Goal: Task Accomplishment & Management: Manage account settings

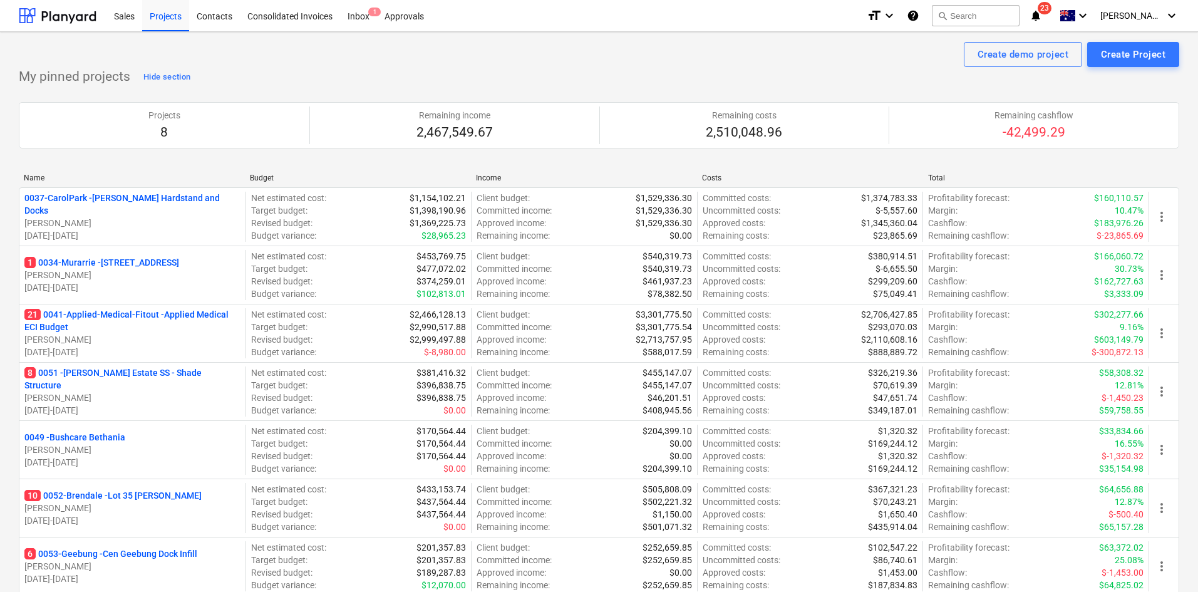
click at [158, 319] on p "21 0041-Applied-Medical-Fitout - Applied Medical ECI Budget" at bounding box center [132, 320] width 216 height 25
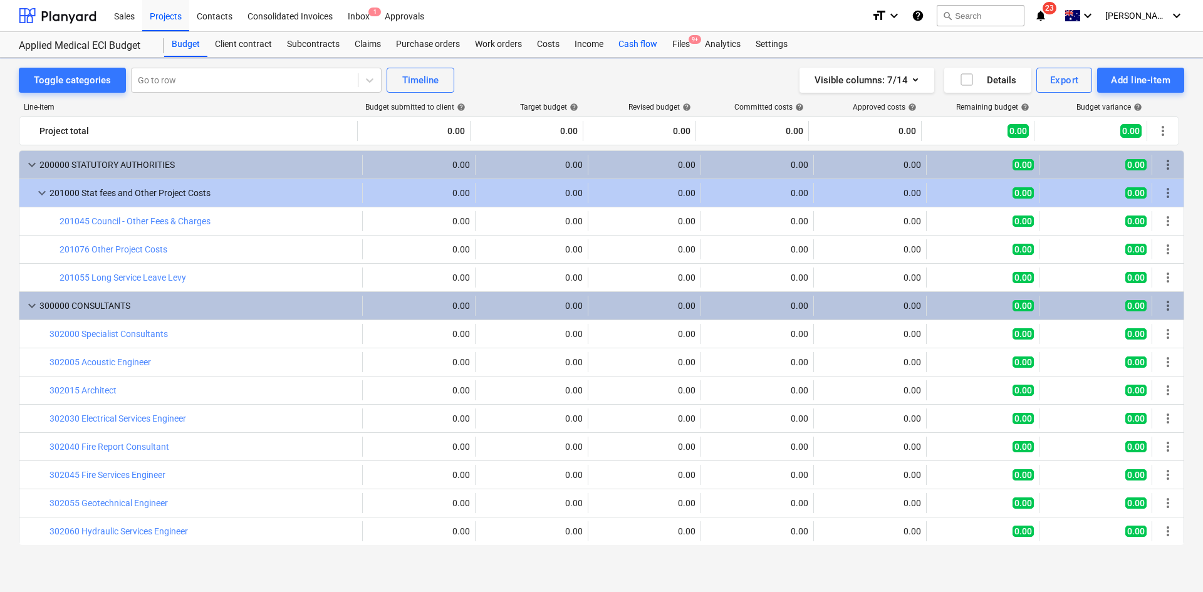
drag, startPoint x: 632, startPoint y: 54, endPoint x: 645, endPoint y: 51, distance: 12.9
click at [633, 53] on div "Cash flow" at bounding box center [638, 44] width 54 height 25
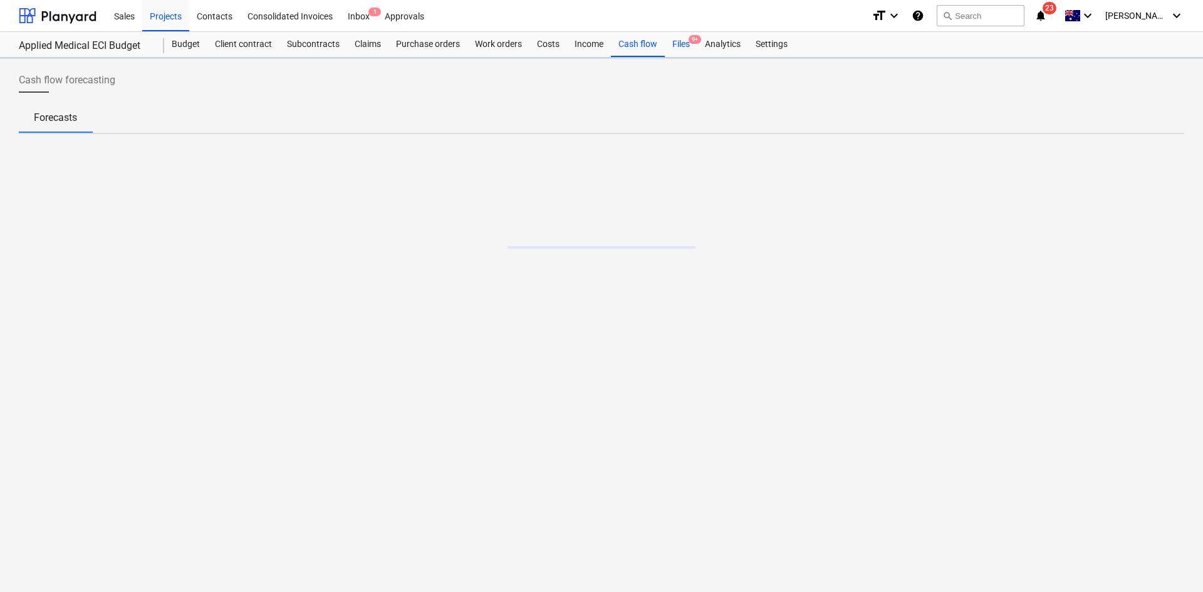
click at [683, 42] on div "Files 9+" at bounding box center [681, 44] width 33 height 25
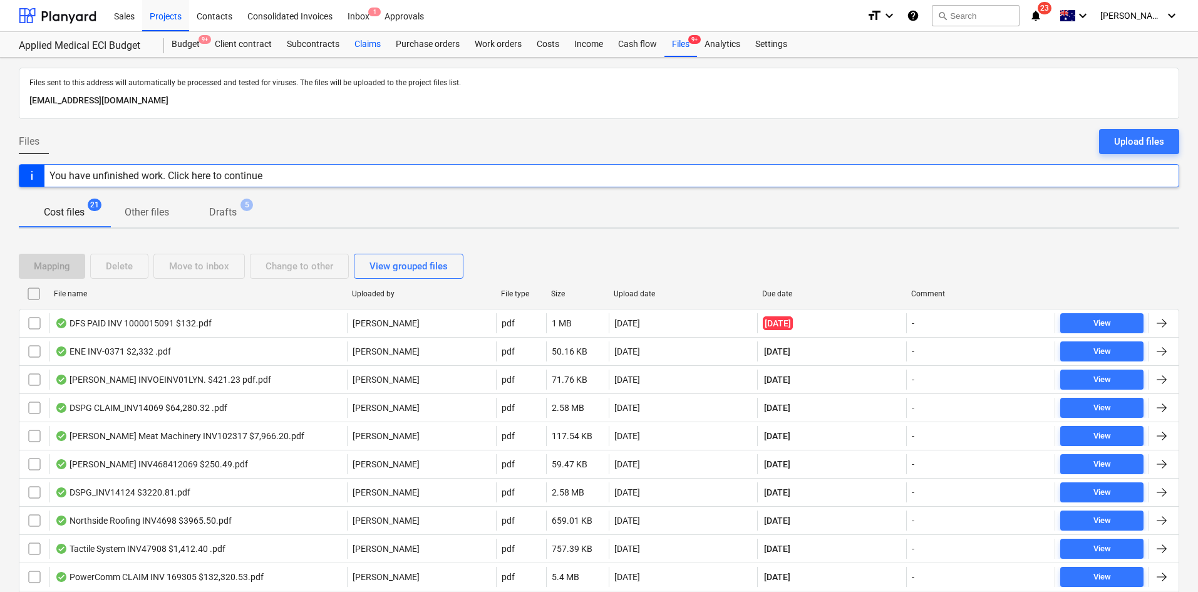
click at [371, 44] on div "Claims" at bounding box center [367, 44] width 41 height 25
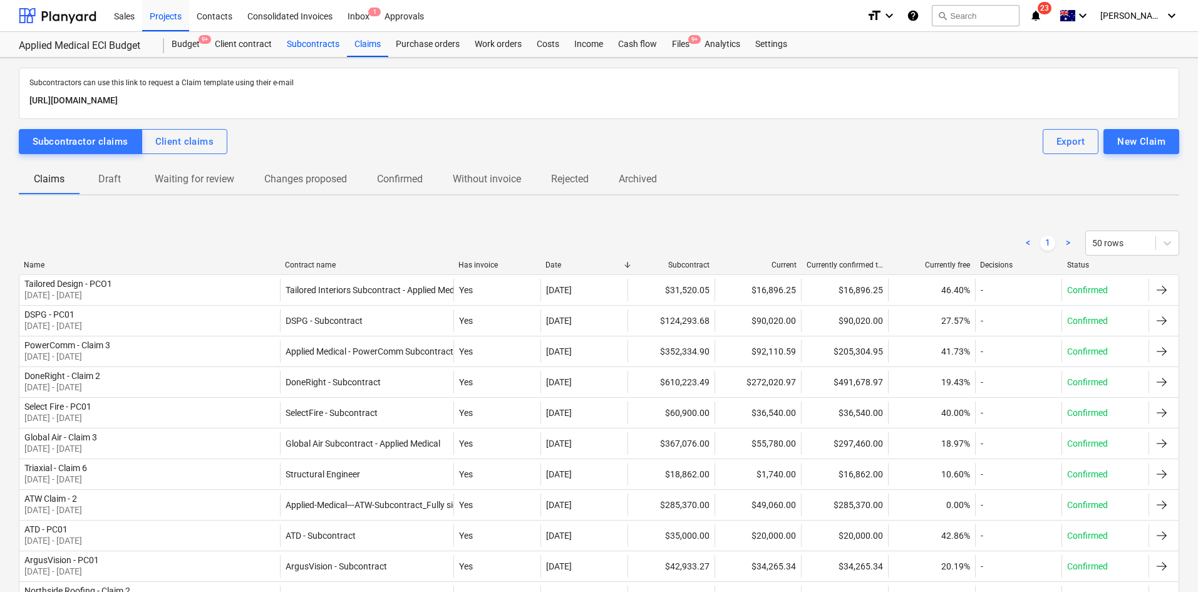
click at [304, 43] on div "Subcontracts" at bounding box center [313, 44] width 68 height 25
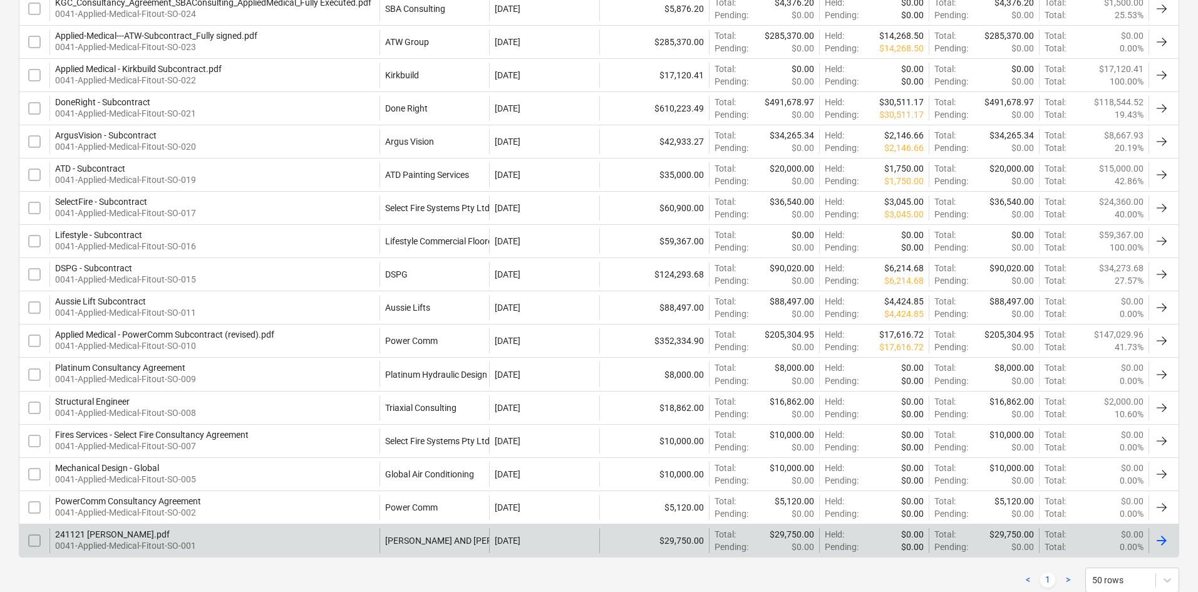
scroll to position [549, 0]
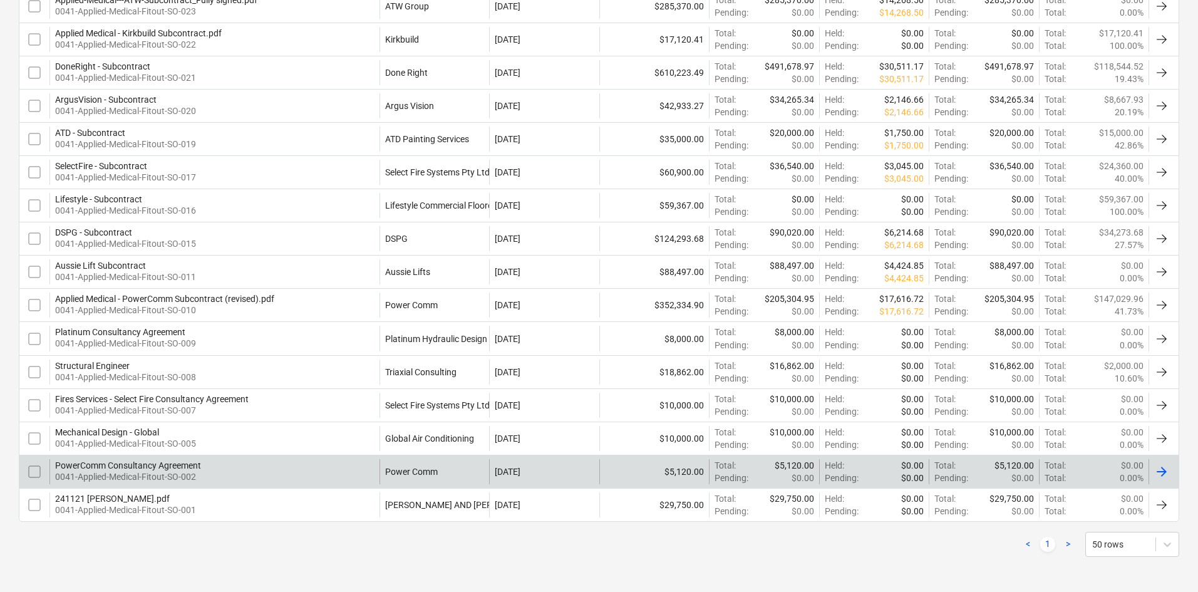
click at [322, 469] on div "PowerComm Consultancy Agreement 0041-Applied-Medical-Fitout-SO-002" at bounding box center [214, 471] width 330 height 25
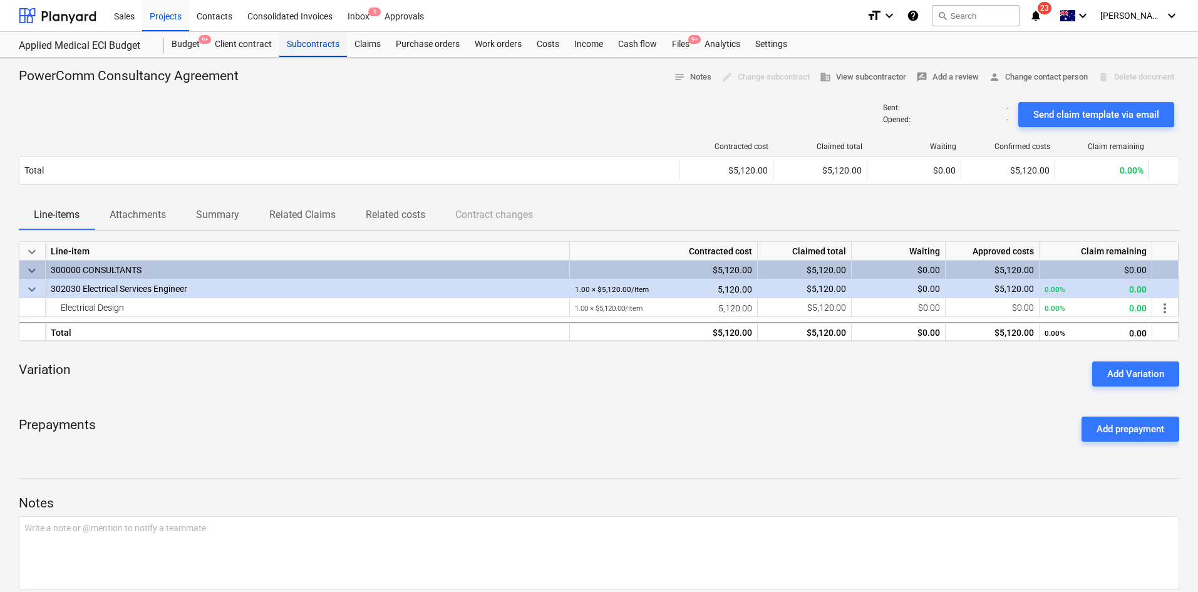
click at [300, 41] on div "Subcontracts" at bounding box center [313, 44] width 68 height 25
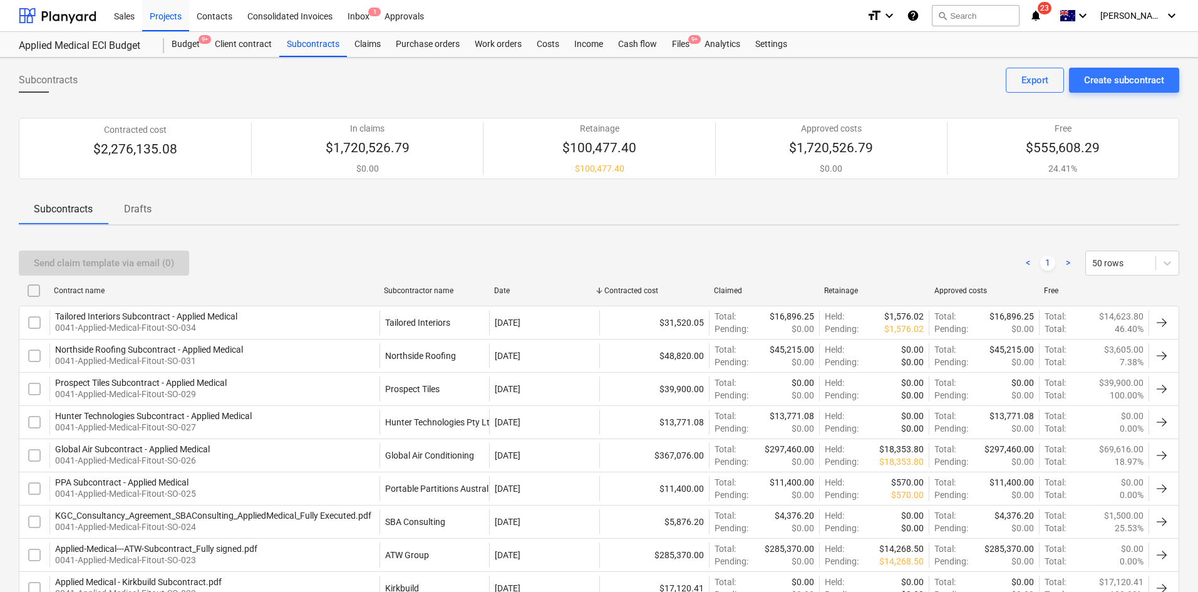
click at [411, 288] on div "Subcontractor name" at bounding box center [434, 290] width 100 height 9
checkbox input "false"
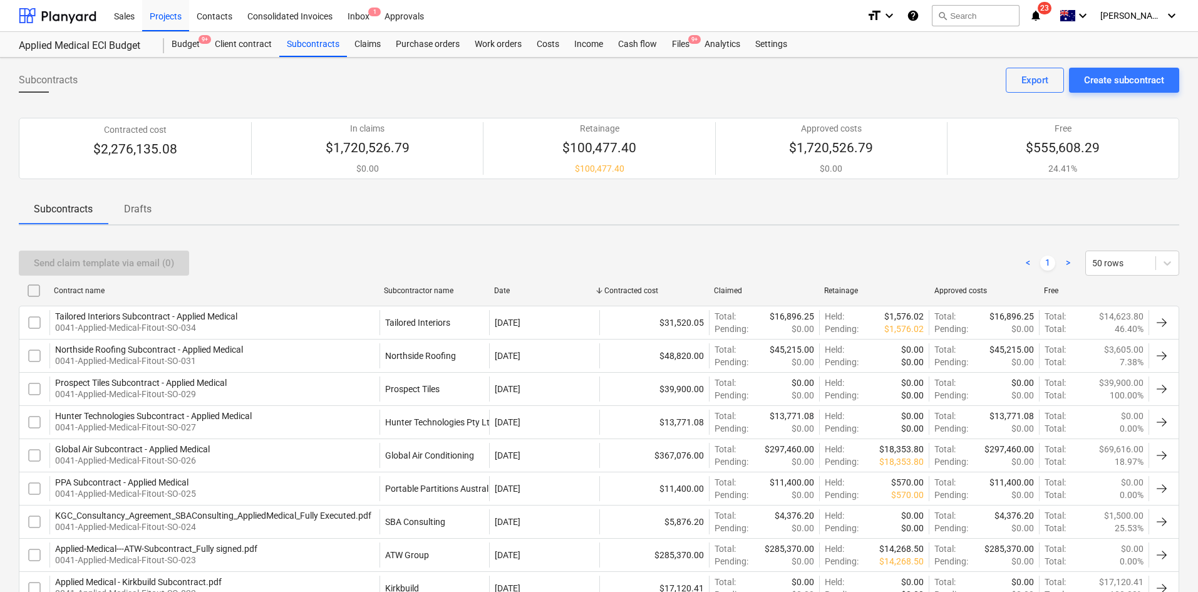
checkbox input "false"
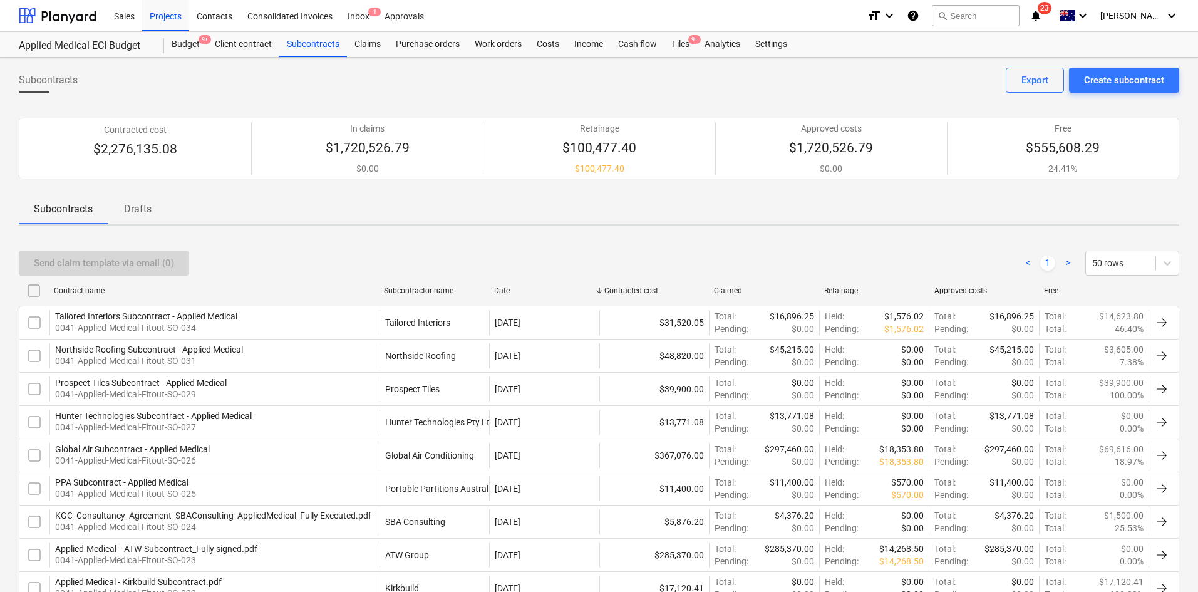
checkbox input "false"
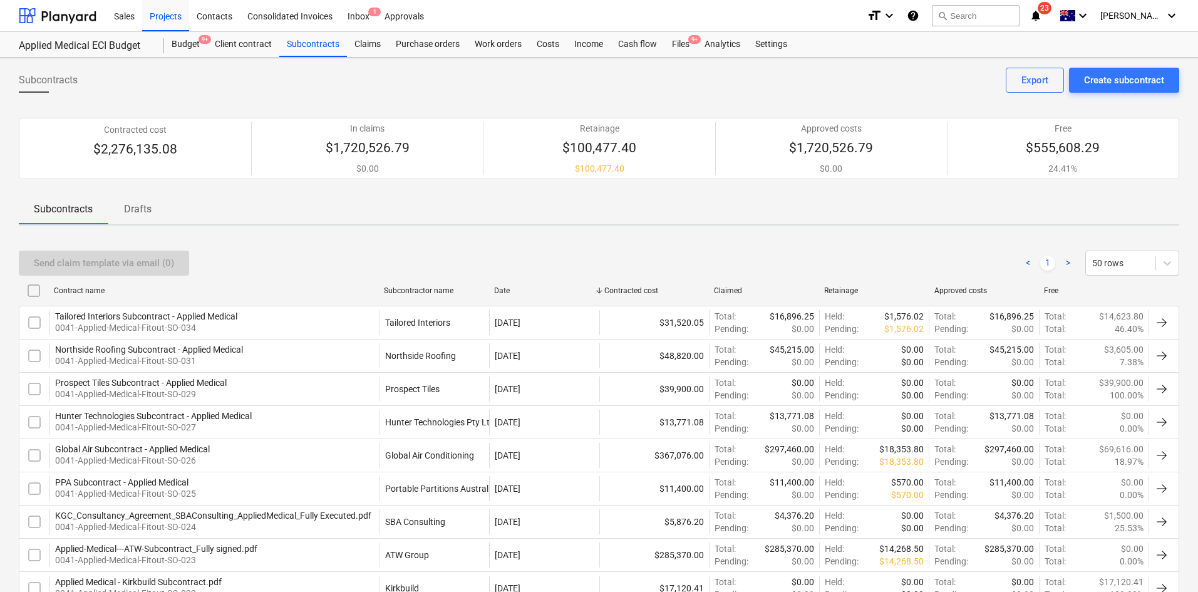
checkbox input "false"
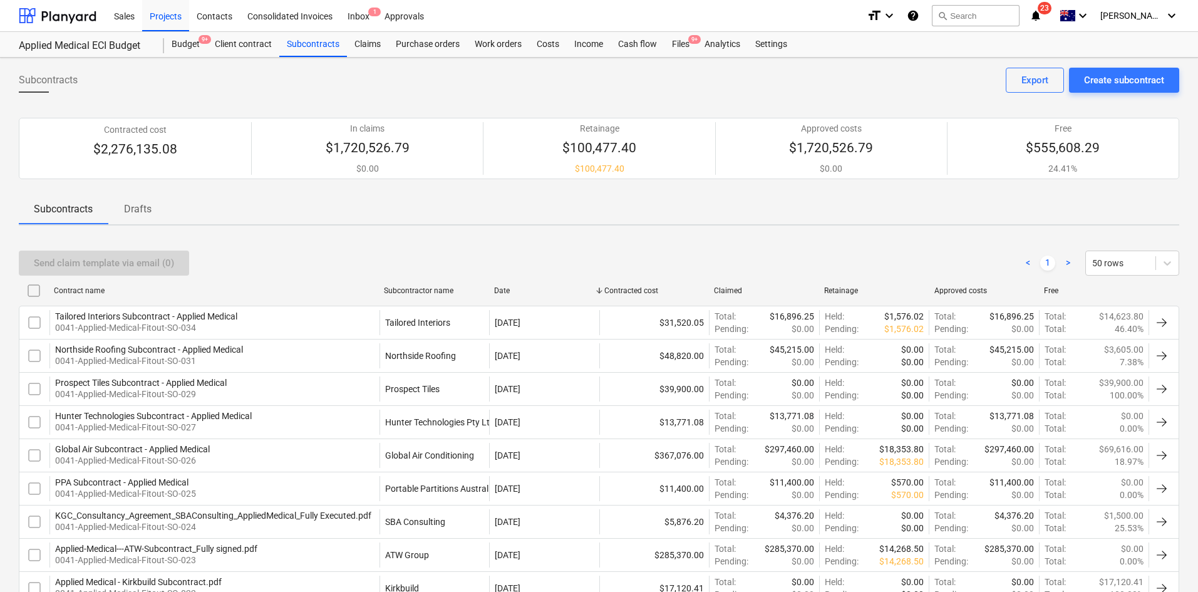
checkbox input "false"
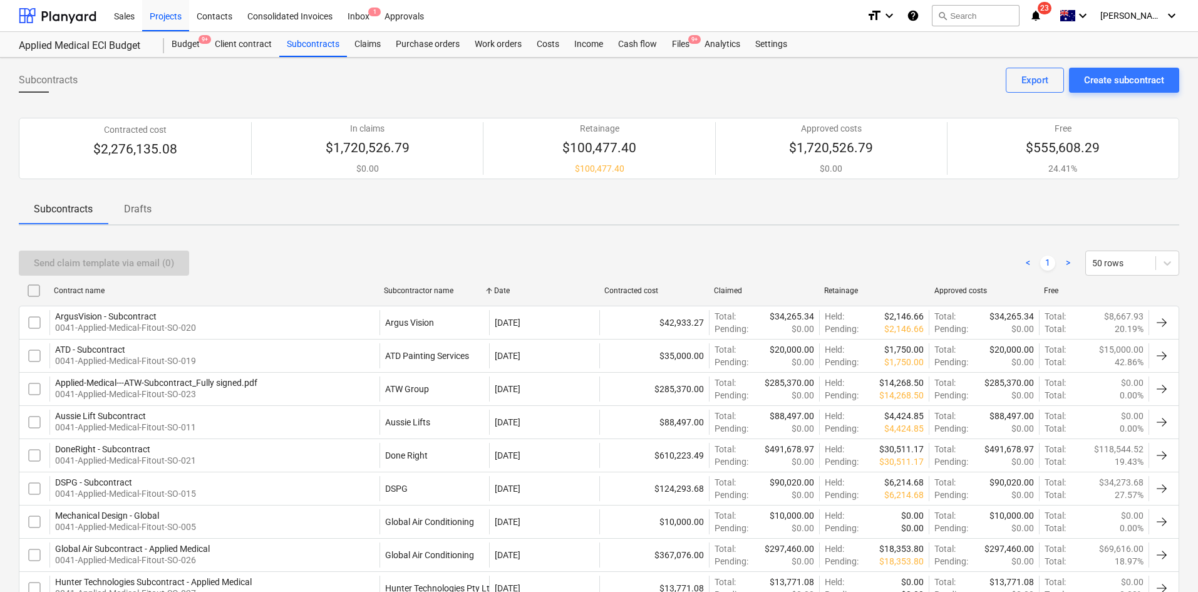
click at [413, 288] on div "Subcontractor name" at bounding box center [434, 290] width 100 height 9
checkbox input "false"
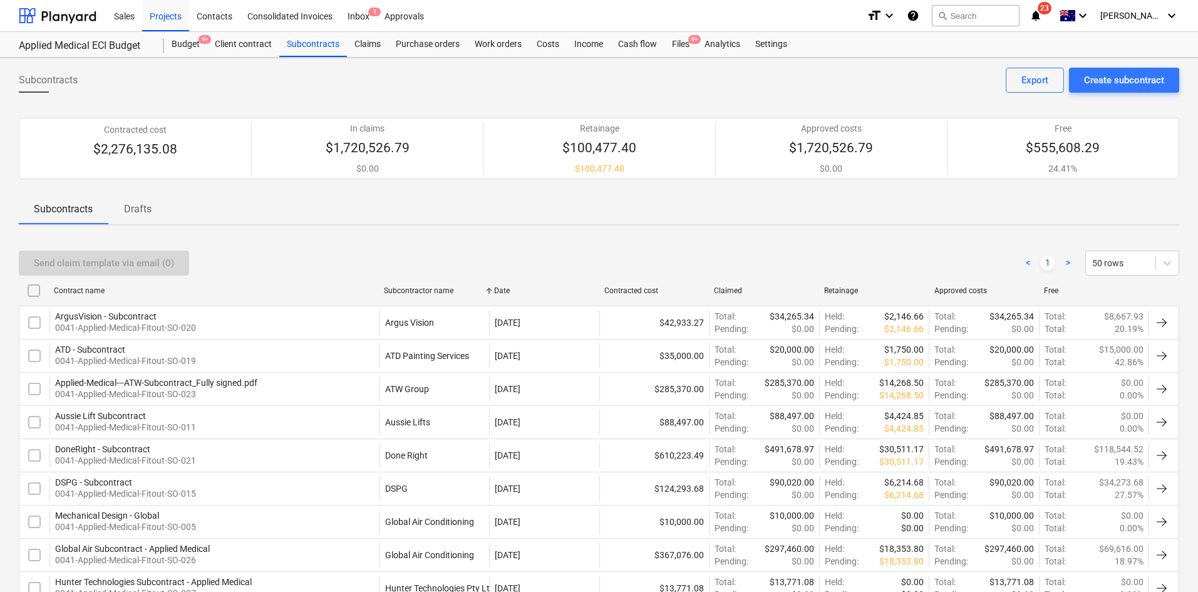
checkbox input "false"
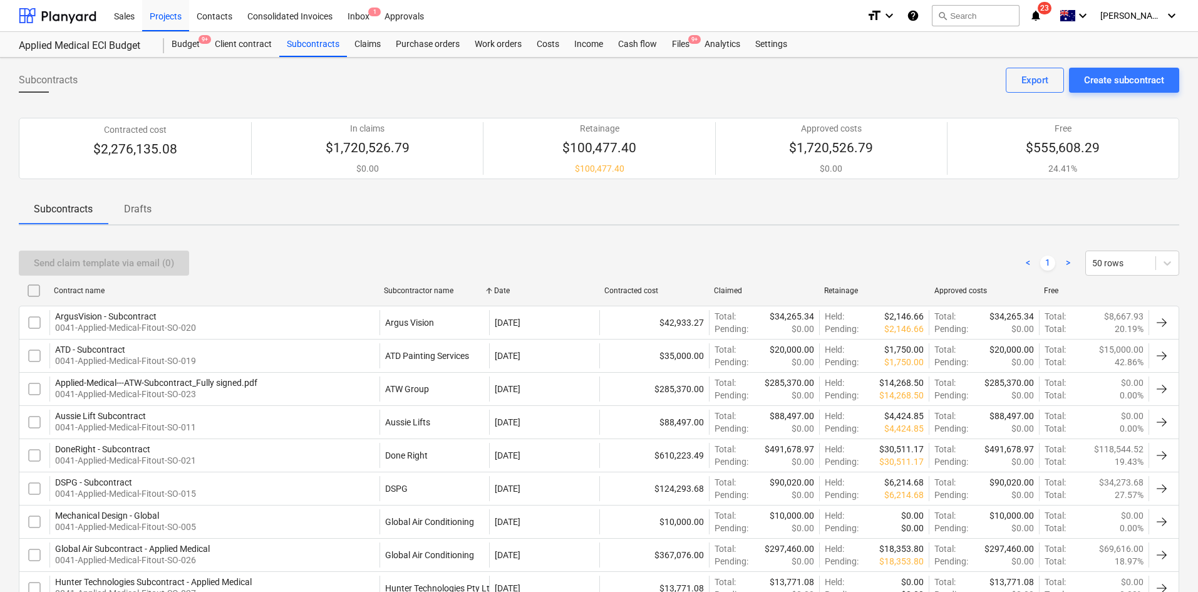
checkbox input "false"
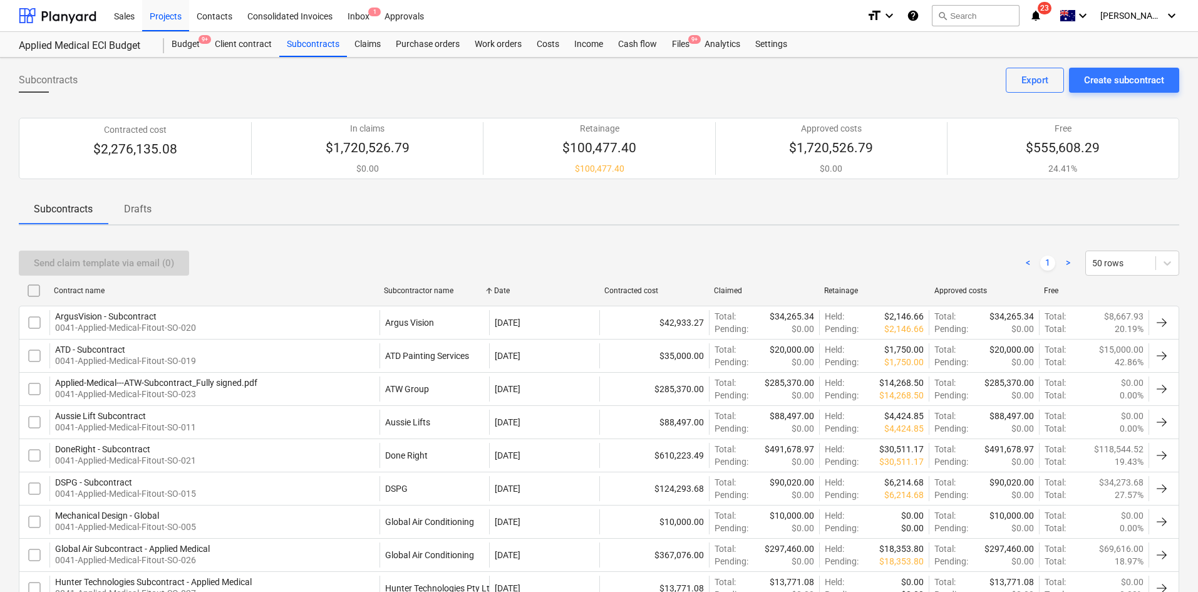
checkbox input "false"
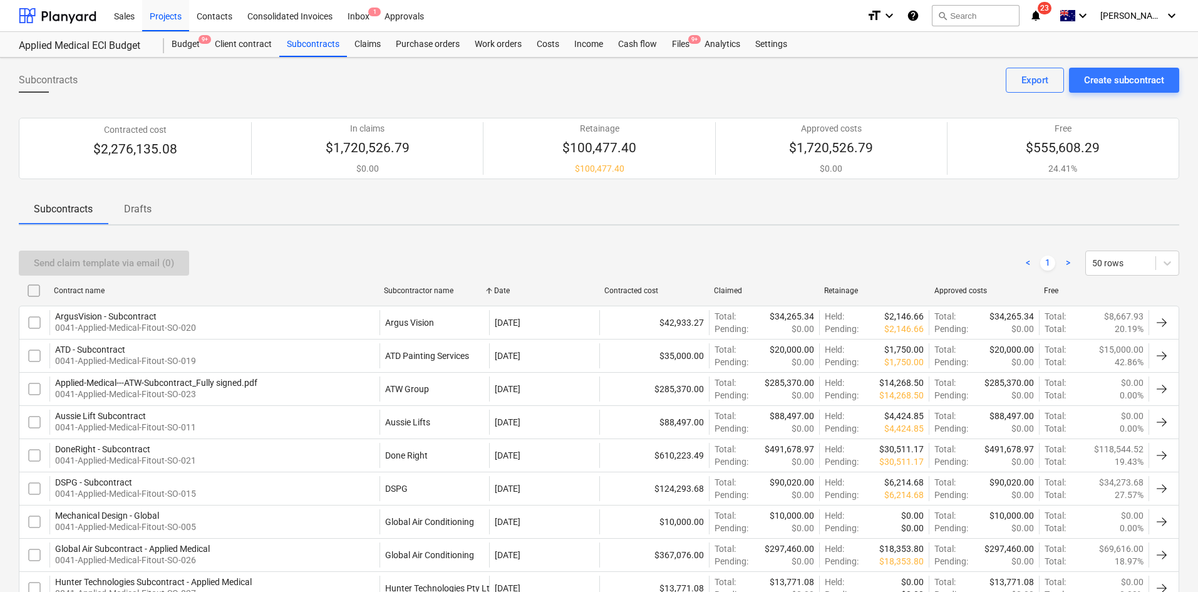
checkbox input "false"
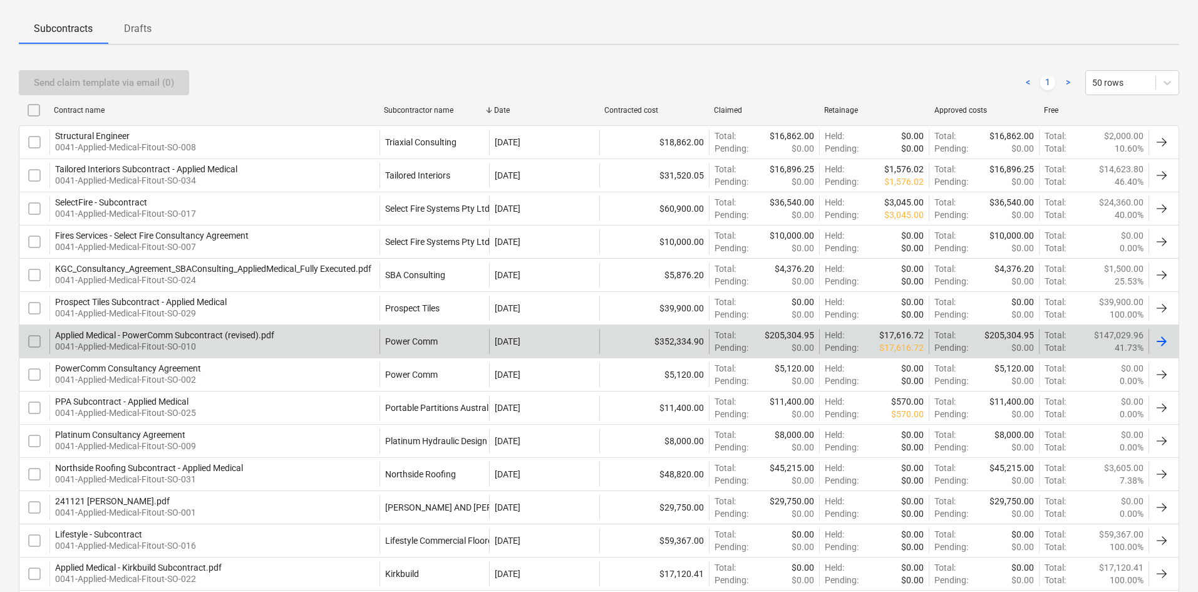
scroll to position [188, 0]
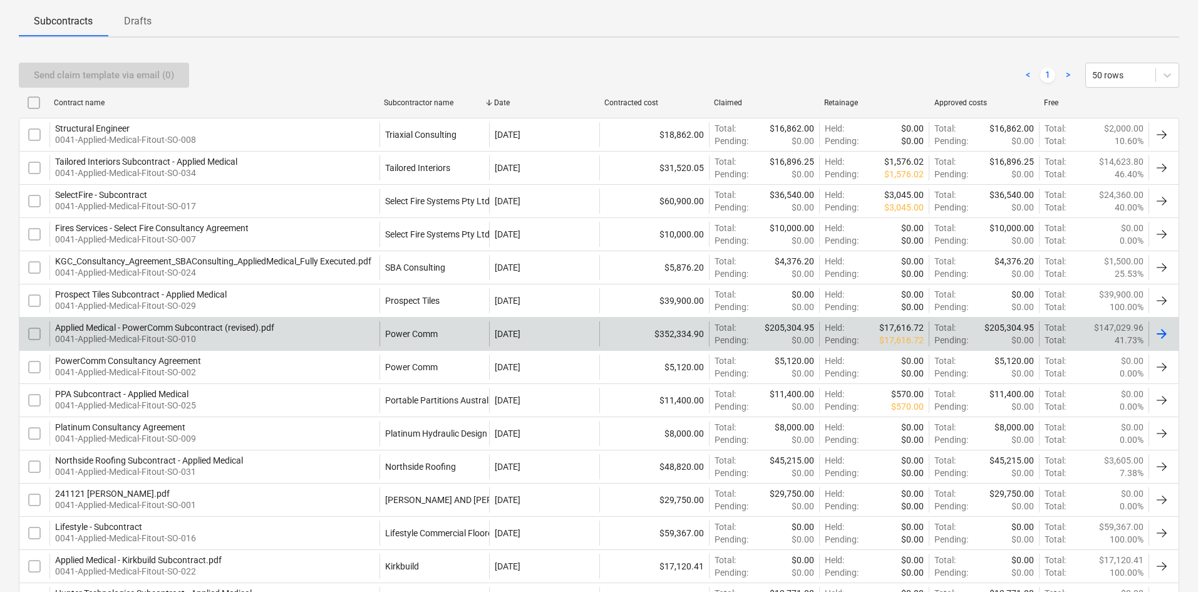
click at [319, 326] on div "Applied Medical - PowerComm Subcontract (revised).pdf 0041-Applied-Medical-Fito…" at bounding box center [214, 333] width 330 height 25
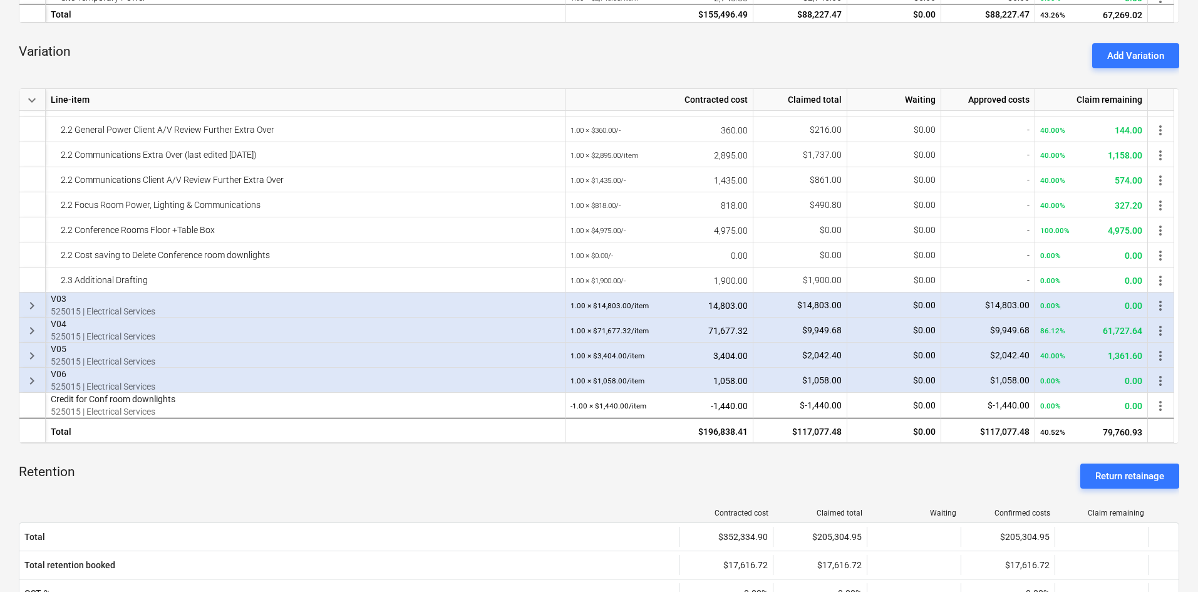
scroll to position [501, 0]
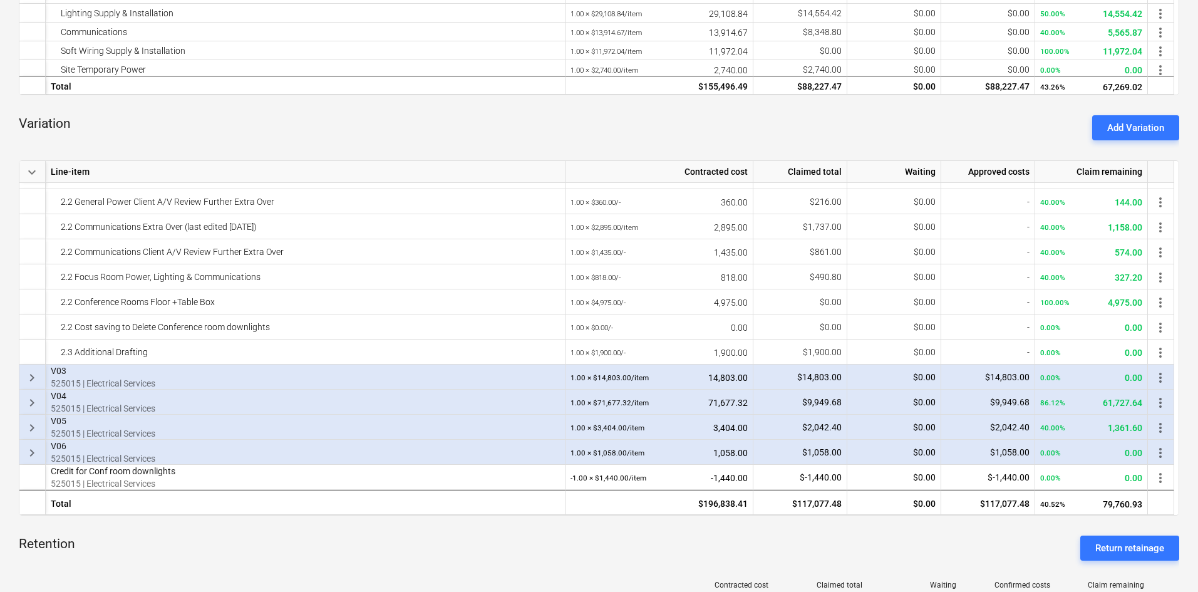
click at [31, 453] on span "keyboard_arrow_right" at bounding box center [31, 452] width 15 height 15
click at [29, 425] on span "keyboard_arrow_right" at bounding box center [31, 427] width 15 height 15
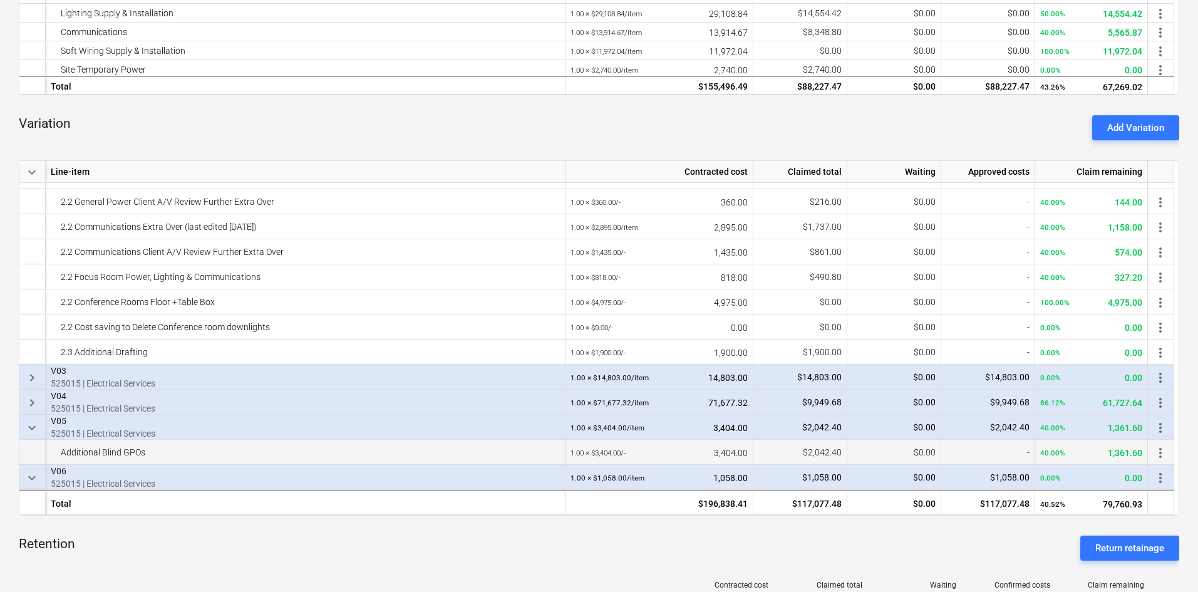
click at [32, 405] on span "keyboard_arrow_right" at bounding box center [31, 402] width 15 height 15
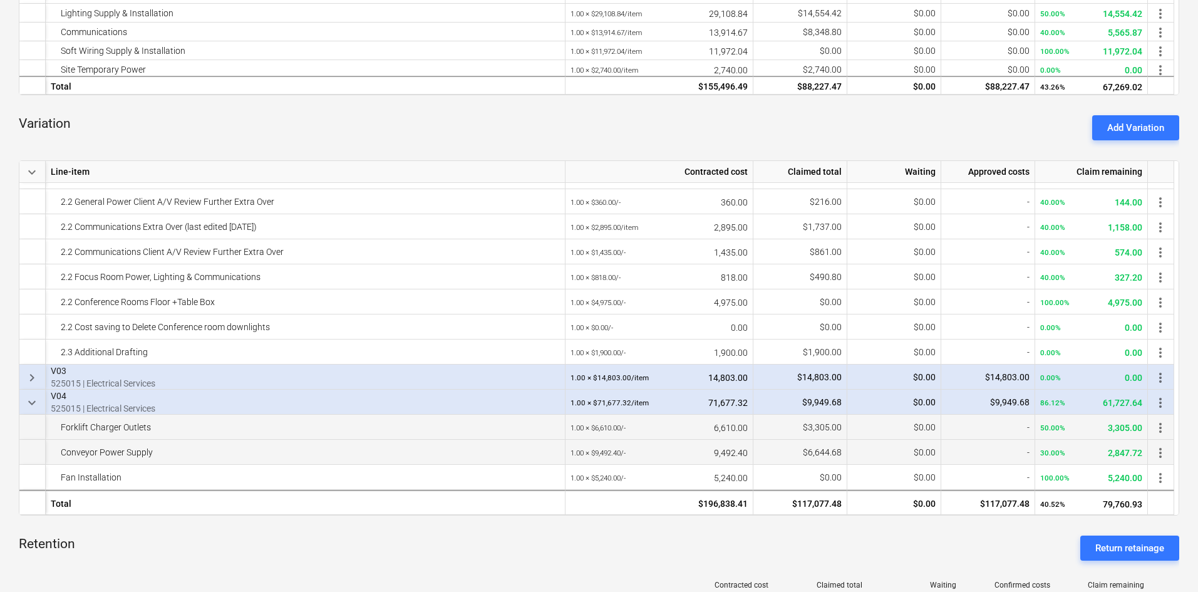
click at [30, 373] on span "keyboard_arrow_right" at bounding box center [31, 377] width 15 height 15
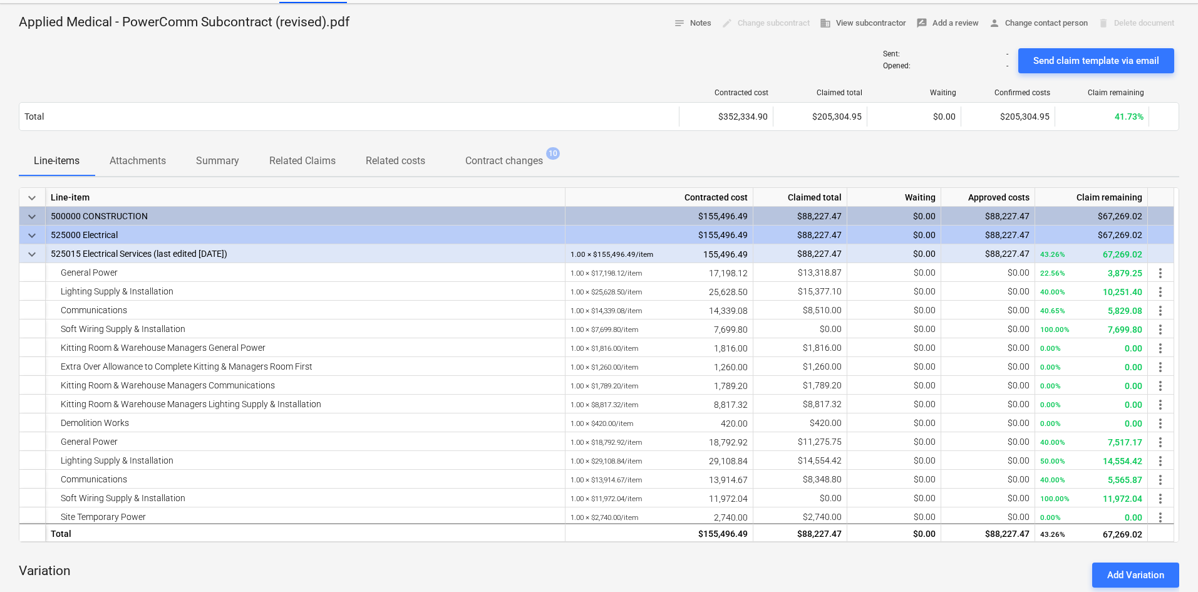
scroll to position [0, 0]
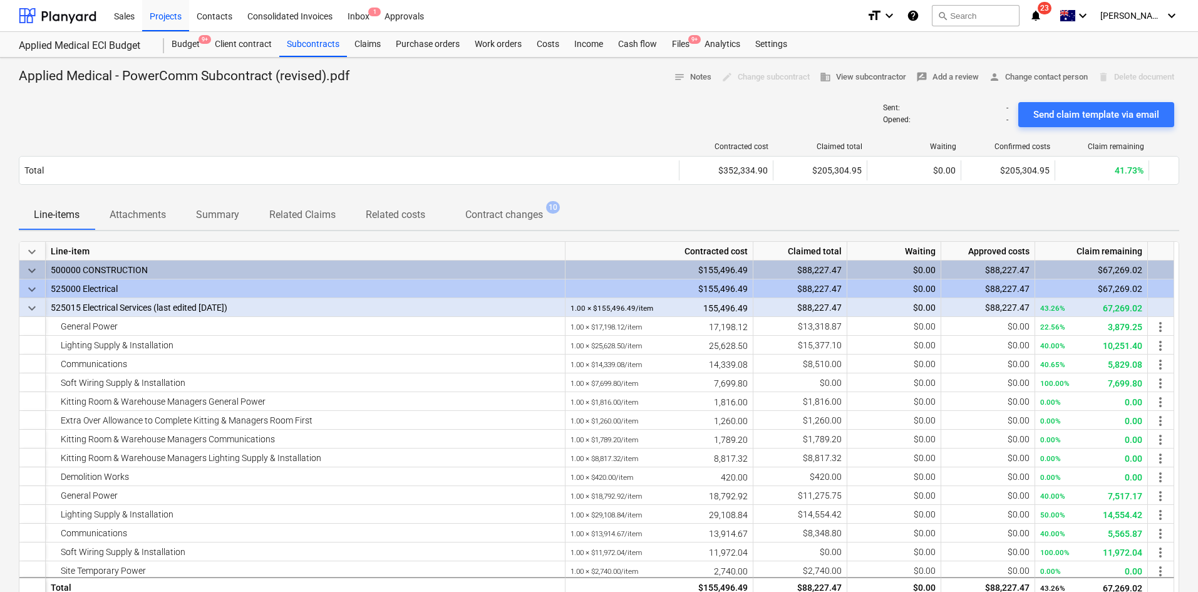
click at [538, 85] on div "Applied Medical - PowerComm Subcontract (revised).pdf notes Notes edit Change s…" at bounding box center [599, 77] width 1161 height 19
click at [377, 43] on div "Claims" at bounding box center [367, 44] width 41 height 25
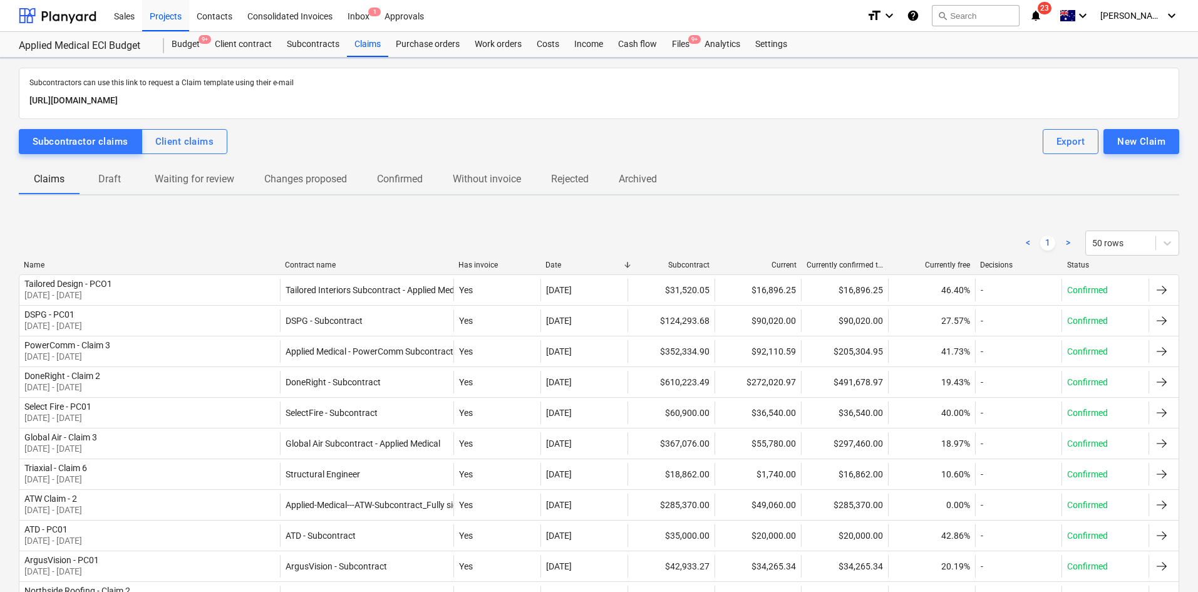
click at [325, 264] on div "Contract name" at bounding box center [367, 265] width 164 height 9
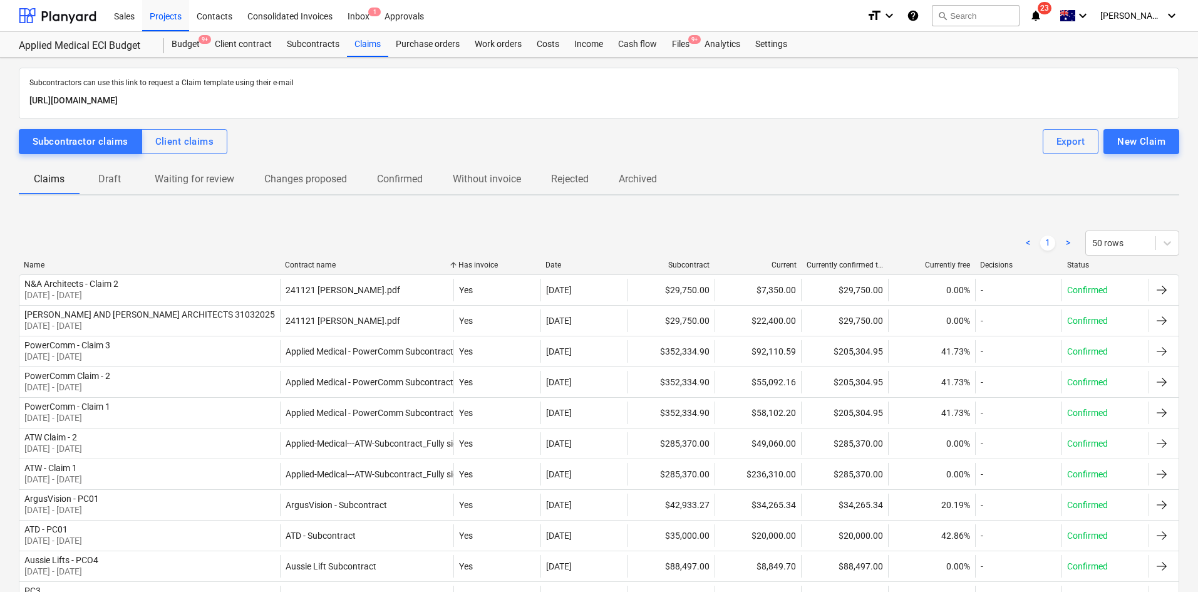
click at [38, 261] on div "Name" at bounding box center [149, 265] width 251 height 9
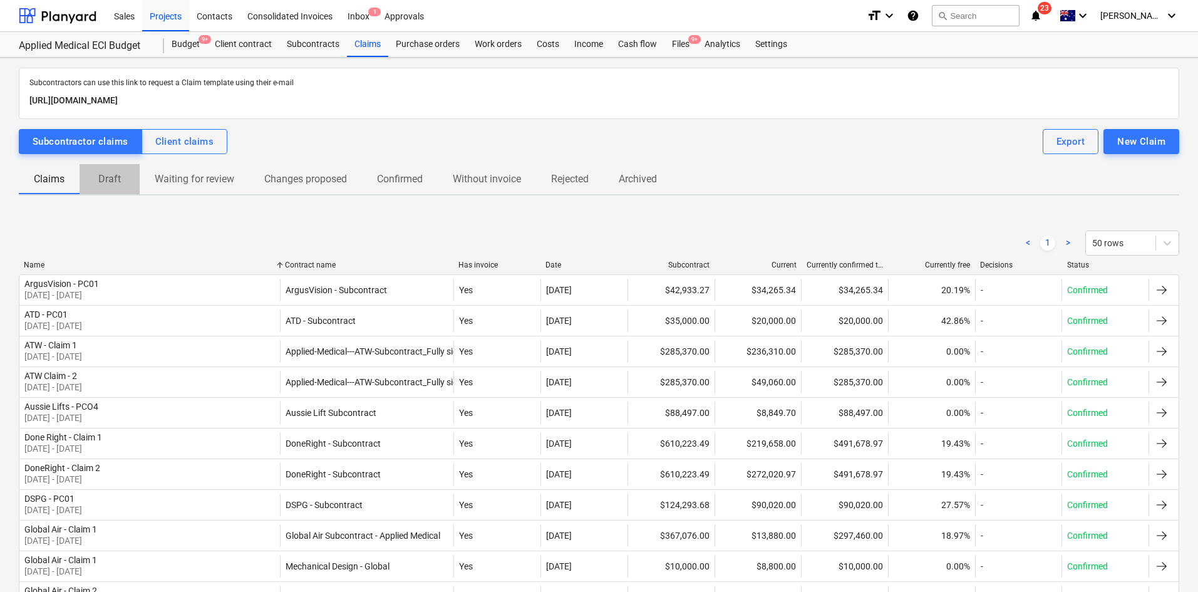
click at [118, 183] on p "Draft" at bounding box center [110, 179] width 30 height 15
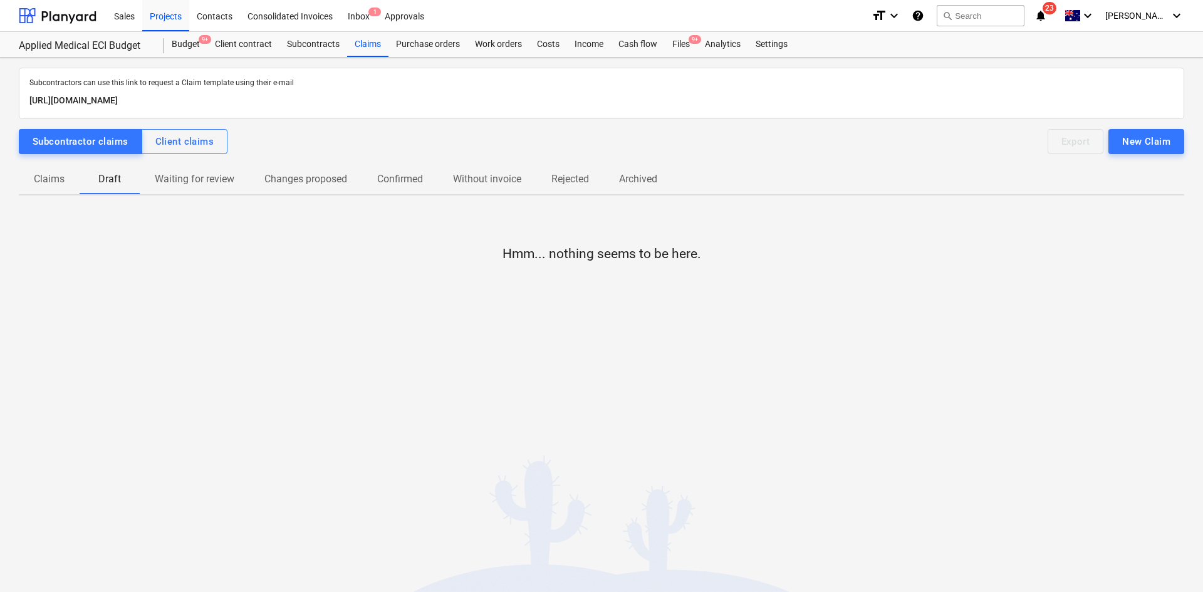
click at [55, 180] on p "Claims" at bounding box center [49, 179] width 31 height 15
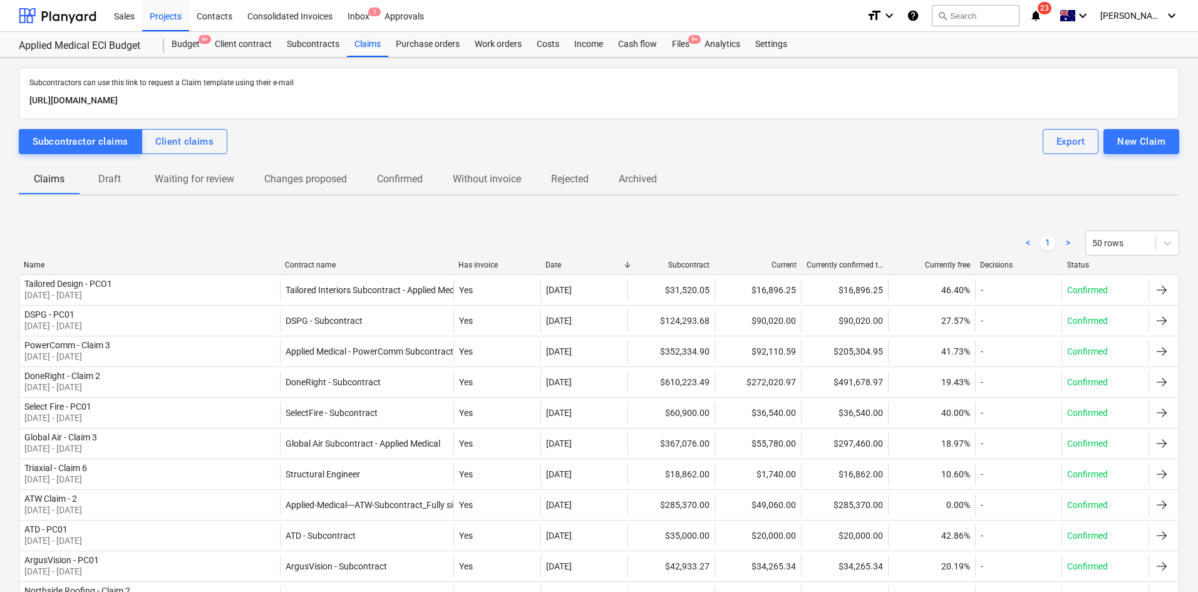
click at [31, 263] on div "Name" at bounding box center [149, 265] width 251 height 9
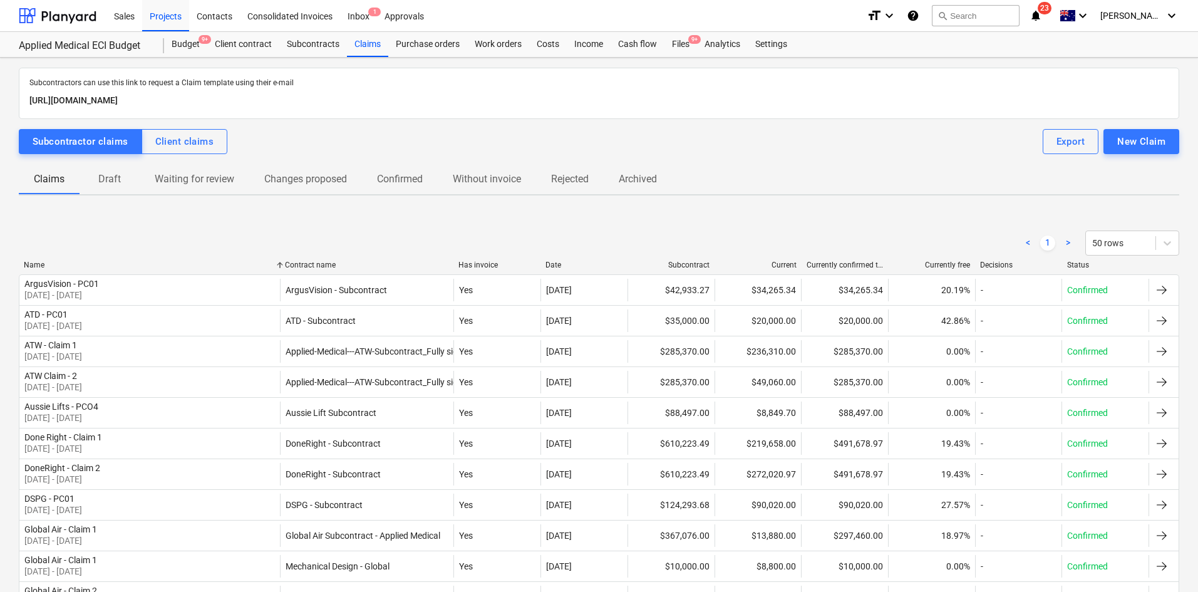
click at [31, 263] on div "Name" at bounding box center [149, 265] width 251 height 9
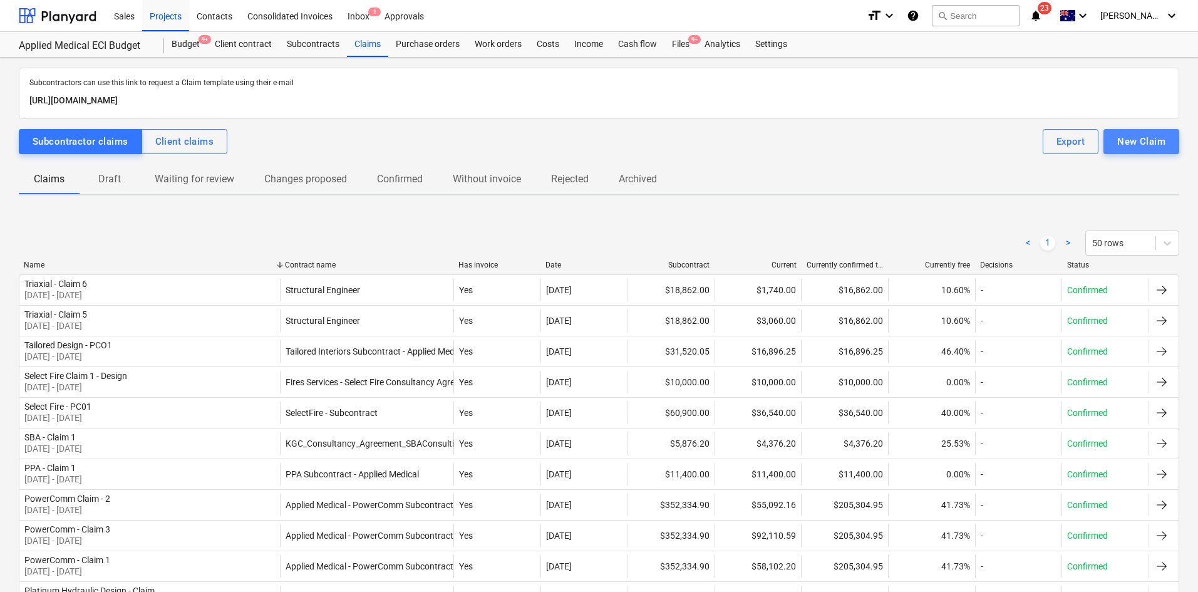
click at [1155, 150] on button "New Claim" at bounding box center [1142, 141] width 76 height 25
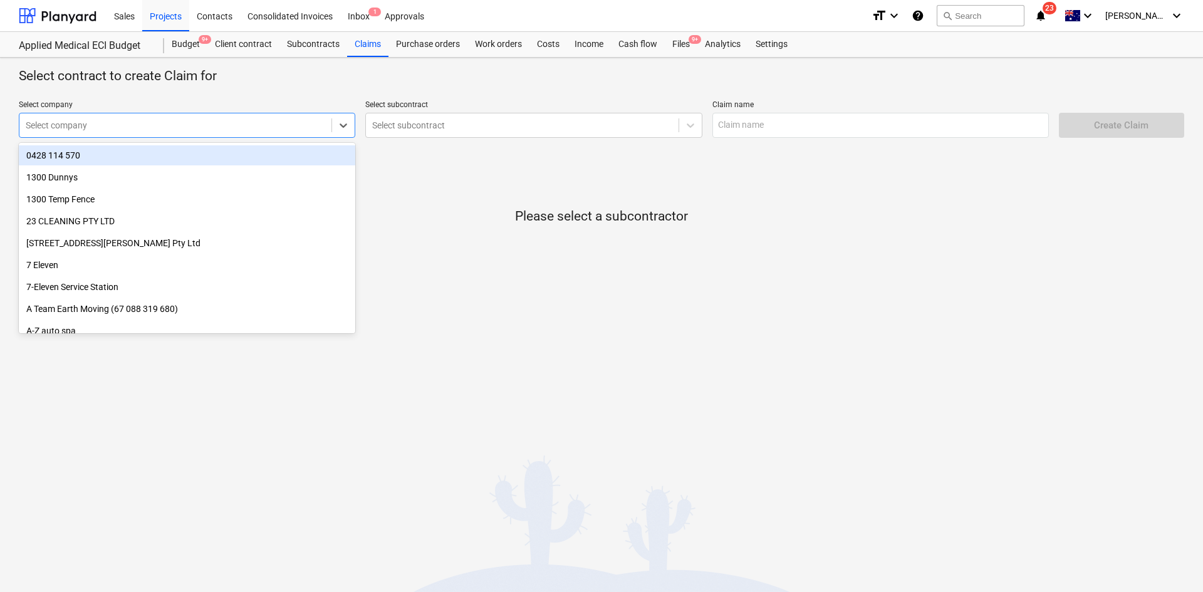
click at [150, 122] on div at bounding box center [175, 125] width 299 height 13
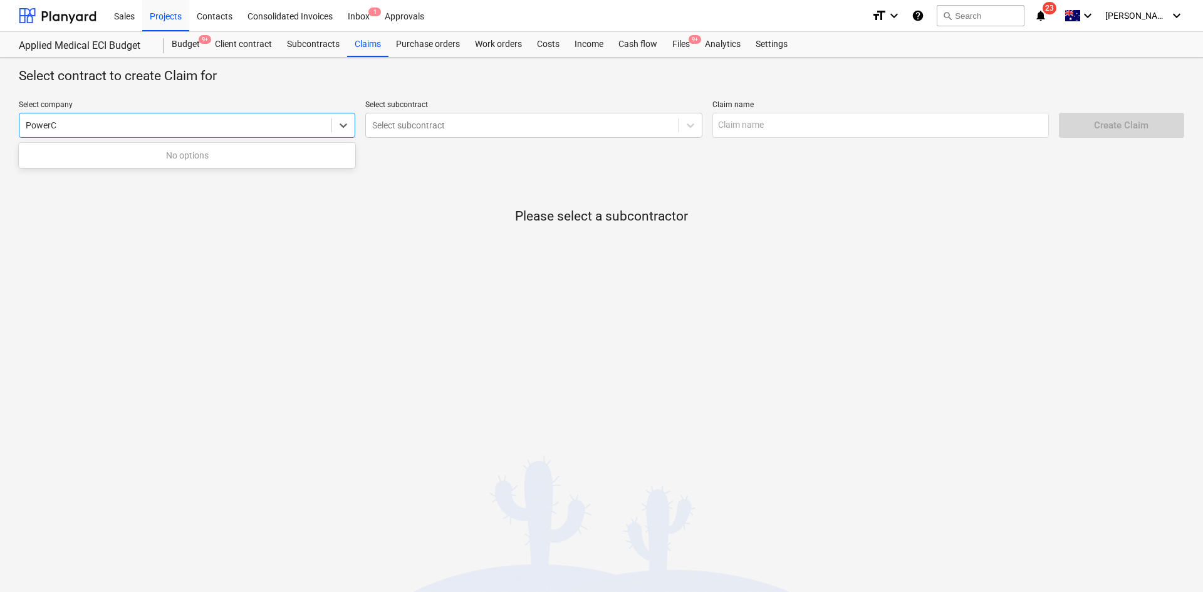
type input "Power"
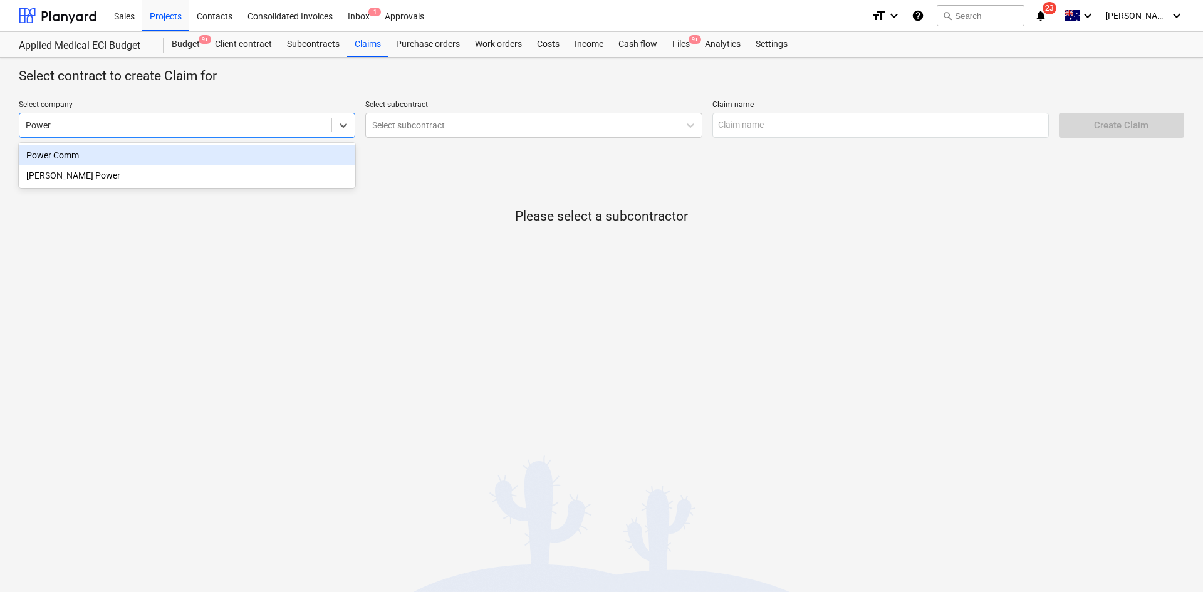
click at [146, 153] on div "Power Comm" at bounding box center [187, 155] width 336 height 20
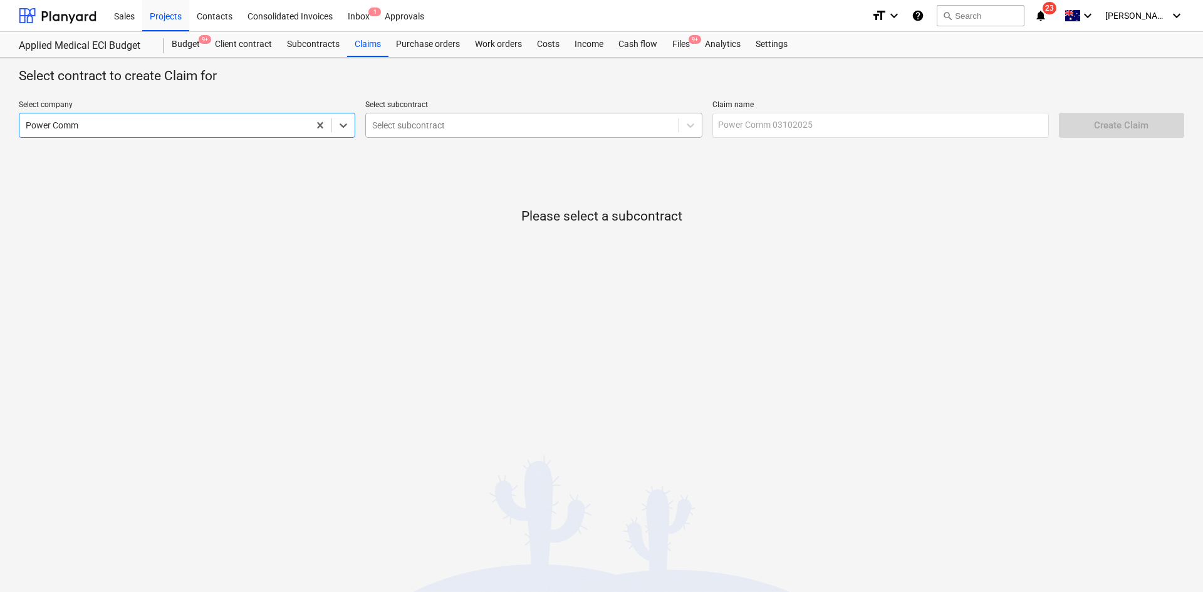
click at [391, 122] on div at bounding box center [521, 125] width 299 height 13
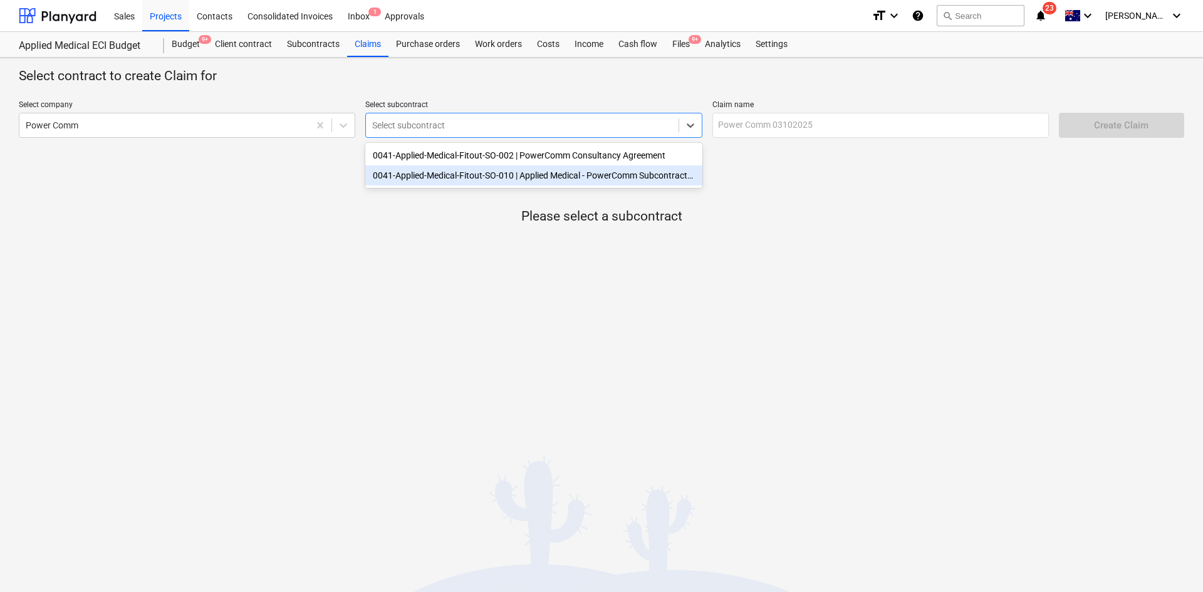
click at [519, 182] on div "0041-Applied-Medical-Fitout-SO-010 | Applied Medical - PowerComm Subcontract (r…" at bounding box center [533, 175] width 336 height 20
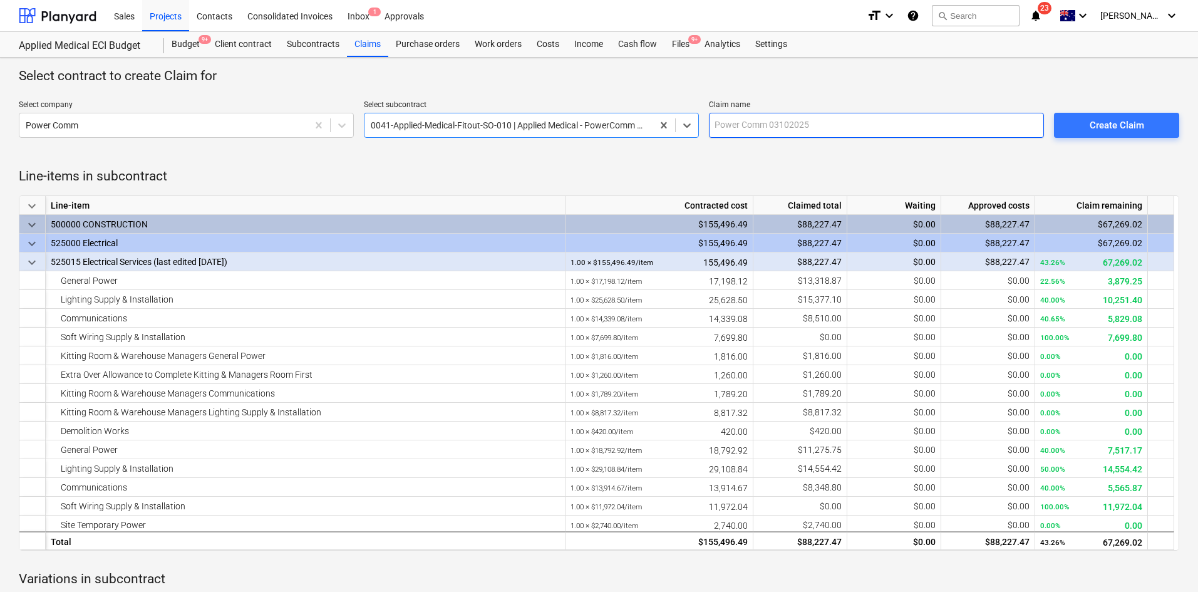
click at [792, 130] on input "text" at bounding box center [876, 125] width 335 height 25
drag, startPoint x: 748, startPoint y: 125, endPoint x: 727, endPoint y: 157, distance: 37.9
click at [727, 157] on div "Line-items in subcontract keyboard_arrow_down Line-item Contracted cost Claimed…" at bounding box center [599, 548] width 1161 height 811
drag, startPoint x: 745, startPoint y: 127, endPoint x: 730, endPoint y: 120, distance: 16.5
click at [731, 117] on input "pOWERcOMM - cLAIM 4" at bounding box center [876, 125] width 335 height 25
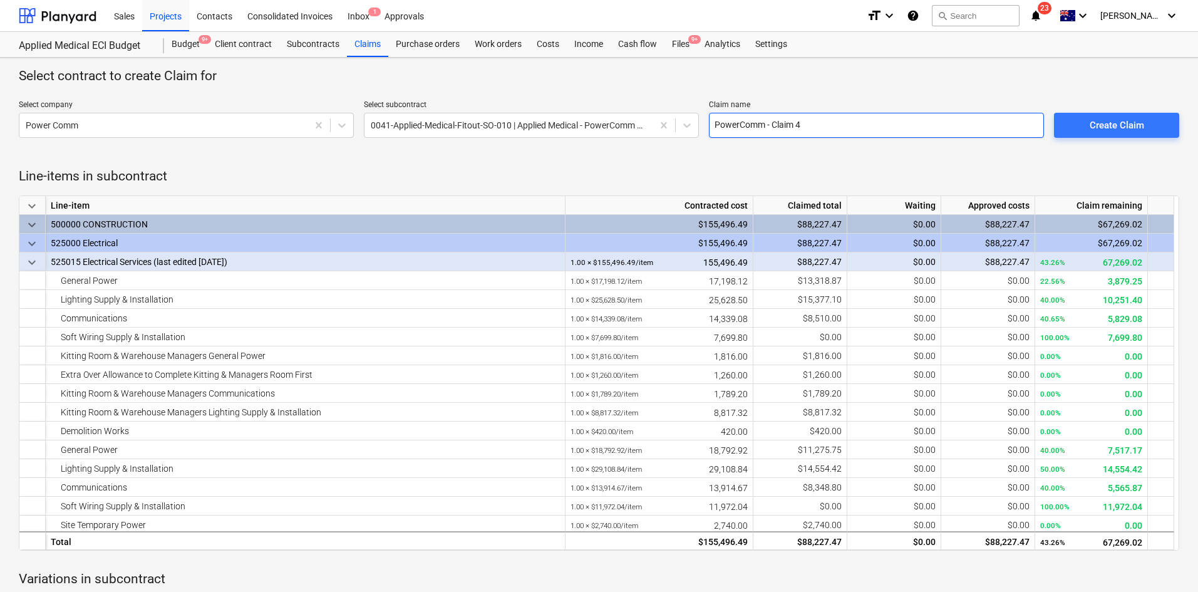
click at [739, 123] on input "PowerComm - Claim 4" at bounding box center [876, 125] width 335 height 25
type input "Power Comm - Claim 4"
click at [1095, 115] on button "Create Claim" at bounding box center [1116, 125] width 125 height 25
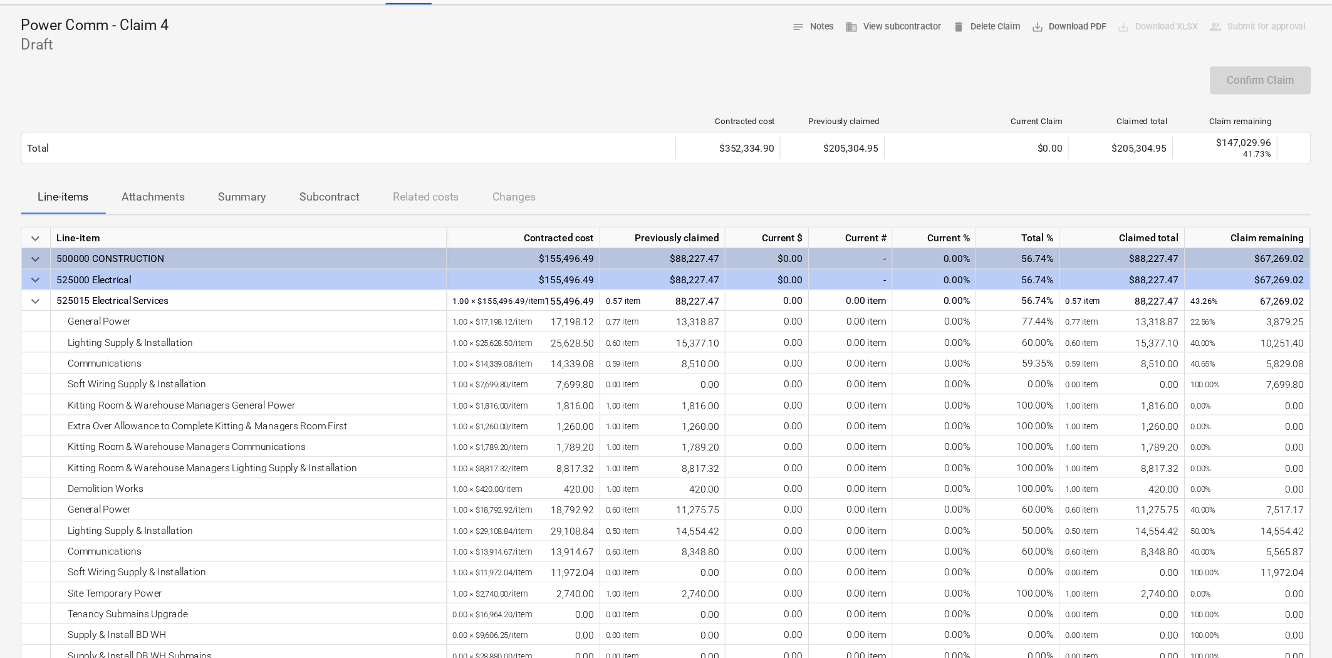
scroll to position [125, 0]
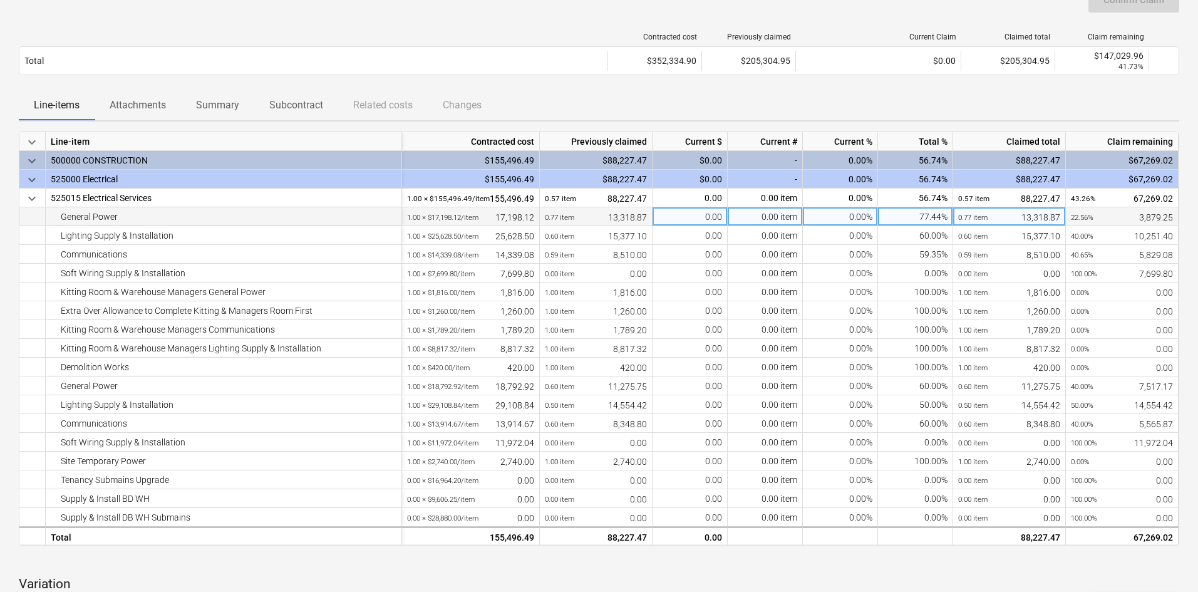
click at [824, 216] on div "0.00%" at bounding box center [840, 216] width 75 height 19
type input "100"
click at [784, 100] on div "Line-items Attachments Summary Subcontract Related costs Changes" at bounding box center [599, 105] width 1161 height 30
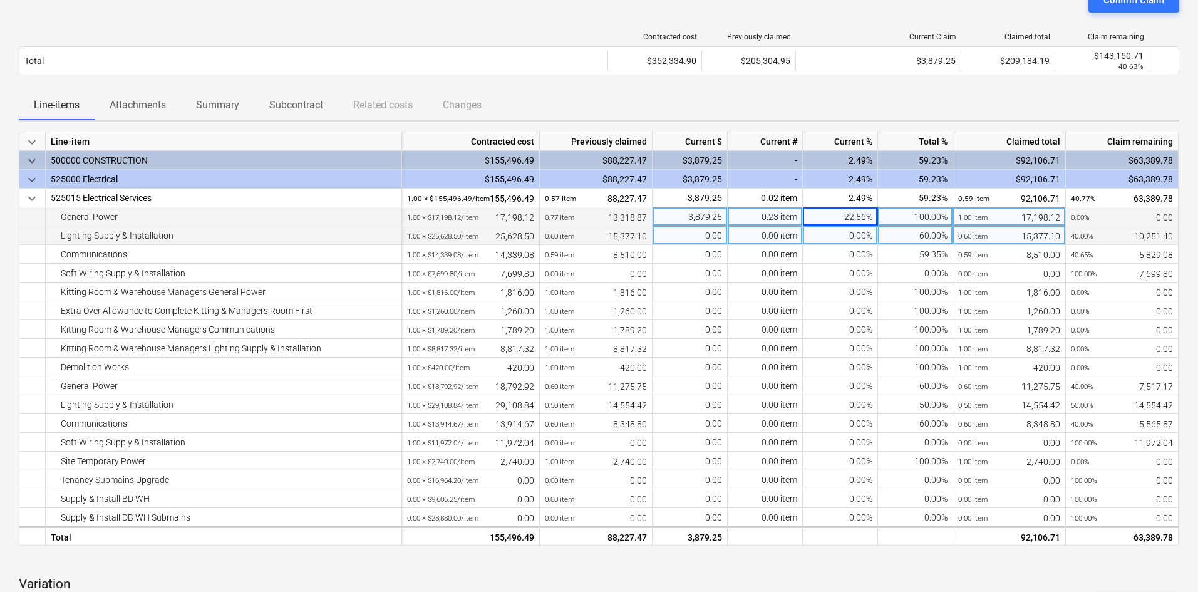
click at [829, 237] on div "0.00%" at bounding box center [840, 235] width 75 height 19
type input "100"
click at [855, 97] on div "Line-items Attachments Summary Subcontract Related costs Changes" at bounding box center [599, 105] width 1161 height 30
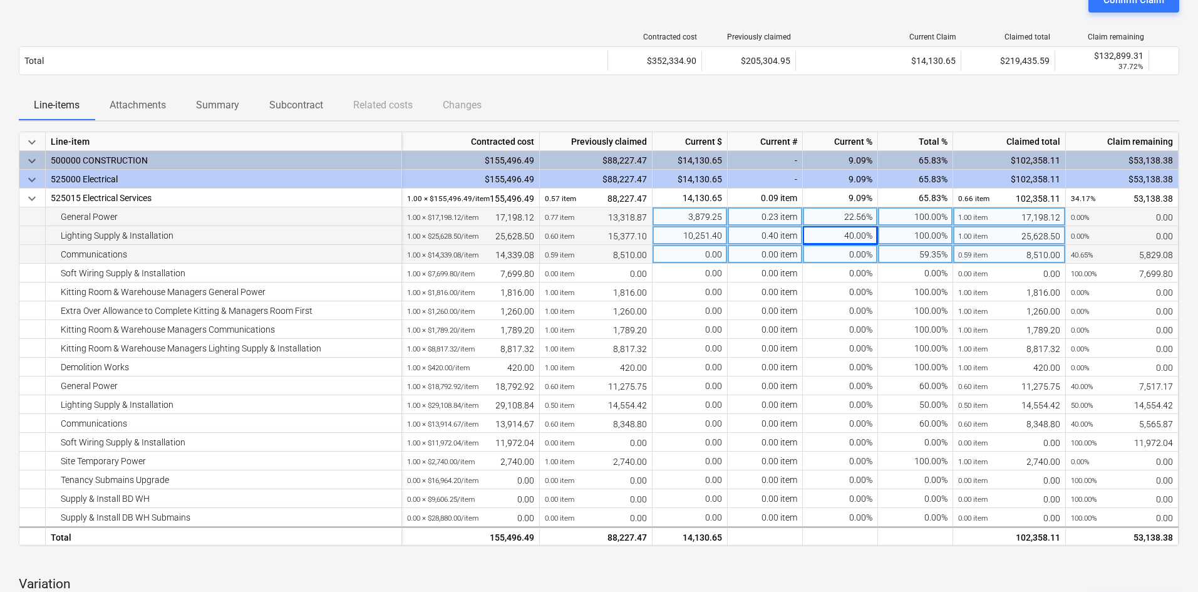
click at [844, 257] on div "0.00%" at bounding box center [840, 254] width 75 height 19
type input "20"
click at [823, 108] on div "Line-items Attachments Summary Subcontract Related costs Changes" at bounding box center [599, 105] width 1161 height 30
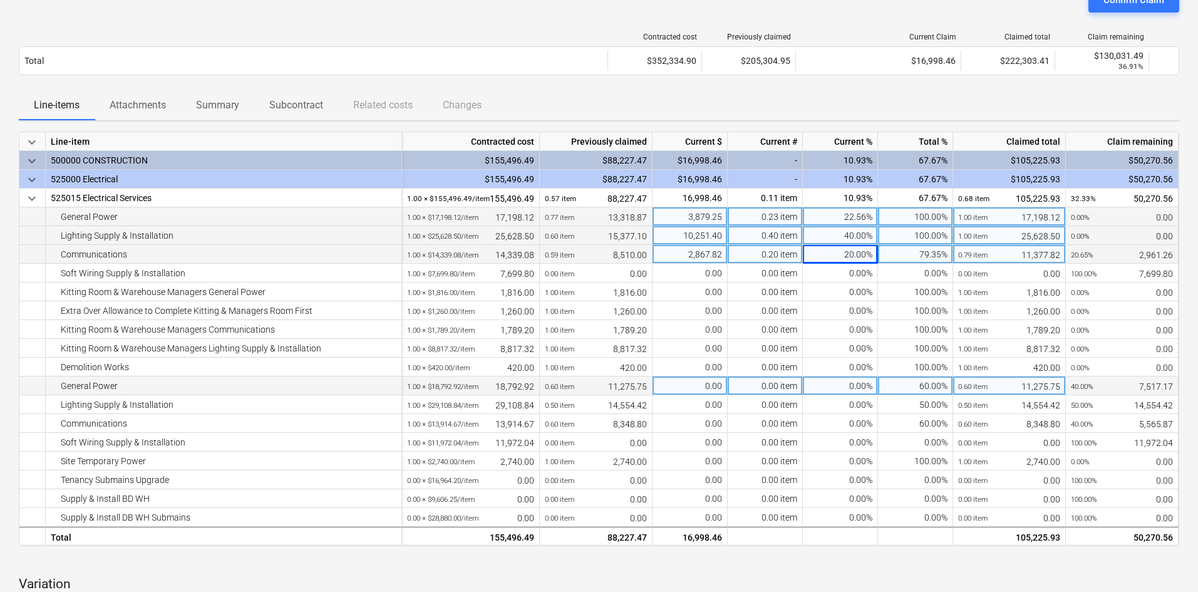
click at [858, 387] on div "0.00%" at bounding box center [840, 385] width 75 height 19
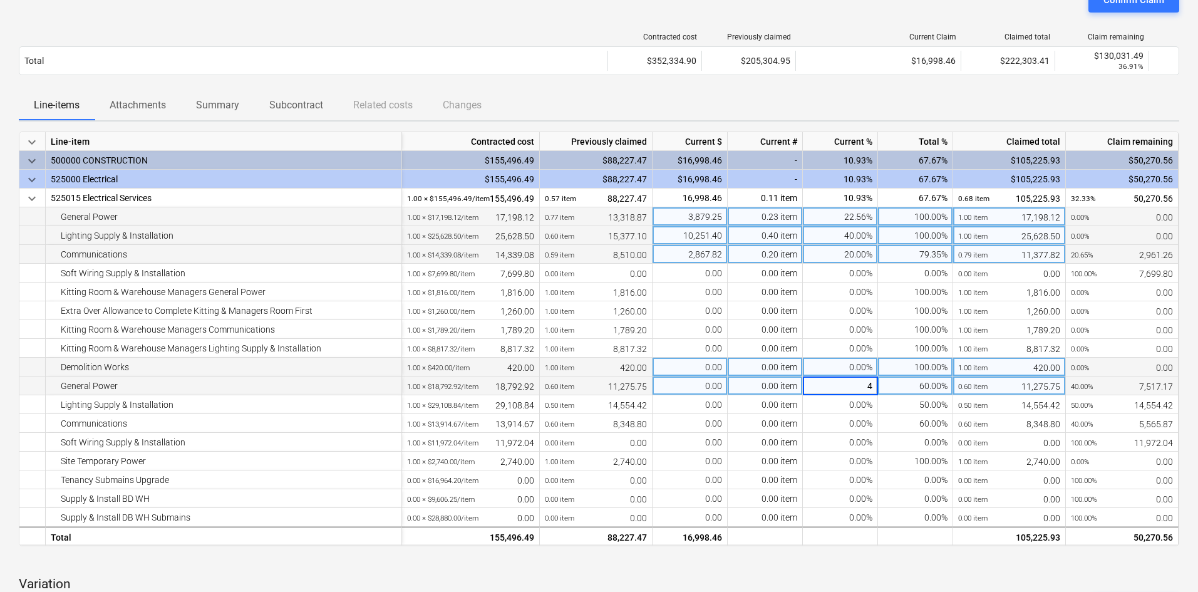
type input "40"
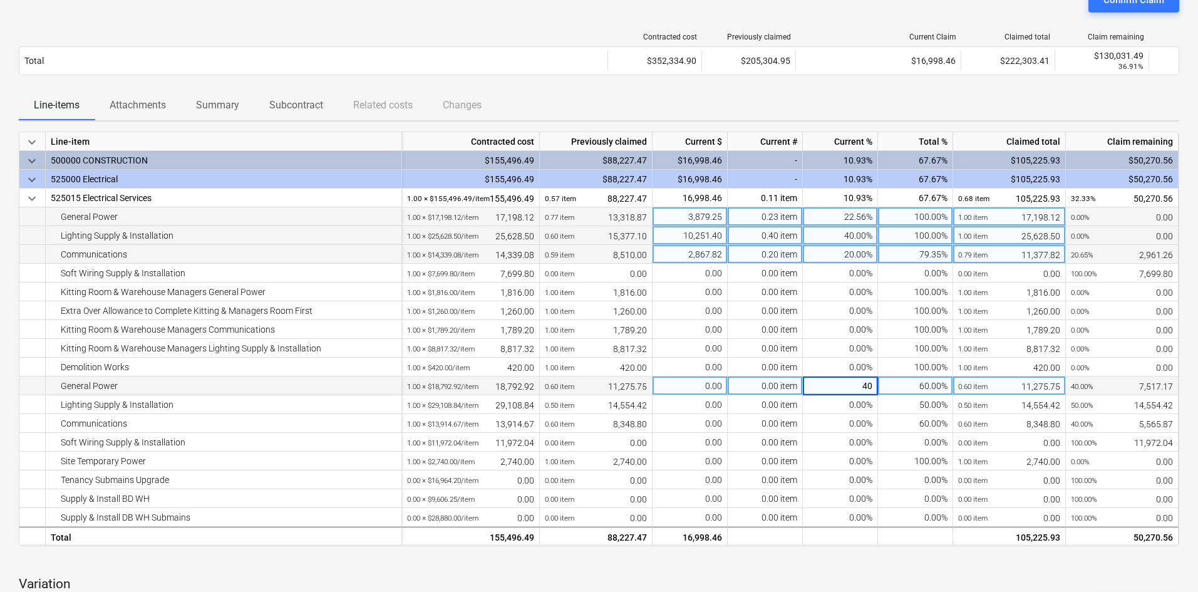
click at [765, 100] on div "Line-items Attachments Summary Subcontract Related costs Changes" at bounding box center [599, 105] width 1161 height 30
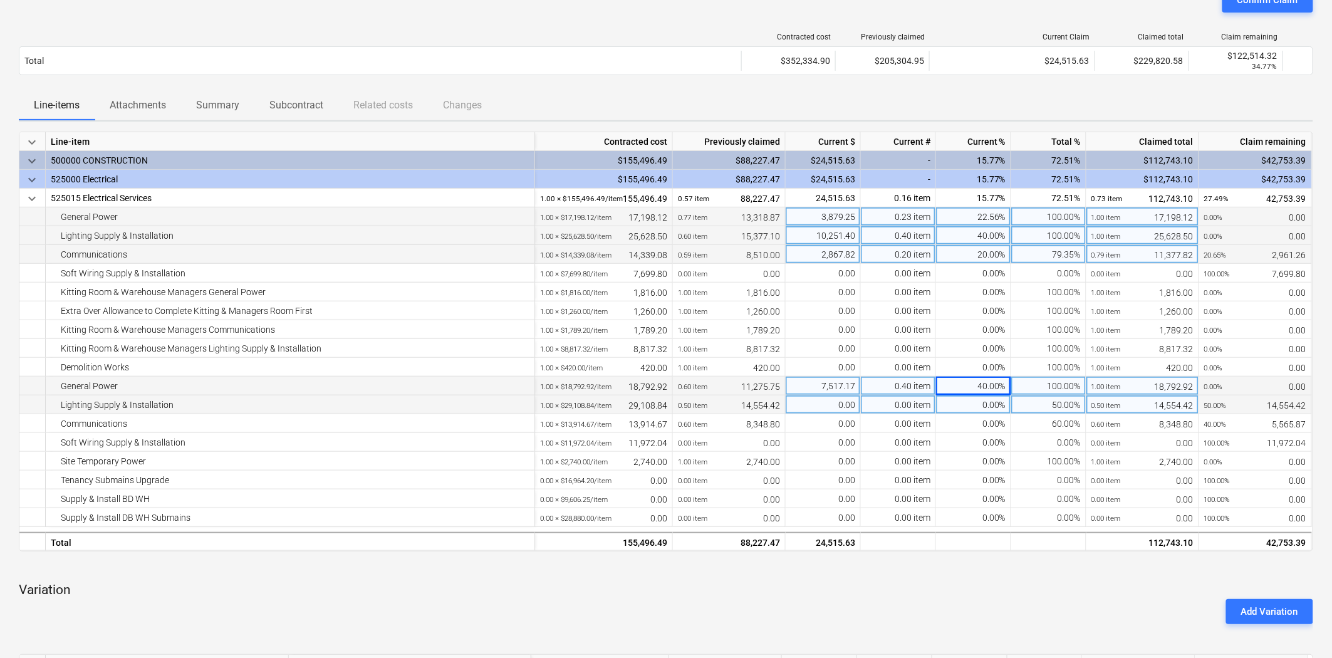
click at [957, 404] on div "0.00%" at bounding box center [973, 404] width 75 height 19
type input "50"
click at [921, 591] on div "Add Variation" at bounding box center [666, 611] width 1304 height 35
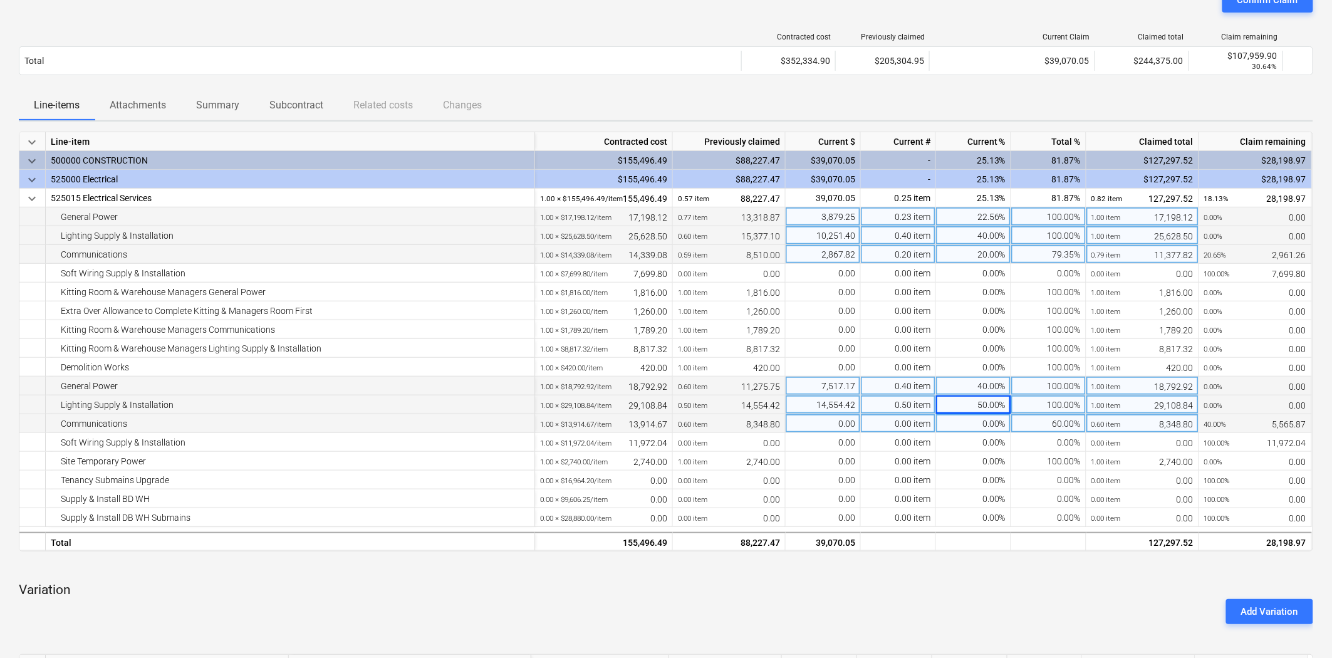
click at [957, 422] on div "0.00%" at bounding box center [973, 423] width 75 height 19
type input "20"
click at [962, 591] on div "Add Variation" at bounding box center [666, 611] width 1304 height 35
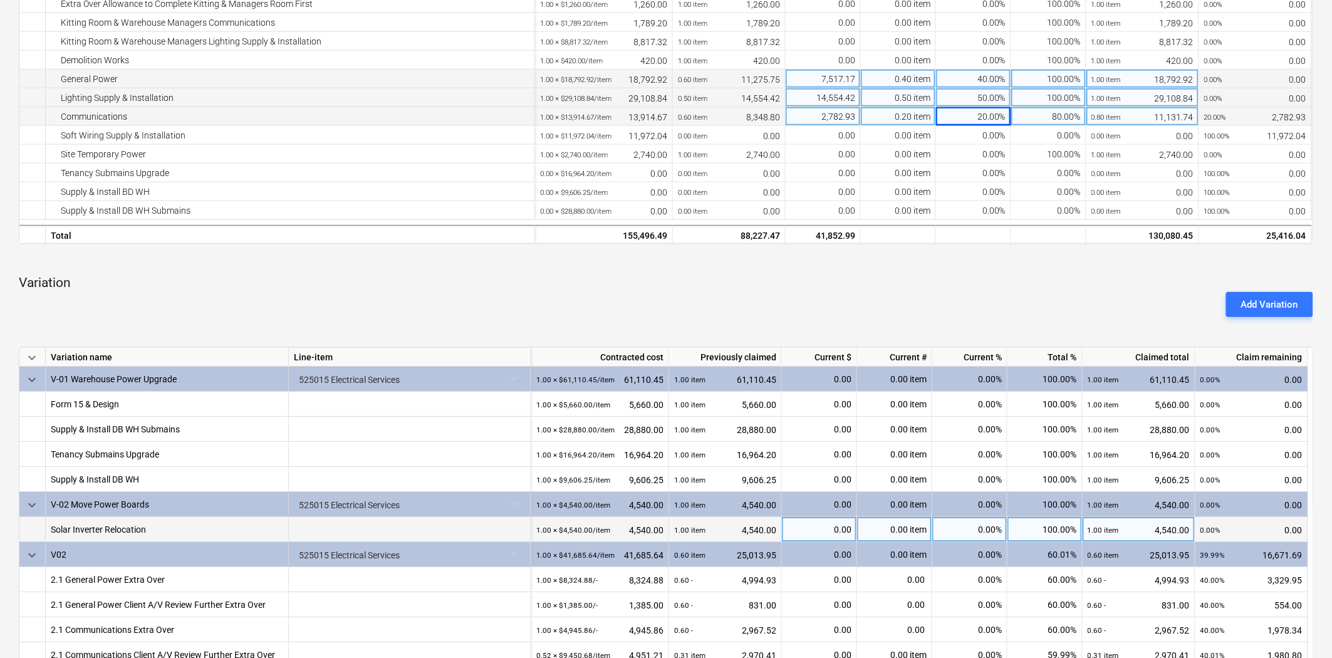
scroll to position [473, 0]
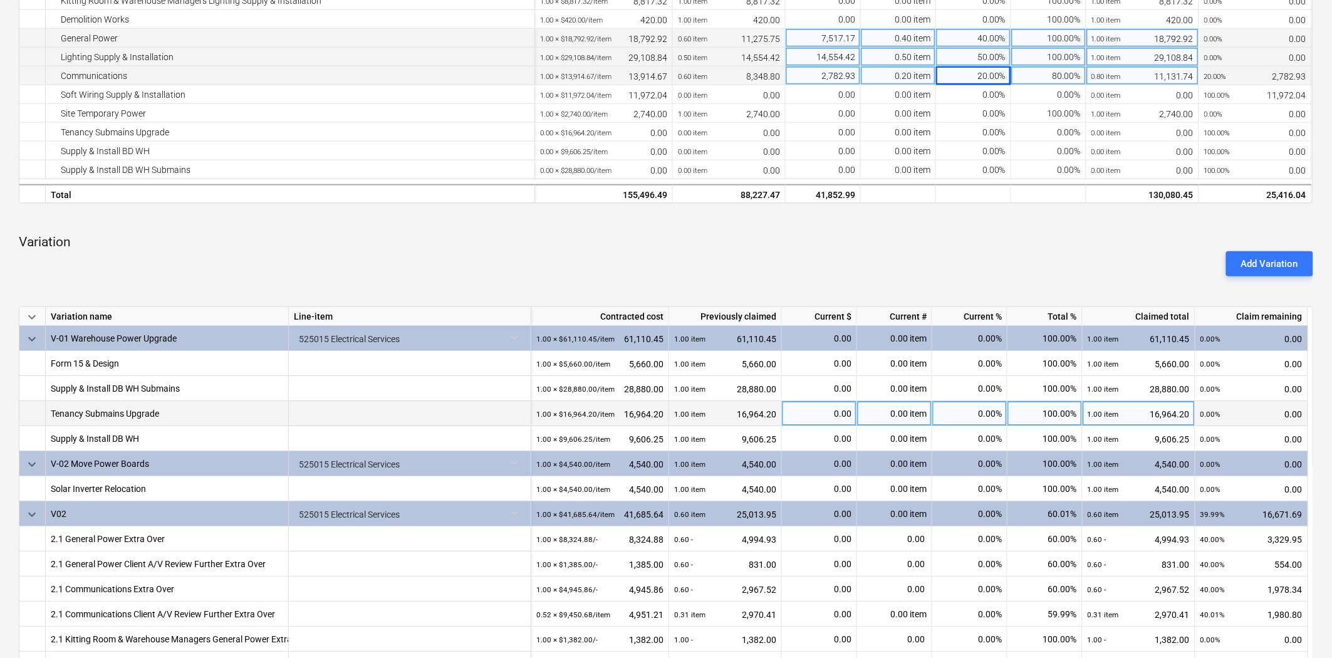
click at [960, 415] on div "0.00%" at bounding box center [969, 413] width 75 height 25
type input "100"
click at [857, 247] on div "Add Variation" at bounding box center [666, 263] width 1304 height 35
click at [943, 244] on p "Variation" at bounding box center [666, 243] width 1294 height 18
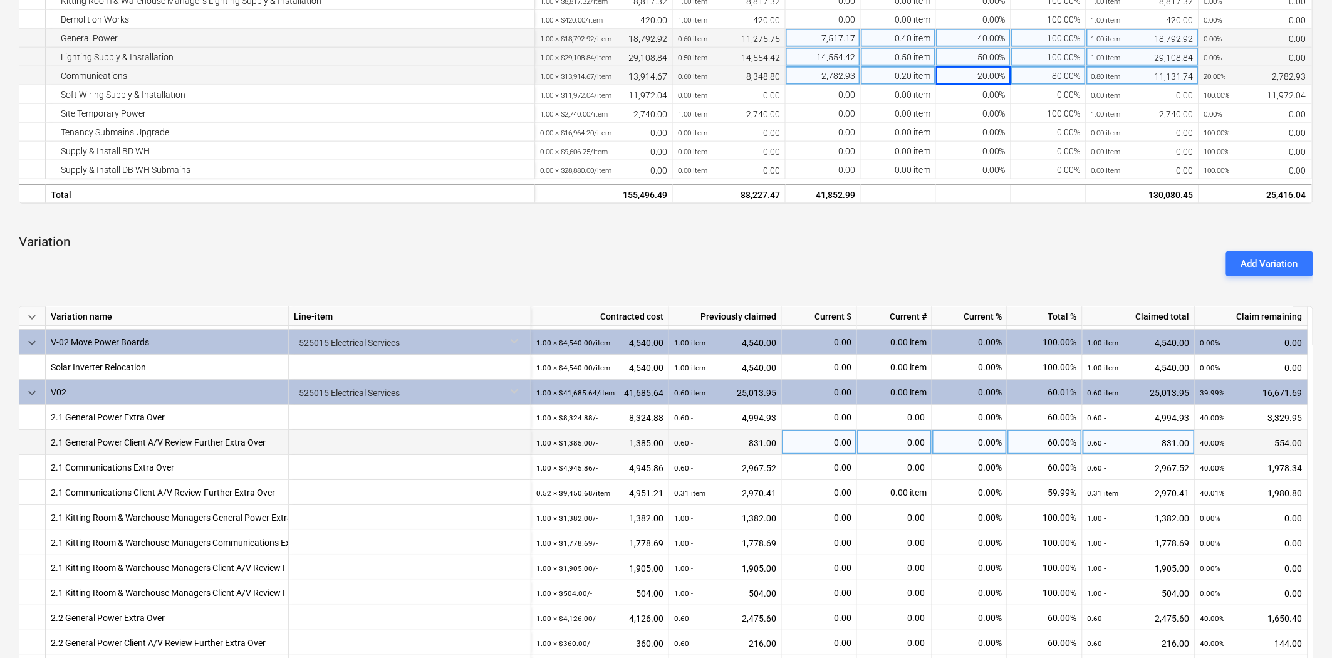
scroll to position [139, 0]
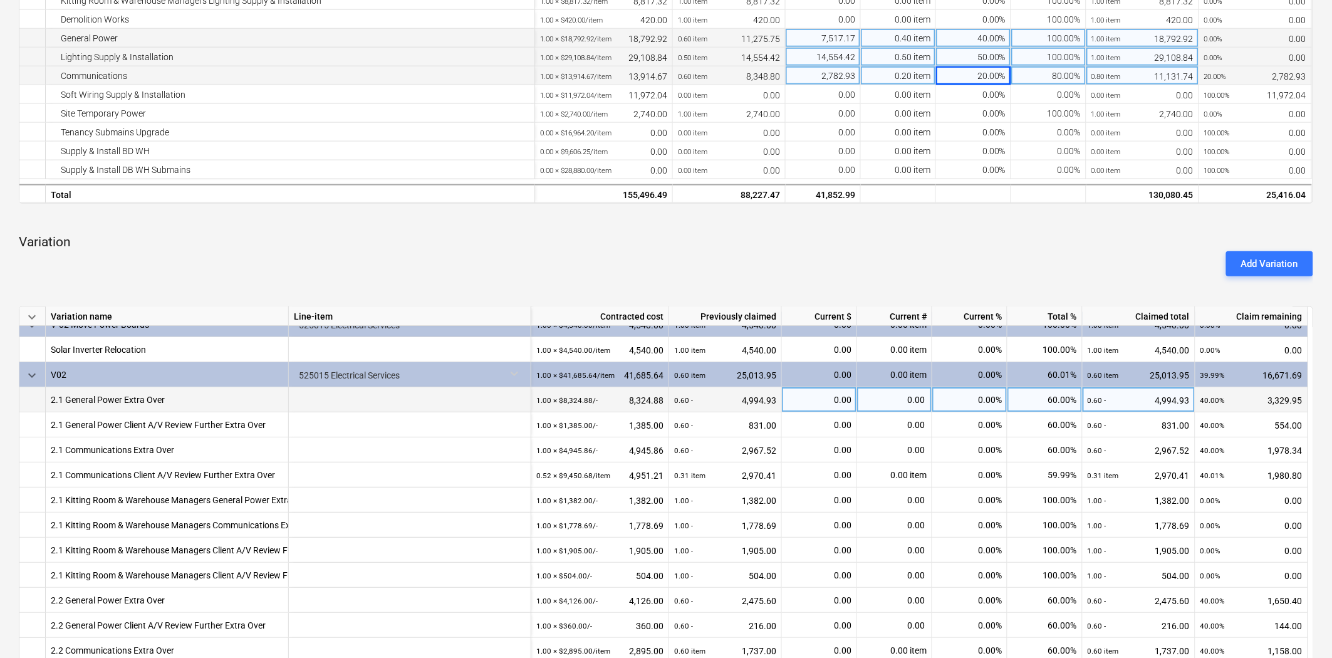
click at [965, 396] on div "0.00%" at bounding box center [969, 399] width 75 height 25
type input "40"
click at [910, 252] on div "Add Variation" at bounding box center [666, 263] width 1304 height 35
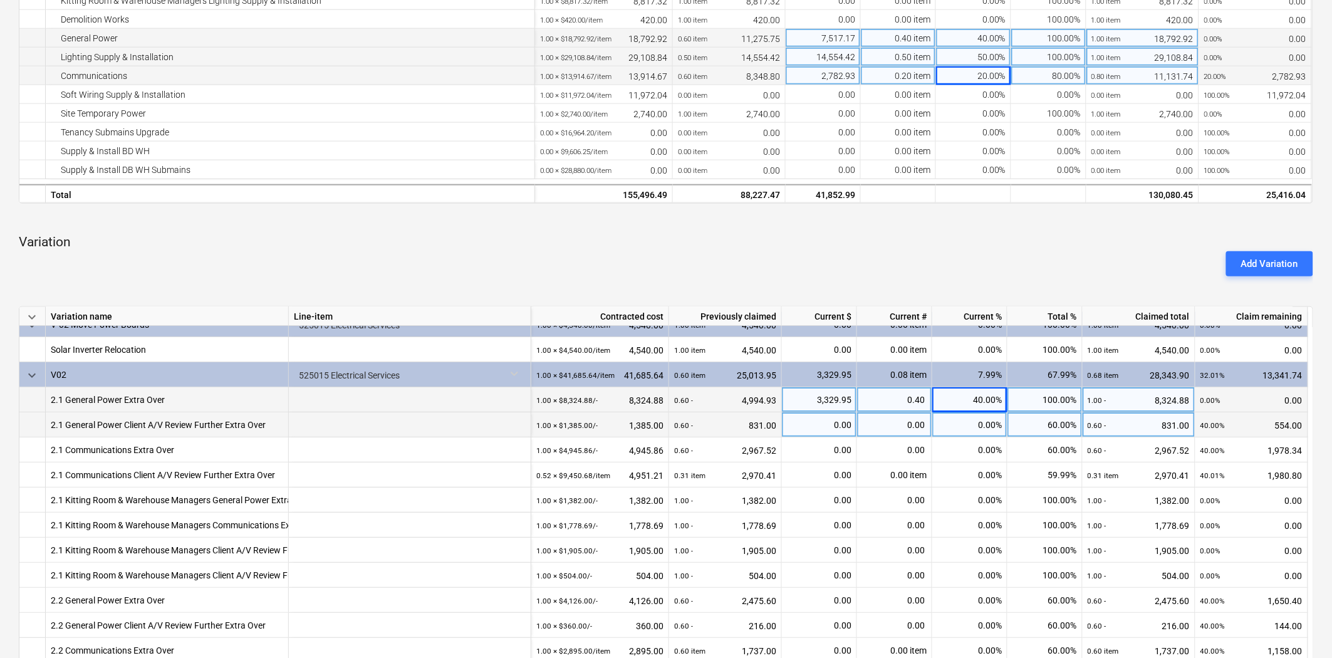
click at [980, 427] on div "0.00%" at bounding box center [969, 424] width 75 height 25
type input "40"
click at [895, 265] on div "Add Variation" at bounding box center [666, 263] width 1304 height 35
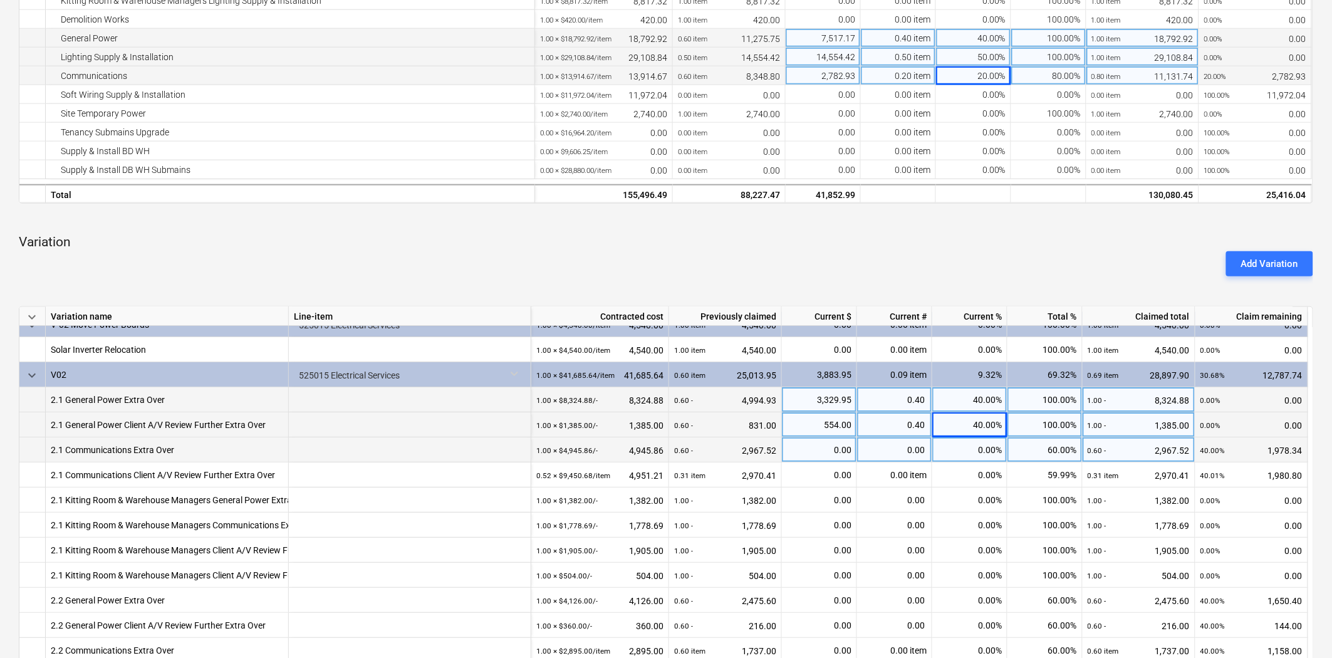
click at [973, 449] on div "0.00%" at bounding box center [969, 449] width 75 height 25
type input "40"
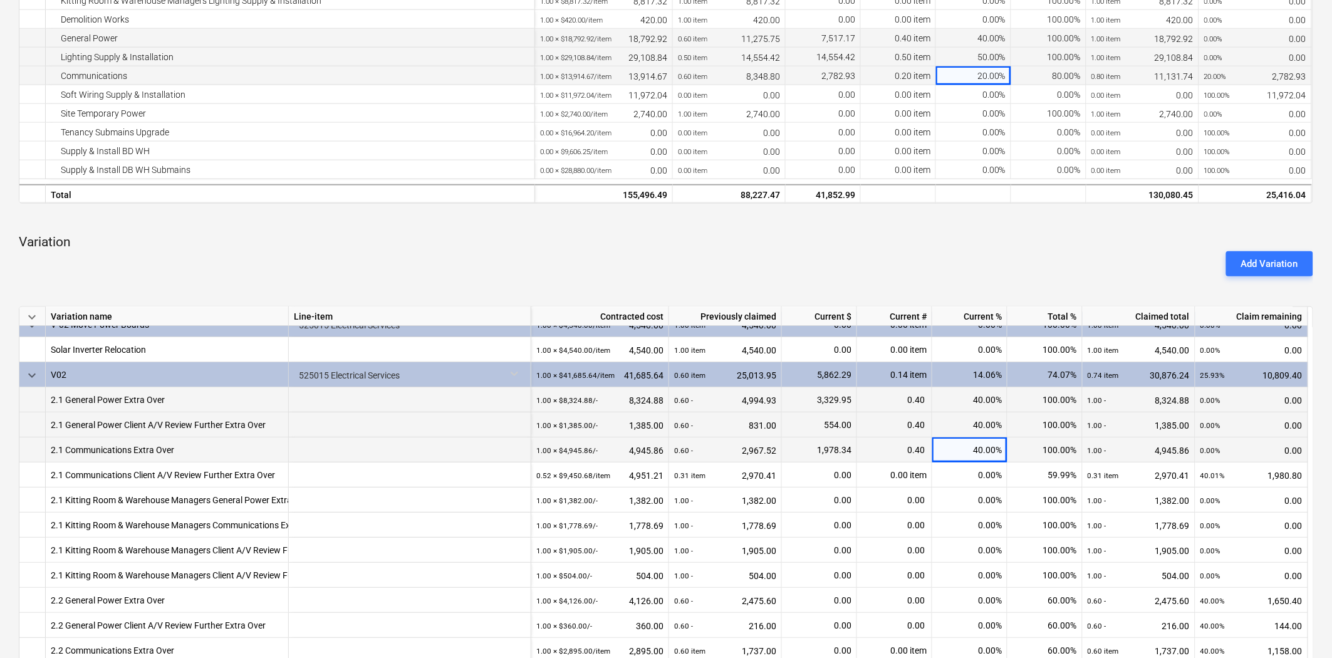
click at [960, 266] on div "Add Variation" at bounding box center [666, 263] width 1304 height 35
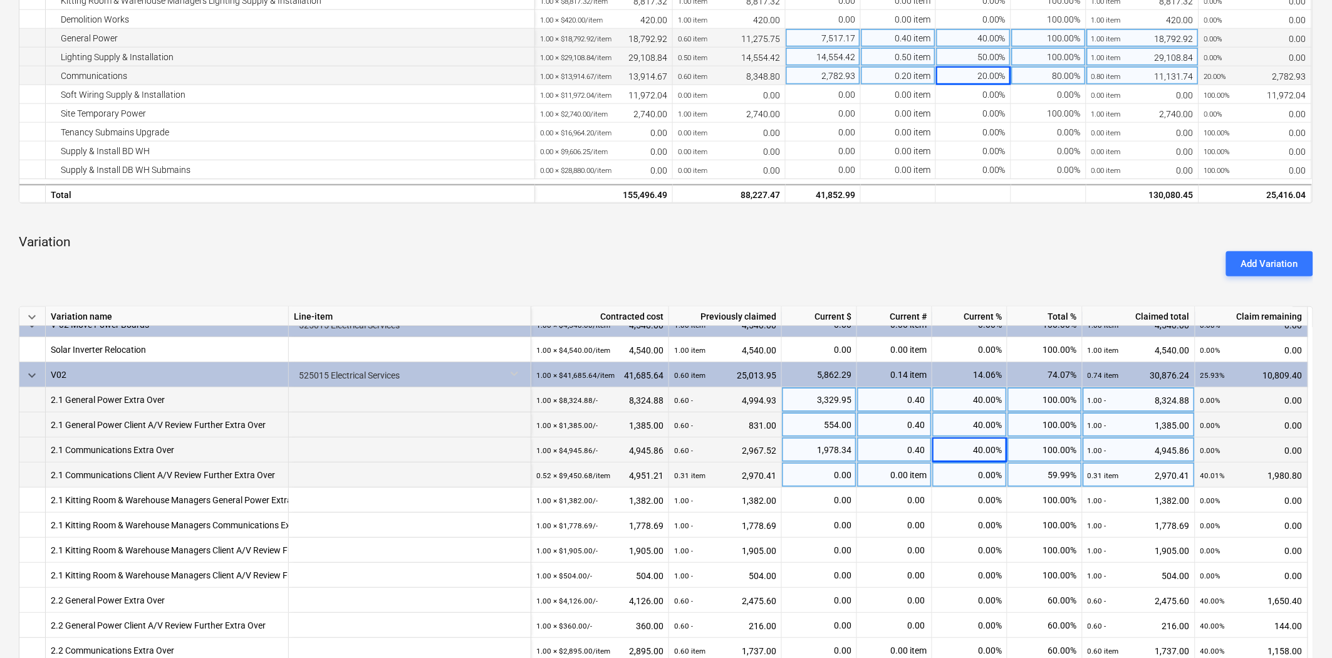
click at [840, 478] on div "0.00" at bounding box center [819, 474] width 65 height 25
type input "1980.27"
click at [805, 247] on div "Add Variation" at bounding box center [666, 263] width 1304 height 35
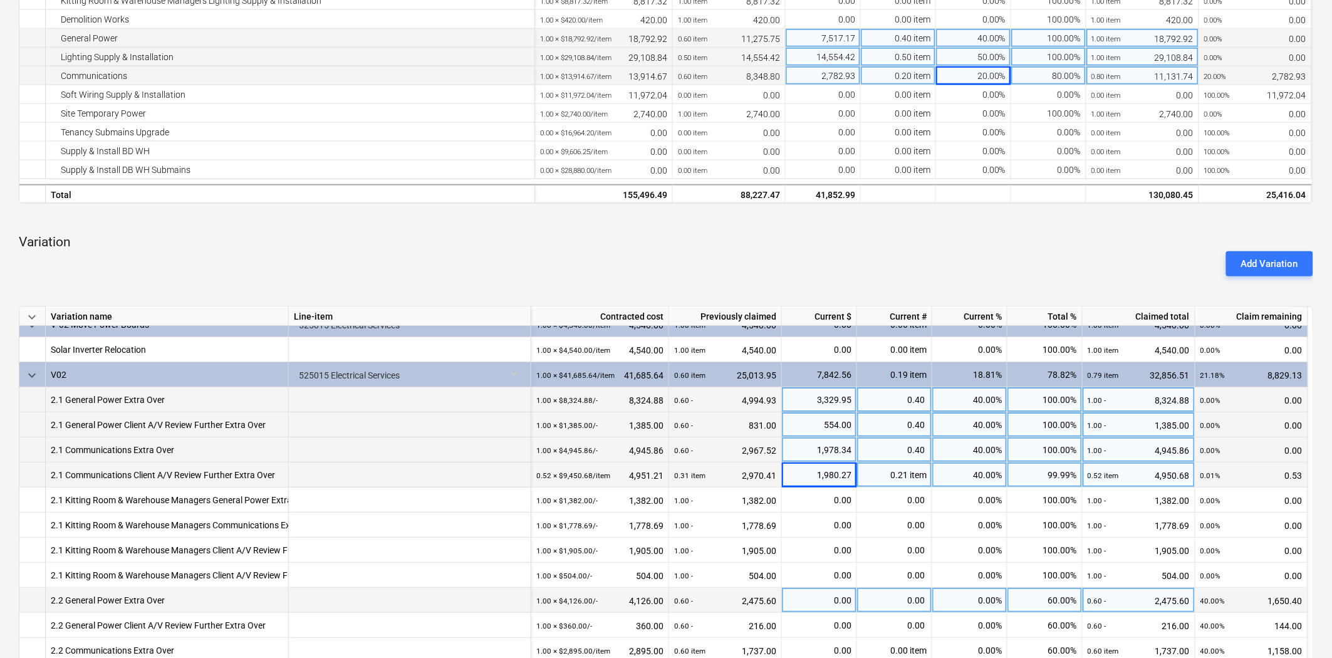
click at [979, 591] on div "0.00%" at bounding box center [969, 600] width 75 height 25
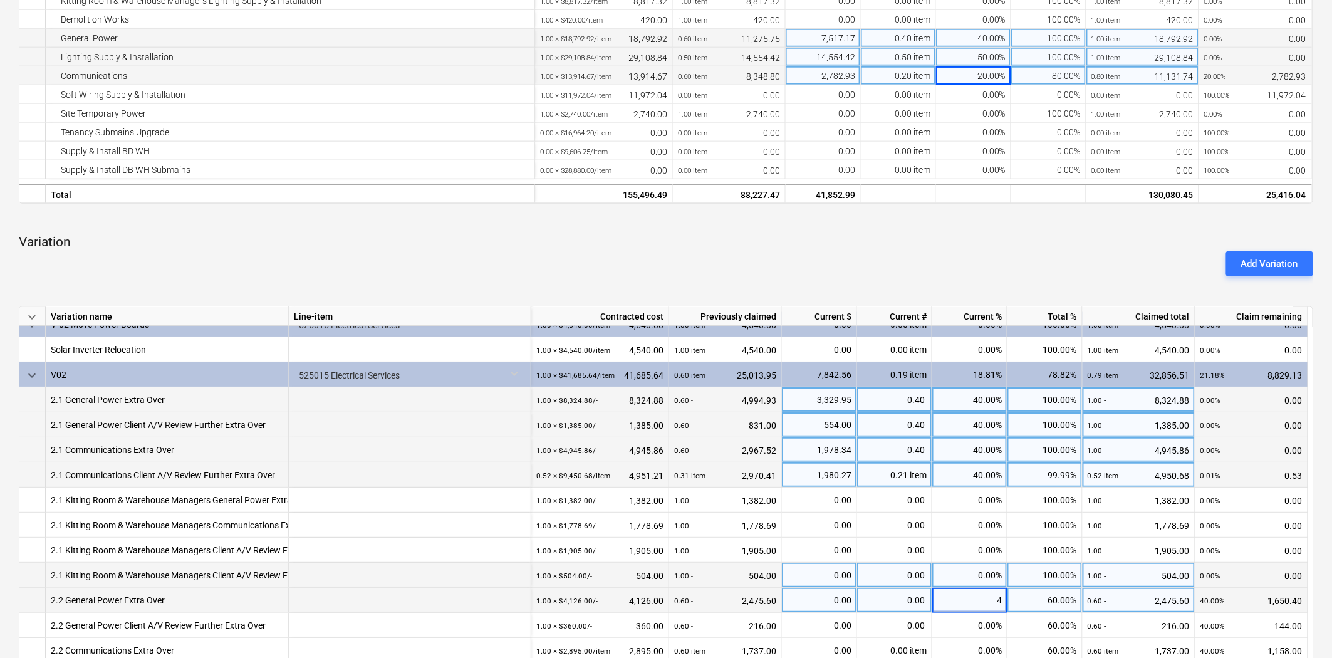
type input "40"
click at [803, 273] on div "Add Variation" at bounding box center [666, 263] width 1304 height 35
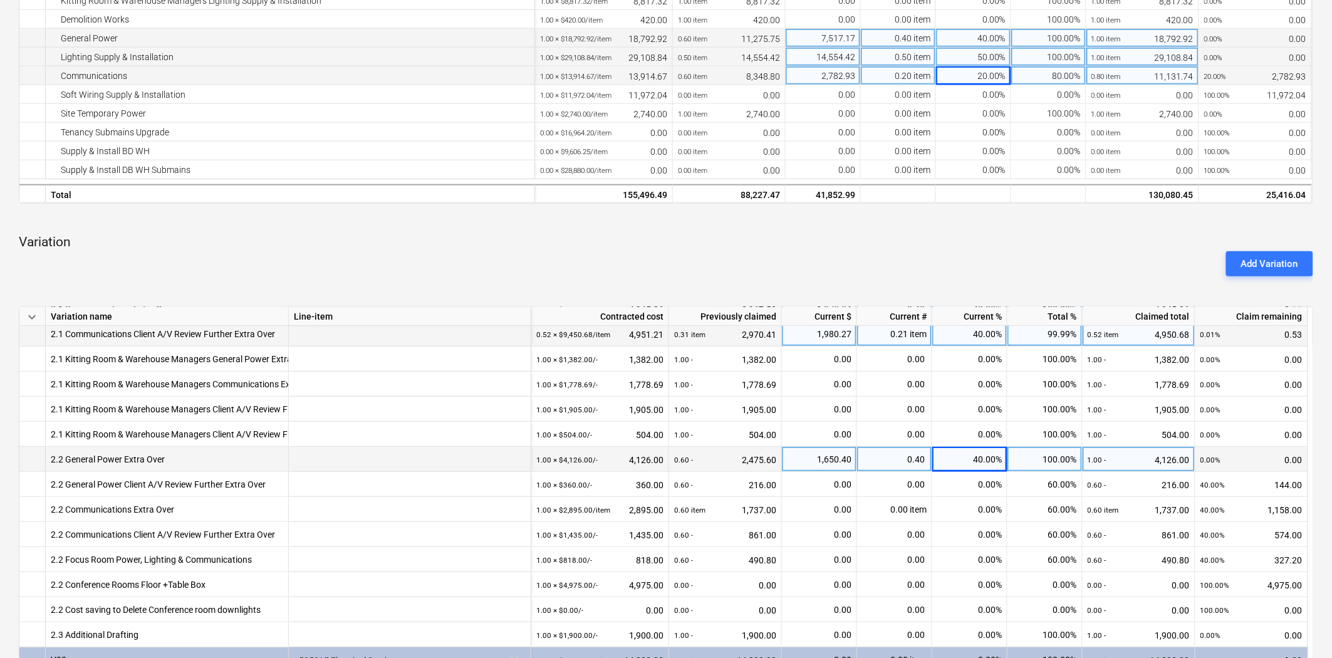
scroll to position [348, 0]
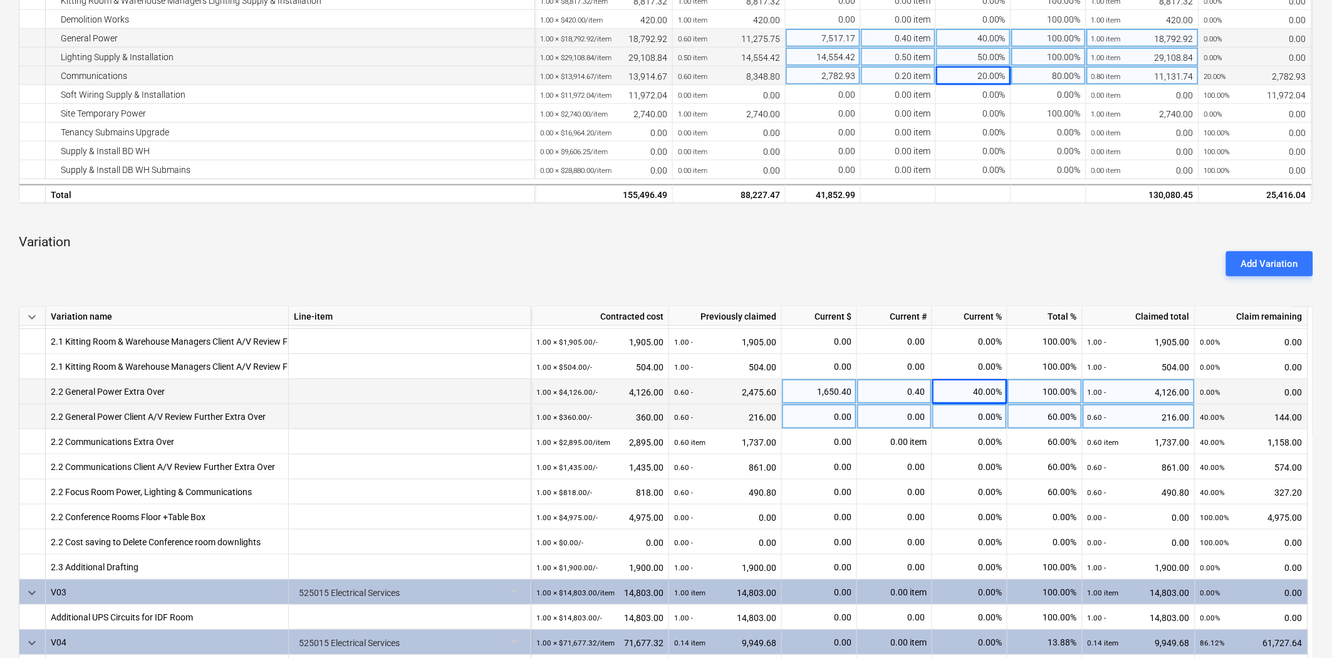
click at [960, 414] on div "0.00%" at bounding box center [969, 416] width 75 height 25
type input "40"
click at [802, 242] on p "Variation" at bounding box center [666, 243] width 1294 height 18
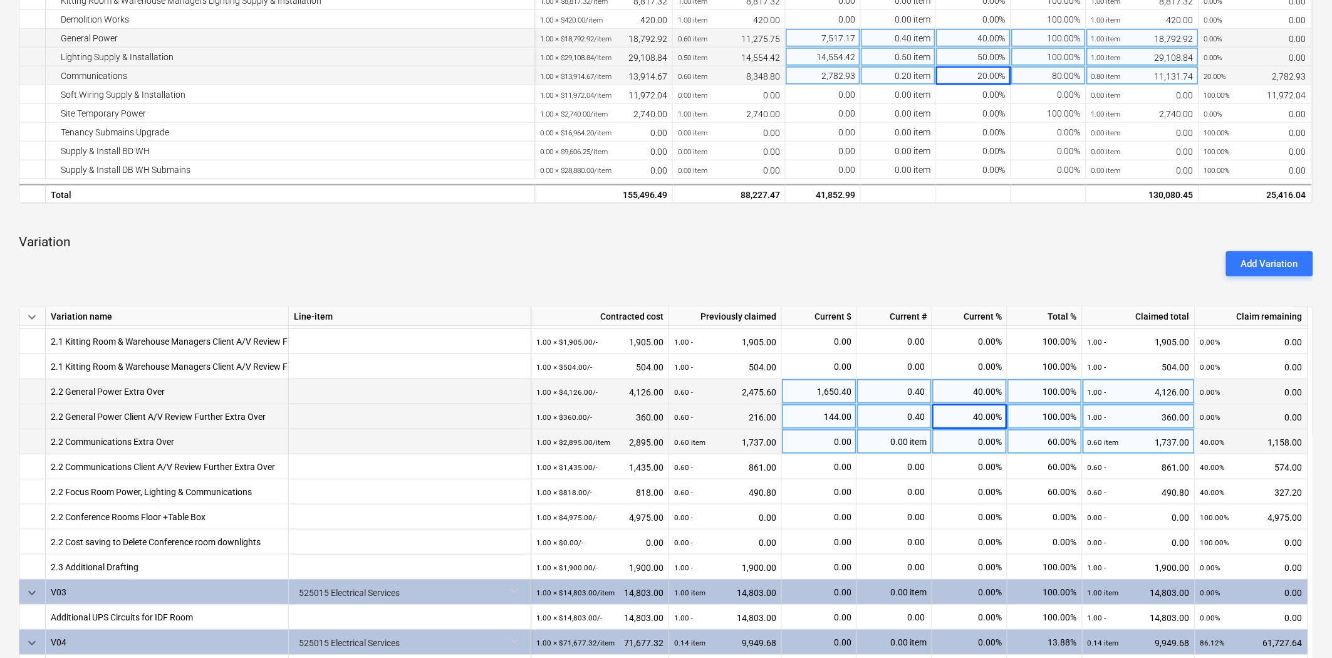
click at [975, 444] on div "0.00%" at bounding box center [969, 441] width 75 height 25
type input "40"
click at [890, 238] on p "Variation" at bounding box center [666, 243] width 1294 height 18
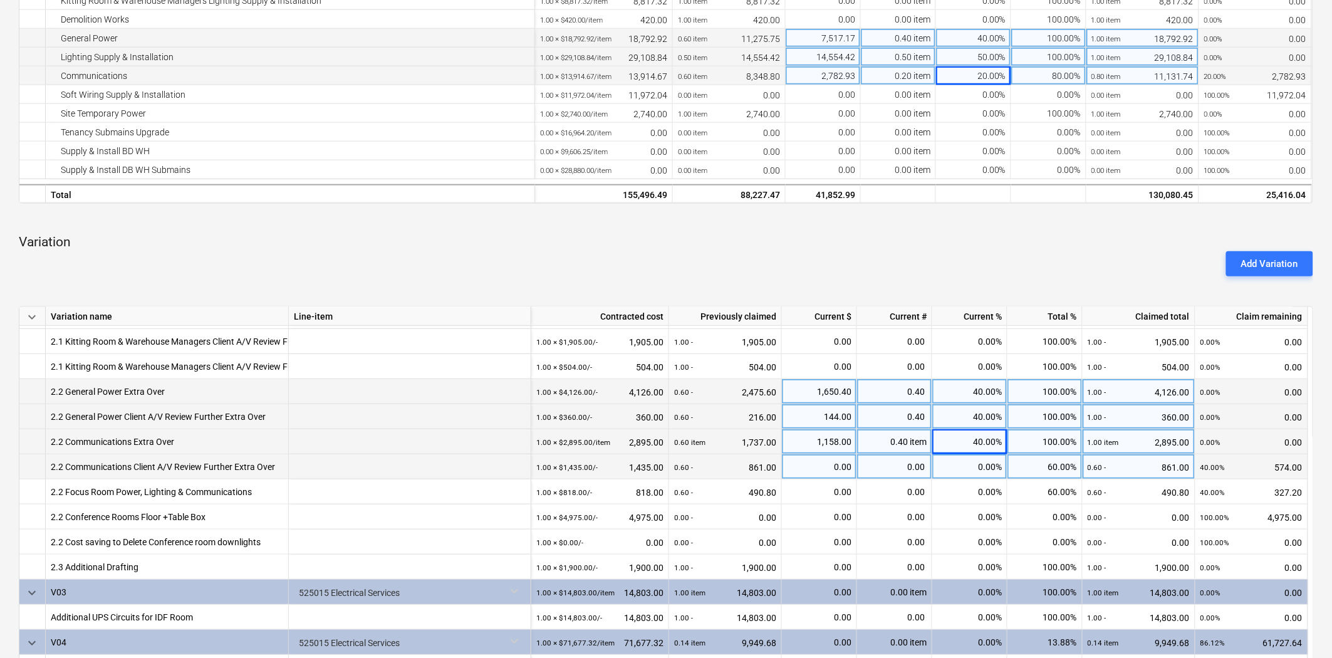
click at [968, 470] on div "0.00%" at bounding box center [969, 466] width 75 height 25
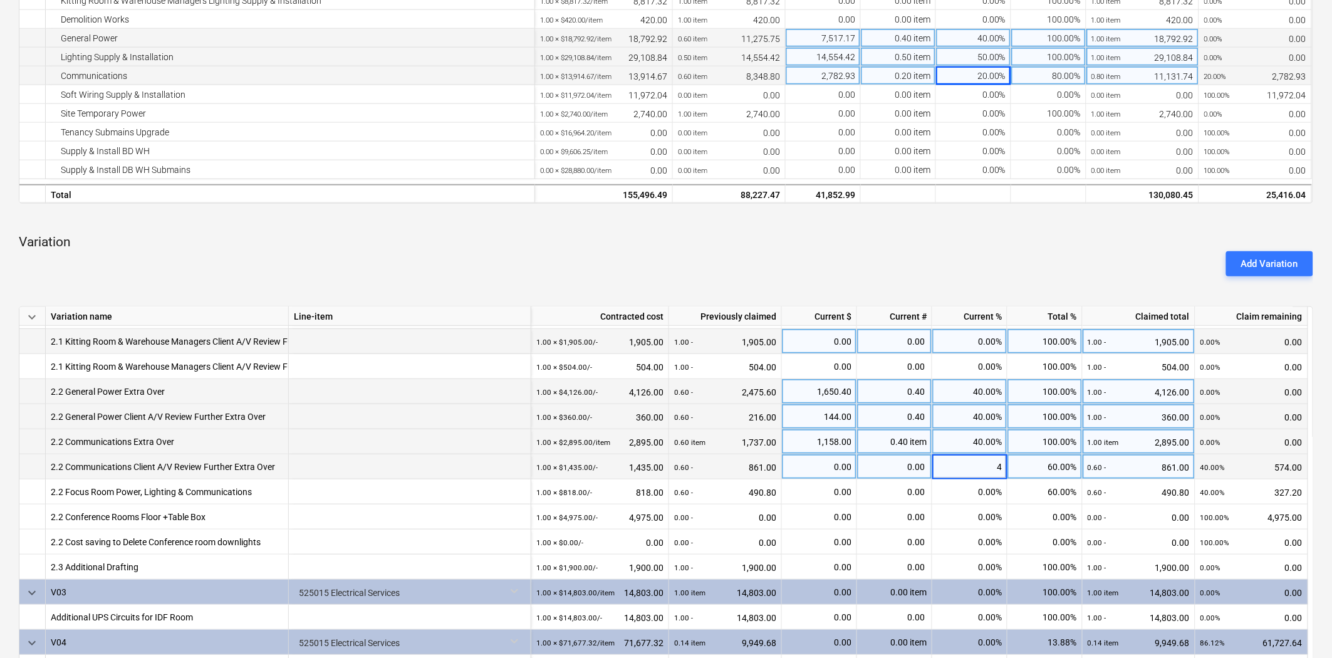
type input "40"
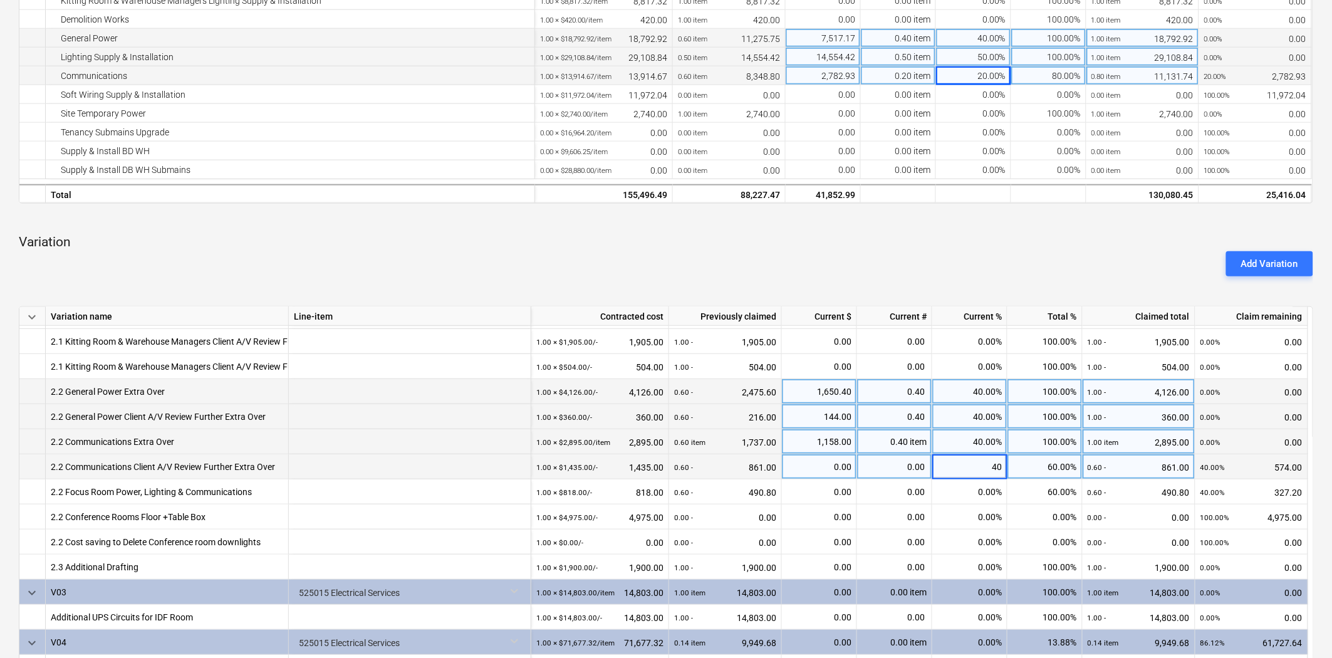
click at [908, 246] on div "Add Variation" at bounding box center [666, 263] width 1304 height 35
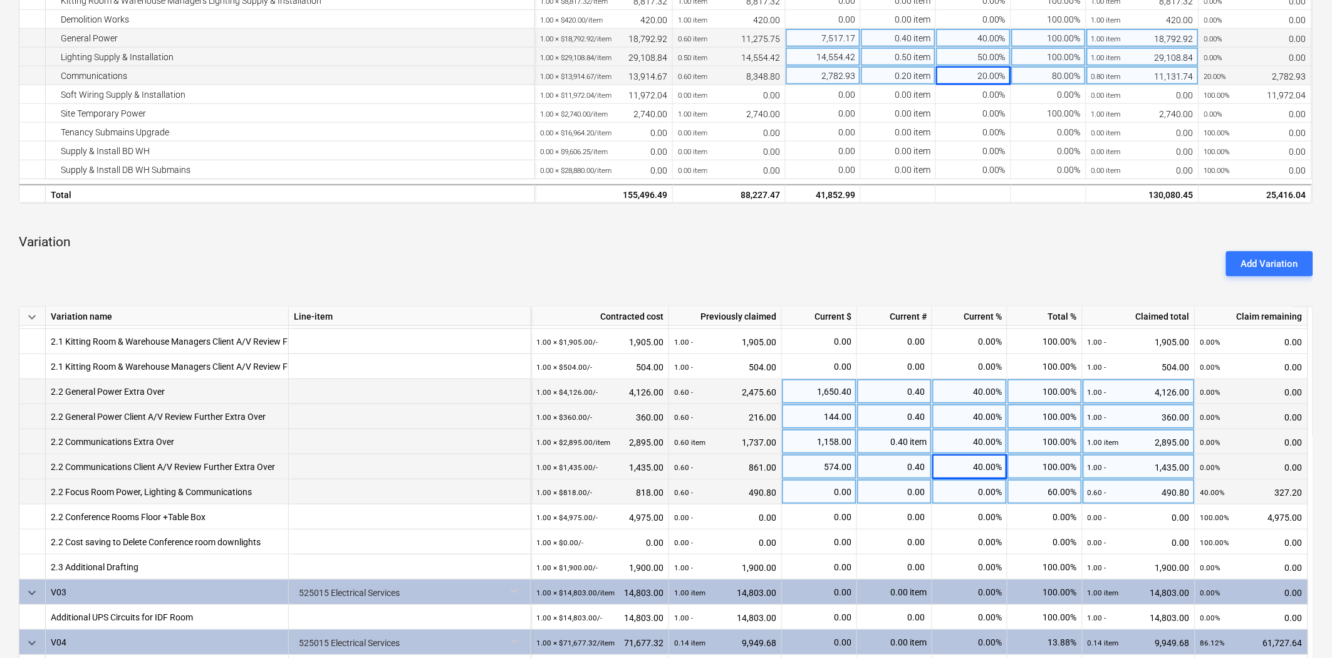
click at [972, 493] on div "0.00%" at bounding box center [969, 491] width 75 height 25
type input "40"
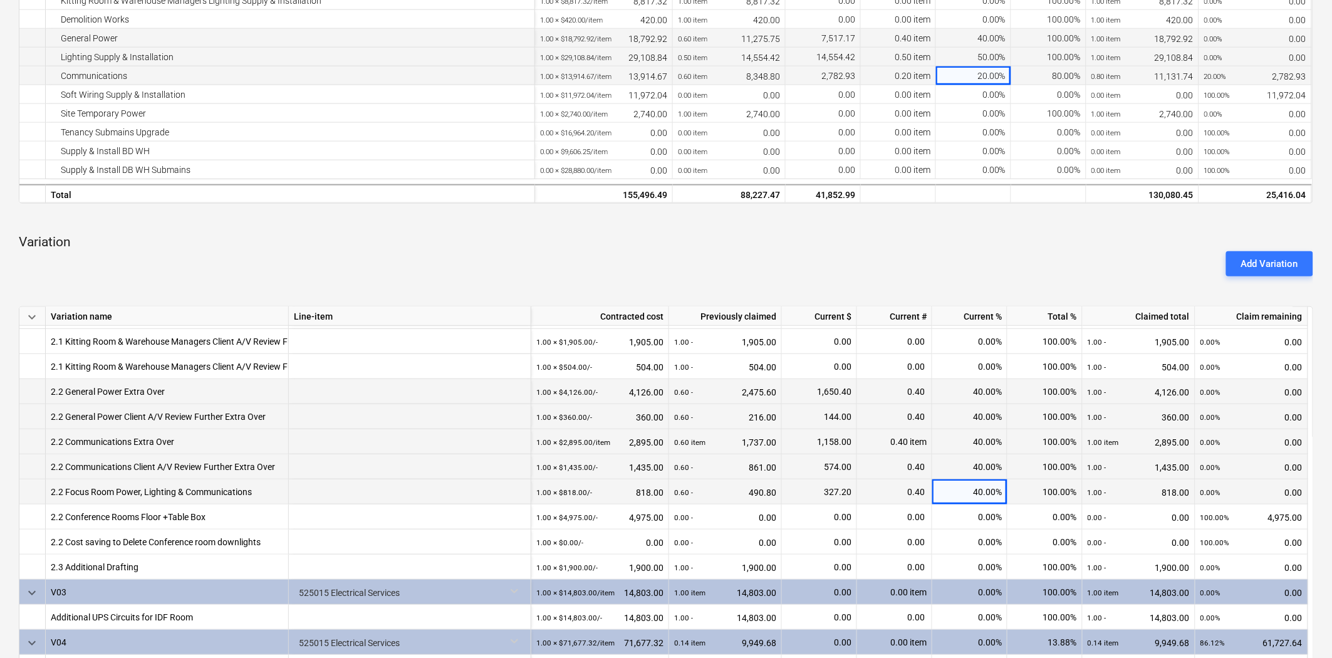
click at [860, 258] on div "Add Variation" at bounding box center [666, 263] width 1304 height 35
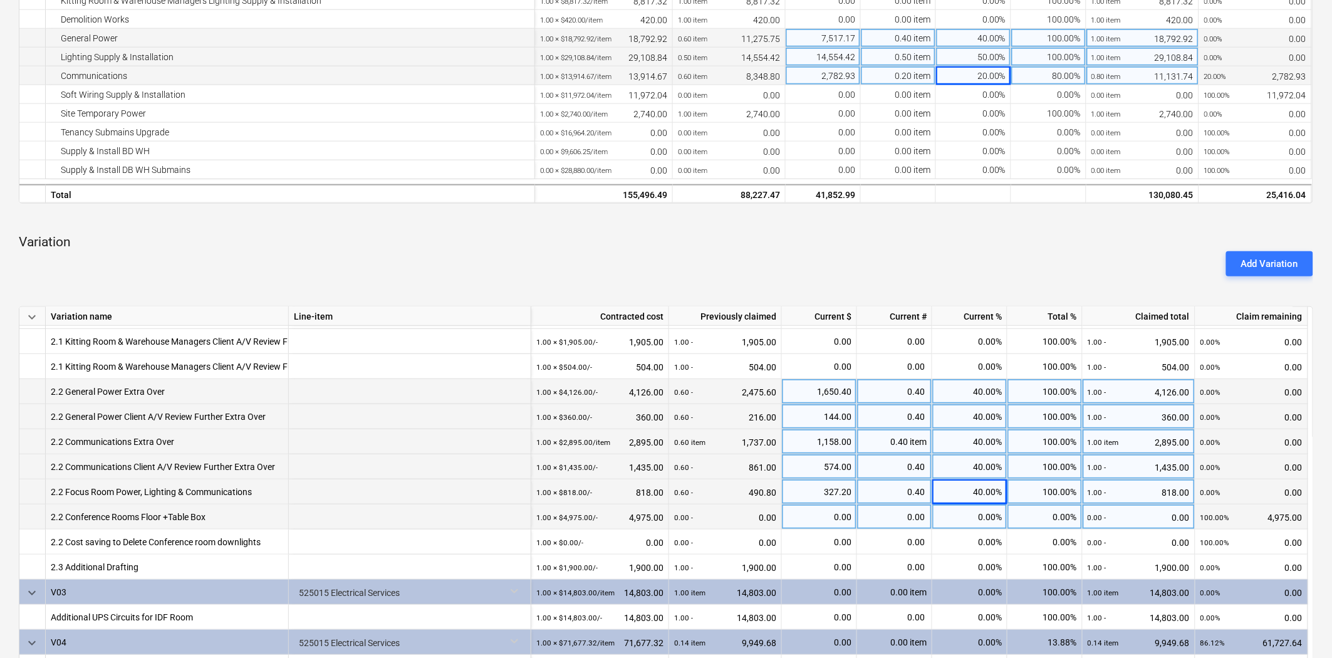
click at [962, 516] on div "0.00%" at bounding box center [969, 516] width 75 height 25
type input "100"
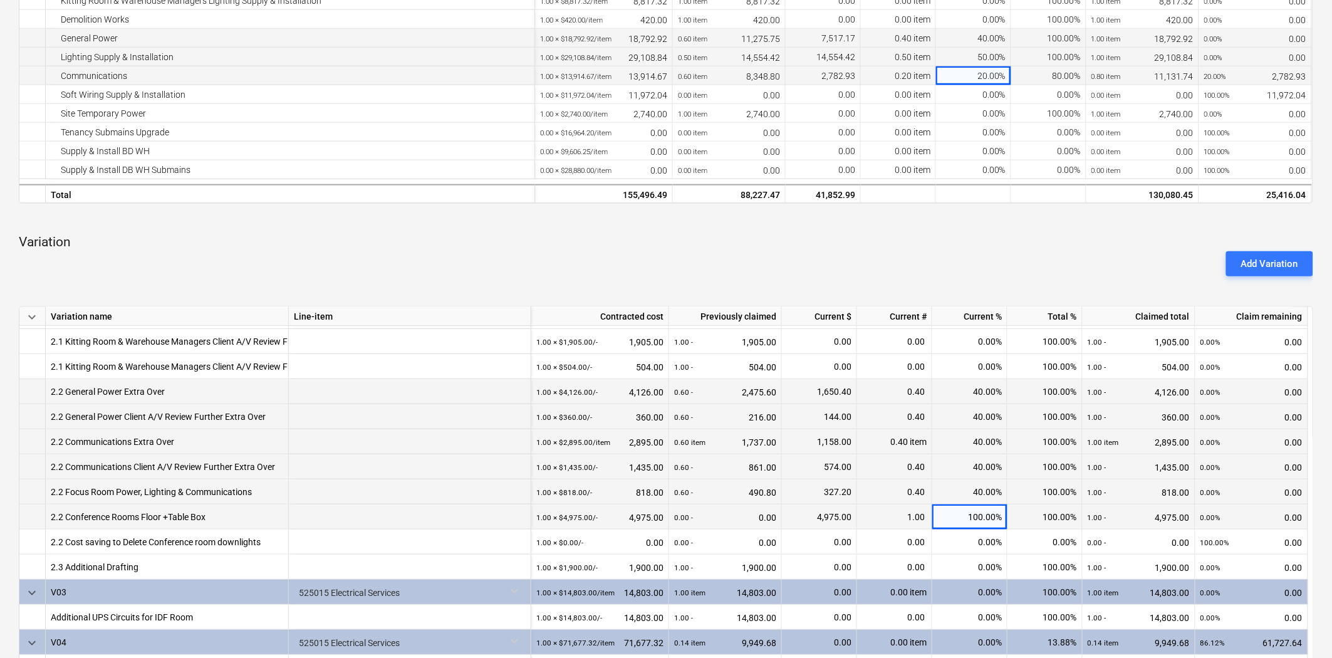
click at [966, 242] on p "Variation" at bounding box center [666, 243] width 1294 height 18
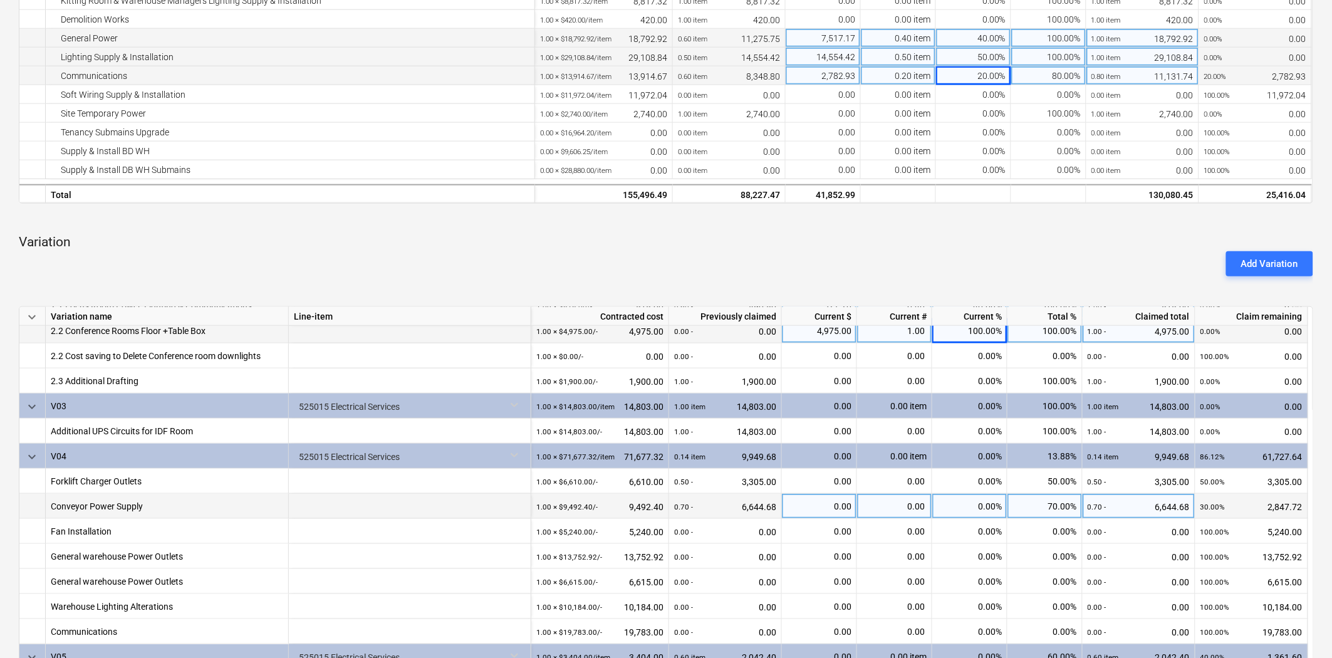
scroll to position [556, 0]
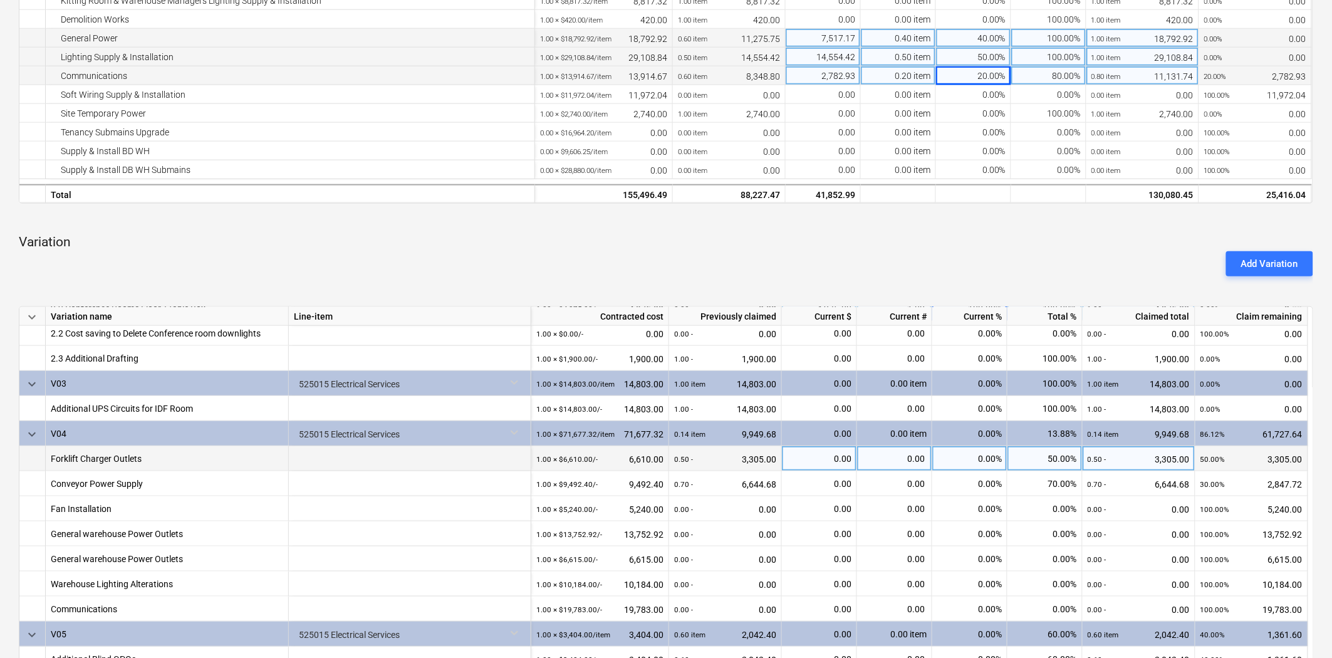
click at [967, 454] on div "0.00%" at bounding box center [969, 458] width 75 height 25
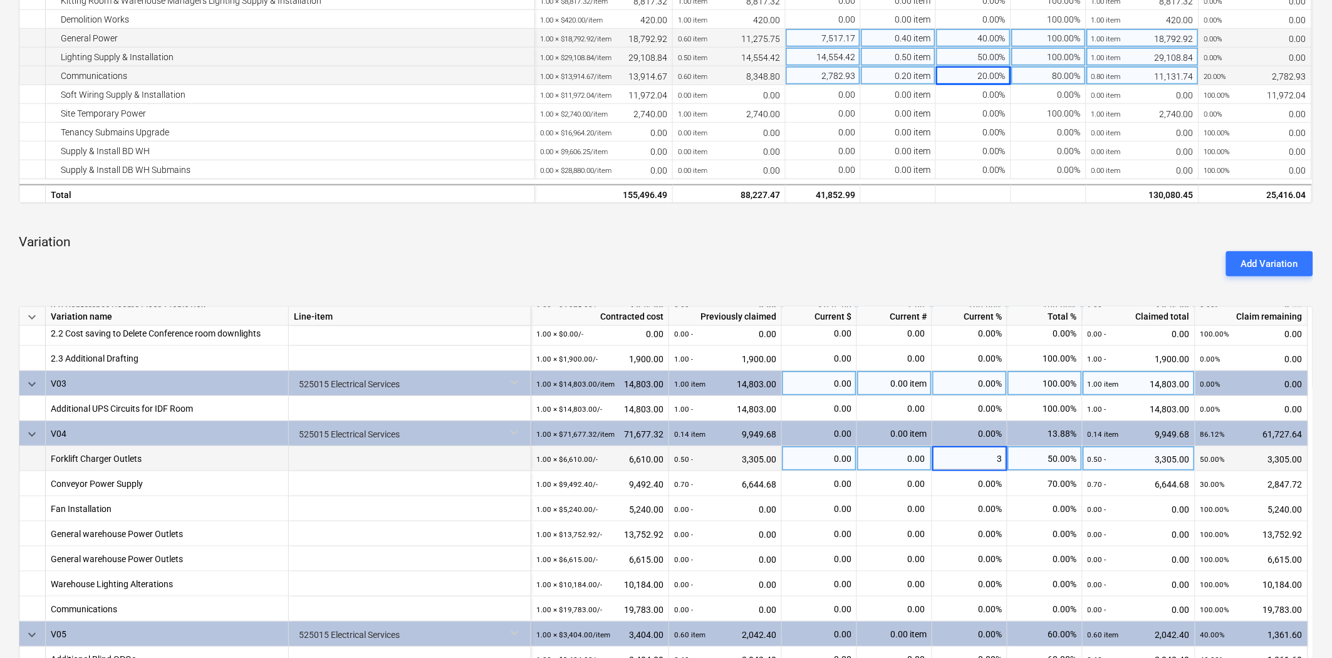
type input "30"
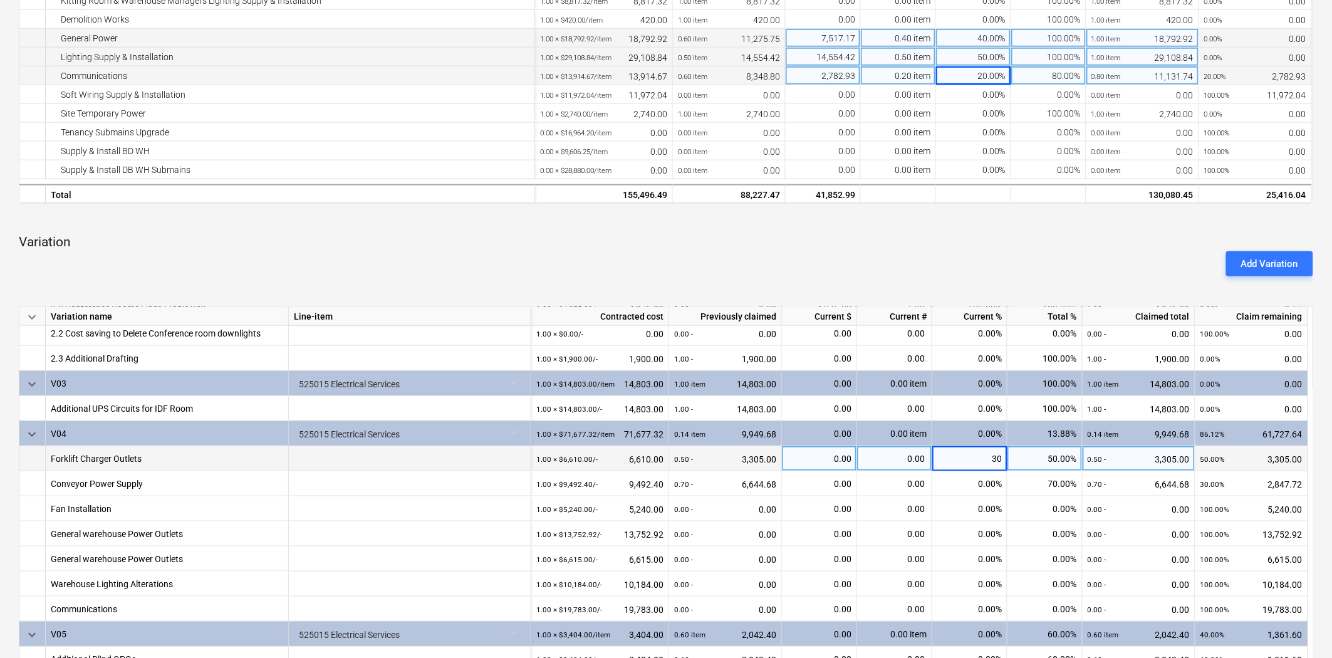
click at [905, 251] on div "Add Variation" at bounding box center [666, 263] width 1304 height 35
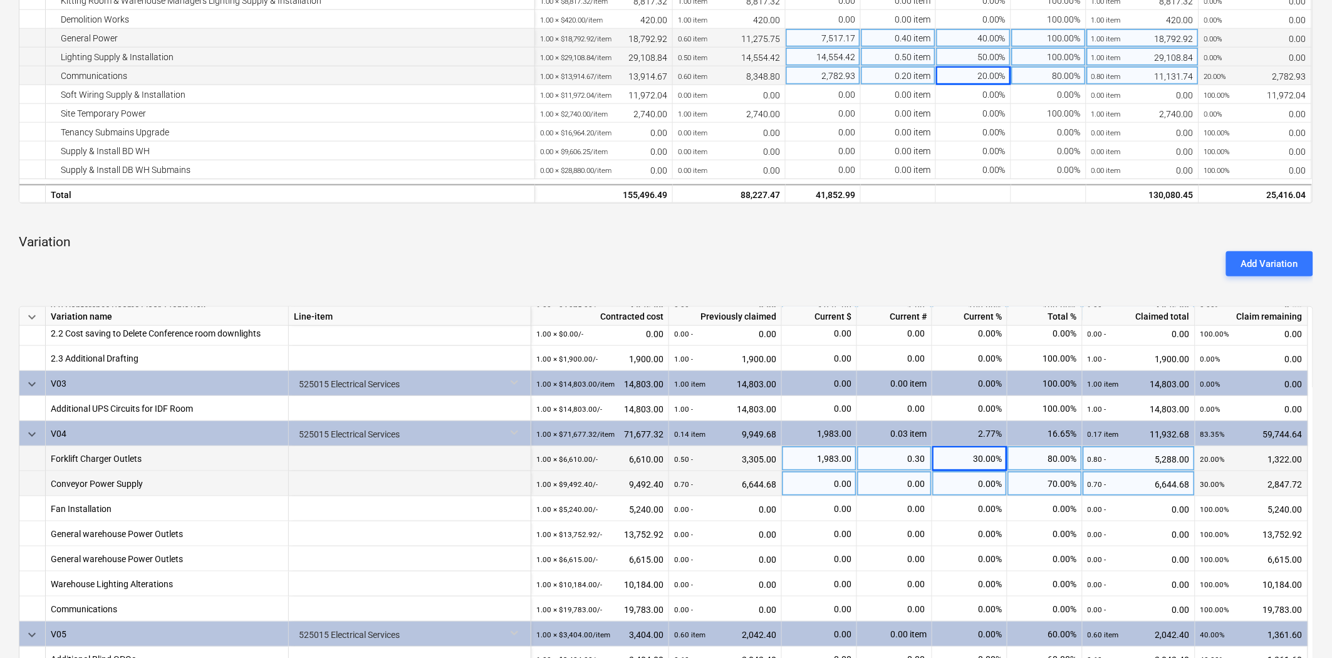
click at [966, 481] on div "0.00%" at bounding box center [969, 483] width 75 height 25
type input "30"
click at [918, 266] on div "Add Variation" at bounding box center [666, 263] width 1304 height 35
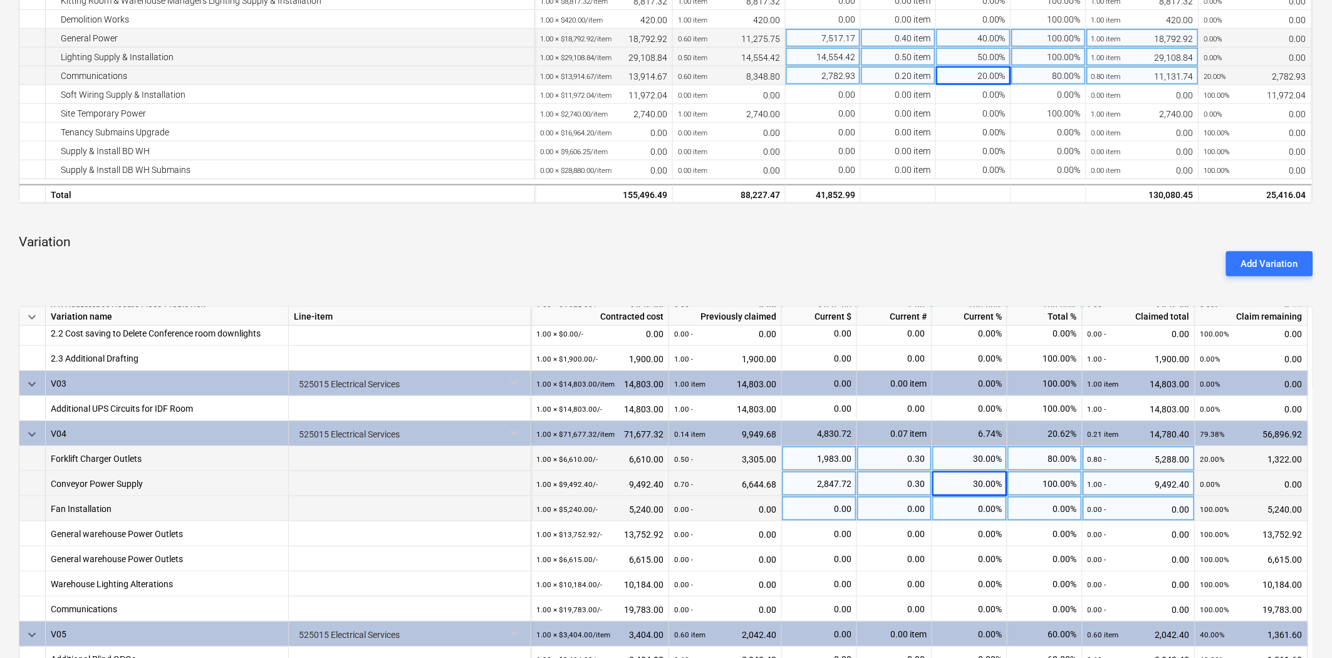
click at [953, 511] on div "0.00%" at bounding box center [969, 508] width 75 height 25
type input "100"
click at [973, 252] on div "Add Variation" at bounding box center [666, 263] width 1304 height 35
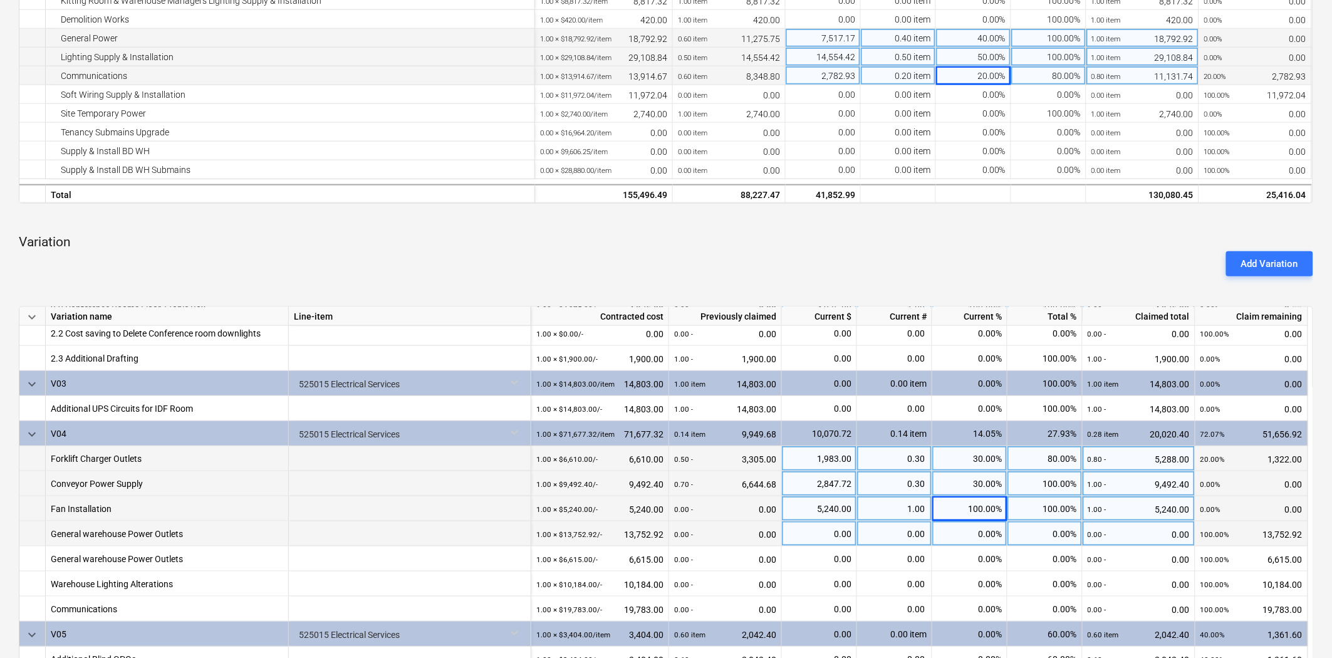
scroll to position [561, 0]
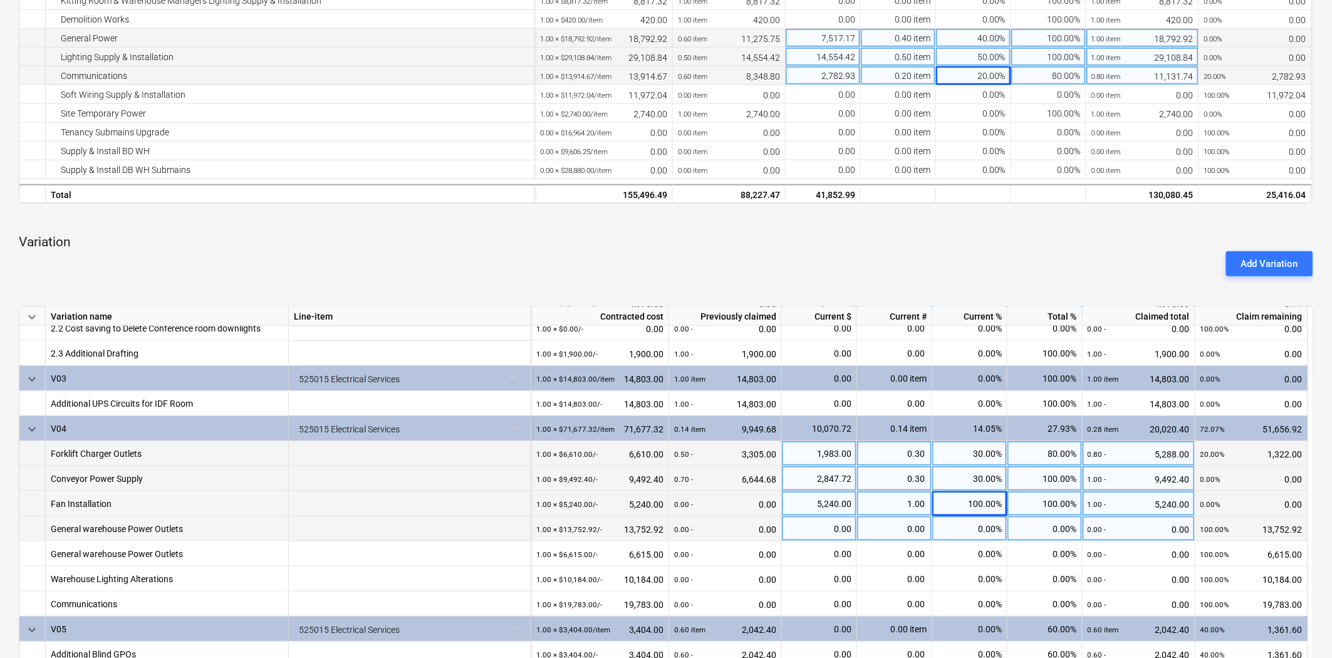
click at [996, 528] on div "0.00%" at bounding box center [969, 528] width 75 height 25
type input "100"
click at [1004, 274] on div "Add Variation" at bounding box center [666, 263] width 1304 height 35
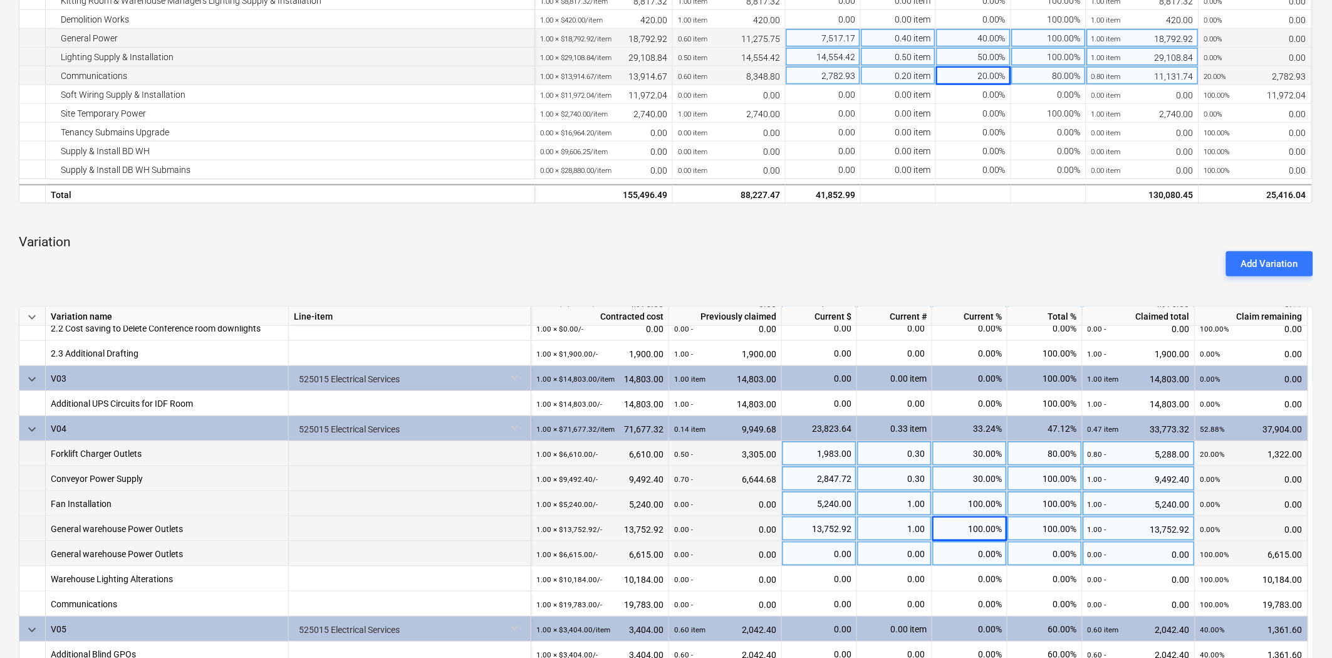
click at [949, 558] on div "0.00%" at bounding box center [969, 553] width 75 height 25
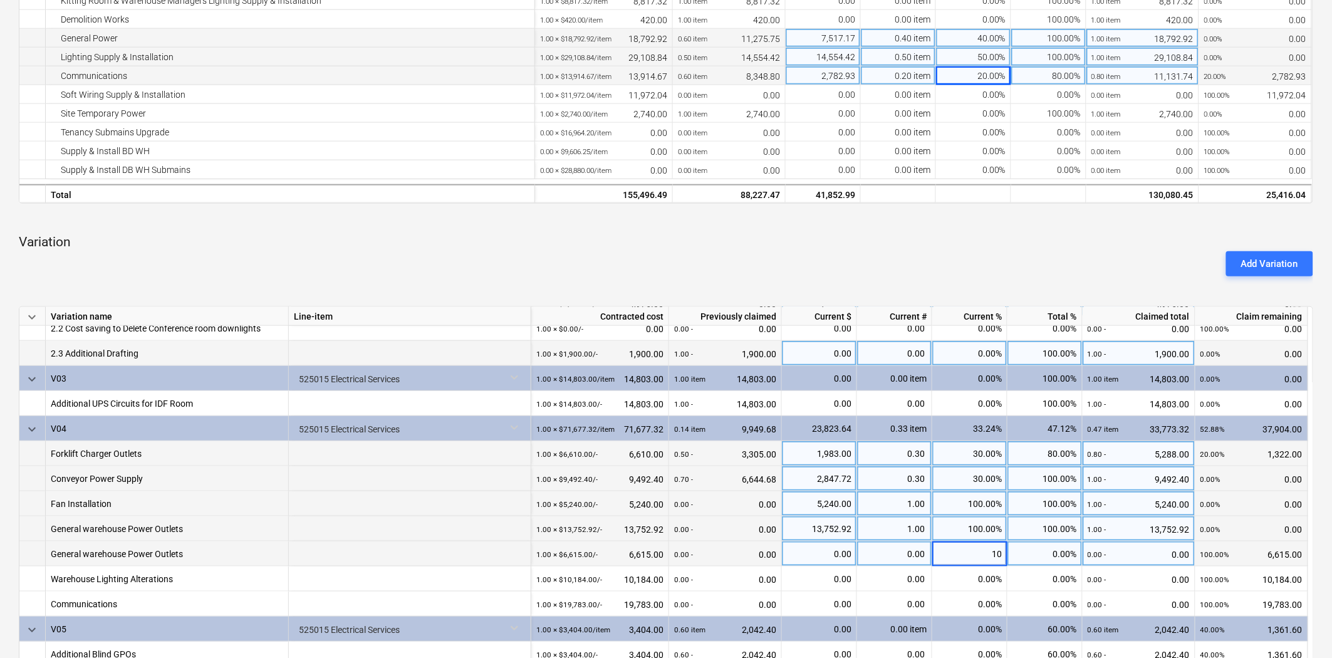
type input "100"
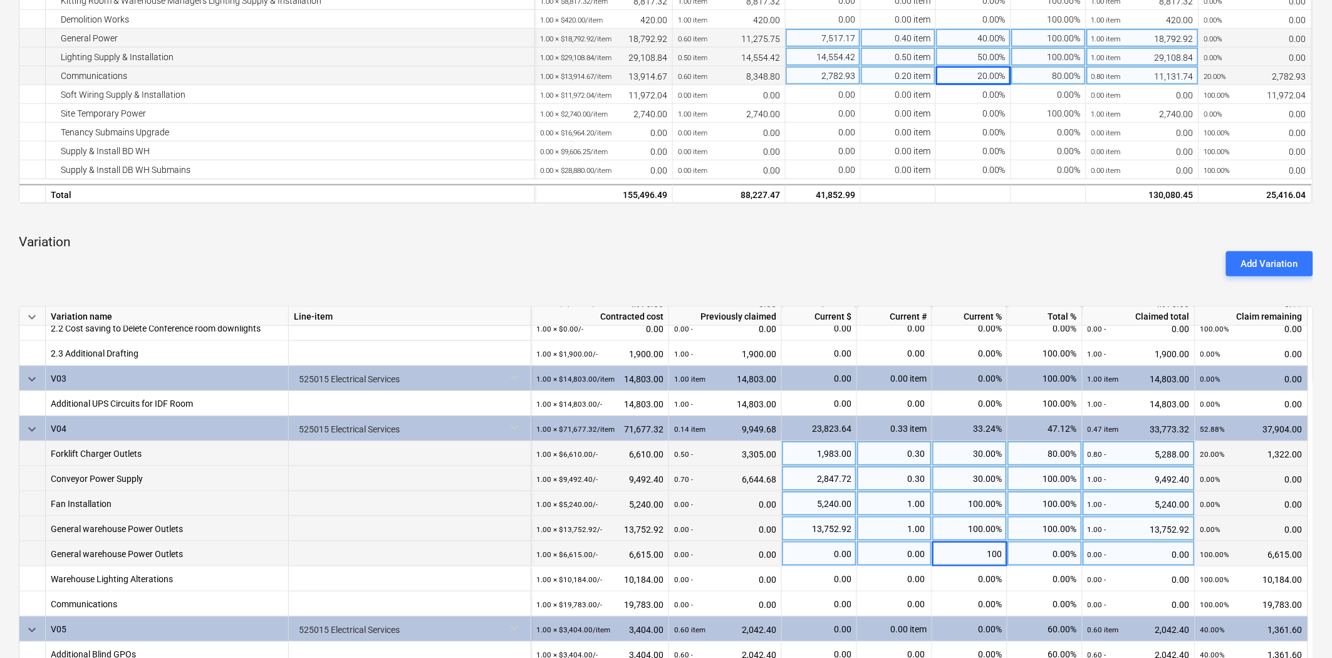
click at [924, 247] on div "Add Variation" at bounding box center [666, 263] width 1304 height 35
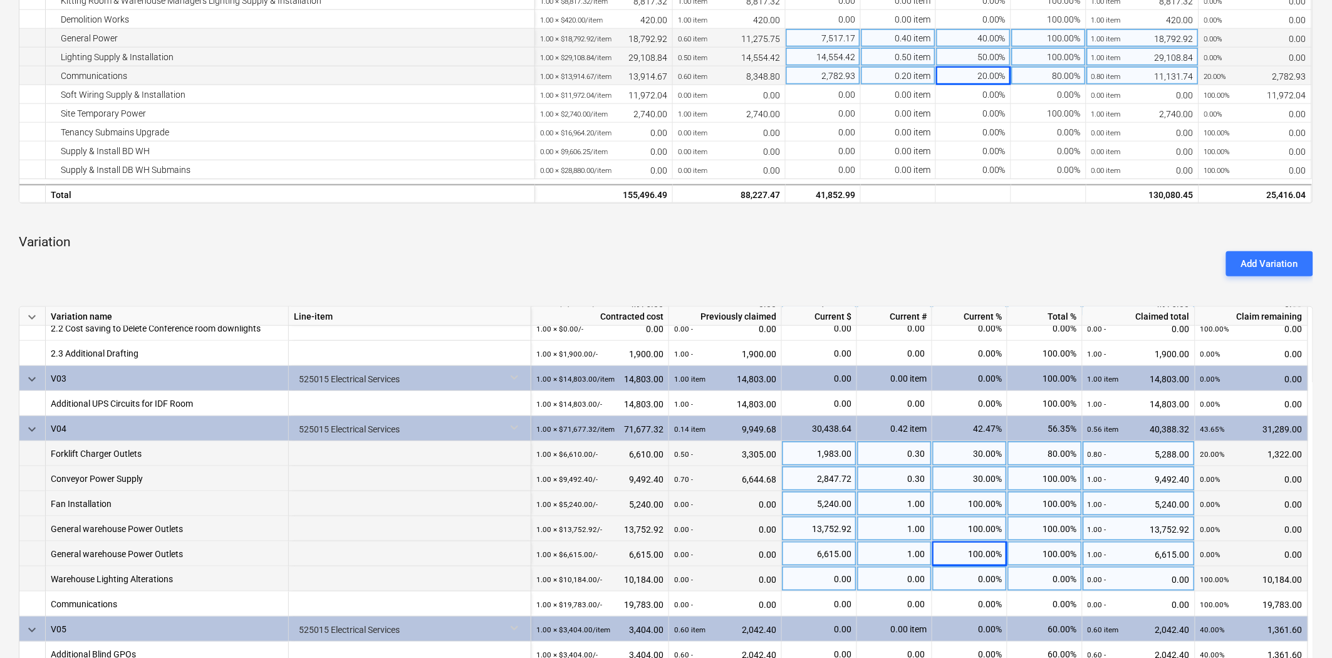
click at [967, 576] on div "0.00%" at bounding box center [969, 578] width 75 height 25
type input "100"
click at [942, 251] on div "Add Variation" at bounding box center [666, 263] width 1304 height 35
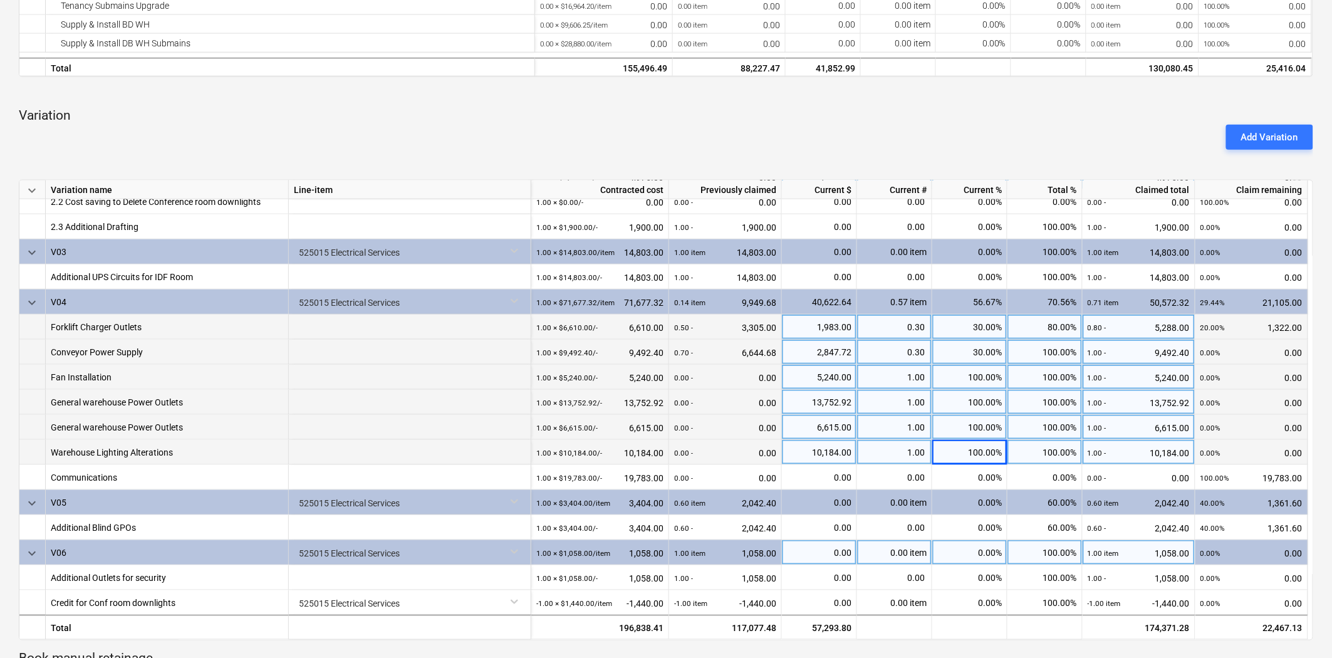
scroll to position [612, 0]
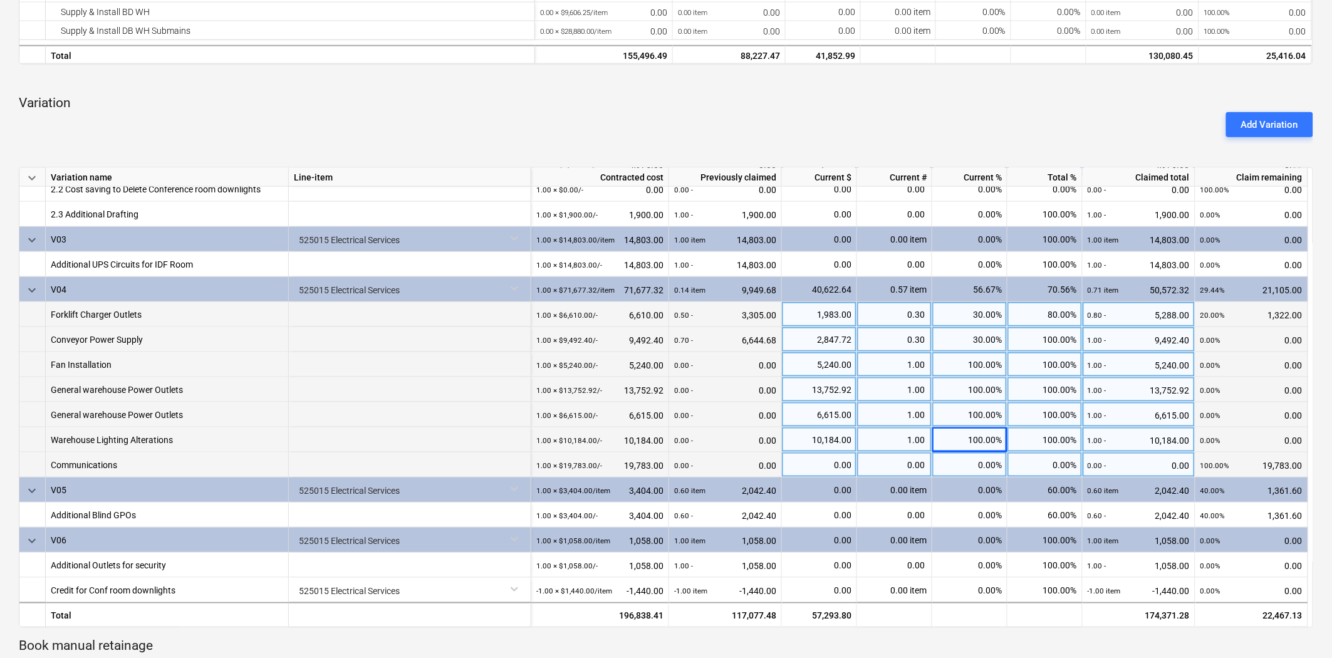
click at [973, 459] on div "0.00%" at bounding box center [969, 464] width 75 height 25
click at [968, 467] on div "0.00%" at bounding box center [969, 464] width 75 height 25
type input "100"
click at [968, 106] on p "Variation" at bounding box center [666, 104] width 1294 height 18
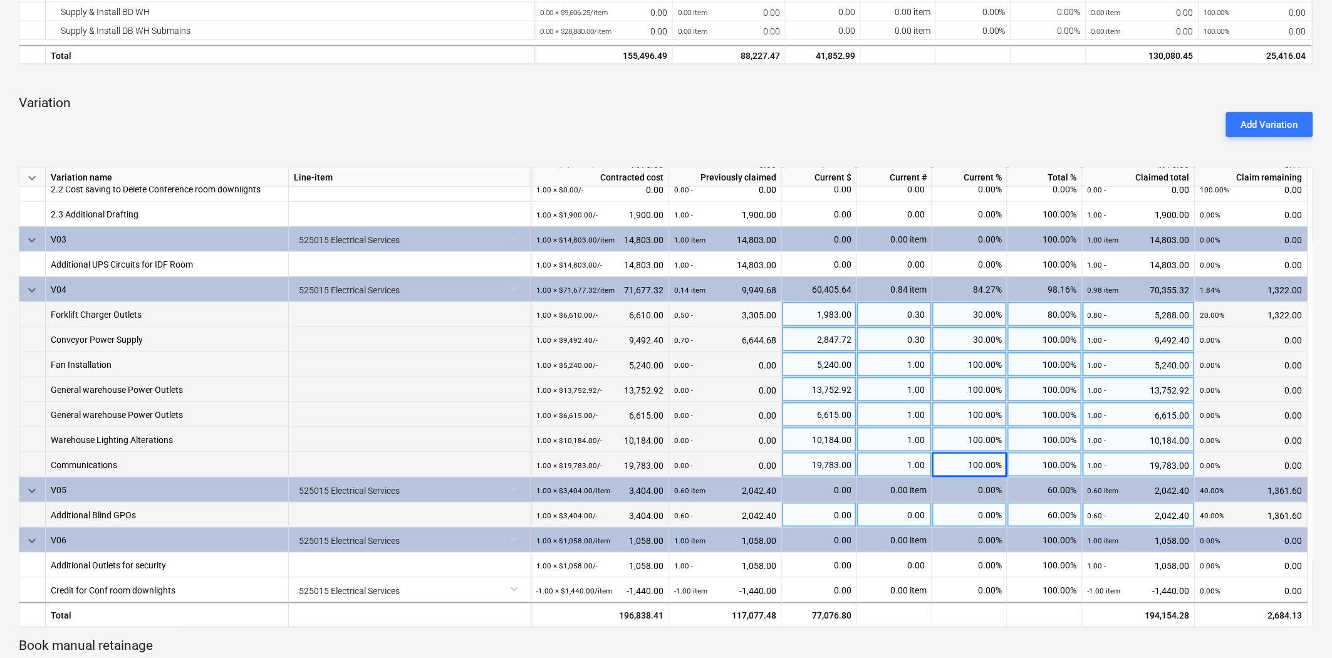
click at [969, 511] on div "0.00%" at bounding box center [969, 514] width 75 height 25
type input "40"
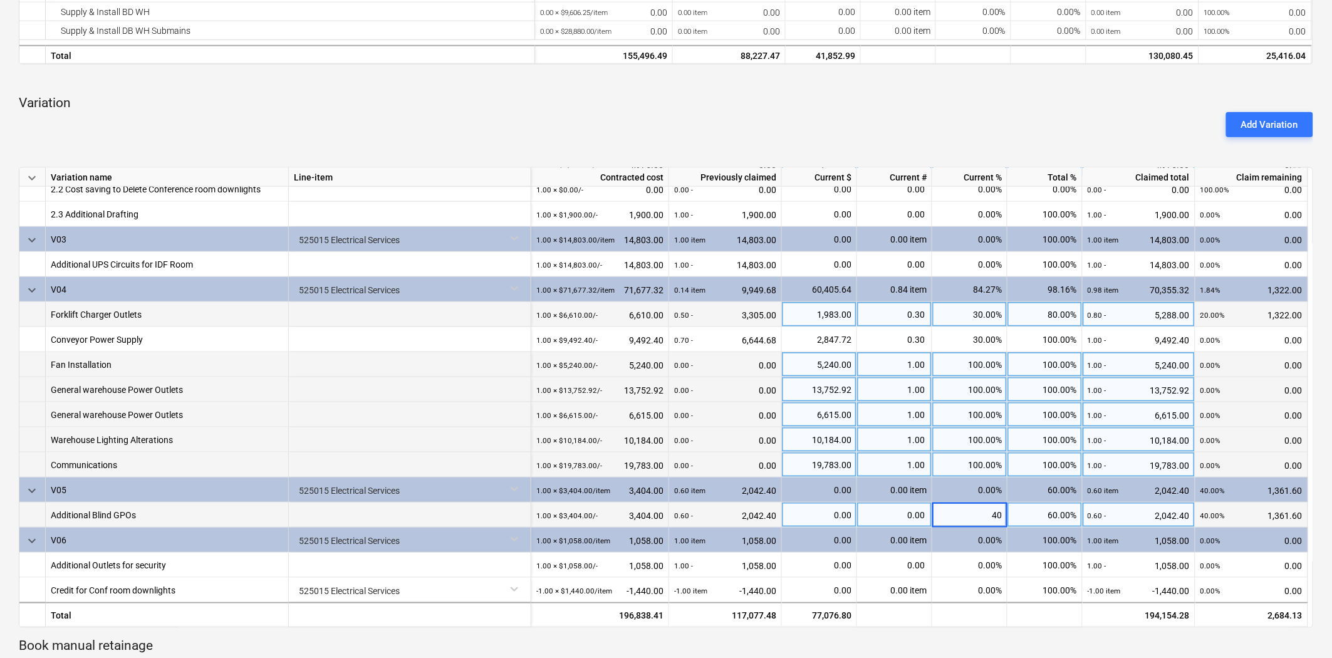
click at [935, 130] on div "Add Variation" at bounding box center [666, 124] width 1304 height 35
click at [907, 118] on div "Add Variation" at bounding box center [666, 124] width 1304 height 35
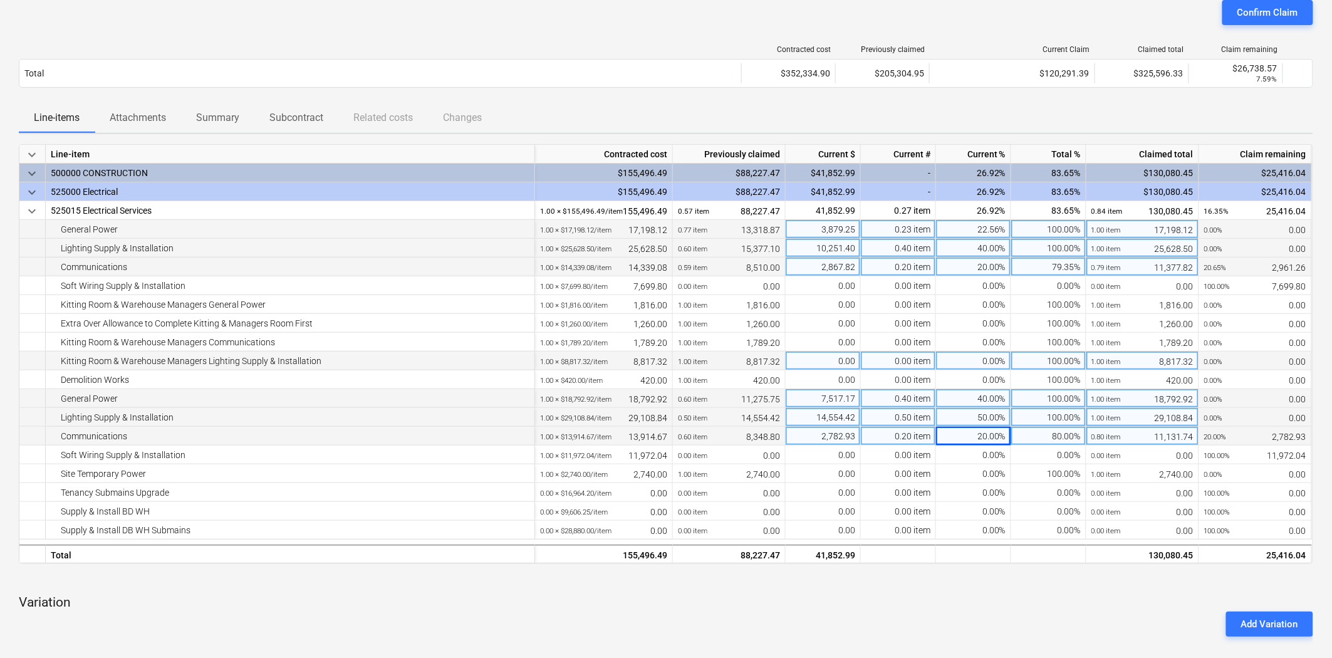
scroll to position [0, 0]
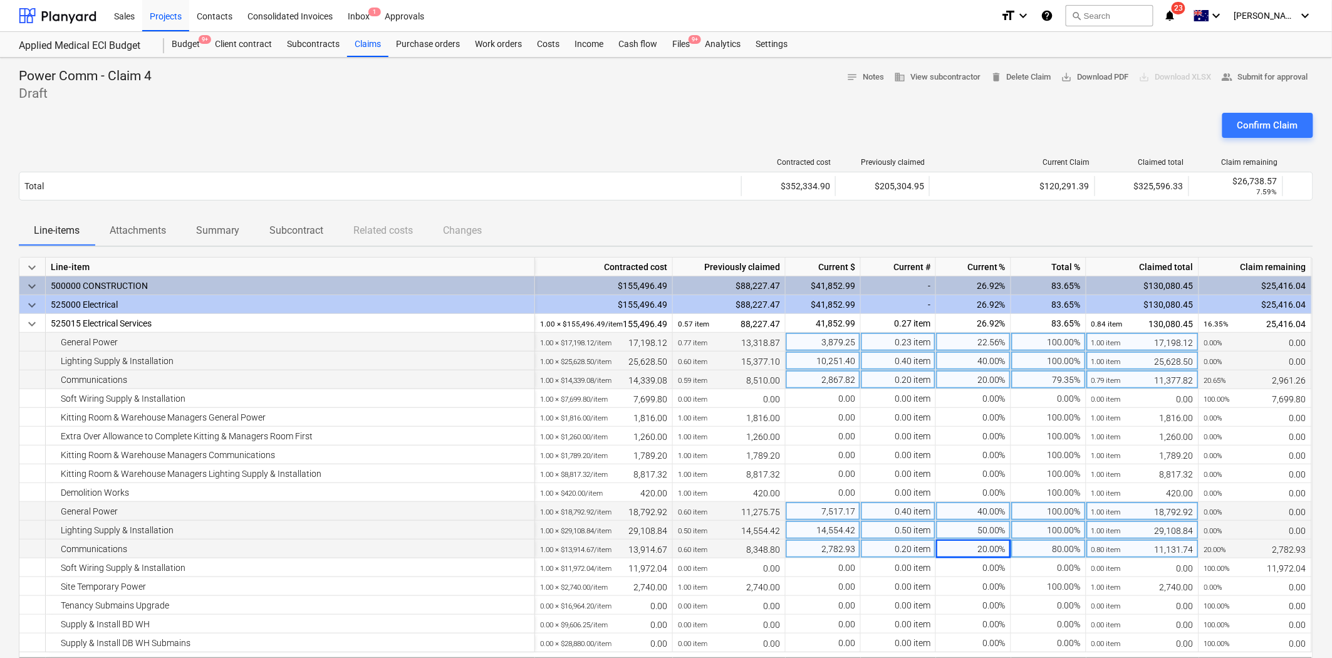
click at [516, 109] on div at bounding box center [666, 108] width 1294 height 10
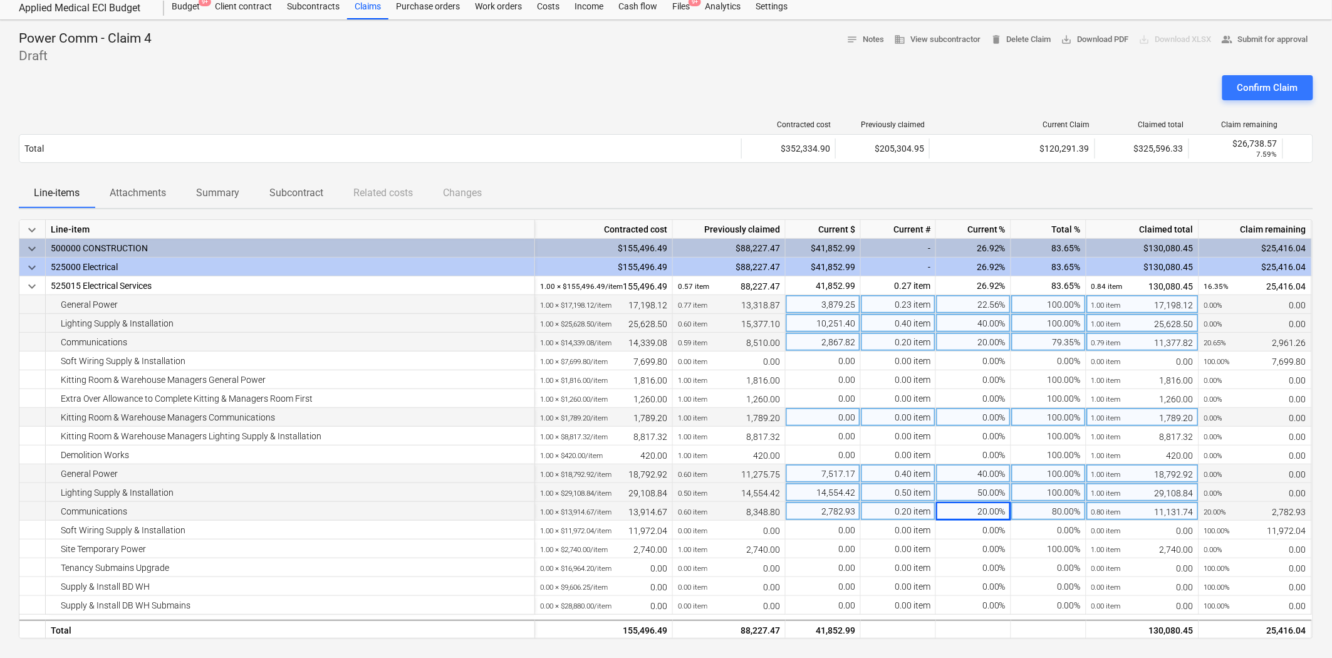
scroll to position [70, 0]
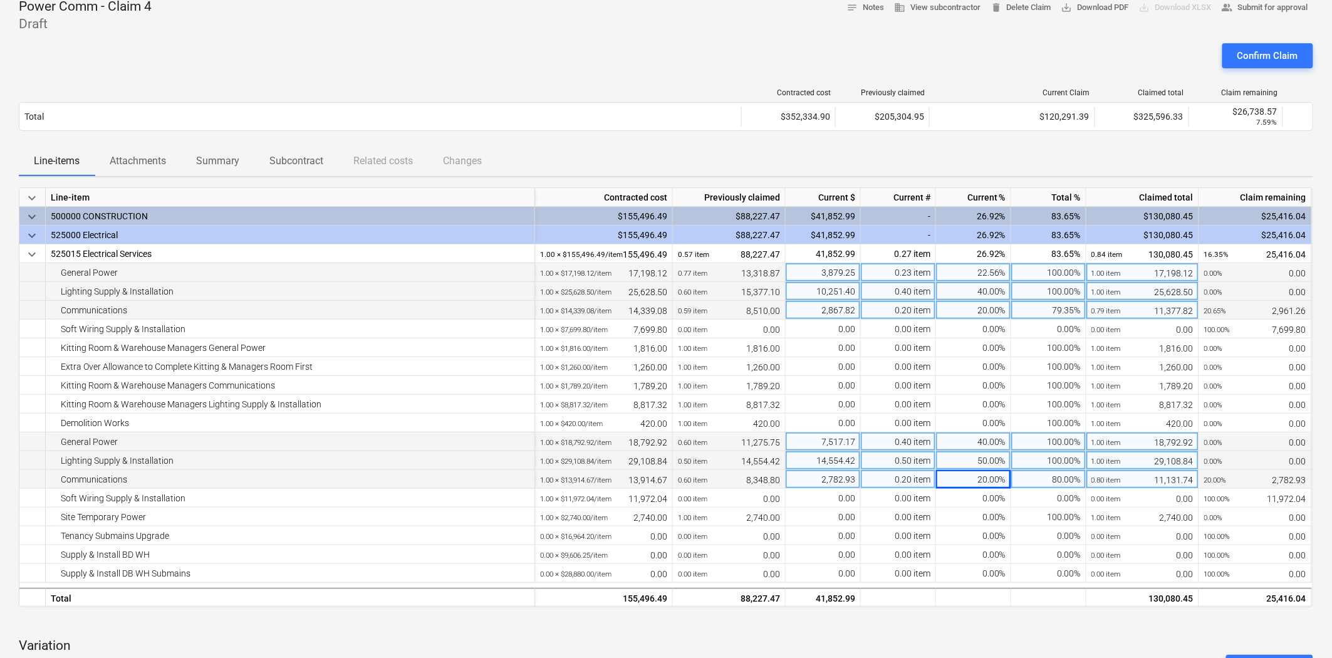
click at [1014, 591] on p "Variation" at bounding box center [666, 646] width 1294 height 18
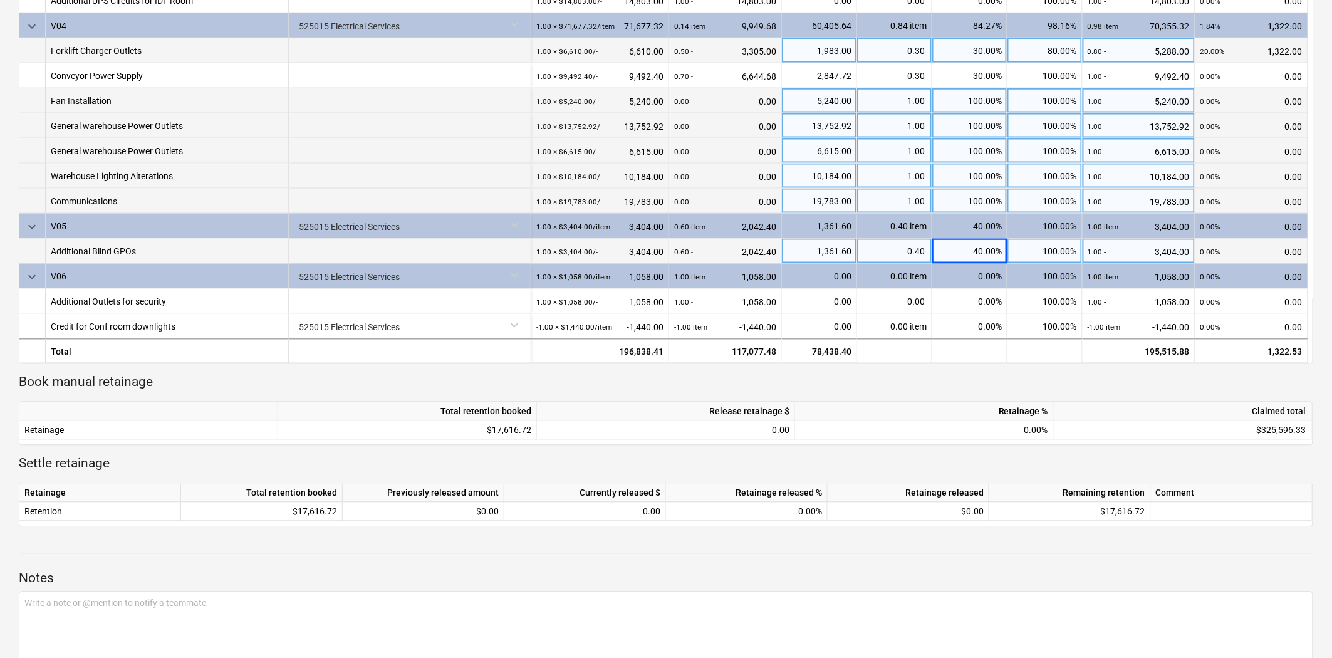
scroll to position [934, 0]
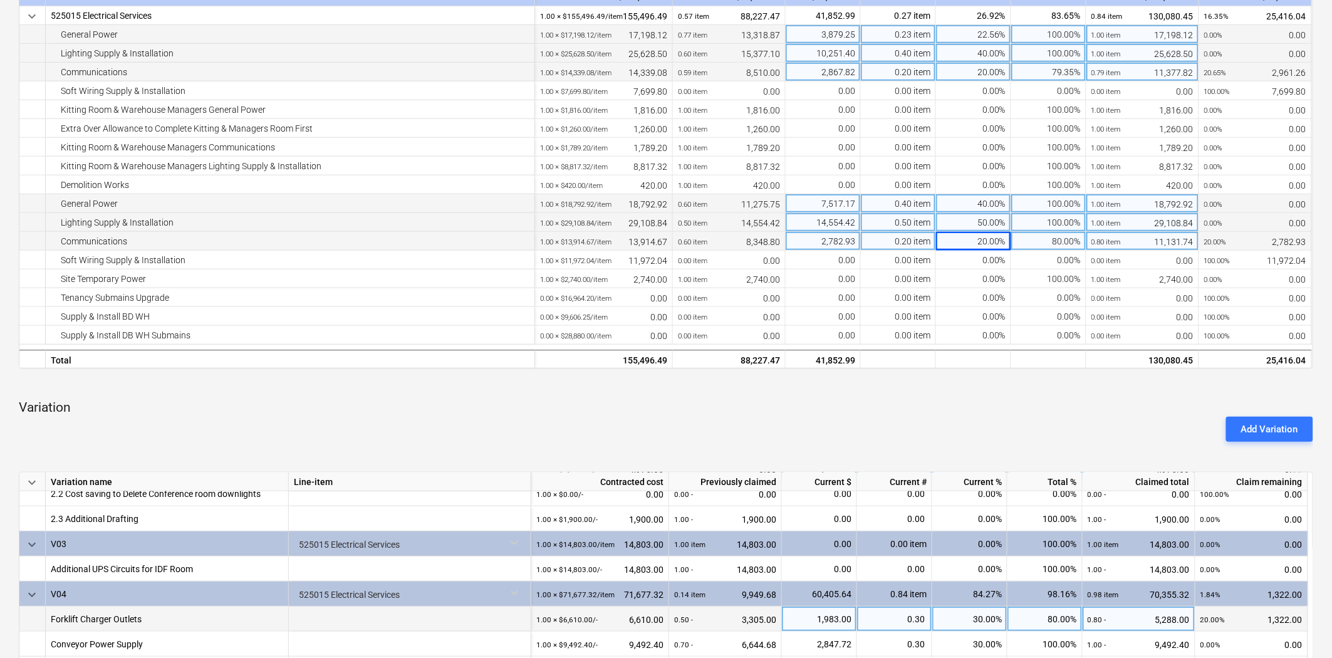
scroll to position [0, 0]
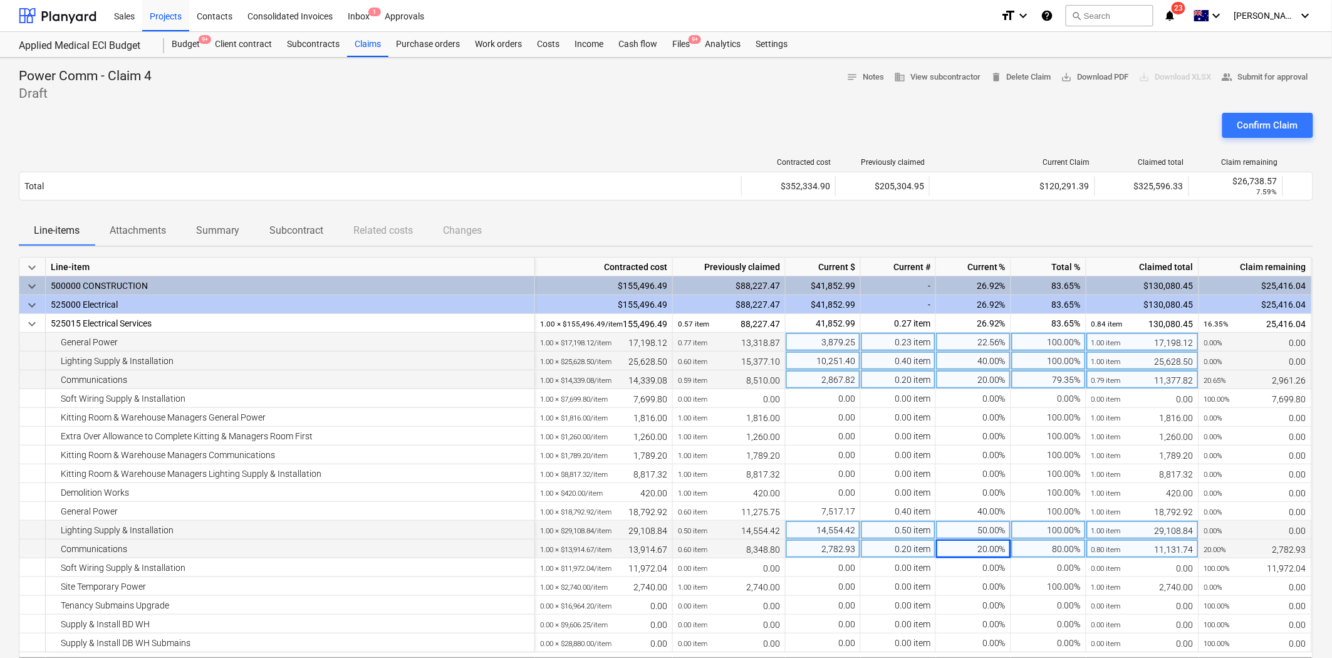
click at [708, 132] on div "Confirm Claim" at bounding box center [666, 130] width 1294 height 35
click at [1092, 76] on span "save_alt Download PDF" at bounding box center [1095, 77] width 68 height 14
click at [271, 94] on div "Power Comm - Claim 4 Draft notes Notes business View subcontractor delete Delet…" at bounding box center [666, 85] width 1294 height 35
click at [1198, 11] on div "Project fetching failed" at bounding box center [1156, 13] width 338 height 26
click at [1198, 15] on div "Project fetching failed" at bounding box center [1156, 13] width 338 height 26
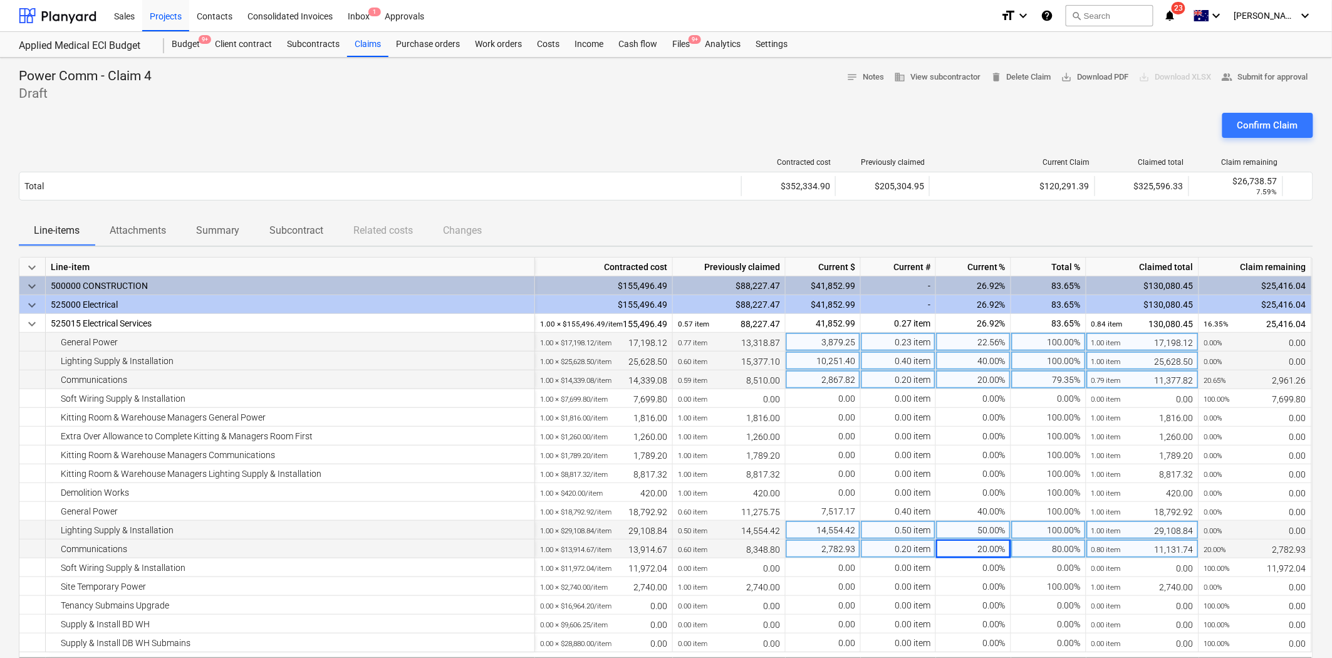
click at [1198, 18] on div "Project fetching failed" at bounding box center [1156, 13] width 338 height 26
click at [683, 126] on div "Confirm Claim" at bounding box center [666, 130] width 1294 height 35
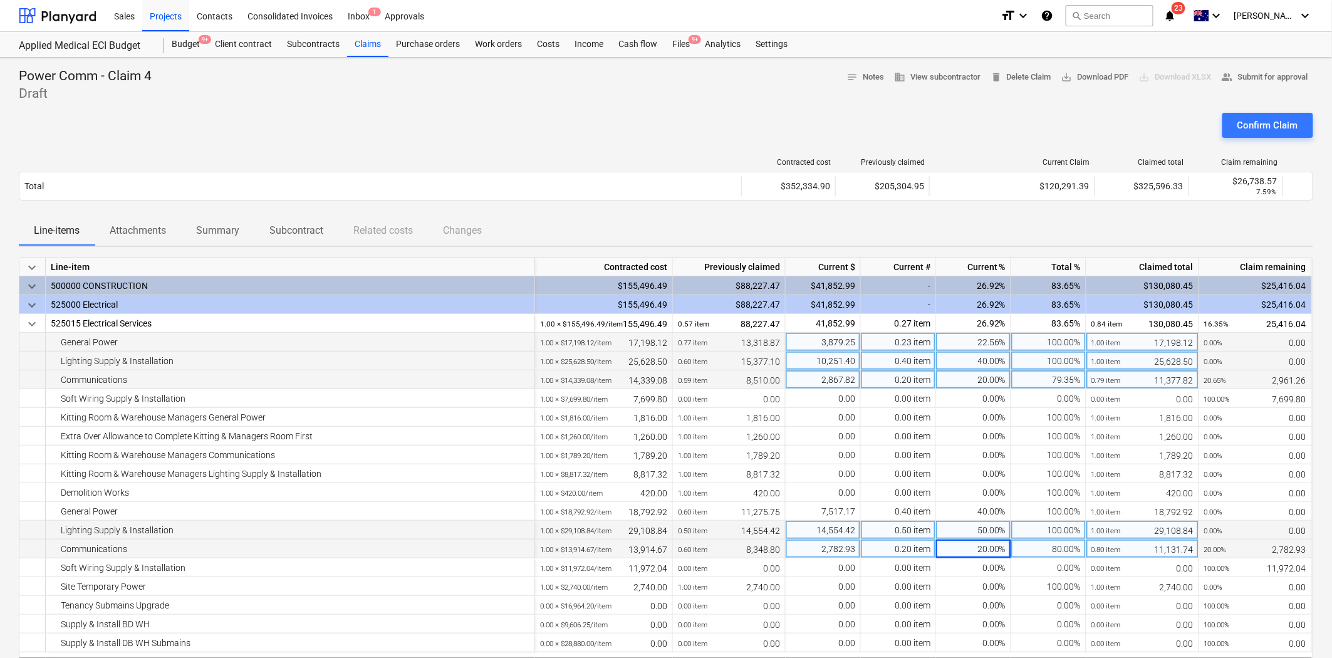
click at [1198, 19] on div "Project fetching failed" at bounding box center [1156, 13] width 338 height 26
click at [365, 41] on div "Claims" at bounding box center [367, 44] width 41 height 25
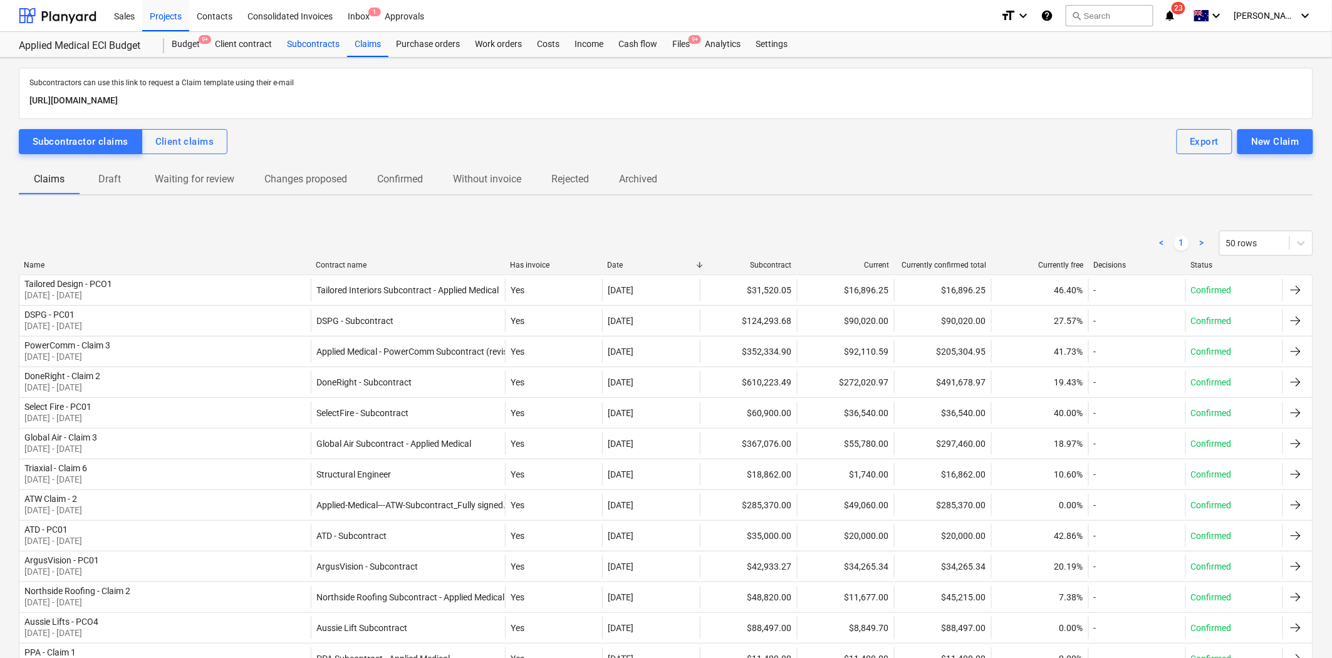
click at [307, 49] on div "Subcontracts" at bounding box center [313, 44] width 68 height 25
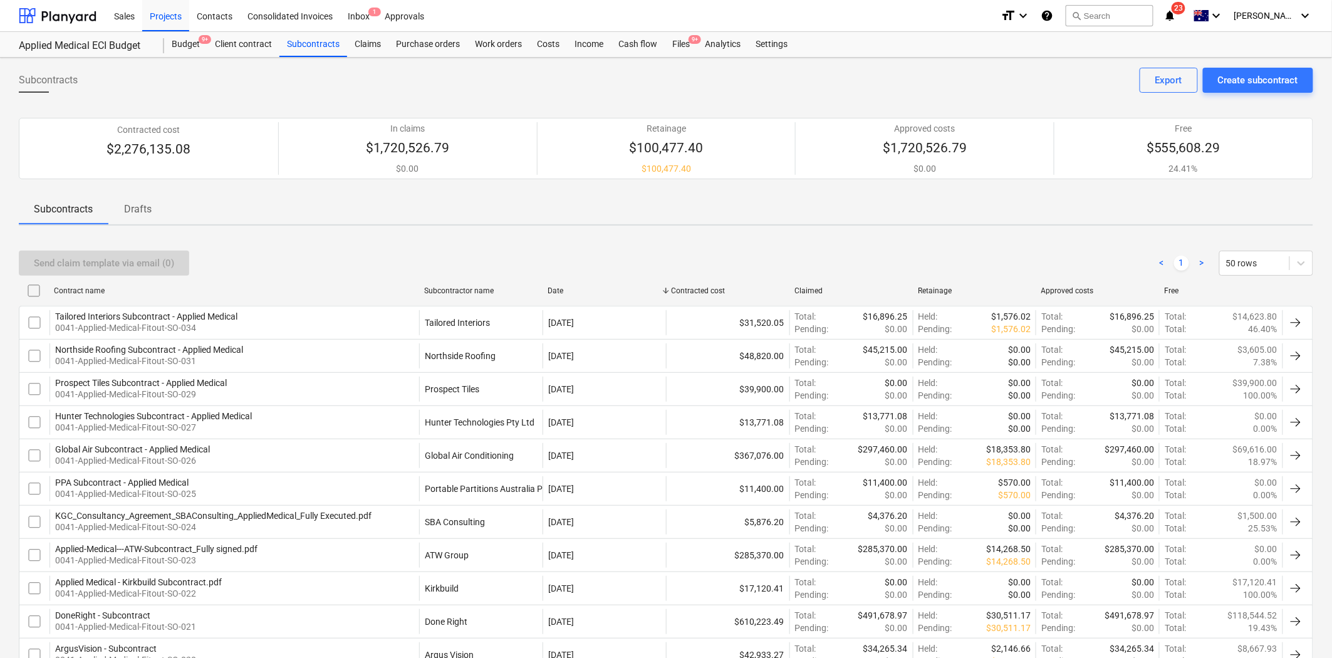
click at [327, 390] on div "Prospect Tiles Subcontract - Applied Medical 0041-Applied-Medical-Fitout-SO-029" at bounding box center [234, 388] width 370 height 25
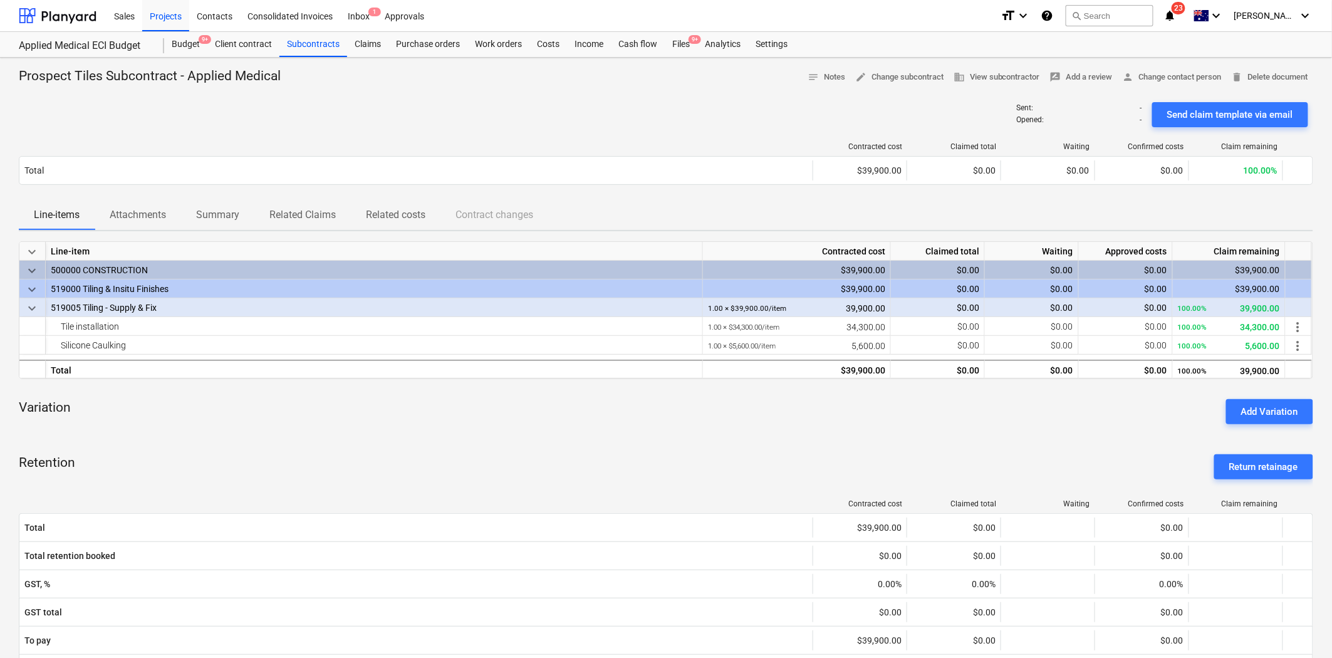
drag, startPoint x: 448, startPoint y: 116, endPoint x: 418, endPoint y: 109, distance: 30.2
click at [449, 116] on div "Sent : - Opened : - Send claim template via email" at bounding box center [666, 114] width 1294 height 35
click at [1198, 418] on div "Add Variation" at bounding box center [1269, 411] width 57 height 16
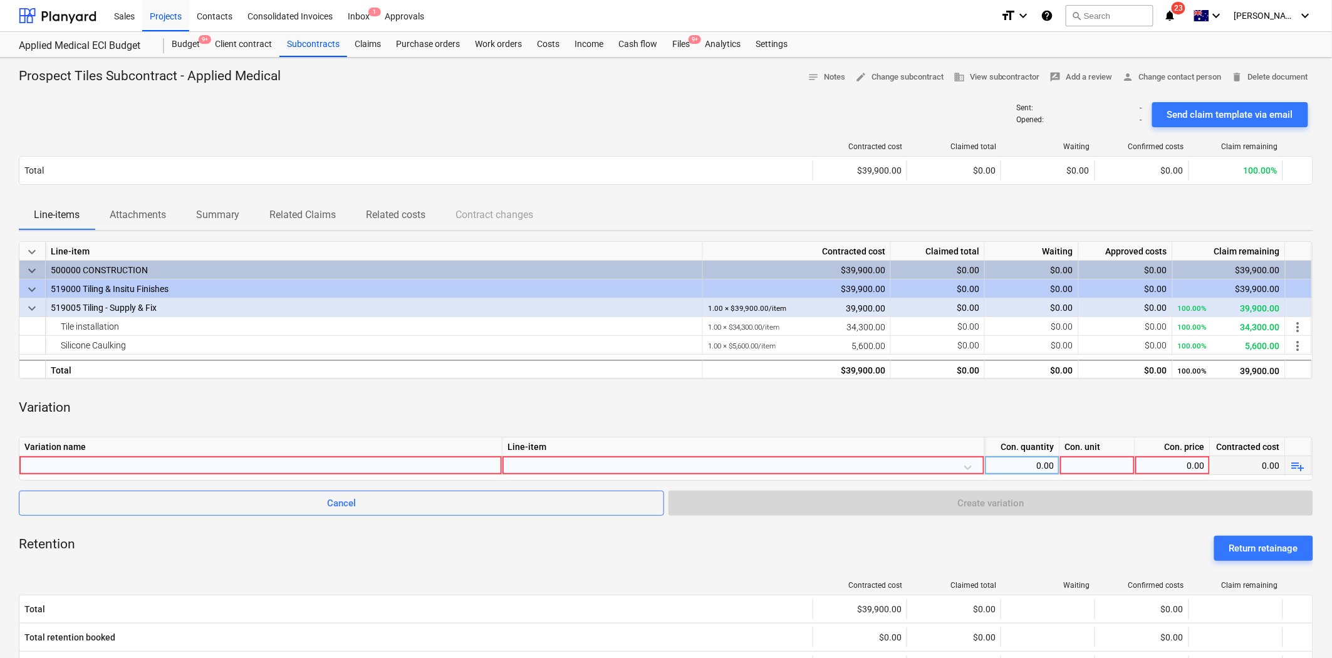
click at [108, 464] on div at bounding box center [260, 465] width 472 height 18
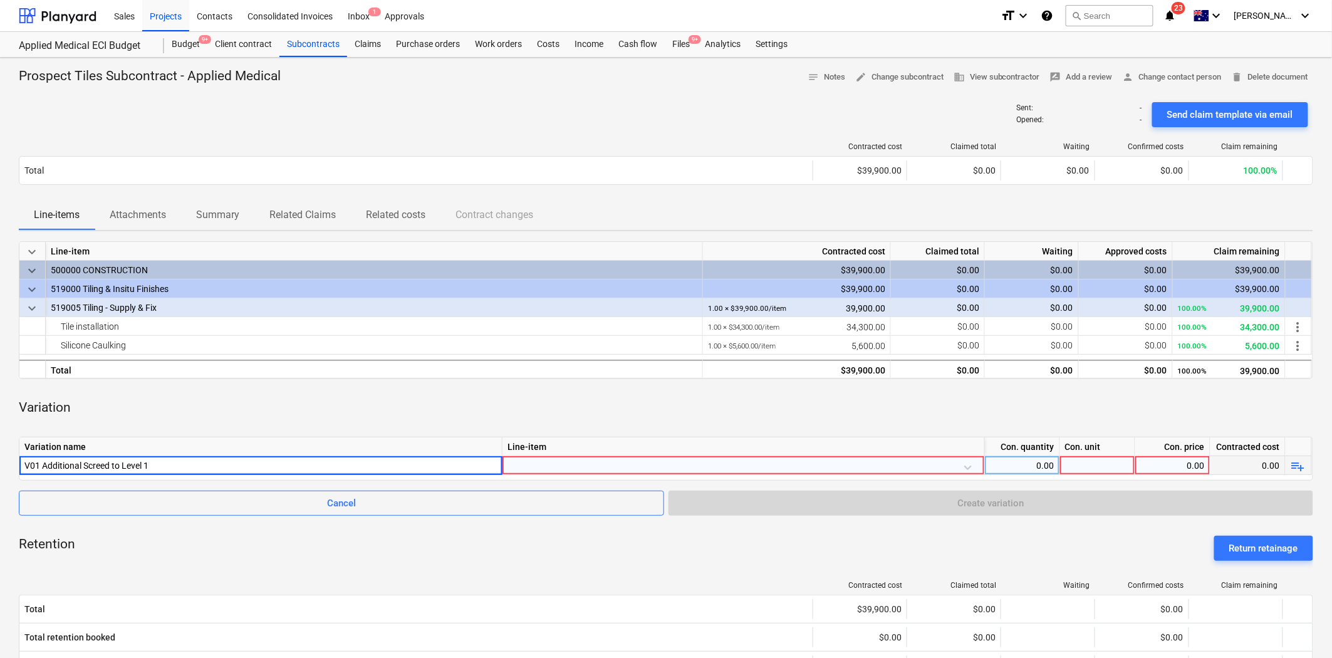
type input "V01 Additional Screed to Level 1"
click at [534, 460] on div at bounding box center [743, 467] width 472 height 22
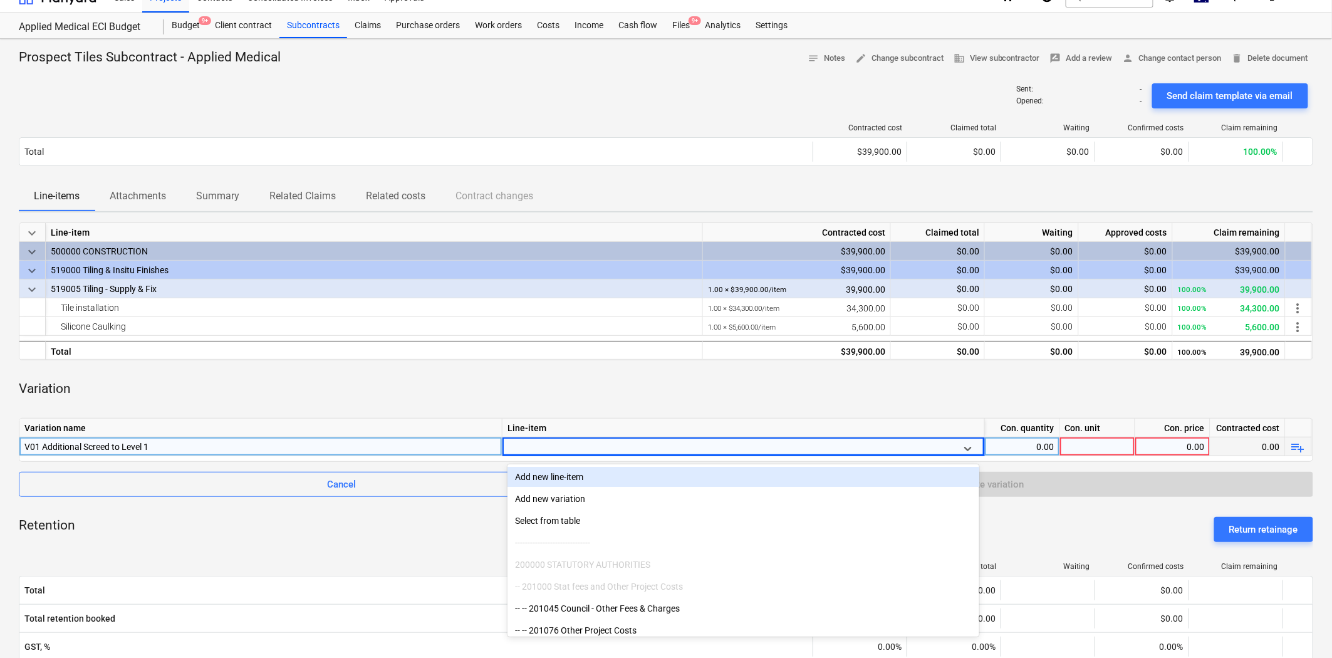
scroll to position [20, 0]
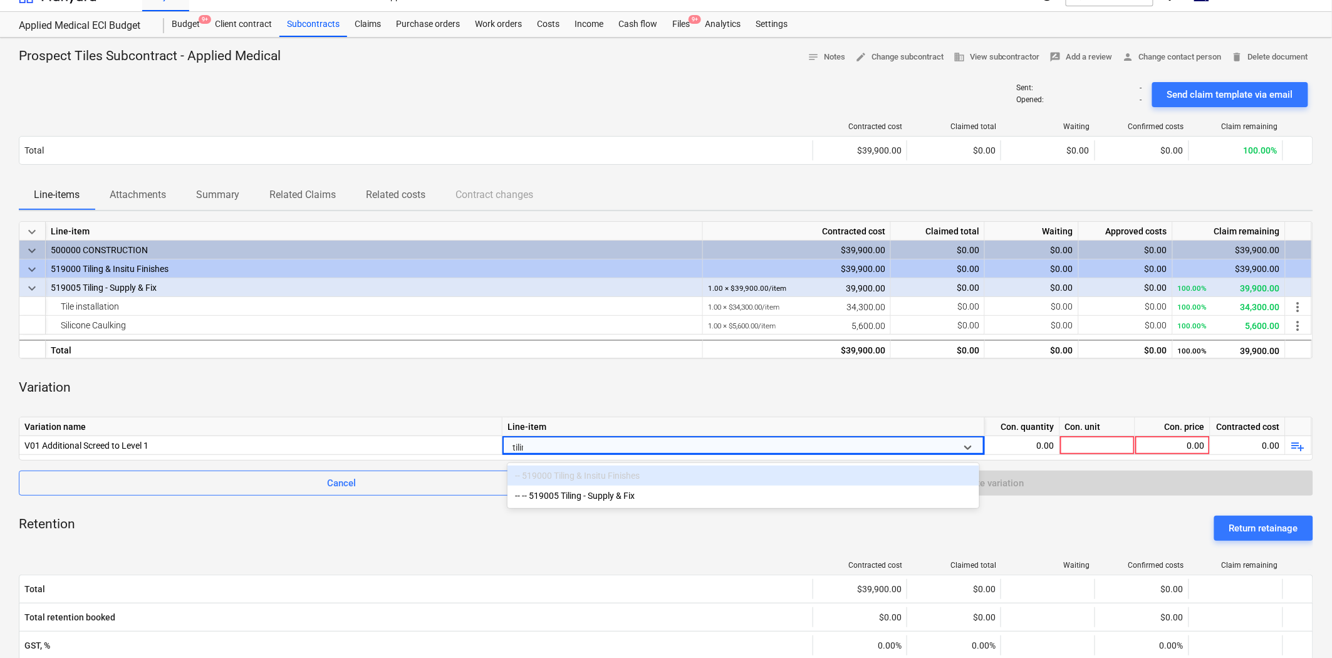
type input "tiling"
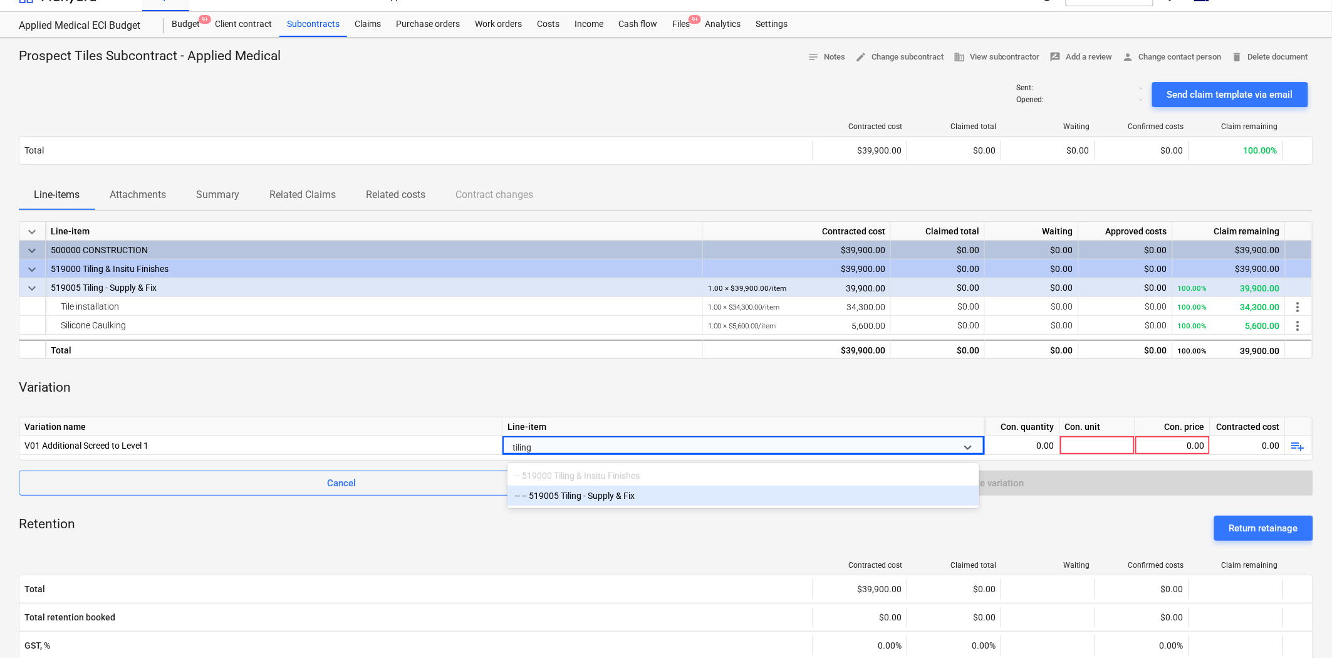
click at [589, 497] on div "-- -- 519005 Tiling - Supply & Fix" at bounding box center [743, 495] width 472 height 20
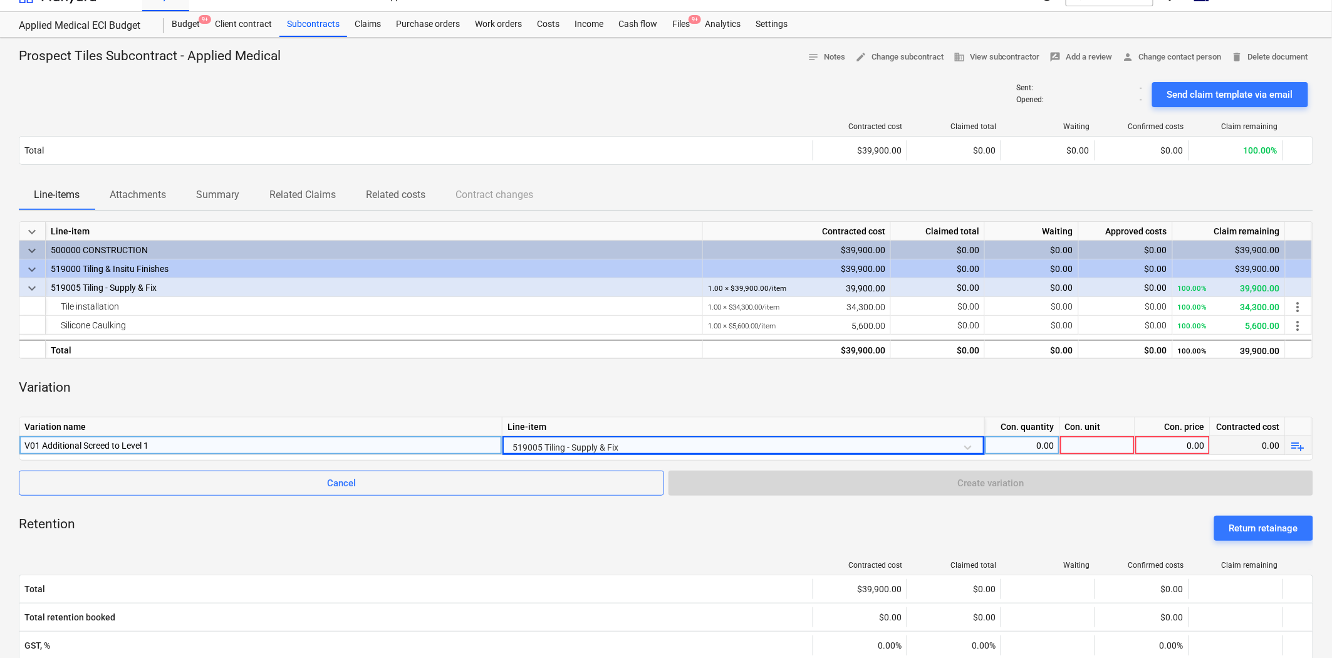
click at [1029, 443] on div "0.00" at bounding box center [1022, 445] width 65 height 19
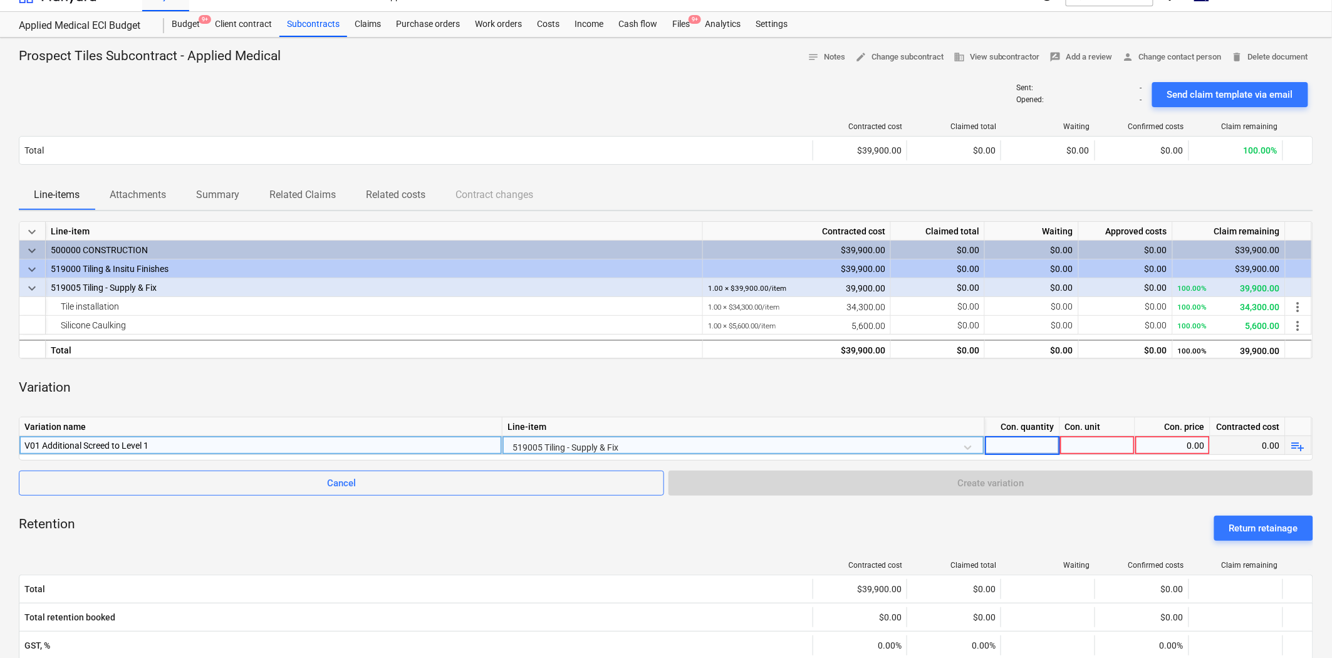
type input "1"
click at [1095, 442] on div at bounding box center [1097, 445] width 75 height 19
type input "item"
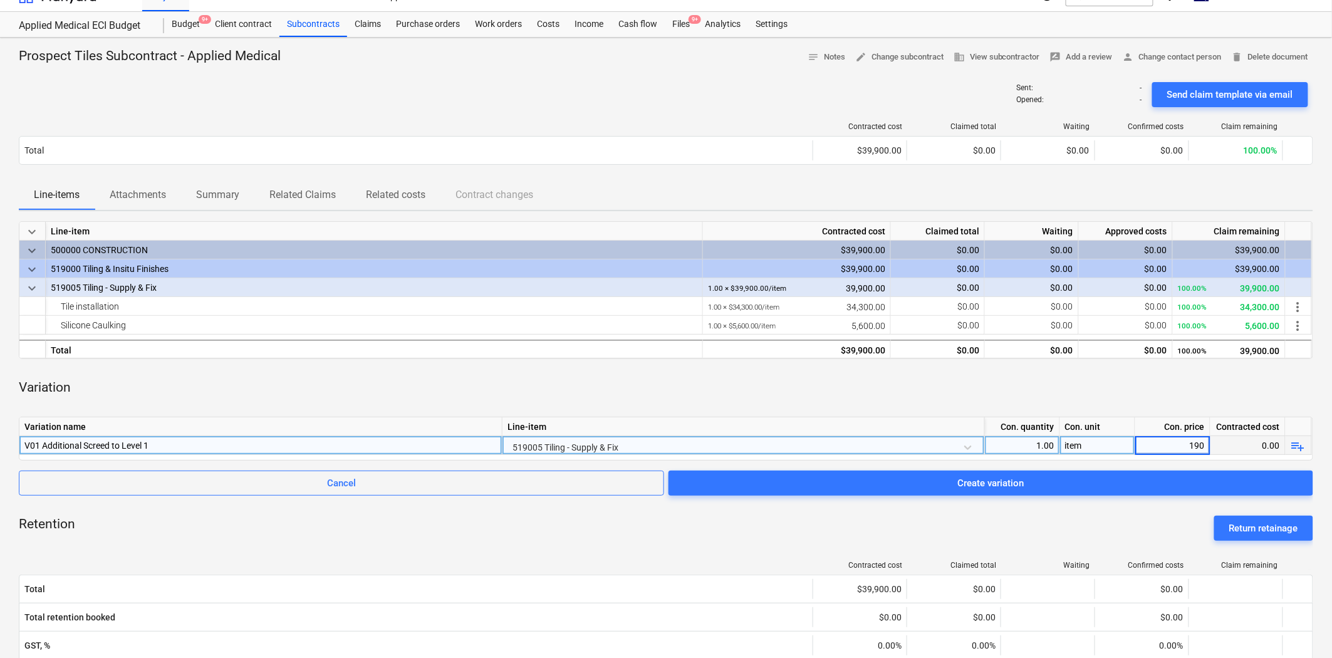
type input "1903"
click at [1080, 366] on div "keyboard_arrow_down Line-item Contracted cost Claimed total Waiting Approved co…" at bounding box center [666, 546] width 1294 height 650
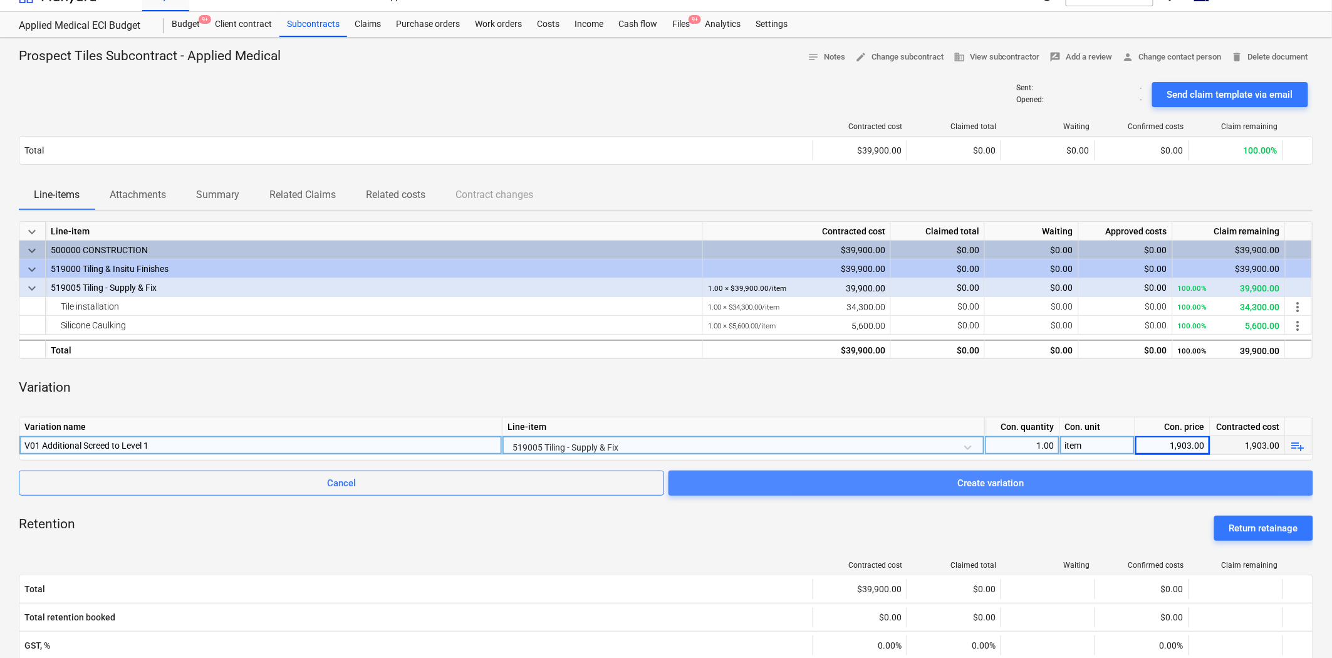
click at [975, 485] on div "Create variation" at bounding box center [991, 483] width 66 height 16
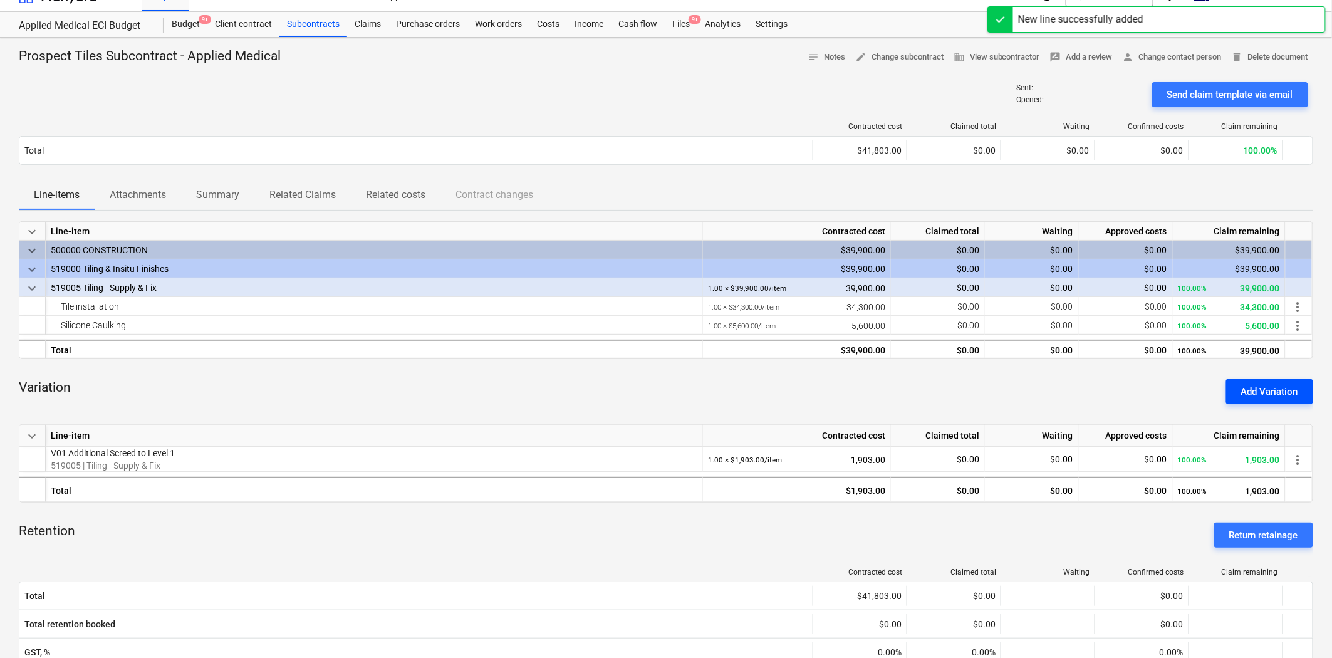
click at [1198, 387] on div "Add Variation" at bounding box center [1269, 391] width 57 height 16
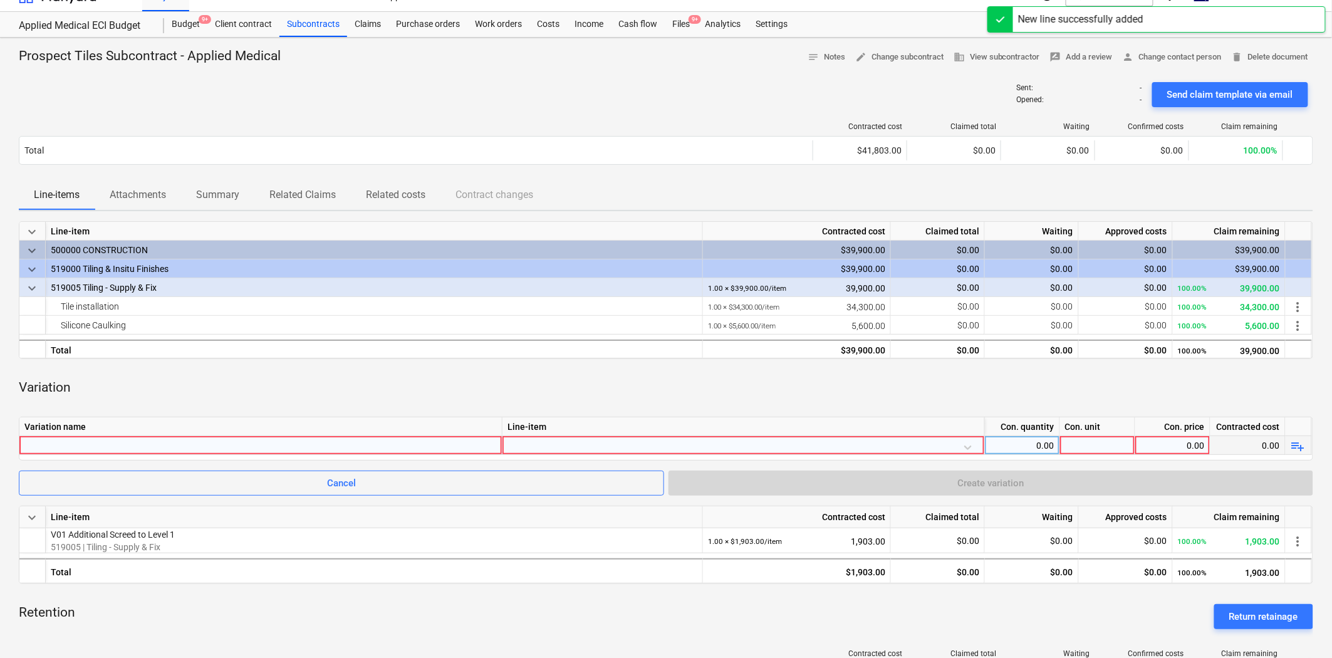
click at [315, 445] on div at bounding box center [260, 445] width 472 height 18
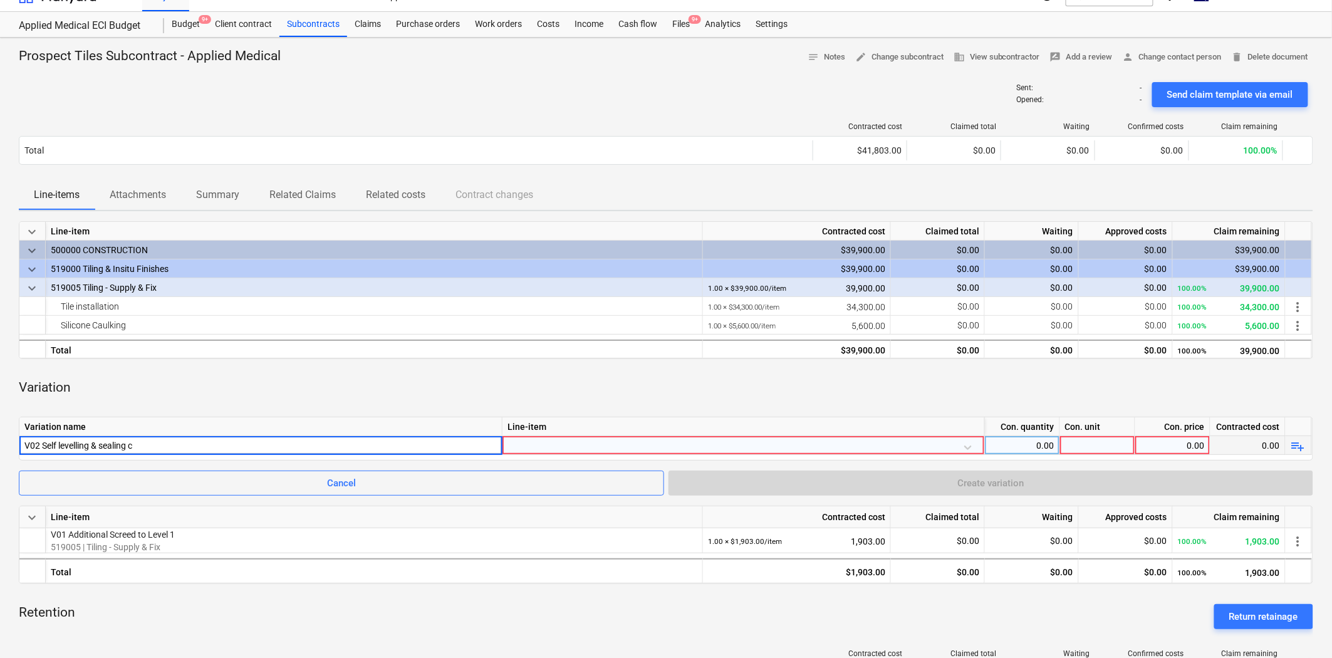
type input "V02 Self levelling & sealing"
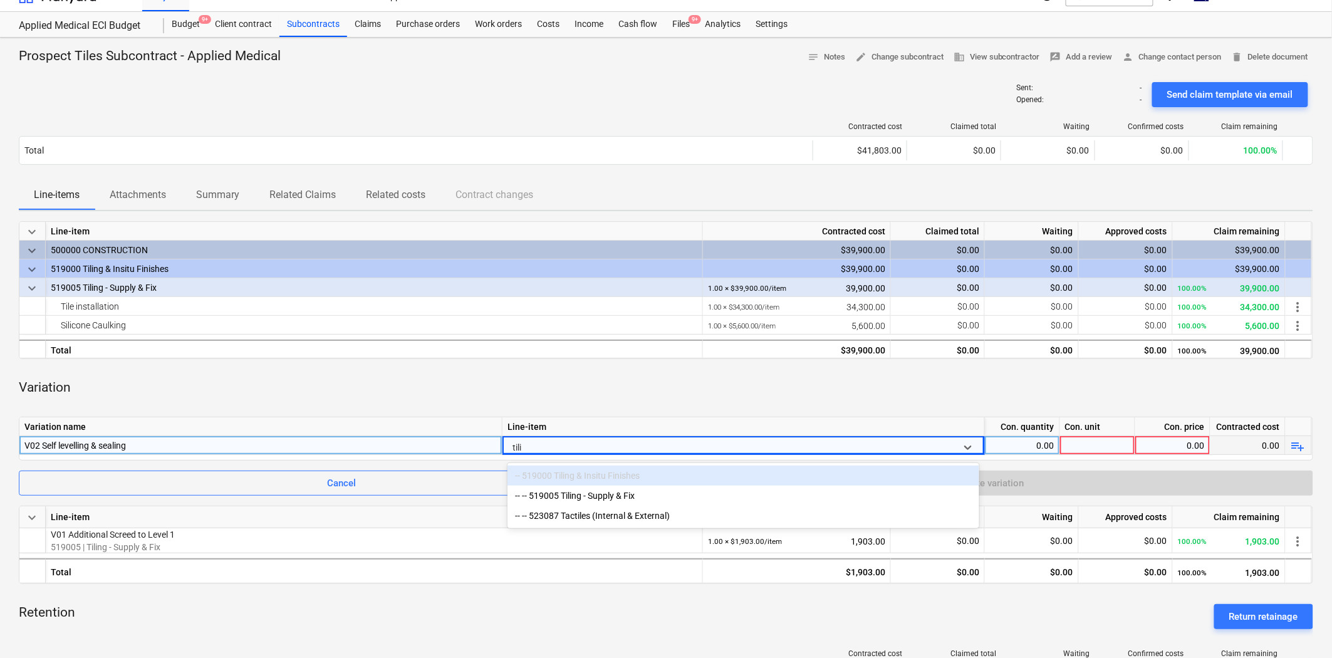
type input "tilin"
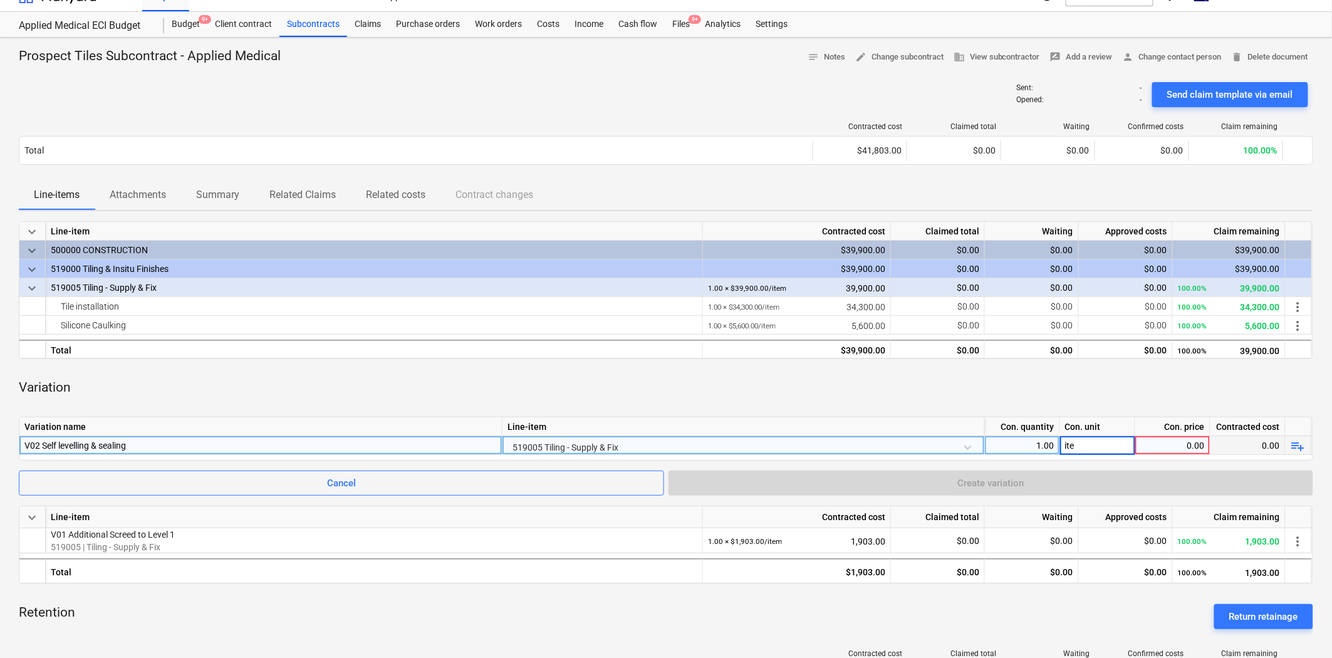
type input "item"
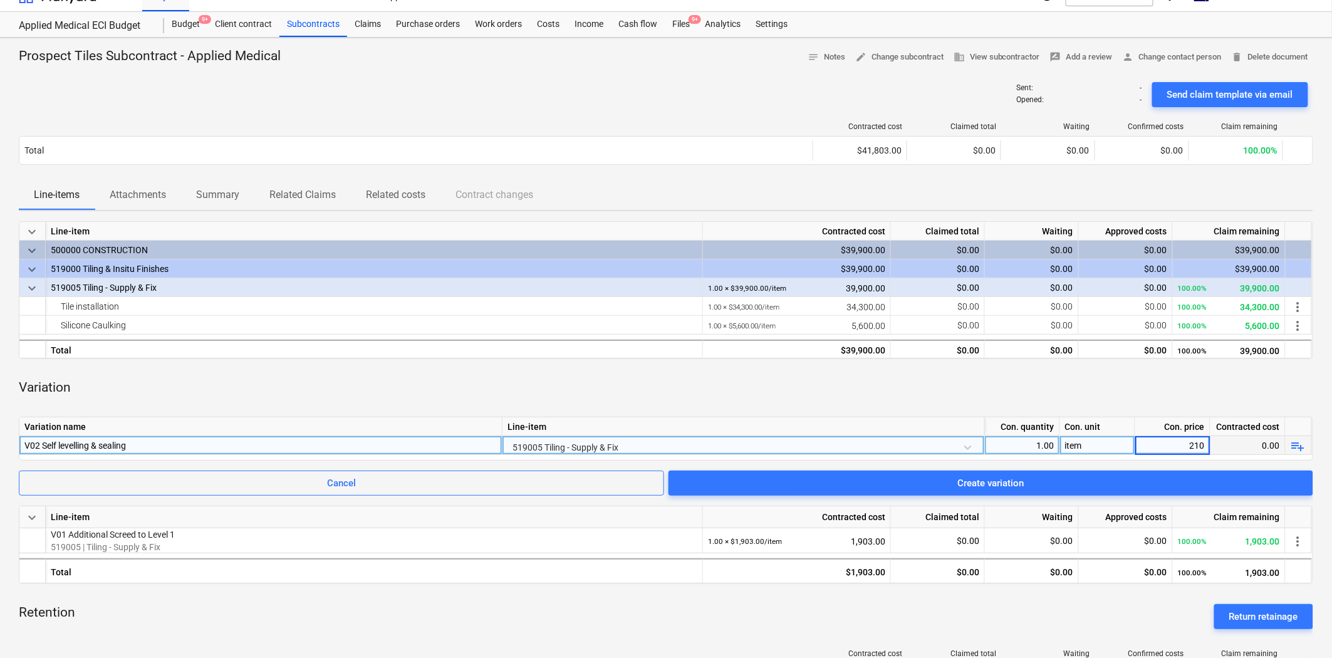
type input "2100"
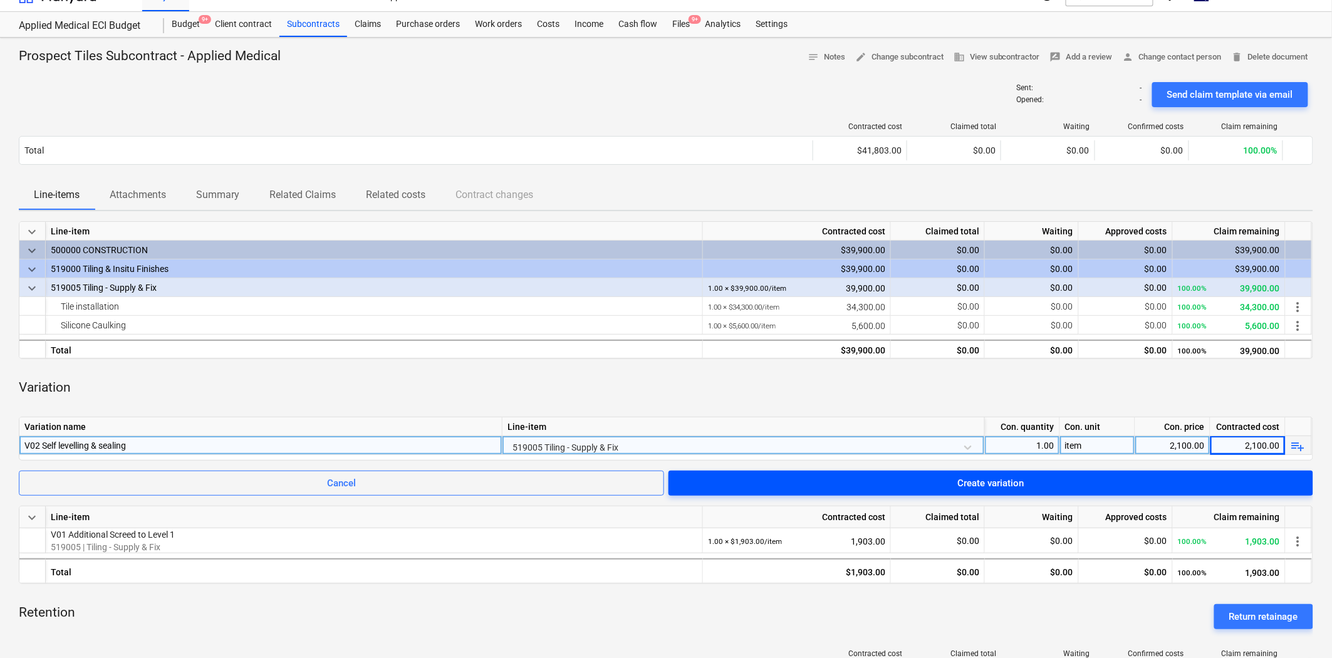
click at [968, 480] on div "Create variation" at bounding box center [991, 483] width 66 height 16
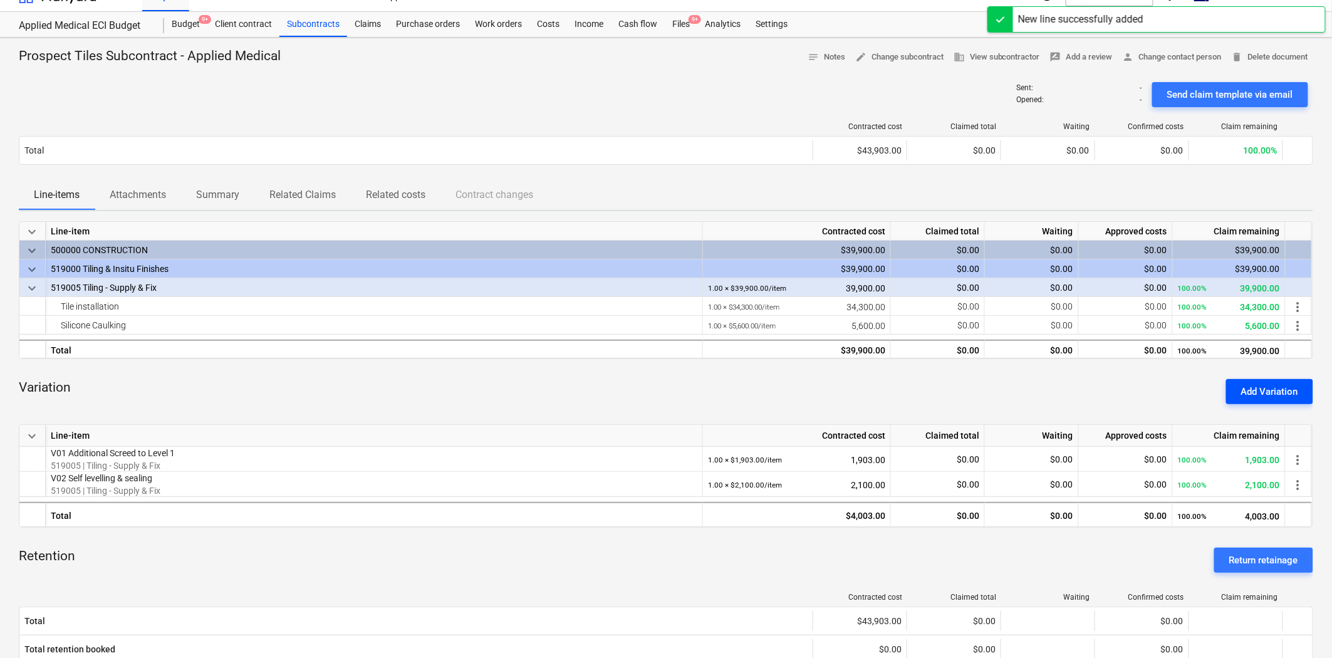
click at [1198, 385] on div "Add Variation" at bounding box center [1269, 391] width 57 height 16
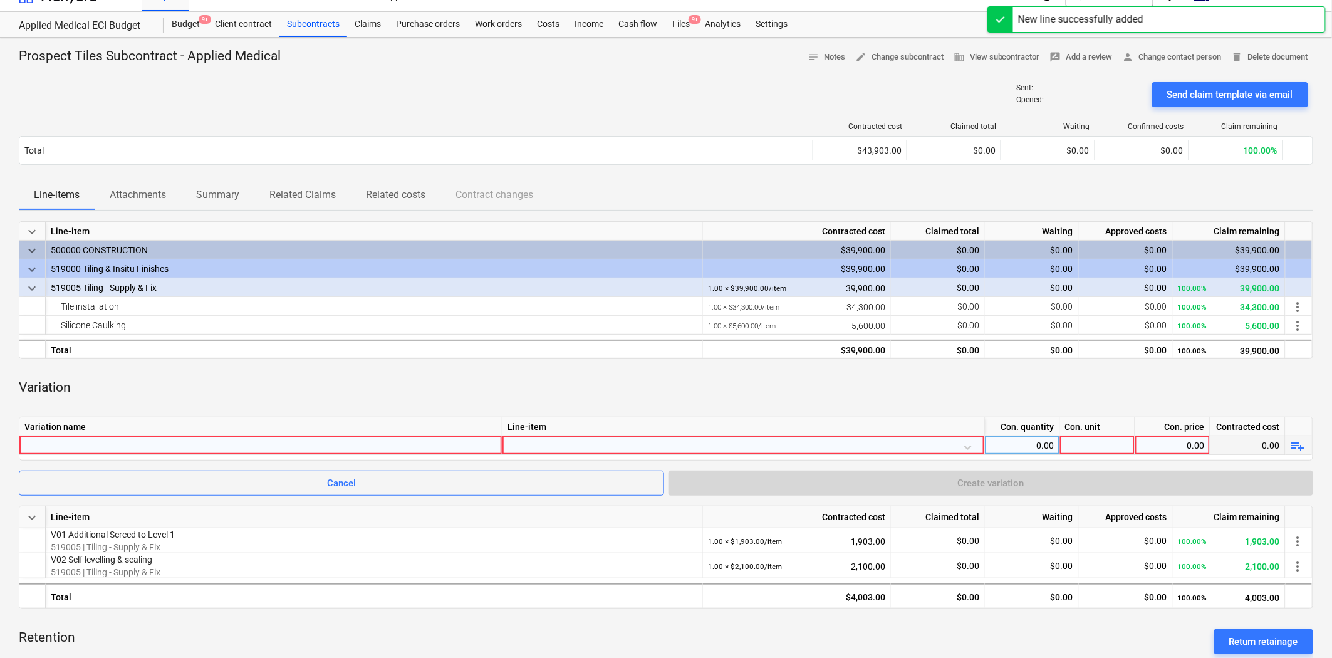
click at [303, 451] on div at bounding box center [260, 445] width 472 height 18
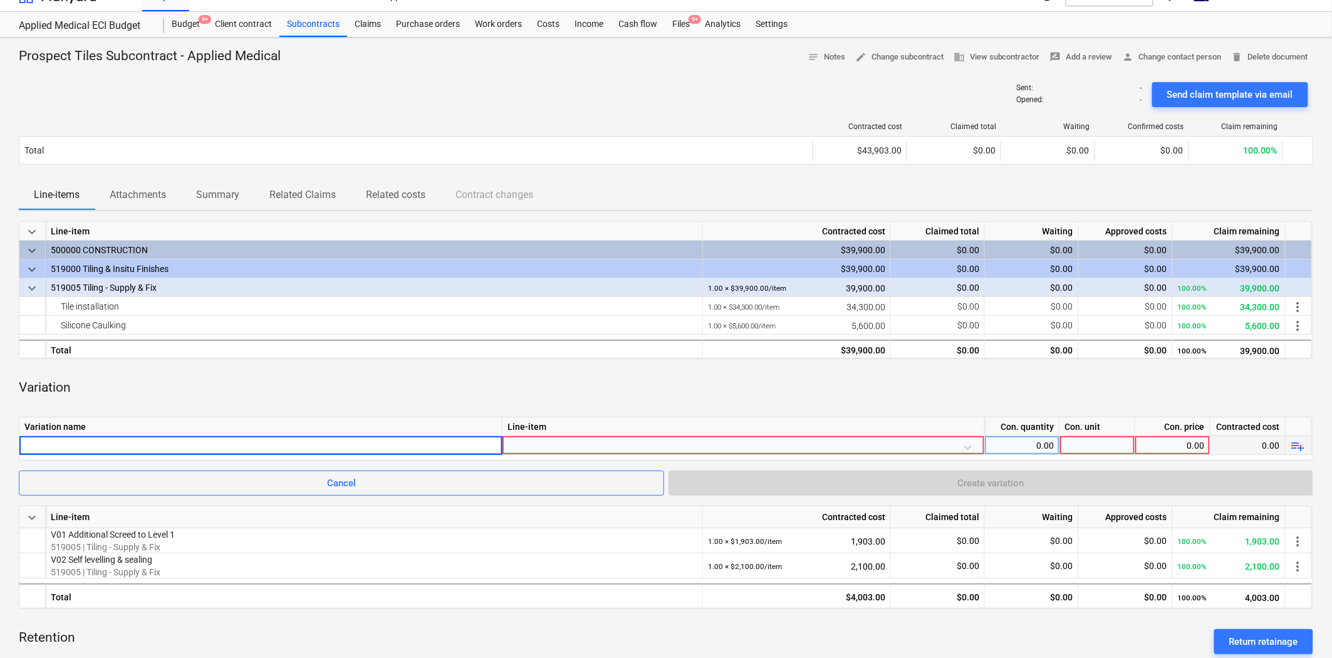
type input "v"
type input "V03 WP above screed"
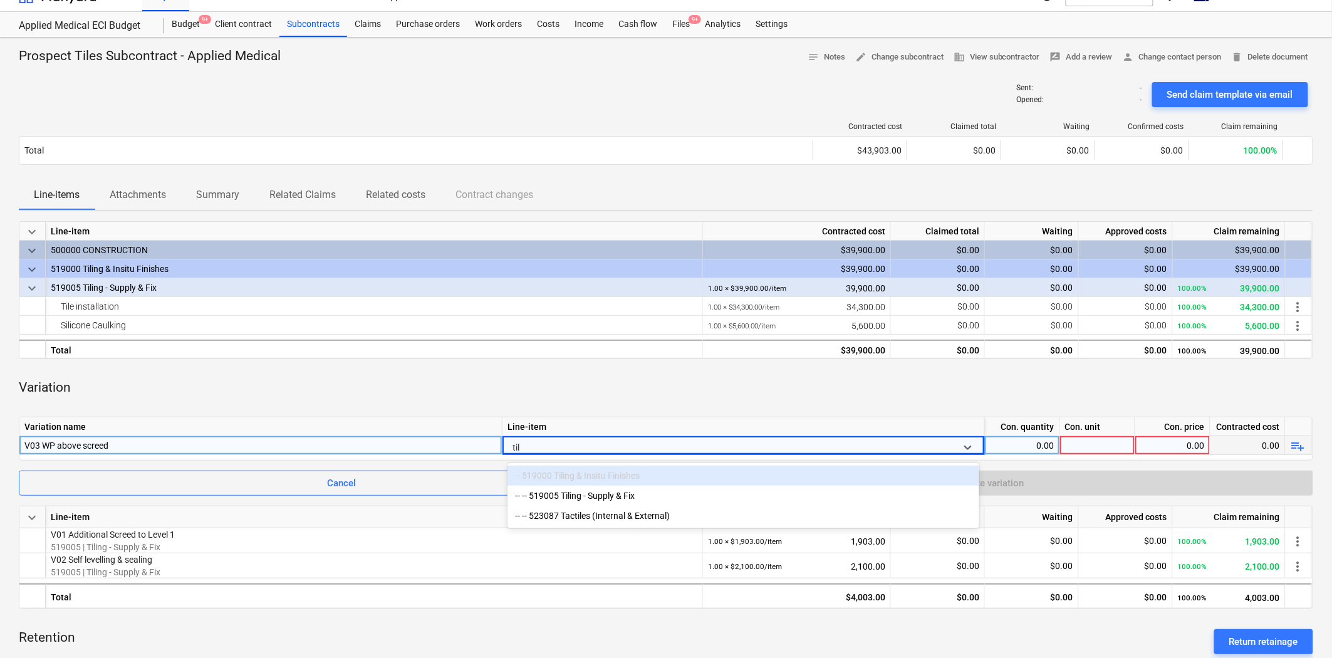
type input "tili"
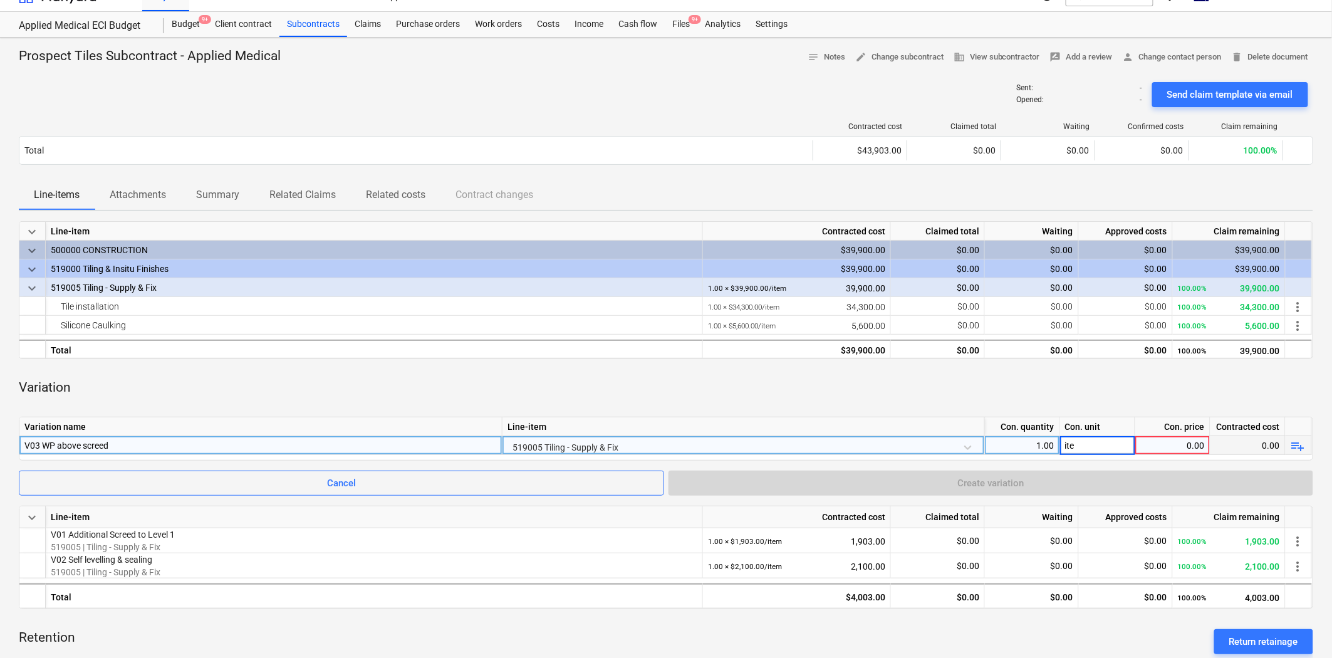
type input "ite,"
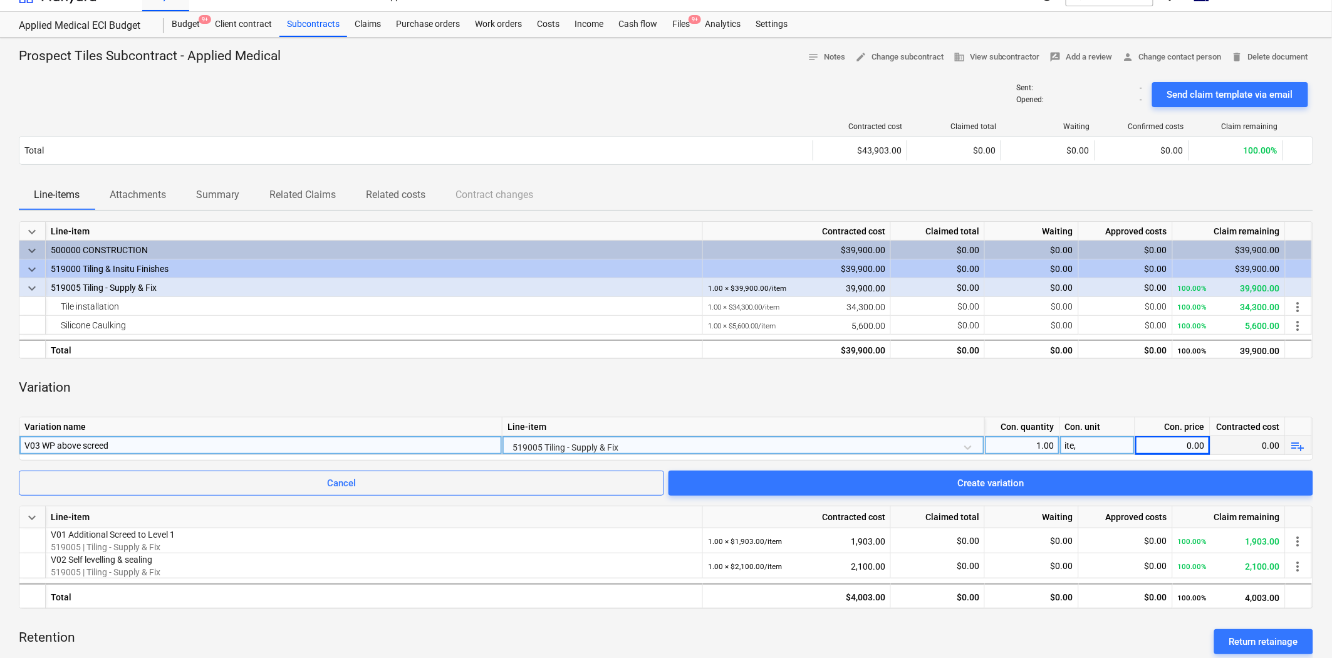
click at [1100, 442] on div "ite," at bounding box center [1097, 445] width 75 height 19
type input "item"
type input "4567.80"
click at [974, 369] on div "Variation" at bounding box center [666, 388] width 1294 height 38
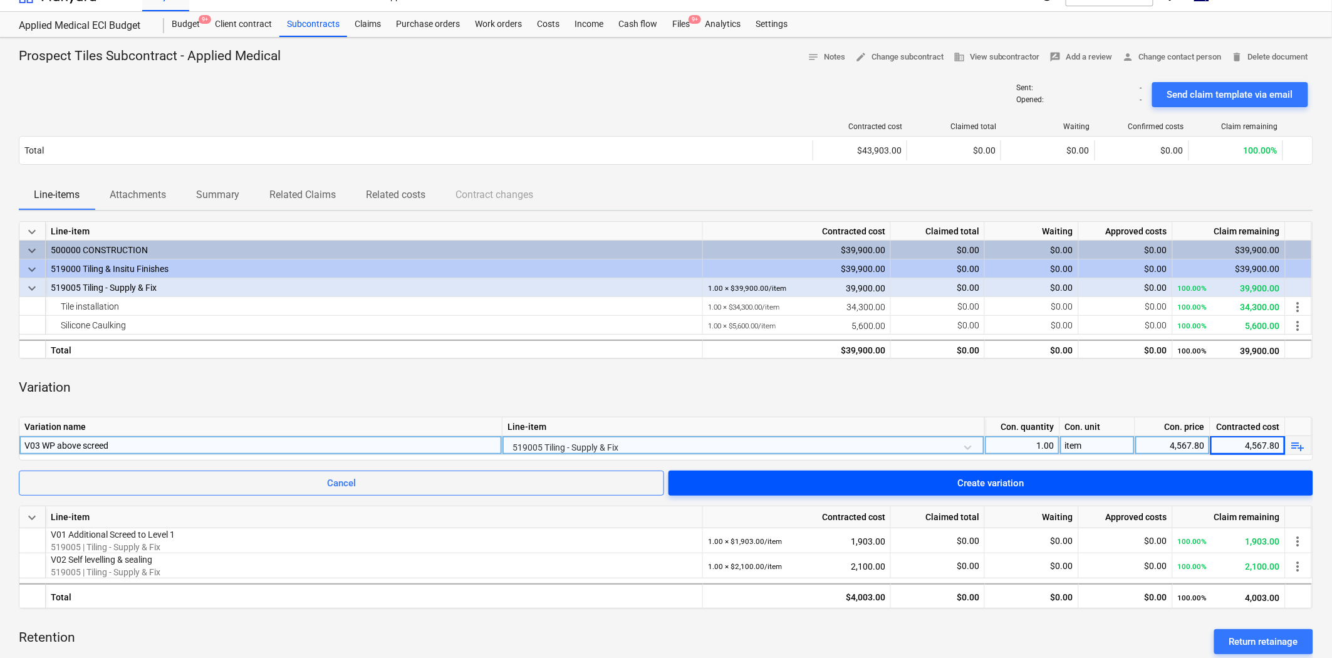
click at [822, 480] on span "Create variation" at bounding box center [990, 483] width 615 height 16
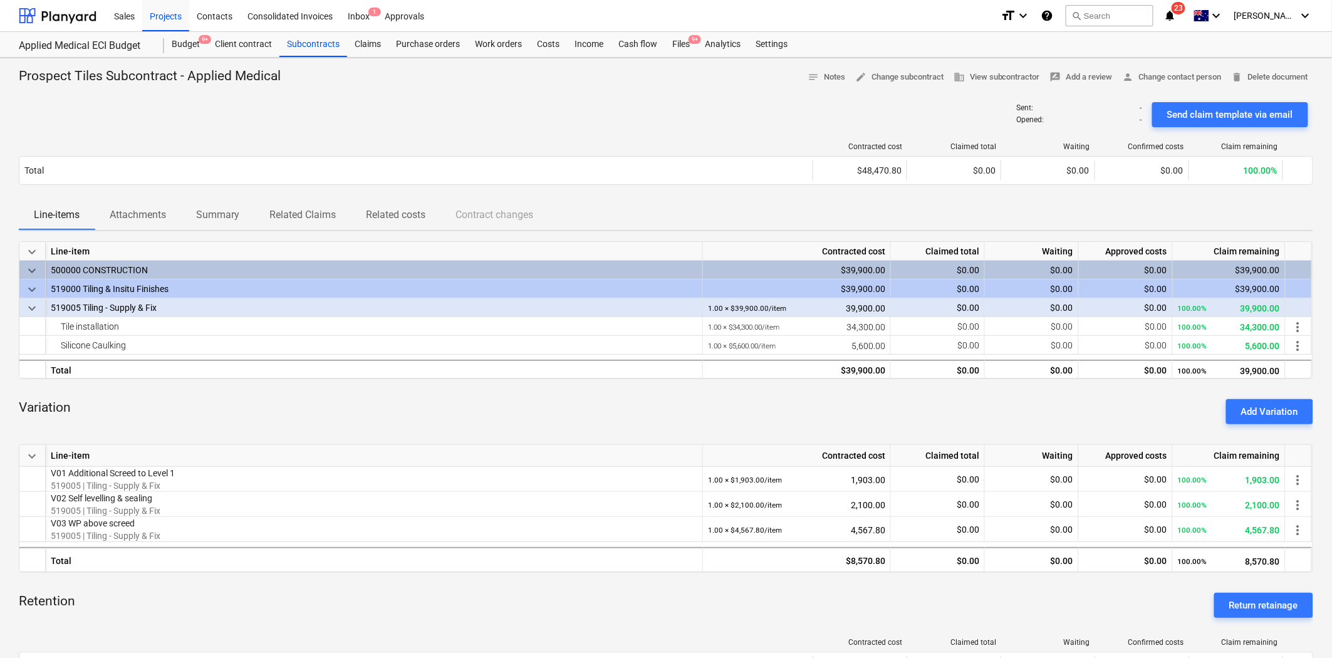
click at [378, 108] on div "Sent : - Opened : - Send claim template via email" at bounding box center [666, 114] width 1294 height 35
click at [372, 46] on div "Claims" at bounding box center [367, 44] width 41 height 25
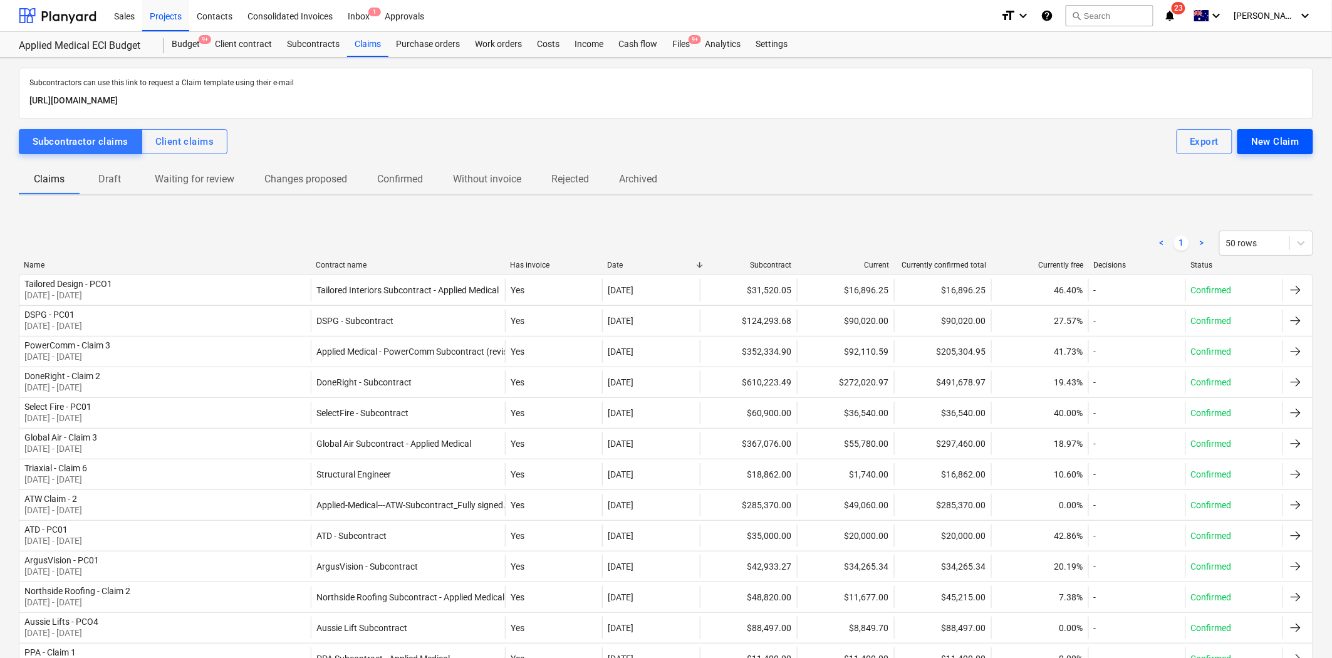
click at [1198, 139] on div "New Claim" at bounding box center [1275, 141] width 48 height 16
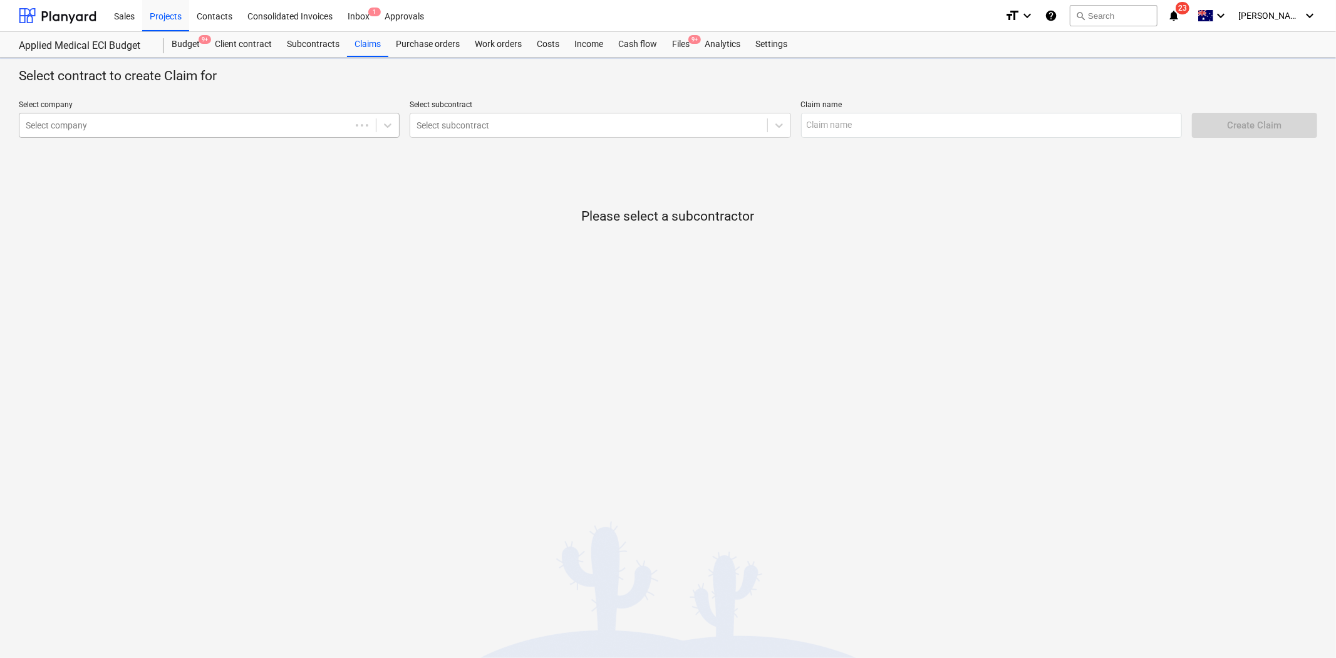
click at [227, 127] on div at bounding box center [185, 125] width 319 height 13
type input "prosp"
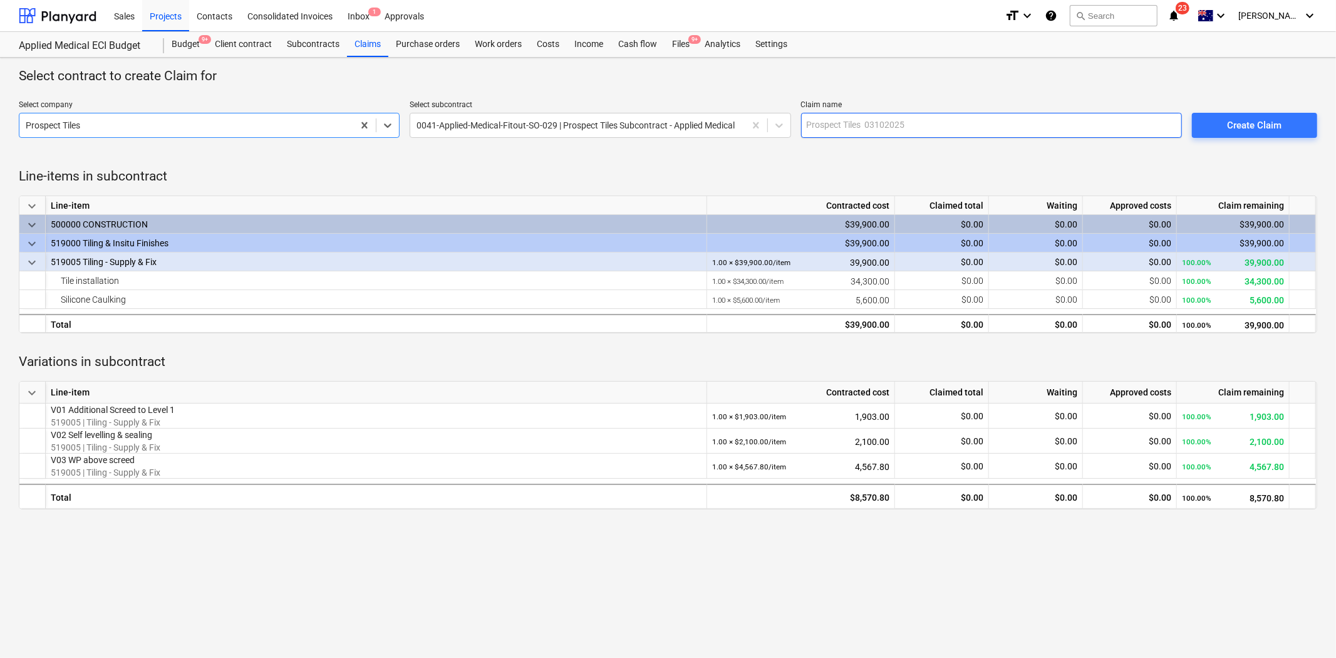
click at [822, 124] on input "text" at bounding box center [991, 125] width 381 height 25
type input "Prospect Tiles - PC01"
click at [1198, 132] on div "Create Claim" at bounding box center [1254, 125] width 54 height 16
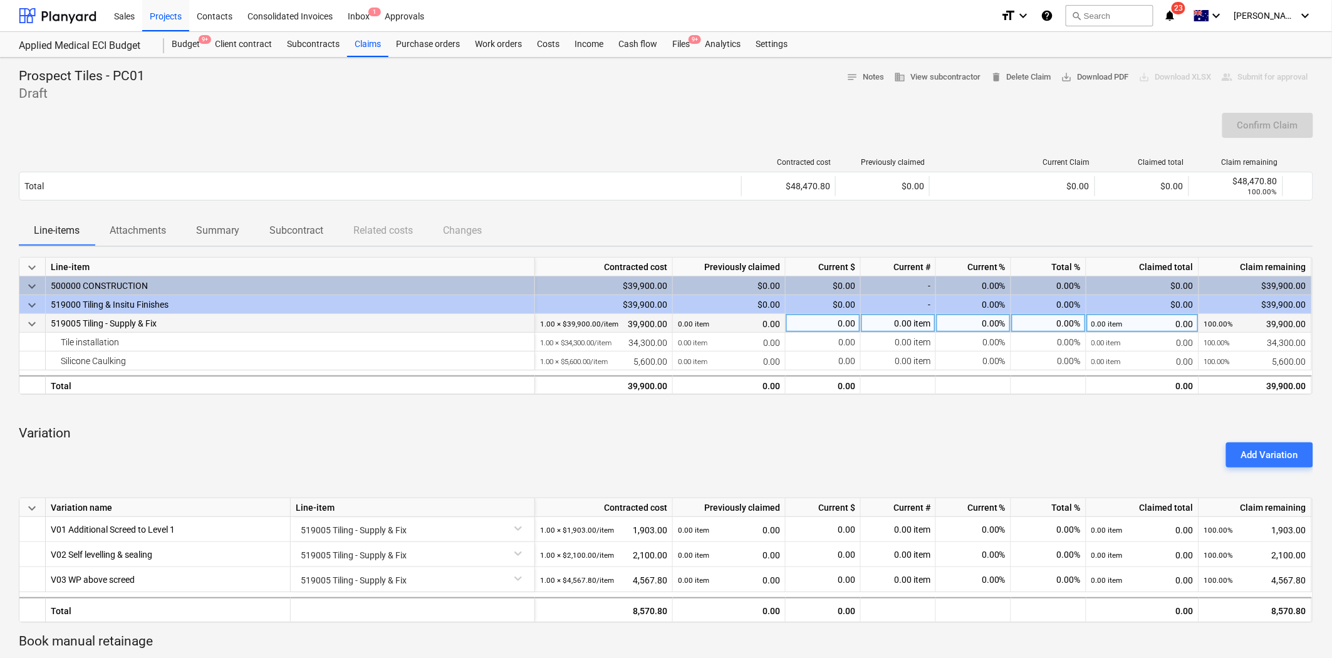
click at [972, 322] on div "0.00%" at bounding box center [973, 323] width 75 height 19
type input "93.85"
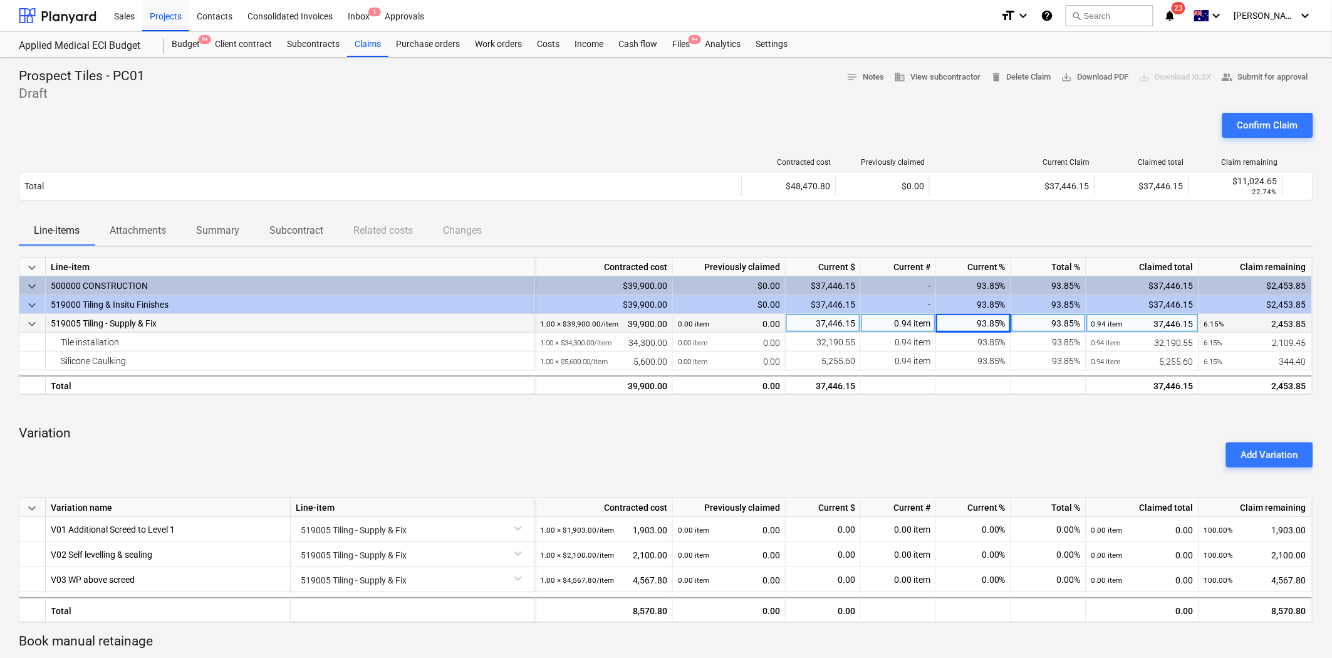
click at [827, 320] on div "37,446.15" at bounding box center [823, 323] width 75 height 19
type input "37445.29"
click at [942, 440] on div "Add Variation" at bounding box center [666, 454] width 1304 height 35
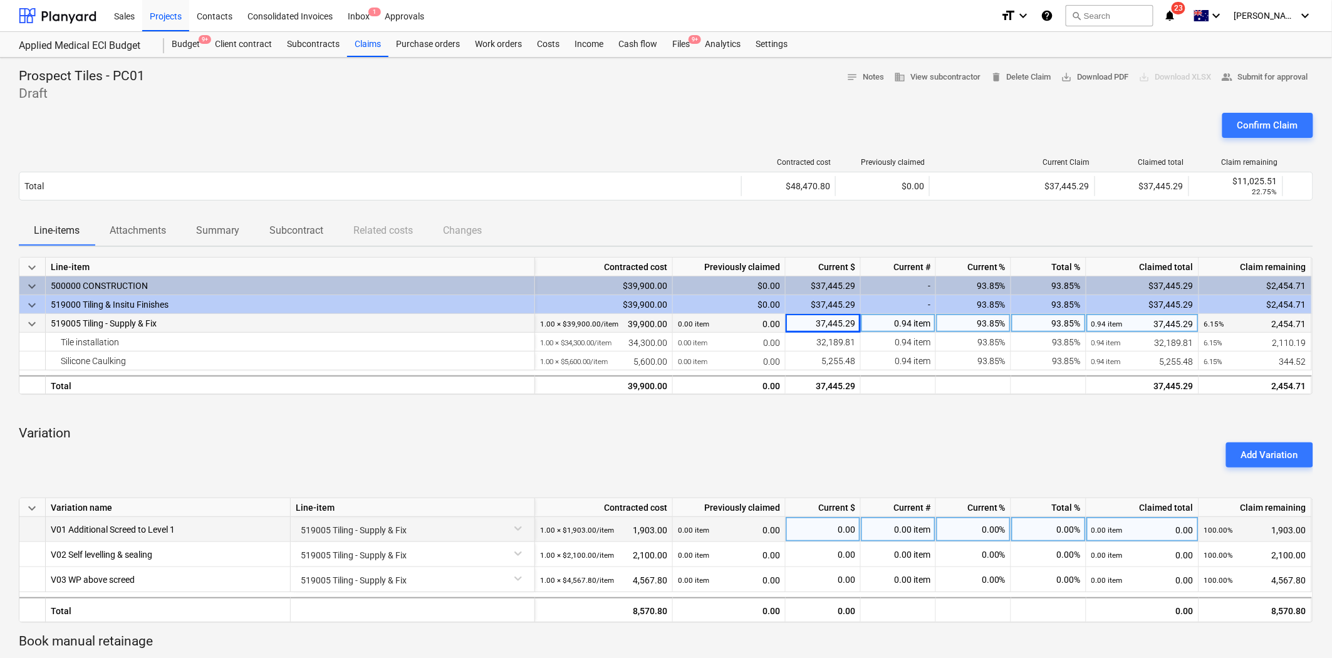
click at [979, 524] on div "0.00%" at bounding box center [973, 529] width 75 height 25
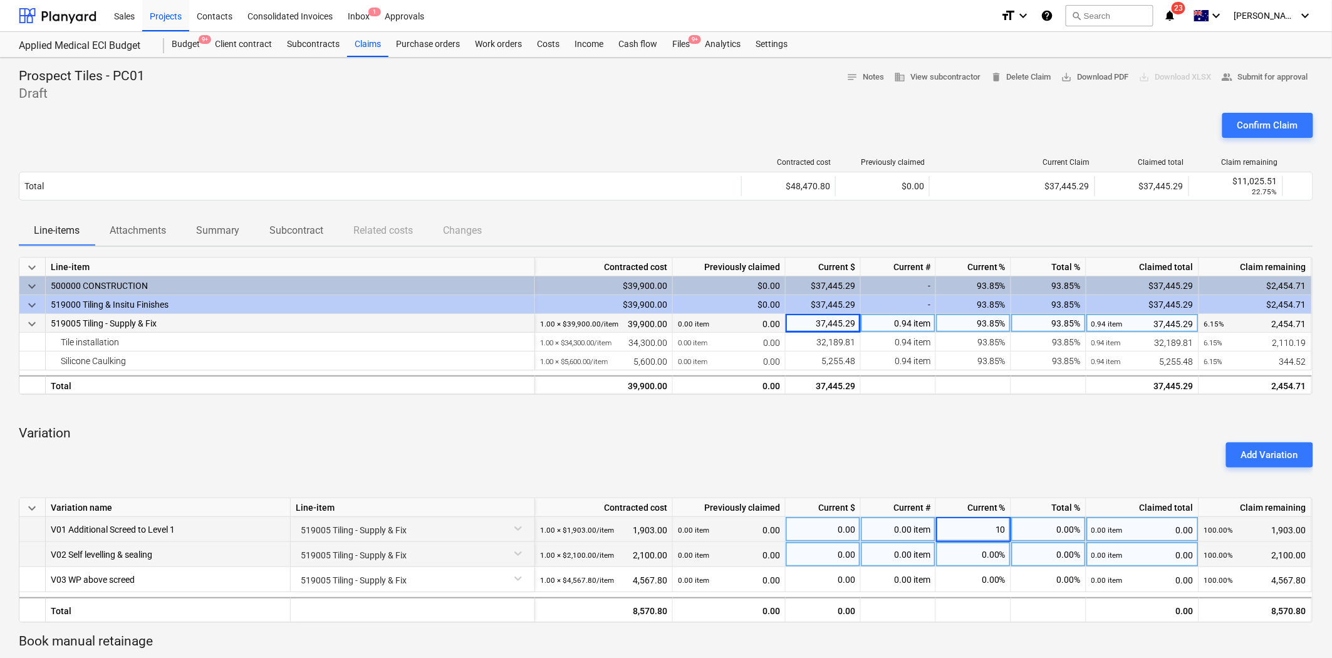
type input "100"
click at [982, 545] on div "0.00%" at bounding box center [973, 554] width 75 height 25
click at [978, 554] on div "0.00%" at bounding box center [973, 554] width 75 height 25
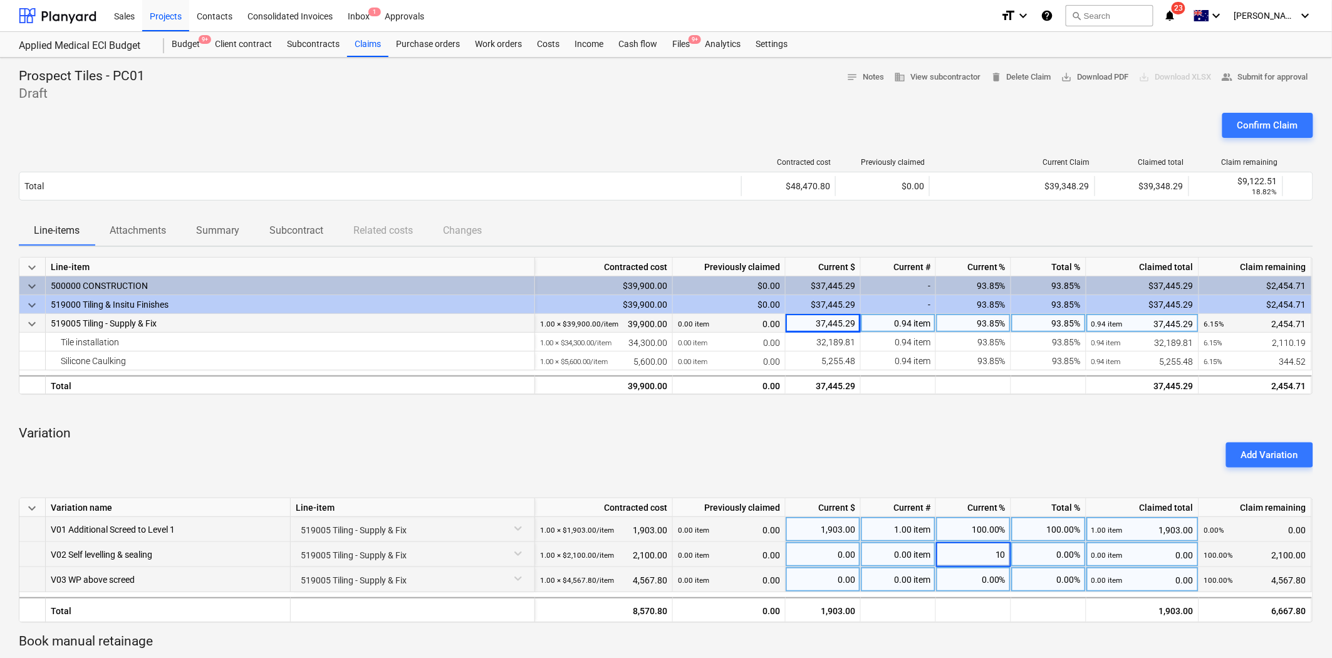
type input "100"
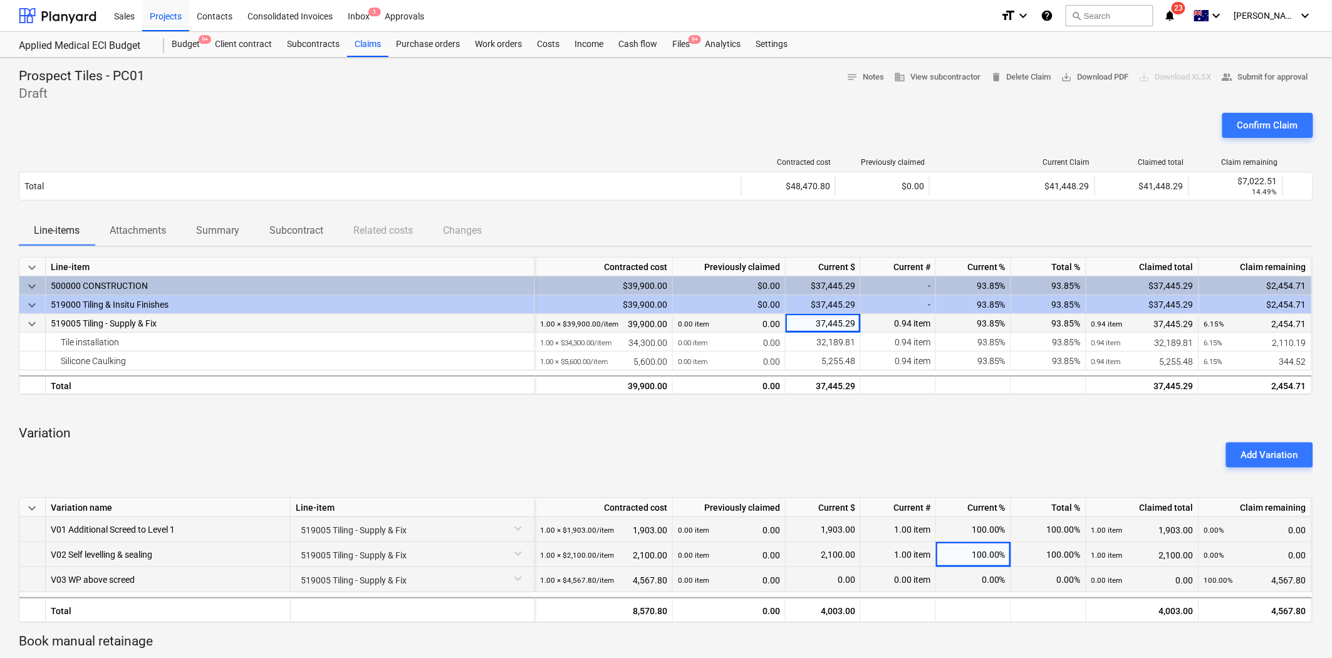
click at [987, 578] on div "0.00%" at bounding box center [973, 579] width 75 height 25
click at [975, 570] on div "0.00%" at bounding box center [973, 579] width 75 height 25
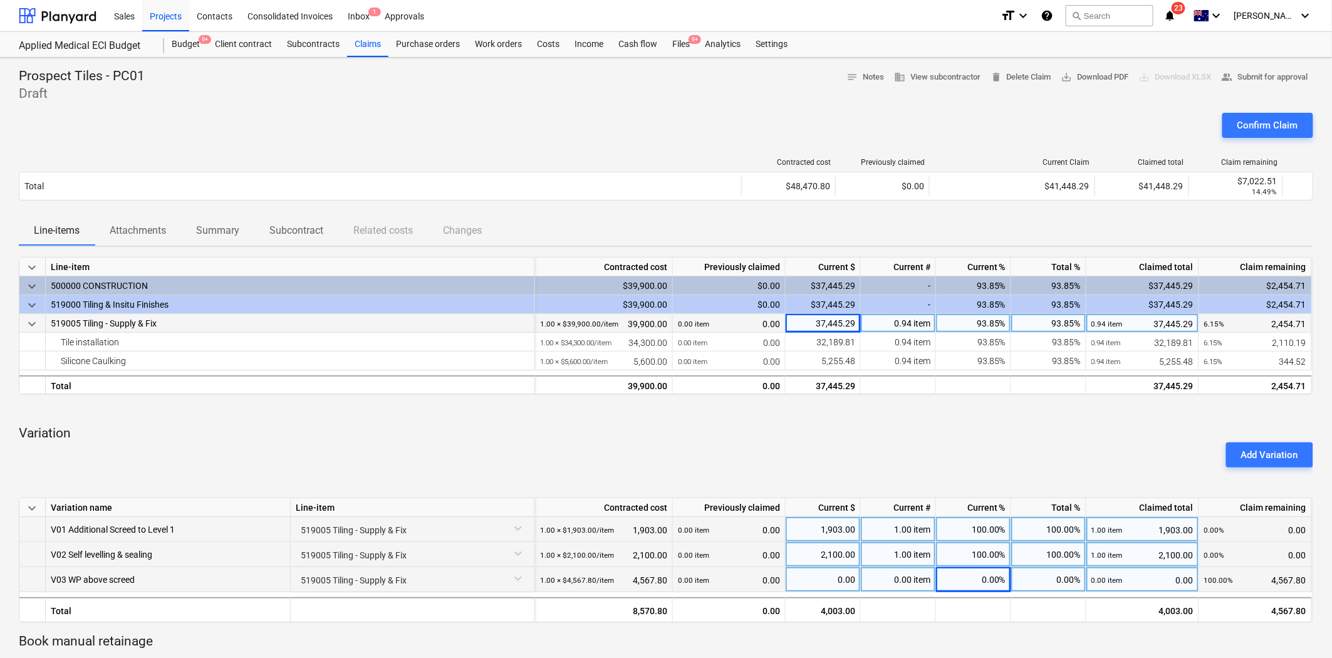
click at [982, 583] on div "0.00%" at bounding box center [973, 579] width 75 height 25
type input "100"
click at [972, 445] on div "Add Variation" at bounding box center [666, 454] width 1304 height 35
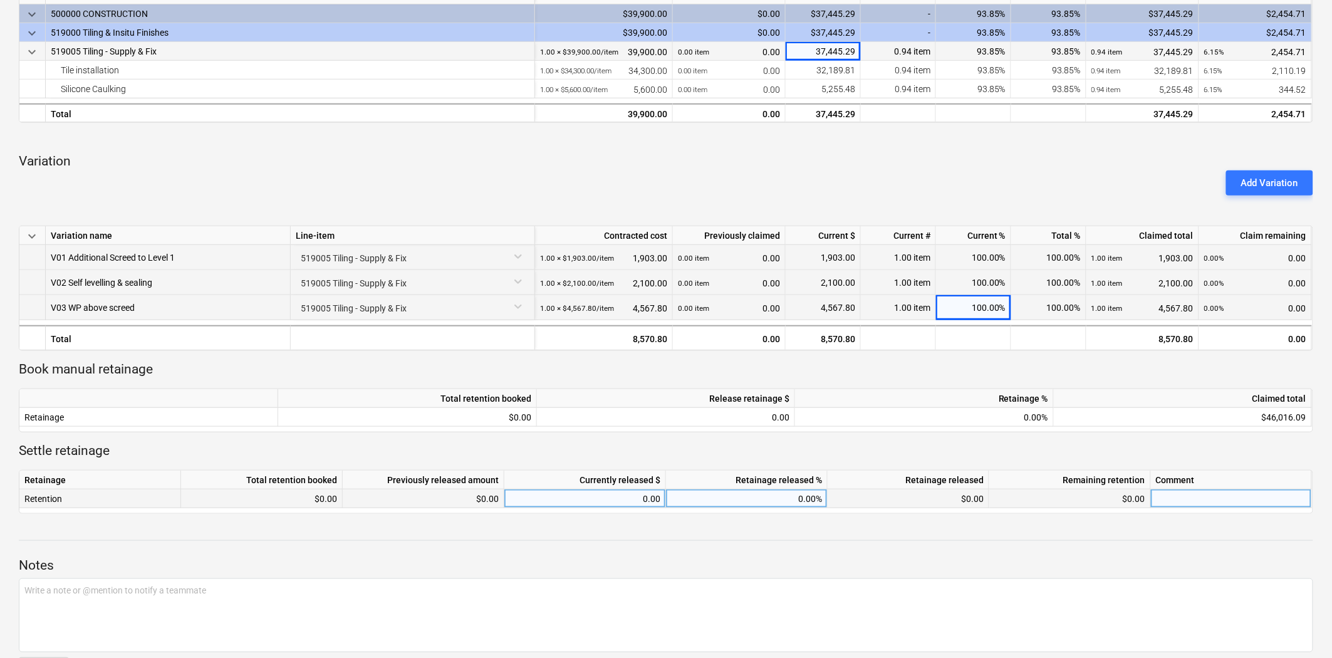
scroll to position [316, 0]
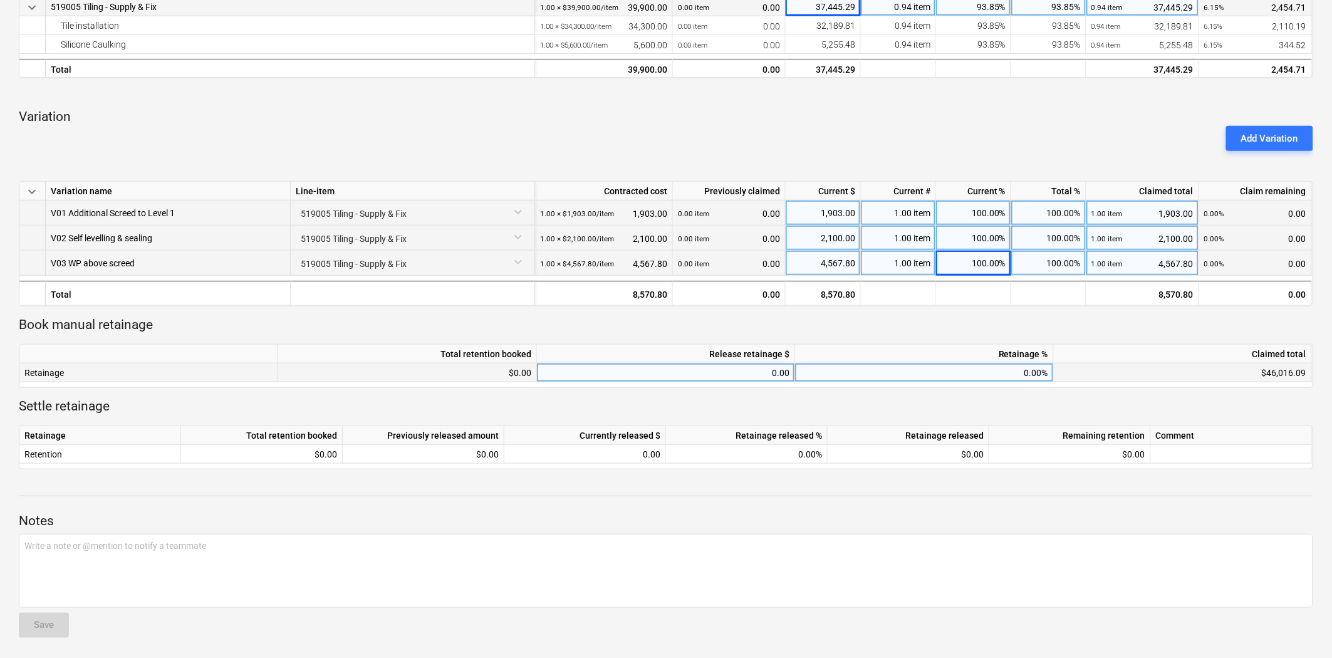
click at [1007, 374] on div "0.00%" at bounding box center [924, 372] width 259 height 19
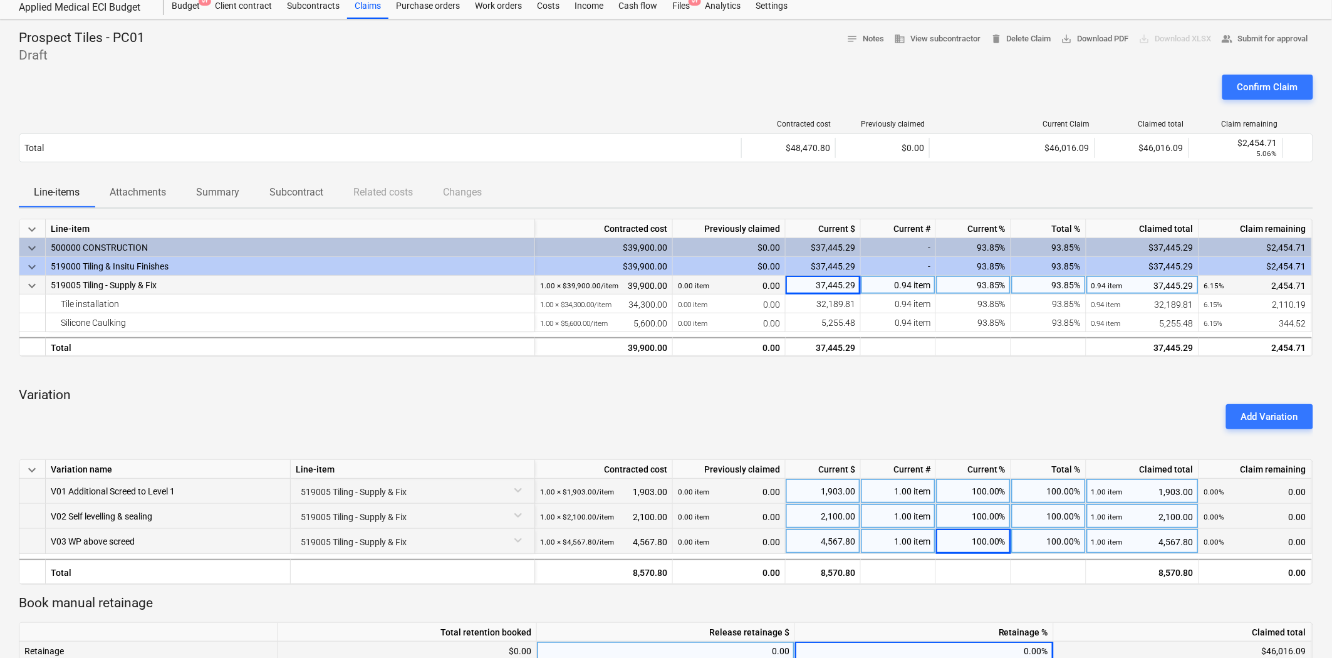
scroll to position [177, 0]
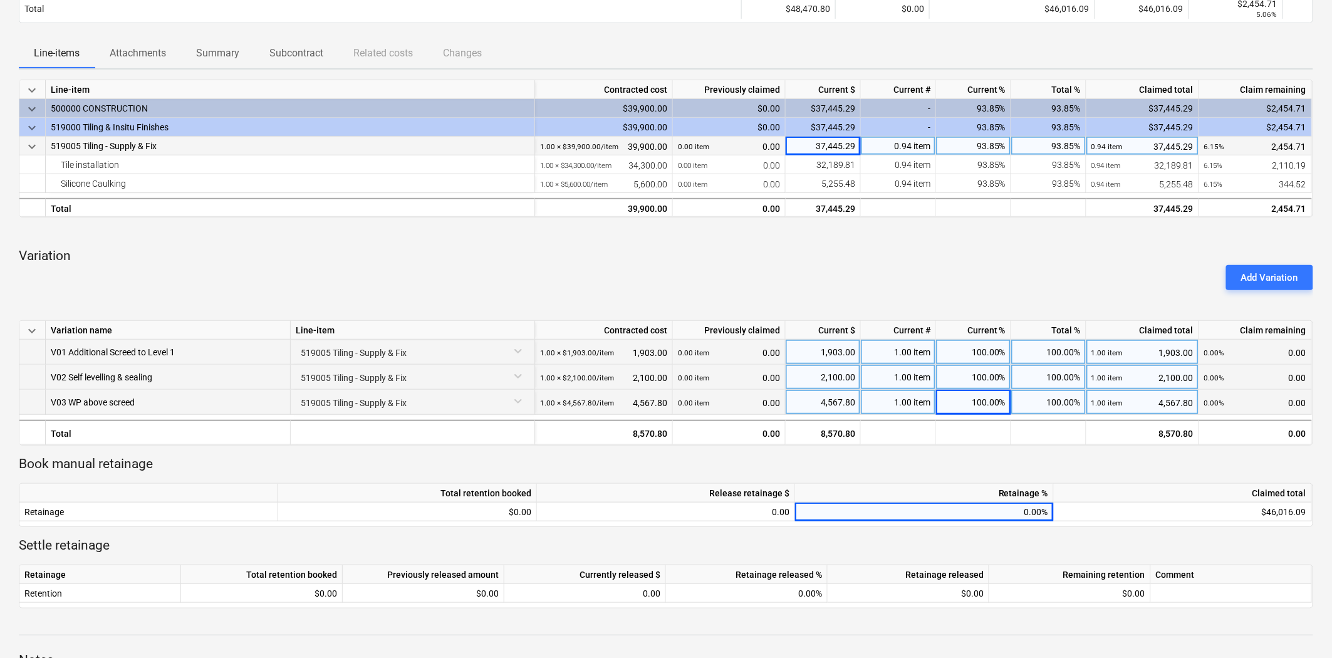
drag, startPoint x: 740, startPoint y: 515, endPoint x: 753, endPoint y: 491, distance: 27.2
click at [740, 515] on div "0.00" at bounding box center [665, 511] width 247 height 19
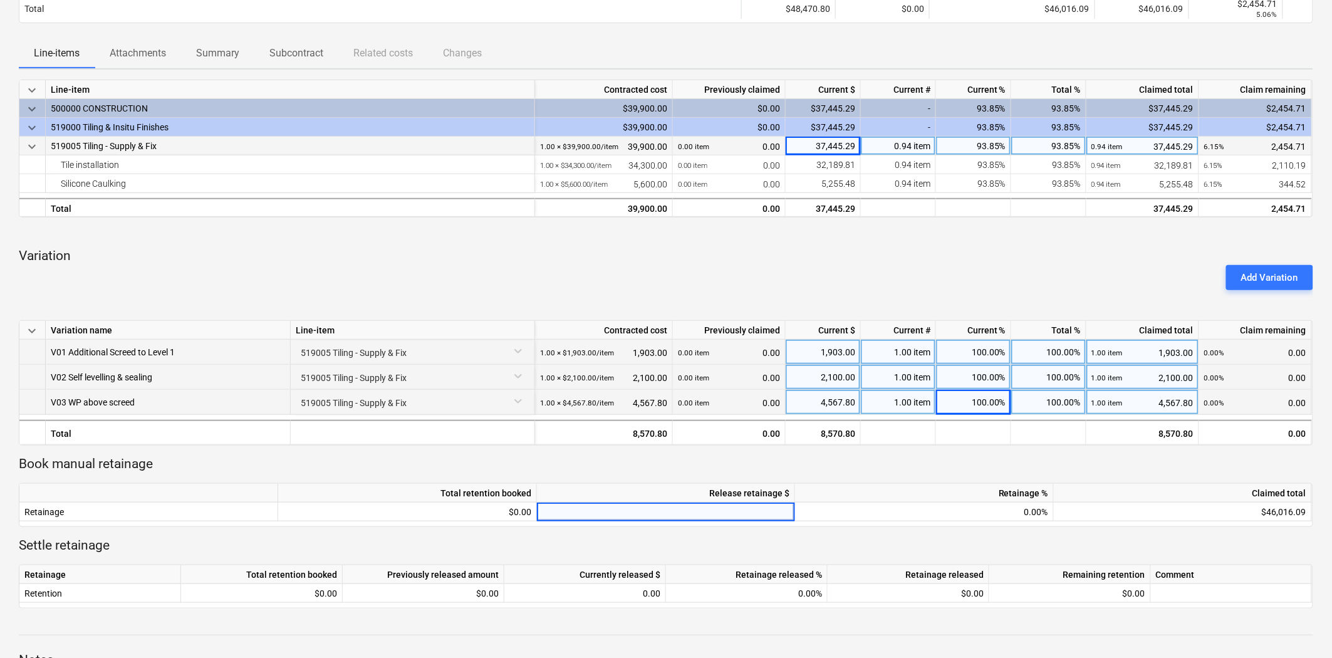
type input "2,423.54"
click at [766, 458] on p "Book manual retainage" at bounding box center [666, 464] width 1294 height 18
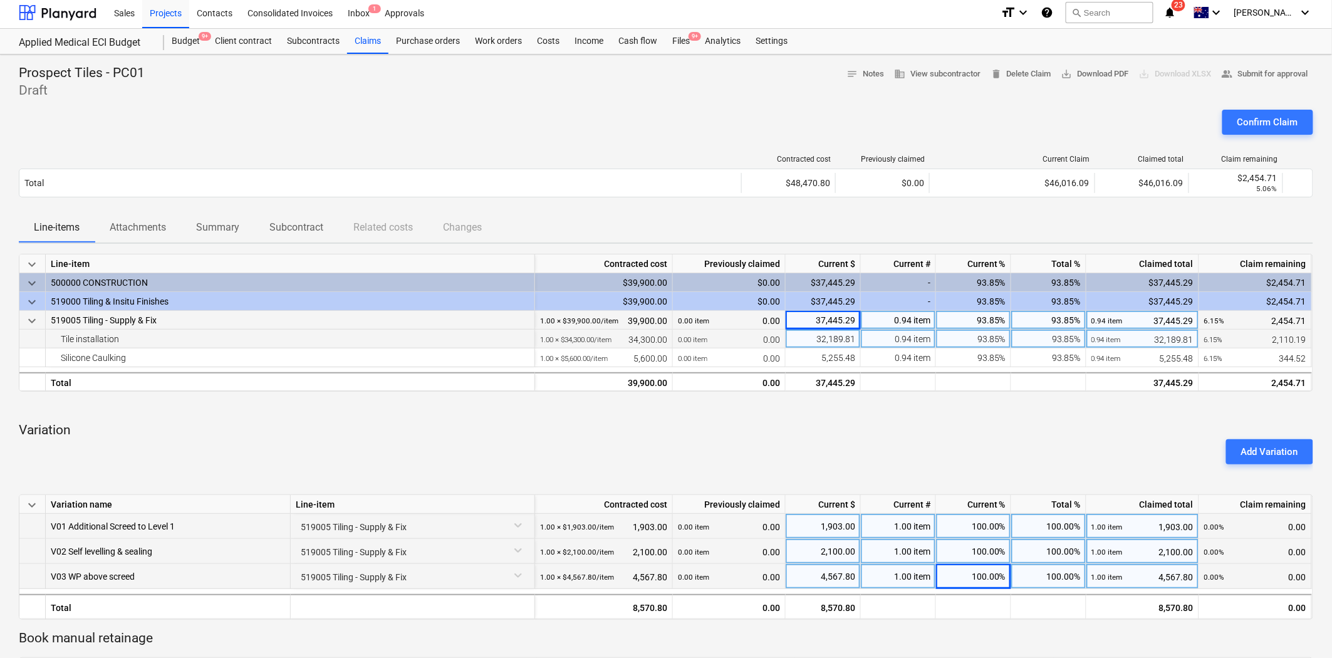
scroll to position [0, 0]
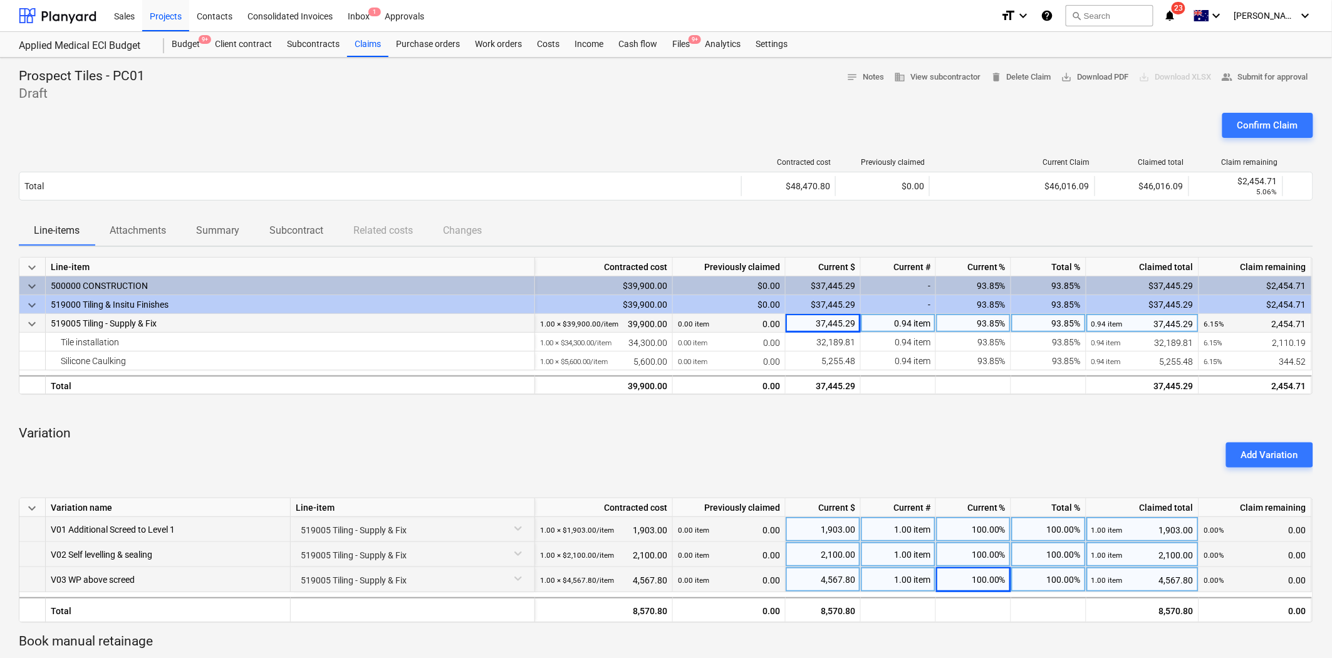
click at [980, 219] on div "Line-items Attachments Summary Subcontract Related costs Changes" at bounding box center [666, 230] width 1294 height 30
click at [984, 441] on div "Add Variation" at bounding box center [666, 454] width 1304 height 35
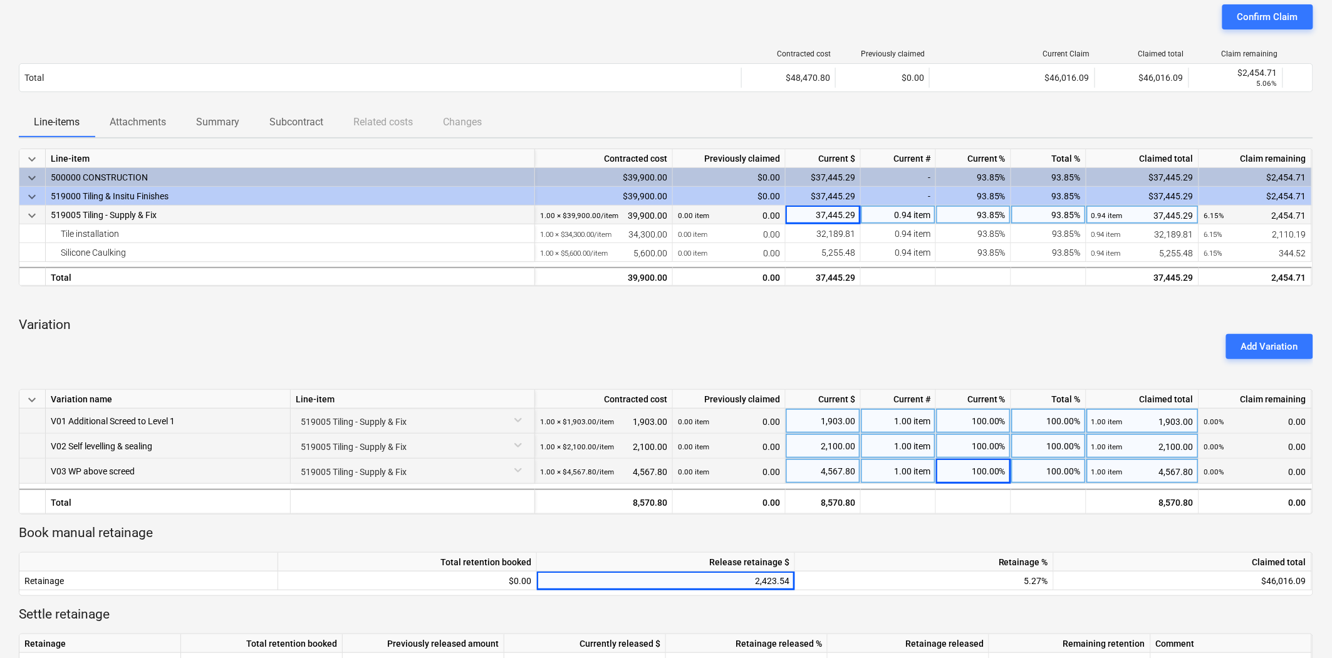
scroll to position [278, 0]
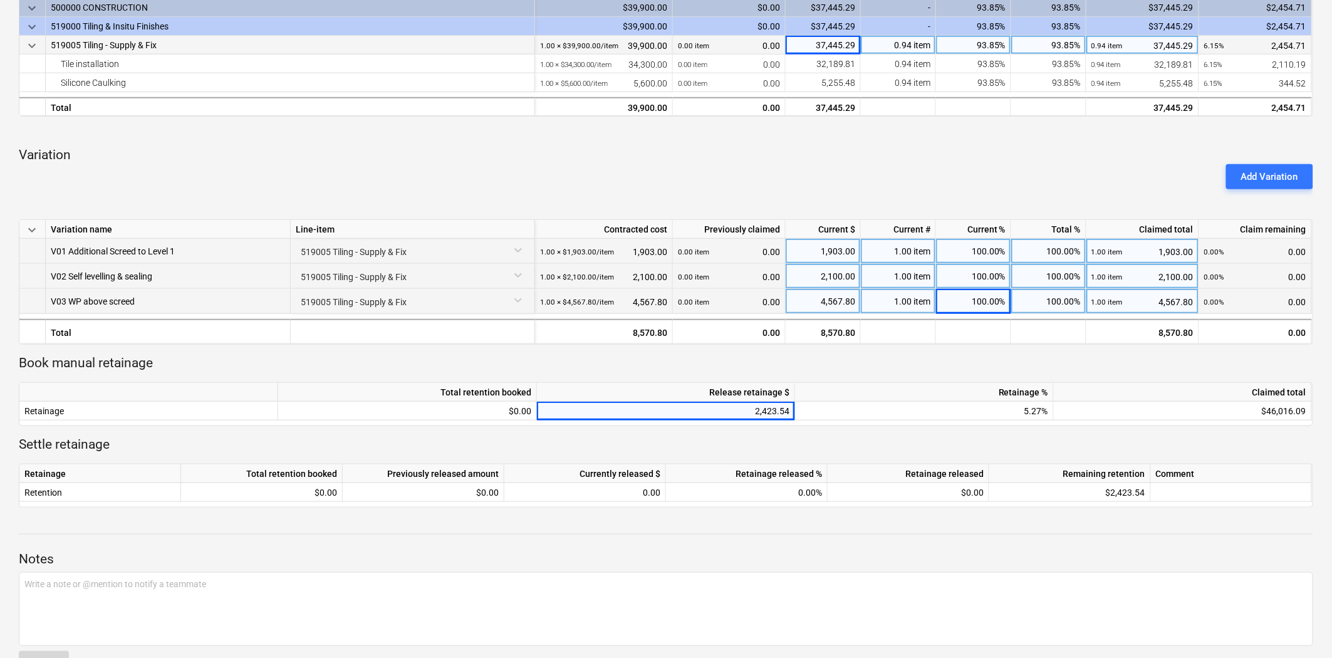
click at [901, 367] on p "Book manual retainage" at bounding box center [666, 364] width 1294 height 18
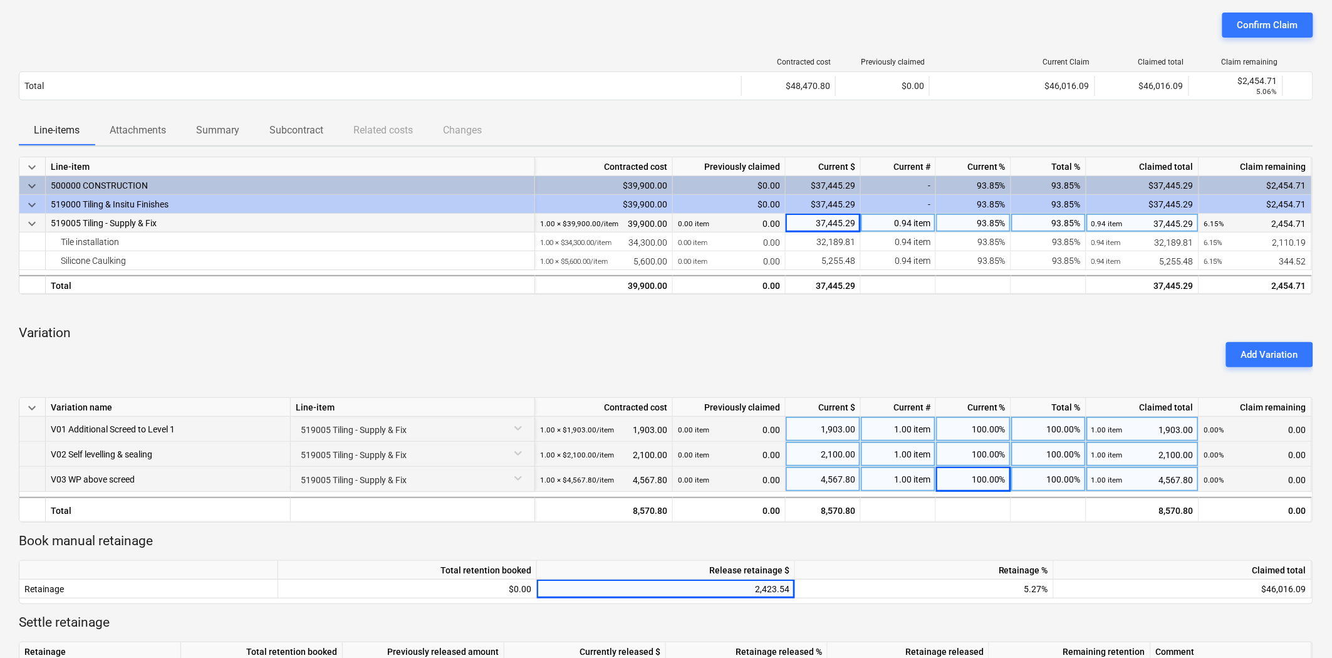
scroll to position [0, 0]
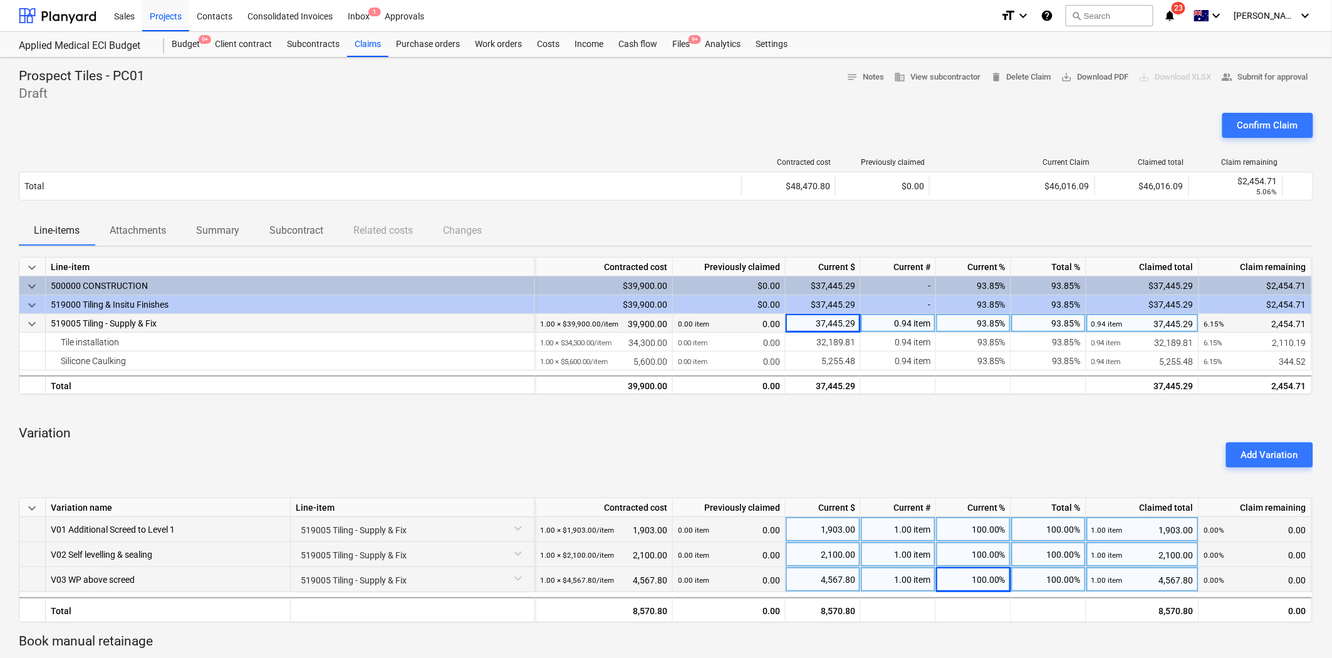
click at [861, 123] on div "Confirm Claim" at bounding box center [666, 130] width 1294 height 35
click at [733, 130] on div "Confirm Claim" at bounding box center [666, 130] width 1294 height 35
click at [361, 46] on div "Claims" at bounding box center [367, 44] width 41 height 25
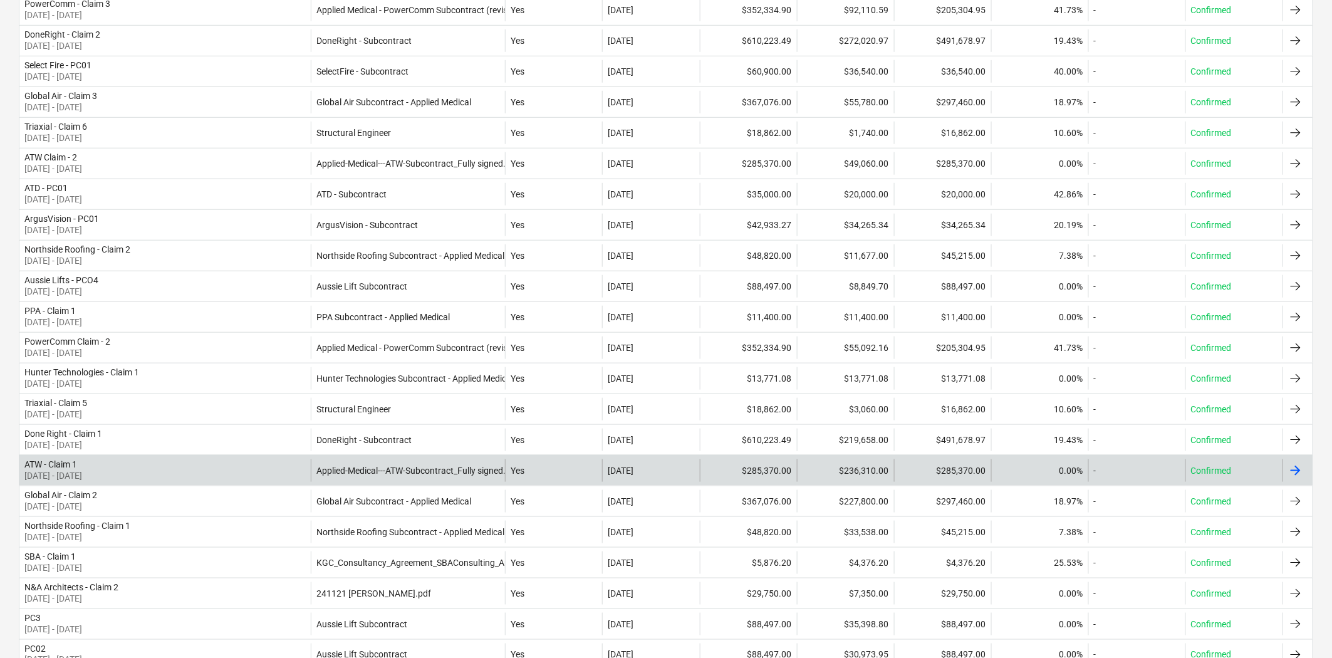
scroll to position [348, 0]
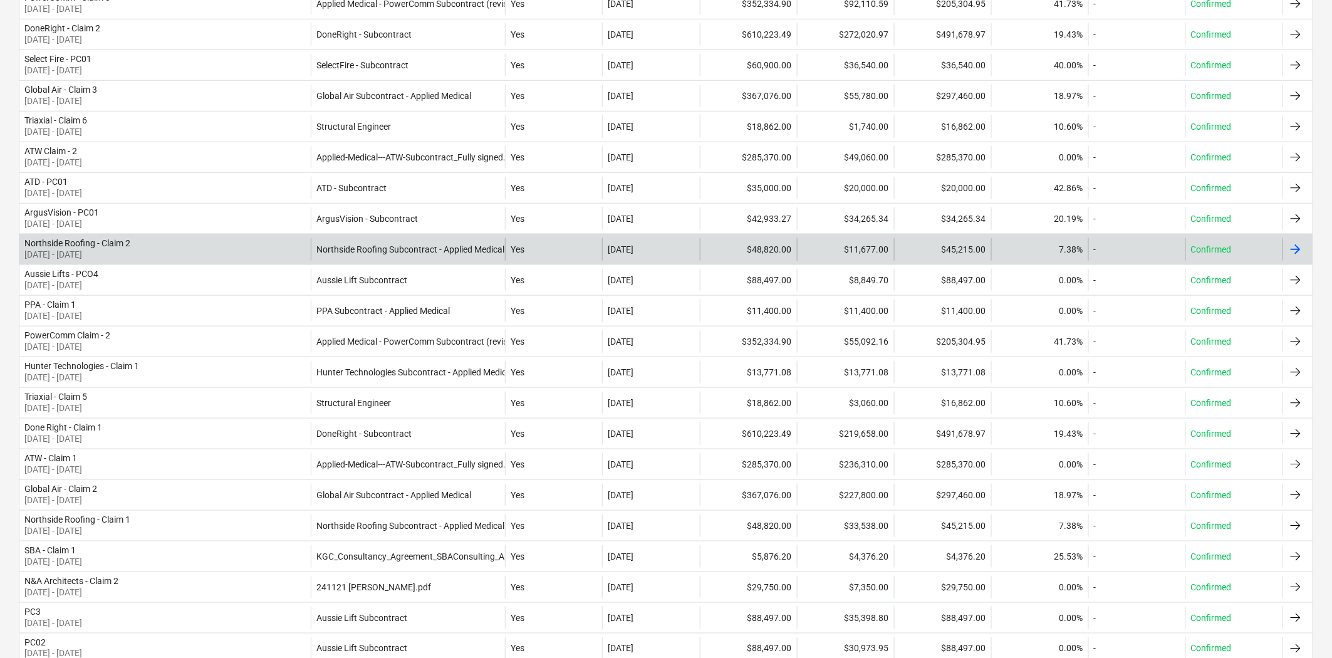
click at [276, 252] on div "Northside Roofing - Claim 2 01 Aug 2025 - 31 Aug 2025" at bounding box center [164, 249] width 291 height 23
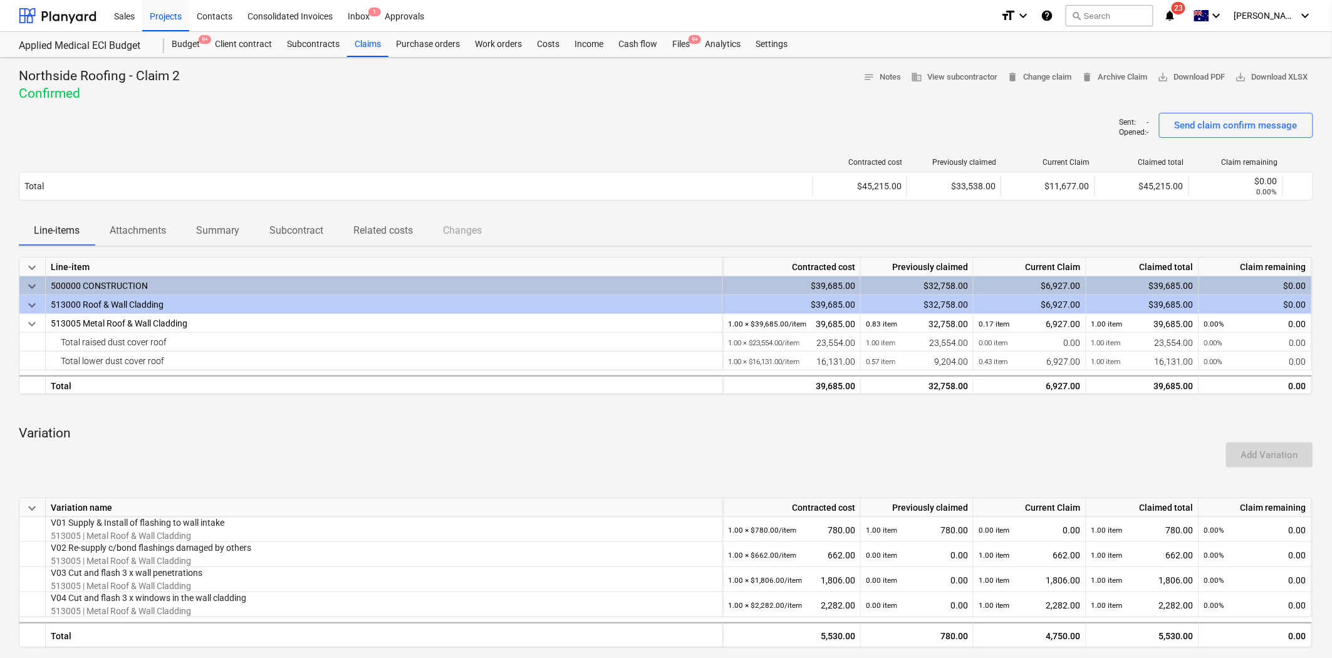
click at [550, 123] on div "Sent : - Opened : - Send claim confirm message" at bounding box center [666, 130] width 1294 height 35
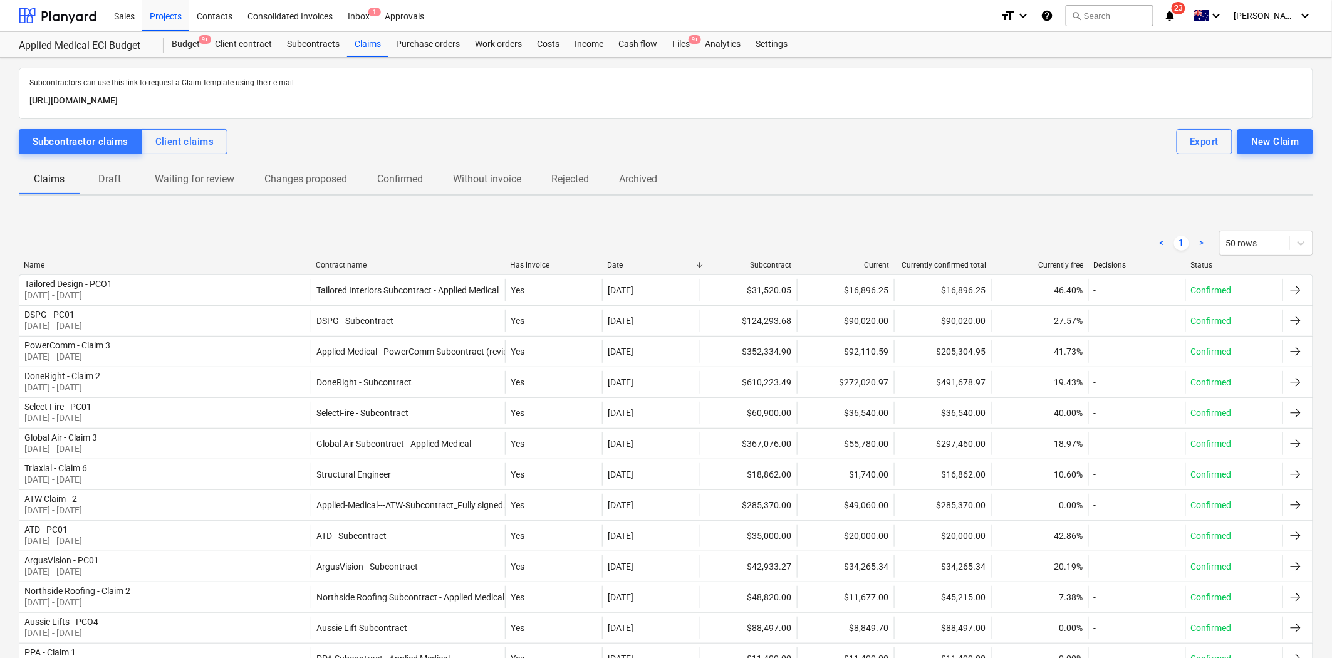
click at [346, 264] on div "Contract name" at bounding box center [408, 265] width 184 height 9
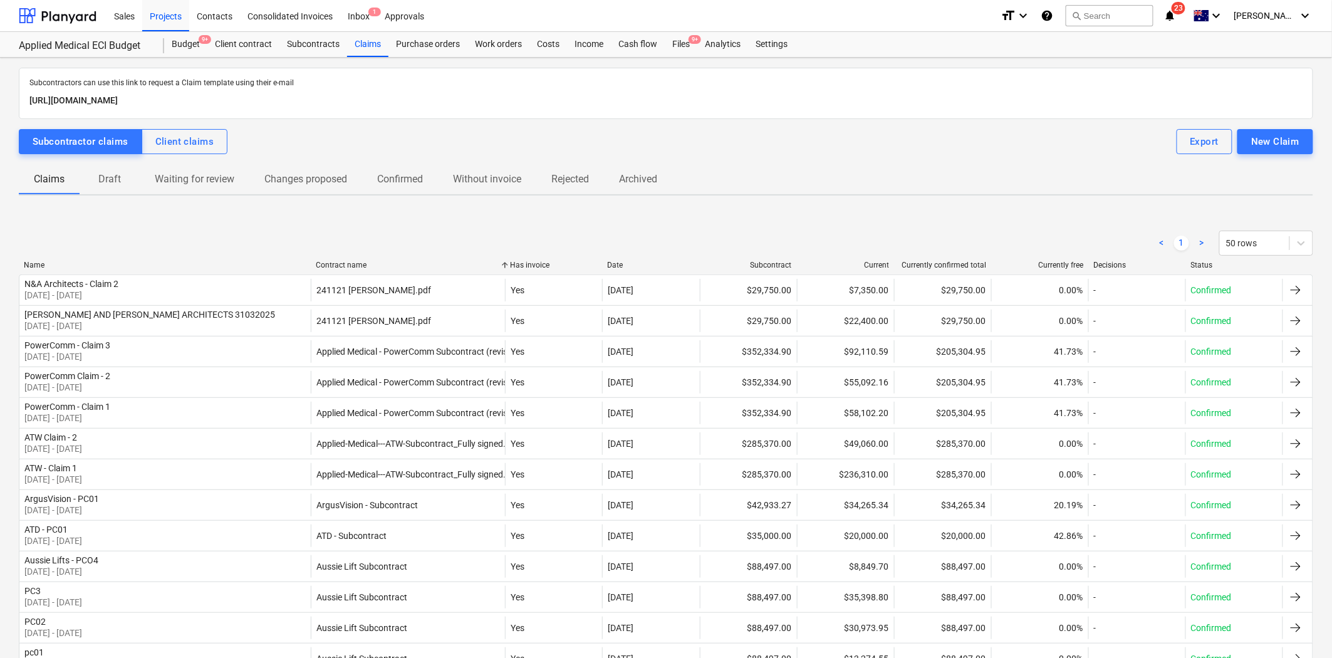
click at [41, 261] on div "Name" at bounding box center [165, 265] width 282 height 9
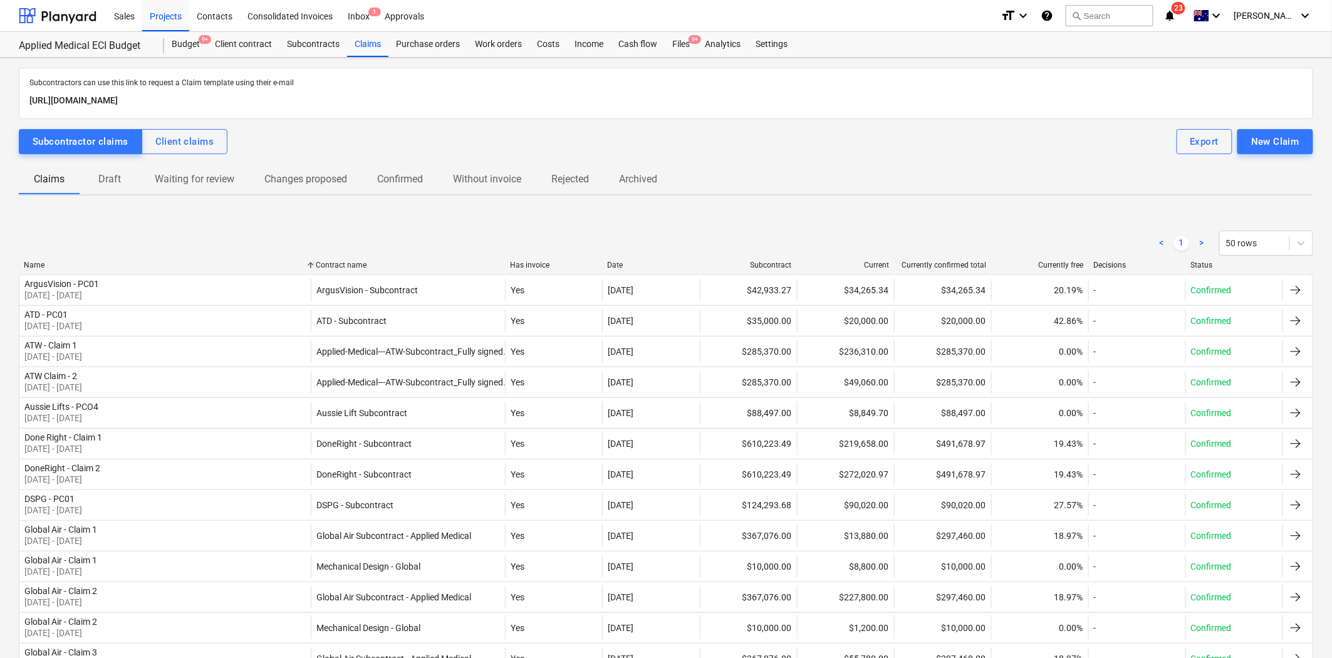
click at [28, 266] on div "Name" at bounding box center [165, 265] width 282 height 9
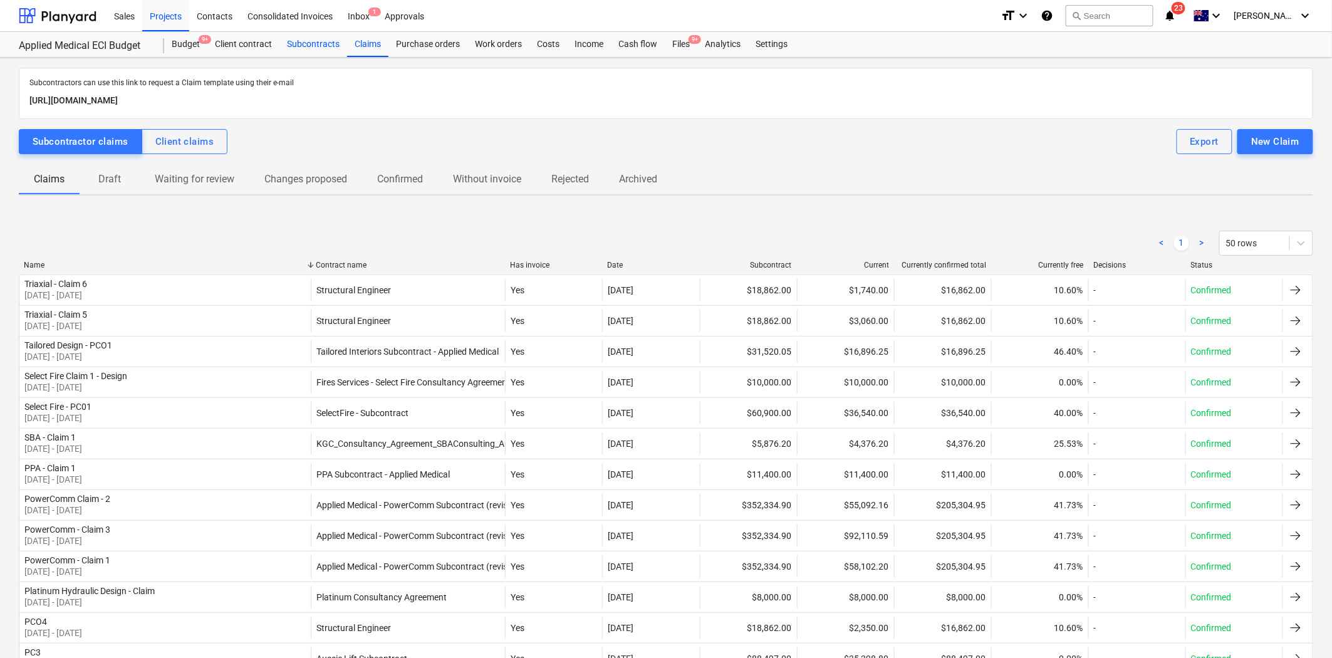
click at [311, 45] on div "Subcontracts" at bounding box center [313, 44] width 68 height 25
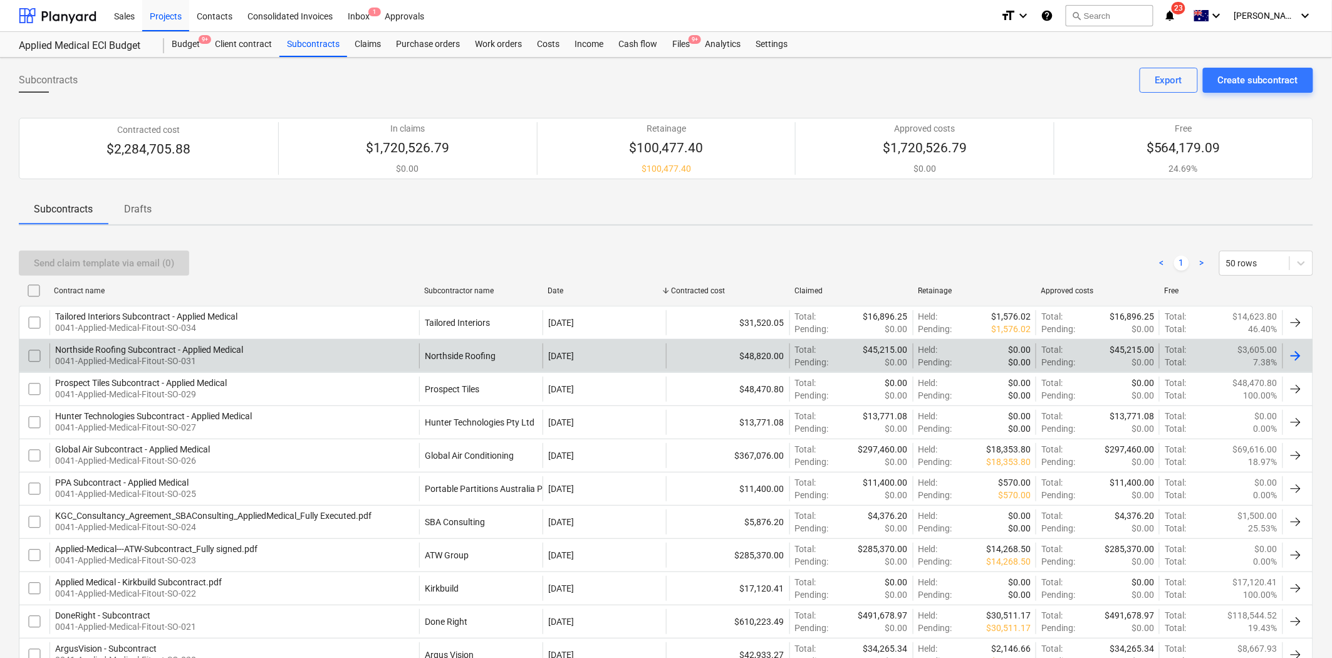
click at [377, 355] on div "Northside Roofing Subcontract - Applied Medical 0041-Applied-Medical-Fitout-SO-…" at bounding box center [234, 355] width 370 height 25
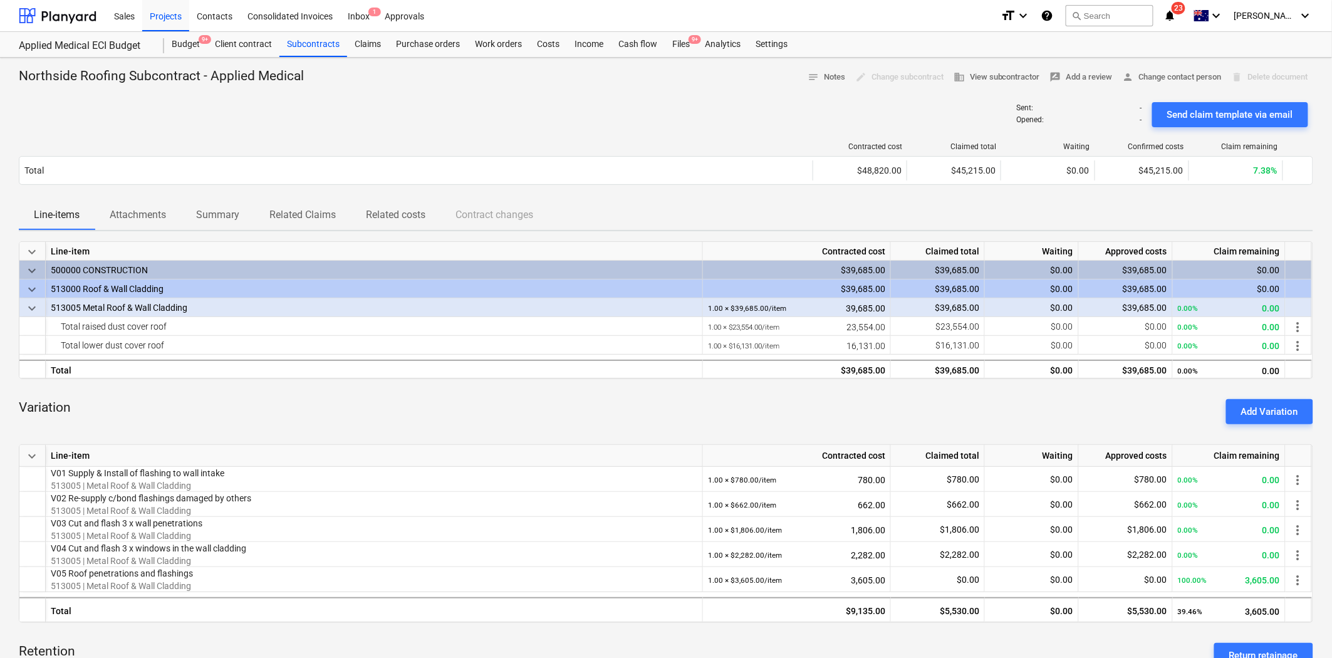
drag, startPoint x: 423, startPoint y: 132, endPoint x: 435, endPoint y: 113, distance: 21.7
click at [424, 130] on div "Northside Roofing Subcontract - Applied Medical notes Notes edit Change subcont…" at bounding box center [666, 622] width 1332 height 1129
click at [368, 39] on div "Claims" at bounding box center [367, 44] width 41 height 25
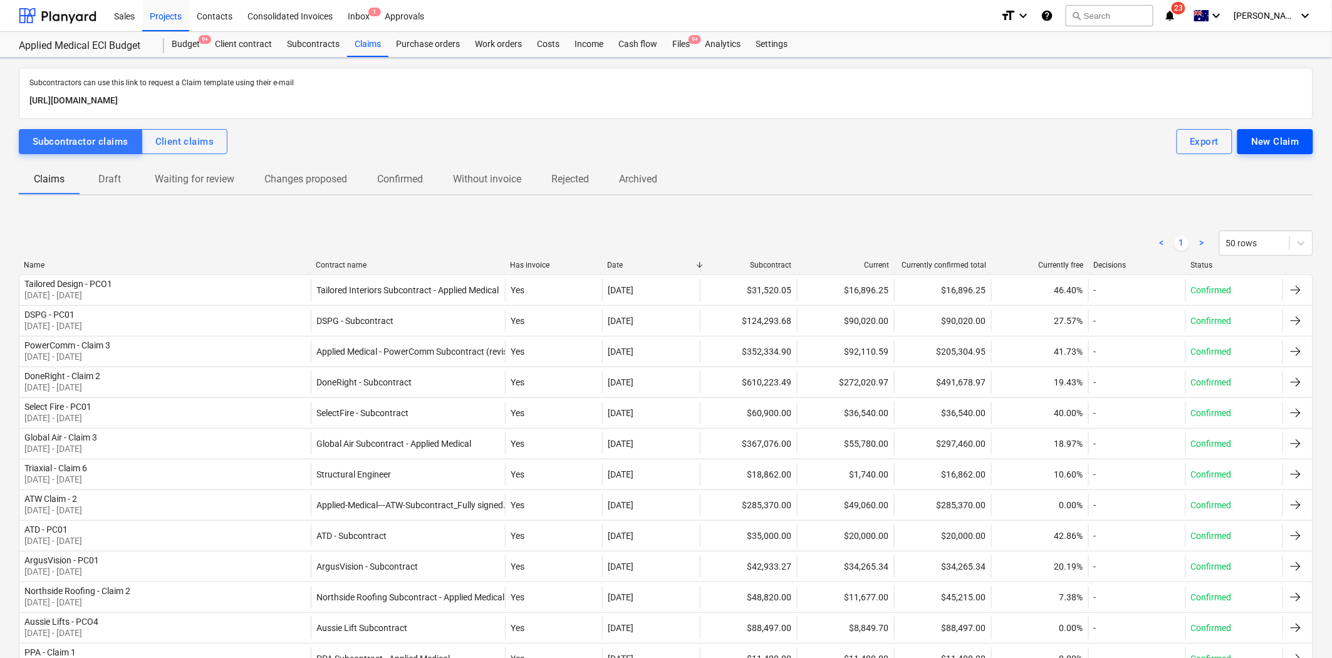
click at [1198, 145] on div "New Claim" at bounding box center [1275, 141] width 48 height 16
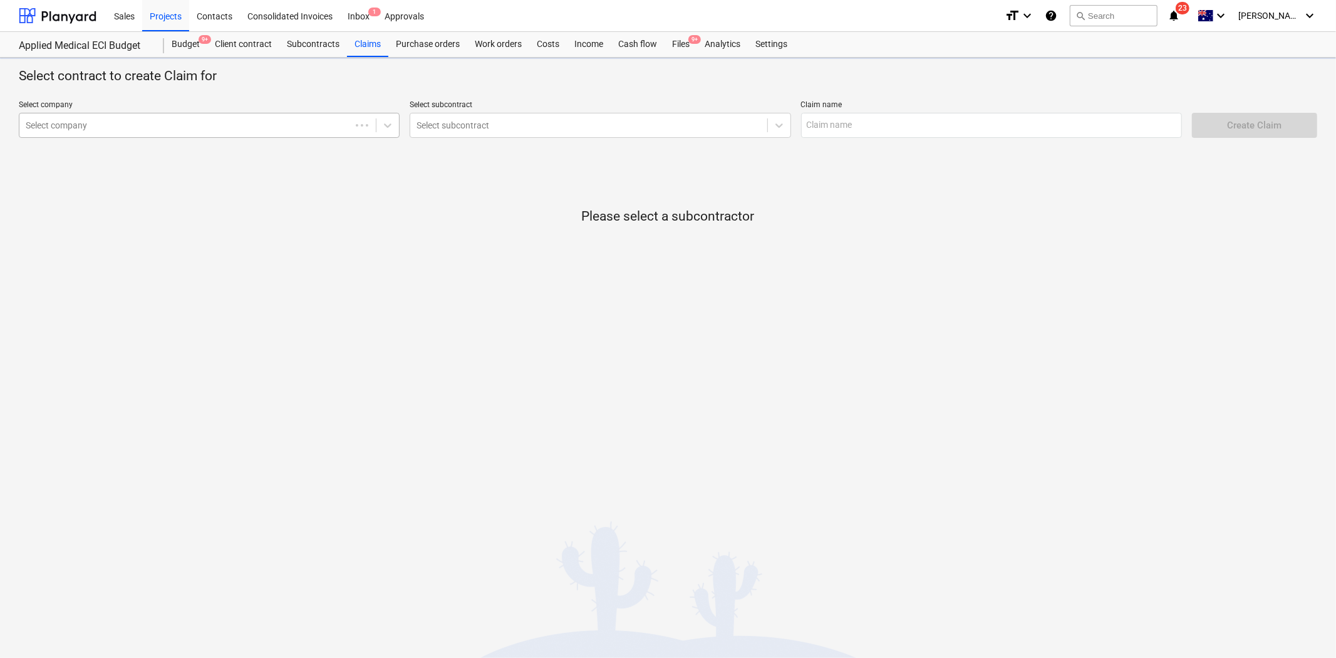
click at [163, 133] on div "Select company" at bounding box center [184, 126] width 331 height 18
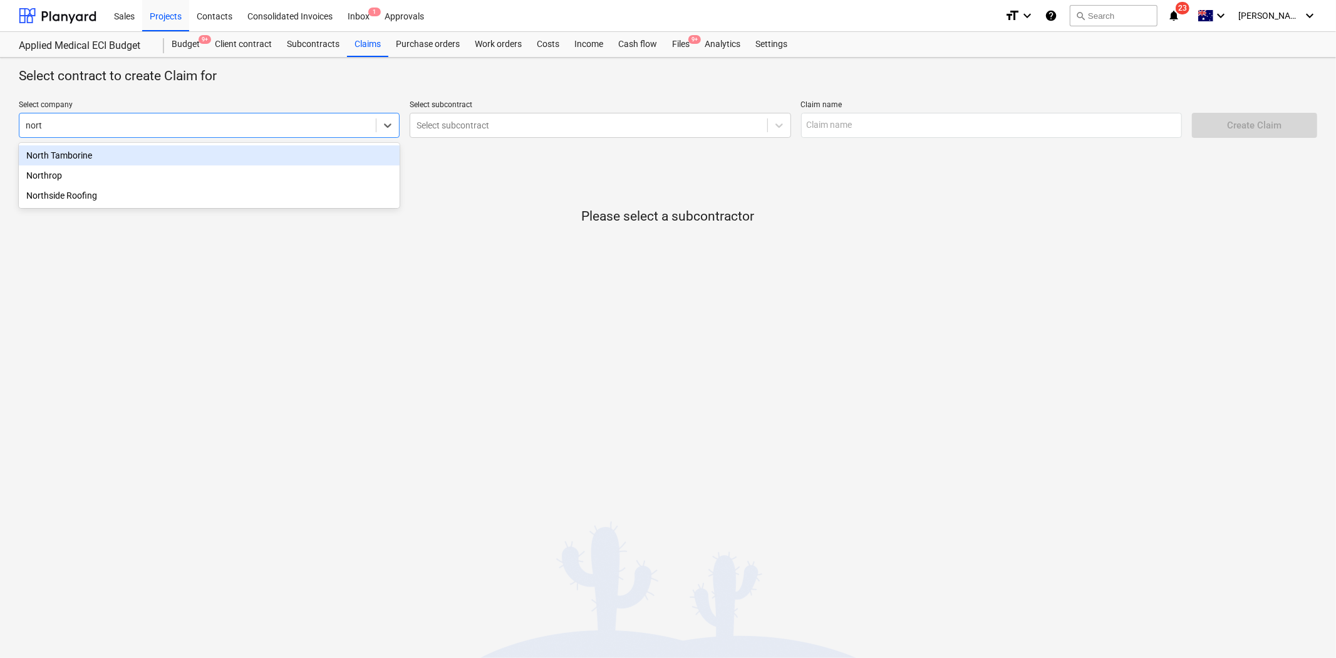
type input "north"
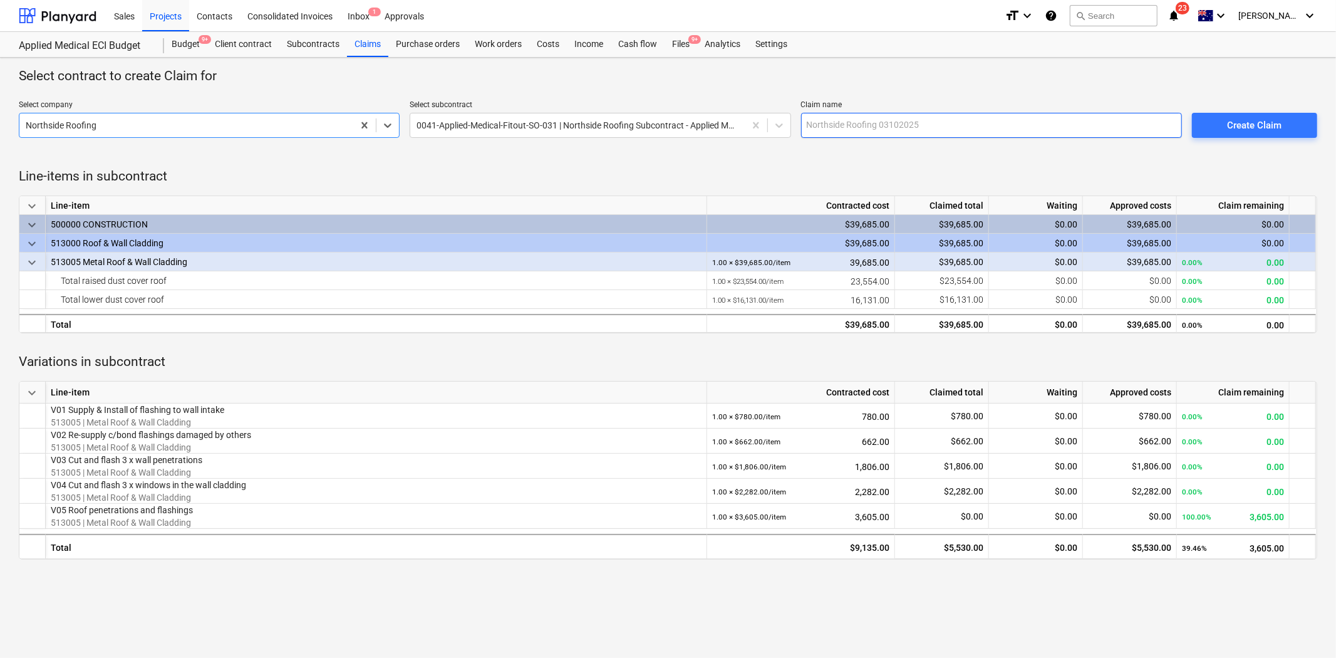
click at [853, 130] on input "text" at bounding box center [991, 125] width 381 height 25
type input "NorthsideRoofing - PC02"
click at [1198, 122] on span "Create Claim" at bounding box center [1254, 125] width 95 height 16
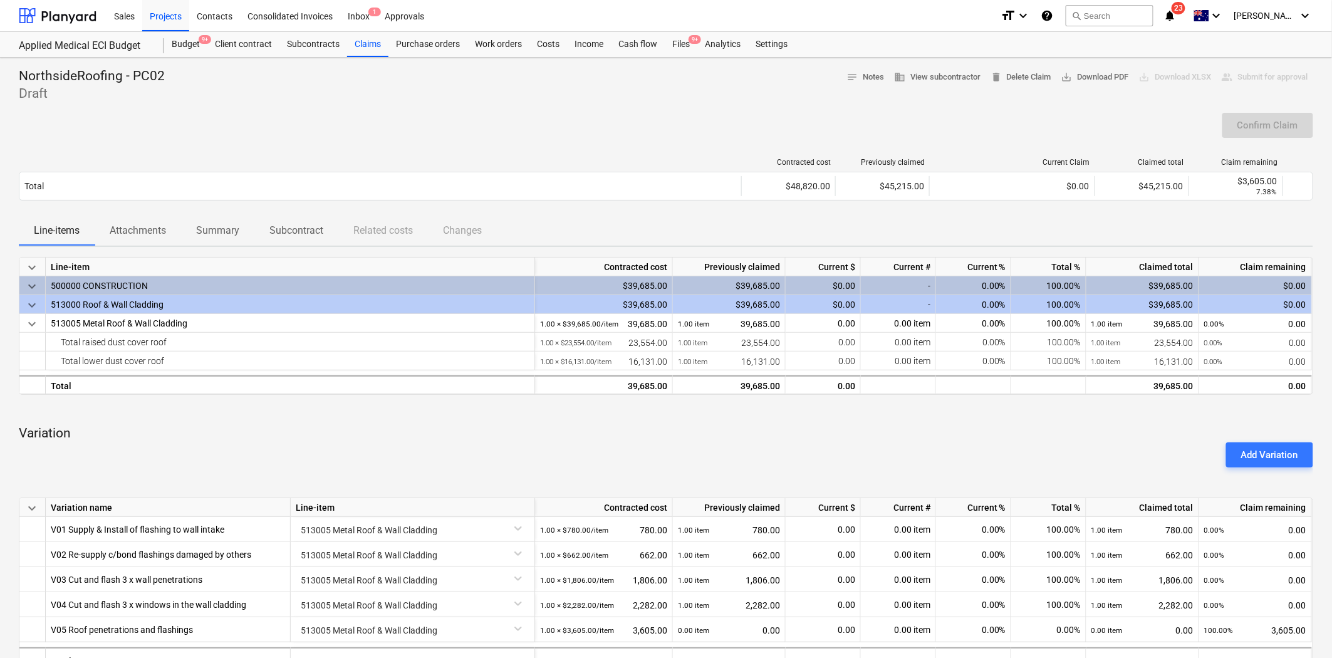
click at [1019, 443] on div "Add Variation" at bounding box center [666, 454] width 1304 height 35
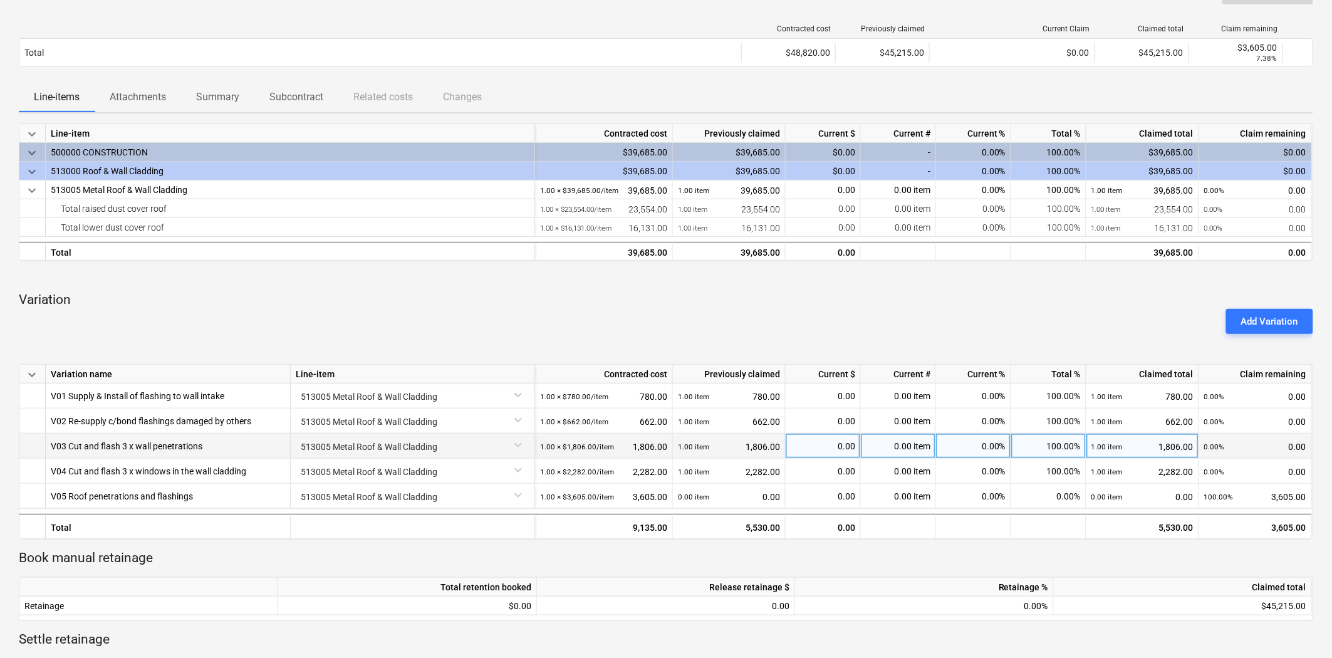
scroll to position [139, 0]
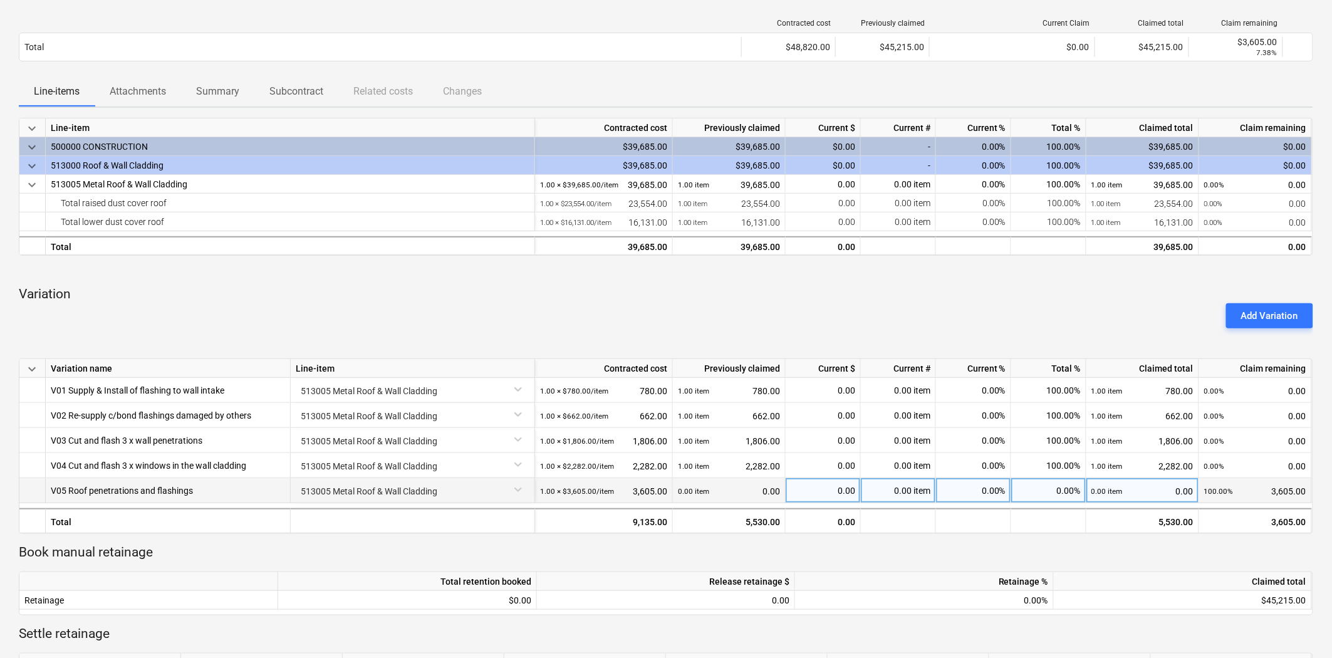
click at [822, 490] on div "0.00" at bounding box center [823, 490] width 65 height 25
type input "1"
click at [871, 293] on p "Variation" at bounding box center [666, 295] width 1294 height 18
click at [760, 497] on div "0.00 item 0.00" at bounding box center [729, 491] width 102 height 26
click at [917, 487] on div "0.00 item" at bounding box center [898, 490] width 75 height 25
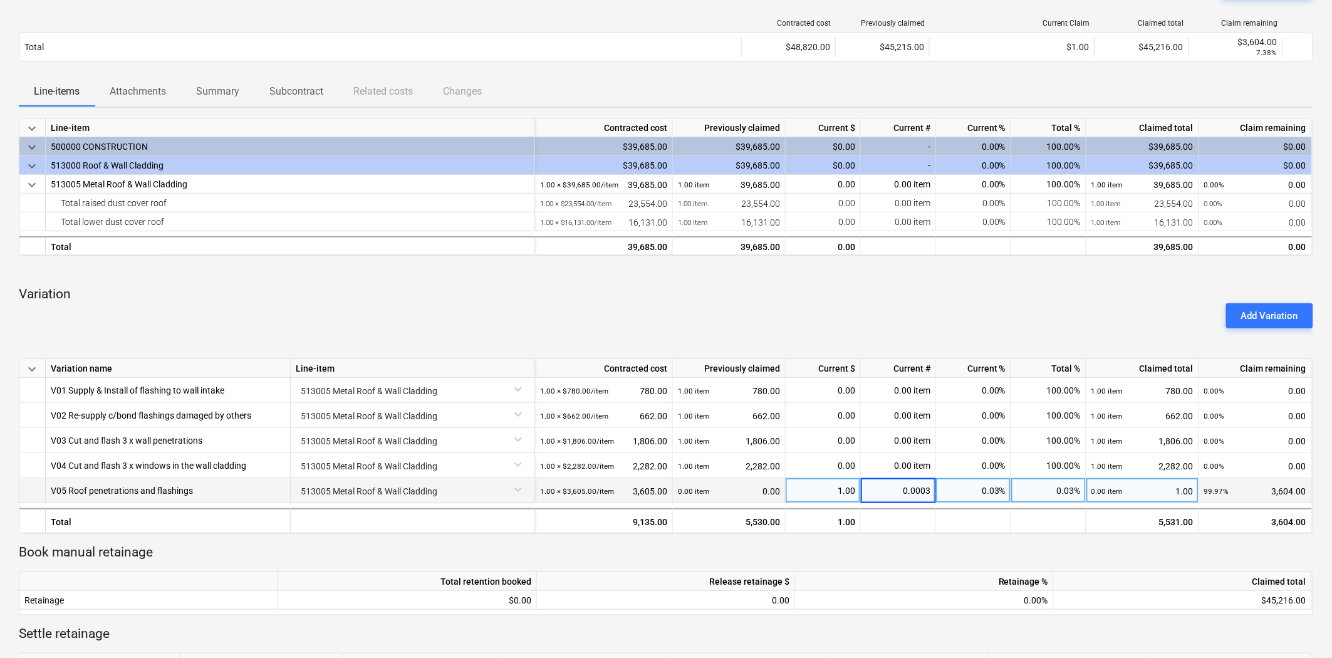
type input "1"
click at [930, 536] on div "keyboard_arrow_down Line-item Contracted cost Previously claimed Current $ Curr…" at bounding box center [666, 407] width 1294 height 579
click at [922, 298] on div "Add Variation" at bounding box center [666, 315] width 1304 height 35
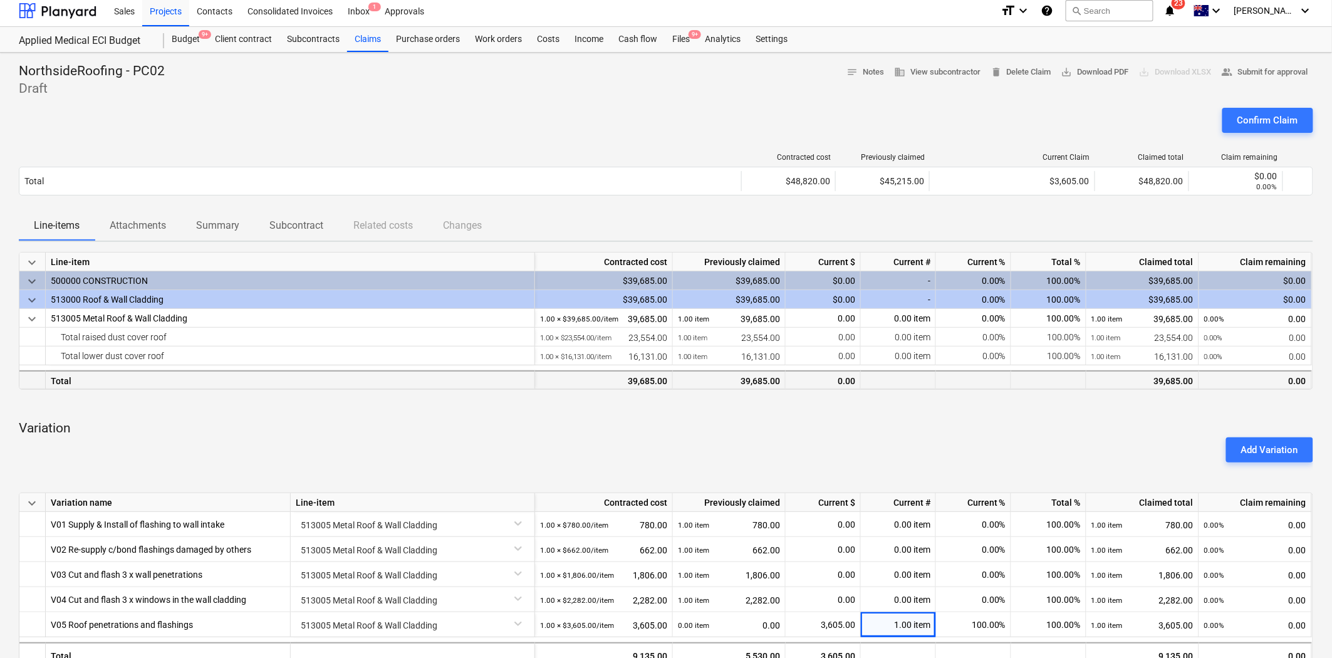
scroll to position [0, 0]
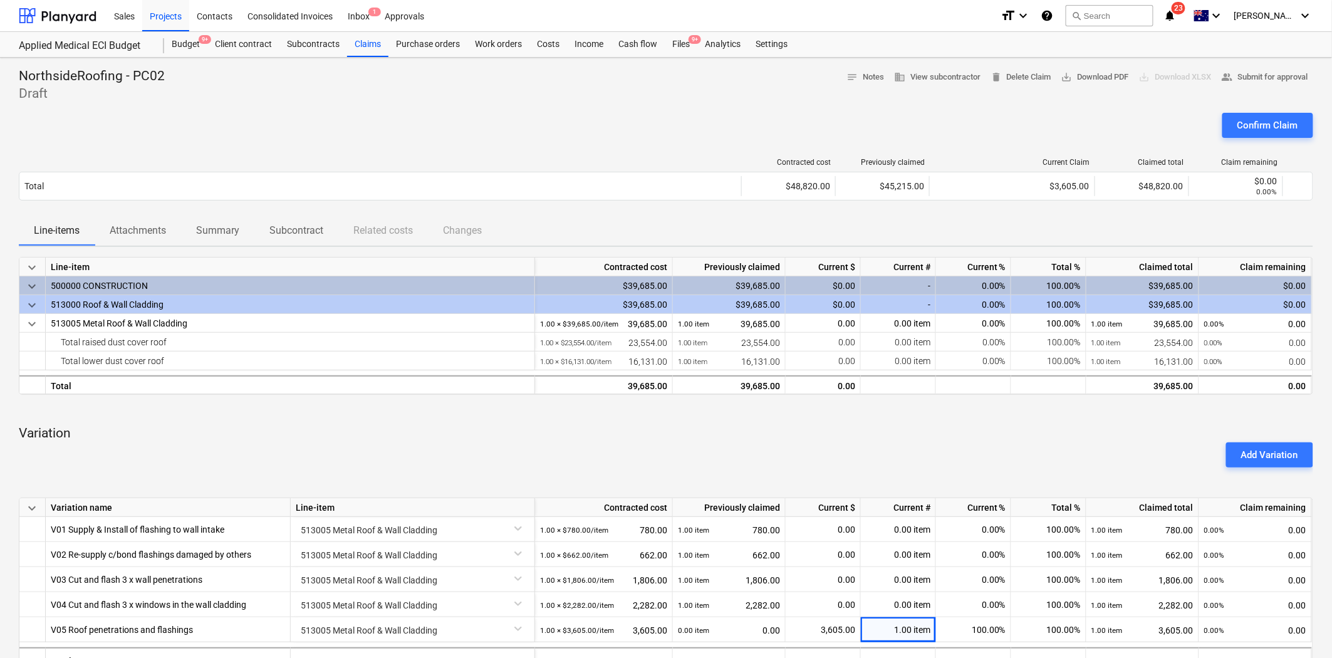
click at [1002, 217] on div "Line-items Attachments Summary Subcontract Related costs Changes" at bounding box center [666, 230] width 1294 height 30
click at [361, 48] on div "Claims" at bounding box center [367, 44] width 41 height 25
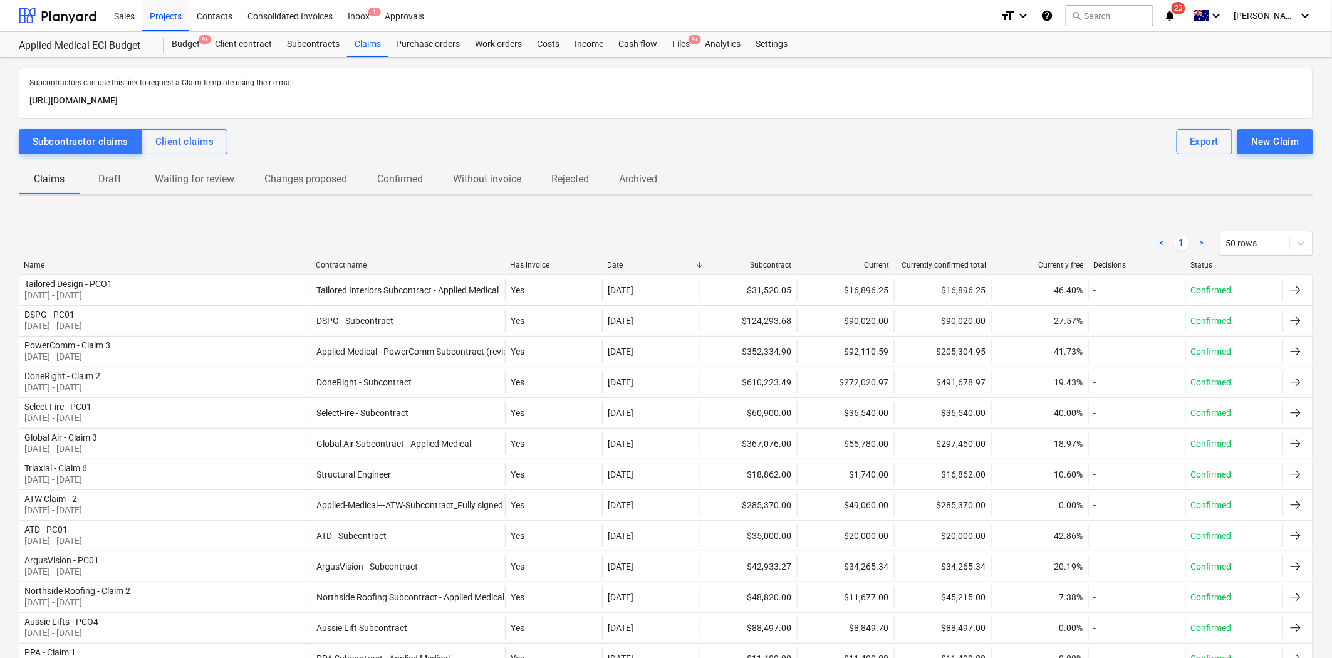
click at [107, 172] on p "Draft" at bounding box center [110, 179] width 30 height 15
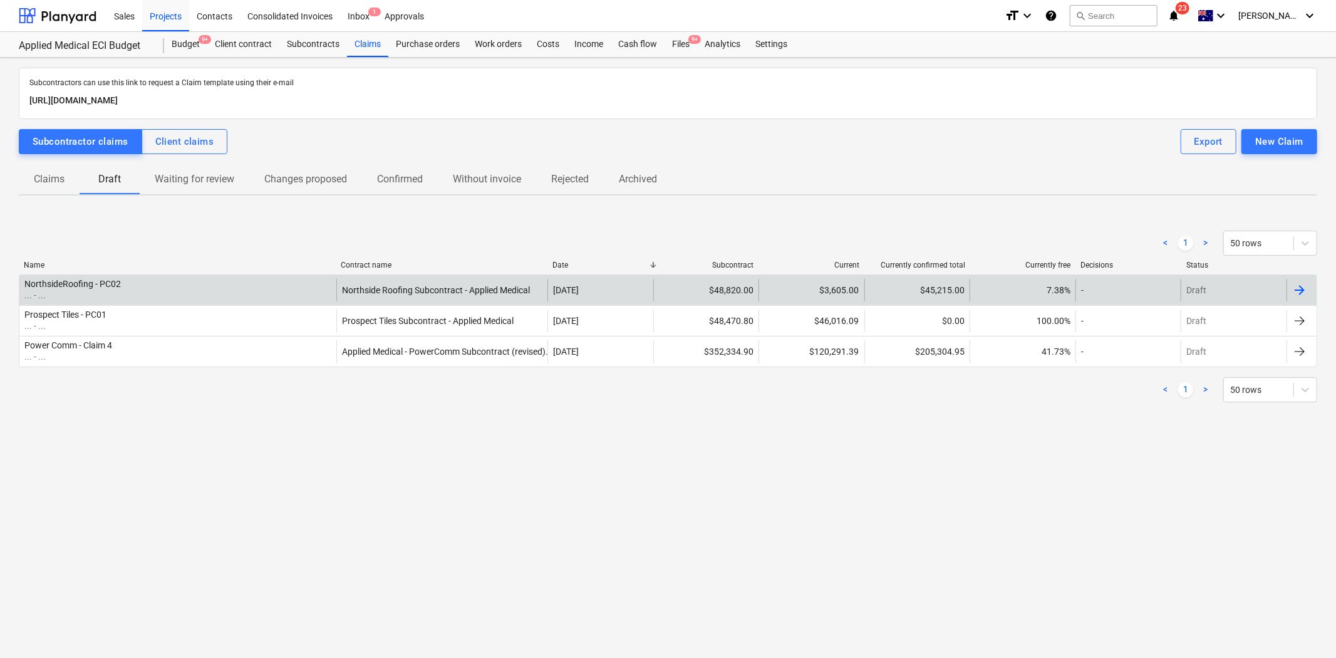
click at [353, 283] on div "Northside Roofing Subcontract - Applied Medical" at bounding box center [441, 290] width 211 height 23
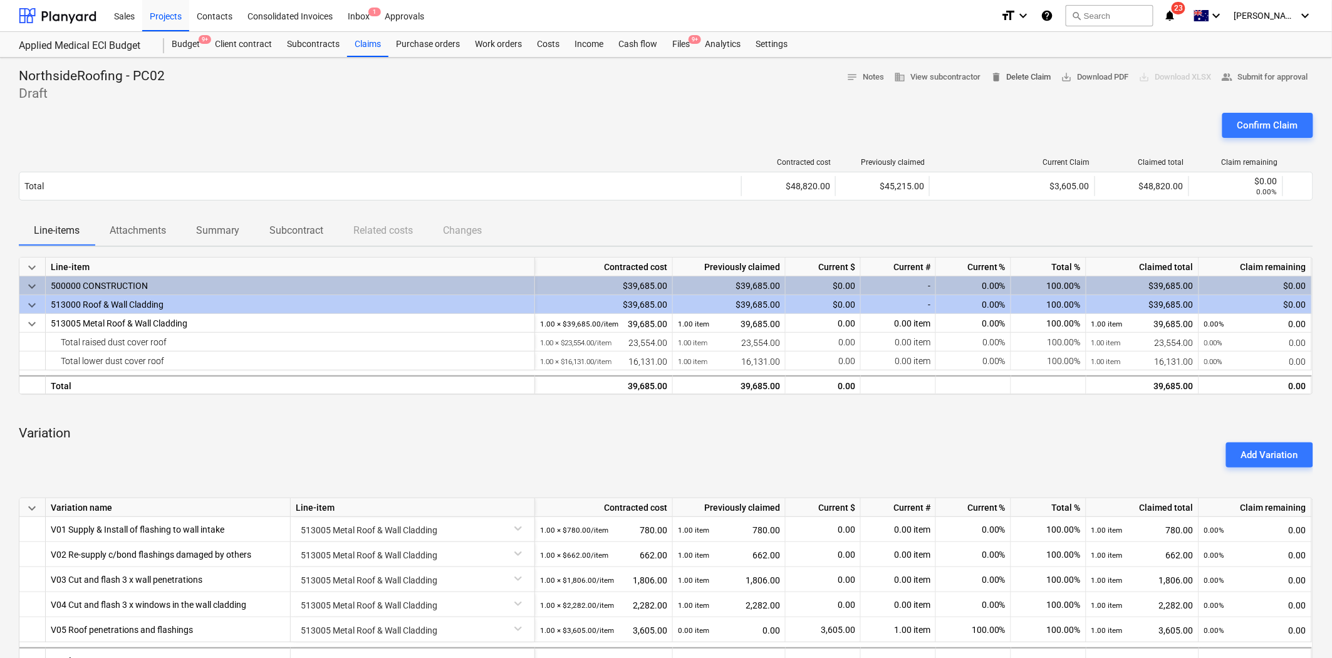
click at [1022, 78] on span "delete Delete Claim" at bounding box center [1020, 77] width 61 height 14
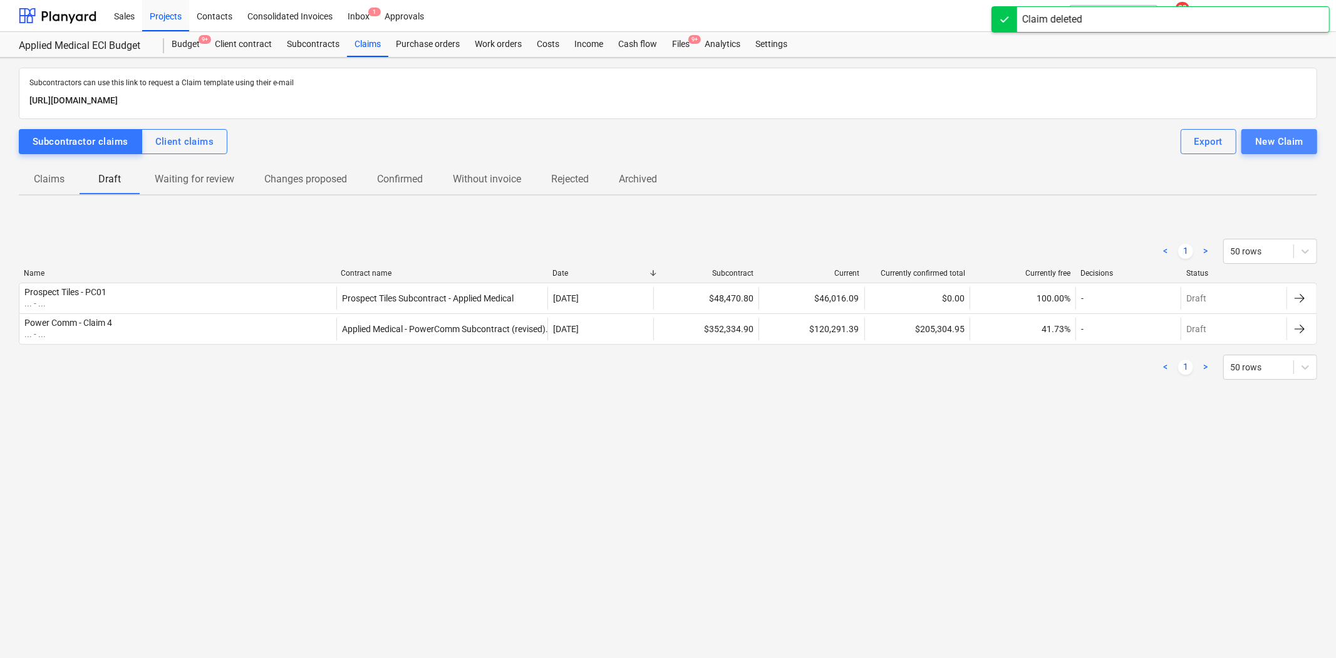
click at [1198, 142] on button "New Claim" at bounding box center [1280, 141] width 76 height 25
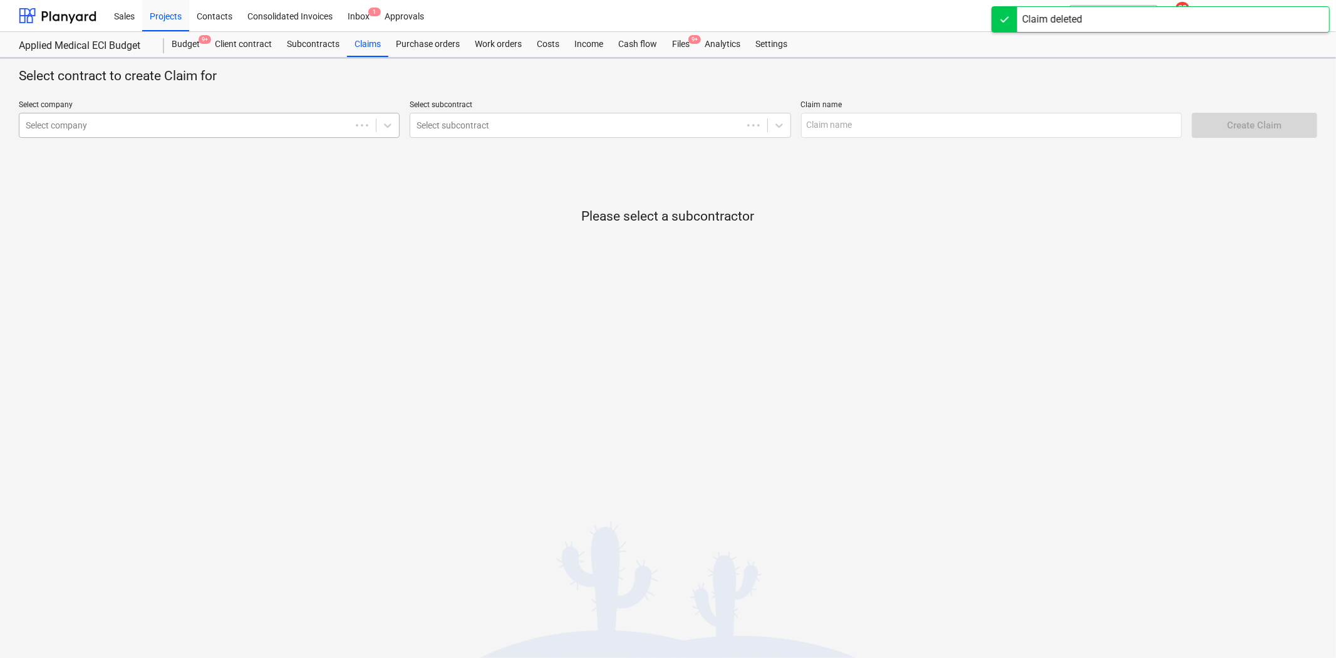
click at [214, 123] on div at bounding box center [185, 125] width 319 height 13
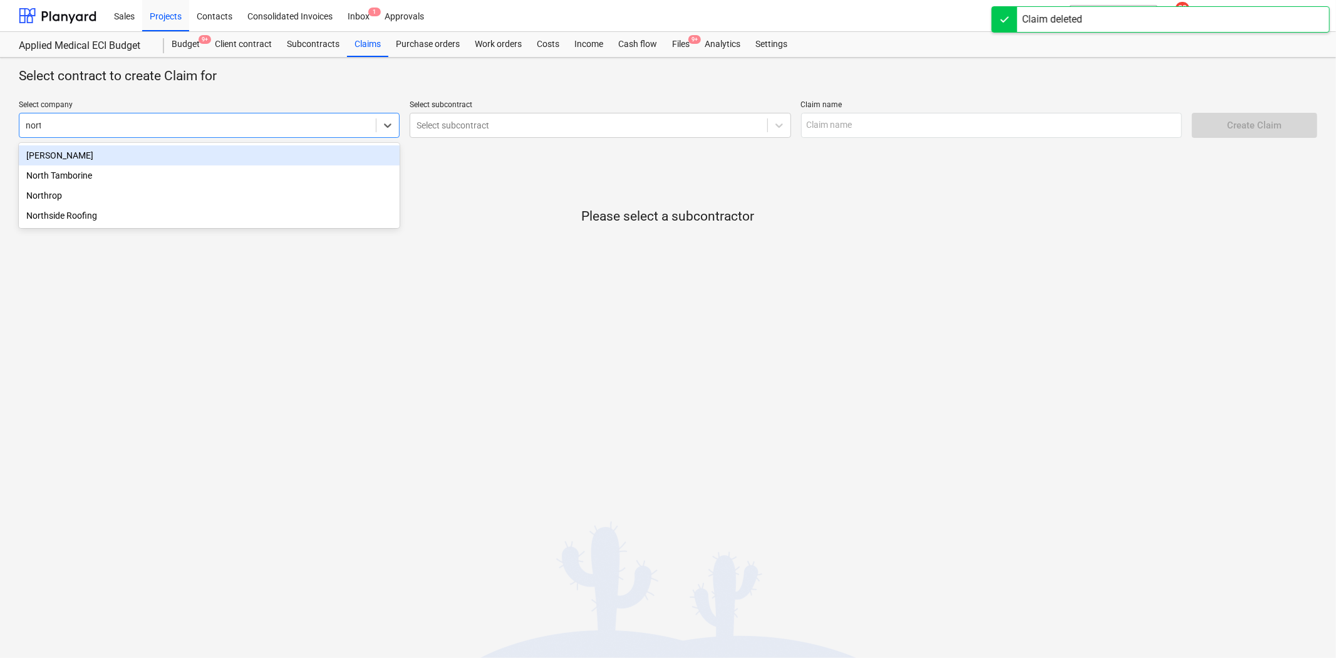
type input "north"
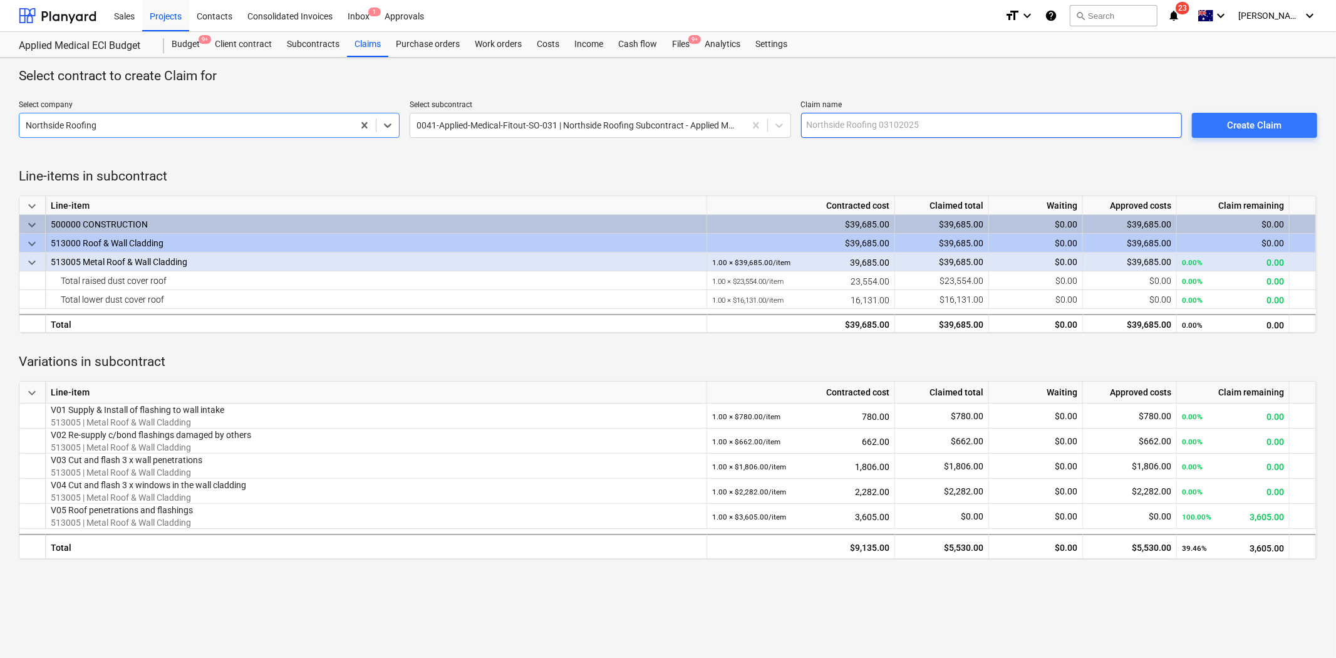
click at [936, 130] on input "text" at bounding box center [991, 125] width 381 height 25
click at [835, 126] on input "NorthsideRoofing - PCO3" at bounding box center [991, 125] width 381 height 25
type input "NorthsideRoofing - PCO3"
click at [1198, 123] on div "Create Claim" at bounding box center [1254, 125] width 54 height 16
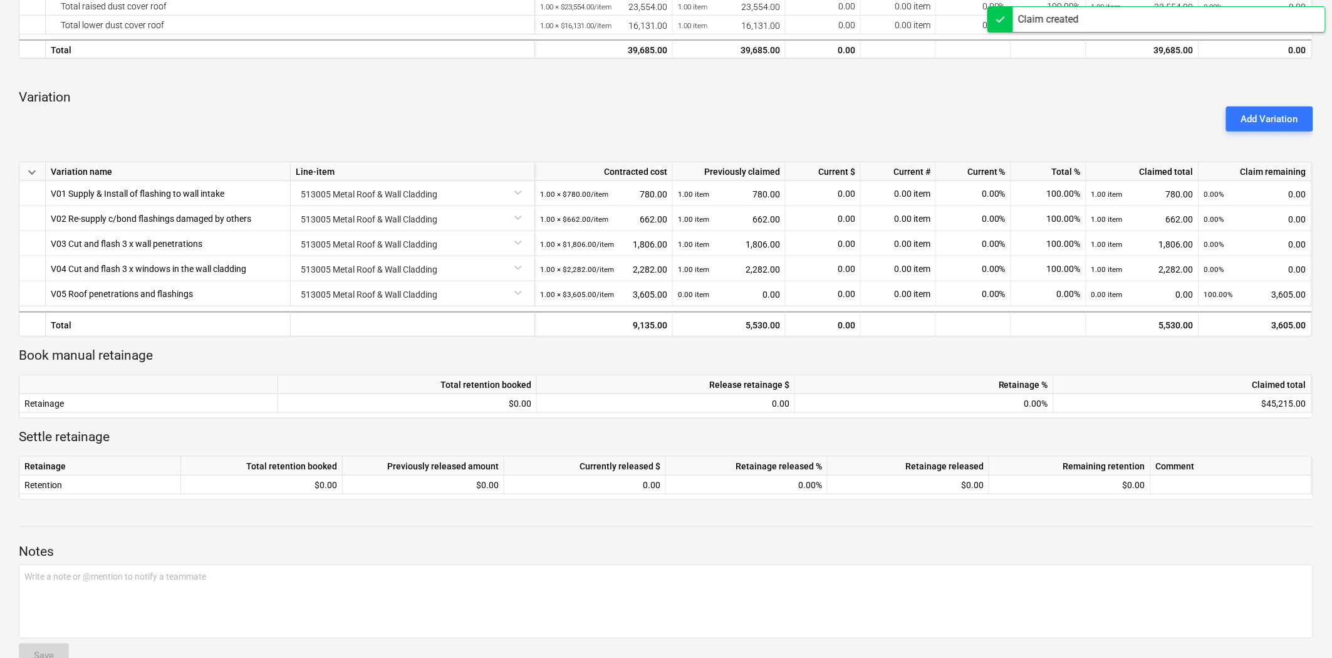
scroll to position [348, 0]
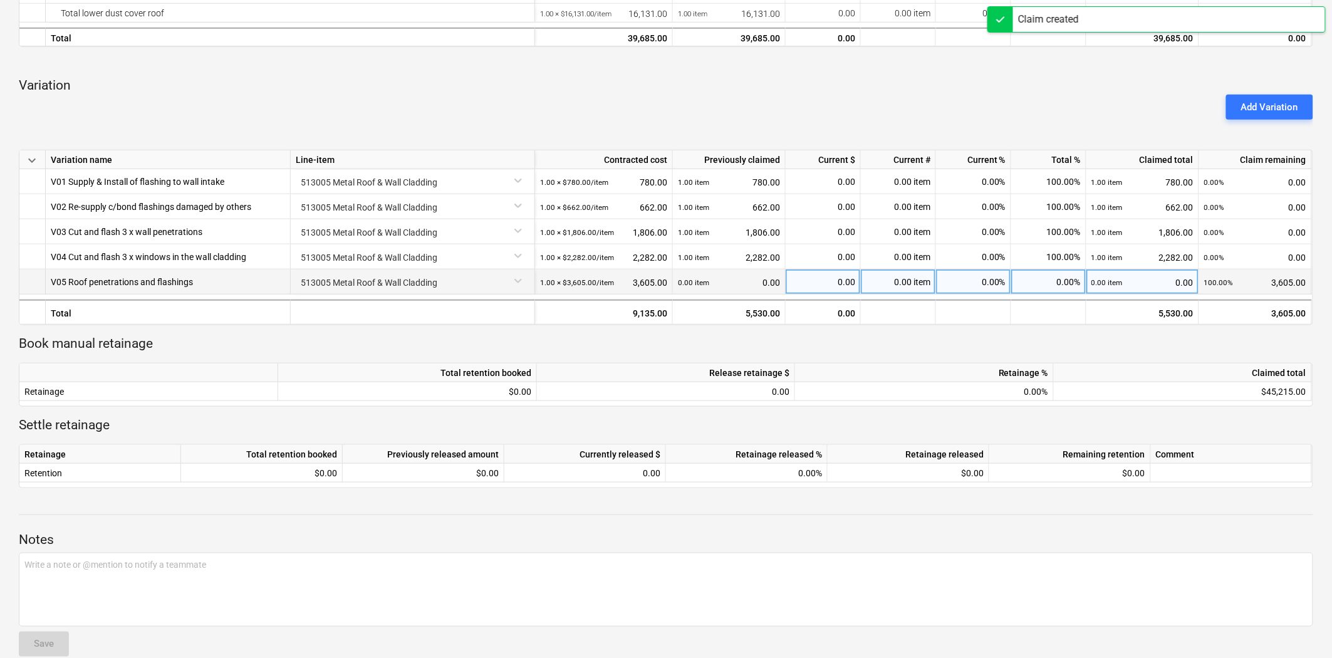
click at [917, 284] on div "0.00 item" at bounding box center [898, 281] width 75 height 25
click at [913, 345] on p "Book manual retainage" at bounding box center [666, 344] width 1294 height 18
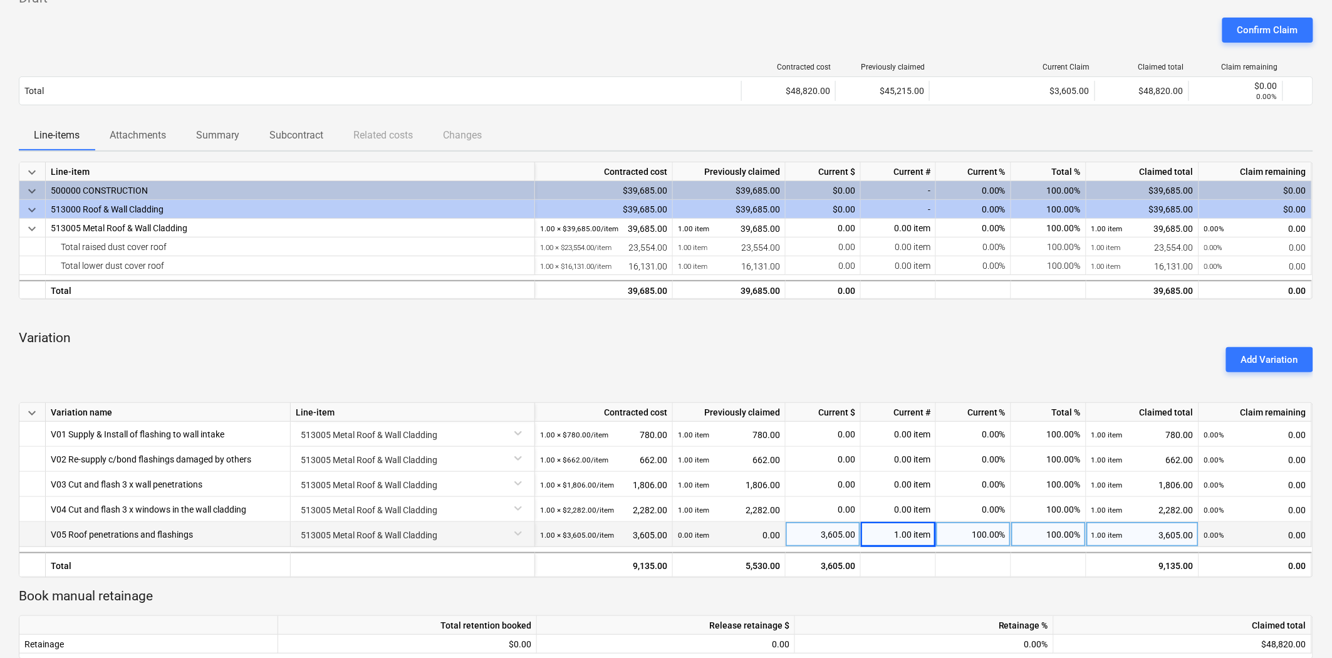
scroll to position [0, 0]
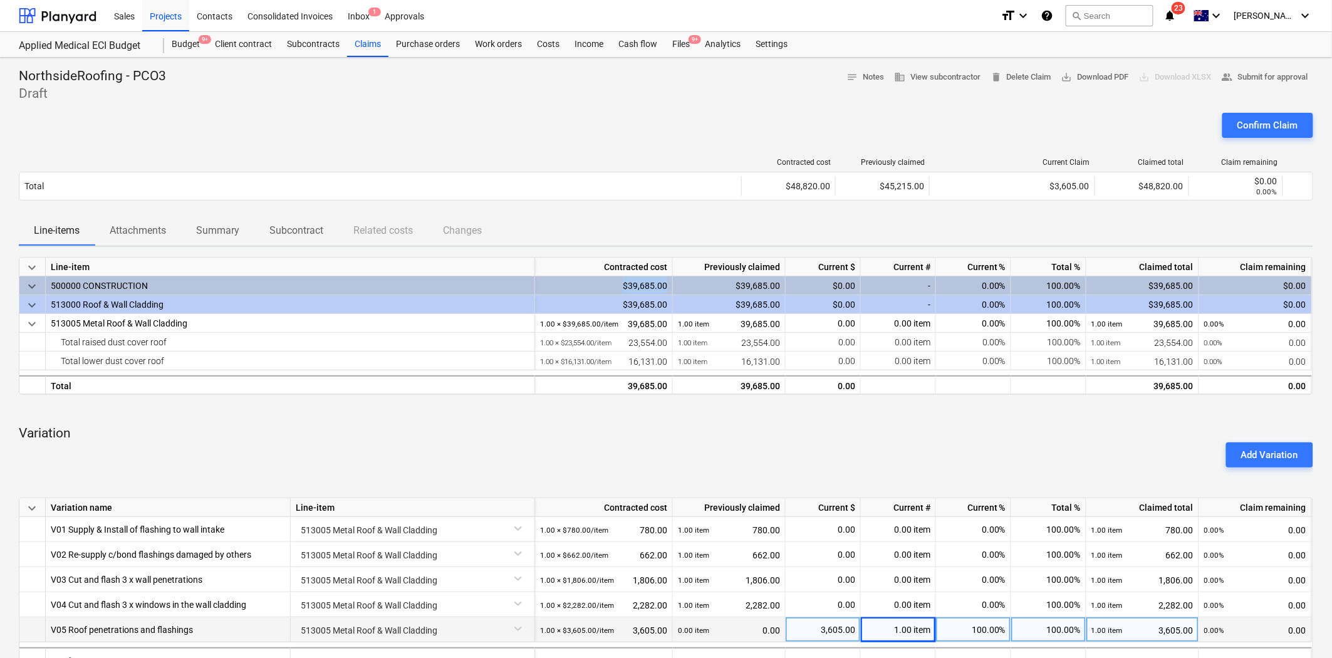
drag, startPoint x: 624, startPoint y: 287, endPoint x: 670, endPoint y: 287, distance: 46.4
click at [670, 287] on div "$39,685.00" at bounding box center [604, 285] width 138 height 19
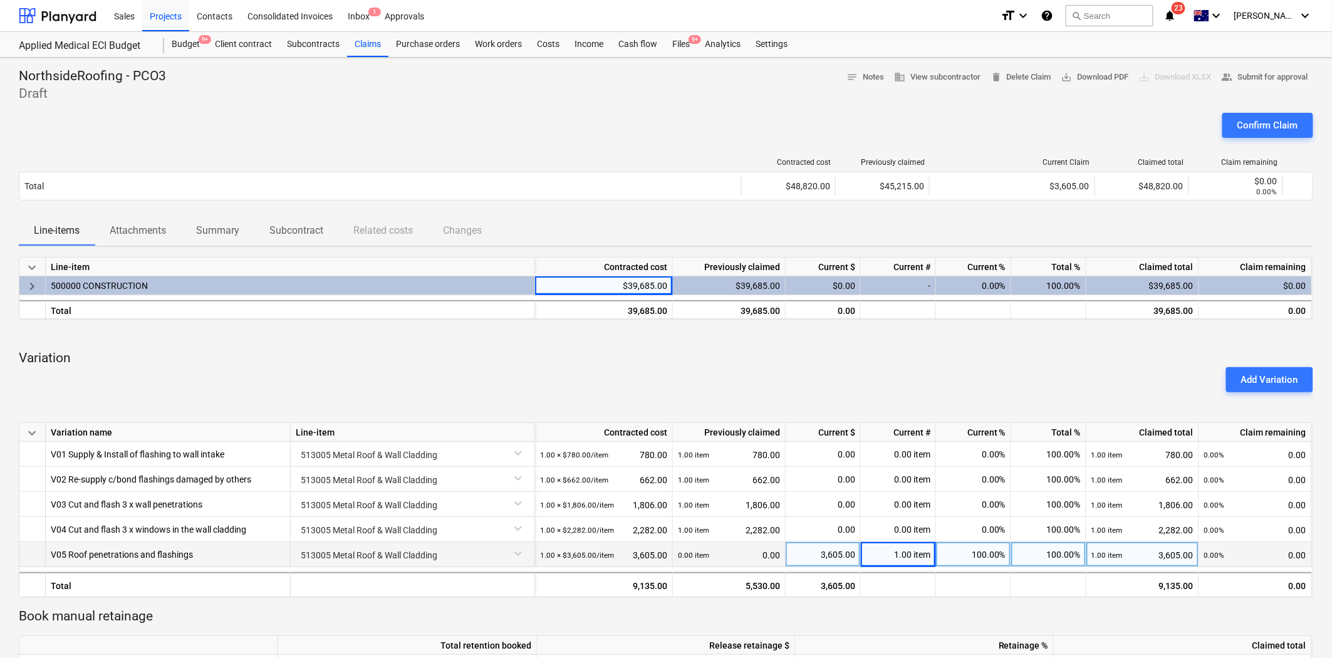
click at [668, 382] on div "Add Variation" at bounding box center [666, 379] width 1304 height 35
click at [35, 292] on span "keyboard_arrow_right" at bounding box center [31, 286] width 15 height 15
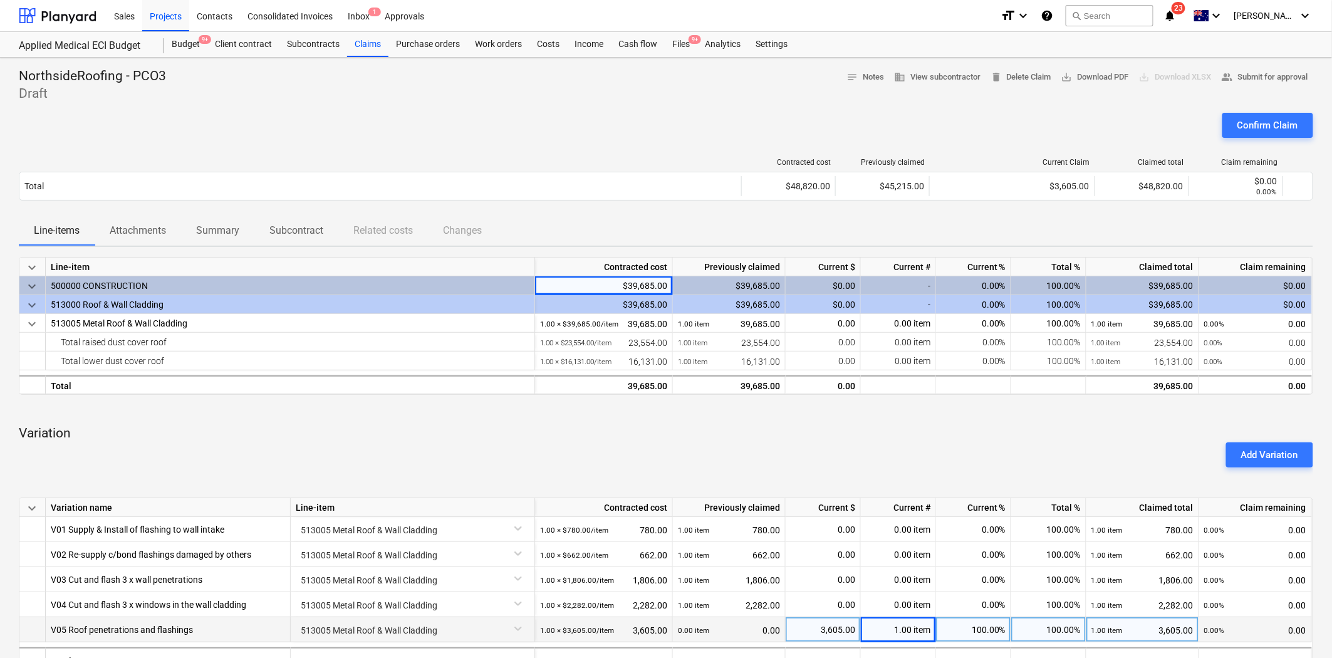
click at [556, 133] on div "Confirm Claim" at bounding box center [666, 130] width 1294 height 35
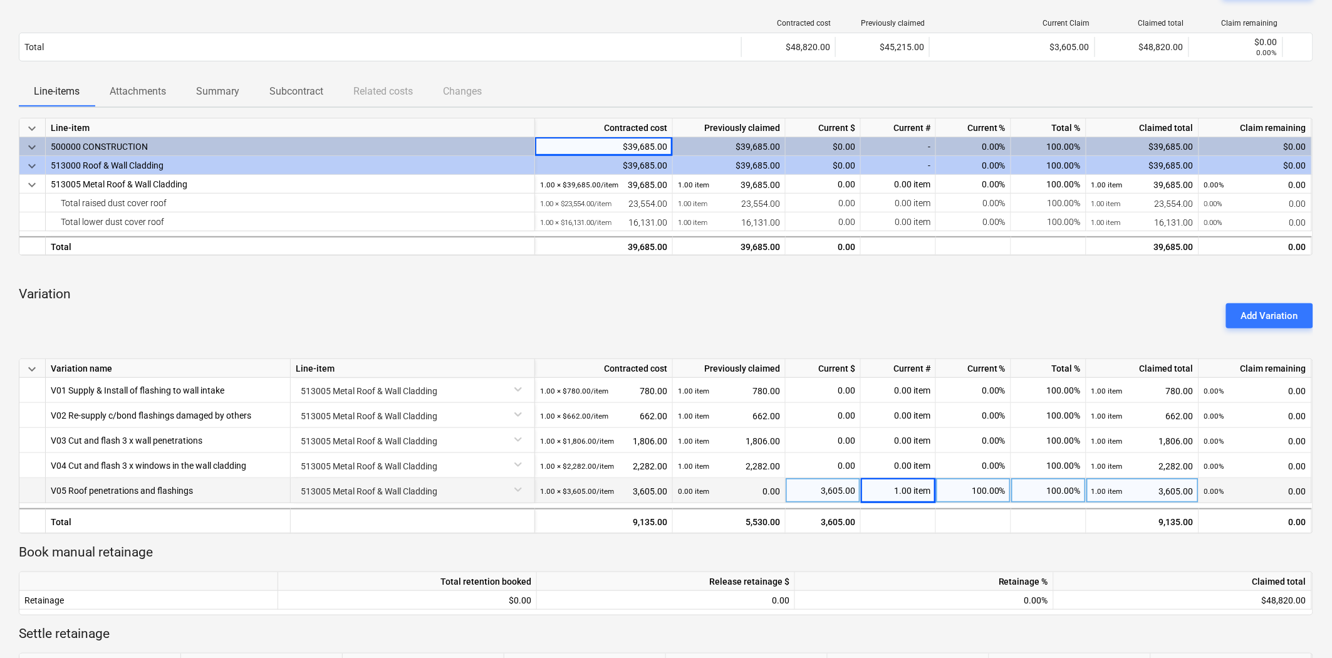
click at [743, 283] on div "keyboard_arrow_down Line-item Contracted cost Previously claimed Current $ Curr…" at bounding box center [666, 407] width 1294 height 579
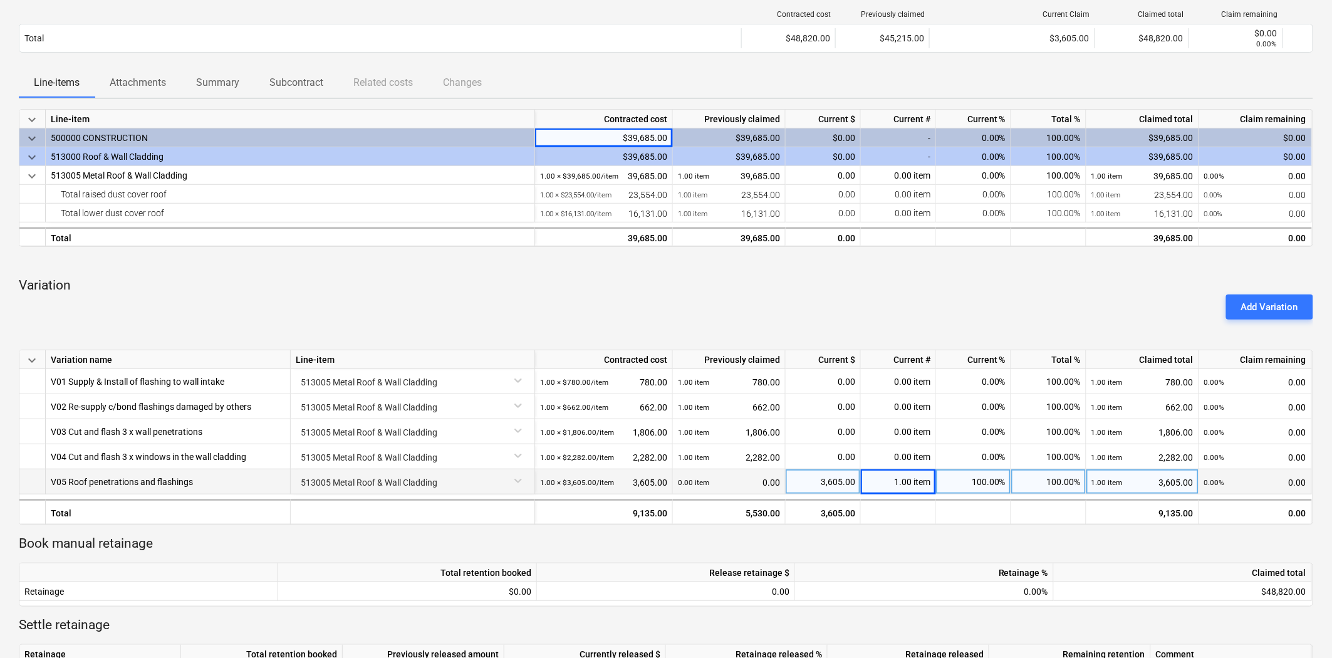
scroll to position [70, 0]
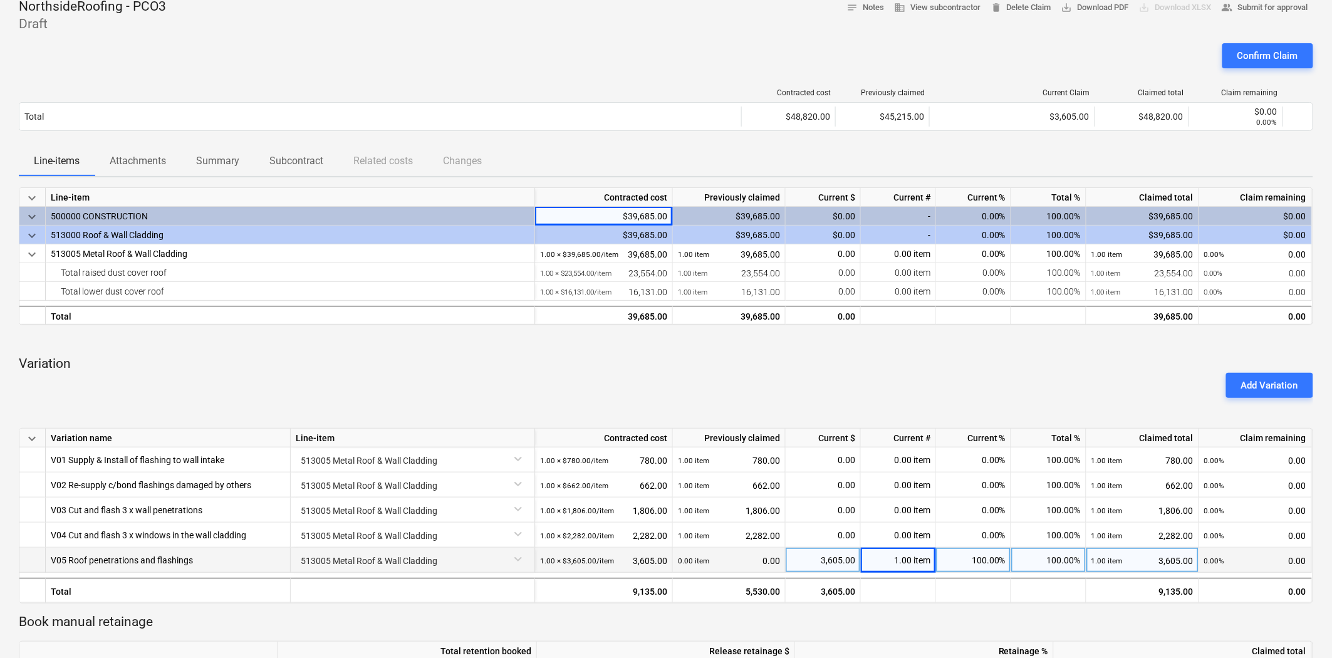
drag, startPoint x: 734, startPoint y: 157, endPoint x: 823, endPoint y: 140, distance: 90.5
click at [734, 157] on div "Line-items Attachments Summary Subcontract Related costs Changes" at bounding box center [666, 161] width 1294 height 30
click at [636, 345] on div at bounding box center [666, 340] width 1294 height 10
click at [536, 383] on div "Add Variation" at bounding box center [666, 385] width 1304 height 35
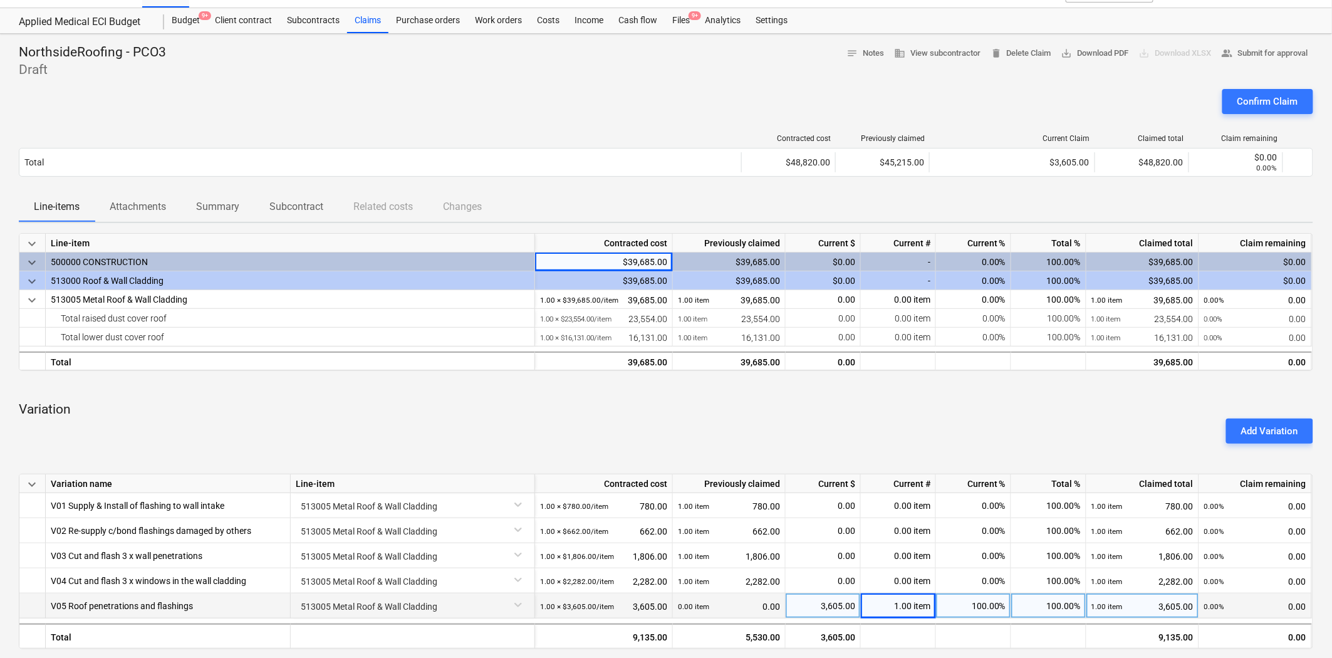
scroll to position [0, 0]
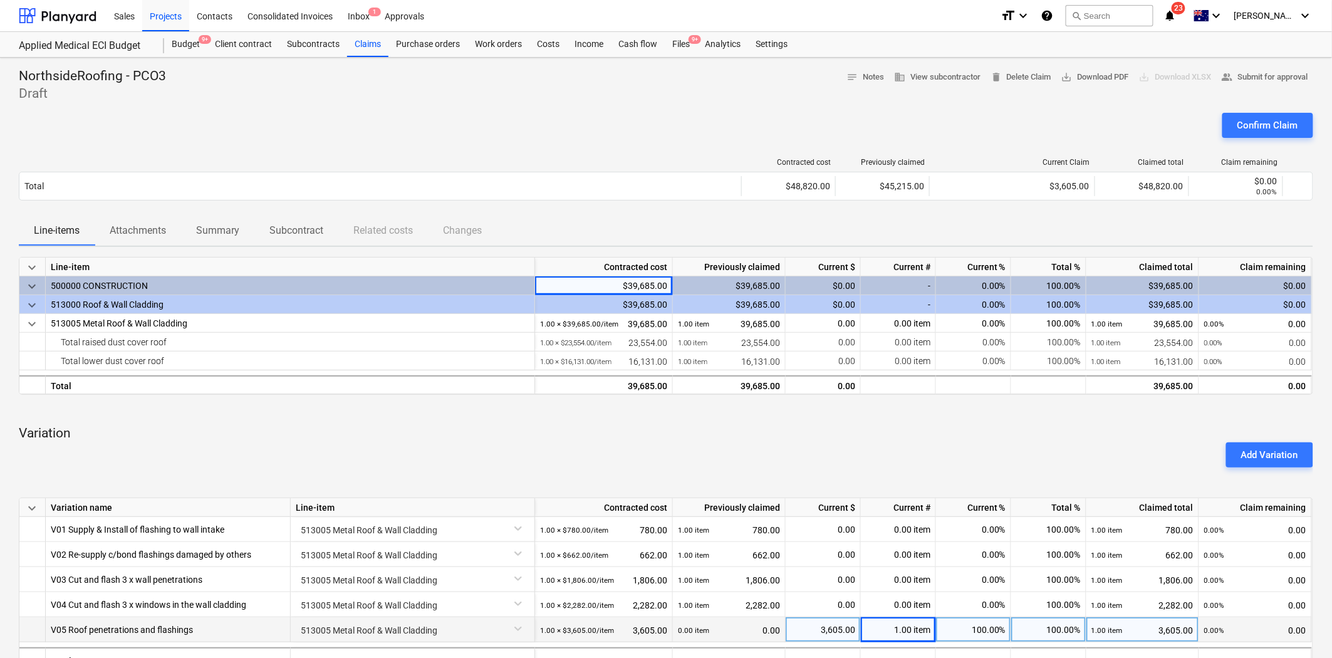
click at [629, 133] on div "Confirm Claim" at bounding box center [666, 130] width 1294 height 35
click at [665, 122] on div "Confirm Claim" at bounding box center [666, 130] width 1294 height 35
drag, startPoint x: 356, startPoint y: 43, endPoint x: 365, endPoint y: 53, distance: 13.3
click at [357, 43] on div "Claims" at bounding box center [367, 44] width 41 height 25
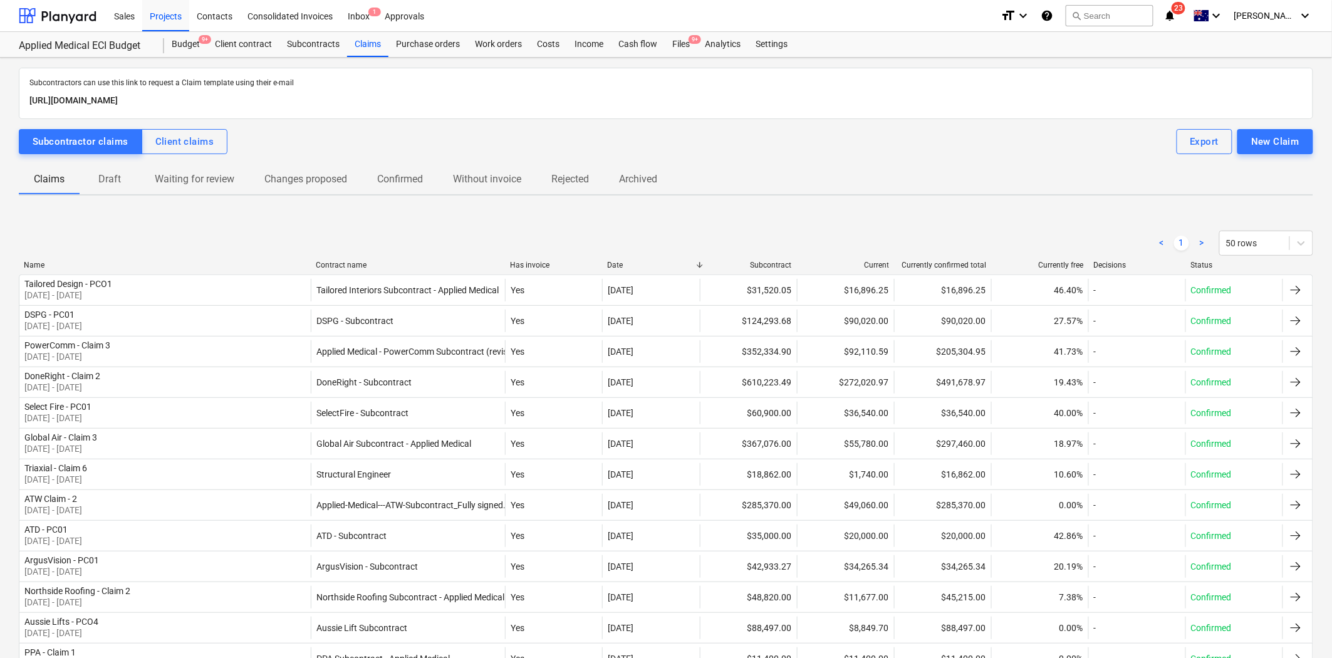
click at [109, 182] on p "Draft" at bounding box center [110, 179] width 30 height 15
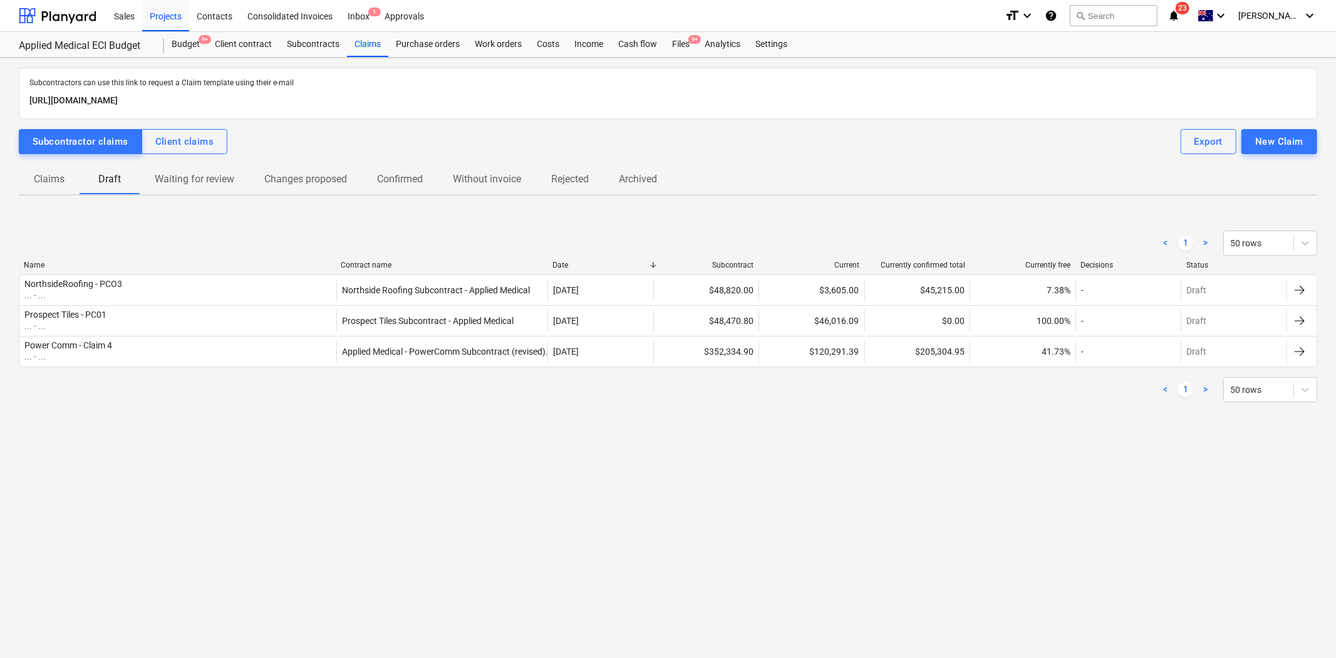
click at [63, 185] on p "Claims" at bounding box center [49, 179] width 31 height 15
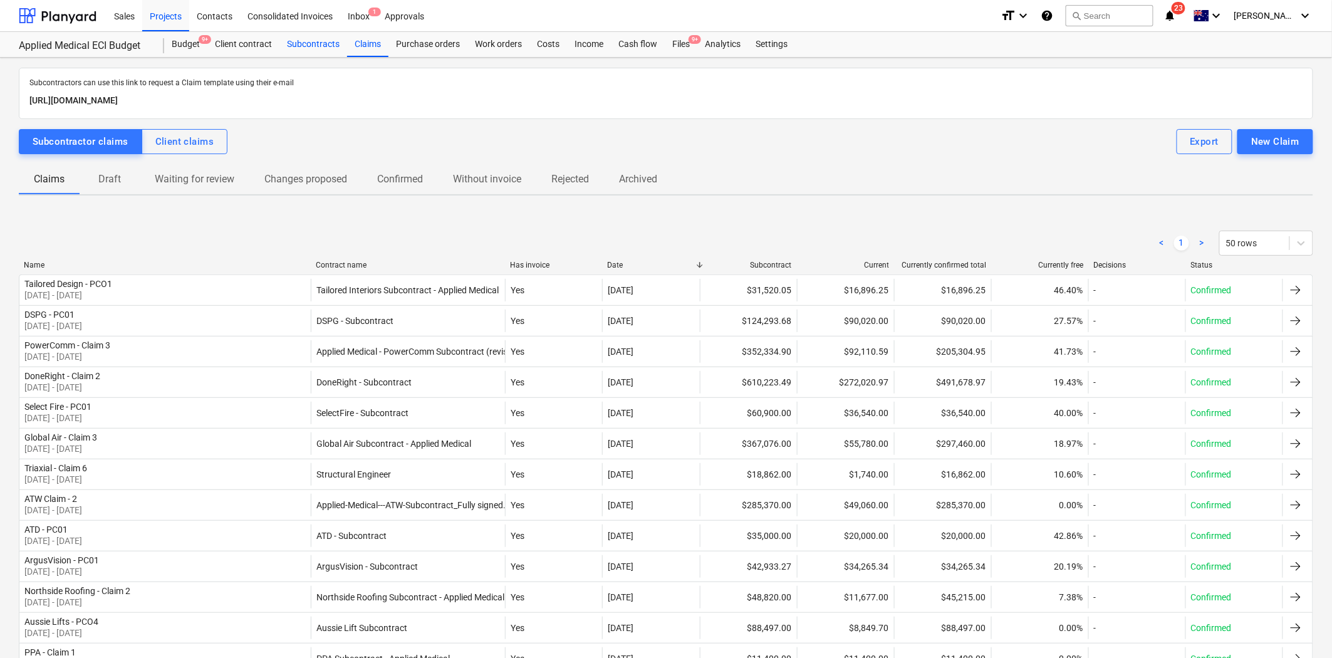
click at [295, 44] on div "Subcontracts" at bounding box center [313, 44] width 68 height 25
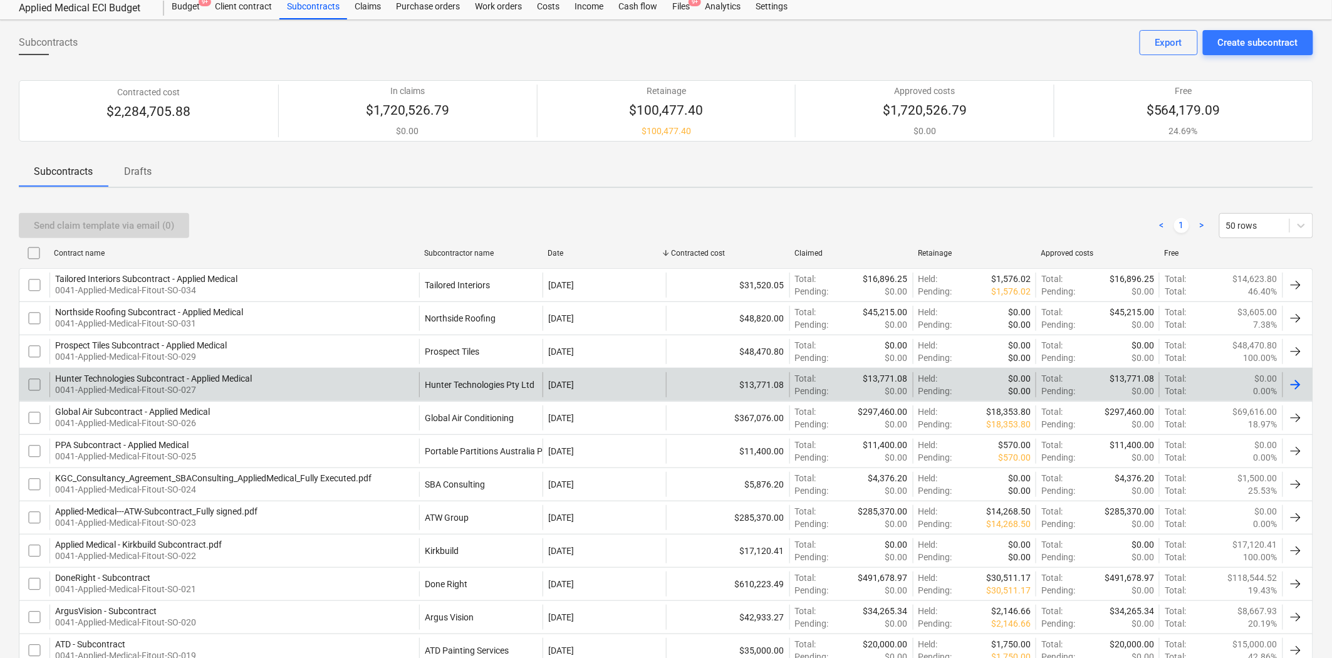
scroll to position [70, 0]
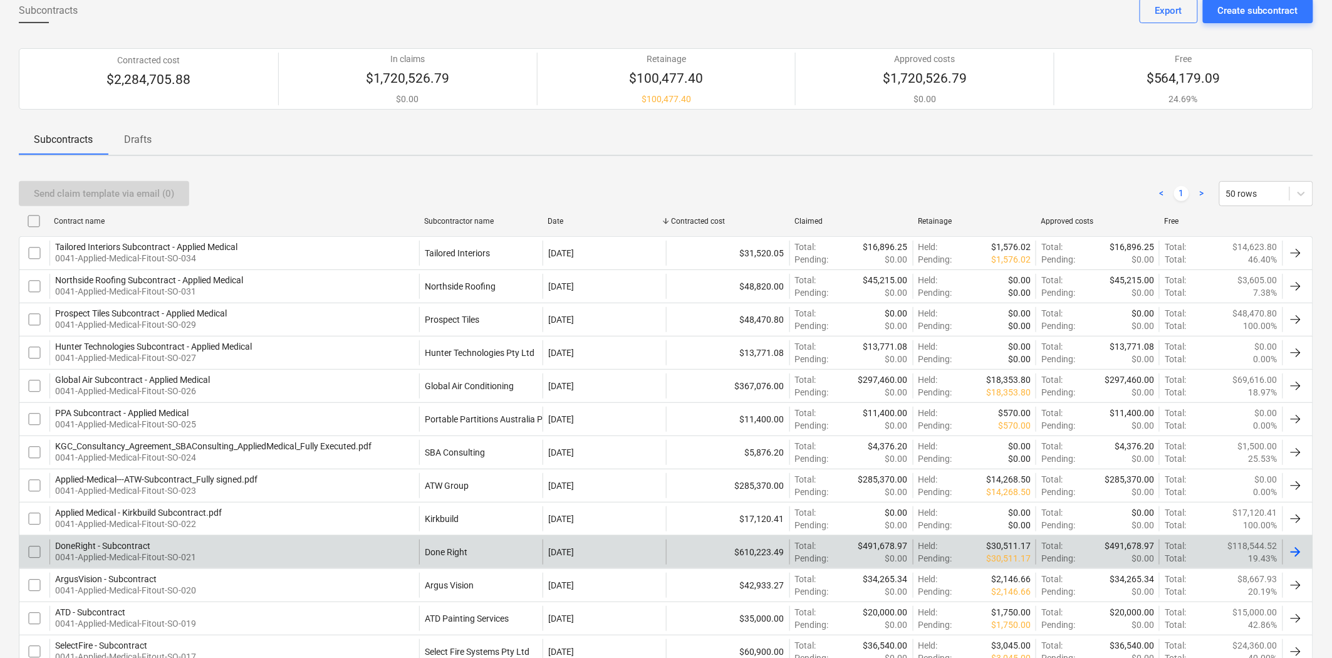
click at [351, 559] on div "DoneRight - Subcontract 0041-Applied-Medical-Fitout-SO-021" at bounding box center [234, 551] width 370 height 25
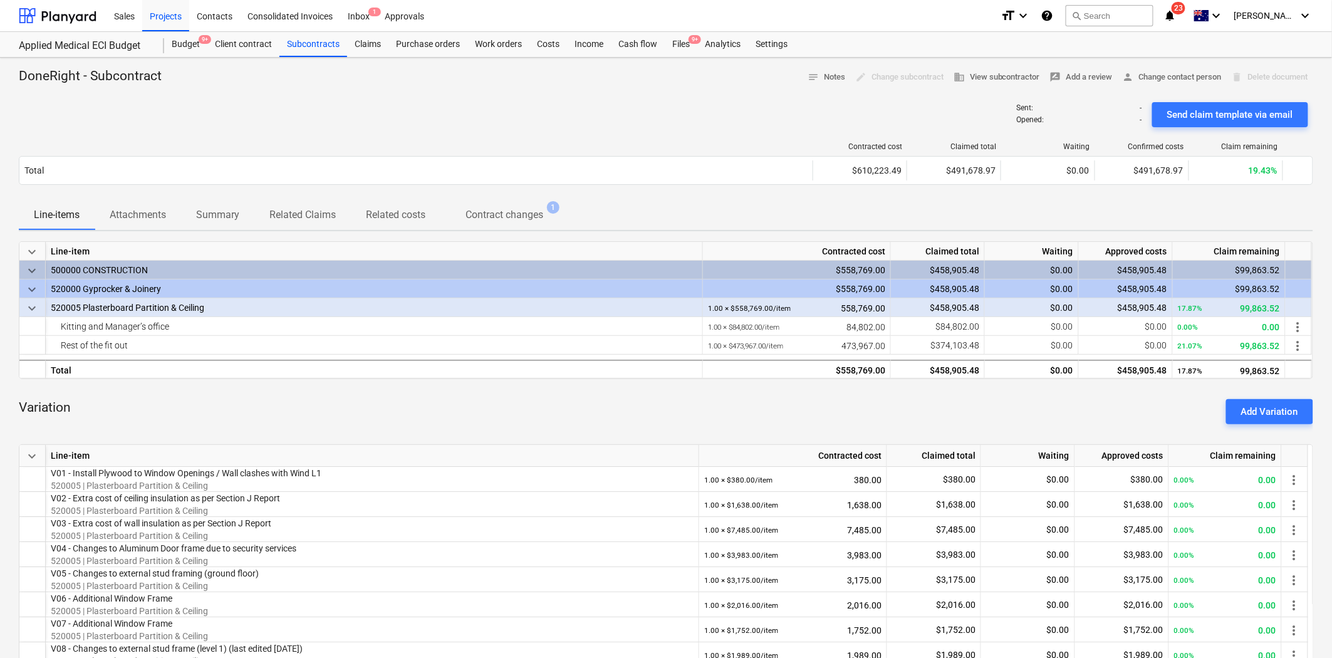
click at [489, 125] on div "Sent : - Opened : - Send claim template via email" at bounding box center [666, 114] width 1294 height 35
click at [355, 51] on div "Claims" at bounding box center [367, 44] width 41 height 25
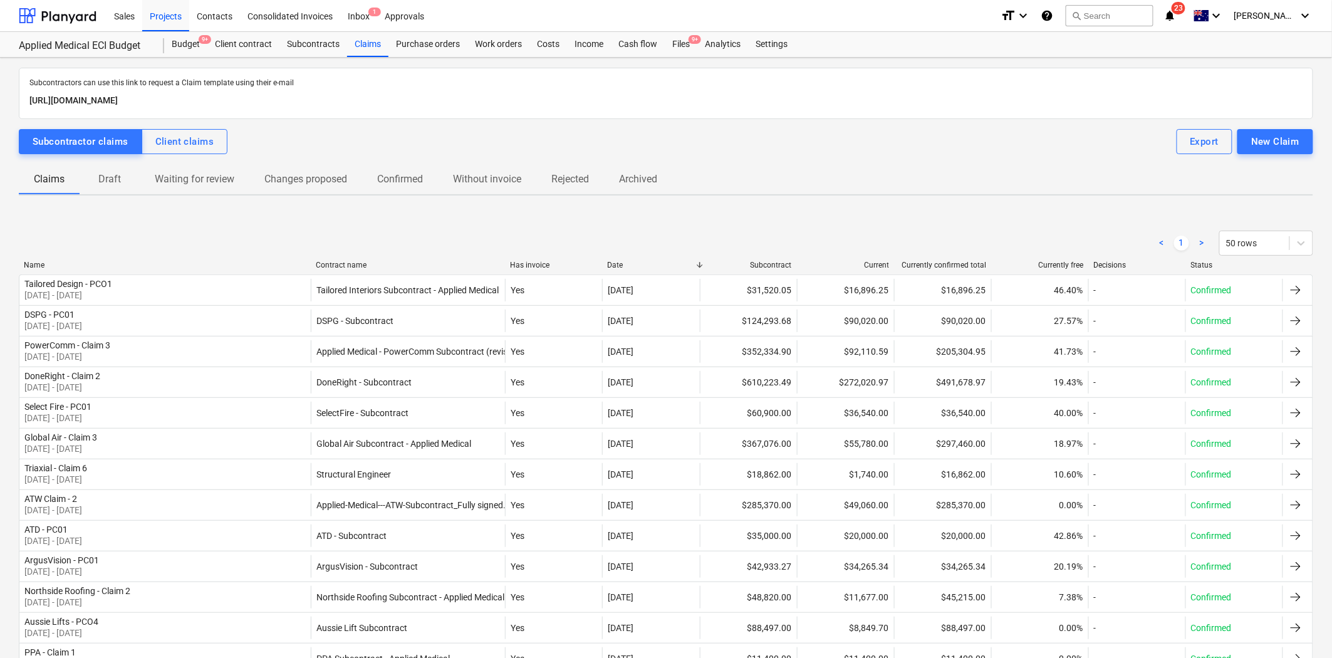
click at [348, 262] on div "Contract name" at bounding box center [408, 265] width 184 height 9
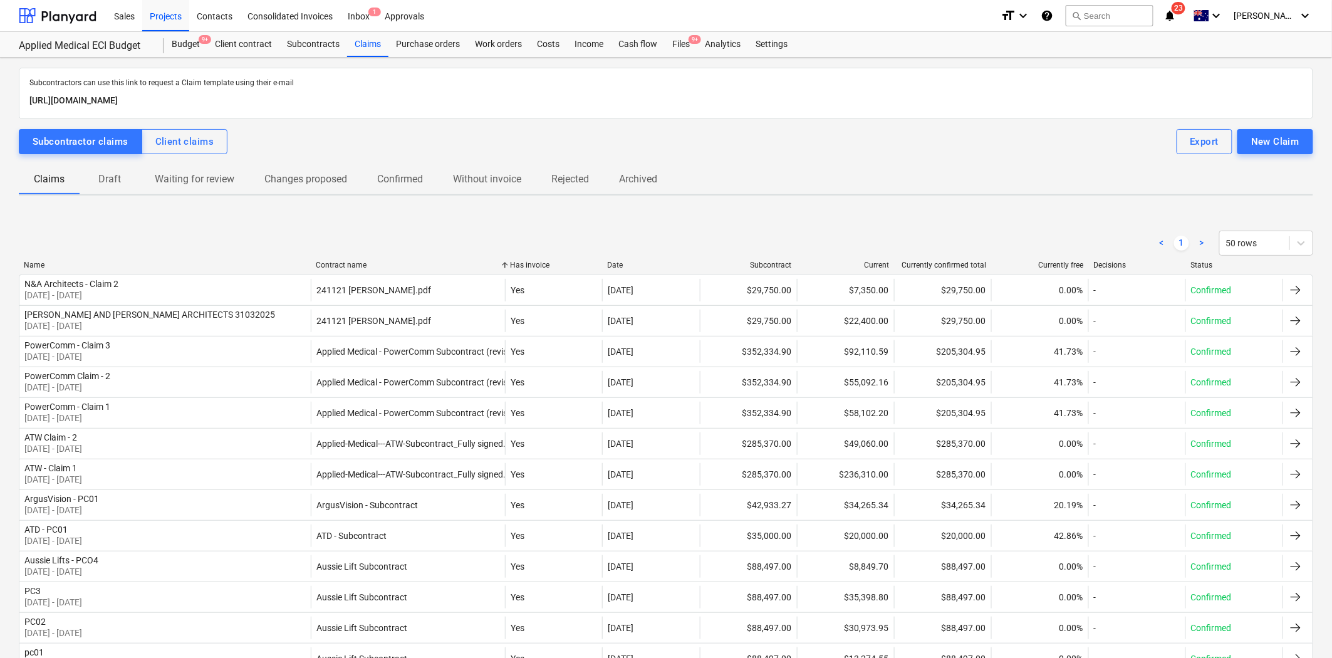
click at [348, 262] on div "Contract name" at bounding box center [408, 265] width 184 height 9
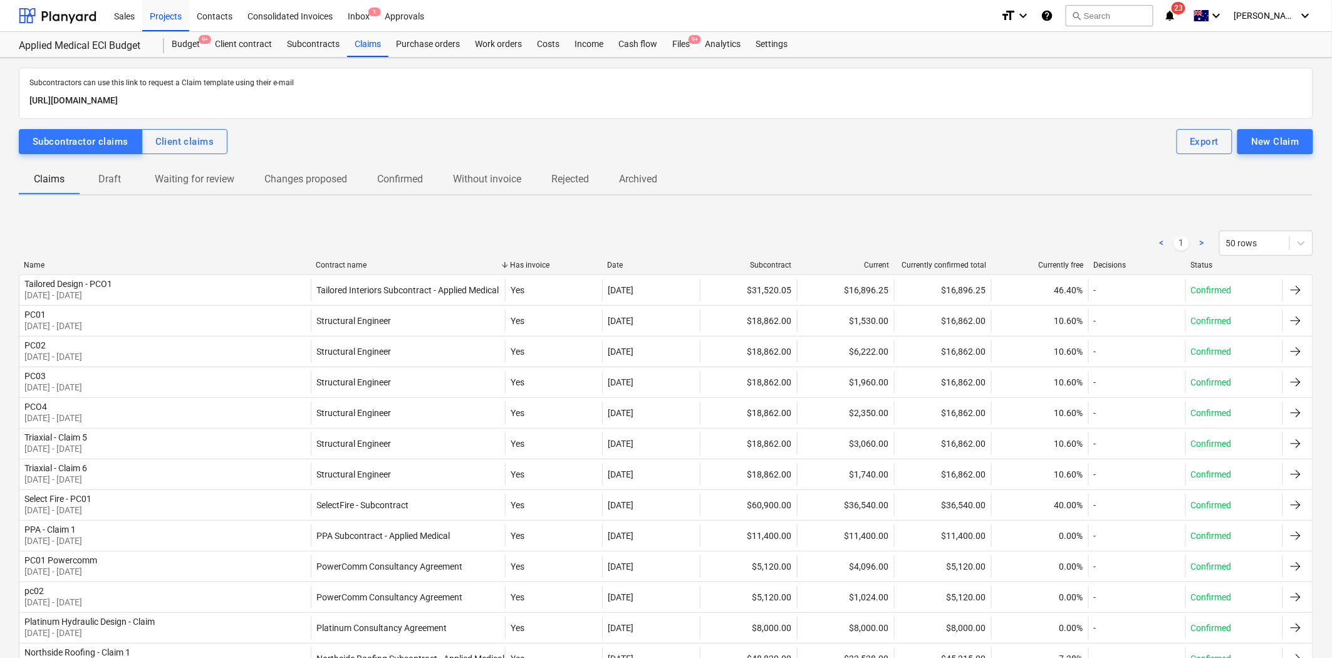
click at [348, 262] on div "Contract name" at bounding box center [408, 265] width 184 height 9
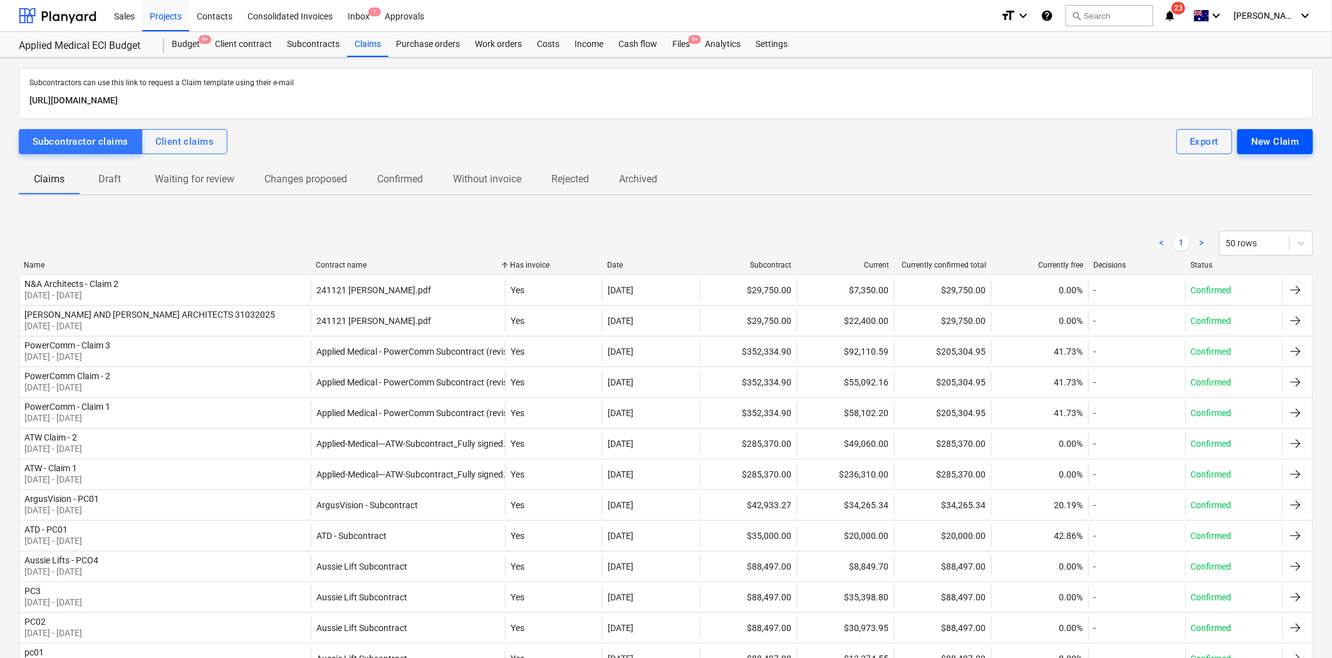
click at [1198, 135] on div "New Claim" at bounding box center [1275, 141] width 48 height 16
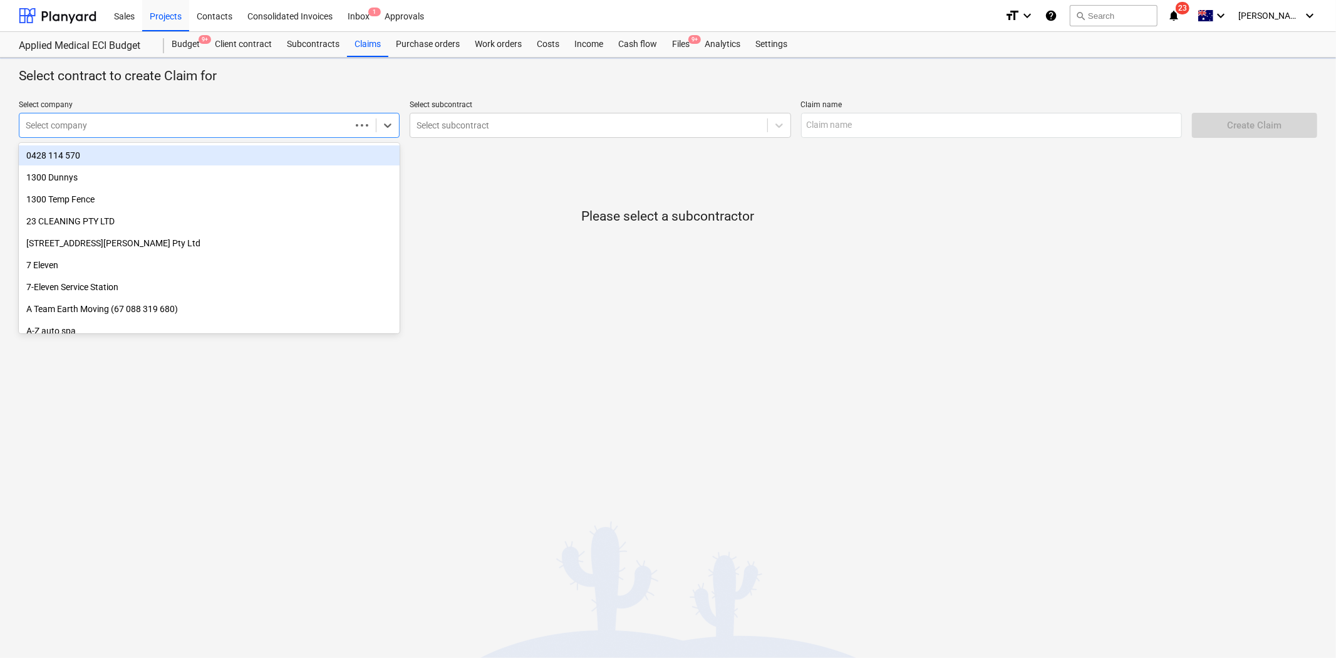
click at [187, 117] on div "Select company" at bounding box center [184, 126] width 331 height 18
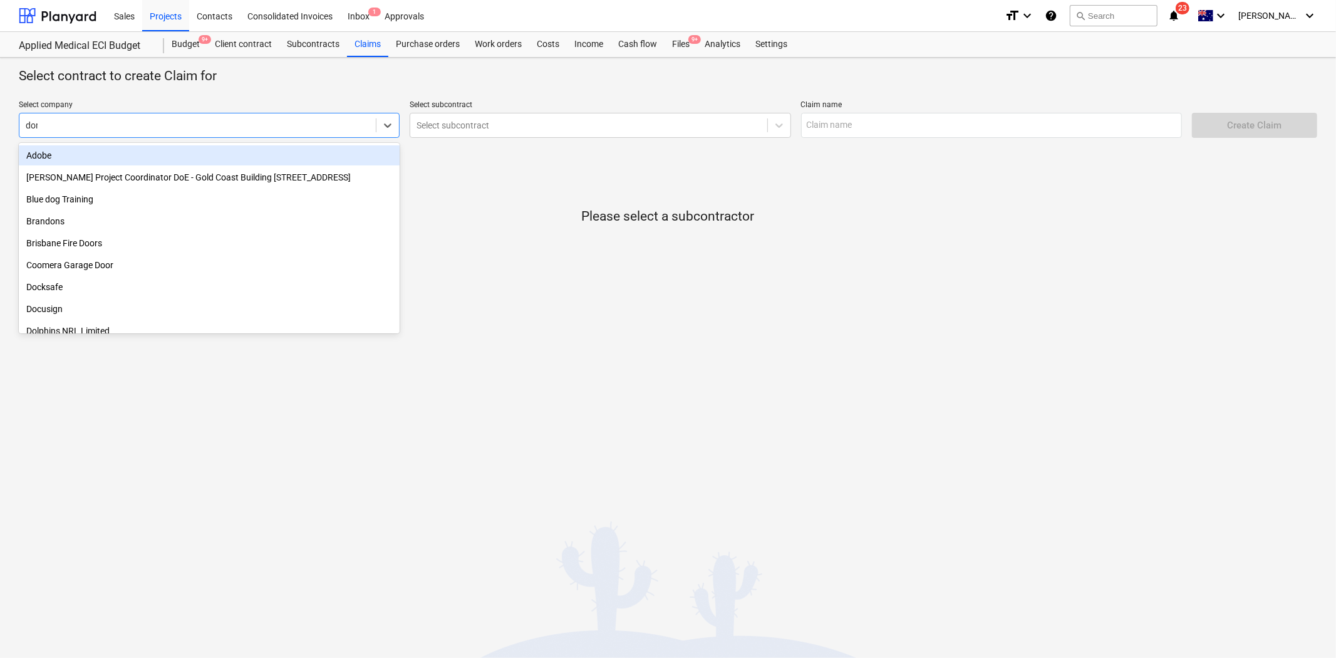
type input "done"
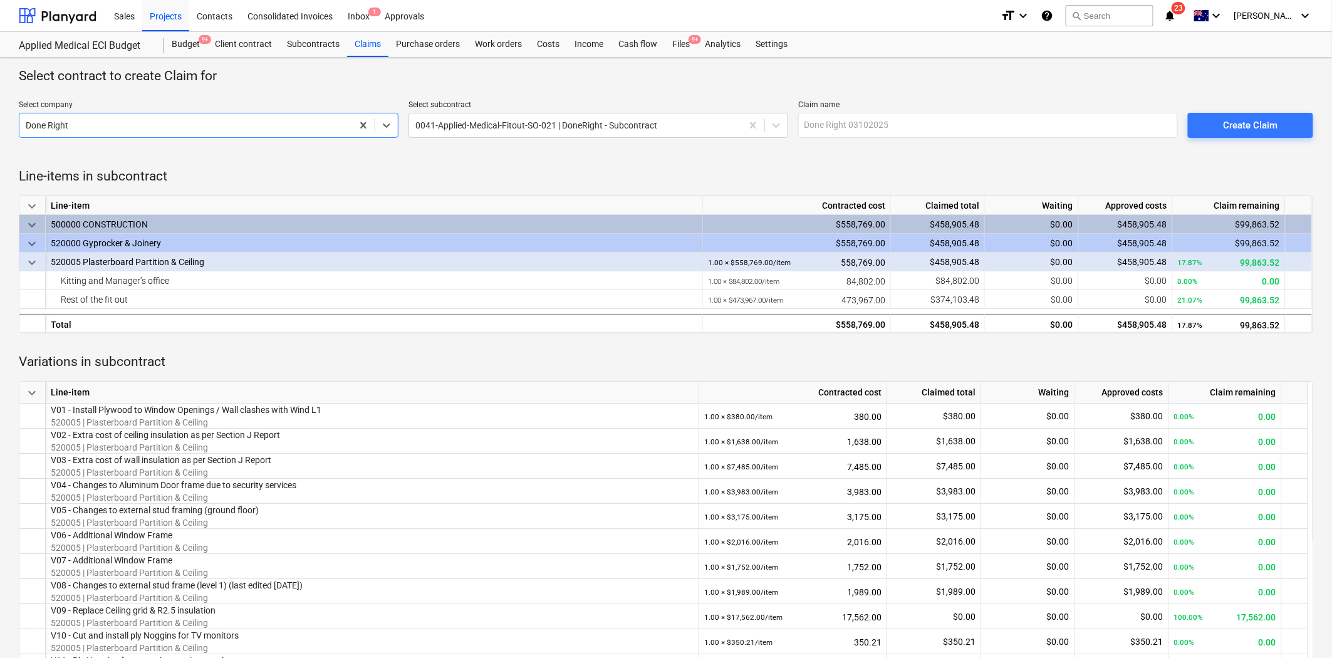
click at [879, 111] on p "Claim name" at bounding box center [988, 106] width 380 height 13
click at [873, 129] on input "text" at bounding box center [988, 125] width 380 height 25
type input "DoneRight - Claim 3"
click at [1198, 132] on span "Create Claim" at bounding box center [1250, 125] width 95 height 16
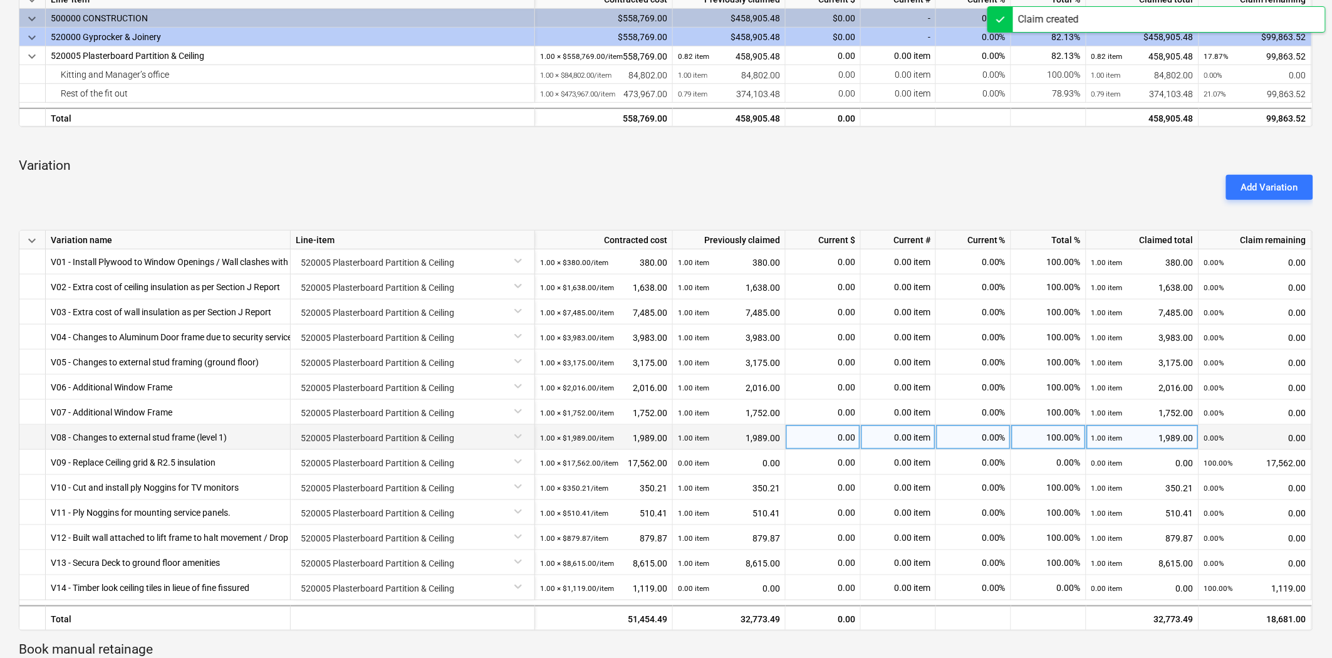
scroll to position [278, 0]
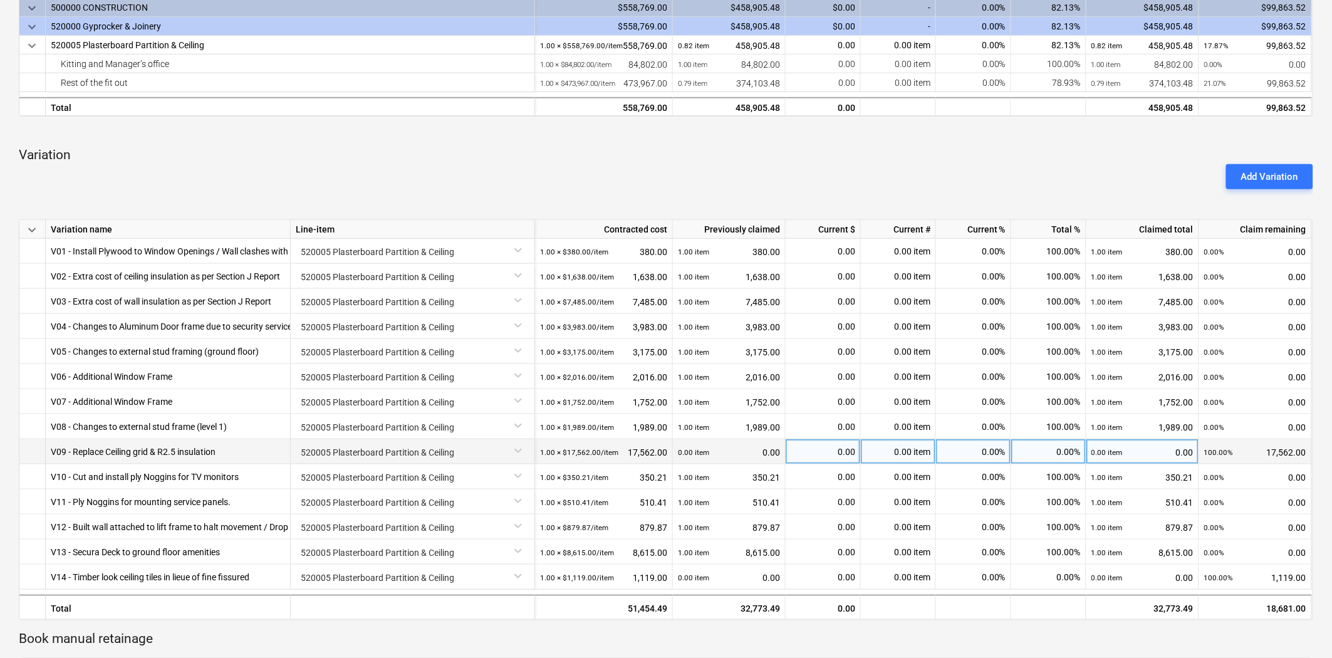
click at [911, 454] on span at bounding box center [912, 452] width 2 height 10
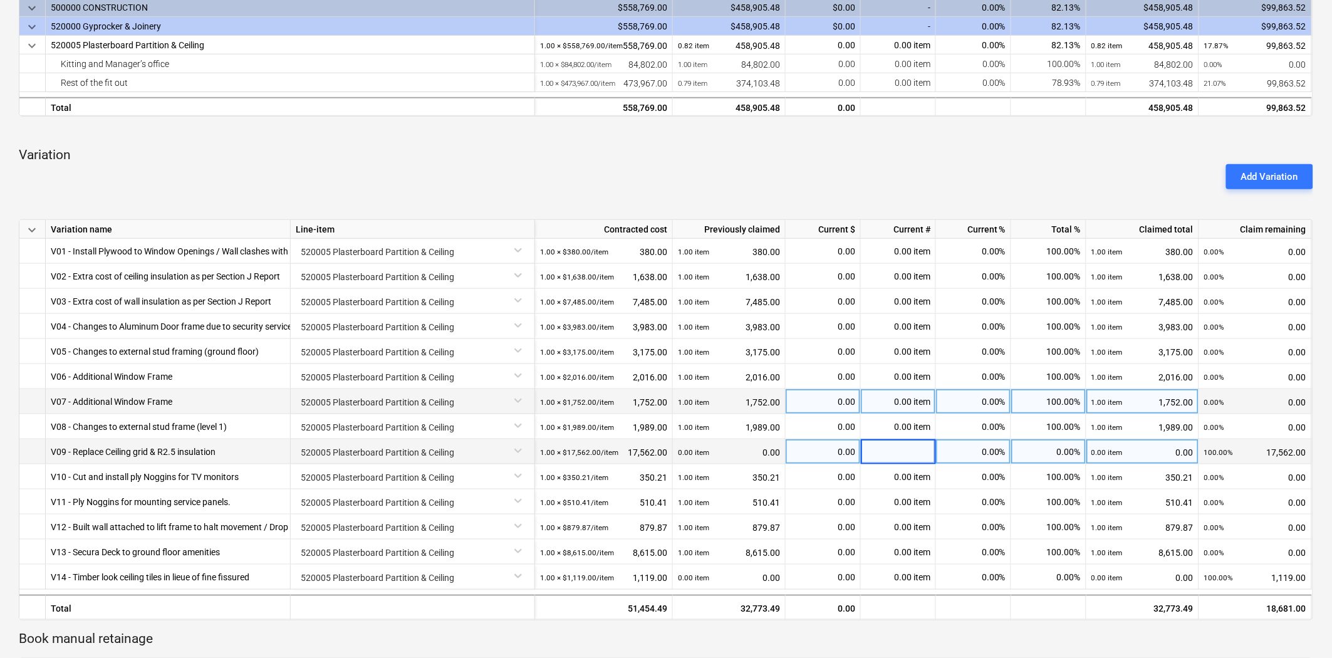
type input "1"
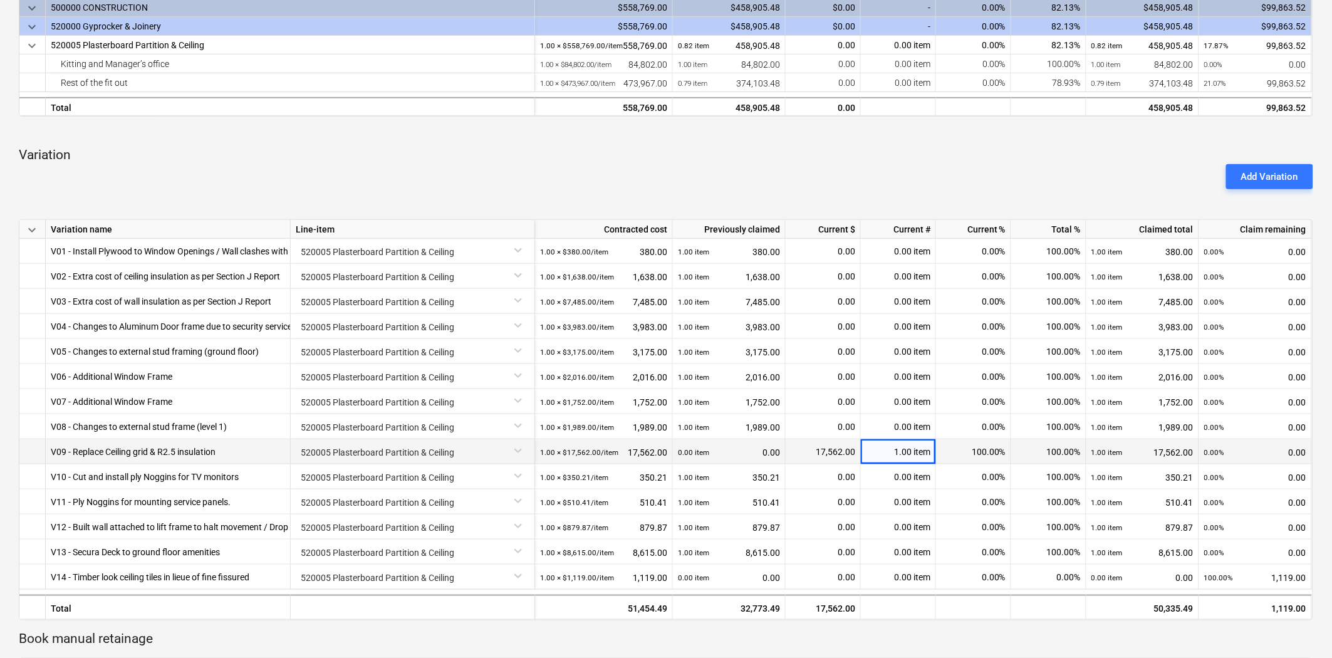
click at [847, 160] on div "Add Variation" at bounding box center [666, 176] width 1304 height 35
drag, startPoint x: 489, startPoint y: 180, endPoint x: 525, endPoint y: 182, distance: 35.8
click at [489, 180] on div "Add Variation" at bounding box center [666, 176] width 1304 height 35
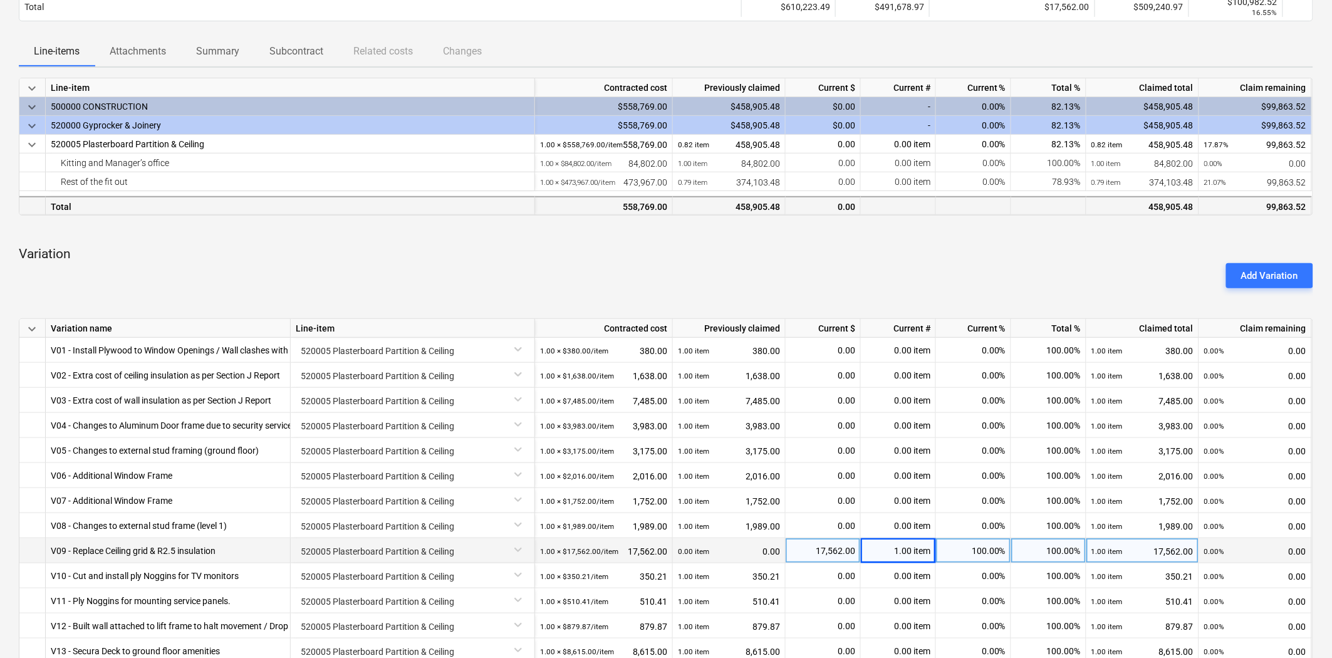
scroll to position [0, 0]
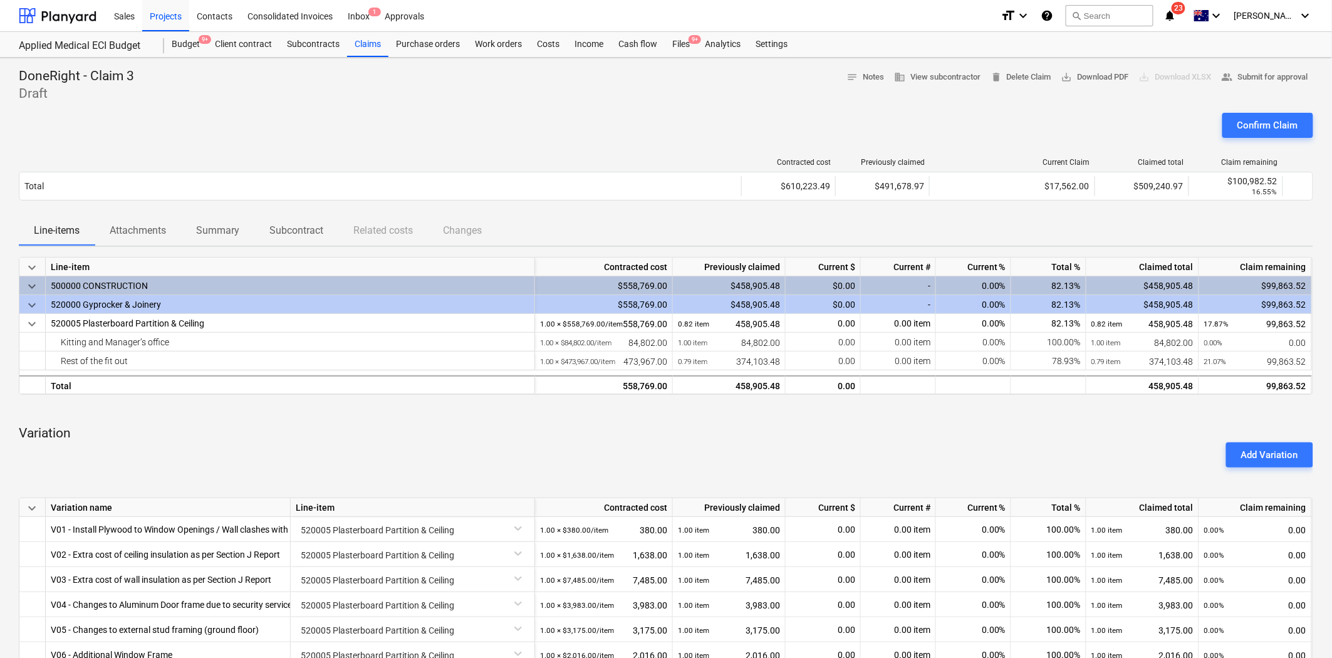
click at [1041, 220] on div "Line-items Attachments Summary Subcontract Related costs Changes" at bounding box center [666, 230] width 1294 height 30
click at [963, 355] on div "0.00%" at bounding box center [973, 360] width 75 height 19
type input "100"
click at [908, 452] on div "Add Variation" at bounding box center [666, 454] width 1304 height 35
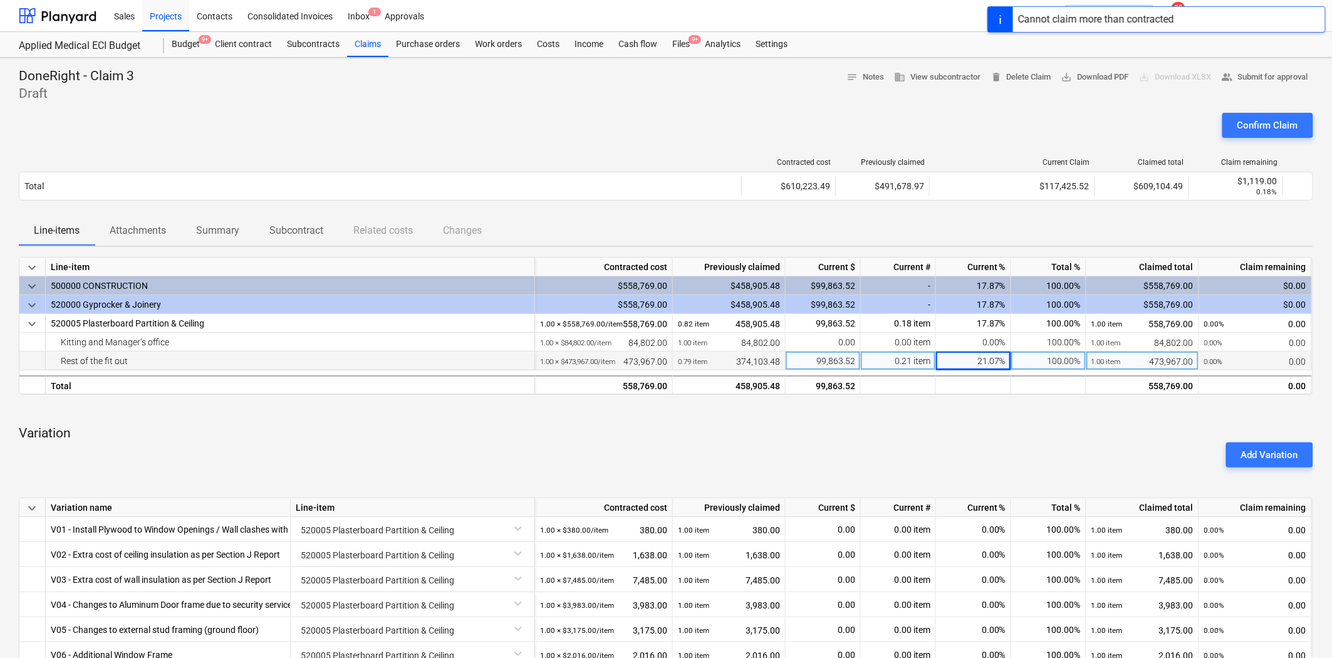
click at [982, 363] on div "21.07%" at bounding box center [973, 360] width 75 height 19
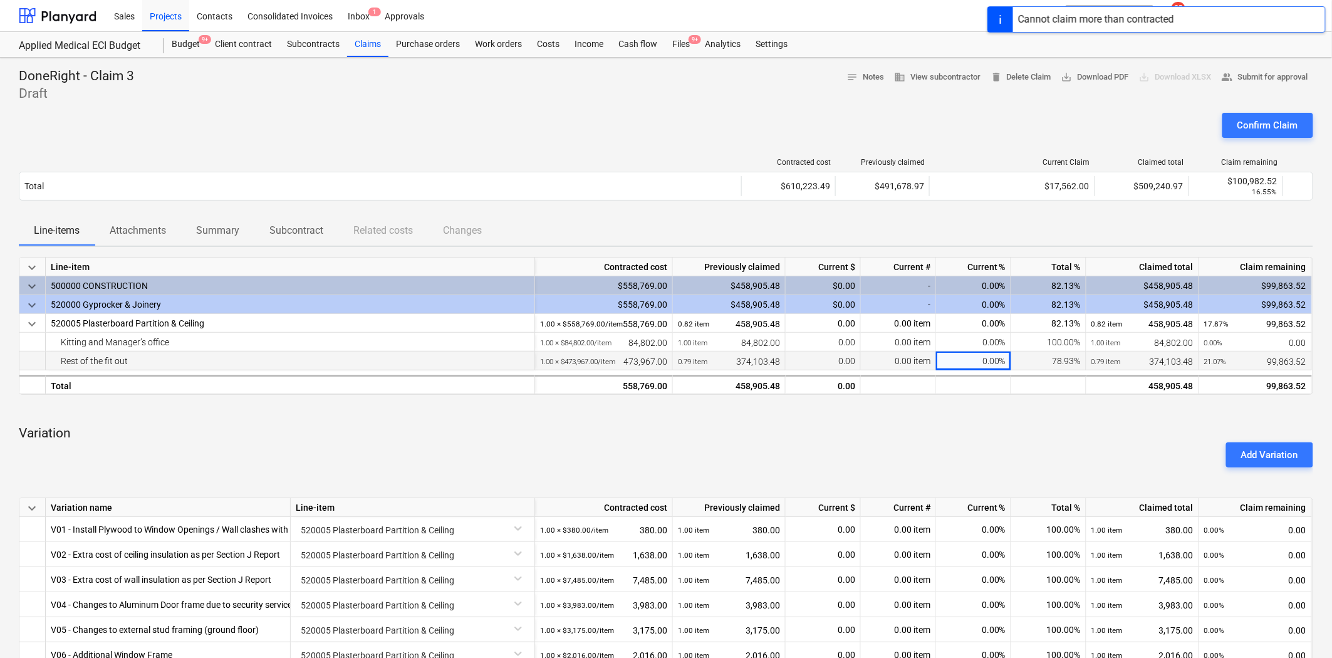
click at [1042, 436] on p "Variation" at bounding box center [666, 434] width 1294 height 18
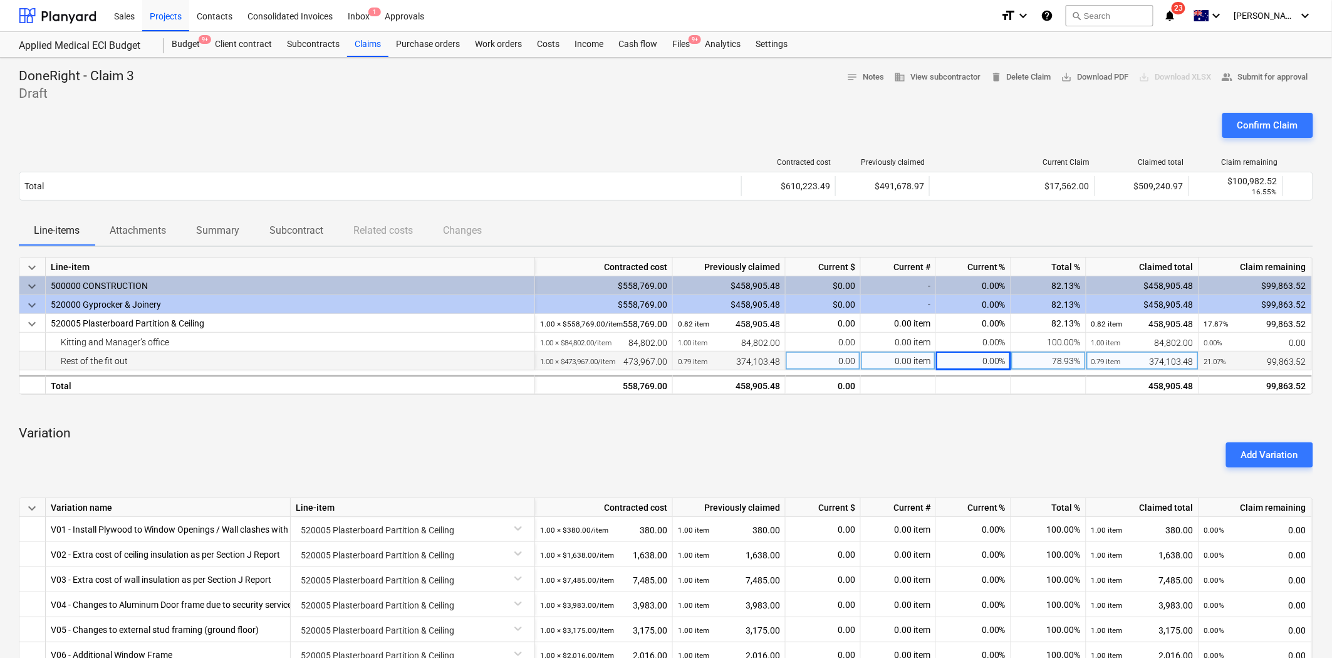
click at [1036, 447] on div "Add Variation" at bounding box center [666, 454] width 1304 height 35
click at [976, 361] on div "0.00%" at bounding box center [973, 360] width 75 height 19
click at [920, 363] on div "0.00 item" at bounding box center [898, 360] width 75 height 19
click at [836, 363] on div "0.00" at bounding box center [823, 360] width 75 height 19
type input "96,755.25"
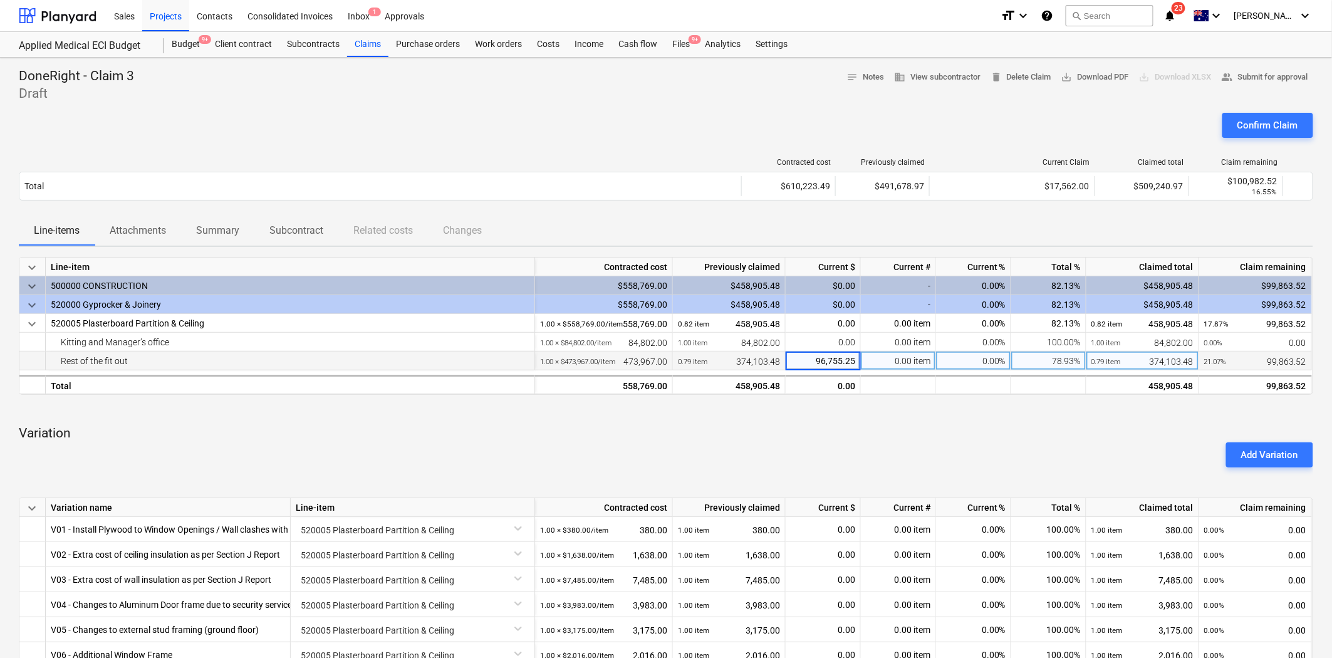
click at [941, 449] on div "Add Variation" at bounding box center [666, 454] width 1304 height 35
click at [1004, 442] on div "Add Variation" at bounding box center [666, 454] width 1304 height 35
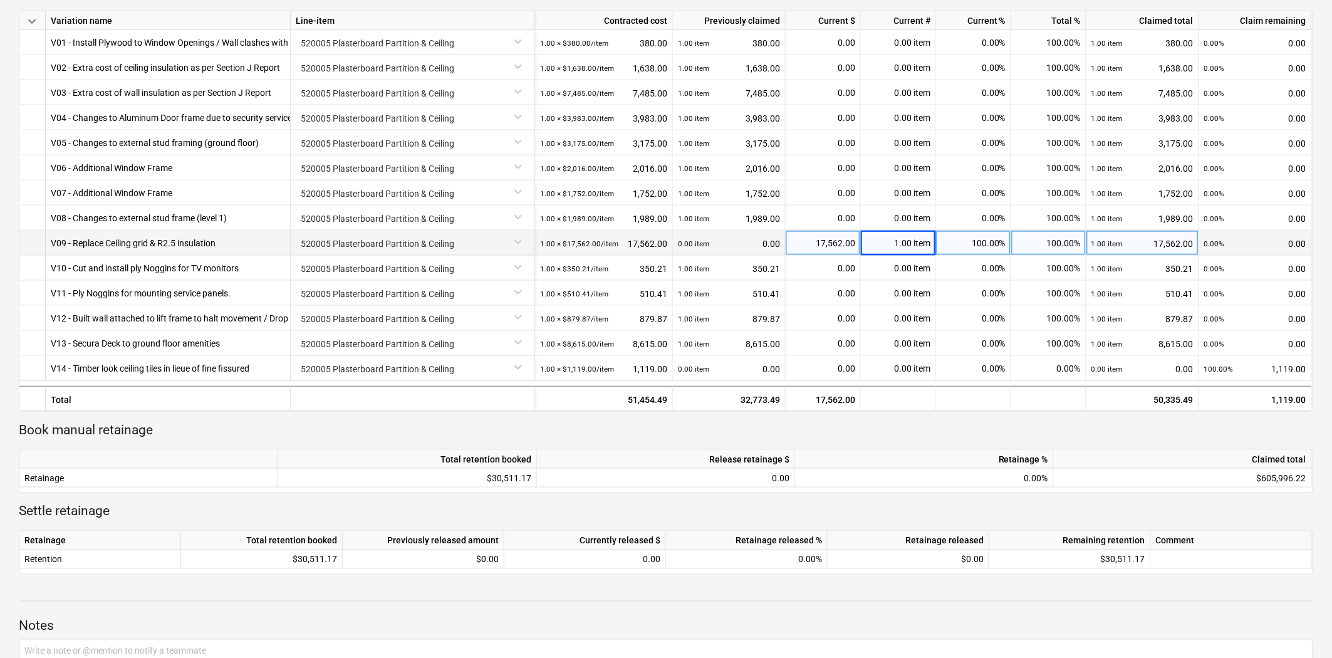
scroll to position [139, 0]
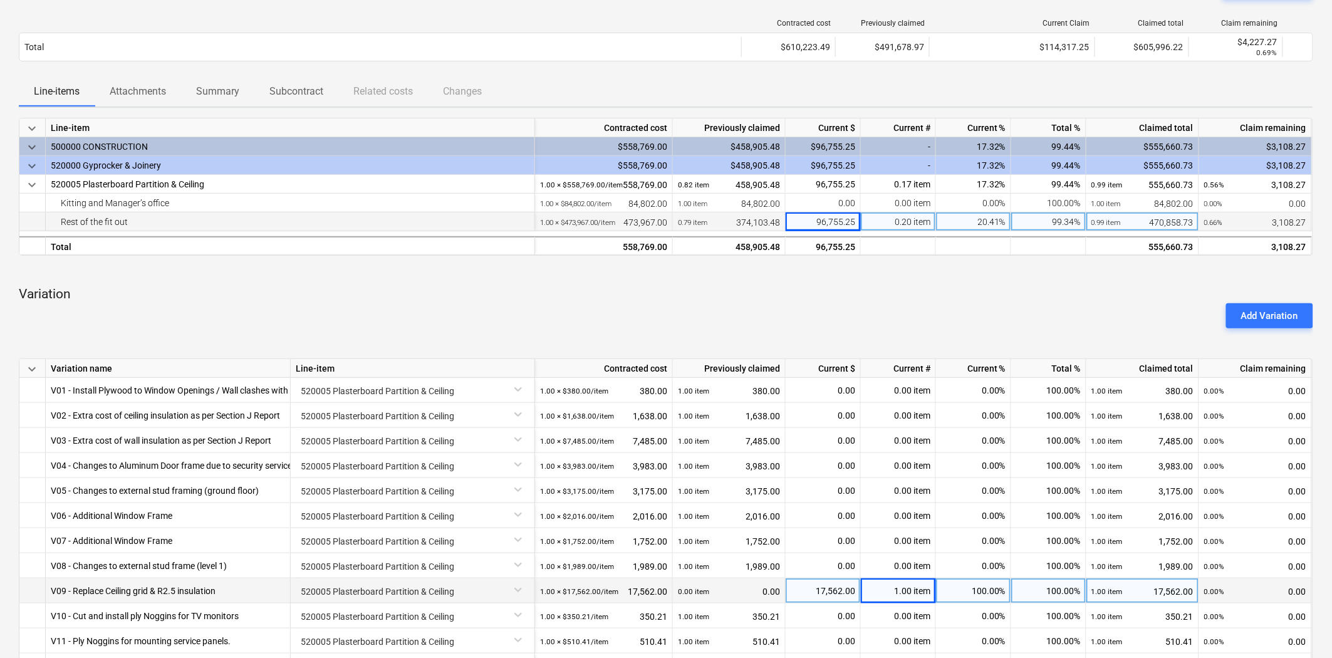
drag, startPoint x: 1021, startPoint y: 274, endPoint x: 1050, endPoint y: 272, distance: 28.9
click at [1025, 273] on div at bounding box center [666, 271] width 1294 height 10
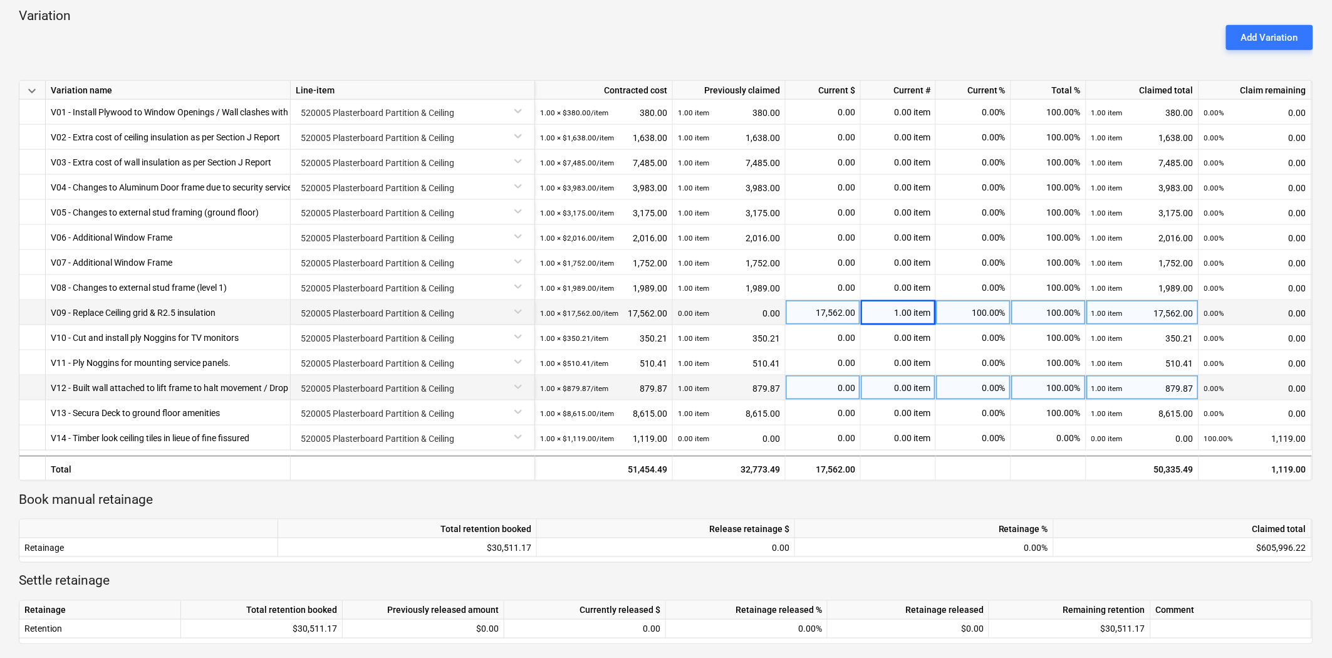
scroll to position [0, 0]
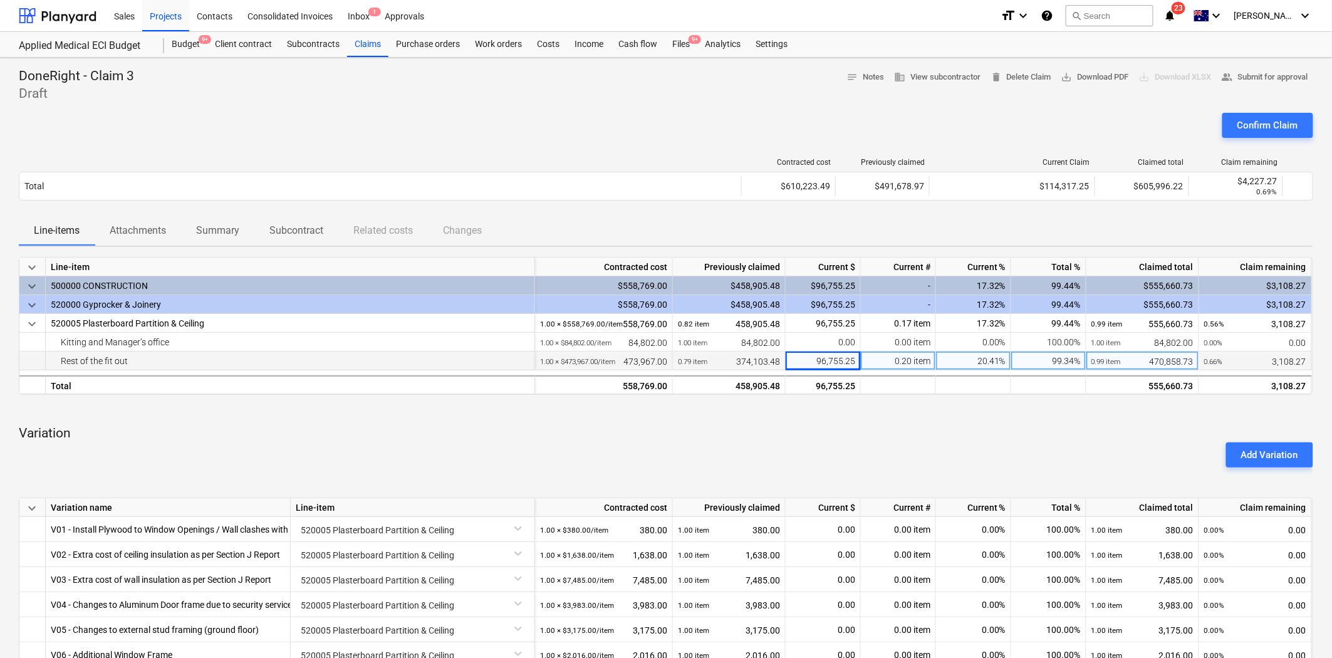
drag, startPoint x: 901, startPoint y: 418, endPoint x: 910, endPoint y: 412, distance: 10.4
click at [901, 418] on div "keyboard_arrow_down Line-item Contracted cost Previously claimed Current $ Curr…" at bounding box center [666, 659] width 1294 height 804
click at [896, 121] on div "Confirm Claim" at bounding box center [666, 130] width 1294 height 35
click at [359, 42] on div "Claims" at bounding box center [367, 44] width 41 height 25
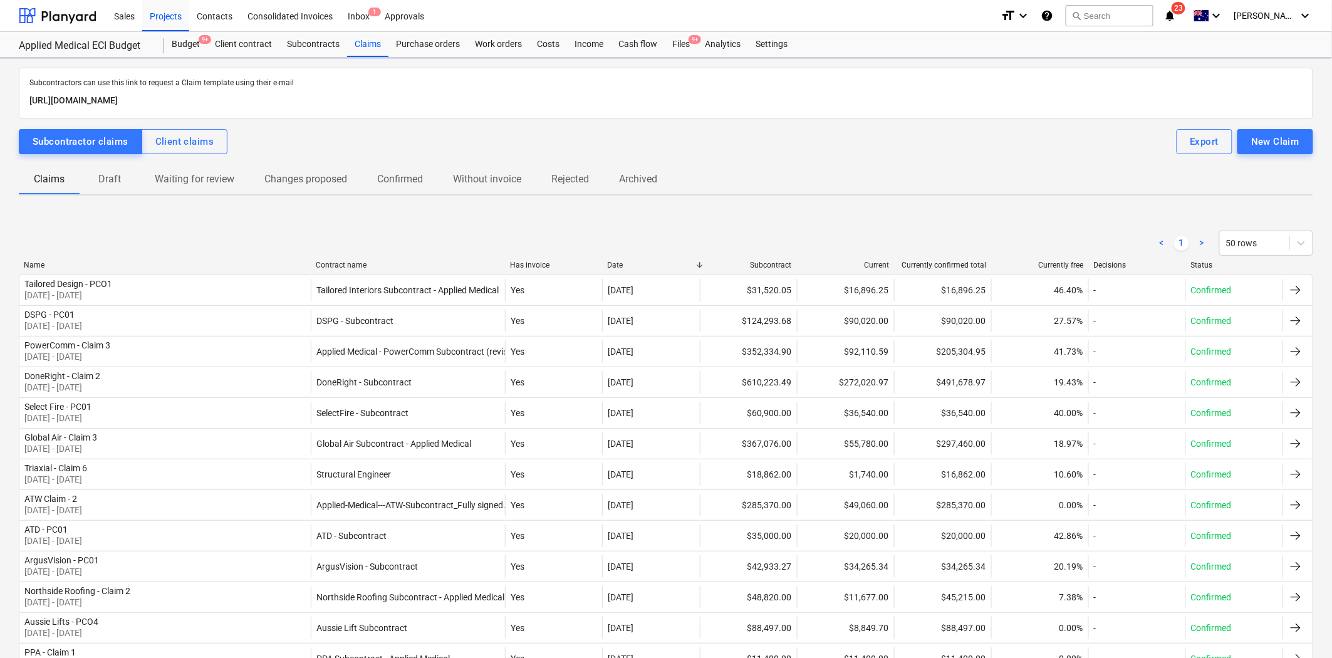
click at [108, 176] on p "Draft" at bounding box center [110, 179] width 30 height 15
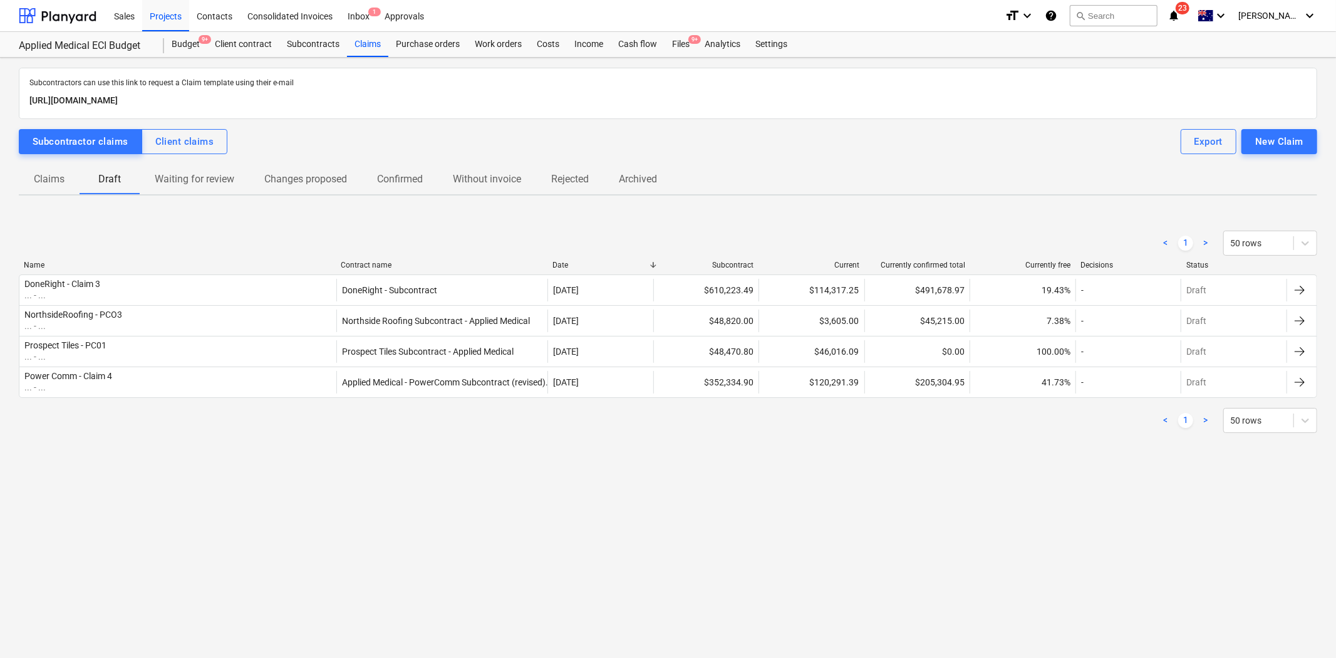
click at [51, 175] on p "Claims" at bounding box center [49, 179] width 31 height 15
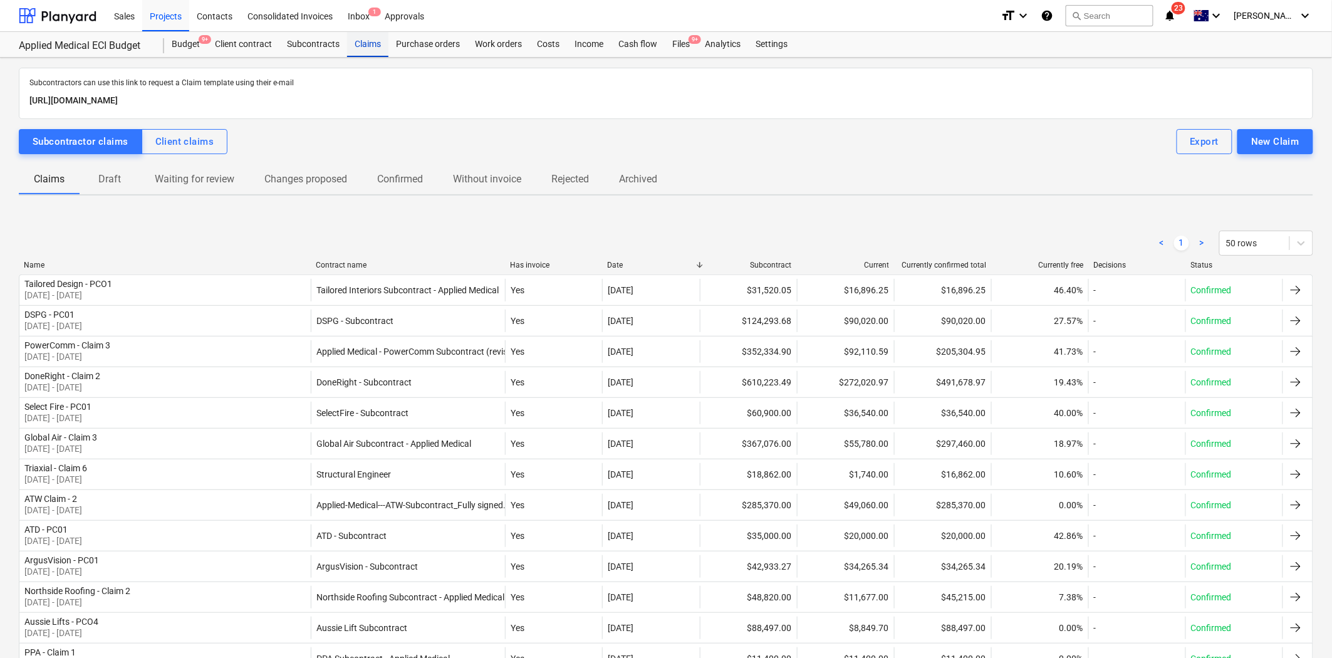
click at [360, 46] on div "Claims" at bounding box center [367, 44] width 41 height 25
click at [304, 44] on div "Subcontracts" at bounding box center [313, 44] width 68 height 25
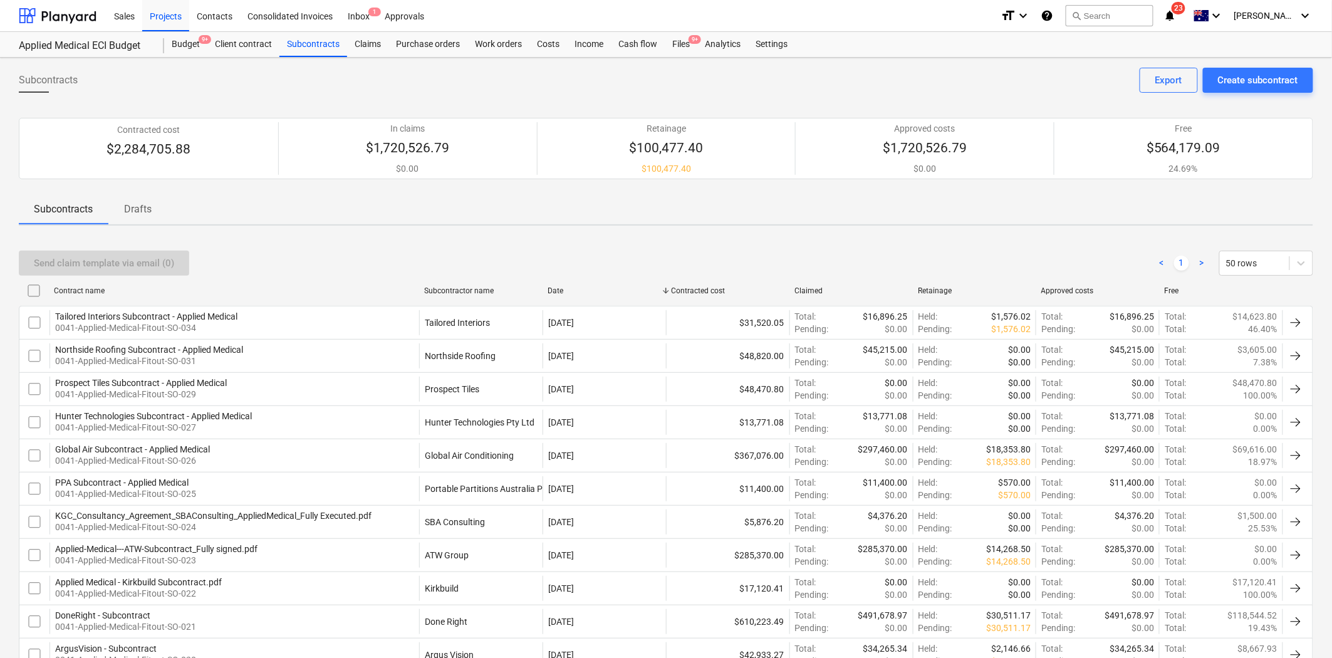
click at [484, 286] on div "Subcontractor name" at bounding box center [480, 290] width 113 height 9
checkbox input "false"
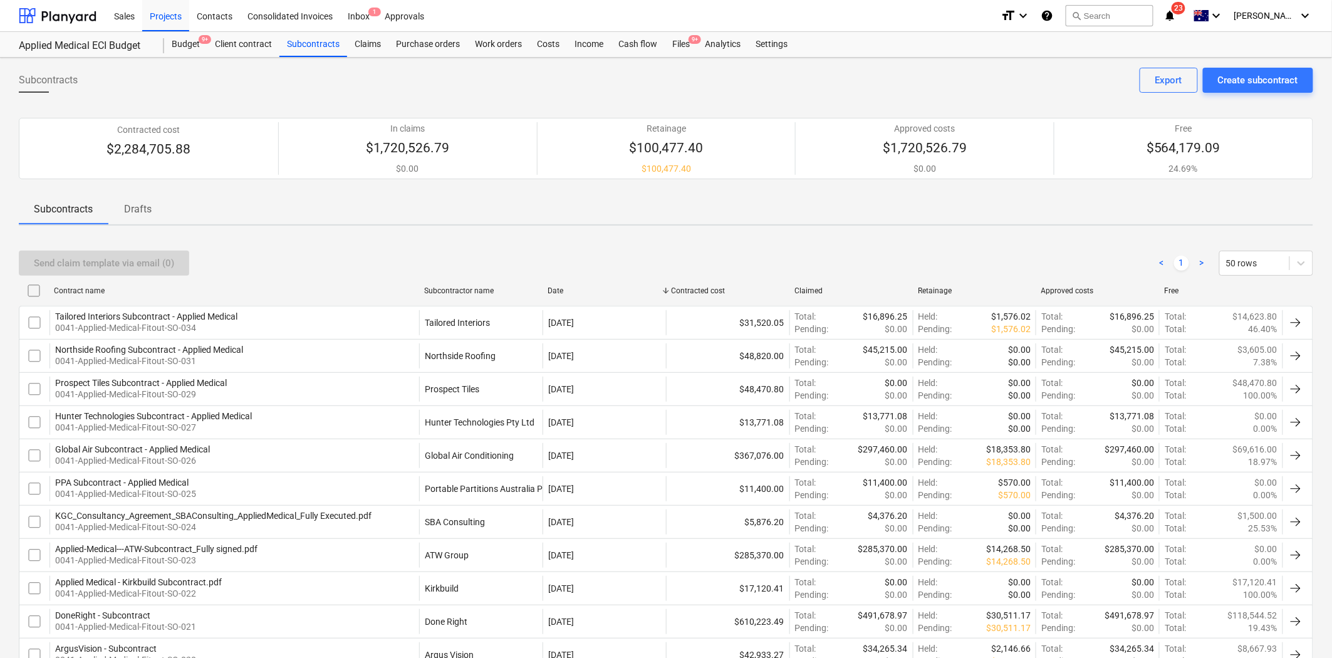
checkbox input "false"
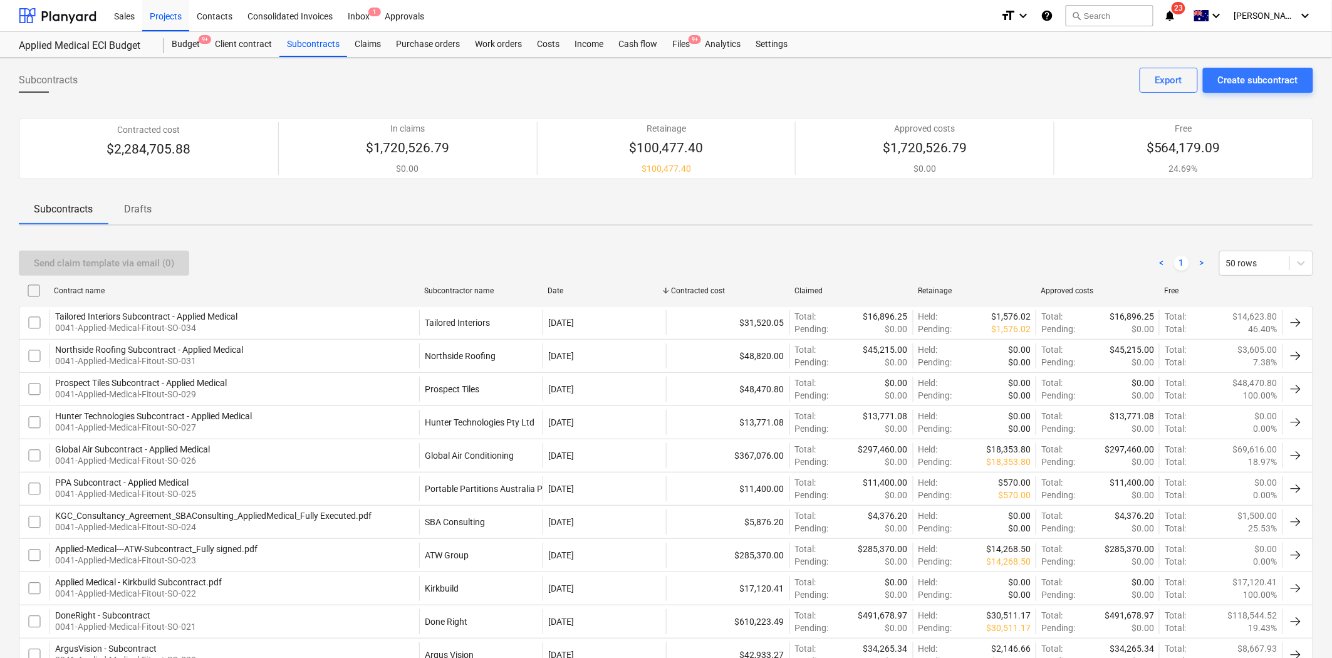
checkbox input "false"
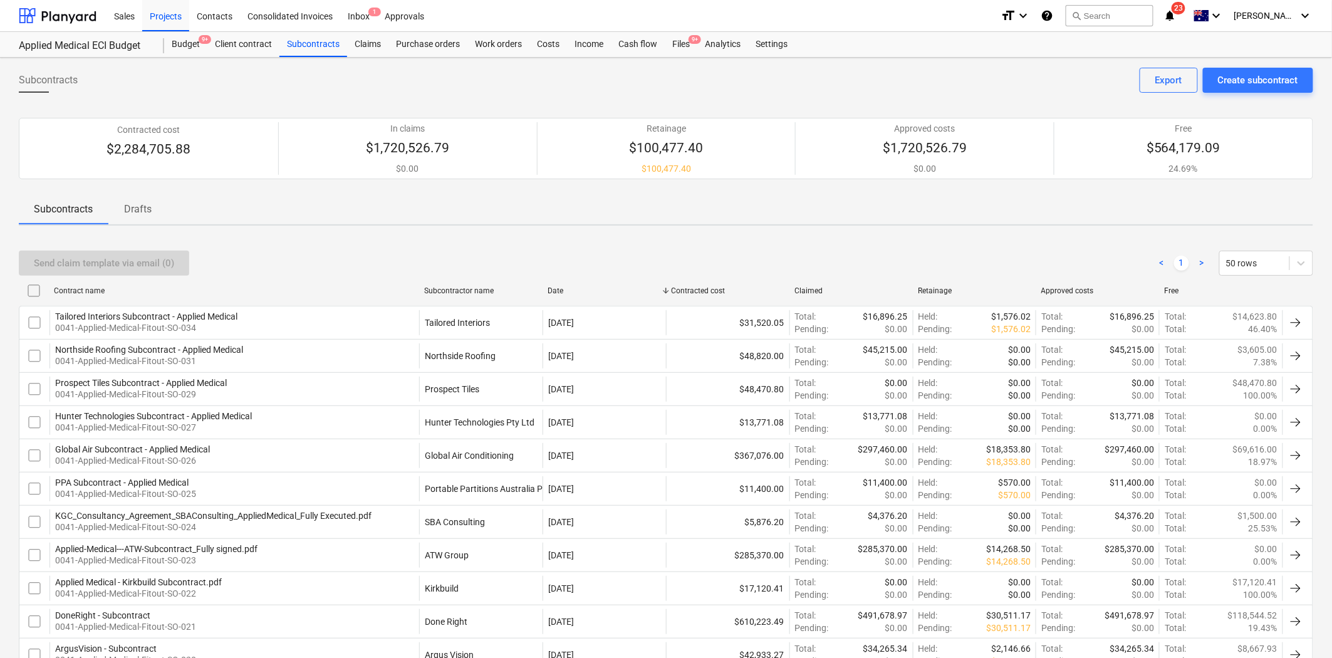
checkbox input "false"
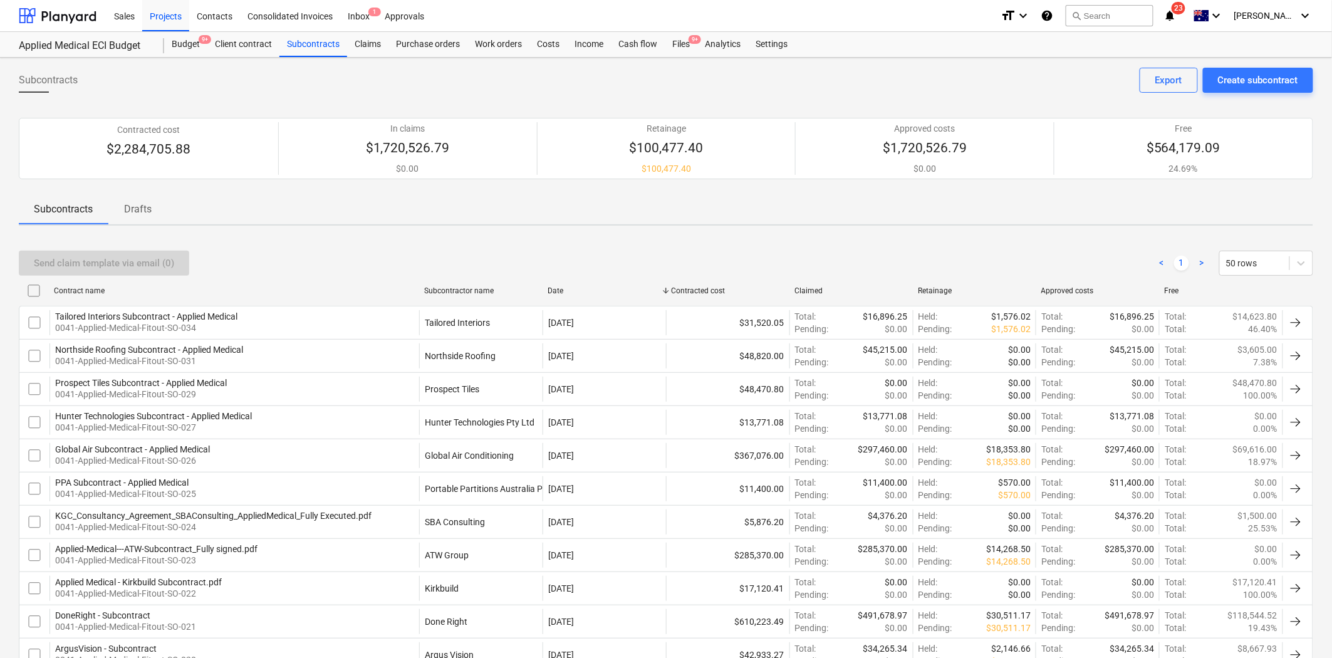
checkbox input "false"
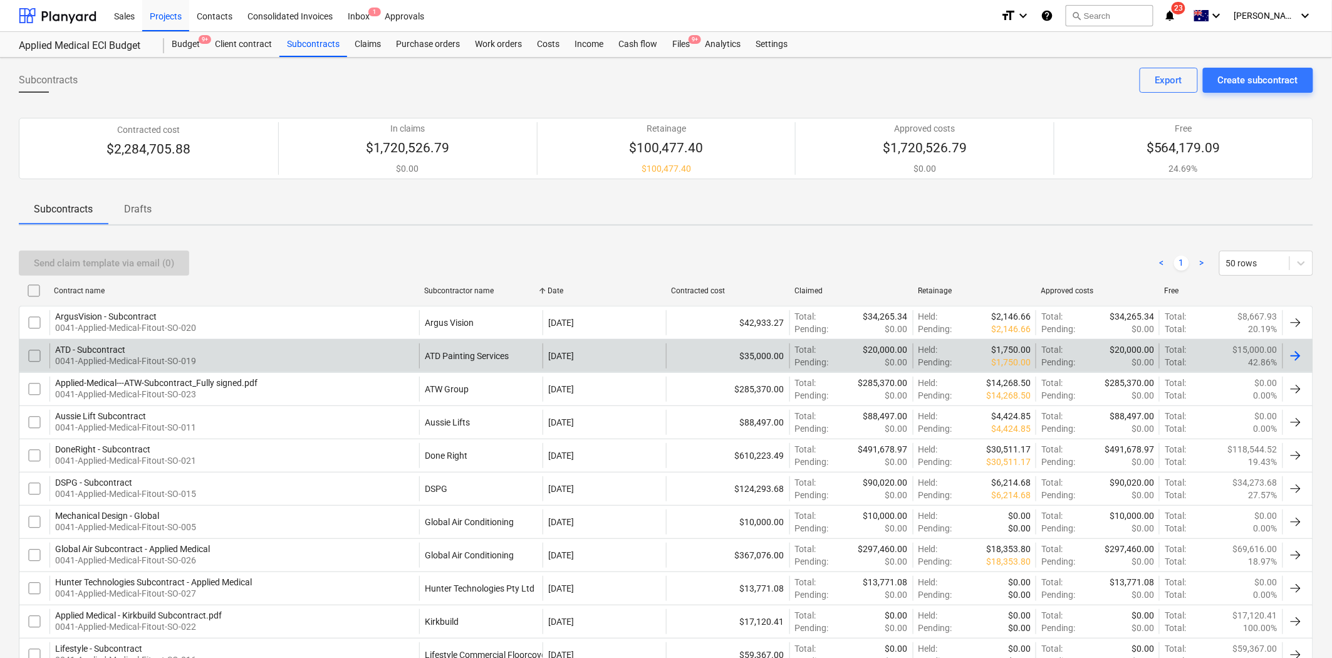
click at [365, 360] on div "ATD - Subcontract 0041-Applied-Medical-Fitout-SO-019" at bounding box center [234, 355] width 370 height 25
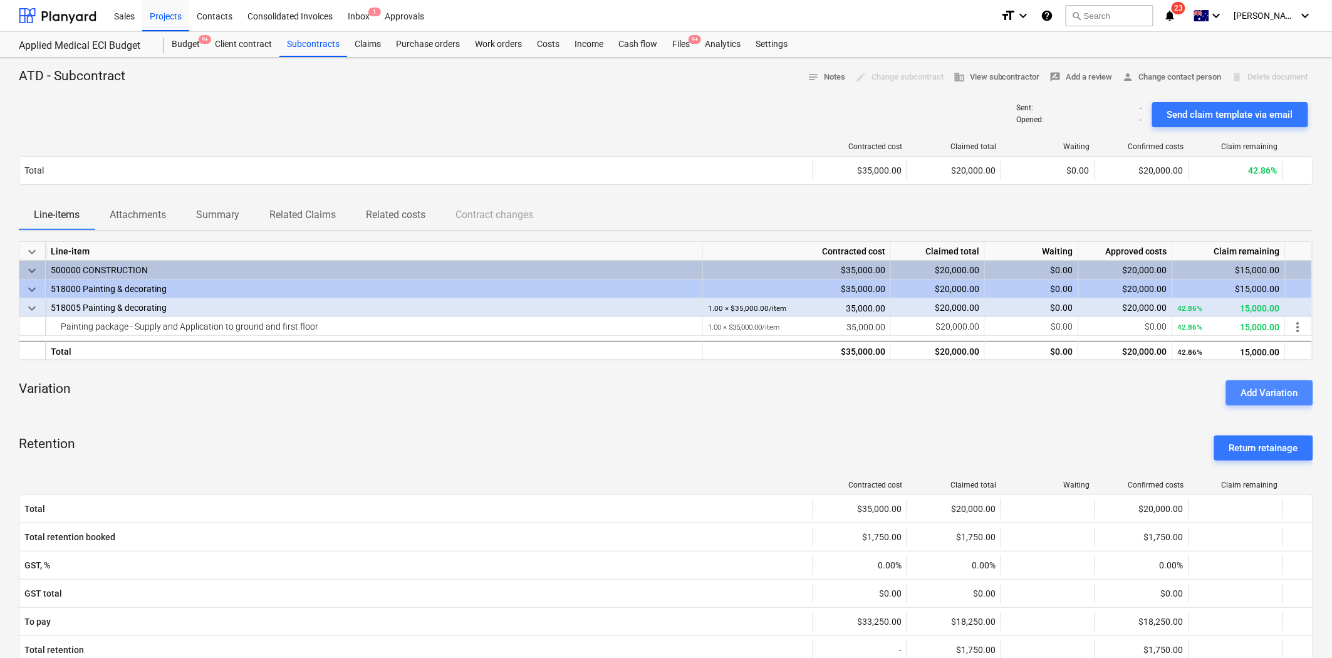
click at [1198, 386] on div "Add Variation" at bounding box center [1269, 393] width 57 height 16
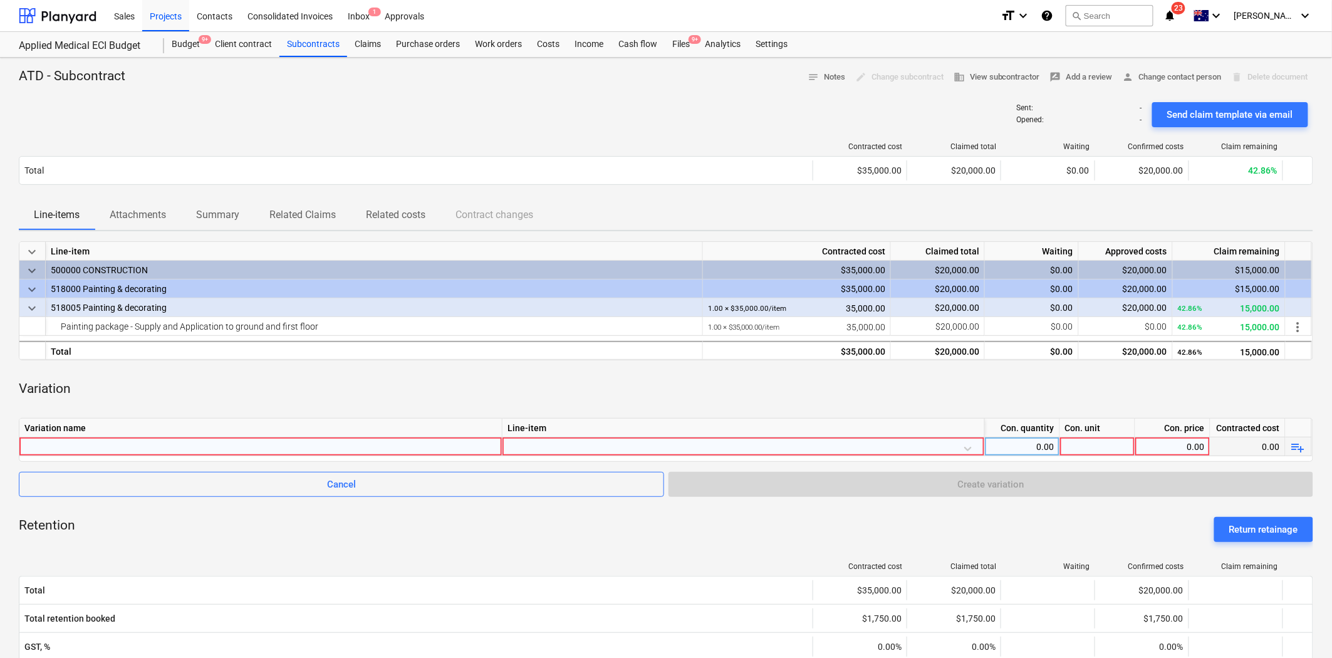
click at [283, 442] on div at bounding box center [260, 446] width 472 height 18
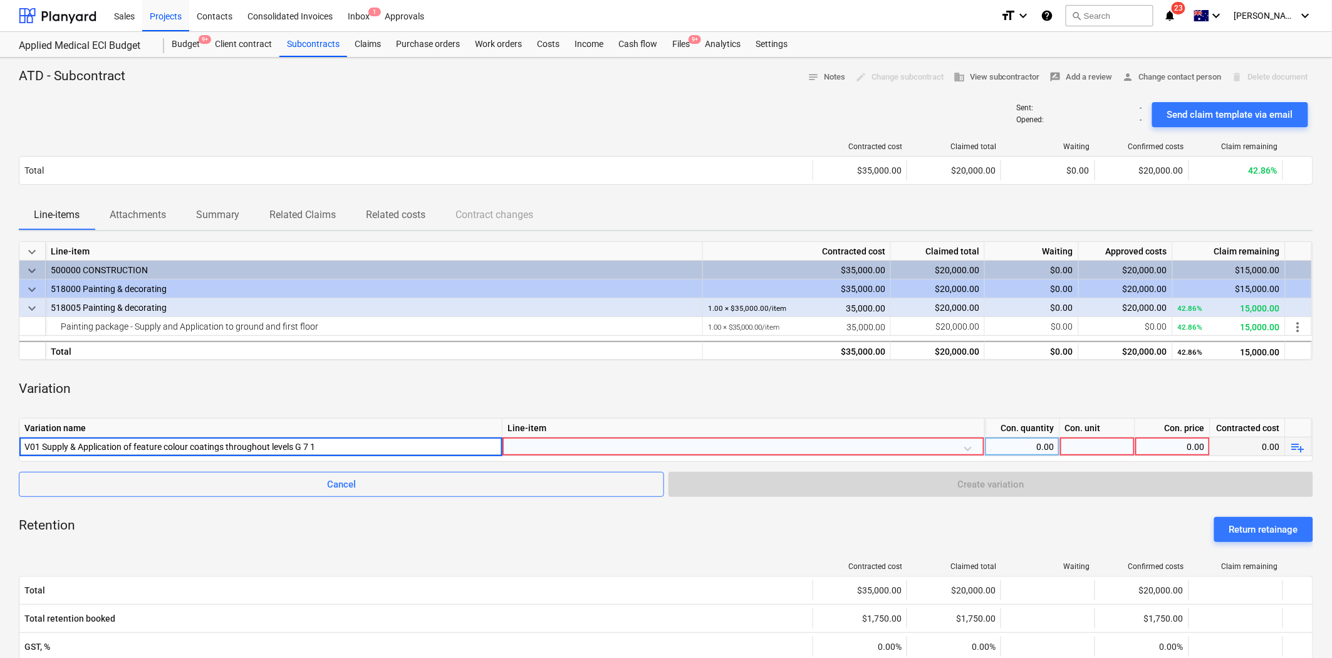
click at [308, 445] on input "V01 Supply & Application of feature colour coatings throughout levels G 7 1" at bounding box center [260, 446] width 482 height 18
type input "V01 Supply & Application of feature colour coatings throughout levels G & 1"
click at [547, 449] on div at bounding box center [743, 448] width 472 height 22
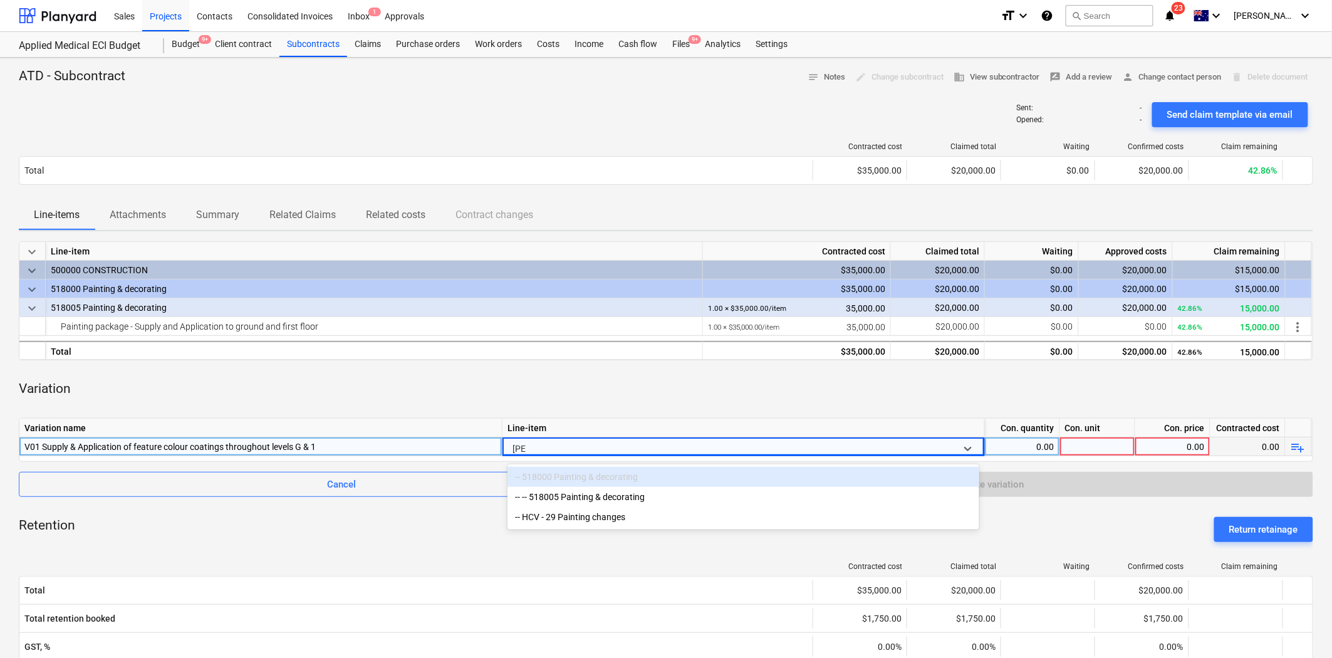
type input "pai"
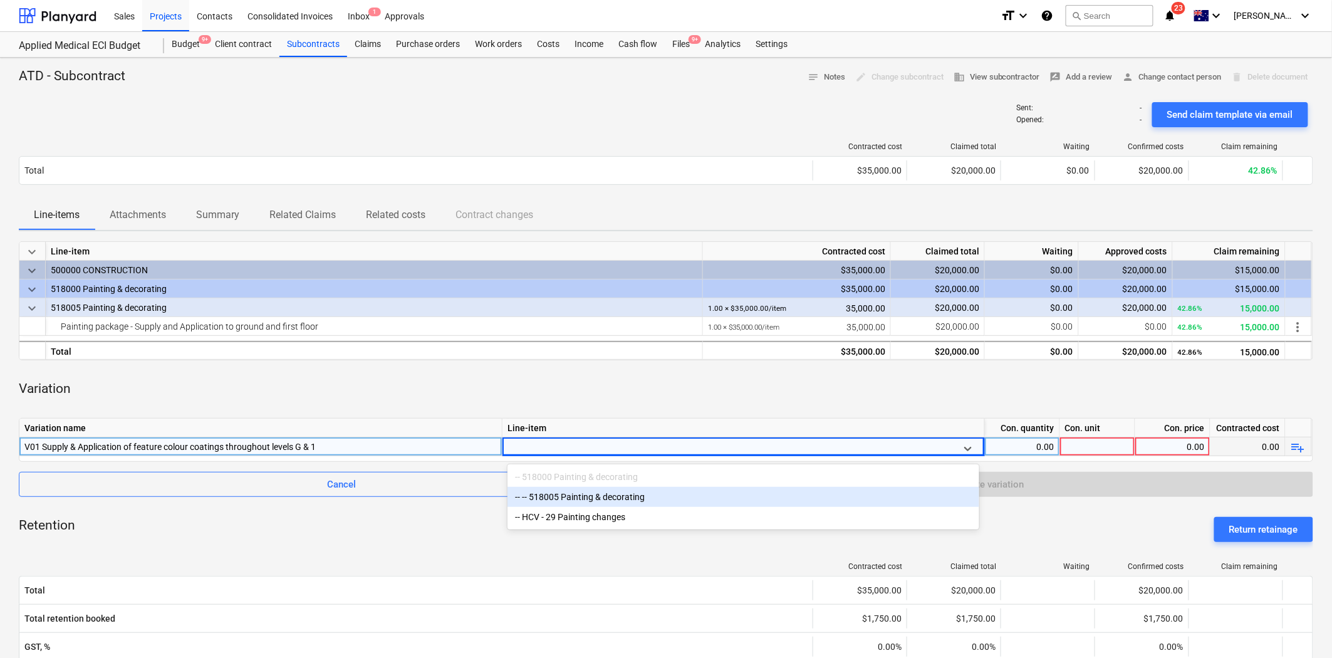
click at [558, 385] on div "Variation" at bounding box center [666, 389] width 1294 height 38
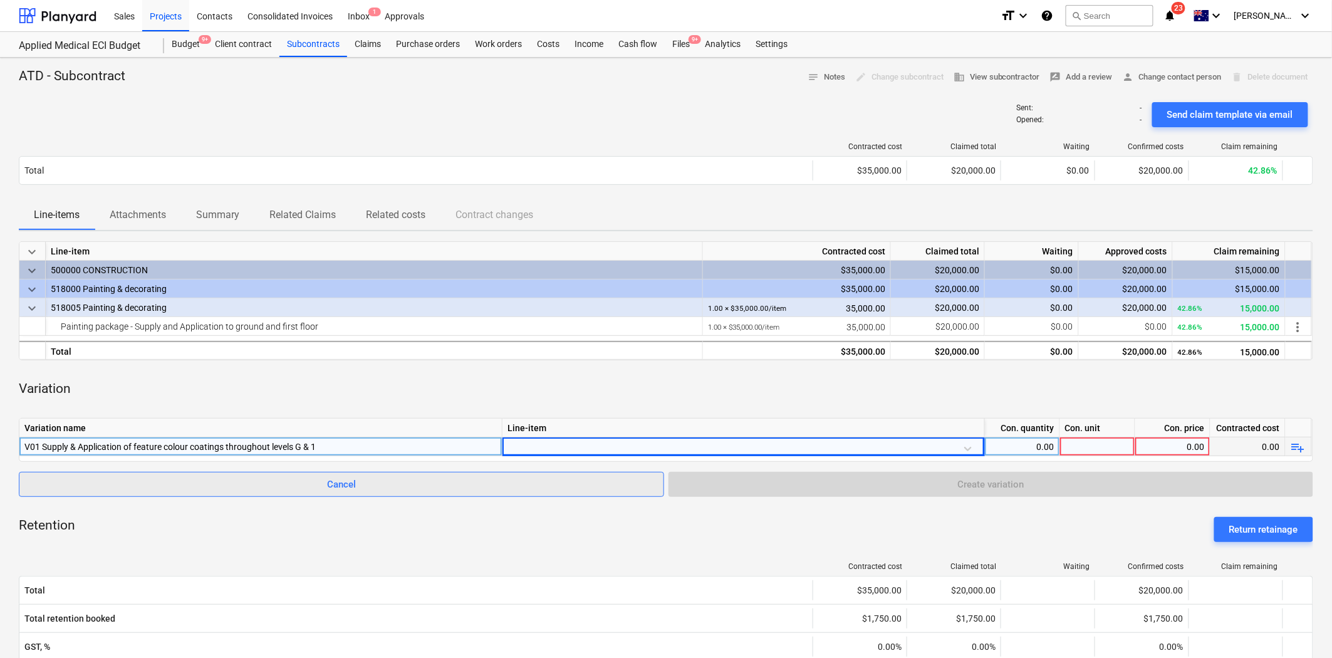
click at [476, 489] on span "Cancel" at bounding box center [341, 484] width 614 height 16
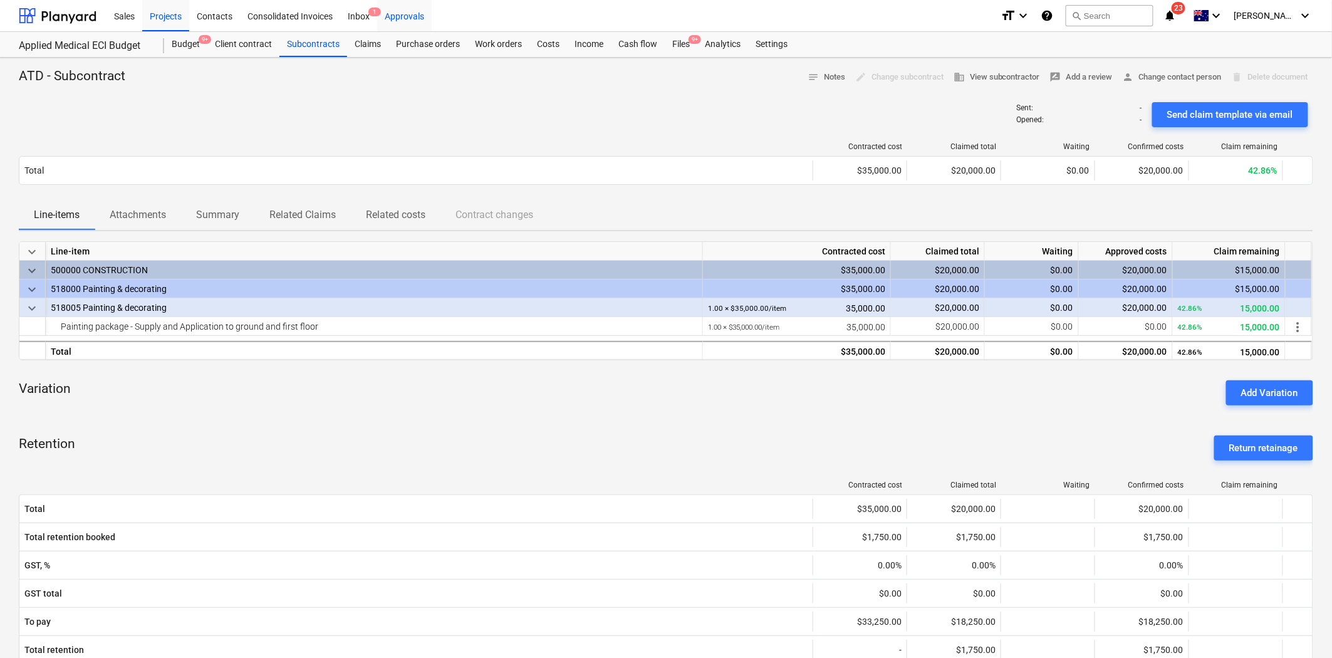
drag, startPoint x: 190, startPoint y: 44, endPoint x: 421, endPoint y: 7, distance: 234.1
click at [1198, 390] on div "Add Variation" at bounding box center [1269, 393] width 57 height 16
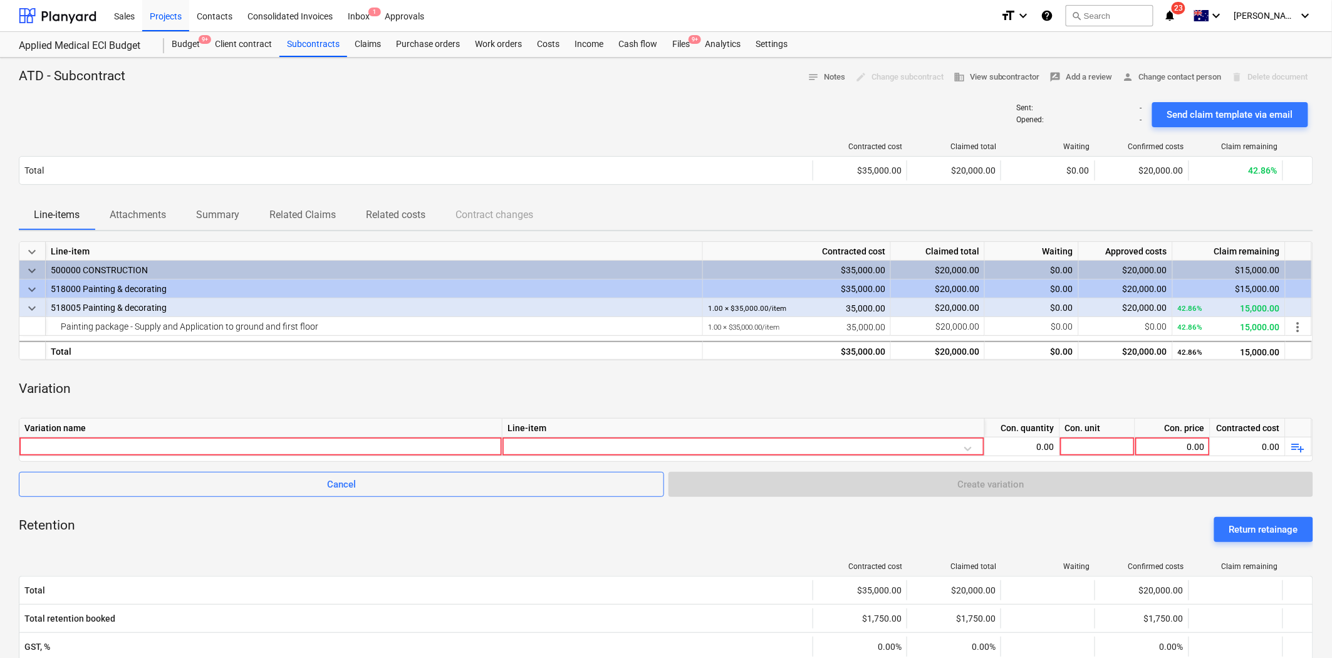
click at [290, 433] on div "Variation name" at bounding box center [260, 427] width 483 height 19
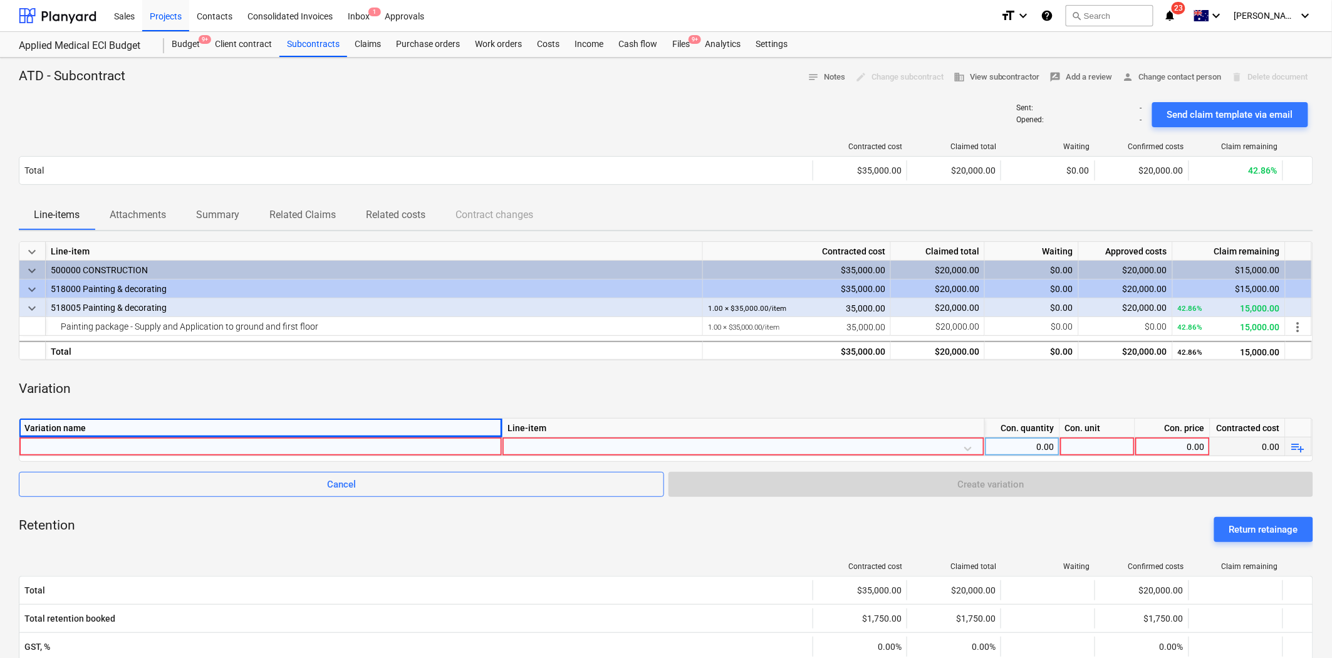
click at [281, 442] on div at bounding box center [260, 446] width 472 height 18
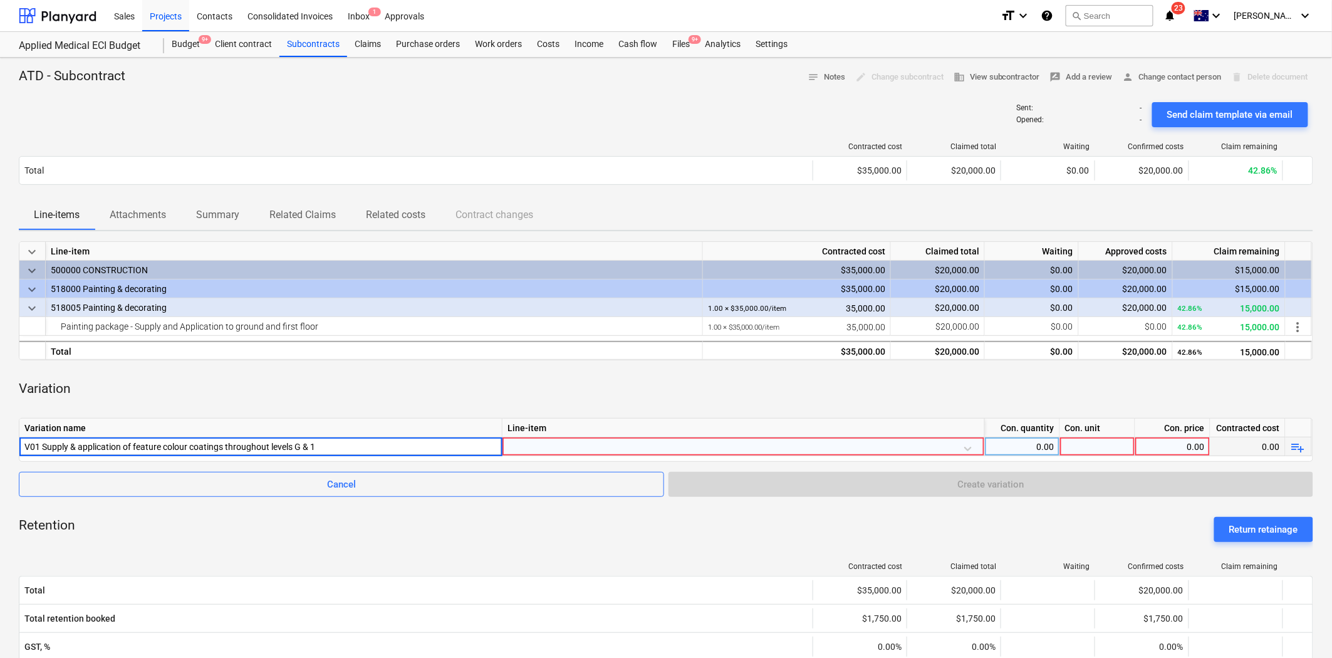
type input "V01 Supply & application of feature color coatings throughout levels G & 1"
click at [567, 446] on div at bounding box center [743, 448] width 472 height 22
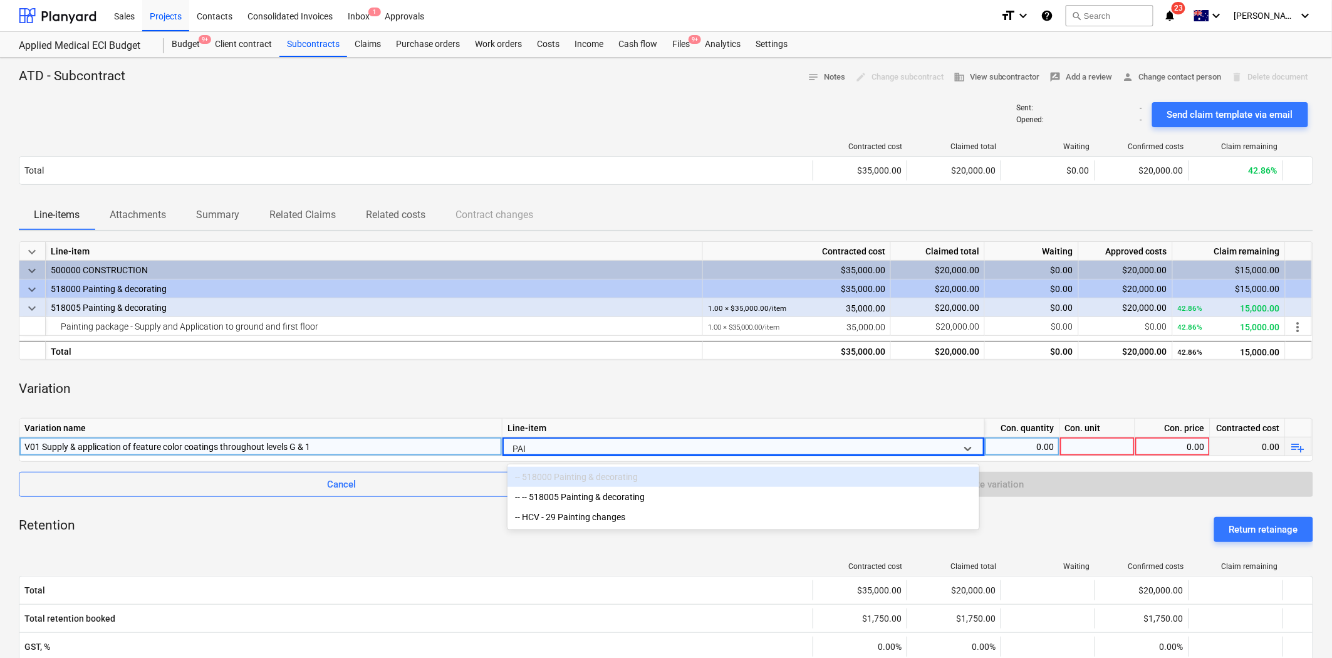
type input "PAIN"
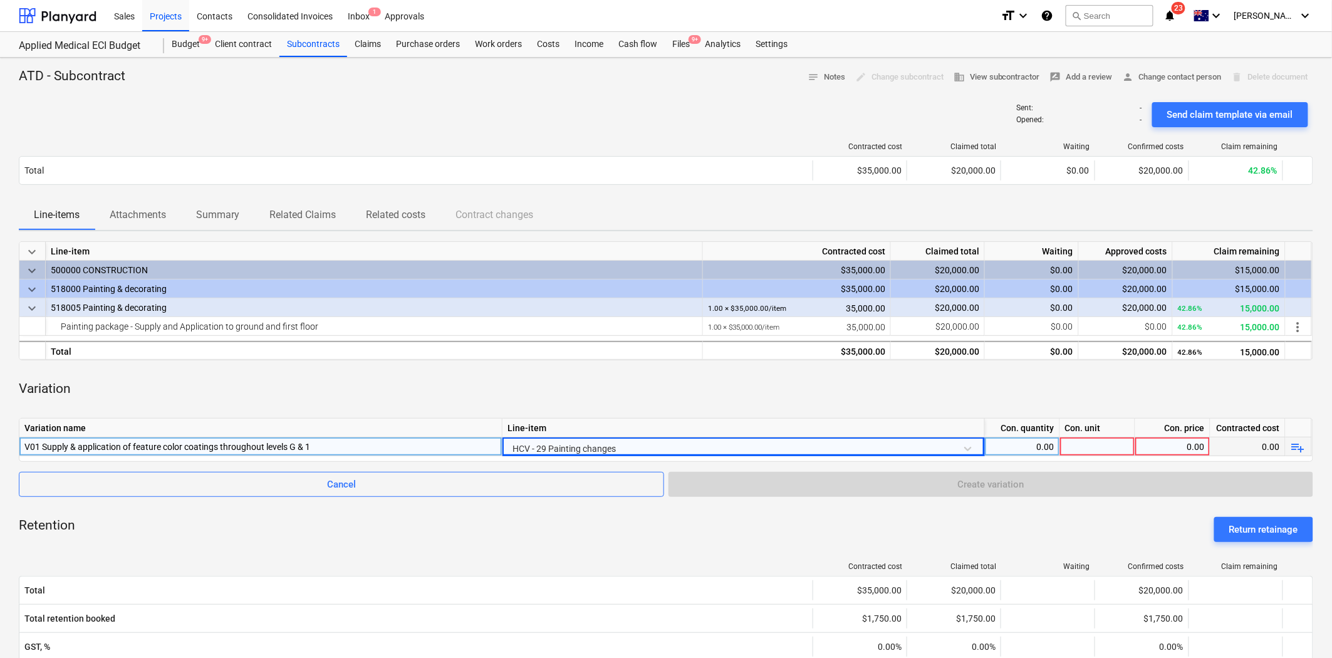
click at [1021, 445] on div "0.00" at bounding box center [1022, 446] width 65 height 19
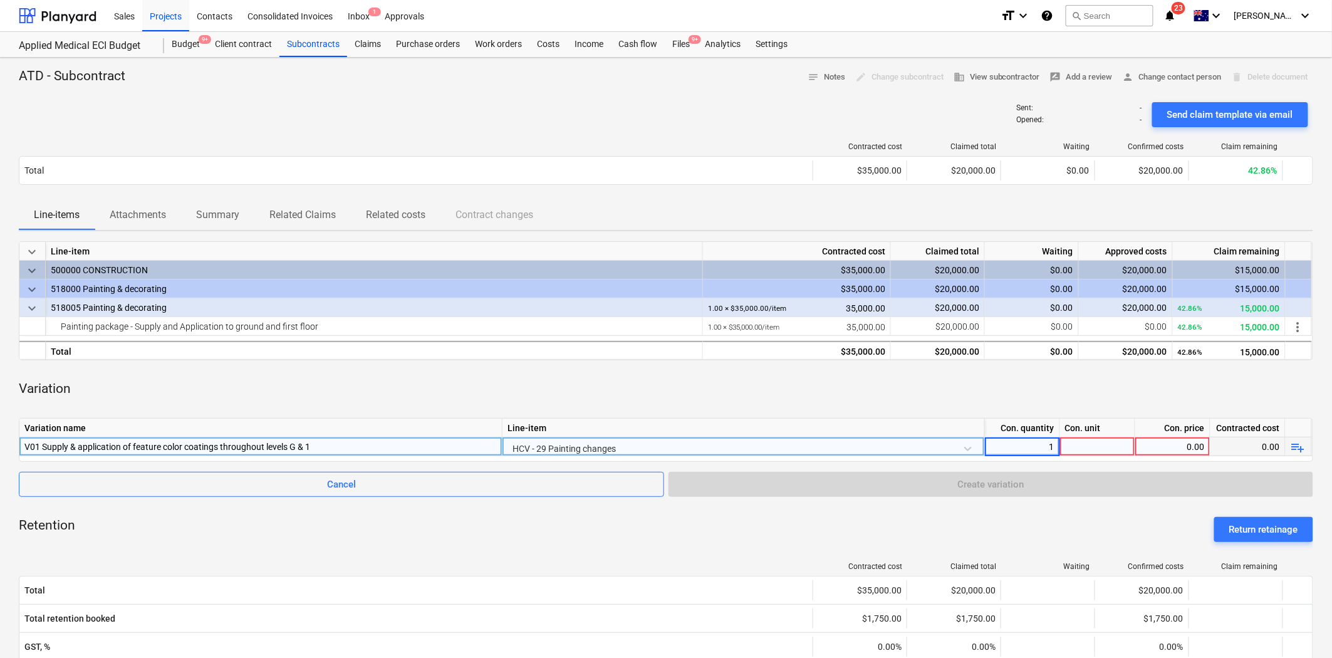
click at [1094, 436] on div "Con. unit" at bounding box center [1097, 427] width 75 height 19
click at [1098, 448] on div at bounding box center [1097, 446] width 75 height 19
type input "I"
type input "item"
click at [1184, 450] on div "0.00" at bounding box center [1172, 446] width 65 height 19
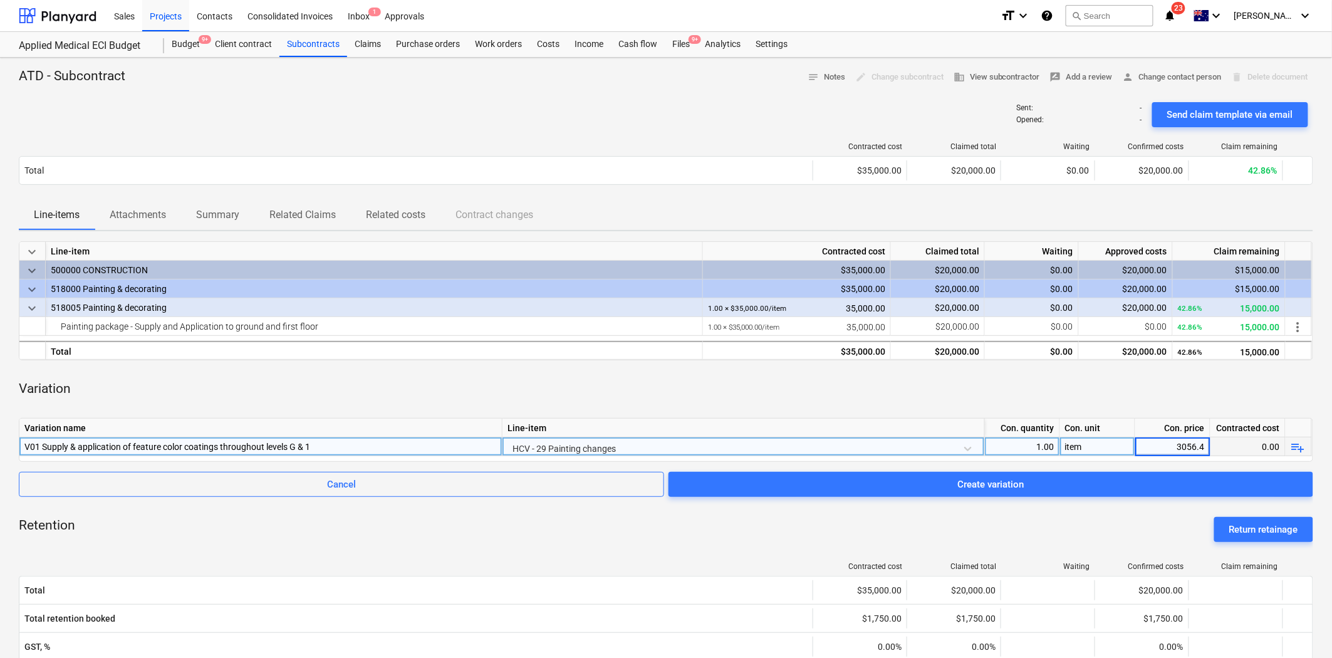
type input "3056.40"
click at [1140, 404] on div "Variation" at bounding box center [666, 389] width 1294 height 38
click at [624, 128] on div "Sent : - Opened : - Send claim template via email" at bounding box center [666, 114] width 1294 height 35
click at [708, 364] on div "keyboard_arrow_down Line-item Contracted cost Claimed total Waiting Approved co…" at bounding box center [666, 556] width 1294 height 631
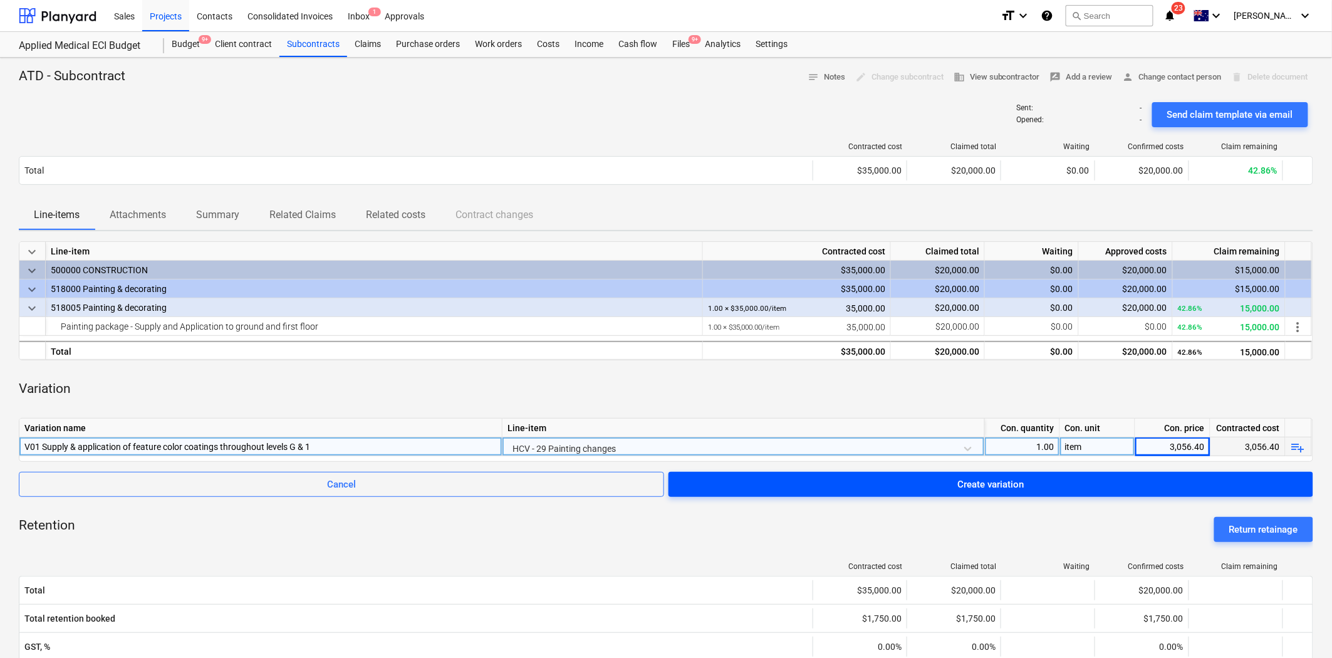
click at [1113, 479] on span "Create variation" at bounding box center [990, 484] width 615 height 16
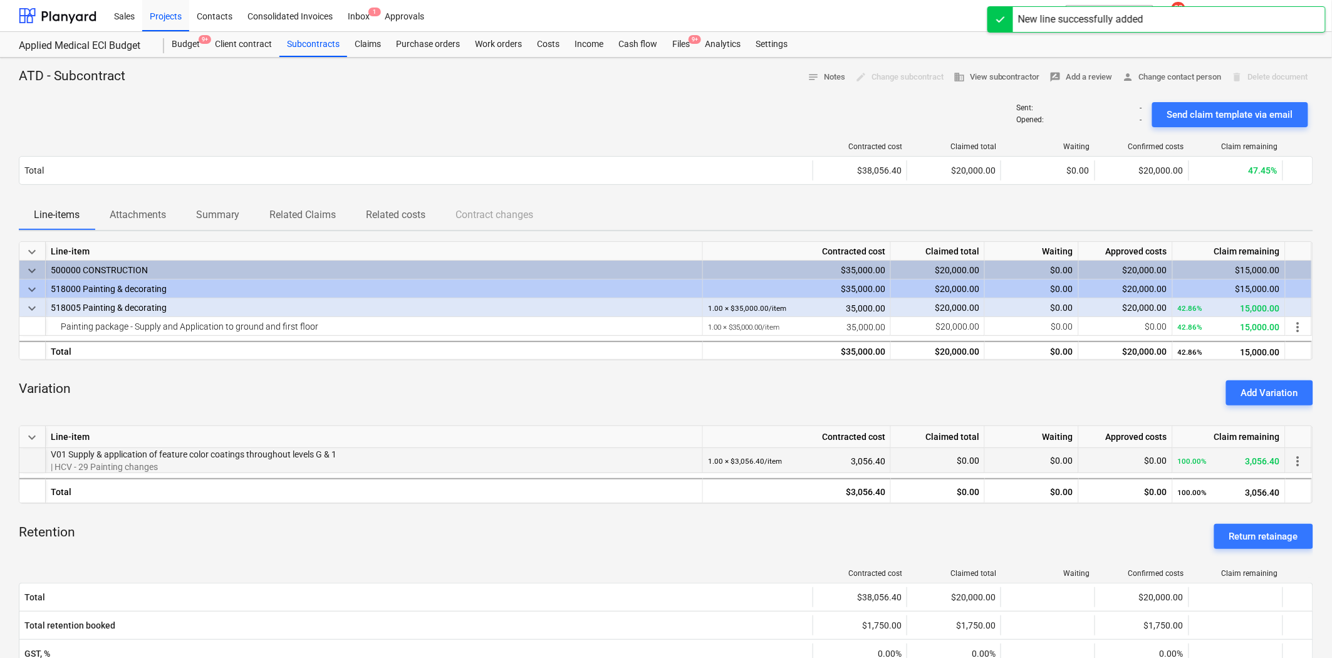
click at [1198, 462] on span "more_vert" at bounding box center [1297, 461] width 15 height 15
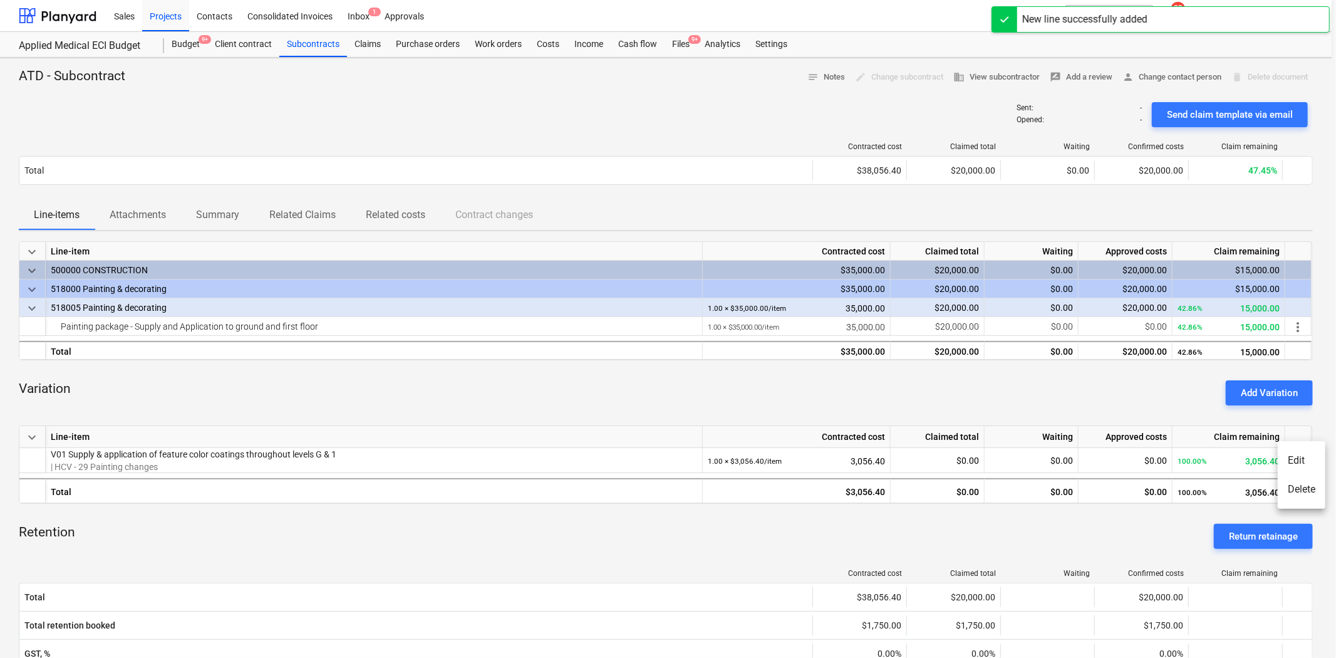
click at [1067, 397] on div at bounding box center [668, 329] width 1336 height 658
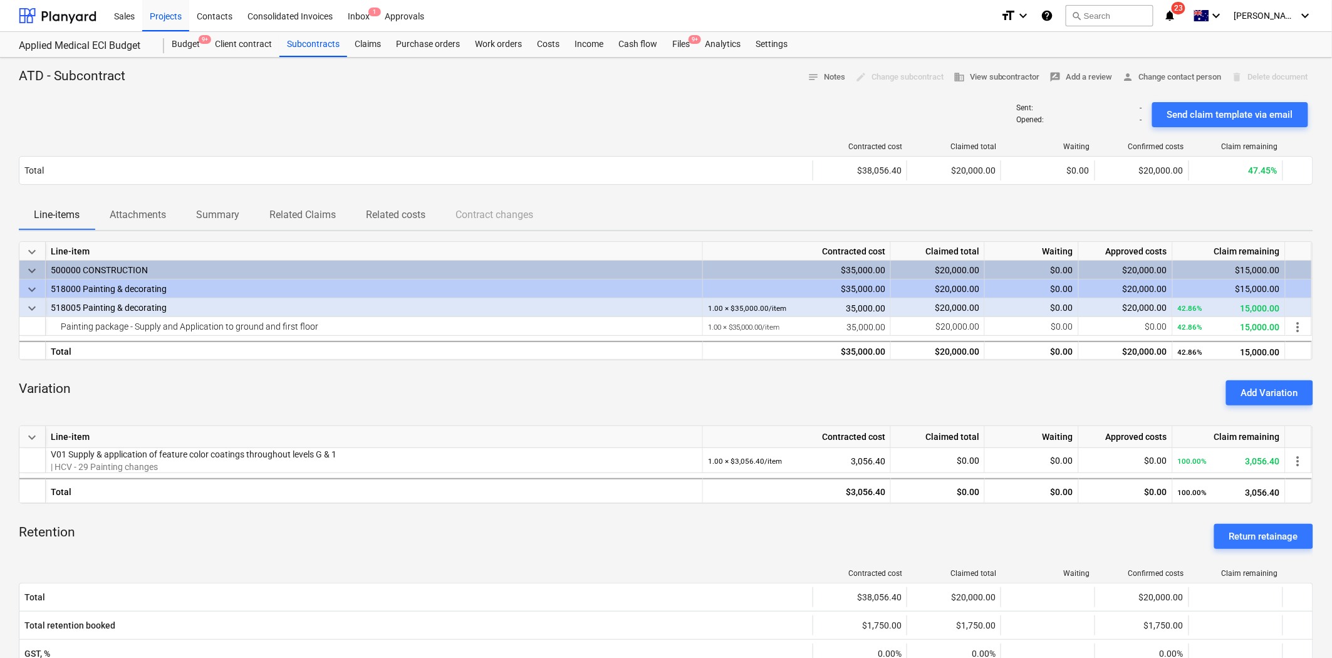
click at [765, 407] on div "Variation Add Variation" at bounding box center [666, 392] width 1294 height 45
click at [1198, 403] on button "Add Variation" at bounding box center [1269, 392] width 87 height 25
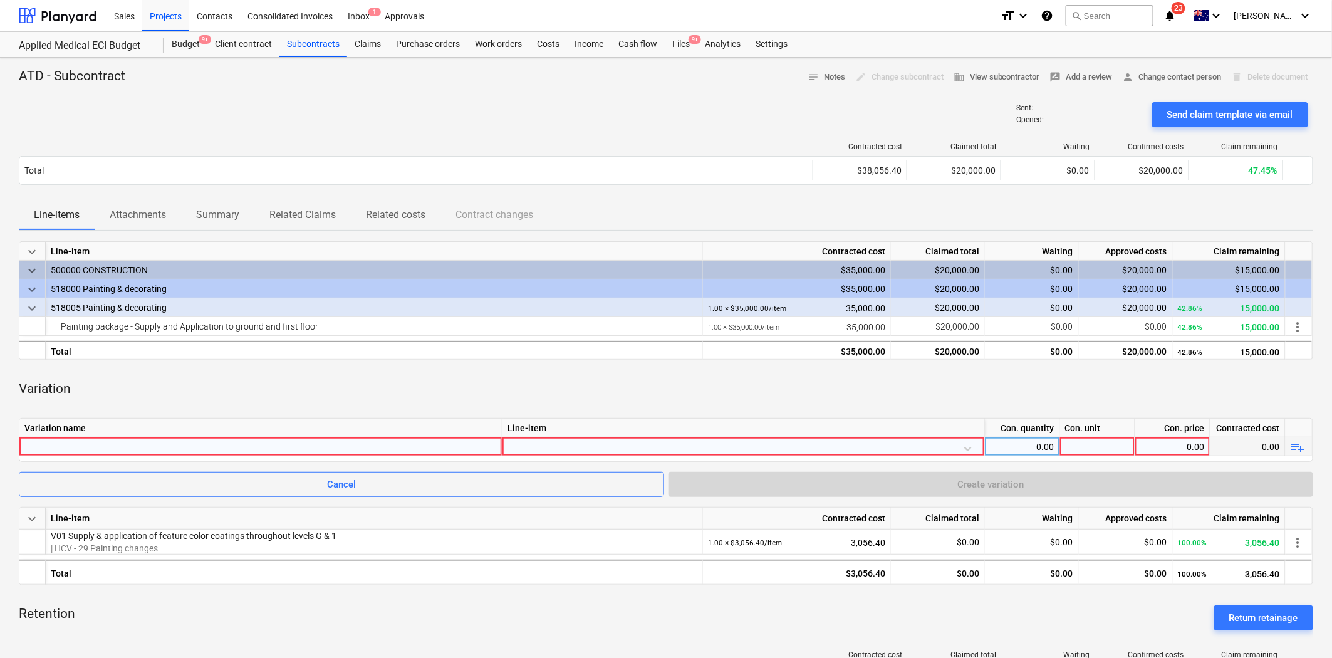
click at [169, 448] on div at bounding box center [260, 446] width 472 height 18
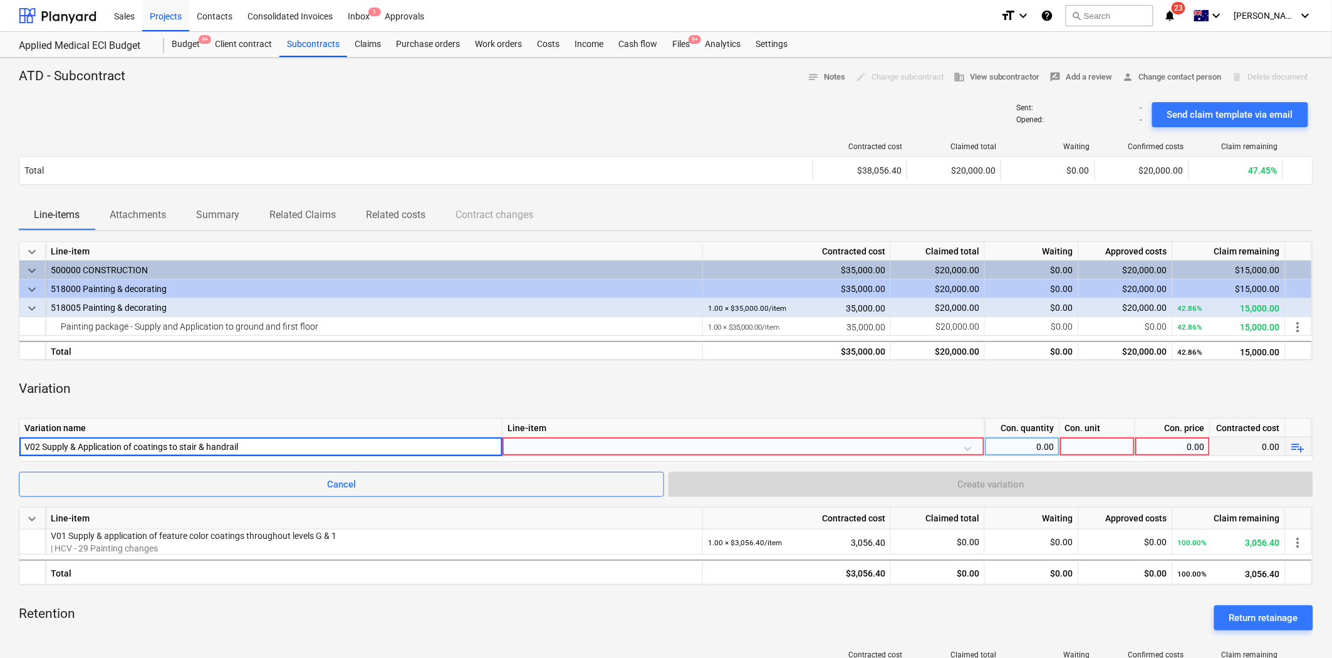
type input "V02 Supply & Application of coatings to stair & handrails"
click at [549, 445] on div at bounding box center [743, 448] width 472 height 22
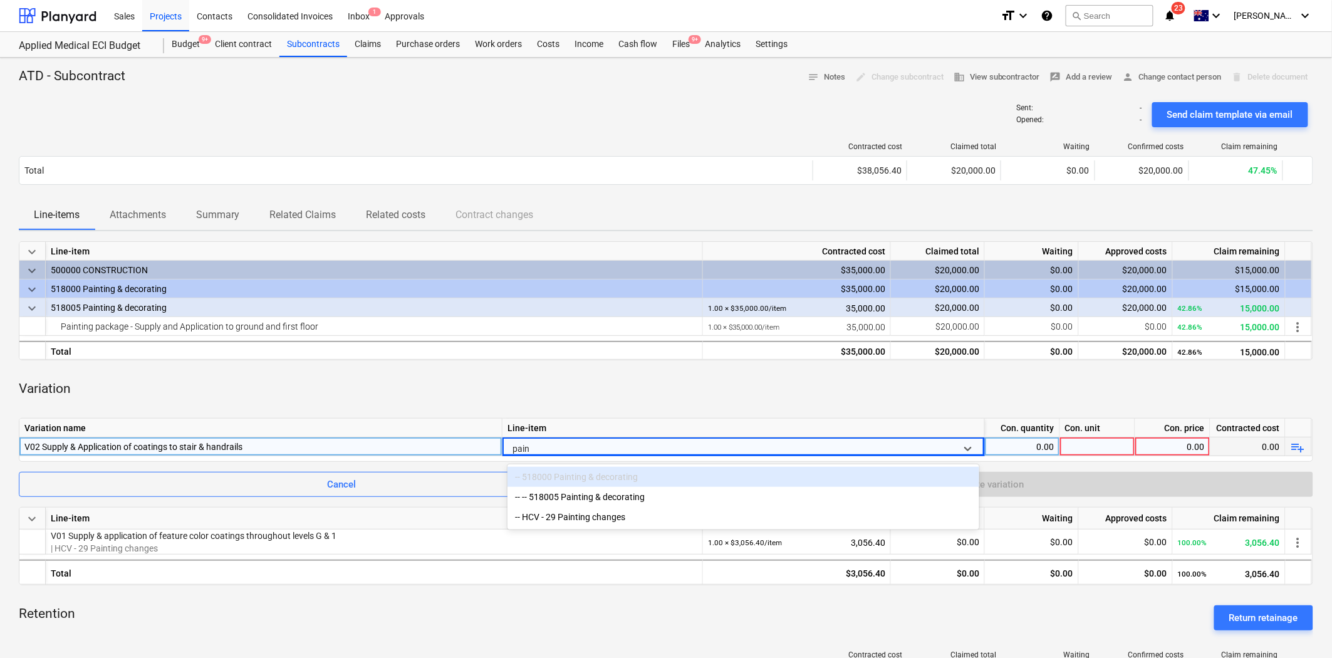
type input "paint"
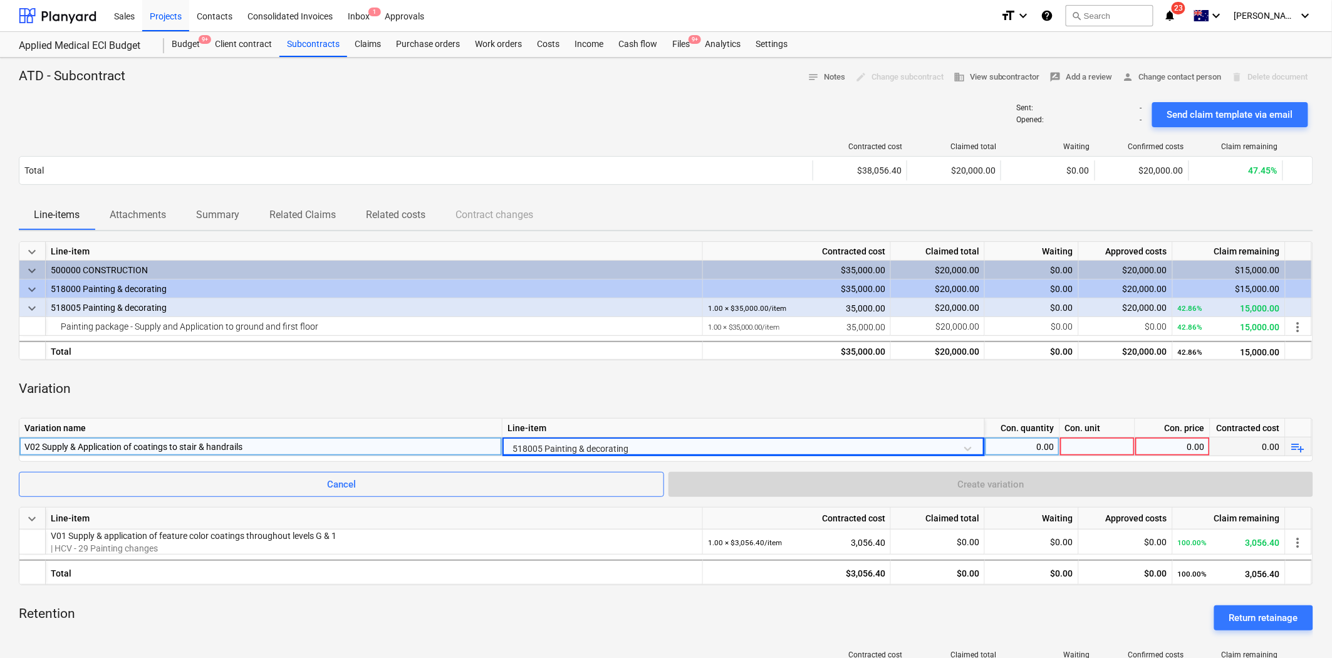
click at [1063, 453] on div at bounding box center [1097, 446] width 75 height 19
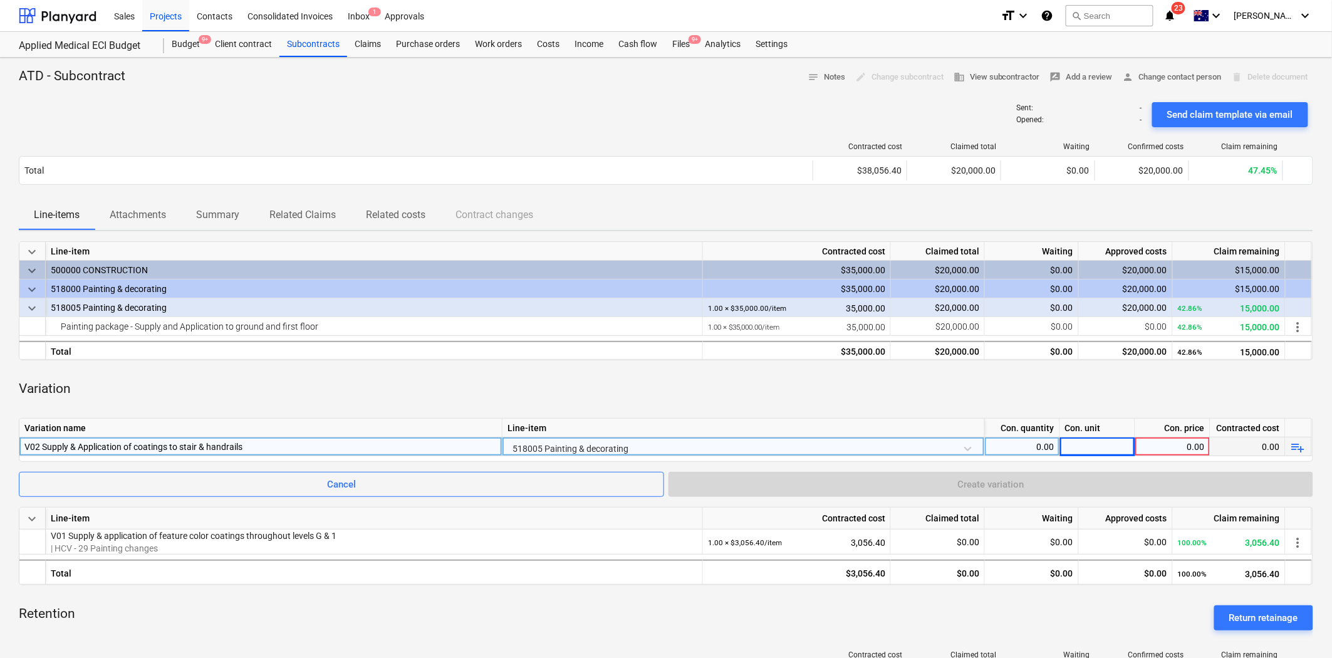
click at [1041, 442] on div "0.00" at bounding box center [1022, 446] width 65 height 19
click at [1082, 442] on div at bounding box center [1097, 446] width 75 height 19
type input "item"
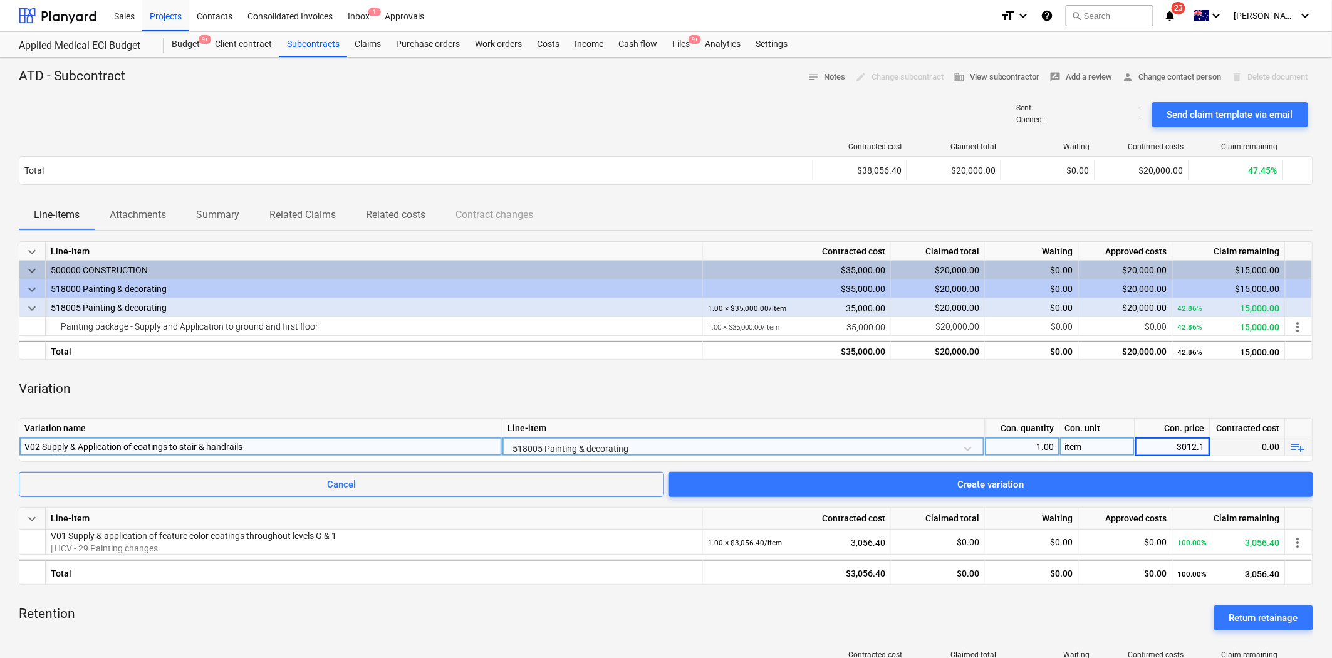
type input "3012.11"
click at [1134, 405] on div "Variation" at bounding box center [666, 389] width 1294 height 38
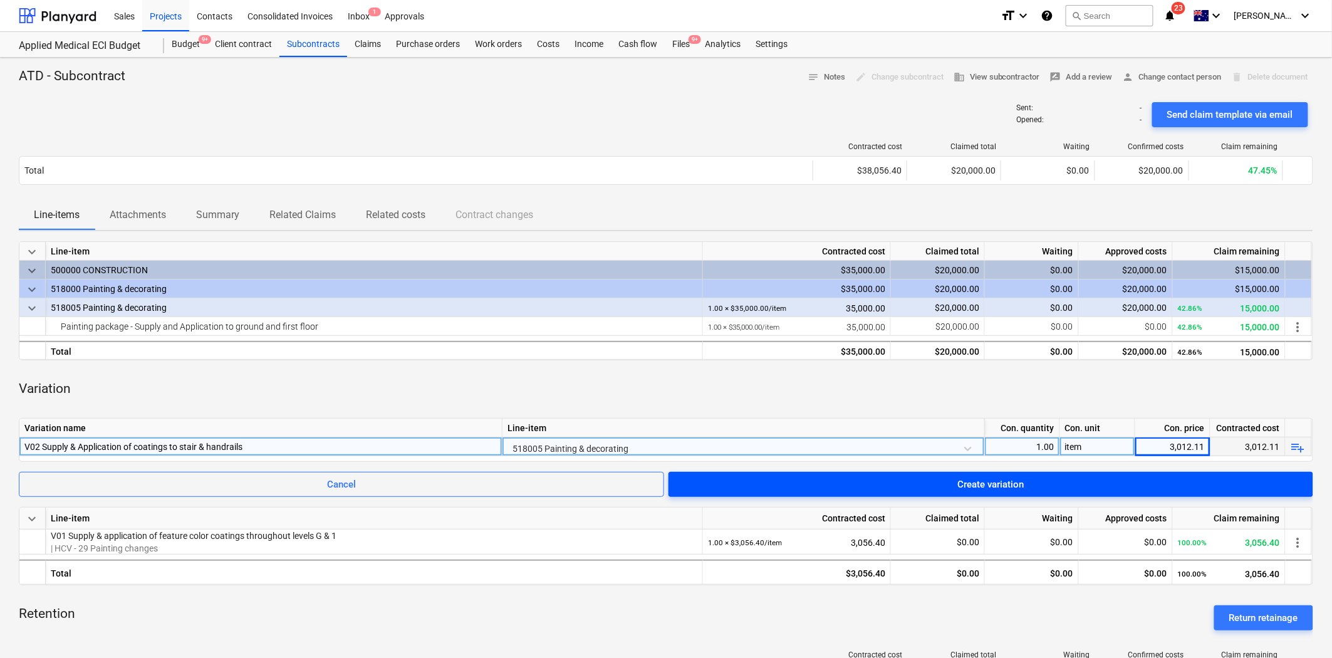
click at [1189, 476] on span "Create variation" at bounding box center [990, 484] width 615 height 16
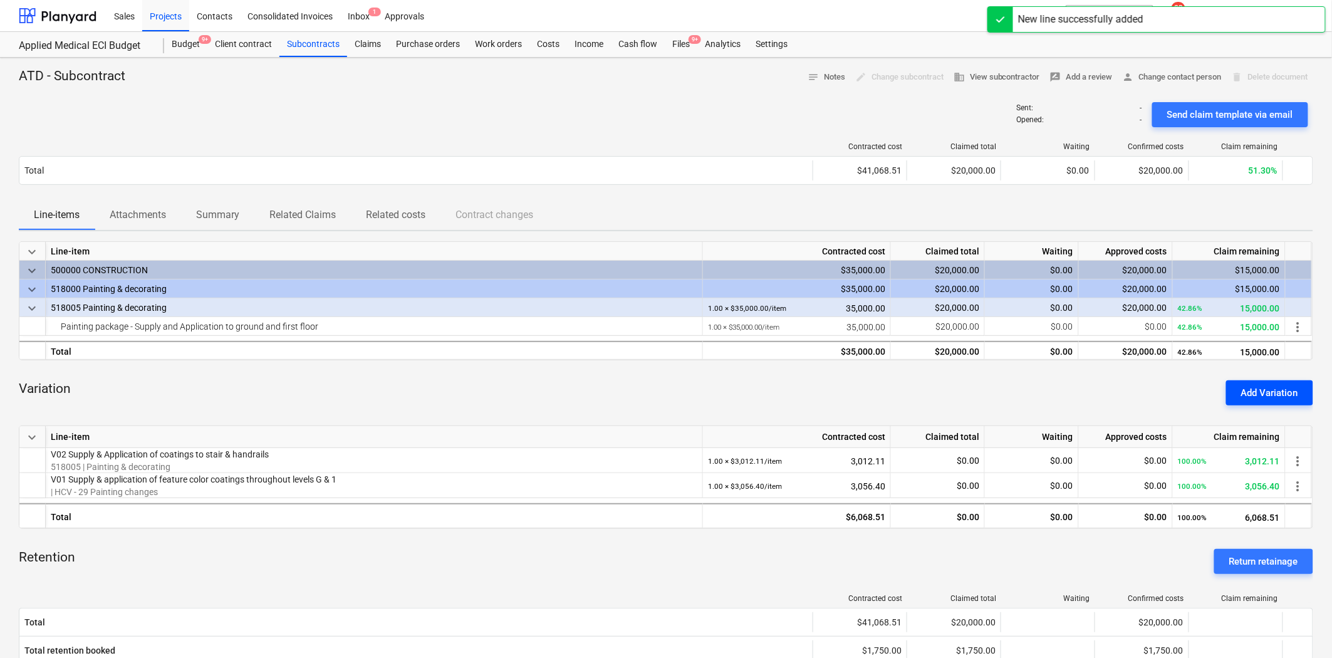
click at [1198, 395] on div "Add Variation" at bounding box center [1269, 393] width 57 height 16
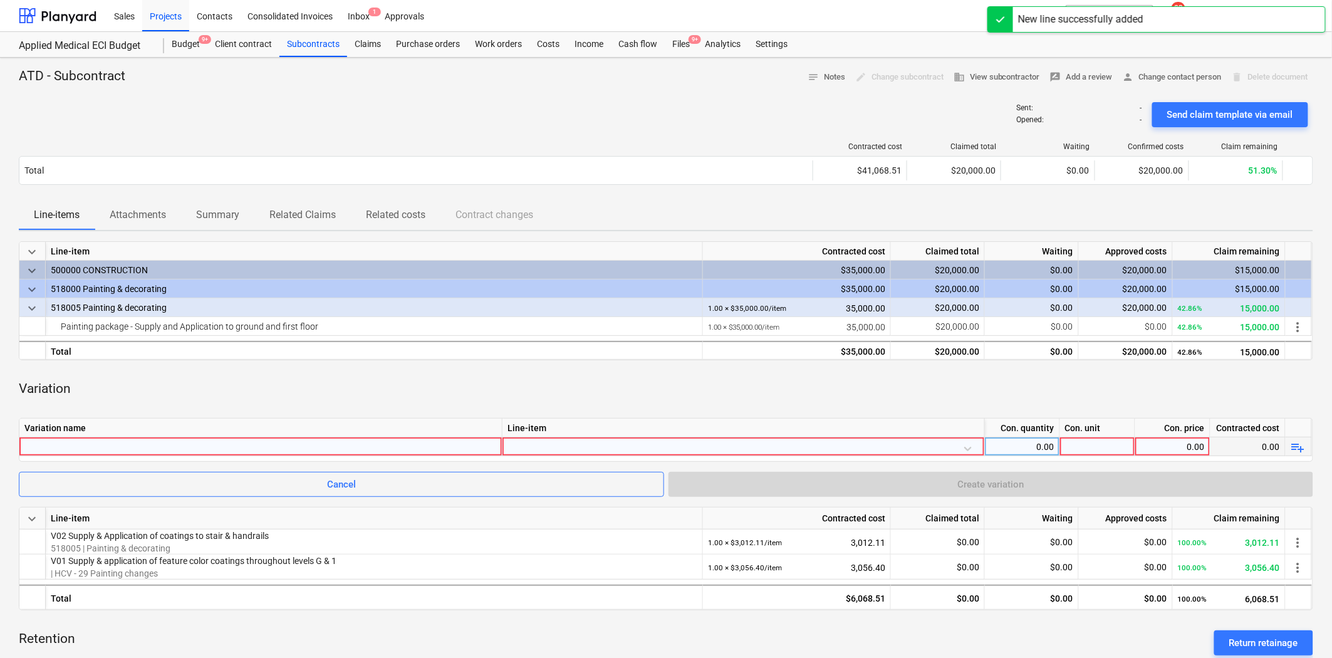
click at [220, 449] on div at bounding box center [260, 446] width 472 height 18
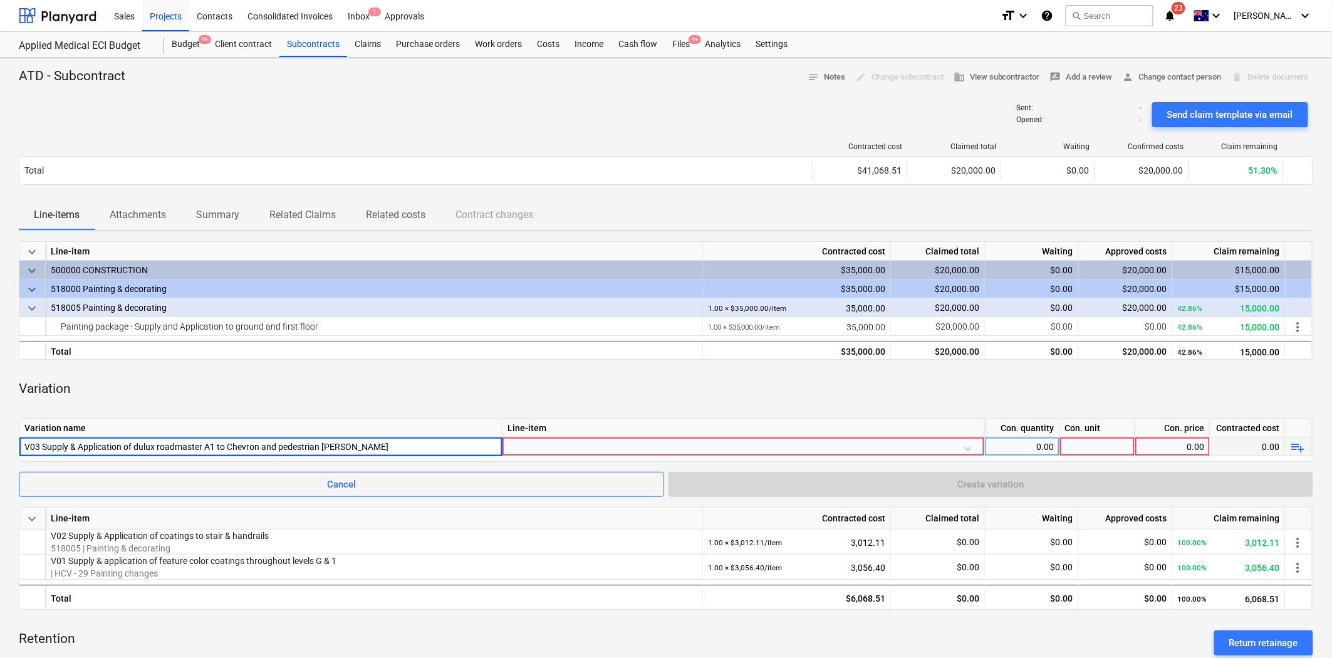
type input "V03 Supply & Application of dulux roadmaster A1 to Chevron and pedestrian cross…"
click at [547, 449] on div at bounding box center [743, 448] width 472 height 22
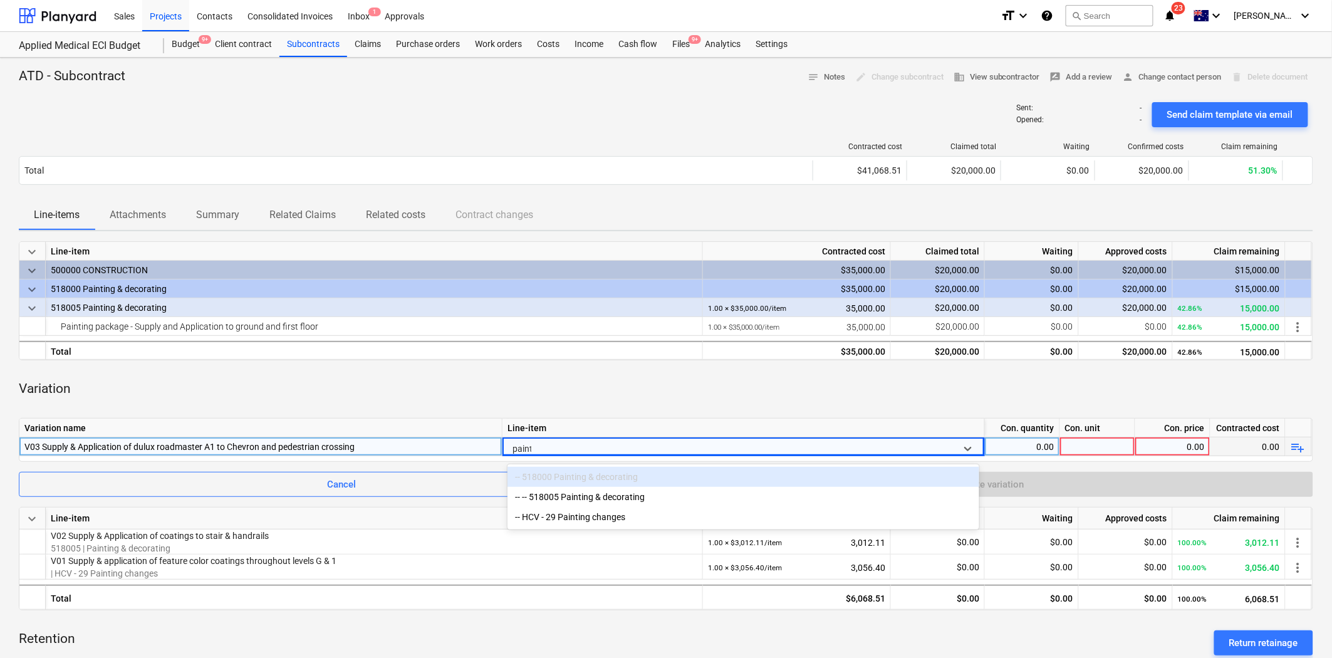
type input "paintin"
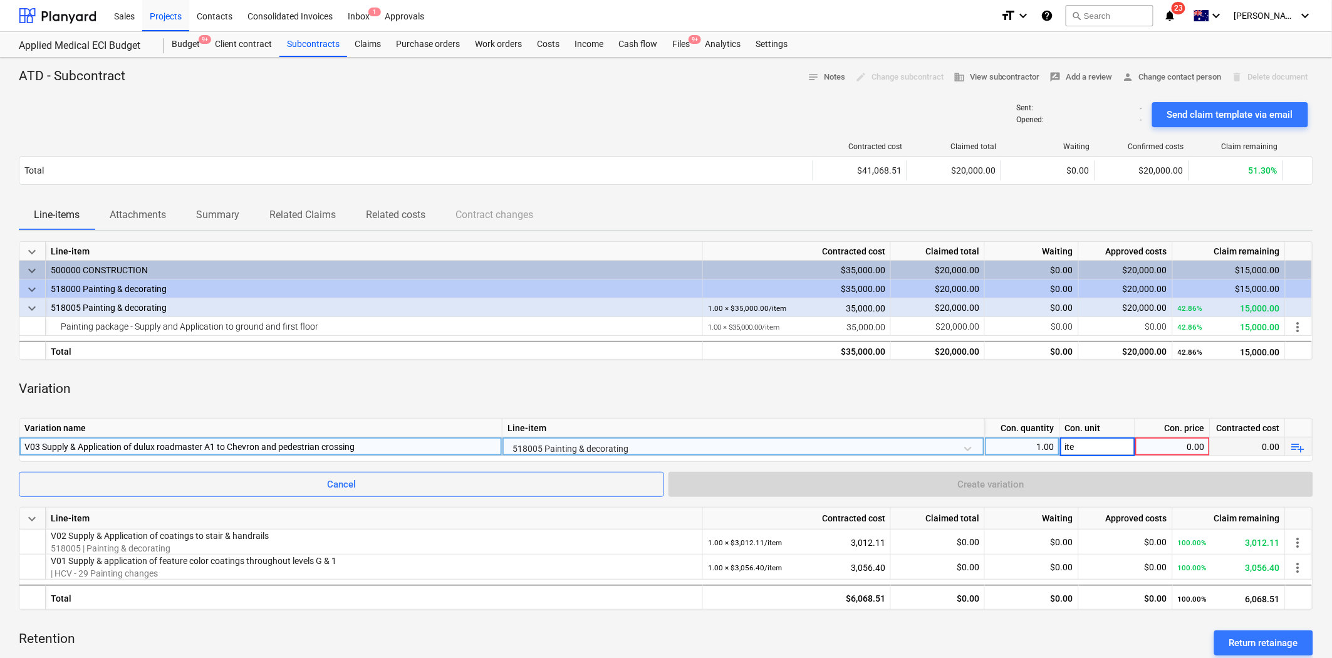
type input "item"
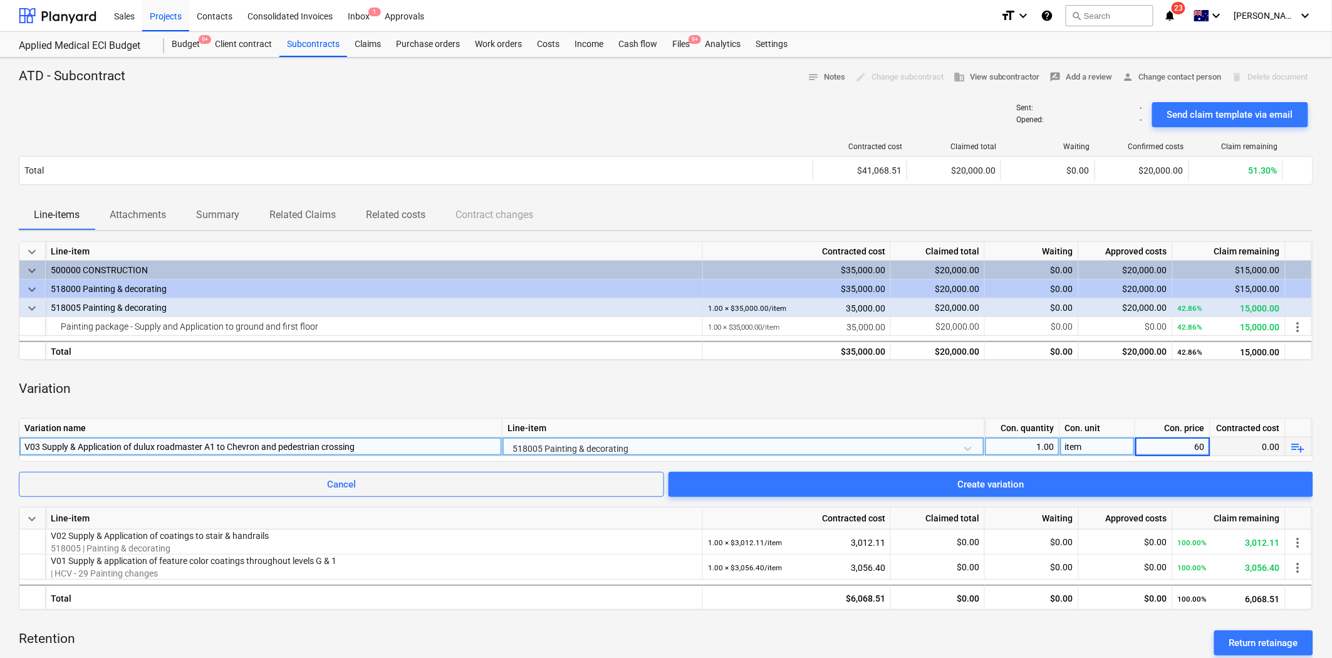
type input "600"
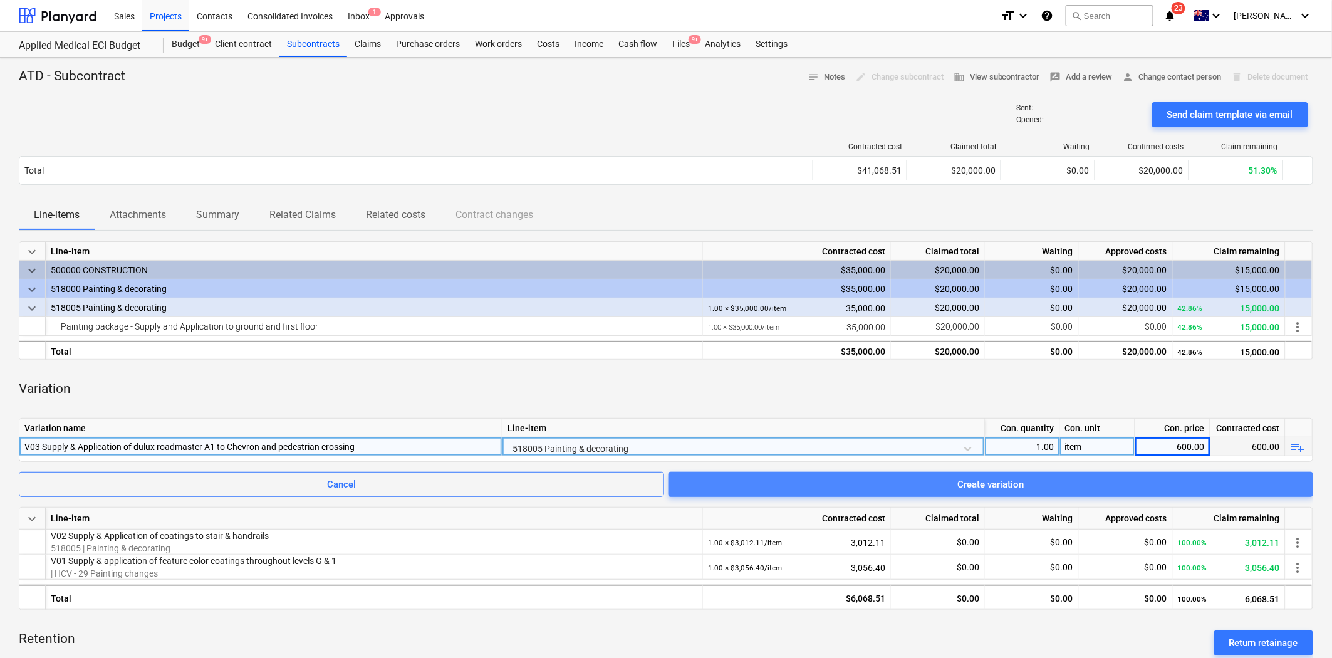
click at [923, 484] on span "Create variation" at bounding box center [990, 484] width 615 height 16
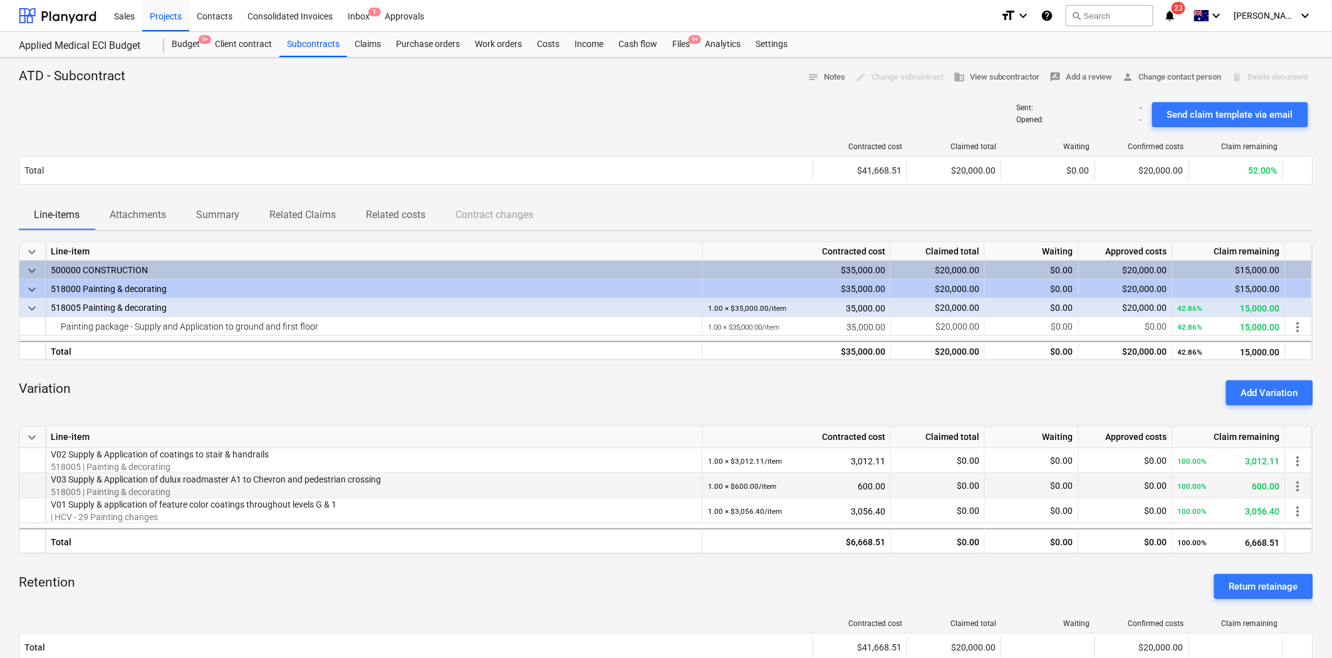
scroll to position [70, 0]
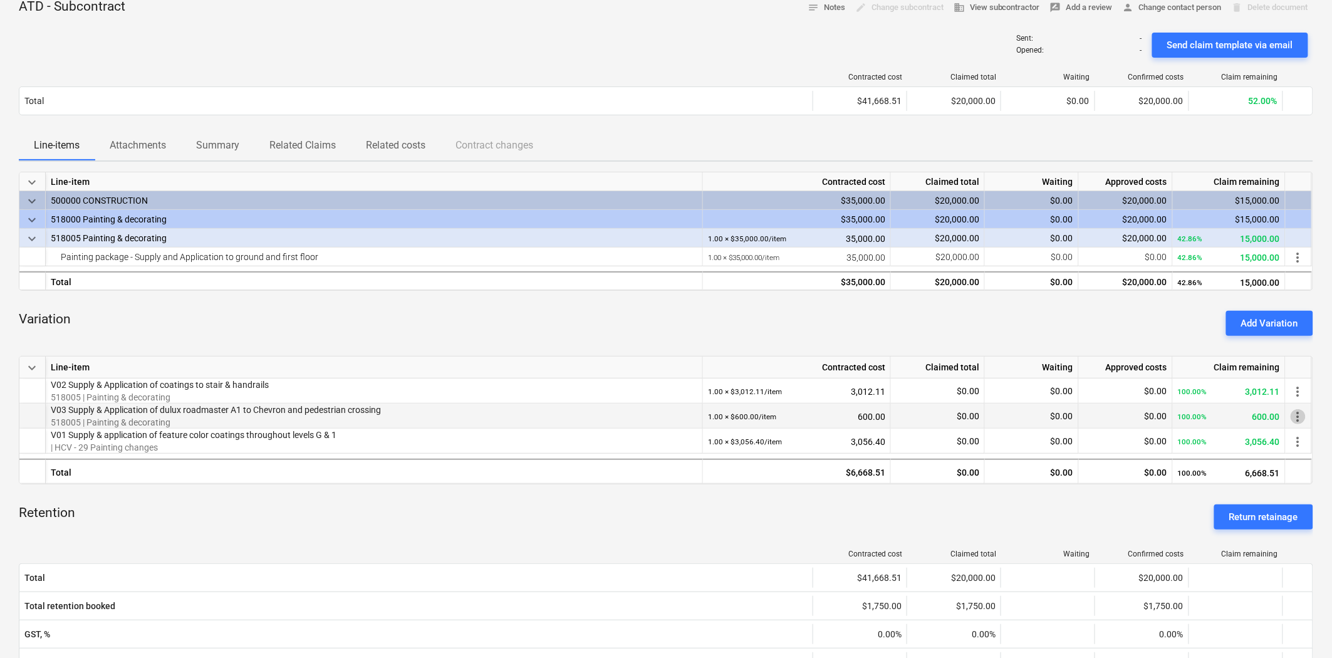
click at [1198, 415] on span "more_vert" at bounding box center [1297, 416] width 15 height 15
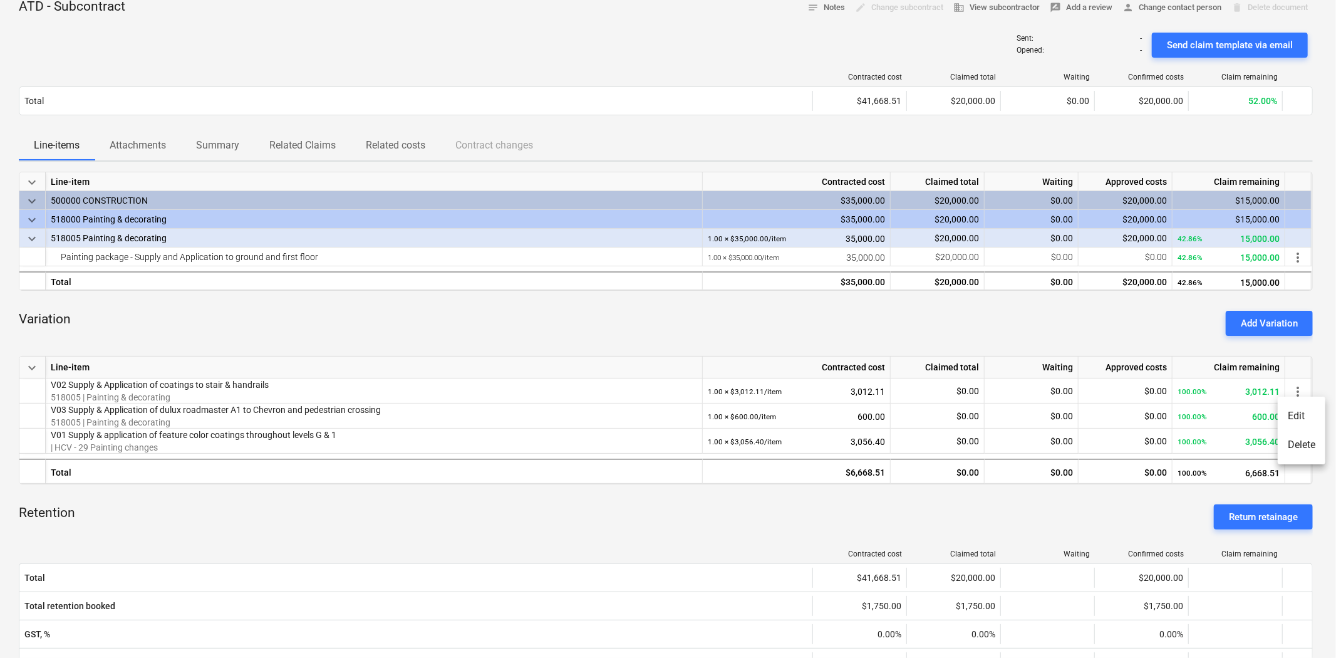
click at [1198, 440] on li "Delete" at bounding box center [1302, 444] width 48 height 29
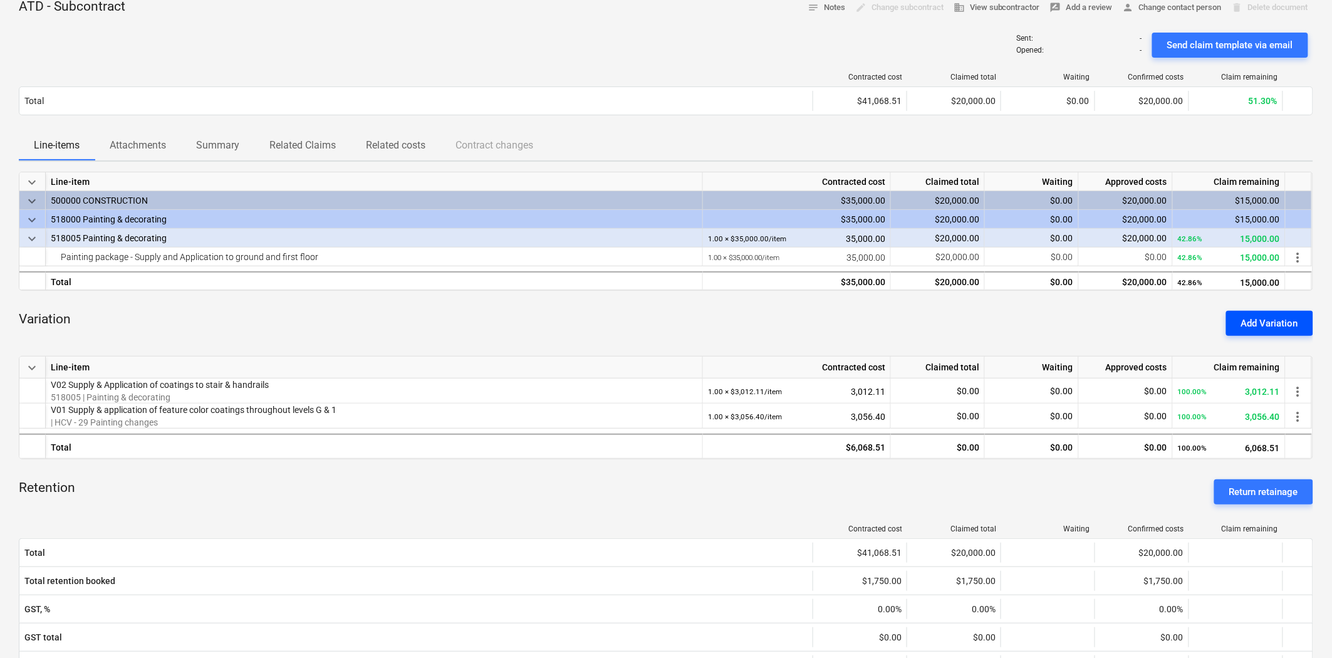
click at [1198, 320] on div "Add Variation" at bounding box center [1269, 323] width 57 height 16
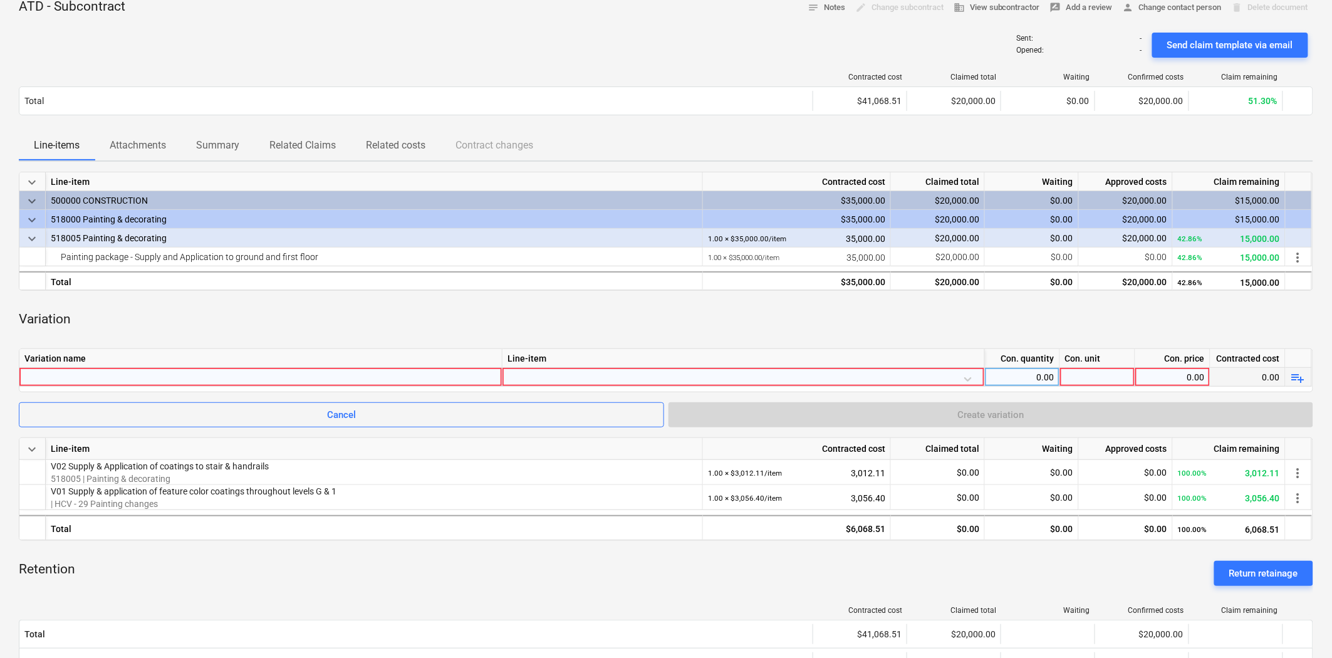
click at [180, 380] on div at bounding box center [260, 377] width 472 height 18
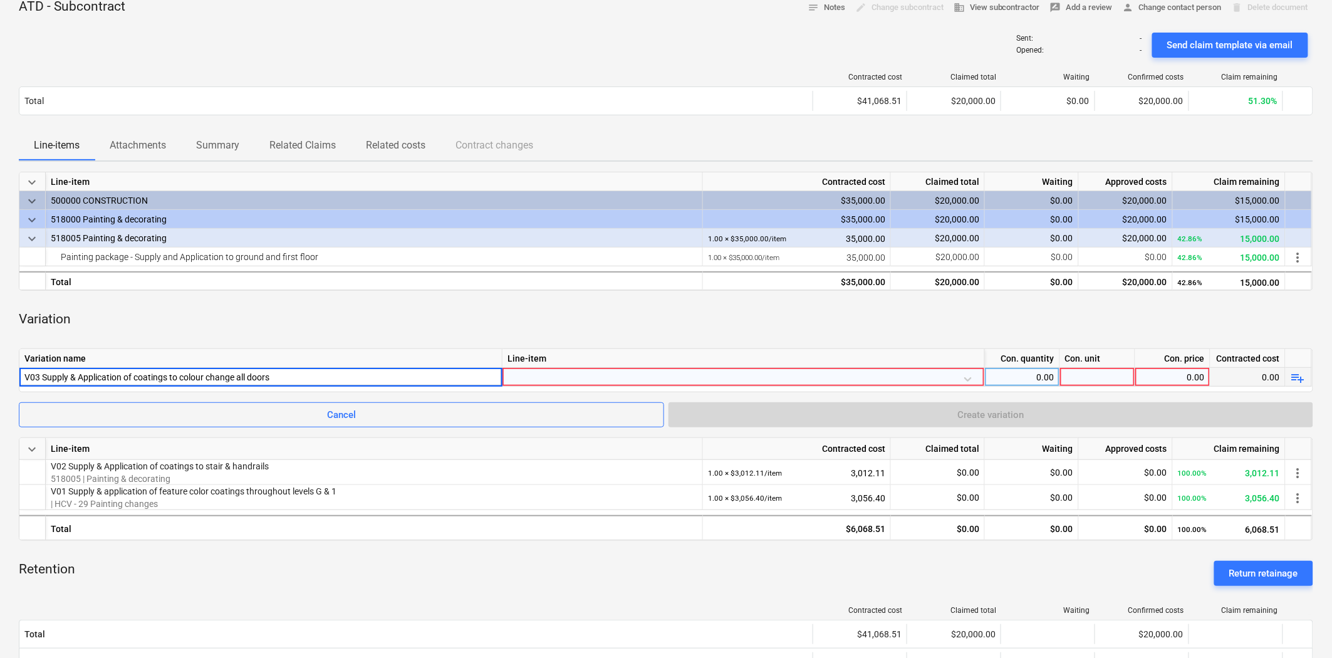
type input "V03 Supply & Application of coatings to colour change all doors"
click at [569, 374] on div at bounding box center [743, 379] width 472 height 22
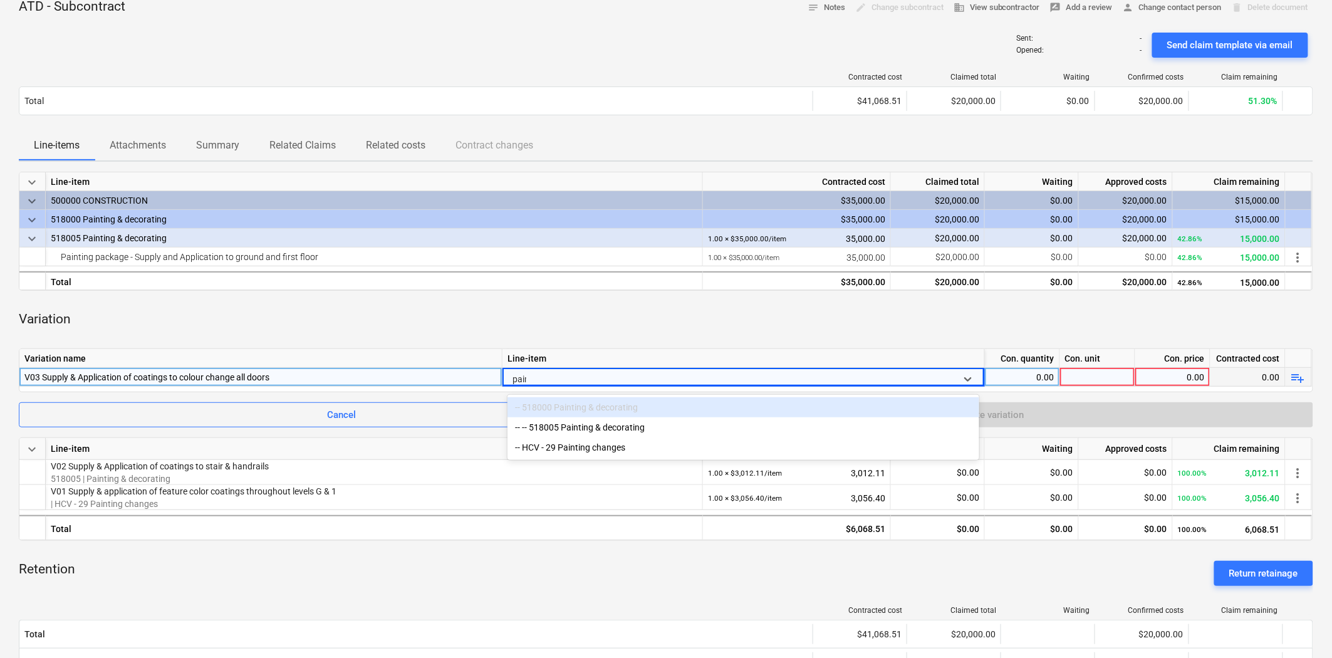
type input "paintin"
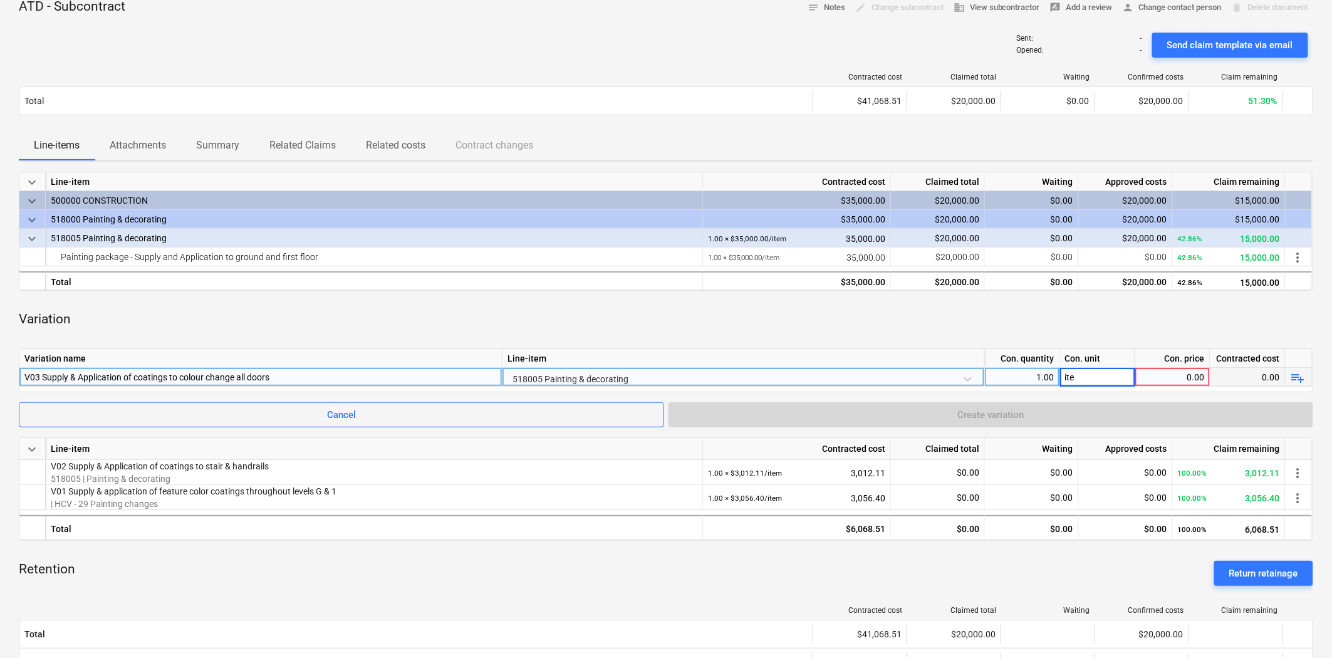
type input "item"
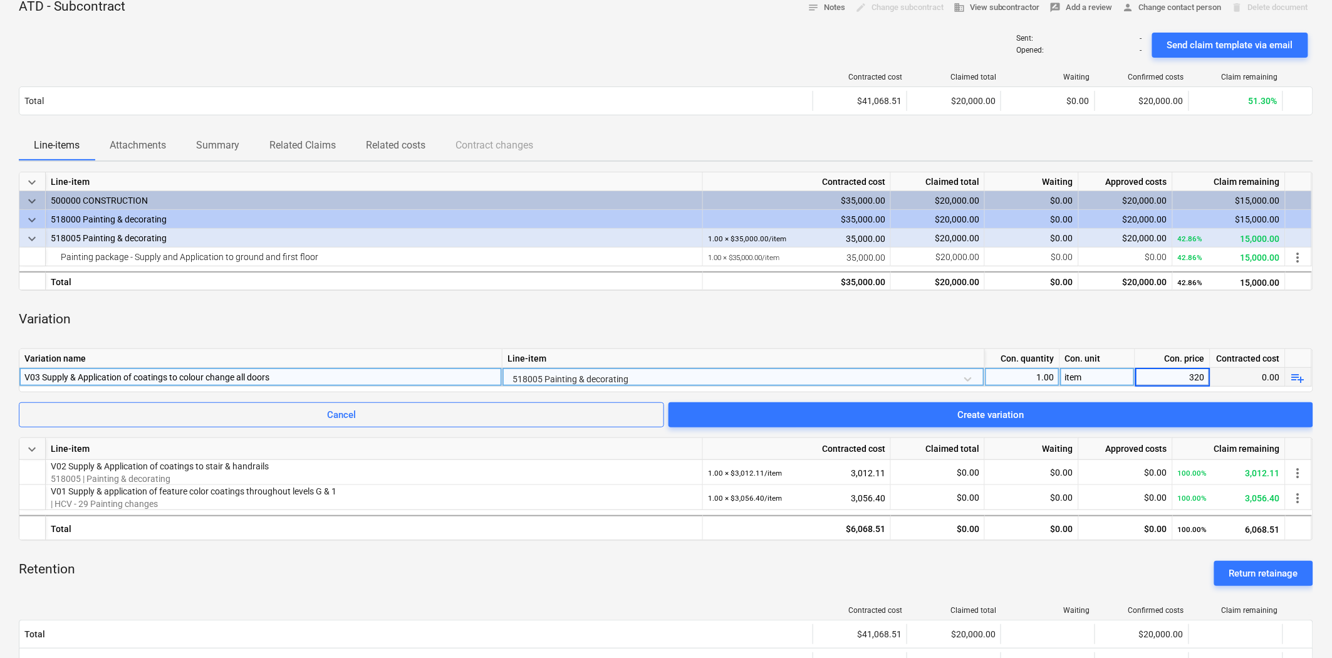
type input "3200"
click at [855, 319] on div "Variation" at bounding box center [666, 320] width 1294 height 38
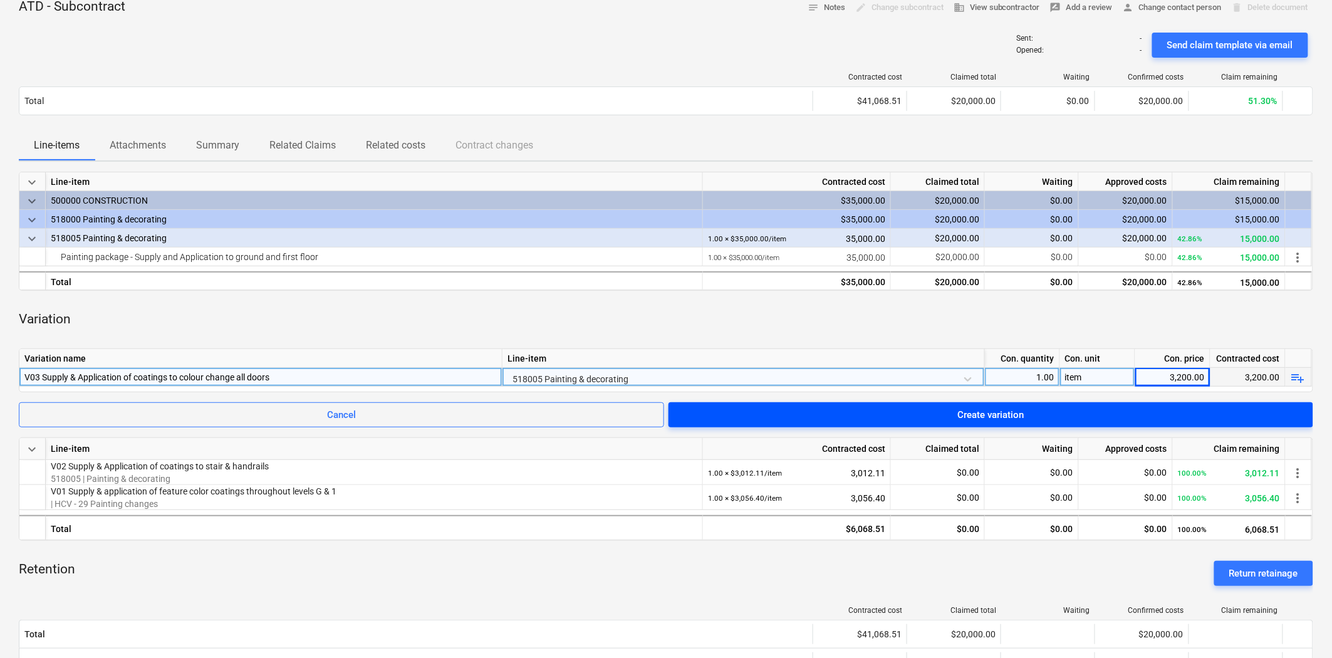
click at [1065, 412] on span "Create variation" at bounding box center [990, 415] width 615 height 16
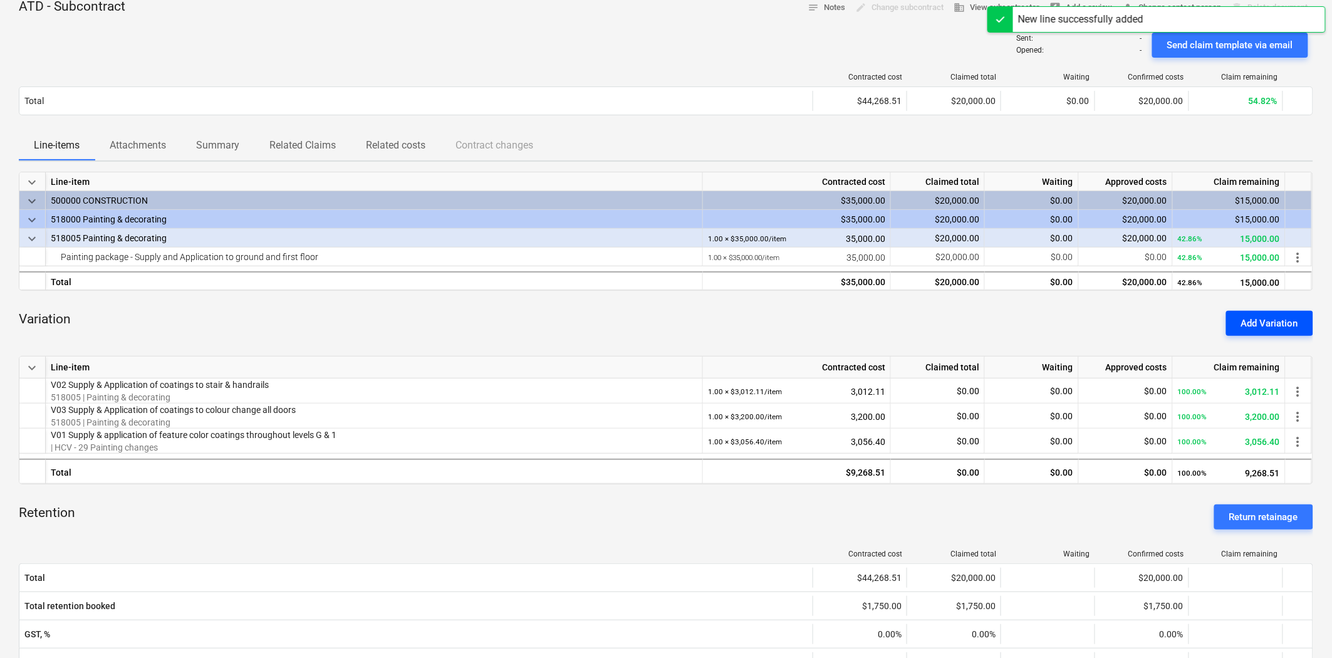
click at [1198, 323] on div "Add Variation" at bounding box center [1269, 323] width 57 height 16
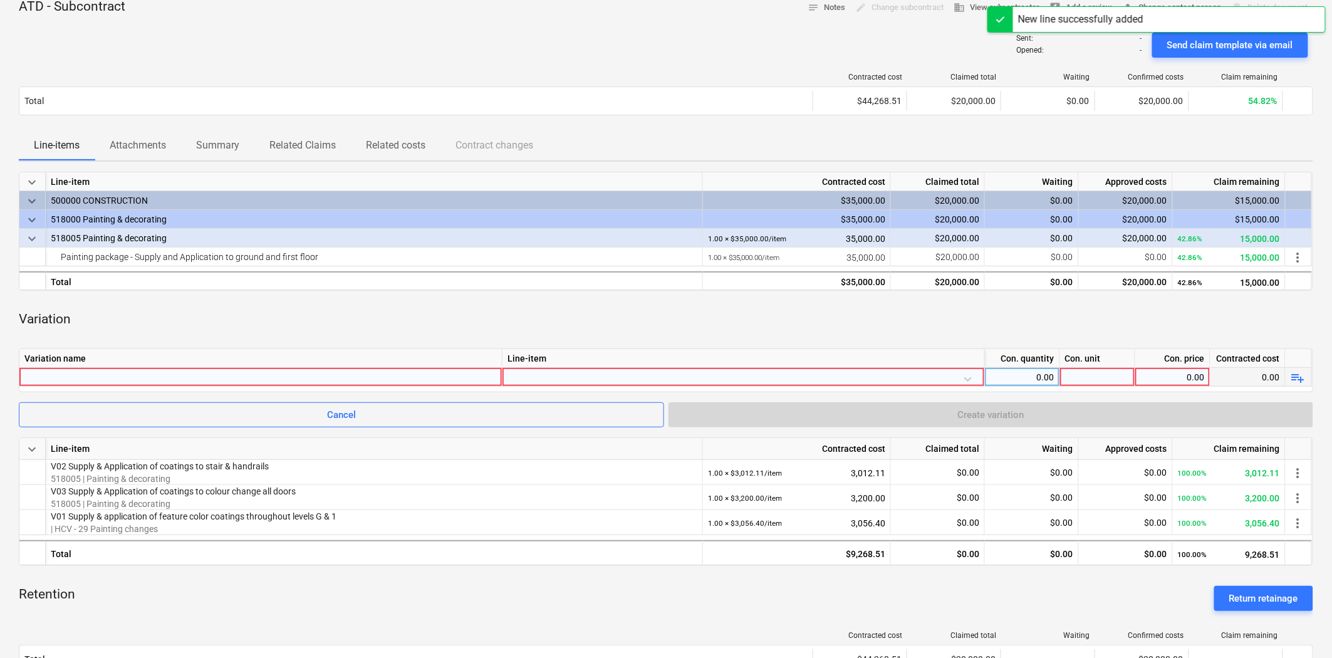
click at [172, 373] on div at bounding box center [260, 377] width 472 height 18
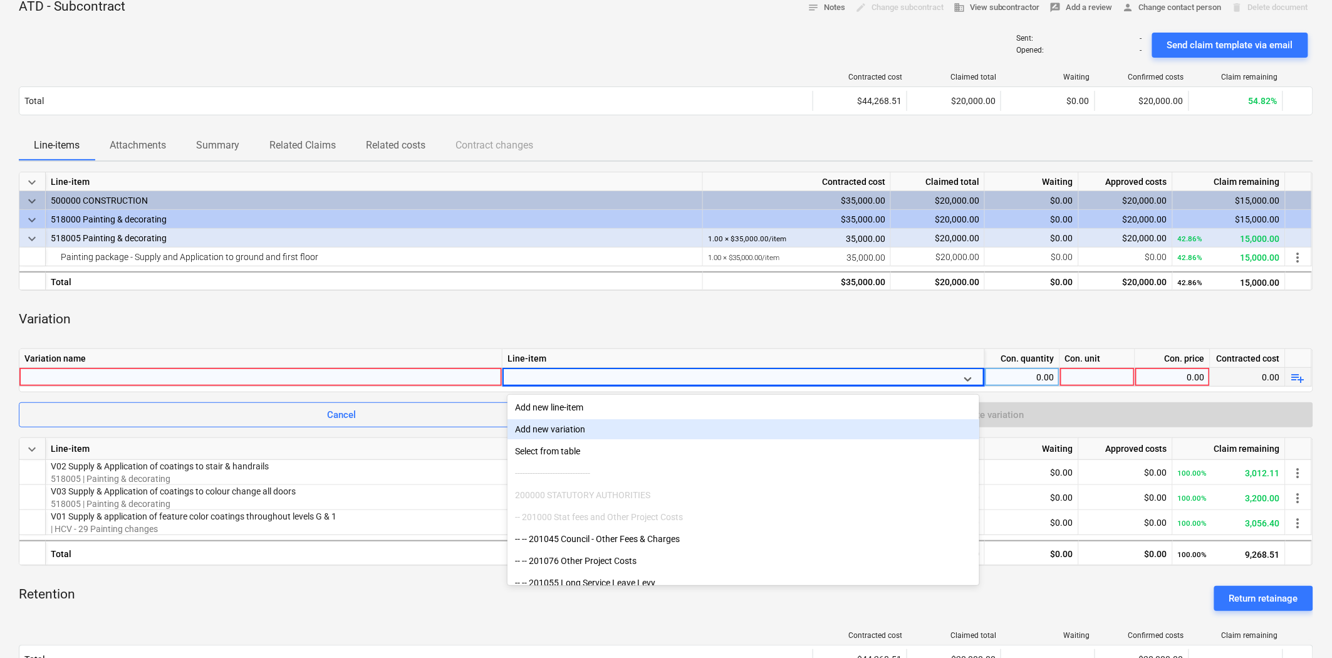
click at [105, 370] on div at bounding box center [260, 377] width 472 height 18
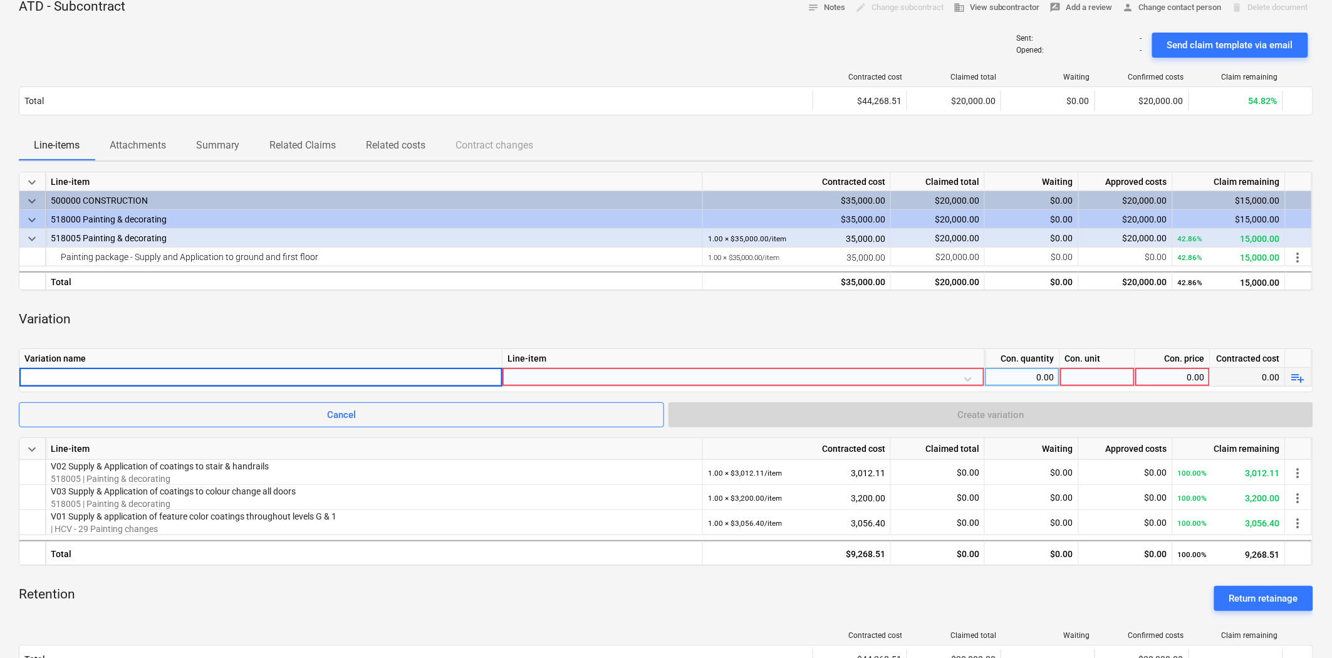
type input "C"
type input "V04 Supply & Application of coatings to stairs"
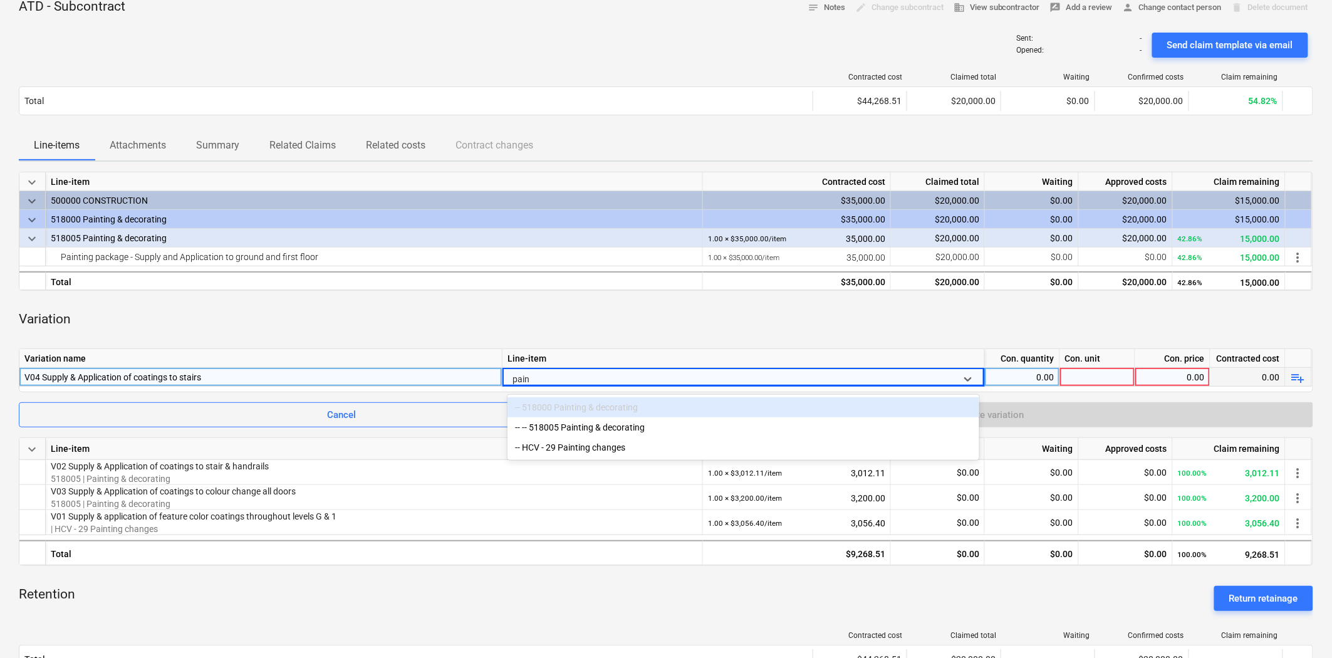
type input "paint"
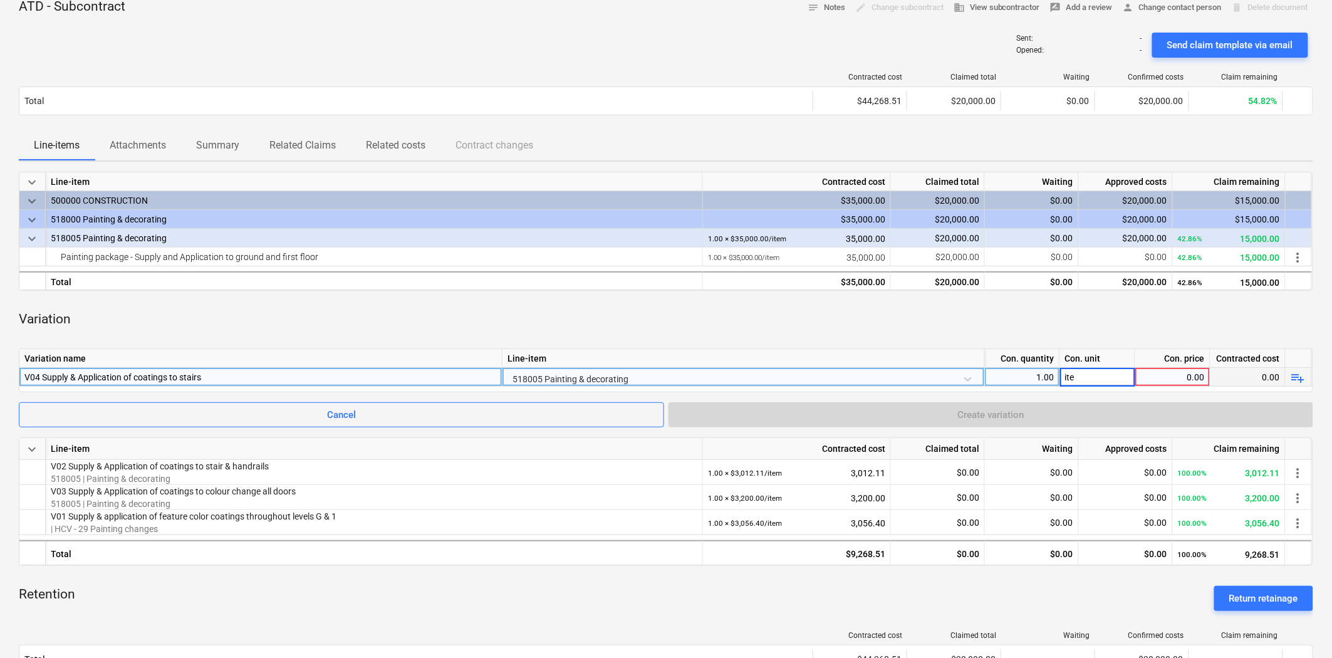
type input "item"
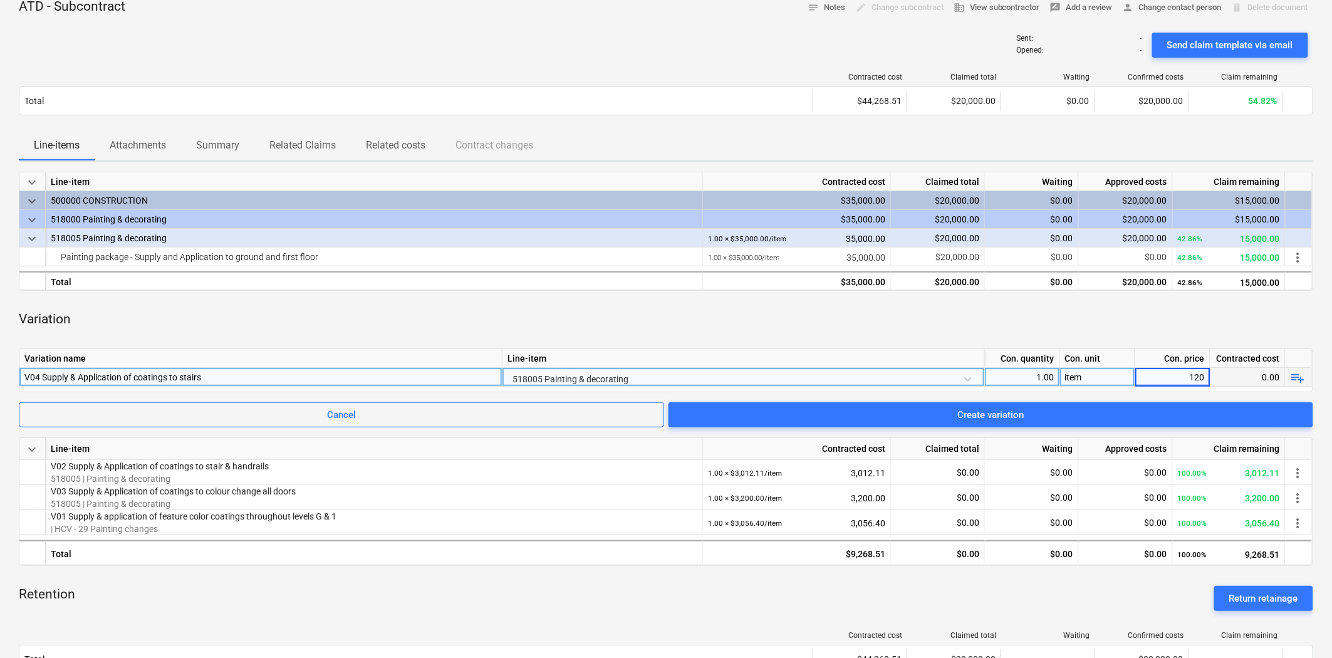
type input "1200"
click at [467, 319] on div "Variation" at bounding box center [666, 320] width 1294 height 38
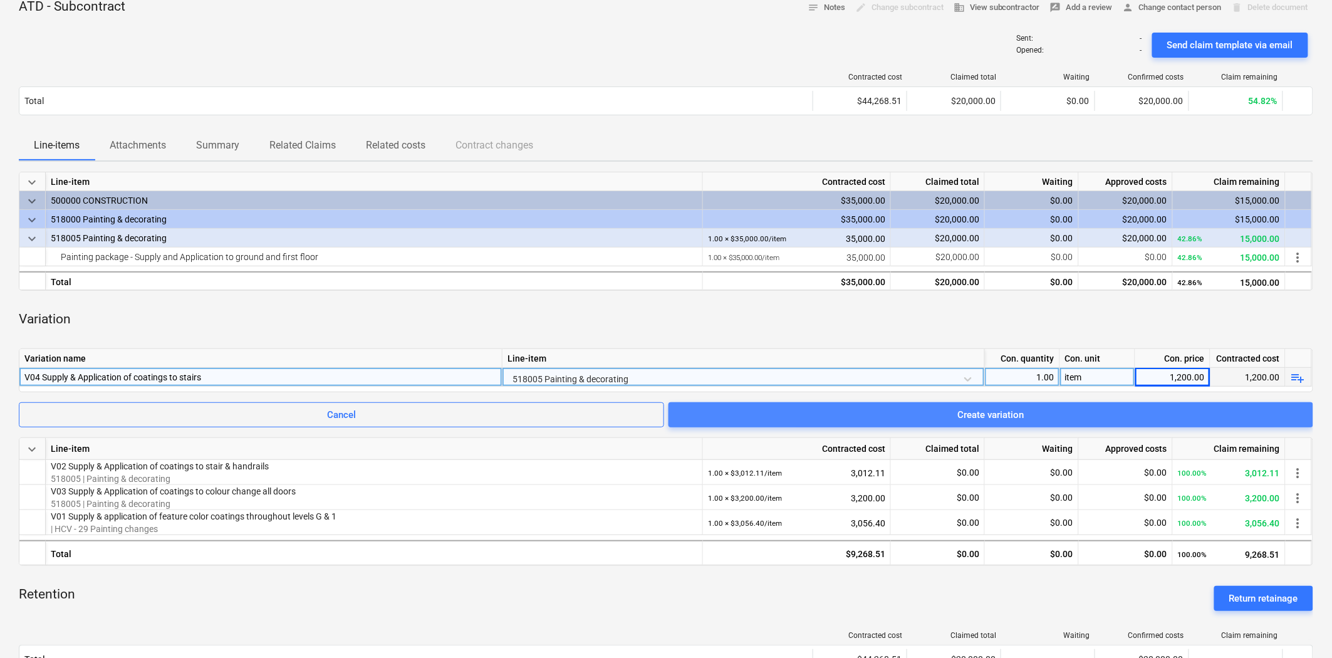
click at [867, 405] on button "Create variation" at bounding box center [990, 414] width 645 height 25
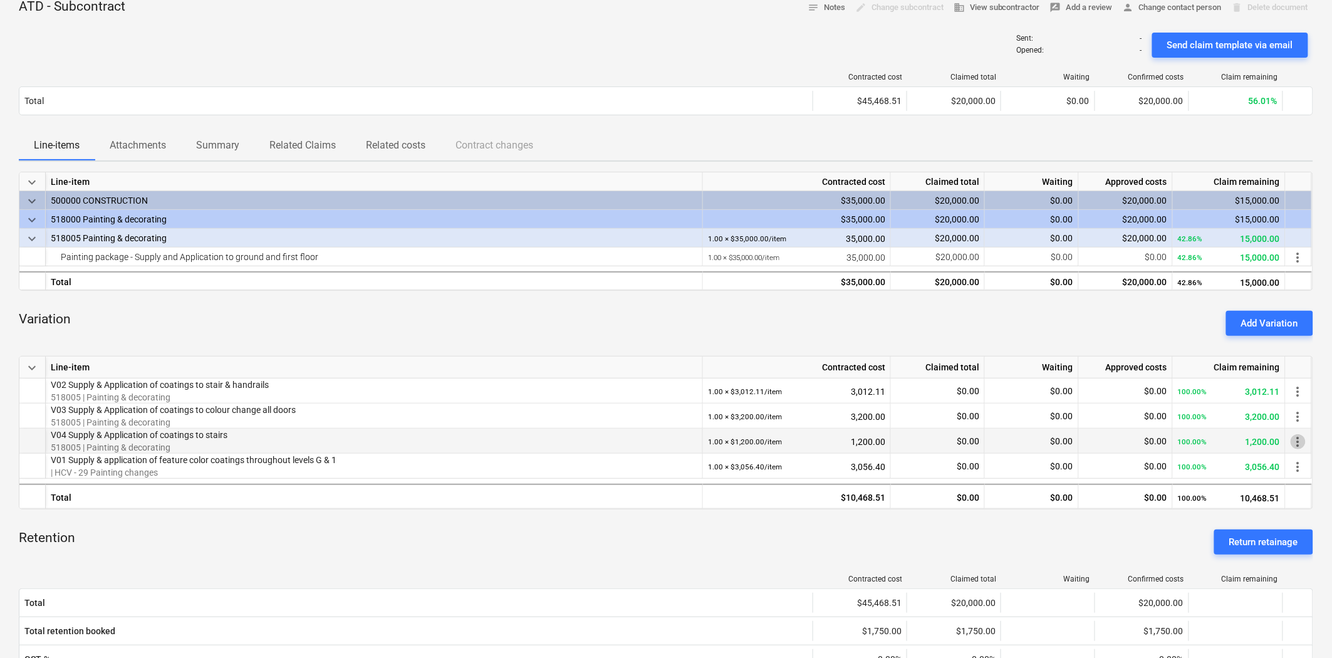
click at [1198, 439] on span "more_vert" at bounding box center [1297, 441] width 15 height 15
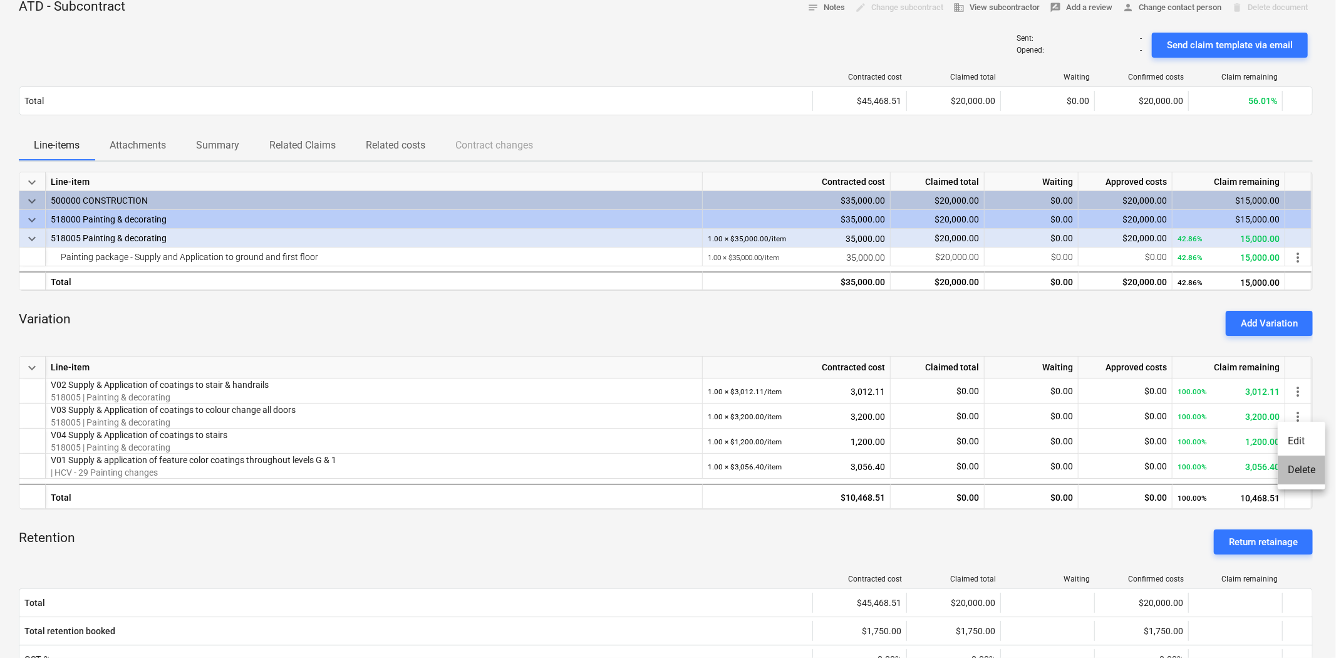
click at [1198, 472] on li "Delete" at bounding box center [1302, 469] width 48 height 29
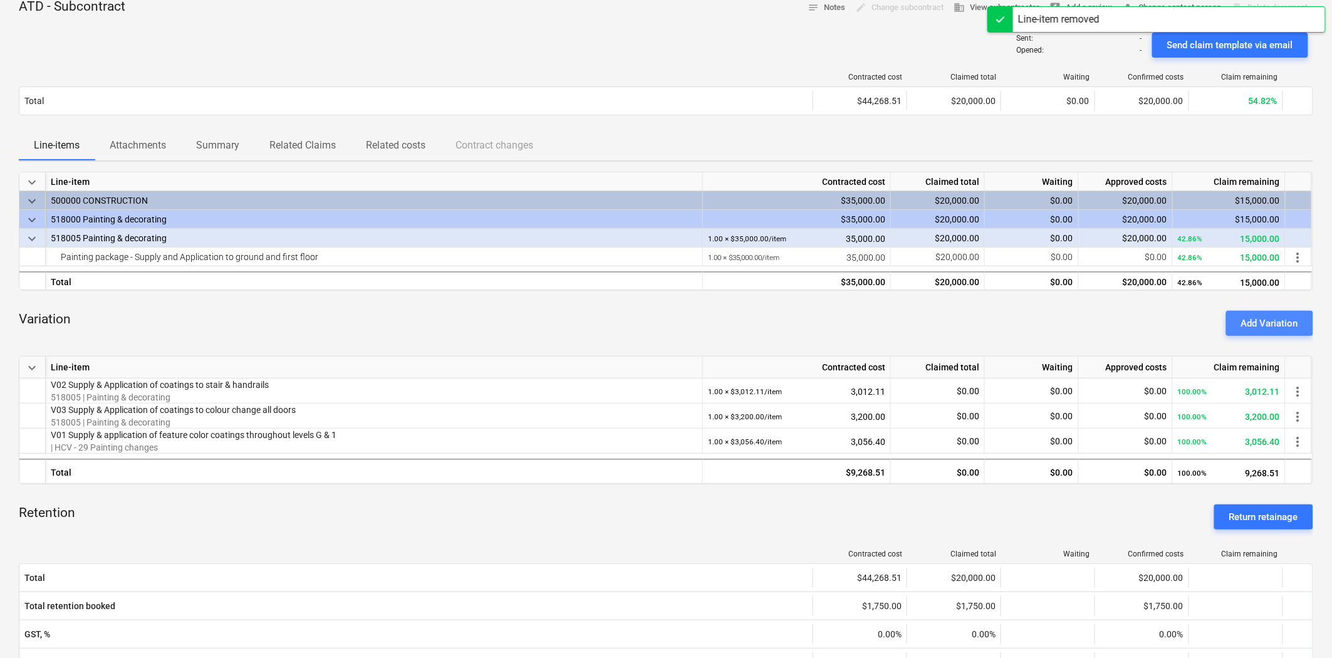
click at [1198, 321] on div "Add Variation" at bounding box center [1269, 323] width 57 height 16
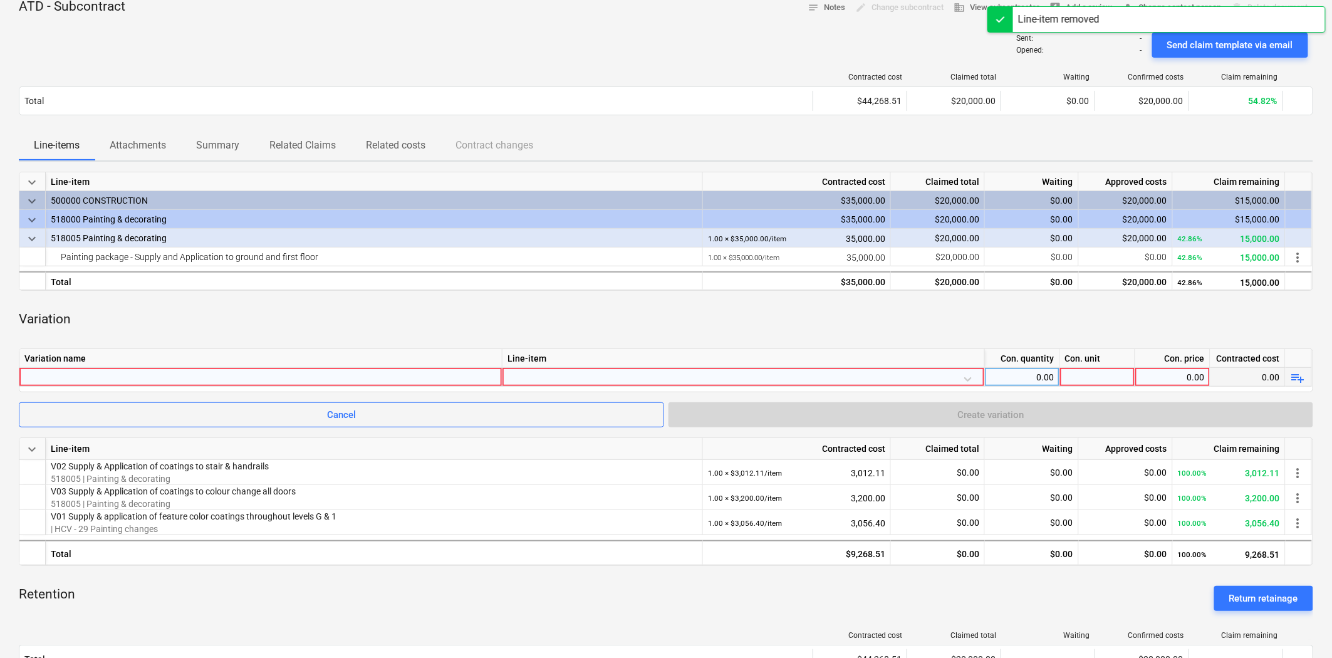
click at [232, 373] on div at bounding box center [260, 377] width 472 height 18
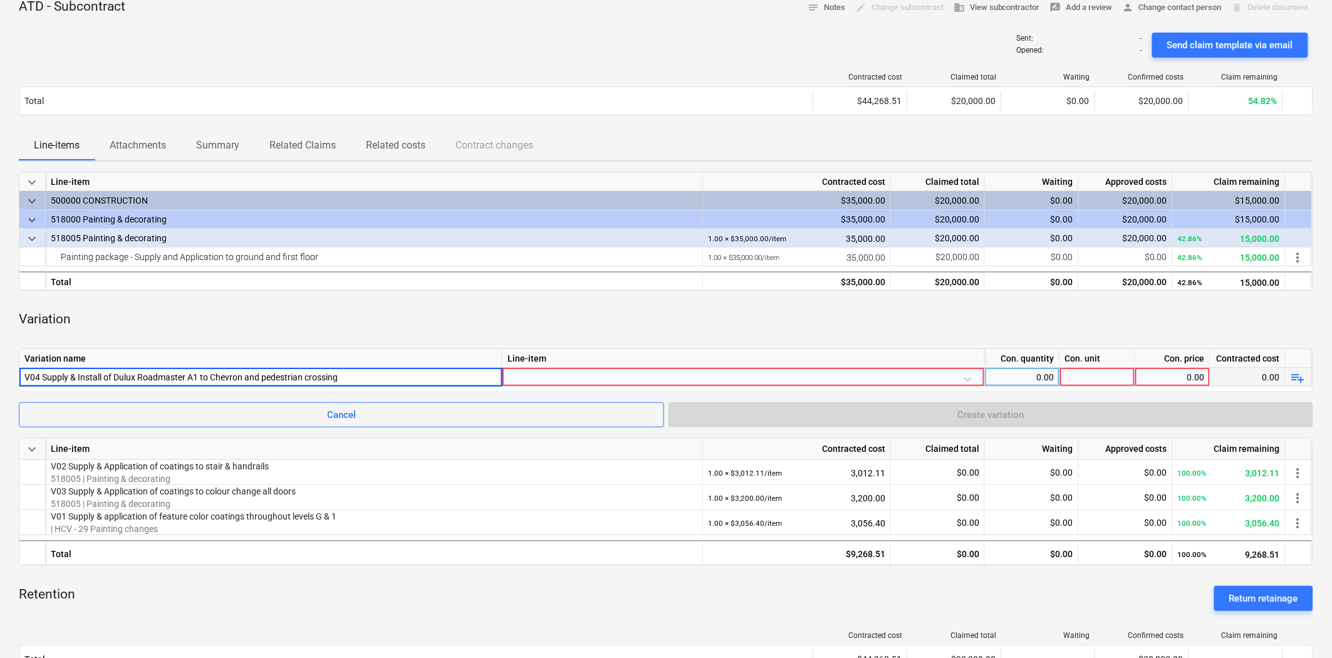
type input "V04 Supply & Install of Dulux Roadmaster A1 to Chevron and pedestrian crossing"
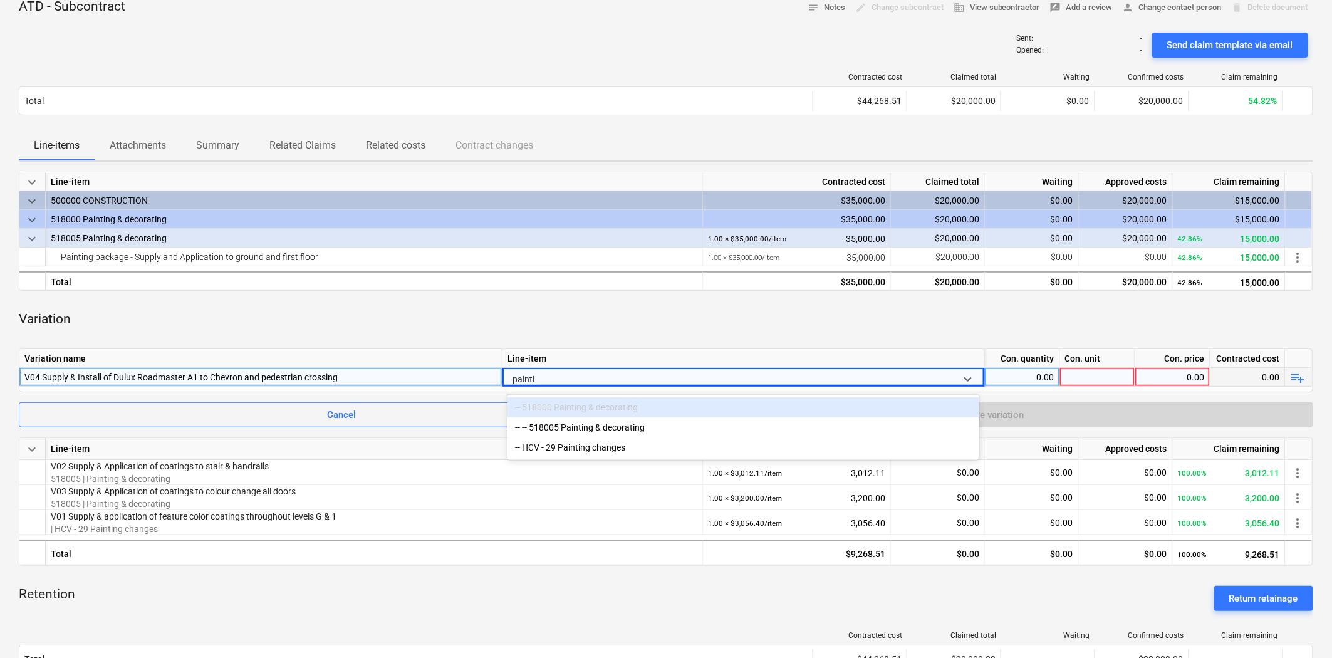
type input "paintin"
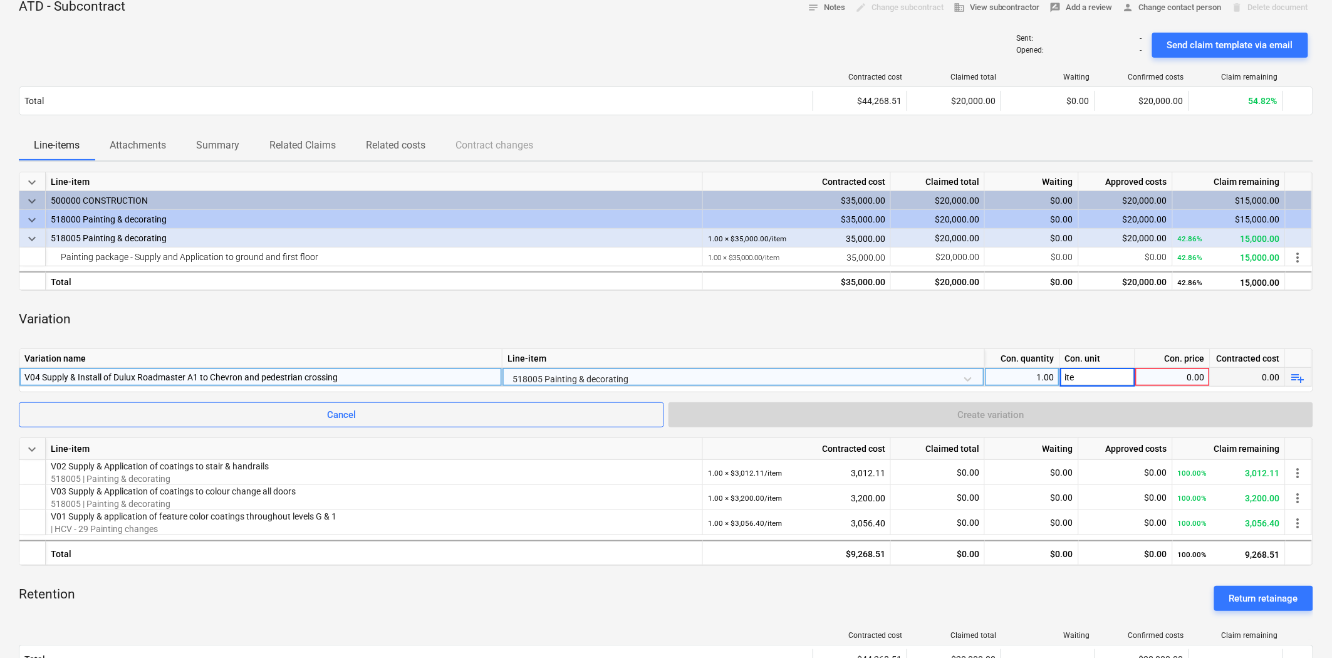
type input "item"
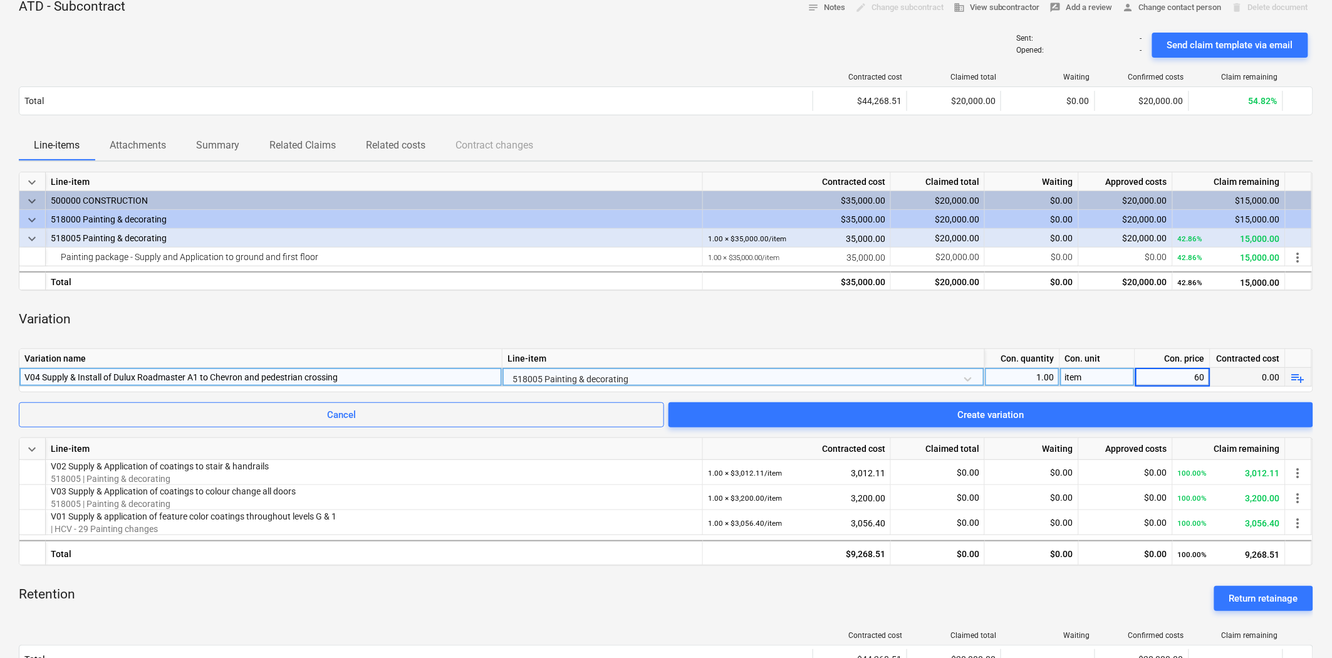
type input "600"
click at [849, 324] on div "Variation" at bounding box center [666, 320] width 1294 height 38
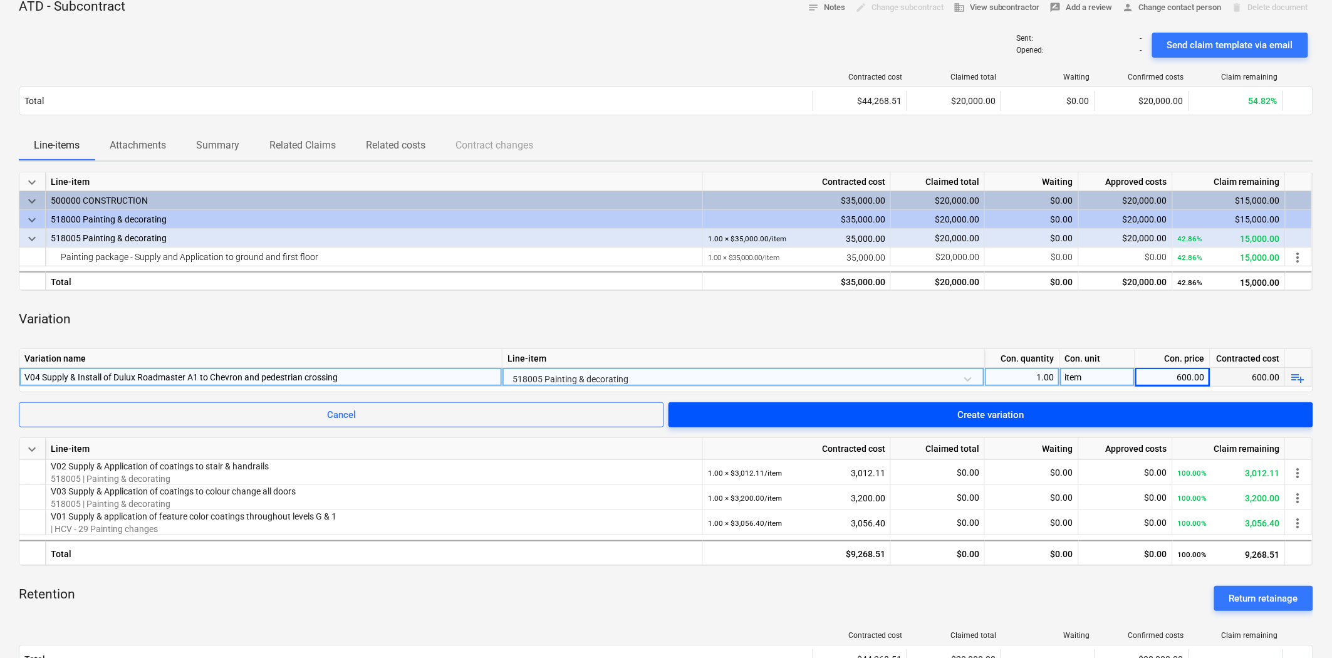
click at [962, 411] on div "Create variation" at bounding box center [991, 415] width 66 height 16
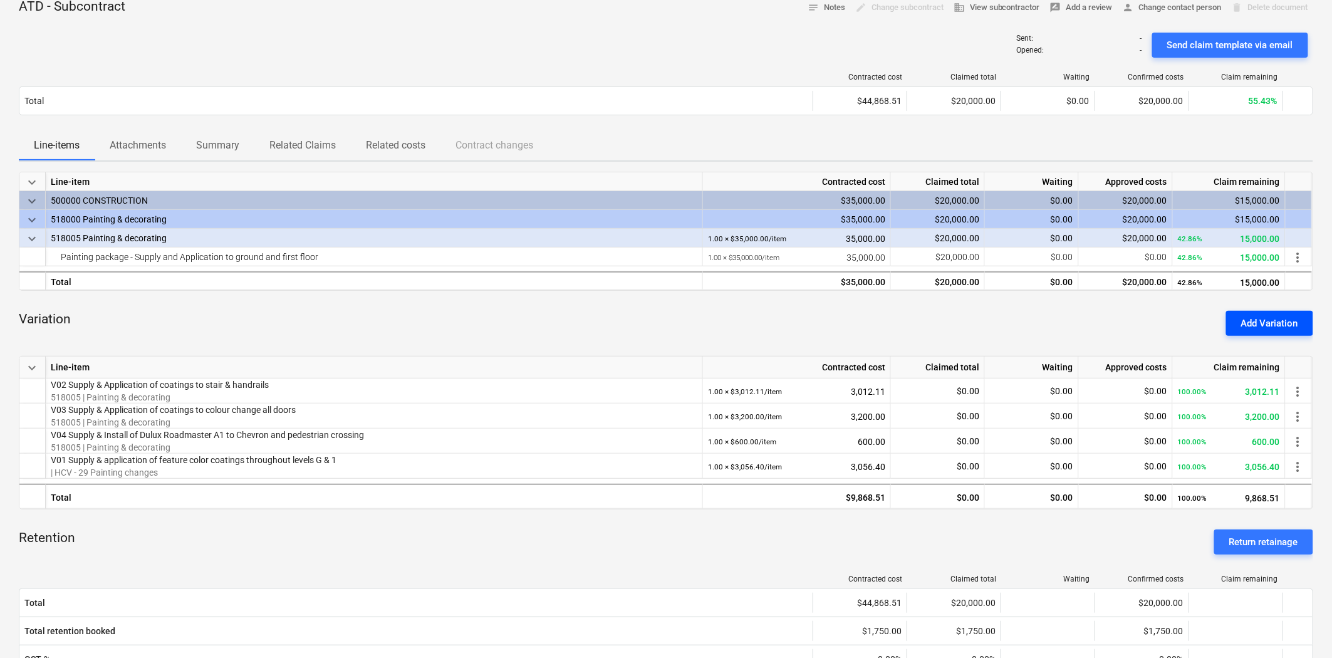
click at [1198, 322] on div "Add Variation" at bounding box center [1269, 323] width 57 height 16
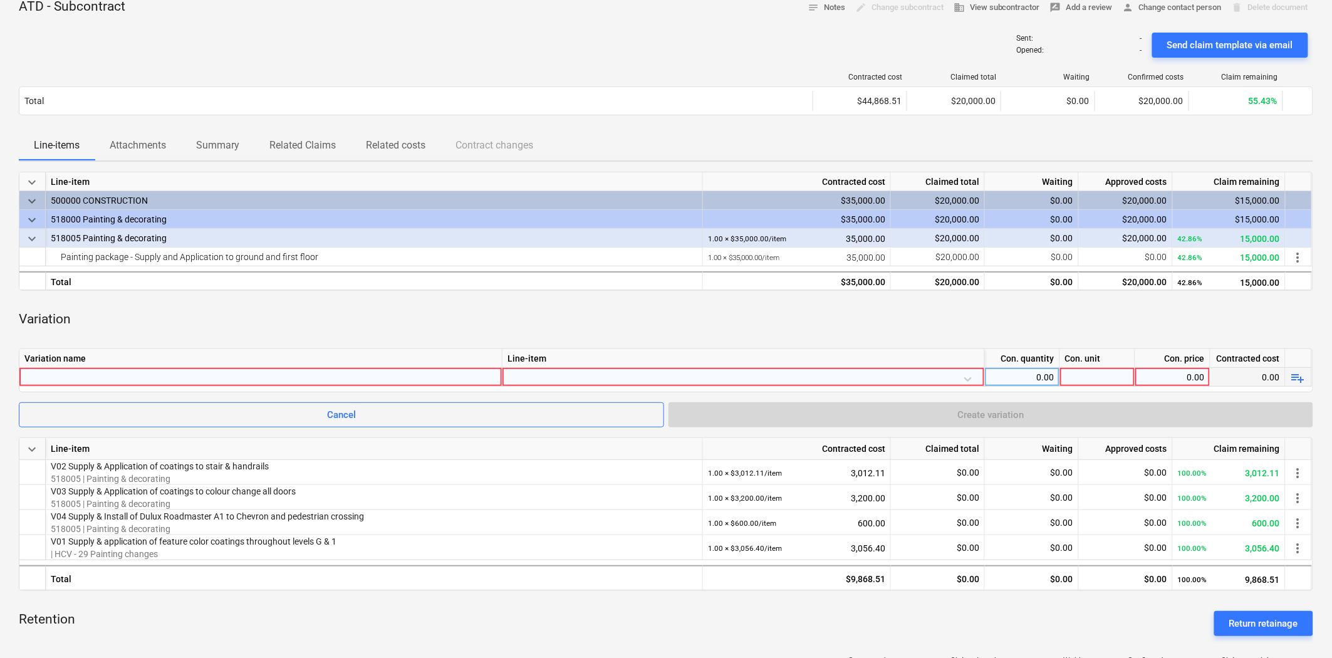
click at [172, 377] on div at bounding box center [260, 377] width 472 height 18
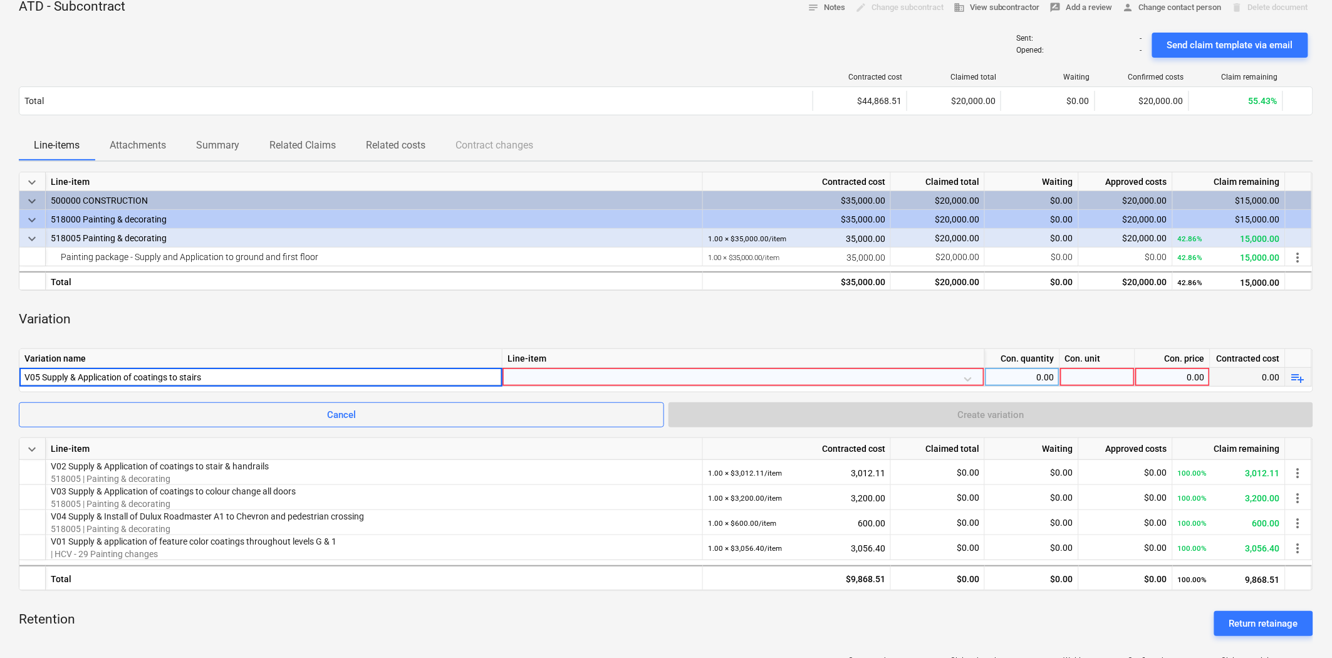
type input "V05 Supply & Application of coatings to stairs"
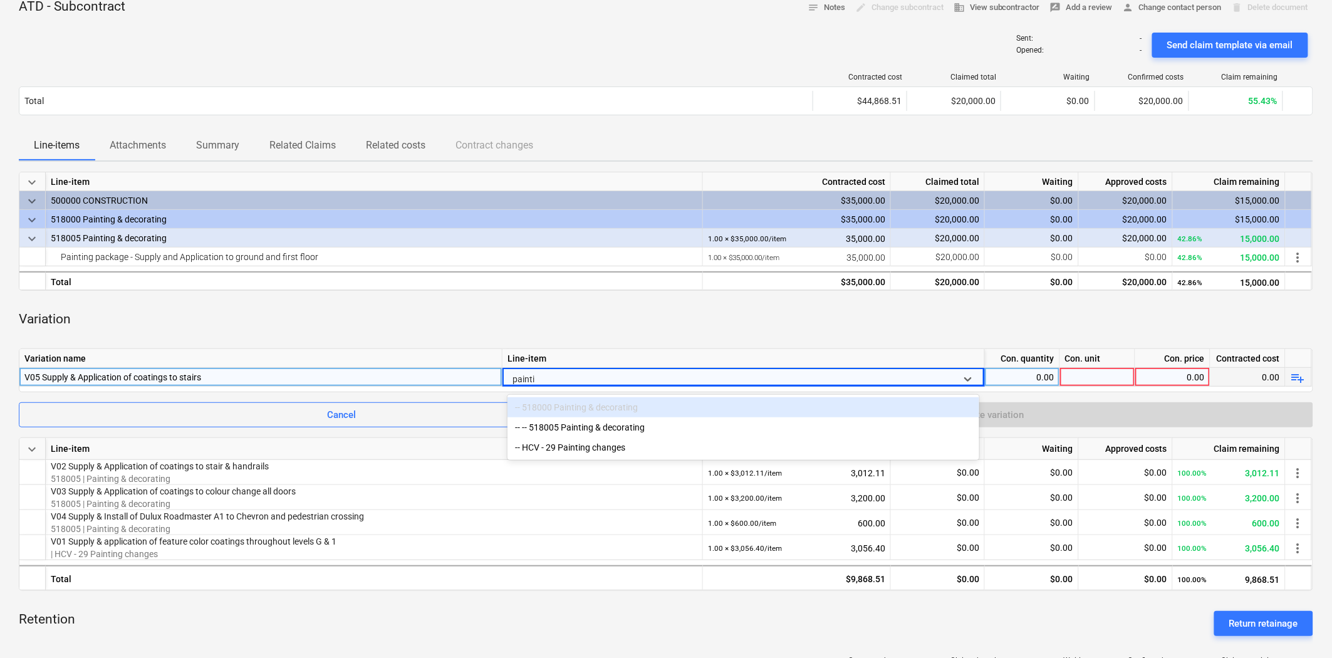
type input "paintin"
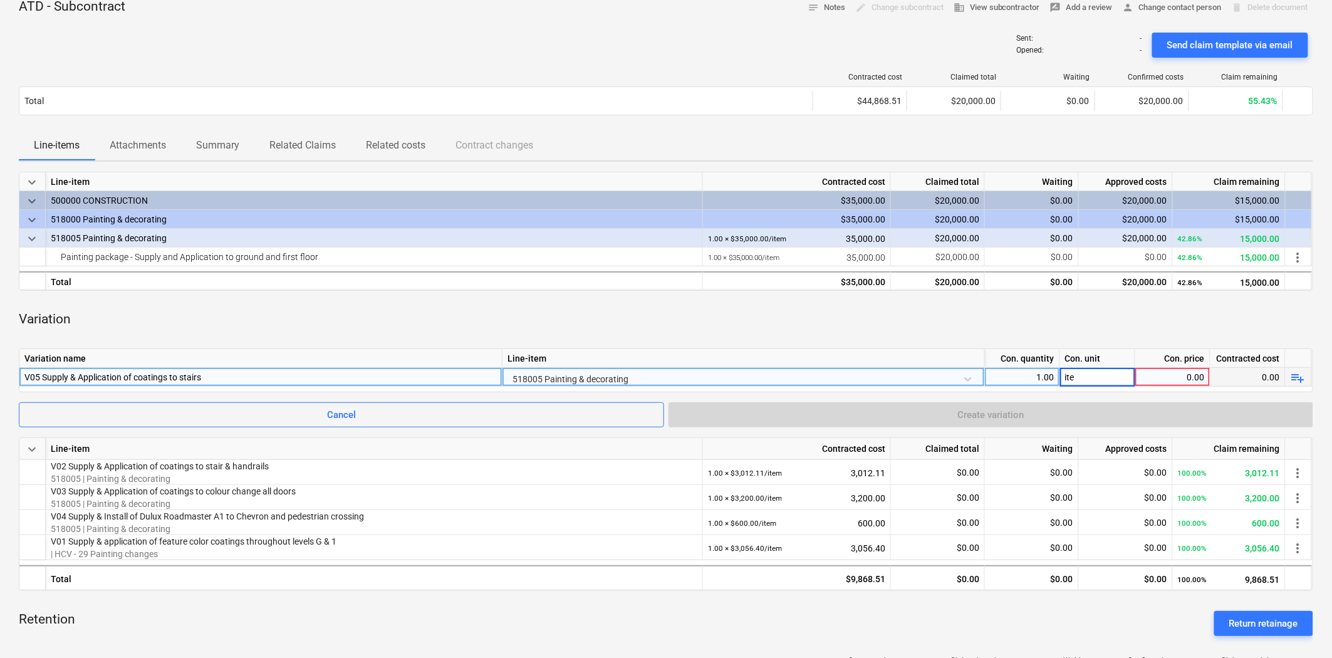
type input "item"
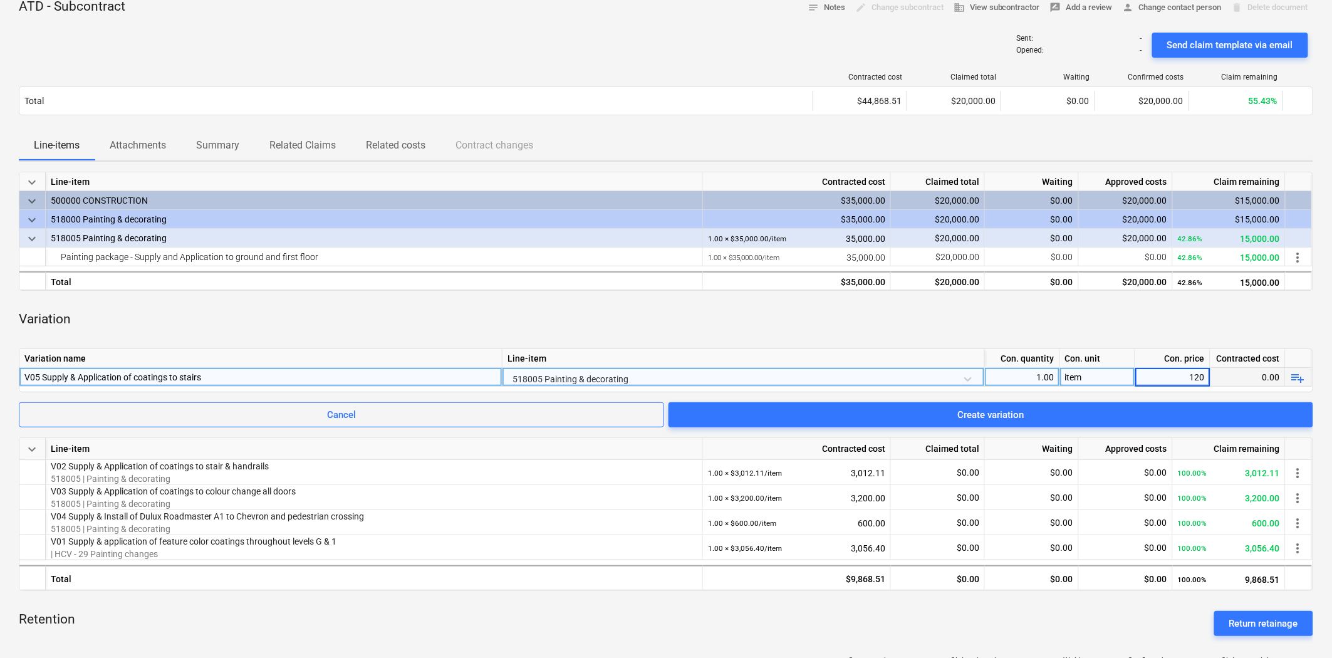
type input "1200"
click at [727, 318] on div "Variation" at bounding box center [666, 320] width 1294 height 38
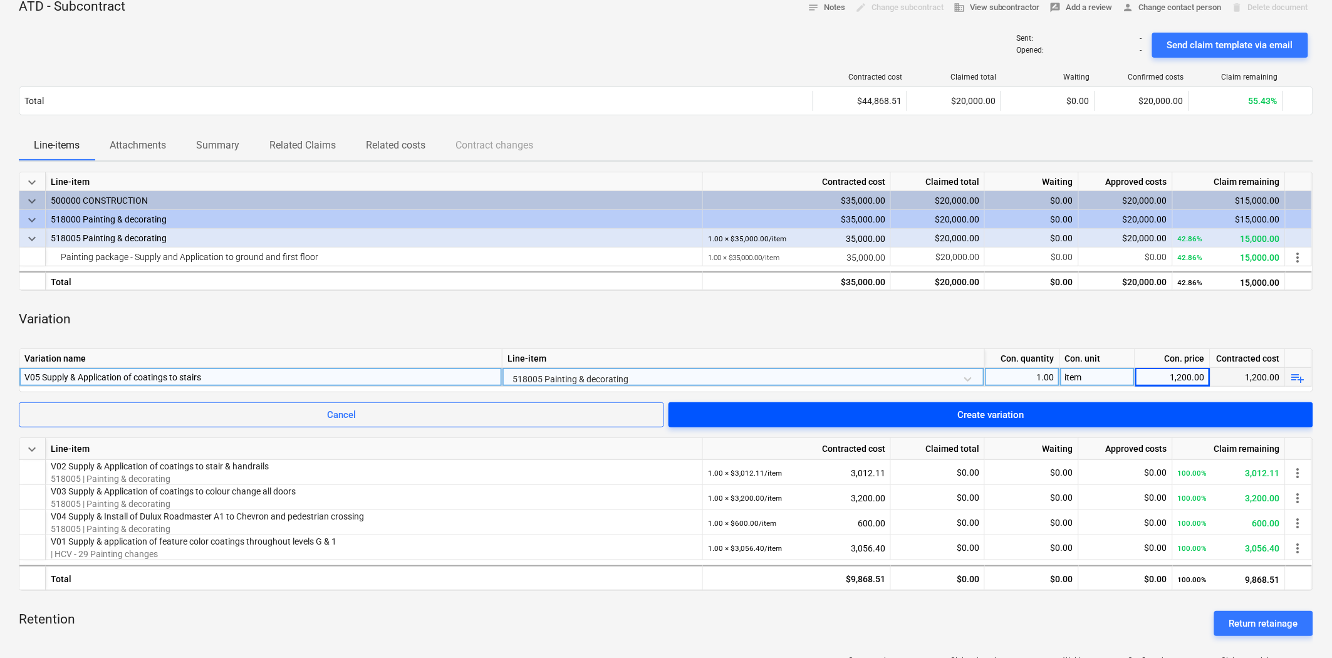
click at [917, 409] on span "Create variation" at bounding box center [990, 415] width 615 height 16
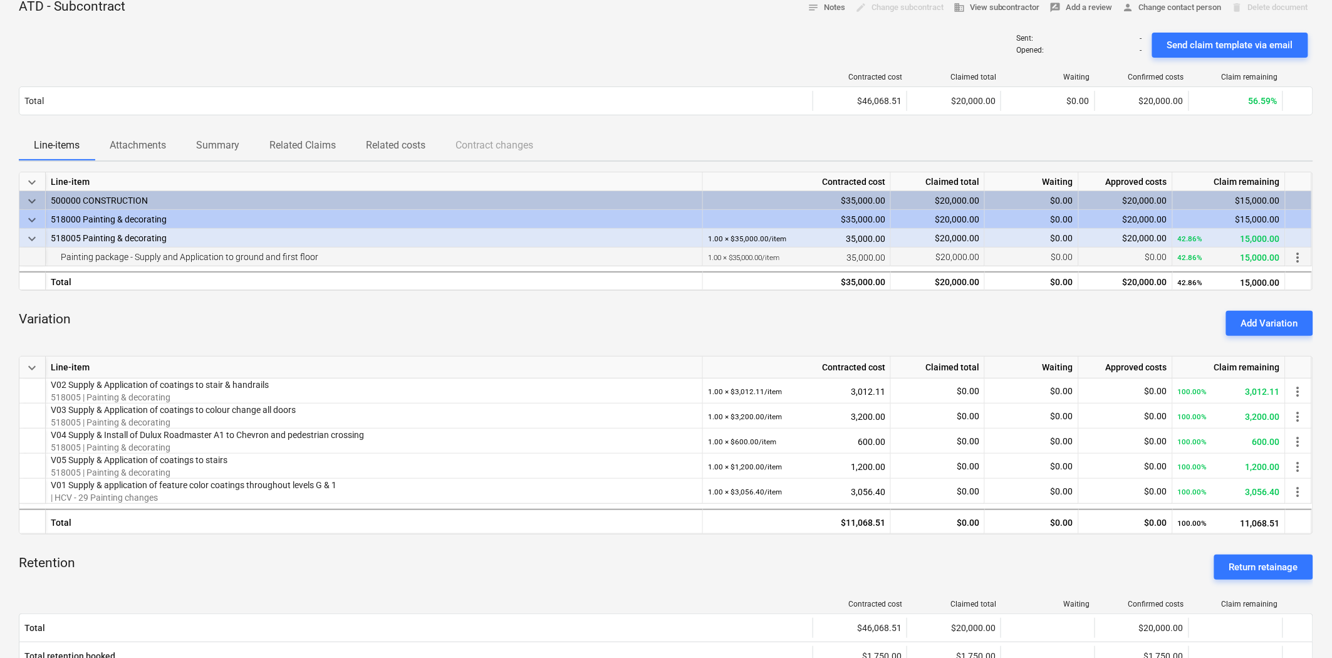
click at [1131, 255] on div "$0.00" at bounding box center [1126, 256] width 94 height 19
click at [1030, 321] on div "Variation Add Variation" at bounding box center [666, 323] width 1294 height 45
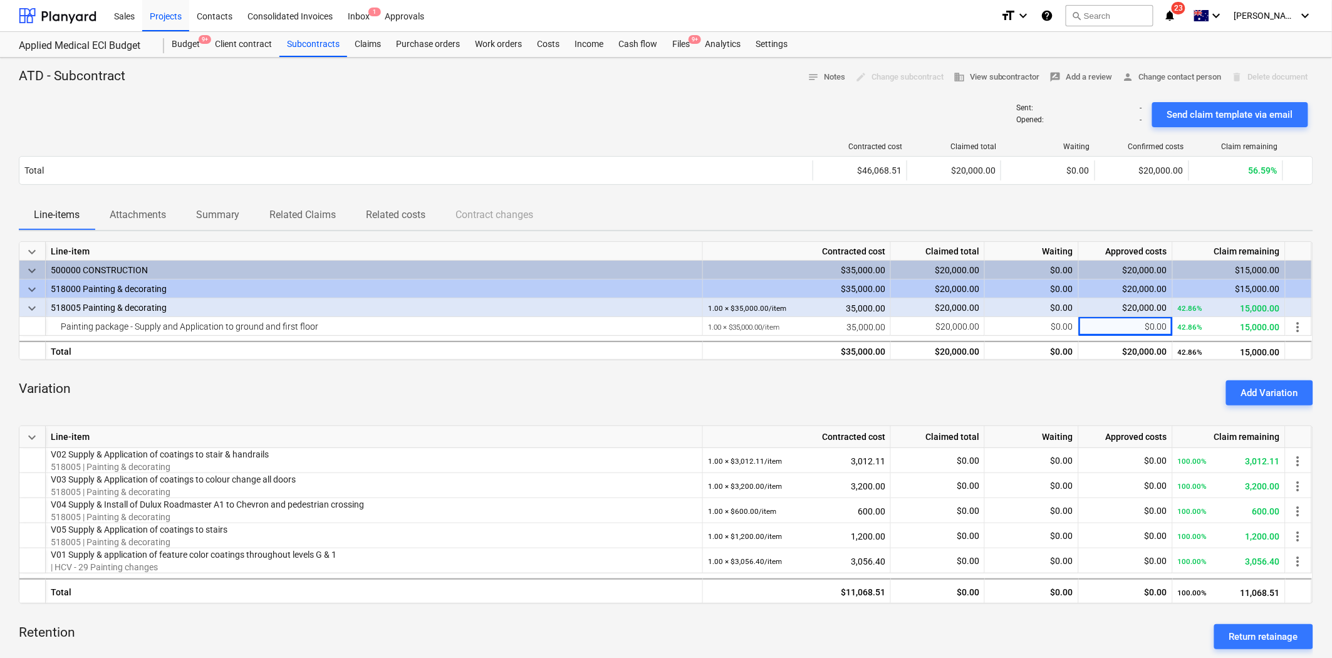
click at [619, 136] on div "Contracted cost Claimed total Waiting Confirmed costs Claim remaining Total $46…" at bounding box center [666, 166] width 1294 height 68
click at [460, 92] on div at bounding box center [666, 92] width 1294 height 10
click at [371, 45] on div "Claims" at bounding box center [367, 44] width 41 height 25
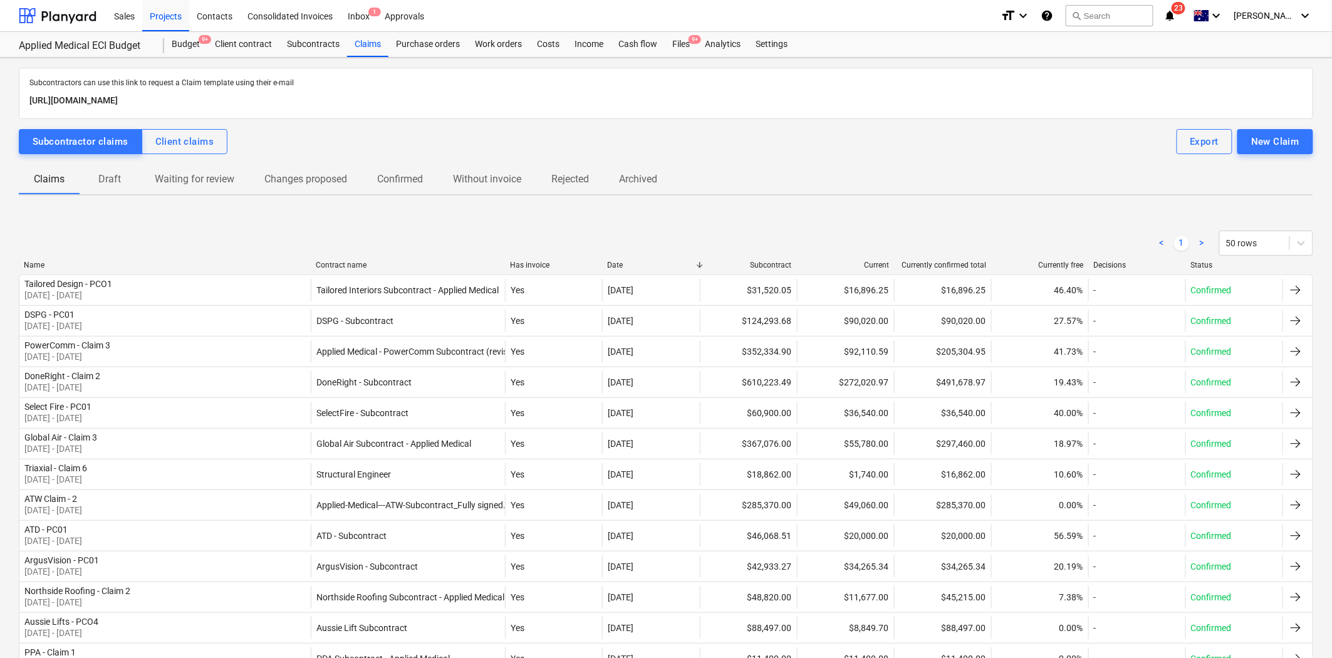
click at [348, 262] on div "Contract name" at bounding box center [408, 265] width 184 height 9
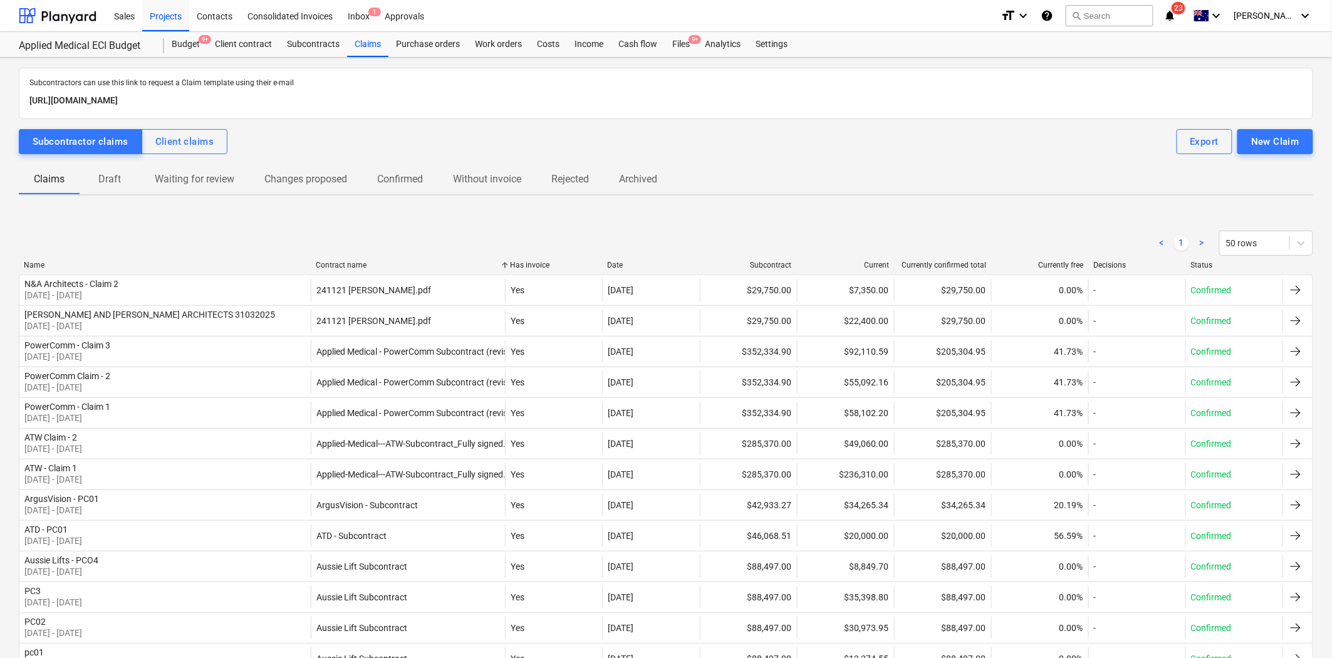
click at [226, 257] on div "< 1 > 50 rows" at bounding box center [666, 243] width 1294 height 35
click at [190, 265] on div "Name" at bounding box center [165, 265] width 282 height 9
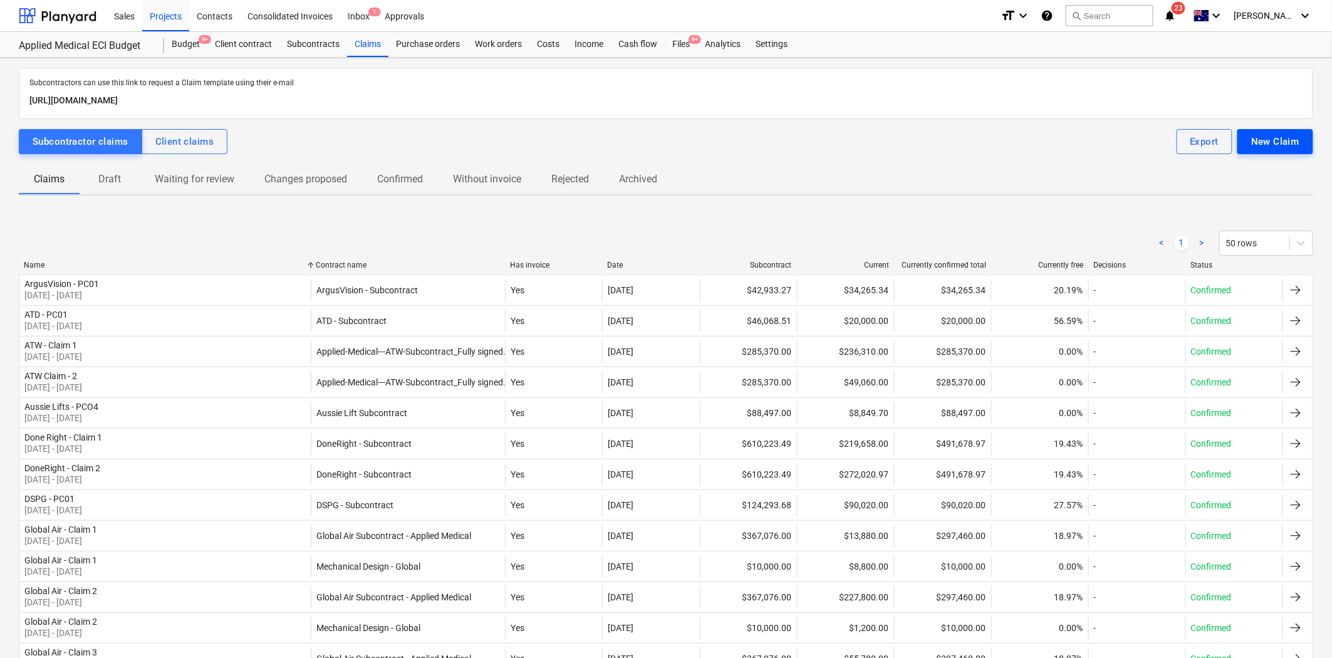
click at [1198, 139] on div "New Claim" at bounding box center [1275, 141] width 48 height 16
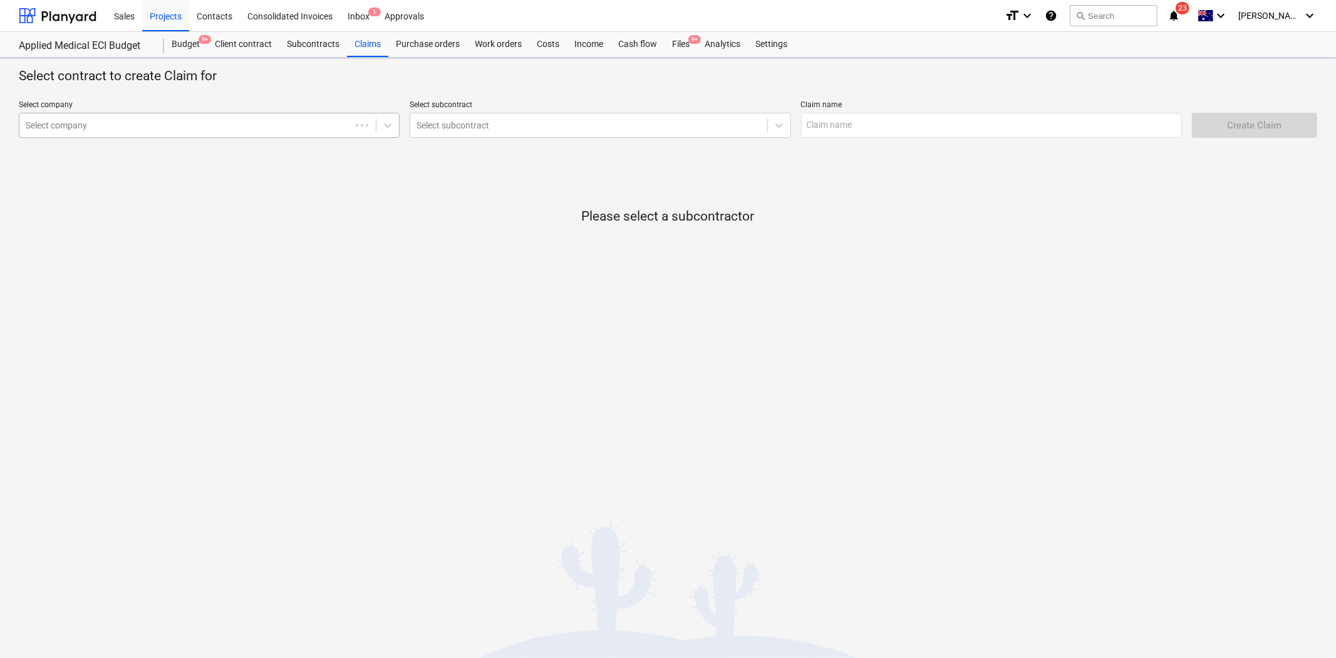
click at [223, 132] on div "Select company" at bounding box center [184, 126] width 331 height 18
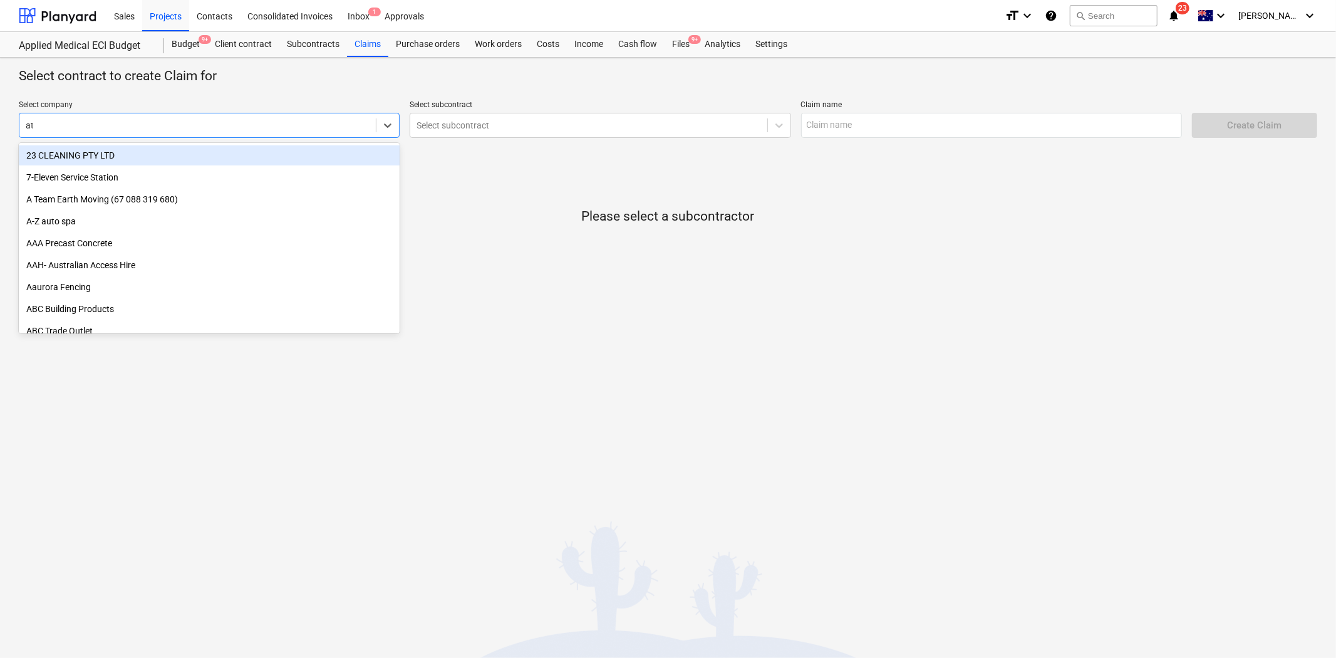
type input "atd"
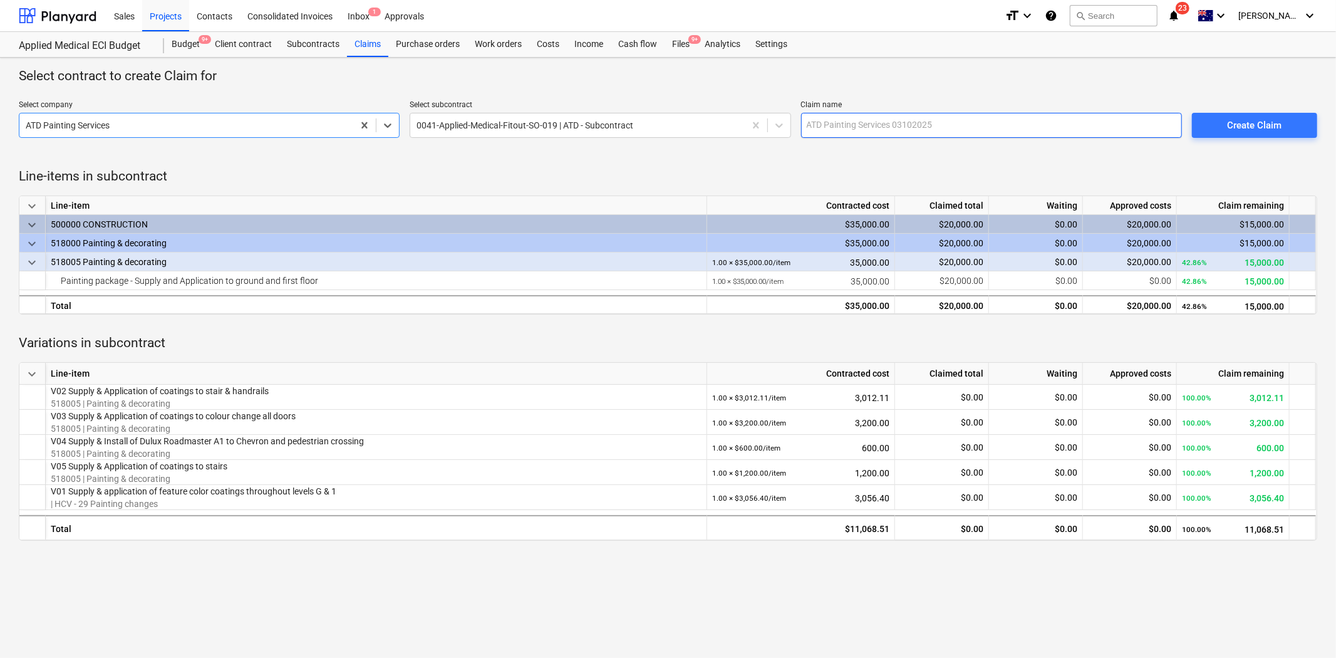
click at [909, 126] on input "text" at bounding box center [991, 125] width 381 height 25
type input "ATD - PC01"
click at [1198, 117] on div "Create Claim" at bounding box center [1254, 125] width 54 height 16
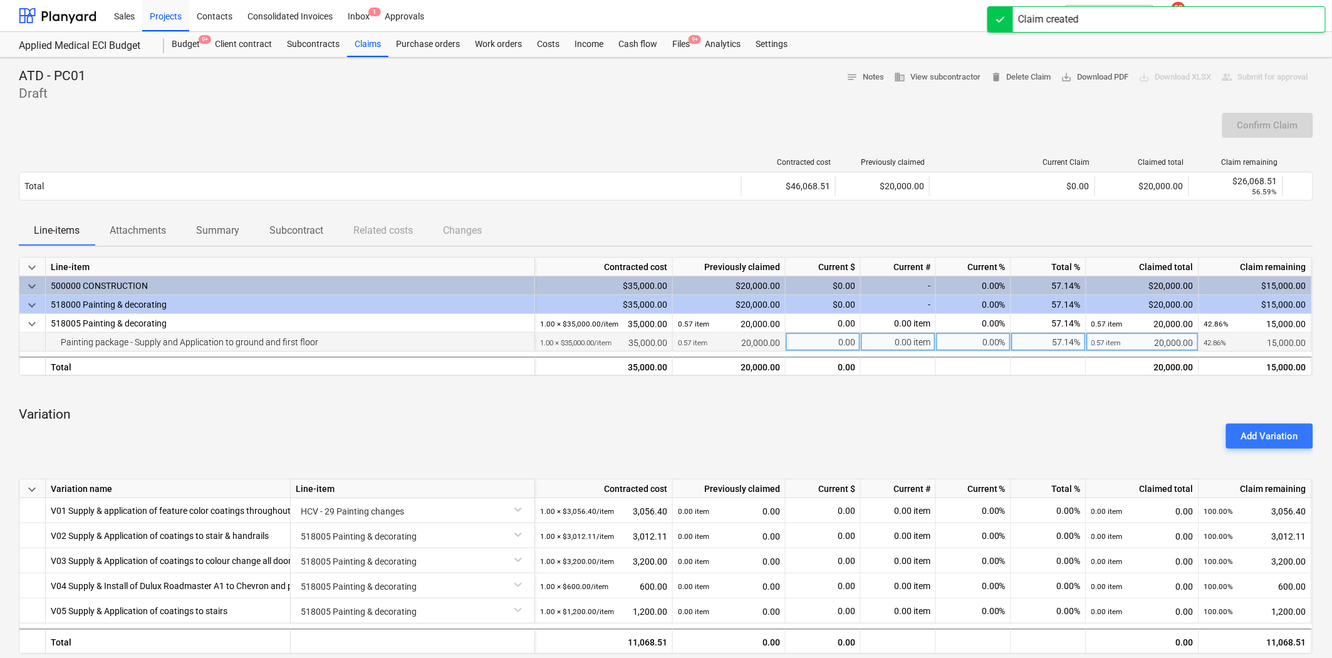
click at [902, 341] on div "0.00 item" at bounding box center [898, 342] width 75 height 19
type input "1"
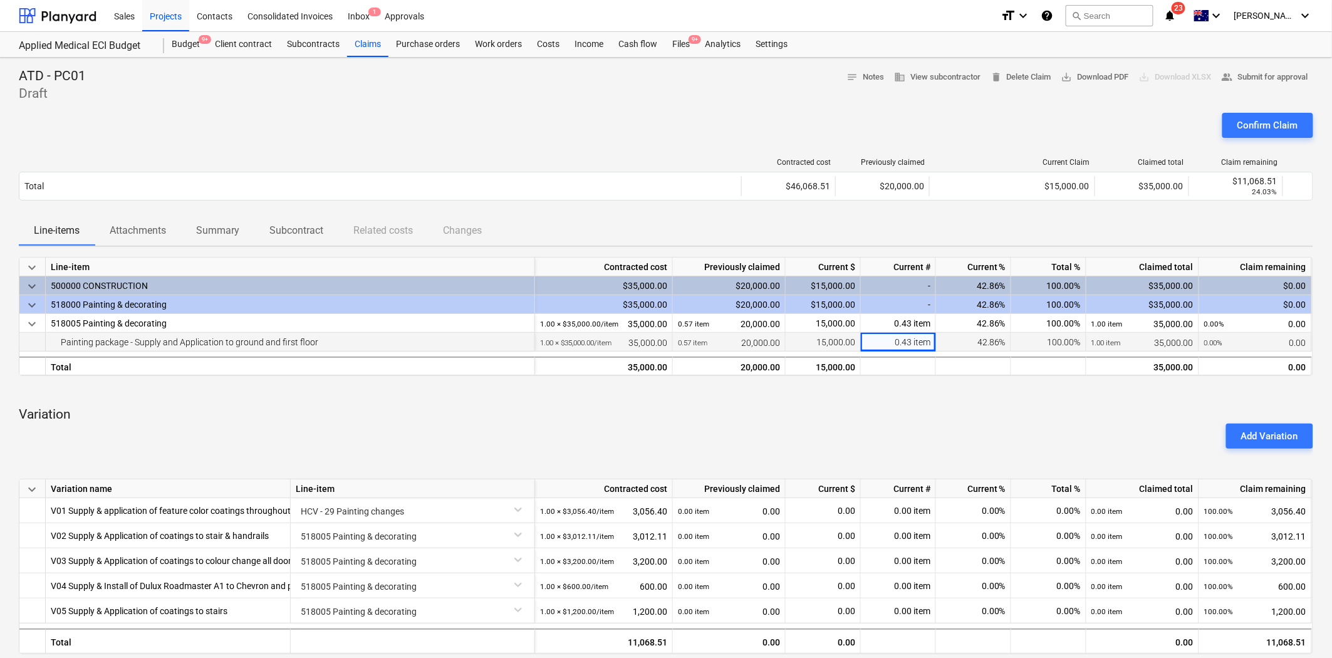
click at [915, 410] on p "Variation" at bounding box center [666, 415] width 1294 height 18
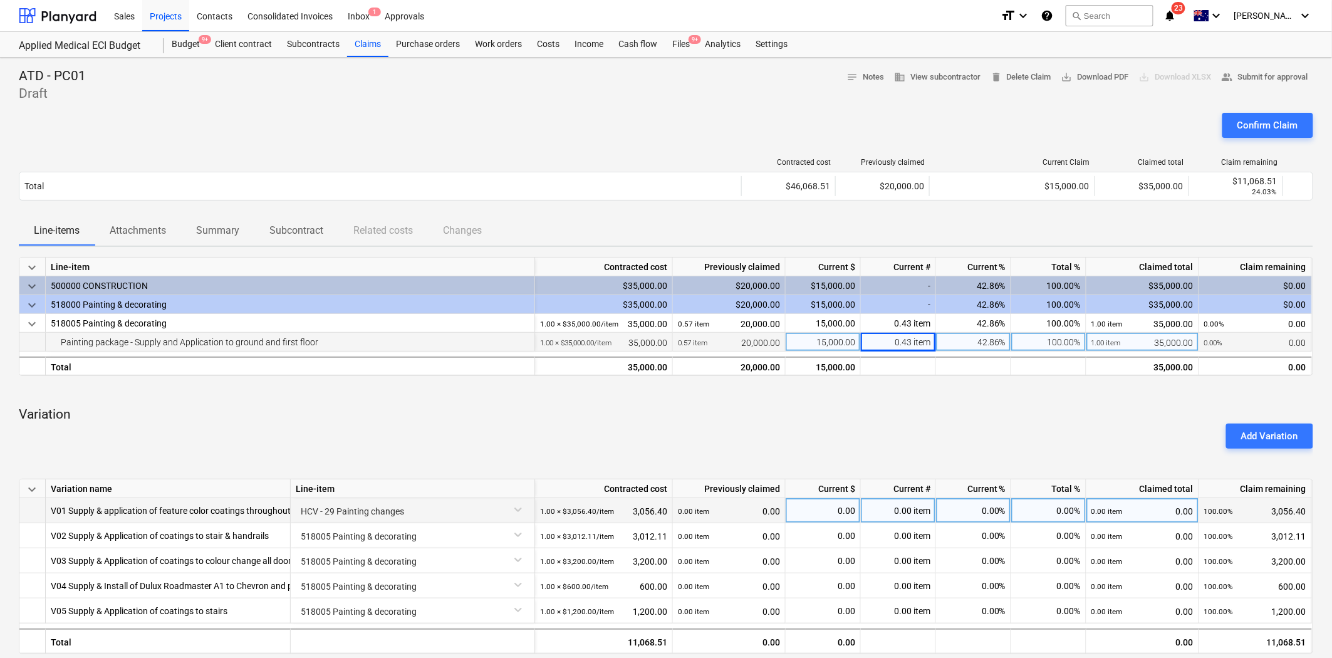
click at [895, 514] on div "0.00 item" at bounding box center [898, 510] width 75 height 25
type input "1"
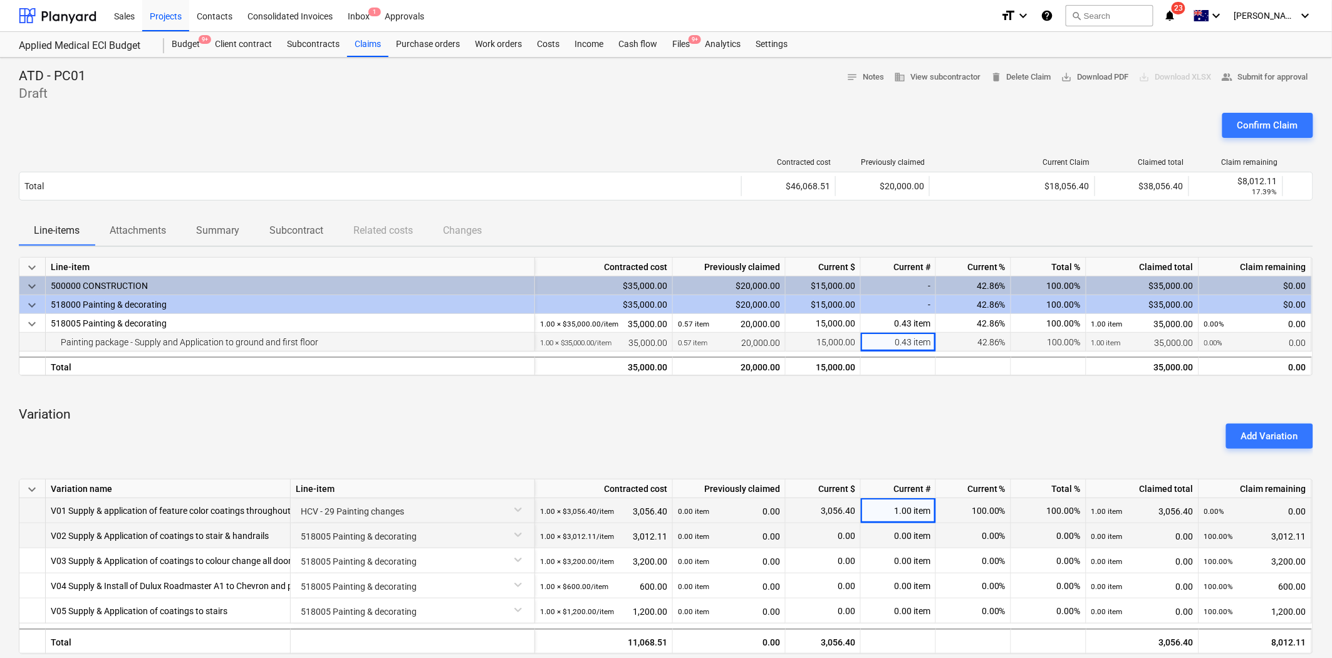
click at [898, 539] on div "0.00 item" at bounding box center [898, 535] width 75 height 25
click at [890, 564] on div "0.00 item" at bounding box center [898, 560] width 75 height 25
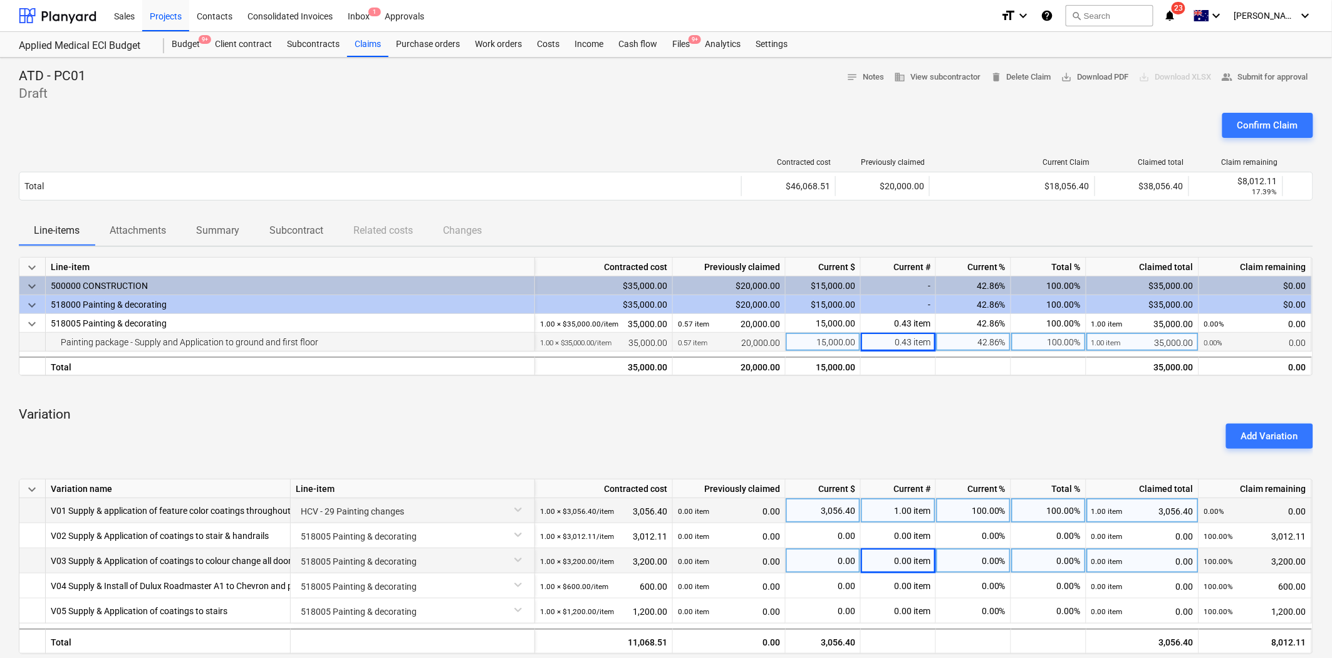
click at [893, 583] on div "0.00 item" at bounding box center [898, 585] width 75 height 25
click at [905, 558] on div "0.00 item" at bounding box center [898, 560] width 75 height 25
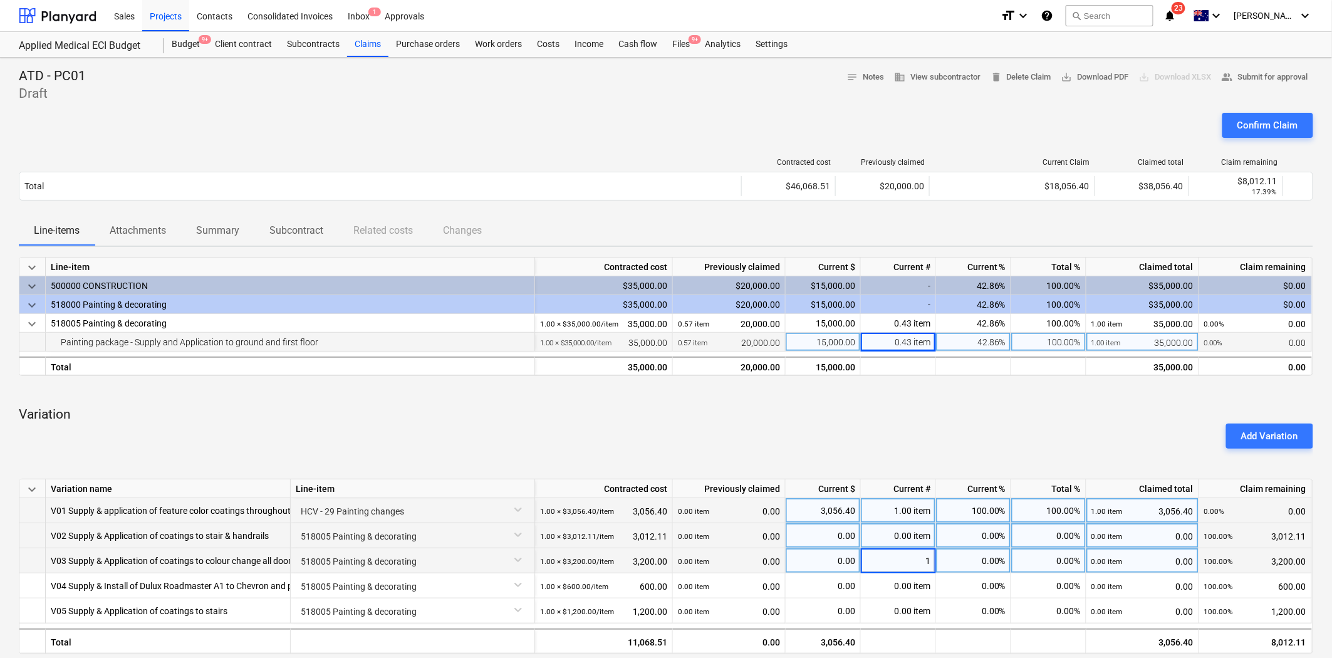
click at [903, 542] on div "0.00 item" at bounding box center [898, 535] width 75 height 25
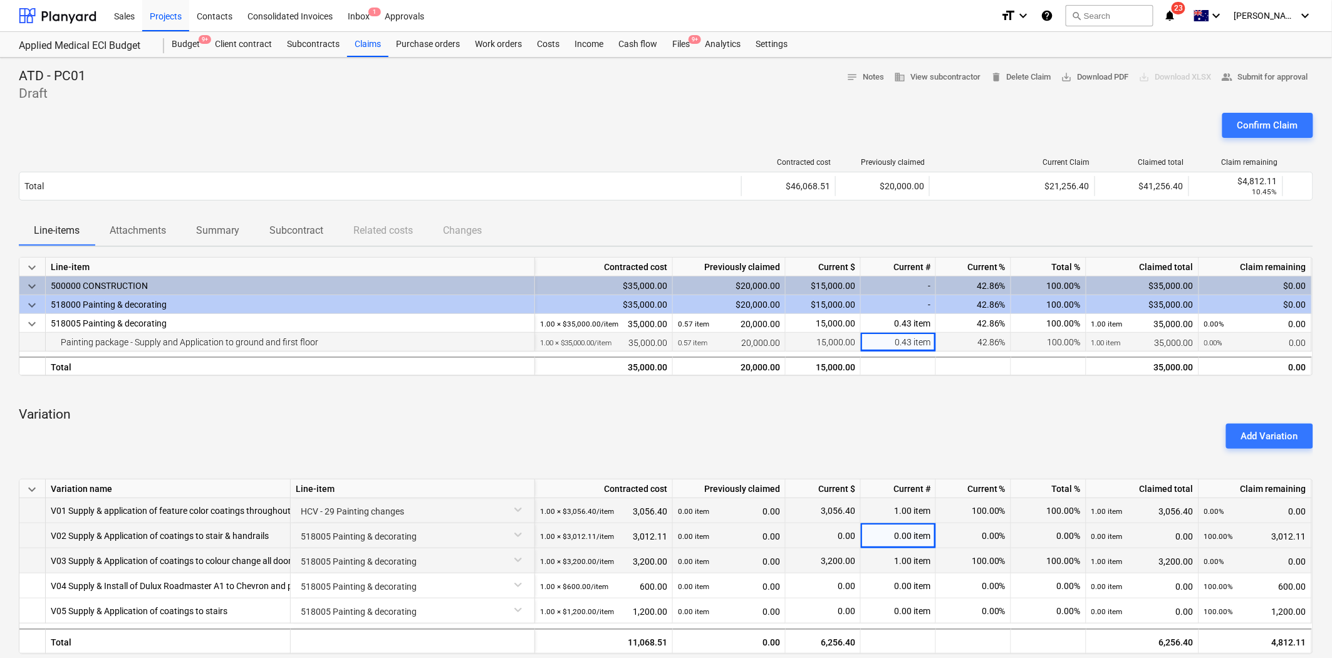
click at [904, 536] on div "0.00 item" at bounding box center [898, 535] width 75 height 25
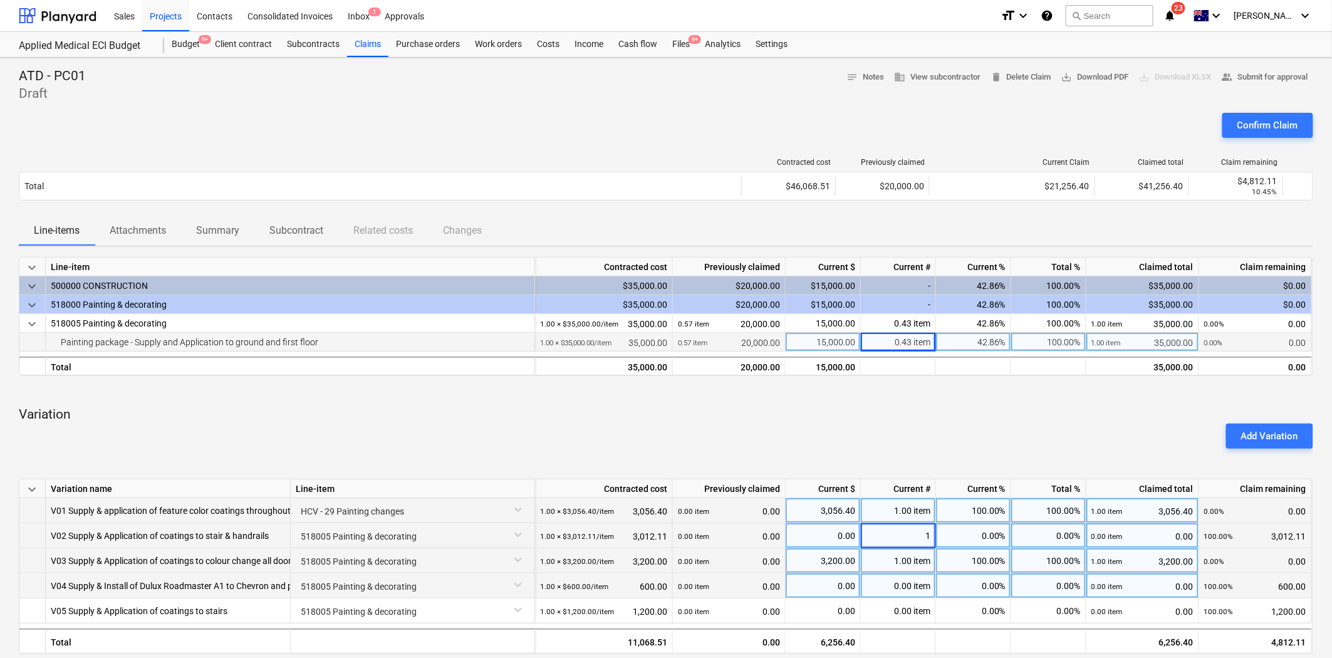
click at [902, 588] on div "0.00 item" at bounding box center [898, 585] width 75 height 25
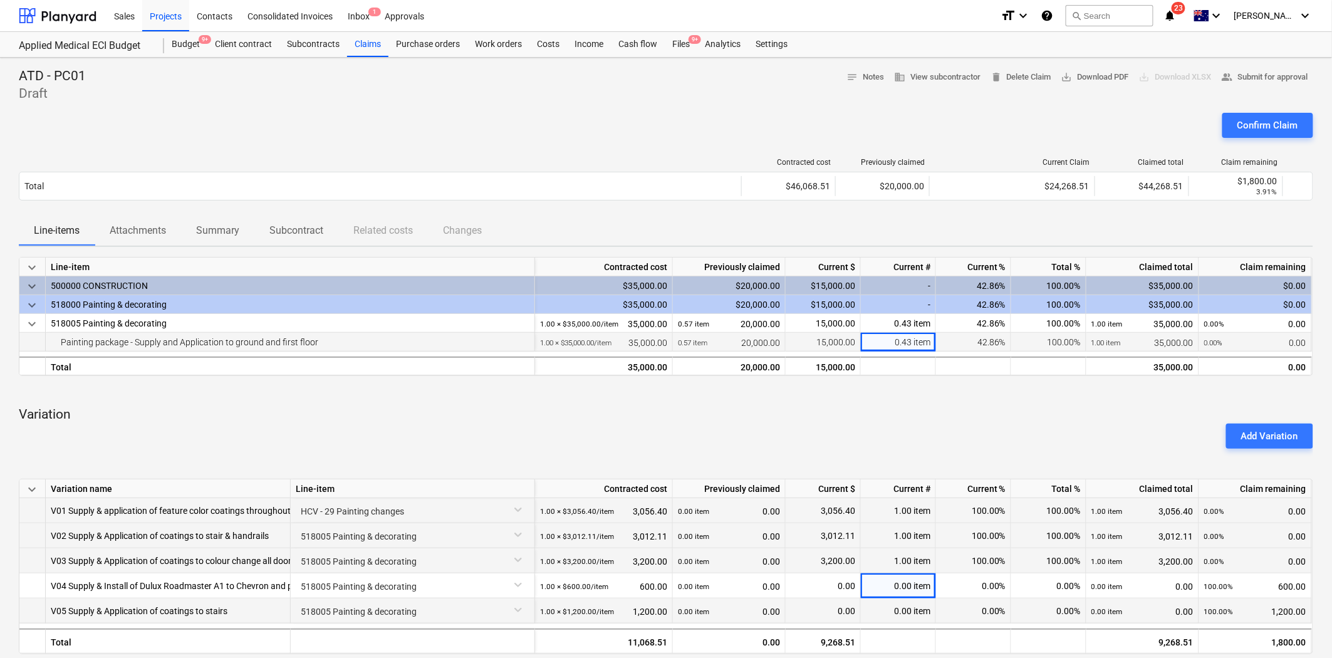
click at [903, 591] on div "0.00 item" at bounding box center [898, 610] width 75 height 25
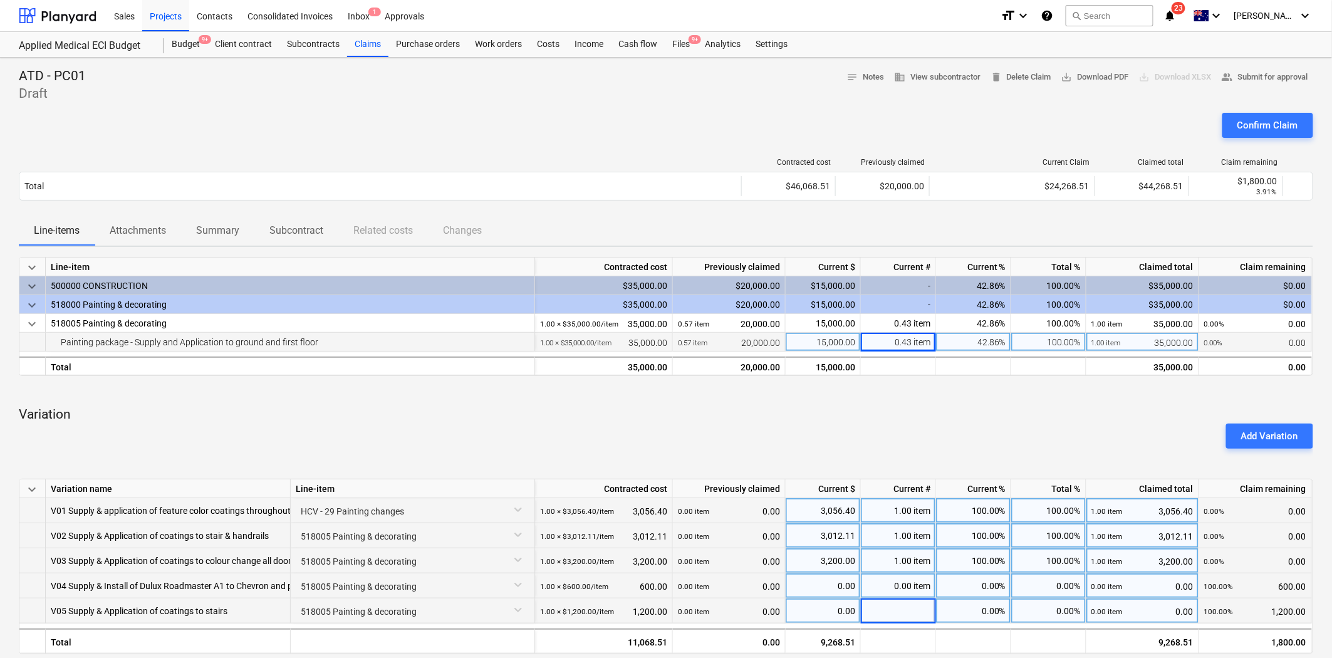
type input "1"
click at [905, 590] on div "0.00 item" at bounding box center [898, 585] width 75 height 25
click at [906, 586] on div "0.00 item" at bounding box center [898, 585] width 75 height 25
click at [880, 405] on div "keyboard_arrow_down Line-item Contracted cost Previously claimed Current $ Curr…" at bounding box center [666, 537] width 1294 height 560
click at [985, 420] on div "Add Variation" at bounding box center [666, 435] width 1304 height 35
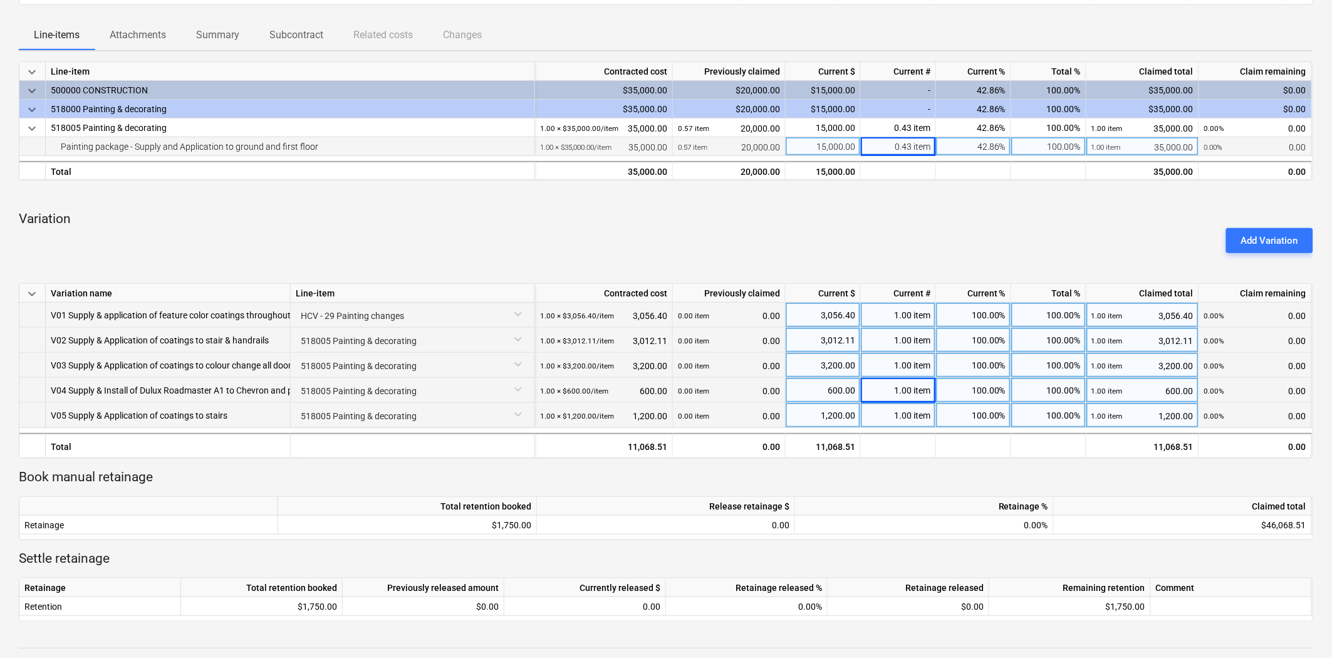
scroll to position [348, 0]
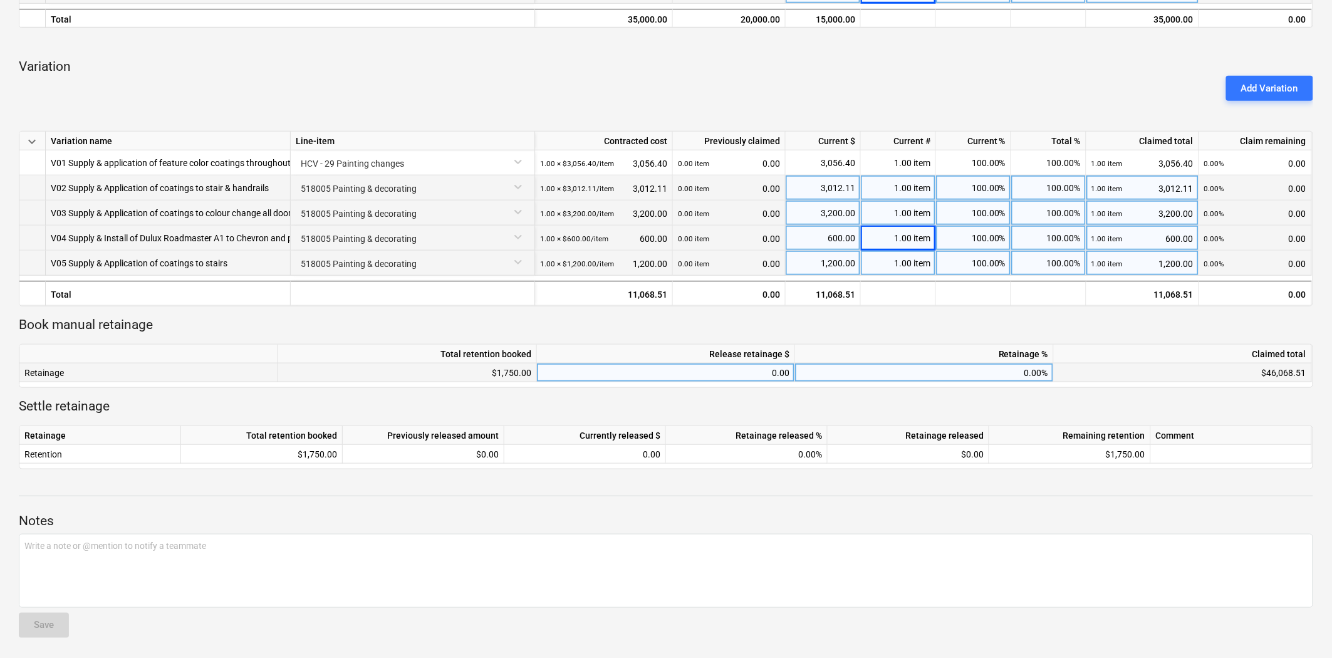
click at [767, 370] on div "0.00" at bounding box center [665, 372] width 247 height 19
type input "553.43"
click at [890, 321] on p "Book manual retainage" at bounding box center [666, 325] width 1294 height 18
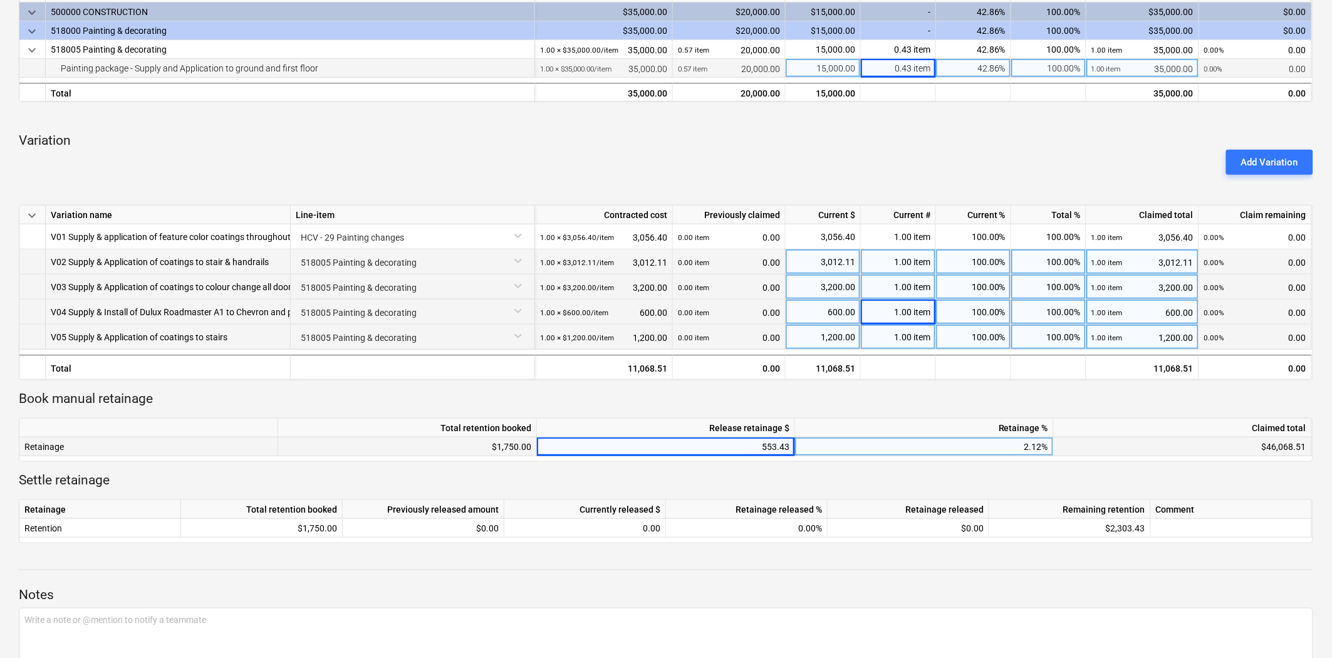
scroll to position [0, 0]
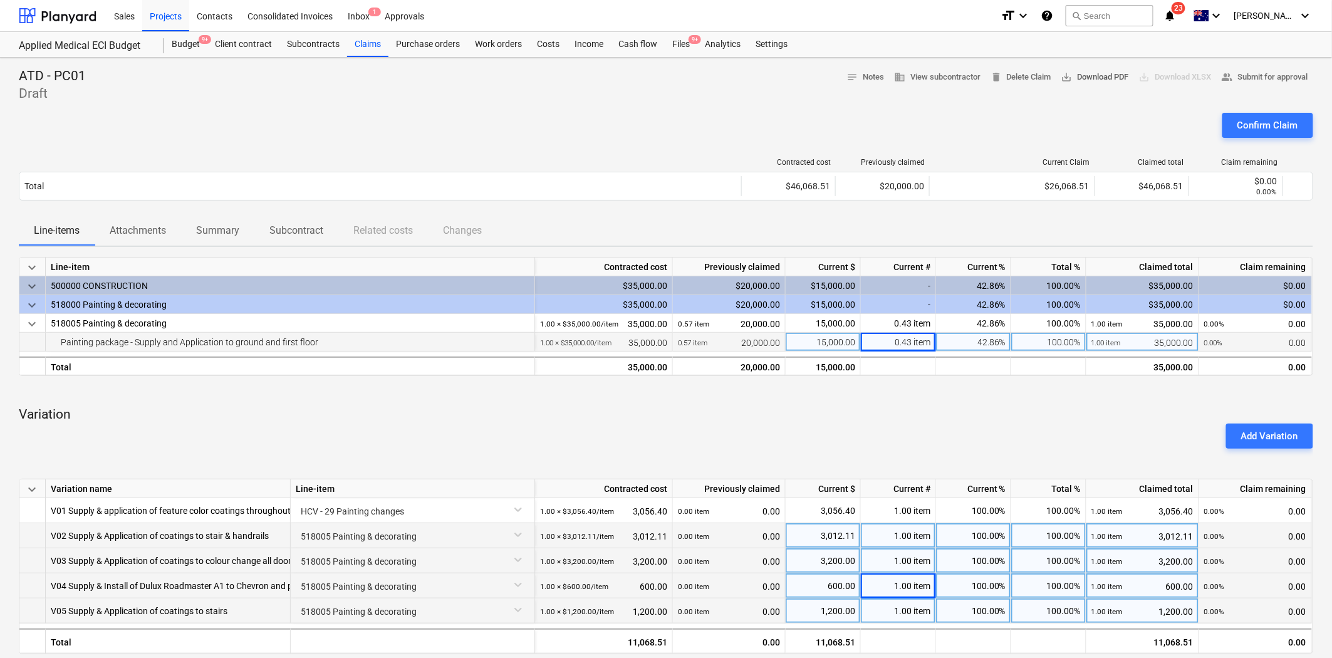
click at [1087, 75] on span "save_alt Download PDF" at bounding box center [1095, 77] width 68 height 14
drag, startPoint x: 776, startPoint y: 105, endPoint x: 871, endPoint y: 123, distance: 97.5
click at [776, 105] on div at bounding box center [666, 108] width 1294 height 10
click at [360, 44] on div "Claims" at bounding box center [367, 44] width 41 height 25
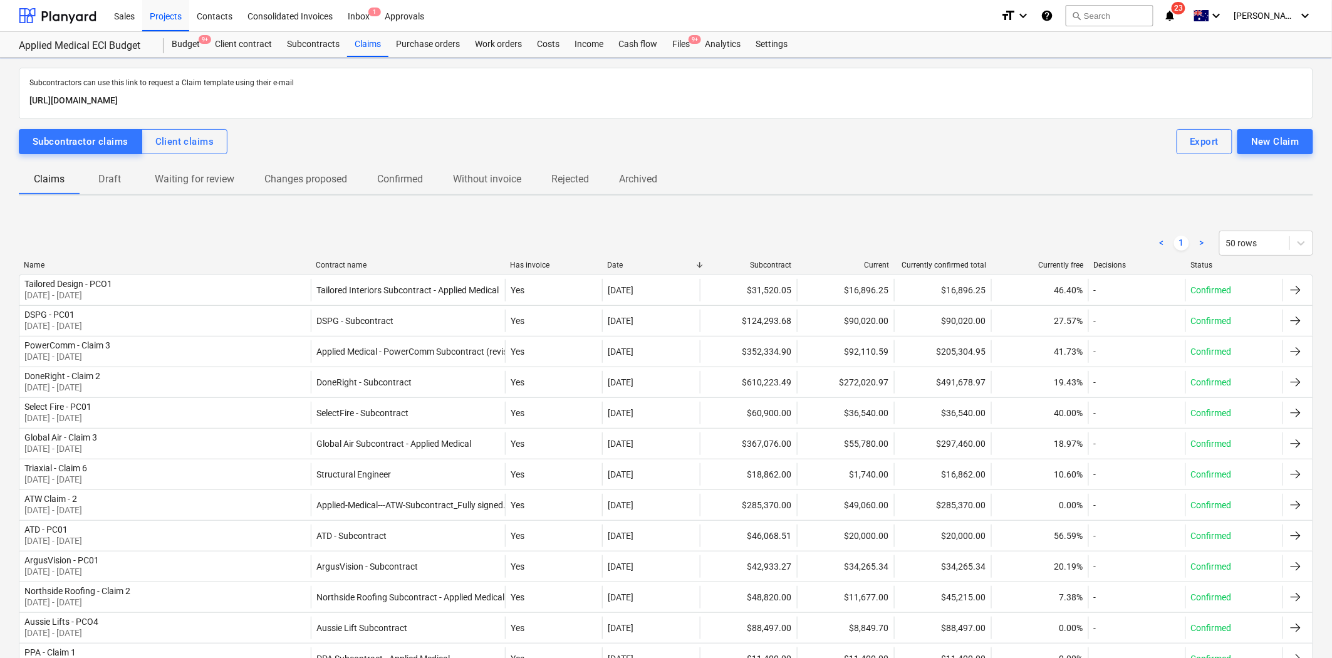
click at [116, 180] on p "Draft" at bounding box center [110, 179] width 30 height 15
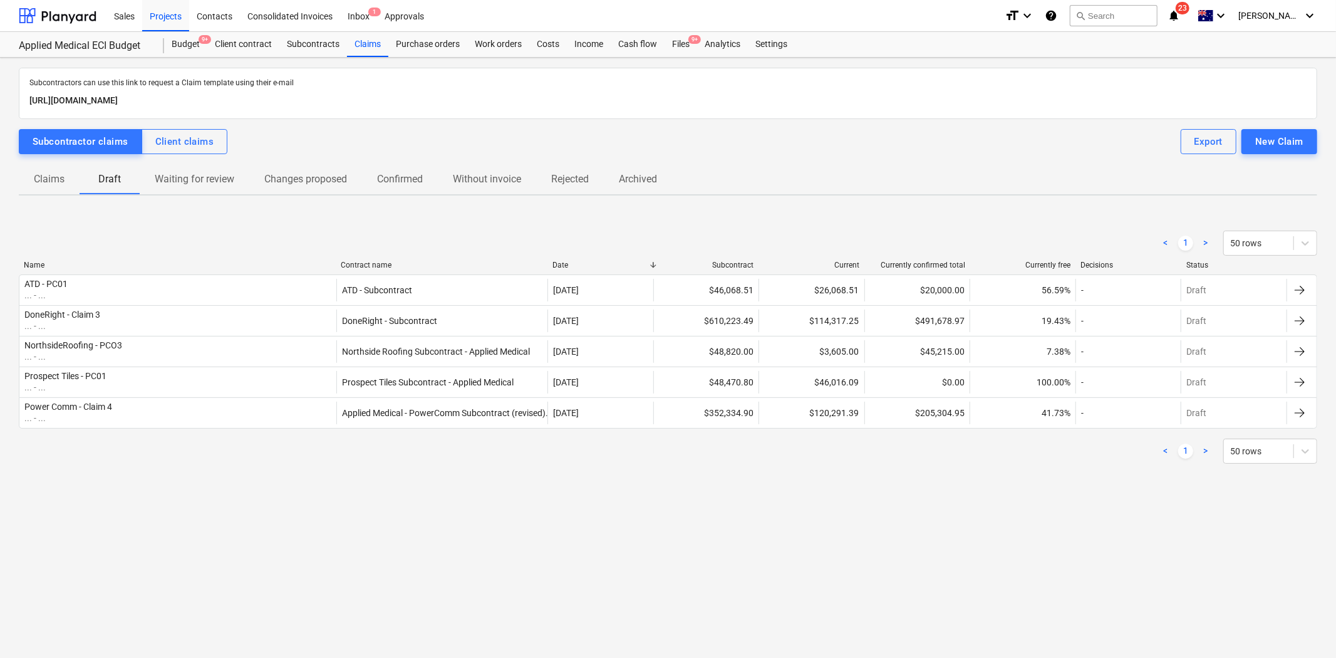
click at [500, 511] on div "Subcontractors can use this link to request a Claim template using their e-mail…" at bounding box center [668, 358] width 1336 height 600
click at [304, 41] on div "Subcontracts" at bounding box center [313, 44] width 68 height 25
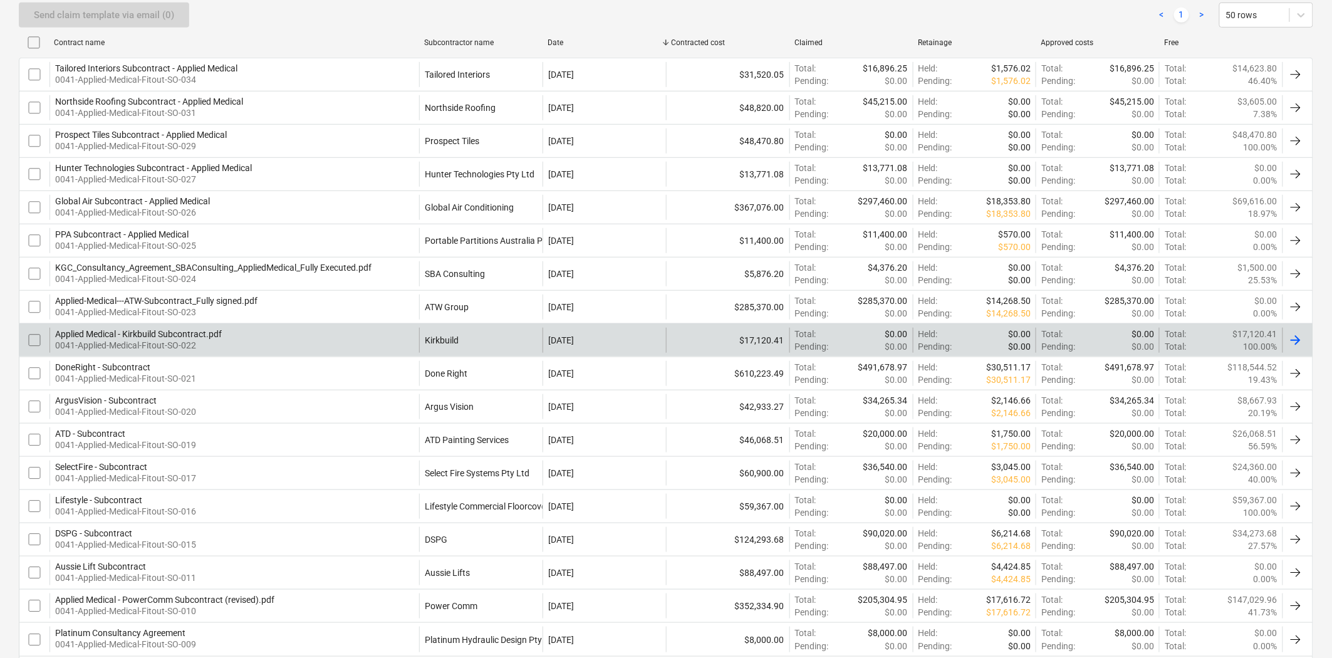
scroll to position [278, 0]
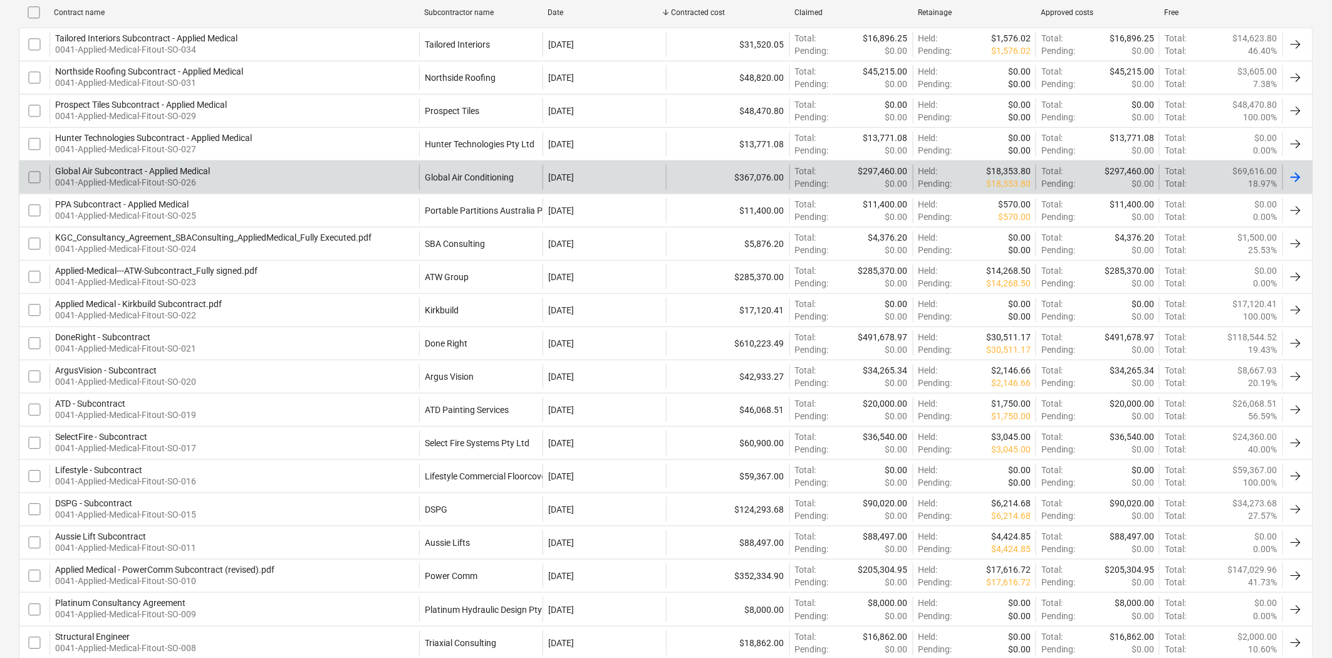
click at [322, 180] on div "Global Air Subcontract - Applied Medical 0041-Applied-Medical-Fitout-SO-026" at bounding box center [234, 177] width 370 height 25
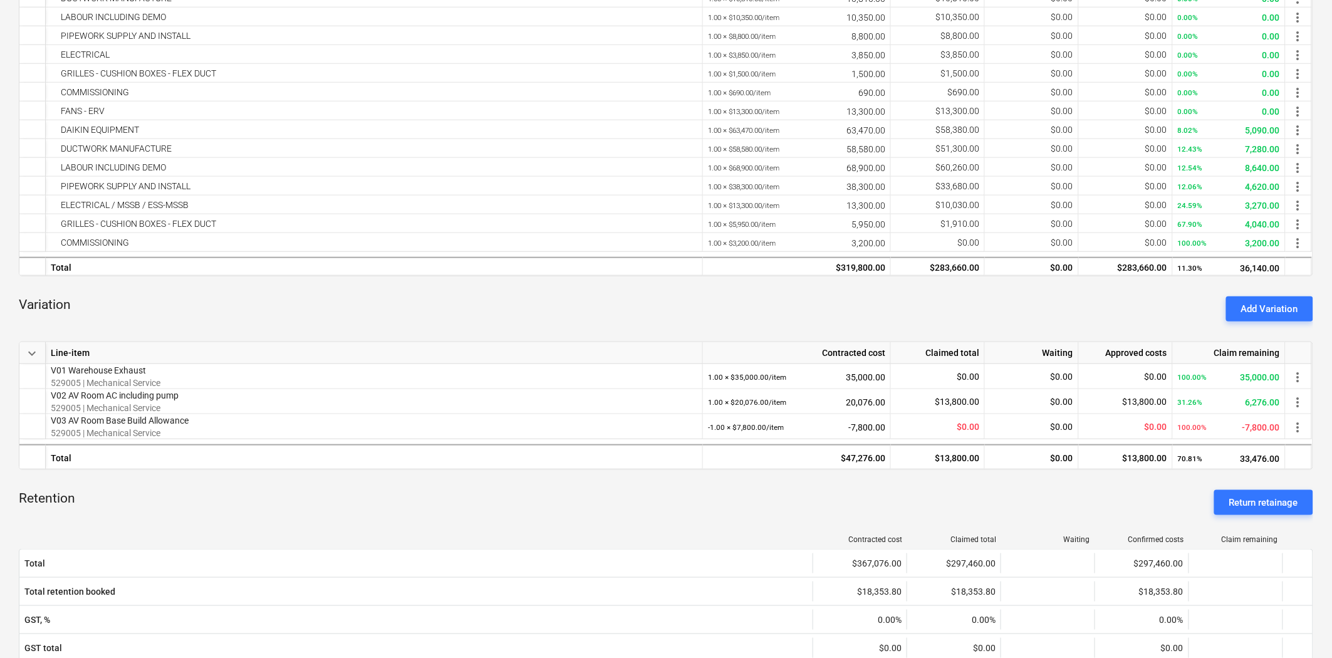
scroll to position [348, 0]
click at [1198, 306] on div "Add Variation" at bounding box center [1269, 308] width 57 height 16
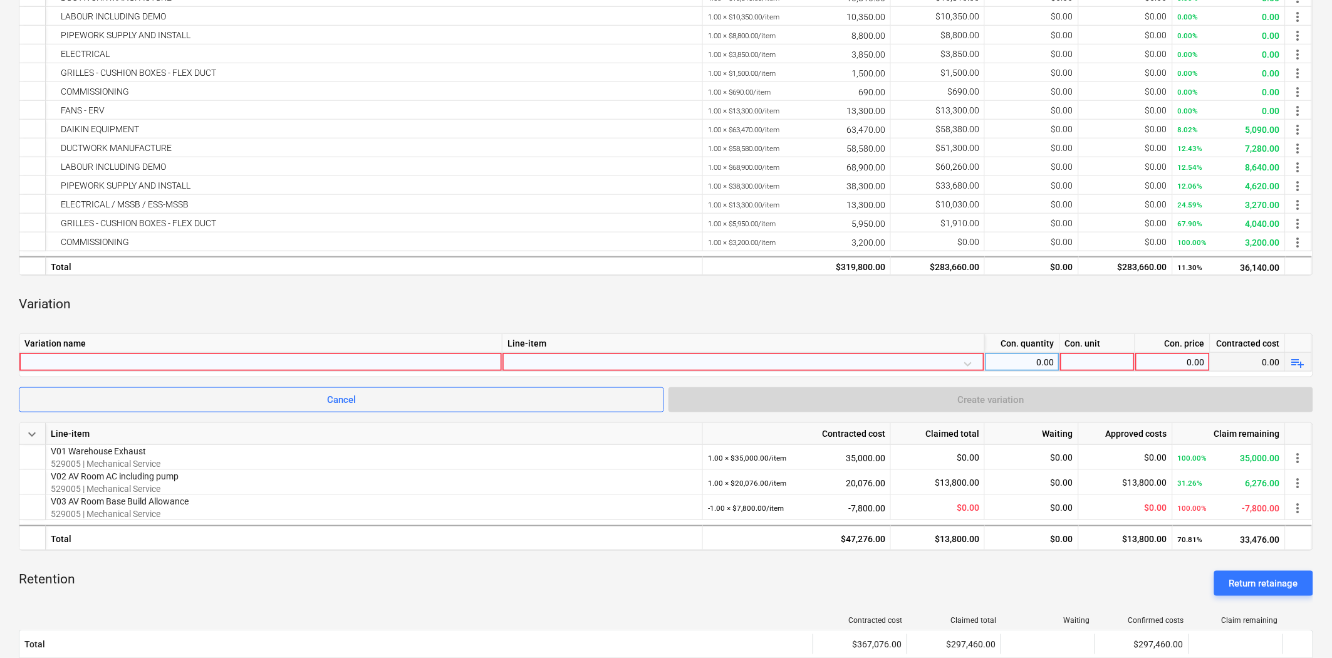
click at [170, 366] on div at bounding box center [260, 362] width 472 height 18
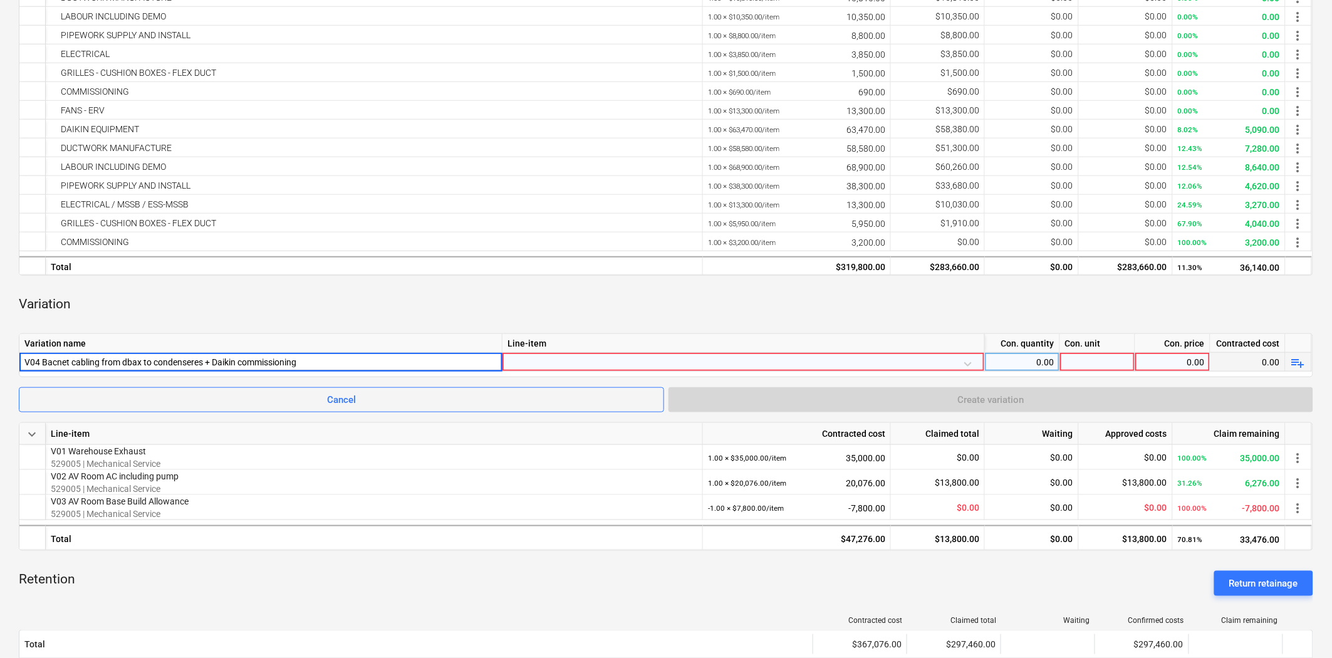
type input "V04 Bacnet cabling from dbax to condensers + Daikin commissioning"
drag, startPoint x: 127, startPoint y: 360, endPoint x: 368, endPoint y: 284, distance: 253.4
click at [368, 284] on div "keyboard_arrow_down Line-item Contracted cost Claimed total Waiting Approved co…" at bounding box center [666, 410] width 1294 height 1032
click at [178, 363] on div "V04 Bacnet cabling from dbax to condensers + Daikin commissioning" at bounding box center [260, 362] width 472 height 18
click at [184, 321] on div "Variation" at bounding box center [666, 305] width 1294 height 38
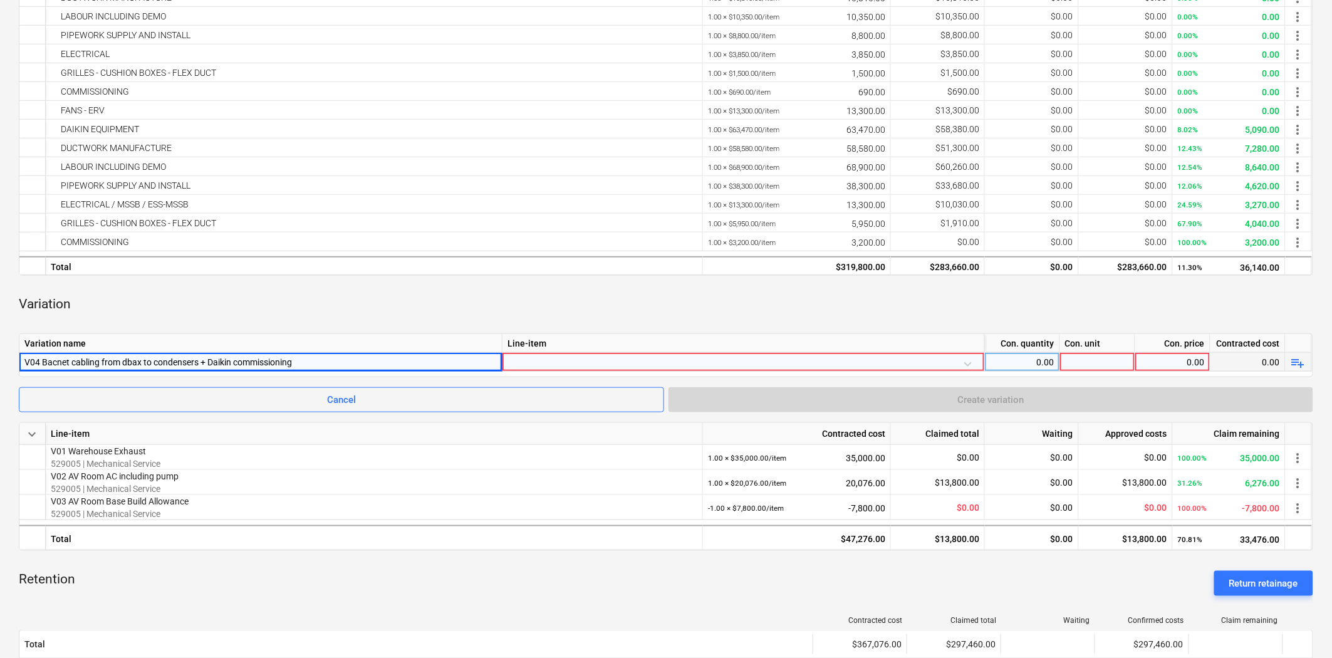
click at [58, 360] on div "V04 Bacnet cabling from dbax to condensers + Daikin commissioning" at bounding box center [260, 362] width 472 height 18
click at [251, 327] on div "keyboard_arrow_down Line-item Contracted cost Claimed total Waiting Approved co…" at bounding box center [666, 410] width 1294 height 1032
drag, startPoint x: 56, startPoint y: 358, endPoint x: 346, endPoint y: 305, distance: 294.3
click at [346, 305] on div "Variation" at bounding box center [666, 305] width 1294 height 38
click at [561, 362] on div at bounding box center [743, 364] width 472 height 22
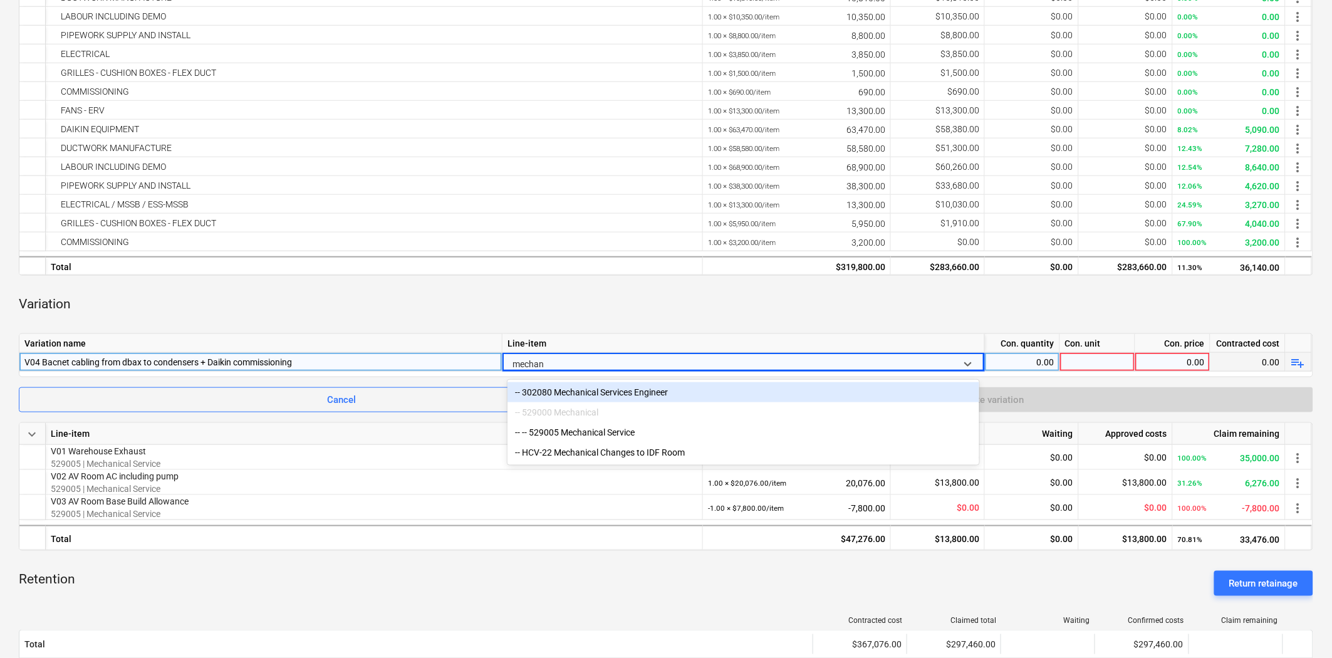
type input "mechani"
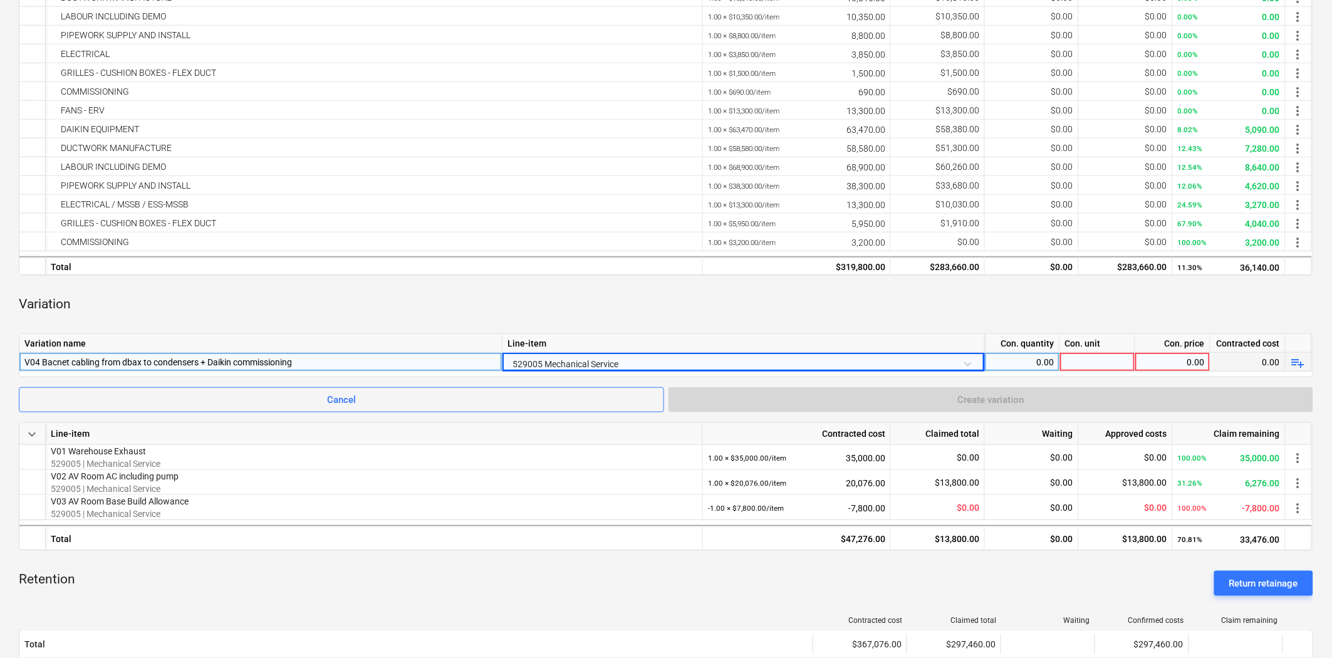
click at [599, 308] on div "Variation" at bounding box center [666, 305] width 1294 height 38
click at [1022, 355] on div "0.00" at bounding box center [1022, 362] width 65 height 19
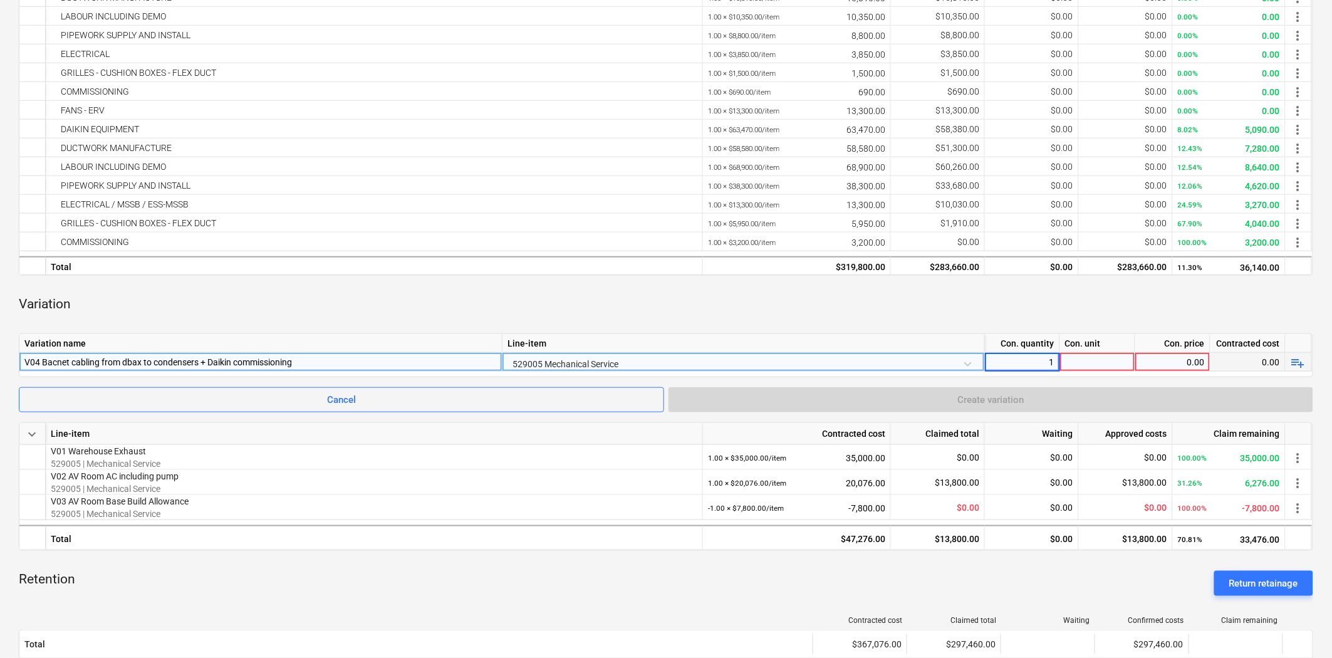
click at [1088, 358] on div at bounding box center [1097, 362] width 75 height 19
type input "item"
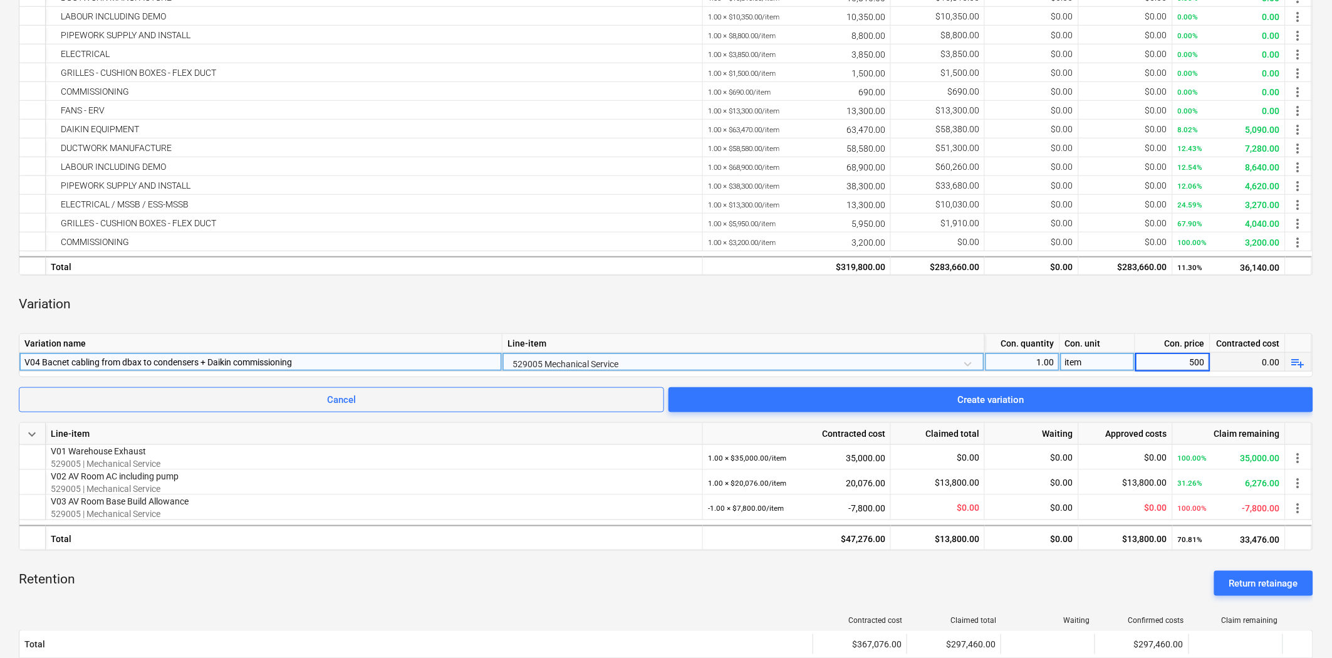
type input "5000"
drag, startPoint x: 1046, startPoint y: 302, endPoint x: 1054, endPoint y: 301, distance: 7.6
click at [1046, 301] on div "Variation" at bounding box center [666, 305] width 1294 height 38
click at [802, 309] on div "Variation" at bounding box center [666, 305] width 1294 height 38
click at [732, 360] on div "529005 Mechanical Service" at bounding box center [743, 364] width 472 height 22
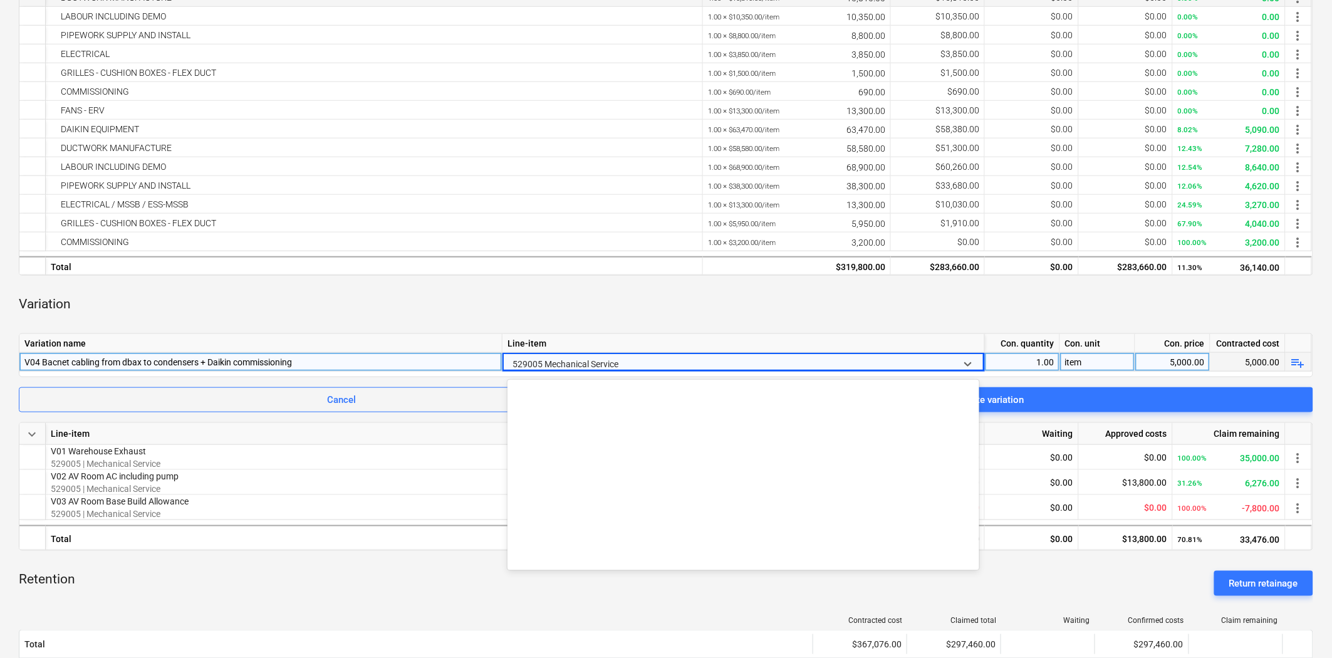
scroll to position [1995, 0]
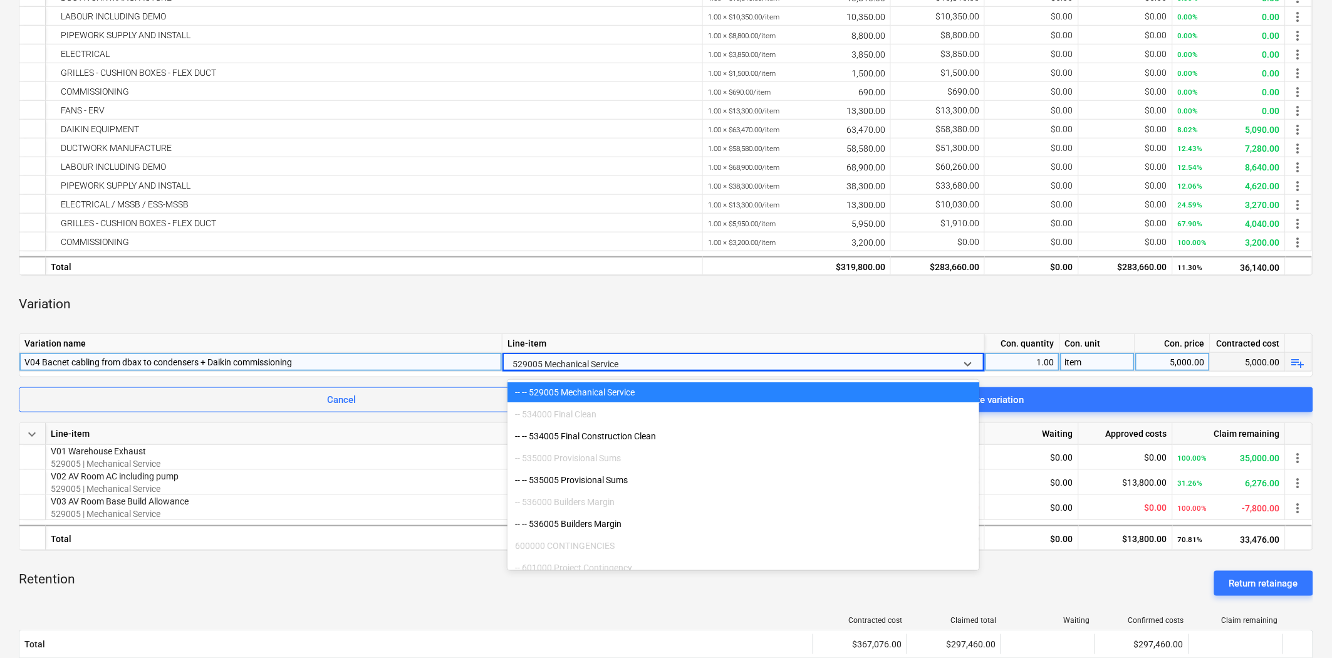
click at [647, 360] on div at bounding box center [731, 364] width 439 height 19
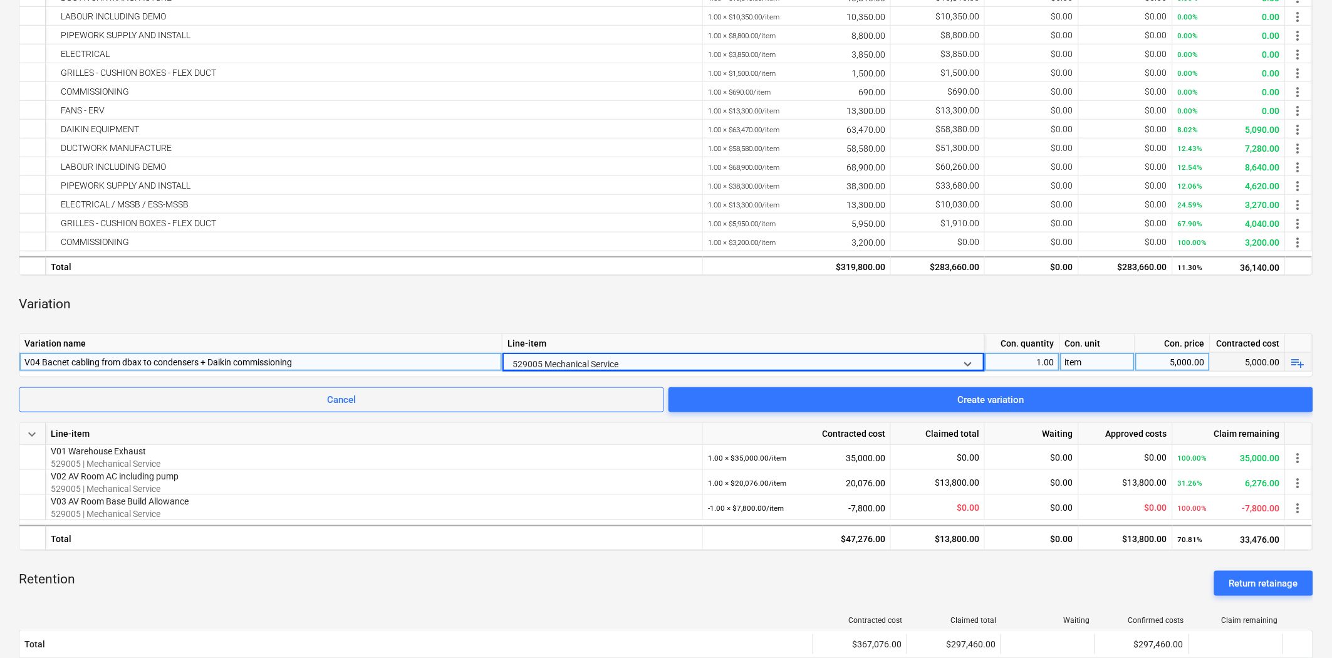
click at [647, 360] on div at bounding box center [731, 364] width 439 height 19
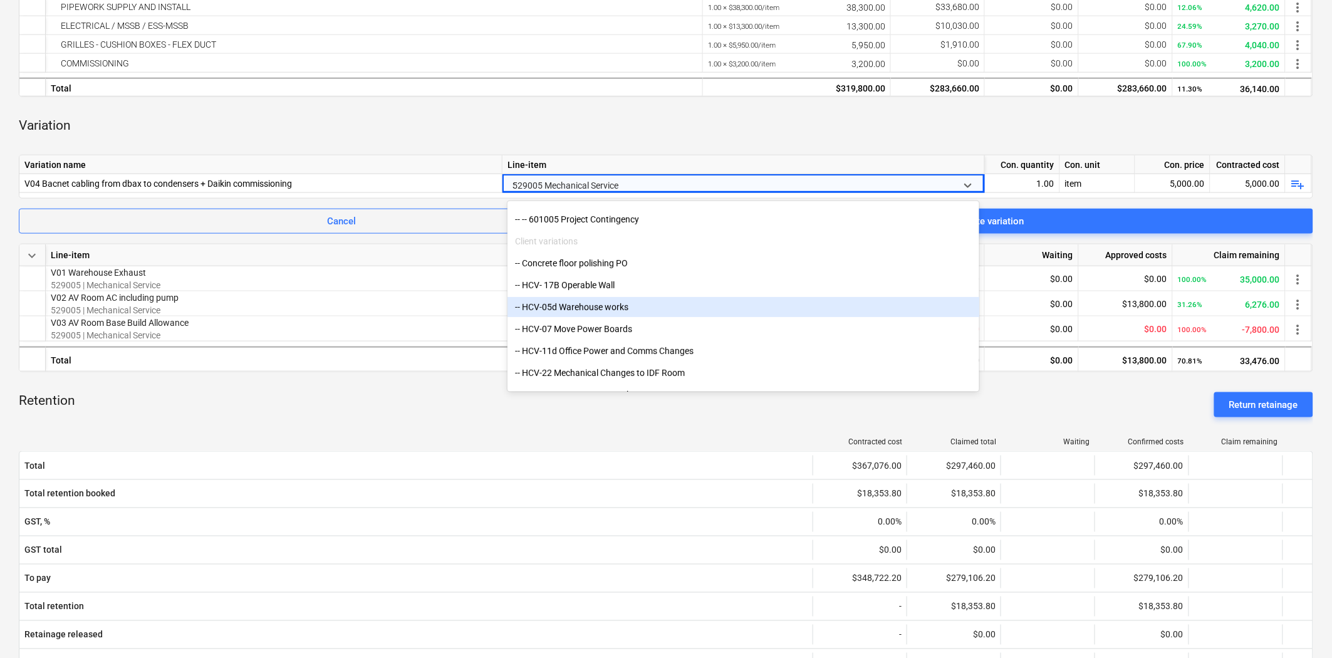
scroll to position [2070, 0]
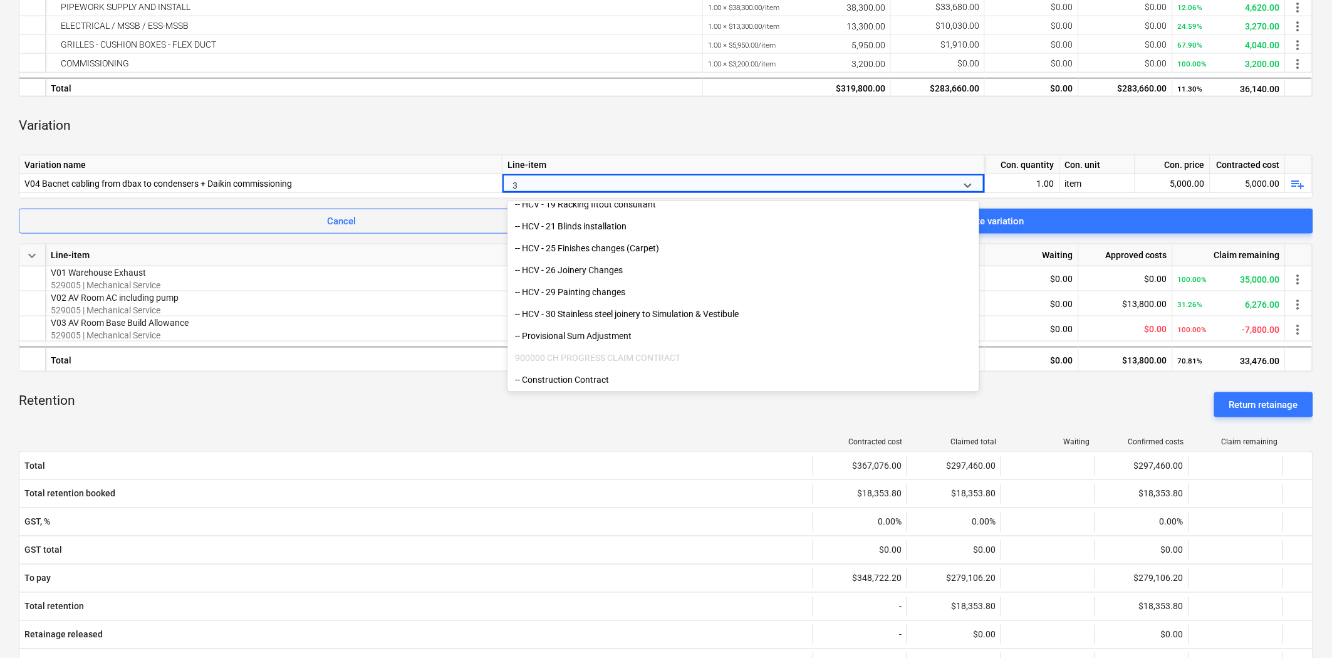
type input "36"
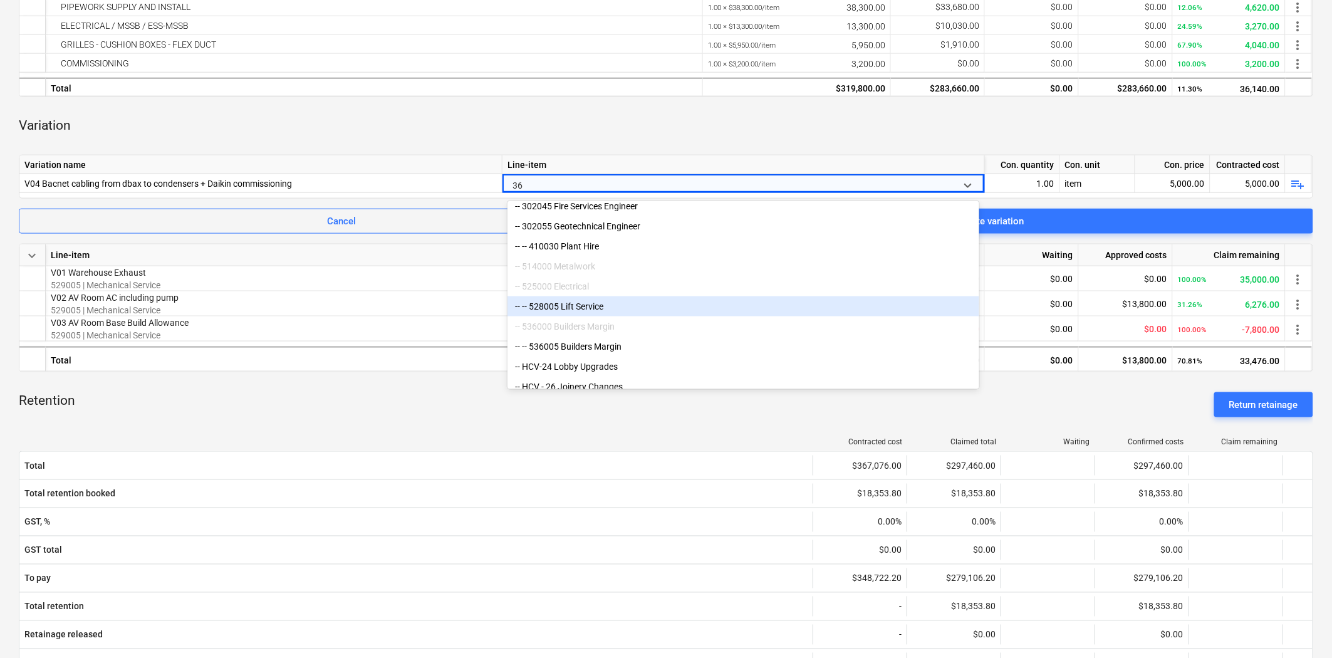
scroll to position [41, 0]
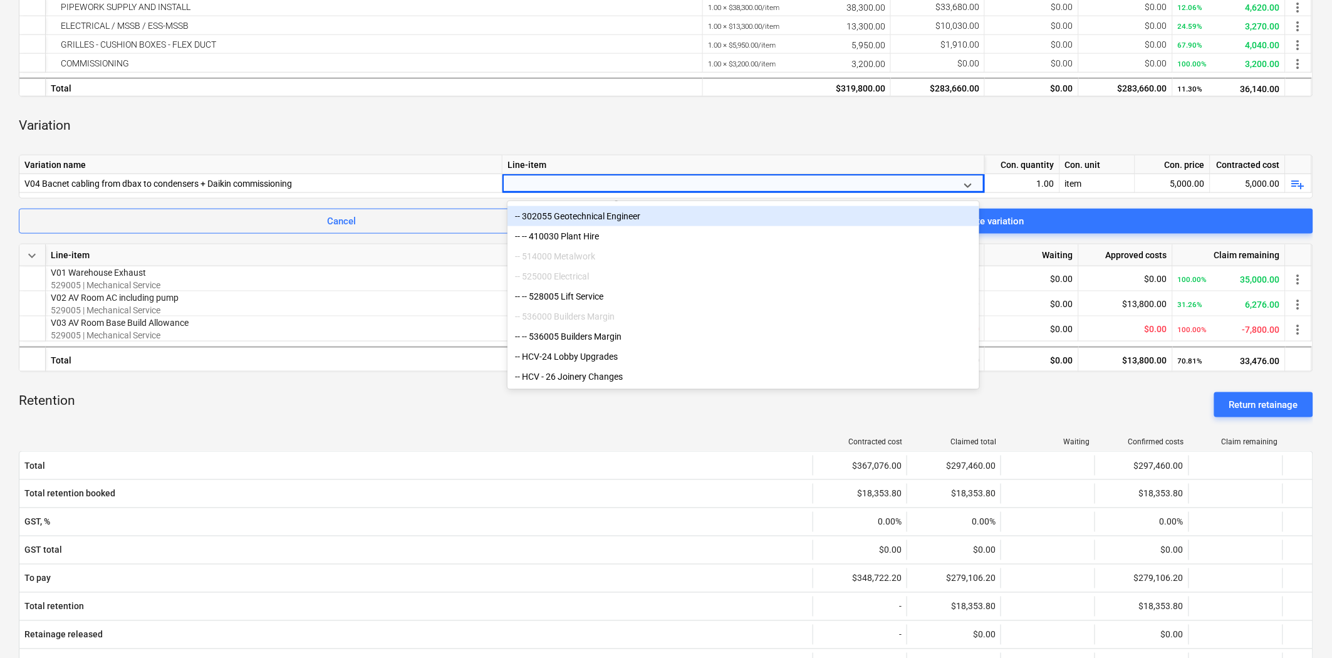
click at [581, 133] on div "Variation" at bounding box center [666, 126] width 1294 height 38
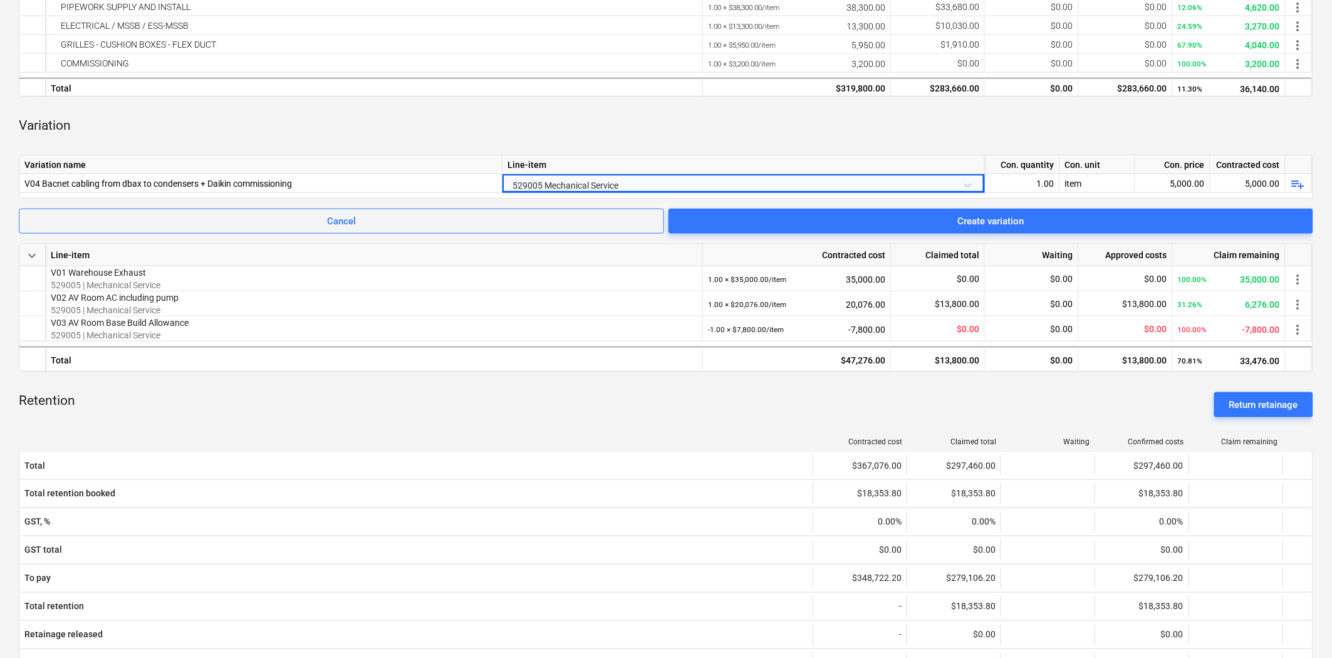
click at [648, 126] on div "Variation" at bounding box center [666, 126] width 1294 height 38
click at [678, 138] on div "Variation" at bounding box center [666, 126] width 1294 height 38
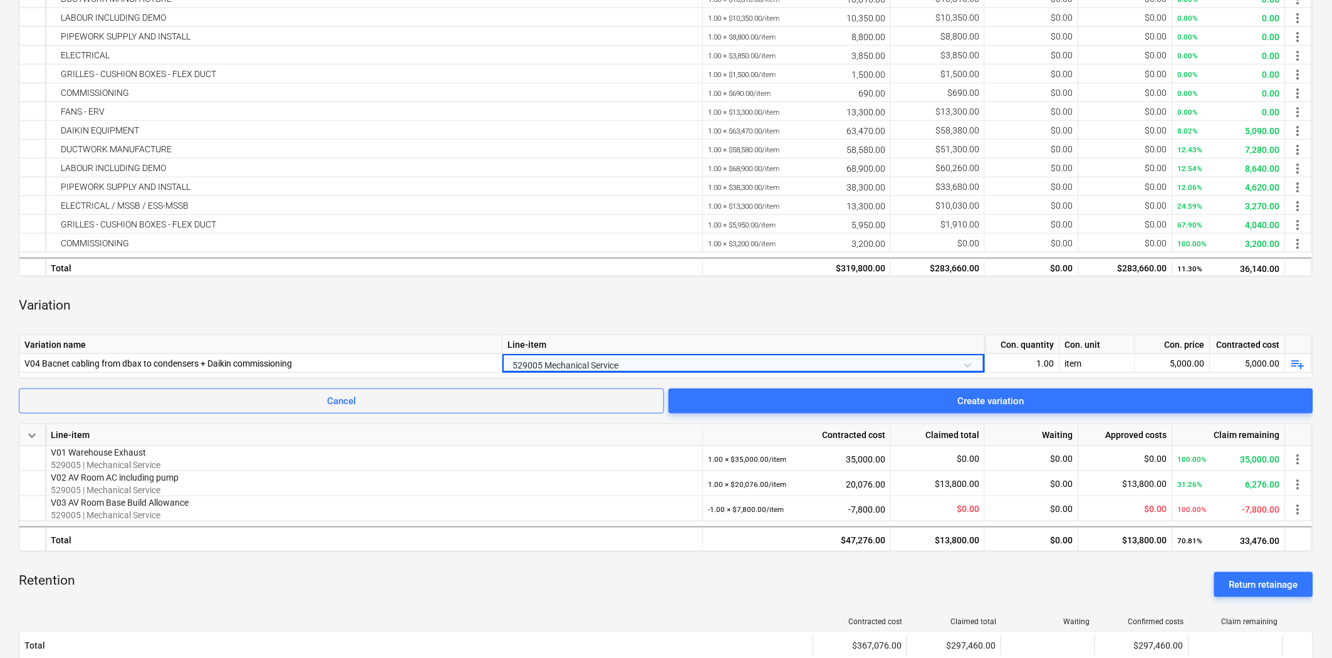
scroll to position [178, 0]
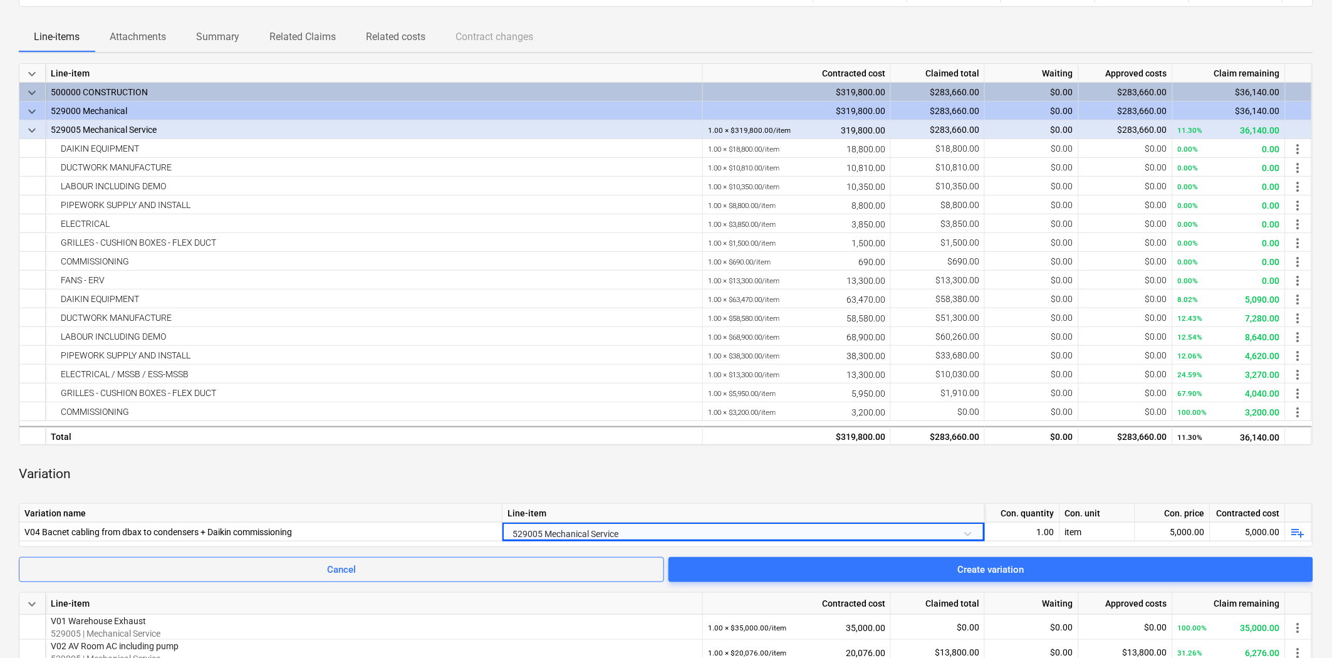
click at [710, 491] on div "Variation" at bounding box center [666, 474] width 1294 height 38
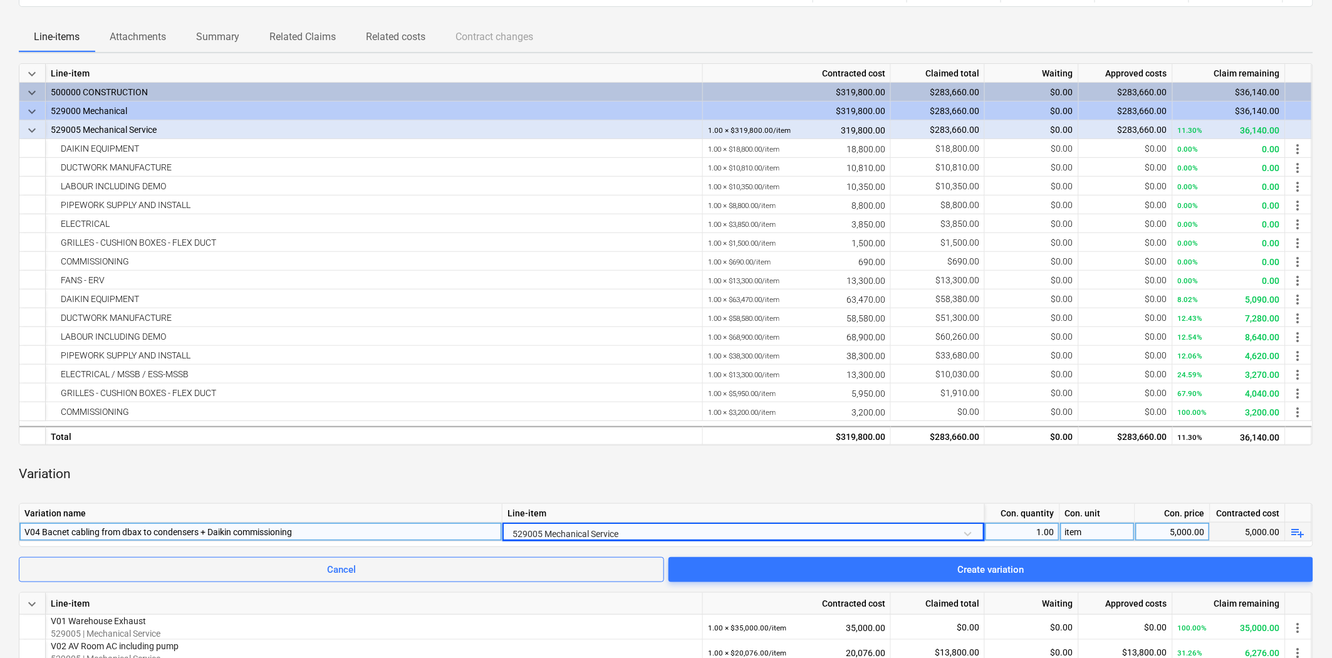
click at [474, 537] on div "V04 Bacnet cabling from dbax to condensers + Daikin commissioning" at bounding box center [260, 531] width 472 height 18
click at [679, 524] on div "529005 Mechanical Service" at bounding box center [743, 533] width 472 height 22
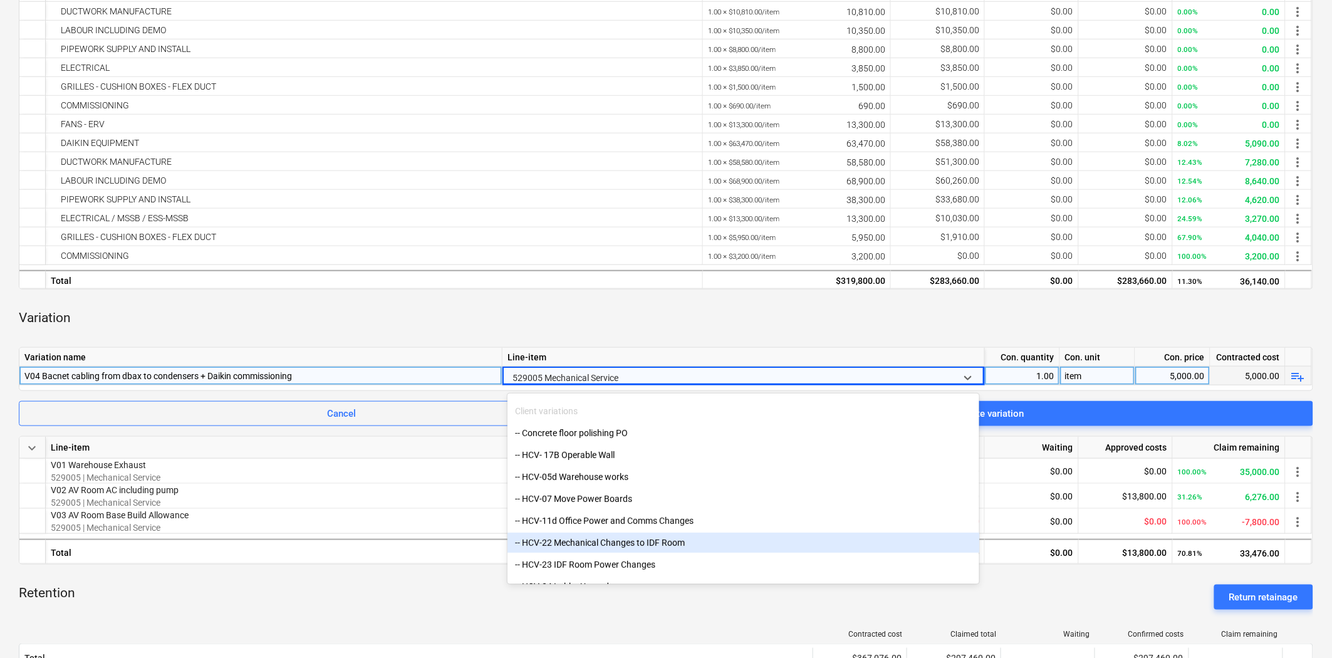
scroll to position [2187, 0]
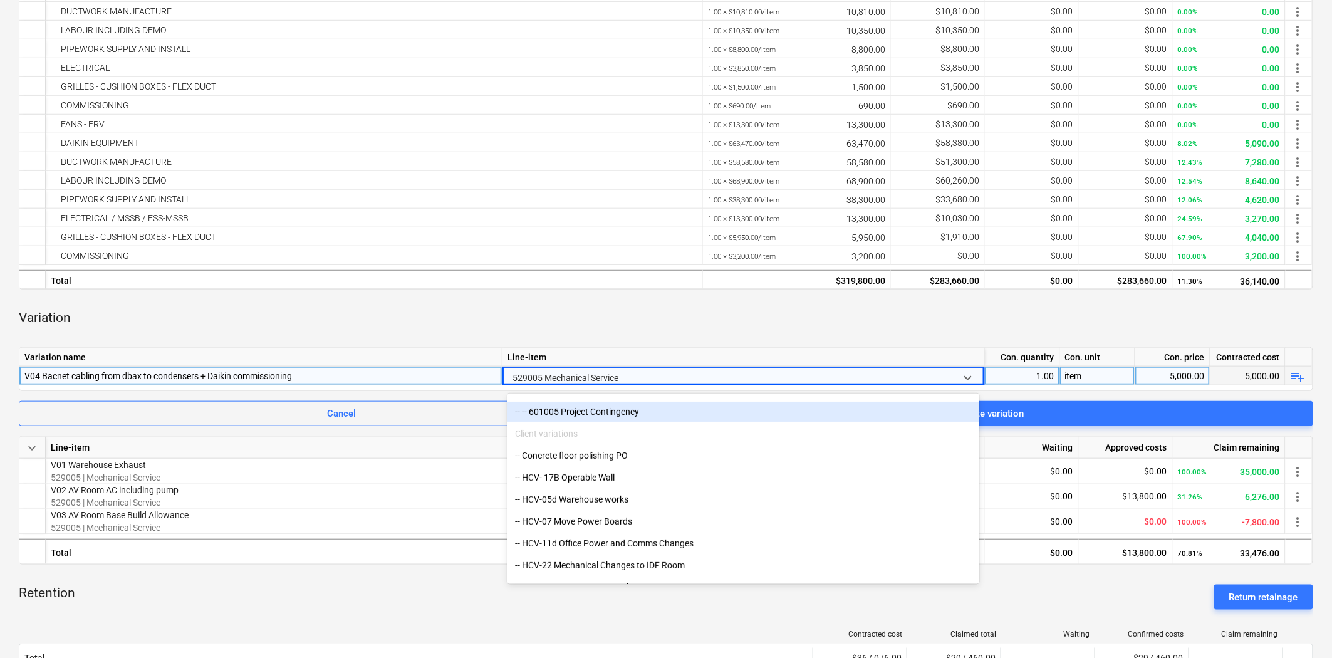
click at [641, 315] on div "Variation" at bounding box center [666, 318] width 1294 height 38
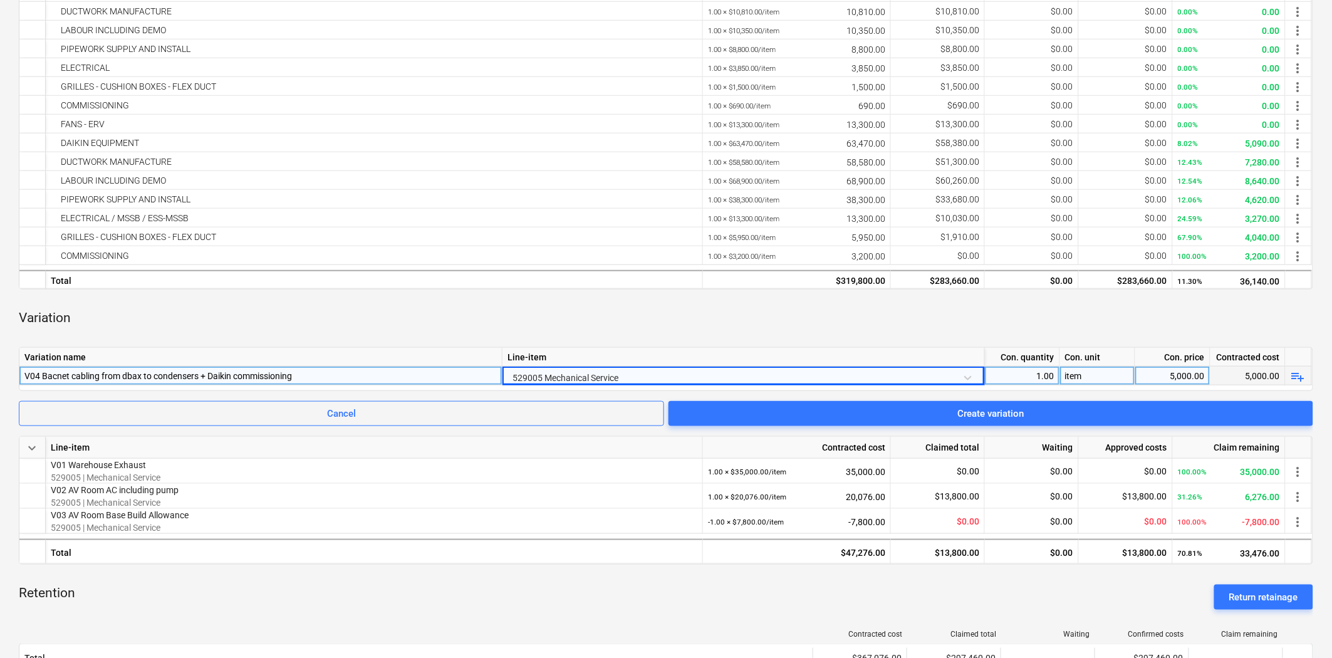
click at [779, 316] on div "Variation" at bounding box center [666, 318] width 1294 height 38
click at [486, 409] on span "Cancel" at bounding box center [341, 413] width 614 height 16
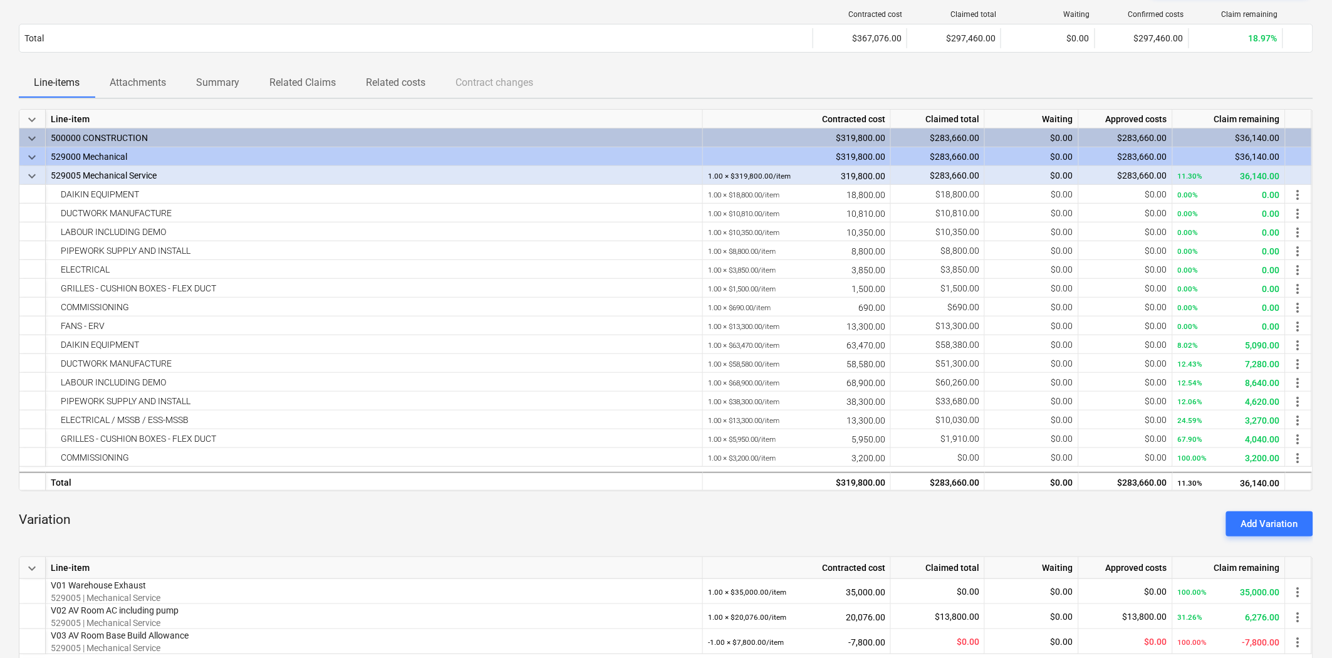
scroll to position [487, 0]
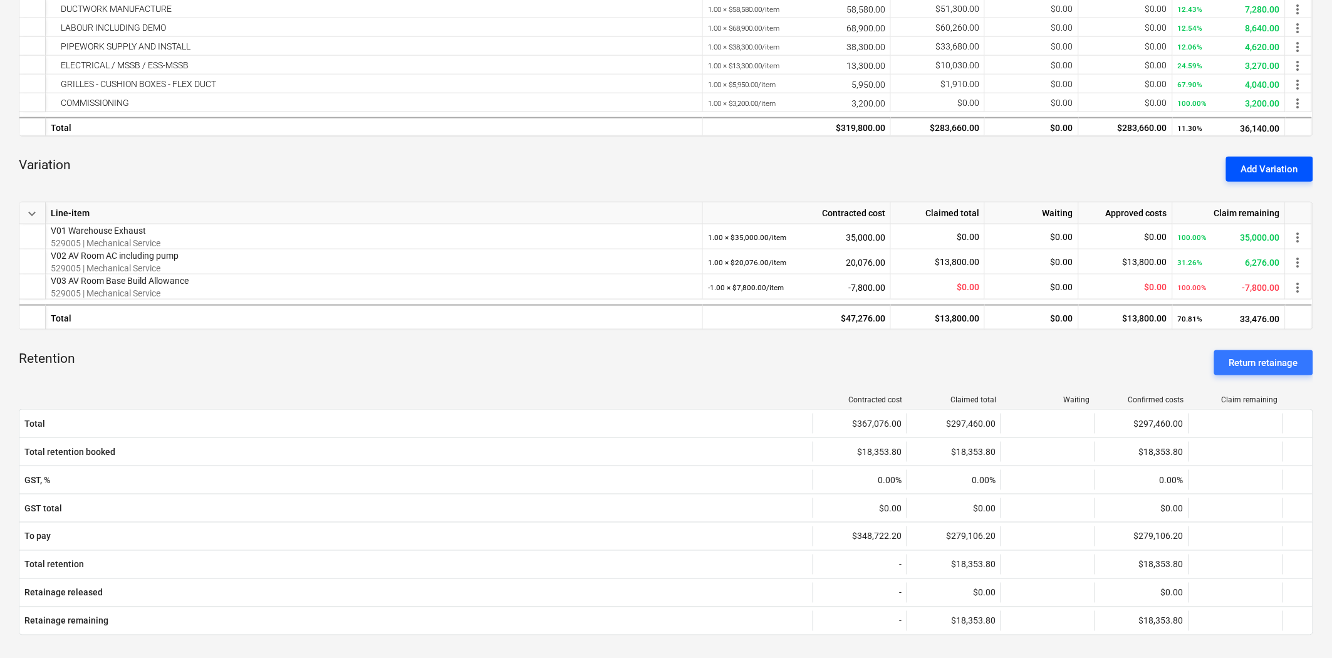
click at [1198, 161] on div "Add Variation" at bounding box center [1269, 169] width 57 height 16
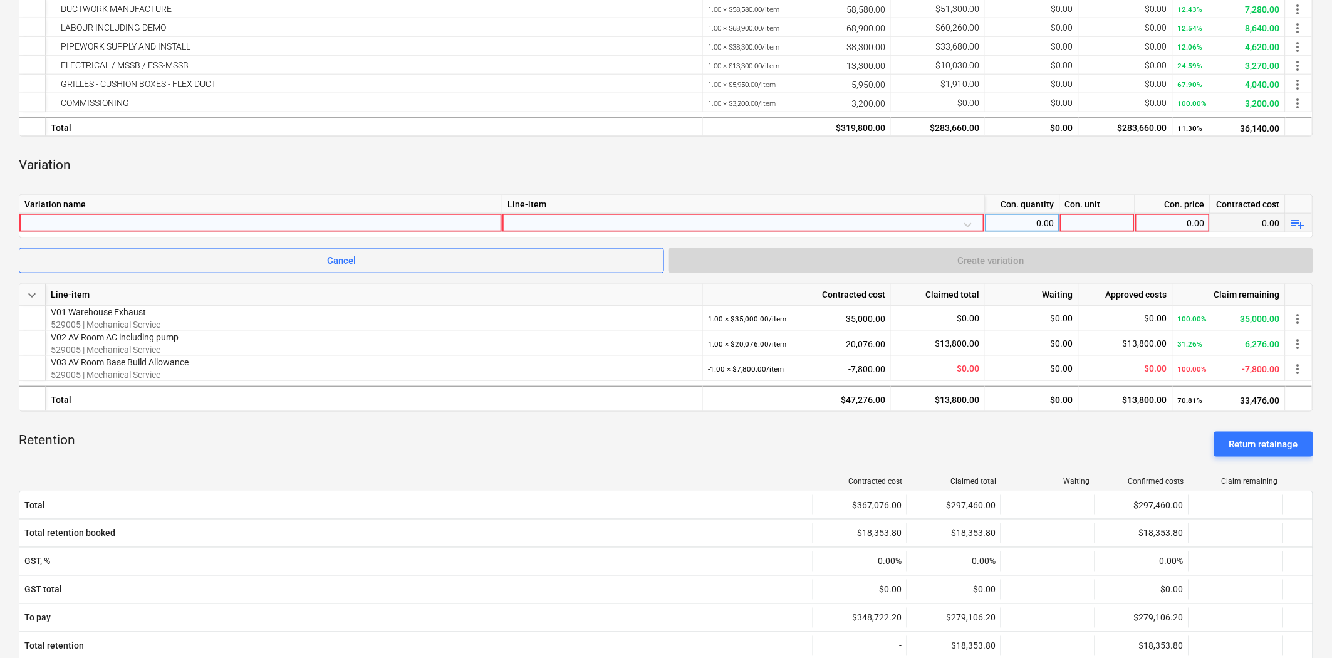
click at [561, 222] on div at bounding box center [743, 225] width 472 height 22
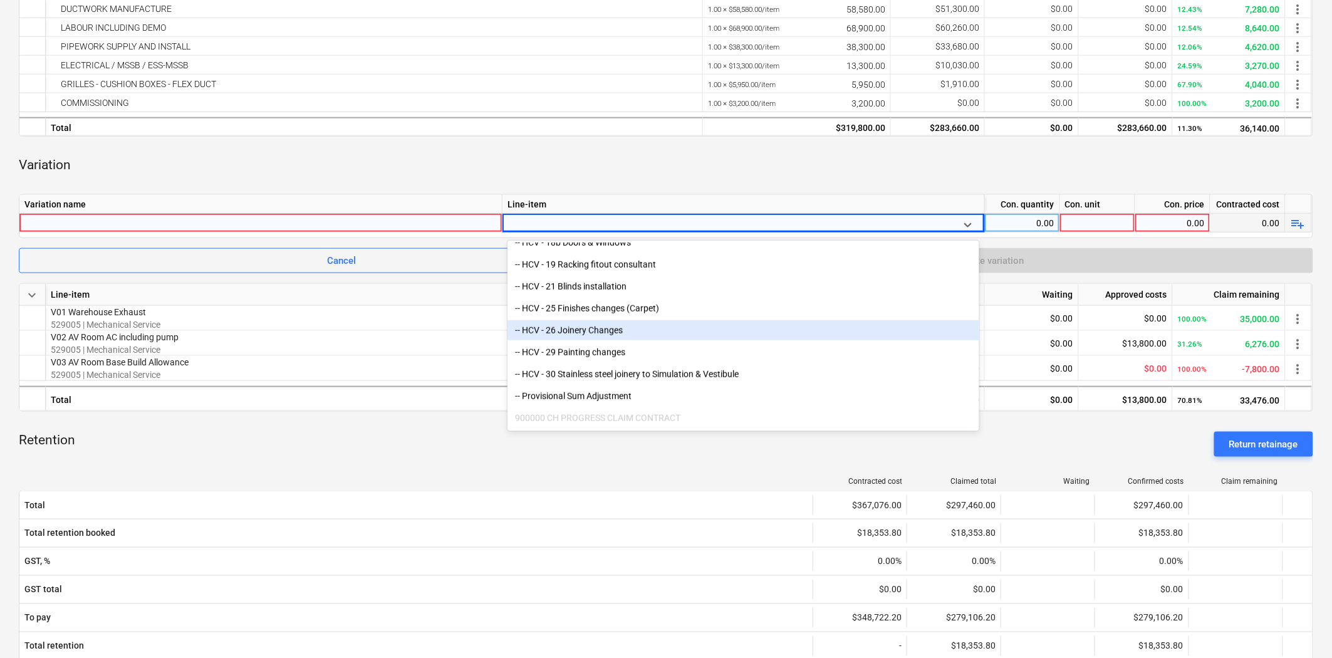
scroll to position [2465, 0]
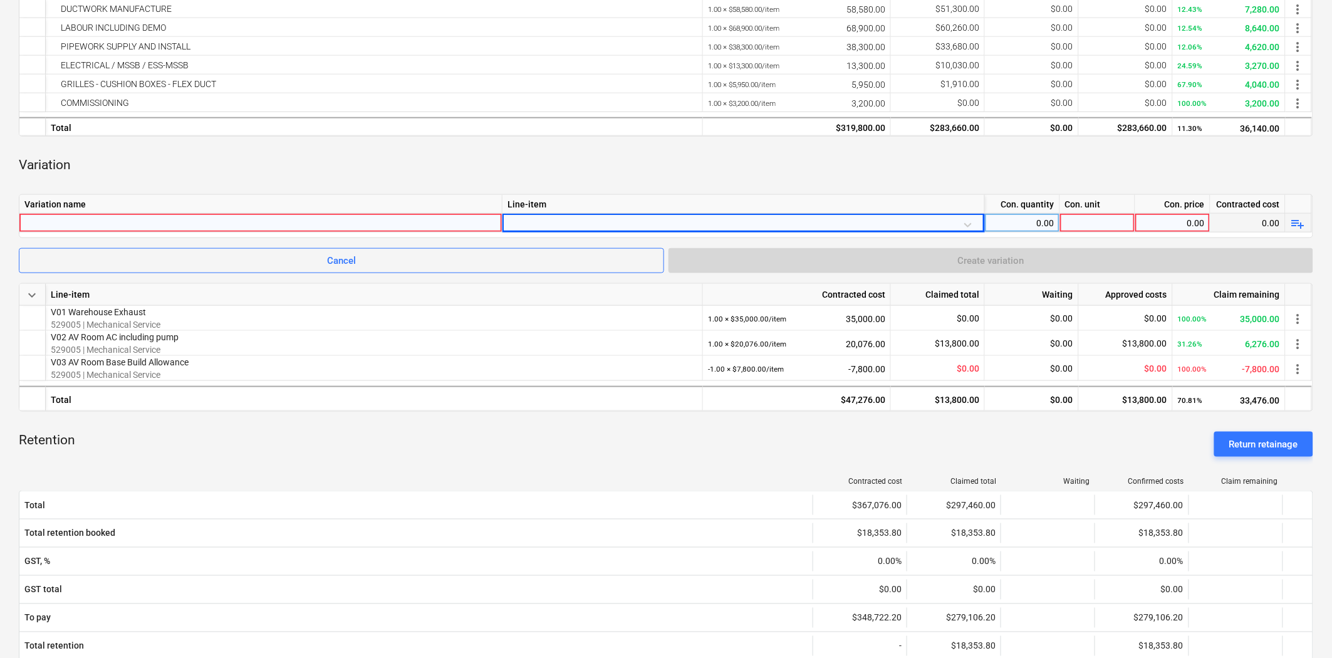
click at [423, 462] on div "Retention Return retainage" at bounding box center [666, 444] width 1294 height 45
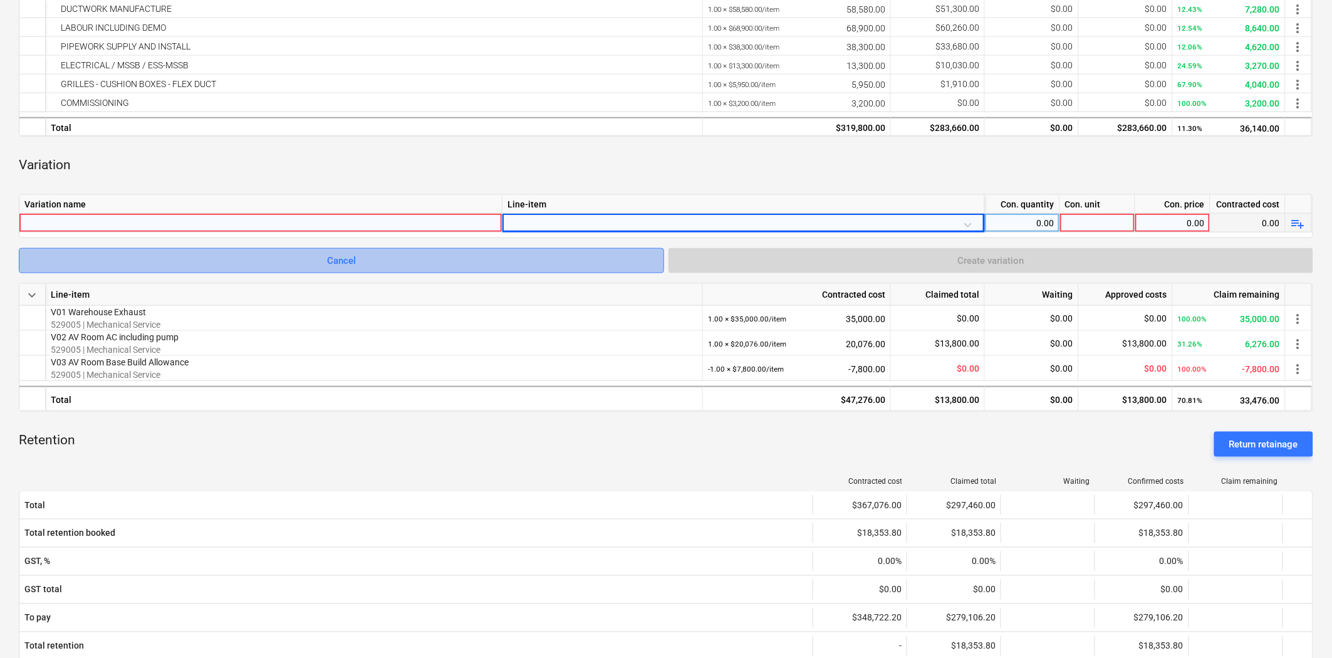
click at [442, 253] on span "Cancel" at bounding box center [341, 260] width 614 height 16
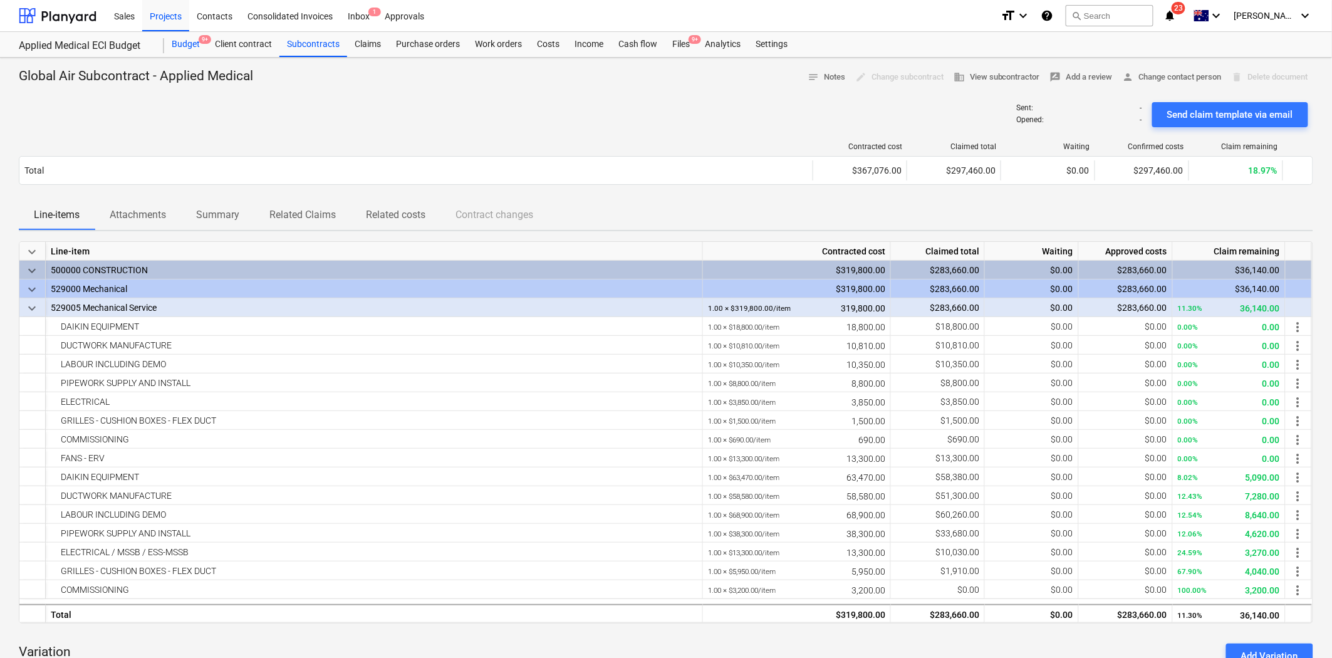
click at [192, 41] on div "Budget 9+" at bounding box center [185, 44] width 43 height 25
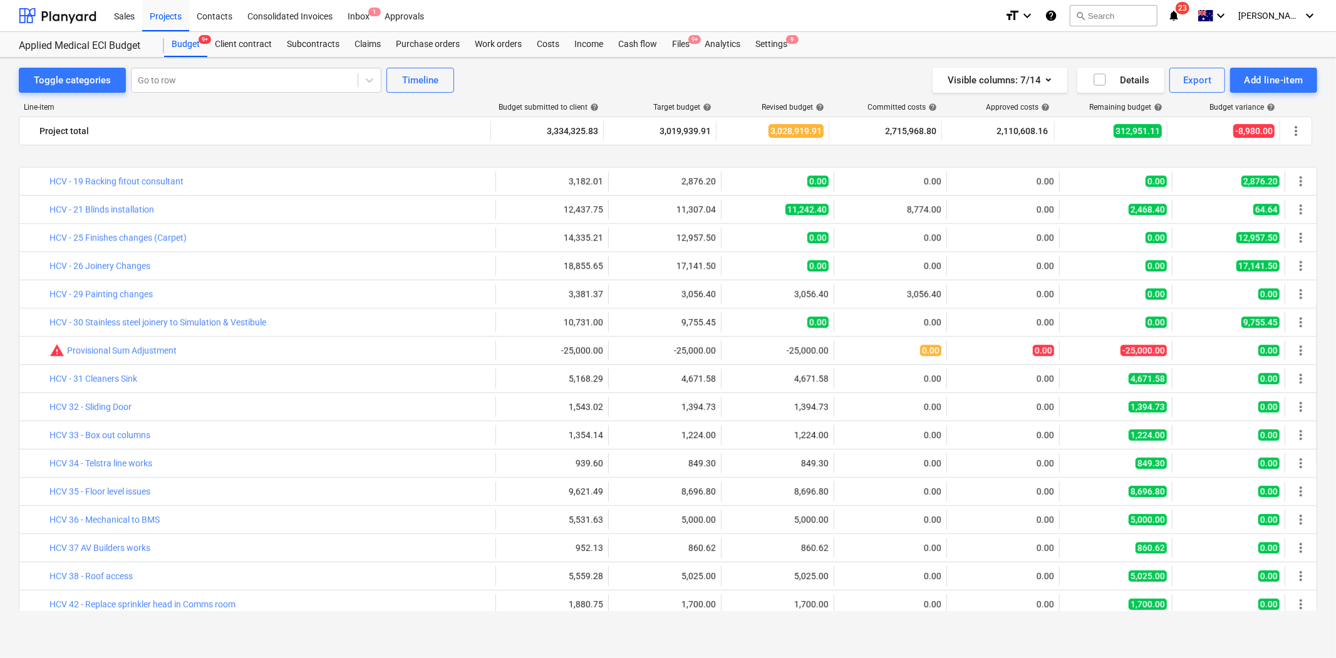
scroll to position [3091, 0]
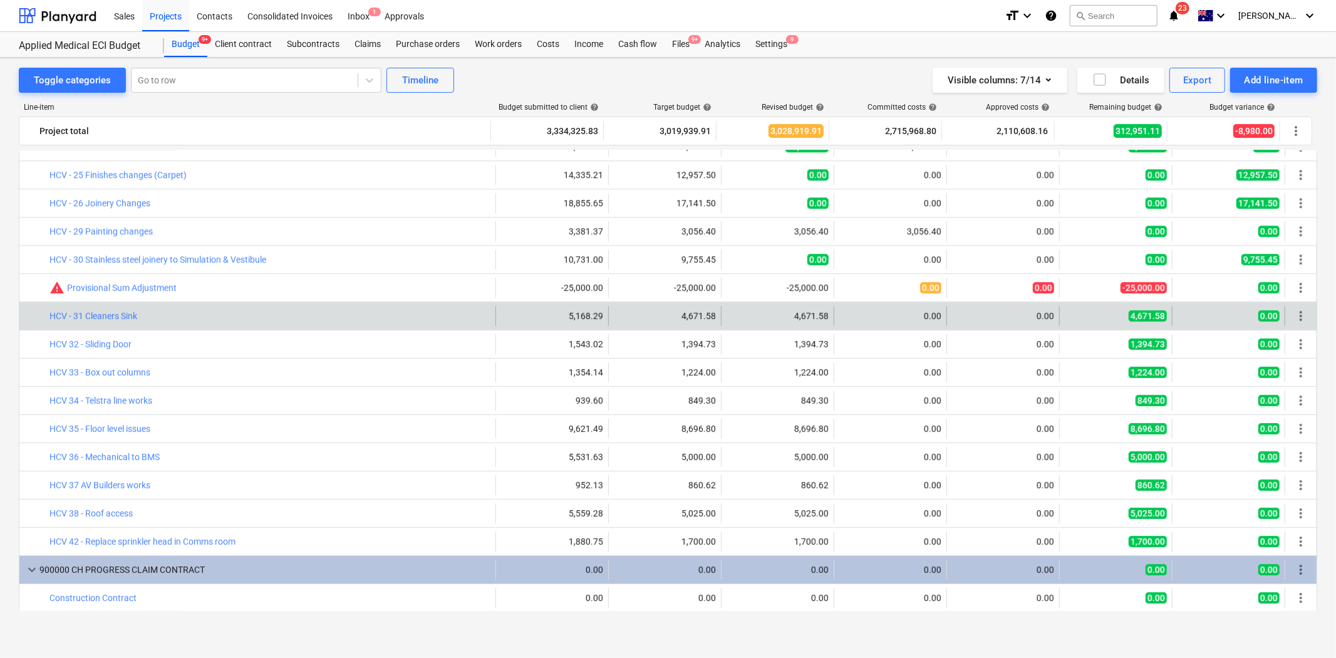
drag, startPoint x: 150, startPoint y: 318, endPoint x: 48, endPoint y: 321, distance: 102.2
click at [48, 321] on div "bar_chart HCV - 31 Cleaners Sink" at bounding box center [257, 316] width 477 height 20
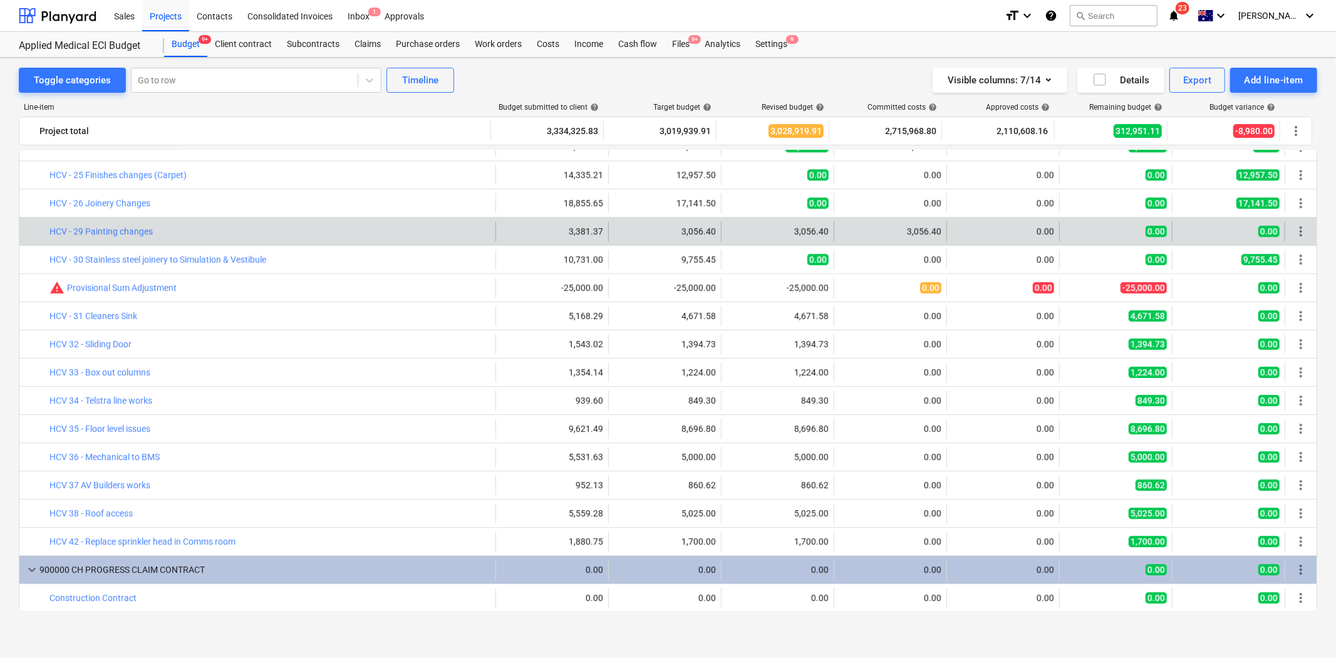
copy div "bar_chart HCV - 31 Cleaners Sink"
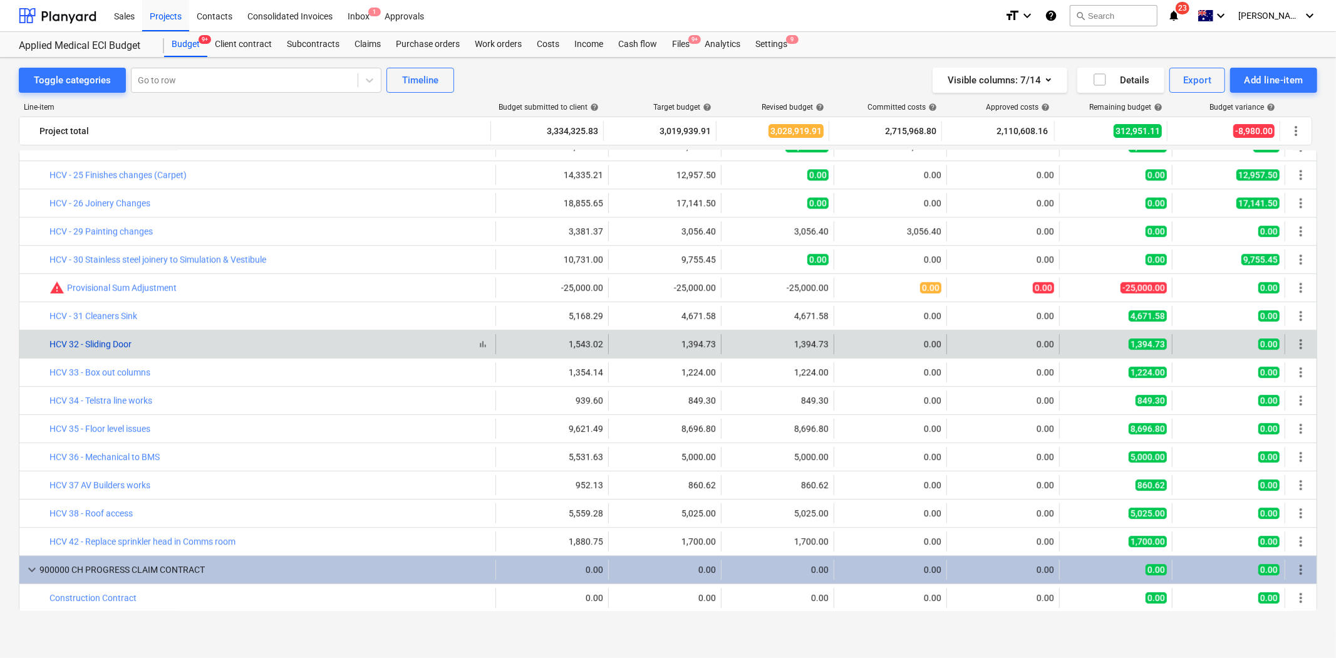
drag, startPoint x: 135, startPoint y: 342, endPoint x: 55, endPoint y: 348, distance: 80.4
drag, startPoint x: 48, startPoint y: 345, endPoint x: 145, endPoint y: 352, distance: 97.4
click at [145, 346] on div "bar_chart HCV 32 - Sliding Door" at bounding box center [269, 344] width 441 height 10
click at [143, 343] on div "bar_chart HCV 32 - Sliding Door" at bounding box center [269, 344] width 441 height 10
drag, startPoint x: 143, startPoint y: 343, endPoint x: 50, endPoint y: 348, distance: 92.8
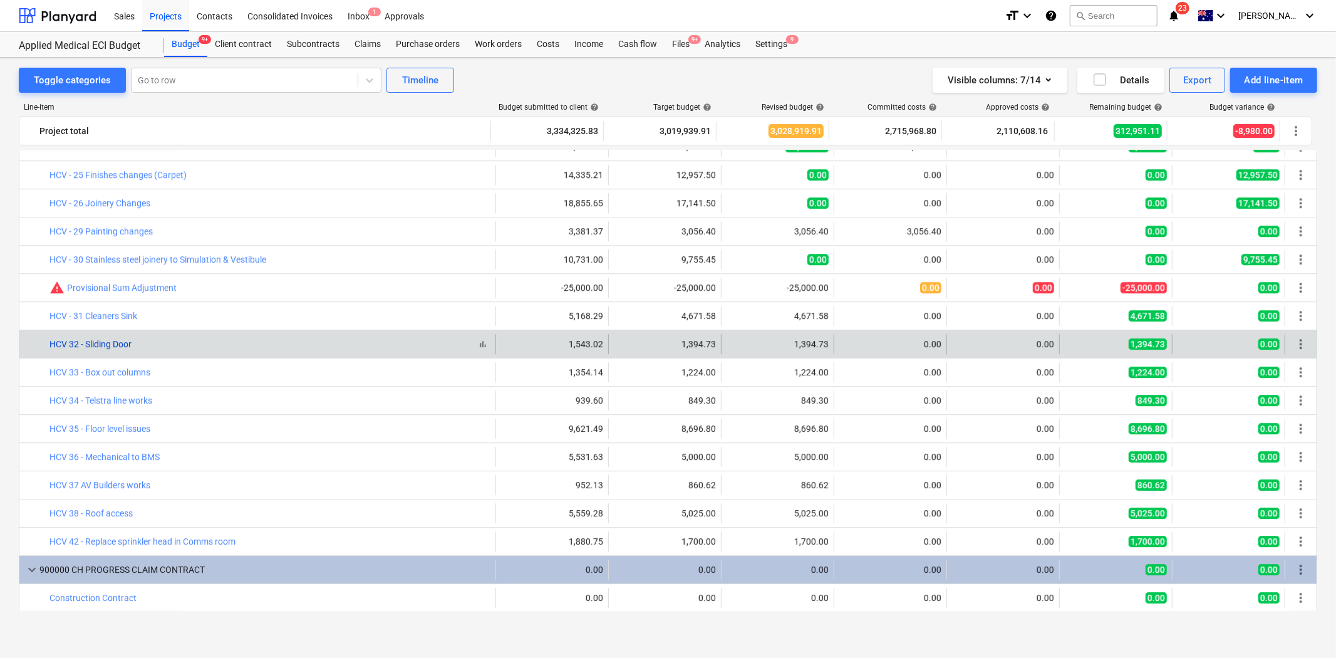
click at [50, 348] on div "bar_chart HCV 32 - Sliding Door" at bounding box center [269, 344] width 441 height 10
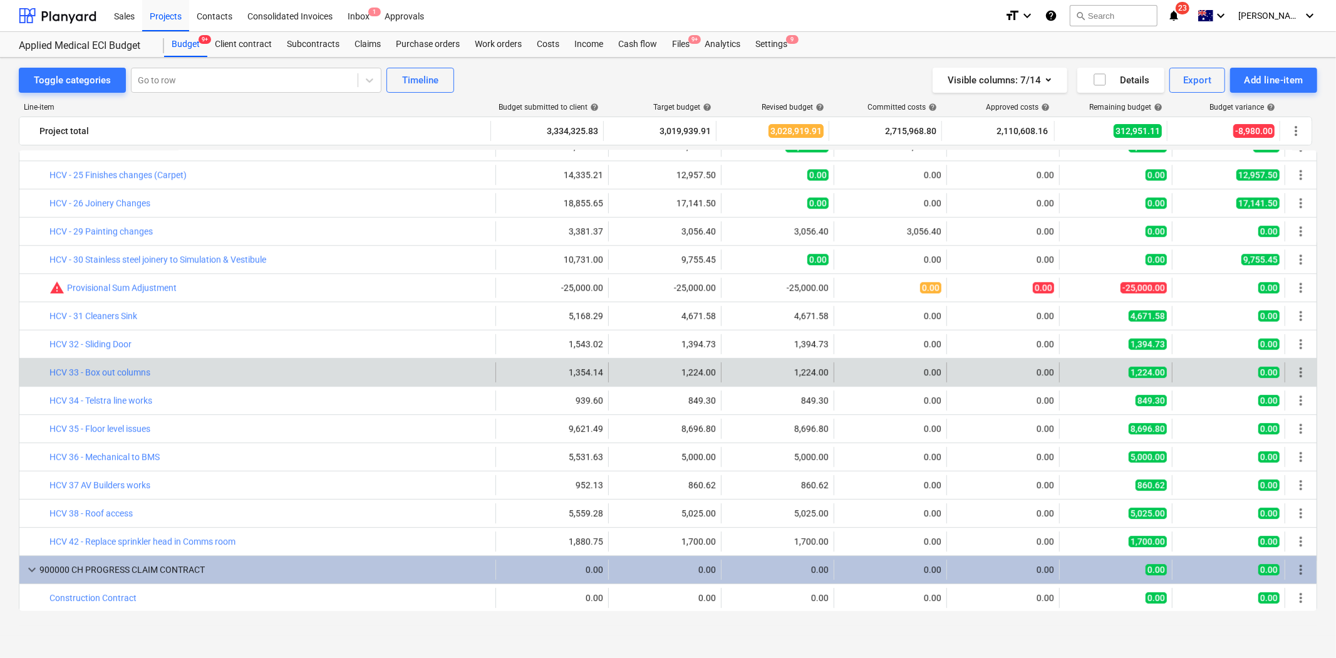
copy link "HCV 32 - Sliding Door"
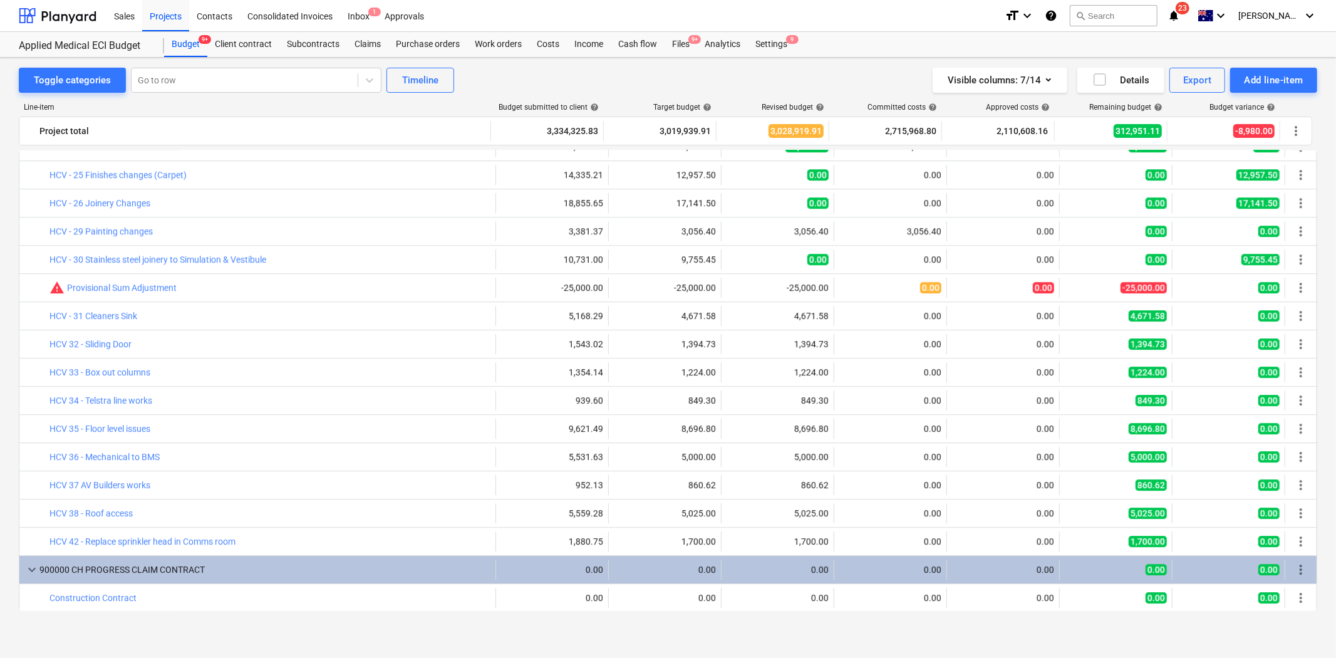
click at [14, 382] on div "Toggle categories Go to row Timeline Visible columns : 7/14 Details Export Add …" at bounding box center [668, 347] width 1336 height 578
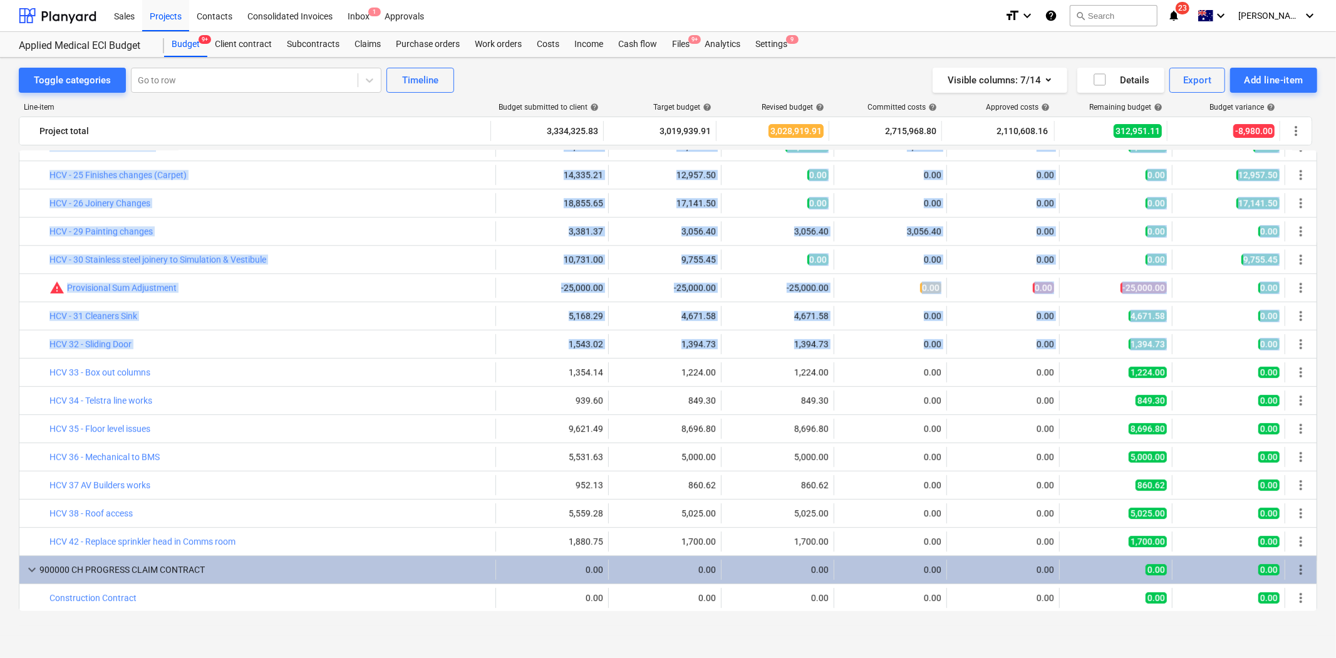
drag, startPoint x: 153, startPoint y: 370, endPoint x: 52, endPoint y: 374, distance: 101.6
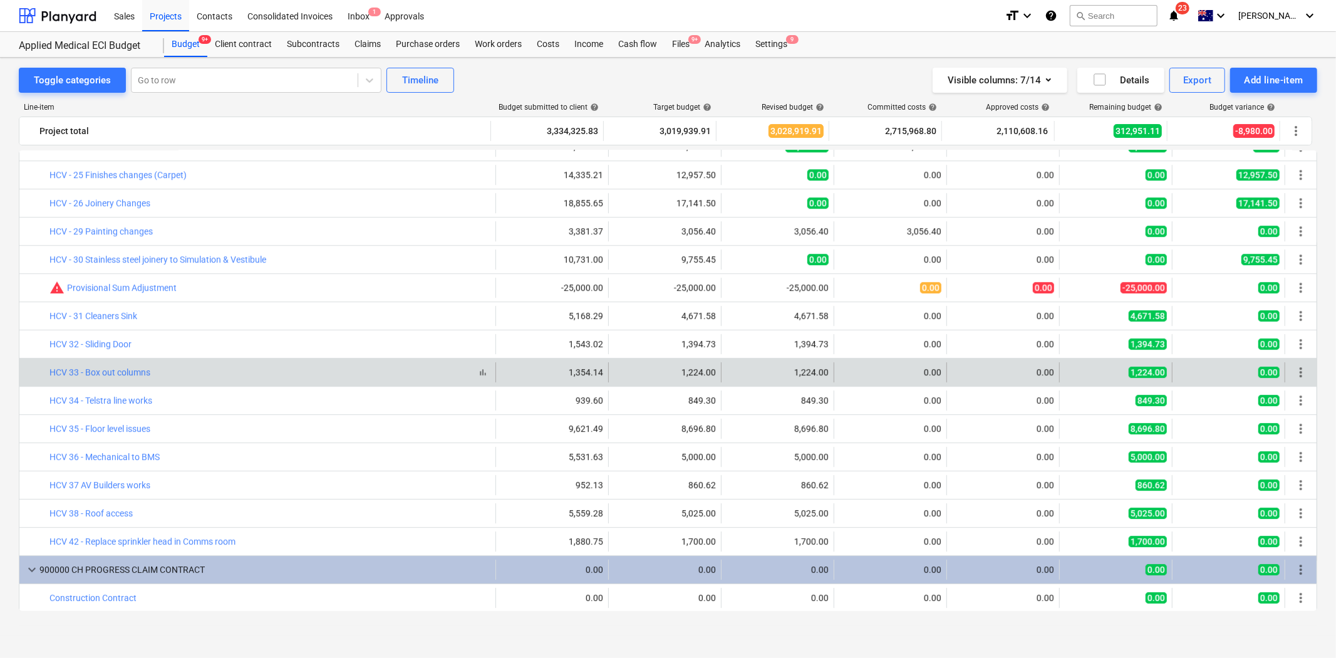
click at [170, 375] on div "bar_chart HCV 33 - Box out columns" at bounding box center [269, 372] width 441 height 10
drag, startPoint x: 148, startPoint y: 373, endPoint x: 49, endPoint y: 378, distance: 99.8
click at [49, 378] on div "bar_chart HCV 33 - Box out columns" at bounding box center [269, 372] width 441 height 20
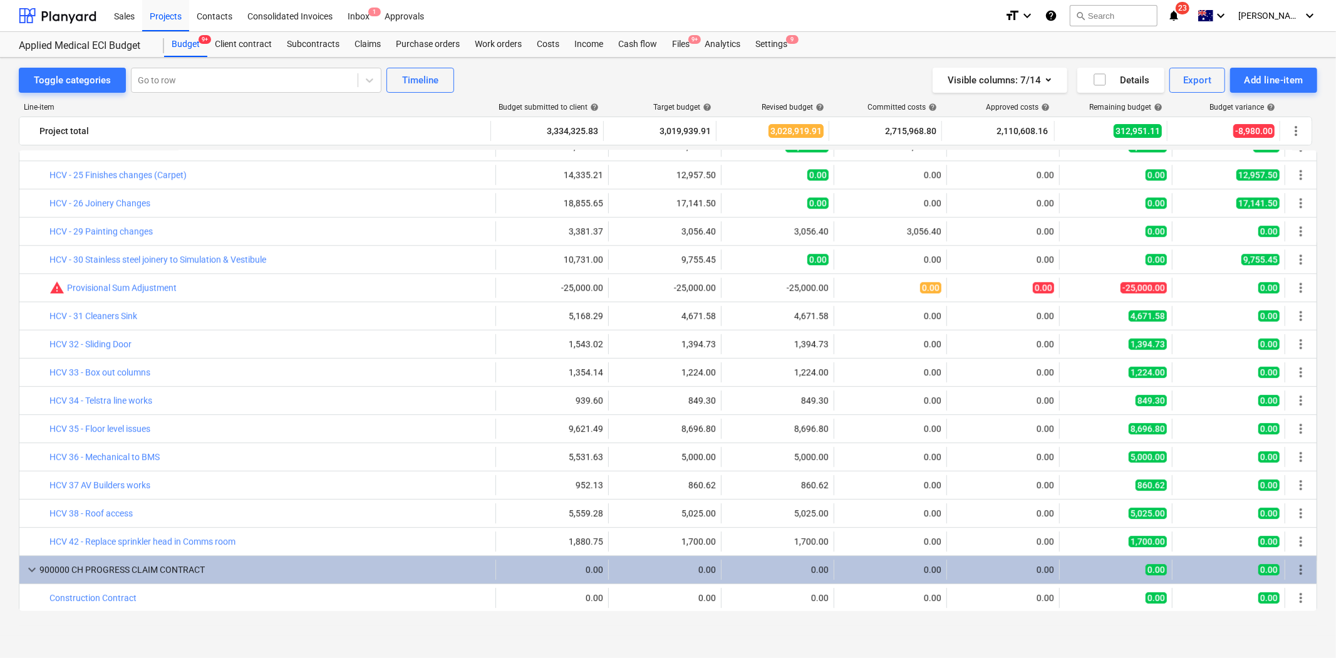
copy link "HCV 33 - Box out columns"
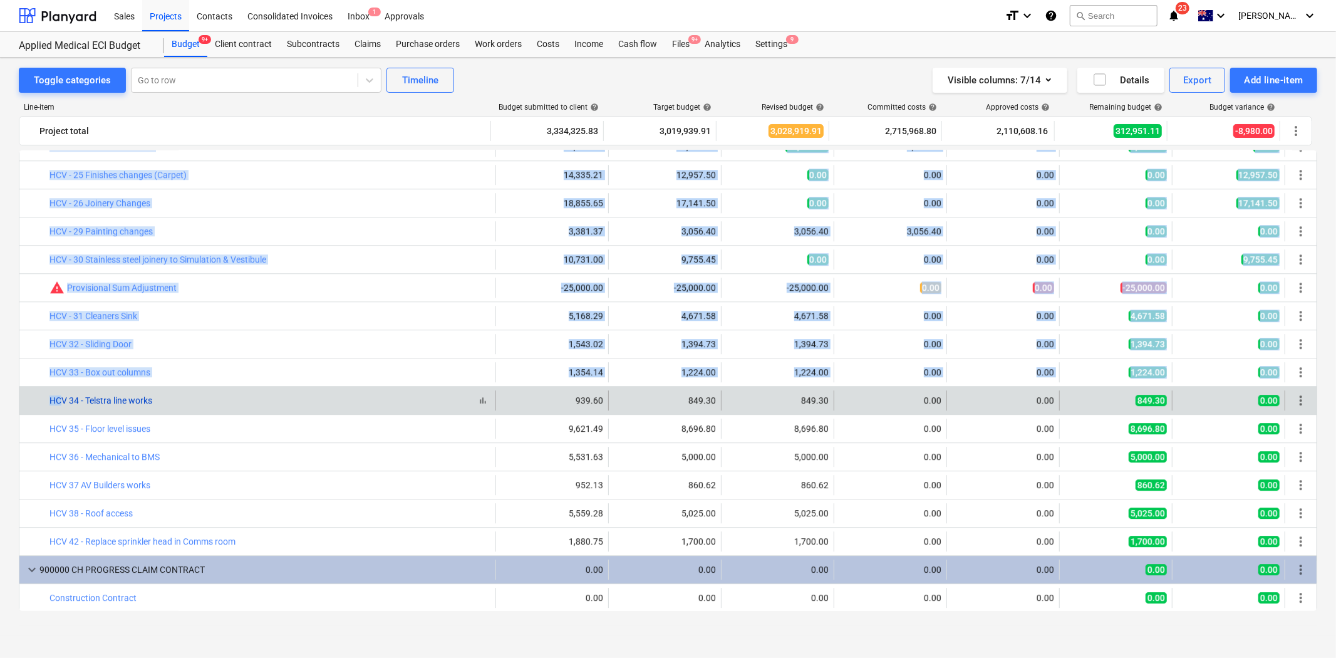
drag, startPoint x: 166, startPoint y: 397, endPoint x: 82, endPoint y: 404, distance: 84.2
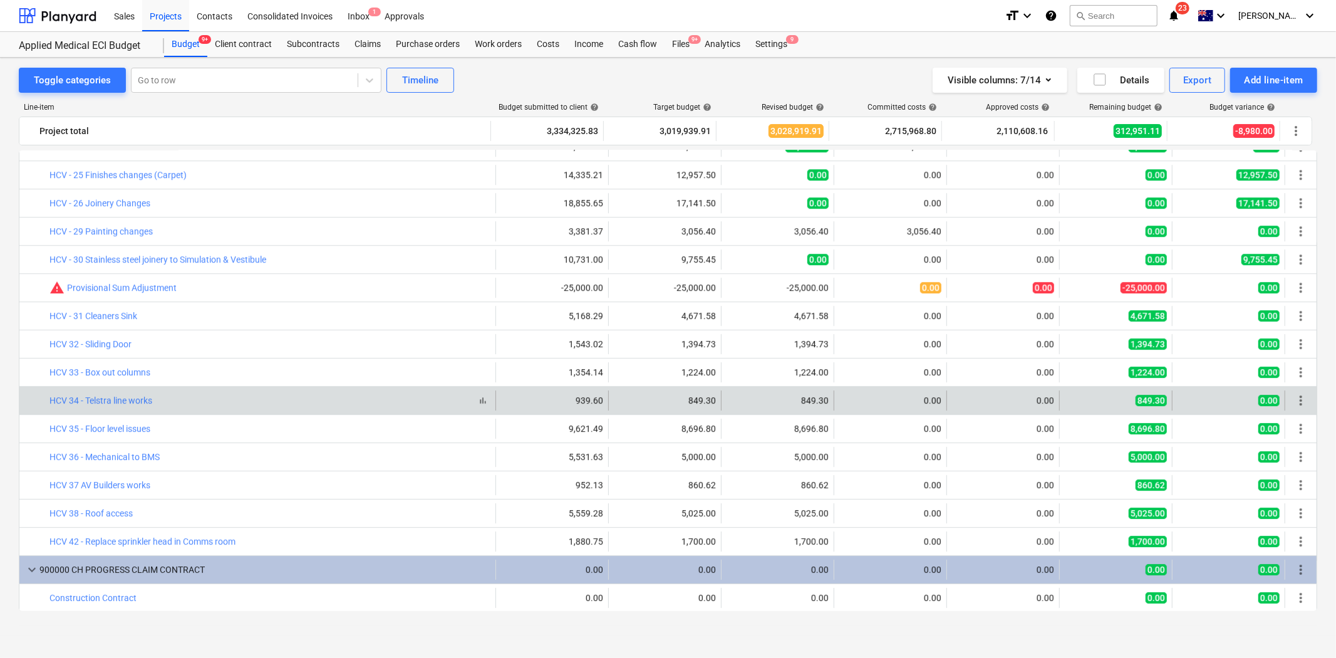
click at [216, 405] on div "bar_chart HCV 34 - Telstra line works" at bounding box center [269, 400] width 441 height 10
drag, startPoint x: 157, startPoint y: 403, endPoint x: 51, endPoint y: 403, distance: 105.2
click at [51, 403] on div "bar_chart HCV 34 - Telstra line works" at bounding box center [269, 400] width 441 height 10
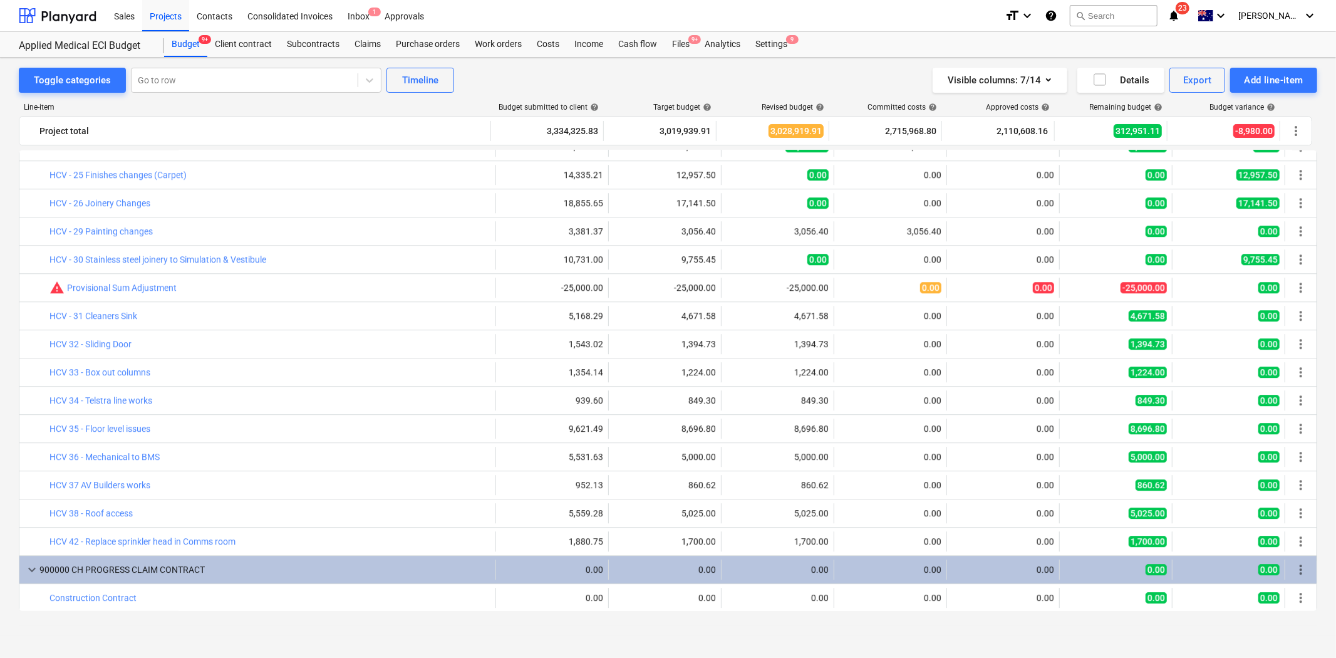
copy link "HCV 34 - Telstra line works"
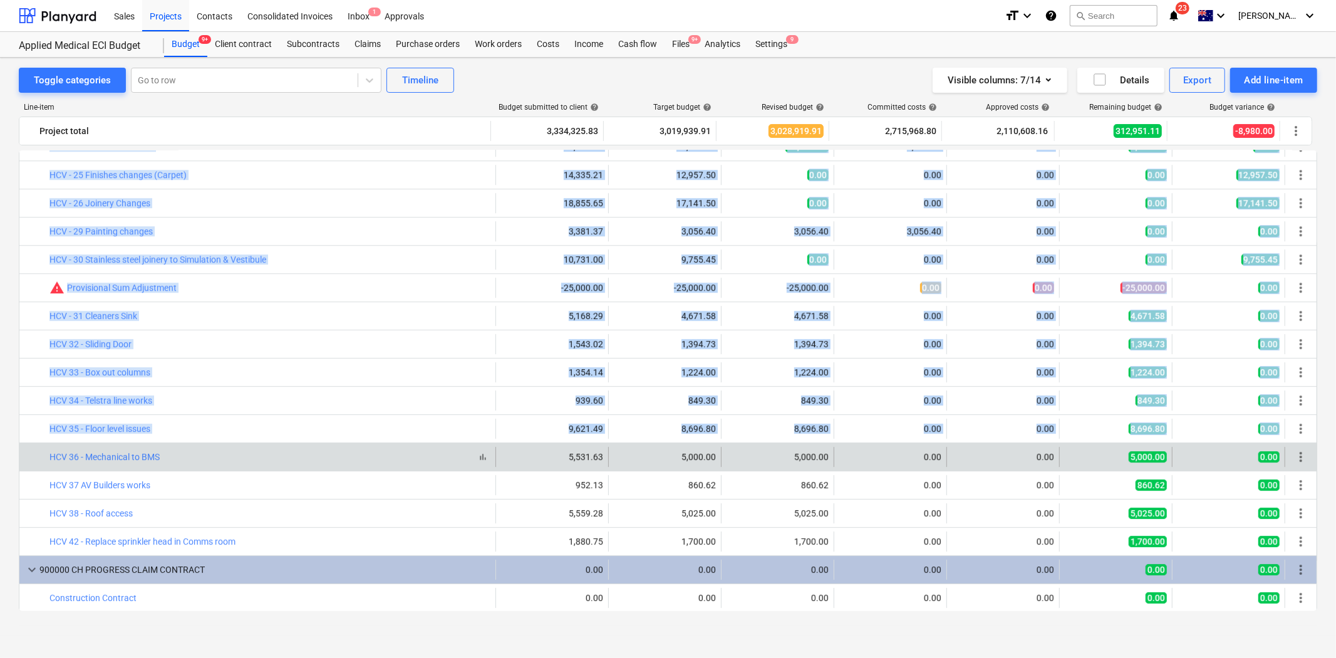
drag, startPoint x: 163, startPoint y: 455, endPoint x: 172, endPoint y: 456, distance: 8.2
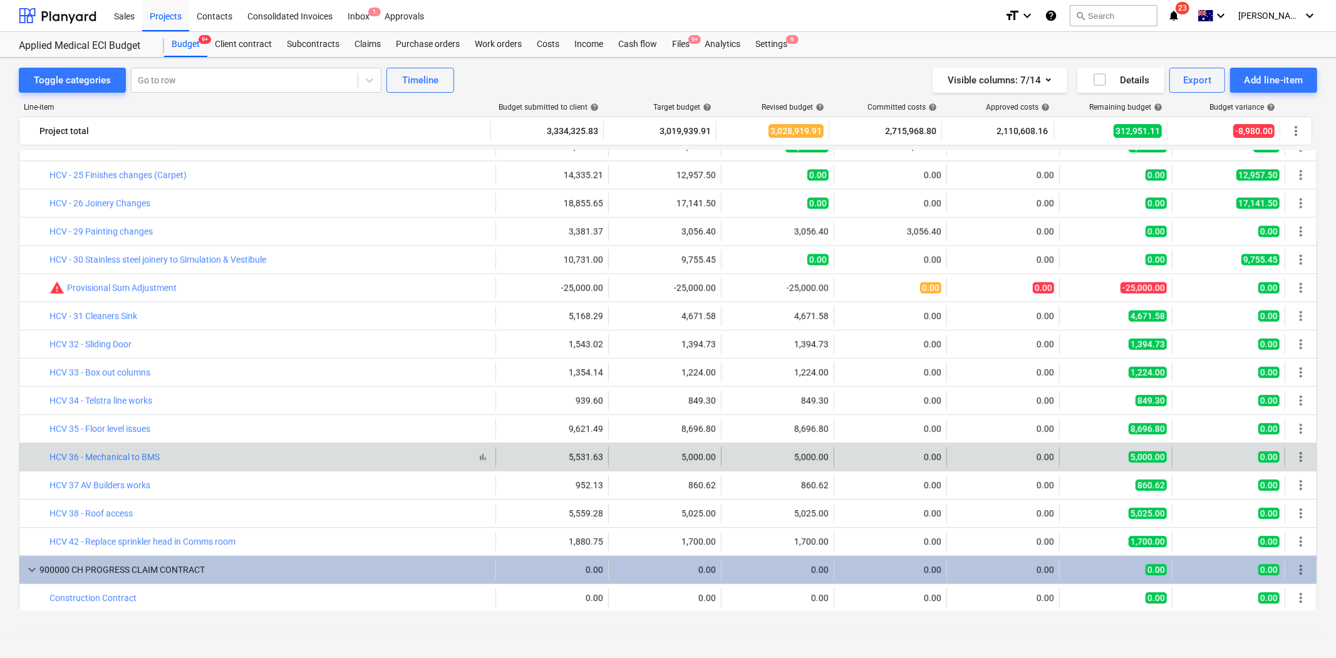
click at [221, 456] on div "bar_chart HCV 36 - Mechanical to BMS" at bounding box center [269, 457] width 441 height 10
drag, startPoint x: 162, startPoint y: 455, endPoint x: 46, endPoint y: 460, distance: 115.4
click at [46, 460] on div "bar_chart HCV 36 - Mechanical to BMS" at bounding box center [257, 457] width 477 height 20
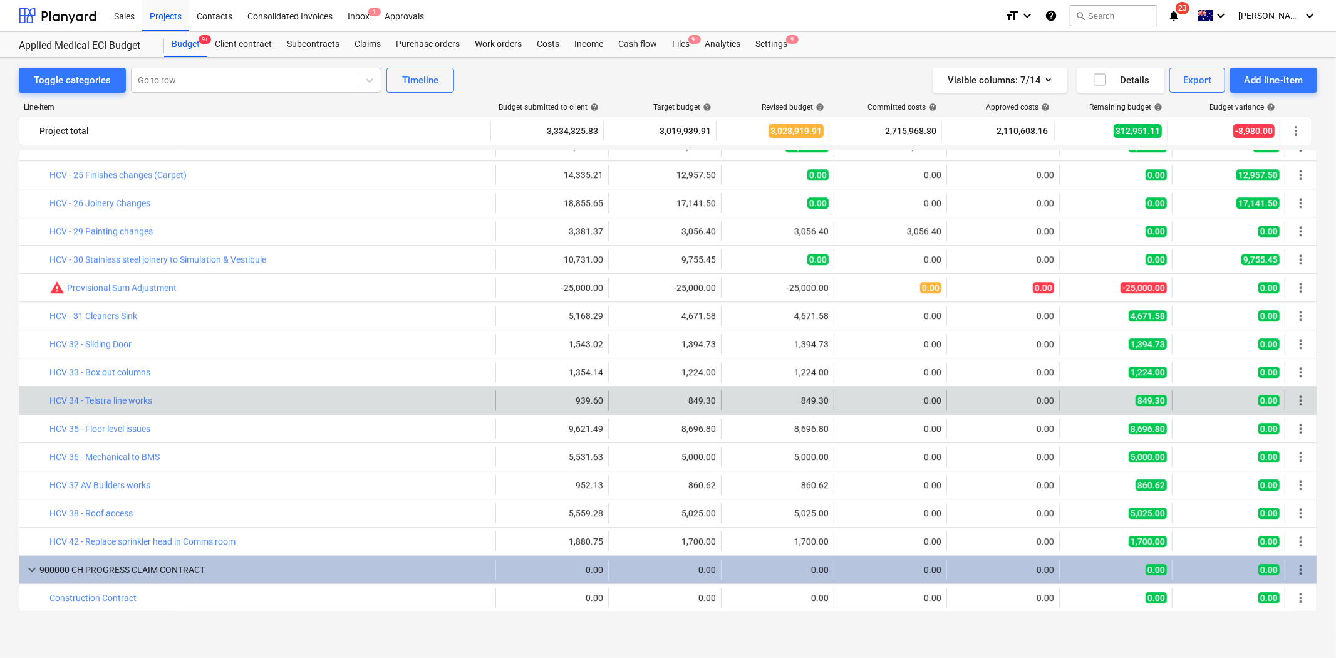
copy div "bar_chart HCV 36 - Mechanical to BMS"
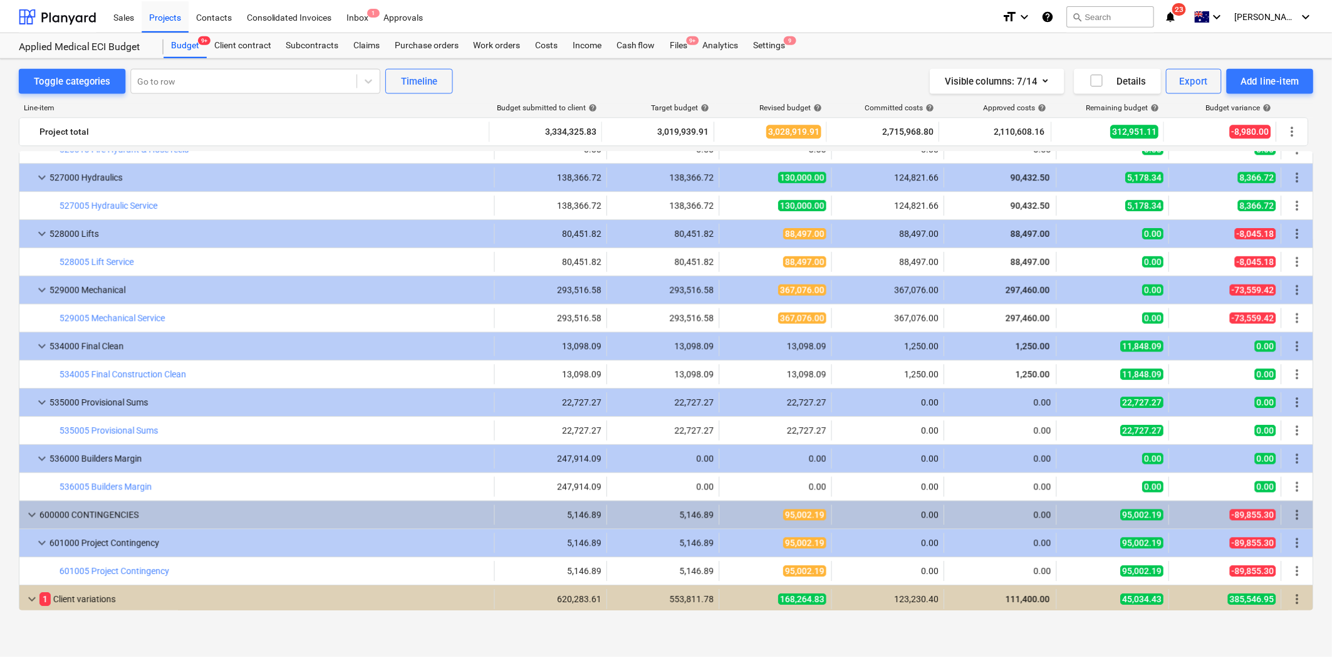
scroll to position [2256, 0]
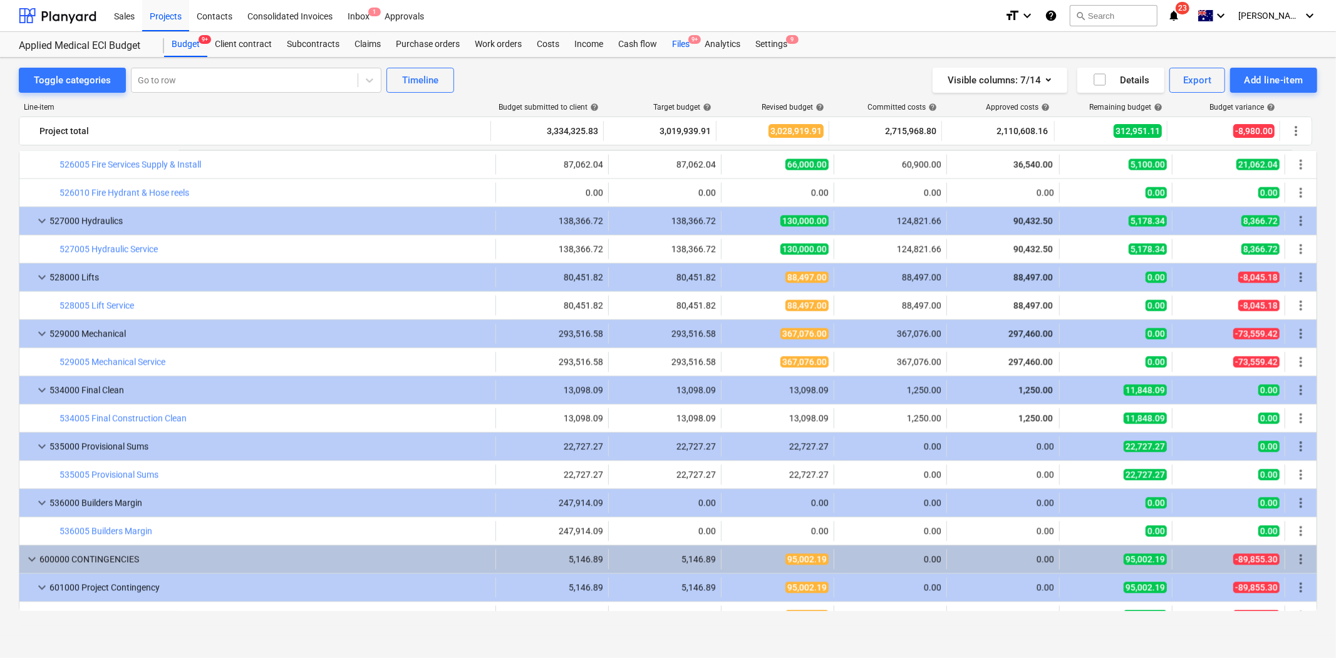
drag, startPoint x: 678, startPoint y: 47, endPoint x: 679, endPoint y: 56, distance: 9.5
click at [678, 47] on div "Files 9+" at bounding box center [681, 44] width 33 height 25
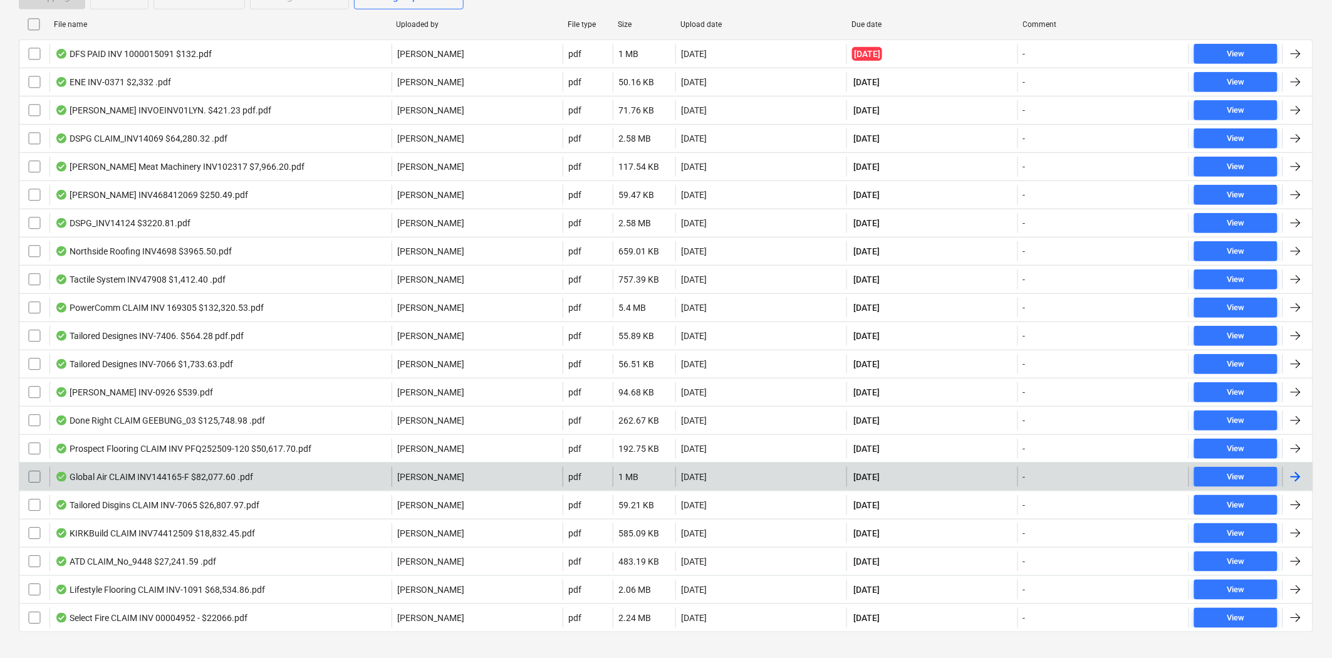
scroll to position [209, 0]
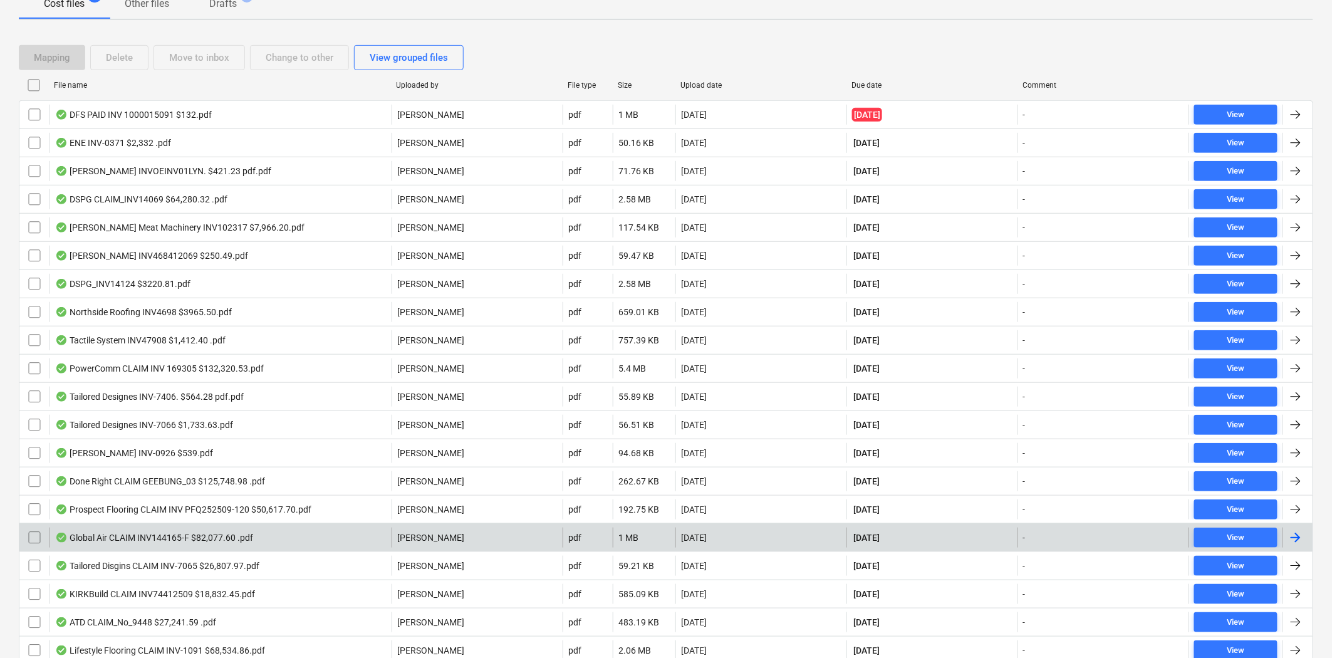
click at [221, 537] on div "Global Air CLAIM INV144165-F $82,077.60 .pdf" at bounding box center [154, 537] width 198 height 10
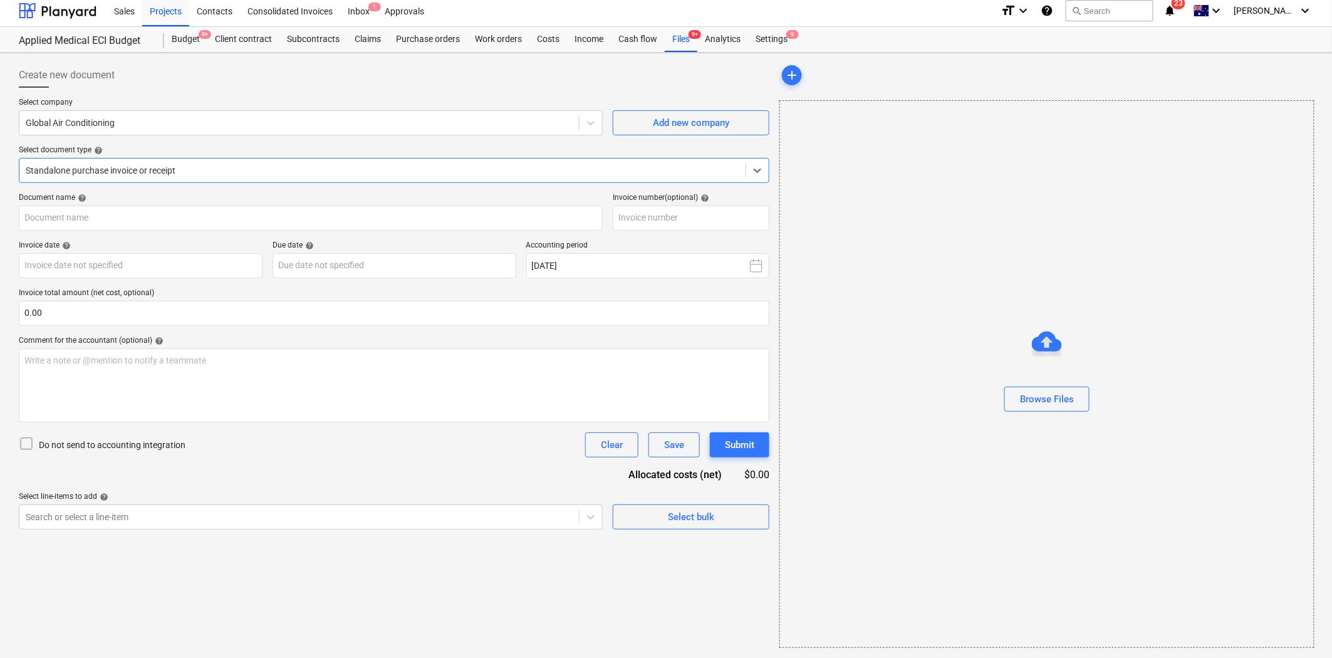
type input "144165-F"
type input "[DATE]"
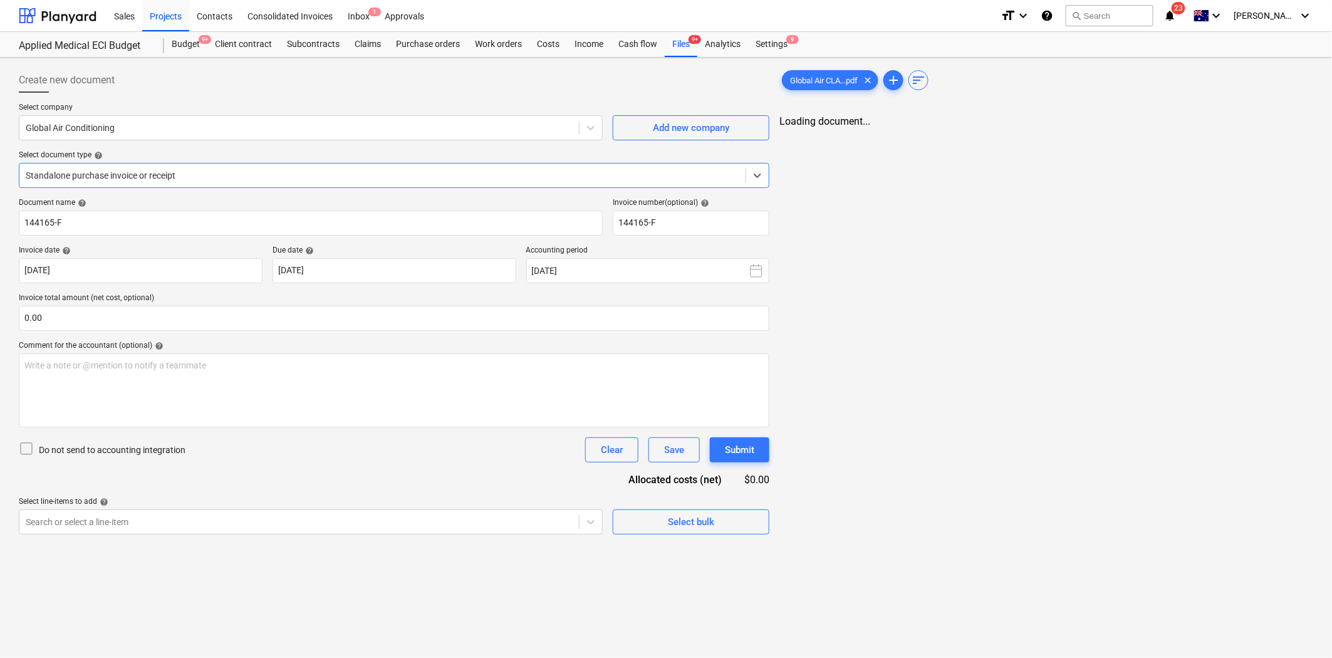
scroll to position [0, 0]
click at [1070, 137] on ul "< 1 2 3 4 5 6 >" at bounding box center [1046, 132] width 180 height 15
click at [1054, 138] on link "4" at bounding box center [1058, 132] width 15 height 15
click at [1080, 133] on link "5" at bounding box center [1083, 132] width 15 height 15
click at [1003, 132] on link "2" at bounding box center [1008, 132] width 15 height 15
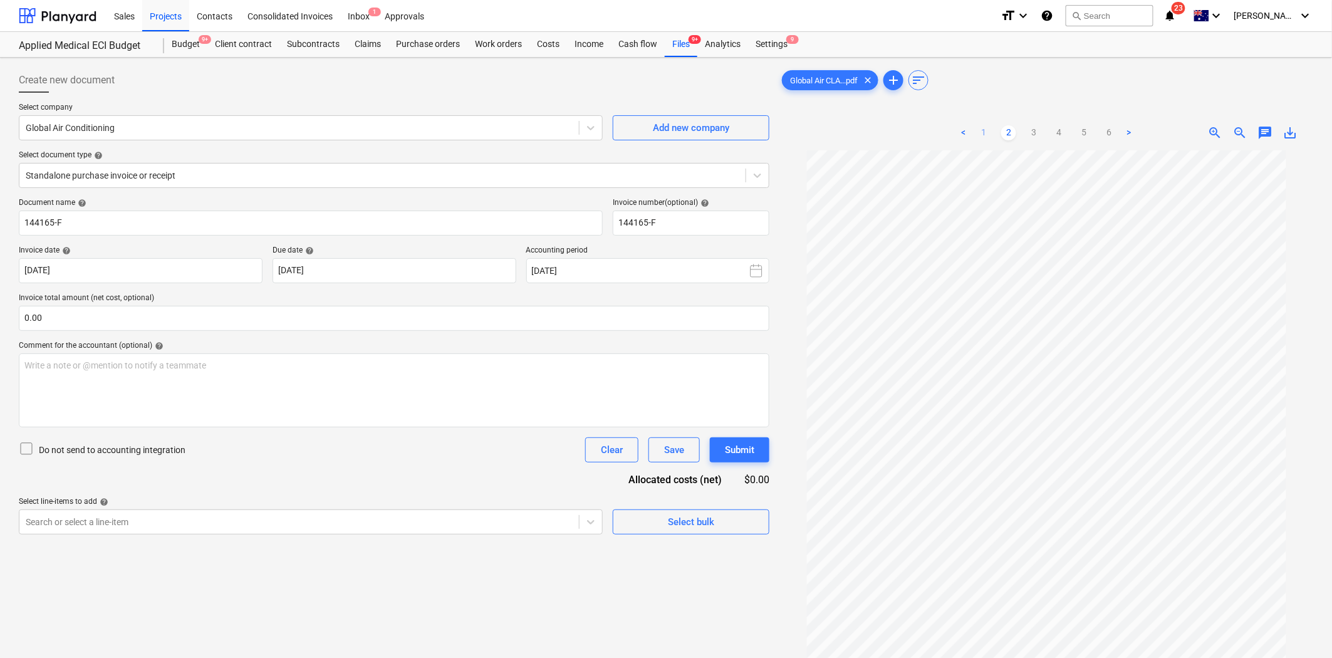
click at [985, 135] on link "1" at bounding box center [983, 132] width 15 height 15
click at [1060, 135] on link "4" at bounding box center [1058, 132] width 15 height 15
click at [1034, 137] on link "3" at bounding box center [1033, 132] width 15 height 15
click at [1082, 133] on link "5" at bounding box center [1083, 132] width 15 height 15
click at [316, 38] on div "Subcontracts" at bounding box center [313, 44] width 68 height 25
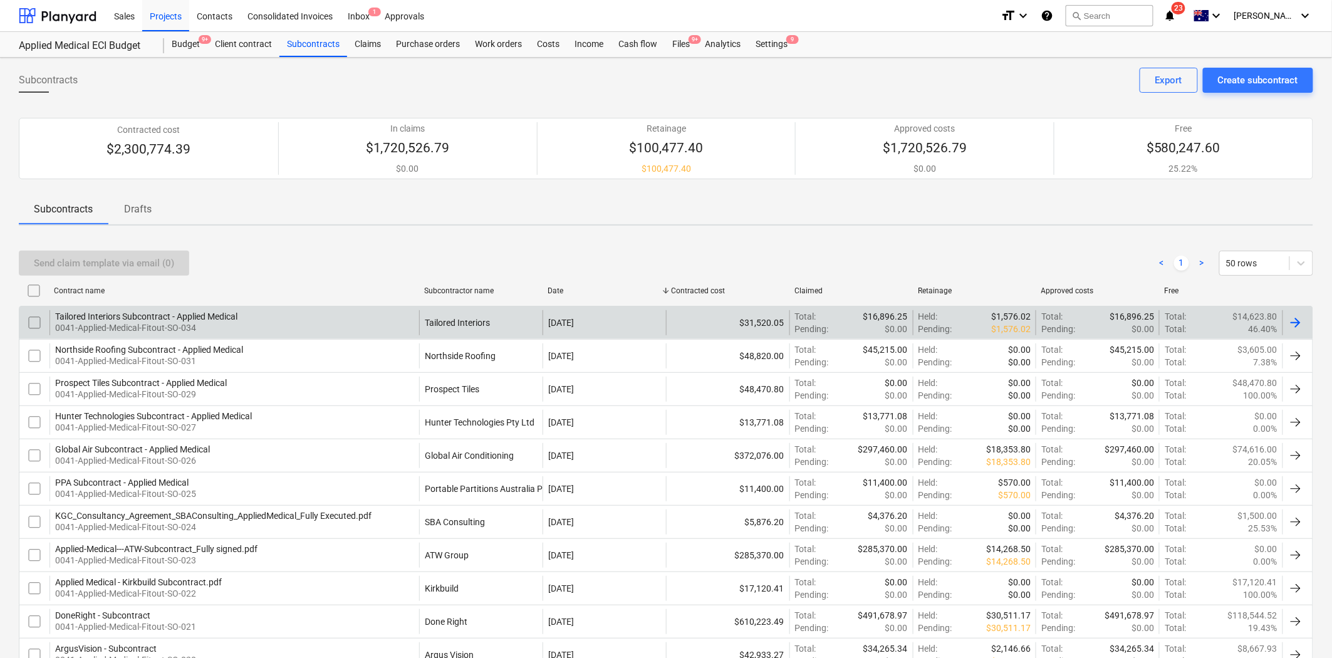
click at [222, 321] on div "Tailored Interiors Subcontract - Applied Medical" at bounding box center [146, 316] width 182 height 10
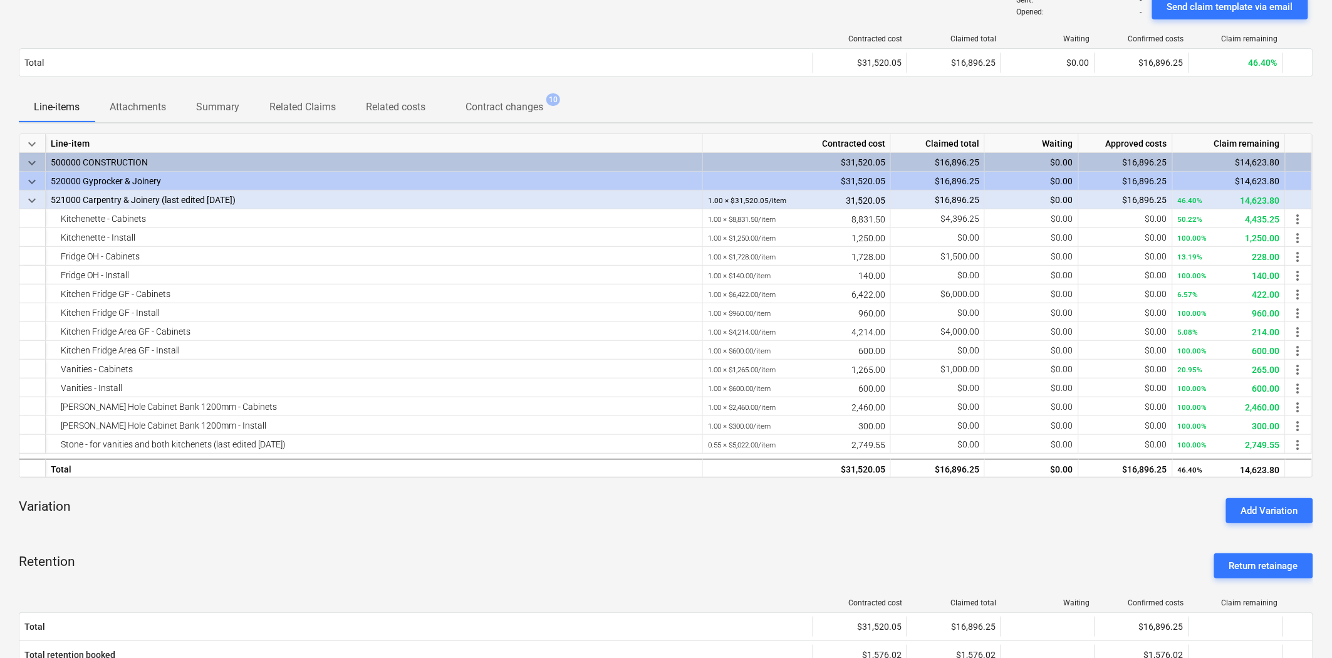
scroll to position [70, 0]
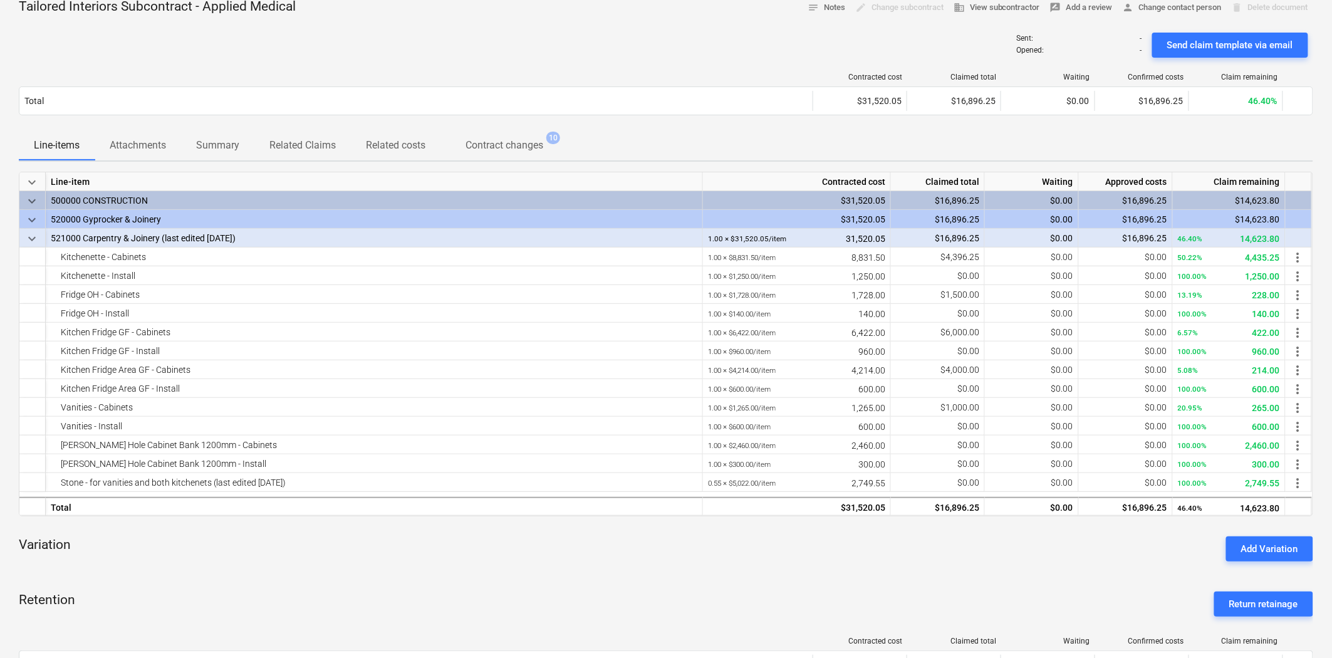
click at [754, 545] on div "Variation Add Variation" at bounding box center [666, 548] width 1294 height 45
click at [1198, 478] on span "more_vert" at bounding box center [1297, 482] width 15 height 15
click at [1198, 479] on li "Edit" at bounding box center [1307, 483] width 37 height 29
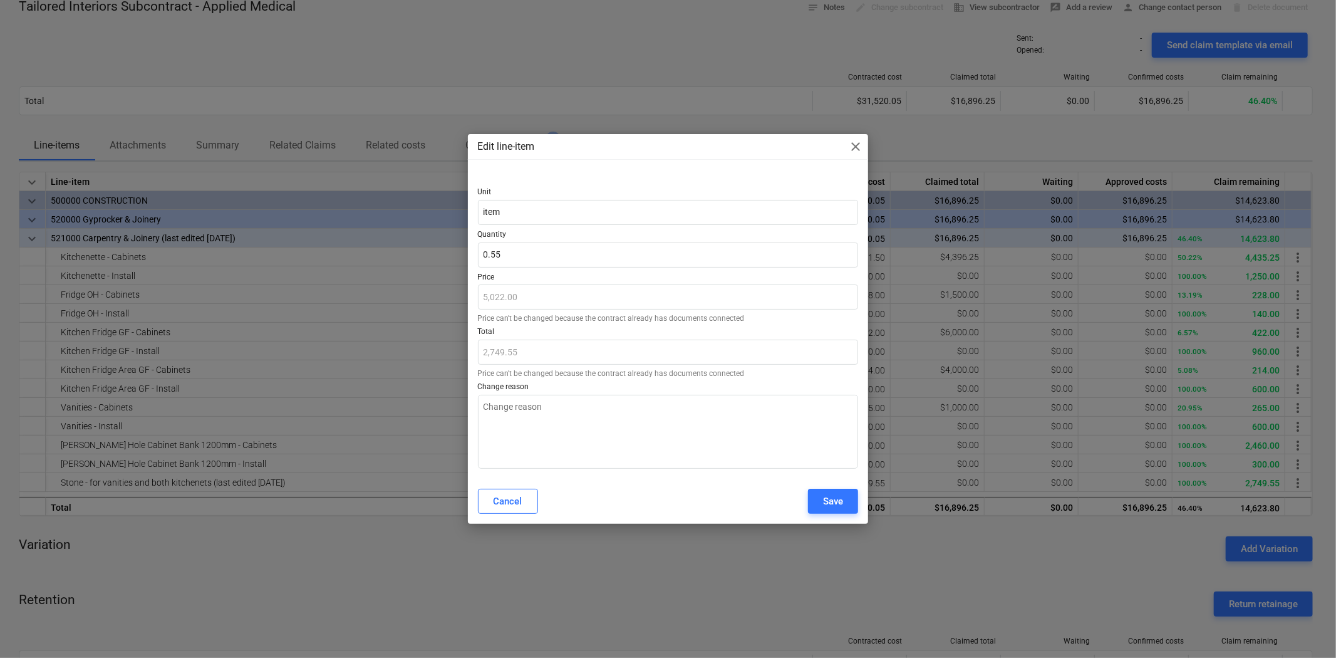
type textarea "x"
click at [516, 251] on input "0.5475" at bounding box center [668, 254] width 381 height 25
drag, startPoint x: 531, startPoint y: 249, endPoint x: 410, endPoint y: 264, distance: 121.8
click at [410, 264] on div "Edit line-item close Unit item Quantity 0.5475 Price 5,022.00 Price can't be ch…" at bounding box center [668, 329] width 1336 height 658
type input "2"
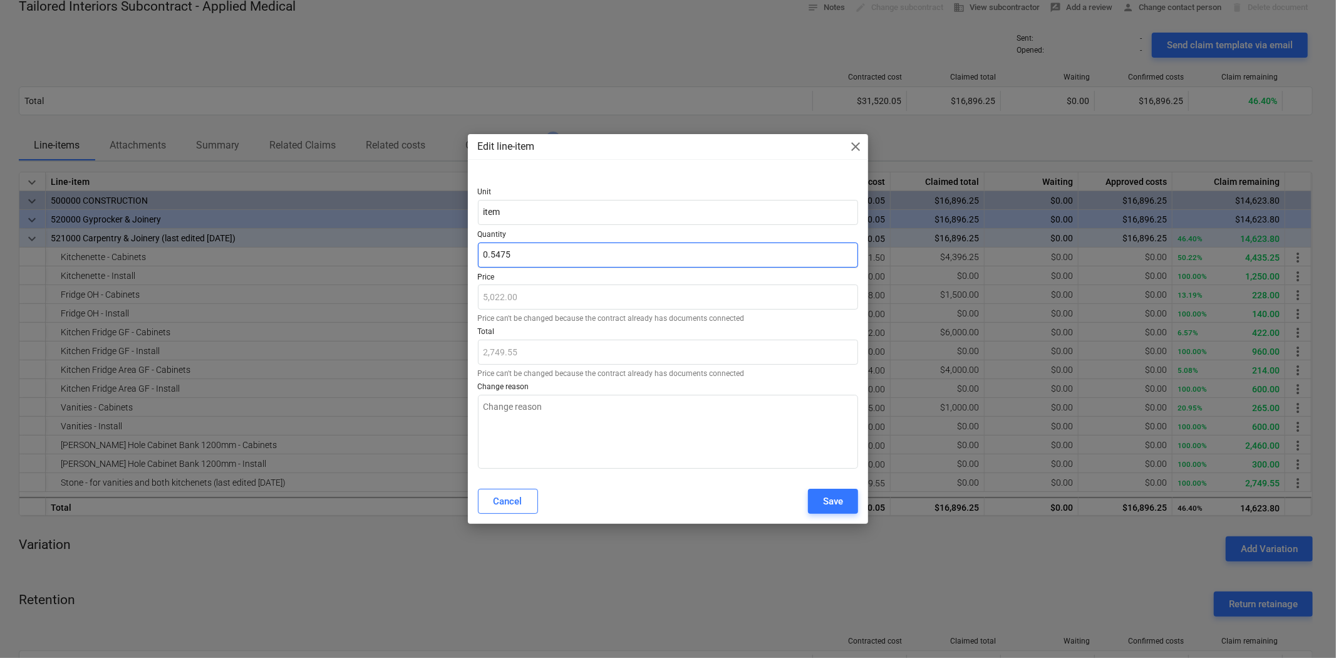
type textarea "x"
type input "10,044.00"
type input "2.00"
type textarea "x"
click at [589, 278] on p "Price" at bounding box center [668, 278] width 381 height 13
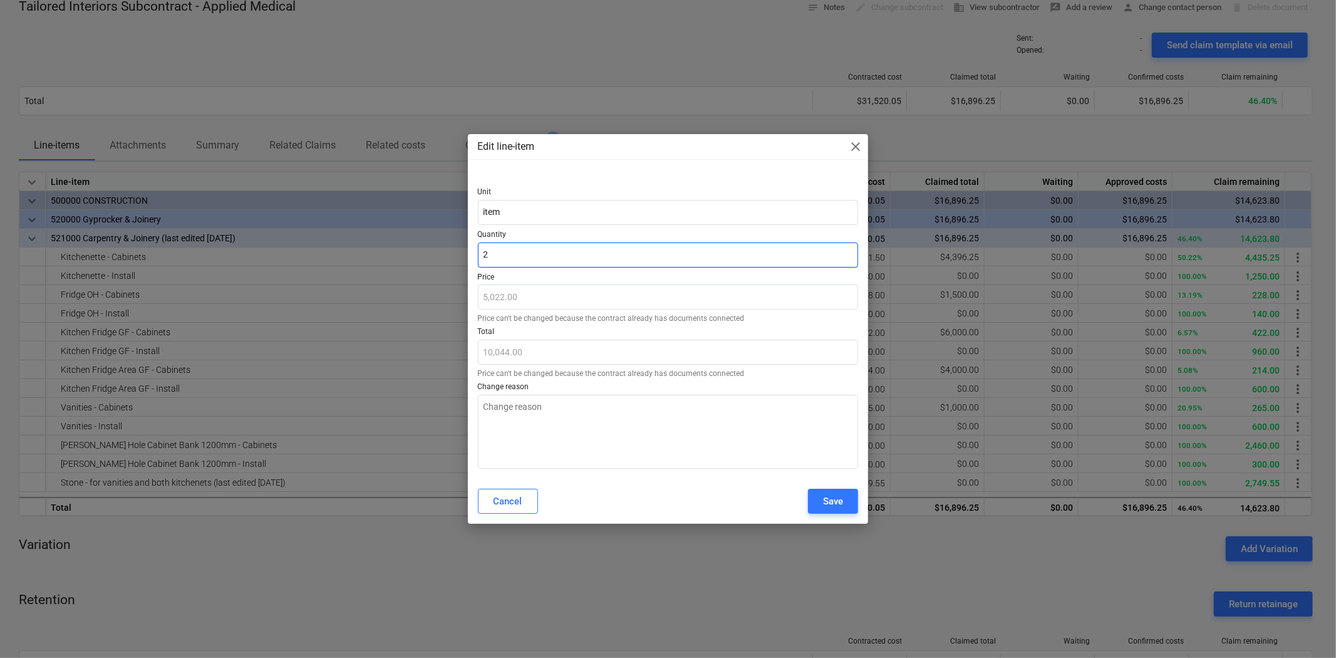
click at [495, 254] on input "2" at bounding box center [668, 254] width 381 height 25
drag, startPoint x: 467, startPoint y: 256, endPoint x: 454, endPoint y: 259, distance: 13.7
click at [447, 256] on div "Edit line-item close Unit item Quantity 2 Price 5,022.00 Price can't be changed…" at bounding box center [668, 329] width 1336 height 658
type input "2.00"
click at [589, 277] on p "Price" at bounding box center [668, 278] width 381 height 13
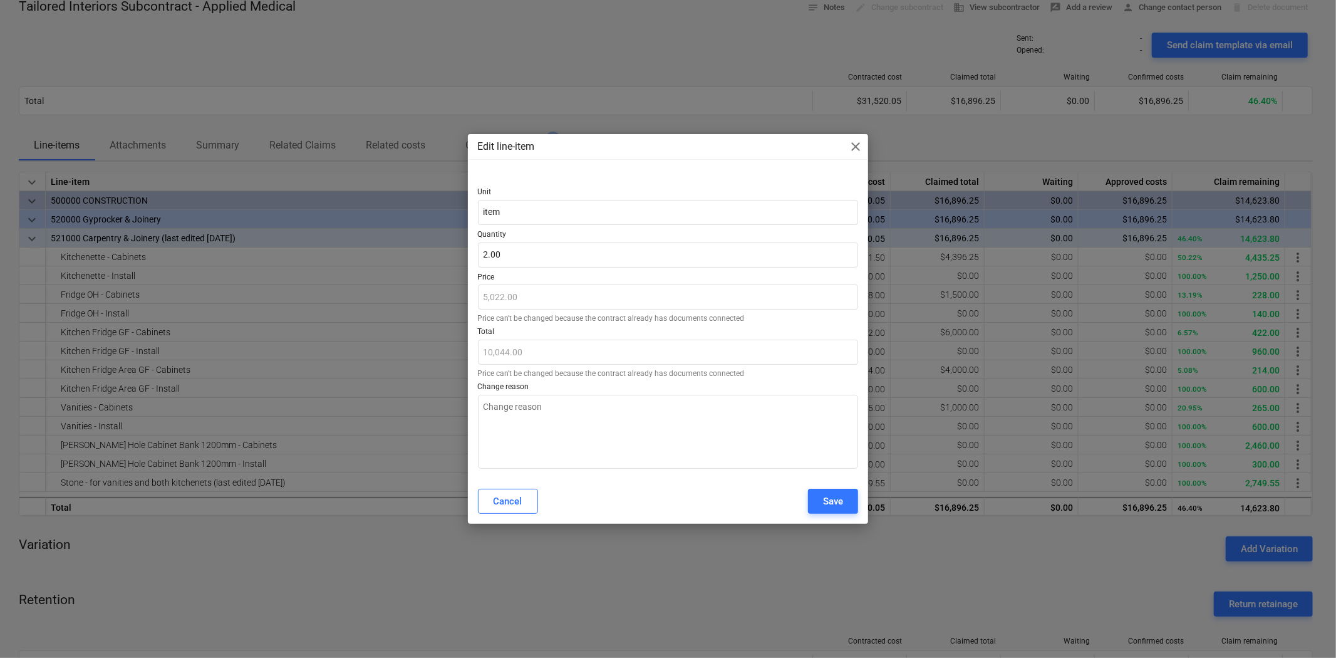
click at [859, 61] on div "Edit line-item close Unit item Quantity 2.00 Price 5,022.00 Price can't be chan…" at bounding box center [668, 329] width 1336 height 658
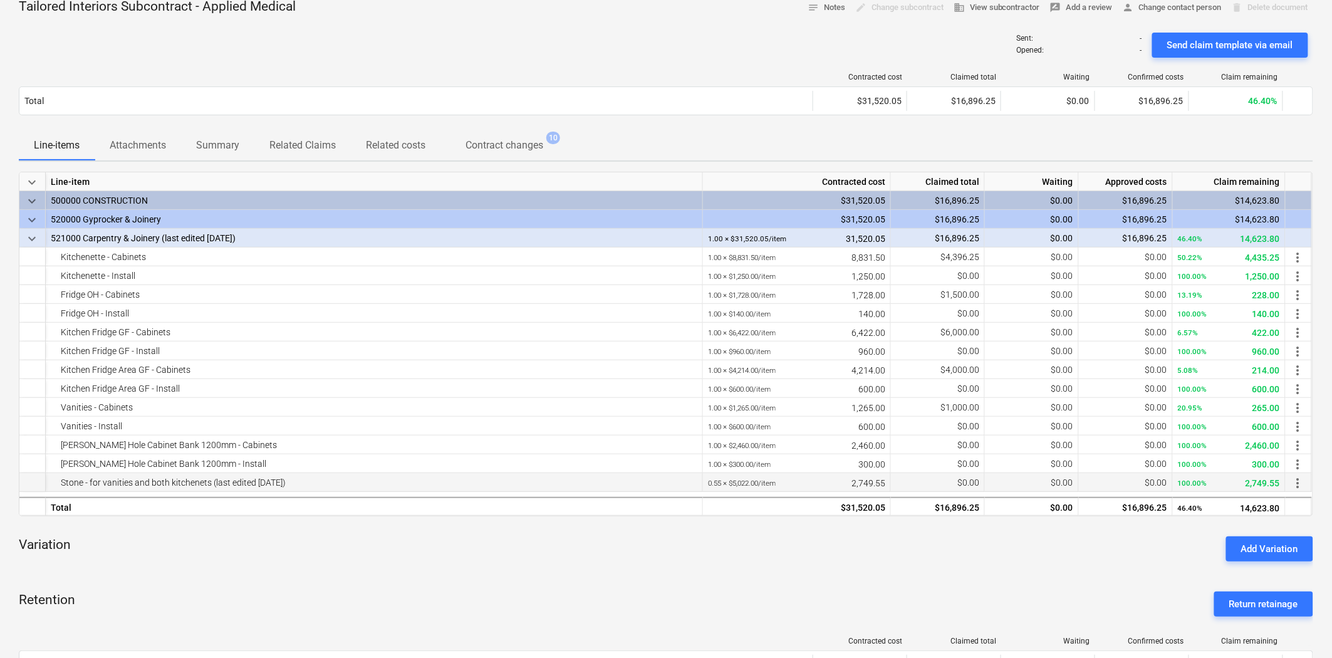
click at [1198, 480] on span "more_vert" at bounding box center [1297, 482] width 15 height 15
click at [1198, 485] on li "Edit" at bounding box center [1307, 483] width 37 height 29
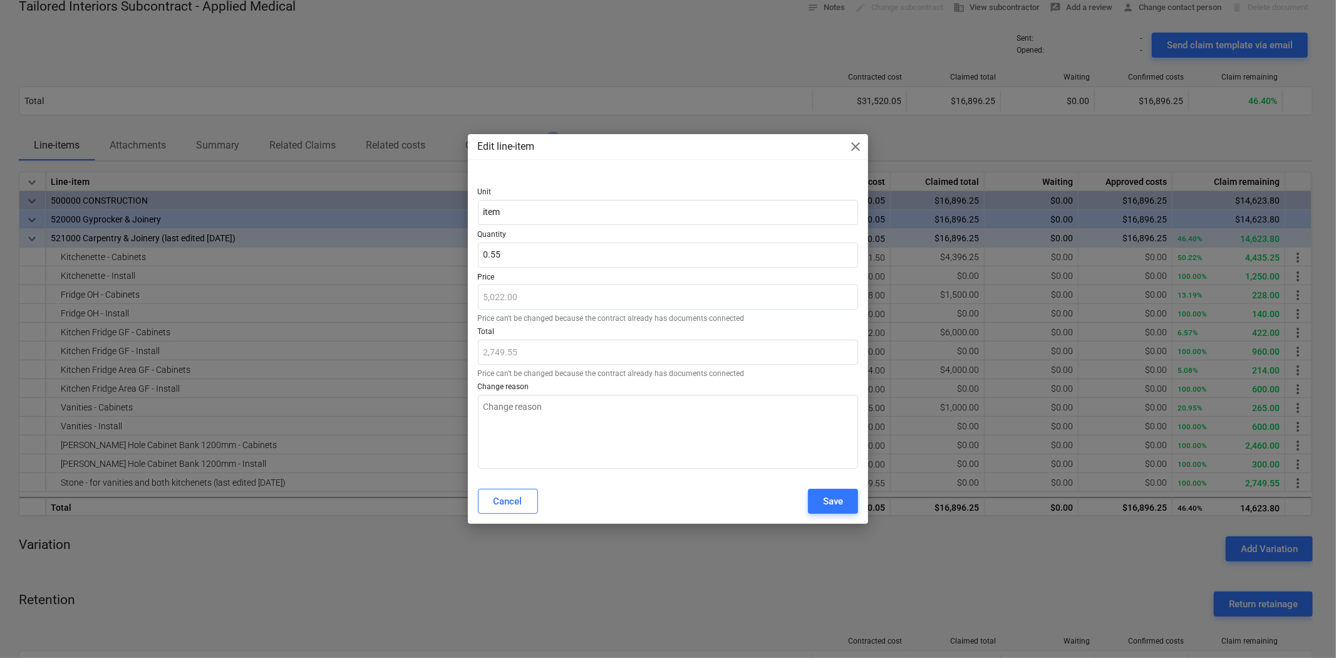
type textarea "x"
type input "0.5475"
drag, startPoint x: 539, startPoint y: 251, endPoint x: 452, endPoint y: 252, distance: 87.1
click at [452, 252] on div "Edit line-item close Unit item Quantity 0.5475 Price 5,022.00 Price can't be ch…" at bounding box center [668, 329] width 1336 height 658
type textarea "x"
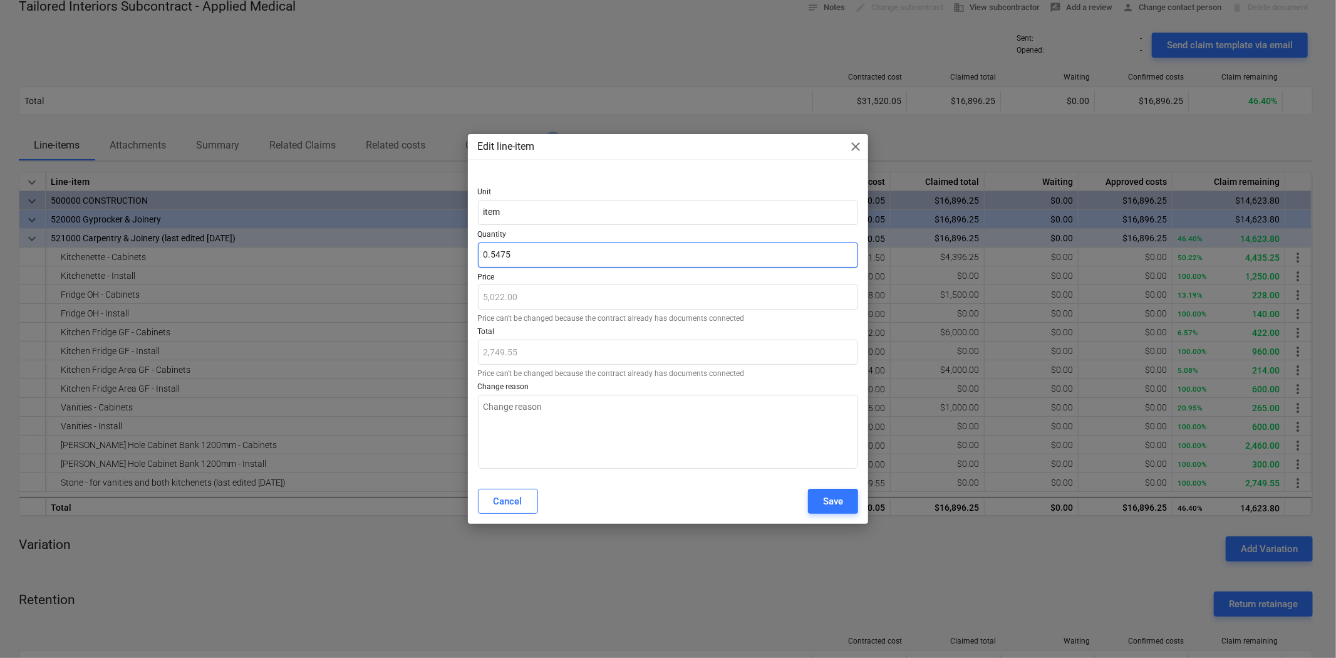
type input "1"
type input "5,022.00"
type textarea "x"
type input "1."
type textarea "x"
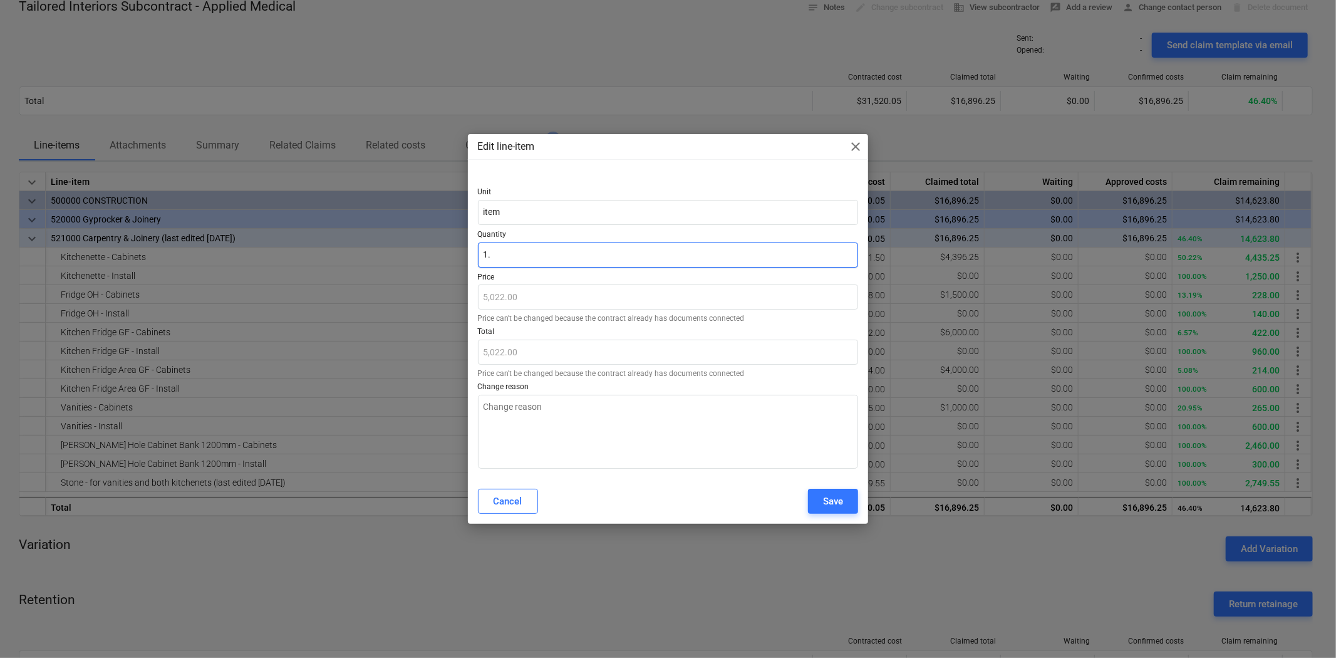
type input "1.5"
type input "7,533.00"
type textarea "x"
type input "1.58"
type input "7,934.76"
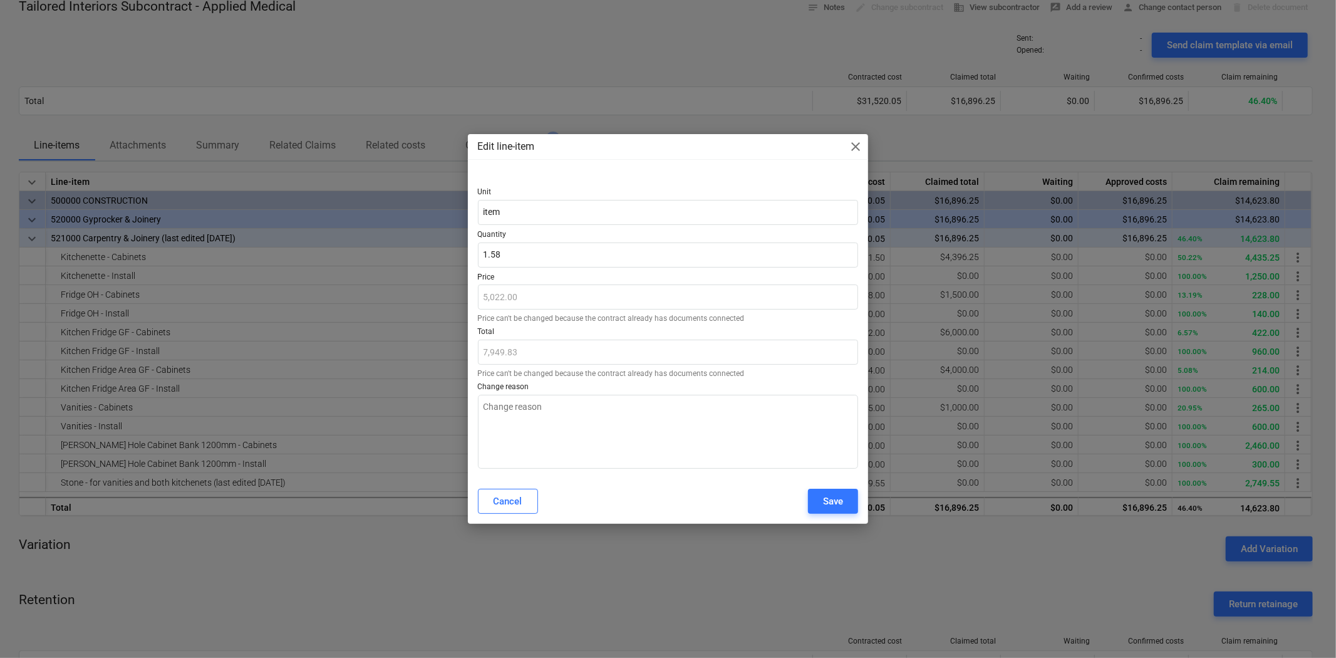
click at [605, 333] on p "Total" at bounding box center [668, 333] width 381 height 13
click at [650, 439] on textarea at bounding box center [668, 432] width 381 height 74
drag, startPoint x: 813, startPoint y: 496, endPoint x: 823, endPoint y: 499, distance: 10.7
click at [817, 497] on button "Save" at bounding box center [833, 501] width 50 height 25
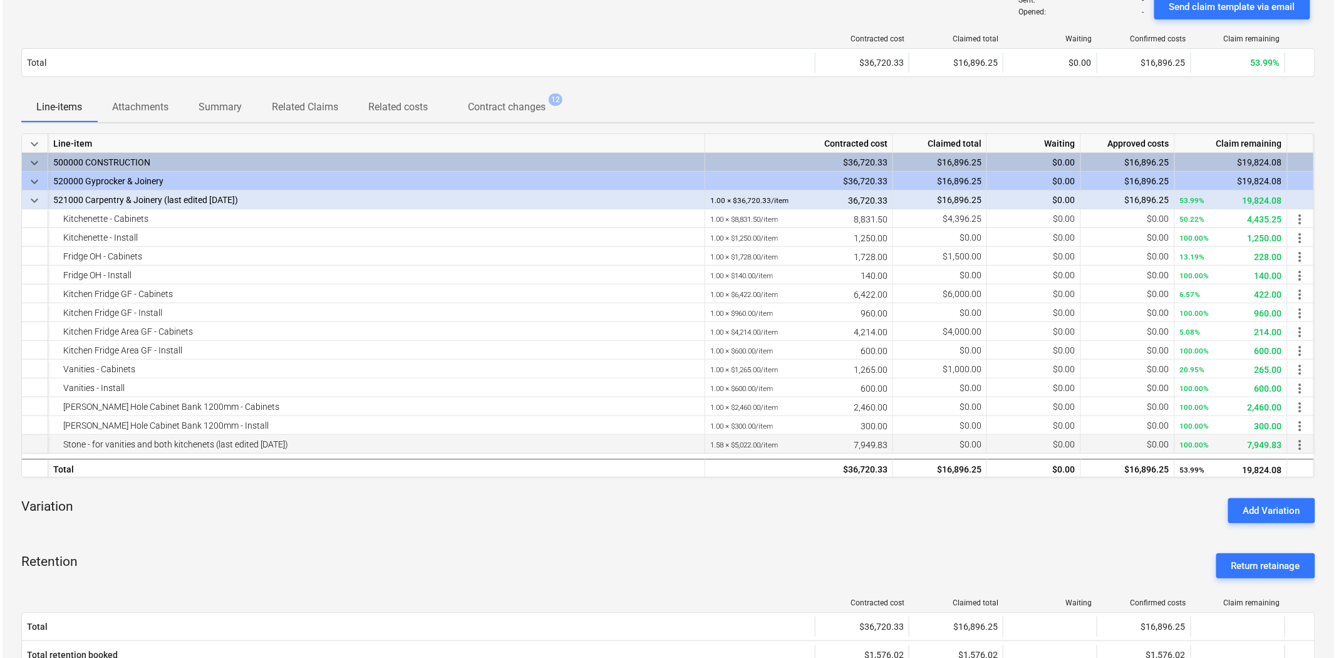
scroll to position [139, 0]
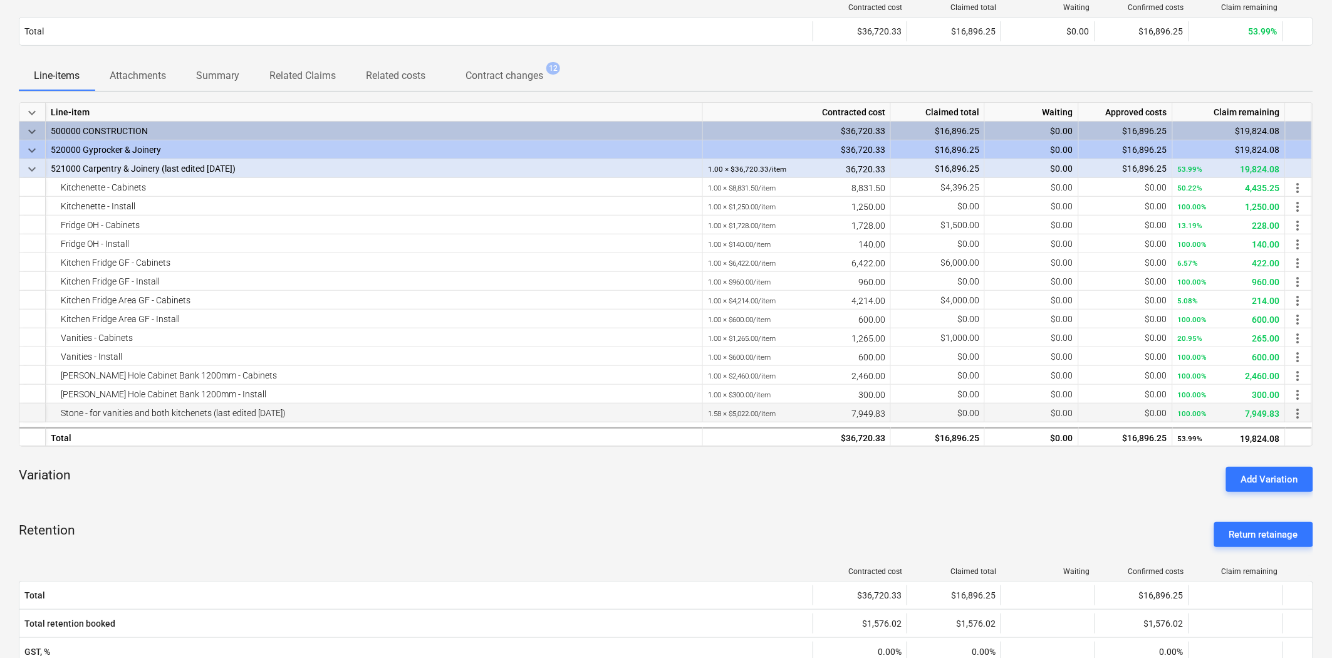
click at [1198, 417] on span "more_vert" at bounding box center [1297, 413] width 15 height 15
click at [1198, 418] on li "Edit" at bounding box center [1307, 413] width 37 height 29
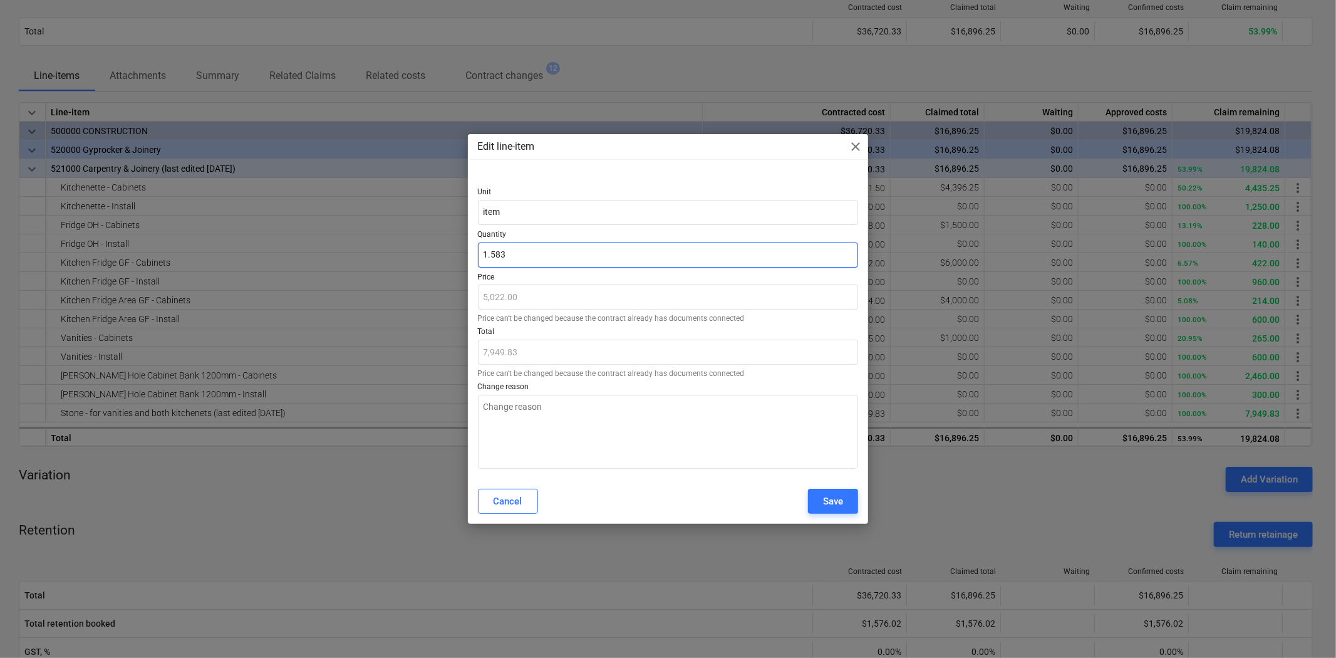
click at [515, 255] on input "1.583" at bounding box center [668, 254] width 381 height 25
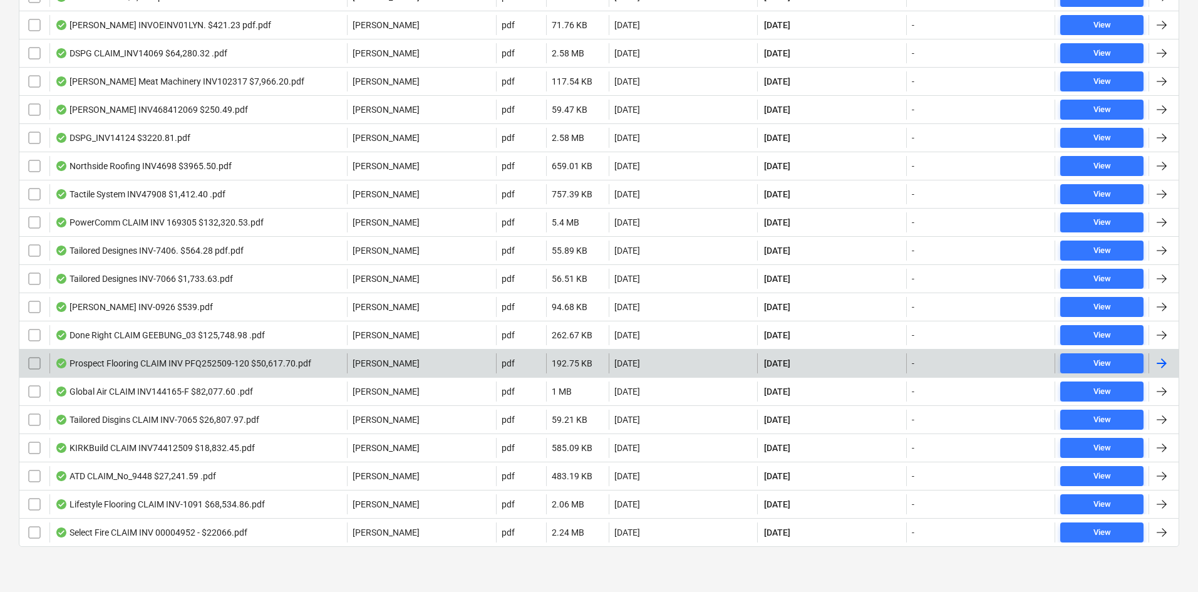
scroll to position [41, 0]
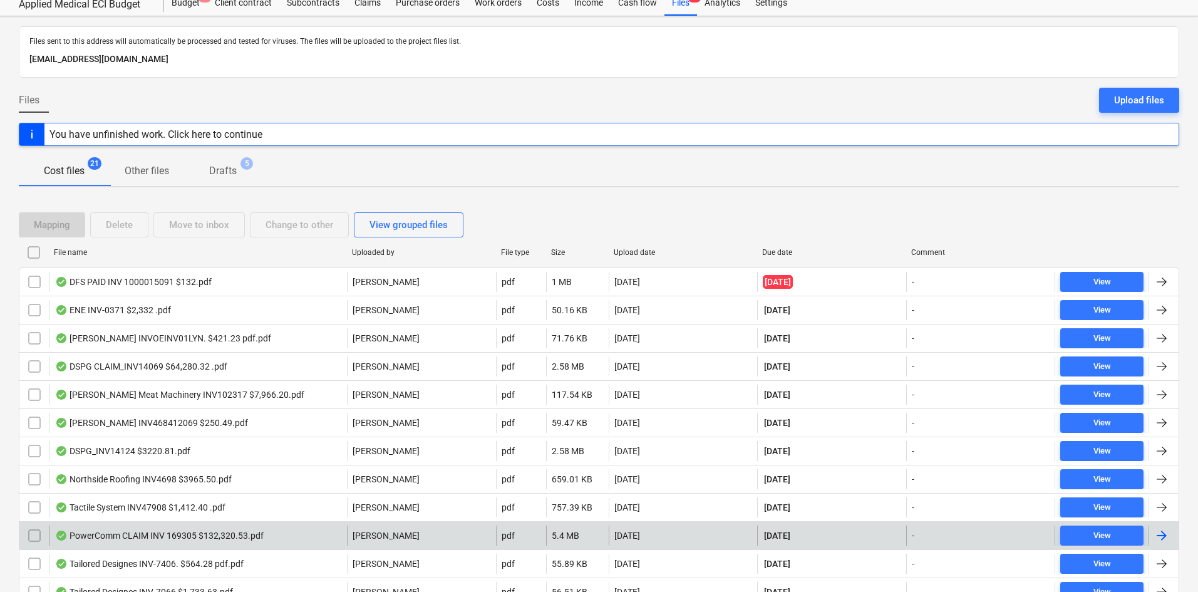
click at [133, 528] on div "PowerComm CLAIM INV 169305 $132,320.53.pdf" at bounding box center [198, 536] width 298 height 20
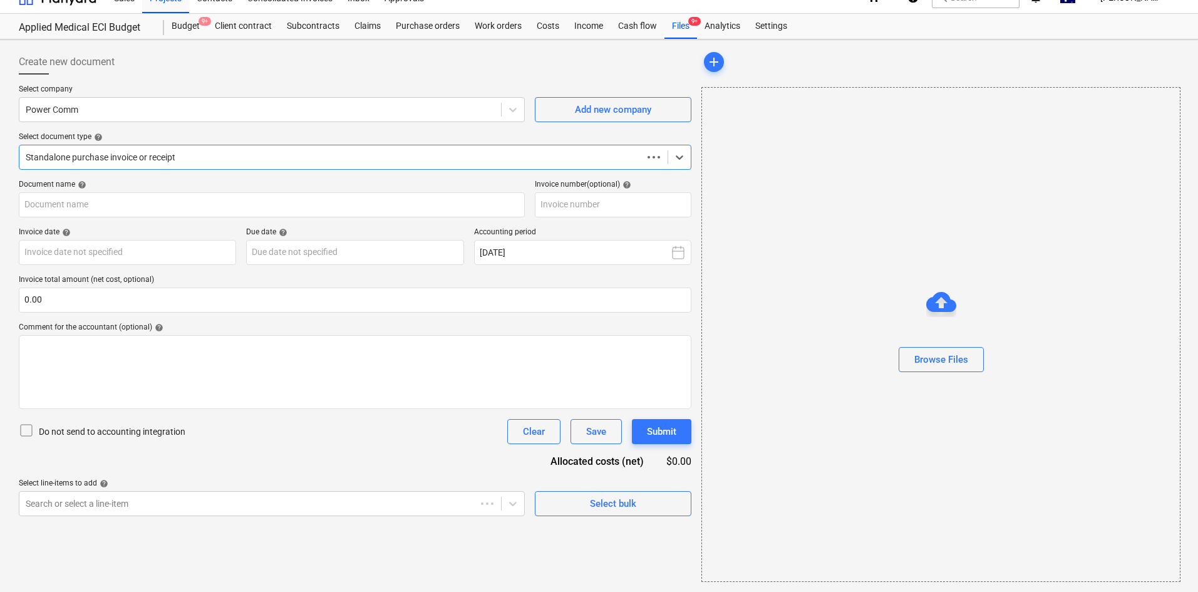
scroll to position [18, 0]
type input "169305"
type input "[DATE]"
type input "10 Oct 2025"
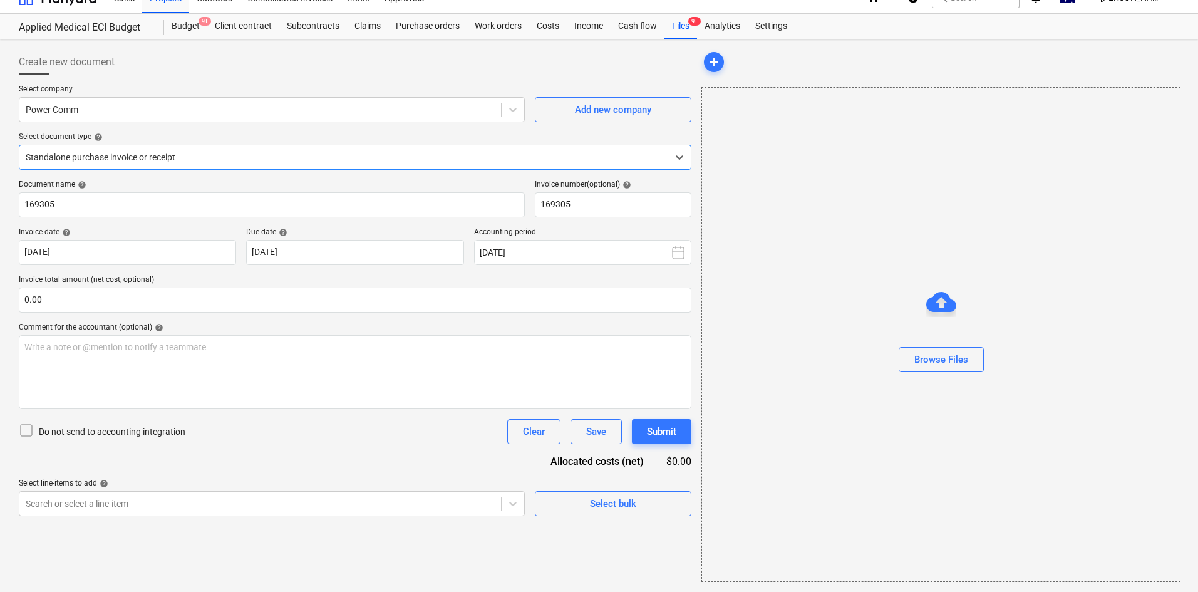
scroll to position [0, 0]
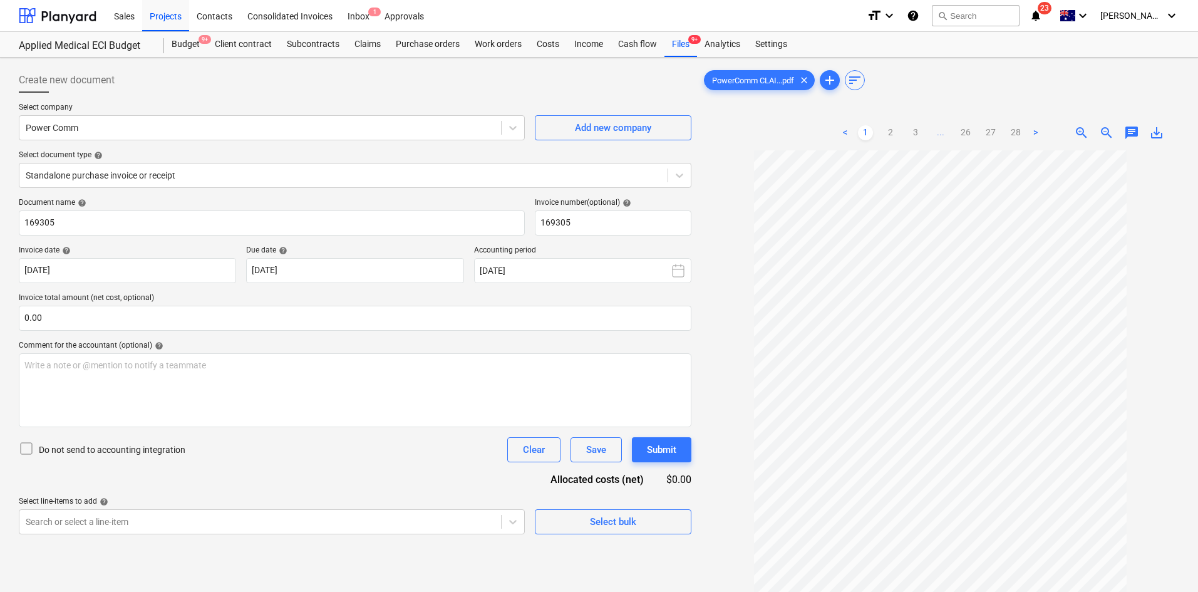
click at [970, 133] on link "26" at bounding box center [965, 132] width 15 height 15
click at [987, 133] on ul "< 1 2 3 ... 25 26 27 28 >" at bounding box center [941, 132] width 231 height 15
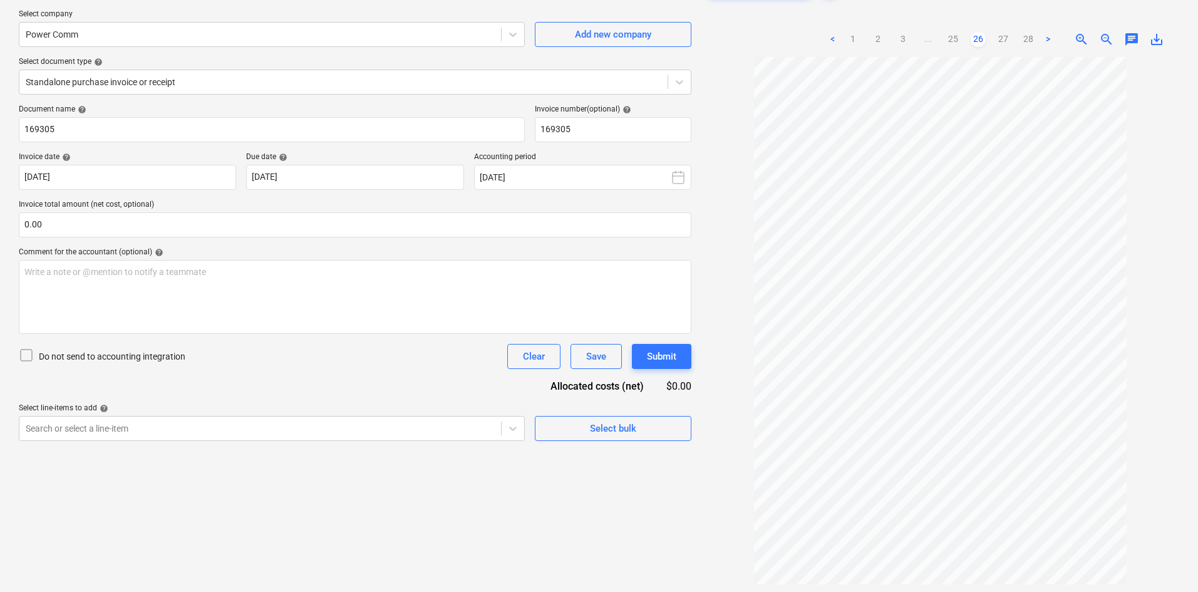
scroll to position [63, 0]
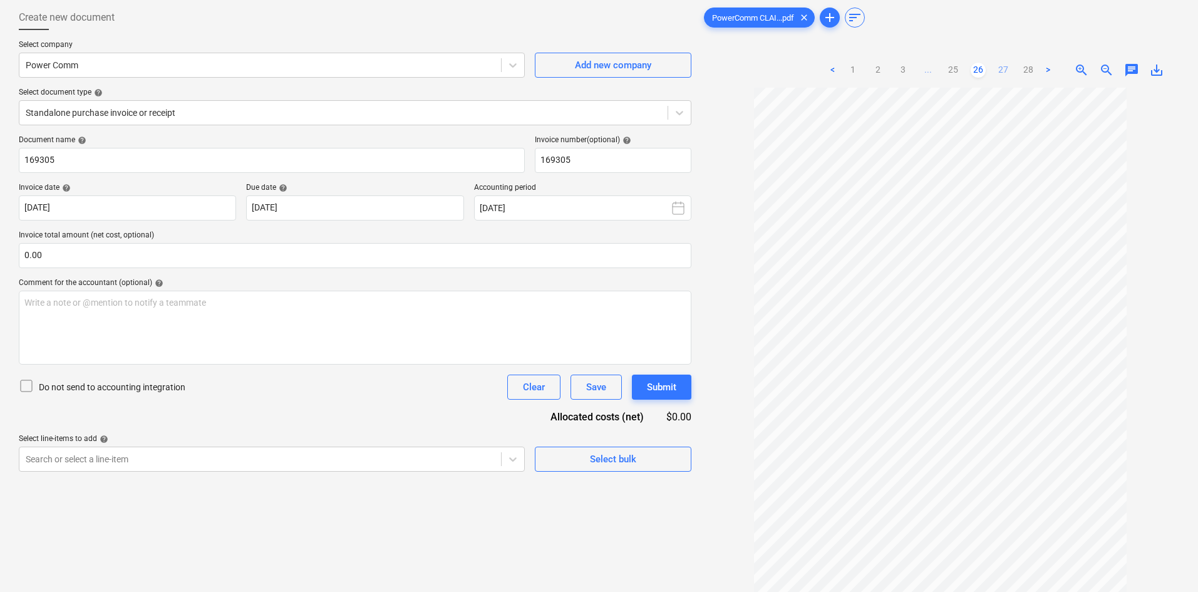
click at [1002, 63] on link "27" at bounding box center [1003, 70] width 15 height 15
click at [970, 70] on link "26" at bounding box center [965, 70] width 15 height 15
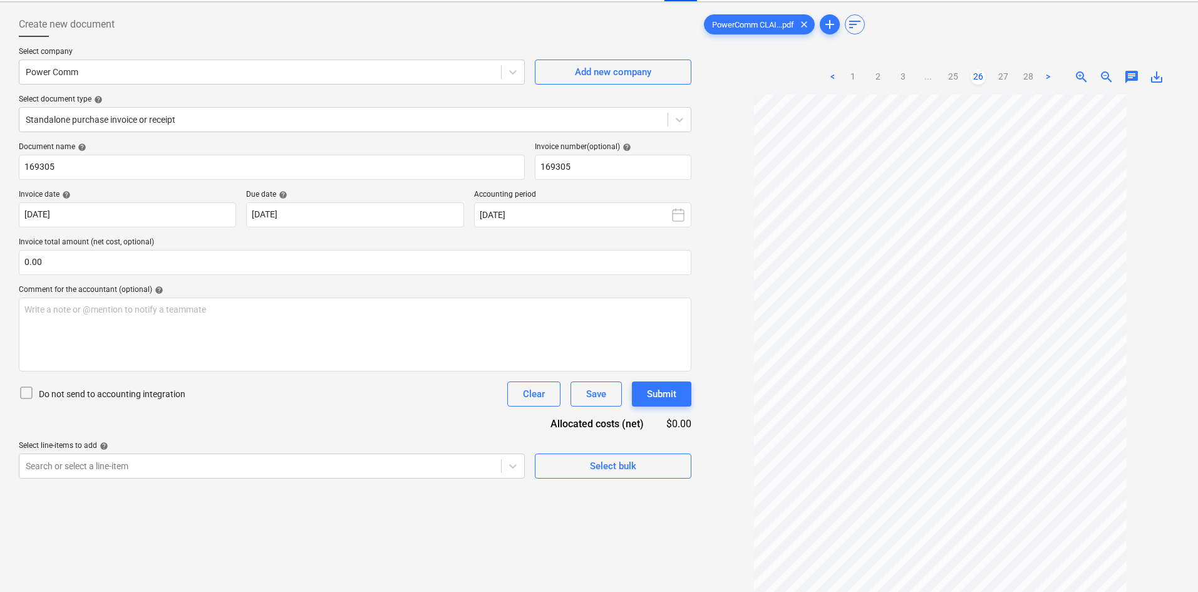
scroll to position [0, 0]
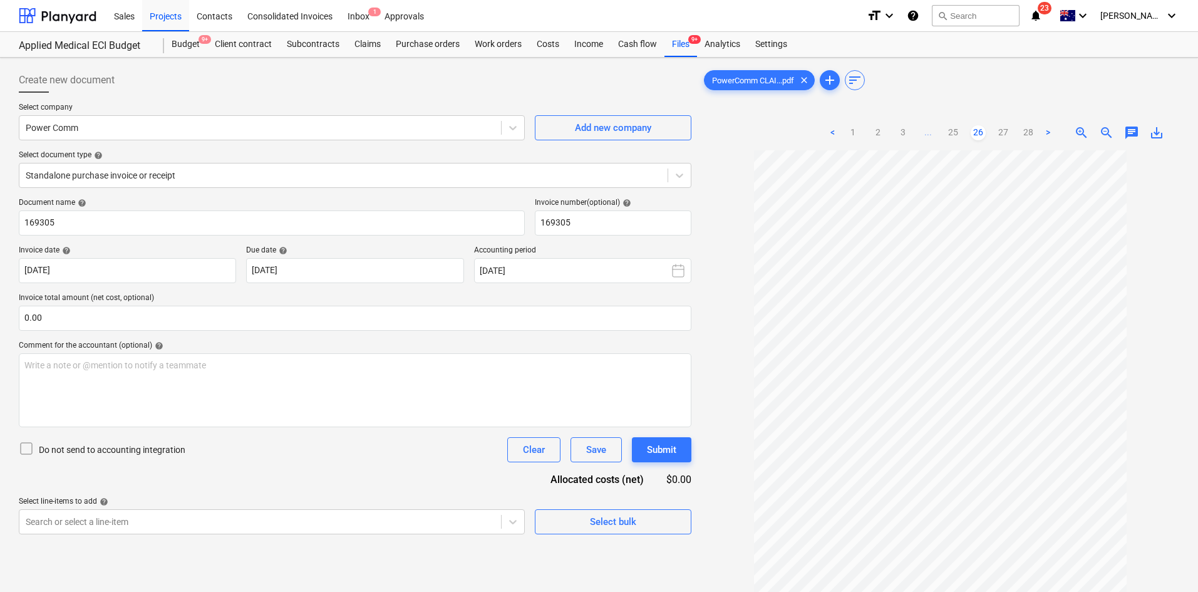
click at [1079, 135] on span "zoom_in" at bounding box center [1081, 132] width 15 height 15
click at [999, 132] on link "27" at bounding box center [1003, 132] width 15 height 15
click at [973, 133] on link "26" at bounding box center [965, 132] width 15 height 15
click at [953, 135] on link "25" at bounding box center [953, 132] width 15 height 15
click at [873, 137] on link "2" at bounding box center [865, 132] width 15 height 15
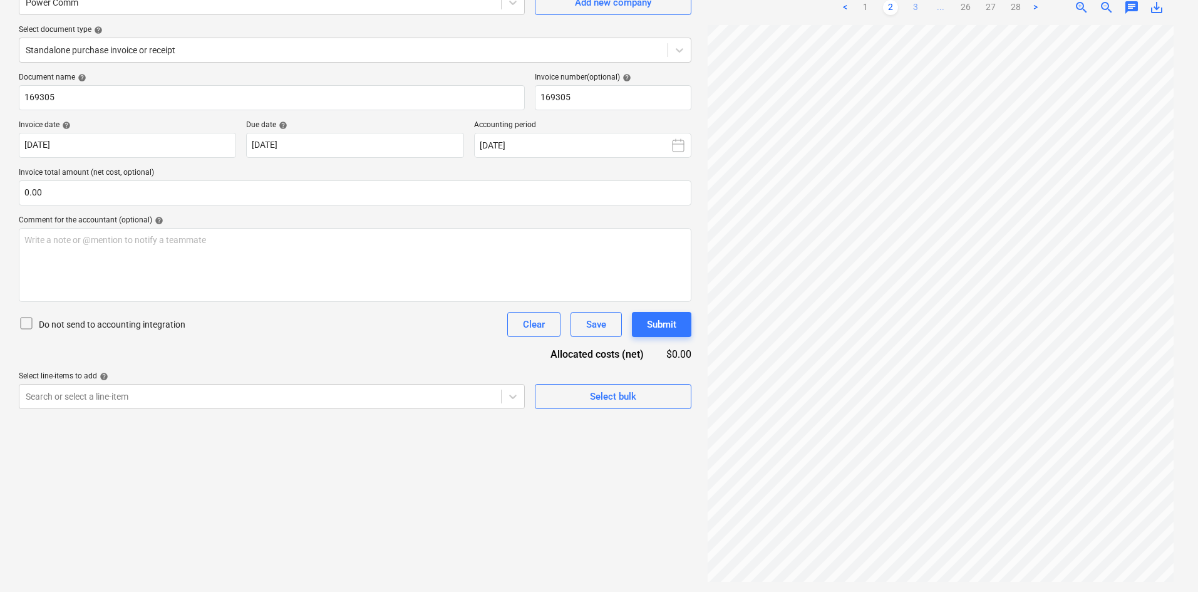
click at [914, 11] on link "3" at bounding box center [915, 7] width 15 height 15
click at [937, 9] on ul "< 1 2 3 4 ... 26 27 28 >" at bounding box center [941, 7] width 231 height 15
click at [931, 9] on link "4" at bounding box center [928, 7] width 15 height 15
click at [942, 4] on link "5" at bounding box center [940, 7] width 15 height 15
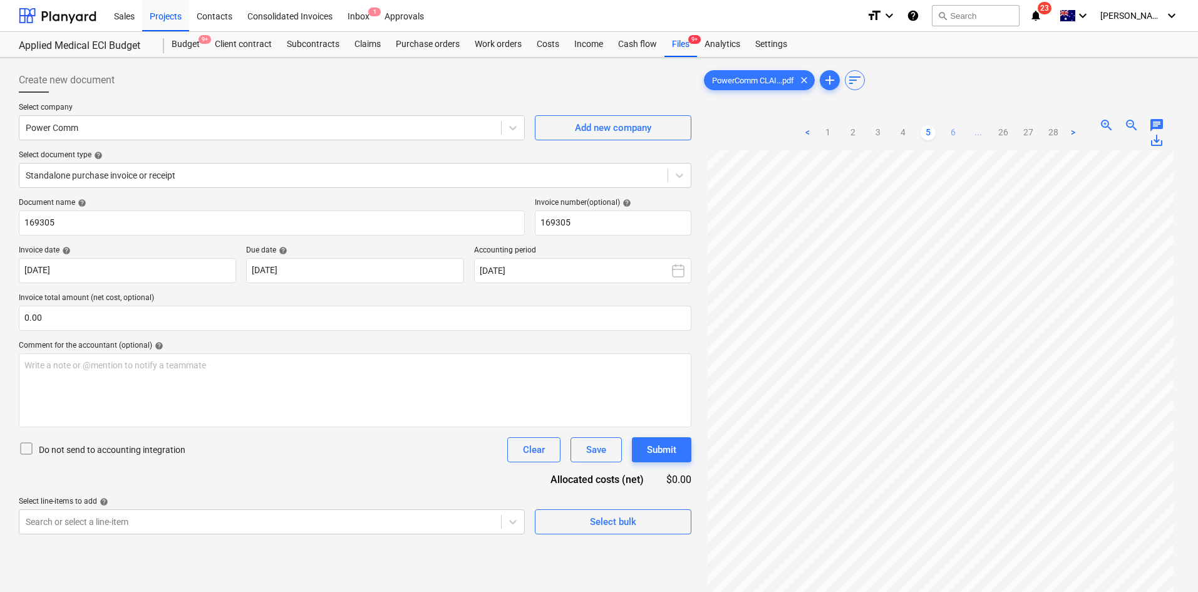
click at [949, 137] on link "6" at bounding box center [953, 132] width 15 height 15
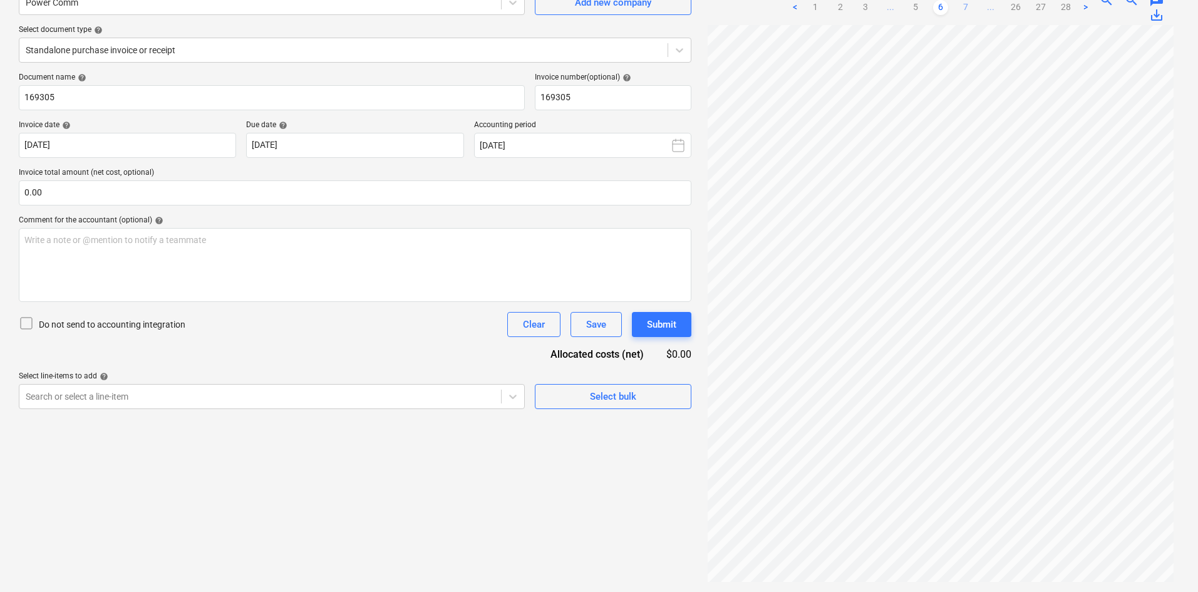
click at [963, 6] on link "7" at bounding box center [965, 7] width 15 height 15
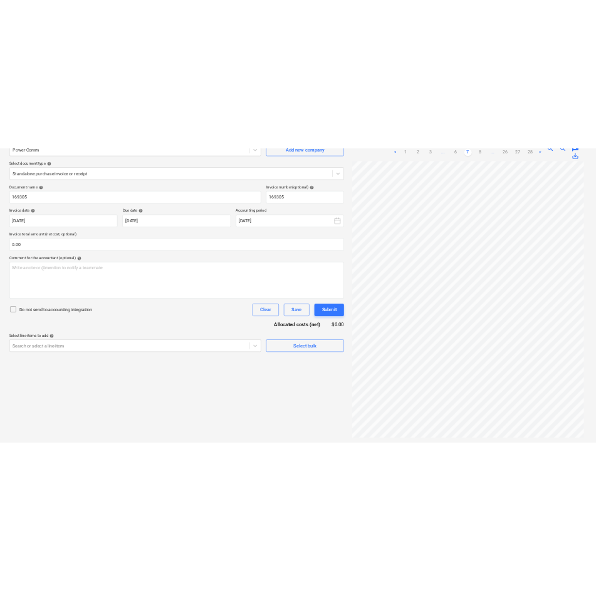
scroll to position [105, 0]
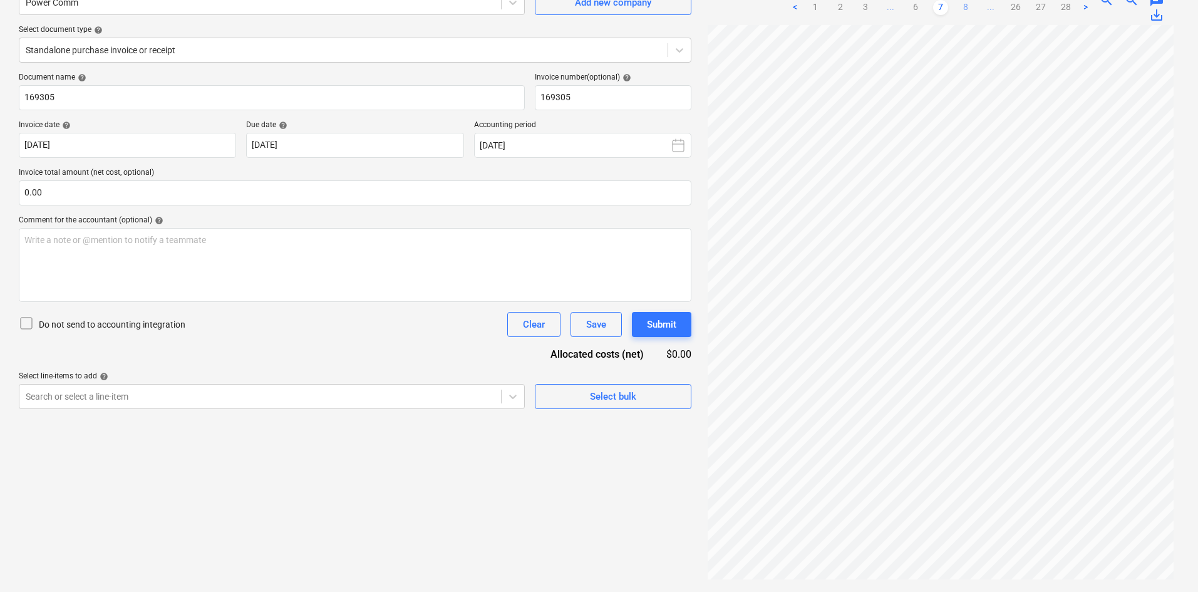
click at [963, 11] on link "8" at bounding box center [965, 7] width 15 height 15
click at [965, 4] on link "9" at bounding box center [965, 7] width 15 height 15
click at [968, 6] on link "10" at bounding box center [965, 7] width 15 height 15
click at [407, 454] on div "Create new document Select company Power Comm Add new company Select document t…" at bounding box center [355, 262] width 683 height 650
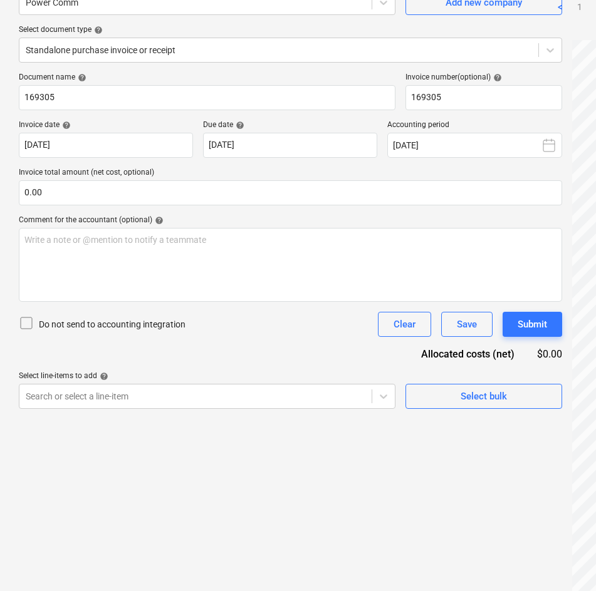
click at [326, 469] on div "Create new document Select company Power Comm Add new company Select document t…" at bounding box center [290, 269] width 553 height 664
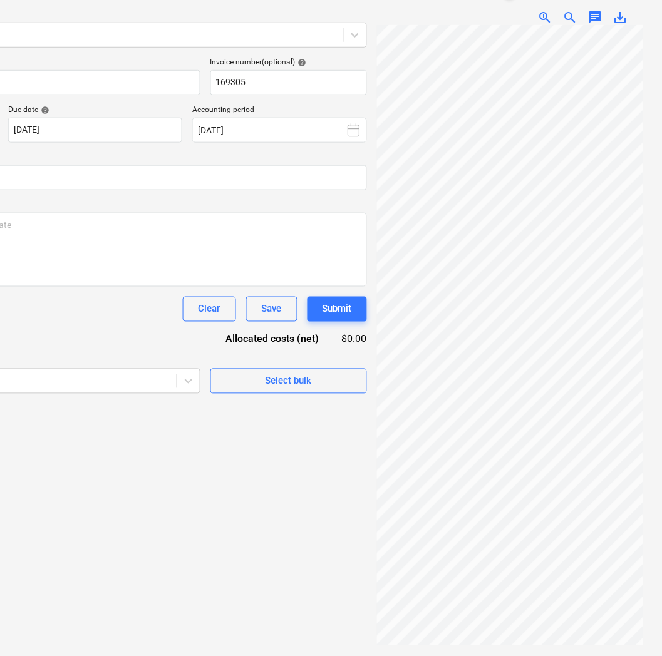
scroll to position [140, 195]
drag, startPoint x: 422, startPoint y: 648, endPoint x: 470, endPoint y: 643, distance: 47.9
click at [472, 591] on div "PowerComm CLAI...pdf clear add sort < 1 2 3 ... 9 10 11 ... 26 27 28 > zoom_in …" at bounding box center [510, 288] width 276 height 730
click at [566, 16] on span "zoom_out" at bounding box center [570, 18] width 15 height 15
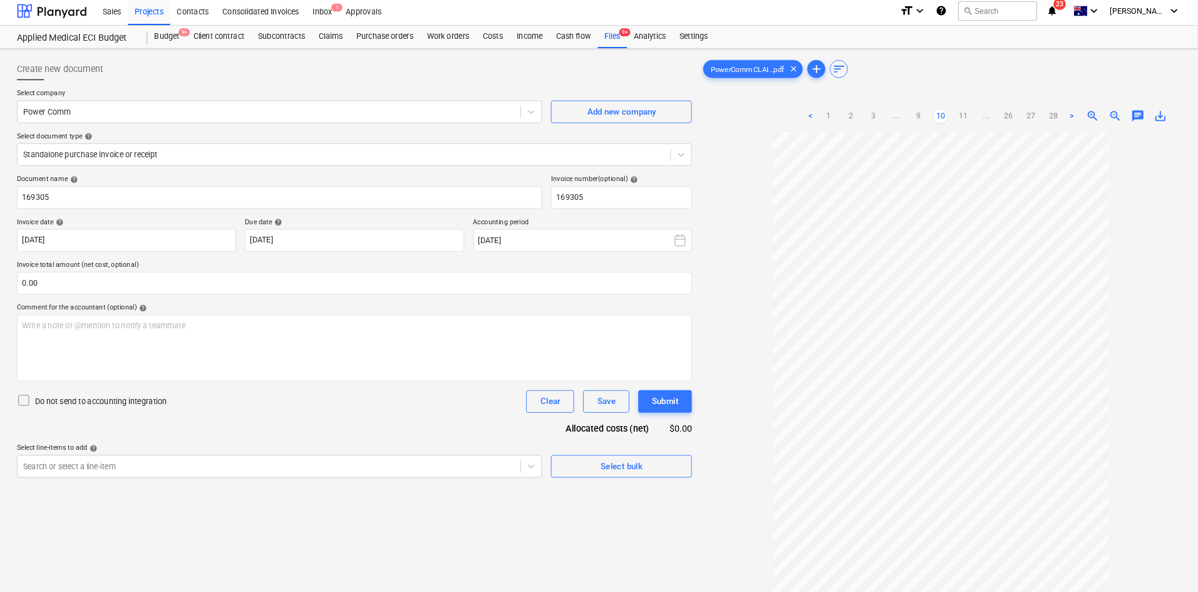
scroll to position [0, 0]
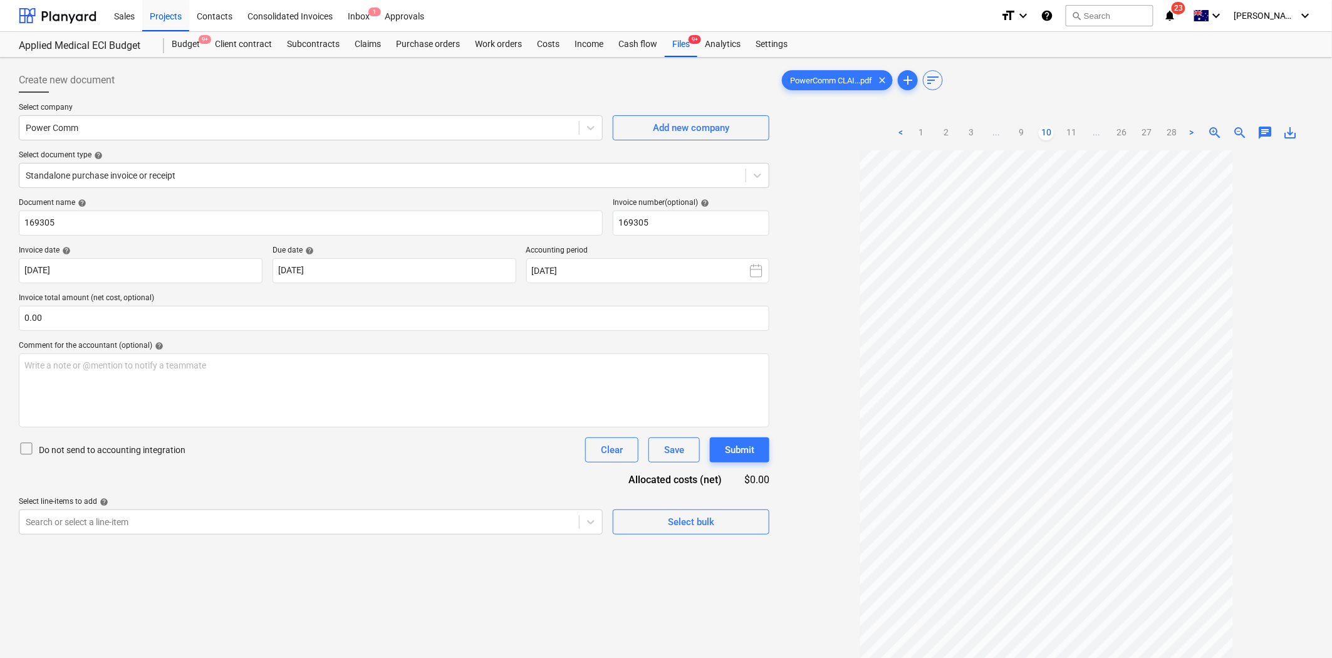
click at [1202, 132] on span "zoom_in" at bounding box center [1215, 132] width 15 height 15
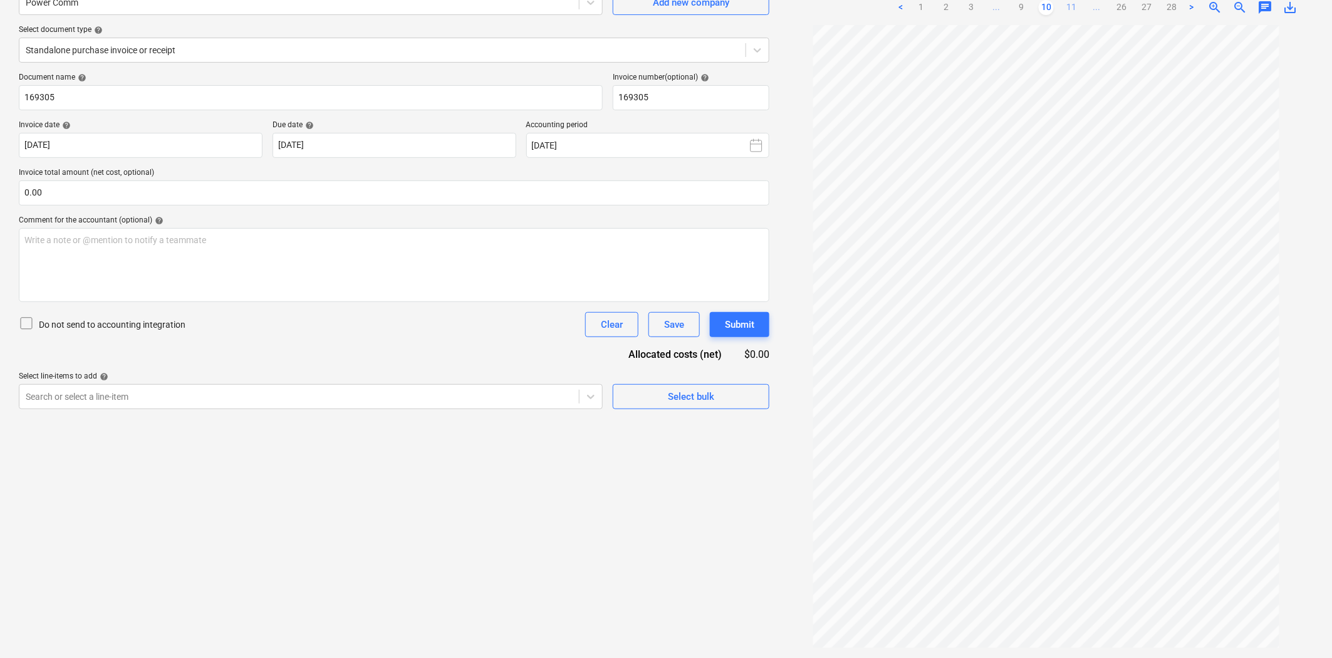
click at [1065, 5] on link "11" at bounding box center [1071, 7] width 15 height 15
click at [1071, 9] on link "12" at bounding box center [1071, 7] width 15 height 15
click at [1075, 17] on div "< 1 2 3 ... 11 12 13 ... 26 27 28 >" at bounding box center [1046, 7] width 306 height 35
click at [1065, 8] on link "13" at bounding box center [1071, 7] width 15 height 15
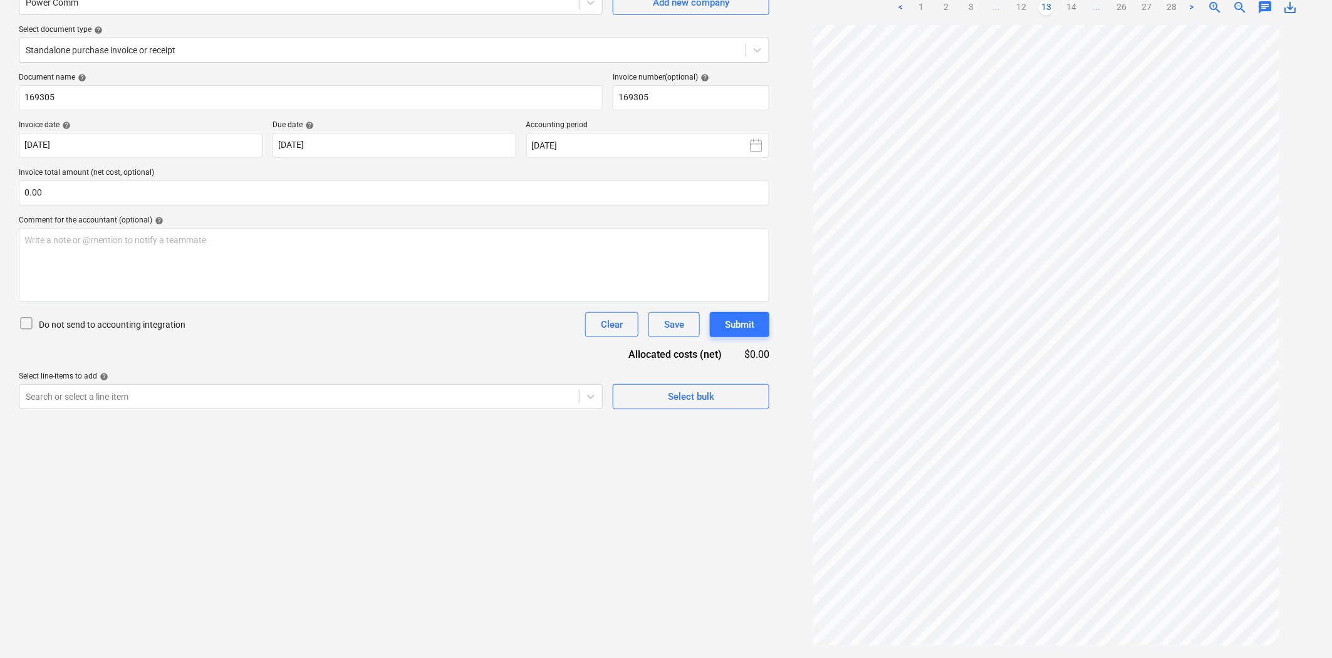
click at [1044, 10] on link "13" at bounding box center [1046, 7] width 15 height 15
click at [1024, 10] on link "12" at bounding box center [1021, 7] width 15 height 15
click at [1075, 9] on link "13" at bounding box center [1071, 7] width 15 height 15
click at [1029, 4] on link "12" at bounding box center [1021, 7] width 15 height 15
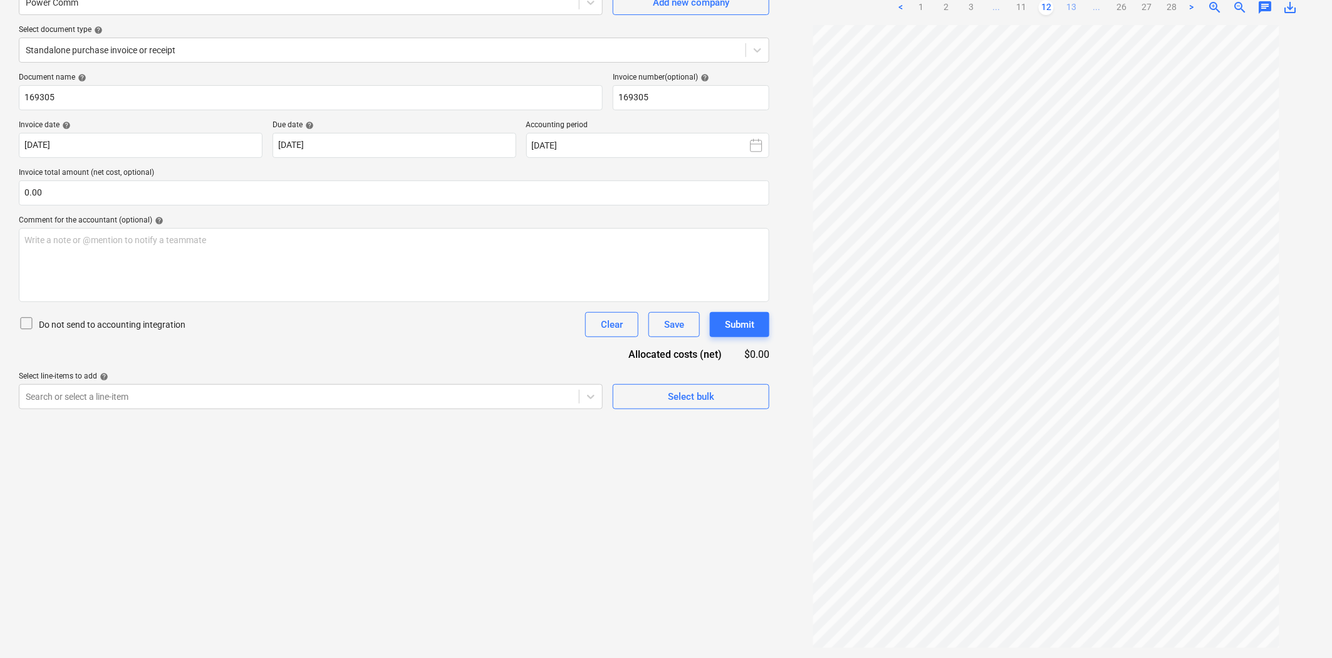
click at [1070, 9] on link "13" at bounding box center [1071, 7] width 15 height 15
click at [1070, 14] on link "14" at bounding box center [1071, 7] width 15 height 15
click at [1067, 11] on link "15" at bounding box center [1071, 7] width 15 height 15
click at [1070, 11] on link "16" at bounding box center [1071, 7] width 15 height 15
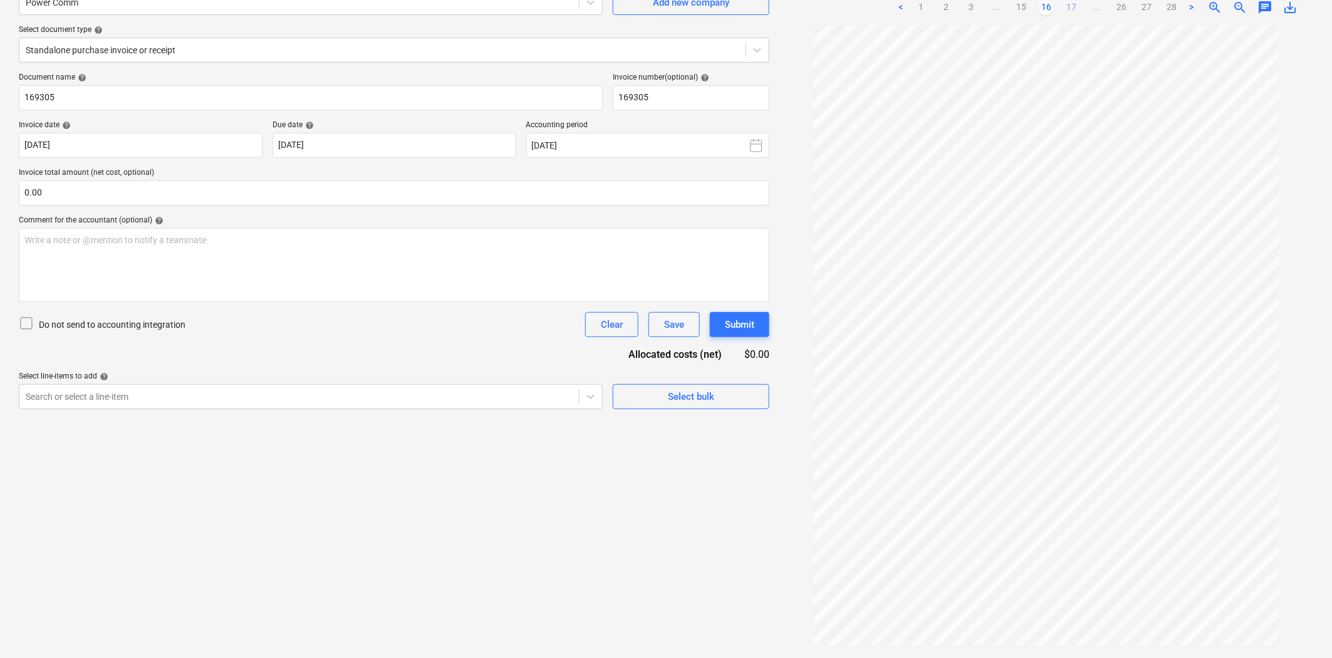
click at [1065, 8] on link "17" at bounding box center [1071, 7] width 15 height 15
click at [1028, 5] on link "16" at bounding box center [1021, 7] width 15 height 15
click at [1067, 6] on link "17" at bounding box center [1071, 7] width 15 height 15
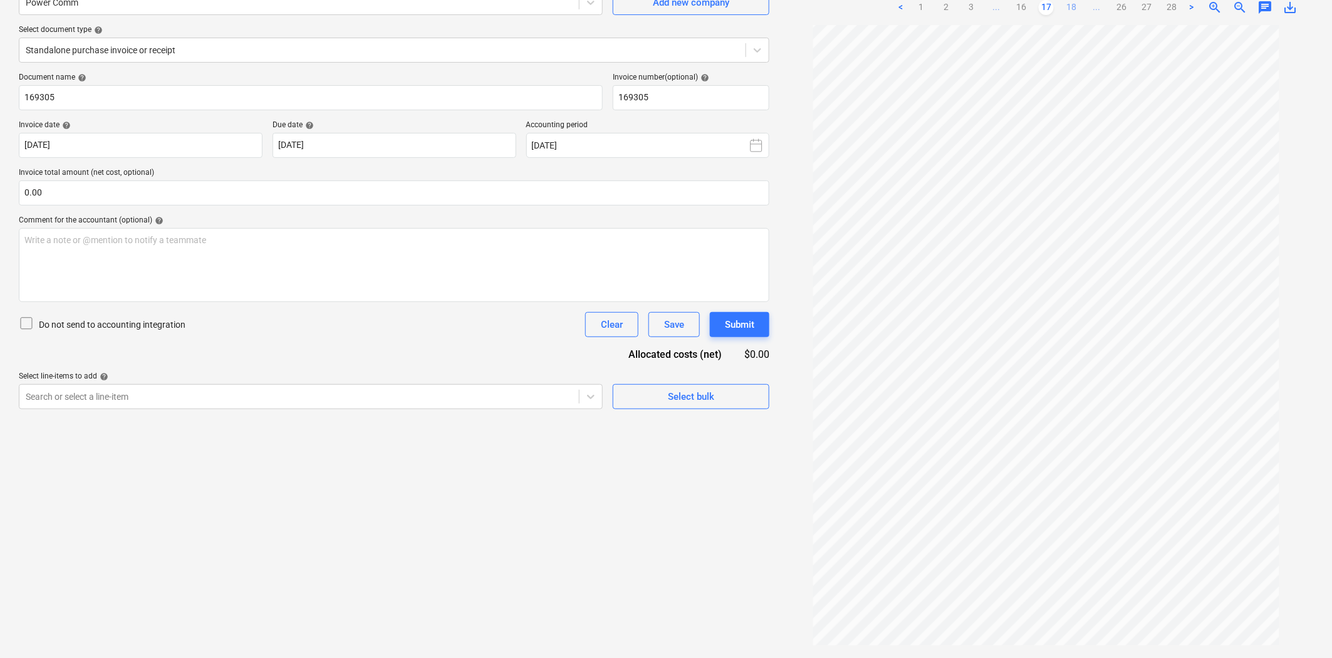
click at [1076, 11] on link "18" at bounding box center [1071, 7] width 15 height 15
click at [1072, 9] on link "19" at bounding box center [1071, 7] width 15 height 15
click at [1072, 13] on link "20" at bounding box center [1071, 7] width 15 height 15
click at [1074, 11] on link "21" at bounding box center [1071, 7] width 15 height 15
click at [1067, 11] on link "22" at bounding box center [1071, 7] width 15 height 15
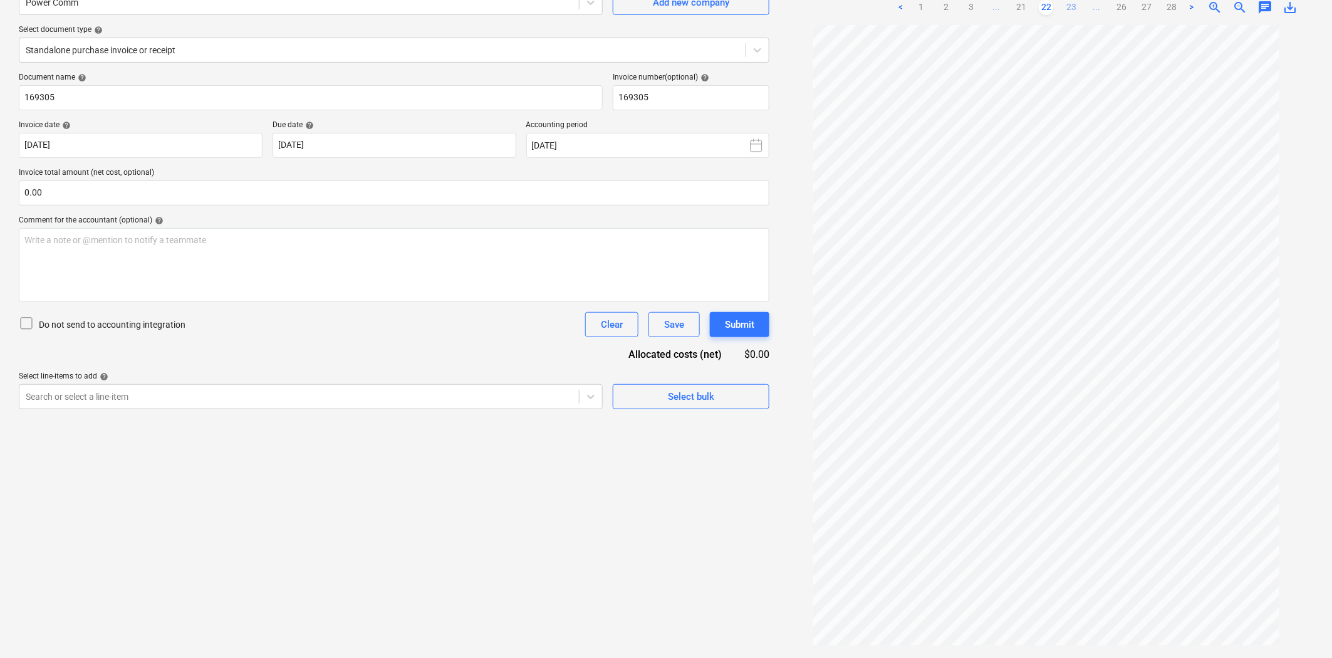
click at [1072, 9] on link "23" at bounding box center [1071, 7] width 15 height 15
click at [1074, 10] on link "24" at bounding box center [1071, 7] width 15 height 15
click at [1084, 8] on link "25" at bounding box center [1083, 7] width 15 height 15
click at [1098, 7] on link "26" at bounding box center [1096, 7] width 15 height 15
click at [1112, 14] on link "27" at bounding box center [1108, 7] width 15 height 15
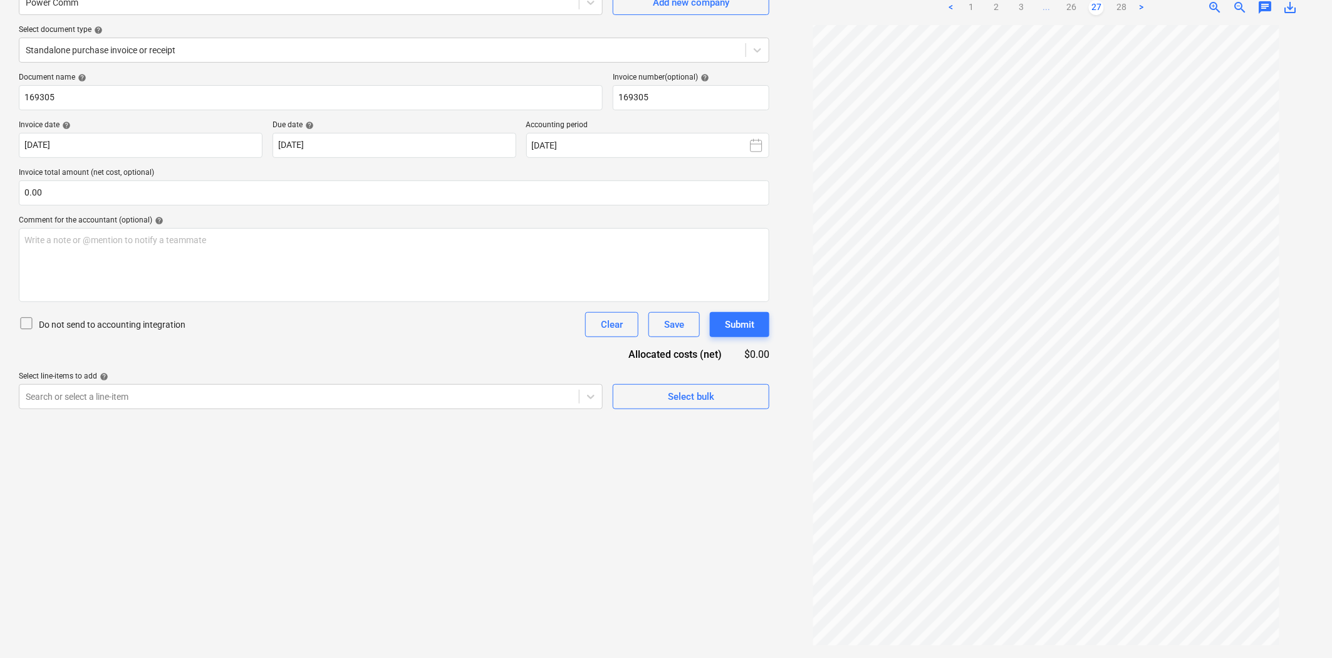
scroll to position [0, 0]
click at [1074, 4] on link "26" at bounding box center [1071, 7] width 15 height 15
click at [1067, 9] on ul "< 1 2 3 ... 25 26 27 28 >" at bounding box center [1046, 7] width 231 height 15
click at [1059, 11] on link "25" at bounding box center [1058, 7] width 15 height 15
click at [1094, 8] on link "26" at bounding box center [1096, 7] width 15 height 15
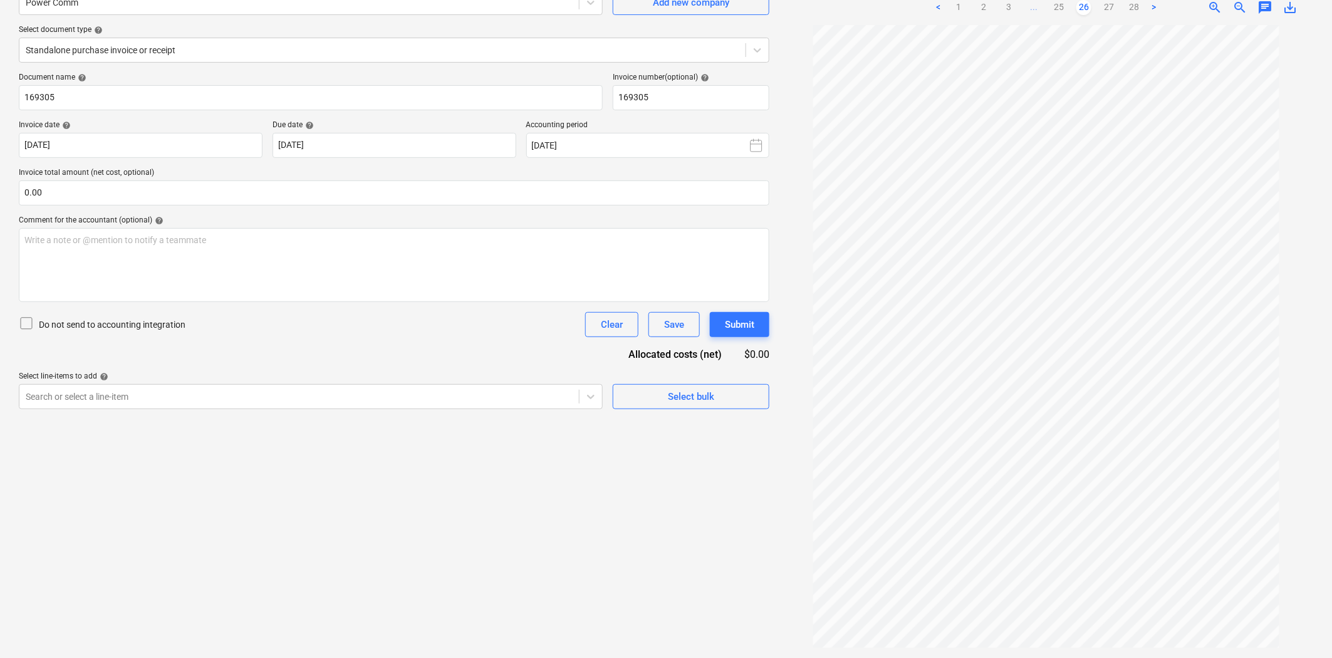
click at [1109, 6] on link "27" at bounding box center [1108, 7] width 15 height 15
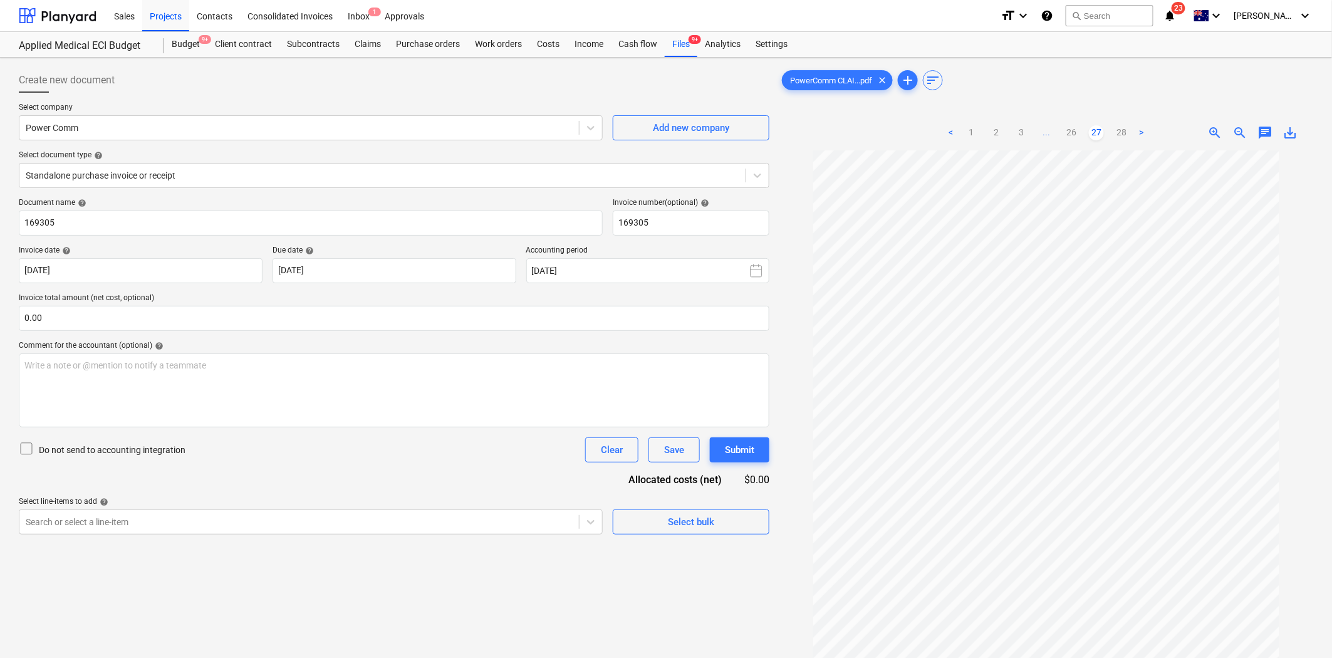
click at [1185, 14] on span "23" at bounding box center [1178, 8] width 14 height 13
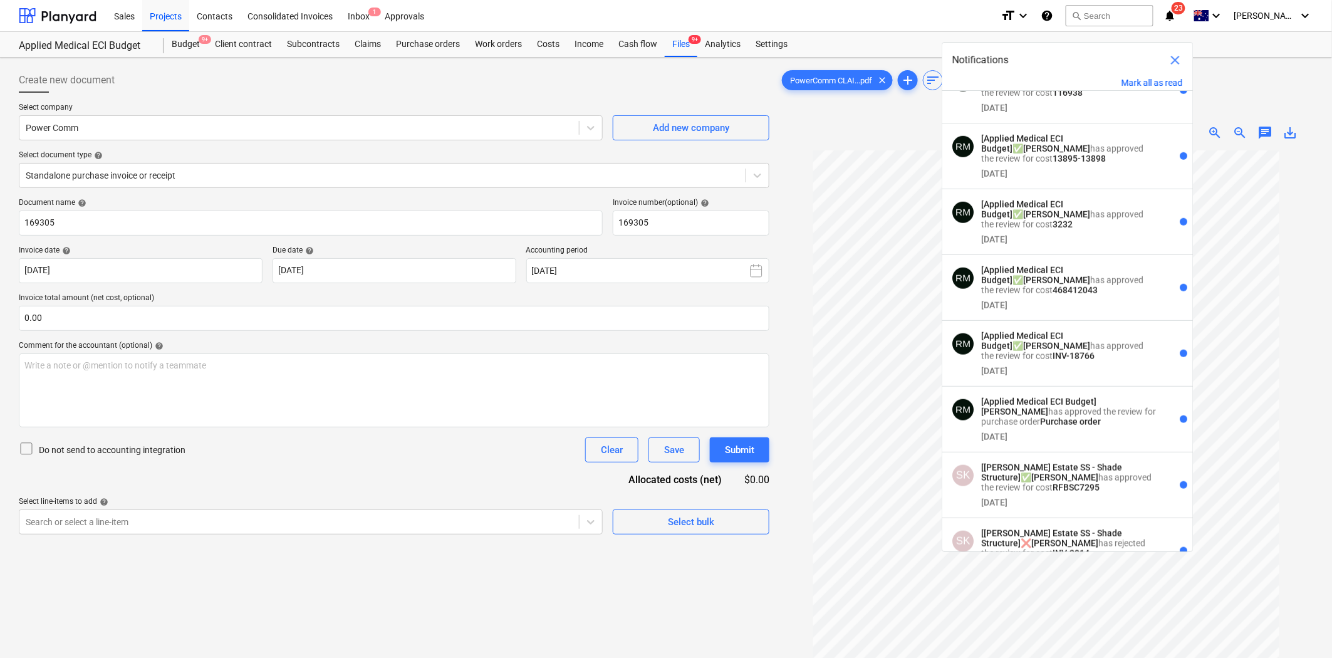
scroll to position [487, 0]
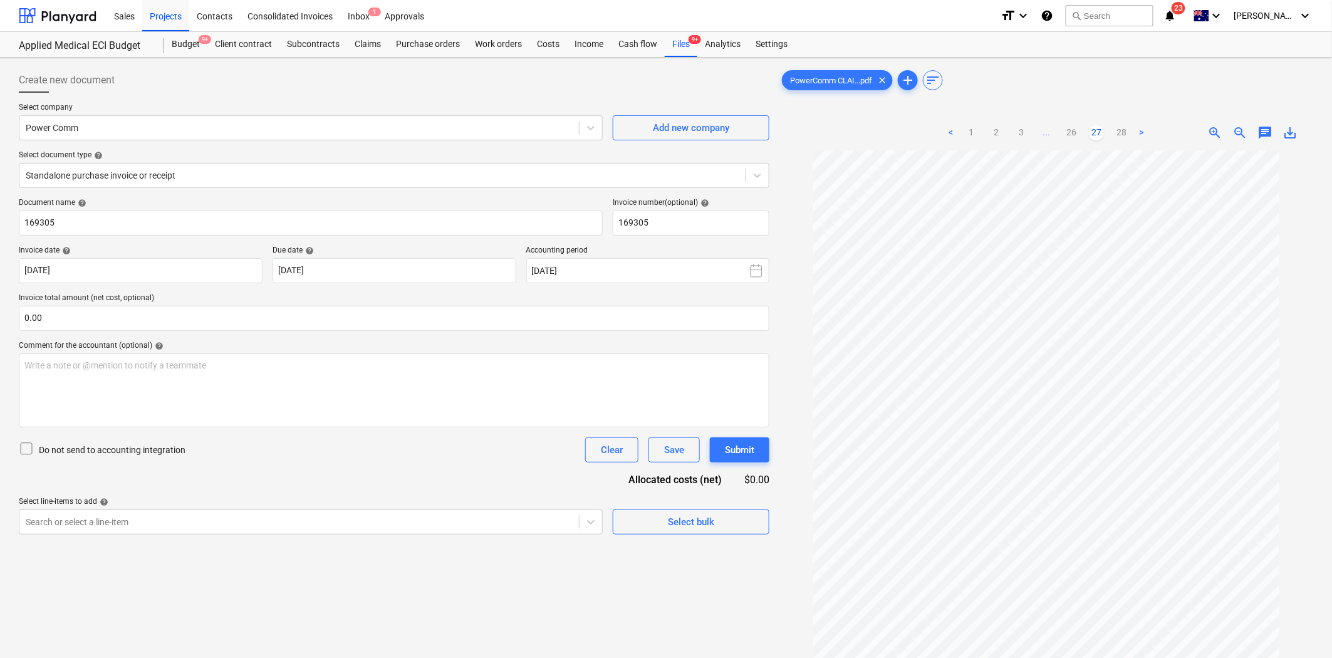
click at [1185, 10] on span "23" at bounding box center [1178, 8] width 14 height 13
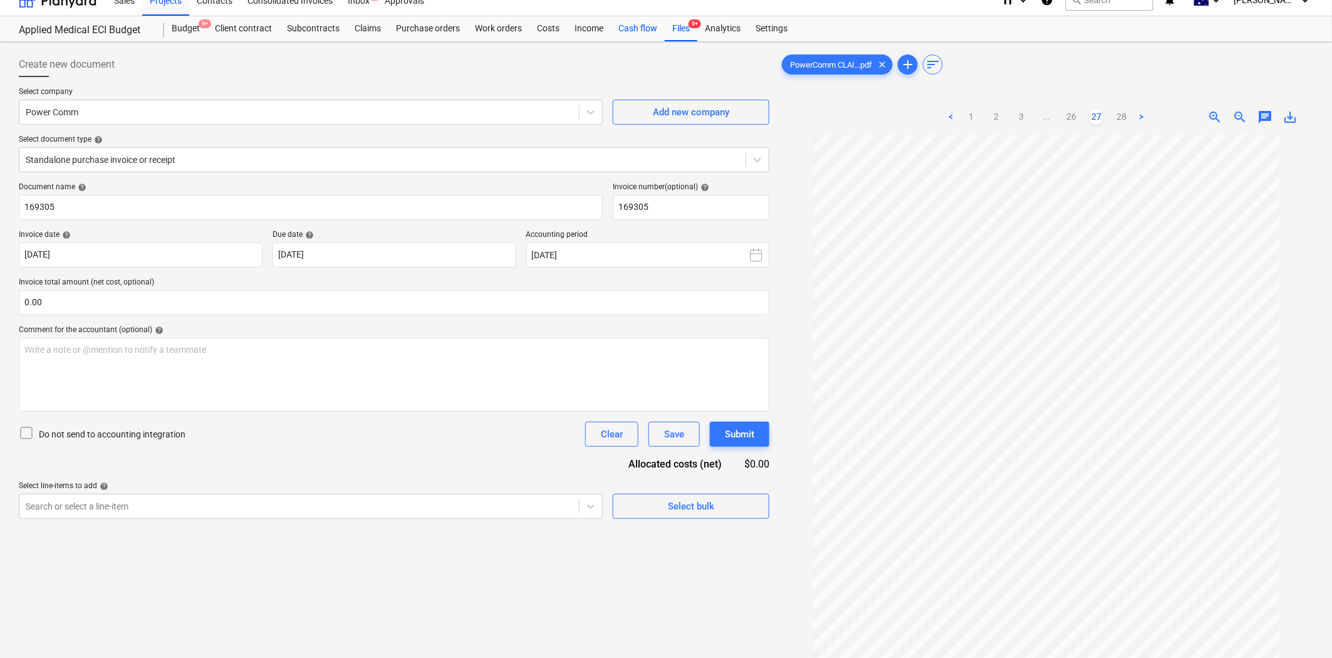
scroll to position [0, 0]
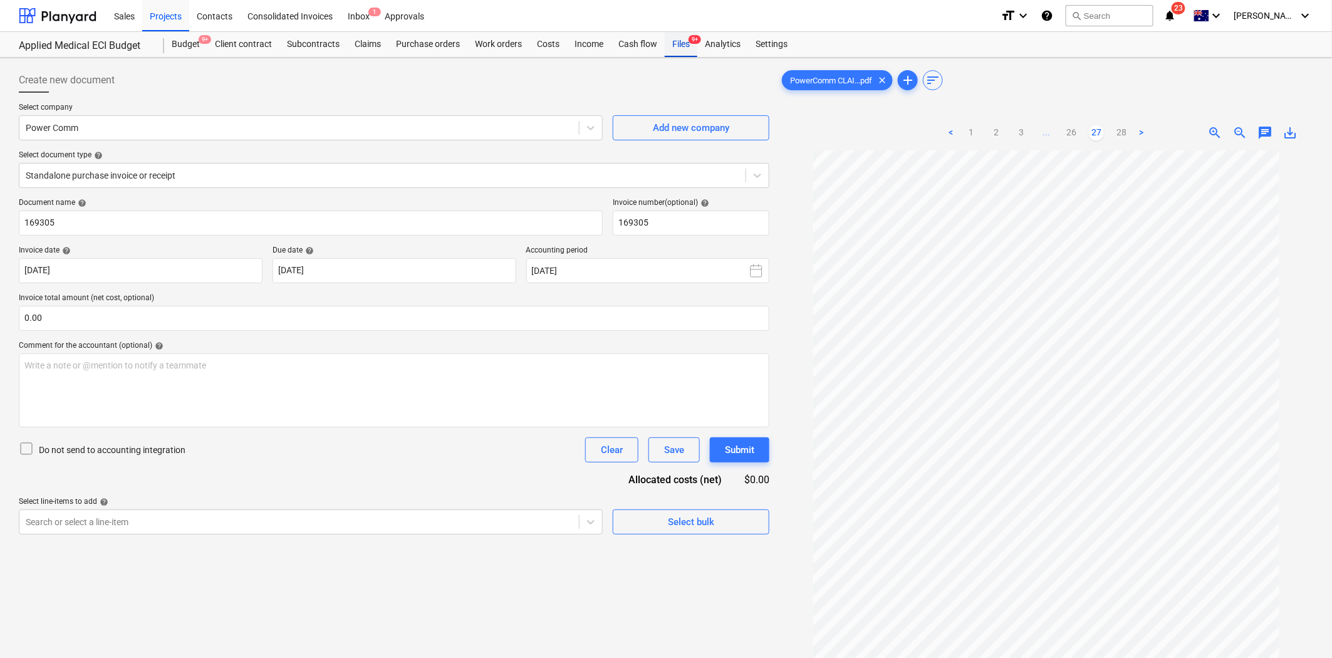
click at [677, 40] on div "Files 9+" at bounding box center [681, 44] width 33 height 25
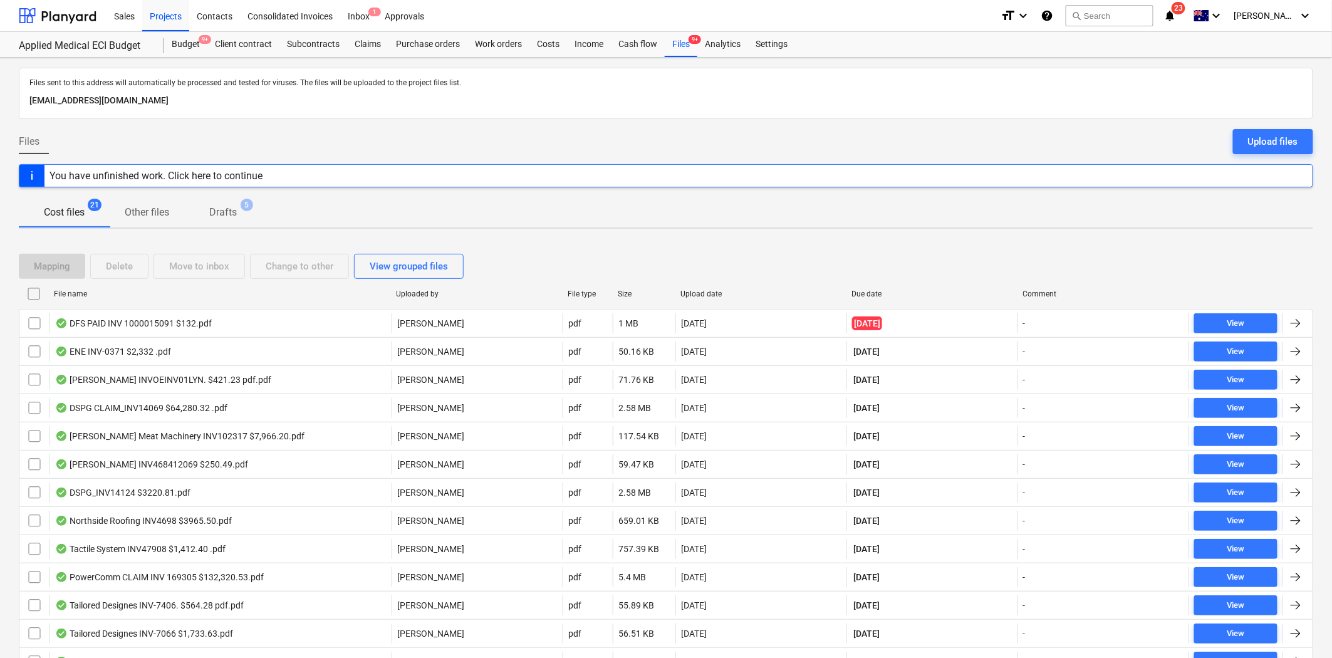
scroll to position [278, 0]
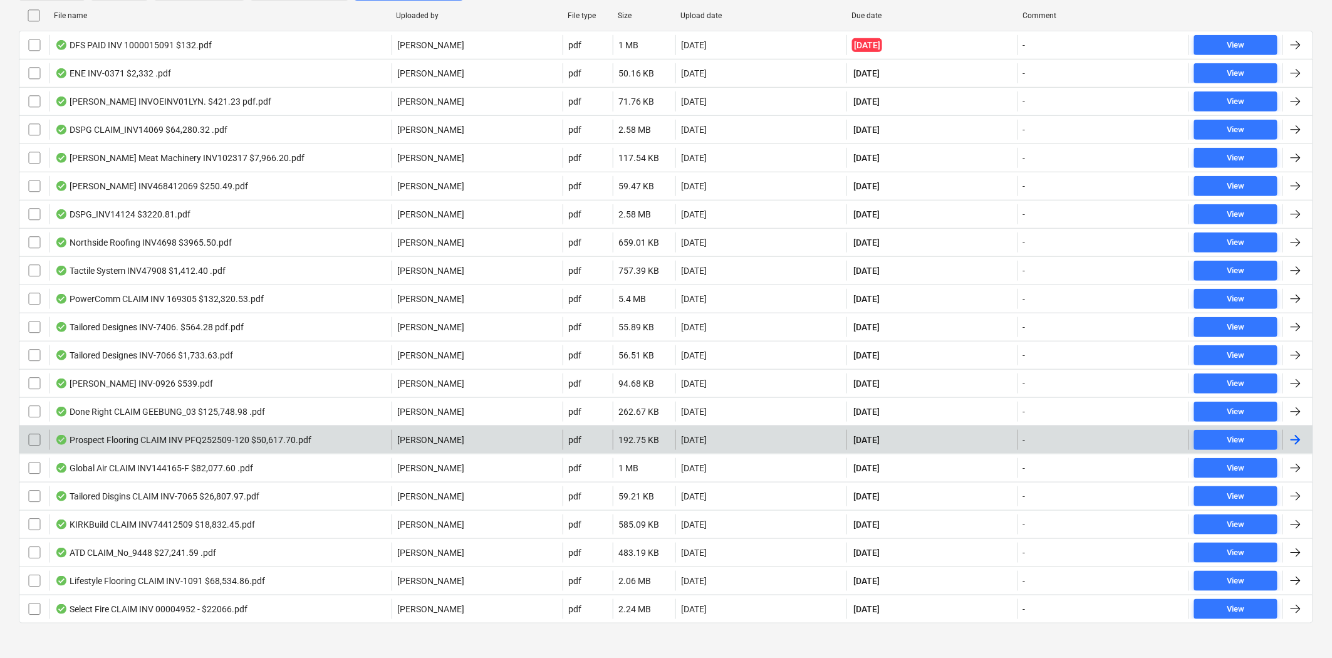
click at [189, 440] on div "Prospect Flooring CLAIM INV PFQ252509-120 $50,617.70.pdf" at bounding box center [183, 440] width 256 height 10
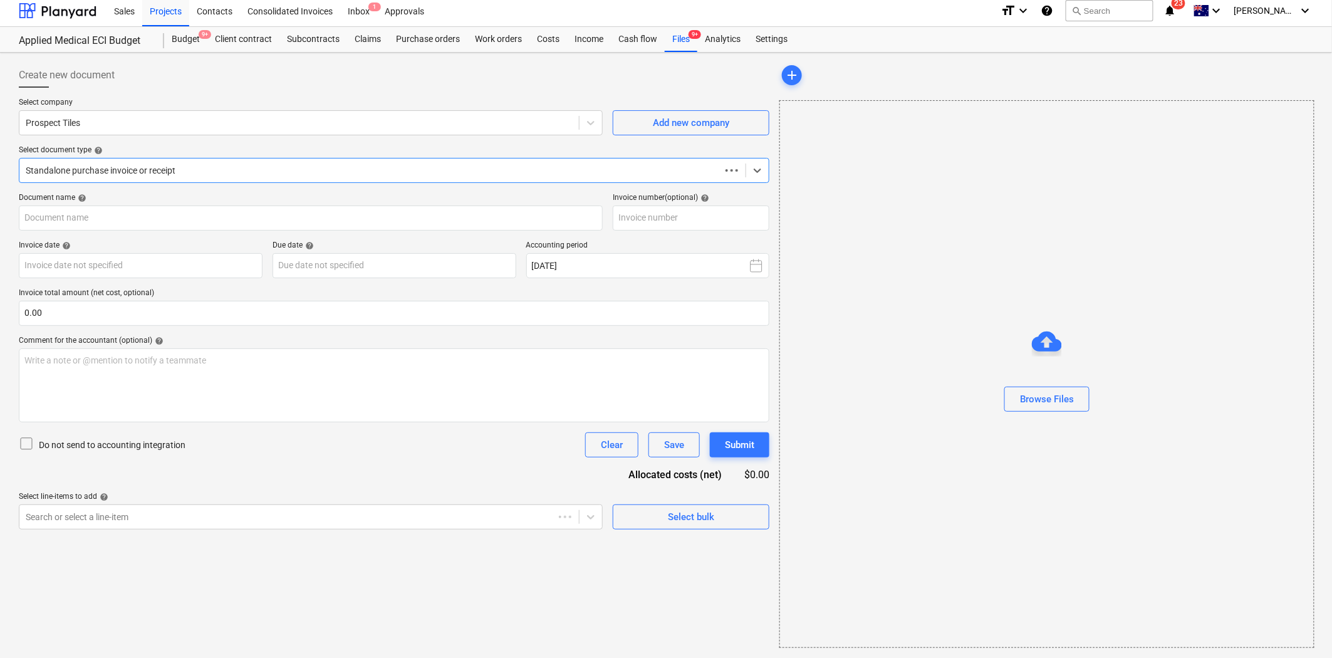
scroll to position [5, 0]
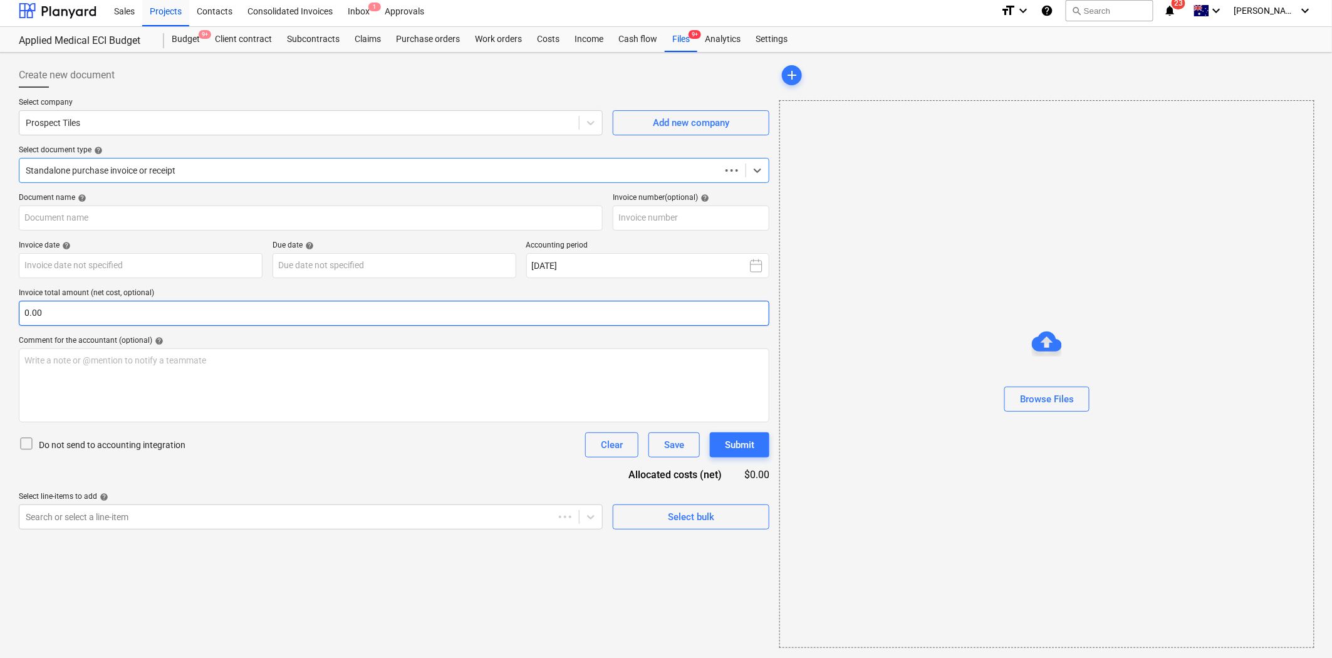
type input "PFQ252509-120"
type input "15 Sep 2025"
type input "[DATE]"
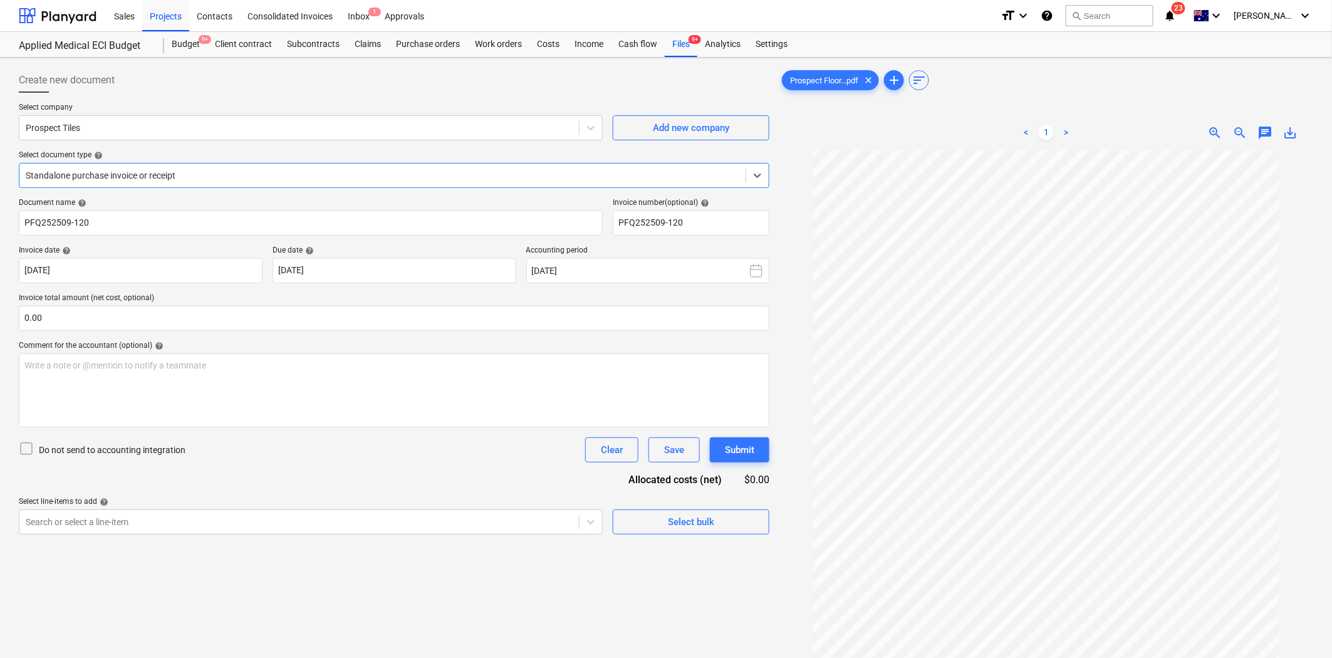
scroll to position [0, 0]
click at [1202, 136] on span "zoom_in" at bounding box center [1215, 132] width 15 height 15
click at [689, 50] on div "Files 9+" at bounding box center [681, 44] width 33 height 25
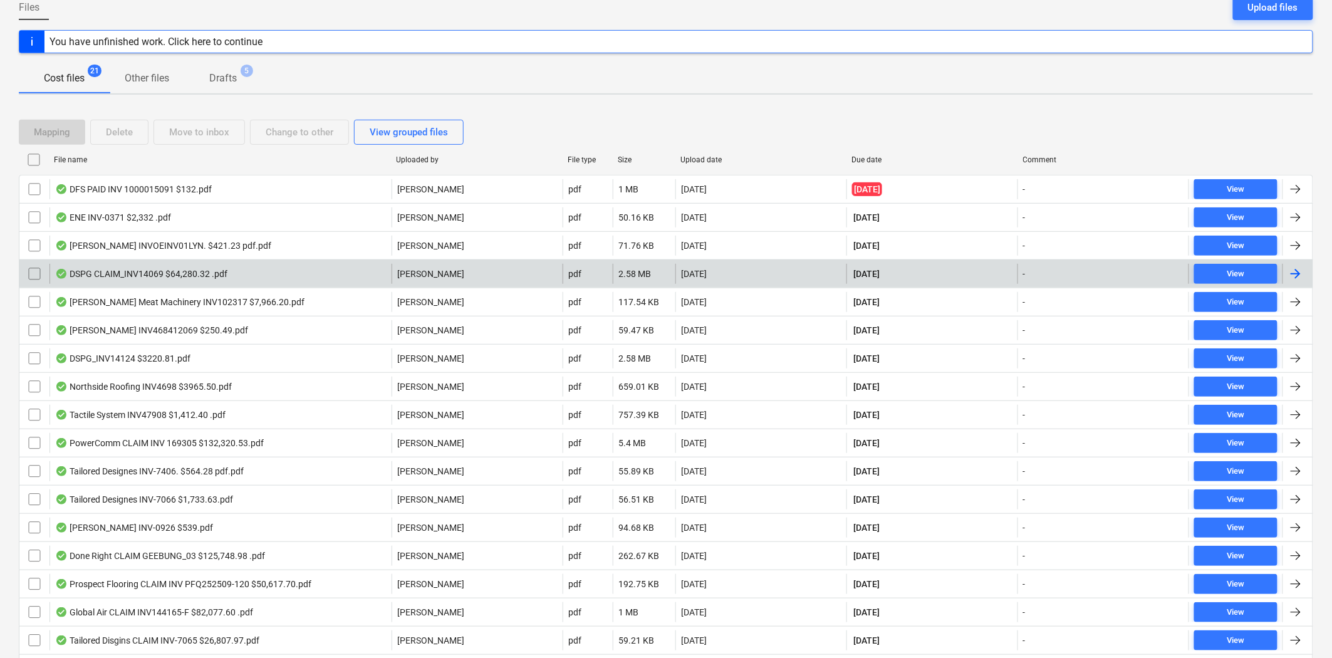
scroll to position [139, 0]
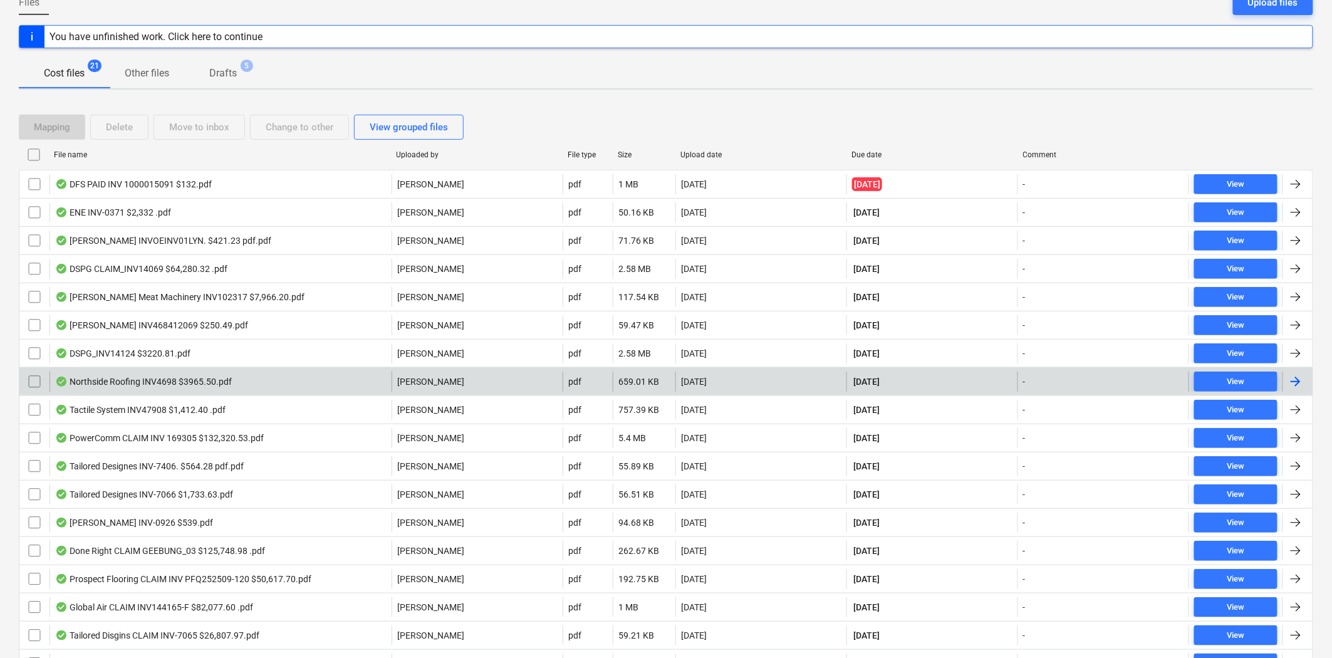
click at [248, 379] on div "Northside Roofing INV4698 $3965.50.pdf" at bounding box center [220, 381] width 342 height 20
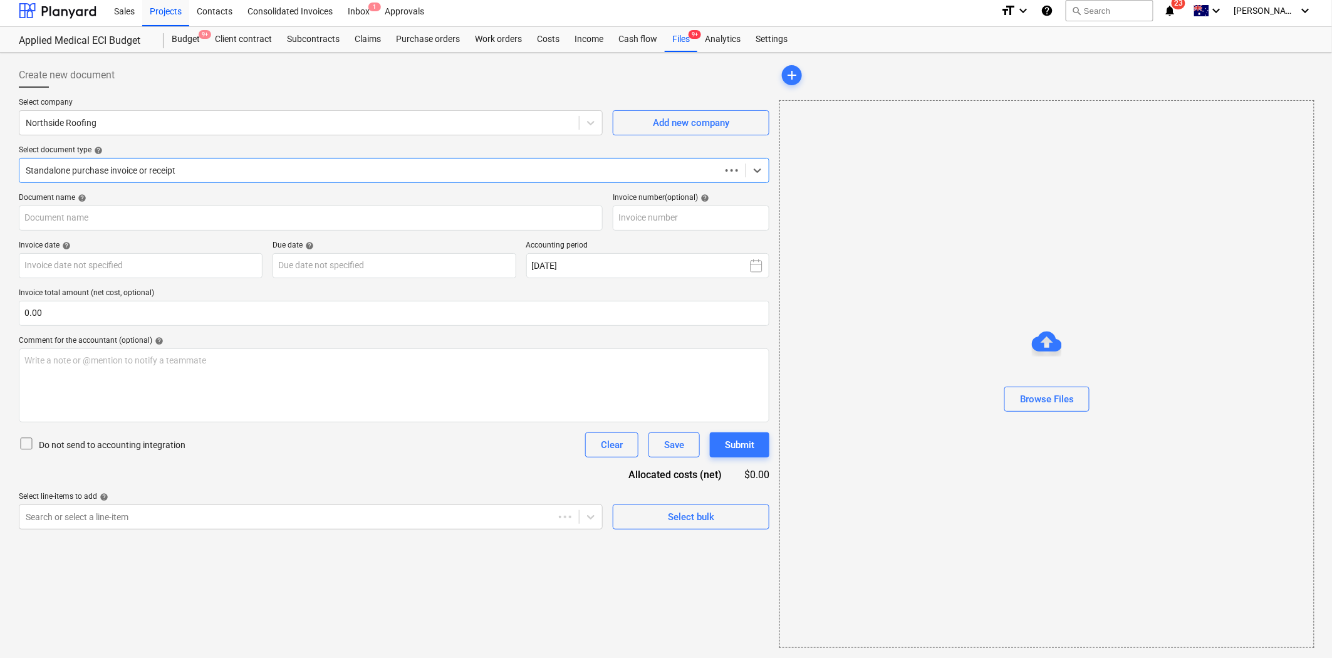
scroll to position [5, 0]
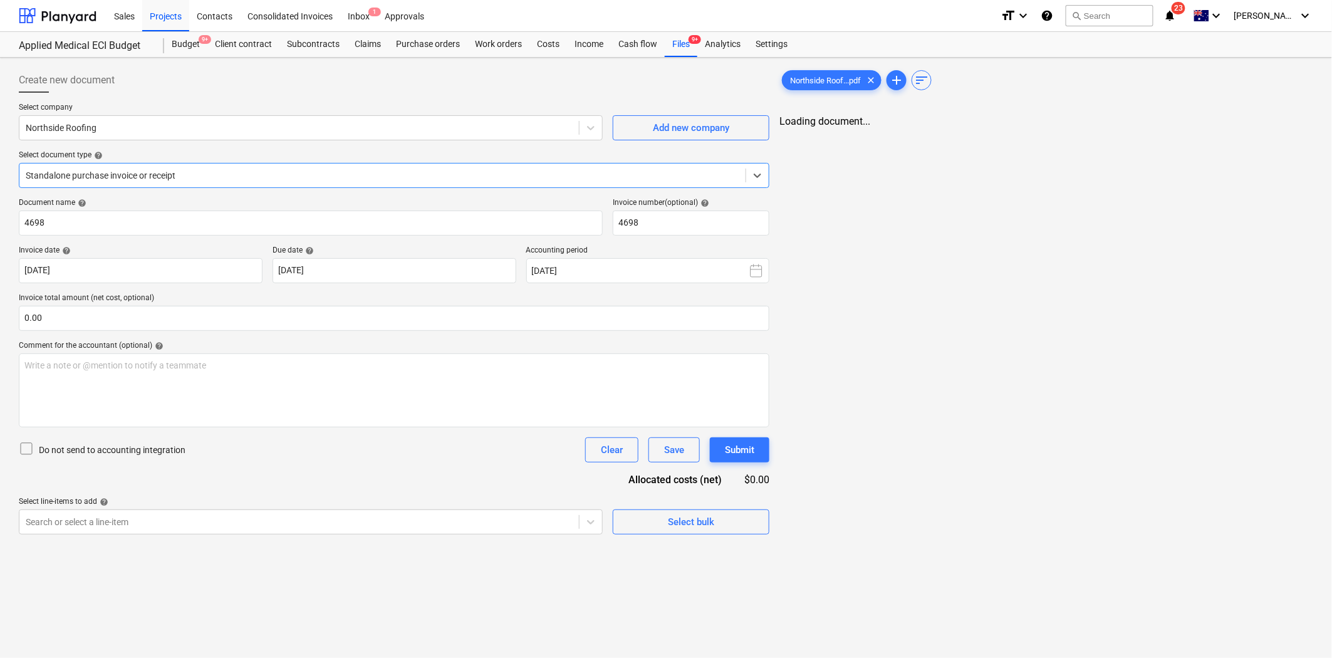
type input "4698"
type input "[DATE]"
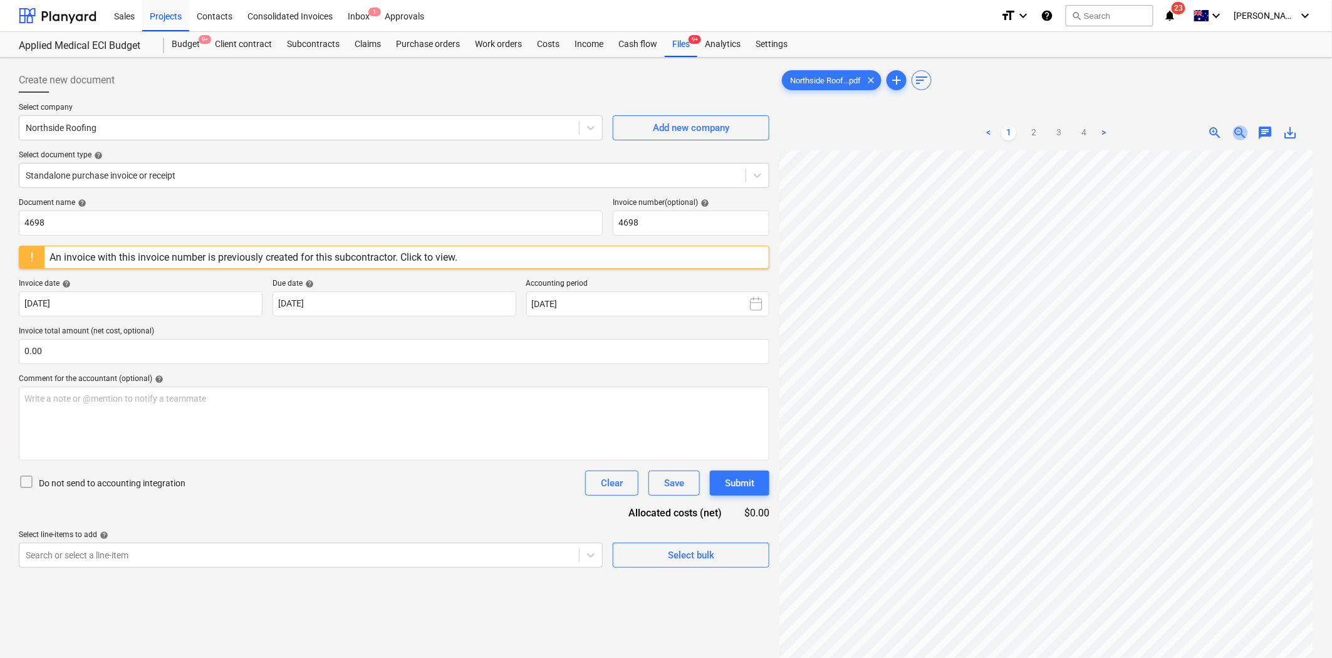
click at [1202, 127] on span "zoom_out" at bounding box center [1240, 132] width 15 height 15
click at [1032, 129] on link "2" at bounding box center [1033, 132] width 15 height 15
click at [1010, 130] on link "1" at bounding box center [1008, 132] width 15 height 15
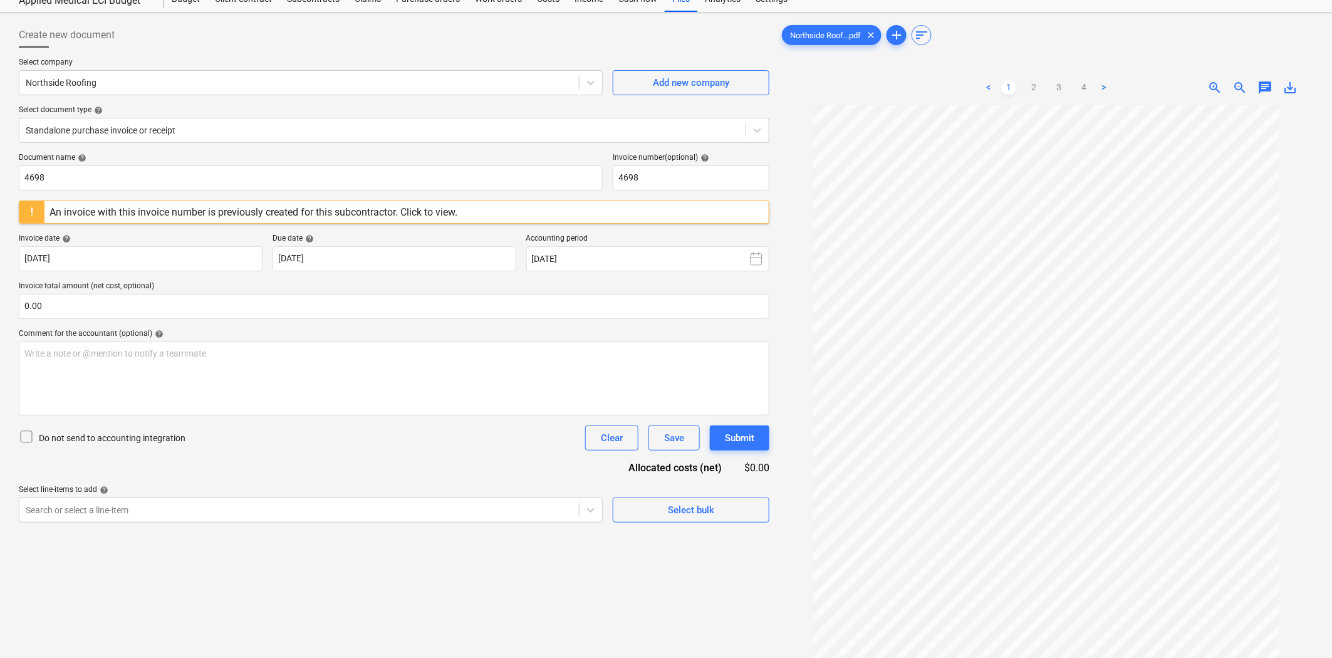
scroll to position [70, 0]
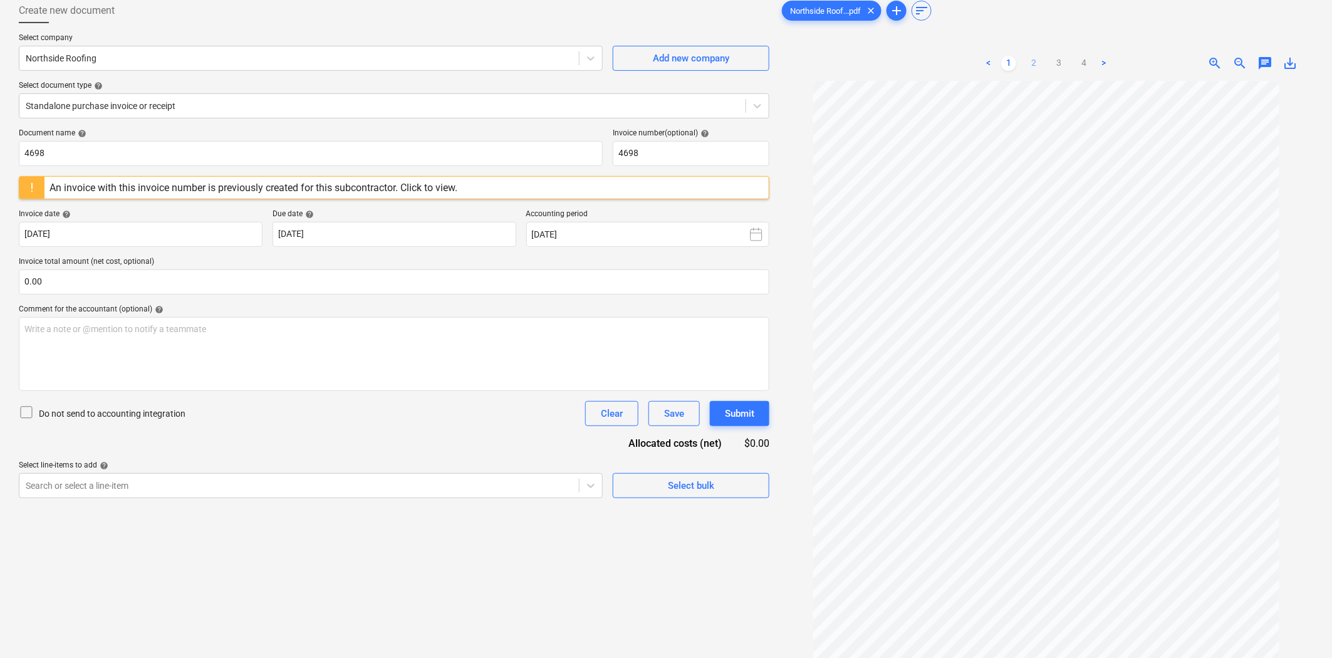
click at [1026, 61] on link "2" at bounding box center [1033, 63] width 15 height 15
click at [1056, 65] on link "3" at bounding box center [1058, 63] width 15 height 15
click at [1076, 60] on link "4" at bounding box center [1083, 63] width 15 height 15
click at [1035, 64] on link "2" at bounding box center [1033, 63] width 15 height 15
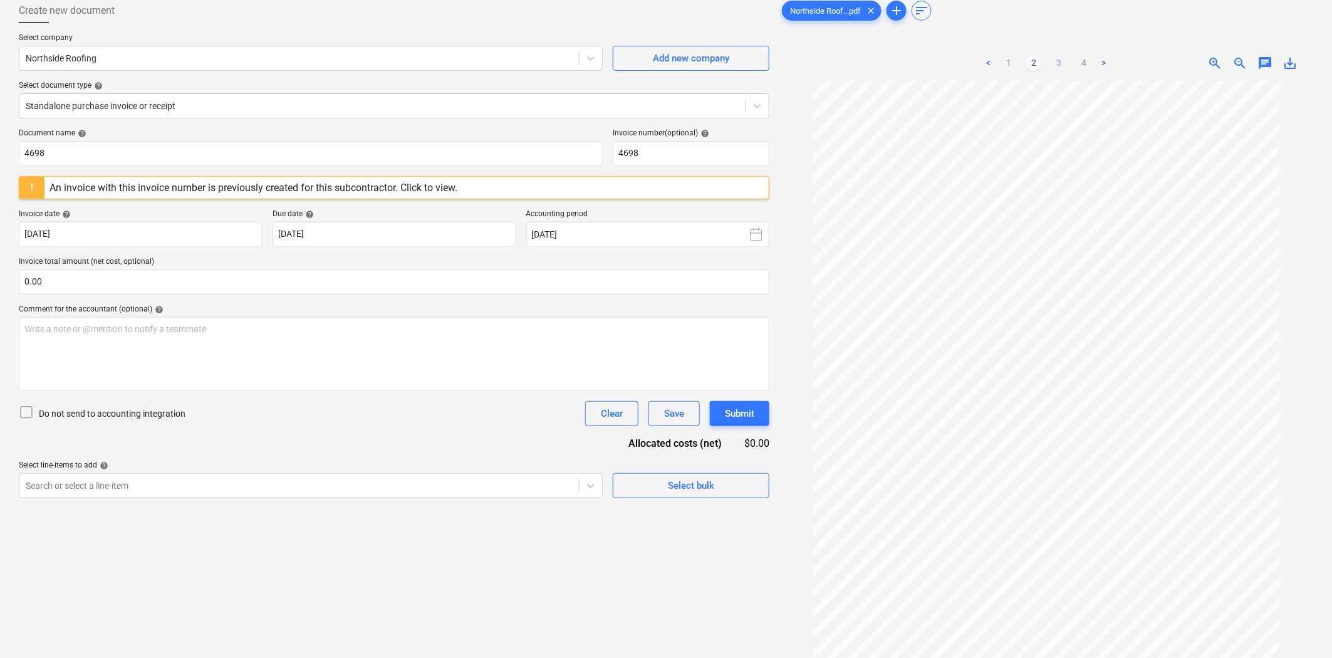
click at [1056, 70] on link "3" at bounding box center [1058, 63] width 15 height 15
click at [1005, 64] on link "1" at bounding box center [1008, 63] width 15 height 15
click at [1034, 65] on link "2" at bounding box center [1033, 63] width 15 height 15
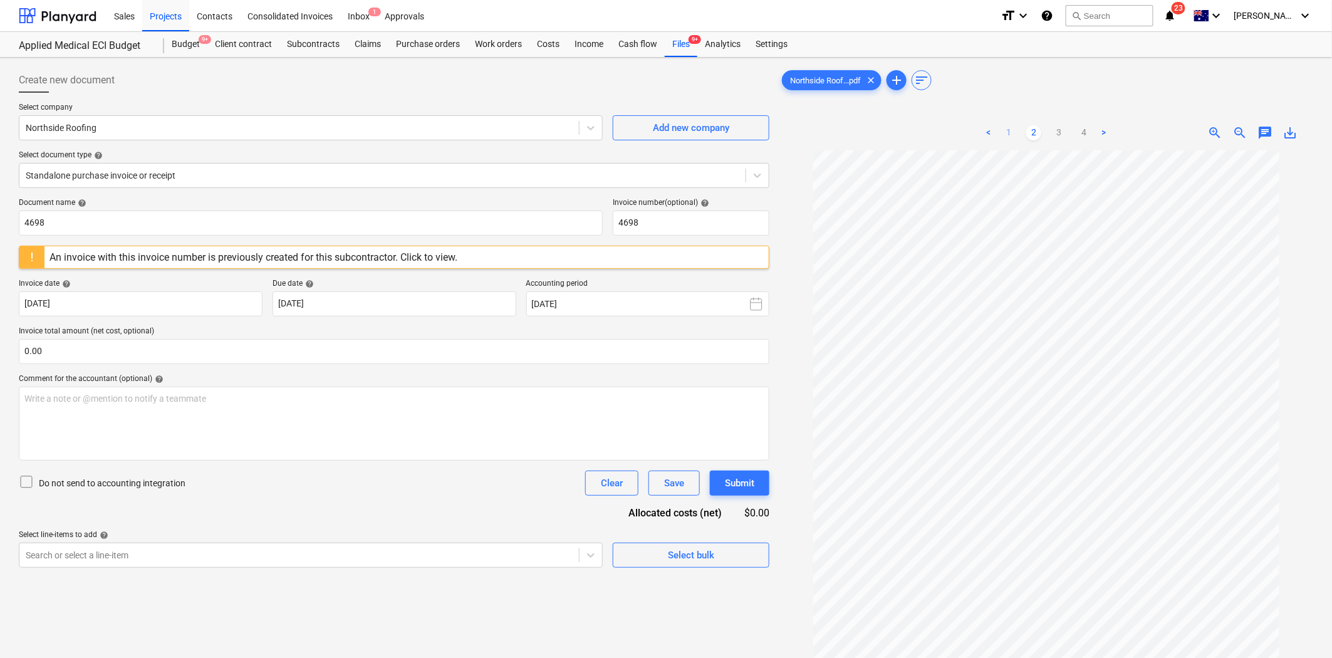
click at [1012, 138] on link "1" at bounding box center [1008, 132] width 15 height 15
click at [1034, 136] on link "2" at bounding box center [1033, 132] width 15 height 15
click at [692, 38] on span "9+" at bounding box center [694, 39] width 13 height 9
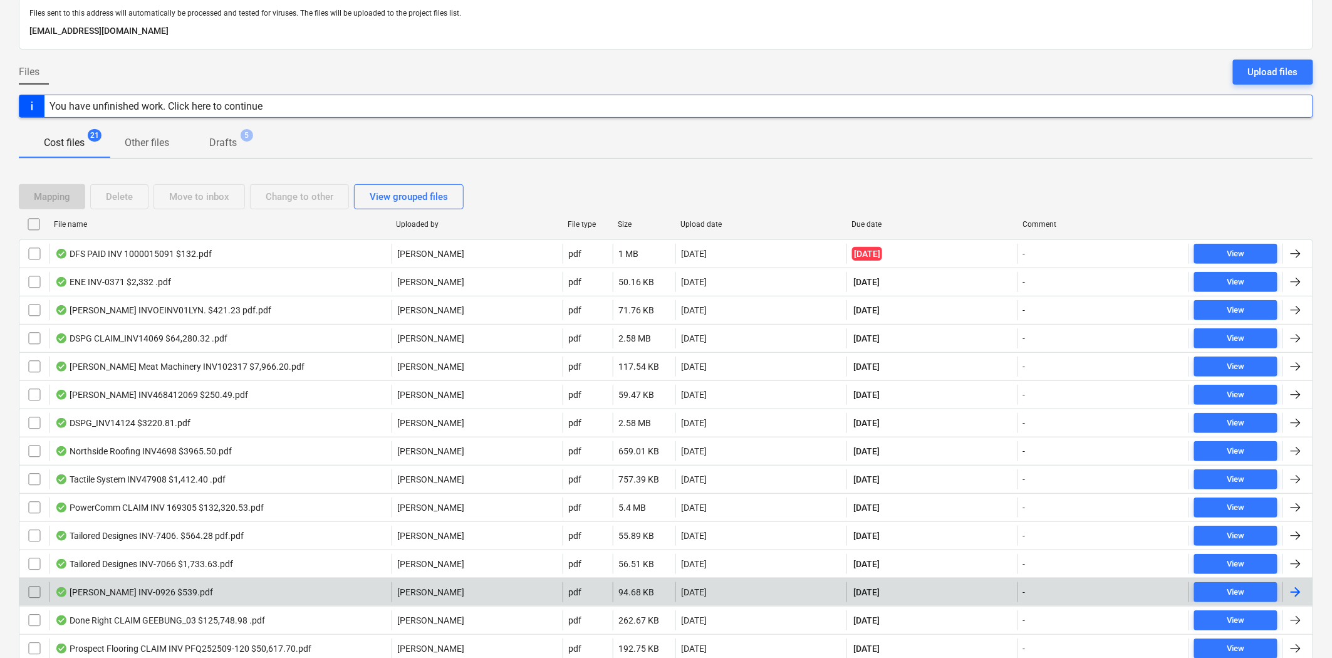
scroll to position [139, 0]
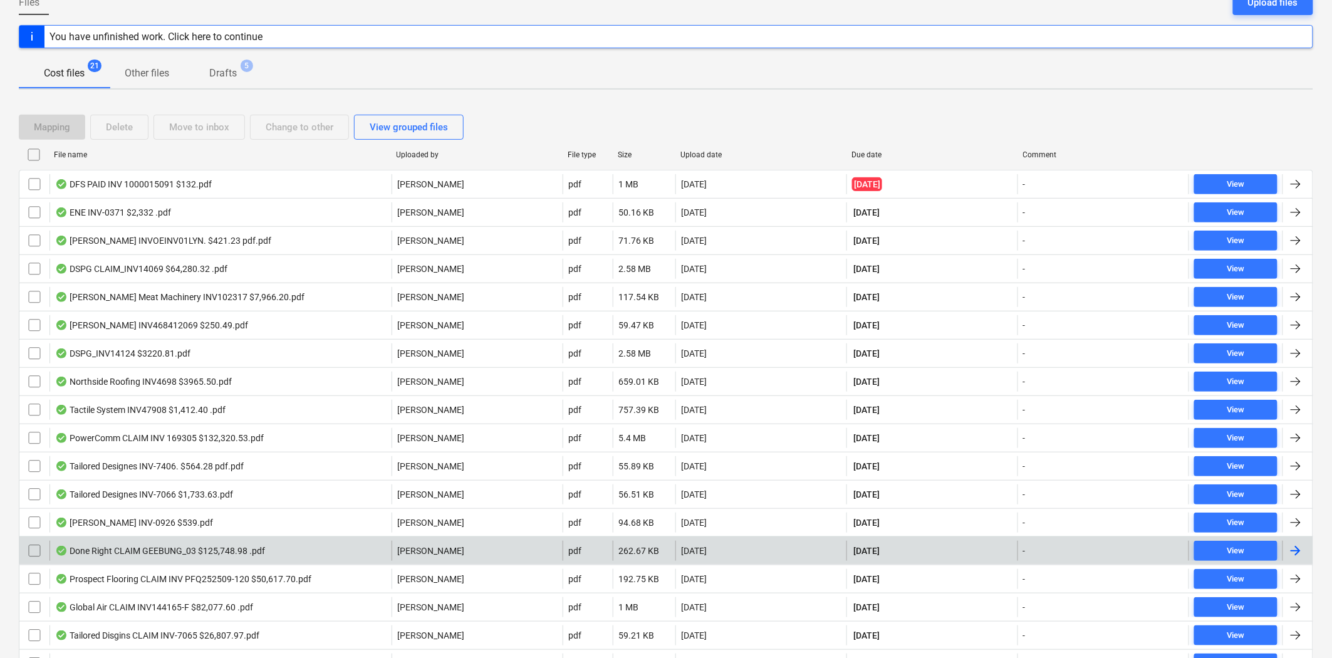
click at [234, 553] on div "Done Right CLAIM GEEBUNG_03 $125,748.98 .pdf" at bounding box center [160, 551] width 210 height 10
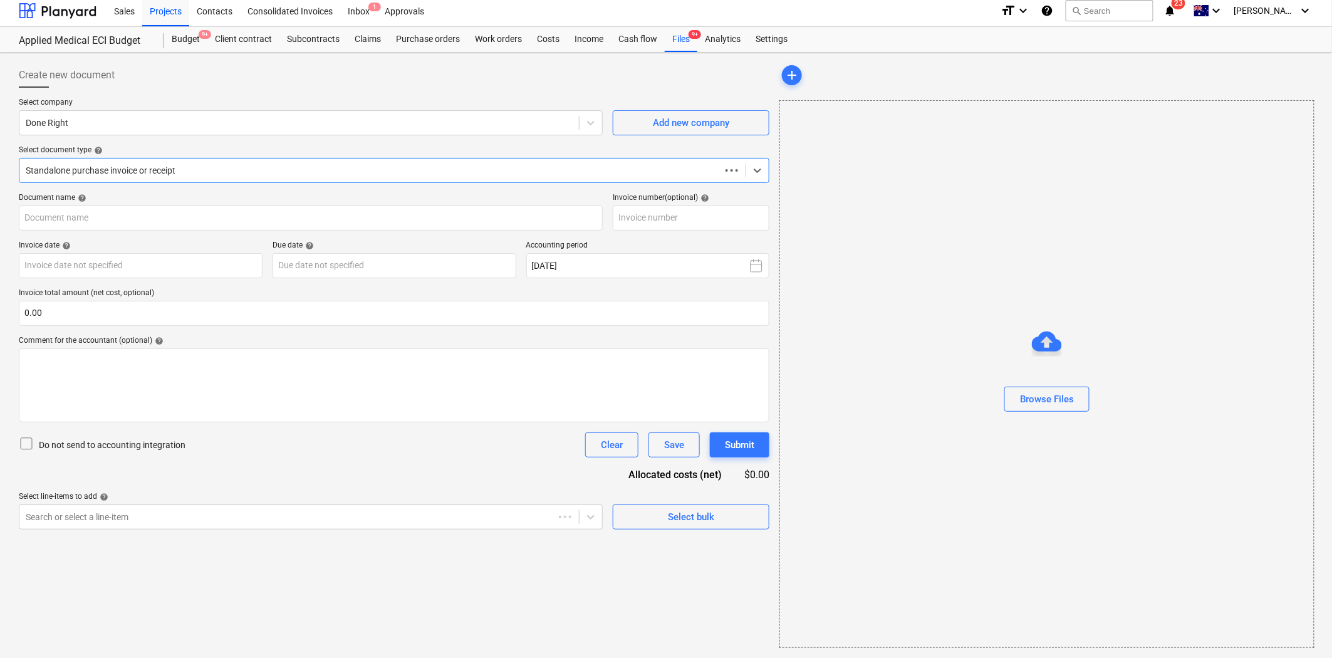
scroll to position [5, 0]
type input "GEEBUNG-03"
type input "[DATE]"
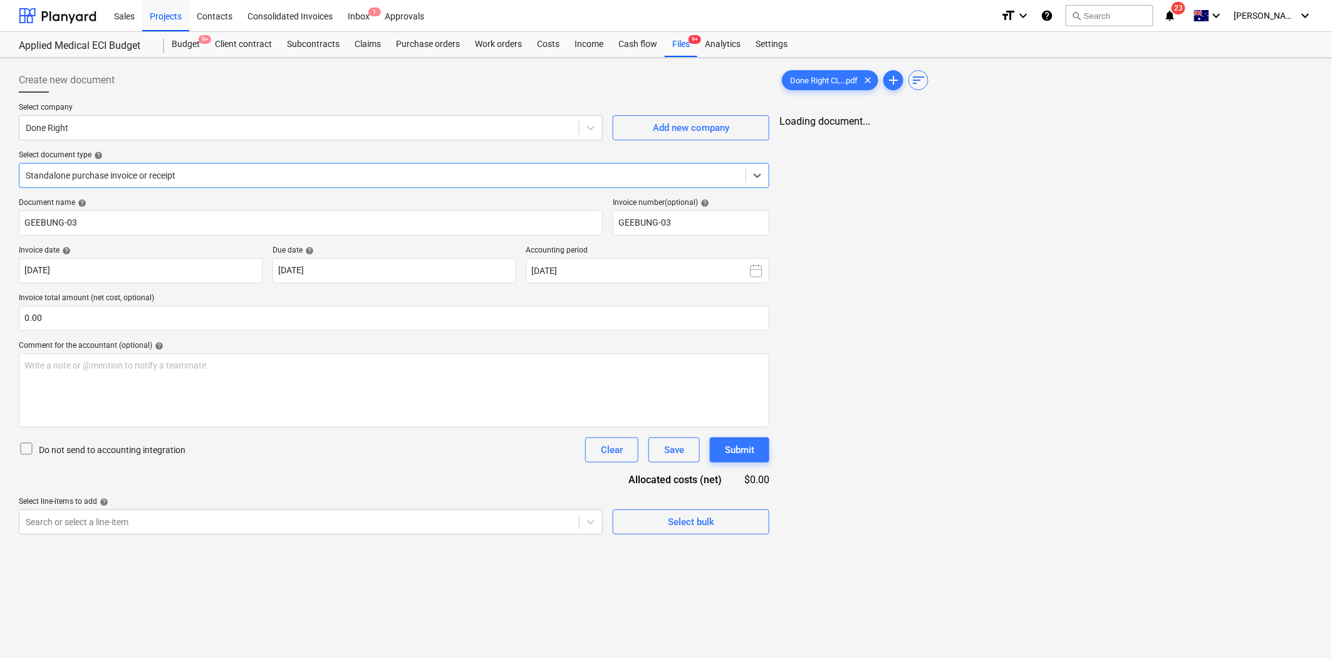
scroll to position [0, 0]
click at [1062, 132] on link "2" at bounding box center [1058, 132] width 15 height 15
click at [1037, 138] on link "1" at bounding box center [1033, 132] width 15 height 15
click at [1051, 137] on link "2" at bounding box center [1058, 132] width 15 height 15
click at [1030, 132] on link "1" at bounding box center [1033, 132] width 15 height 15
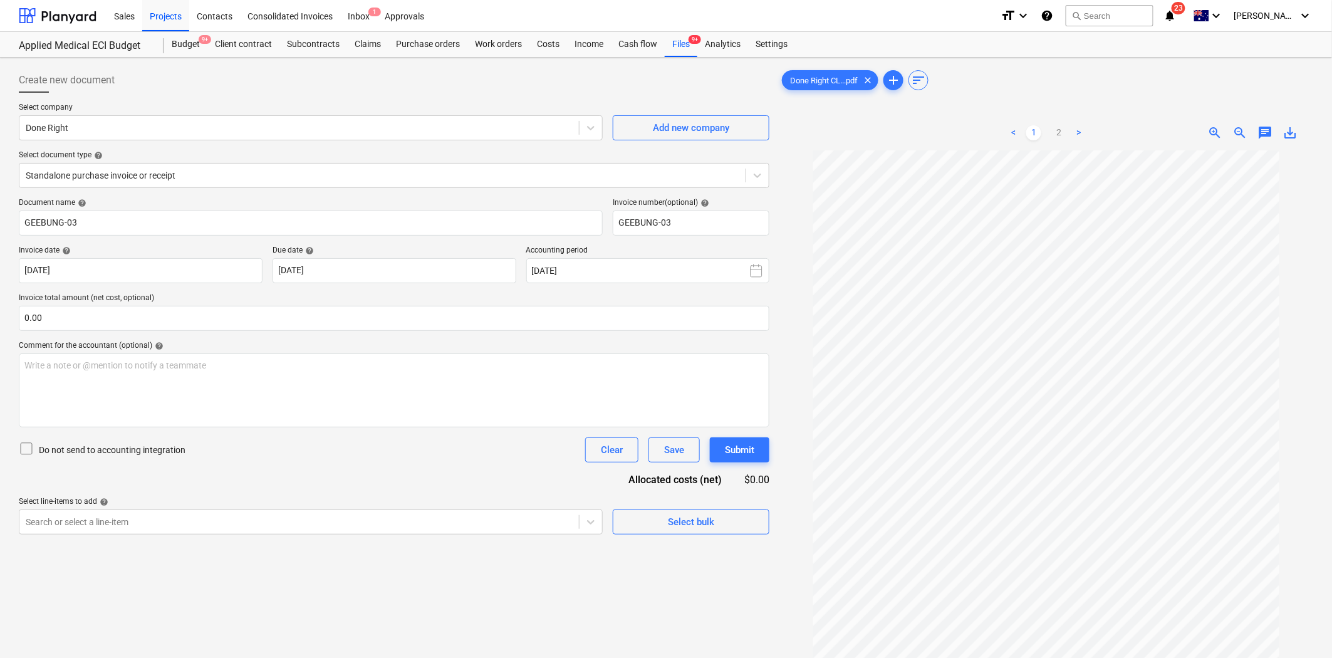
scroll to position [39, 0]
click at [1059, 133] on link "2" at bounding box center [1058, 132] width 15 height 15
click at [1040, 132] on link "1" at bounding box center [1033, 132] width 15 height 15
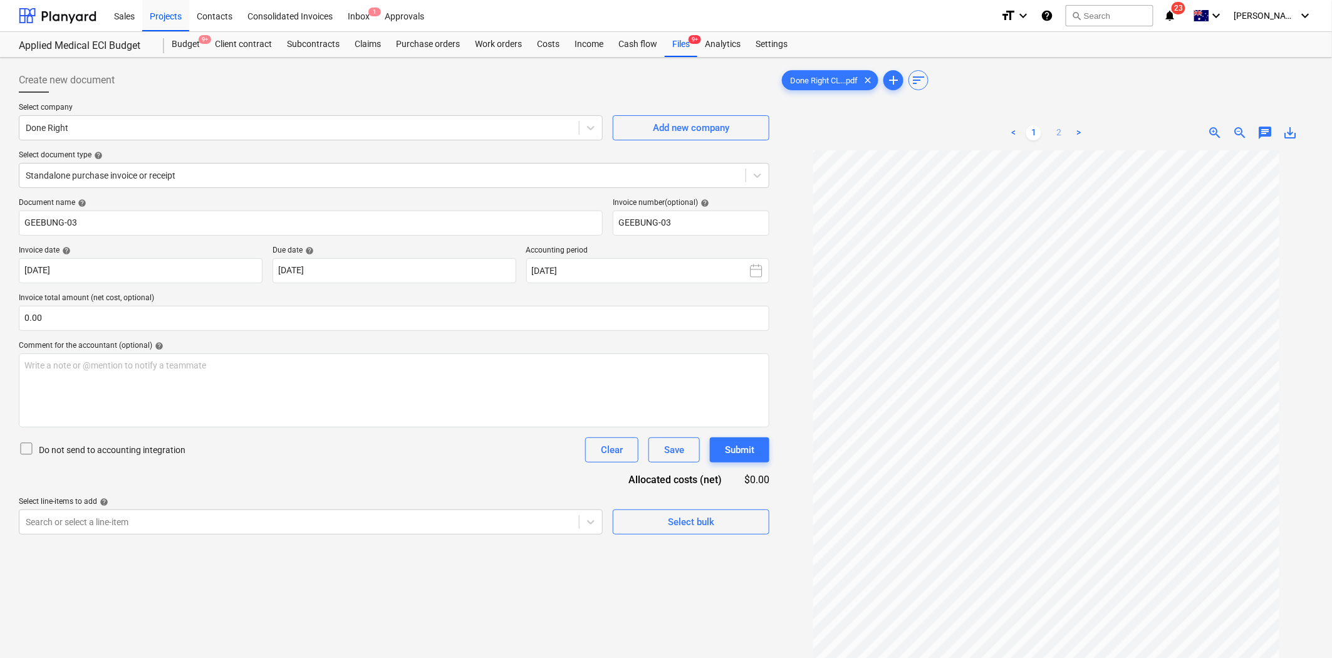
click at [1060, 137] on link "2" at bounding box center [1058, 132] width 15 height 15
click at [1031, 132] on link "1" at bounding box center [1033, 132] width 15 height 15
click at [685, 44] on div "Files 9+" at bounding box center [681, 44] width 33 height 25
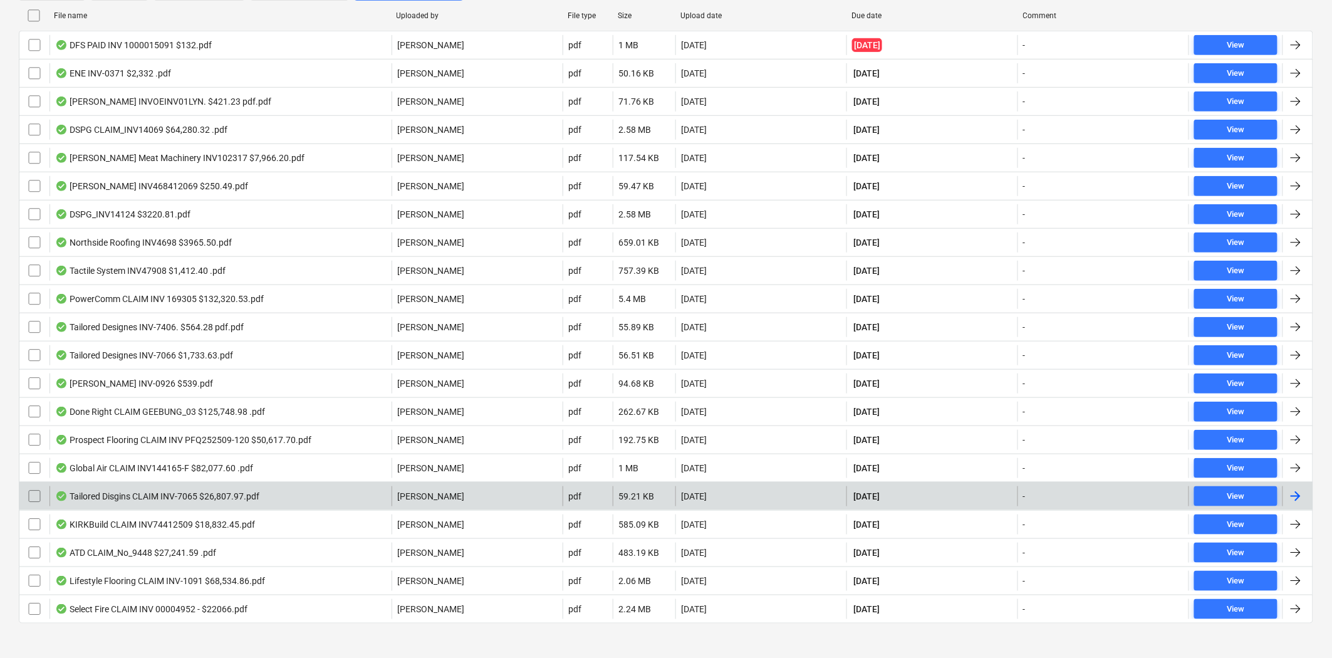
scroll to position [290, 0]
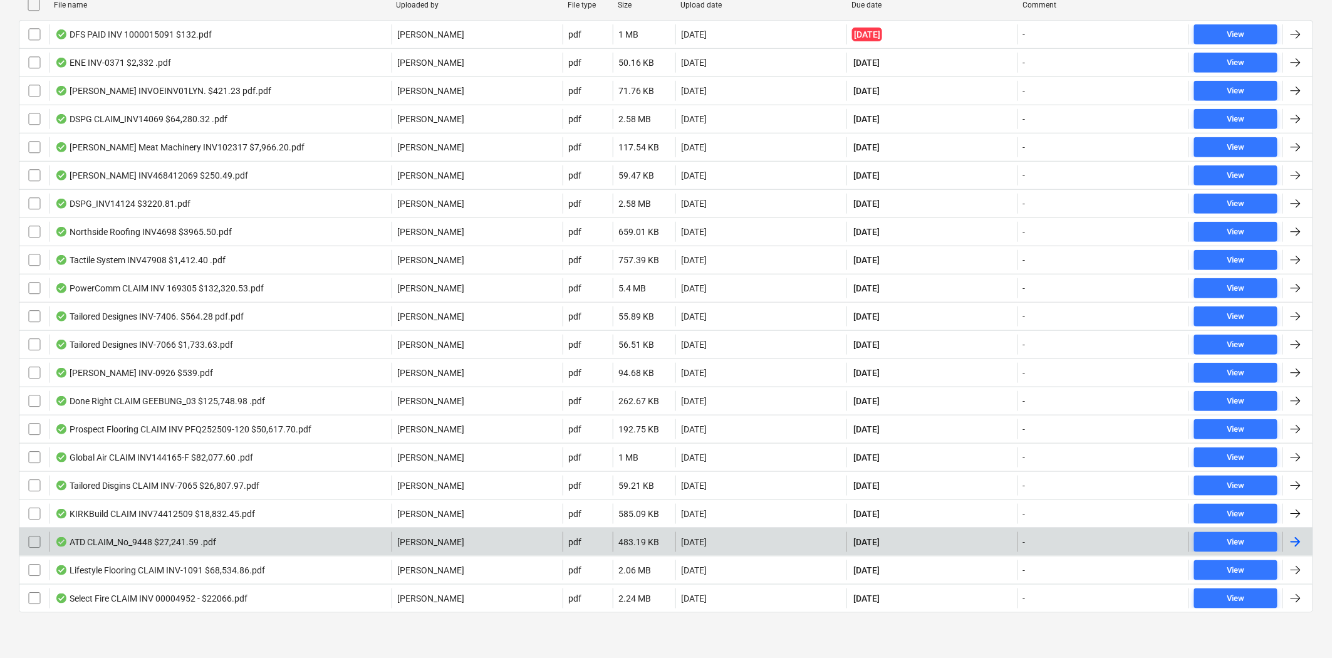
click at [197, 545] on div "ATD CLAIM_No_9448 $27,241.59 .pdf" at bounding box center [135, 542] width 161 height 10
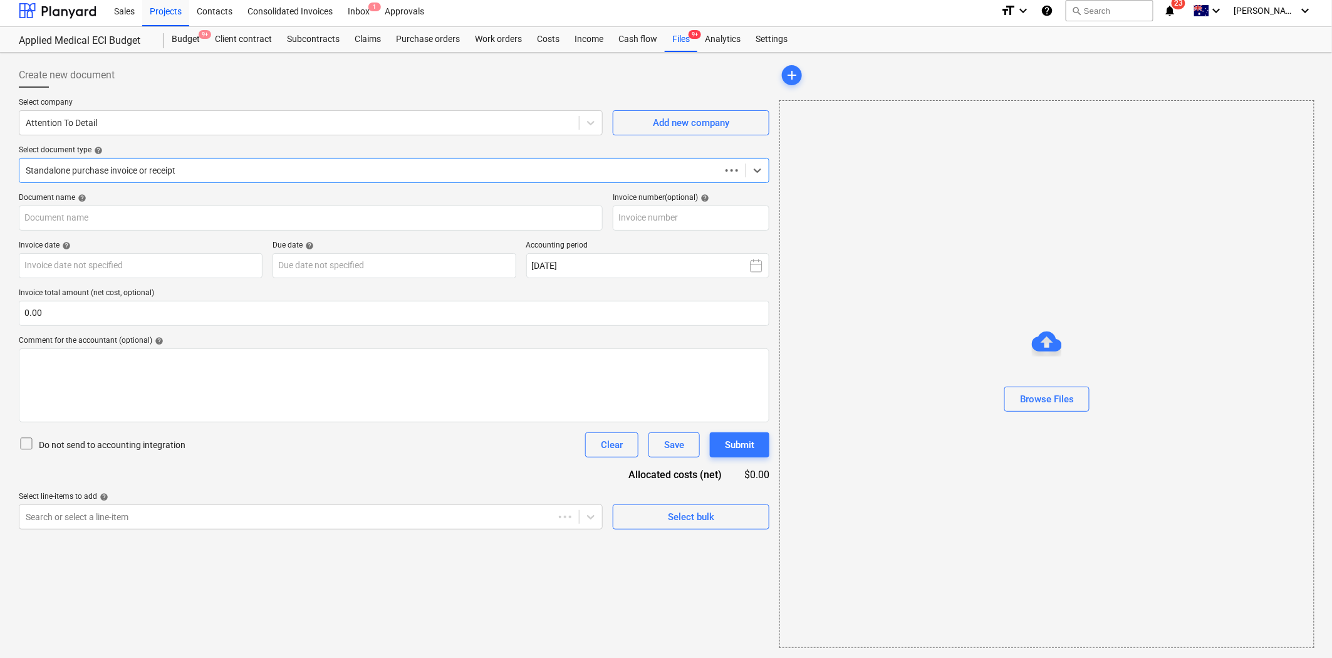
scroll to position [5, 0]
type input "9448"
type input "[DATE]"
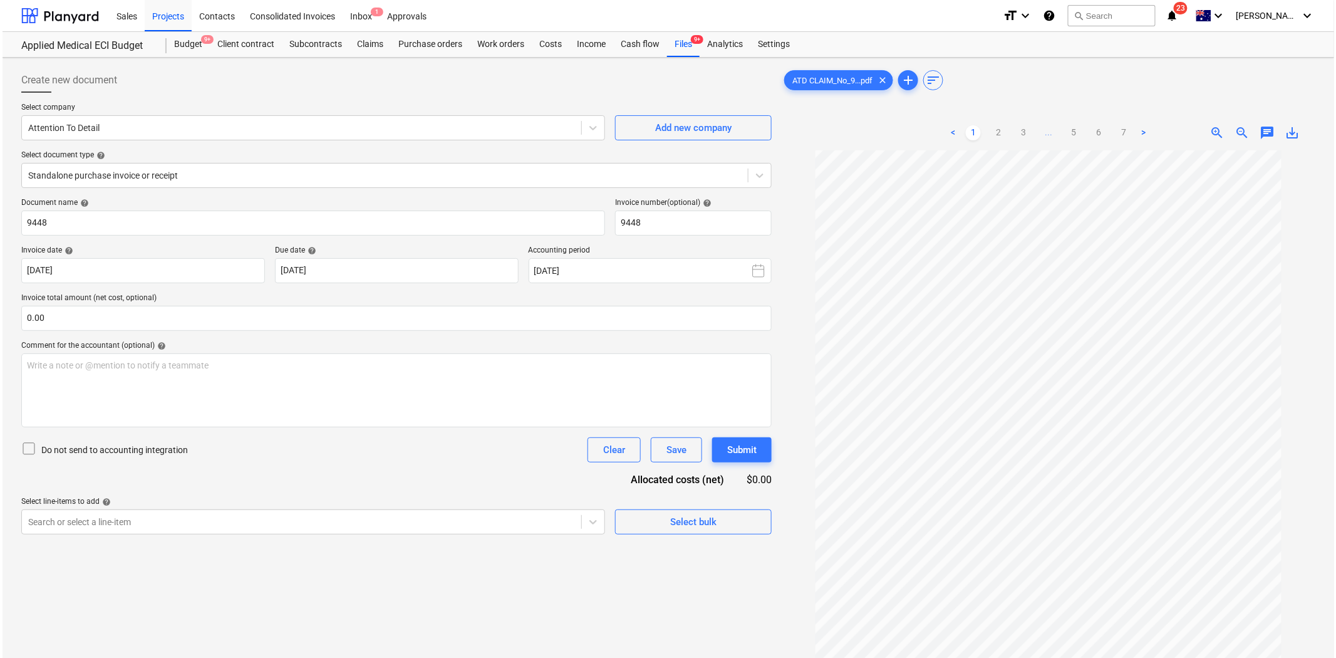
scroll to position [0, 0]
click at [994, 133] on link "2" at bounding box center [996, 132] width 15 height 15
click at [1017, 141] on div "< 1 2 3 ... 5 6 7 >" at bounding box center [1045, 132] width 205 height 35
click at [1019, 134] on link "3" at bounding box center [1021, 132] width 15 height 15
click at [1049, 132] on link "4" at bounding box center [1046, 132] width 15 height 15
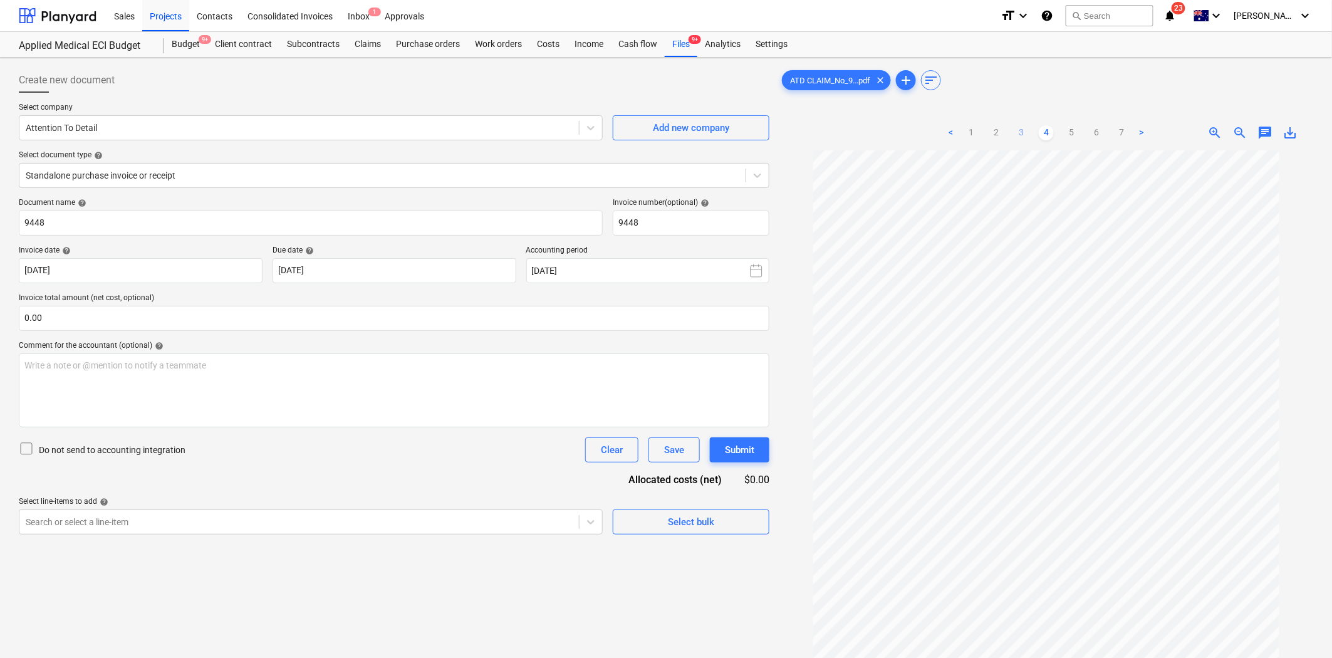
click at [1023, 133] on link "3" at bounding box center [1021, 132] width 15 height 15
click at [1042, 136] on link "4" at bounding box center [1046, 132] width 15 height 15
click at [1070, 134] on link "5" at bounding box center [1071, 132] width 15 height 15
click at [1094, 134] on link "6" at bounding box center [1096, 132] width 15 height 15
click at [1124, 134] on link "7" at bounding box center [1121, 132] width 15 height 15
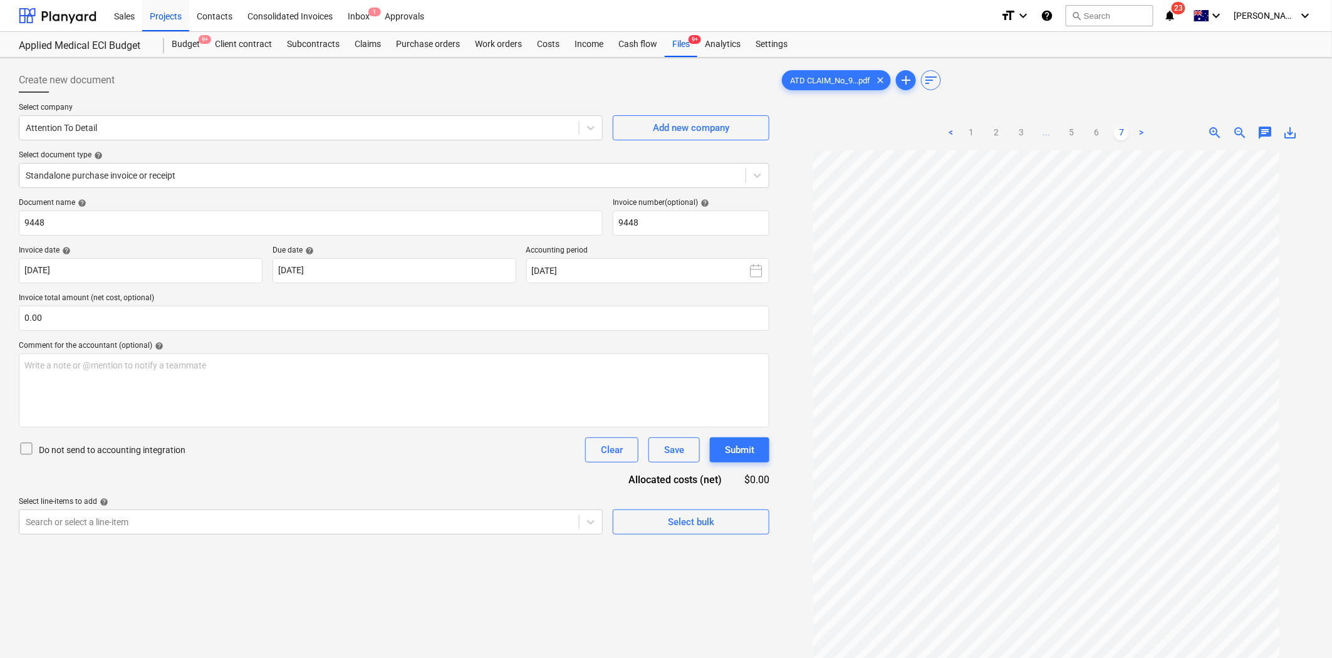
click at [1004, 132] on ul "< 1 2 3 ... 5 6 7 >" at bounding box center [1045, 132] width 205 height 15
click at [987, 133] on ul "< 1 2 3 ... 5 6 7 >" at bounding box center [1045, 132] width 205 height 15
click at [995, 132] on link "2" at bounding box center [996, 132] width 15 height 15
click at [1021, 133] on link "3" at bounding box center [1021, 132] width 15 height 15
drag, startPoint x: 185, startPoint y: 50, endPoint x: 219, endPoint y: 52, distance: 33.9
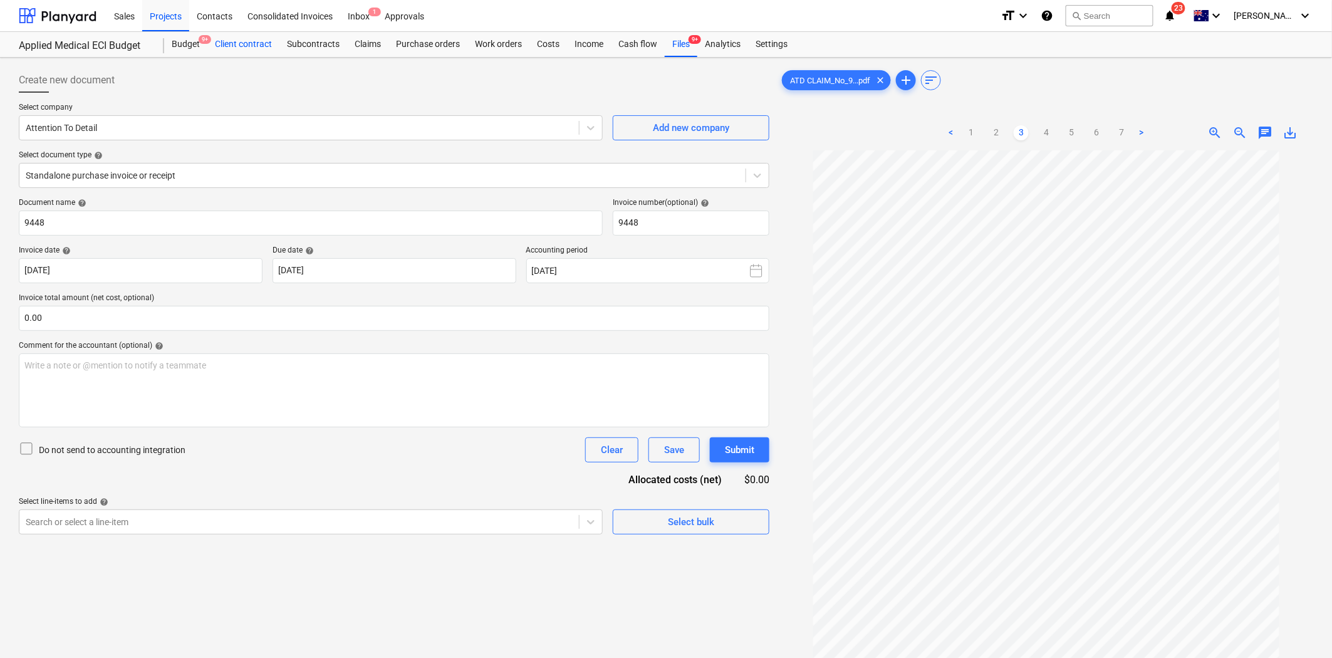
click at [187, 49] on div "Budget 9+" at bounding box center [185, 44] width 43 height 25
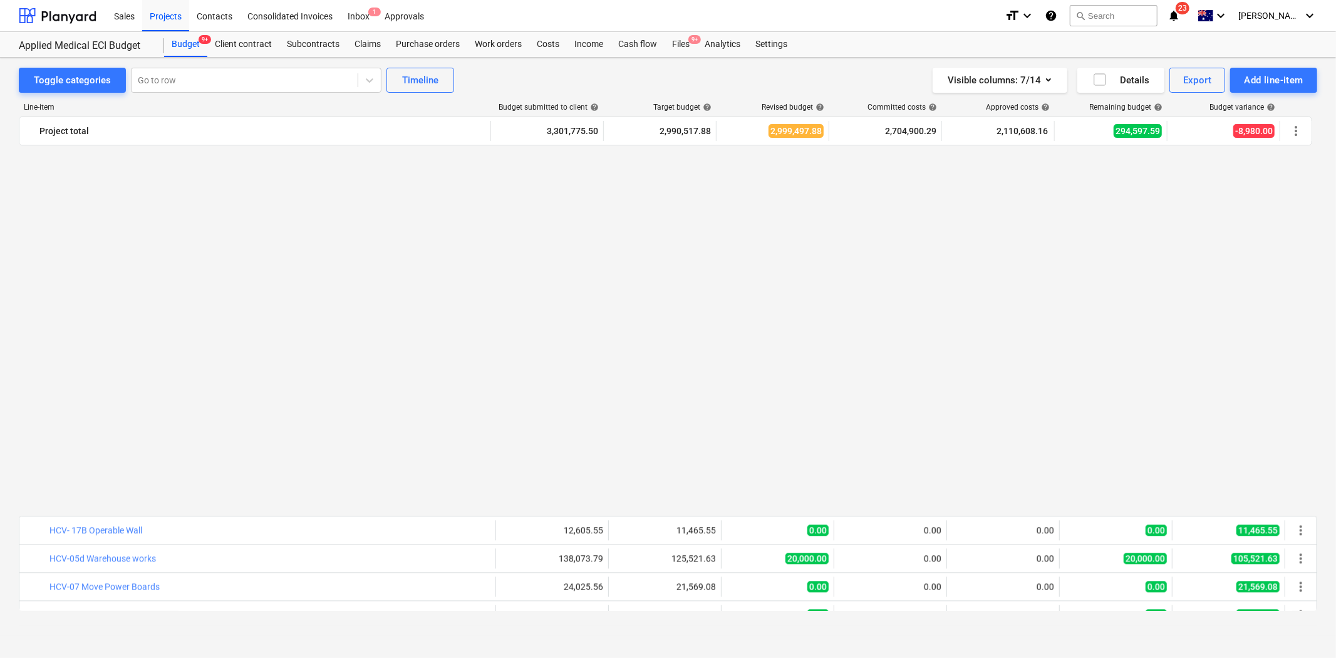
scroll to position [2838, 0]
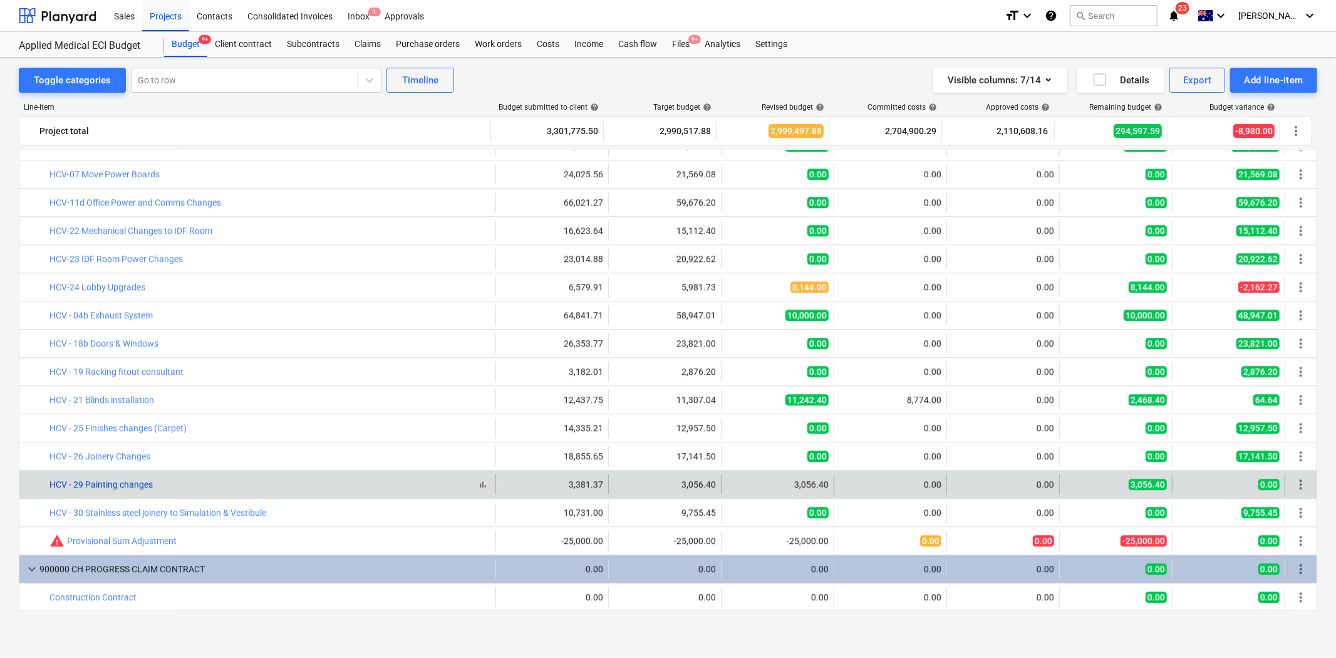
click at [104, 483] on link "HCV - 29 Painting changes" at bounding box center [100, 484] width 103 height 10
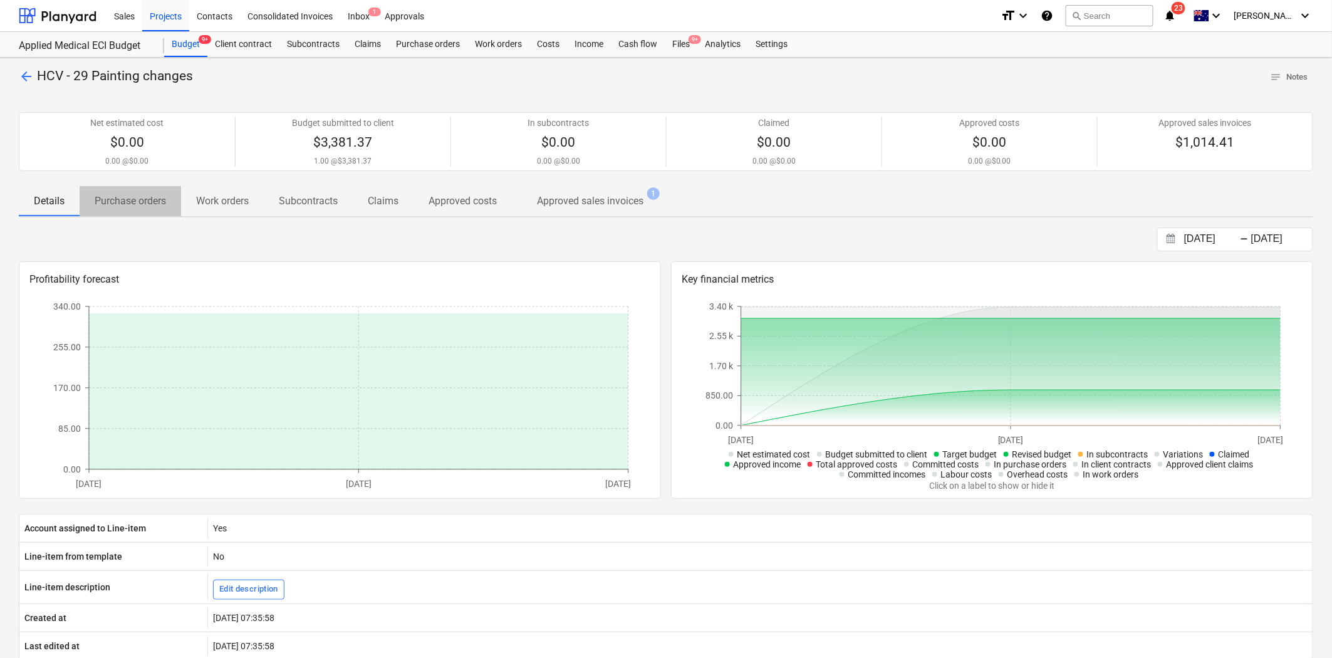
click at [147, 204] on p "Purchase orders" at bounding box center [130, 201] width 71 height 15
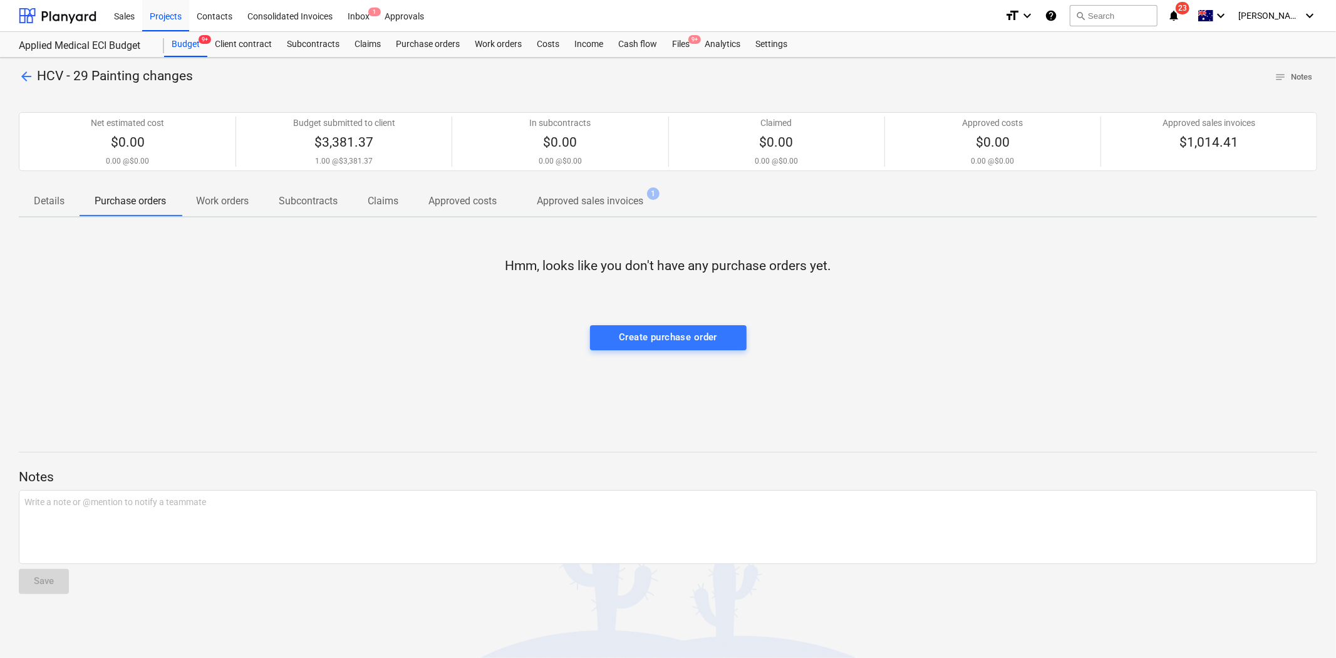
click at [242, 199] on p "Work orders" at bounding box center [222, 201] width 53 height 15
click at [299, 197] on p "Subcontracts" at bounding box center [308, 201] width 59 height 15
click at [397, 199] on p "Claims" at bounding box center [383, 201] width 31 height 15
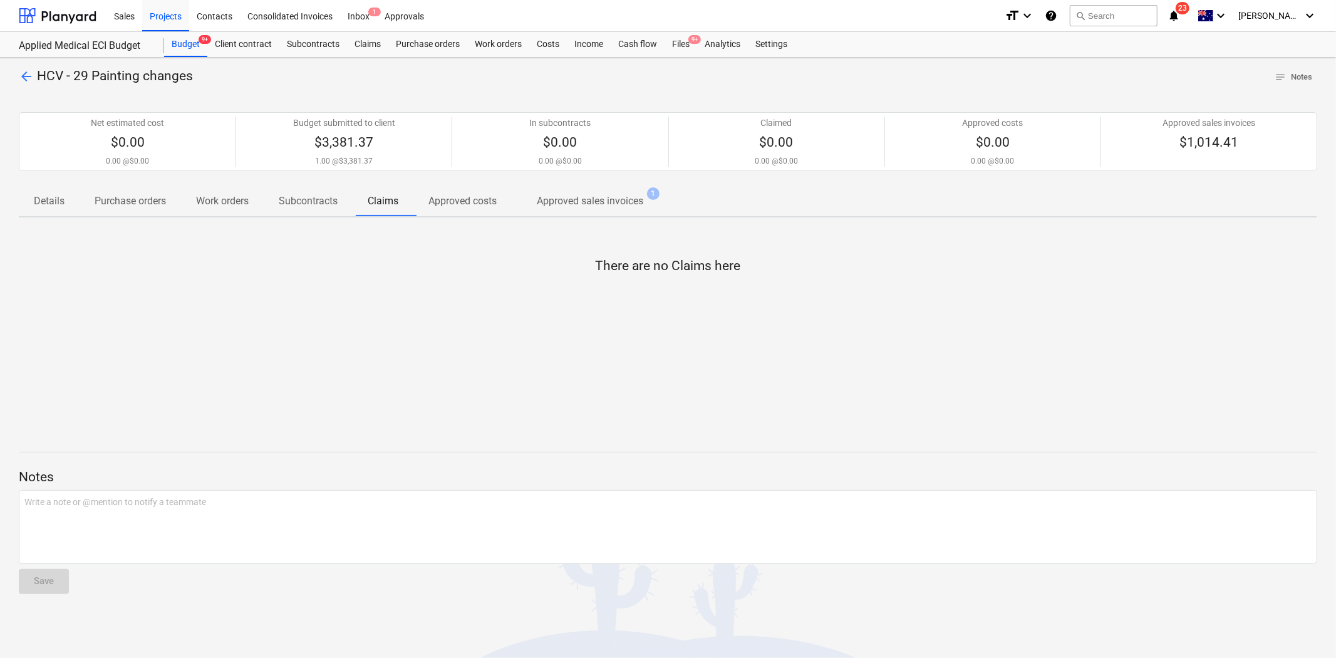
click at [21, 76] on span "arrow_back" at bounding box center [26, 76] width 15 height 15
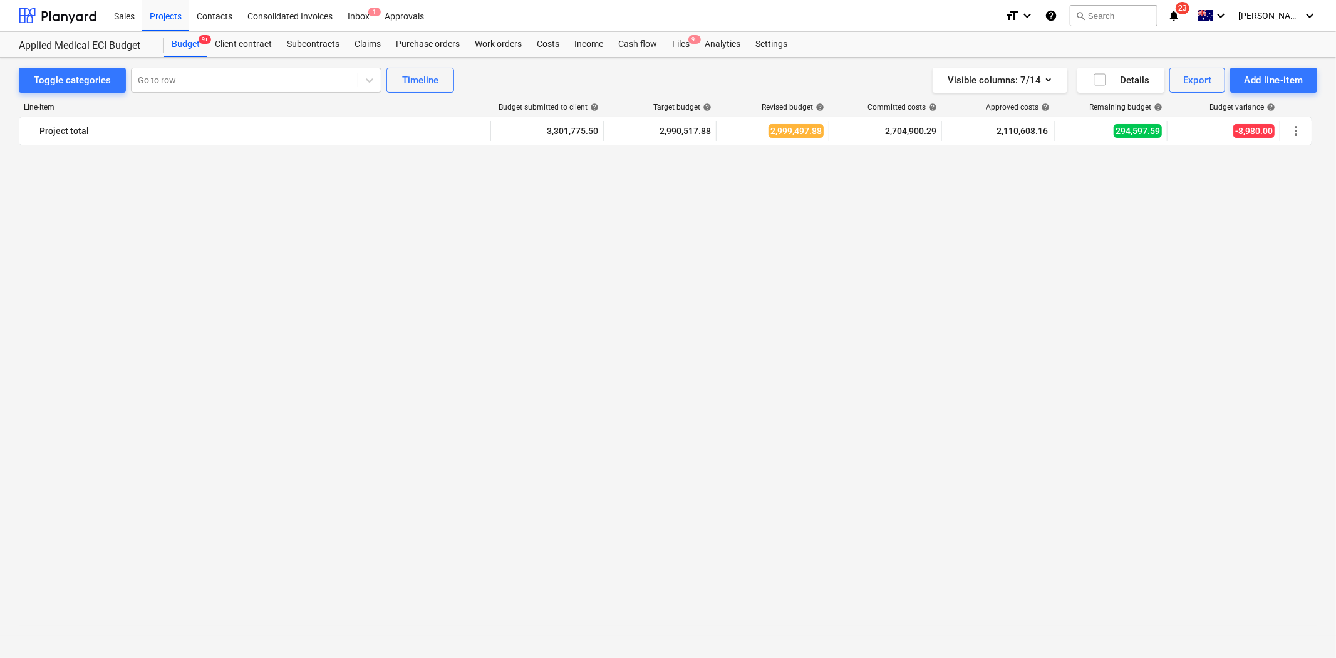
scroll to position [2838, 0]
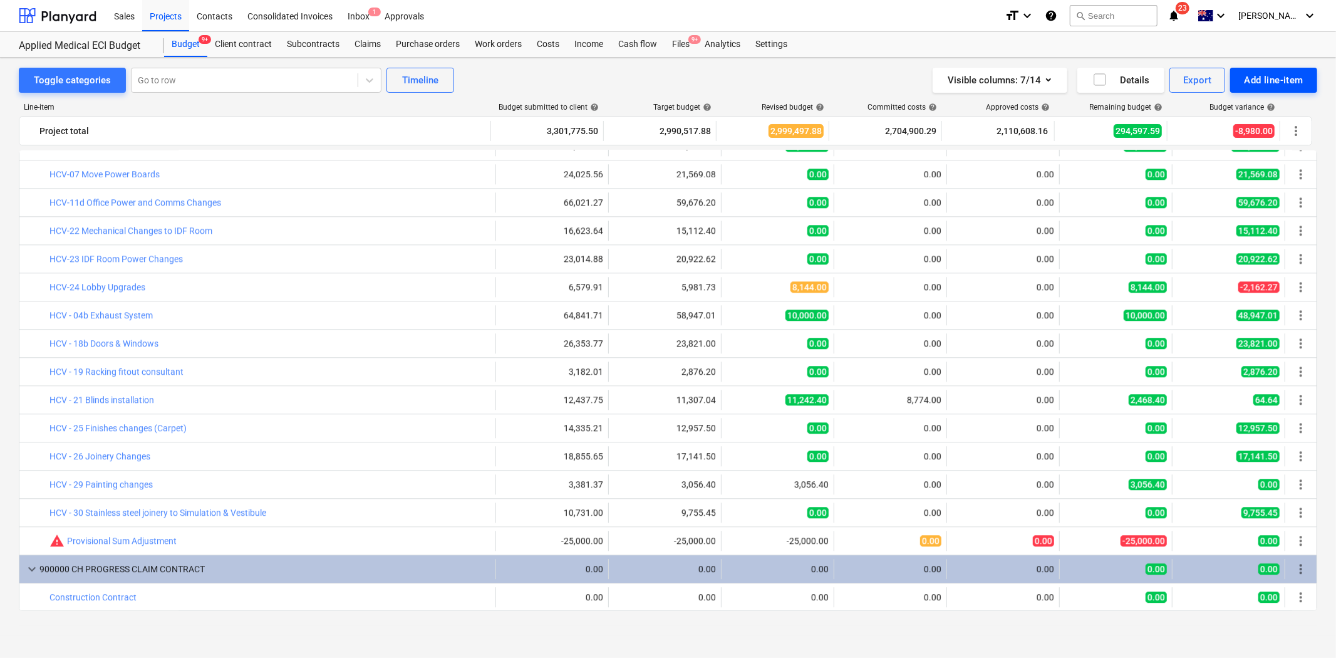
click at [1202, 84] on div "Add line-item" at bounding box center [1274, 80] width 60 height 16
click at [1202, 152] on div "Add client variation" at bounding box center [1252, 155] width 130 height 22
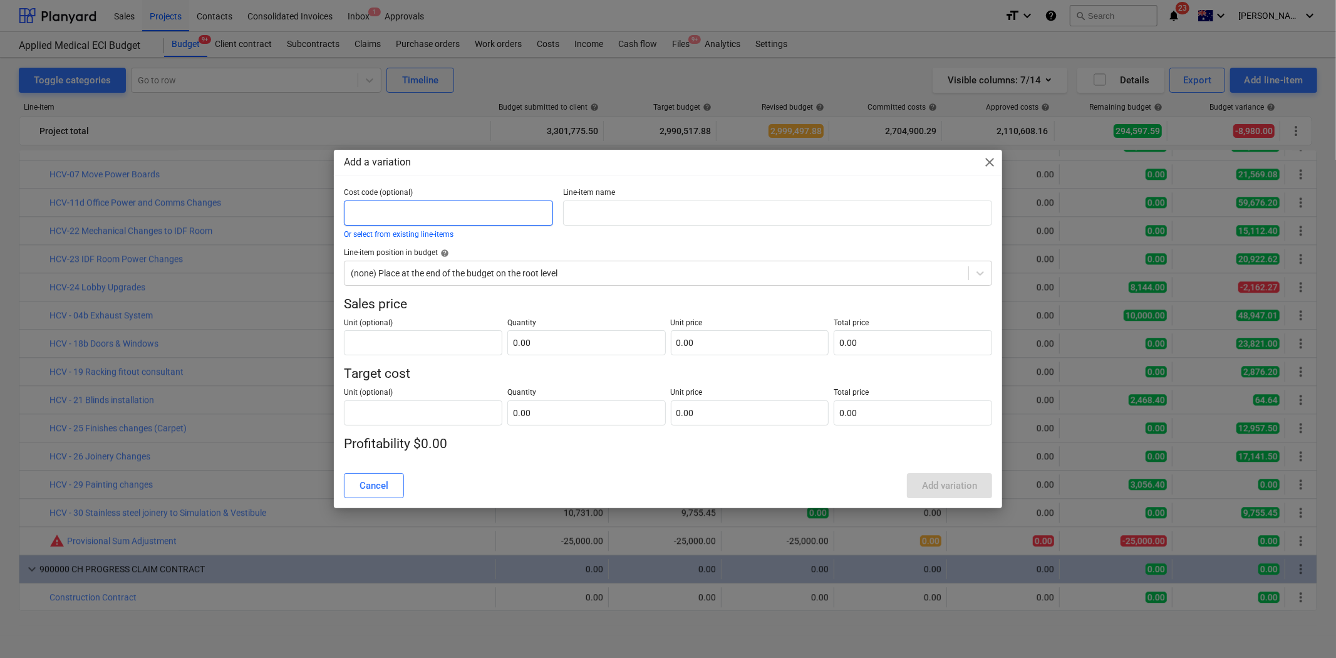
click at [442, 210] on input "text" at bounding box center [448, 212] width 209 height 25
click at [593, 212] on input "text" at bounding box center [777, 212] width 428 height 25
click at [437, 214] on input "text" at bounding box center [448, 212] width 209 height 25
click at [440, 234] on button "Or select from existing line-items" at bounding box center [399, 235] width 110 height 8
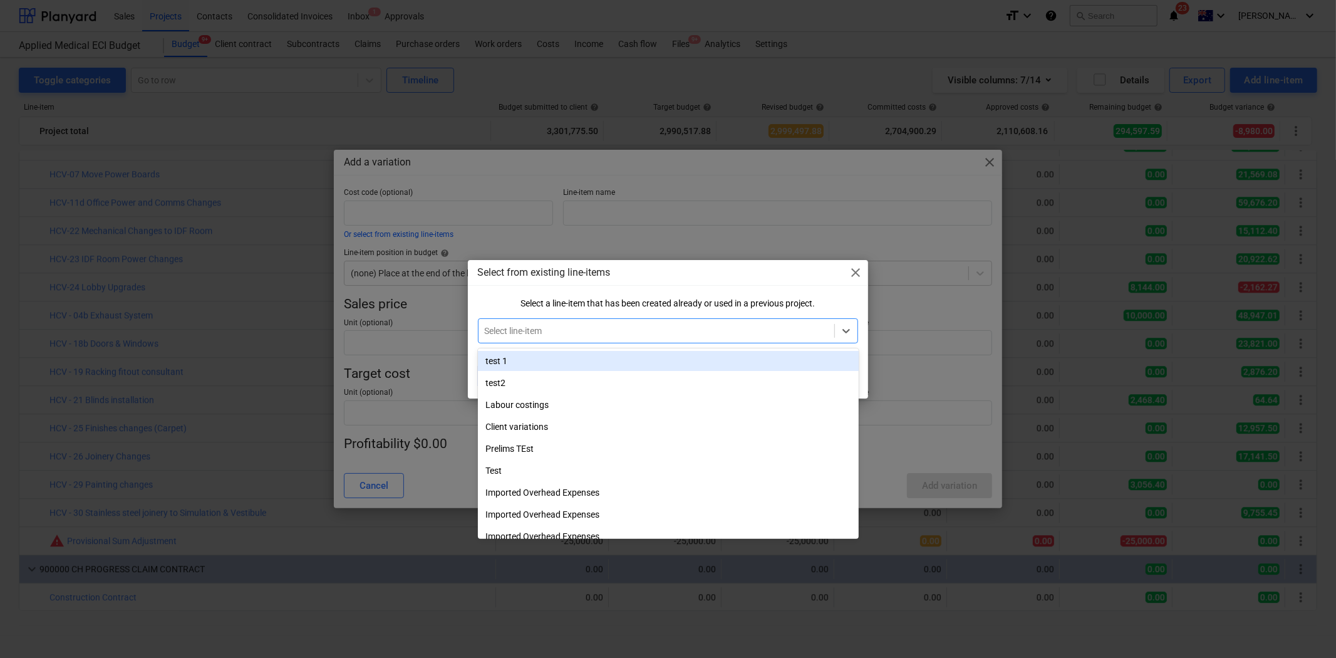
click at [552, 331] on div at bounding box center [657, 330] width 344 height 13
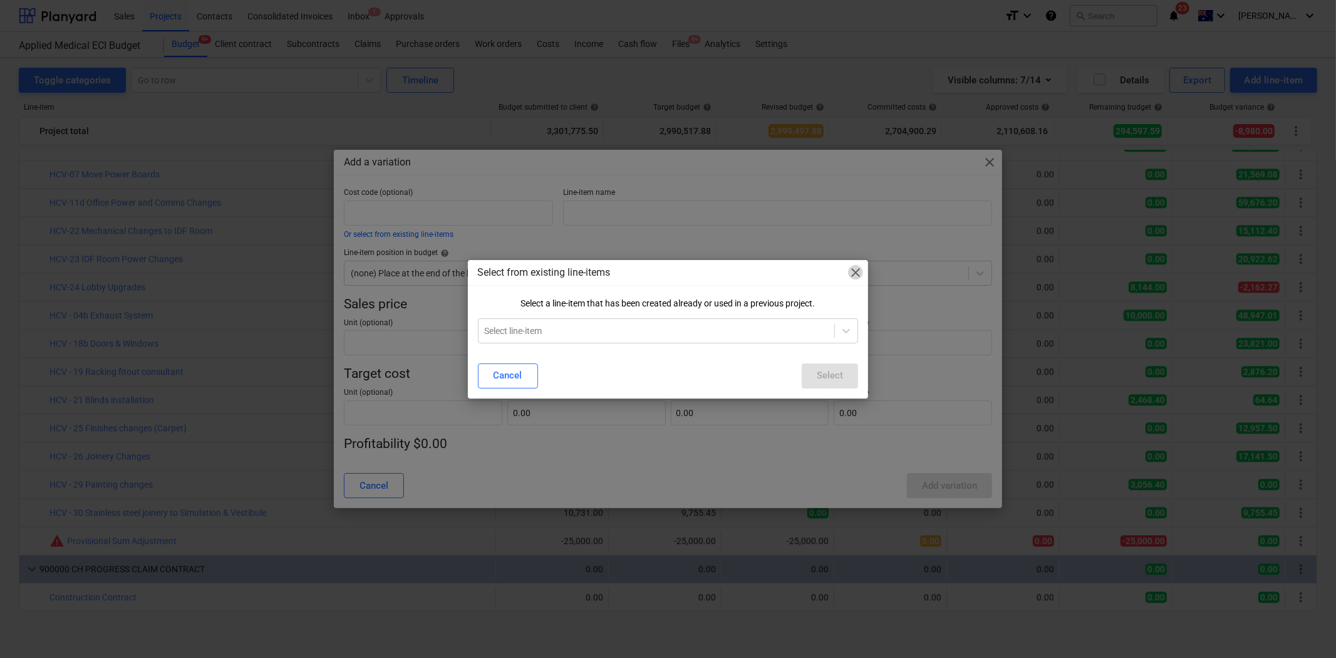
click at [854, 272] on span "close" at bounding box center [855, 272] width 15 height 15
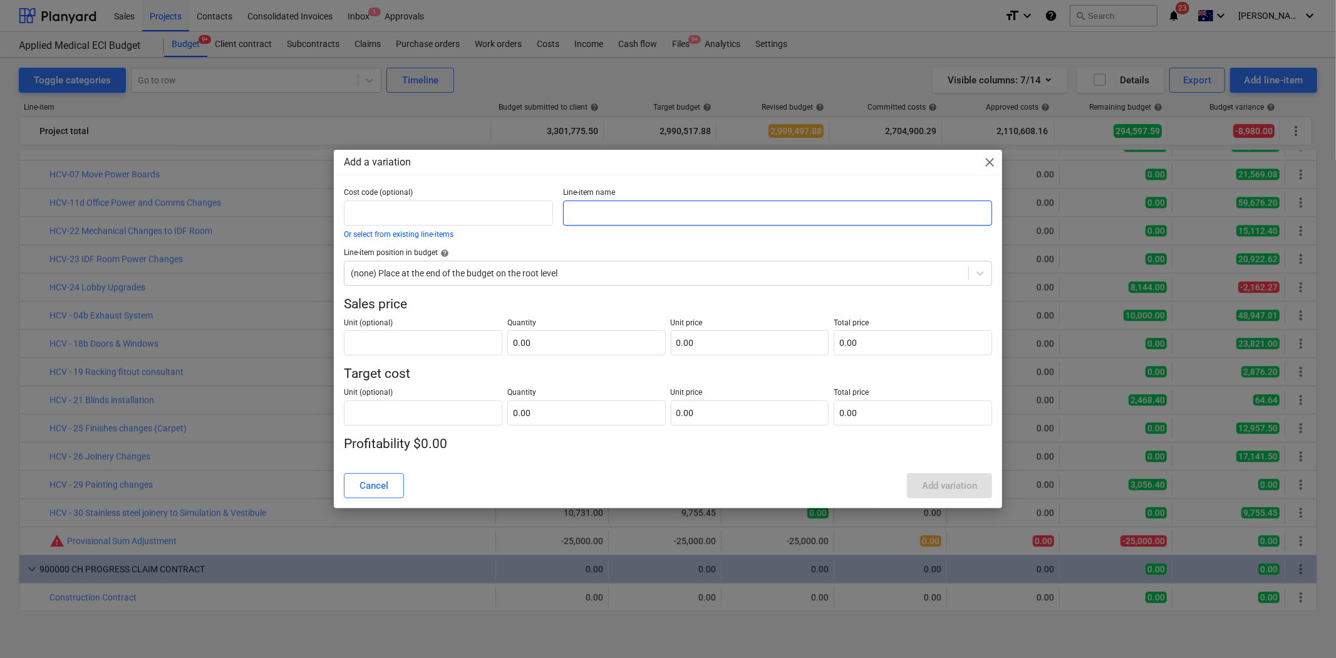
click at [636, 214] on input "text" at bounding box center [777, 212] width 428 height 25
click at [549, 271] on div at bounding box center [656, 273] width 611 height 13
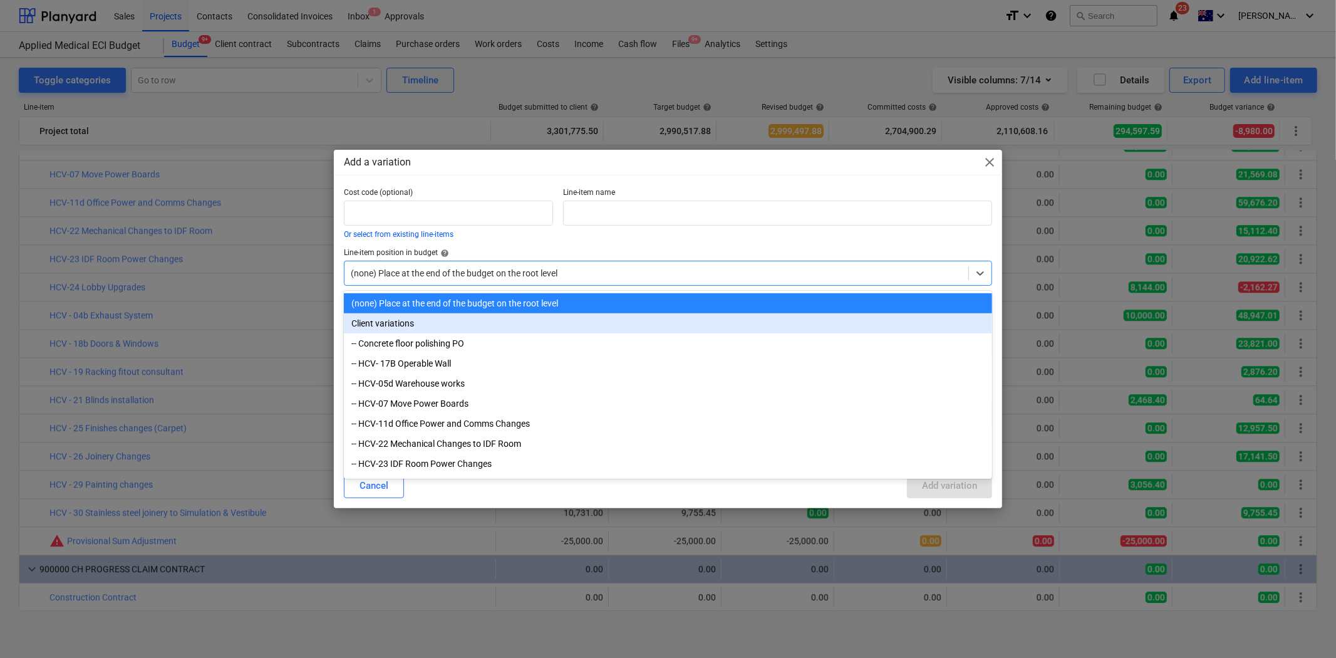
click at [448, 326] on div "Client variations" at bounding box center [668, 323] width 648 height 20
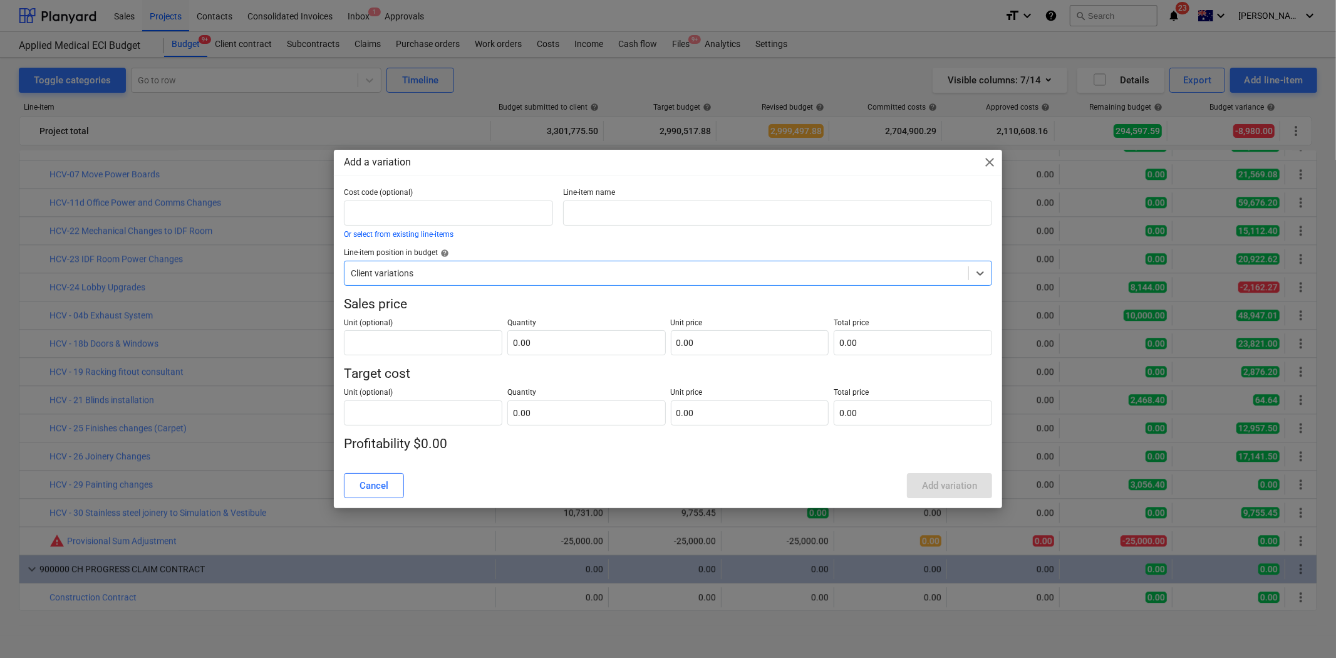
click at [983, 158] on span "close" at bounding box center [989, 162] width 15 height 15
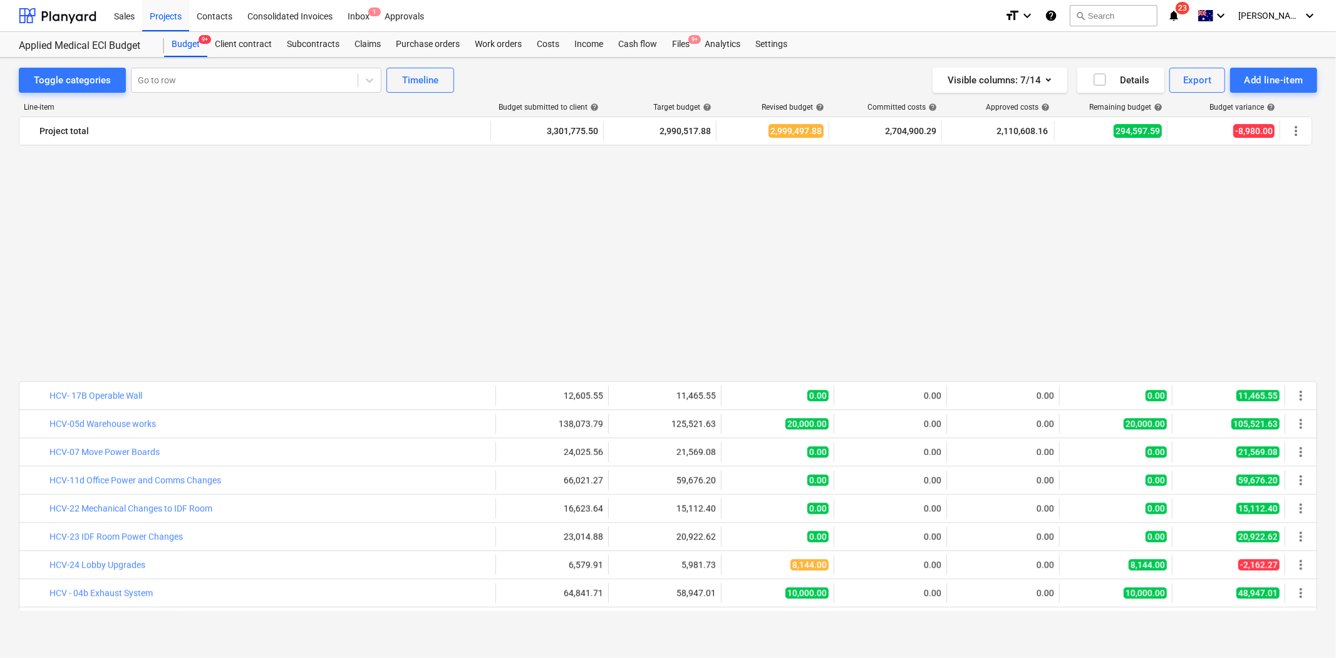
scroll to position [2838, 0]
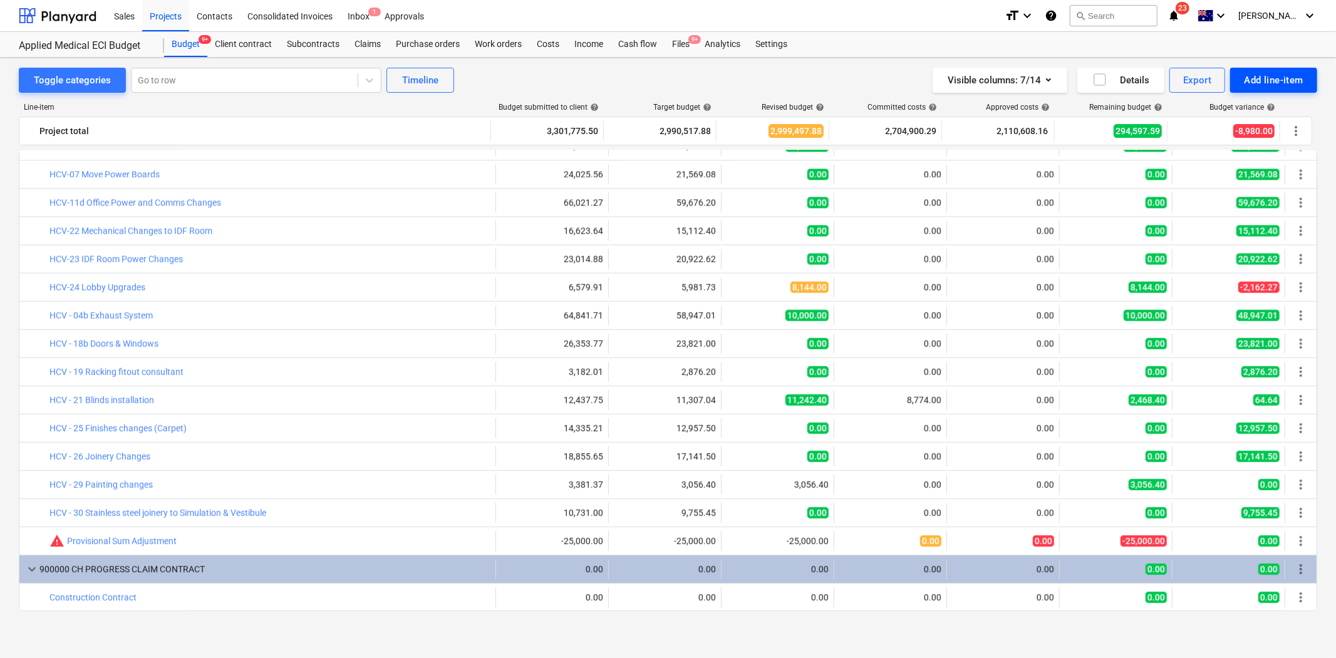
click at [1202, 77] on div "Add line-item" at bounding box center [1274, 80] width 60 height 16
click at [1202, 154] on div "Add client variation" at bounding box center [1252, 155] width 130 height 22
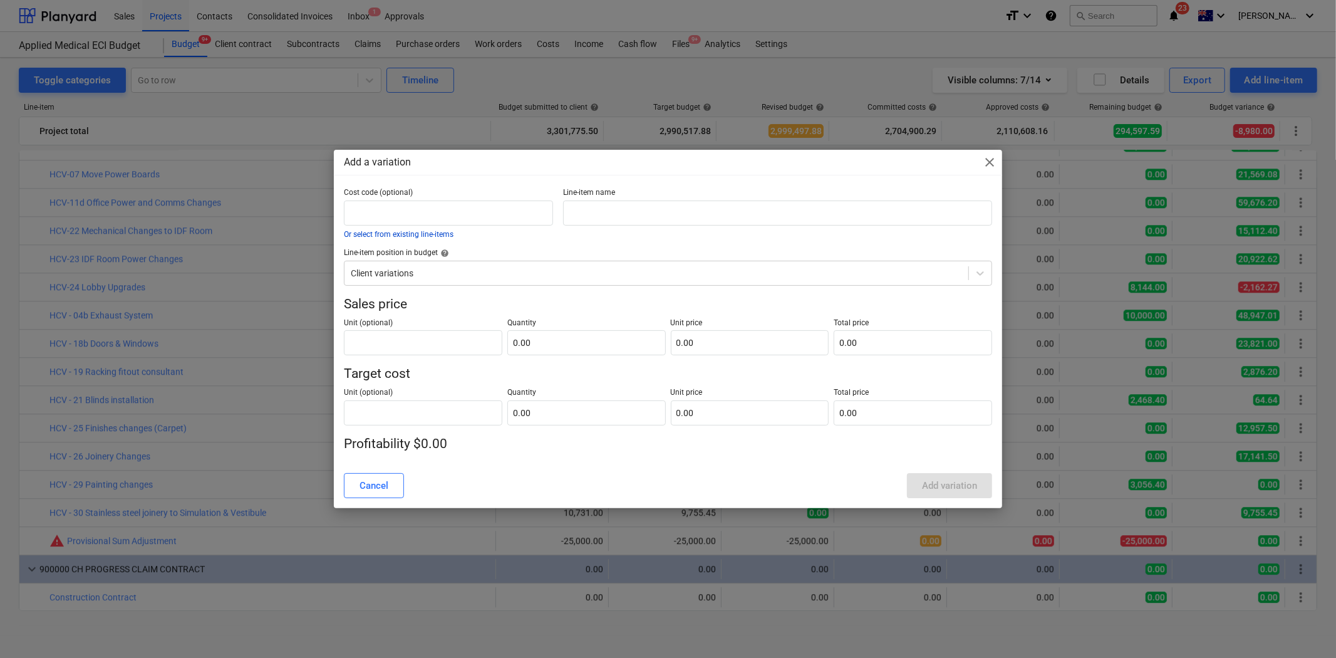
click at [406, 232] on button "Or select from existing line-items" at bounding box center [399, 235] width 110 height 8
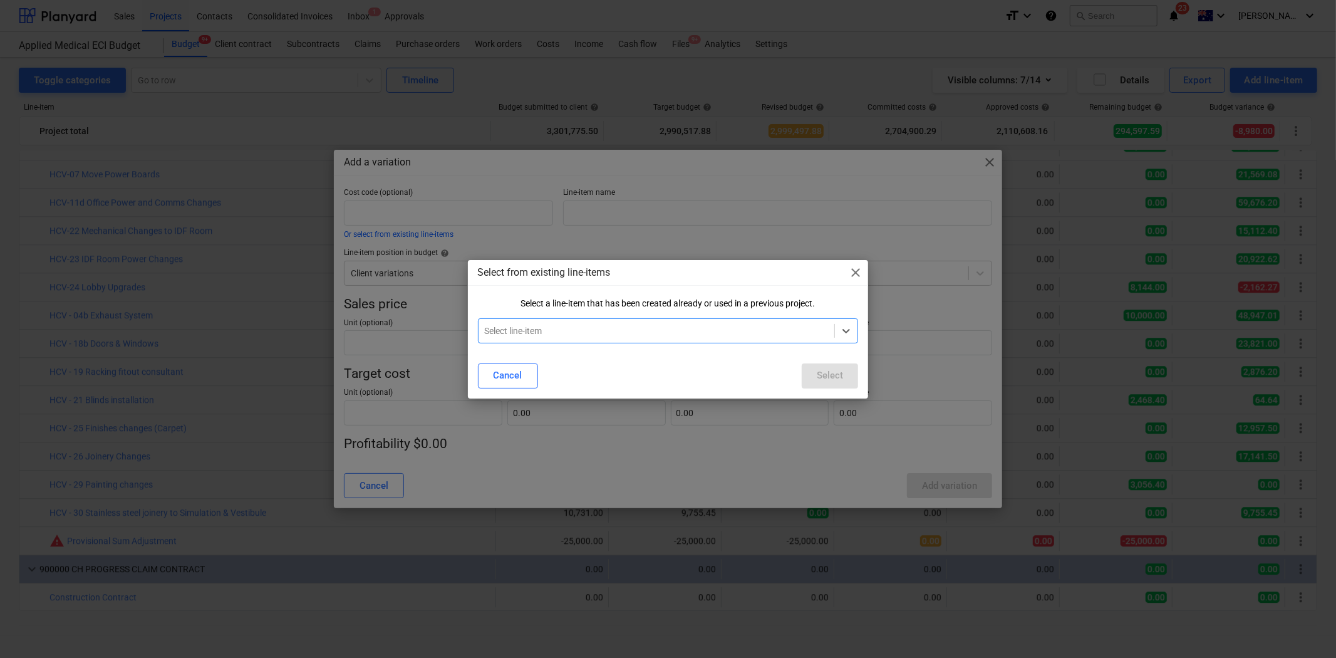
click at [698, 318] on div "Select line-item" at bounding box center [668, 330] width 381 height 25
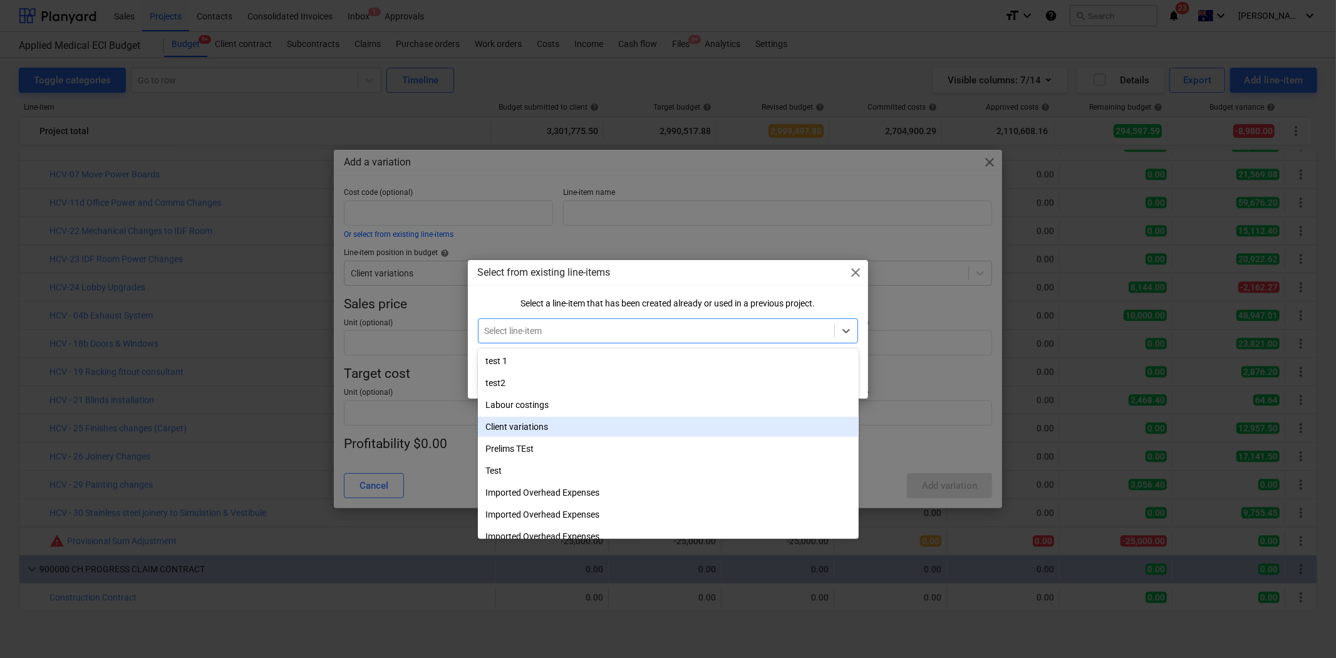
click at [550, 428] on div "Client variations" at bounding box center [668, 427] width 381 height 20
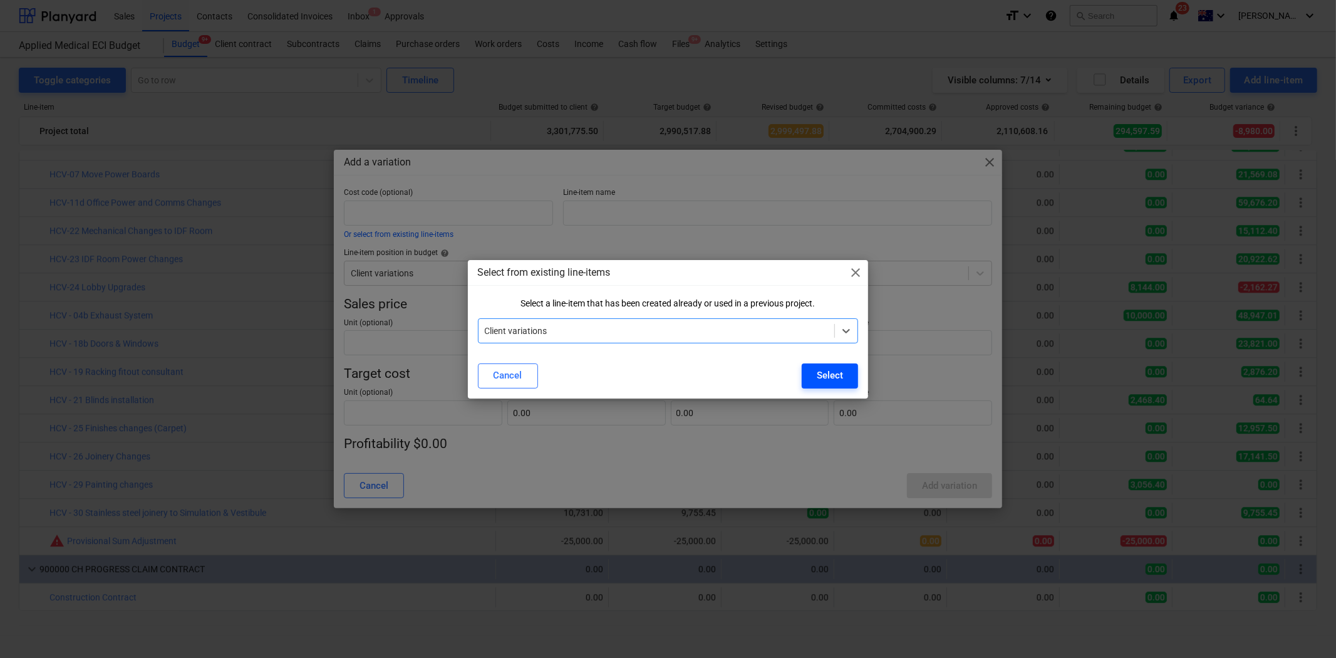
click at [843, 378] on div "Select" at bounding box center [830, 375] width 26 height 16
type input "Client variations"
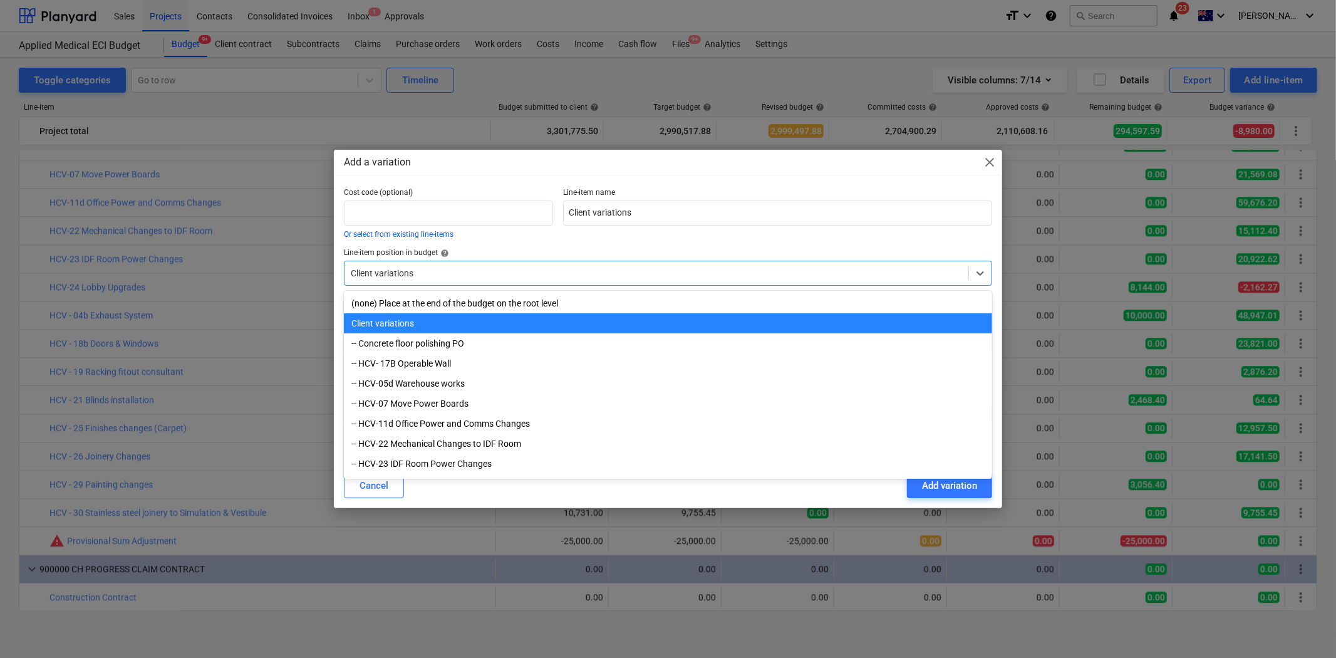
click at [511, 271] on div at bounding box center [656, 273] width 611 height 13
click at [633, 204] on input "Client variations" at bounding box center [777, 212] width 428 height 25
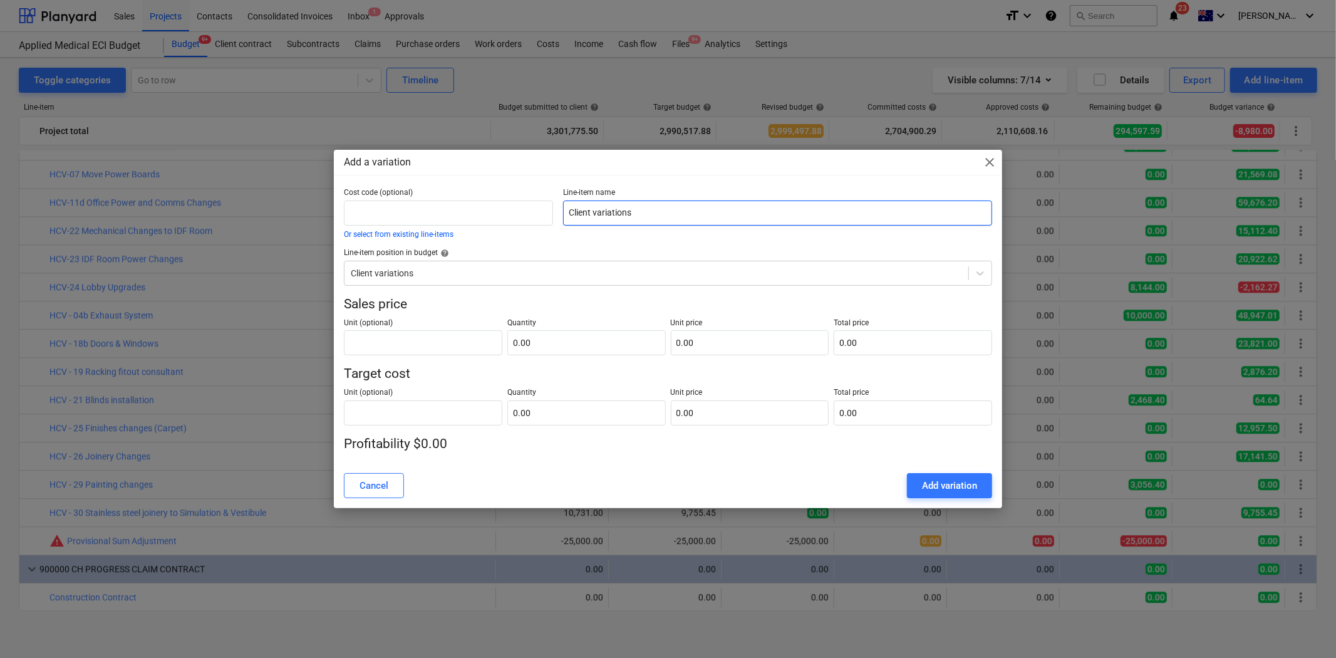
drag, startPoint x: 653, startPoint y: 211, endPoint x: 477, endPoint y: 229, distance: 176.9
click at [477, 229] on div "Cost code (optional) Or select from existing line-items Line-item name Client v…" at bounding box center [668, 213] width 658 height 60
click at [472, 276] on div at bounding box center [656, 273] width 611 height 13
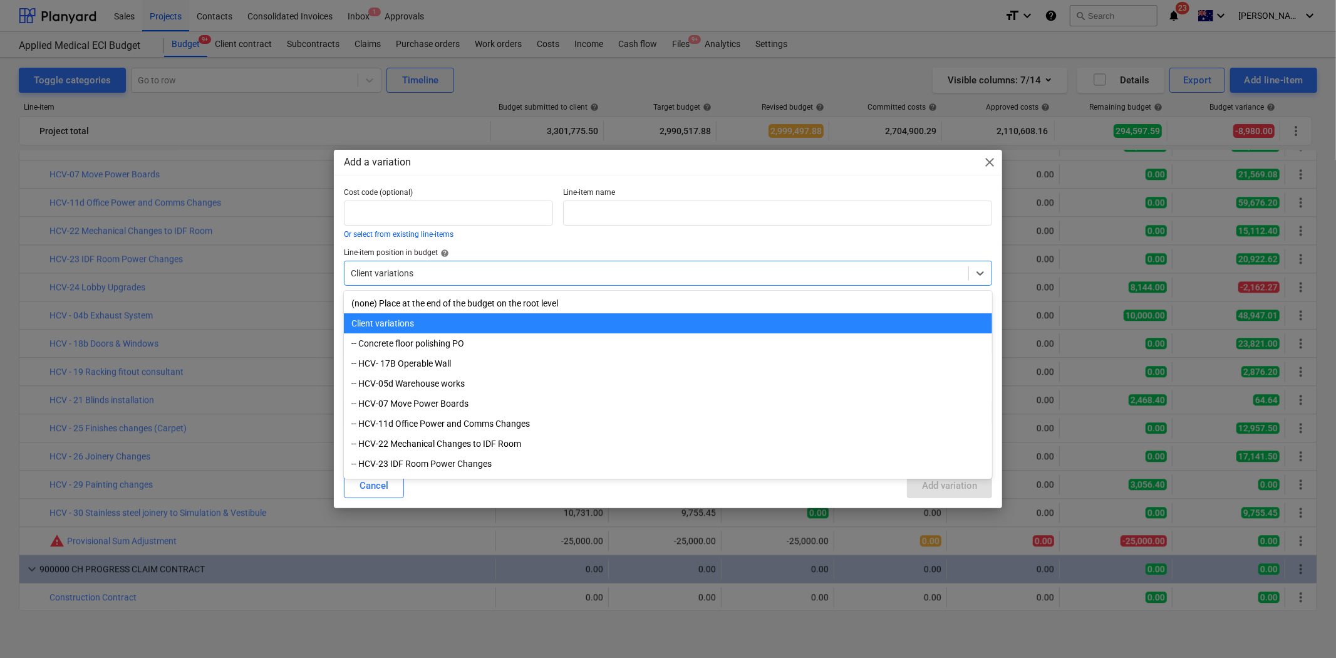
click at [450, 320] on div "Client variations" at bounding box center [668, 323] width 648 height 20
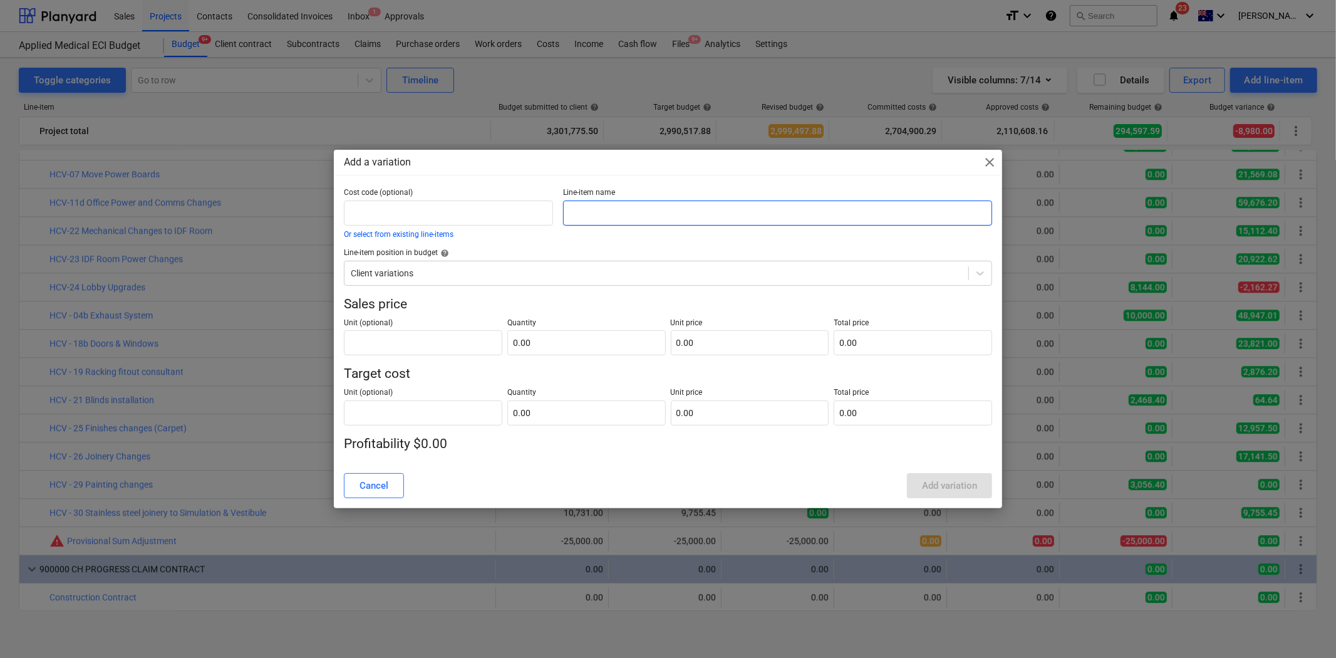
click at [595, 204] on input "text" at bounding box center [777, 212] width 428 height 25
click at [459, 272] on div at bounding box center [656, 273] width 611 height 13
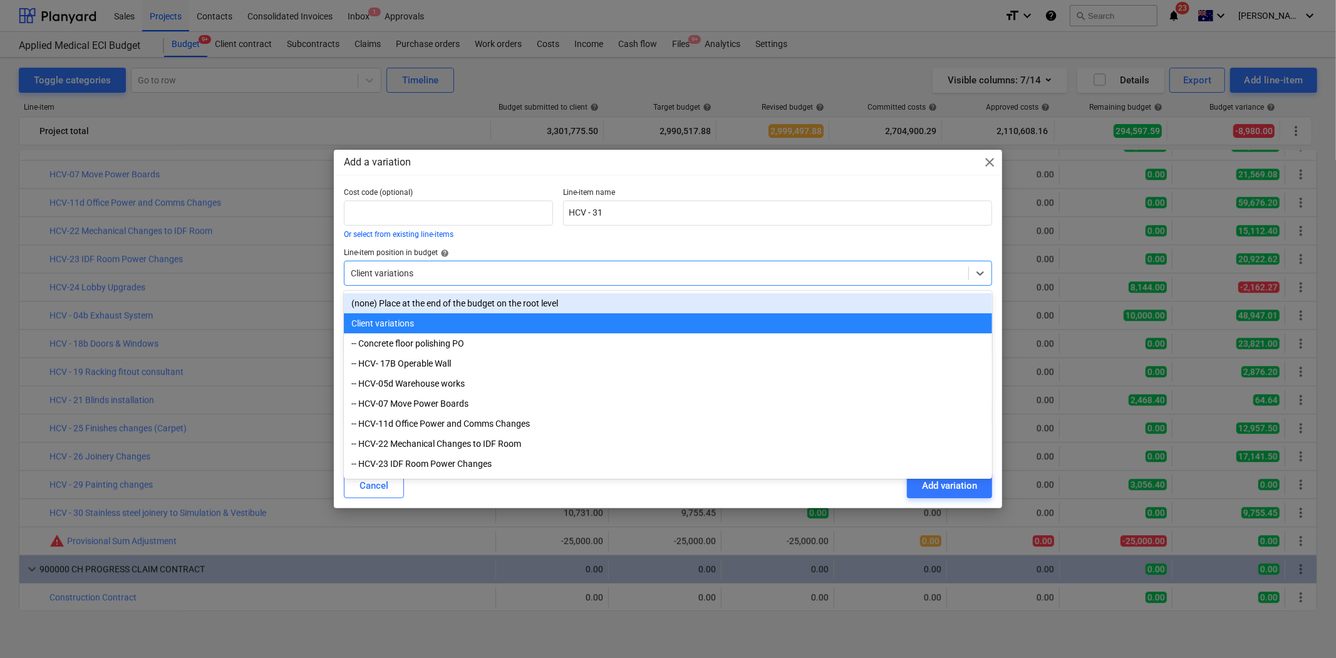
click at [459, 271] on div at bounding box center [656, 273] width 611 height 13
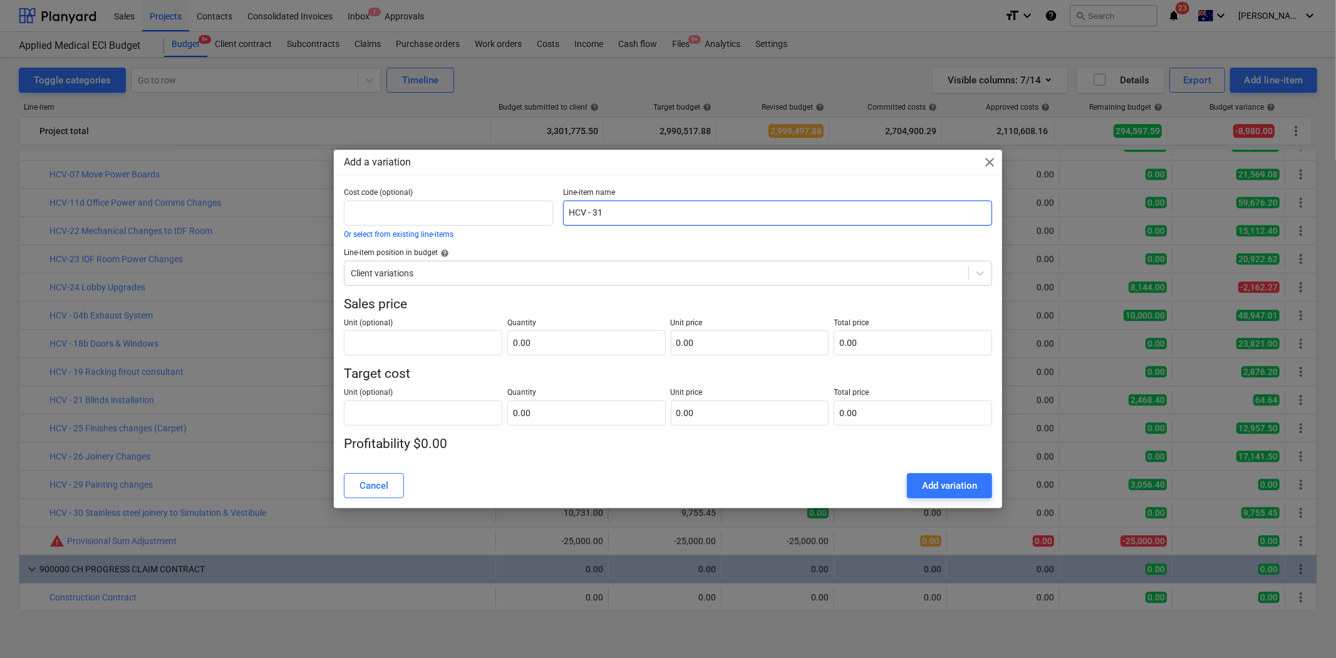
click at [616, 220] on input "HCV - 31" at bounding box center [777, 212] width 428 height 25
type input "HCV - 31 Cleaners Sink"
click at [558, 342] on input "text" at bounding box center [586, 342] width 158 height 25
type input "1.00"
click at [729, 341] on input "text" at bounding box center [750, 342] width 158 height 25
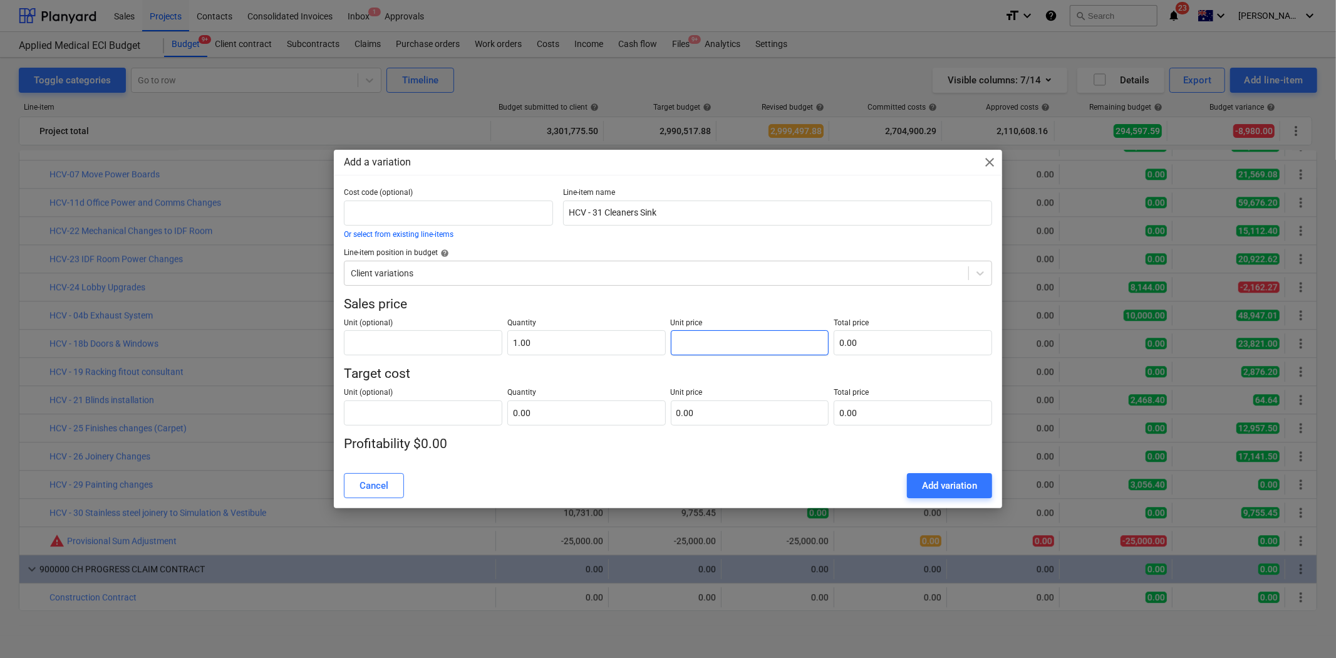
type input "5"
type input "5.00"
type input "51"
type input "51.00"
type input "516"
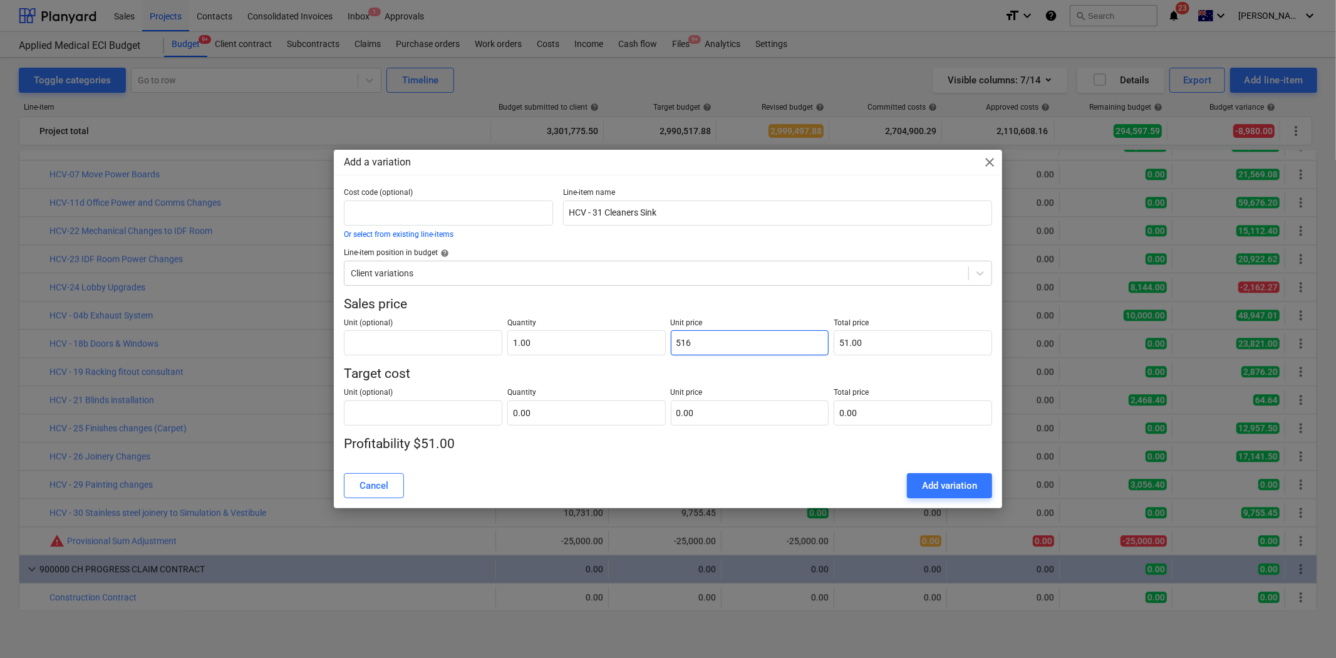
type input "516.00"
type input "5168"
type input "5,168.00"
type input "5168.2"
type input "5,168.20"
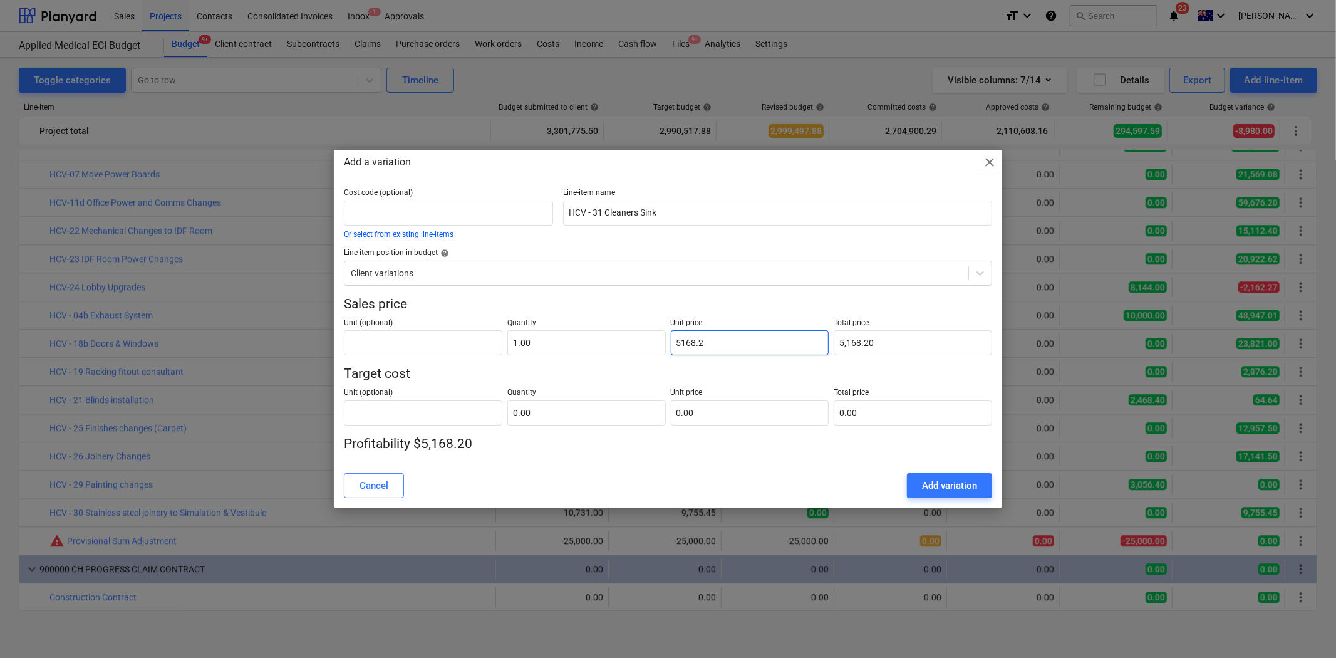
type input "5168.29"
type input "5,168.29"
click at [678, 298] on p "Sales price" at bounding box center [668, 305] width 648 height 18
click at [539, 412] on input "text" at bounding box center [586, 412] width 158 height 25
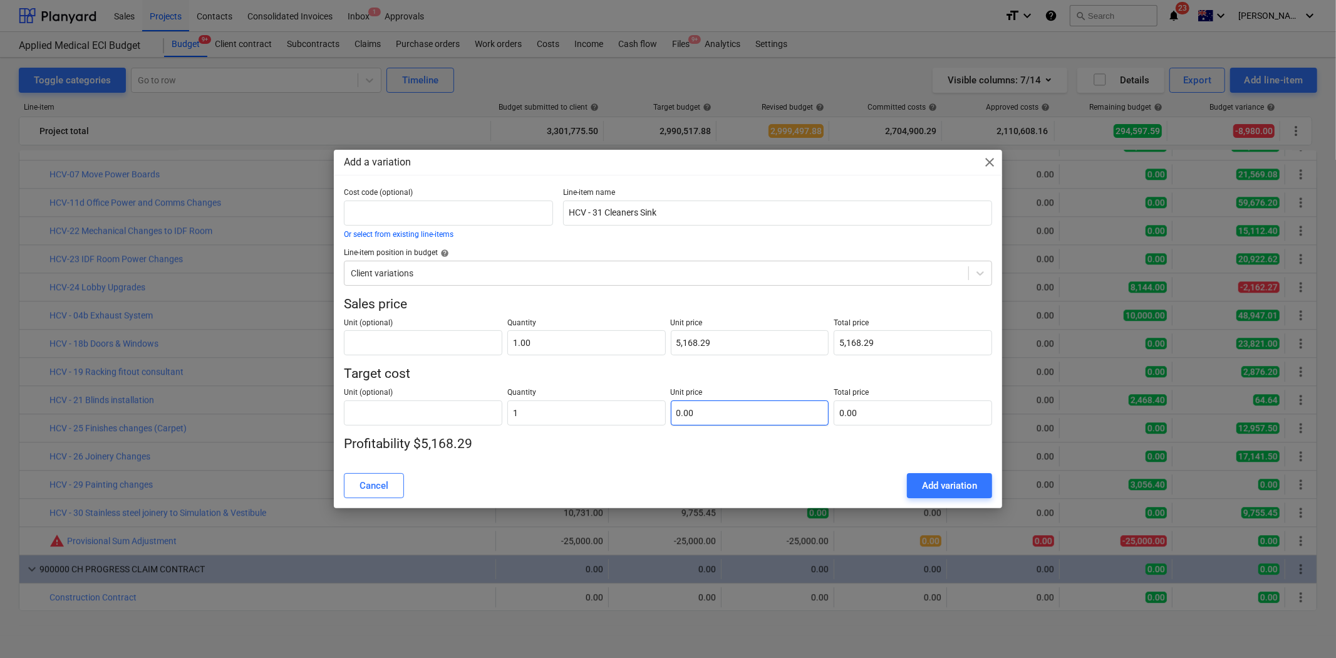
type input "1.00"
click at [742, 420] on input "text" at bounding box center [750, 412] width 158 height 25
type input "4"
type input "4.00"
type input "46"
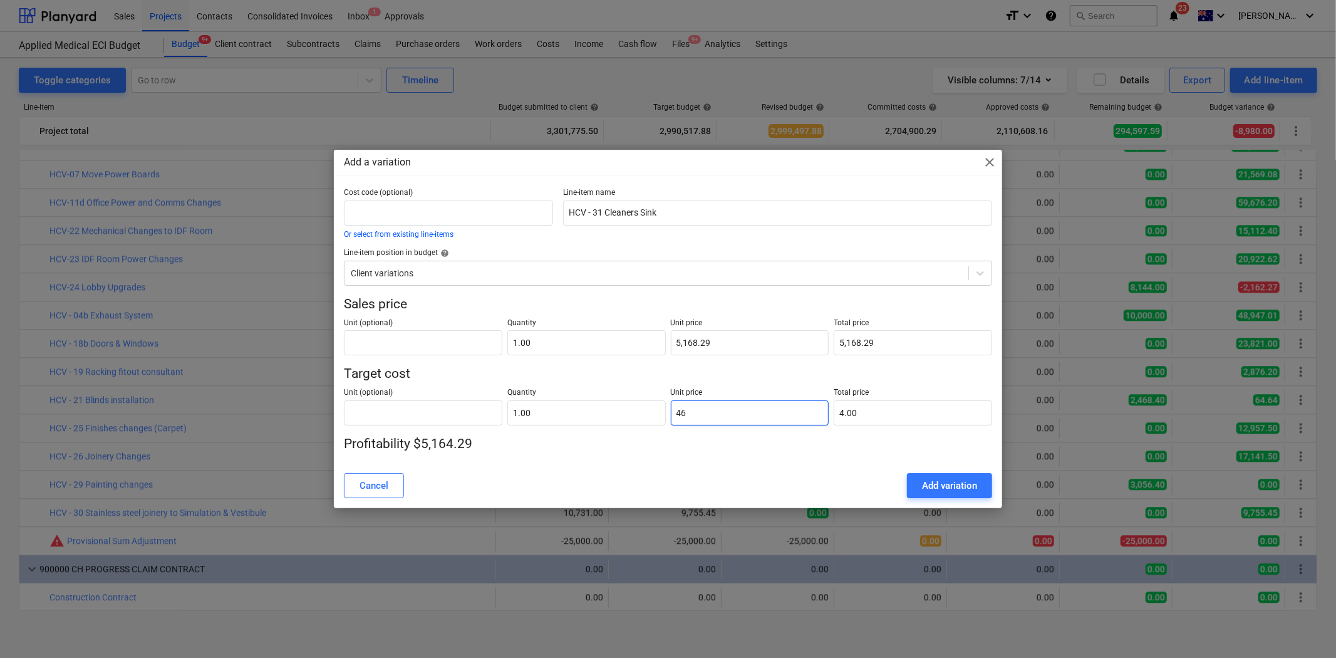
type input "46.00"
type input "467"
type input "467.00"
type input "4671"
type input "4,671.00"
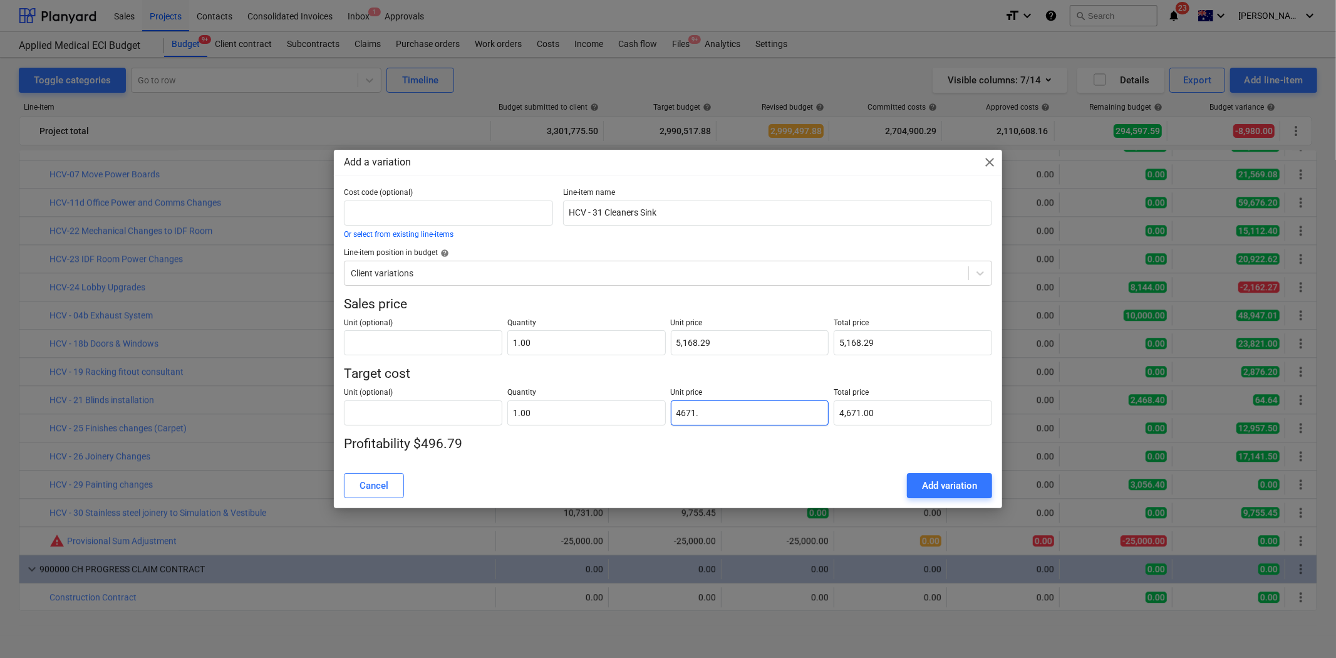
type input "4671.5"
type input "4,671.50"
type input "4671.58"
type input "4,671.58"
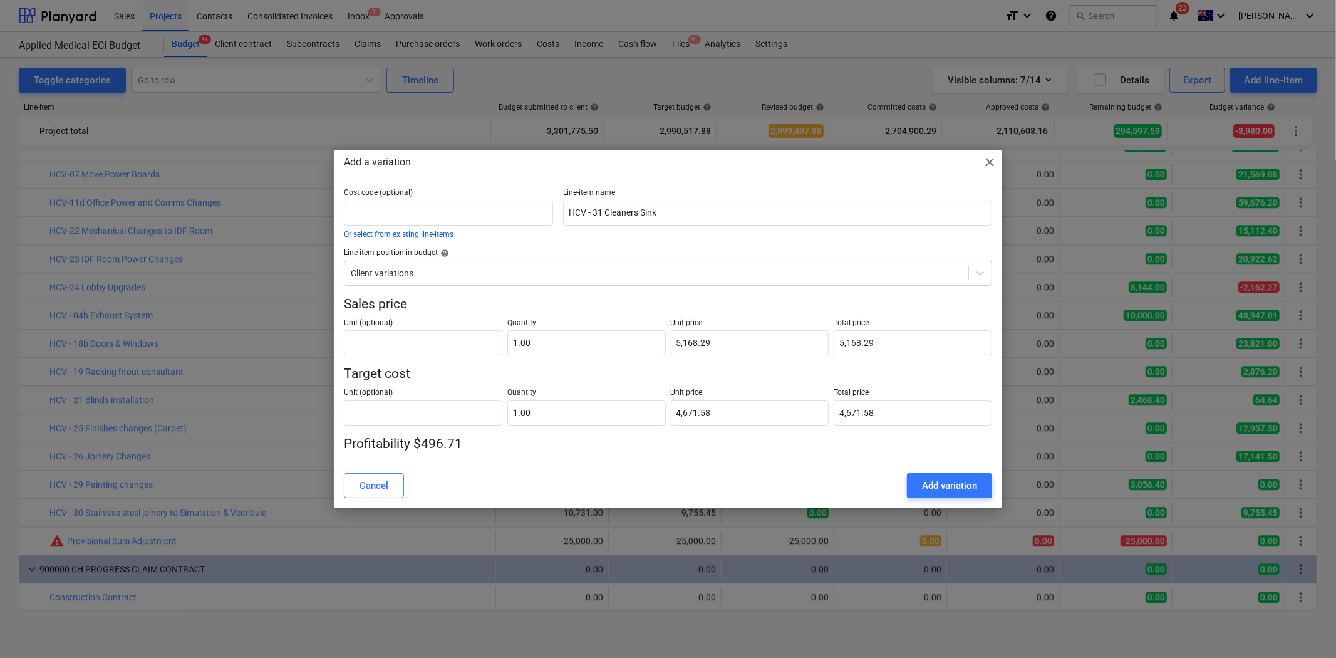
click at [669, 468] on div "Cancel Add variation" at bounding box center [667, 485] width 663 height 35
click at [943, 484] on div "Add variation" at bounding box center [949, 485] width 55 height 16
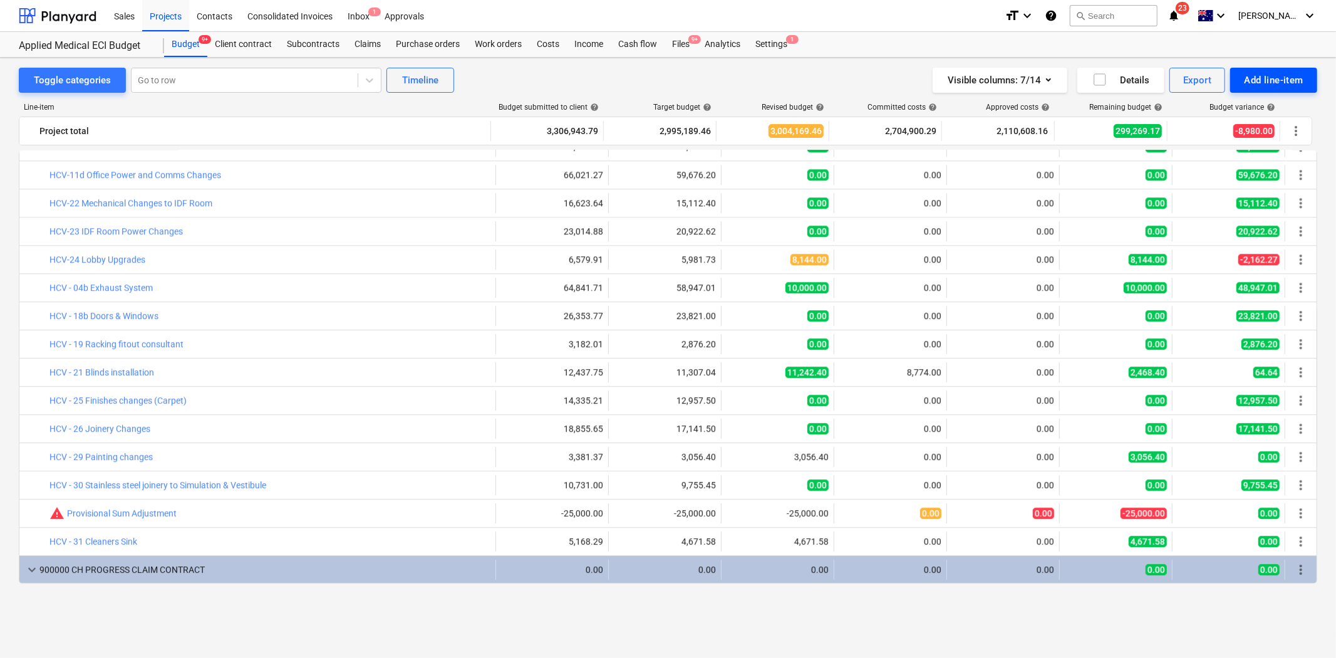
scroll to position [2796, 0]
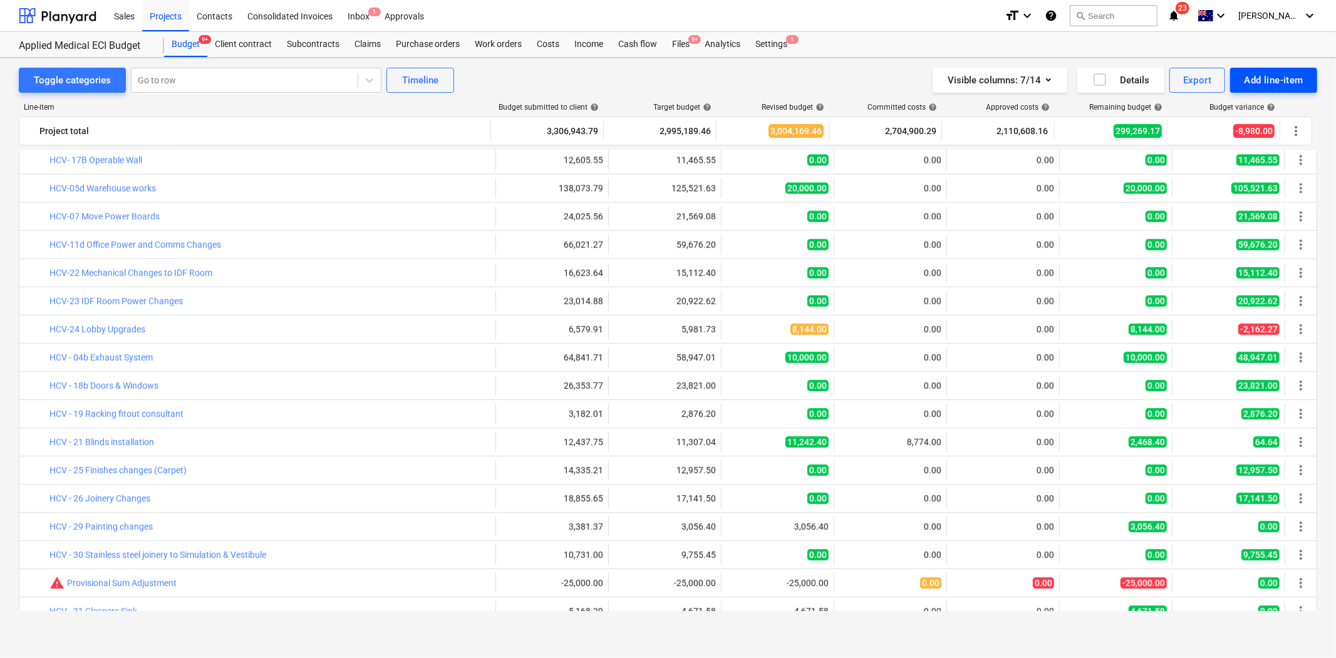
click at [1202, 80] on div "Add line-item" at bounding box center [1274, 80] width 60 height 16
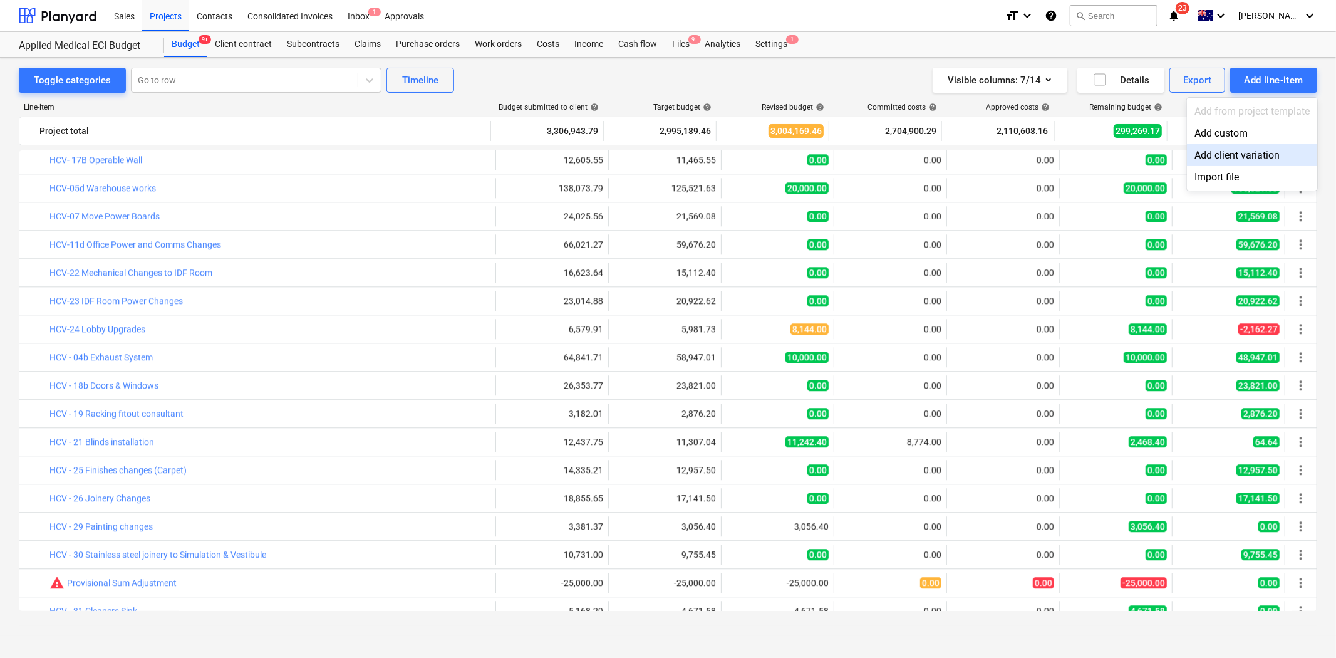
click at [1202, 157] on div "Add client variation" at bounding box center [1252, 155] width 130 height 22
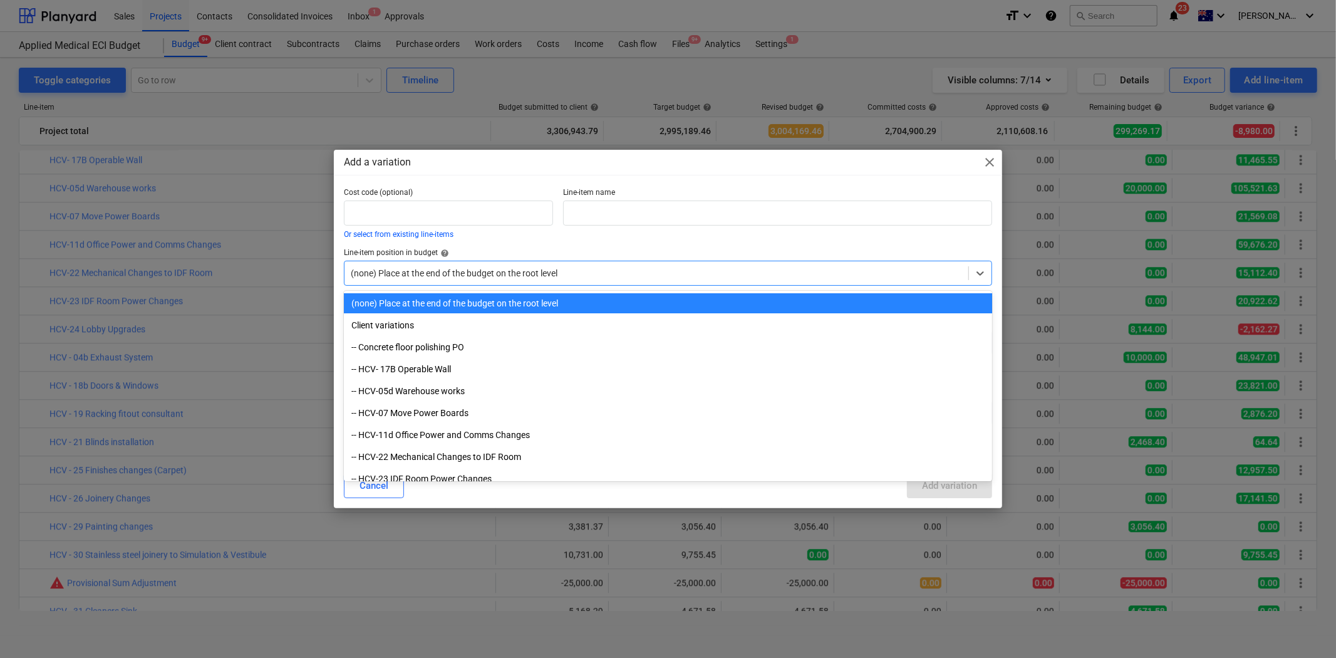
click at [458, 272] on div at bounding box center [656, 273] width 611 height 13
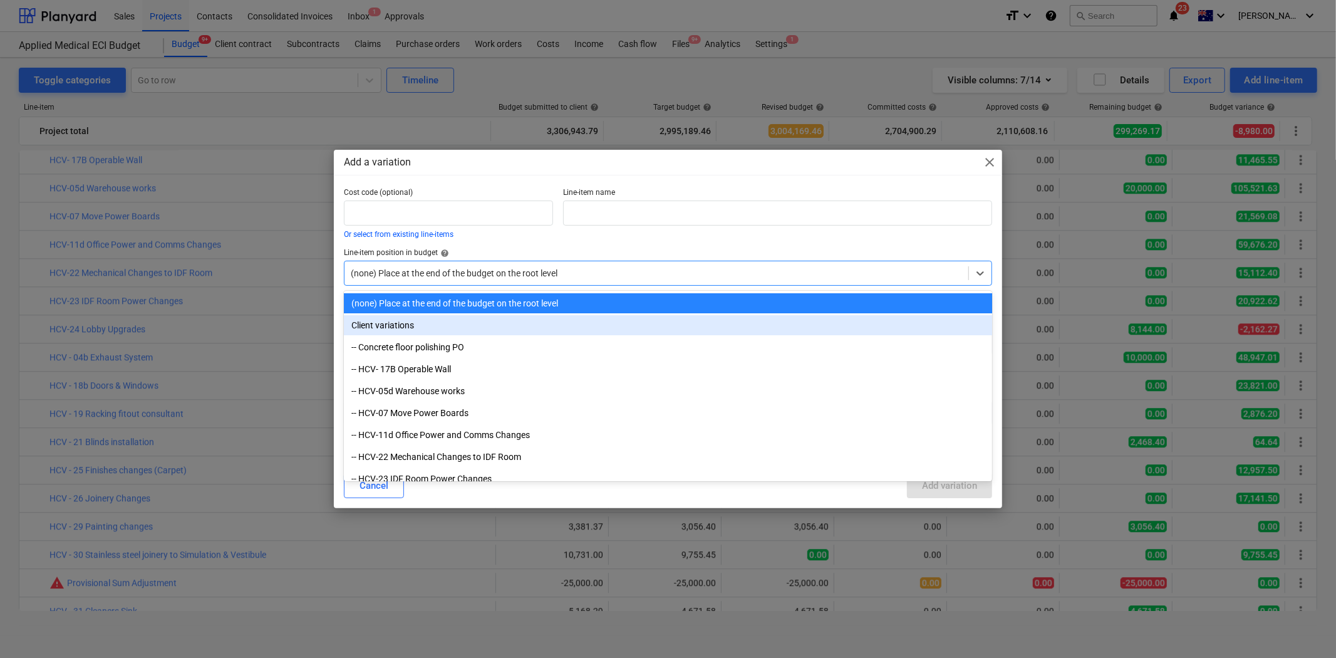
click at [422, 324] on div "Client variations" at bounding box center [668, 325] width 648 height 20
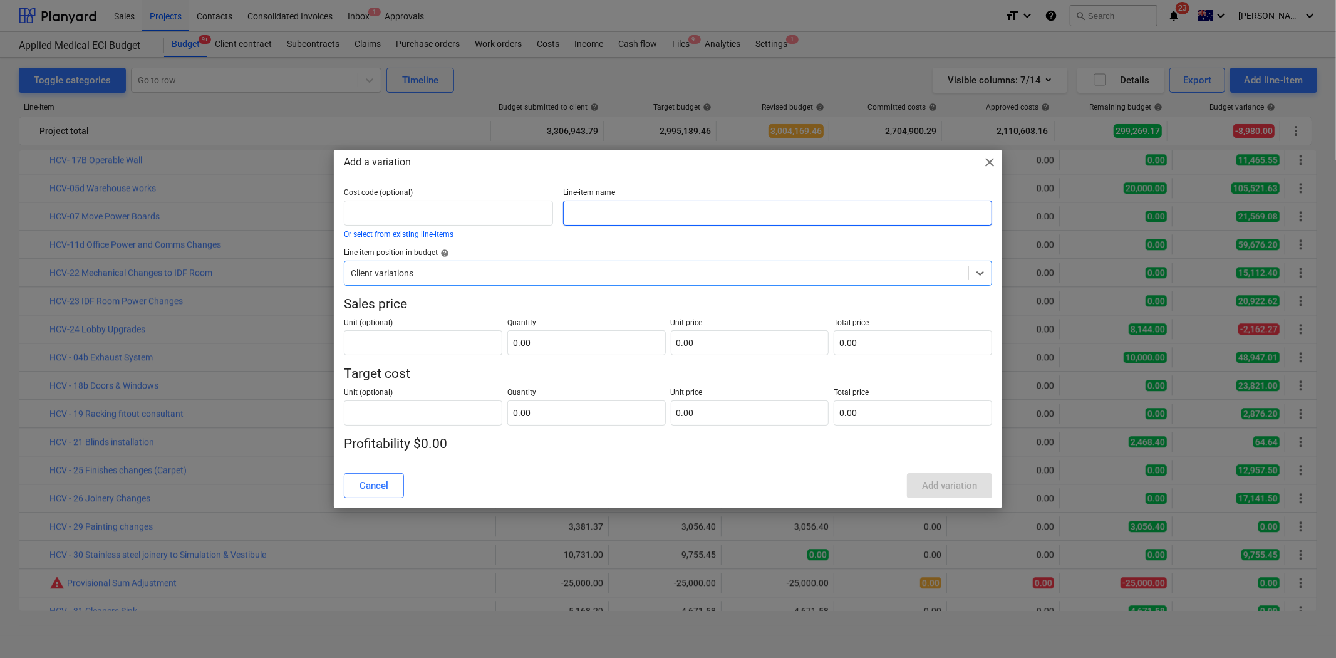
click at [659, 215] on input "text" at bounding box center [777, 212] width 428 height 25
drag, startPoint x: 664, startPoint y: 214, endPoint x: 606, endPoint y: 216, distance: 58.3
click at [606, 216] on input "HCV 32 - sLIDING dOOR" at bounding box center [777, 212] width 428 height 25
type input "HCV 32 - Sliding Door"
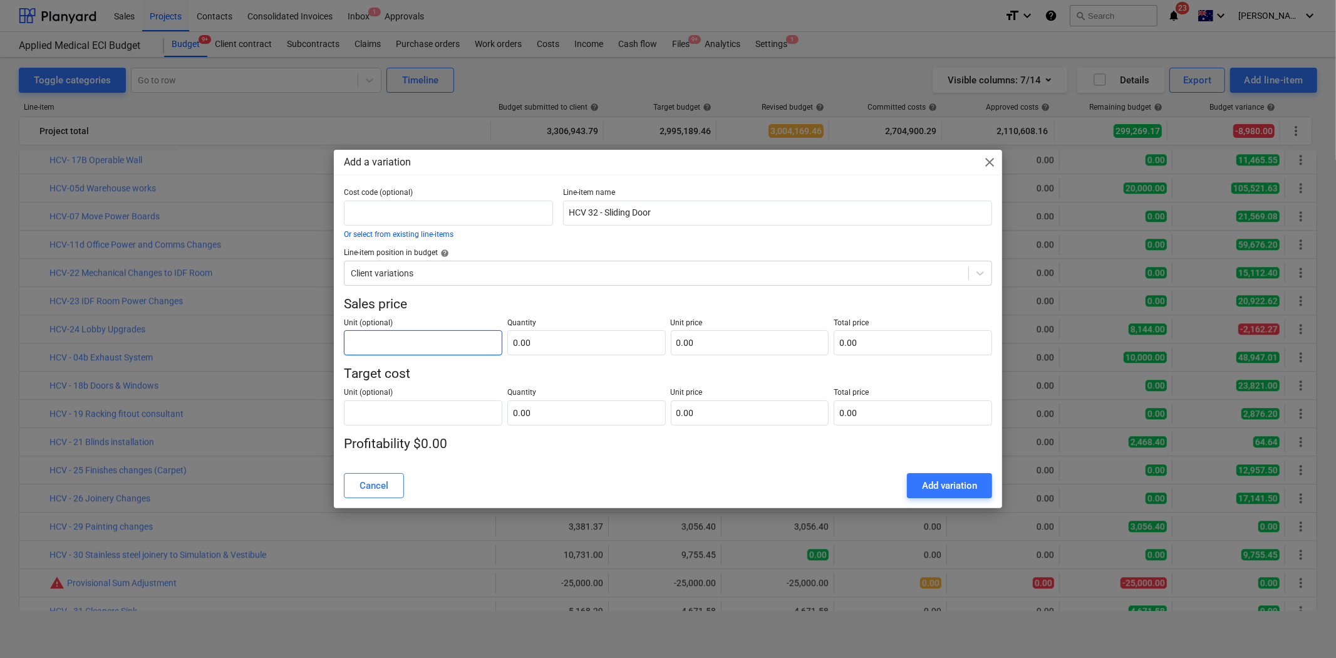
click at [427, 341] on input "text" at bounding box center [423, 342] width 158 height 25
click at [601, 355] on input "text" at bounding box center [586, 342] width 158 height 25
type input "1.00"
click at [744, 343] on input "text" at bounding box center [750, 342] width 158 height 25
type input "1"
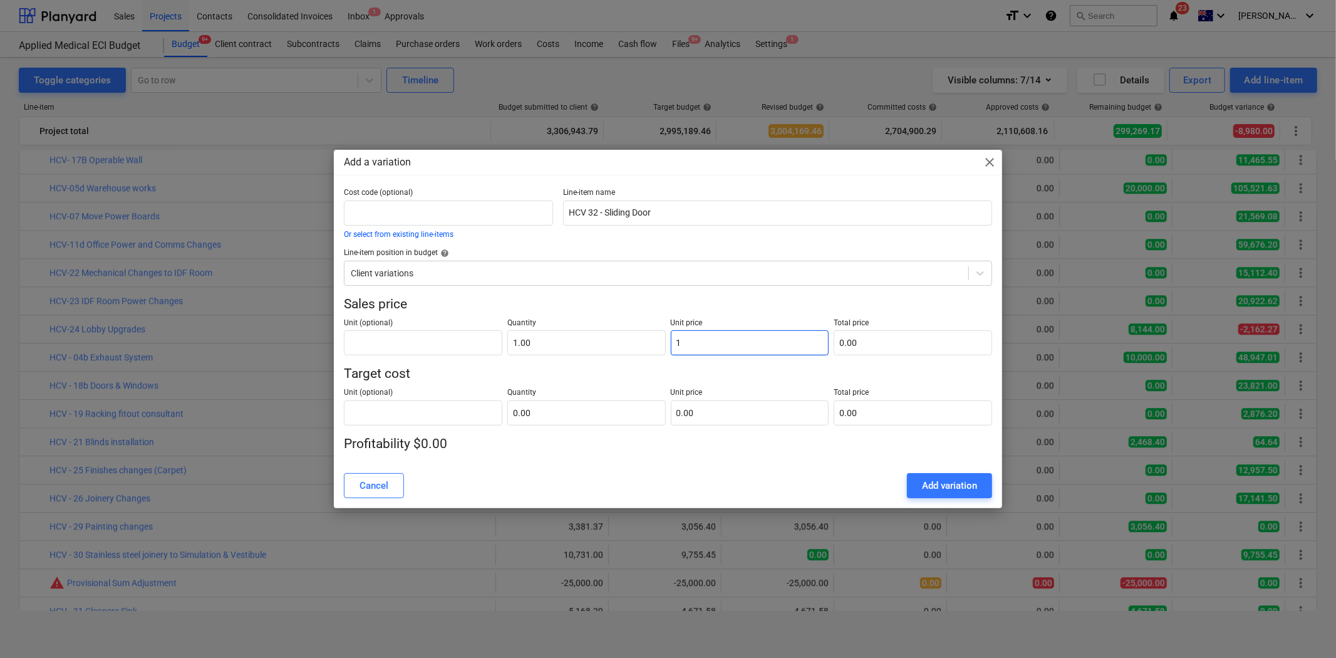
type input "1.00"
type input "15"
type input "15.00"
type input "154"
type input "154.00"
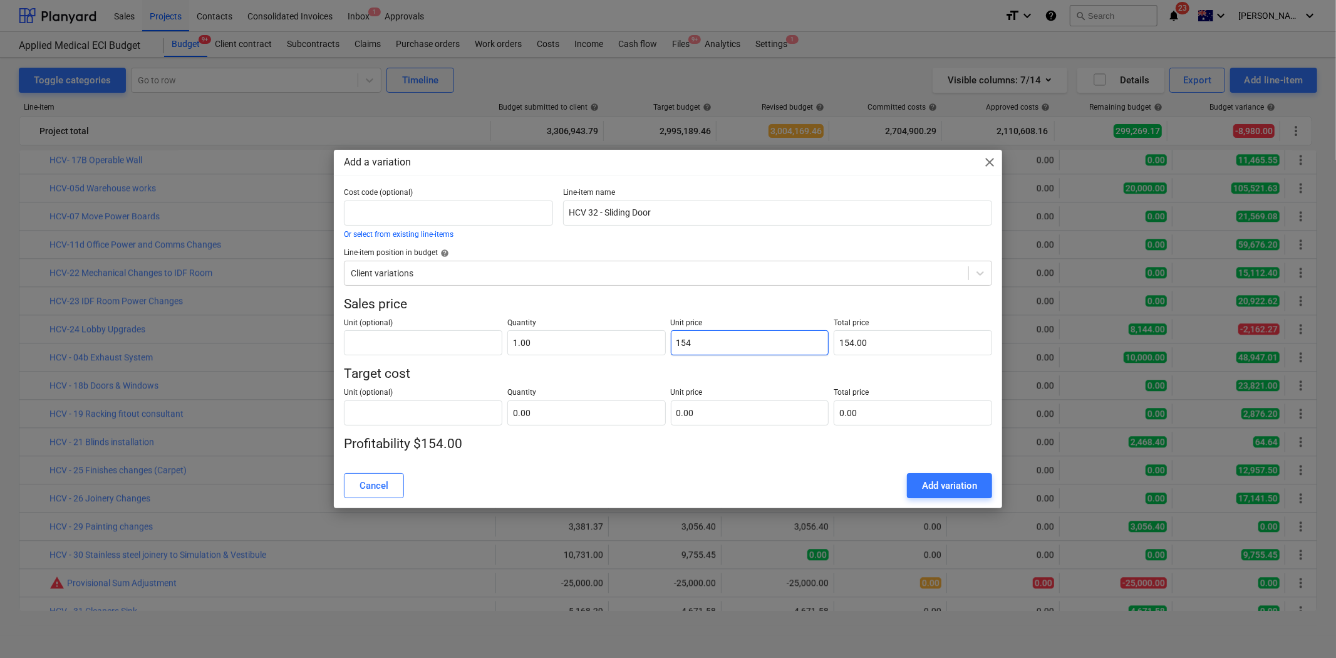
type input "1543"
type input "1,543.00"
type input "1543.02"
type input "1,543.02"
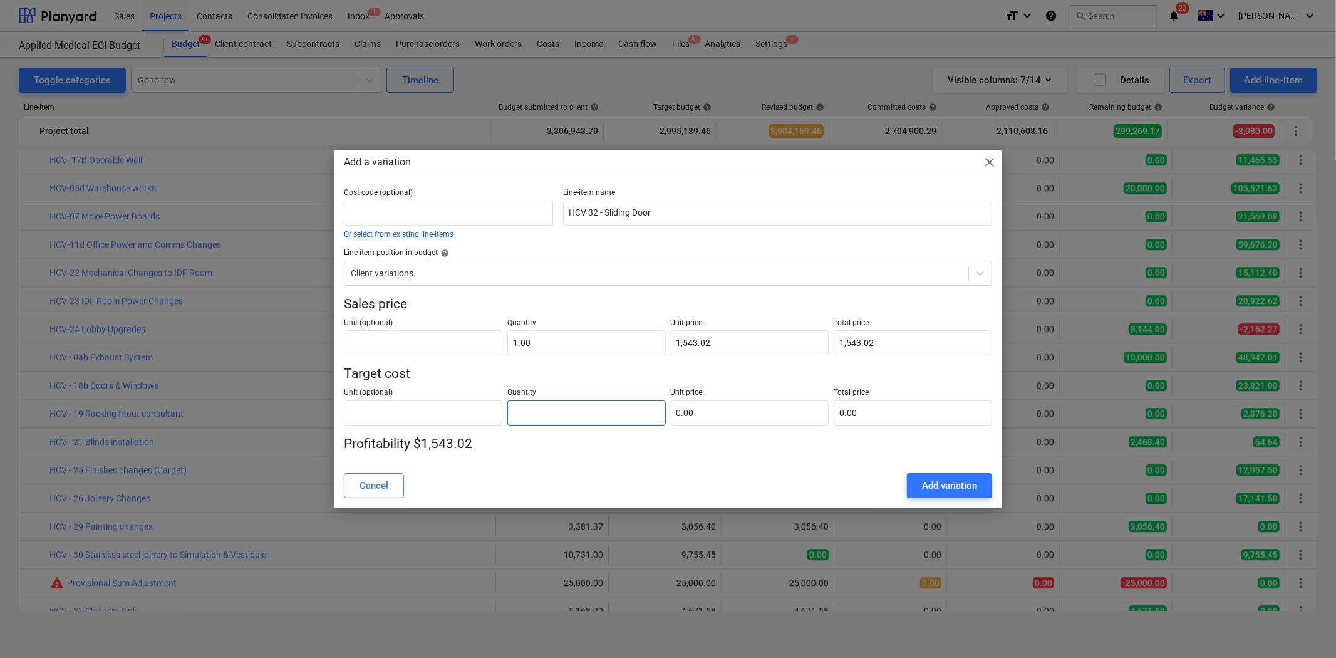
click at [610, 417] on input "text" at bounding box center [586, 412] width 158 height 25
type input "1.00"
click at [702, 411] on input "text" at bounding box center [750, 412] width 158 height 25
type input "1"
type input "1.00"
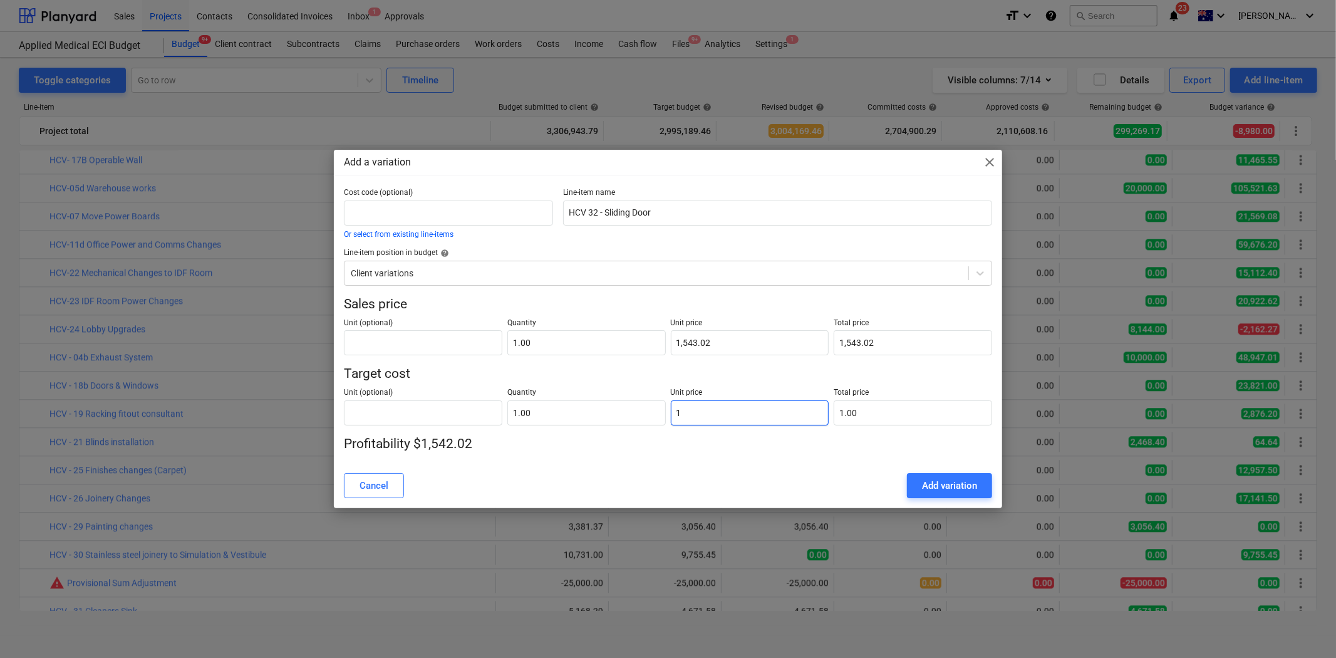
type input "13"
type input "13.00"
type input "139"
type input "139.00"
type input "1394"
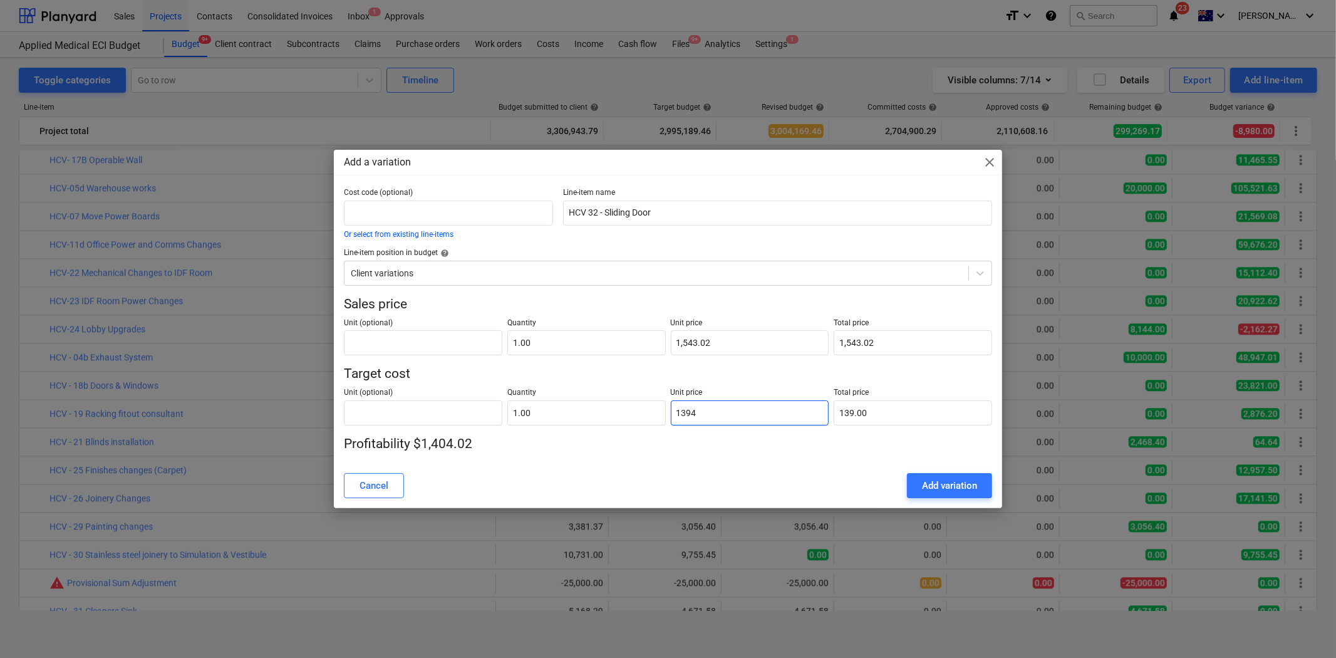
type input "1,394.00"
type input "1394.7"
type input "1,394.70"
type input "1394.73"
type input "1,394.73"
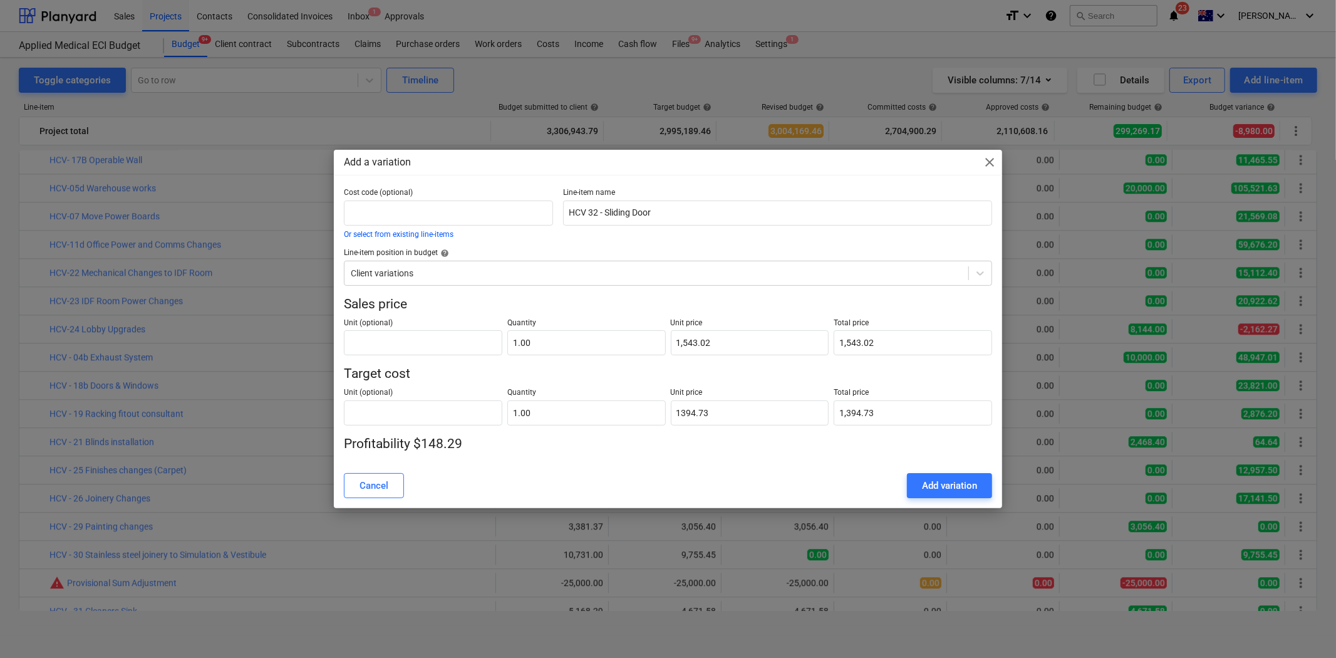
type input "1,394.73"
click at [716, 378] on p "Target cost" at bounding box center [668, 374] width 648 height 18
click at [975, 486] on div "Add variation" at bounding box center [949, 485] width 55 height 16
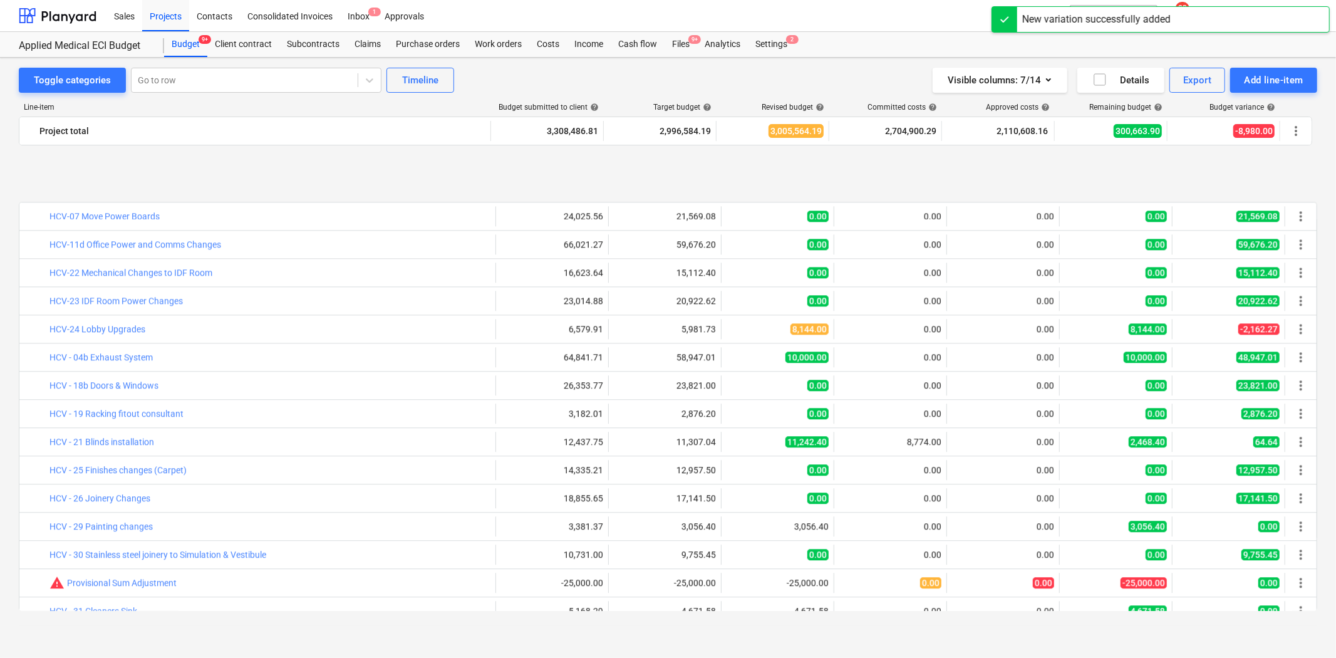
scroll to position [2894, 0]
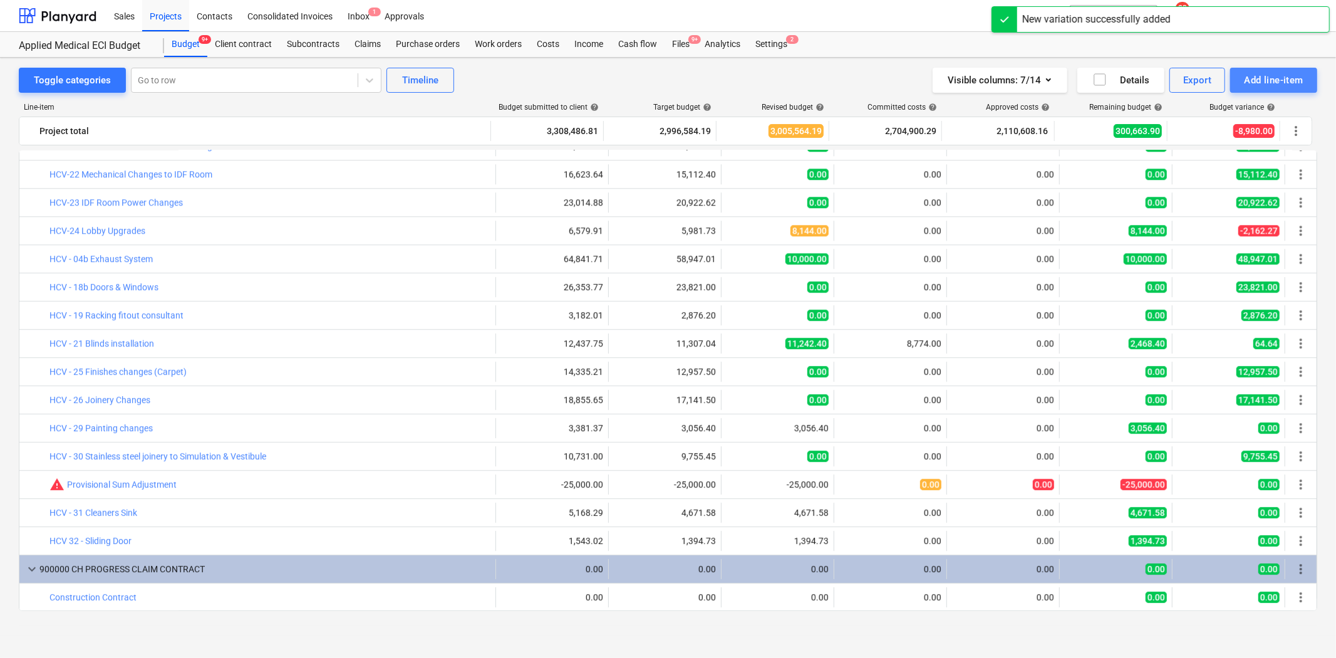
click at [1202, 78] on div "Add line-item" at bounding box center [1274, 80] width 60 height 16
click at [1202, 159] on div "Add client variation" at bounding box center [1252, 155] width 130 height 22
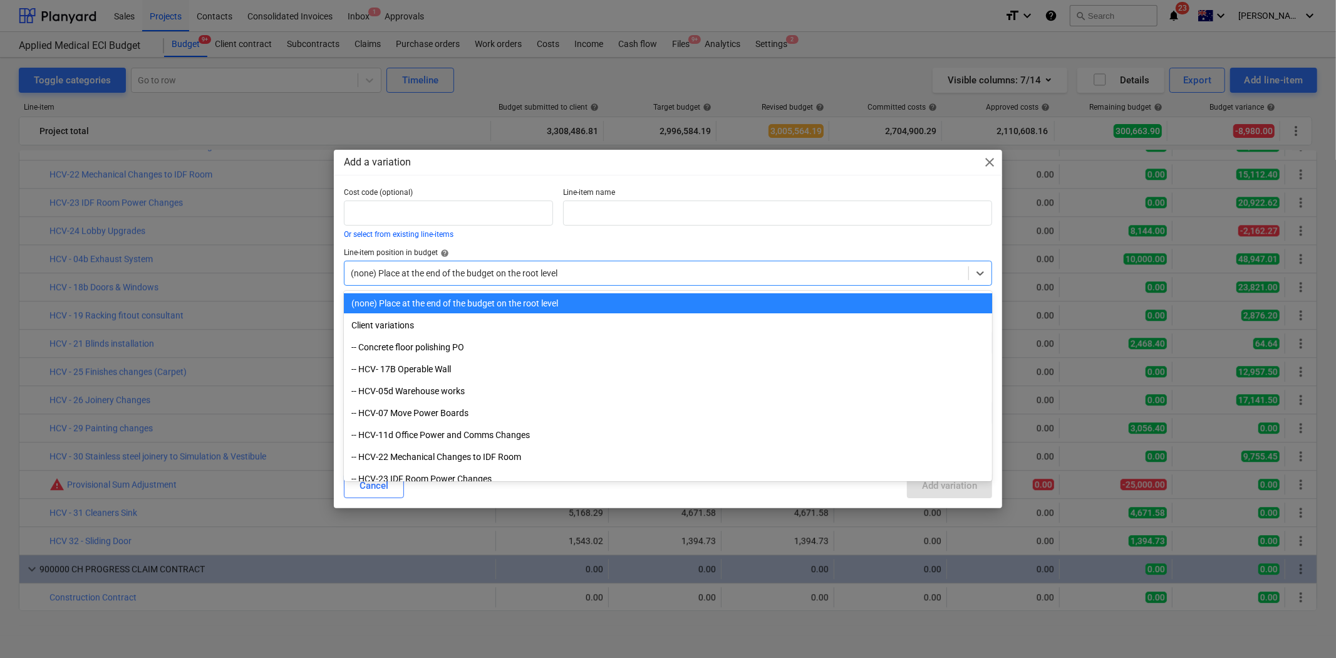
click at [498, 267] on div at bounding box center [656, 273] width 611 height 13
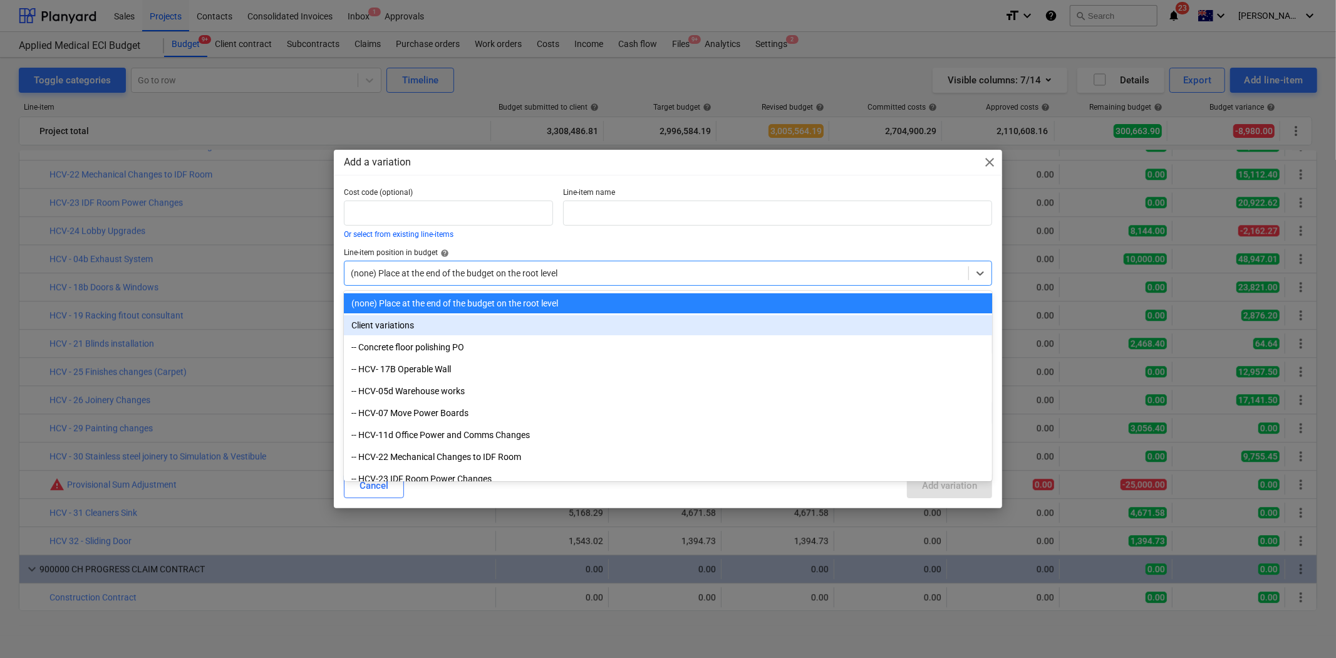
click at [411, 322] on div "Client variations" at bounding box center [668, 325] width 648 height 20
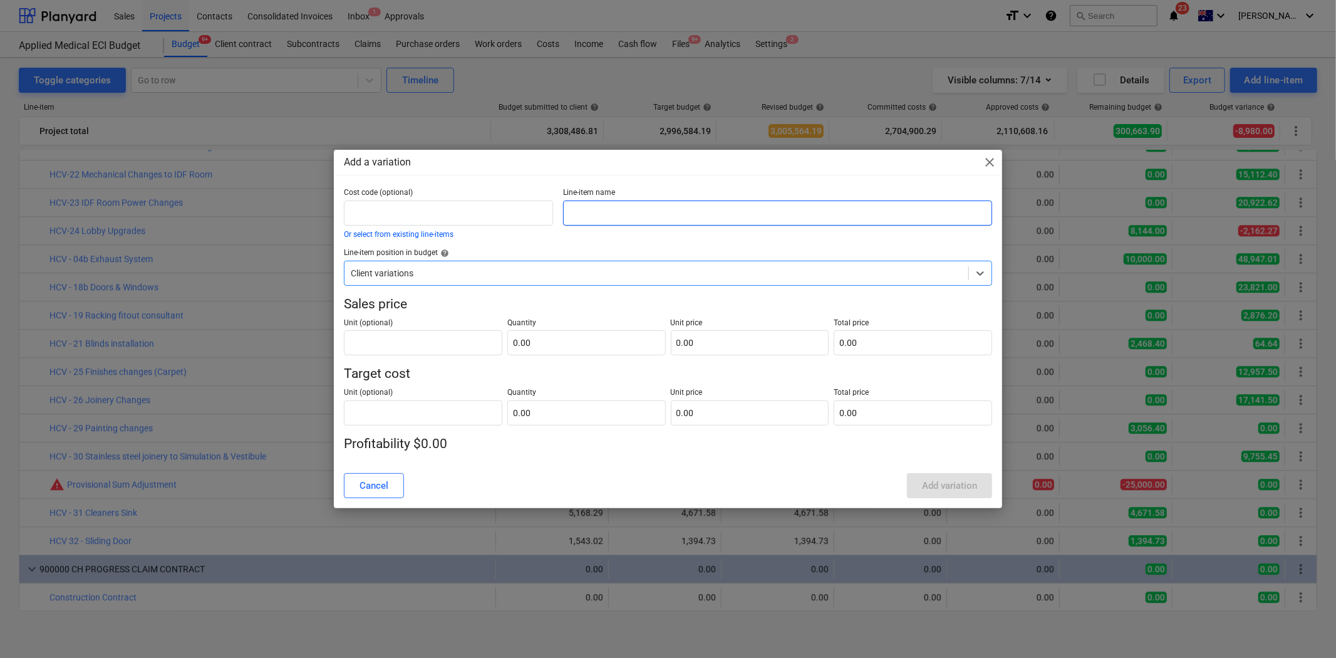
click at [643, 214] on input "text" at bounding box center [777, 212] width 428 height 25
type input "HCV 33 - Box out columns"
click at [508, 278] on div at bounding box center [656, 273] width 611 height 13
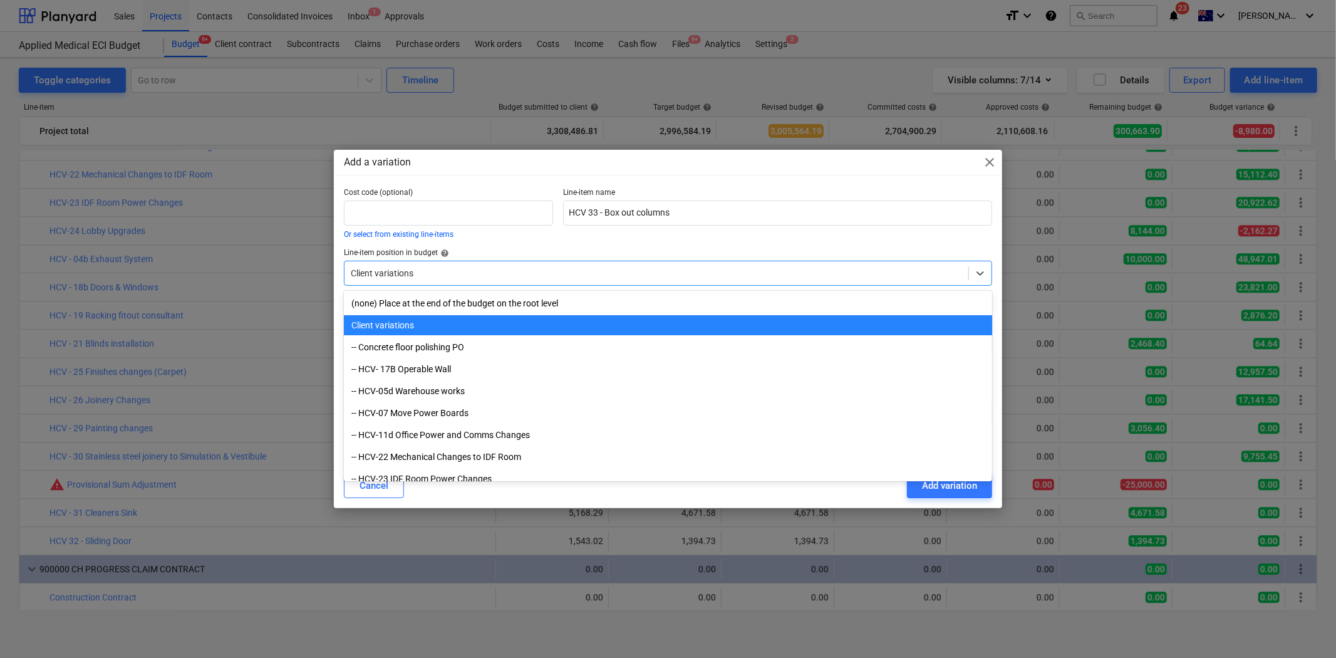
click at [508, 278] on div at bounding box center [656, 273] width 611 height 13
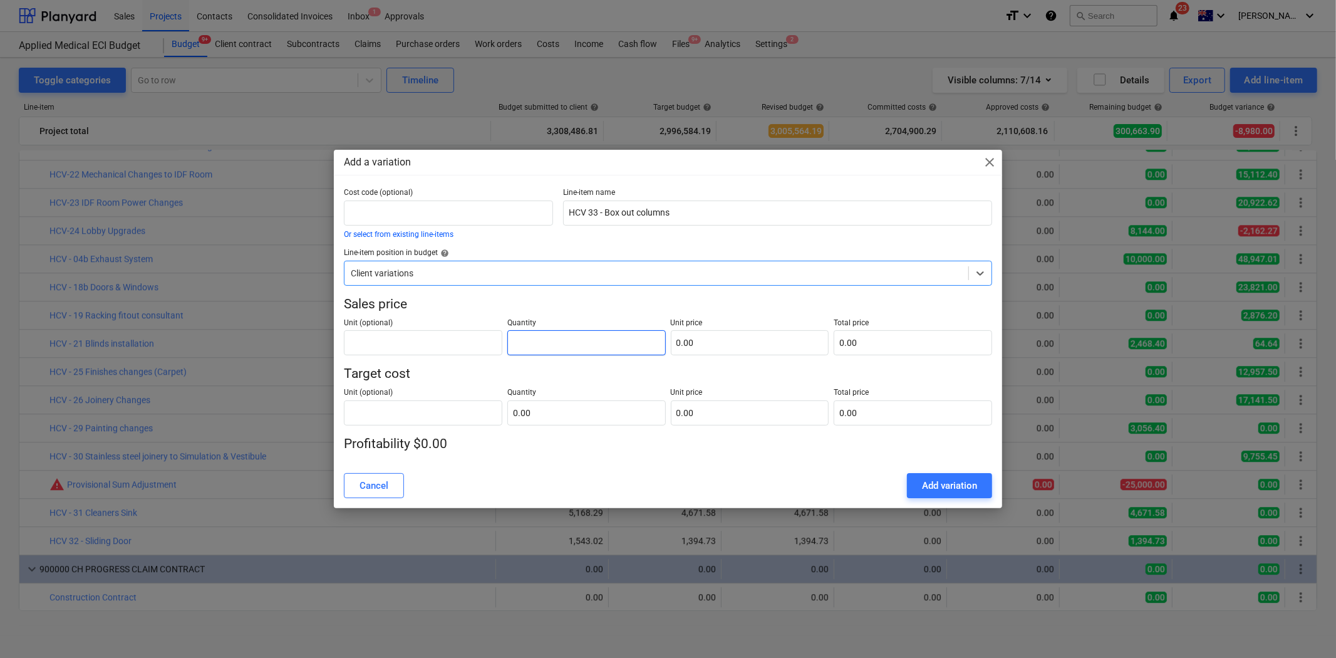
click at [554, 337] on input "text" at bounding box center [586, 342] width 158 height 25
type input "1.00"
click at [595, 401] on input "text" at bounding box center [586, 412] width 158 height 25
type input "1"
type input "1.00"
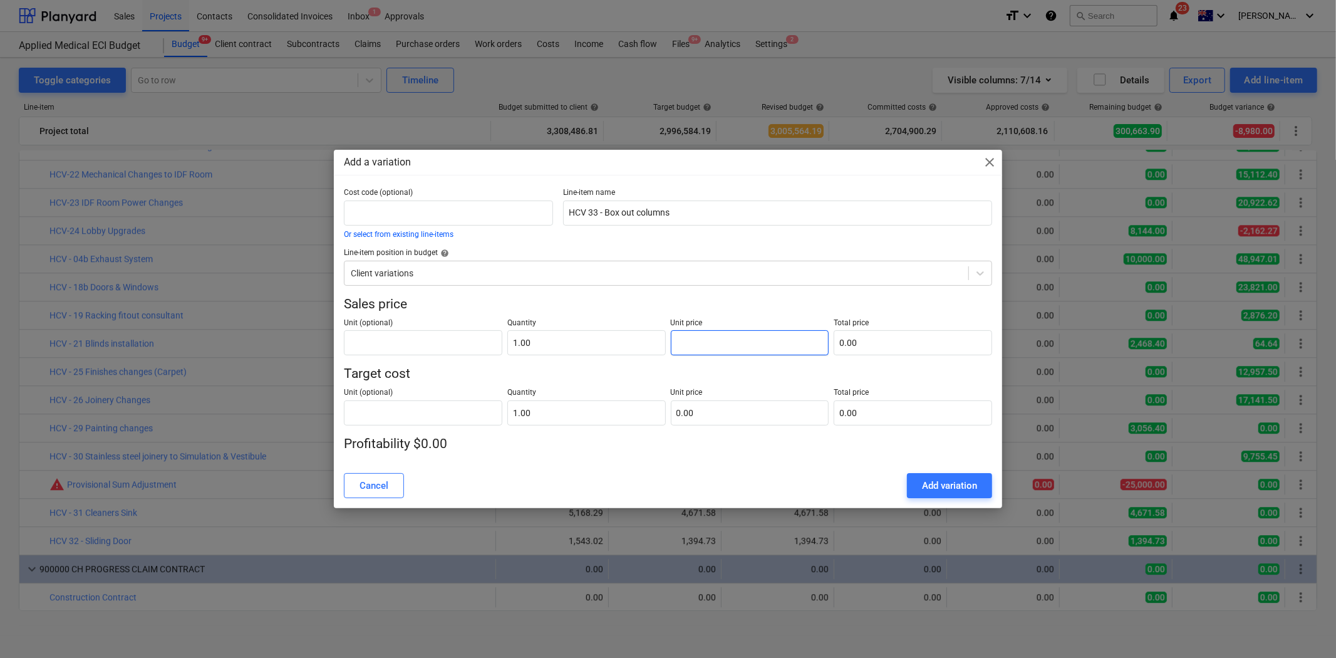
click at [692, 343] on input "text" at bounding box center [750, 342] width 158 height 25
type input "0.00"
click at [687, 342] on input "0.00" at bounding box center [750, 342] width 158 height 25
type input "1"
type input "1.00"
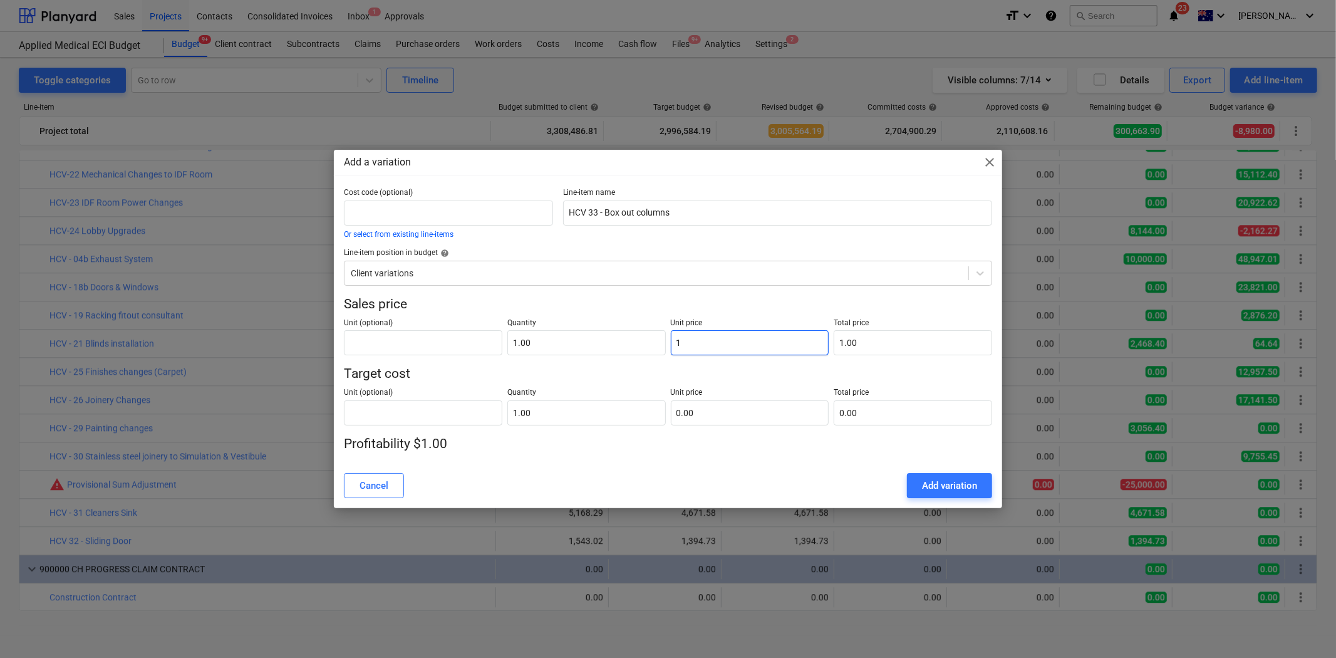
type input "13"
type input "13.00"
type input "134"
type input "134.00"
type input "1345"
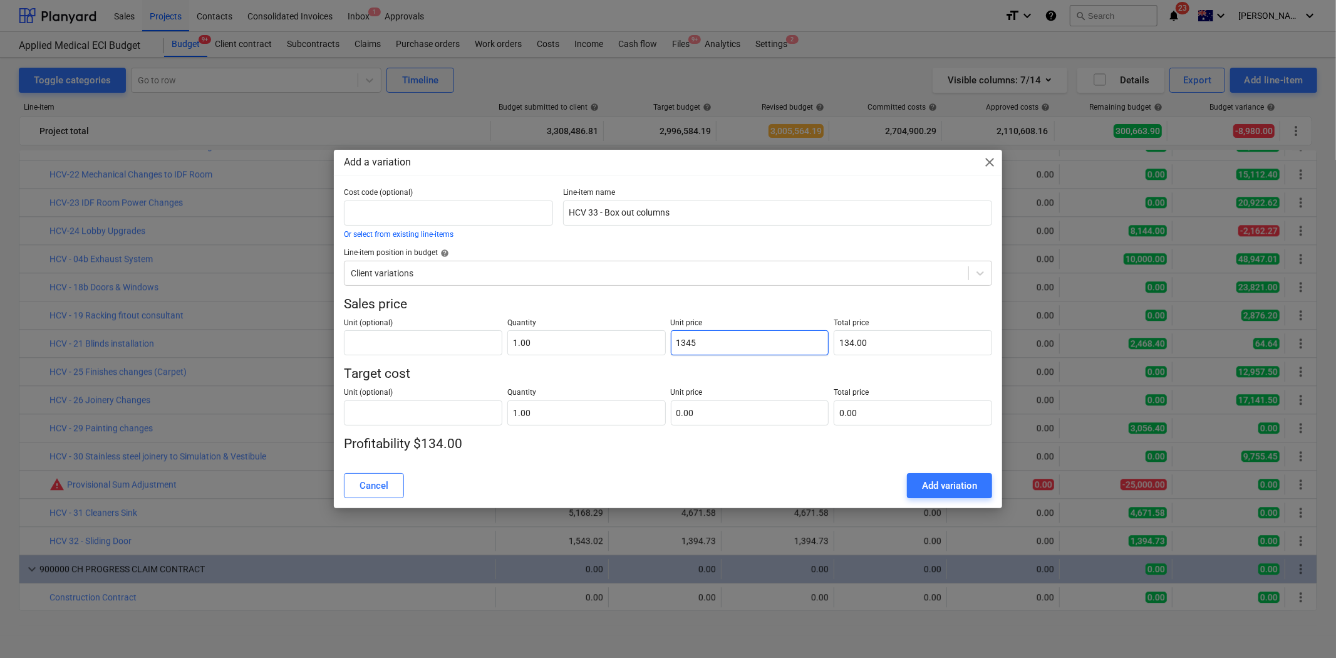
type input "1,345.00"
type input "134"
type input "134.00"
type input "13"
type input "13.00"
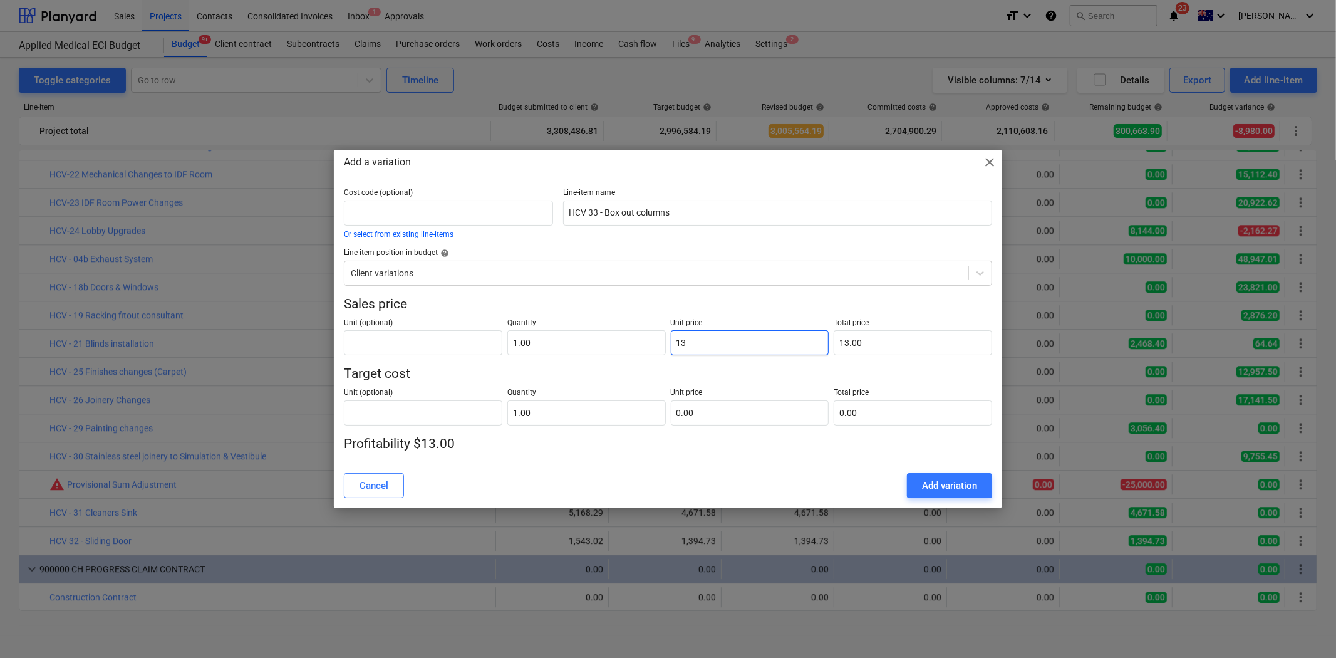
type input "135"
type input "135.00"
type input "1354"
type input "1,354.00"
type input "1354.1"
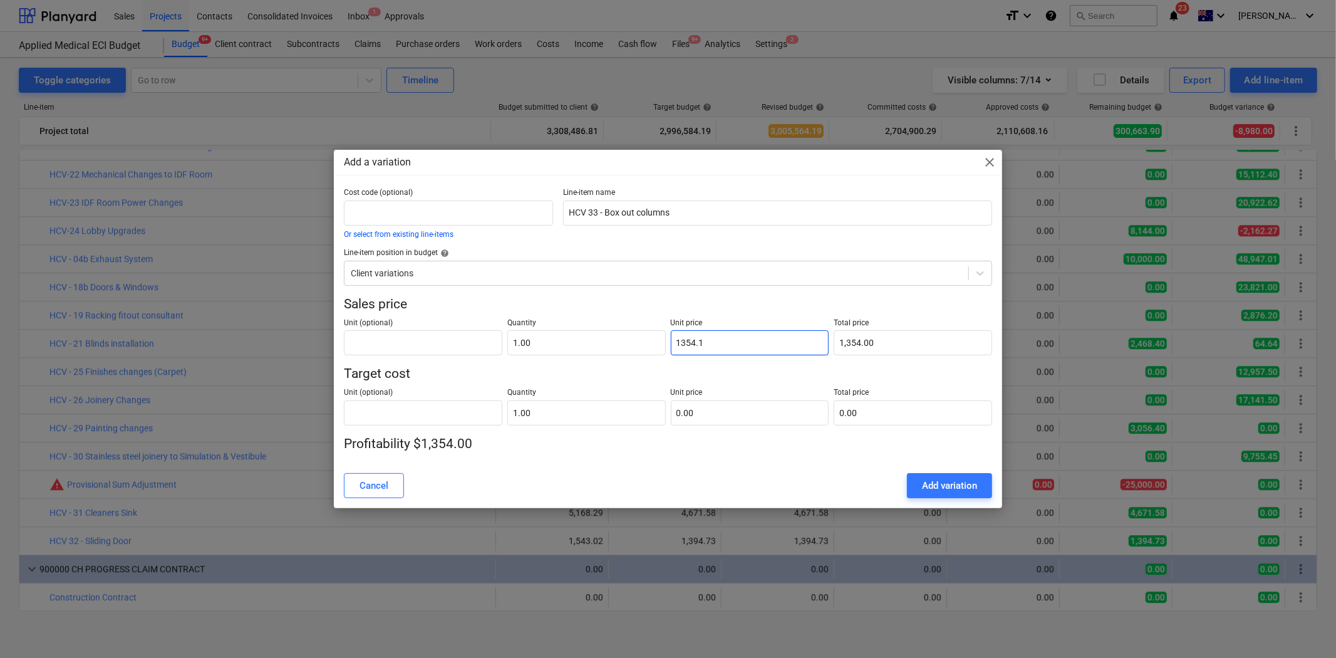
type input "1,354.10"
type input "1354.14"
type input "1,354.14"
click at [713, 406] on input "text" at bounding box center [750, 412] width 158 height 25
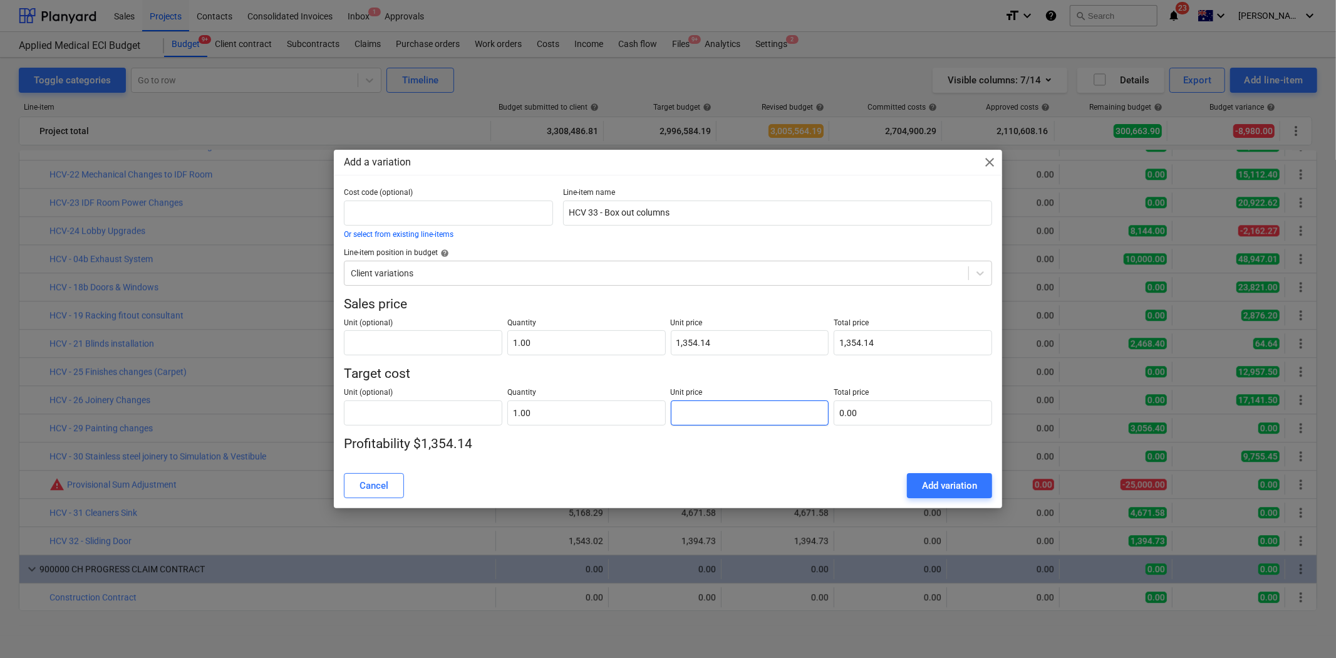
type input "1"
type input "1.00"
type input "12"
type input "12.00"
type input "122"
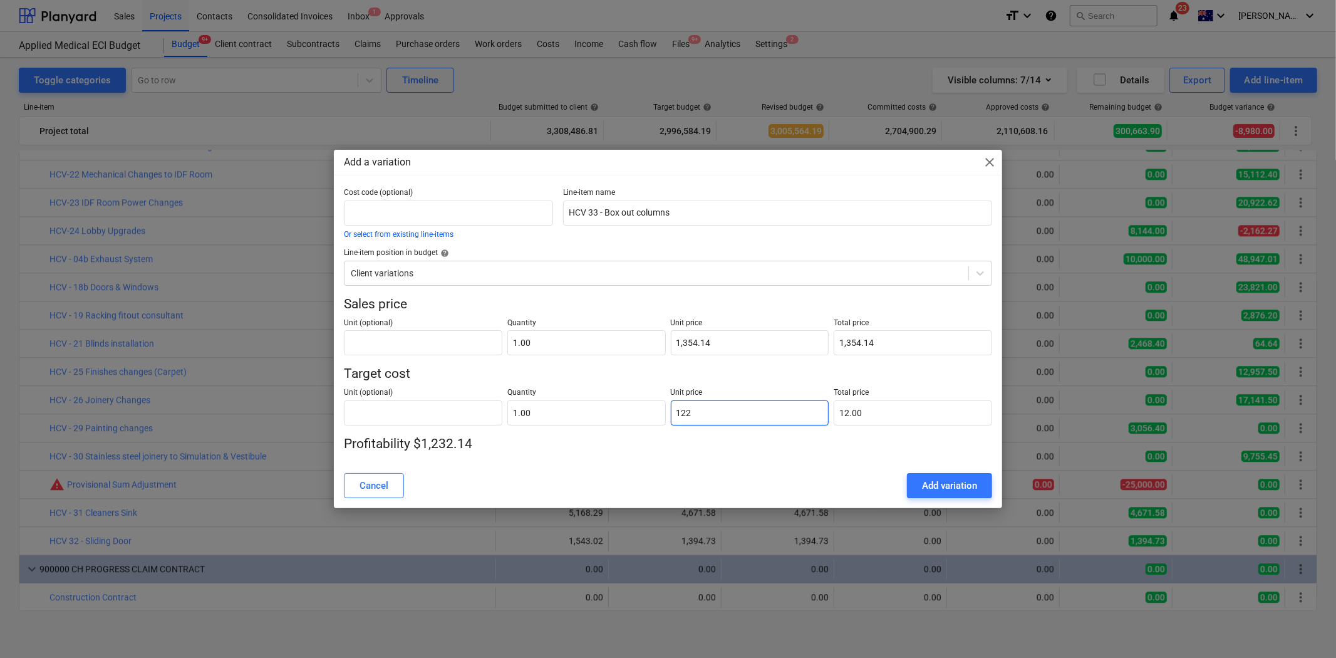
type input "122.00"
type input "1224"
type input "1,224.00"
click at [675, 480] on div "Cancel Add variation" at bounding box center [668, 485] width 648 height 25
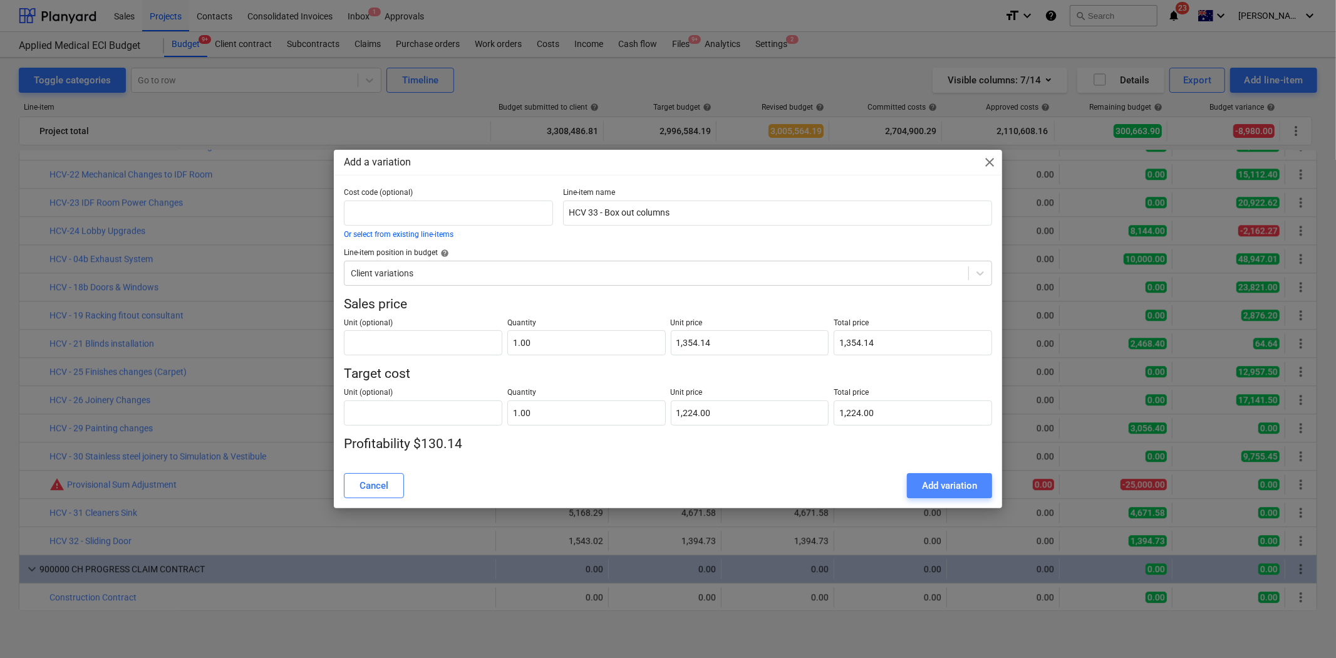
click at [948, 483] on div "Add variation" at bounding box center [949, 485] width 55 height 16
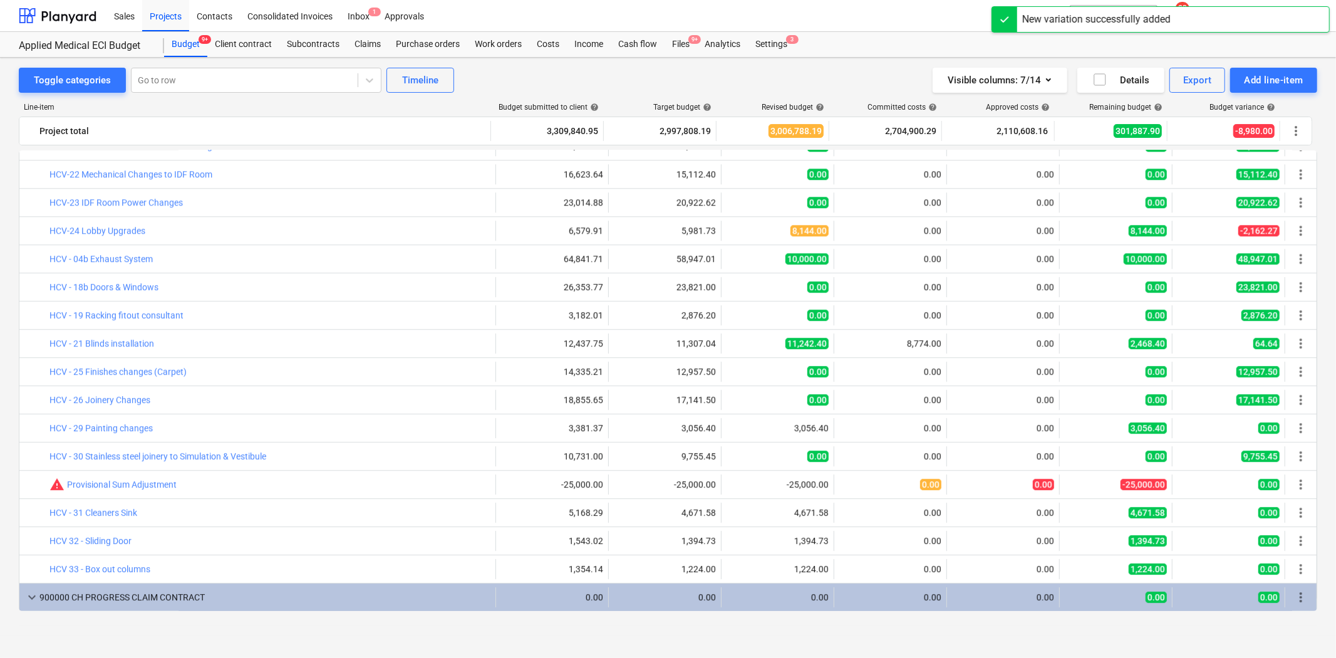
scroll to position [2922, 0]
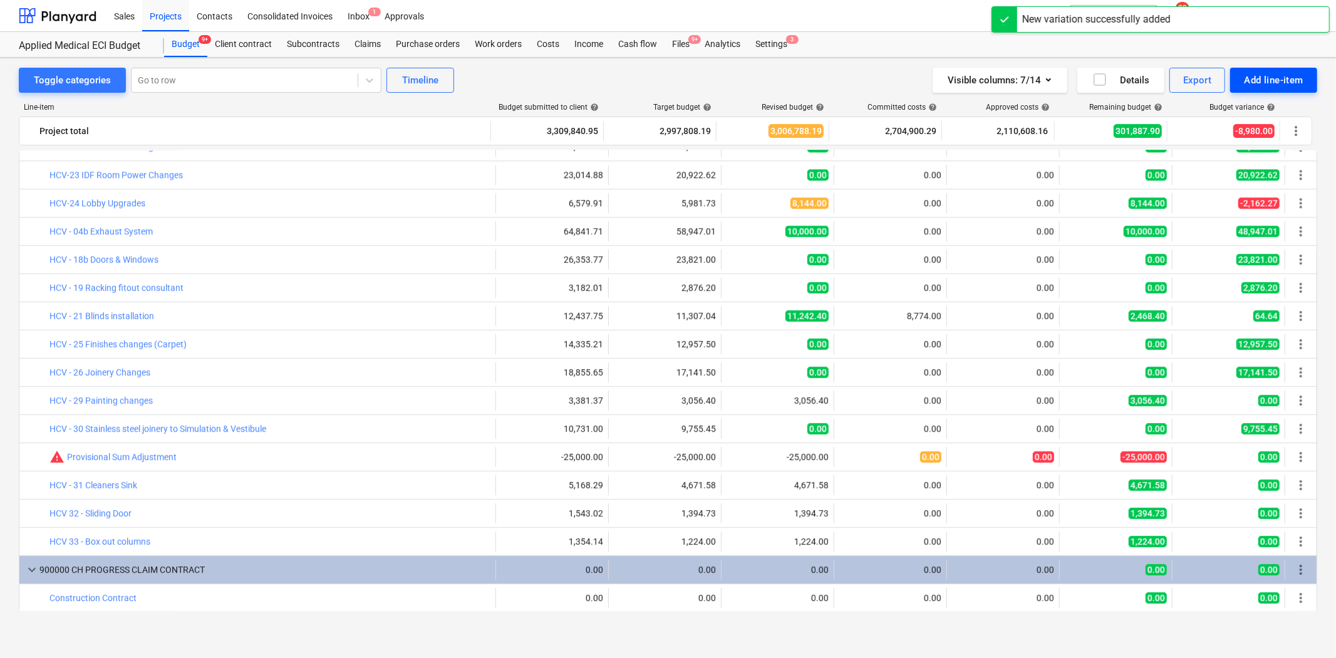
click at [1202, 78] on div "Add line-item" at bounding box center [1274, 80] width 60 height 16
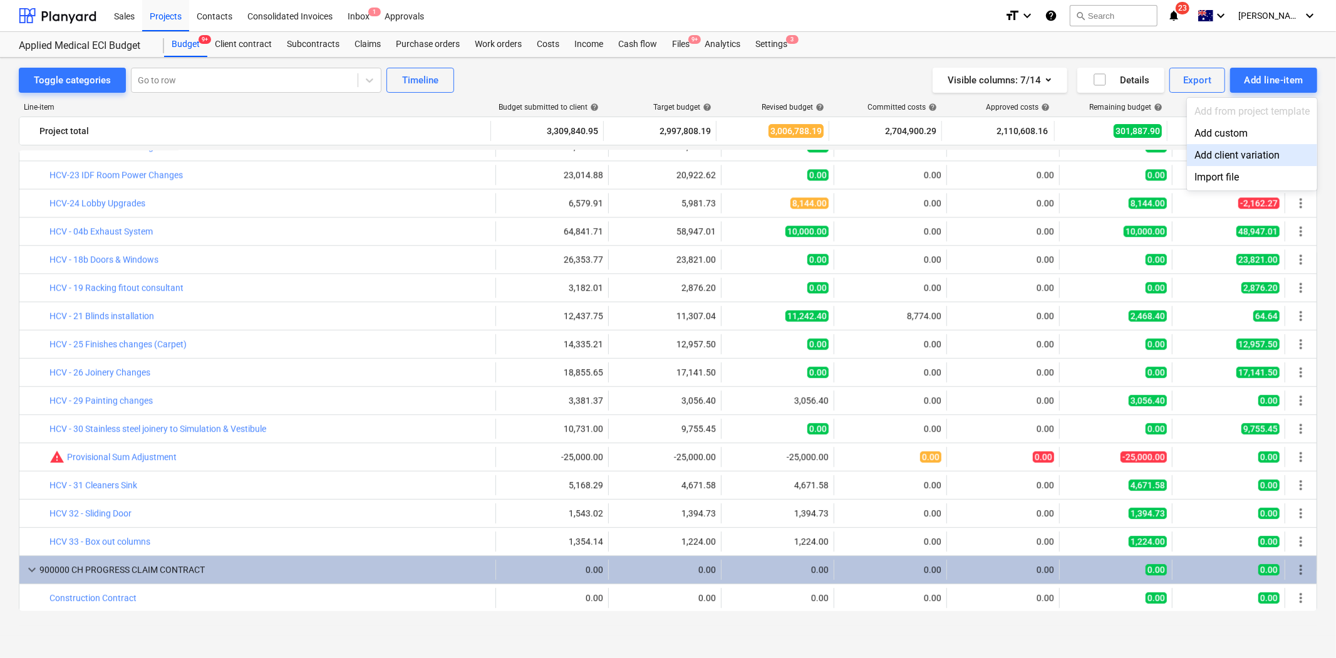
click at [1202, 160] on div "Add client variation" at bounding box center [1252, 155] width 130 height 22
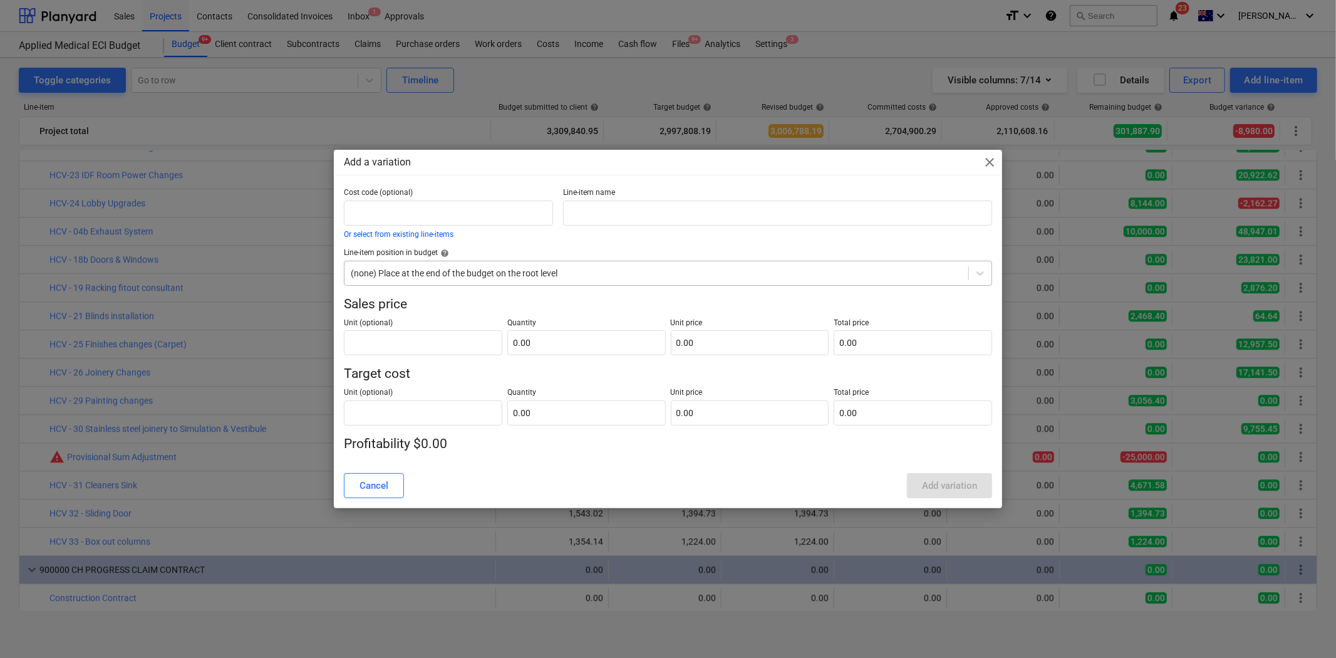
click at [504, 280] on div "(none) Place at the end of the budget on the root level" at bounding box center [657, 273] width 624 height 18
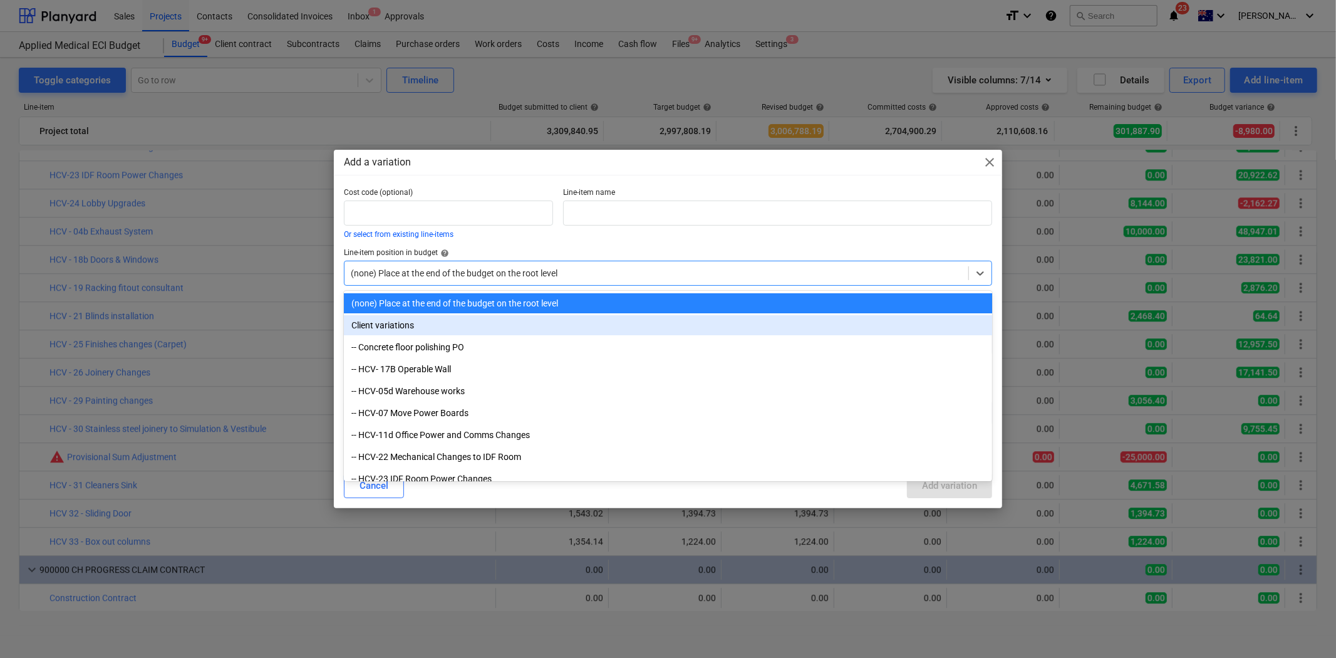
drag, startPoint x: 398, startPoint y: 326, endPoint x: 416, endPoint y: 317, distance: 20.5
click at [398, 326] on div "Client variations" at bounding box center [668, 325] width 648 height 20
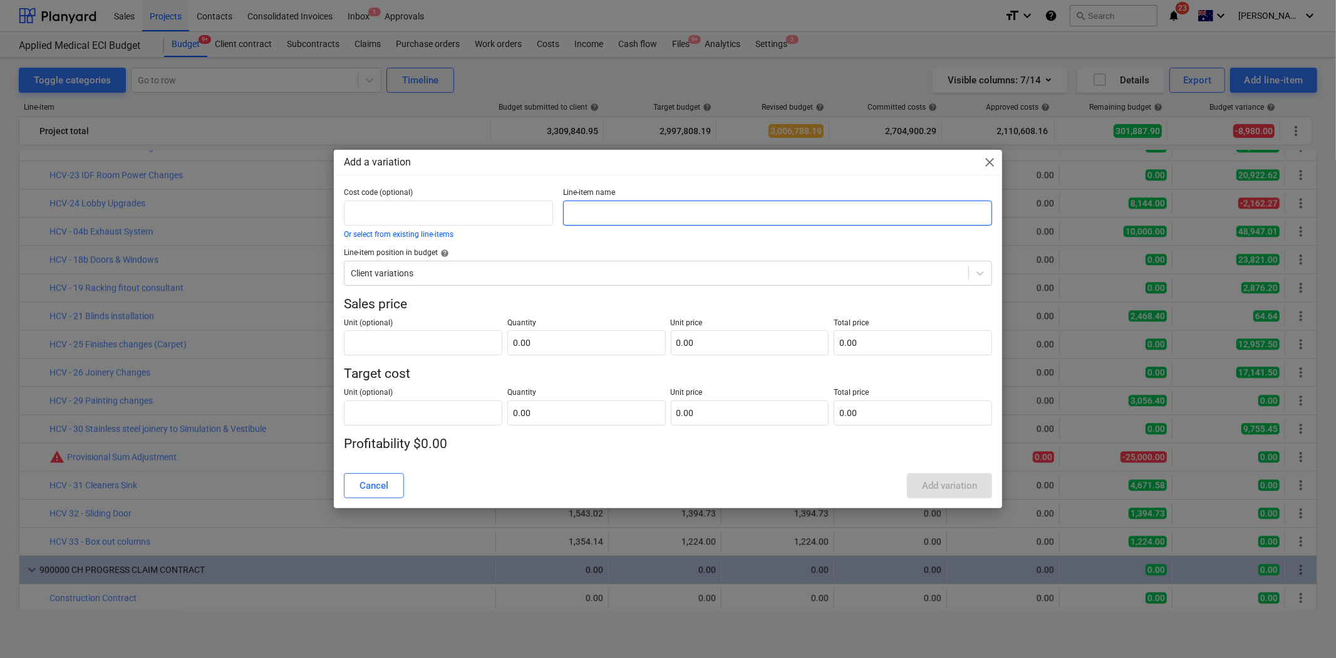
click at [621, 209] on input "text" at bounding box center [777, 212] width 428 height 25
type input "HCV 34 - Telstra line works"
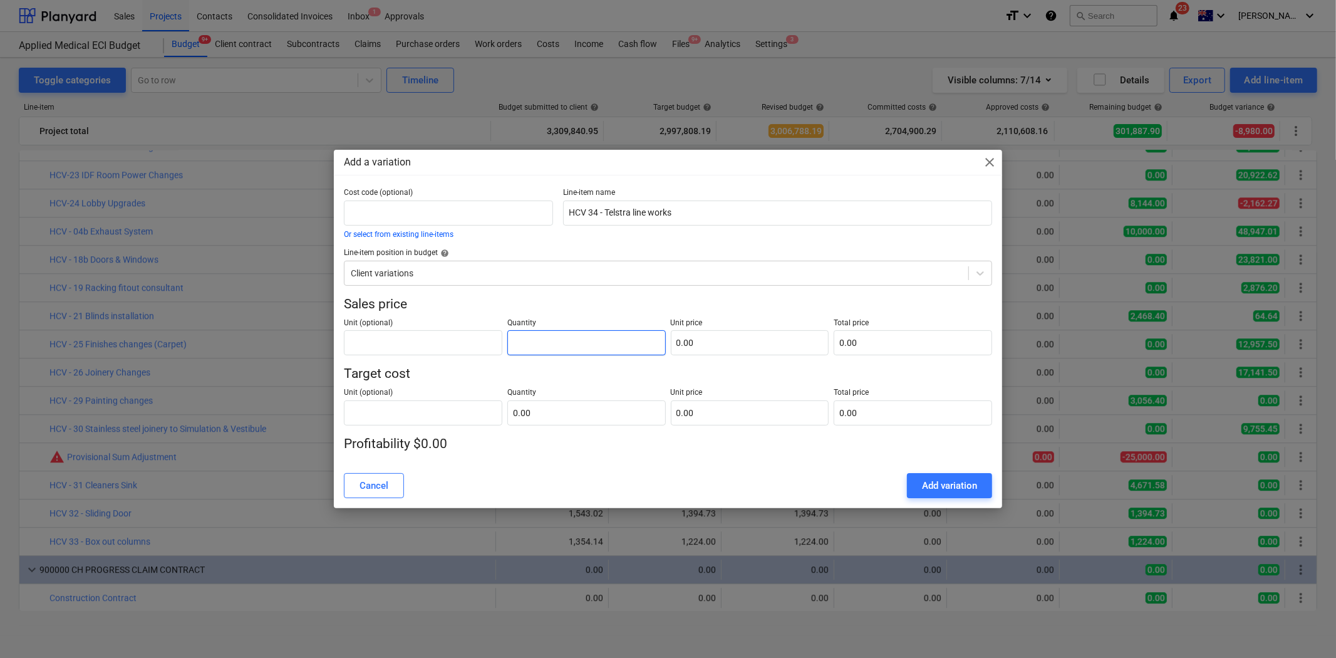
drag, startPoint x: 527, startPoint y: 346, endPoint x: 539, endPoint y: 378, distance: 33.5
click at [527, 346] on input "text" at bounding box center [586, 342] width 158 height 25
type input "1.00"
click at [541, 400] on input "text" at bounding box center [586, 412] width 158 height 25
type input "1"
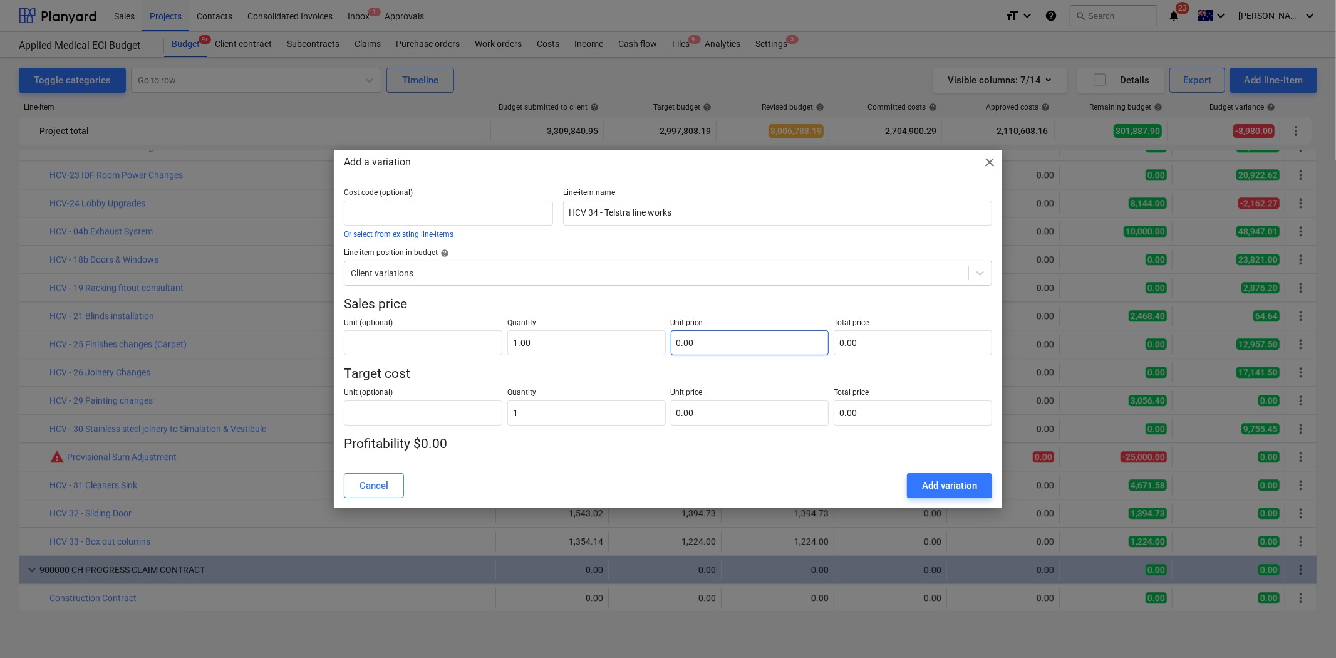
type input "1.00"
click at [698, 335] on input "text" at bounding box center [750, 342] width 158 height 25
type input "9"
type input "9.00"
type input "93"
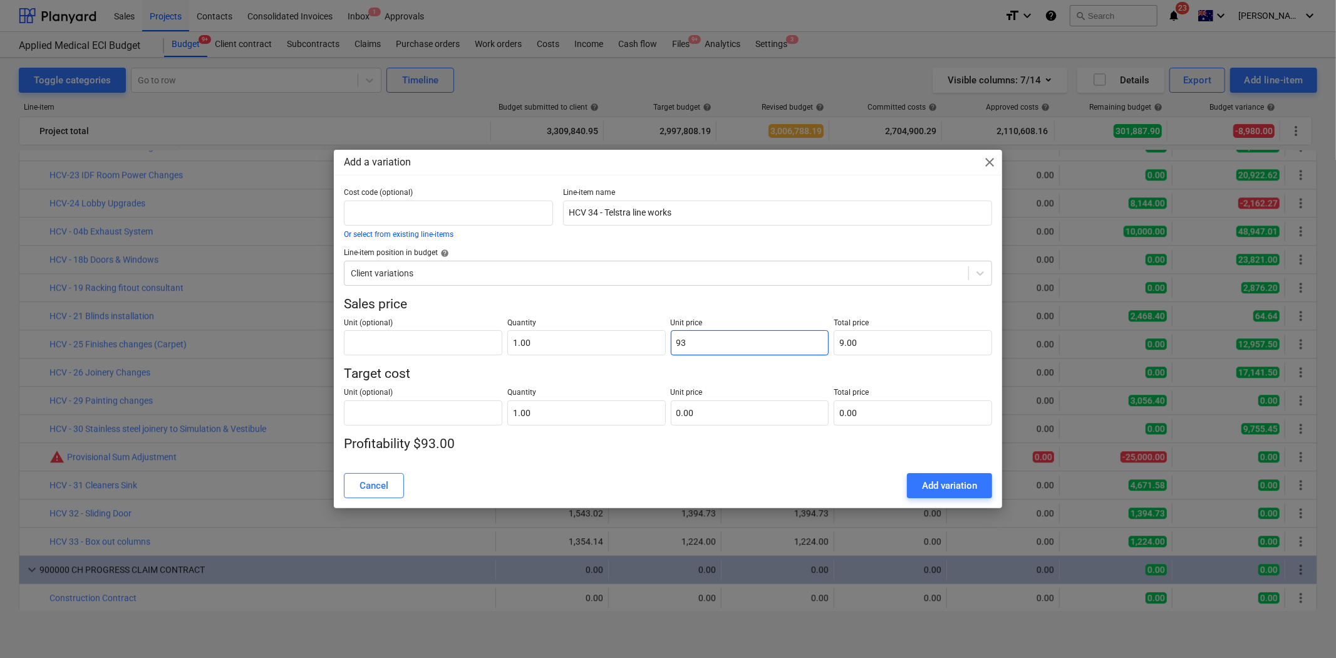
type input "93.00"
type input "939"
type input "939.00"
type input "939.6"
type input "939.60"
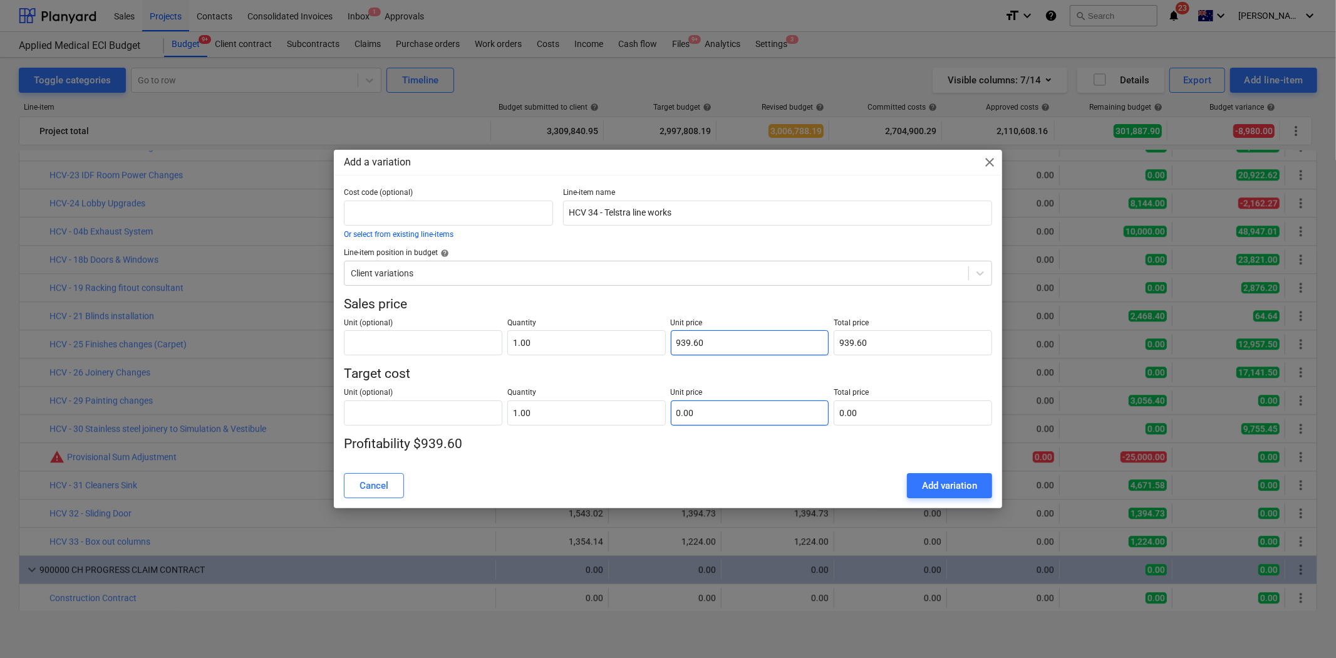
type input "939.60"
click at [712, 403] on input "text" at bounding box center [750, 412] width 158 height 25
type input "8"
type input "8.00"
type input "84"
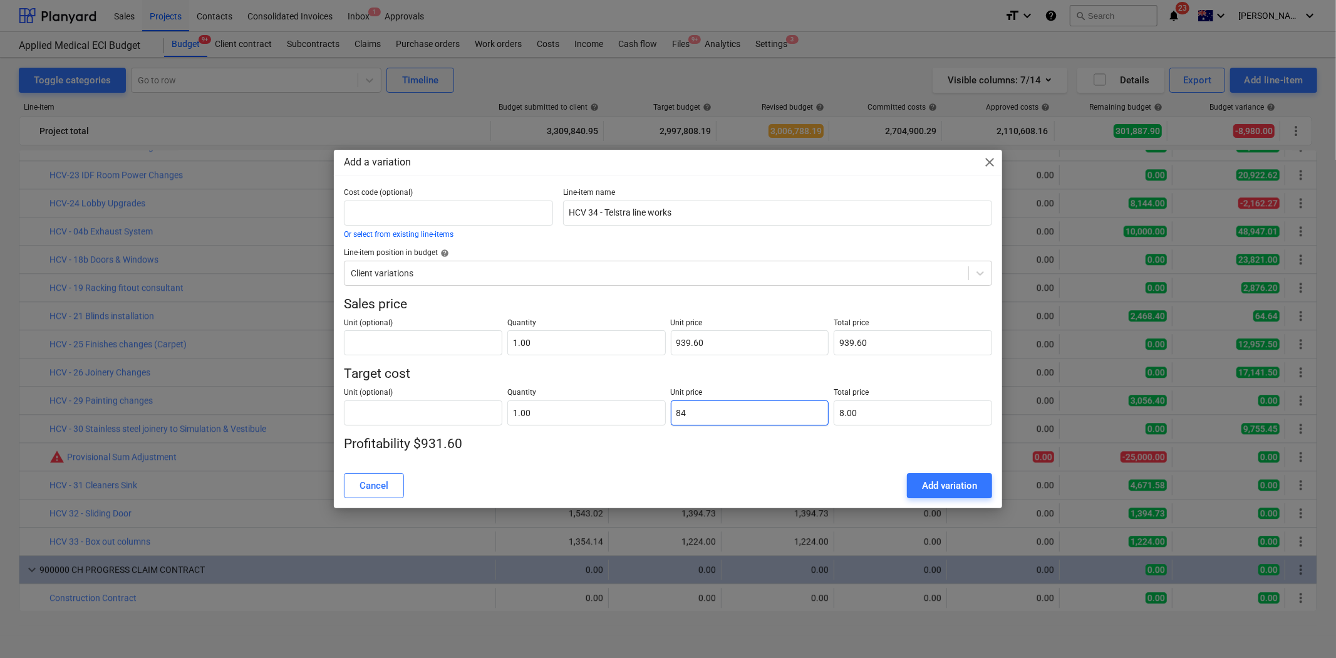
type input "84.00"
type input "849"
type input "849.00"
type input "849.3"
type input "849.30"
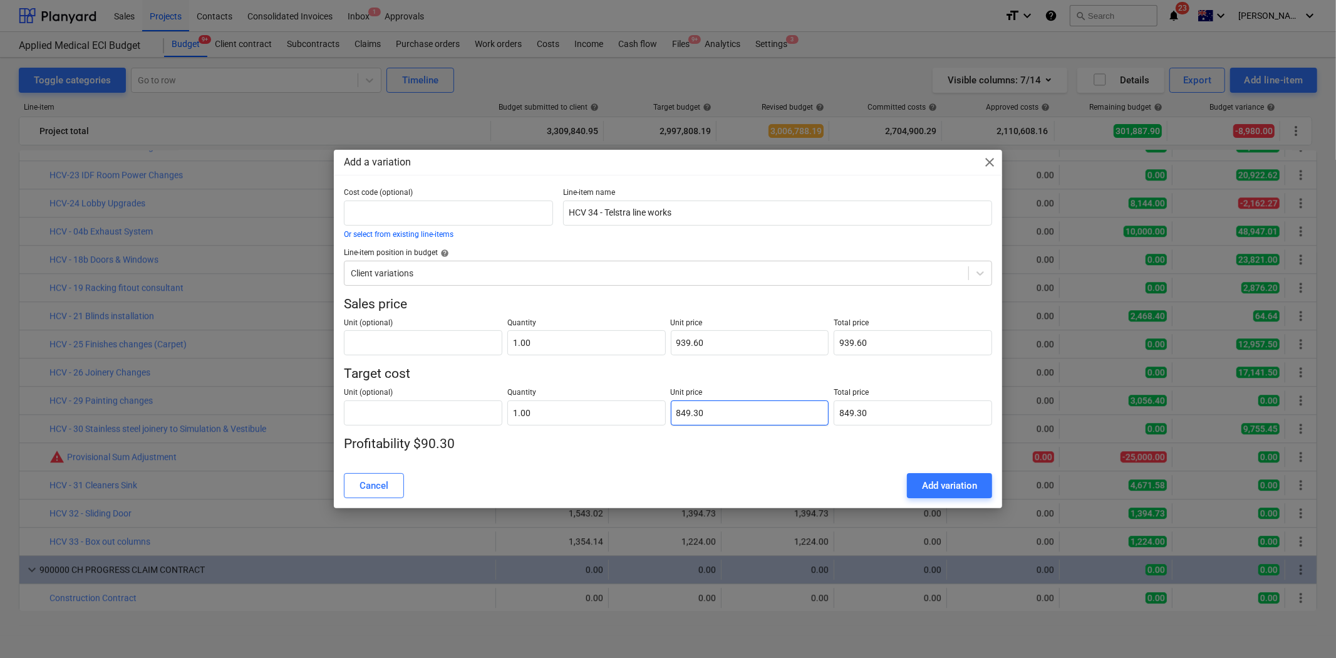
type input "849.30"
click at [815, 519] on div "Add a variation close Cost code (optional) Or select from existing line-items L…" at bounding box center [668, 329] width 1336 height 658
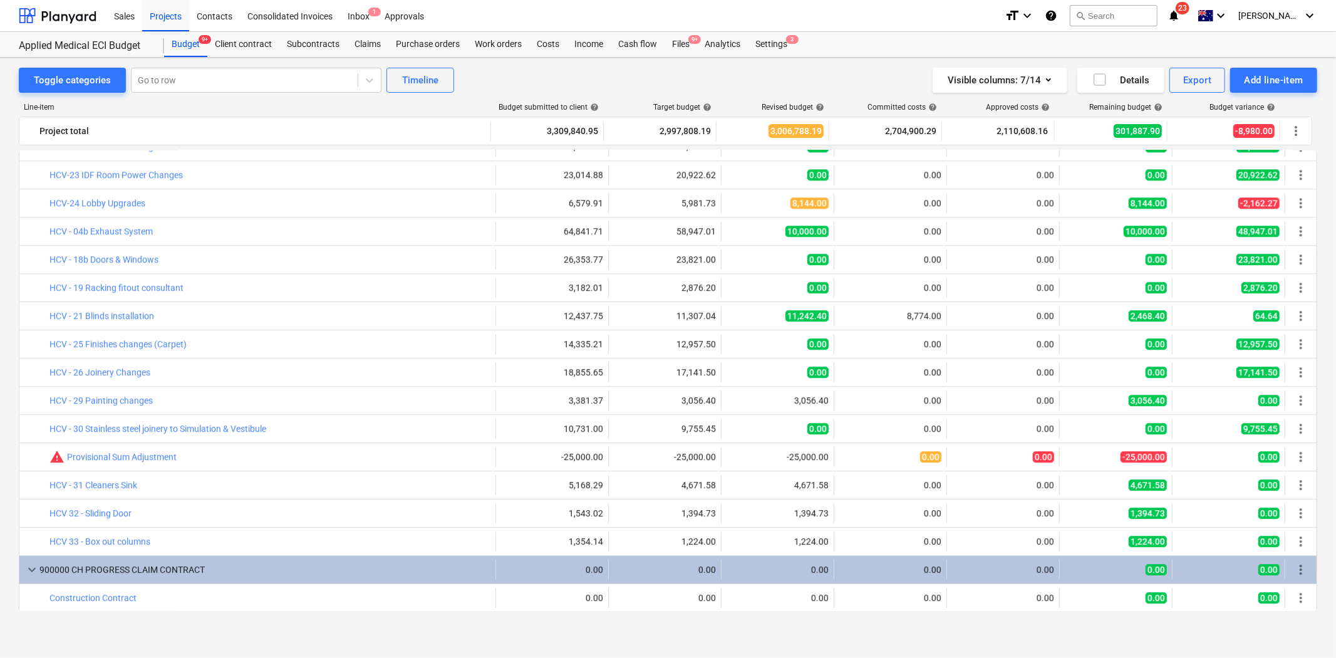
click at [752, 470] on div "bar_chart warning Provisional Sum Adjustment edit -25,000.00 -25,000.00 edit -2…" at bounding box center [667, 457] width 1297 height 28
click at [1202, 86] on div "Add line-item" at bounding box center [1274, 80] width 60 height 16
click at [1202, 150] on div "Add client variation" at bounding box center [1252, 155] width 130 height 22
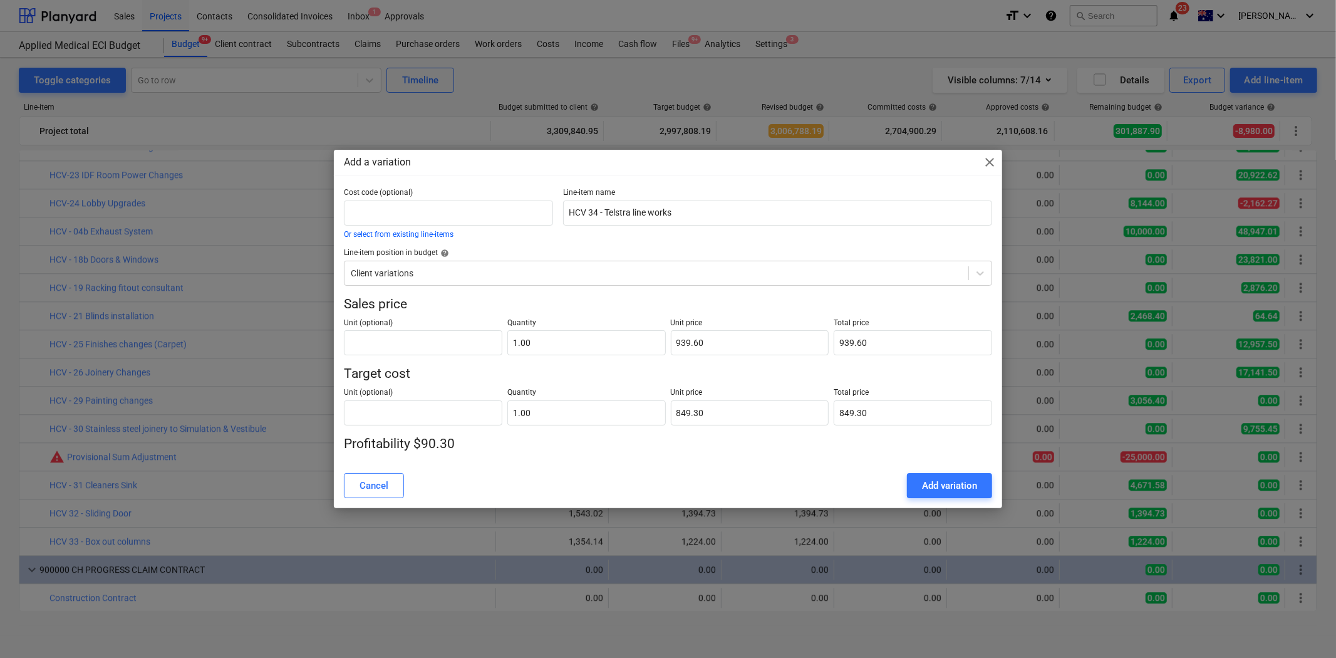
click at [729, 446] on p "Profitability $90.30" at bounding box center [668, 444] width 648 height 18
click at [937, 480] on div "Add variation" at bounding box center [949, 485] width 55 height 16
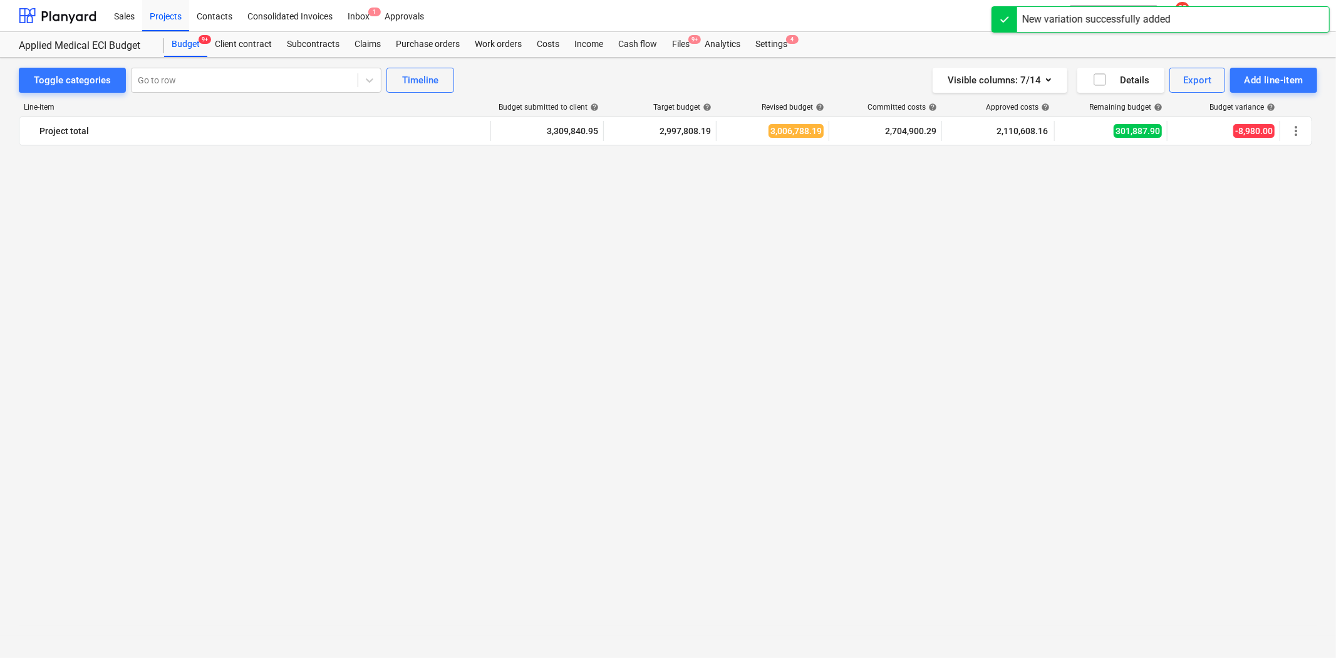
scroll to position [2922, 0]
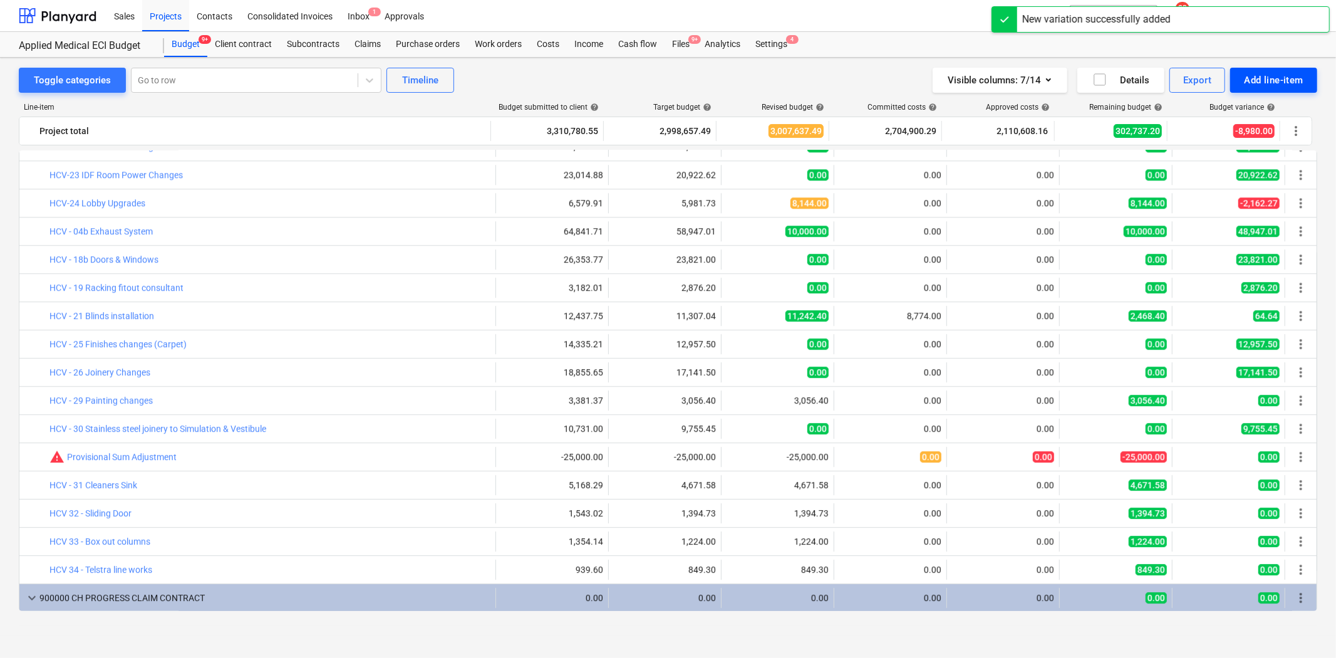
click at [1202, 76] on div "Add line-item" at bounding box center [1274, 80] width 60 height 16
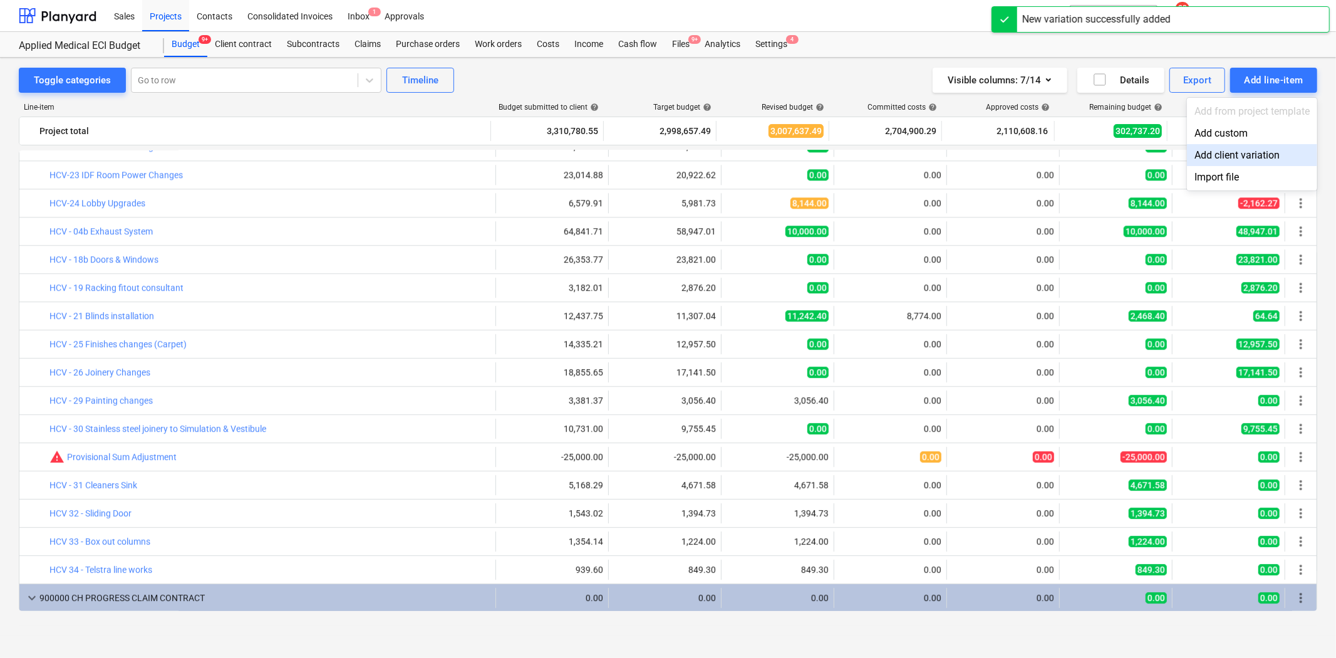
click at [1202, 154] on div "Add client variation" at bounding box center [1252, 155] width 130 height 22
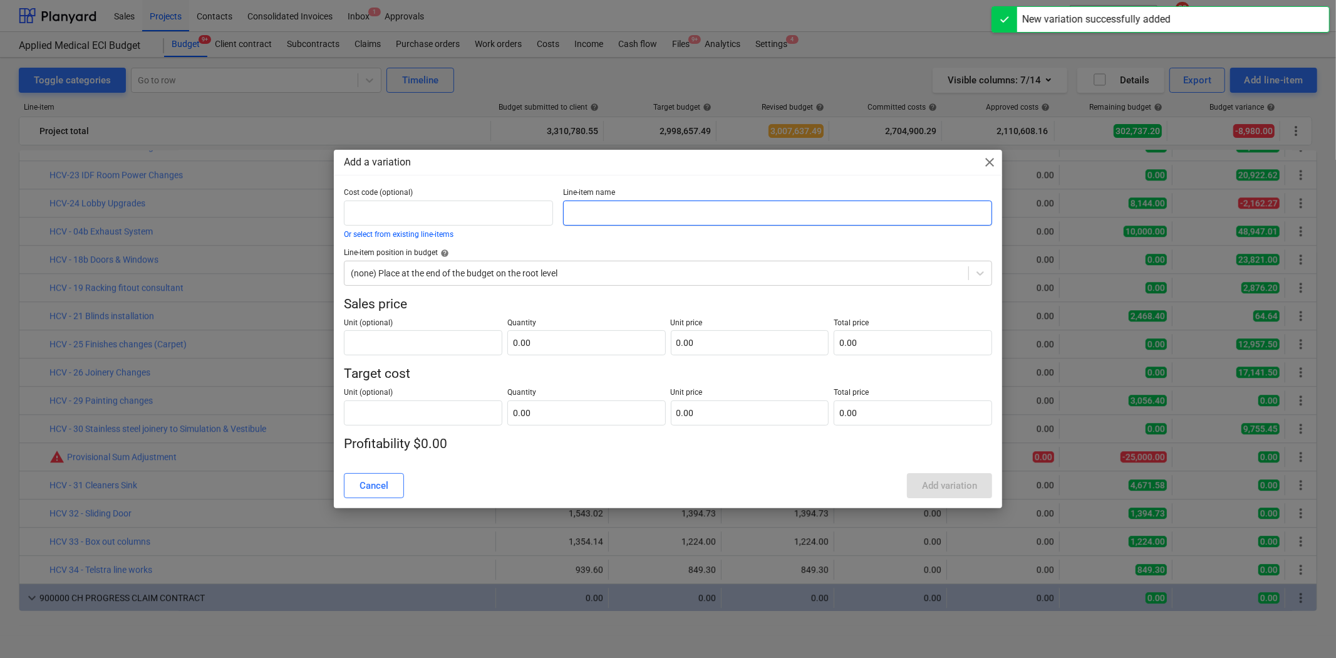
click at [655, 210] on input "text" at bounding box center [777, 212] width 428 height 25
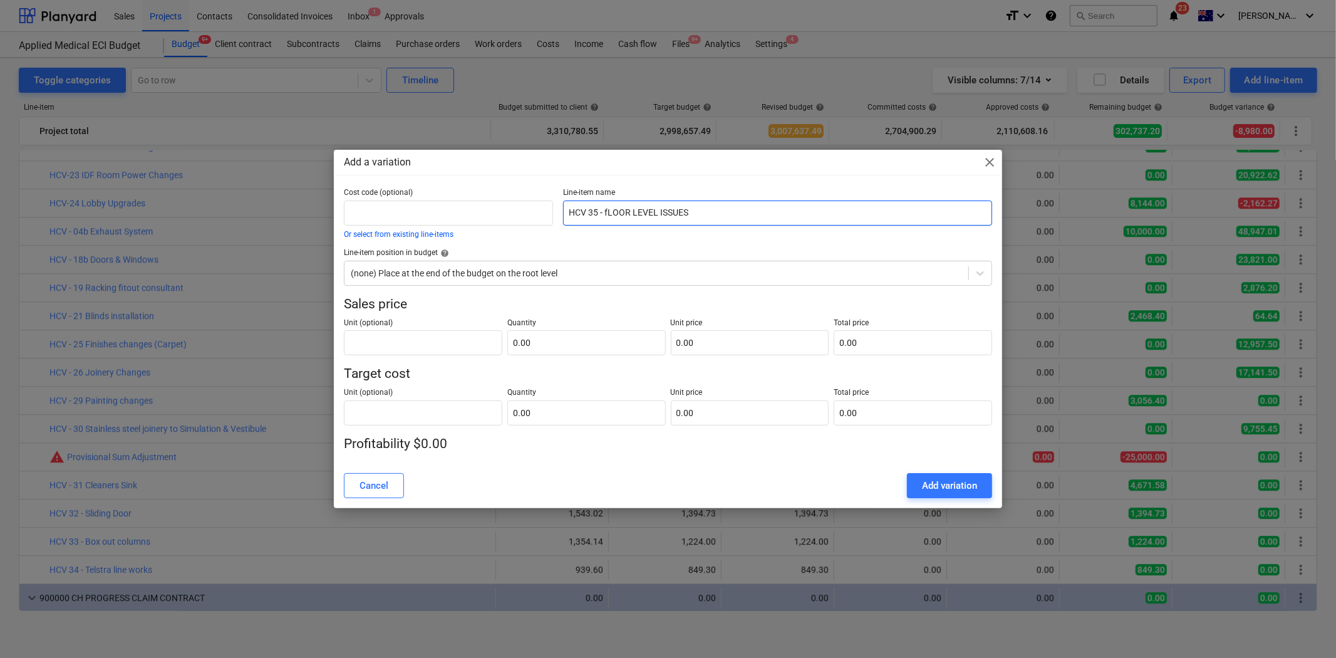
drag, startPoint x: 702, startPoint y: 215, endPoint x: 606, endPoint y: 213, distance: 96.5
click at [606, 213] on input "HCV 35 - fLOOR LEVEL ISSUES" at bounding box center [777, 212] width 428 height 25
type input "HCV 35 - Floor level issues"
click at [560, 336] on input "text" at bounding box center [586, 342] width 158 height 25
type input "1.00"
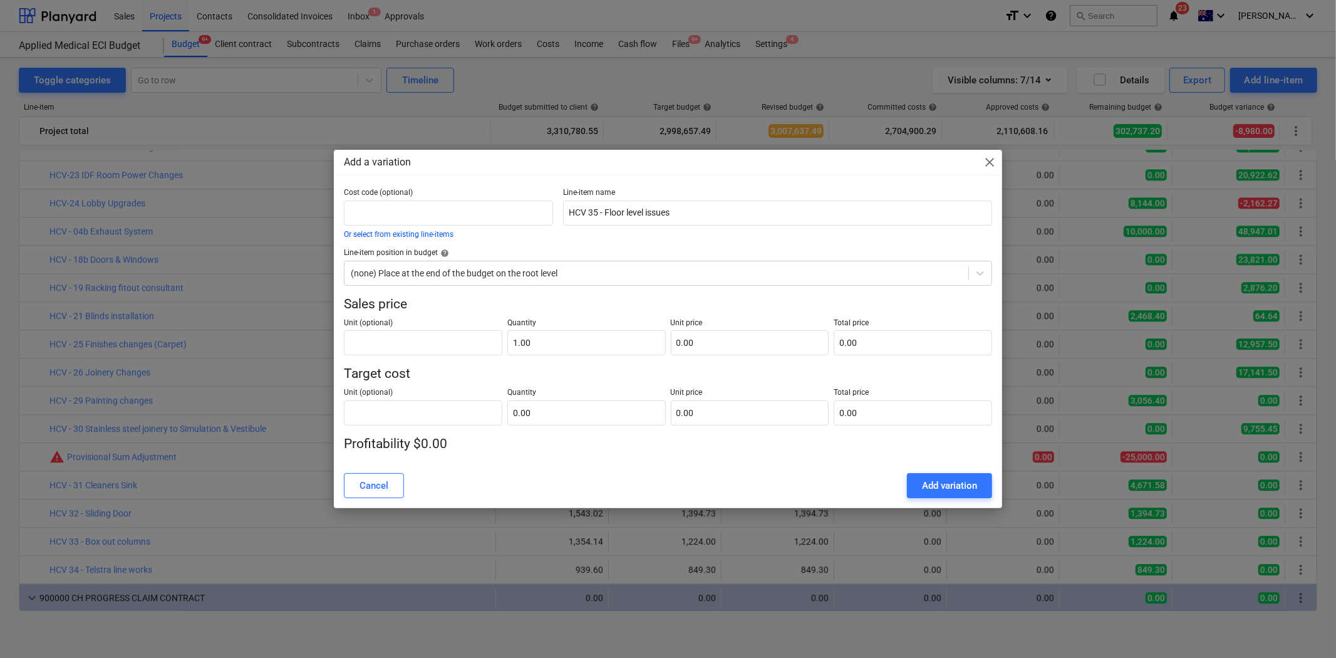
click at [551, 395] on p "Quantity" at bounding box center [586, 394] width 158 height 13
click at [554, 411] on input "text" at bounding box center [586, 412] width 158 height 25
type input "1"
type input "1.00"
click at [727, 333] on input "text" at bounding box center [750, 342] width 158 height 25
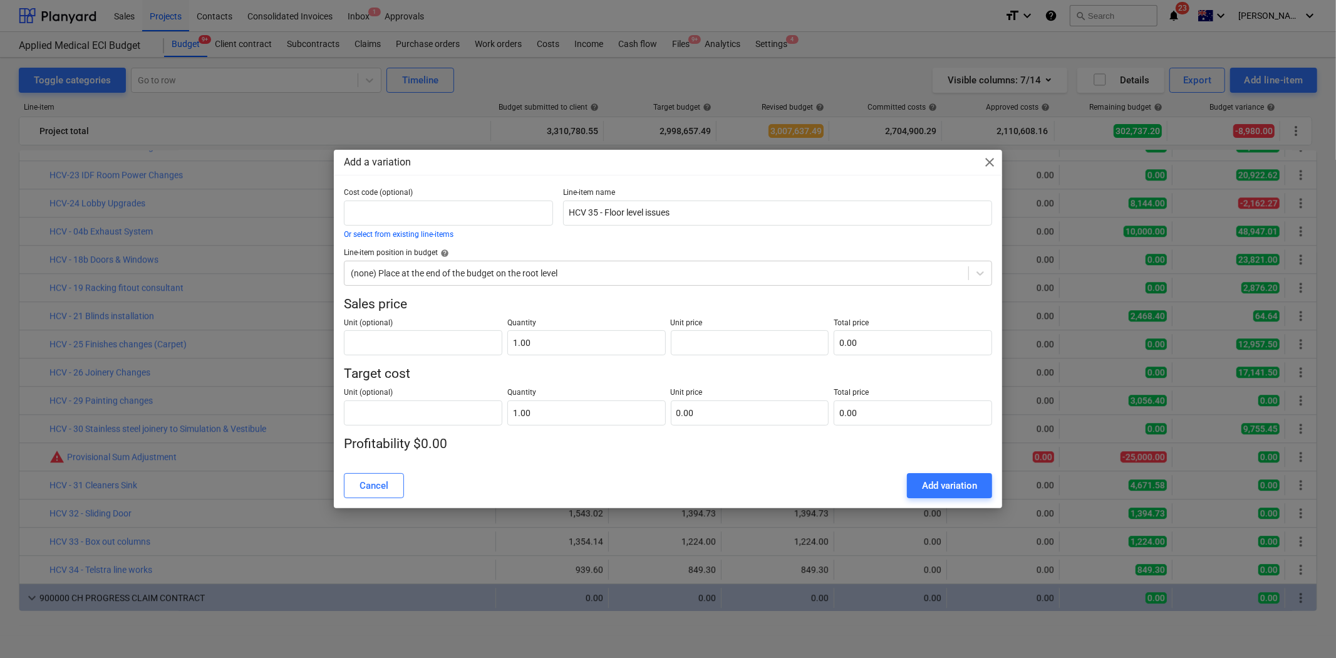
type input "0.00"
click at [703, 339] on input "0.00" at bounding box center [750, 342] width 158 height 25
type input "9"
type input "9.00"
type input "96"
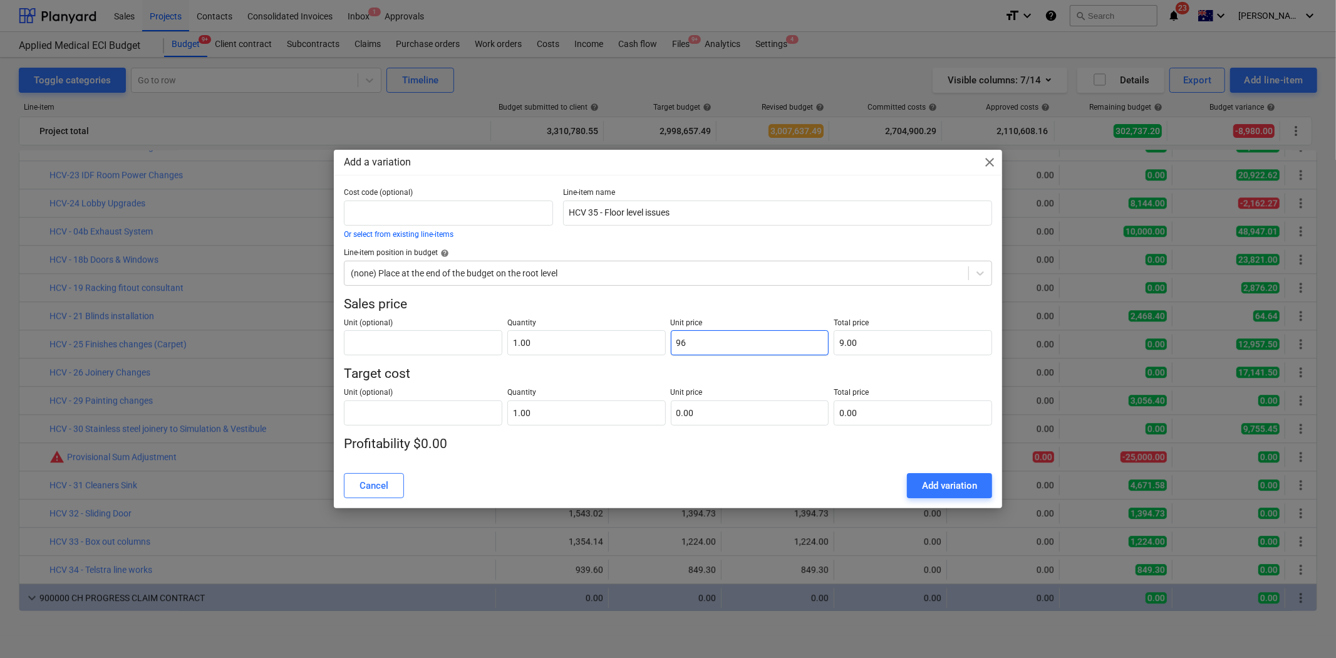
type input "96.00"
type input "962"
type input "962.00"
type input "9621"
type input "9,621.00"
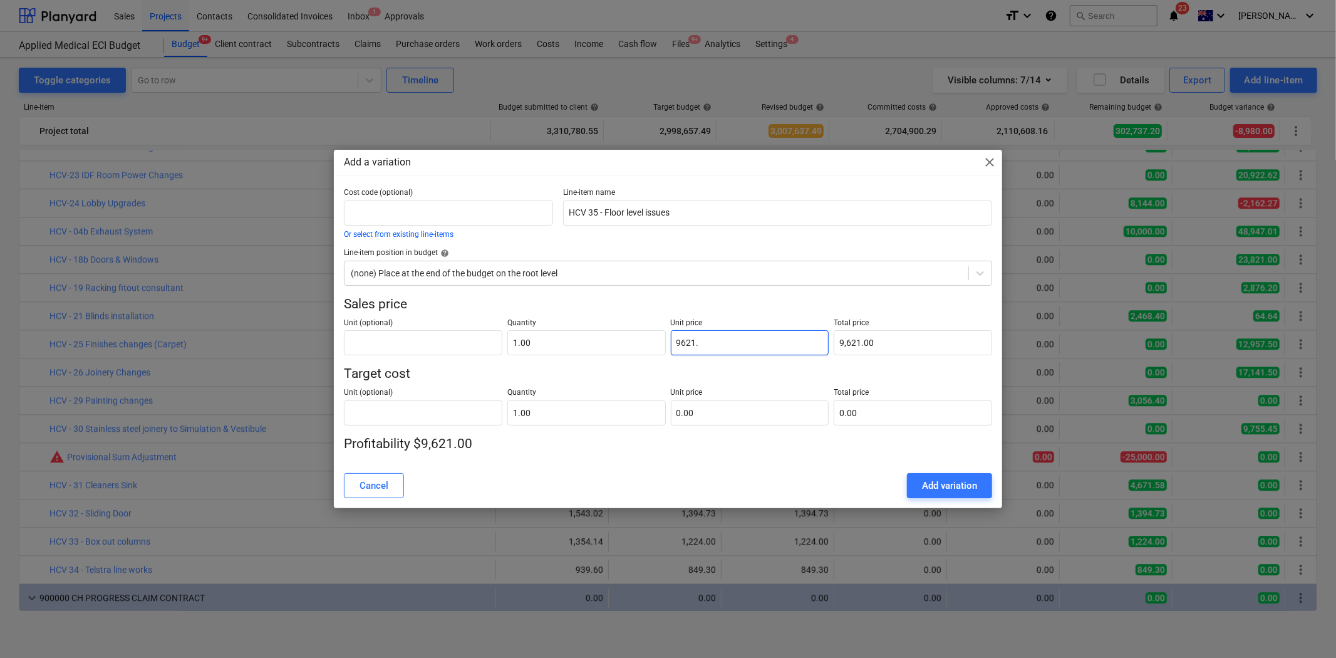
type input "9621.4"
type input "9,621.40"
type input "9621.49"
type input "9,621.49"
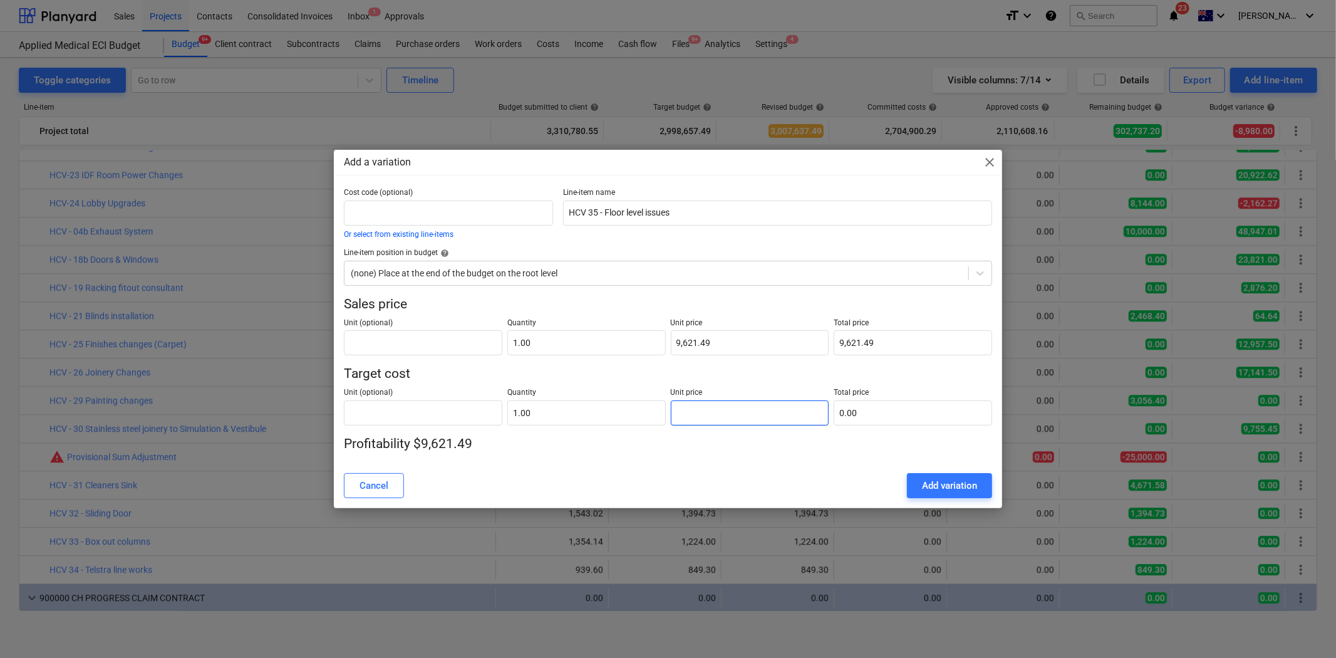
click at [749, 410] on input "text" at bounding box center [750, 412] width 158 height 25
type input "8"
type input "8.00"
type input "86"
type input "86.00"
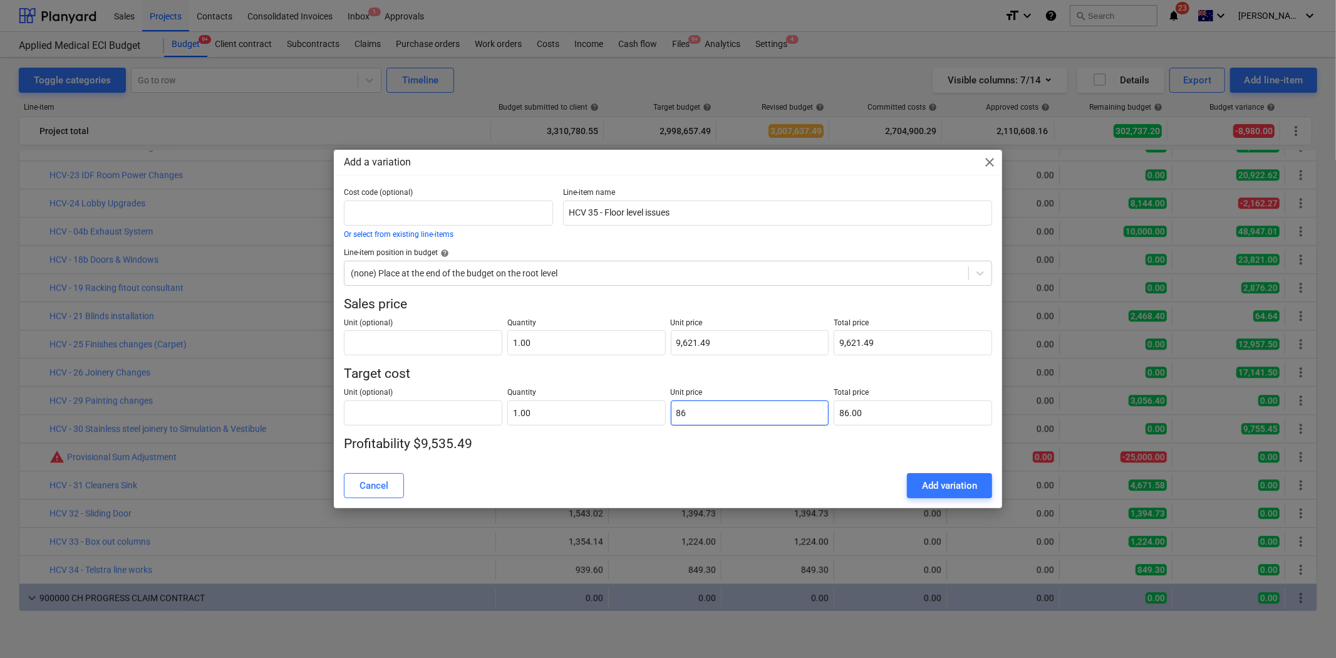
type input "869"
type input "869.00"
type input "8696"
type input "8,696.00"
type input "8696.8"
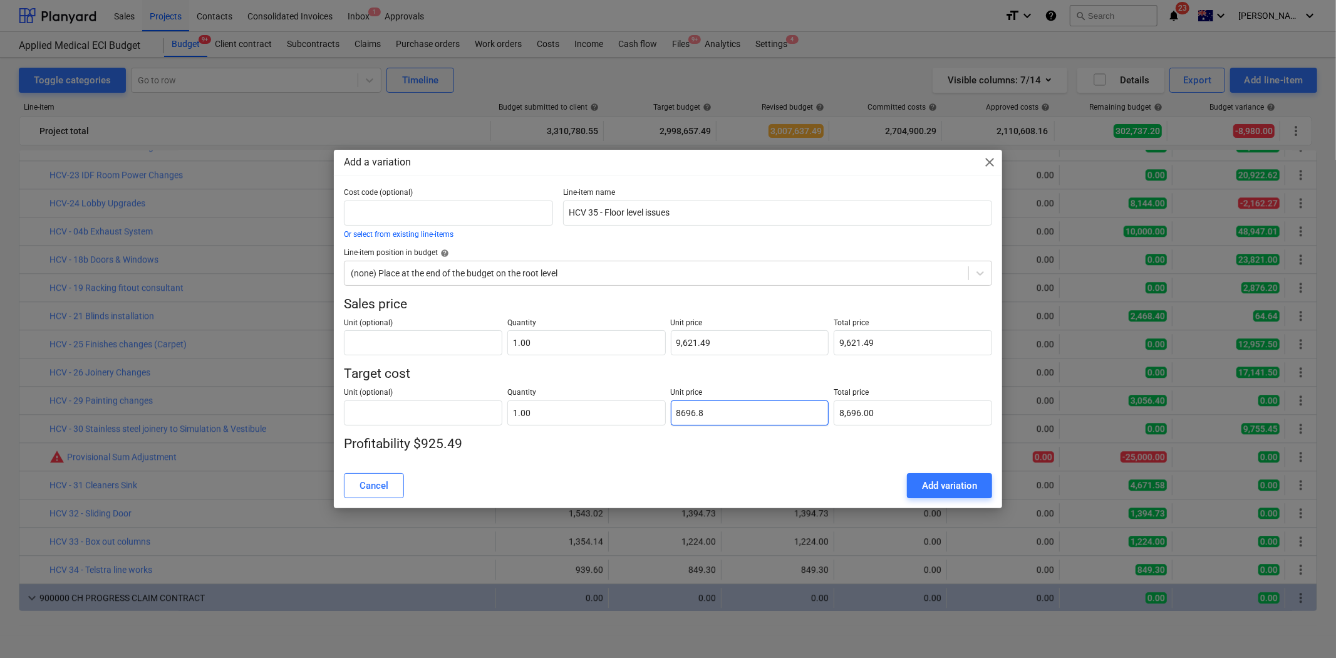
type input "8,696.80"
click at [730, 371] on p "Target cost" at bounding box center [668, 374] width 648 height 18
click at [956, 489] on div "Add variation" at bounding box center [949, 485] width 55 height 16
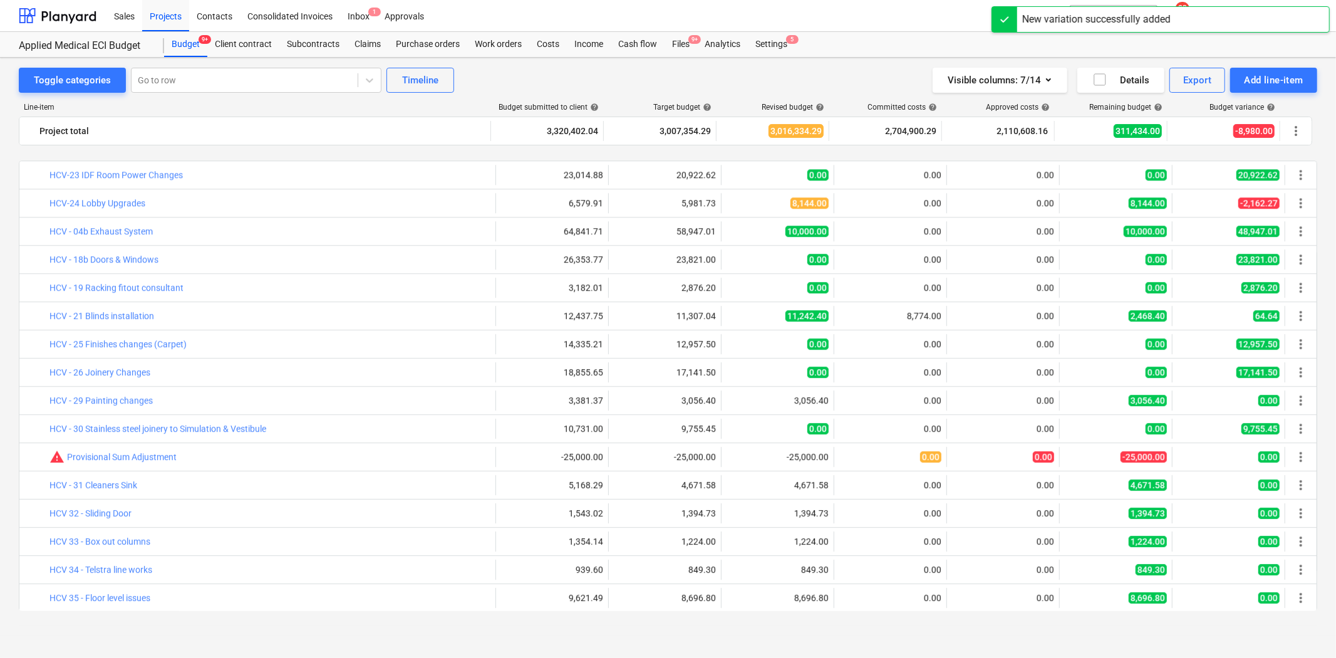
scroll to position [2978, 0]
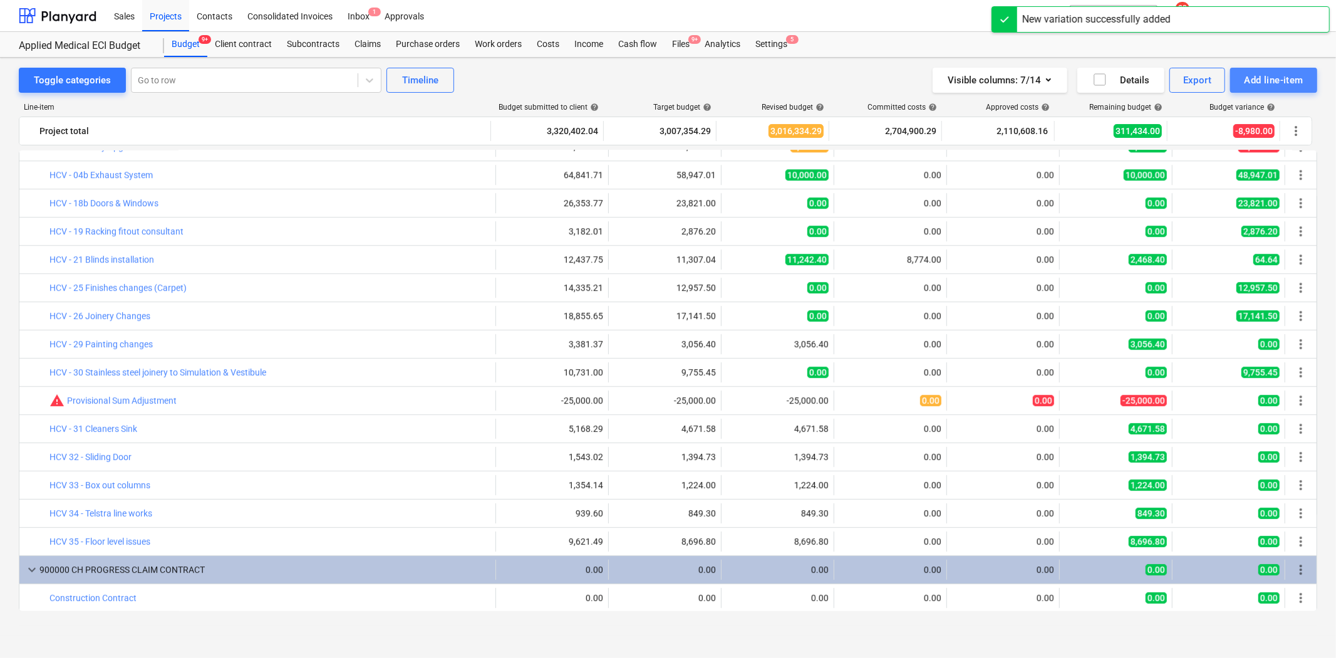
click at [1202, 80] on div "Add line-item" at bounding box center [1274, 80] width 60 height 16
click at [1202, 155] on div "Add client variation" at bounding box center [1252, 155] width 130 height 22
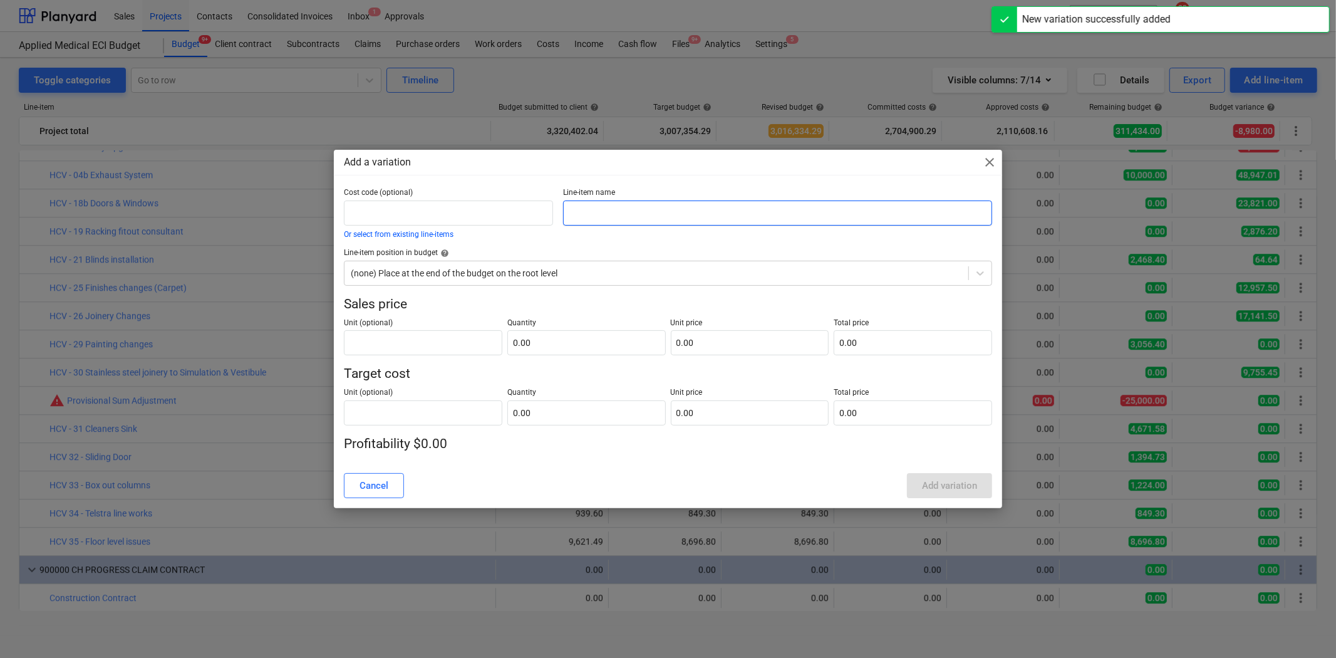
click at [631, 212] on input "text" at bounding box center [777, 212] width 428 height 25
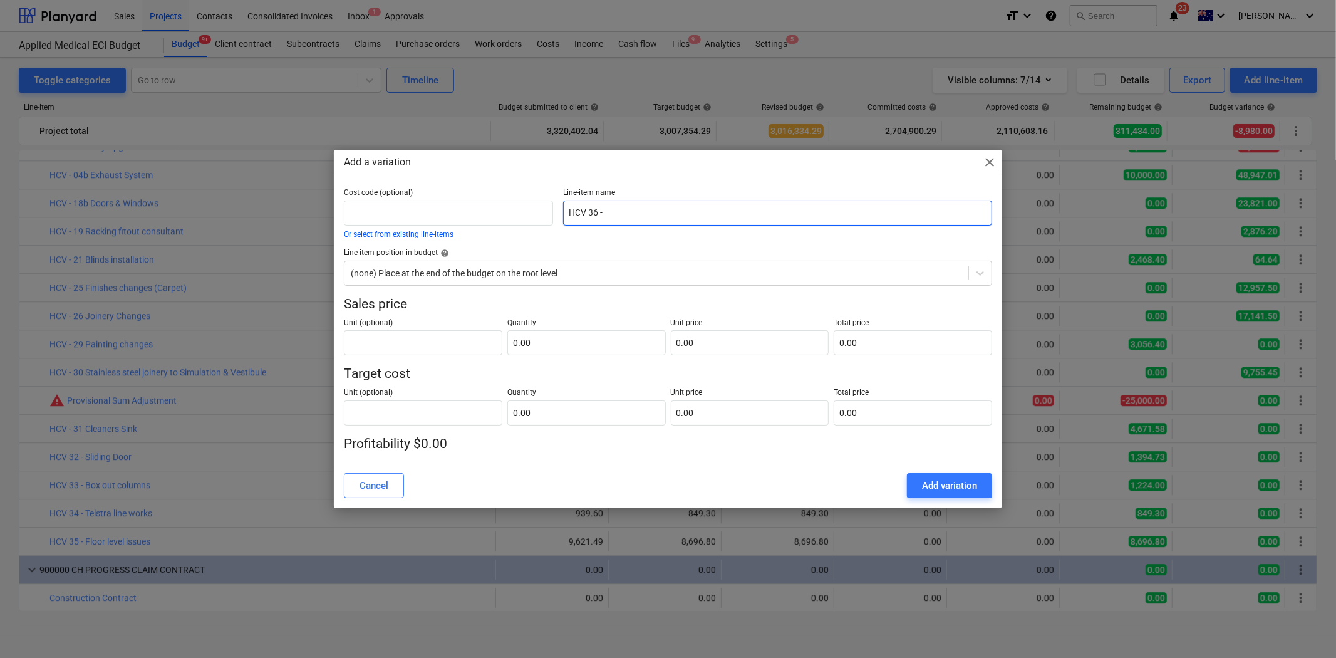
click at [646, 215] on input "HCV 36 -" at bounding box center [777, 212] width 428 height 25
type input "HCV 36 - Mechanical to BMS"
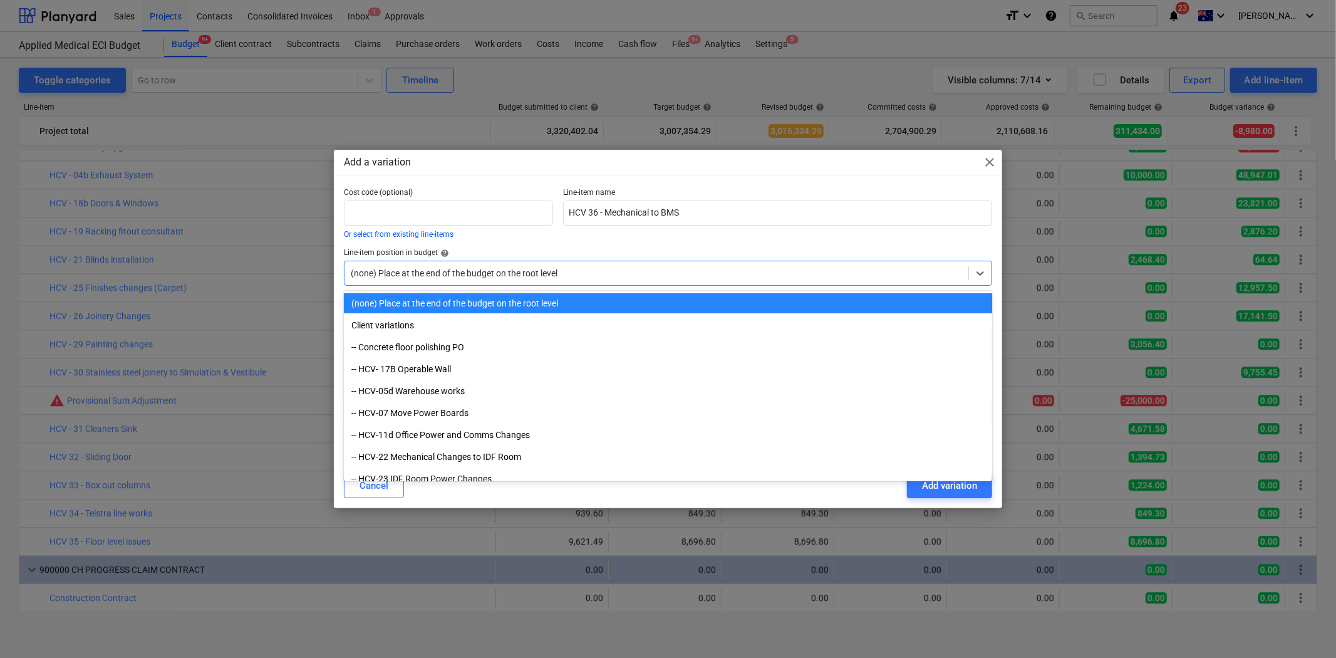
click at [587, 279] on div "(none) Place at the end of the budget on the root level" at bounding box center [657, 273] width 624 height 18
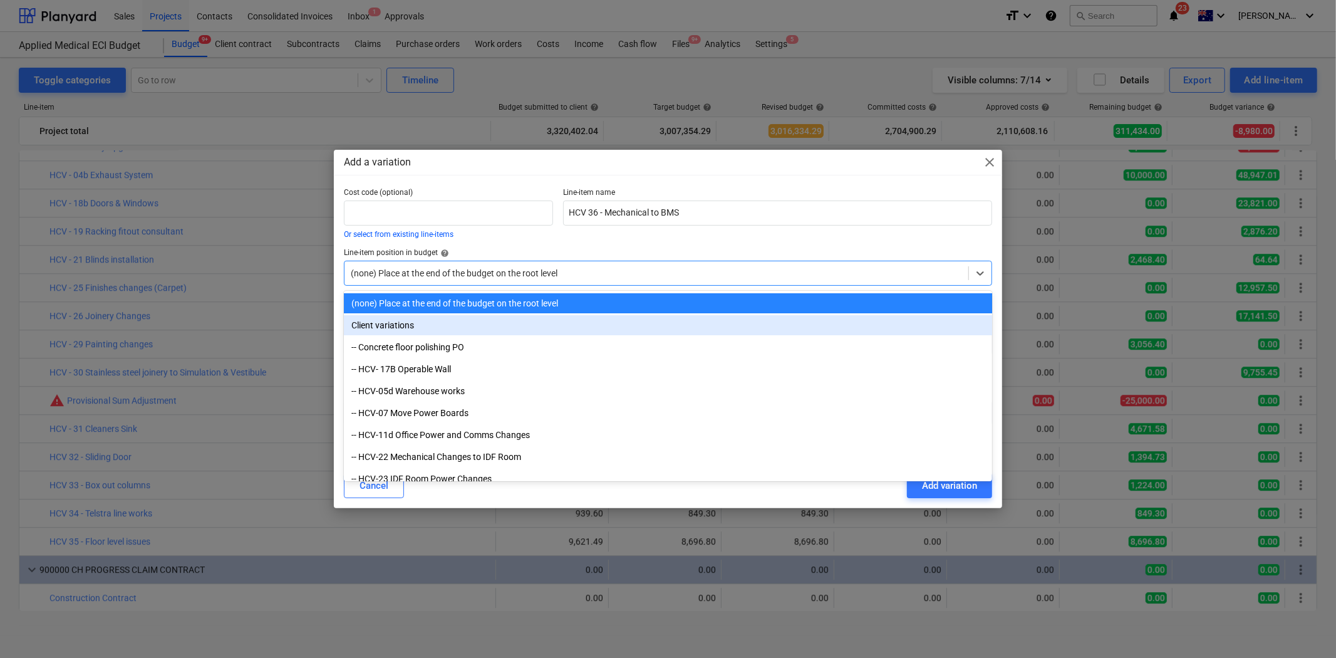
click at [420, 328] on div "Client variations" at bounding box center [668, 325] width 648 height 20
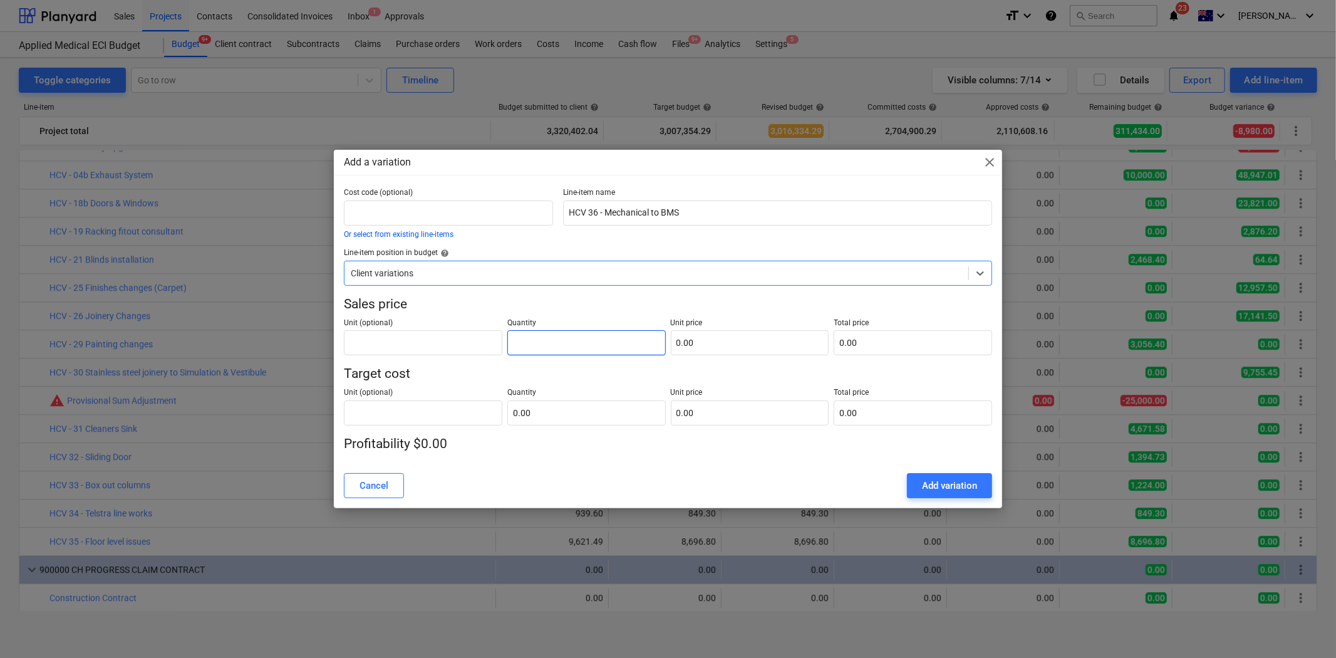
click at [573, 341] on input "text" at bounding box center [586, 342] width 158 height 25
type input "1.00"
click at [556, 410] on input "text" at bounding box center [586, 412] width 158 height 25
type input "1"
type input "1.00"
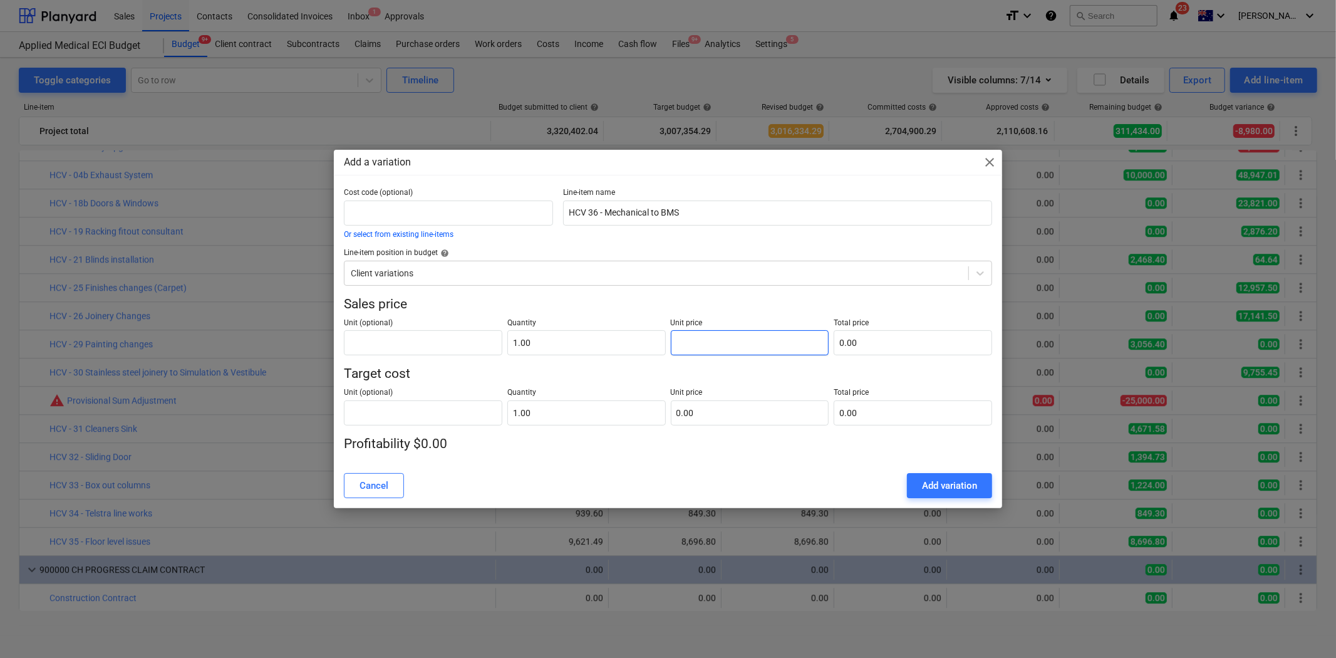
click at [710, 330] on input "text" at bounding box center [750, 342] width 158 height 25
type input "5"
type input "5.00"
type input "55"
type input "55.00"
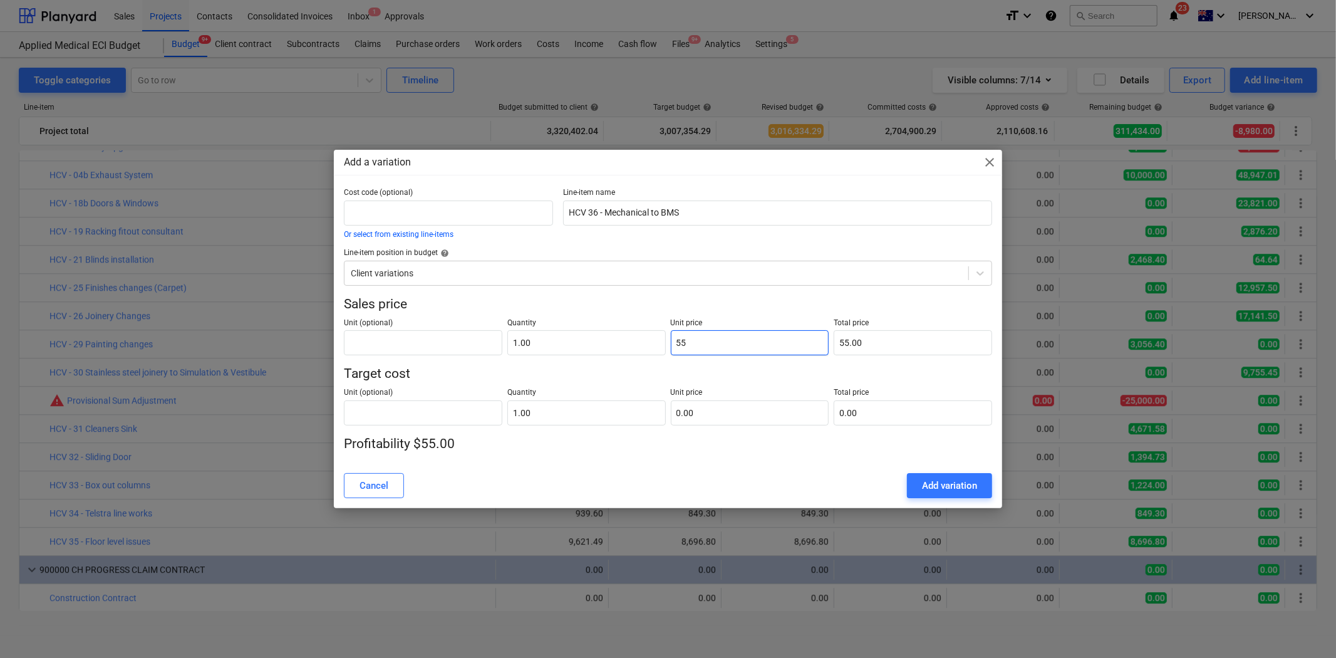
type input "553"
type input "553.00"
type input "5531"
type input "5,531.00"
type input "5531.6"
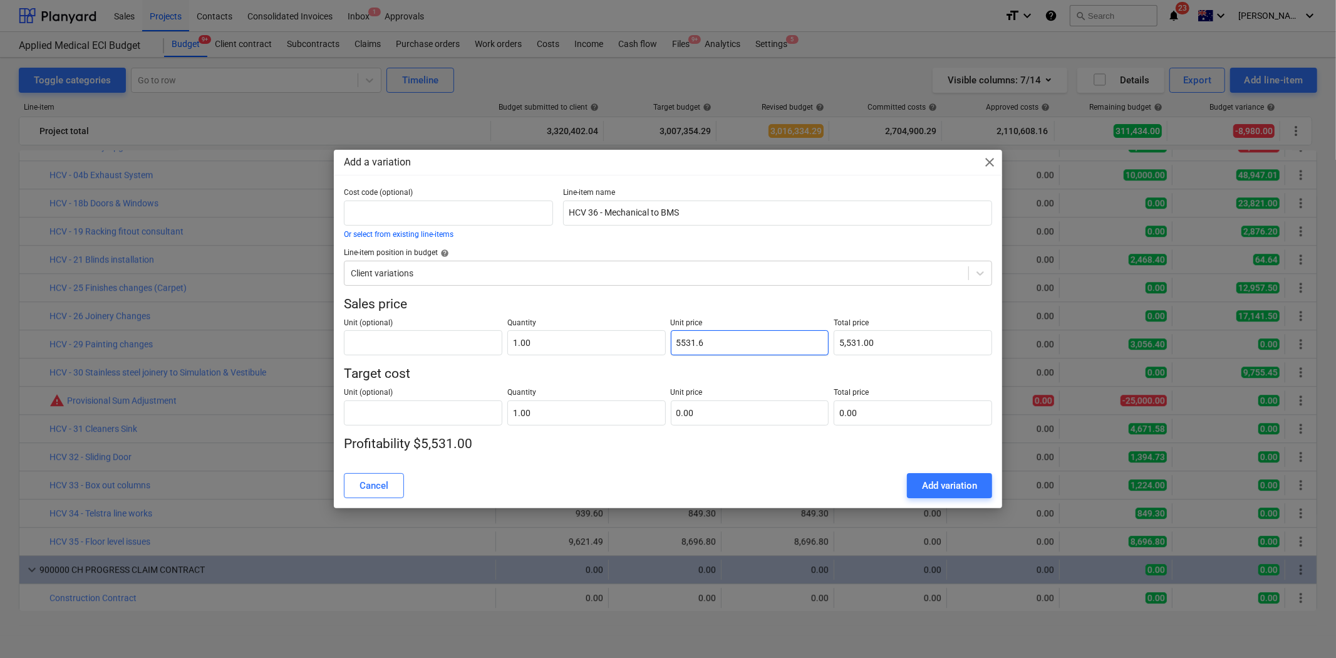
type input "5,531.60"
type input "5531.63"
type input "5,531.63"
click at [712, 411] on input "text" at bounding box center [750, 412] width 158 height 25
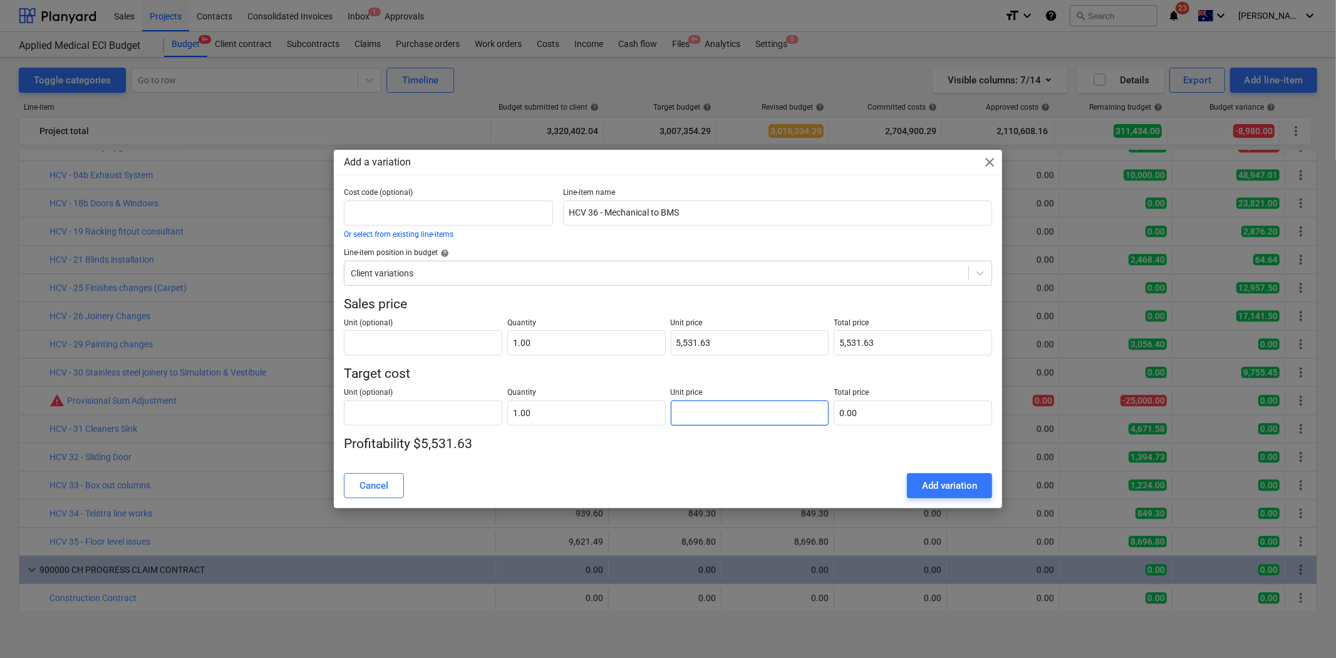
type input "5"
type input "5.00"
type input "50"
type input "50.00"
type input "500"
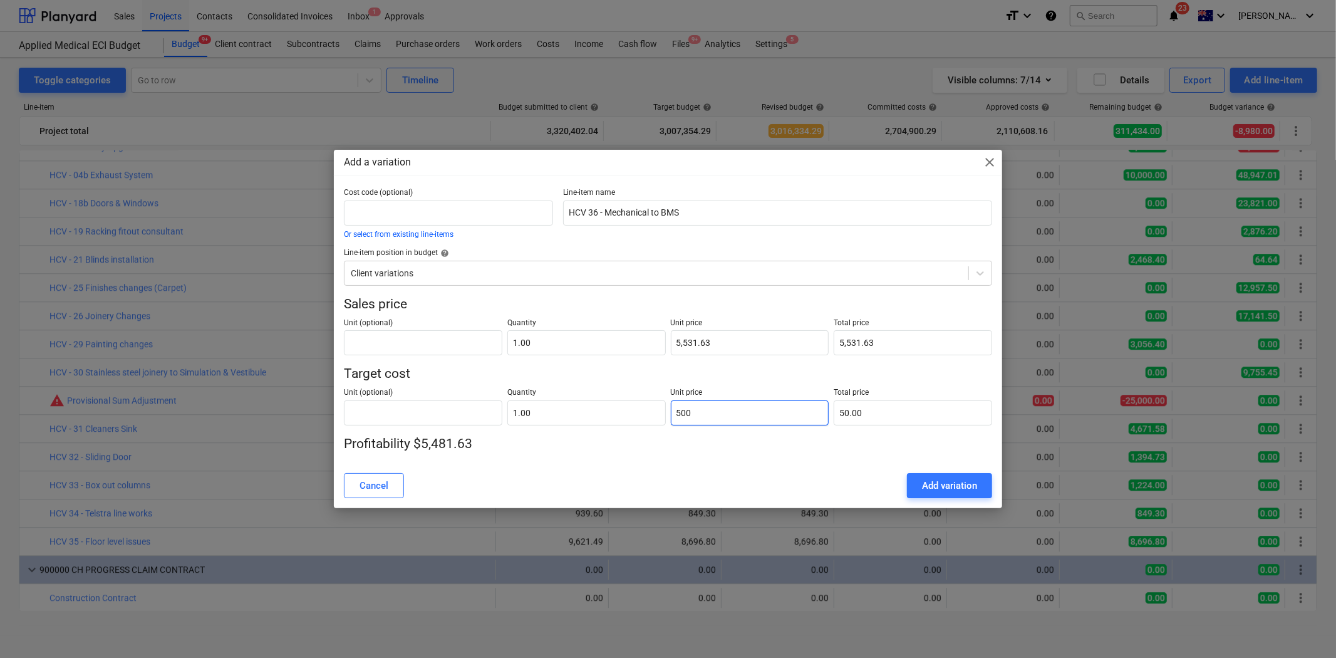
type input "500.00"
type input "5000"
type input "5,000.00"
drag, startPoint x: 698, startPoint y: 459, endPoint x: 715, endPoint y: 461, distance: 17.6
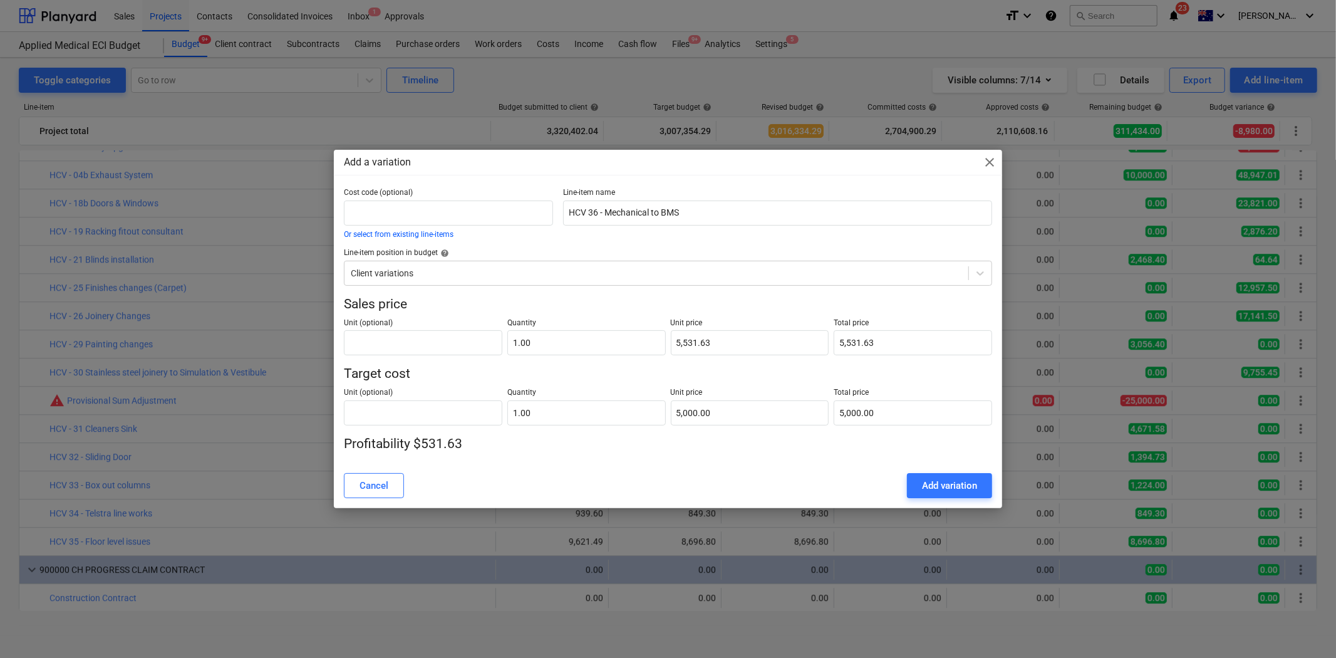
click at [715, 461] on div "Cost code (optional) Or select from existing line-items Line-item name HCV 36 -…" at bounding box center [668, 326] width 668 height 276
click at [690, 365] on p "Target cost" at bounding box center [668, 374] width 648 height 18
click at [932, 484] on div "Add variation" at bounding box center [949, 485] width 55 height 16
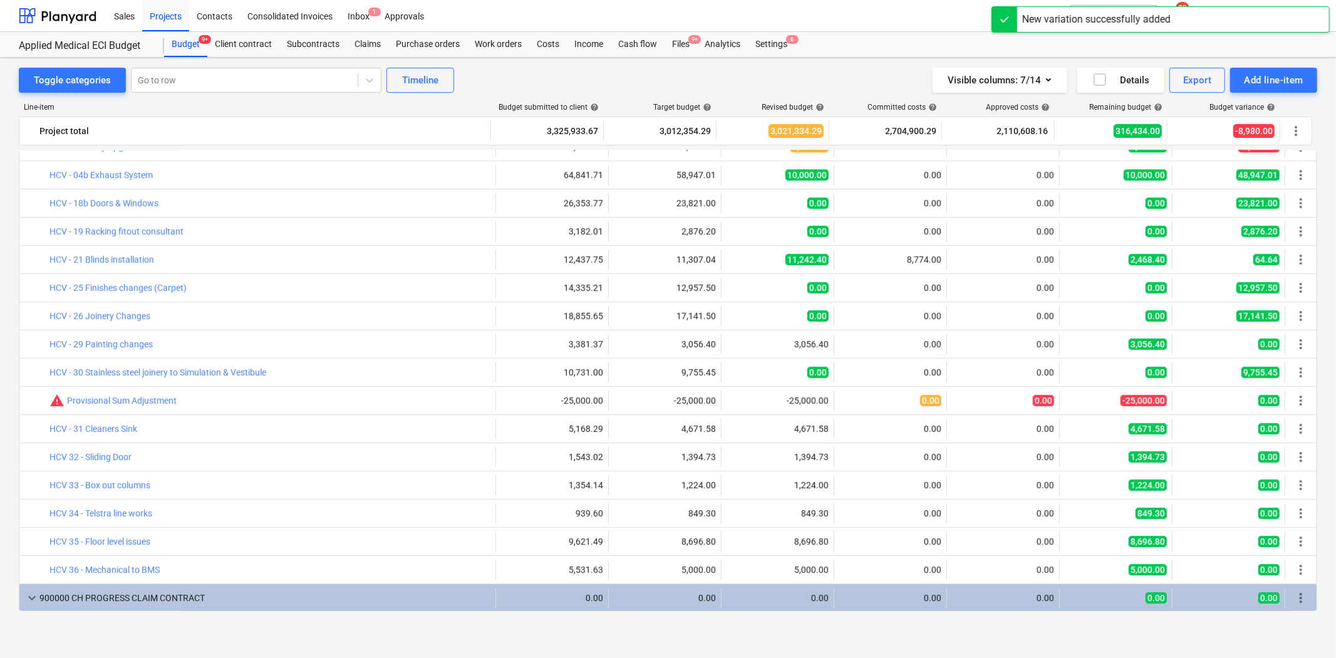
scroll to position [3007, 0]
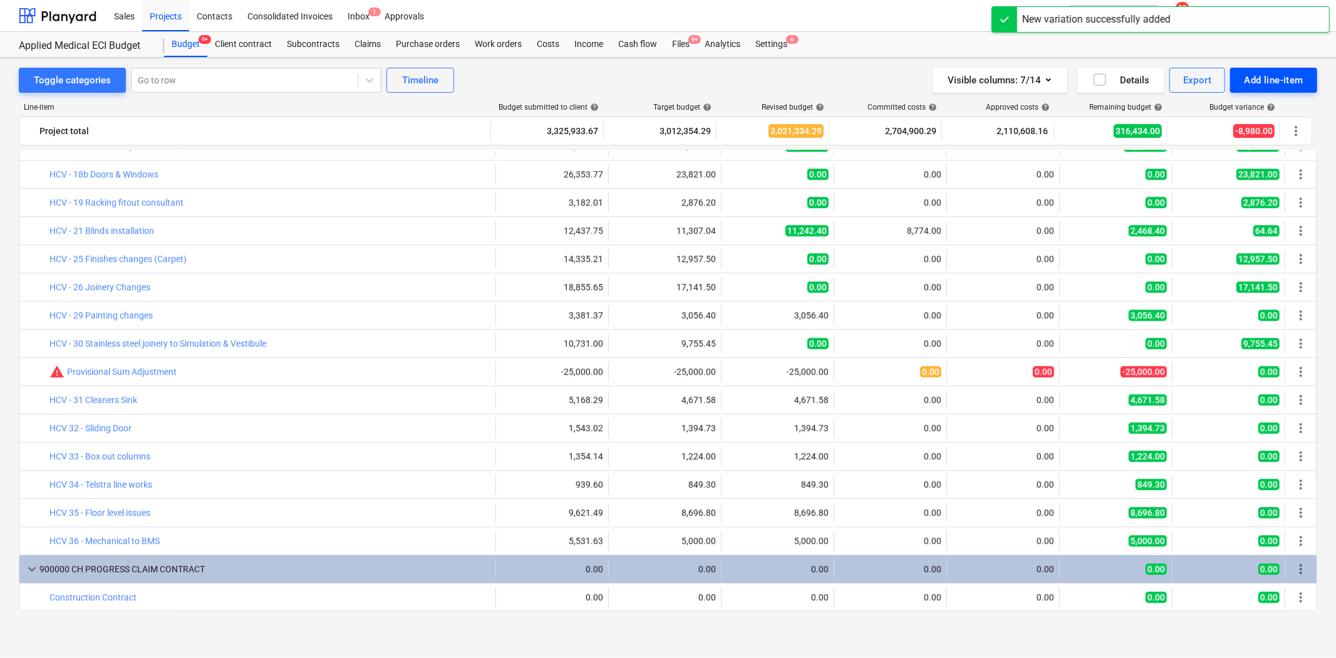
click at [1202, 81] on div "Add line-item" at bounding box center [1274, 80] width 60 height 16
click at [1202, 154] on div "Add client variation" at bounding box center [1252, 155] width 130 height 22
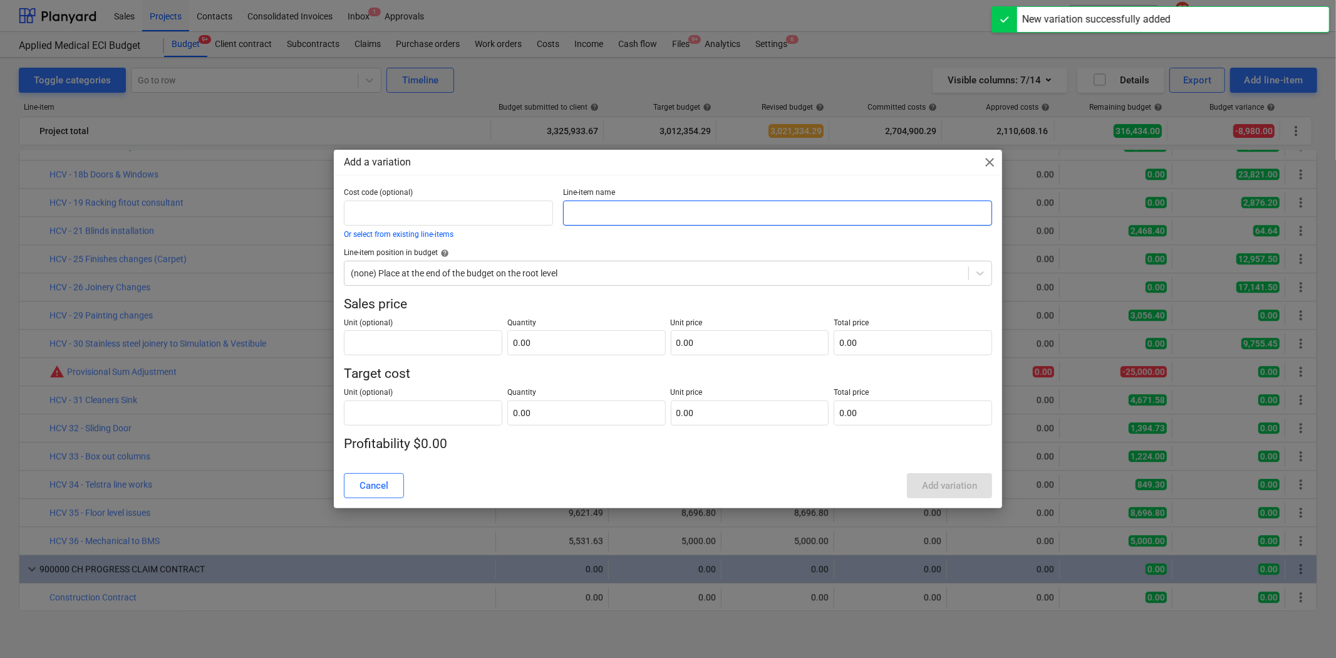
click at [598, 211] on input "text" at bounding box center [777, 212] width 428 height 25
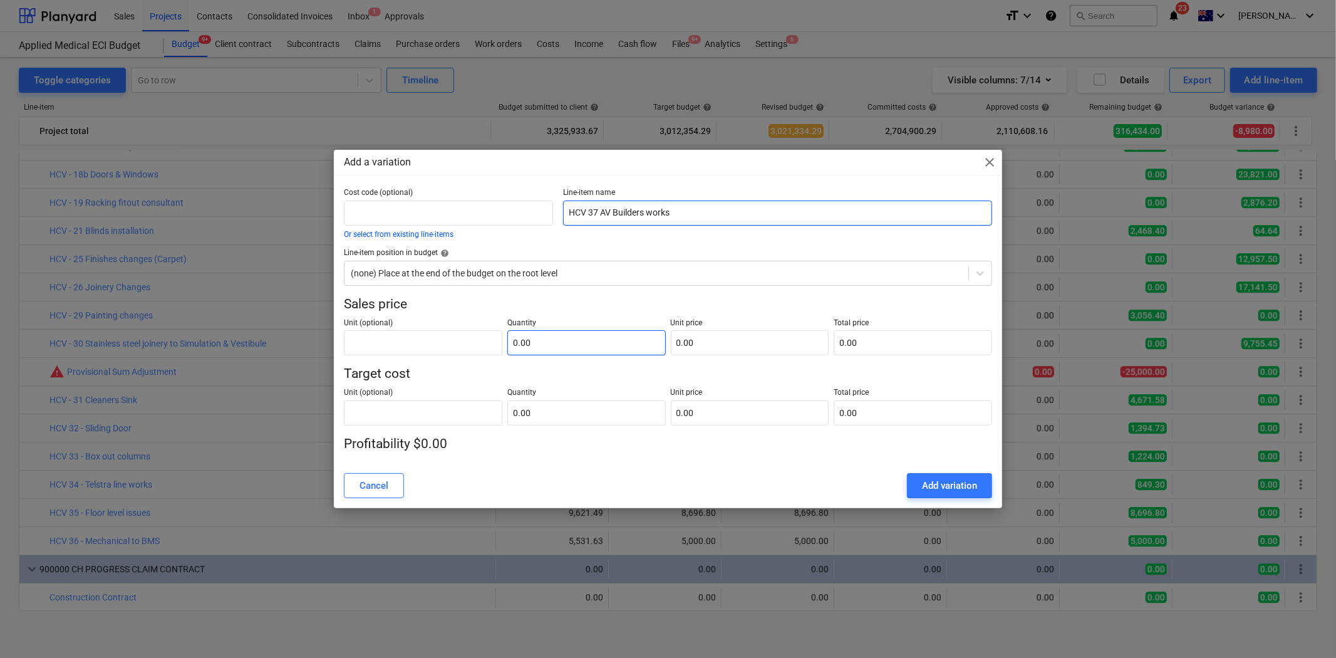
type input "HCV 37 AV Builders works"
click at [574, 346] on input "text" at bounding box center [586, 342] width 158 height 25
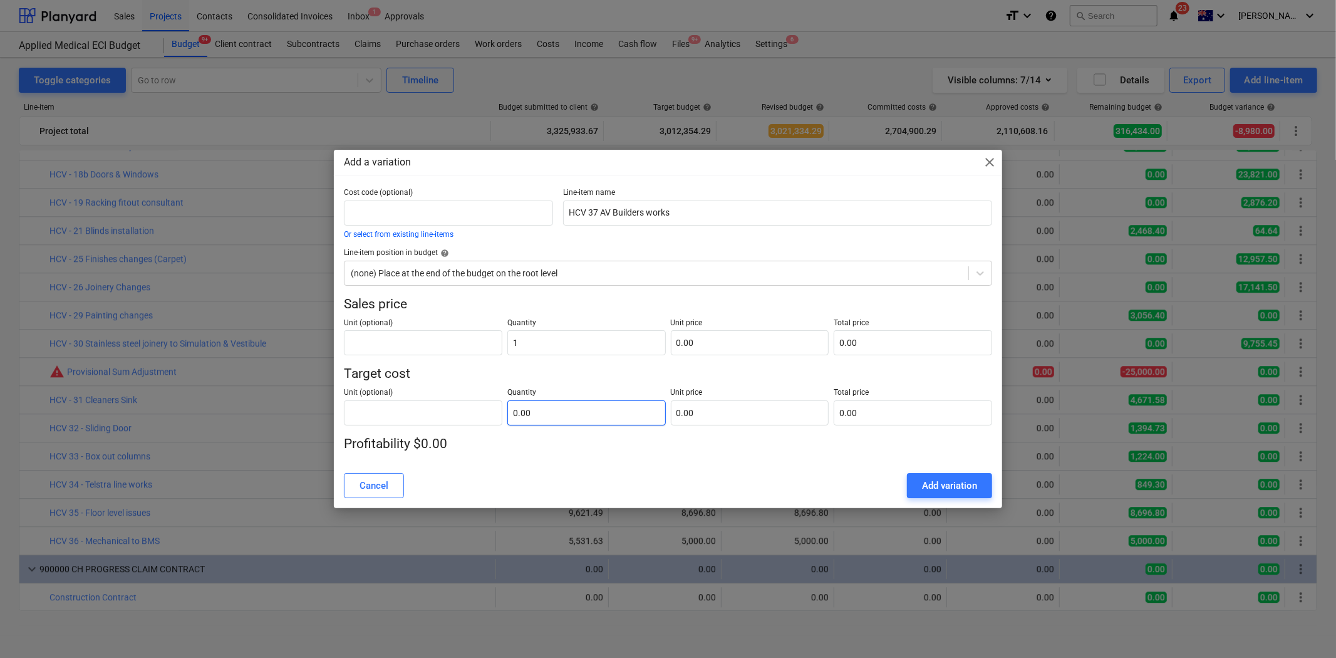
type input "1.00"
click at [583, 417] on input "text" at bounding box center [586, 412] width 158 height 25
type input "1"
type input "1.00"
click at [720, 345] on input "text" at bounding box center [750, 342] width 158 height 25
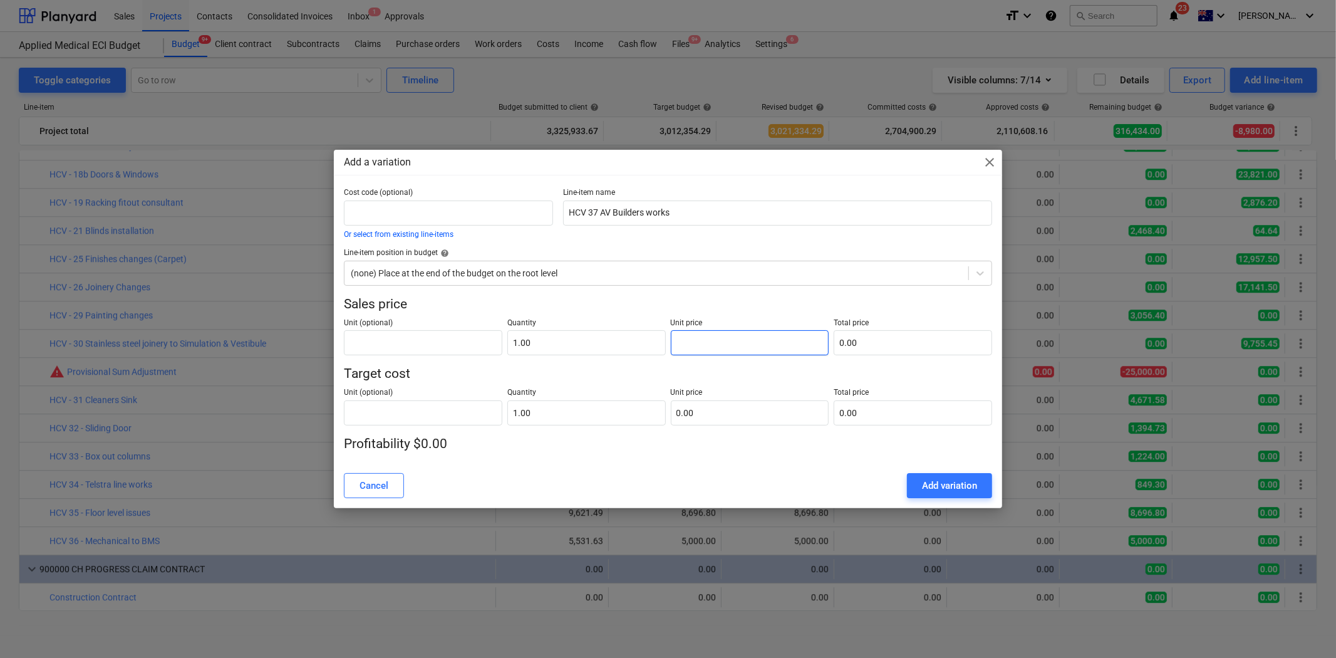
type input "9"
click at [708, 412] on input "text" at bounding box center [750, 412] width 158 height 25
click at [709, 462] on div "Cost code (optional) Or select from existing line-items Line-item name HCV 37 A…" at bounding box center [668, 326] width 668 height 276
click at [965, 479] on div "Add variation" at bounding box center [949, 485] width 55 height 16
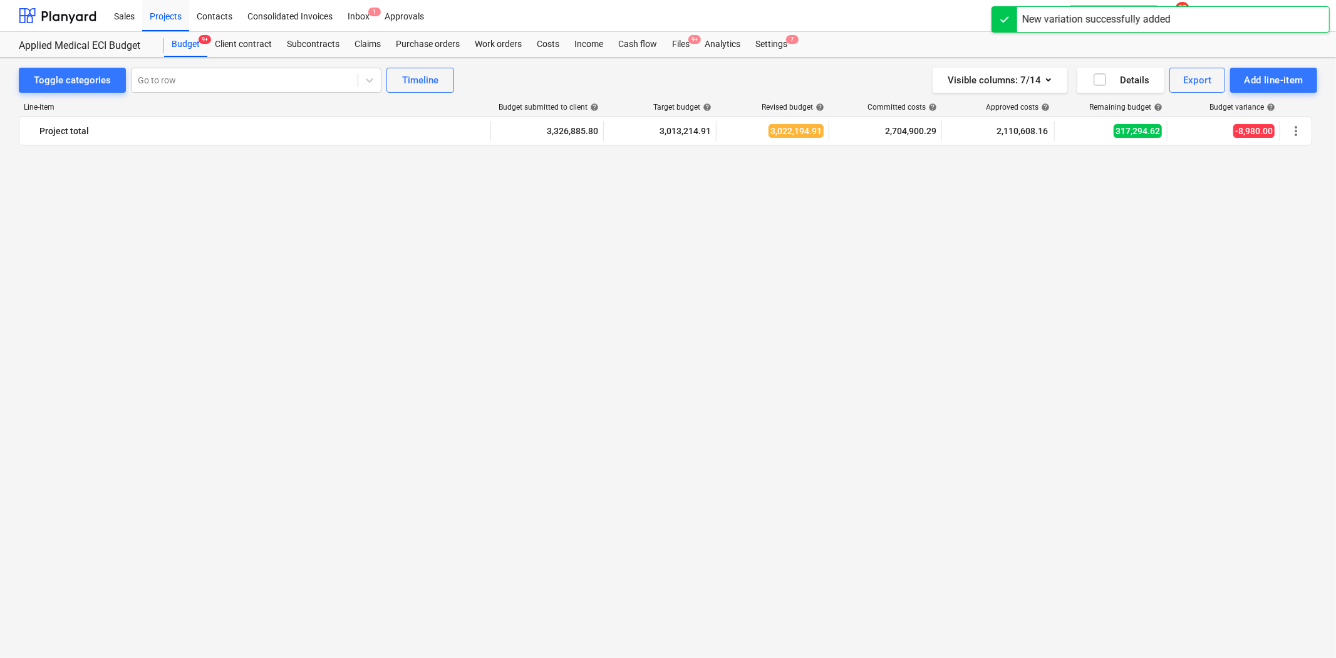
scroll to position [3007, 0]
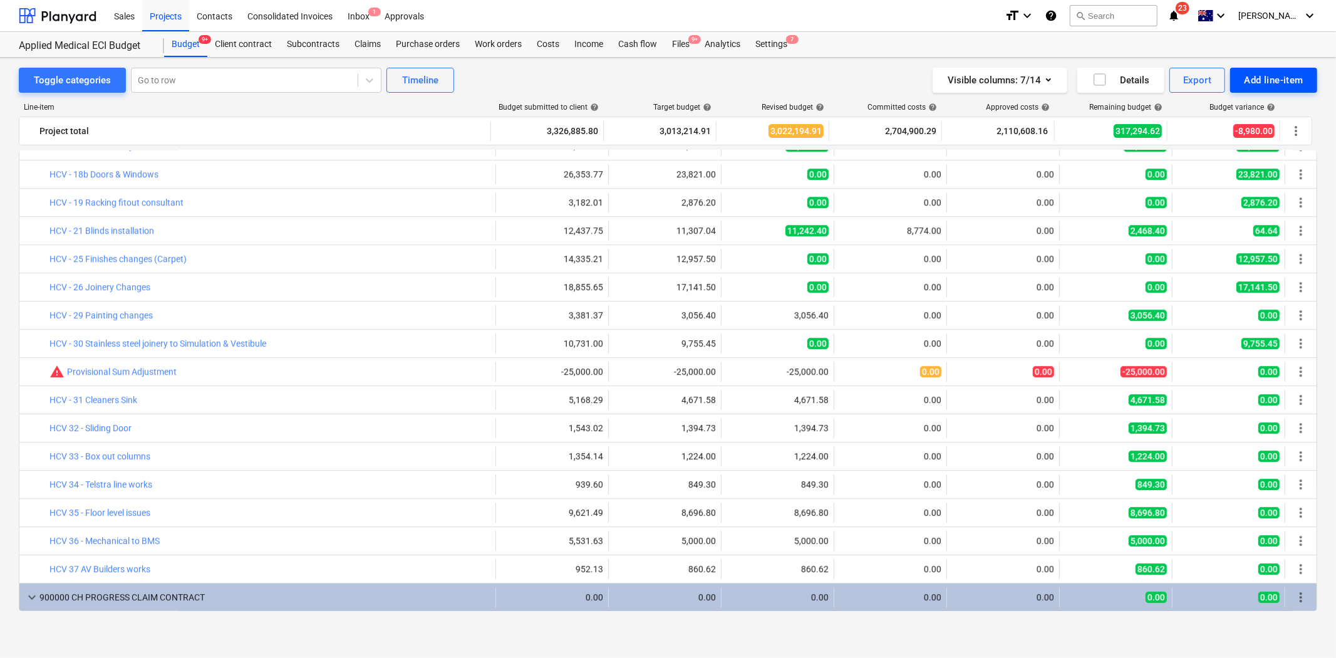
click at [1202, 75] on div "Add line-item" at bounding box center [1274, 80] width 60 height 16
click at [1202, 161] on div "Add client variation" at bounding box center [1252, 155] width 130 height 22
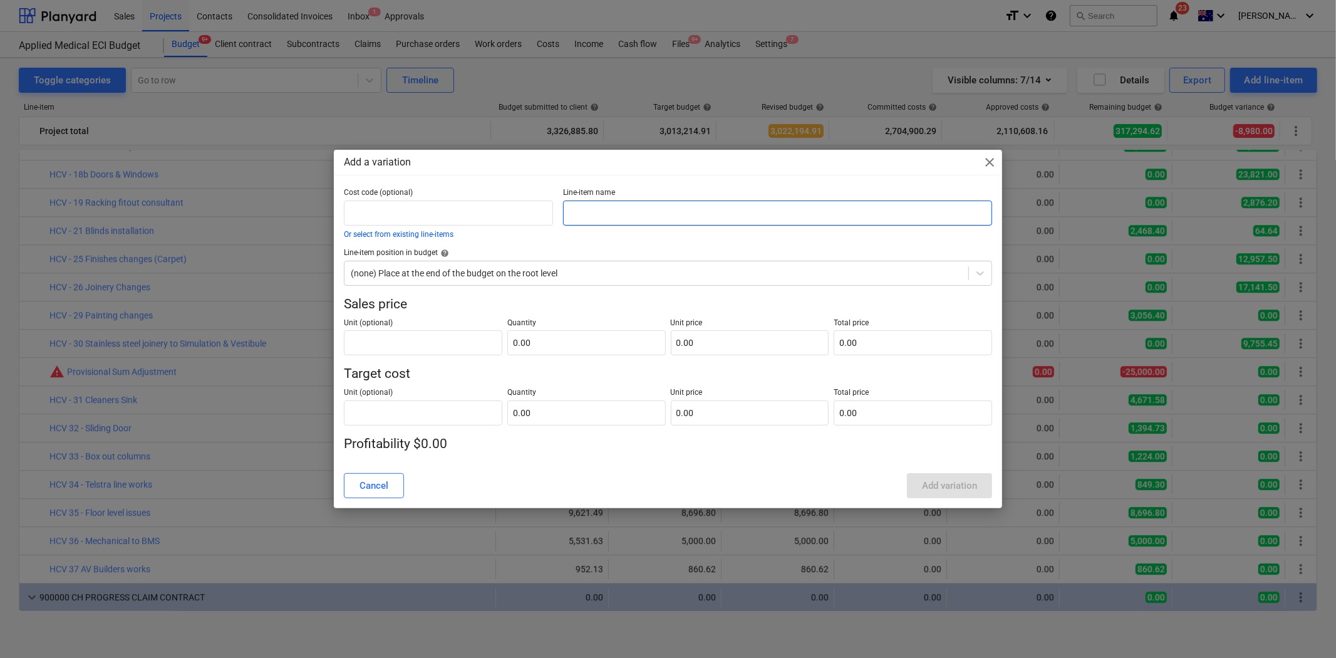
click at [610, 210] on input "text" at bounding box center [777, 212] width 428 height 25
click at [472, 285] on div "Cost code (optional) Or select from existing line-items Line-item name HCV 38 -…" at bounding box center [668, 321] width 648 height 266
click at [471, 276] on div at bounding box center [656, 273] width 611 height 13
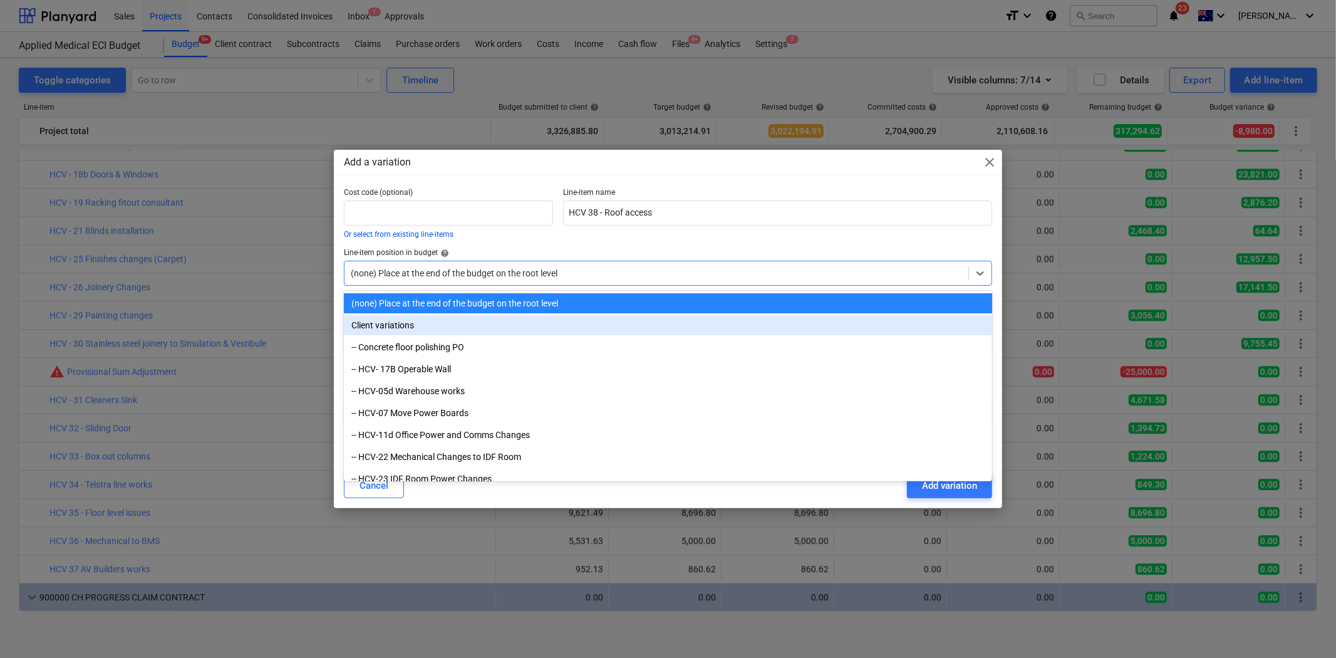
click at [420, 327] on div "Client variations" at bounding box center [668, 325] width 648 height 20
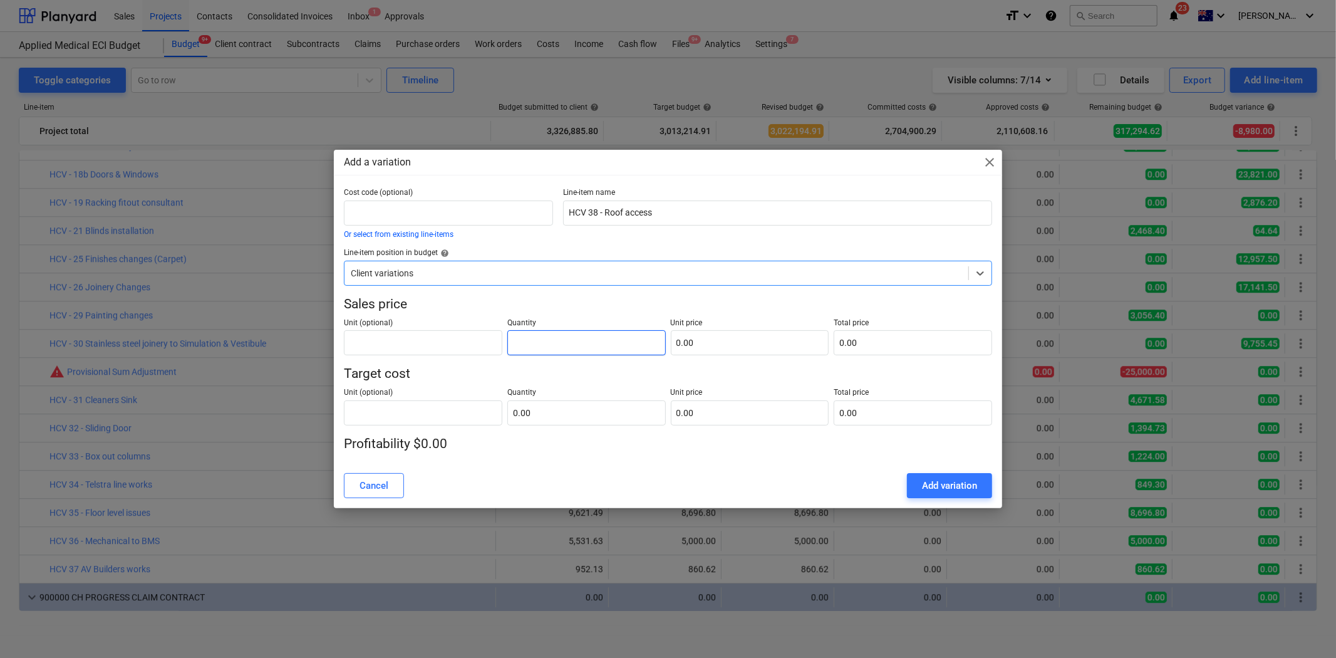
click at [574, 341] on input "text" at bounding box center [586, 342] width 158 height 25
click at [579, 399] on p "Quantity" at bounding box center [586, 394] width 158 height 13
click at [577, 408] on input "text" at bounding box center [586, 412] width 158 height 25
click at [707, 346] on input "text" at bounding box center [750, 342] width 158 height 25
click at [724, 417] on input "text" at bounding box center [750, 412] width 158 height 25
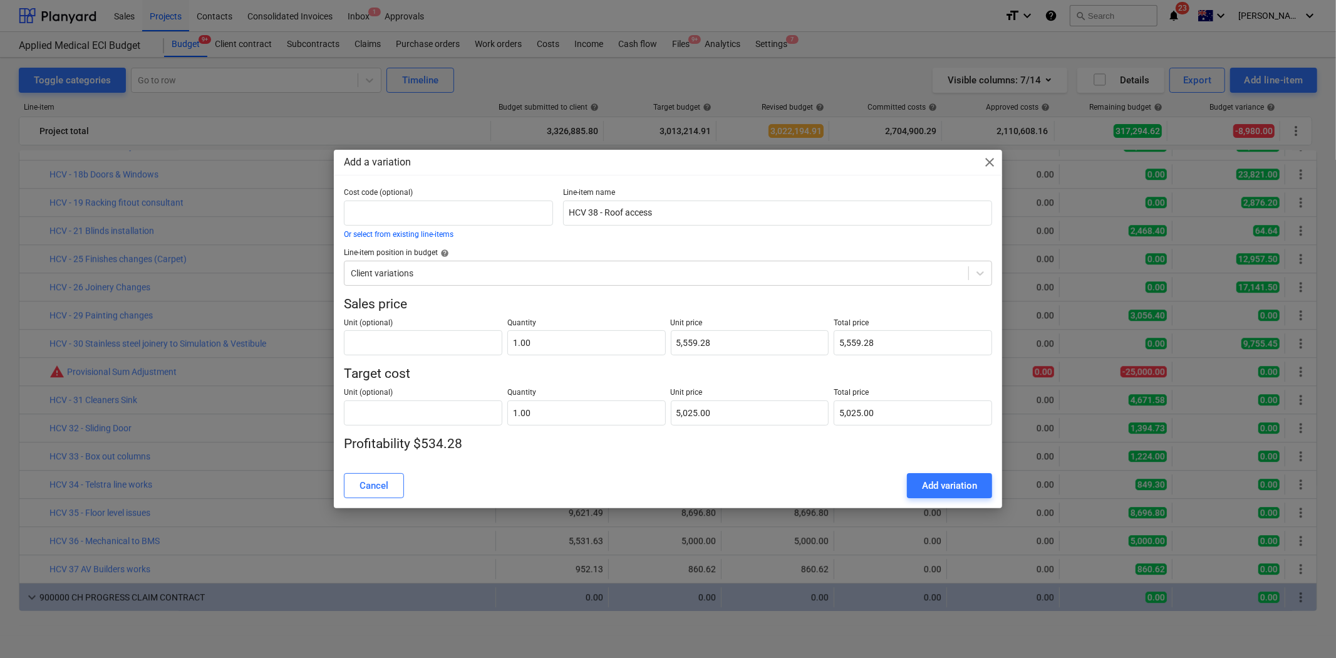
click at [715, 385] on div "Unit (optional) Quantity 1.00 Unit price 5,025.00 Total price 5,025.00" at bounding box center [668, 404] width 648 height 43
click at [967, 490] on div "Add variation" at bounding box center [949, 485] width 55 height 16
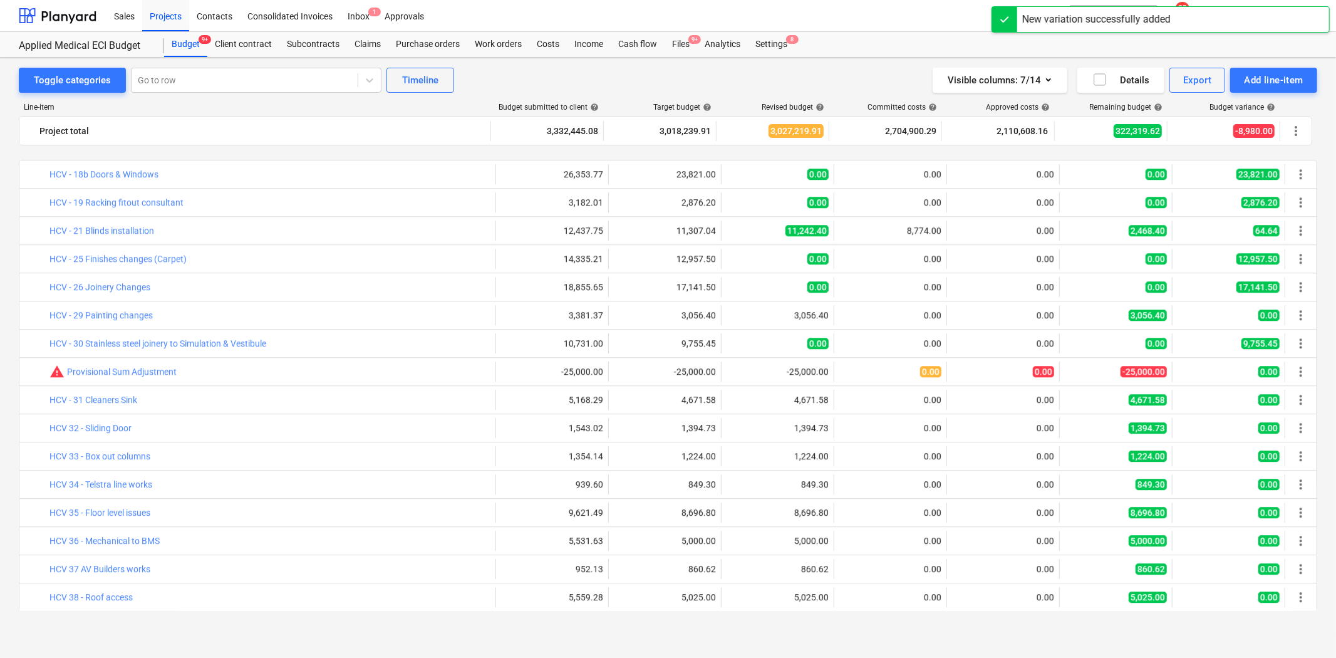
scroll to position [3063, 0]
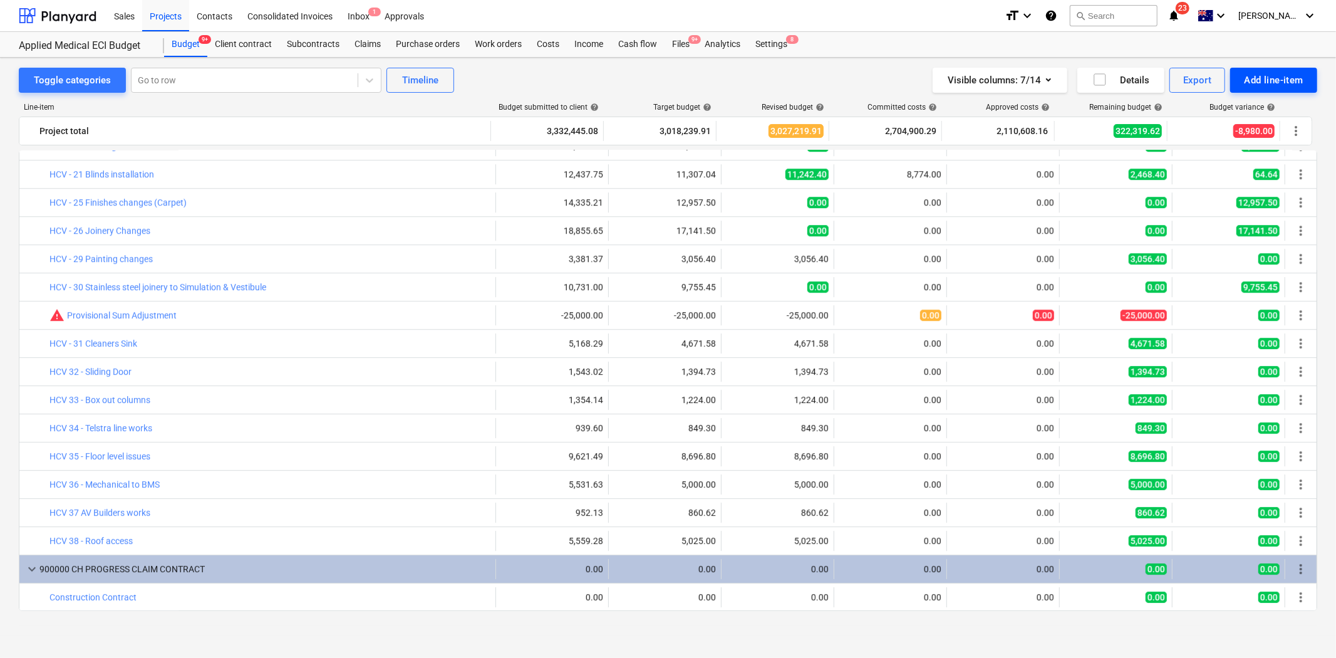
click at [1202, 88] on div "Add line-item" at bounding box center [1274, 80] width 60 height 16
click at [1202, 150] on div "Add client variation" at bounding box center [1252, 155] width 130 height 22
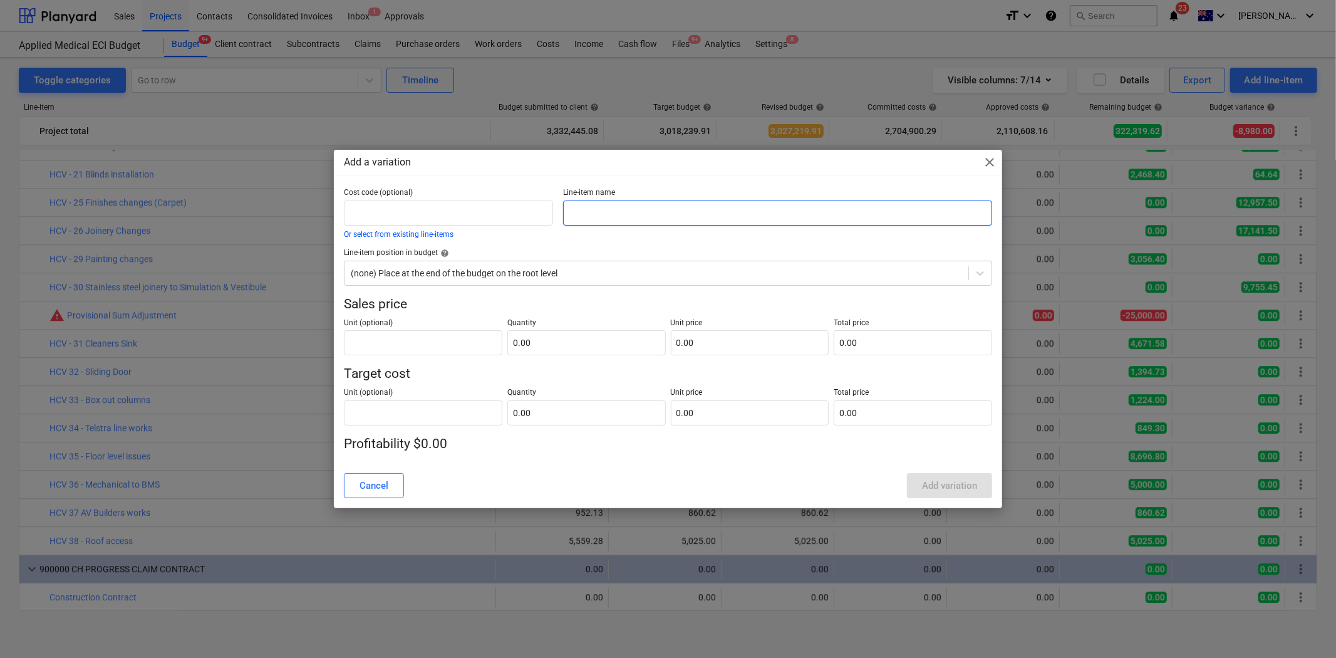
click at [616, 207] on input "text" at bounding box center [777, 212] width 428 height 25
click at [549, 271] on div at bounding box center [656, 273] width 611 height 13
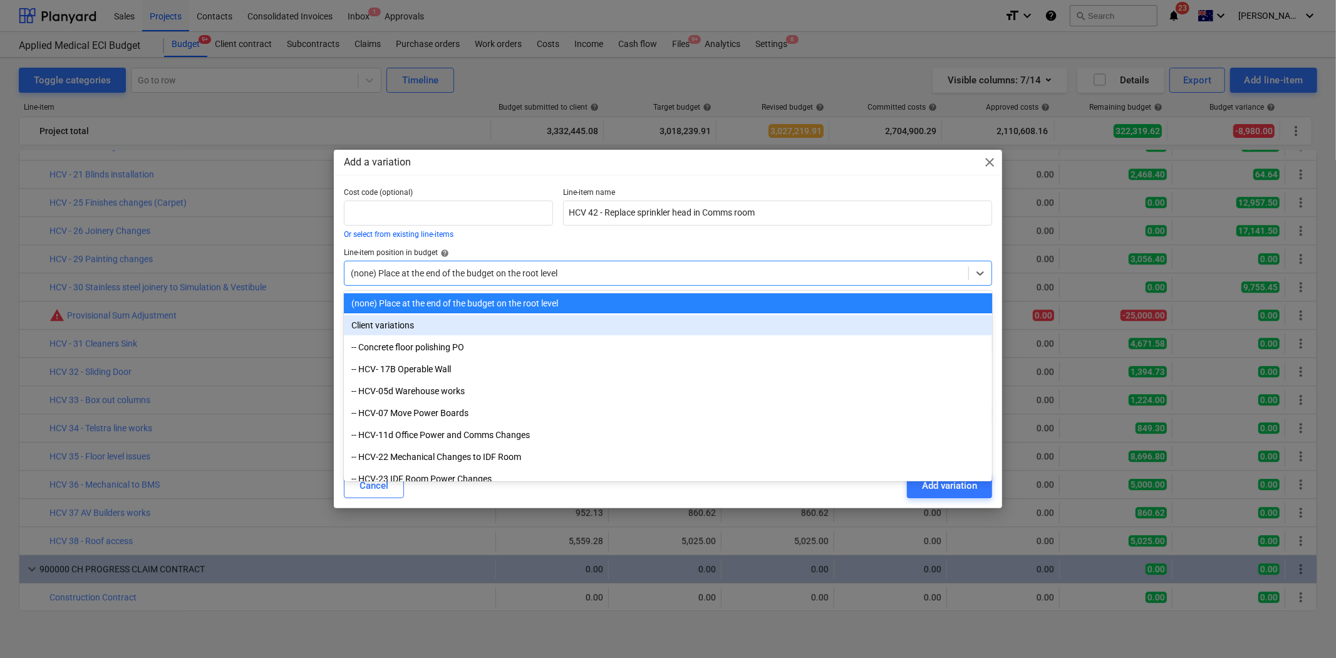
click at [434, 324] on div "Client variations" at bounding box center [668, 325] width 648 height 20
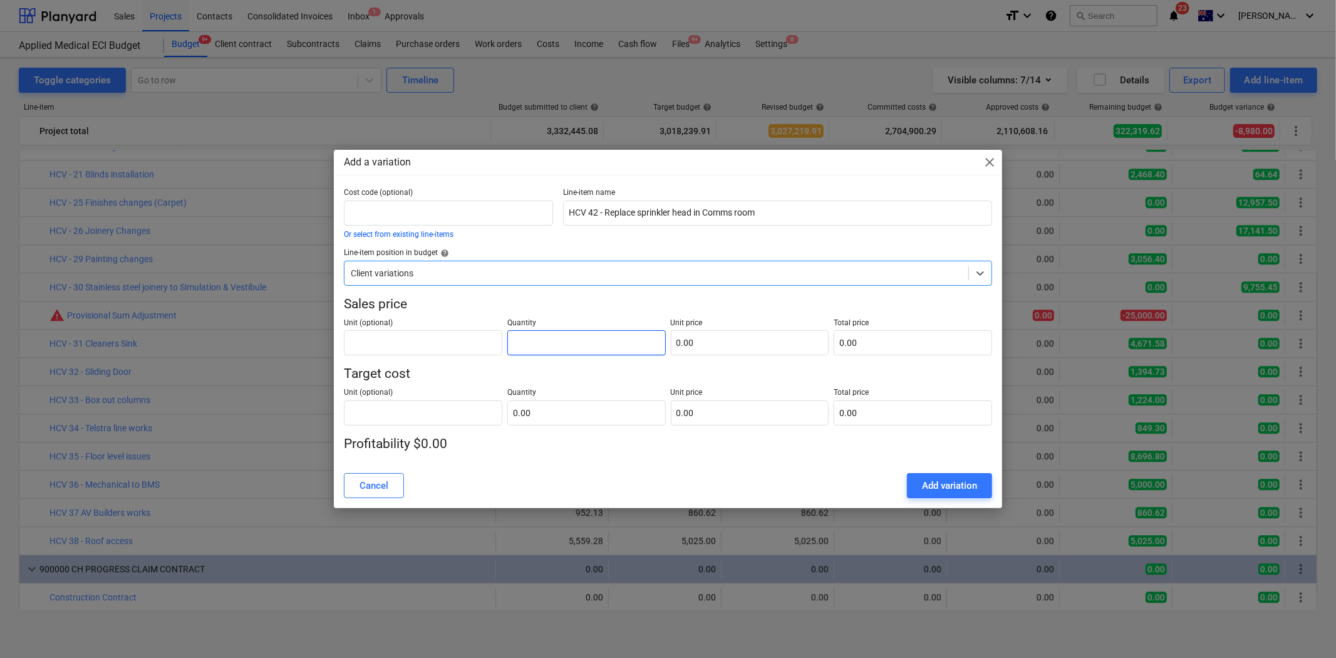
click at [539, 348] on input "text" at bounding box center [586, 342] width 158 height 25
click at [592, 410] on input "text" at bounding box center [586, 412] width 158 height 25
click at [532, 336] on input "2" at bounding box center [586, 342] width 158 height 25
drag, startPoint x: 531, startPoint y: 336, endPoint x: 509, endPoint y: 350, distance: 25.6
click at [492, 347] on div "Unit (optional) Quantity 2 Unit price 0.00 Total price 0.00" at bounding box center [668, 334] width 648 height 43
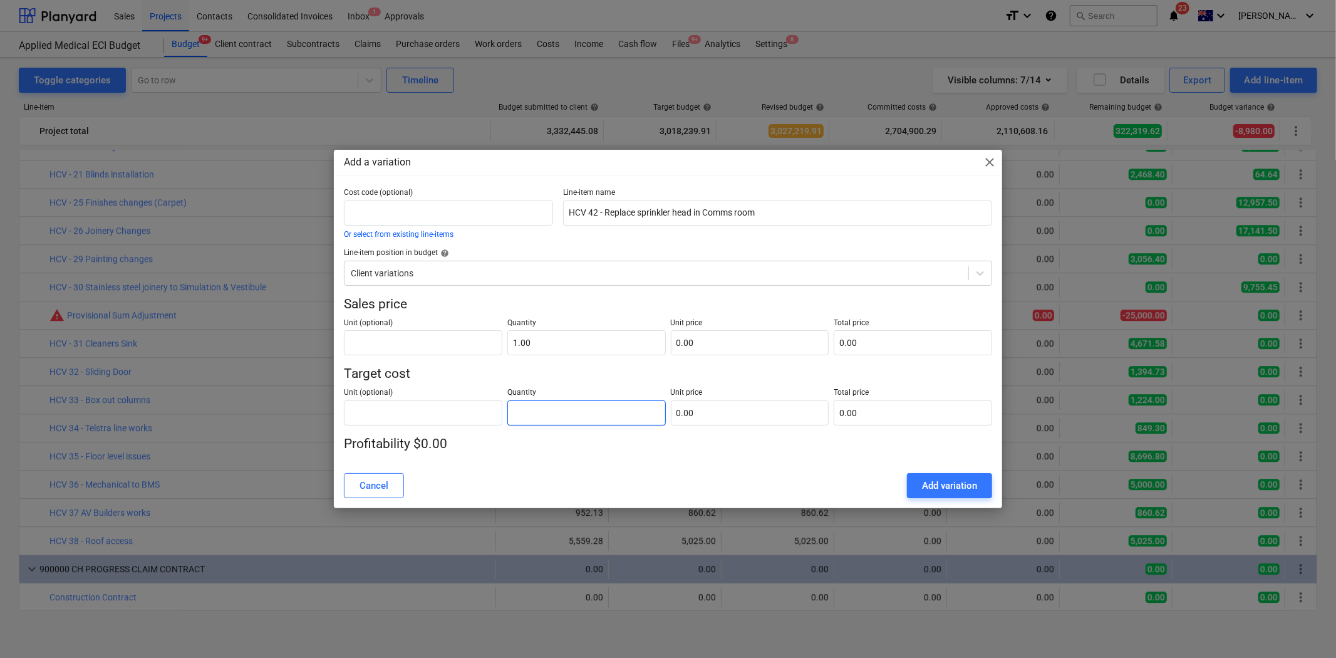
click at [573, 414] on input "text" at bounding box center [586, 412] width 158 height 25
click at [716, 345] on input "text" at bounding box center [750, 342] width 158 height 25
click at [779, 422] on input "text" at bounding box center [750, 412] width 158 height 25
click at [823, 383] on div "Unit (optional) Quantity 1.00 Unit price 1,700.00 Total price 1,700.00" at bounding box center [668, 404] width 648 height 43
click at [951, 479] on div "Add variation" at bounding box center [949, 485] width 55 height 16
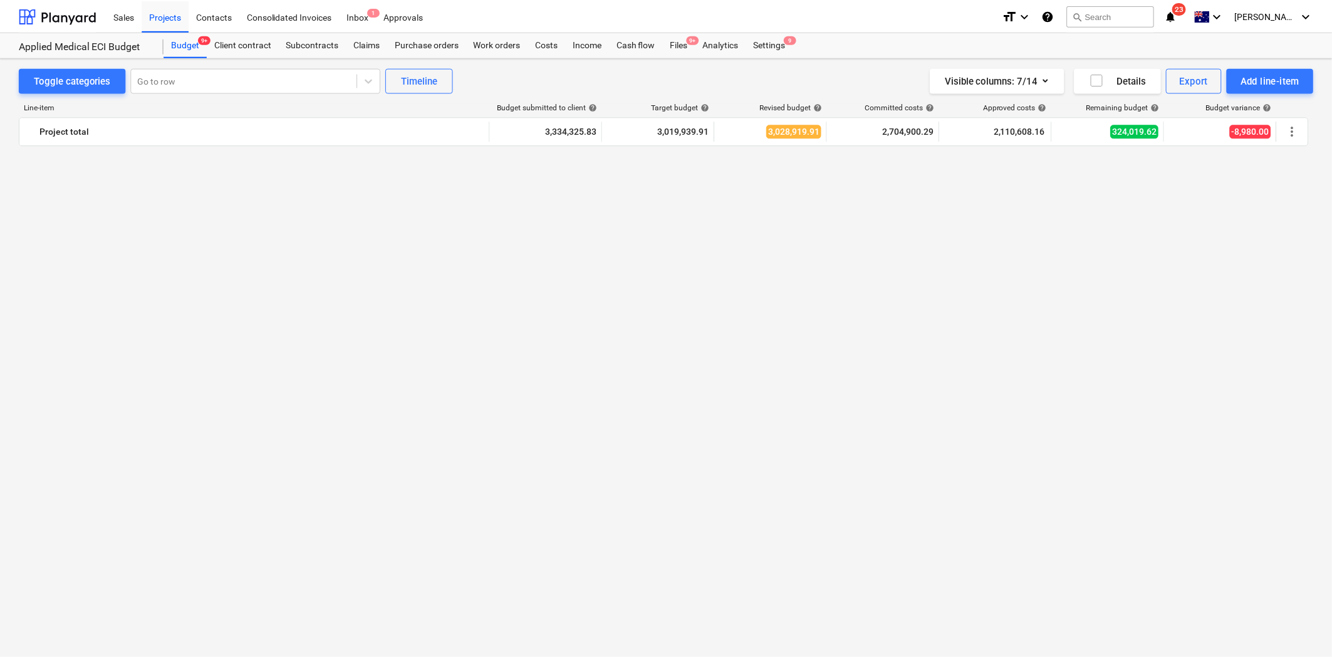
scroll to position [2297, 0]
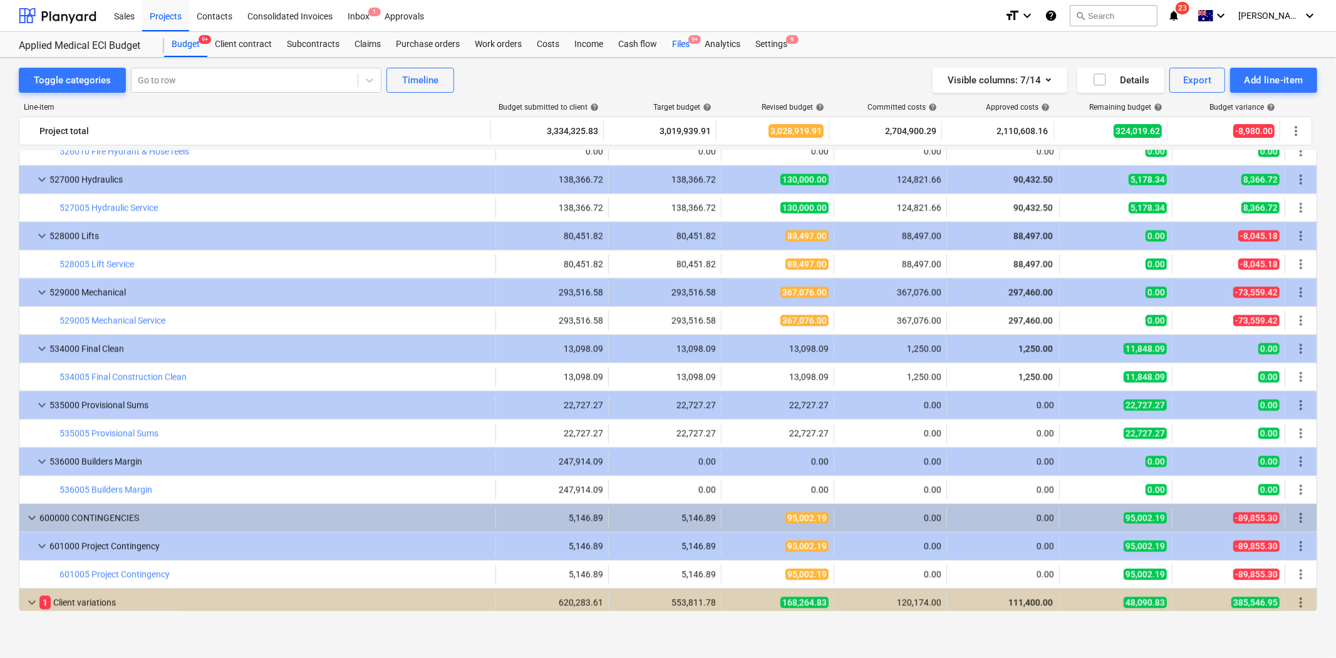
click at [681, 49] on div "Files 9+" at bounding box center [681, 44] width 33 height 25
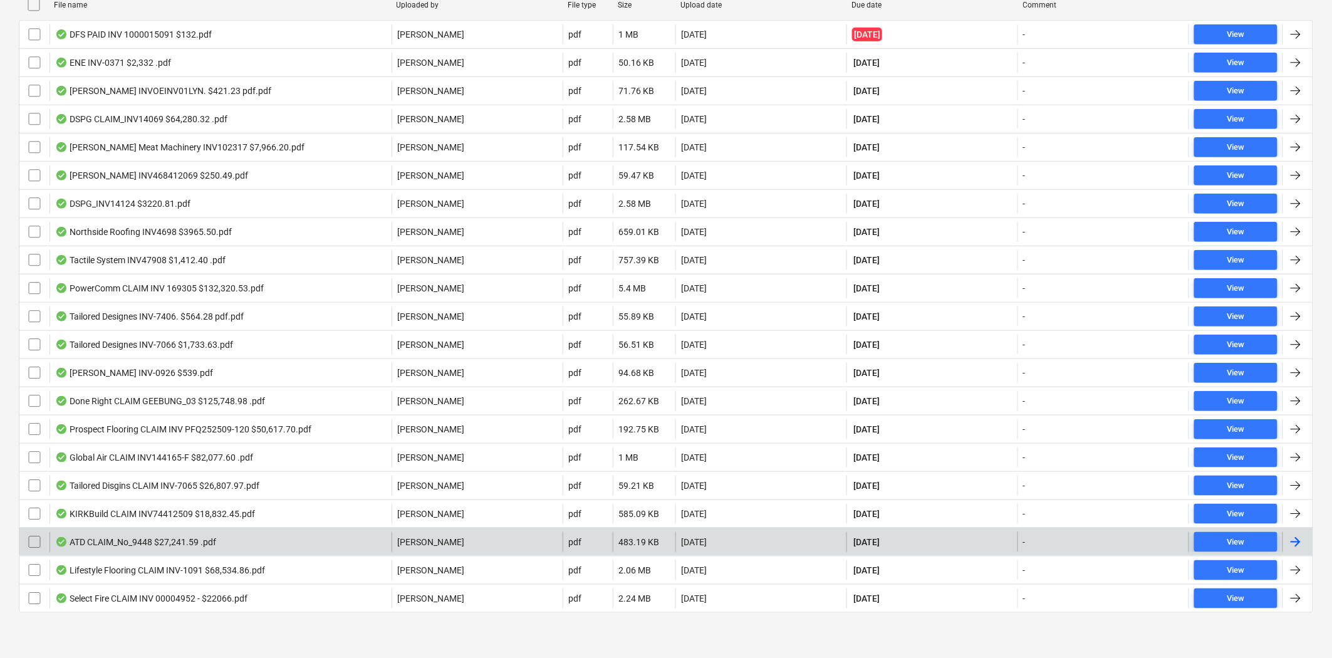
click at [171, 546] on div "ATD CLAIM_No_9448 $27,241.59 .pdf" at bounding box center [135, 542] width 161 height 10
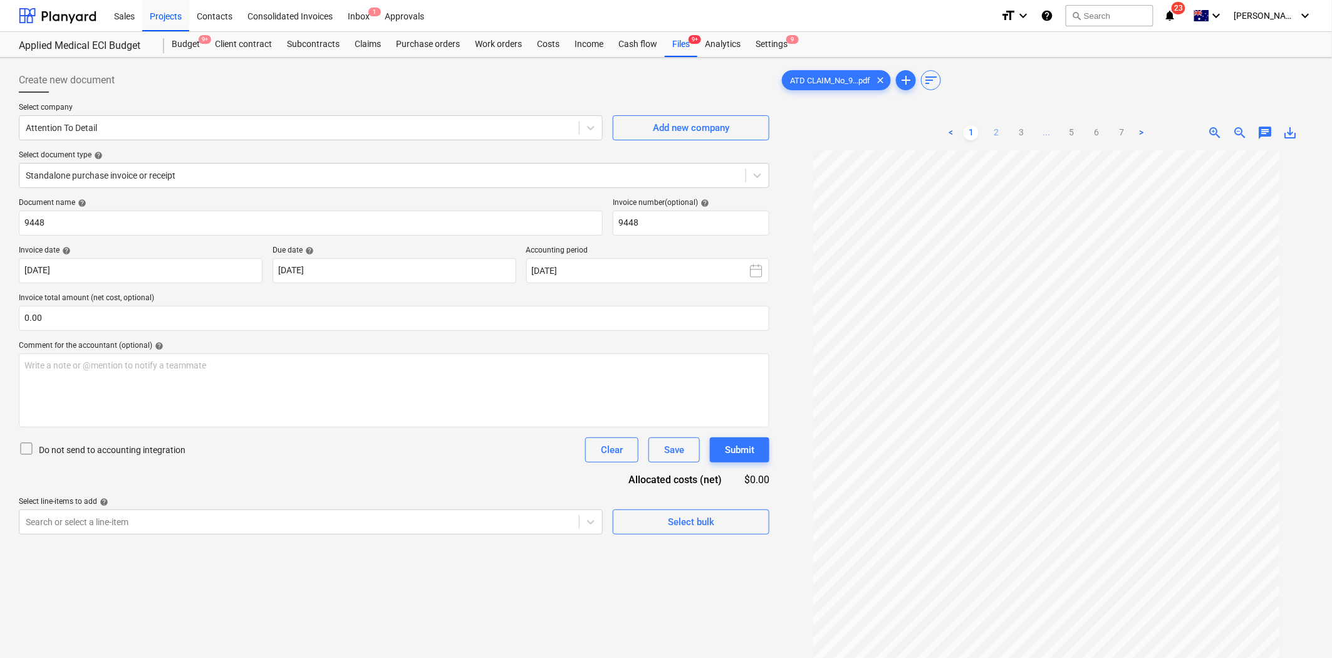
click at [992, 135] on link "2" at bounding box center [996, 132] width 15 height 15
click at [1015, 133] on link "3" at bounding box center [1021, 132] width 15 height 15
click at [688, 33] on div "Files 9+" at bounding box center [681, 44] width 33 height 25
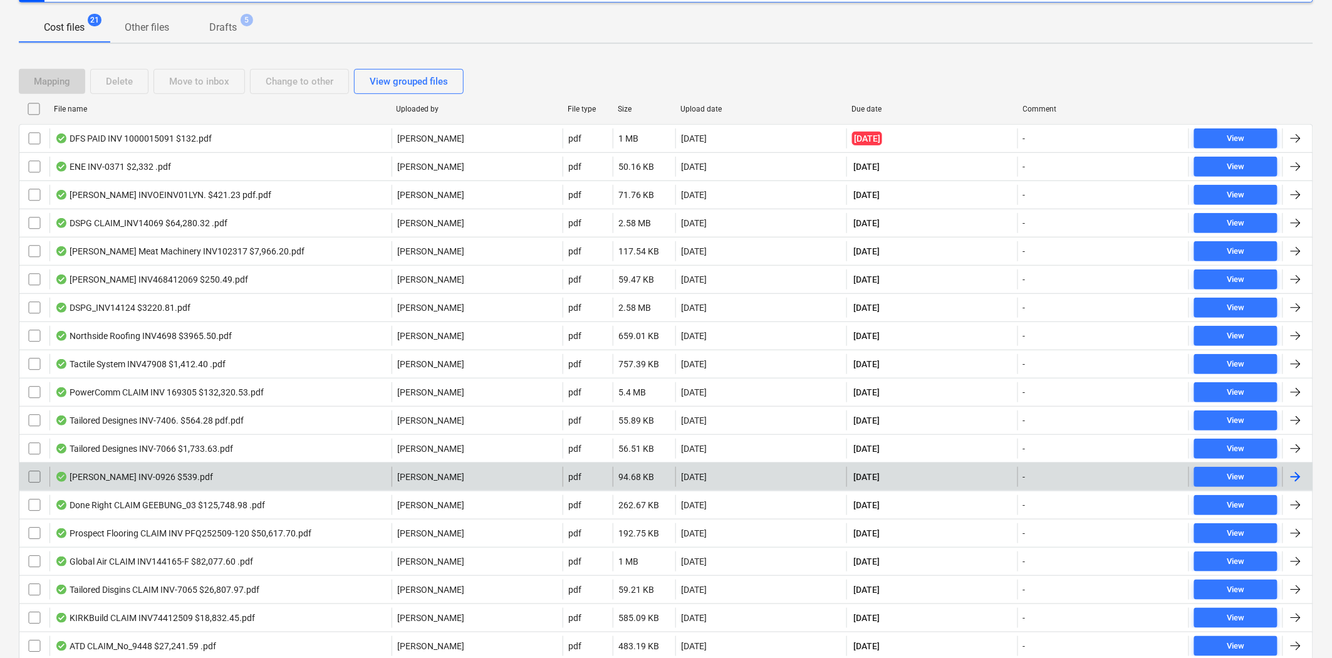
scroll to position [209, 0]
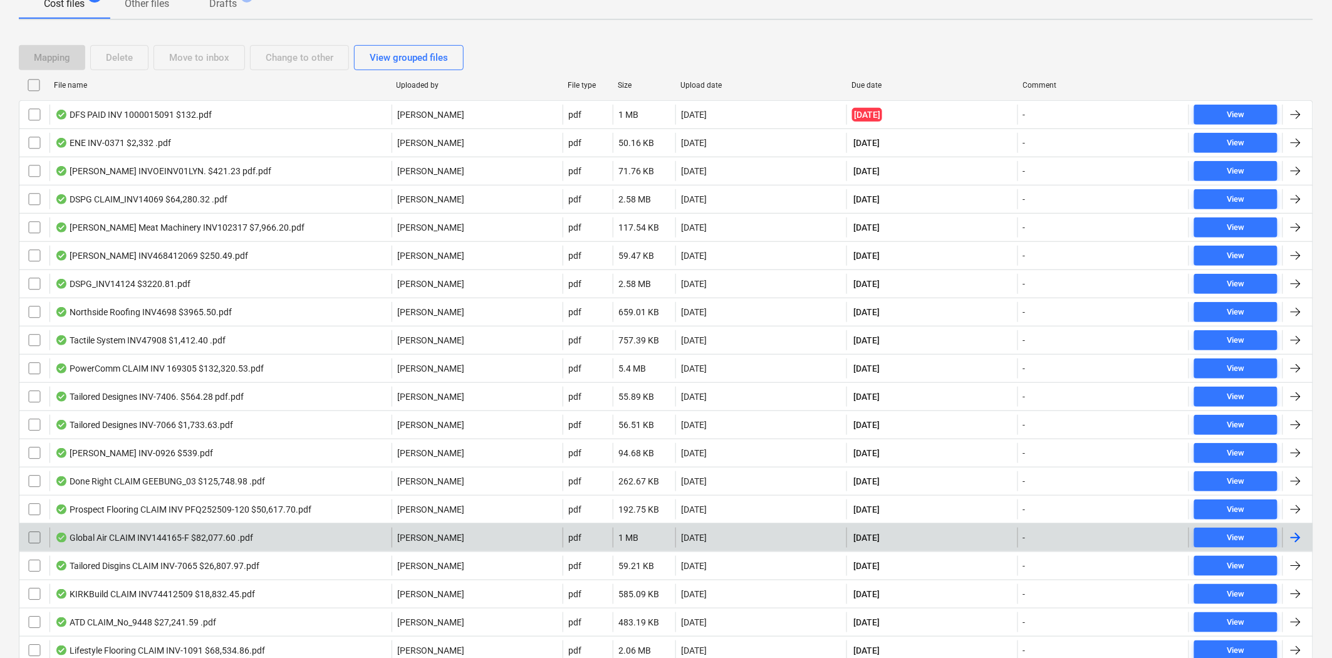
click at [205, 541] on div "Global Air CLAIM INV144165-F $82,077.60 .pdf" at bounding box center [154, 537] width 198 height 10
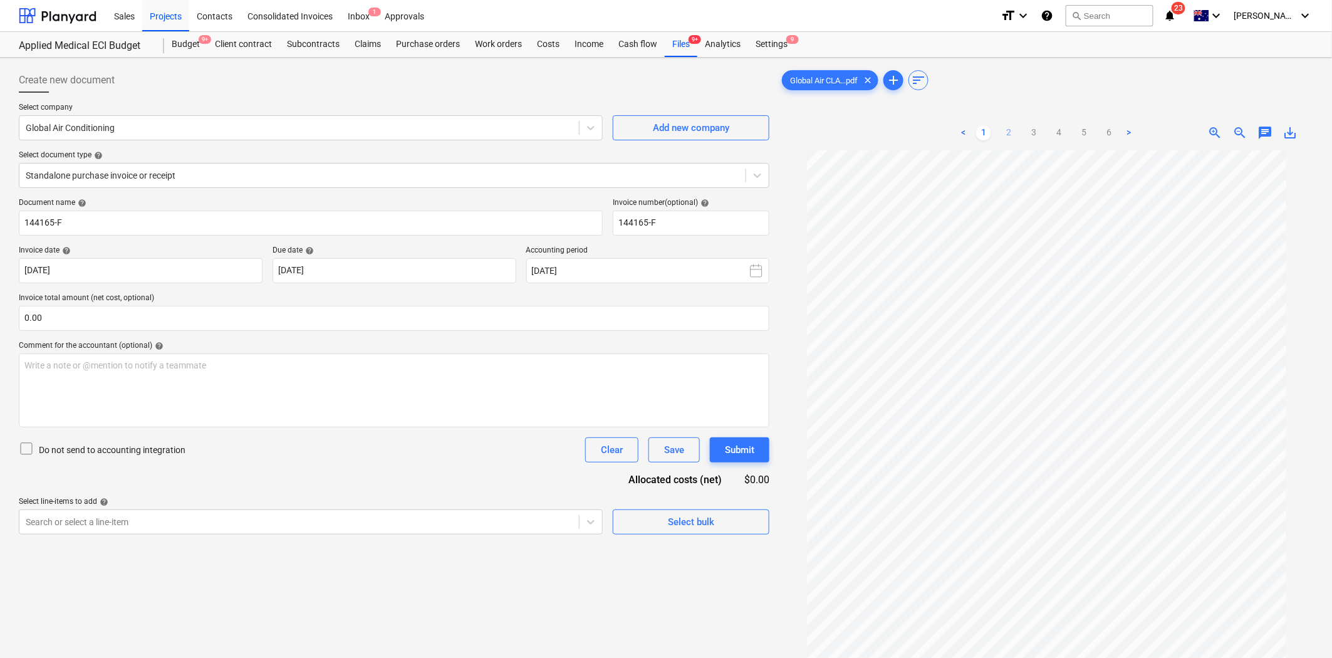
click at [1015, 138] on link "2" at bounding box center [1008, 132] width 15 height 15
click at [1043, 133] on ul "< 1 2 3 4 5 6 >" at bounding box center [1046, 132] width 180 height 15
click at [1040, 133] on link "3" at bounding box center [1033, 132] width 15 height 15
click at [1072, 132] on ul "< 1 2 3 4 5 6 >" at bounding box center [1046, 132] width 180 height 15
click at [1063, 132] on link "4" at bounding box center [1058, 132] width 15 height 15
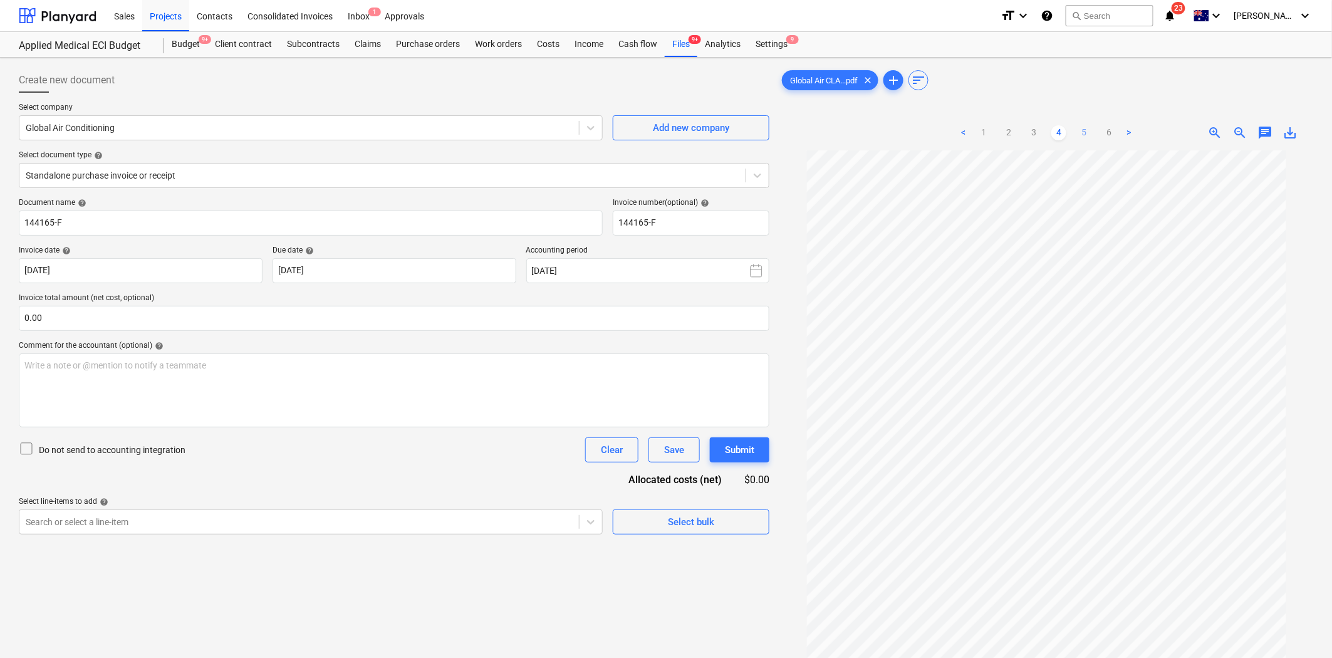
click at [1087, 135] on link "5" at bounding box center [1083, 132] width 15 height 15
click at [189, 44] on div "Budget 9+" at bounding box center [185, 44] width 43 height 25
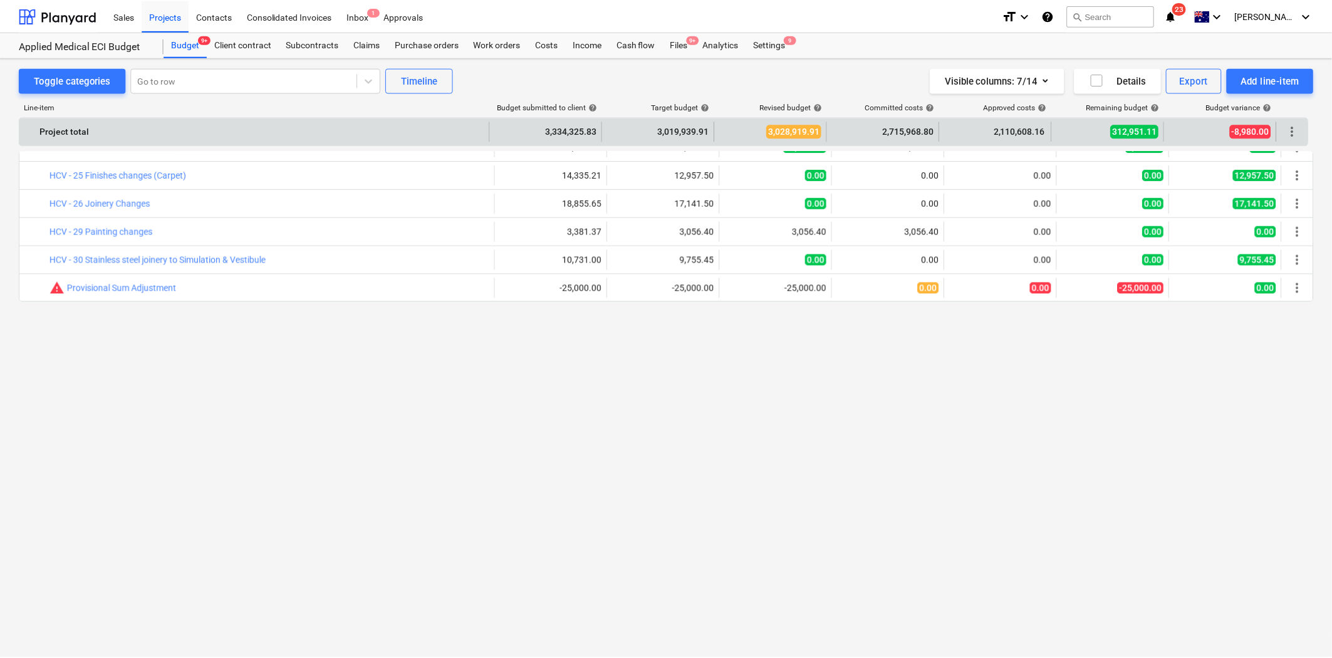
scroll to position [2742, 0]
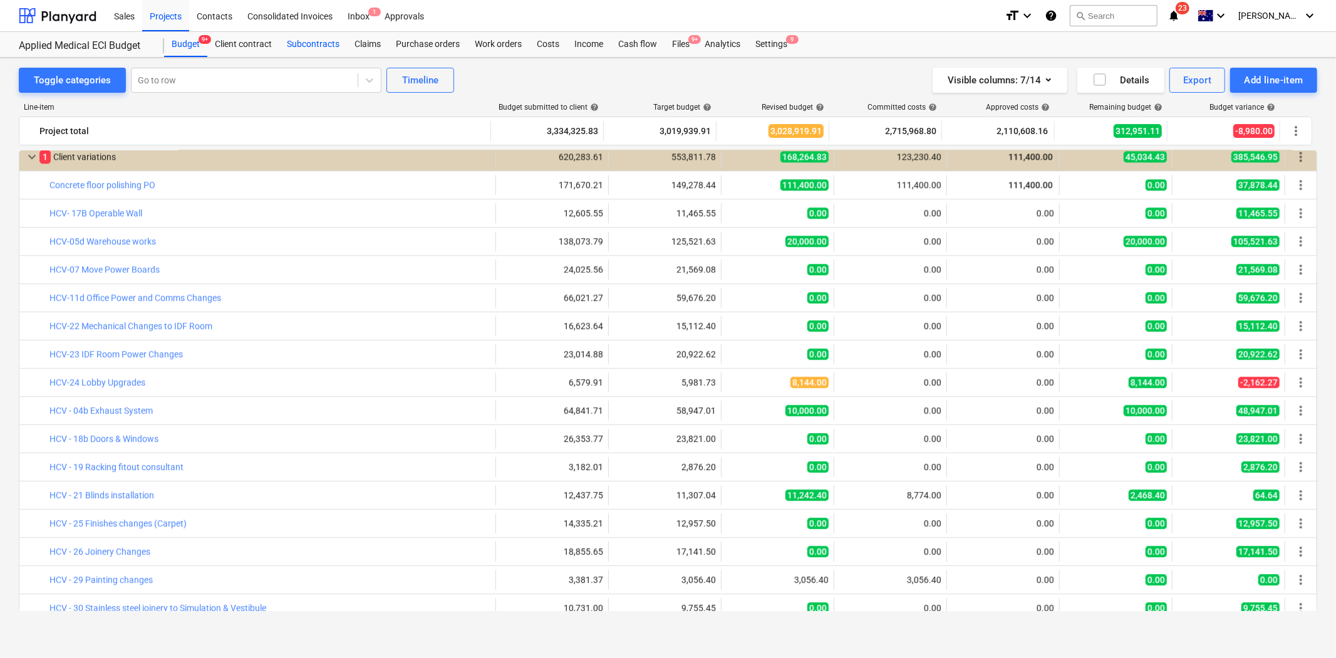
drag, startPoint x: 306, startPoint y: 41, endPoint x: 238, endPoint y: 45, distance: 67.8
click at [306, 41] on div "Subcontracts" at bounding box center [313, 44] width 68 height 25
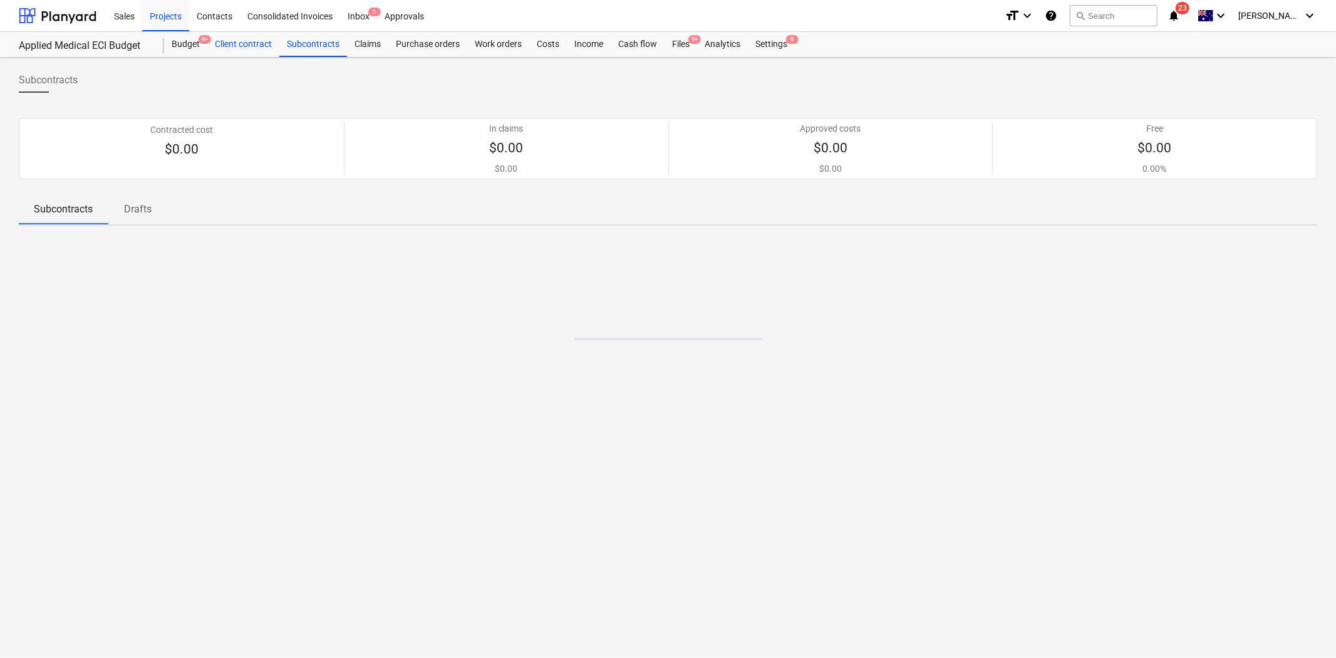
click at [238, 45] on div "Client contract" at bounding box center [243, 44] width 72 height 25
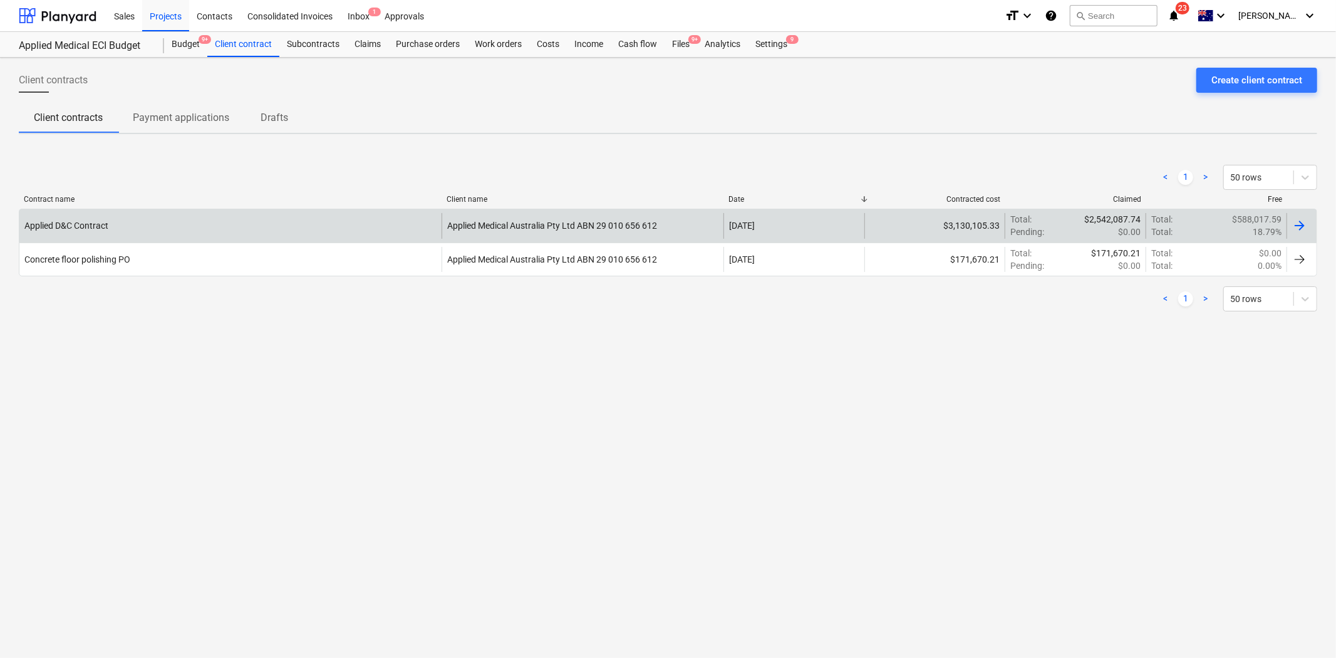
click at [314, 221] on div "Applied D&C Contract" at bounding box center [230, 225] width 422 height 25
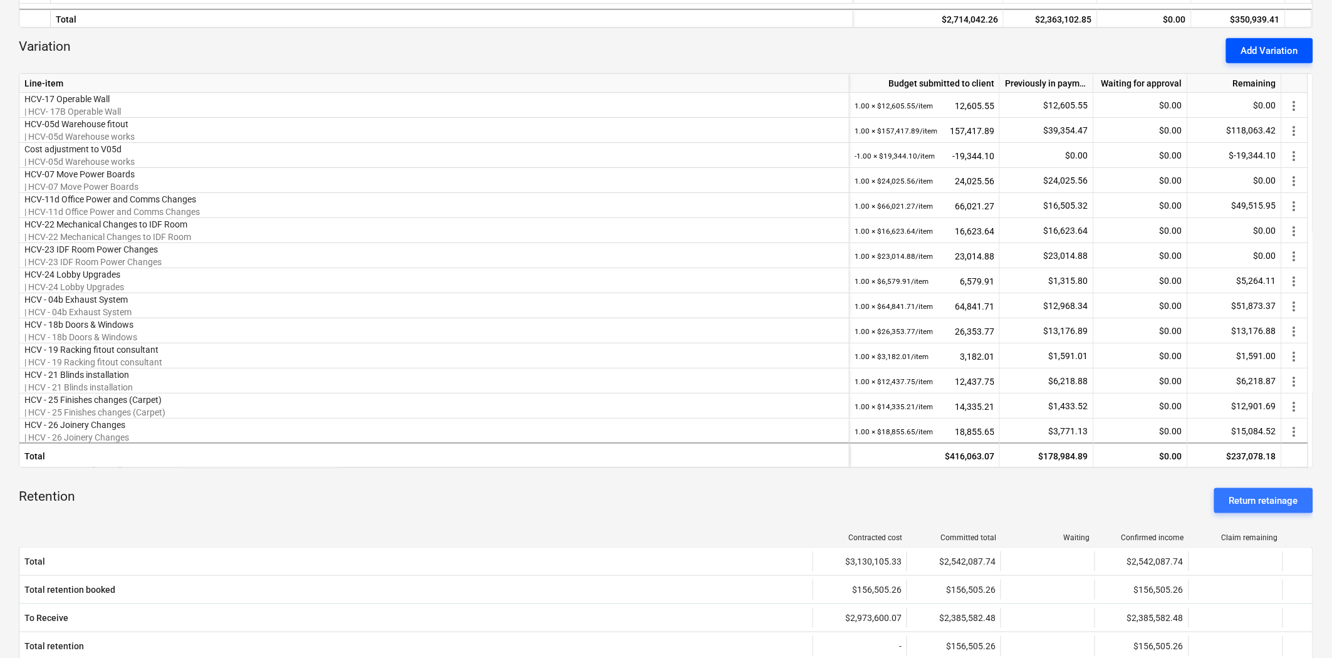
click at [1202, 52] on div "Add Variation" at bounding box center [1269, 51] width 57 height 16
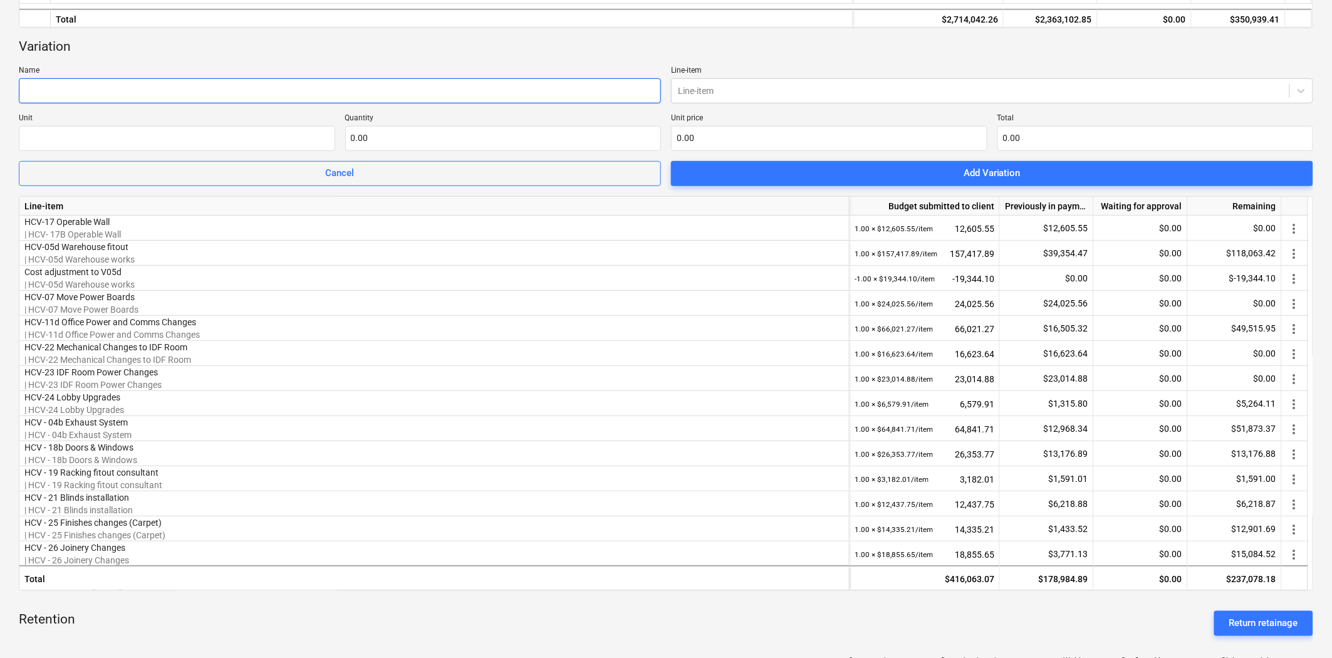
click at [229, 86] on input "text" at bounding box center [340, 90] width 642 height 25
click at [251, 91] on input "text" at bounding box center [340, 90] width 642 height 25
paste input "HCV - 31 Cleaners Sink"
click at [721, 82] on div "Line-item" at bounding box center [981, 91] width 618 height 18
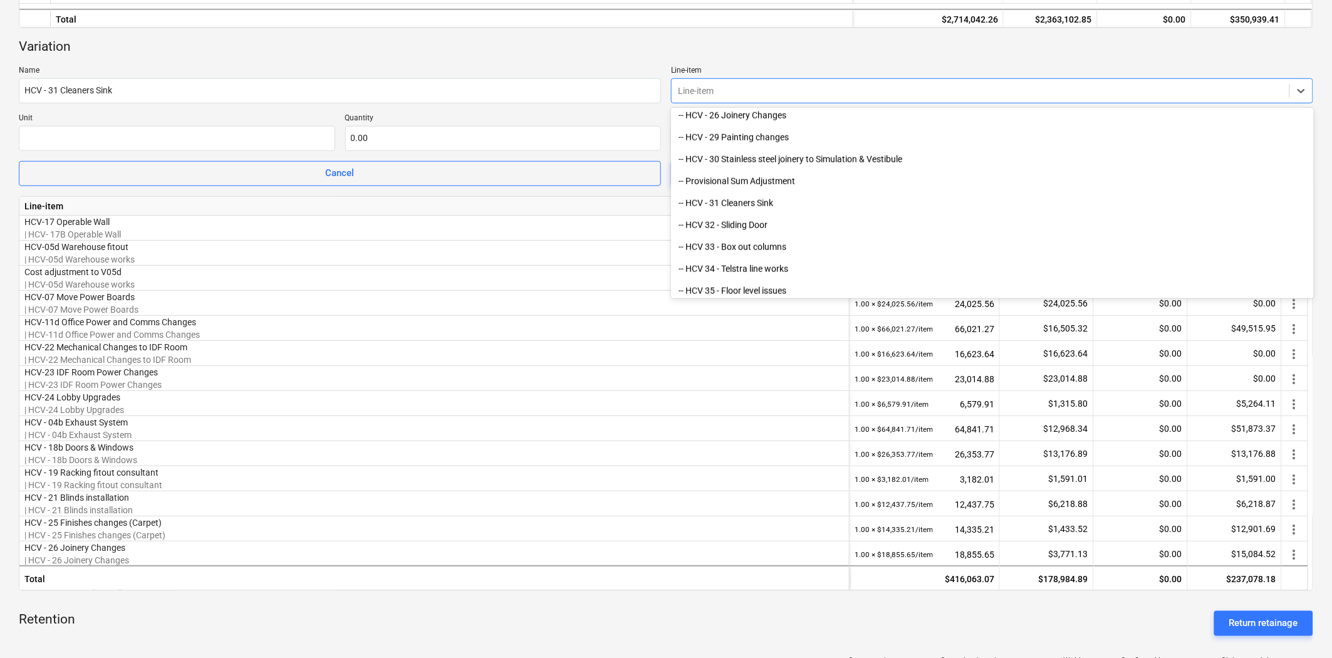
scroll to position [2506, 0]
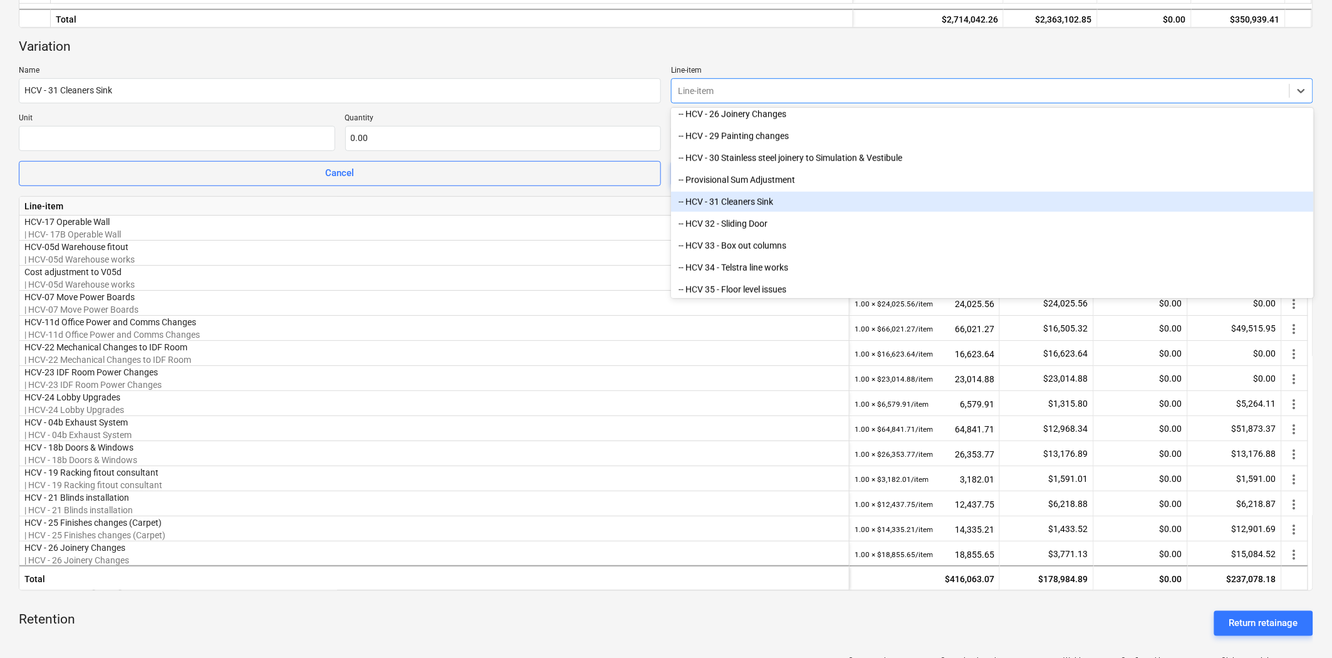
click at [765, 198] on div "-- HCV - 31 Cleaners Sink" at bounding box center [992, 202] width 642 height 20
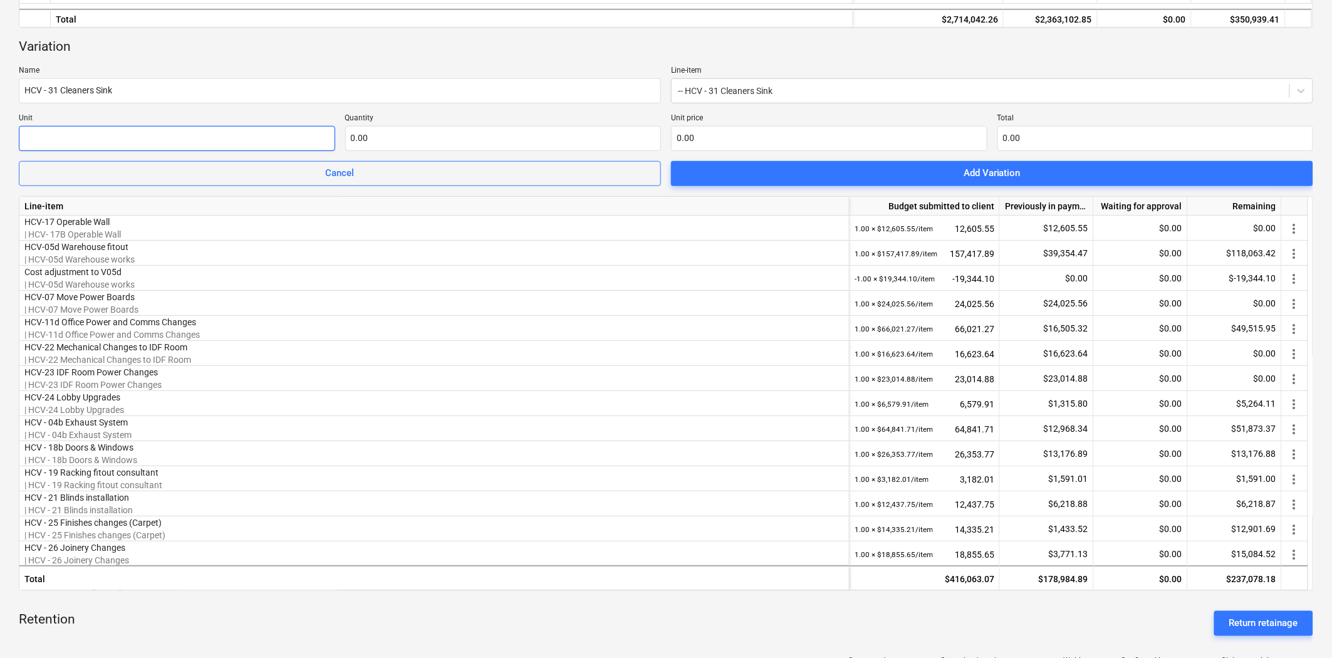
click at [199, 145] on input "text" at bounding box center [177, 138] width 316 height 25
click at [377, 135] on input "text" at bounding box center [503, 138] width 316 height 25
click at [722, 130] on input "text" at bounding box center [829, 138] width 316 height 25
click at [622, 55] on div "Variation Name HCV - 31 Cleaners Sink Line-item -- HCV - 31 Cleaners Sink Unit …" at bounding box center [666, 112] width 1294 height 148
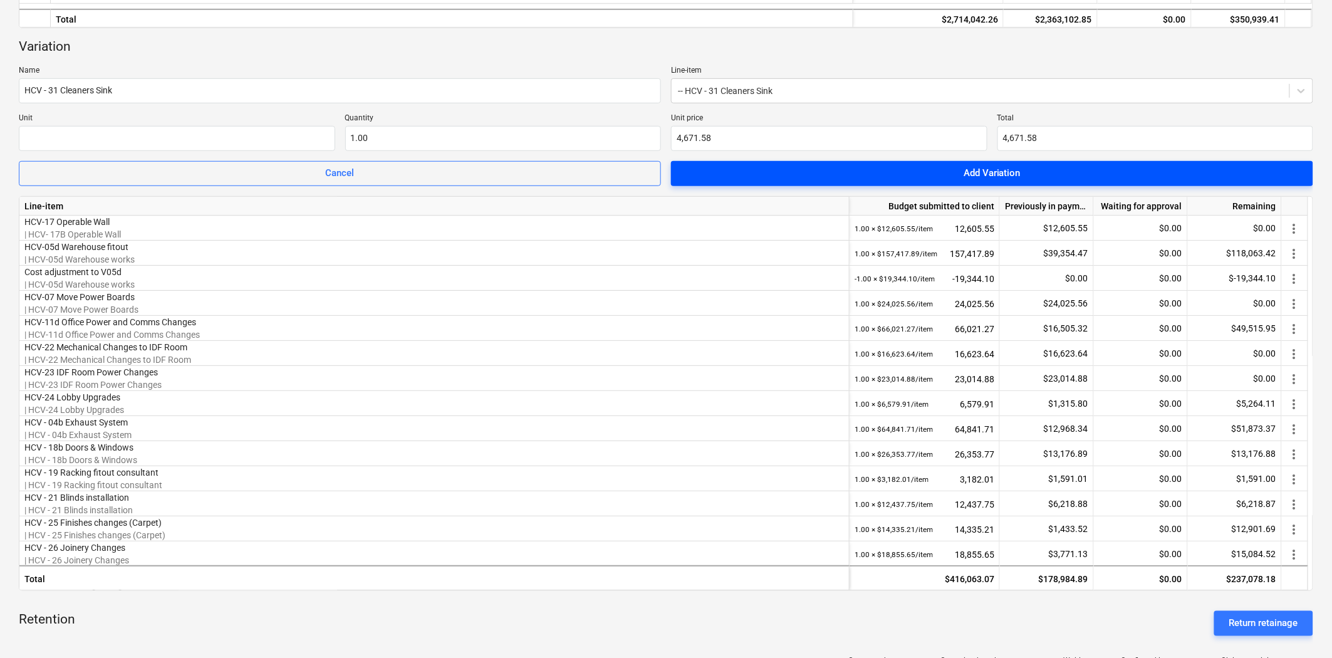
click at [802, 170] on span "Add Variation" at bounding box center [992, 173] width 612 height 16
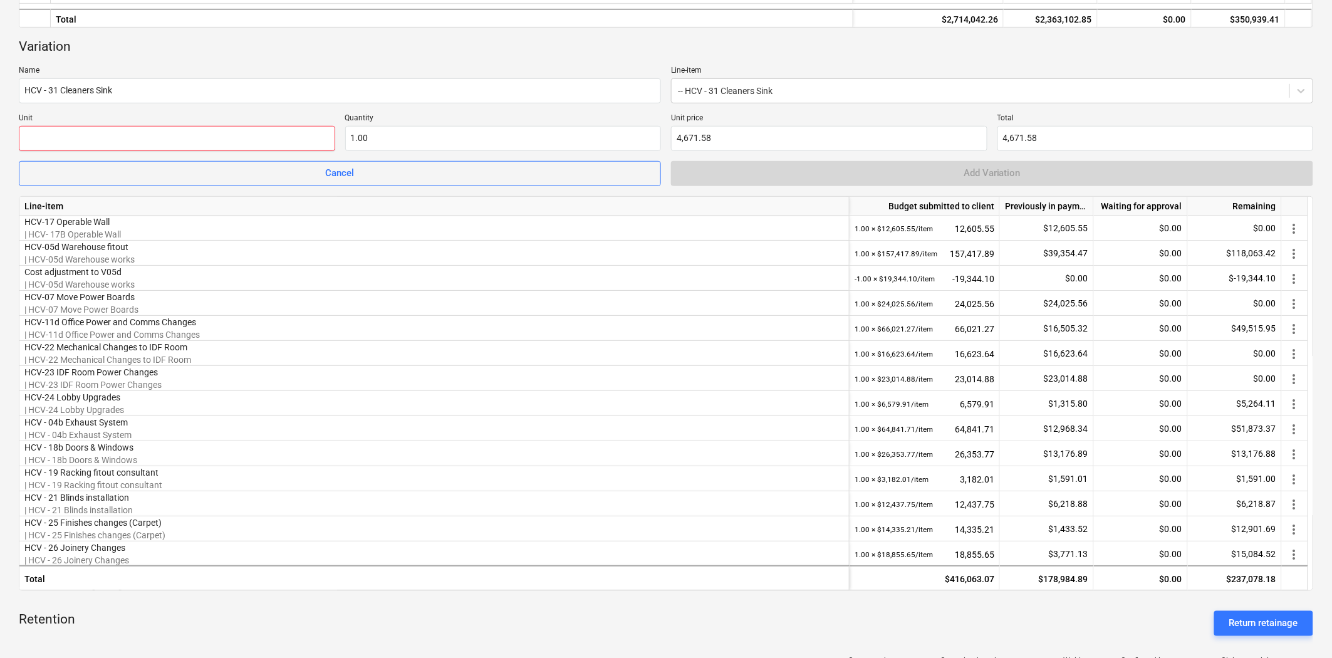
click at [273, 139] on input "text" at bounding box center [177, 138] width 316 height 25
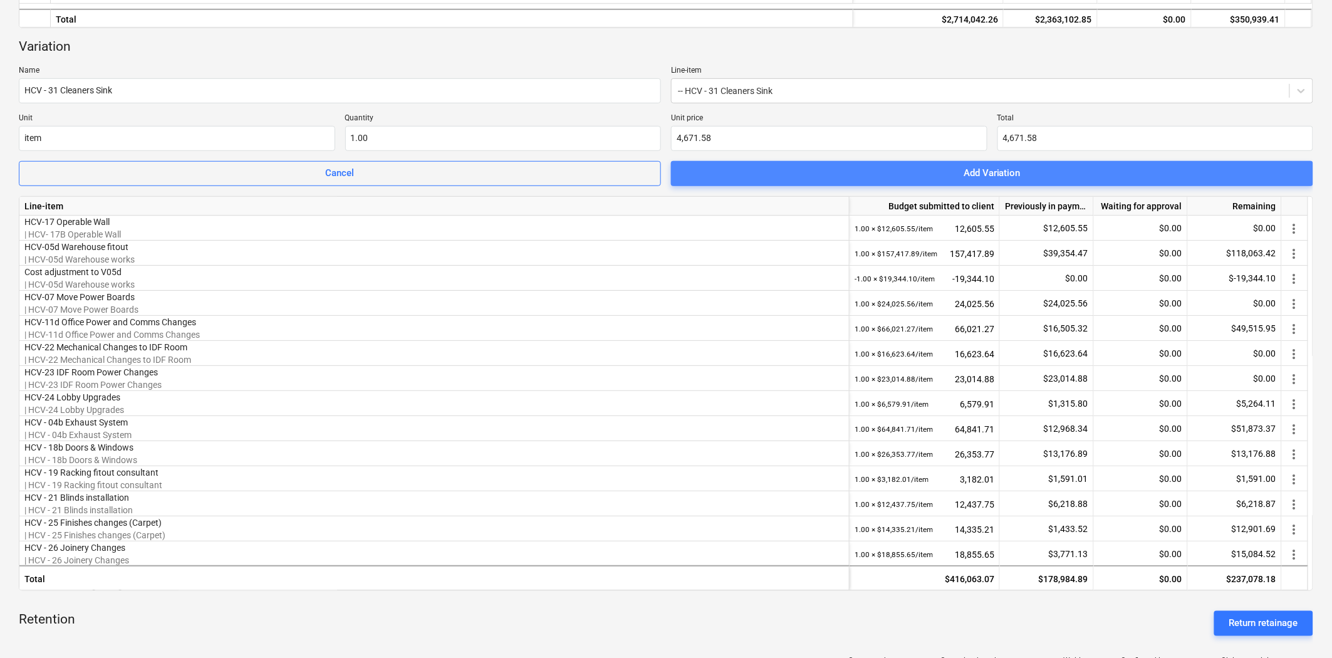
click at [764, 177] on span "Add Variation" at bounding box center [992, 173] width 612 height 16
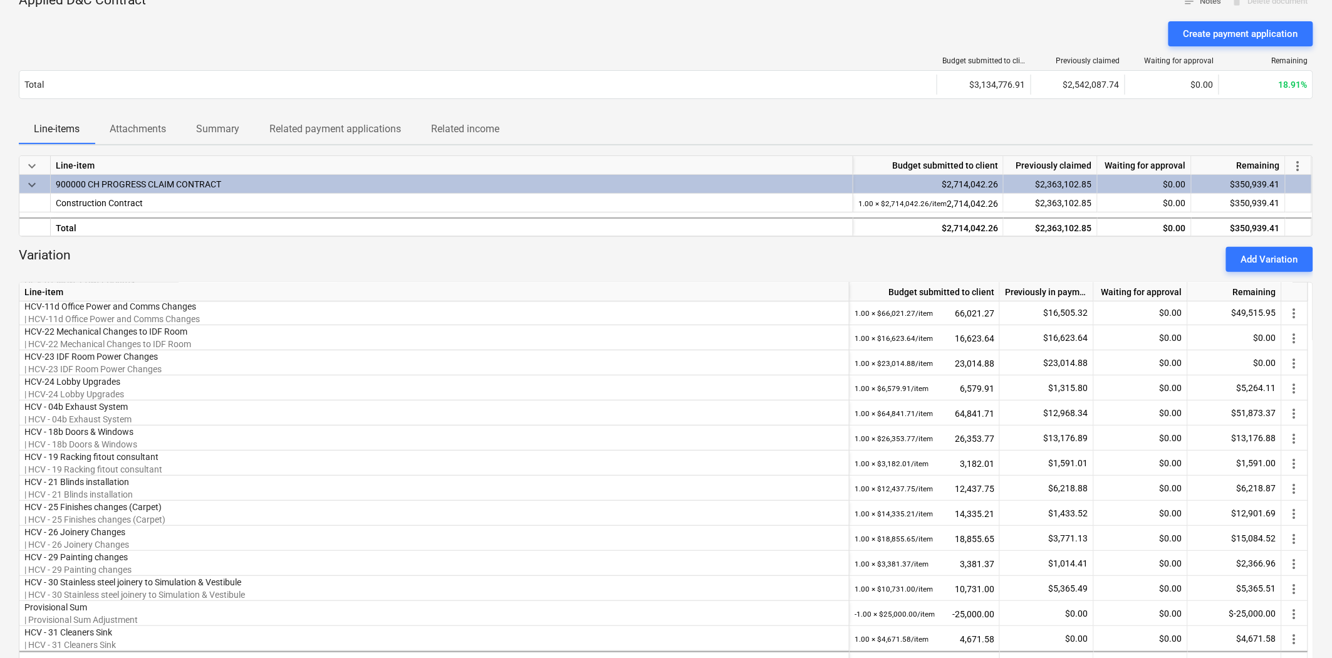
scroll to position [6, 0]
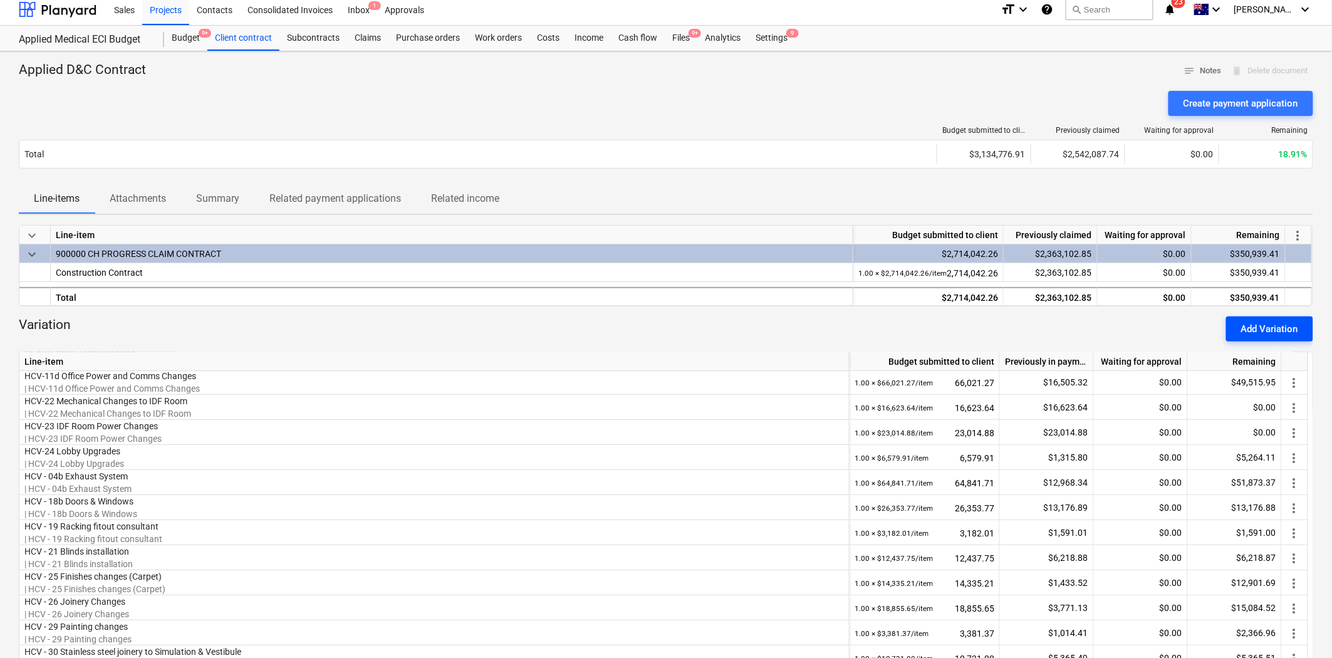
click at [1202, 321] on button "Add Variation" at bounding box center [1269, 328] width 87 height 25
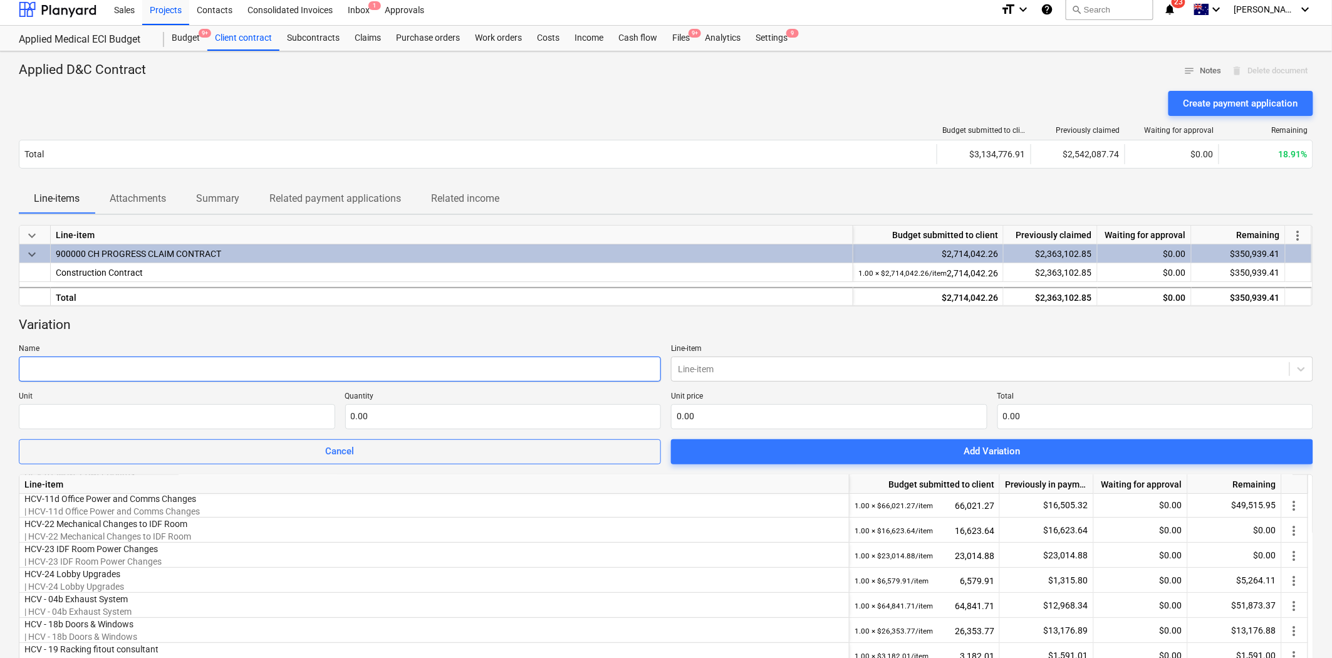
click at [205, 367] on input "text" at bounding box center [340, 368] width 642 height 25
click at [101, 366] on input "text" at bounding box center [340, 368] width 642 height 25
paste input "HCV 32 - Sliding Door"
click at [741, 368] on div at bounding box center [980, 369] width 605 height 13
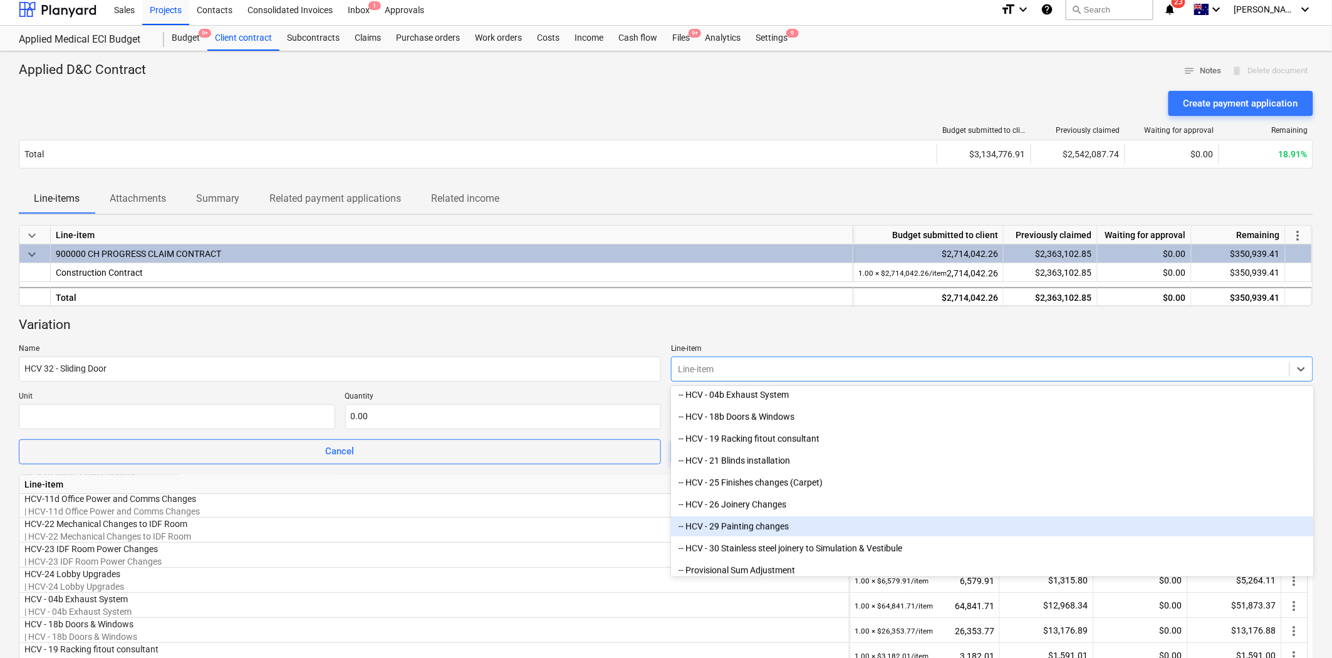
scroll to position [2436, 0]
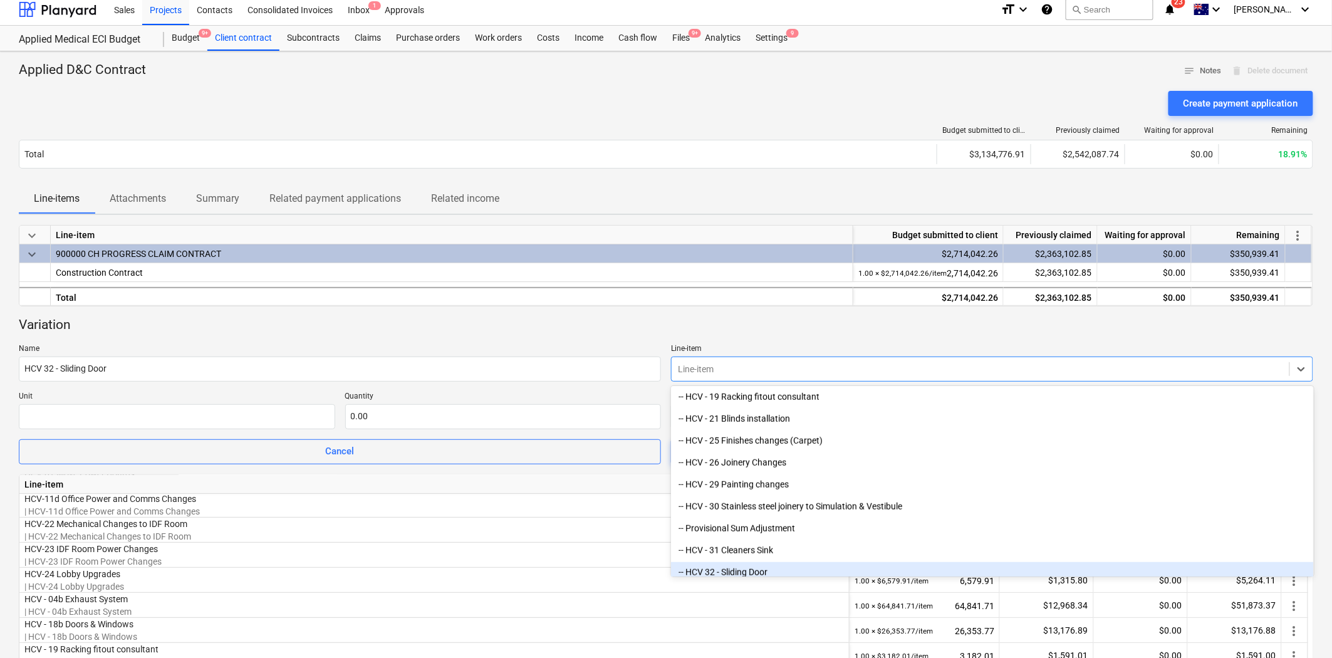
click at [725, 571] on div "-- HCV 32 - Sliding Door" at bounding box center [992, 572] width 642 height 20
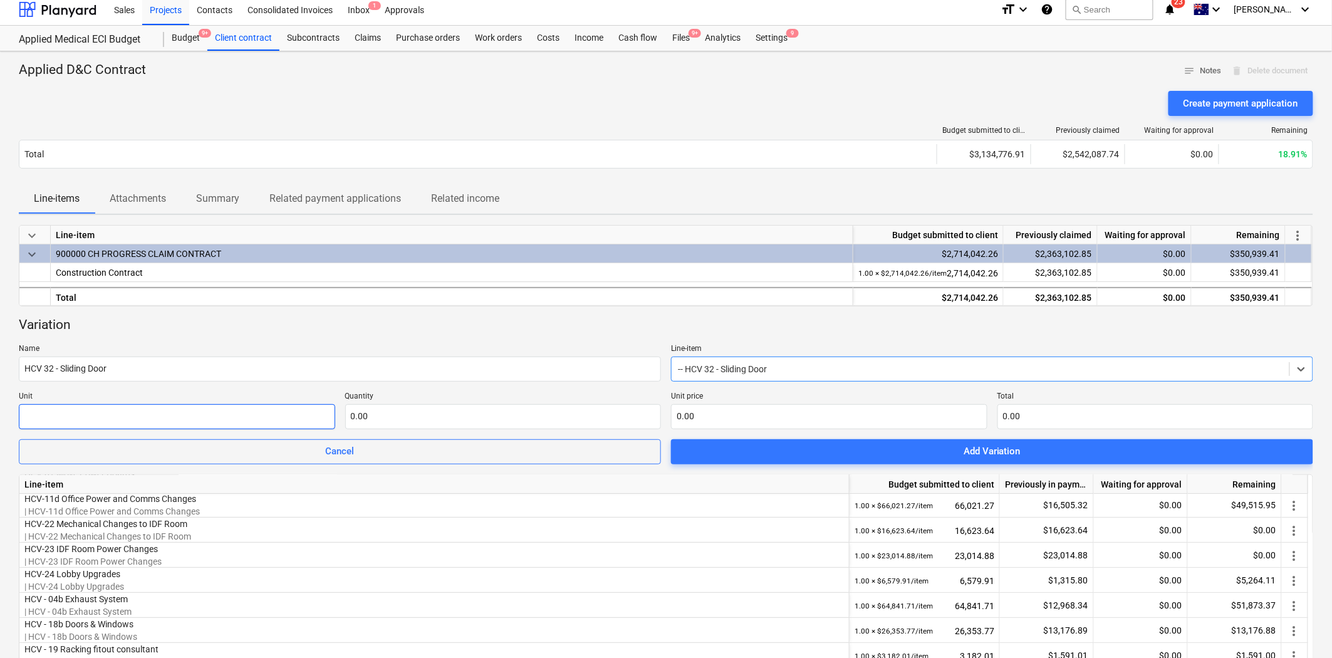
click at [244, 423] on input "text" at bounding box center [177, 416] width 316 height 25
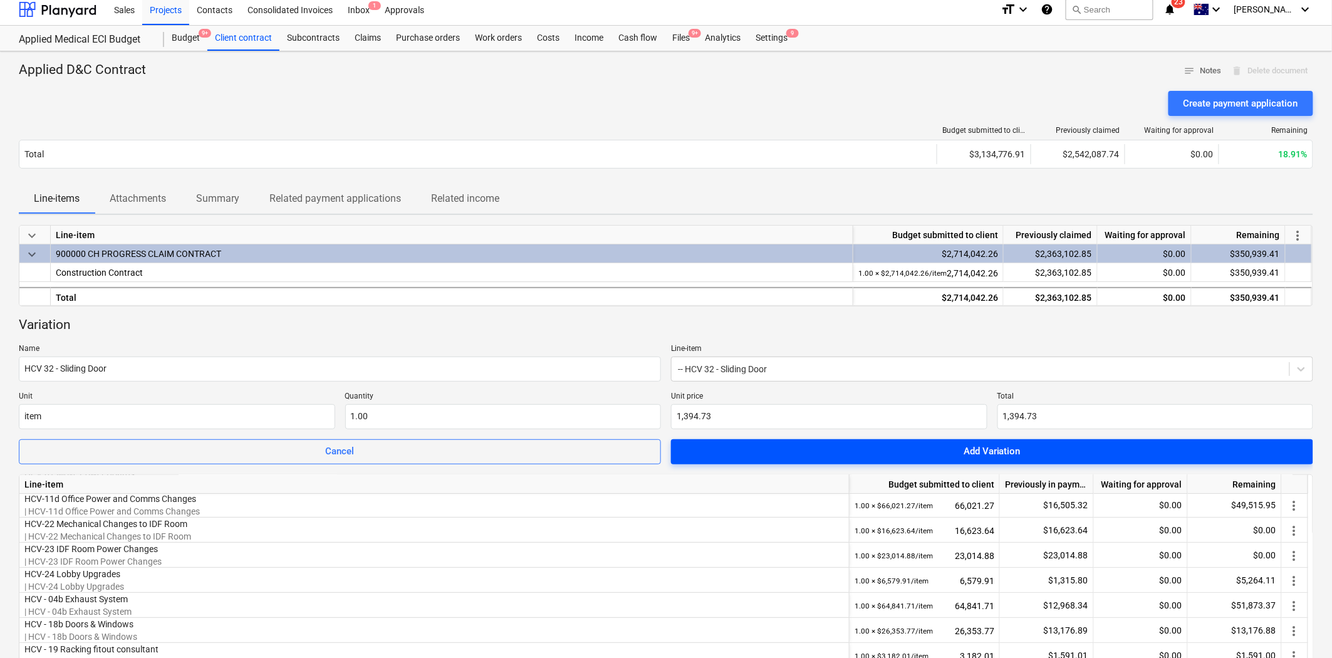
click at [819, 443] on span "Add Variation" at bounding box center [992, 451] width 612 height 16
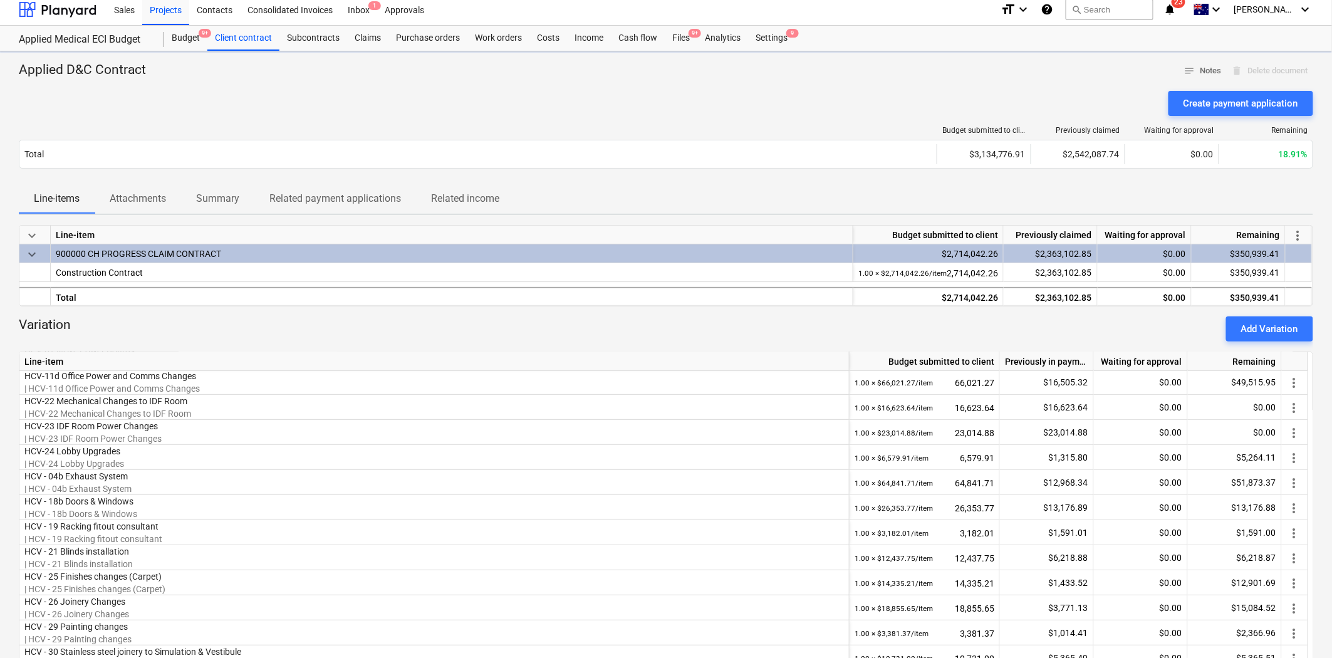
click at [725, 324] on div "Variation Add Variation" at bounding box center [666, 328] width 1294 height 25
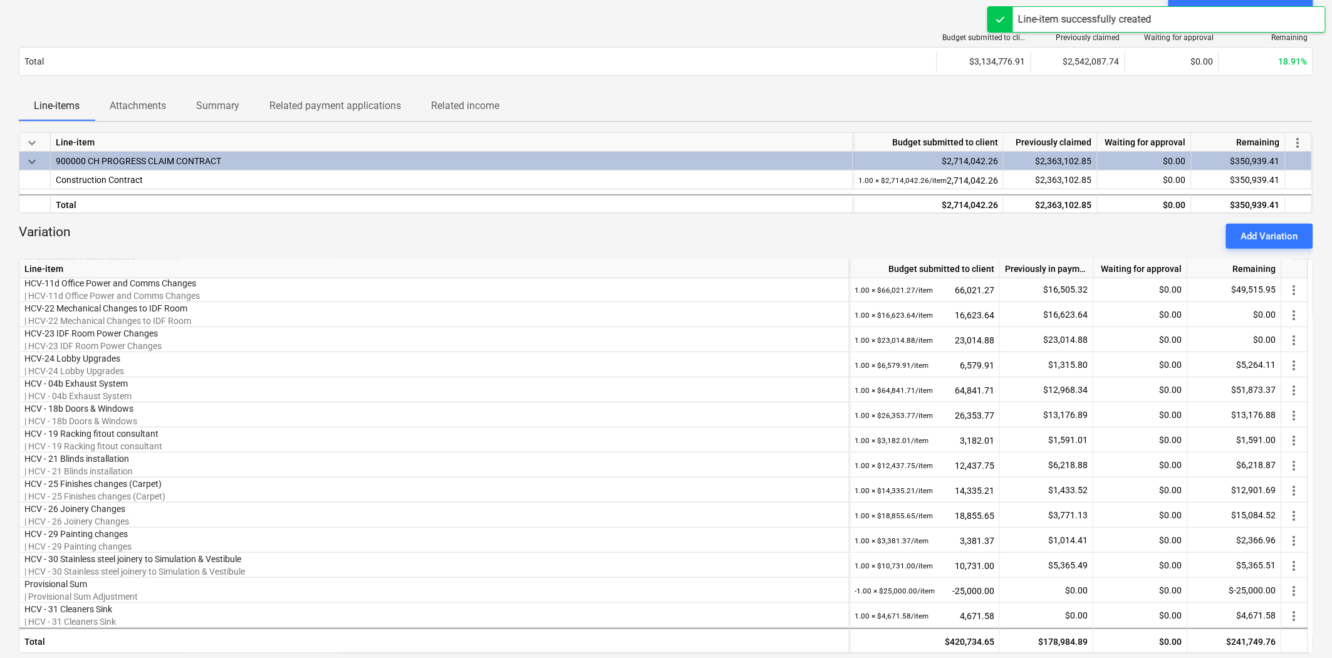
scroll to position [354, 0]
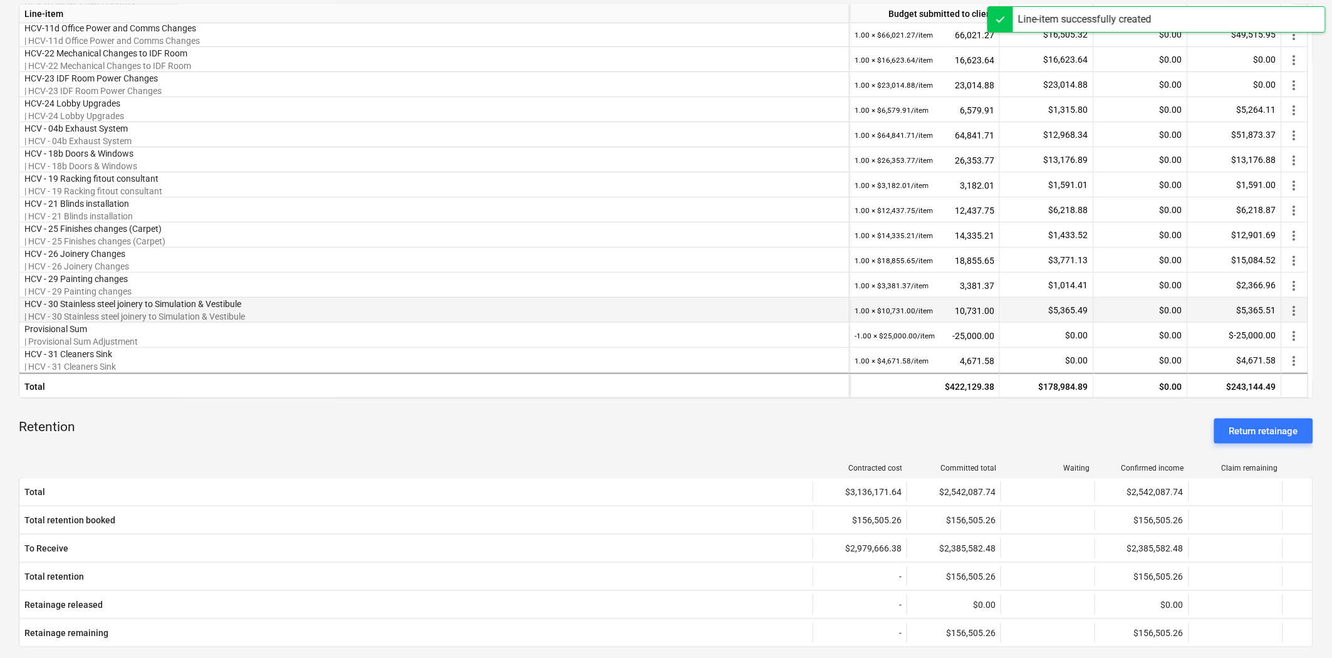
click at [1202, 299] on div "more_vert" at bounding box center [1295, 310] width 26 height 25
click at [1202, 309] on span "more_vert" at bounding box center [1294, 310] width 15 height 15
click at [861, 449] on div at bounding box center [668, 329] width 1336 height 658
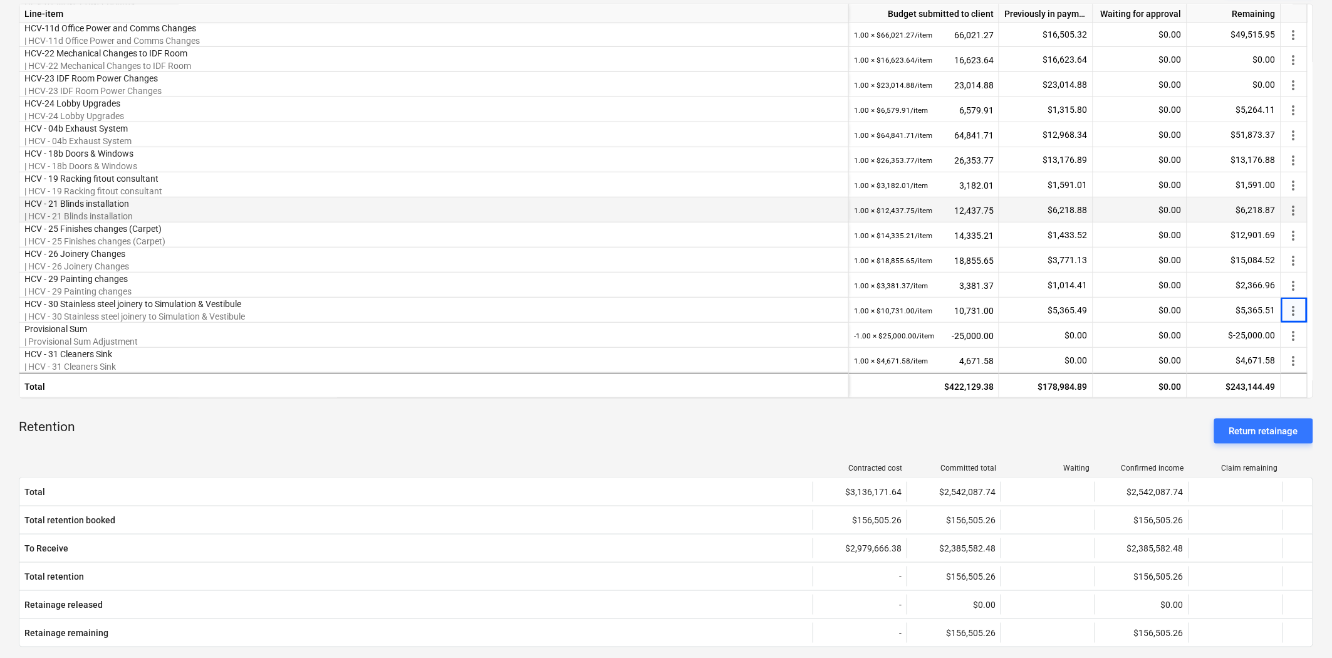
click at [1202, 210] on span "more_vert" at bounding box center [1293, 210] width 15 height 15
click at [1005, 435] on div at bounding box center [668, 329] width 1336 height 658
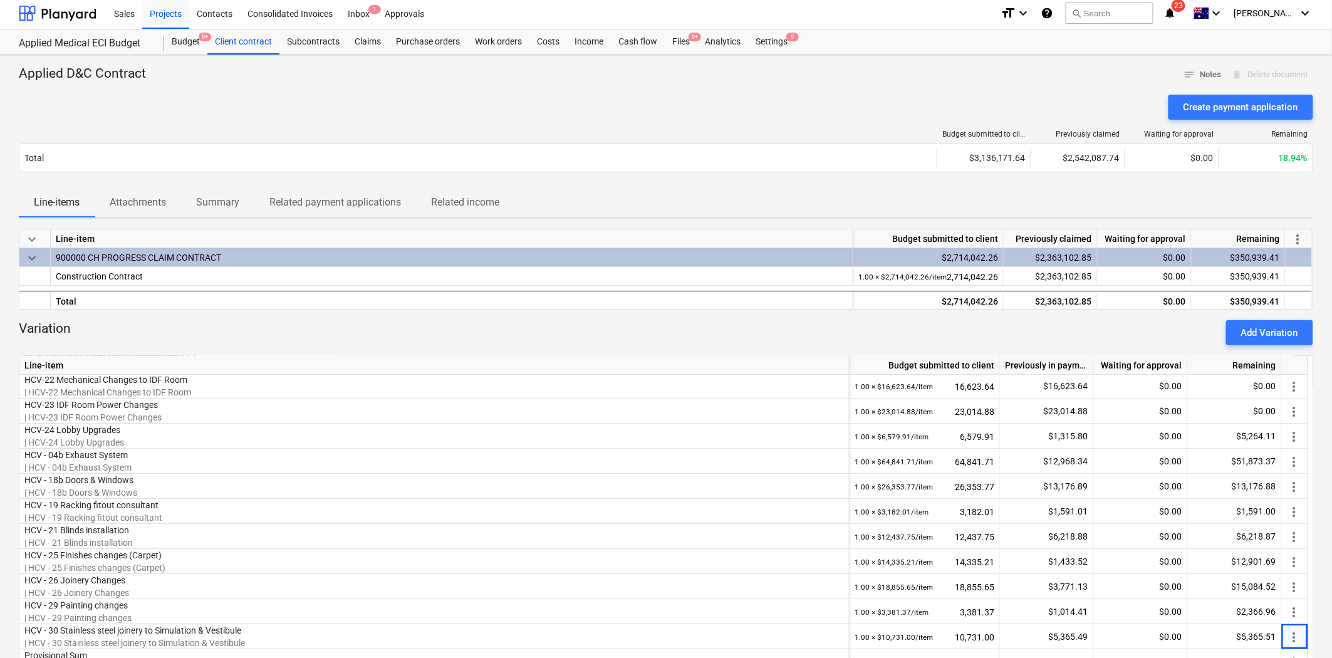
scroll to position [0, 0]
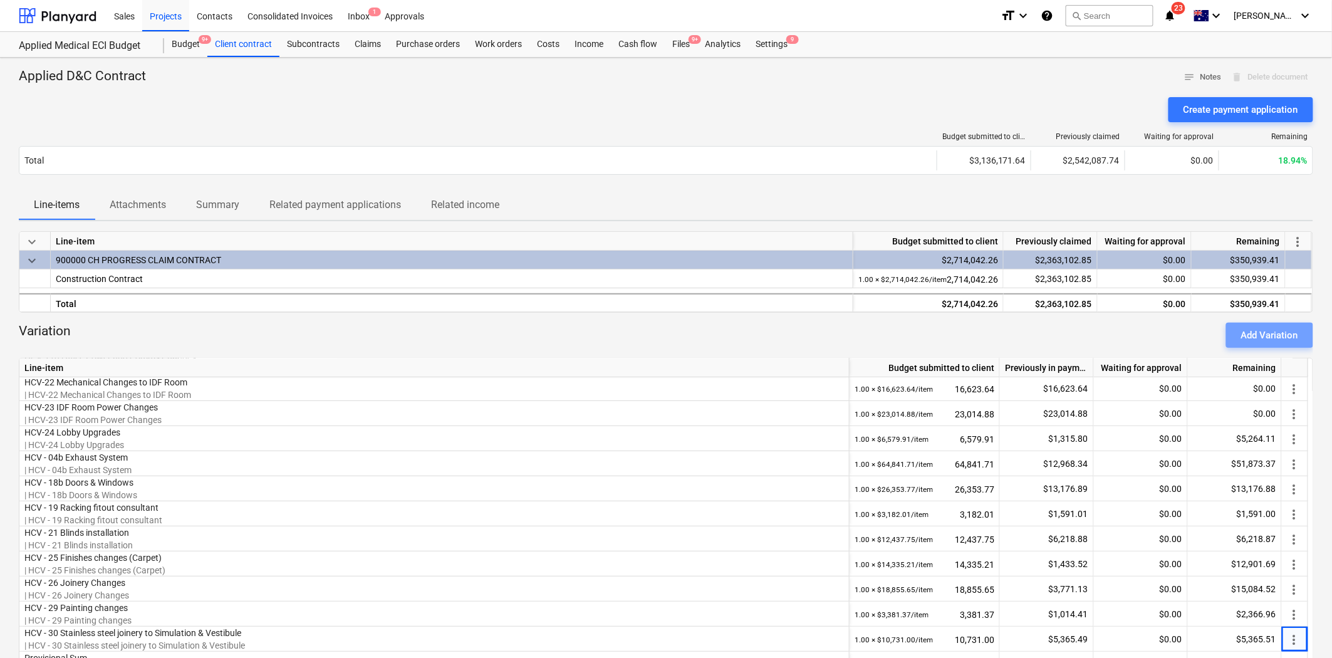
drag, startPoint x: 1284, startPoint y: 335, endPoint x: 1129, endPoint y: 331, distance: 154.8
click at [1202, 335] on div "Add Variation" at bounding box center [1269, 335] width 57 height 16
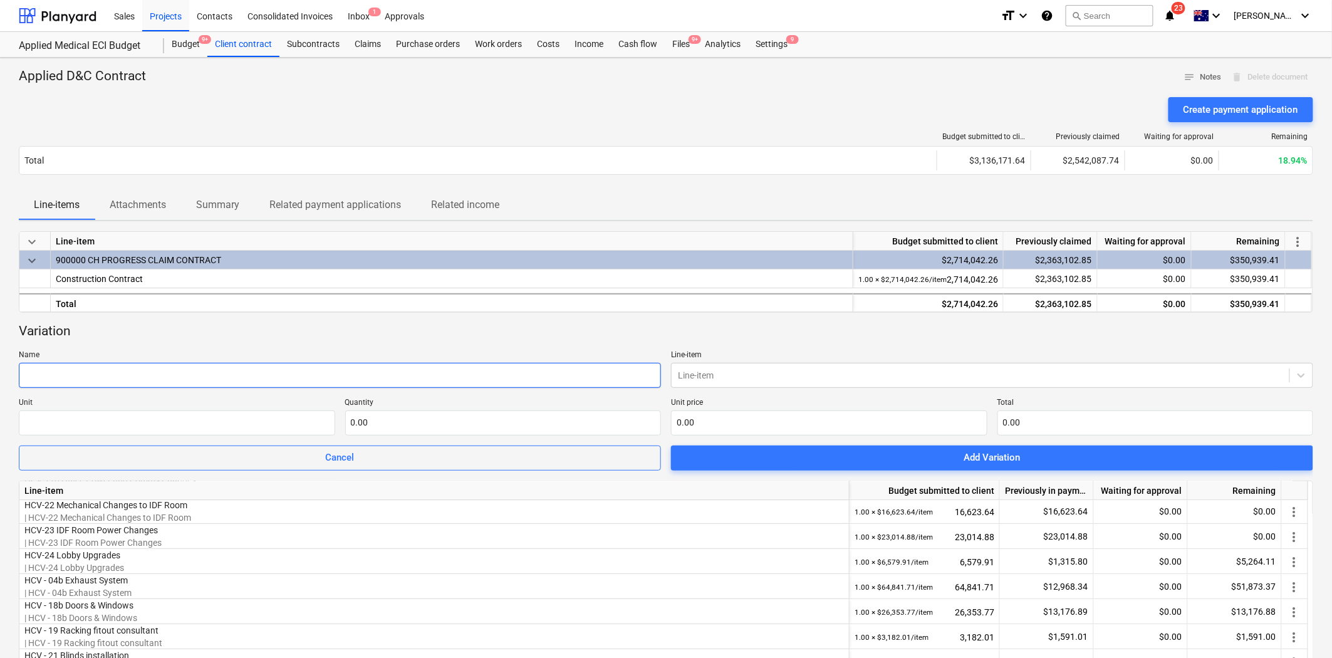
click at [229, 372] on input "text" at bounding box center [340, 375] width 642 height 25
click at [163, 370] on input "text" at bounding box center [340, 375] width 642 height 25
paste input "HCV 33 - Box out columns"
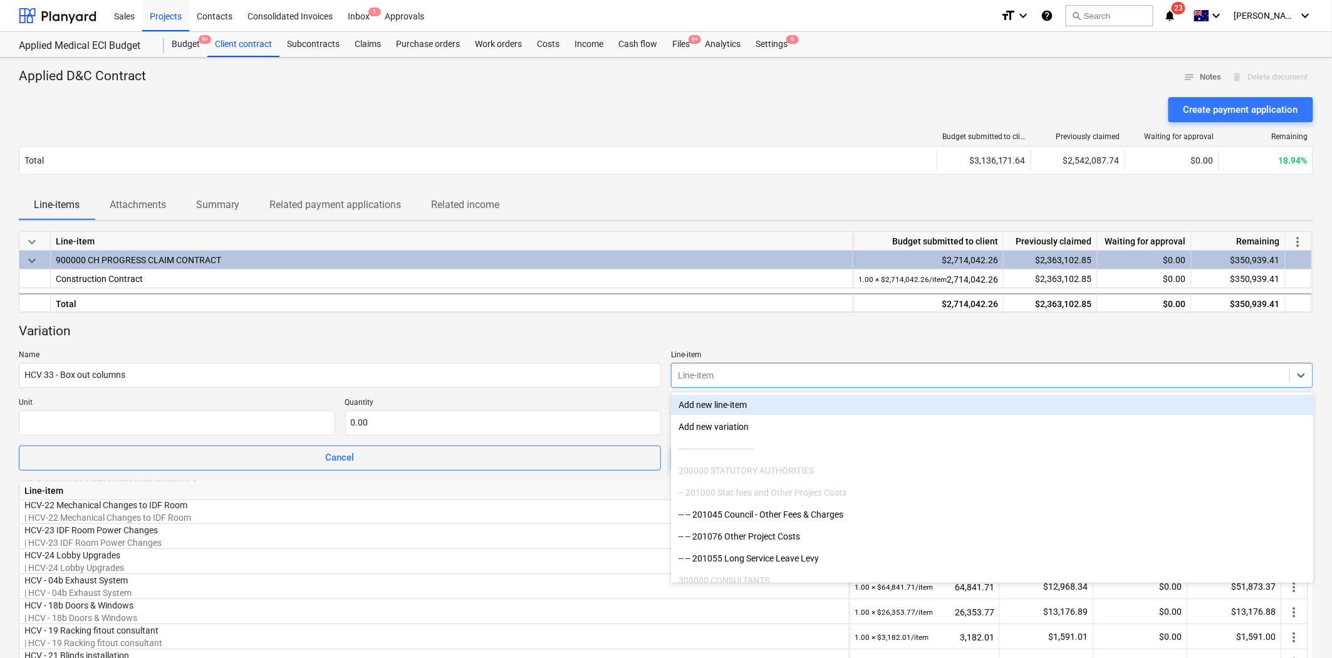
click at [767, 379] on div at bounding box center [980, 375] width 605 height 13
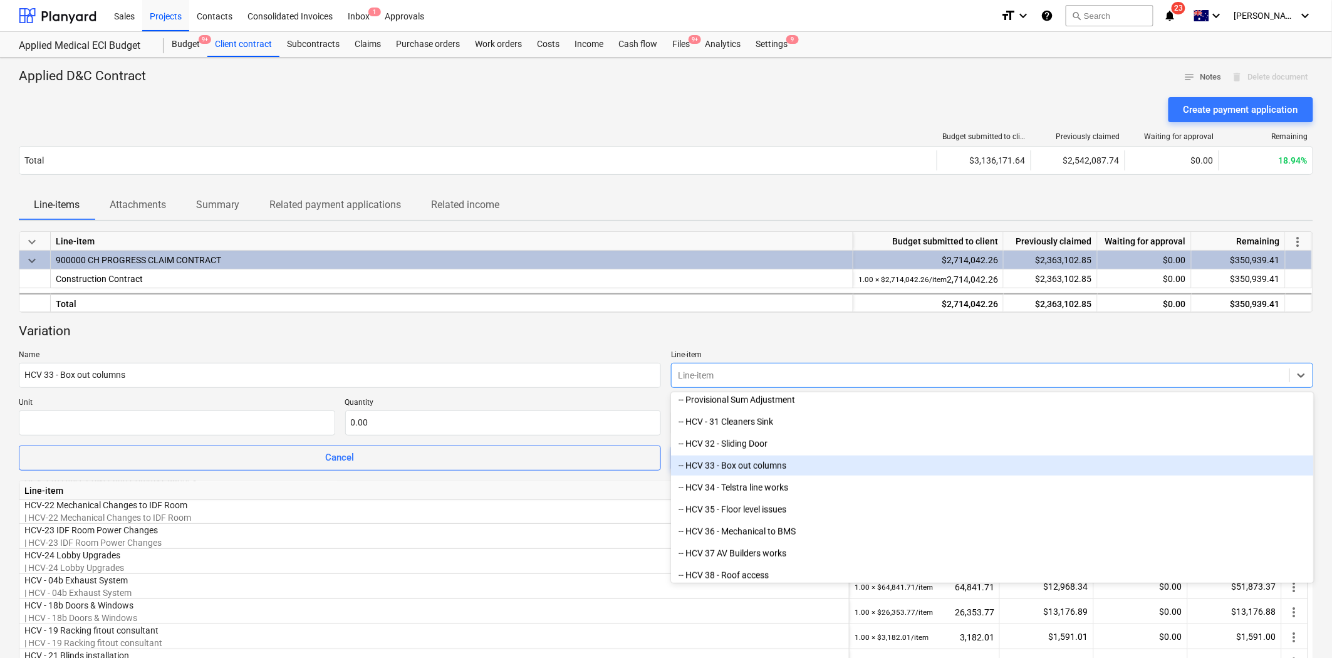
click at [744, 468] on div "-- HCV 33 - Box out columns" at bounding box center [992, 465] width 642 height 20
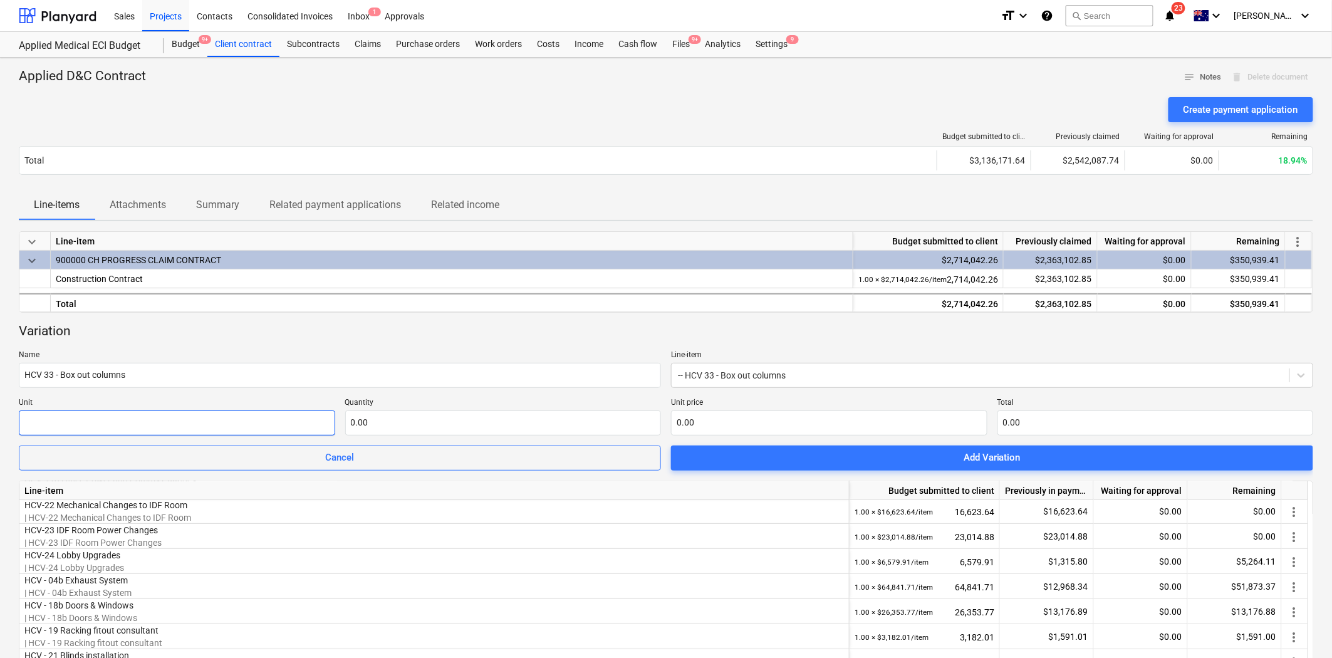
click at [254, 421] on input "text" at bounding box center [177, 422] width 316 height 25
click at [813, 390] on div "Variation Name HCV 33 - Box out columns Line-item -- HCV 33 - Box out columns U…" at bounding box center [666, 397] width 1294 height 148
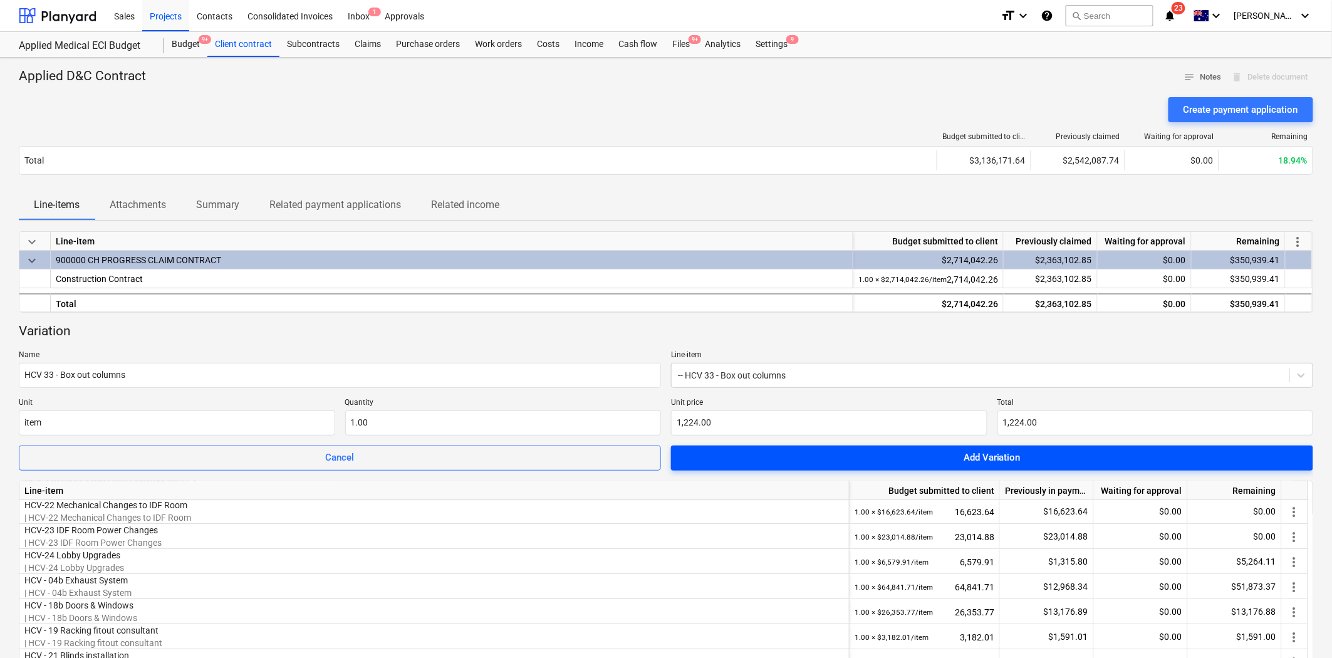
click at [873, 460] on span "Add Variation" at bounding box center [992, 457] width 612 height 16
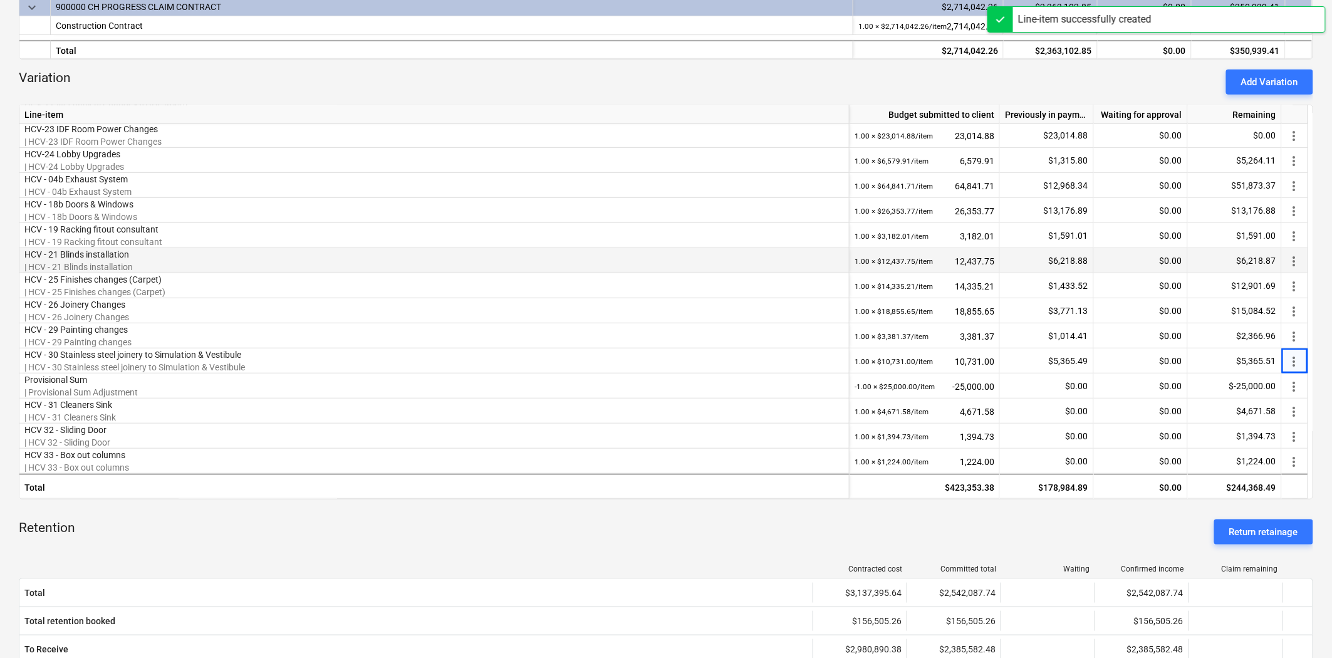
scroll to position [139, 0]
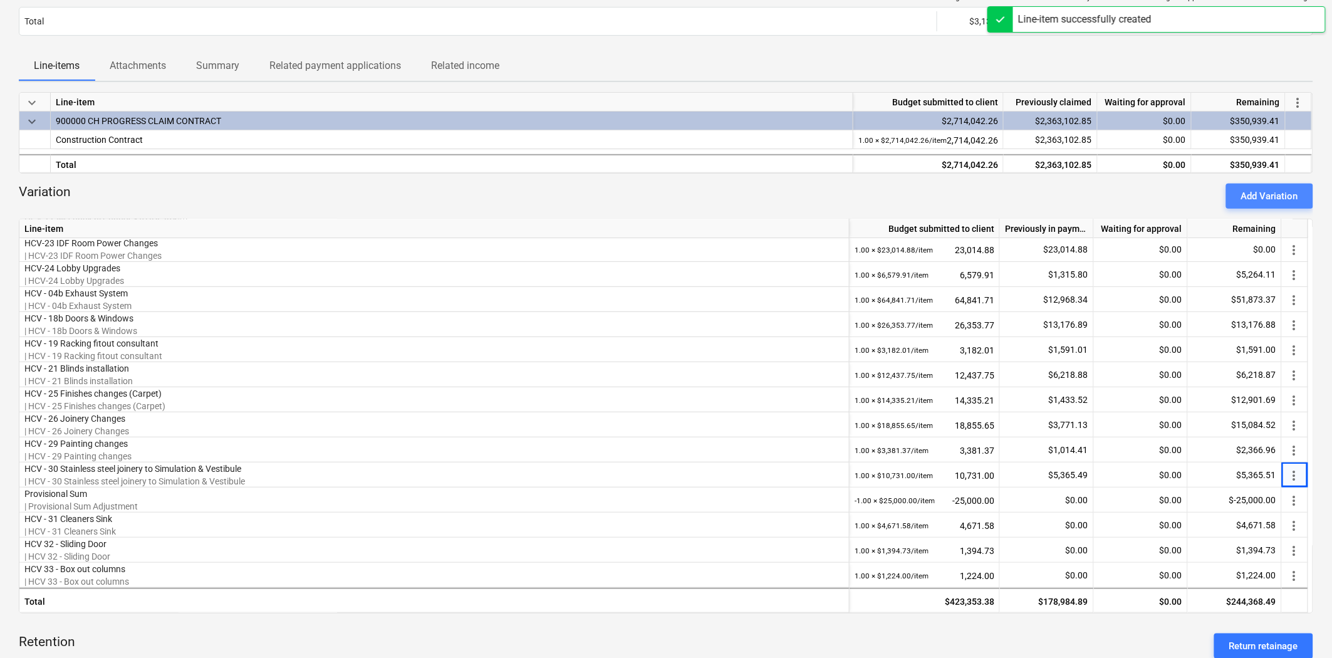
click at [1202, 189] on div "Add Variation" at bounding box center [1269, 196] width 57 height 16
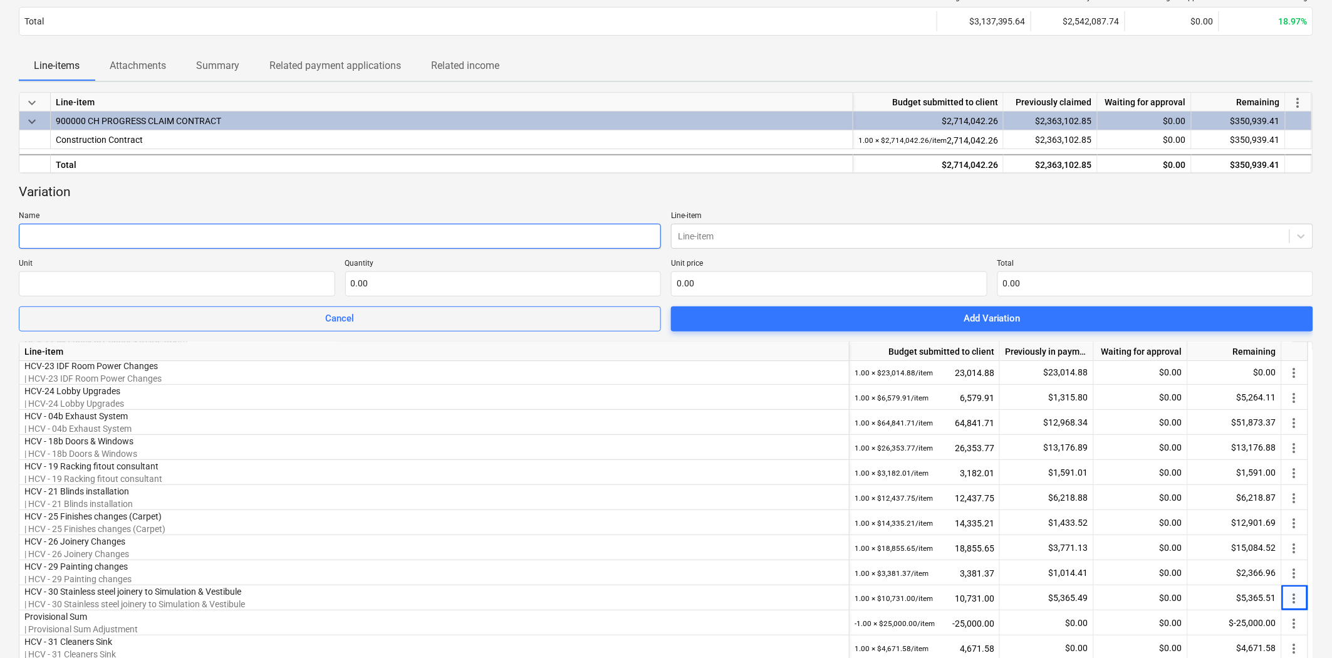
click at [492, 242] on input "text" at bounding box center [340, 236] width 642 height 25
click at [106, 246] on input "text" at bounding box center [340, 236] width 642 height 25
paste input "HCV 34 - Telstra line works"
click at [717, 234] on div at bounding box center [980, 236] width 605 height 13
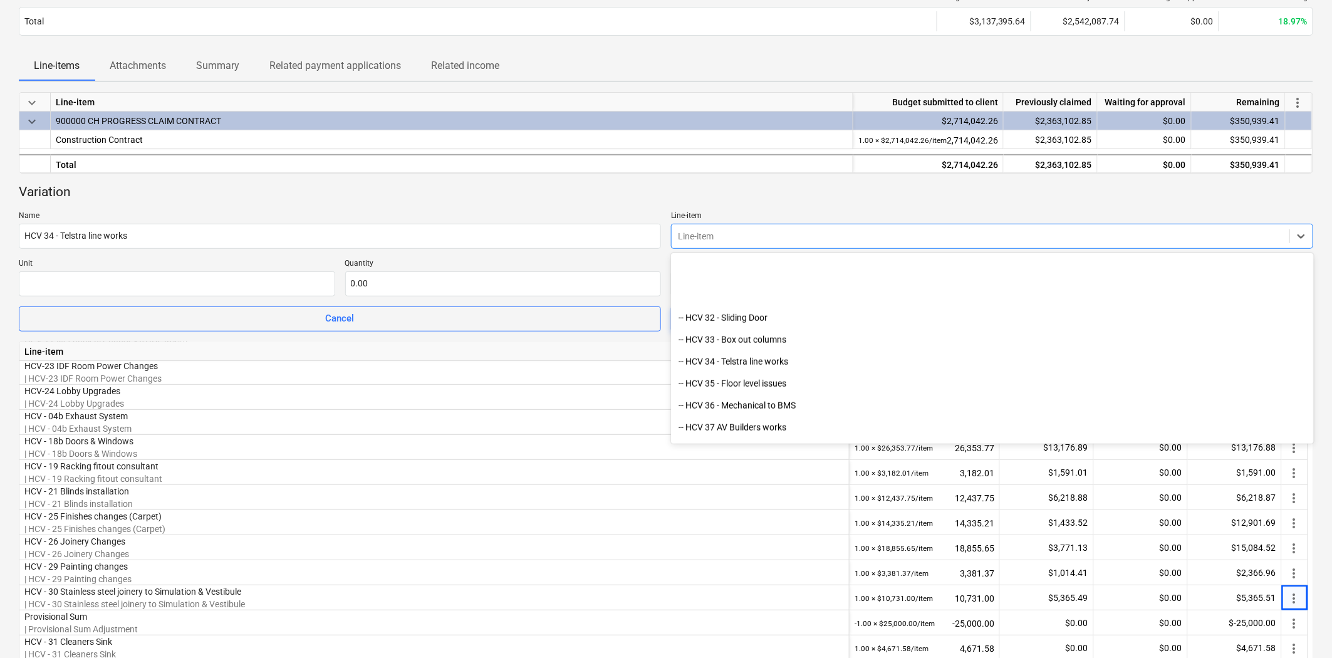
scroll to position [2640, 0]
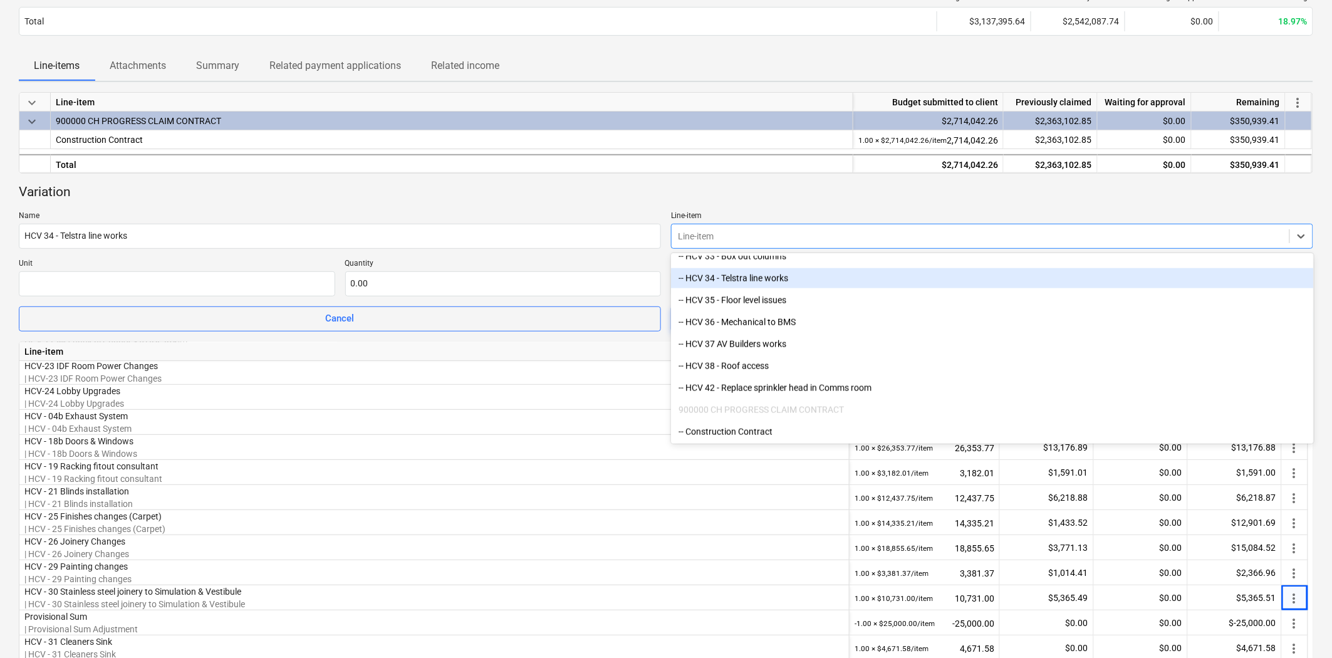
click at [793, 279] on div "-- HCV 34 - Telstra line works" at bounding box center [992, 278] width 642 height 20
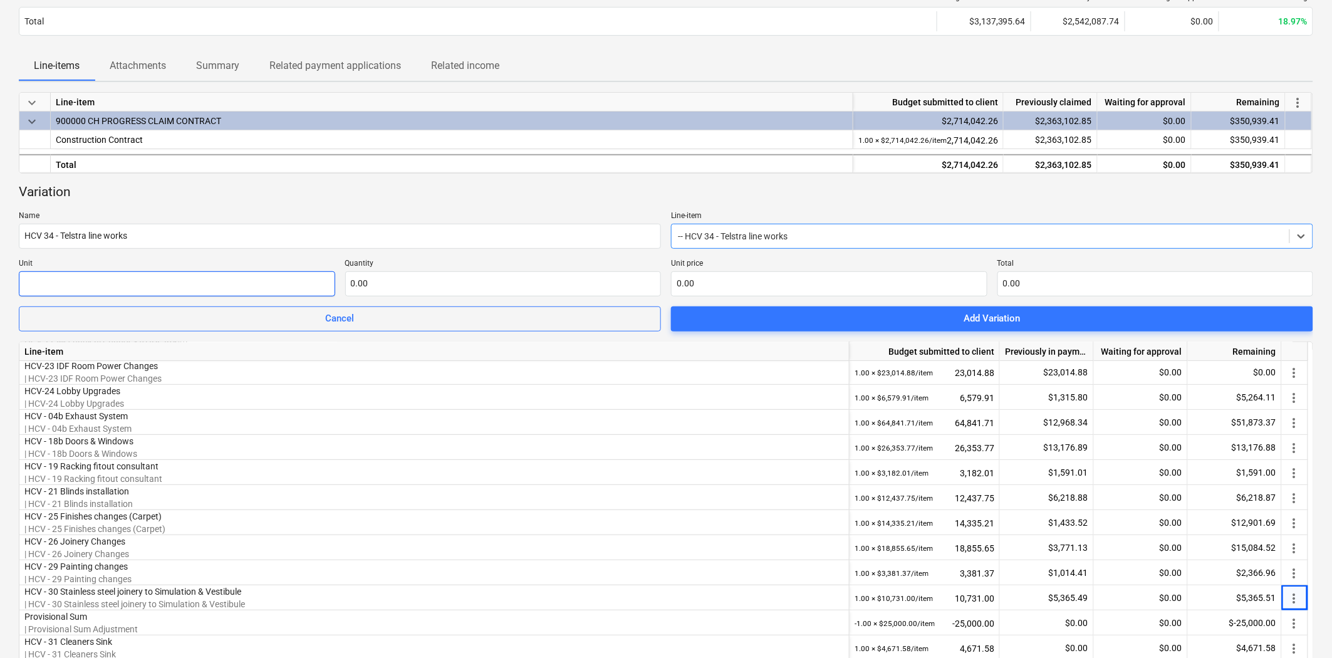
click at [263, 292] on input "text" at bounding box center [177, 283] width 316 height 25
click at [383, 190] on div "Variation" at bounding box center [666, 193] width 1294 height 18
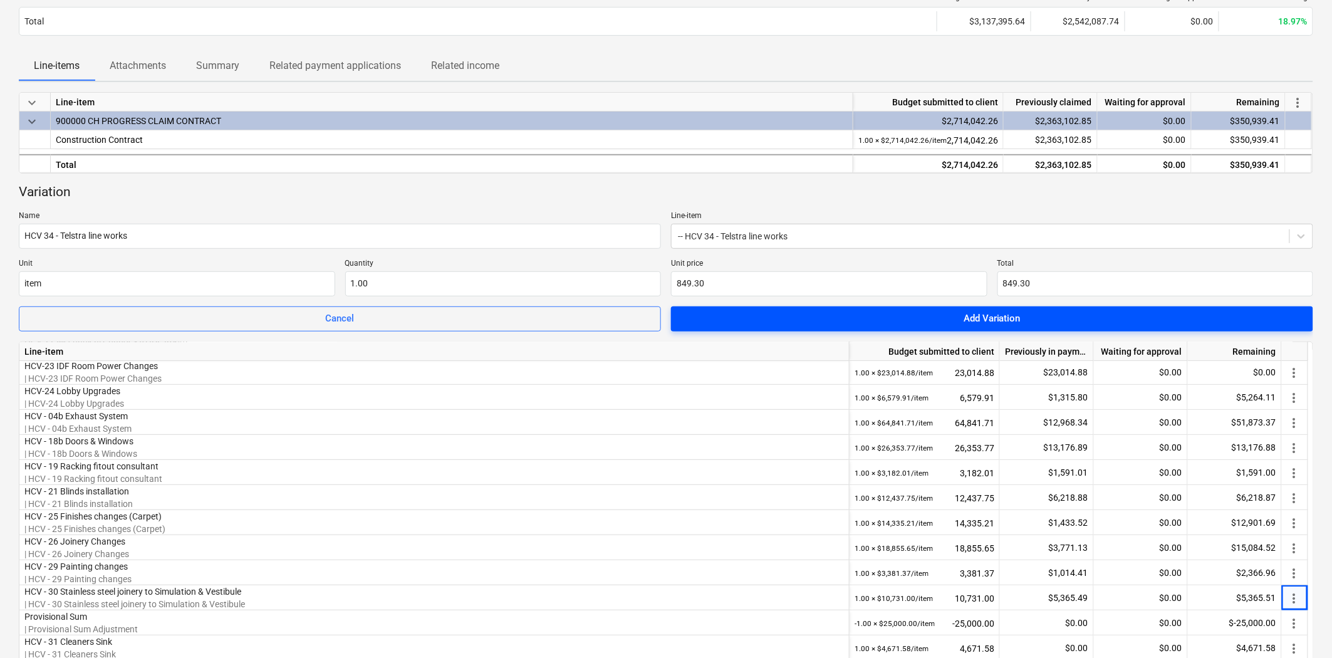
click at [923, 316] on span "Add Variation" at bounding box center [992, 318] width 612 height 16
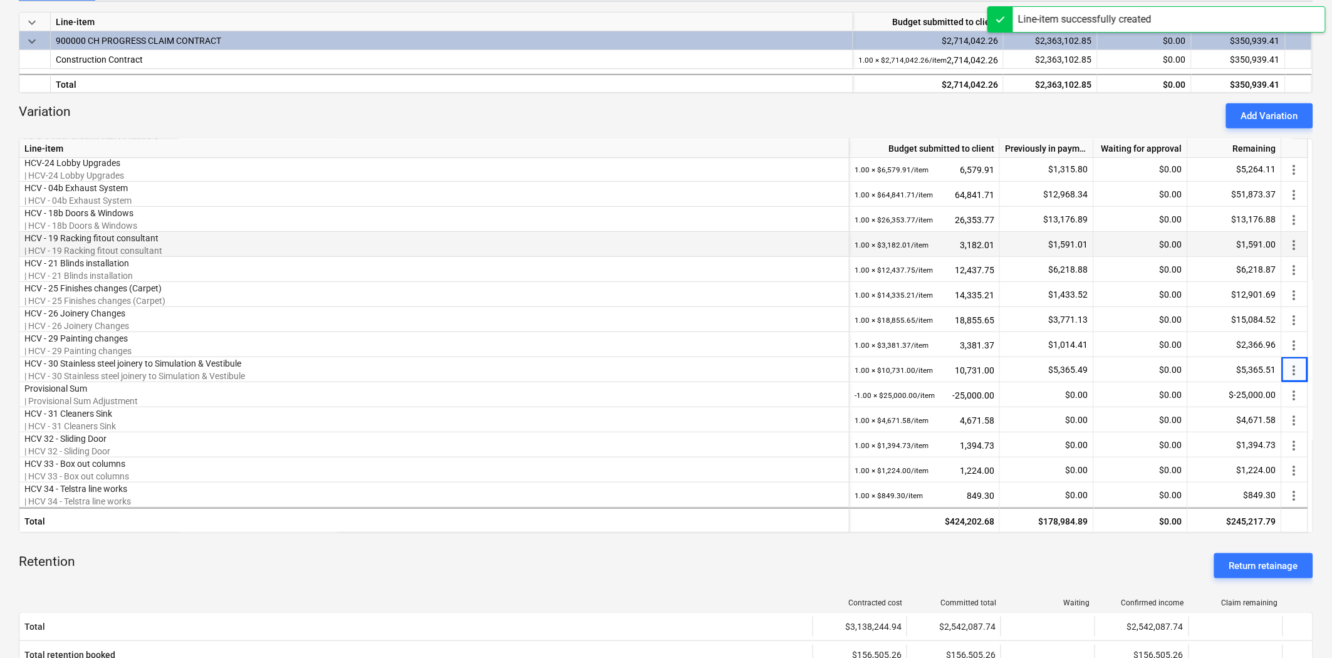
scroll to position [139, 0]
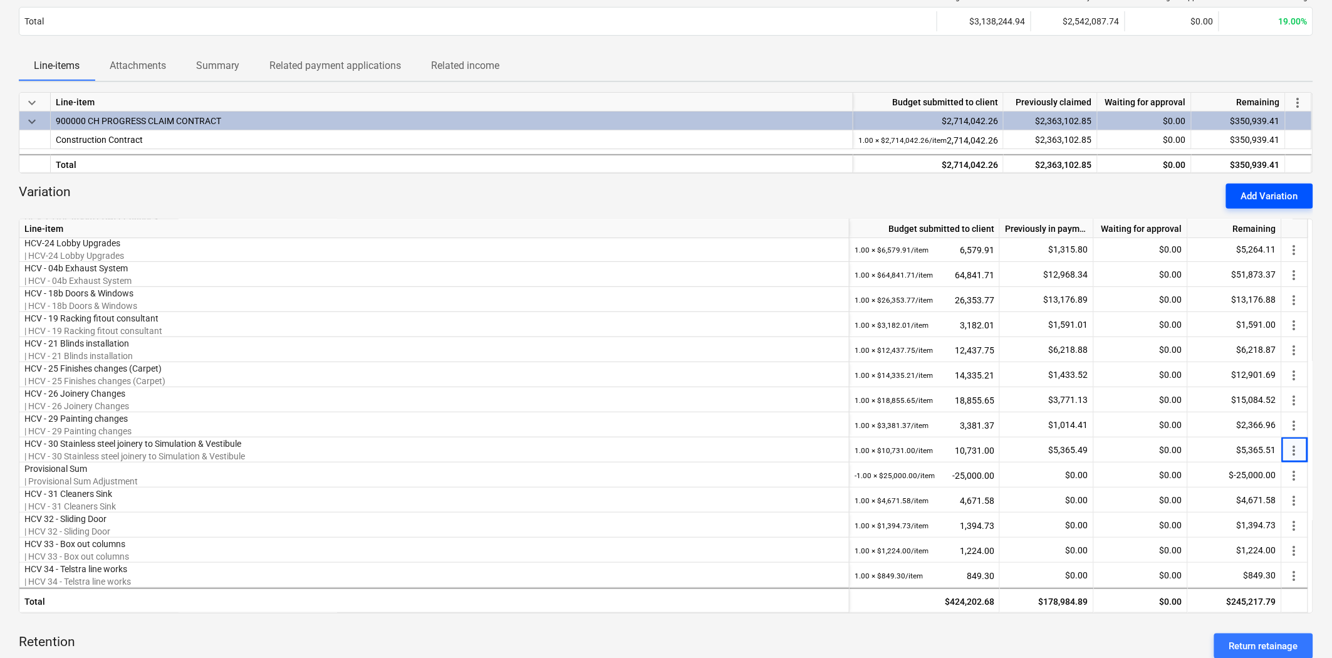
click at [1202, 188] on div "Add Variation" at bounding box center [1269, 196] width 57 height 16
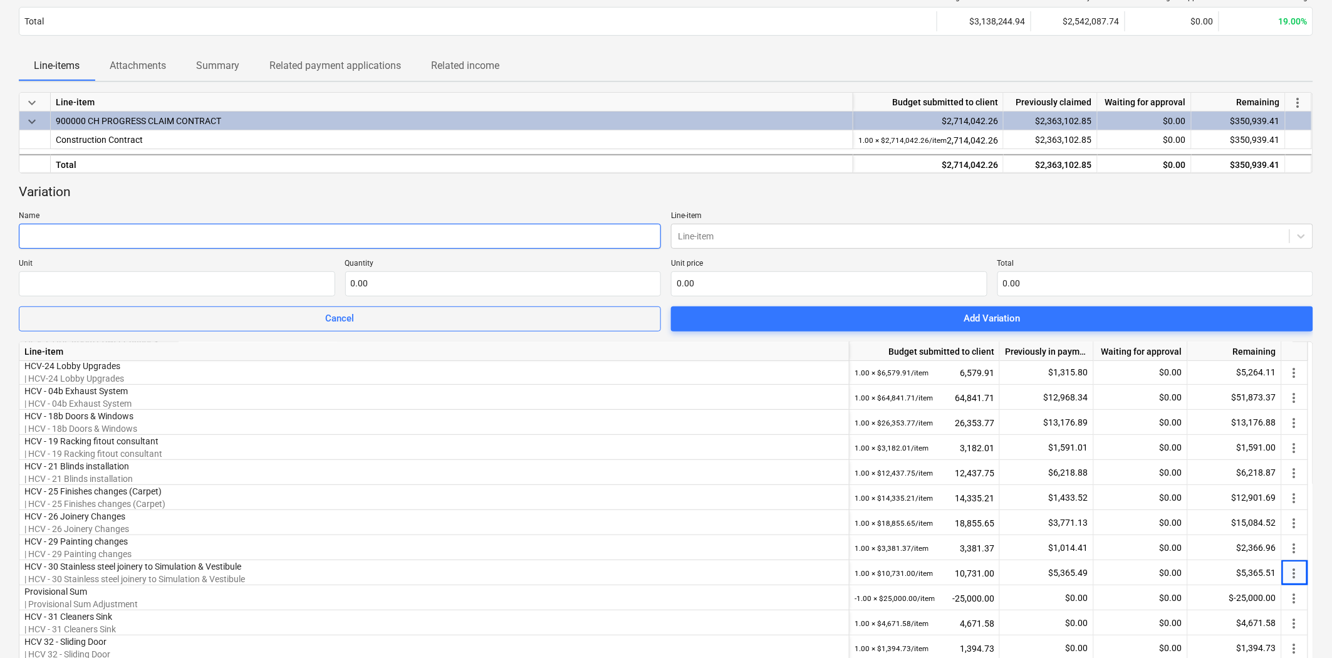
click at [340, 240] on input "text" at bounding box center [340, 236] width 642 height 25
click at [234, 244] on input "text" at bounding box center [340, 236] width 642 height 25
paste input "HCV 36 - Mechanical to BMS"
click at [730, 230] on div at bounding box center [980, 236] width 605 height 13
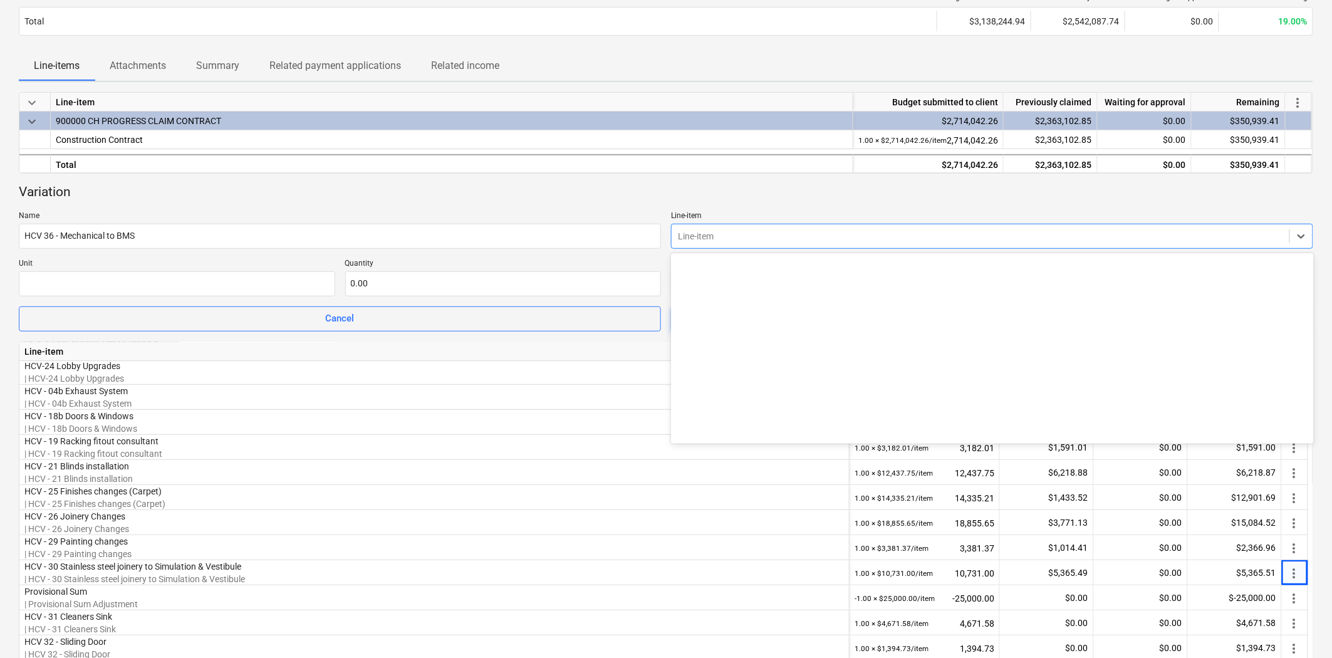
scroll to position [2640, 0]
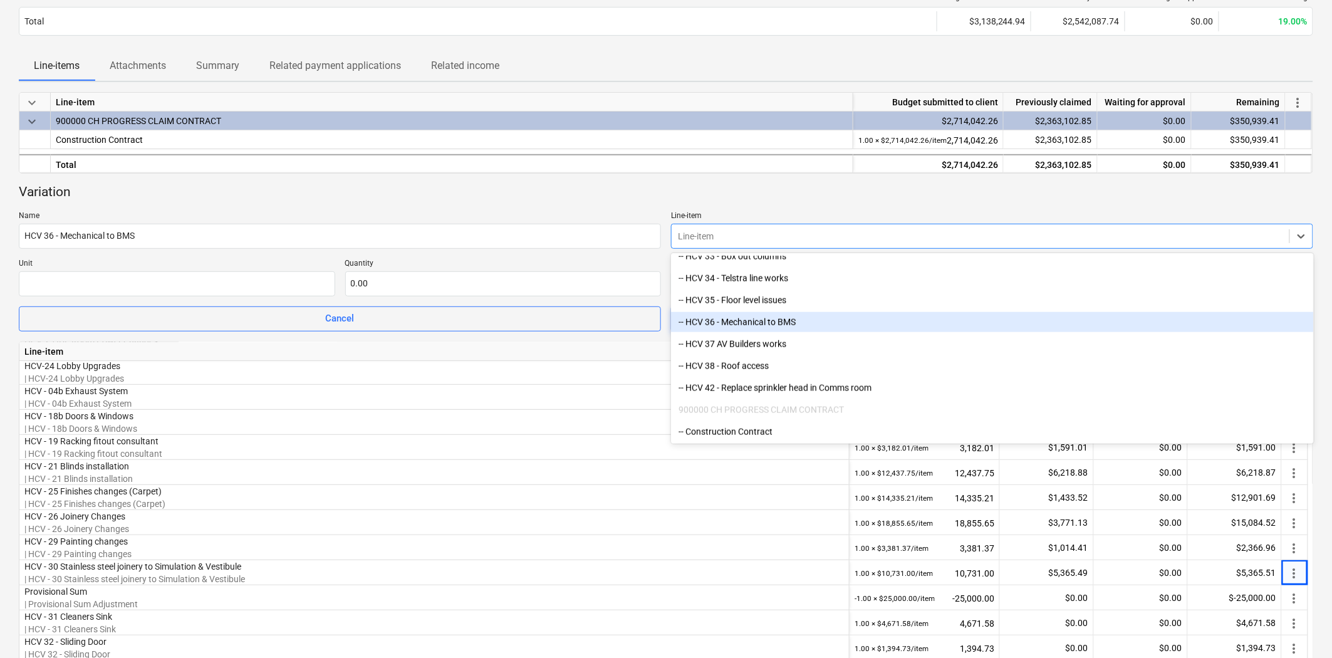
click at [767, 319] on div "-- HCV 36 - Mechanical to BMS" at bounding box center [992, 322] width 642 height 20
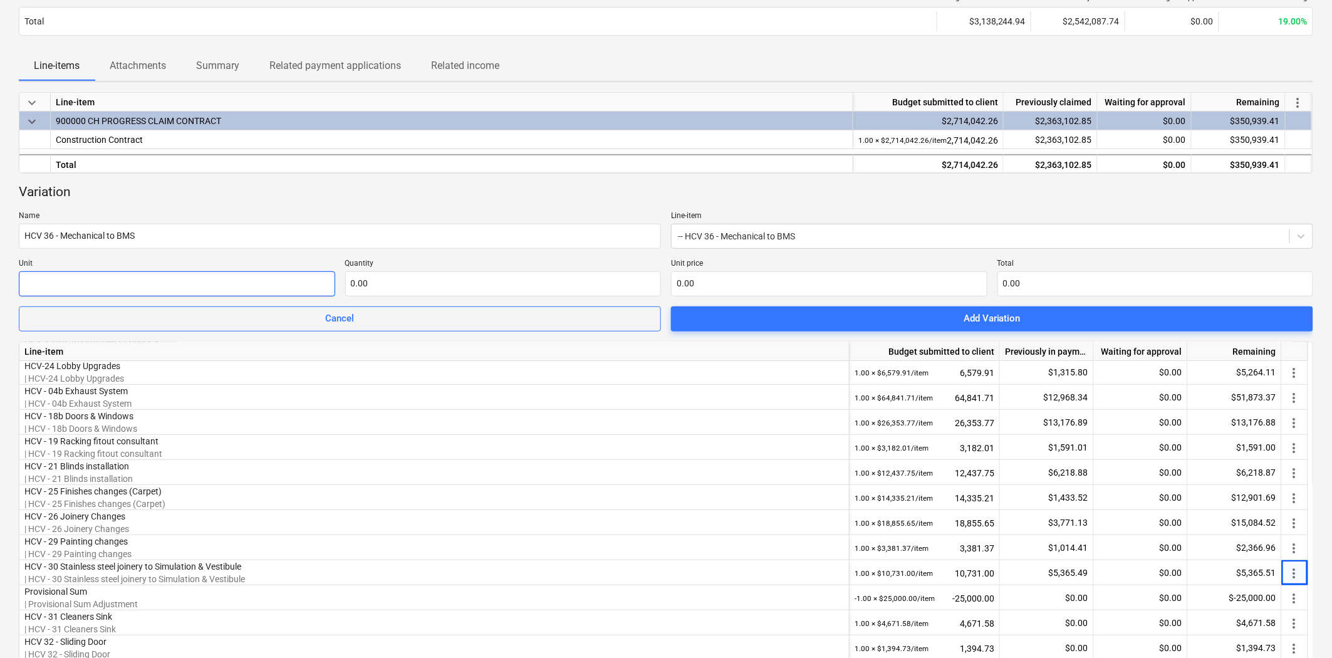
click at [183, 284] on input "text" at bounding box center [177, 283] width 316 height 25
click at [935, 313] on span "Add Variation" at bounding box center [992, 318] width 612 height 16
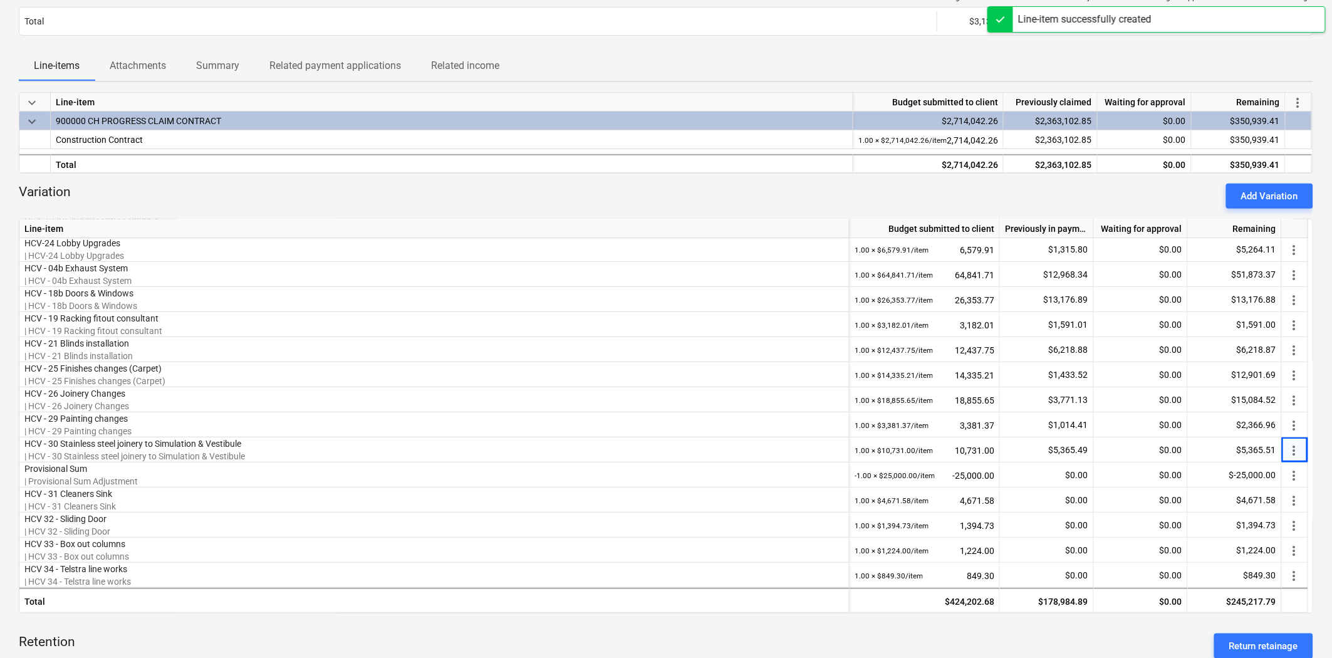
scroll to position [0, 0]
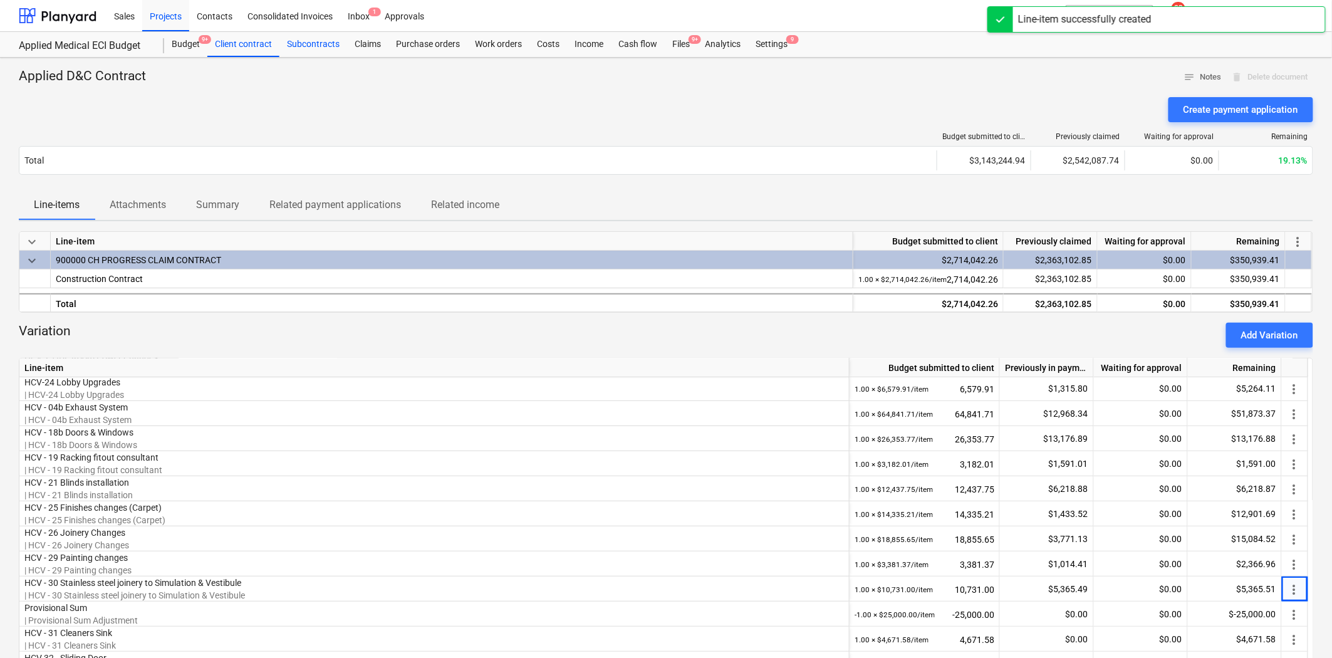
click at [314, 42] on div "Subcontracts" at bounding box center [313, 44] width 68 height 25
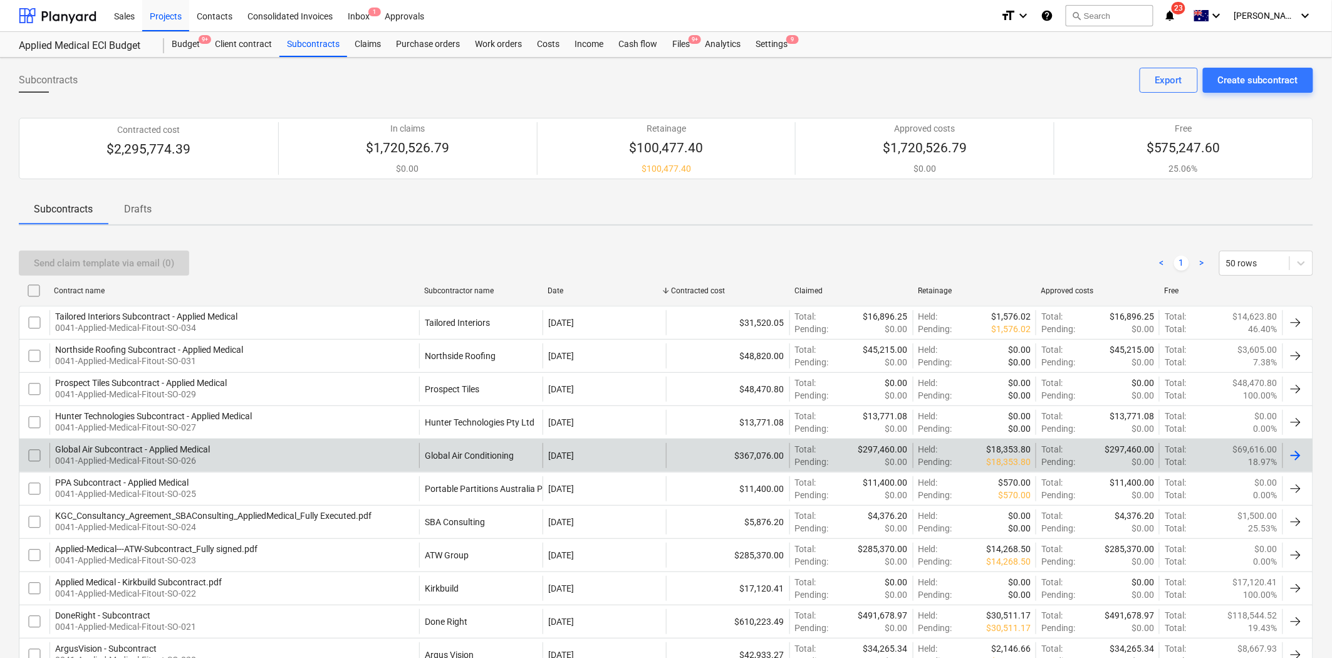
click at [308, 451] on div "Global Air Subcontract - Applied Medical 0041-Applied-Medical-Fitout-SO-026" at bounding box center [234, 455] width 370 height 25
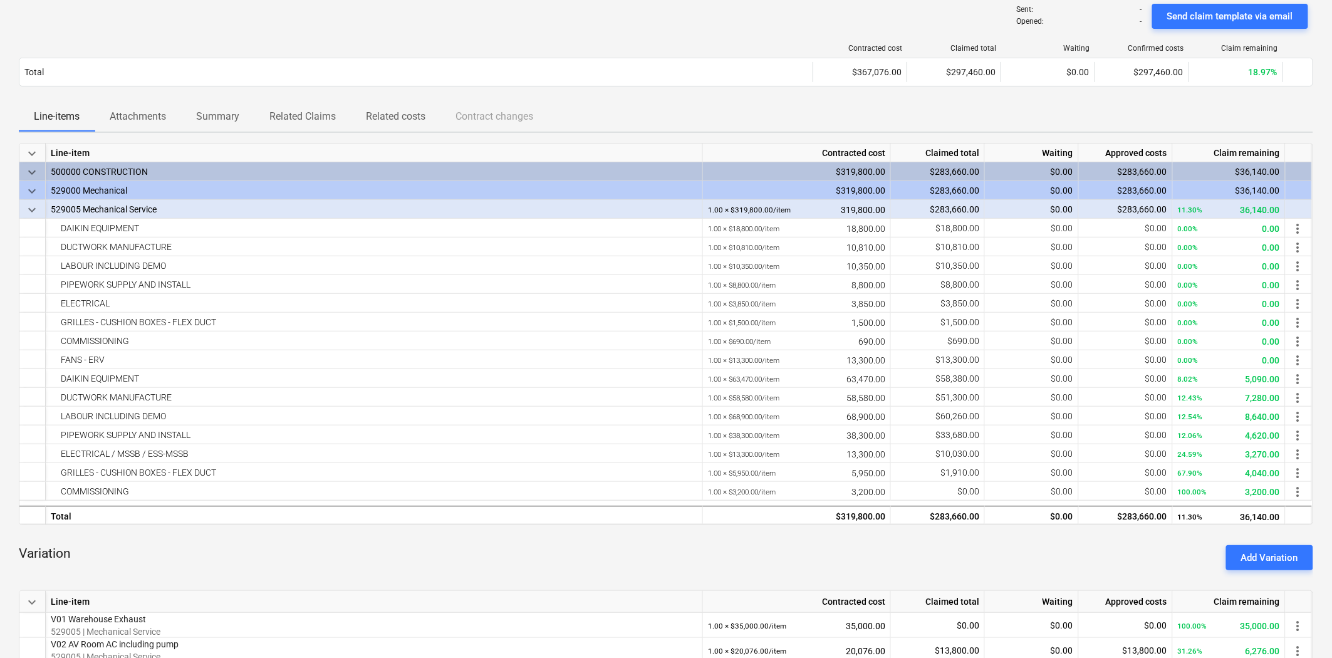
scroll to position [556, 0]
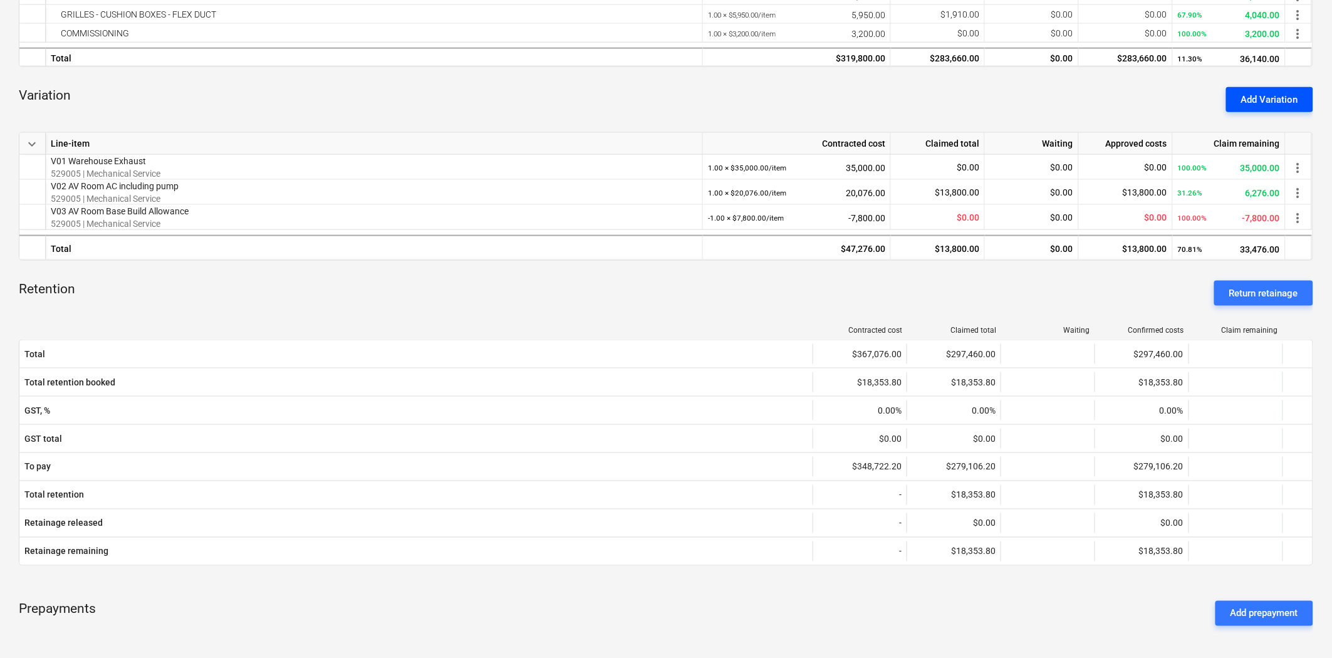
click at [1202, 96] on div "Add Variation" at bounding box center [1269, 99] width 57 height 16
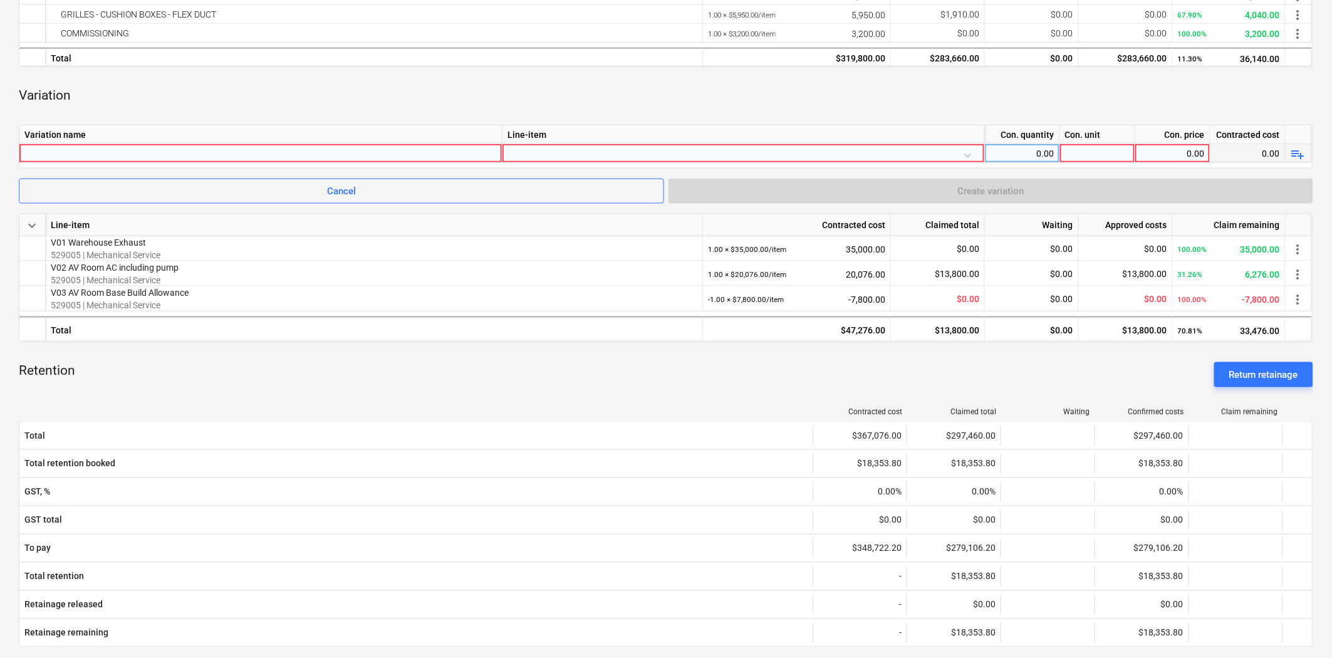
click at [558, 157] on div at bounding box center [743, 155] width 472 height 22
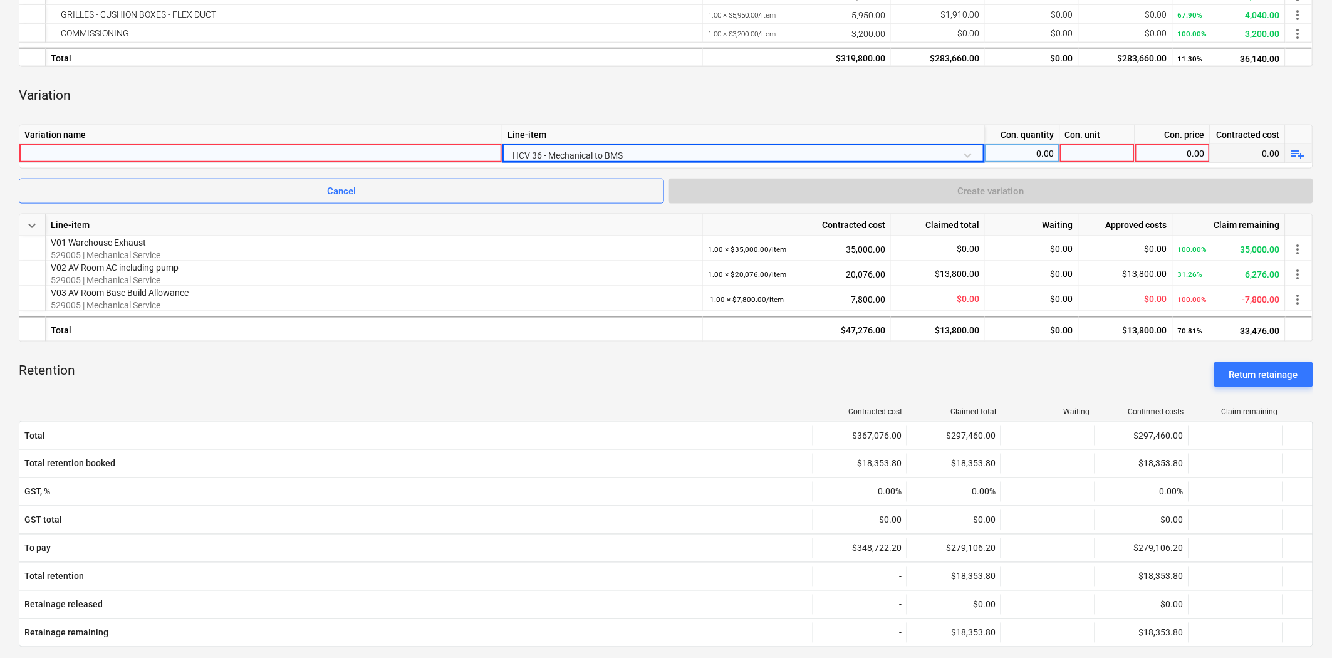
click at [643, 155] on div "HCV 36 - Mechanical to BMS" at bounding box center [743, 155] width 472 height 22
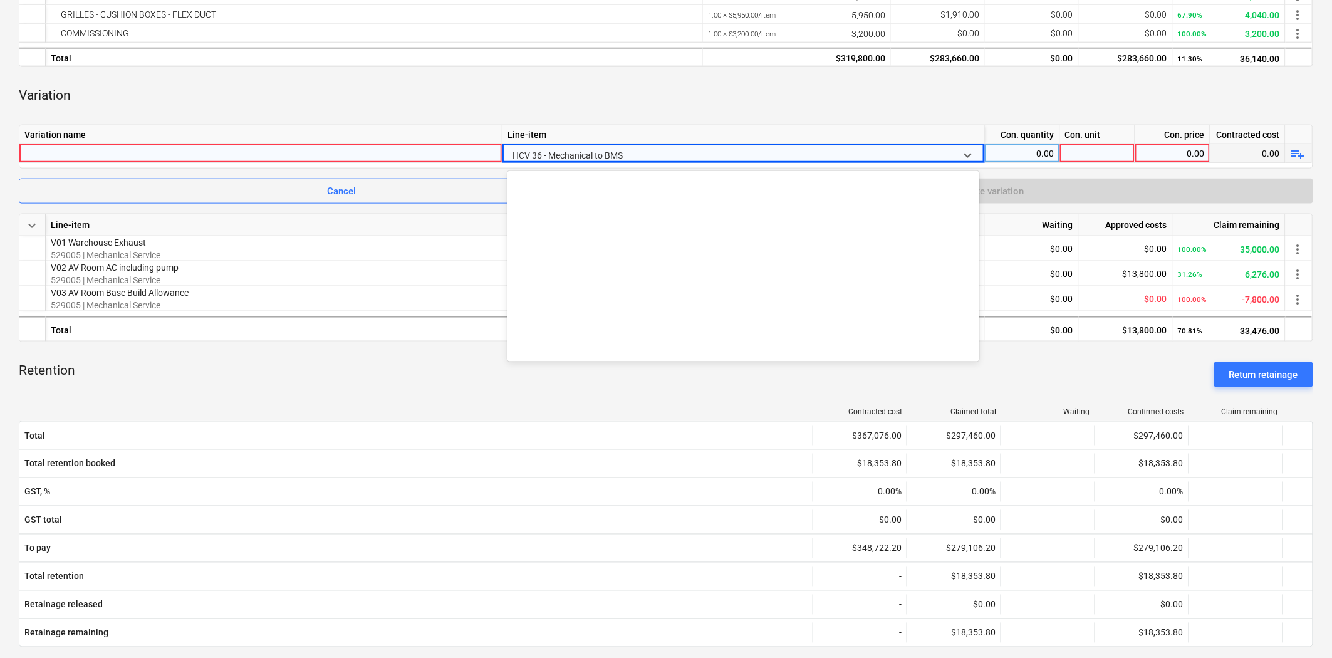
scroll to position [2662, 0]
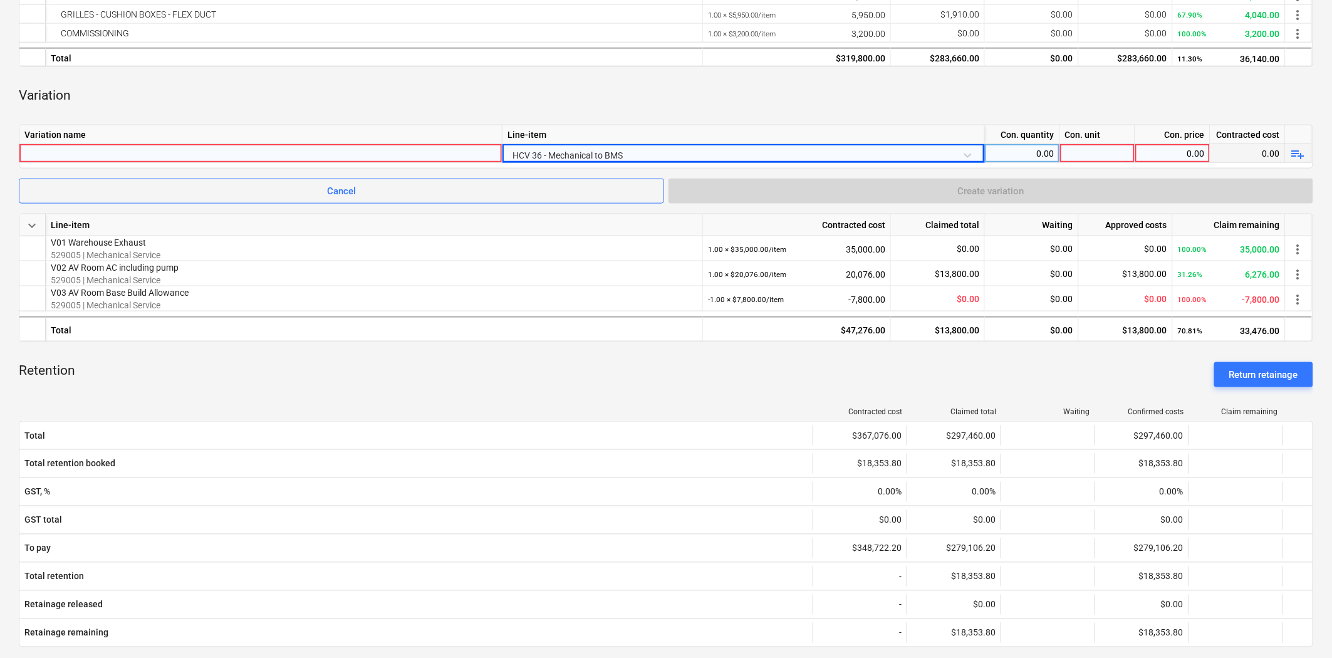
click at [598, 91] on div "Variation" at bounding box center [666, 96] width 1294 height 38
click at [998, 139] on div "Con. quantity" at bounding box center [1022, 134] width 75 height 19
click at [1026, 148] on div "0.00" at bounding box center [1022, 153] width 65 height 19
click at [1100, 154] on div at bounding box center [1097, 153] width 75 height 19
click at [1151, 154] on div "0.00" at bounding box center [1172, 153] width 65 height 19
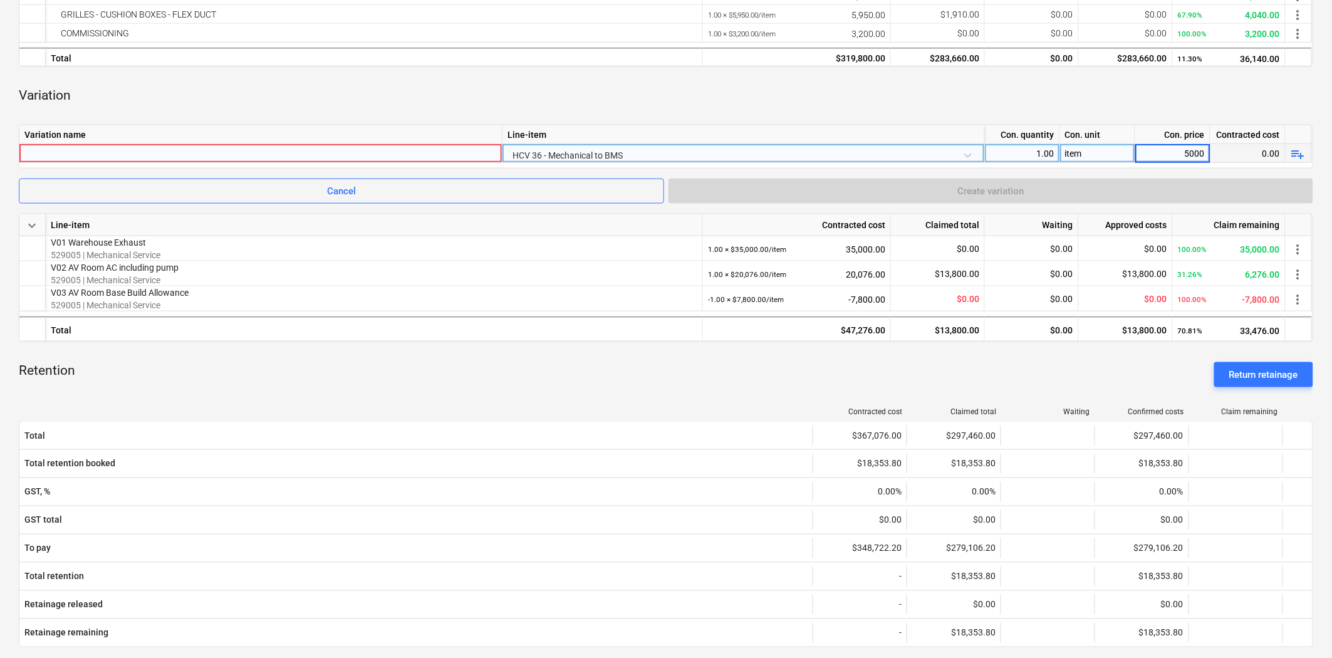
click at [1131, 94] on div "Variation" at bounding box center [666, 96] width 1294 height 38
click at [121, 145] on div at bounding box center [260, 153] width 472 height 18
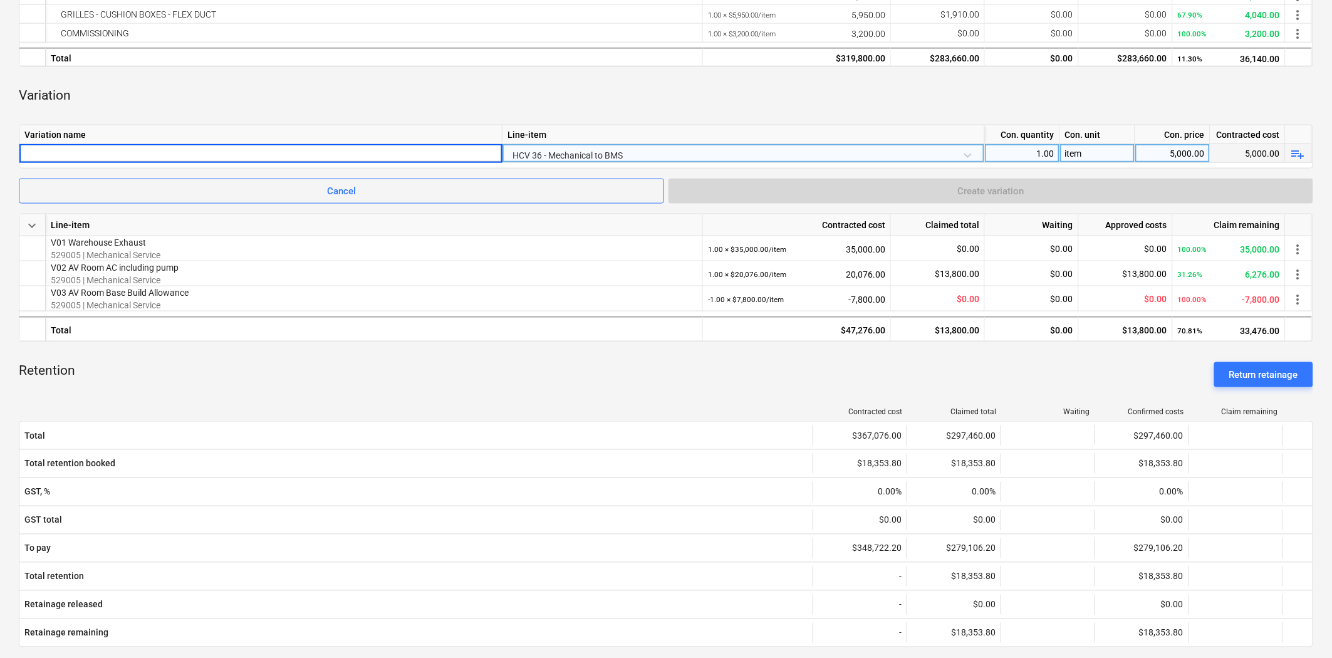
click at [59, 151] on input at bounding box center [260, 153] width 482 height 18
click at [297, 139] on div "Variation name" at bounding box center [260, 134] width 483 height 19
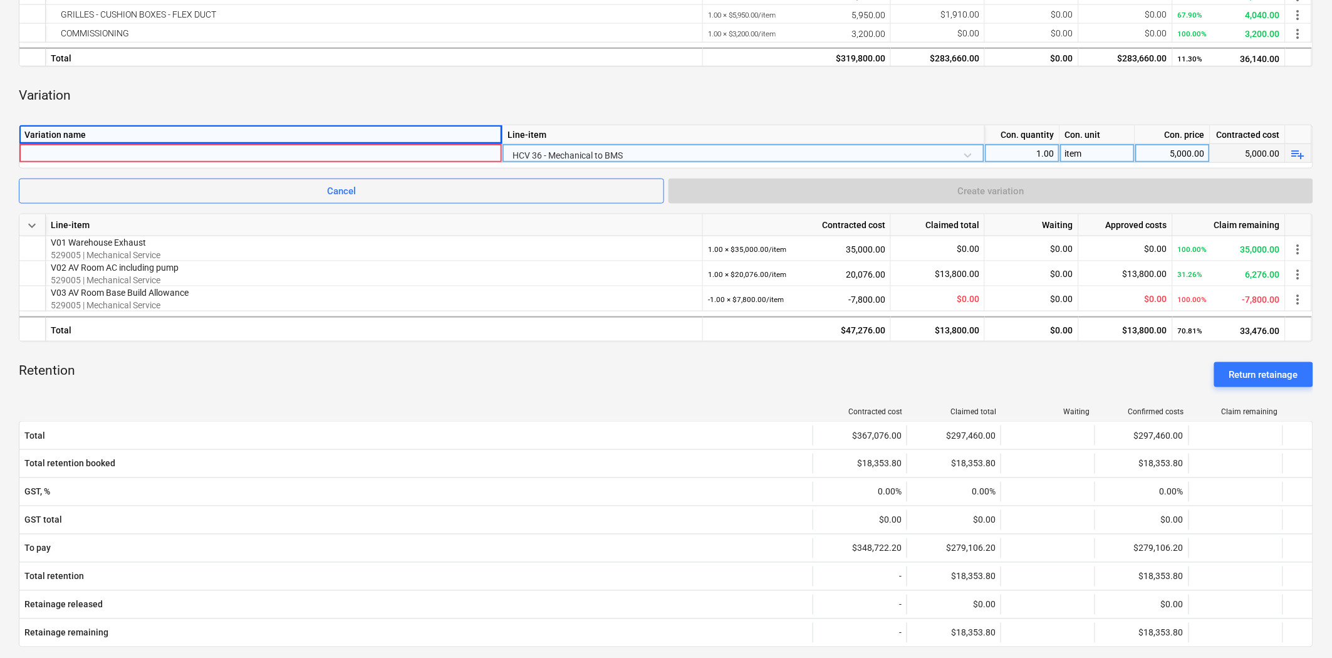
click at [282, 152] on div at bounding box center [260, 153] width 472 height 18
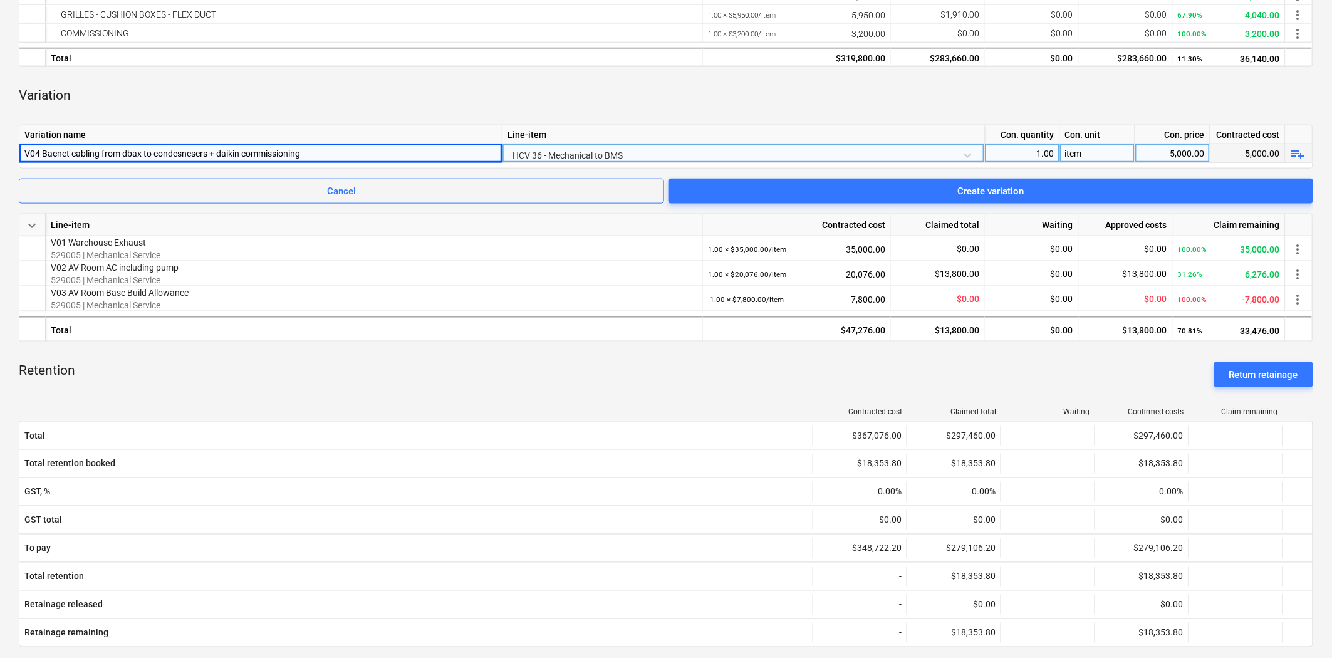
drag, startPoint x: 226, startPoint y: 151, endPoint x: 304, endPoint y: 86, distance: 102.3
click at [304, 86] on div "Variation" at bounding box center [666, 96] width 1294 height 38
click at [180, 152] on div "V04 Bacnet cabling from dbax to condesnesers + daikin commissioning" at bounding box center [260, 153] width 472 height 18
drag, startPoint x: 180, startPoint y: 152, endPoint x: 199, endPoint y: 83, distance: 70.7
click at [211, 64] on div "Total" at bounding box center [374, 57] width 657 height 19
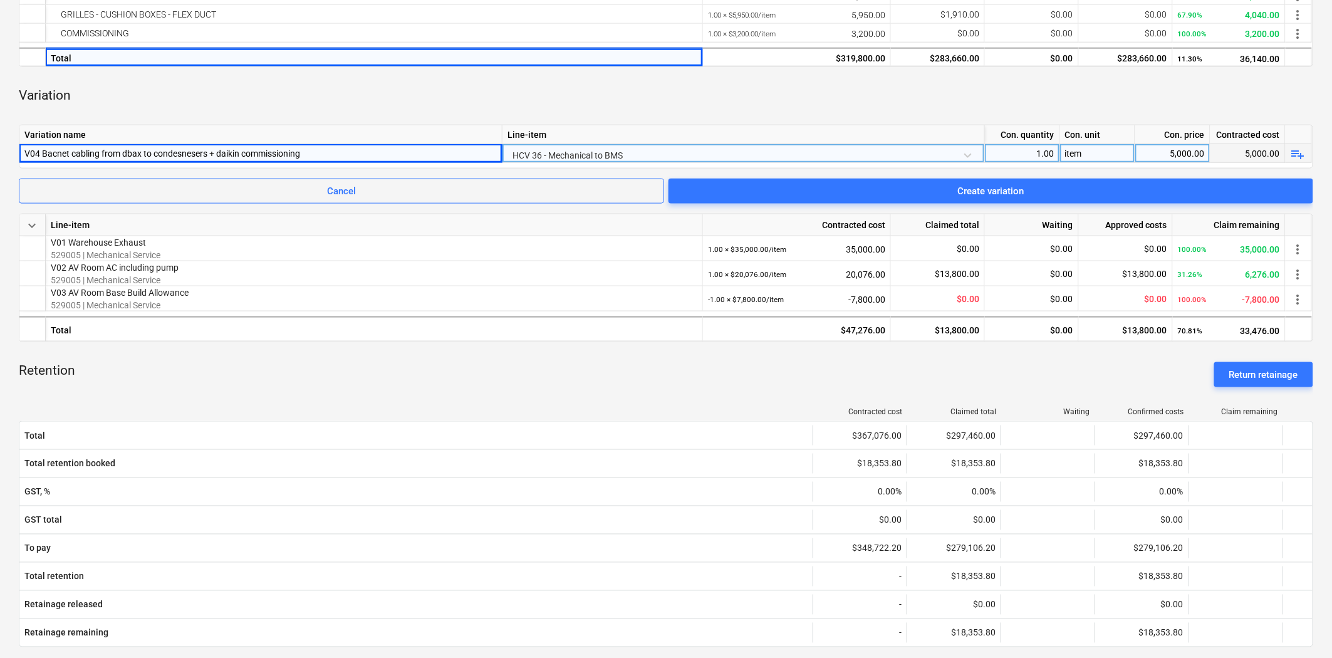
click at [165, 150] on div "V04 Bacnet cabling from dbax to condesnesers + daikin commissioning" at bounding box center [260, 153] width 472 height 18
click at [182, 150] on input "V04 Bacnet cabling from dbax to condesnesers + daikin commissioning" at bounding box center [260, 153] width 482 height 18
click at [182, 152] on input "V04 Bacnet cabling from dbax to condesnesers + daikin commissioning" at bounding box center [260, 153] width 482 height 18
click at [59, 153] on input "V04 Bacnet cabling from dbax to condensers + daikin commissioning" at bounding box center [260, 153] width 482 height 18
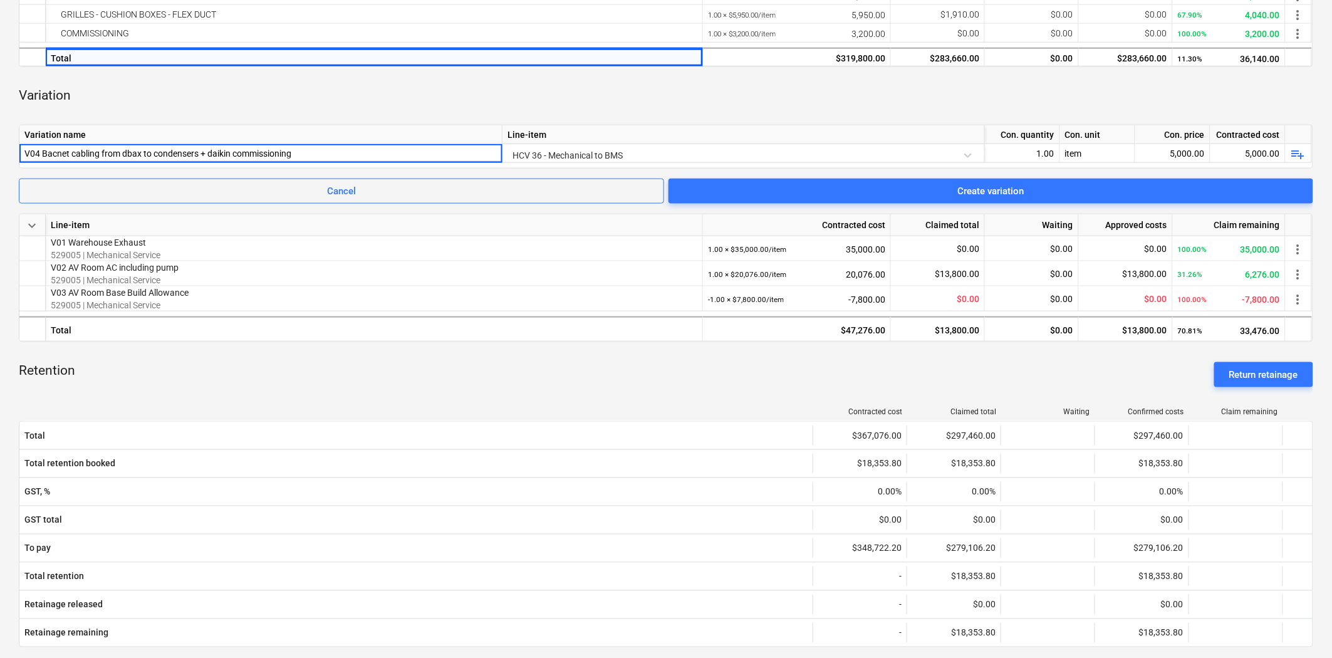
drag, startPoint x: 58, startPoint y: 153, endPoint x: 198, endPoint y: 110, distance: 146.2
click at [179, 103] on div "Variation" at bounding box center [666, 96] width 1294 height 38
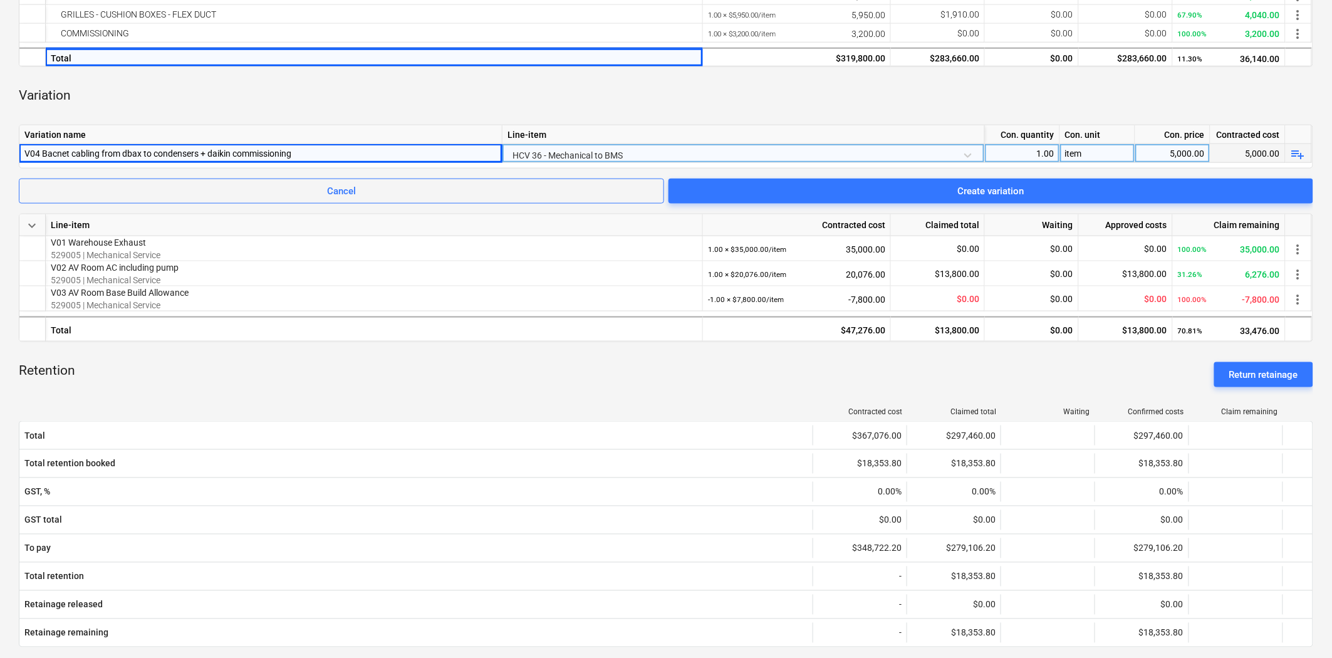
click at [286, 154] on div "V04 Bacnet cabling from dbax to condensers + daikin commissioning" at bounding box center [260, 153] width 472 height 18
click at [460, 113] on div "Variation" at bounding box center [666, 96] width 1294 height 38
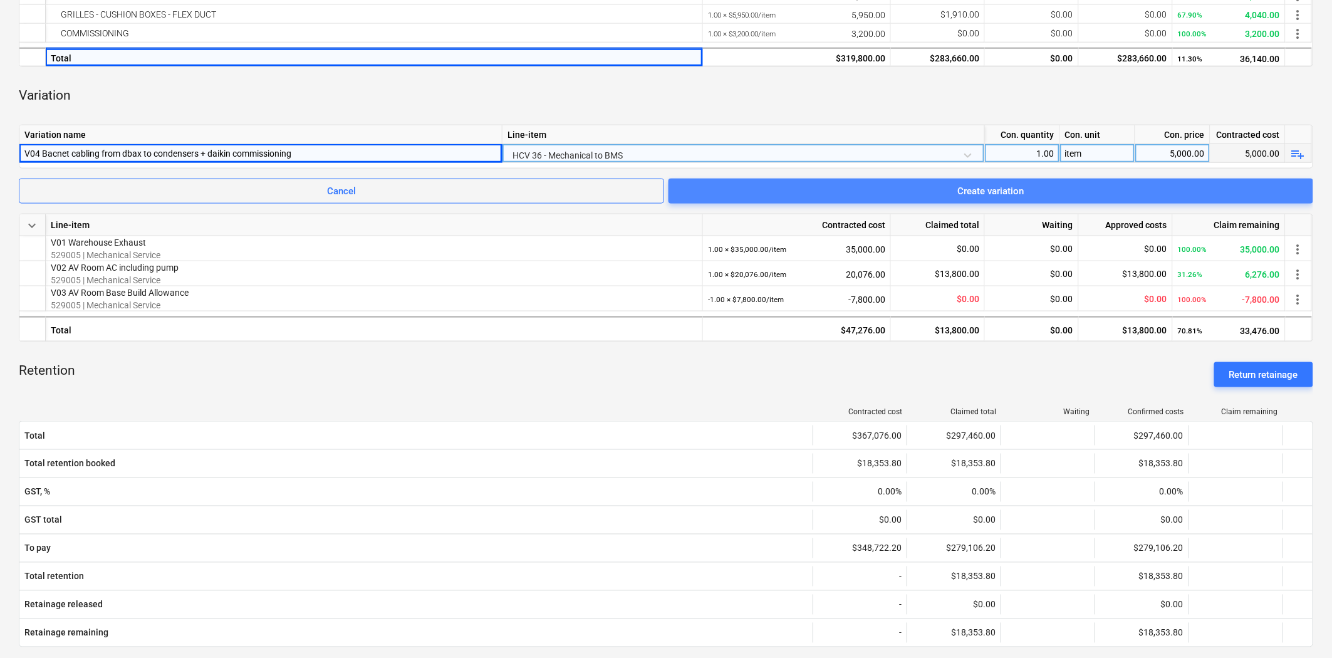
click at [962, 189] on div "Create variation" at bounding box center [991, 191] width 66 height 16
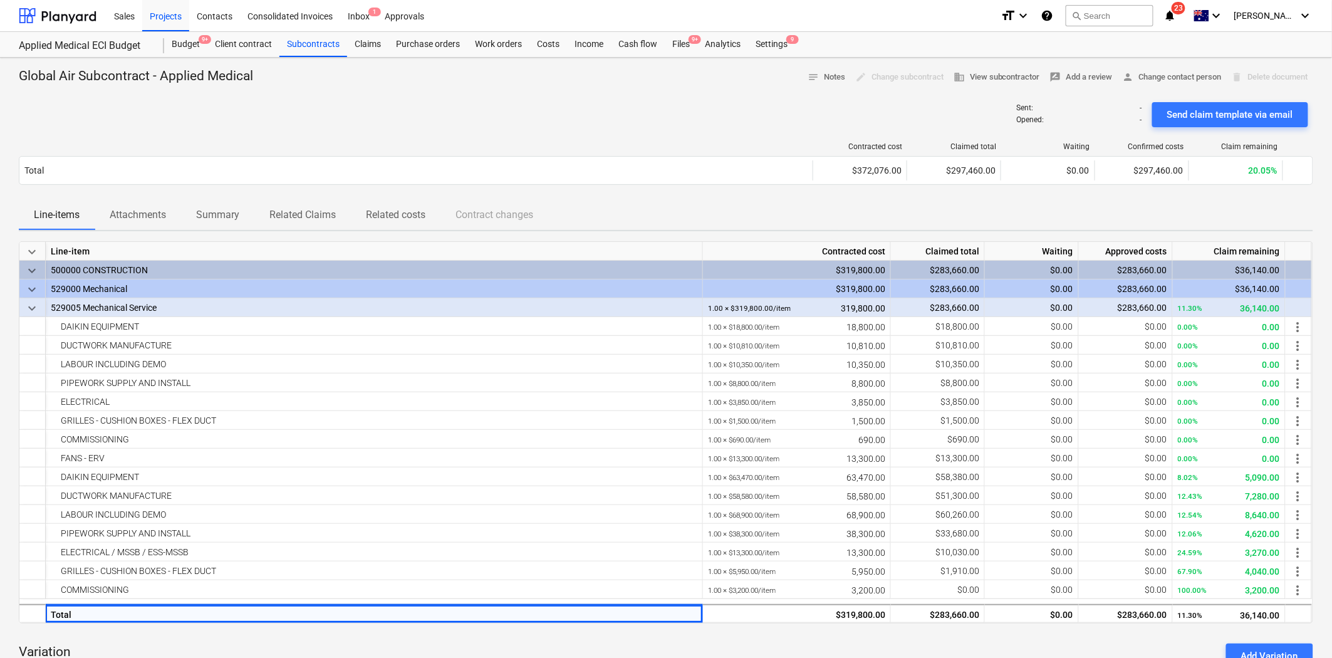
click at [658, 122] on div "Sent : - Opened : - Send claim template via email" at bounding box center [666, 114] width 1294 height 35
click at [367, 46] on div "Claims" at bounding box center [367, 44] width 41 height 25
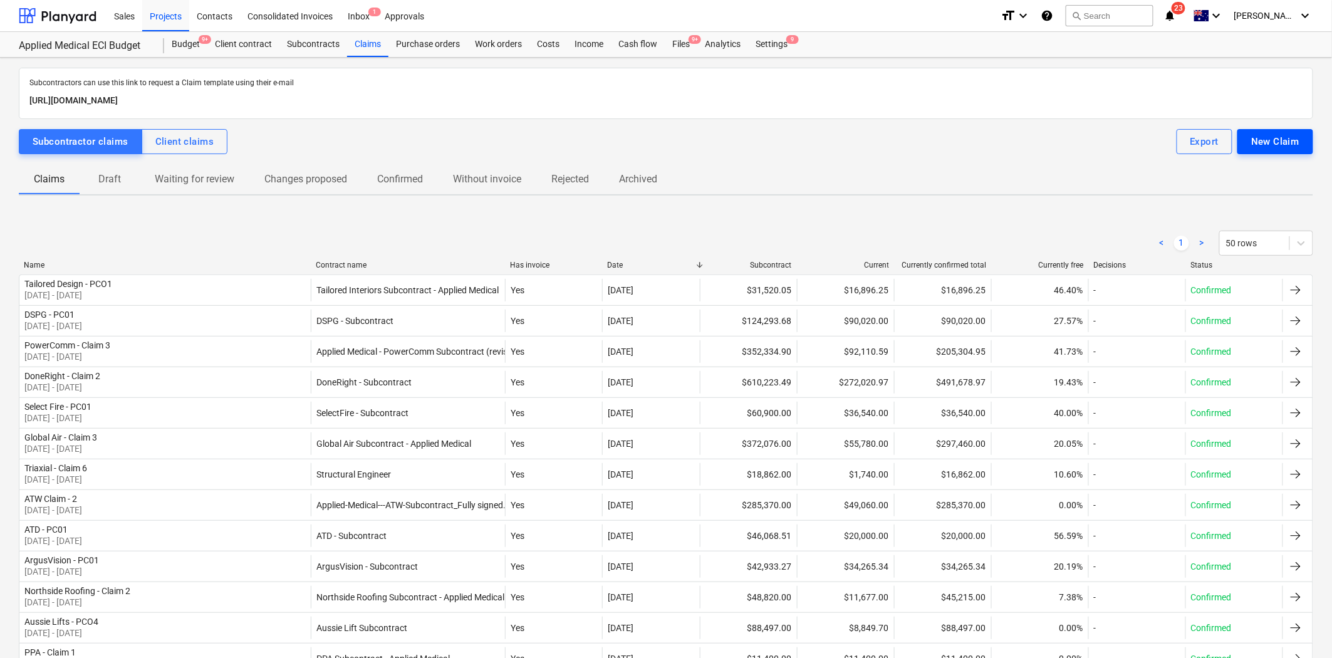
click at [1202, 148] on div "New Claim" at bounding box center [1275, 141] width 48 height 16
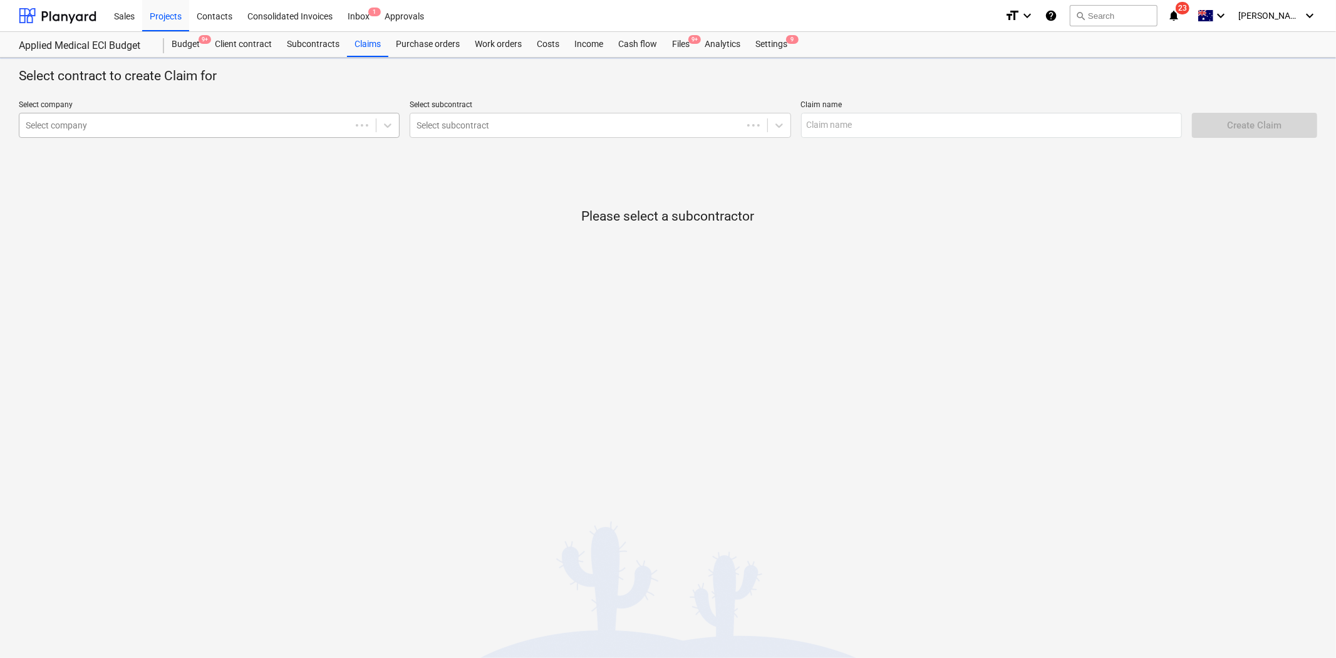
click at [207, 133] on div "Select company" at bounding box center [209, 125] width 381 height 25
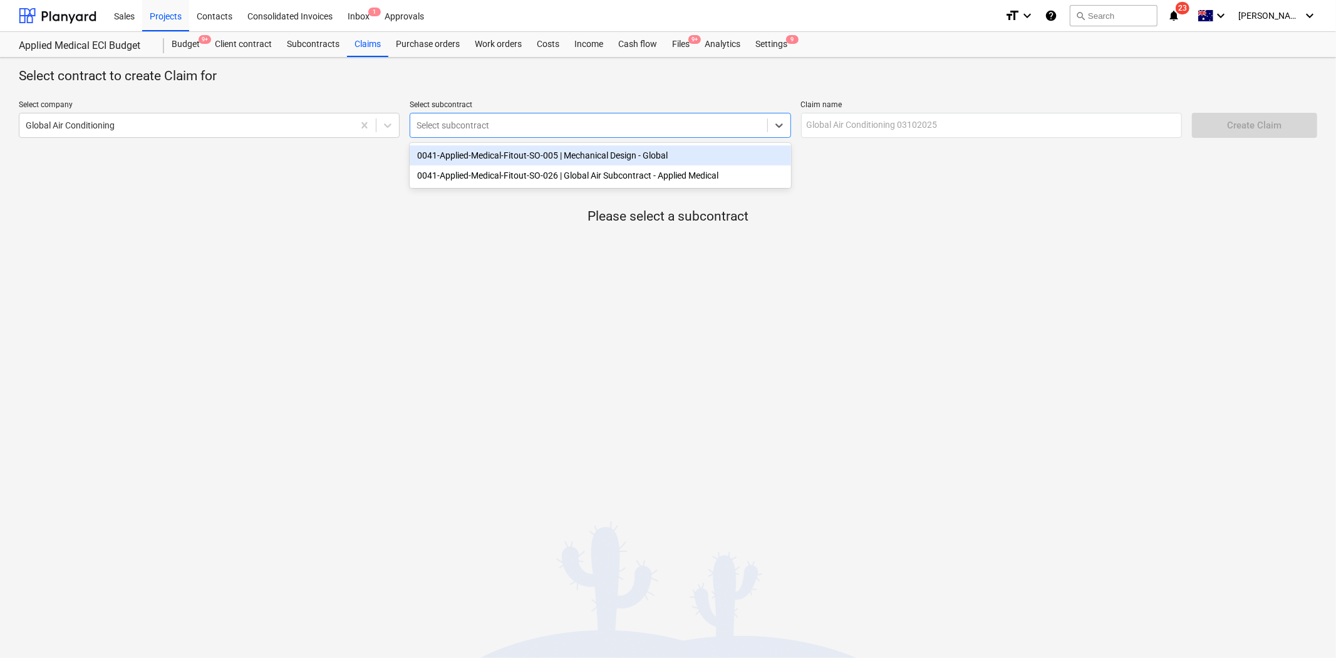
click at [548, 122] on div at bounding box center [589, 125] width 344 height 13
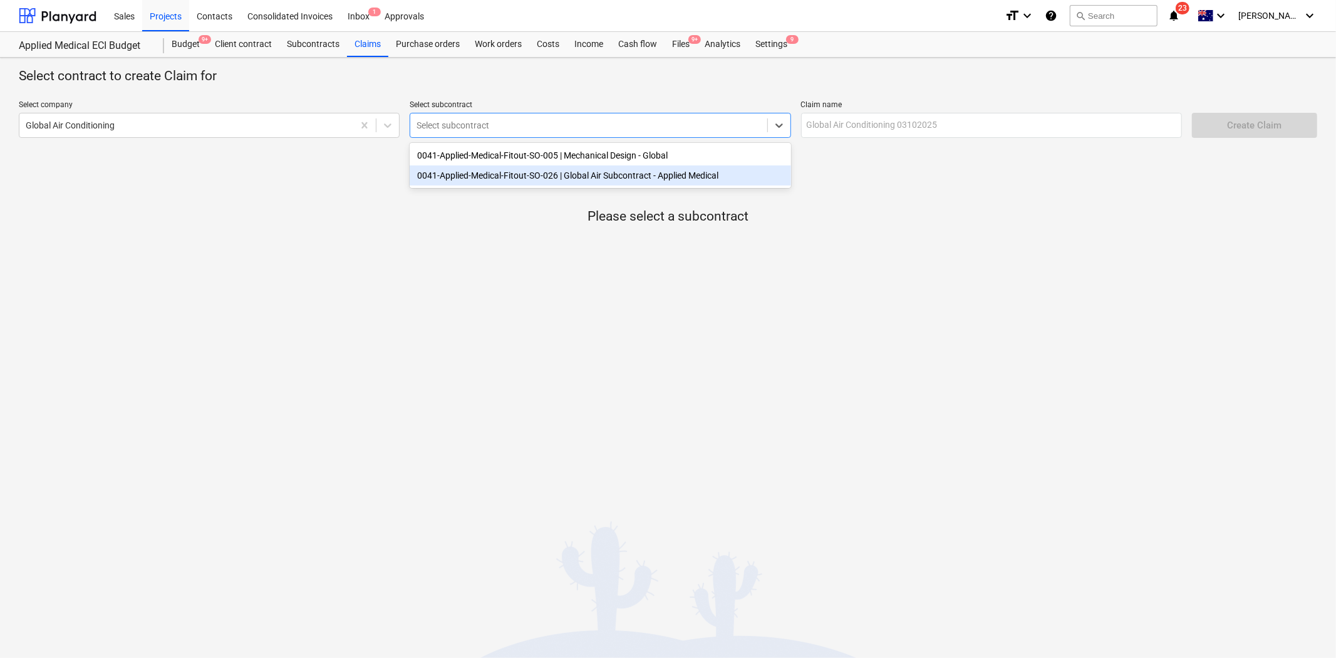
click at [590, 175] on div "0041-Applied-Medical-Fitout-SO-026 | Global Air Subcontract - Applied Medical" at bounding box center [600, 175] width 381 height 20
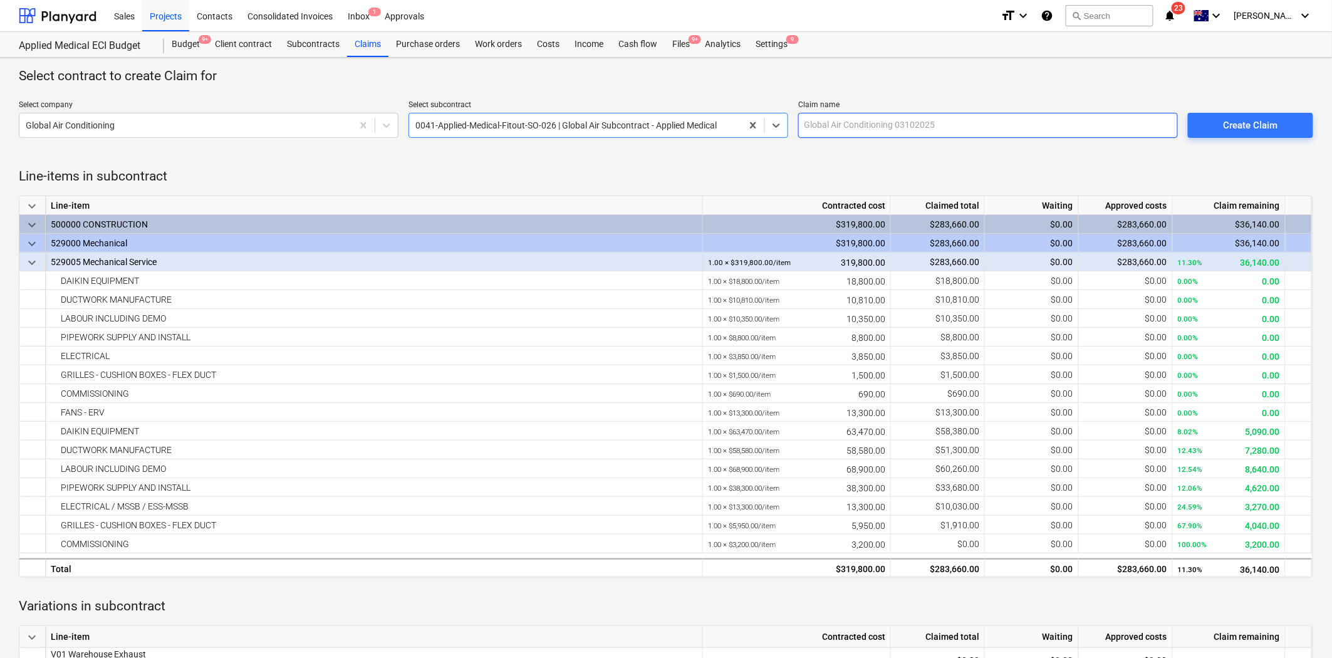
click at [913, 107] on p "Claim name" at bounding box center [988, 106] width 380 height 13
click at [891, 124] on input "text" at bounding box center [988, 125] width 380 height 25
click at [1202, 124] on div "Create Claim" at bounding box center [1250, 125] width 54 height 16
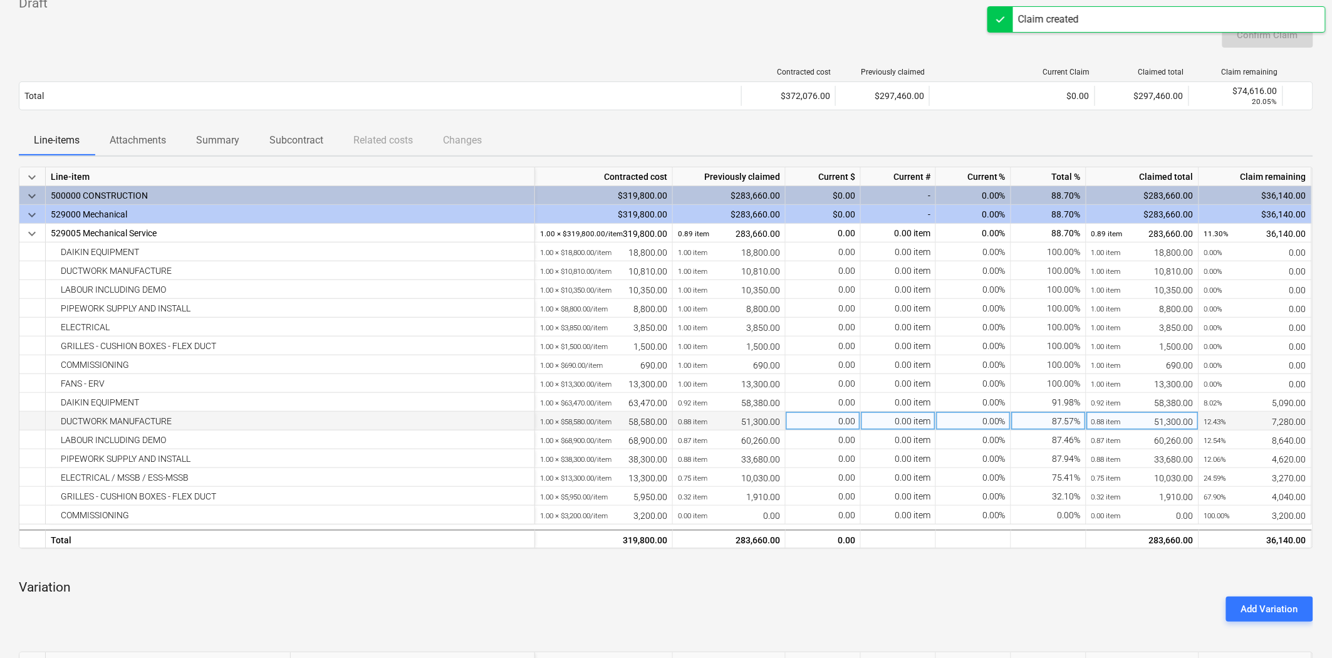
scroll to position [70, 0]
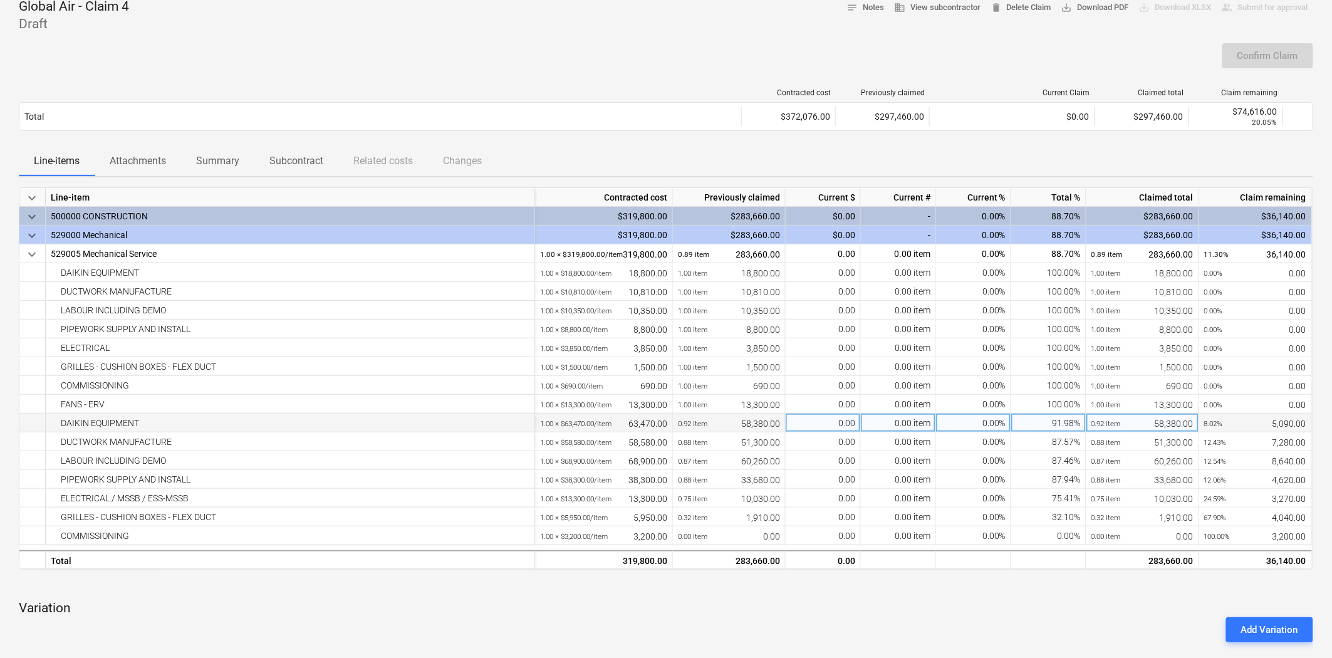
click at [922, 423] on div "0.00 item" at bounding box center [898, 422] width 75 height 19
click at [1020, 591] on div "Add Variation" at bounding box center [666, 629] width 1304 height 35
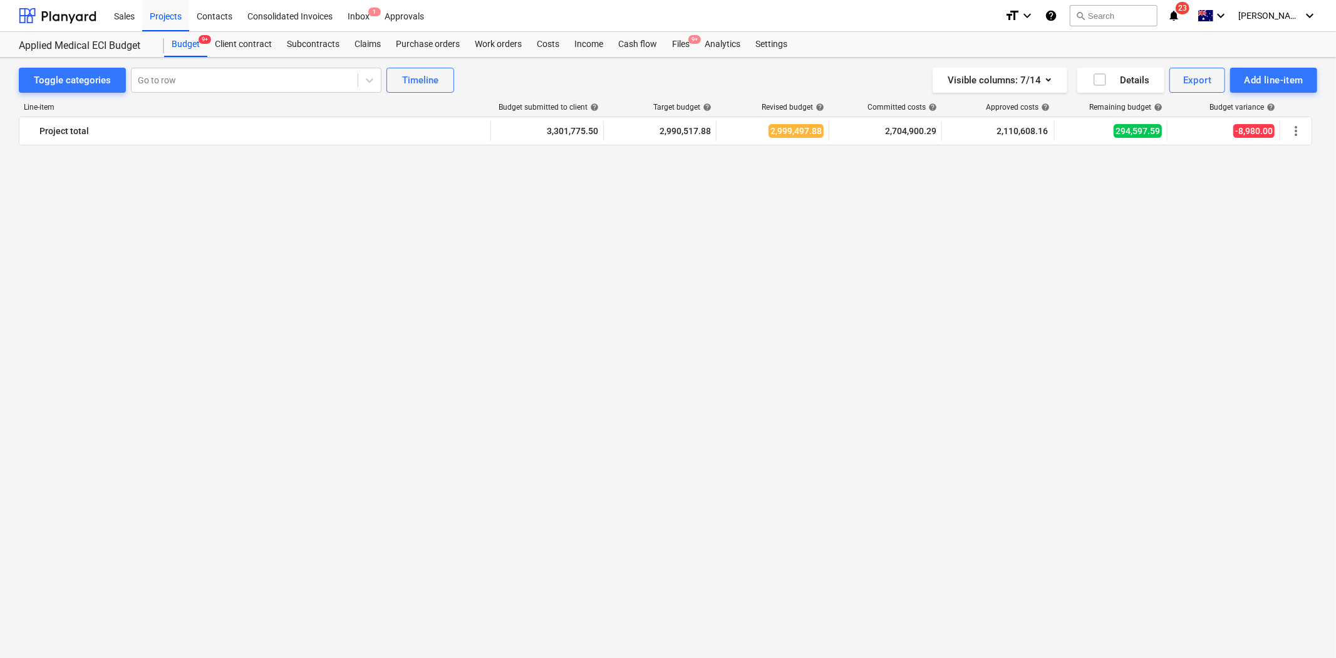
scroll to position [2281, 0]
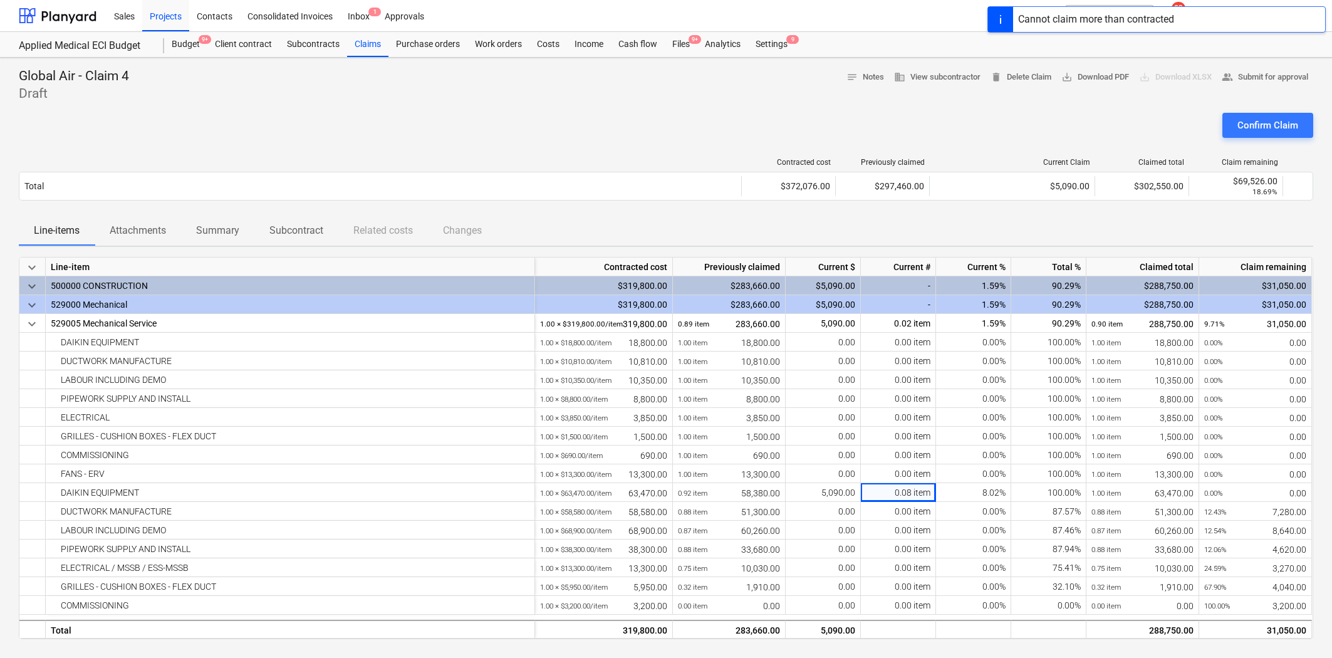
scroll to position [70, 0]
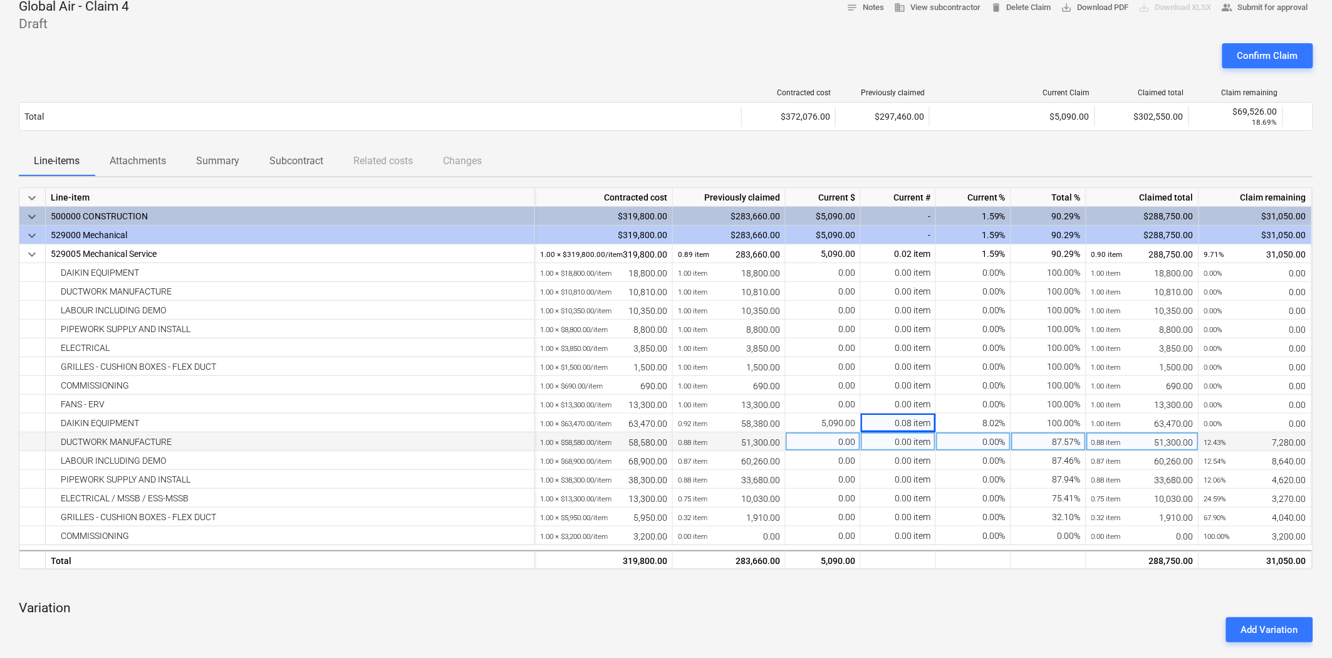
click at [907, 440] on div "0.00 item" at bounding box center [898, 441] width 75 height 19
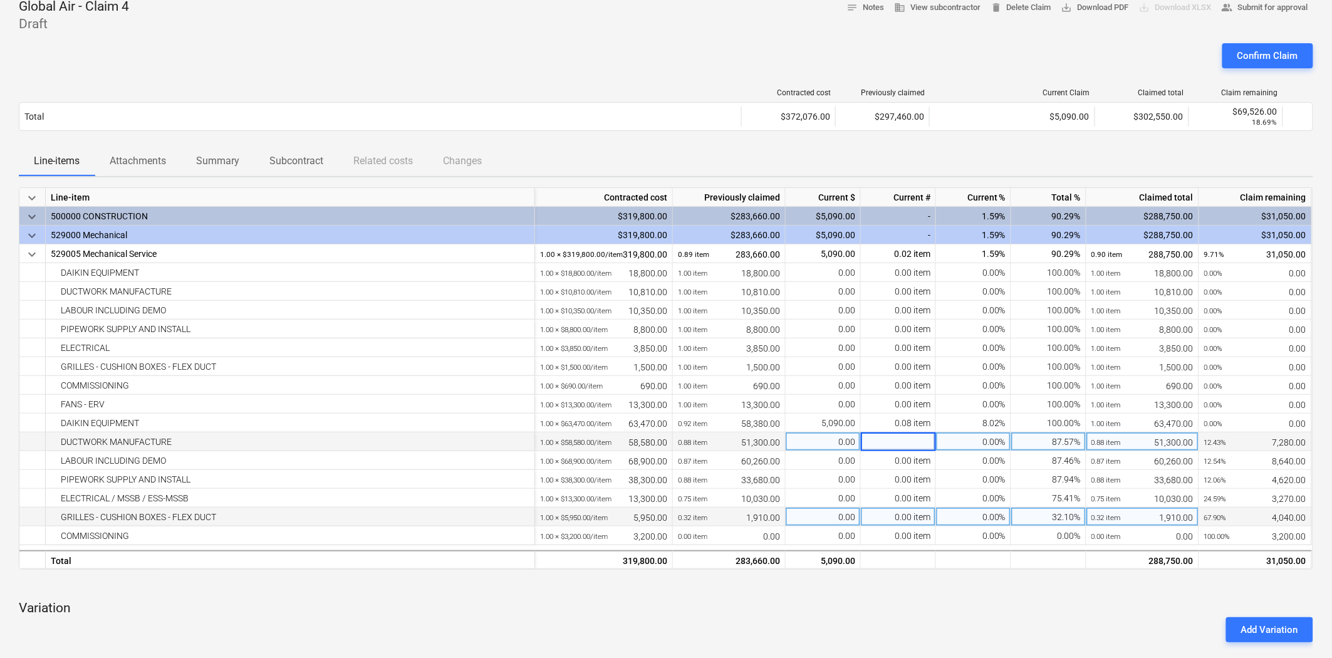
type input "1"
click at [999, 605] on p "Variation" at bounding box center [666, 608] width 1294 height 18
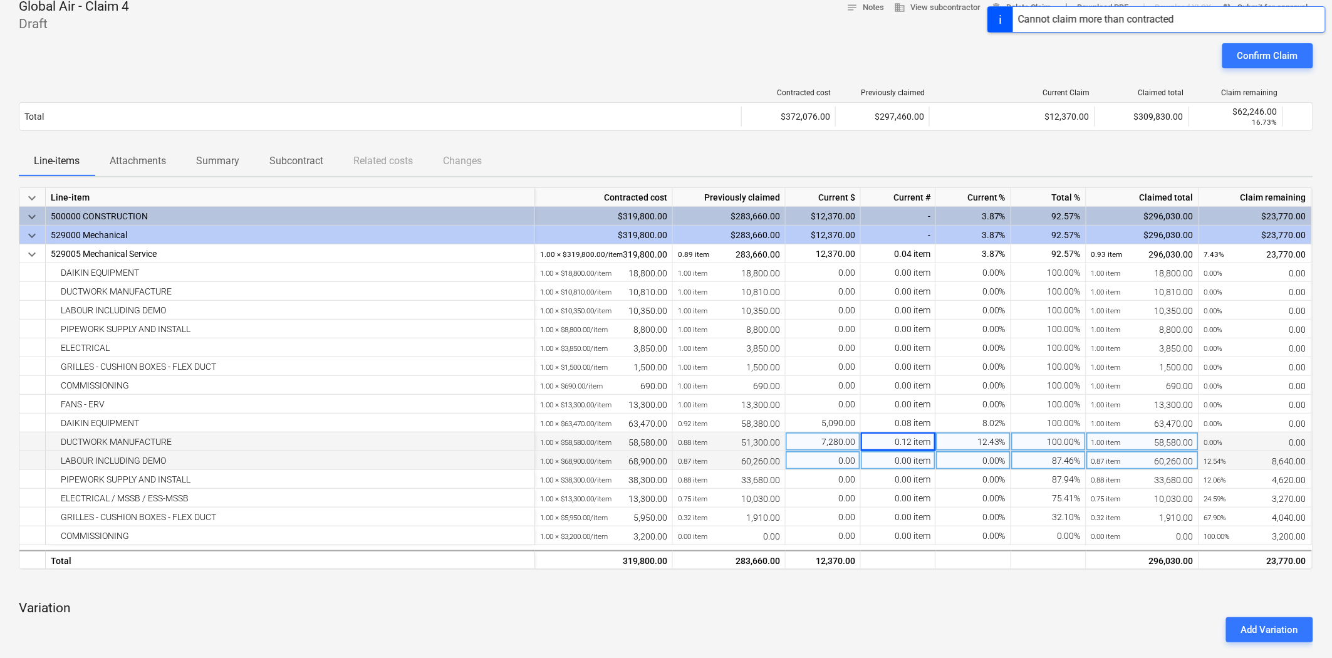
click at [908, 459] on div "0.00 item" at bounding box center [898, 460] width 75 height 19
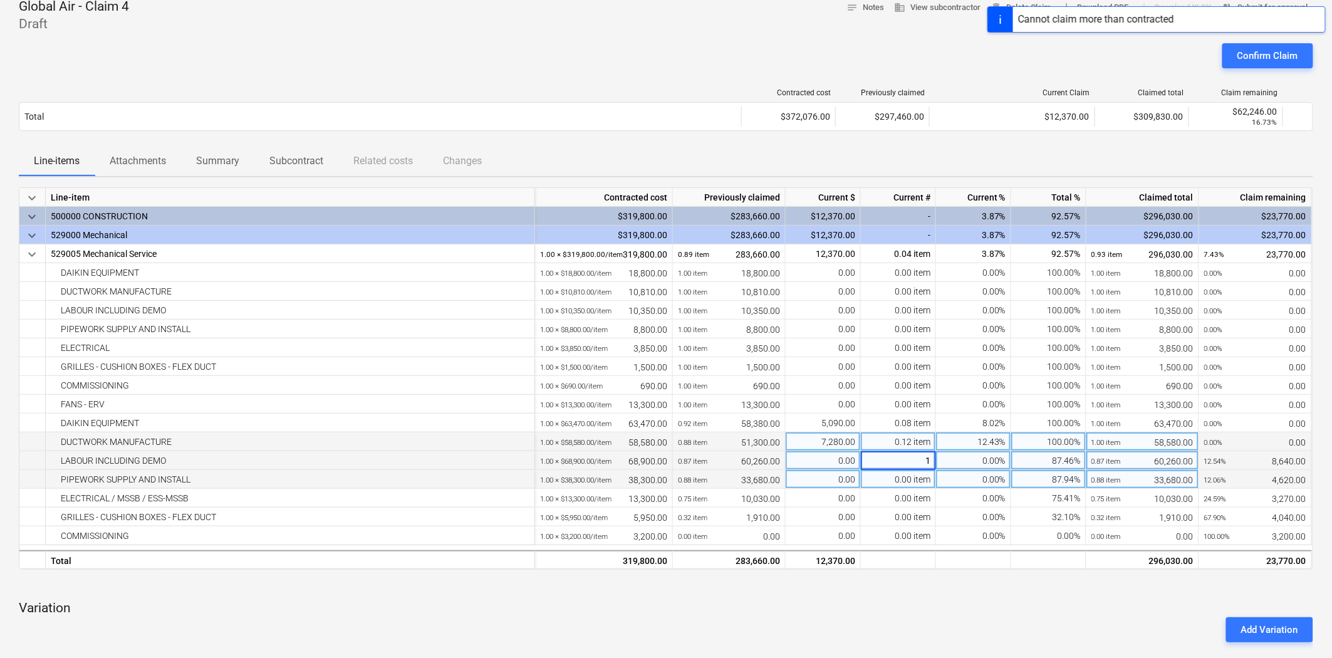
click at [915, 479] on div "0.00 item" at bounding box center [898, 479] width 75 height 19
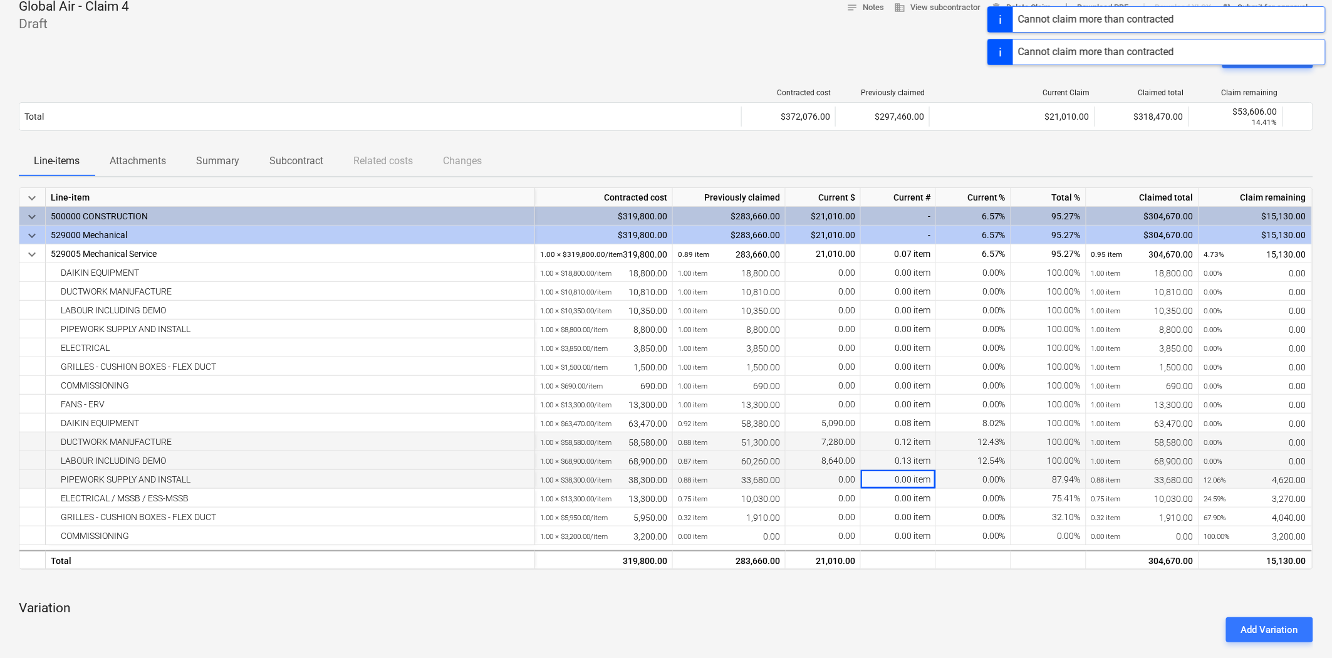
click at [911, 482] on span at bounding box center [912, 479] width 2 height 10
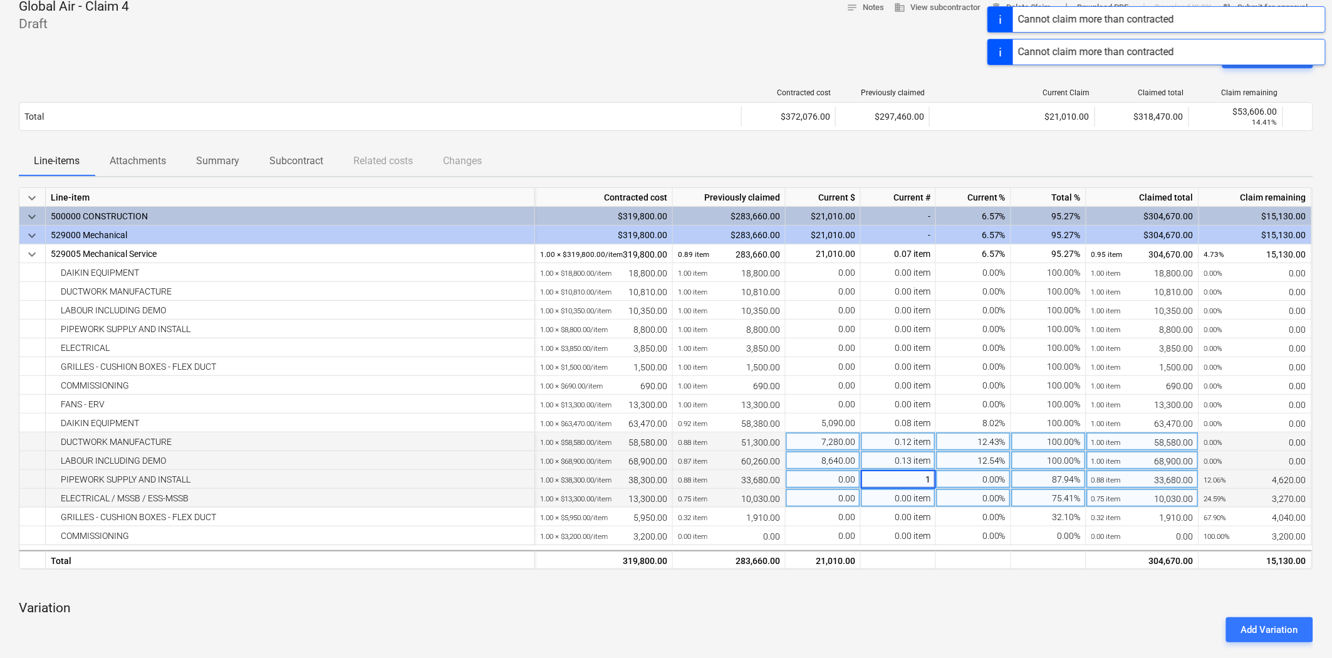
click at [917, 501] on div "0.00 item" at bounding box center [898, 498] width 75 height 19
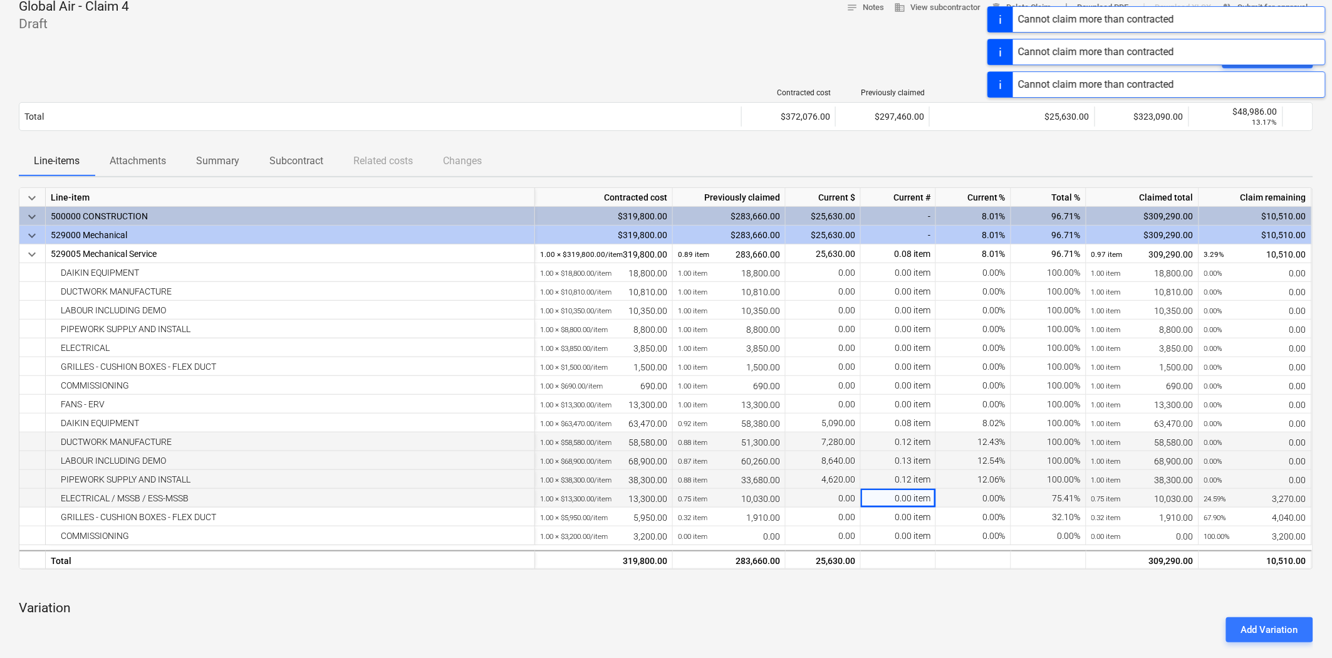
click at [917, 501] on div "0.00 item" at bounding box center [898, 498] width 75 height 19
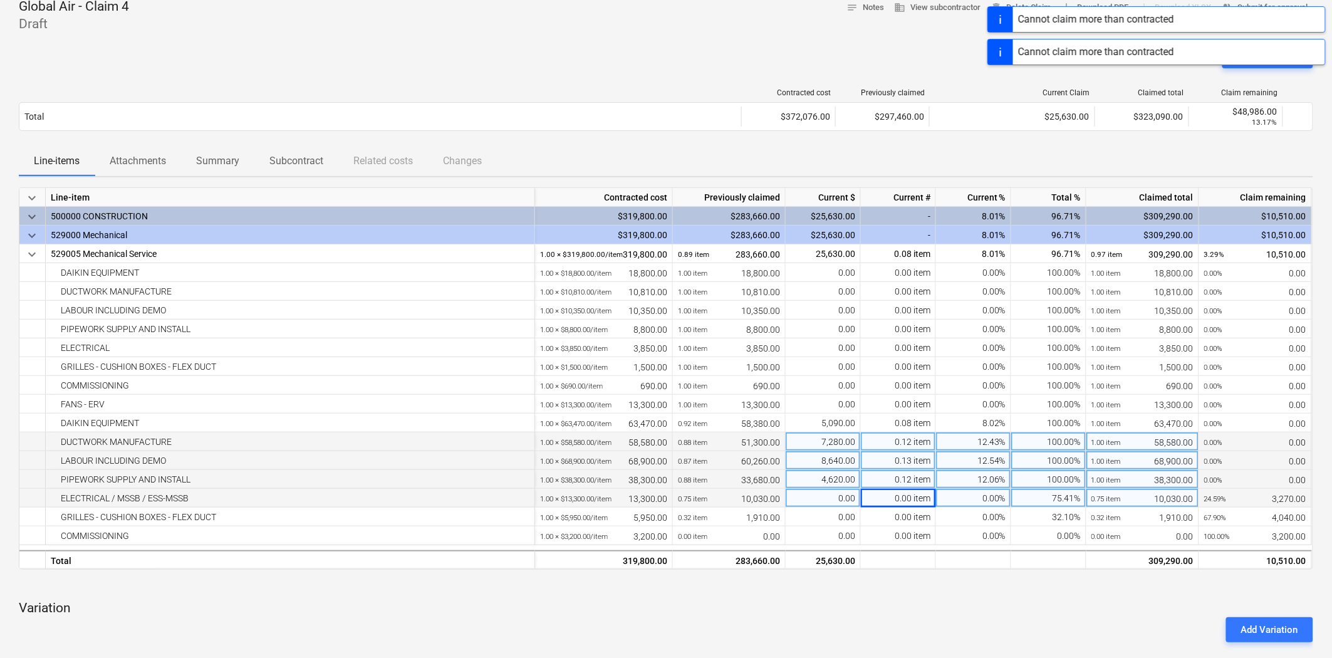
click at [913, 499] on div "0.00 item" at bounding box center [898, 498] width 75 height 19
type input "1"
click at [911, 516] on span at bounding box center [912, 517] width 2 height 10
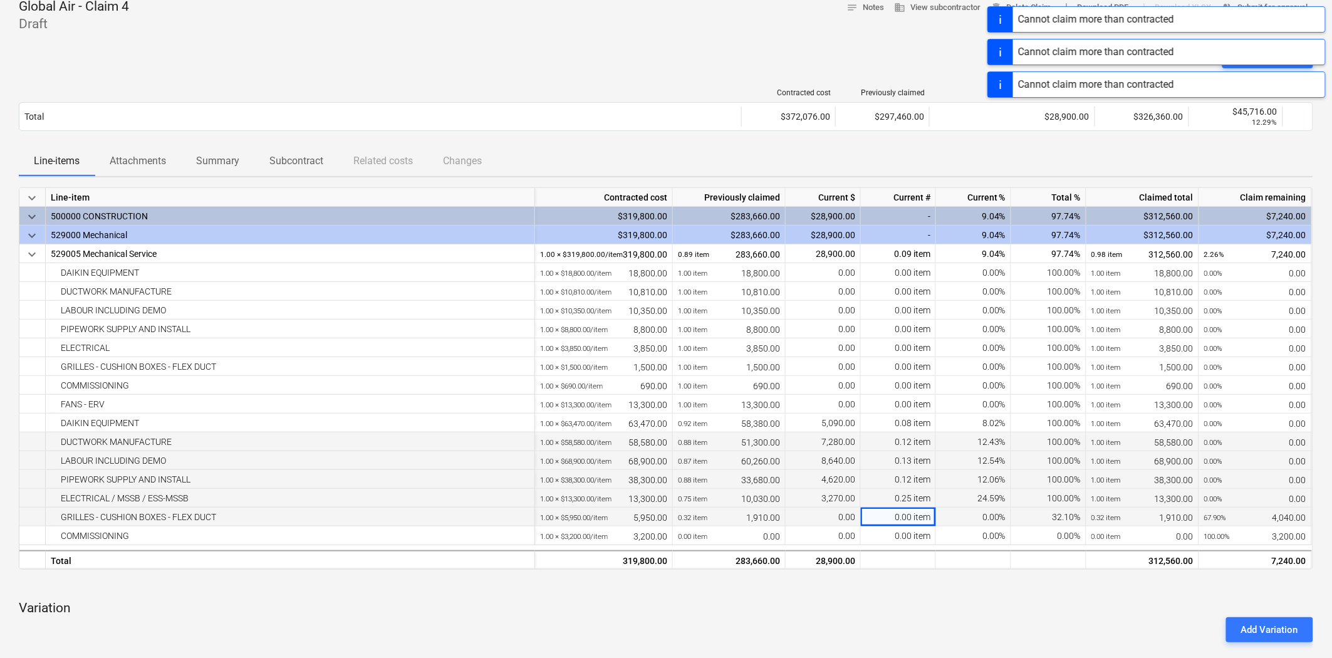
click at [910, 518] on div "0.00 item" at bounding box center [898, 516] width 75 height 19
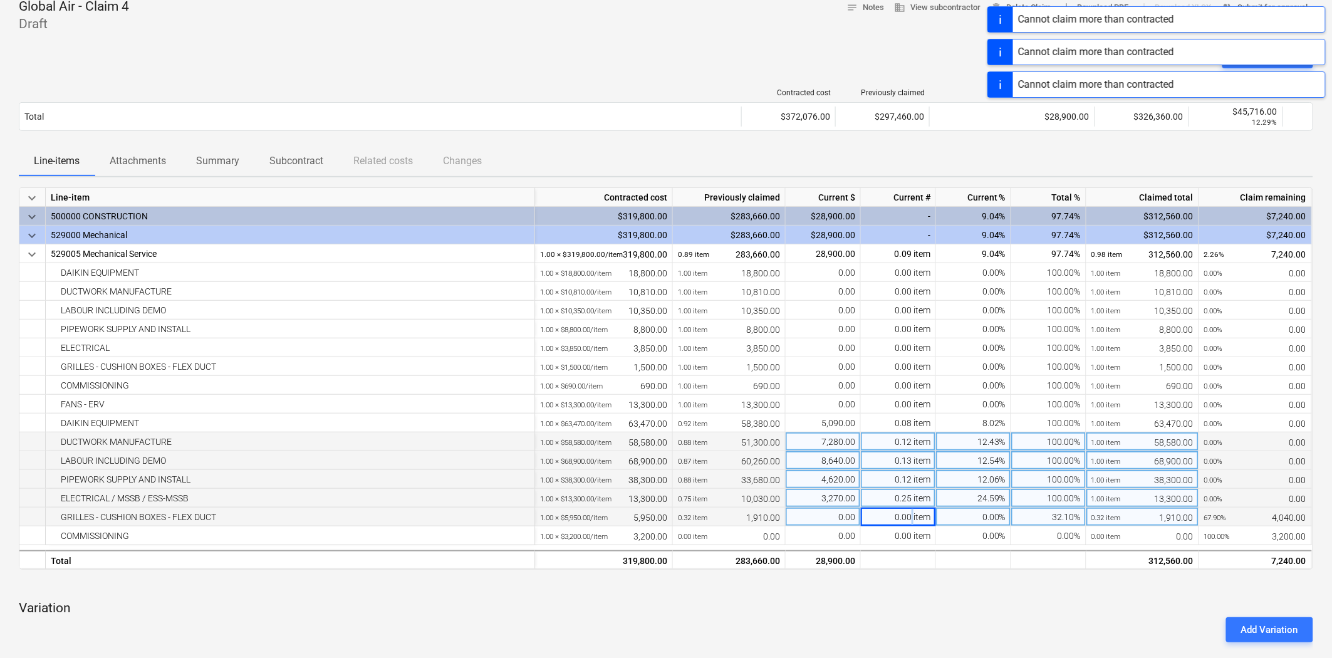
click at [910, 517] on div "0.00 item" at bounding box center [898, 516] width 75 height 19
type input "1"
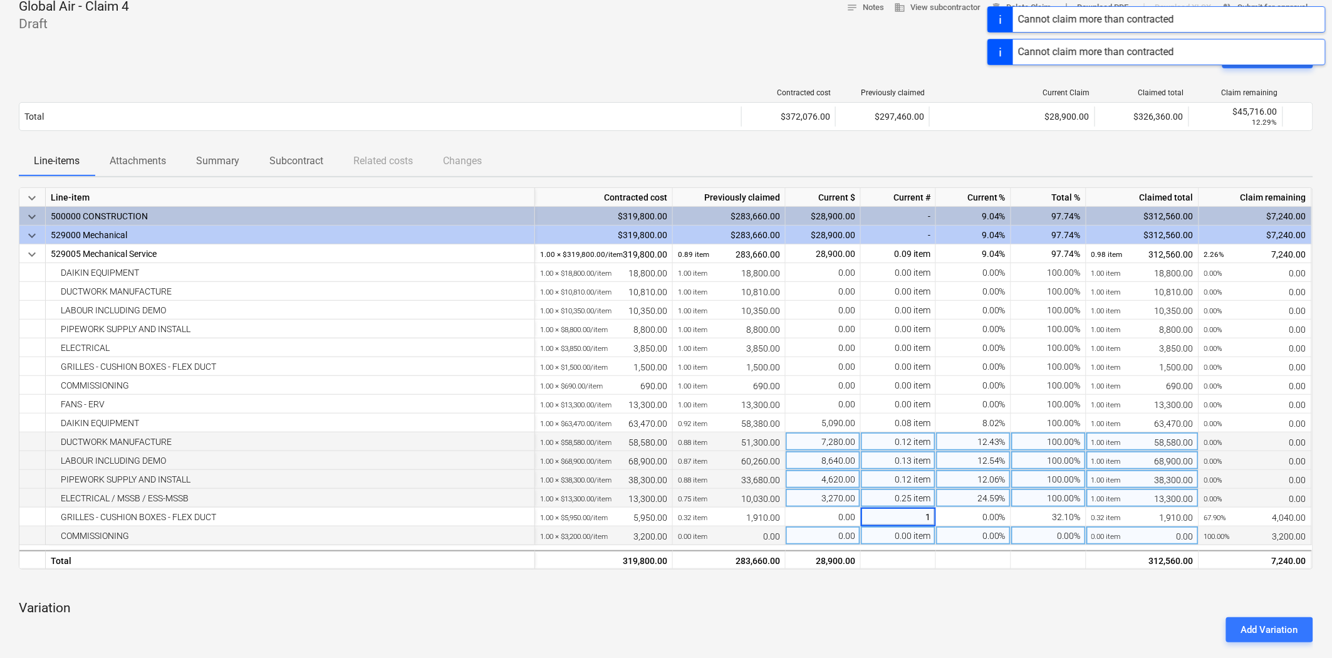
click at [913, 536] on div "0.00 item" at bounding box center [898, 535] width 75 height 19
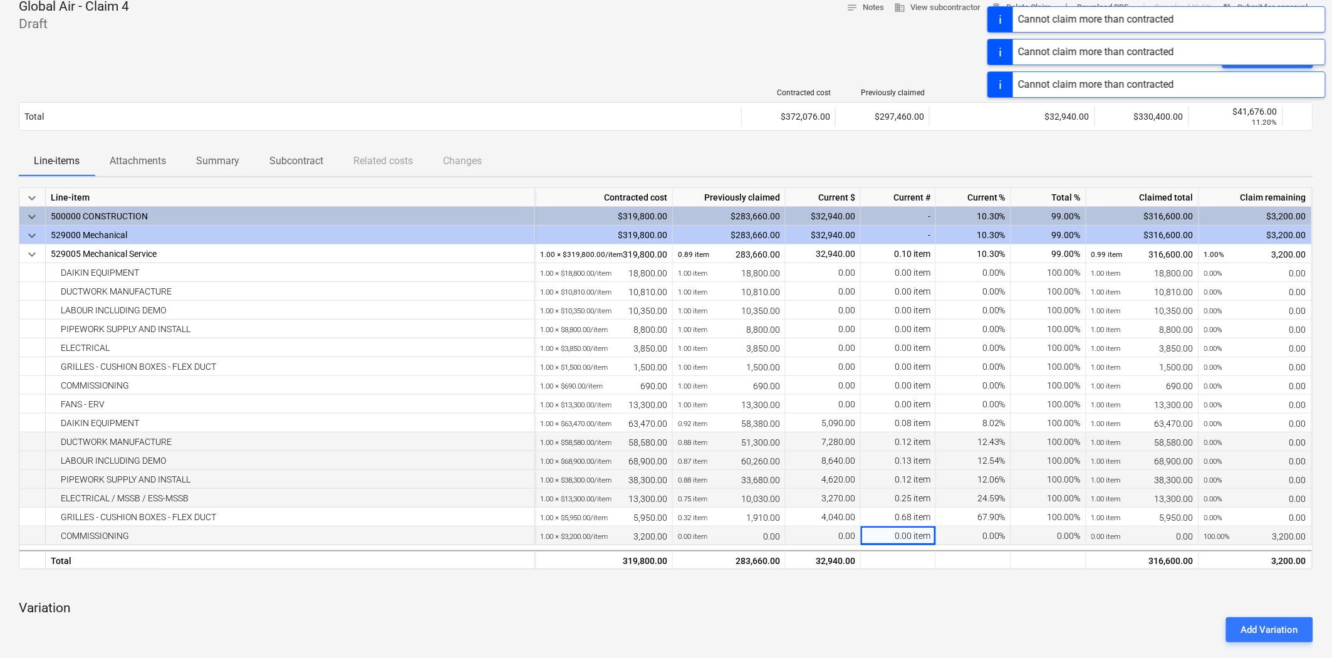
click at [911, 536] on span at bounding box center [912, 536] width 2 height 10
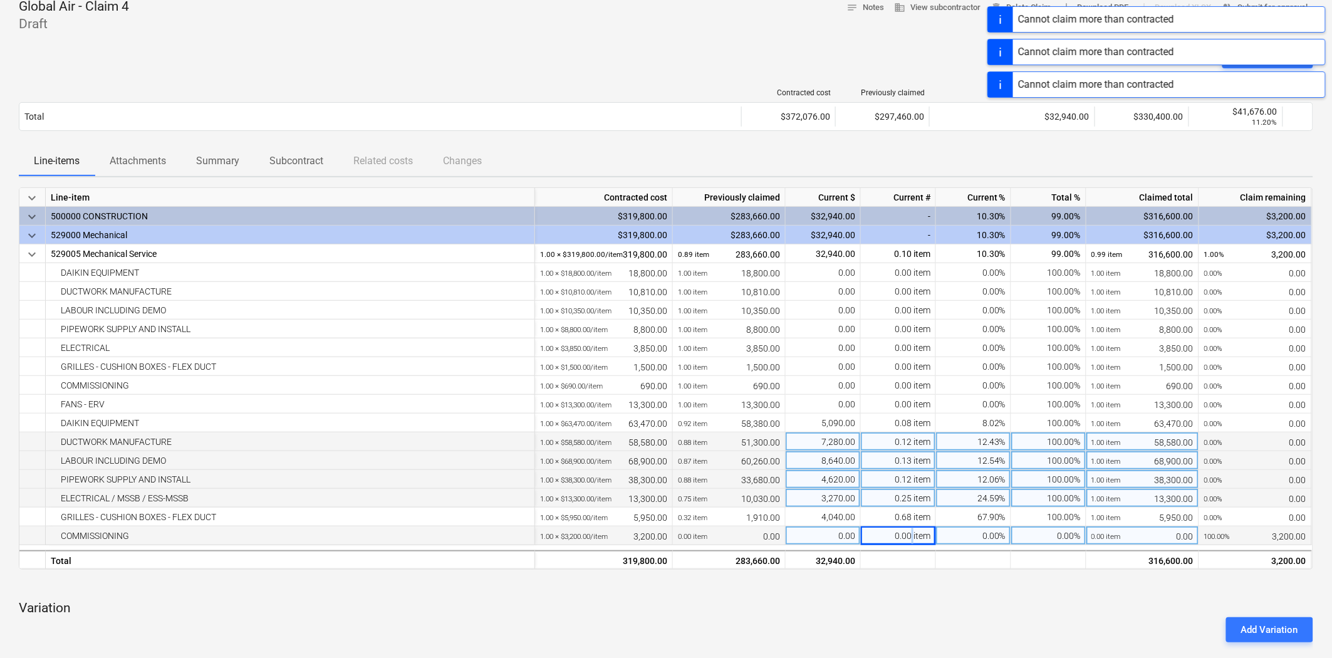
click at [910, 536] on div "0.00 item" at bounding box center [898, 535] width 75 height 19
type input "1"
click at [911, 593] on div "keyboard_arrow_down Line-item Contracted cost Previously claimed Current $ Curr…" at bounding box center [666, 586] width 1294 height 798
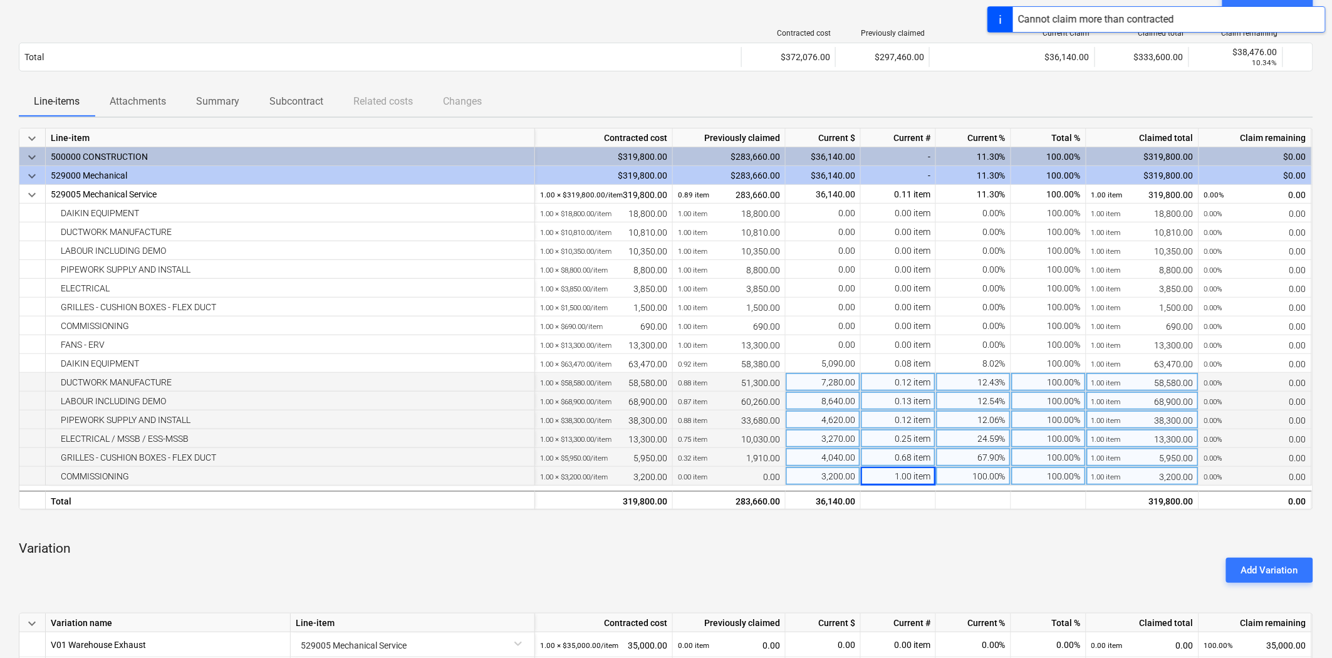
scroll to position [278, 0]
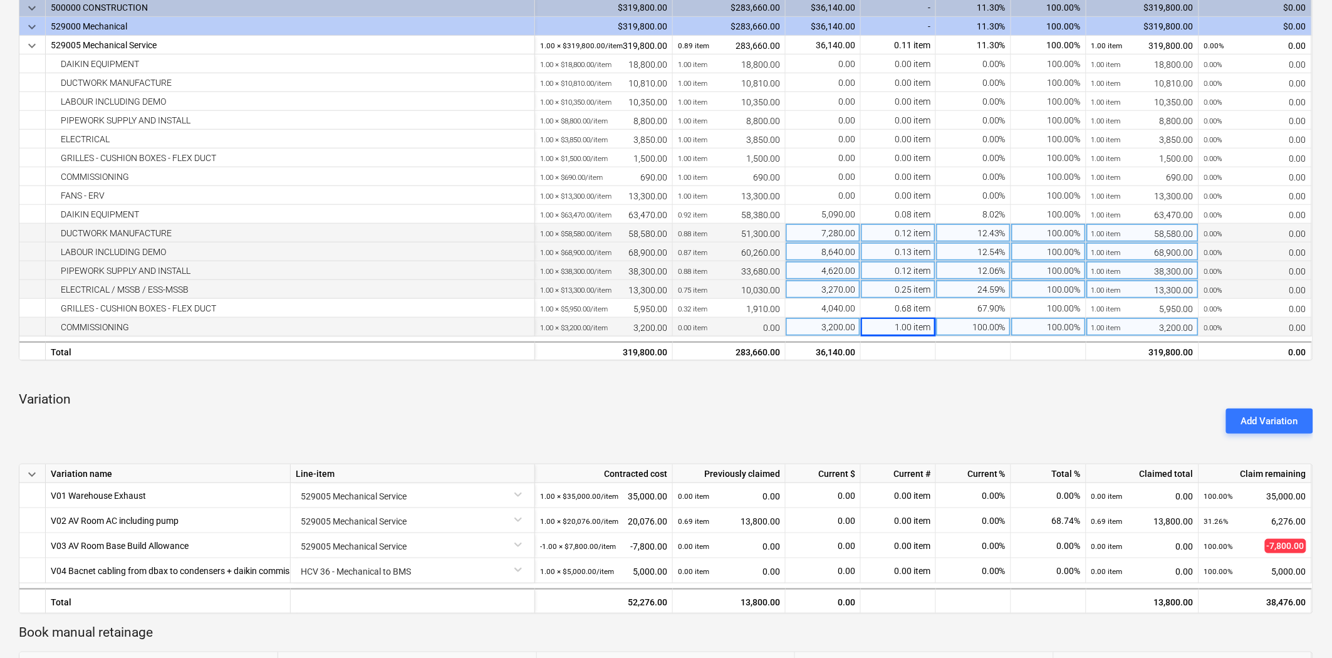
click at [935, 388] on div "keyboard_arrow_down Line-item Contracted cost Previously claimed Current $ Curr…" at bounding box center [666, 378] width 1294 height 798
click at [899, 379] on div at bounding box center [666, 376] width 1294 height 10
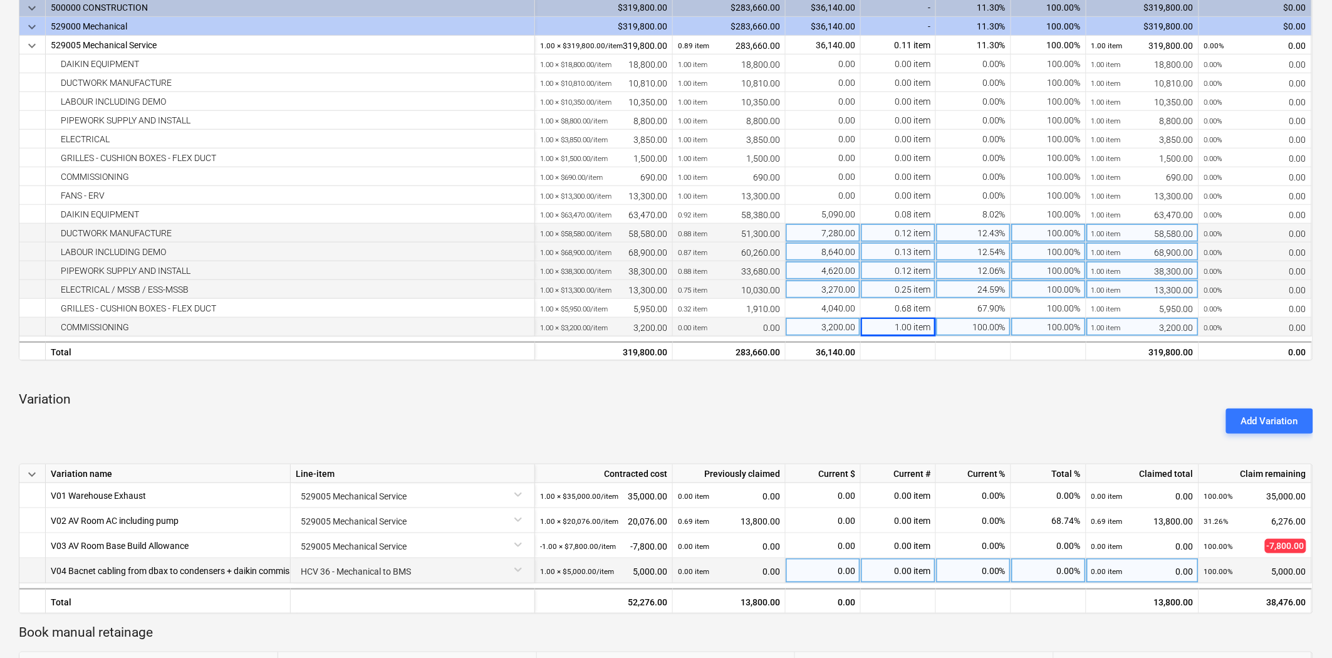
click at [908, 571] on div "0.00 item" at bounding box center [898, 570] width 75 height 25
click at [896, 406] on div "Add Variation" at bounding box center [666, 420] width 1304 height 35
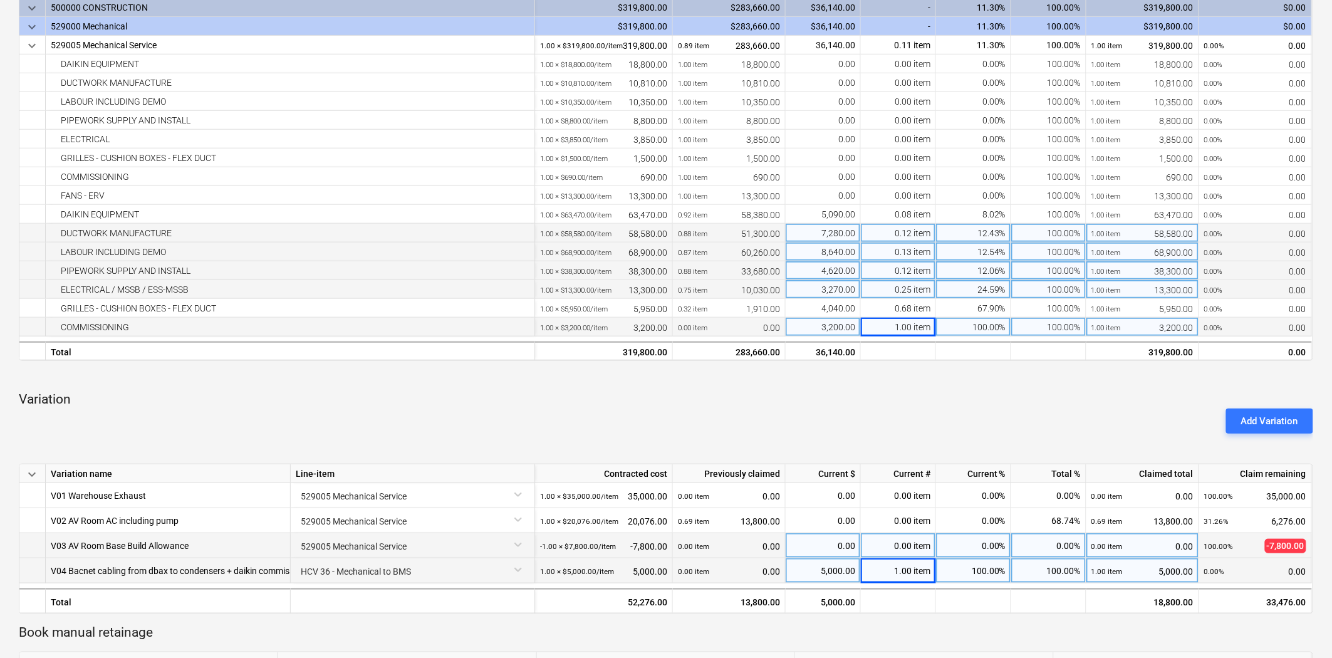
click at [901, 544] on div "0.00 item" at bounding box center [898, 545] width 75 height 25
type input "1"
click at [898, 418] on div "Add Variation" at bounding box center [666, 420] width 1304 height 35
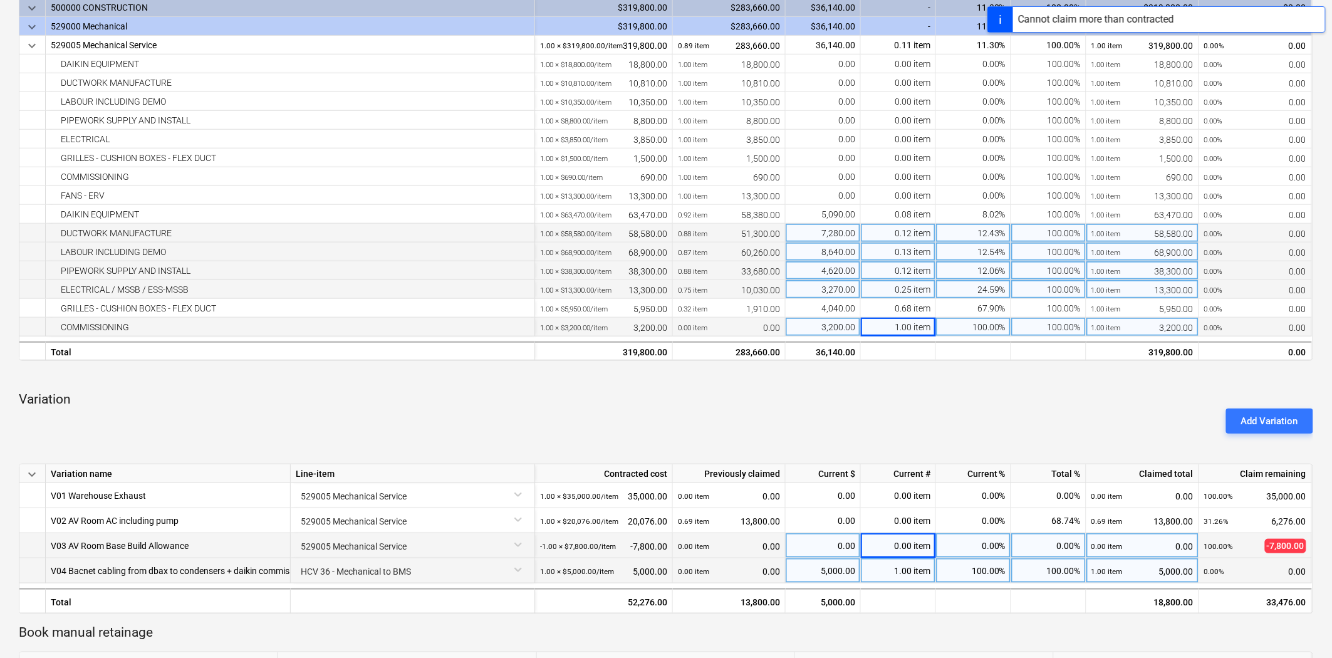
click at [900, 542] on div "0.00 item" at bounding box center [898, 545] width 75 height 25
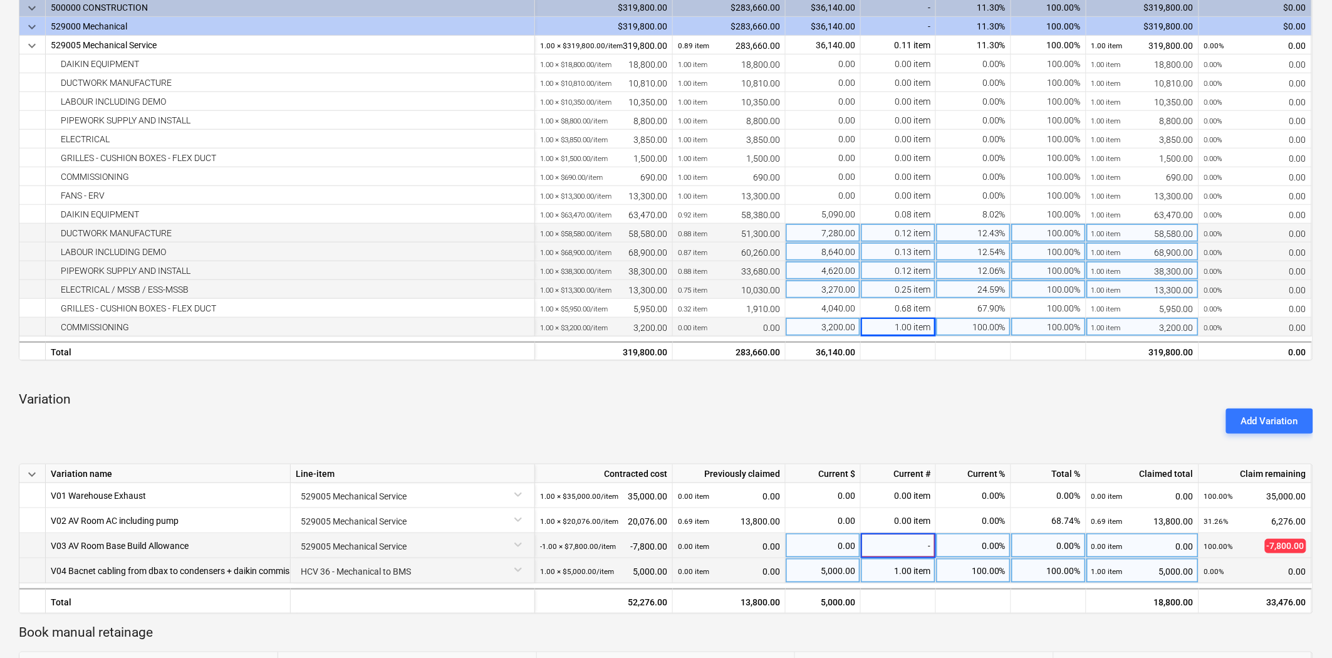
type input "-1"
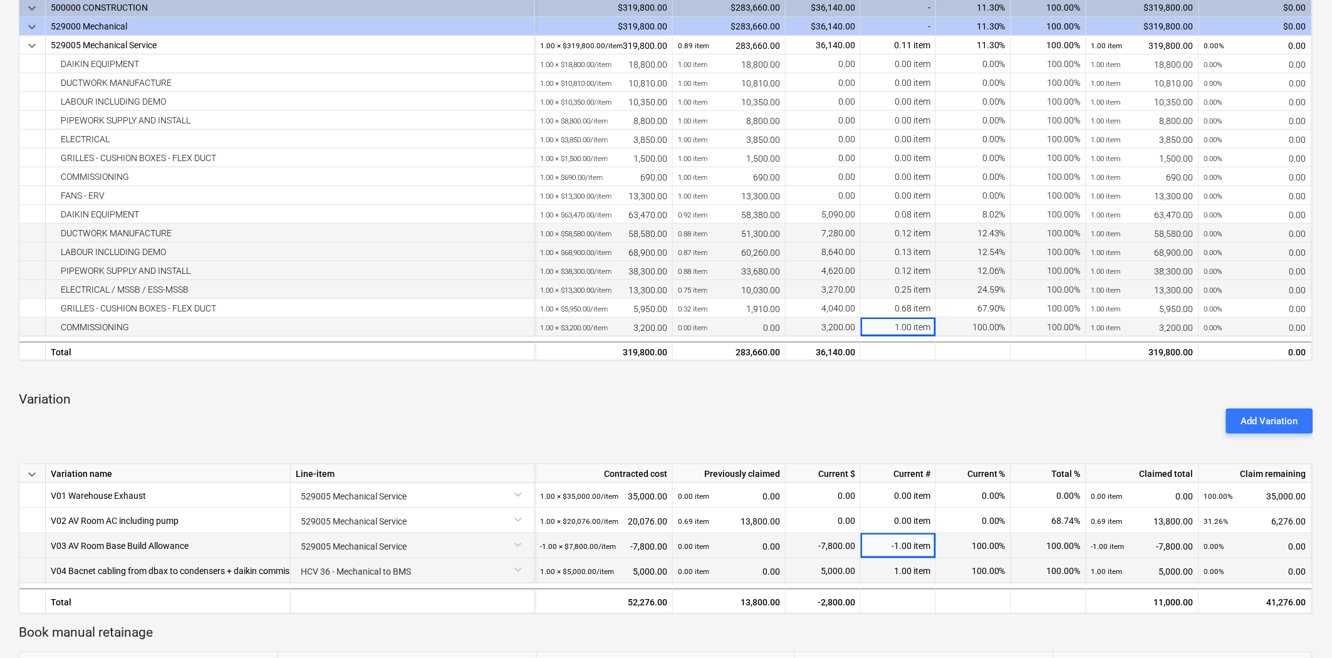
click at [908, 418] on div "Add Variation" at bounding box center [666, 420] width 1304 height 35
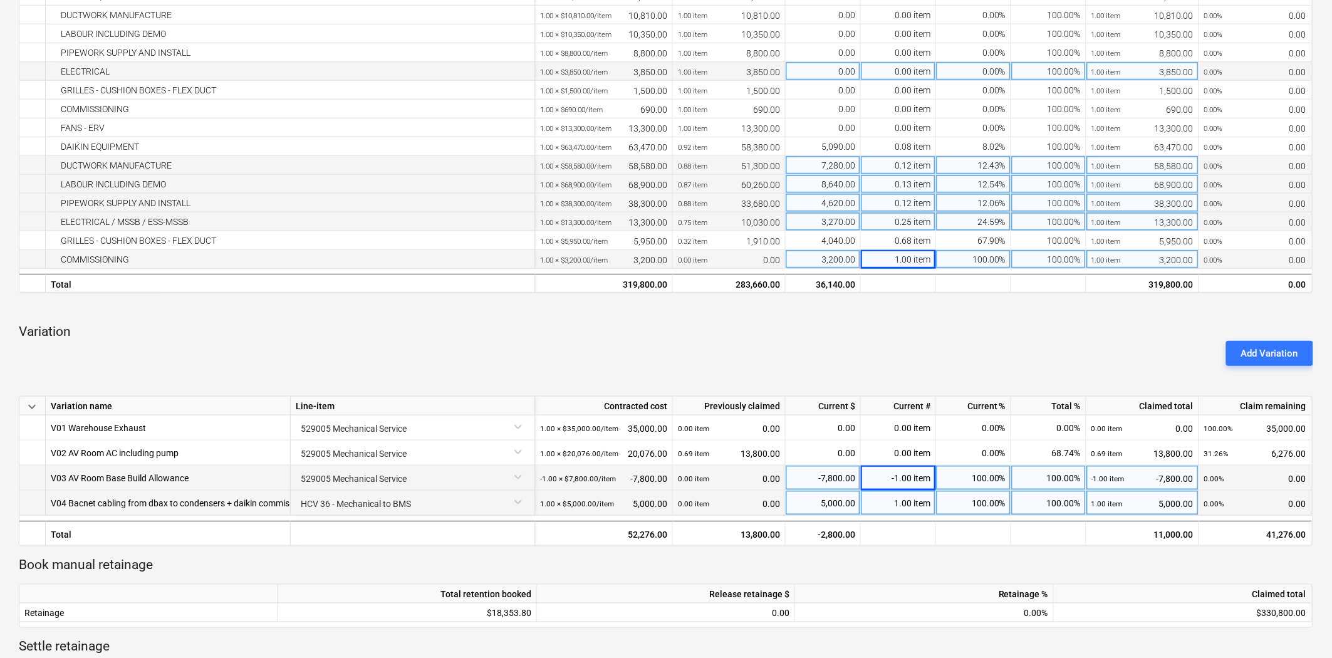
scroll to position [348, 0]
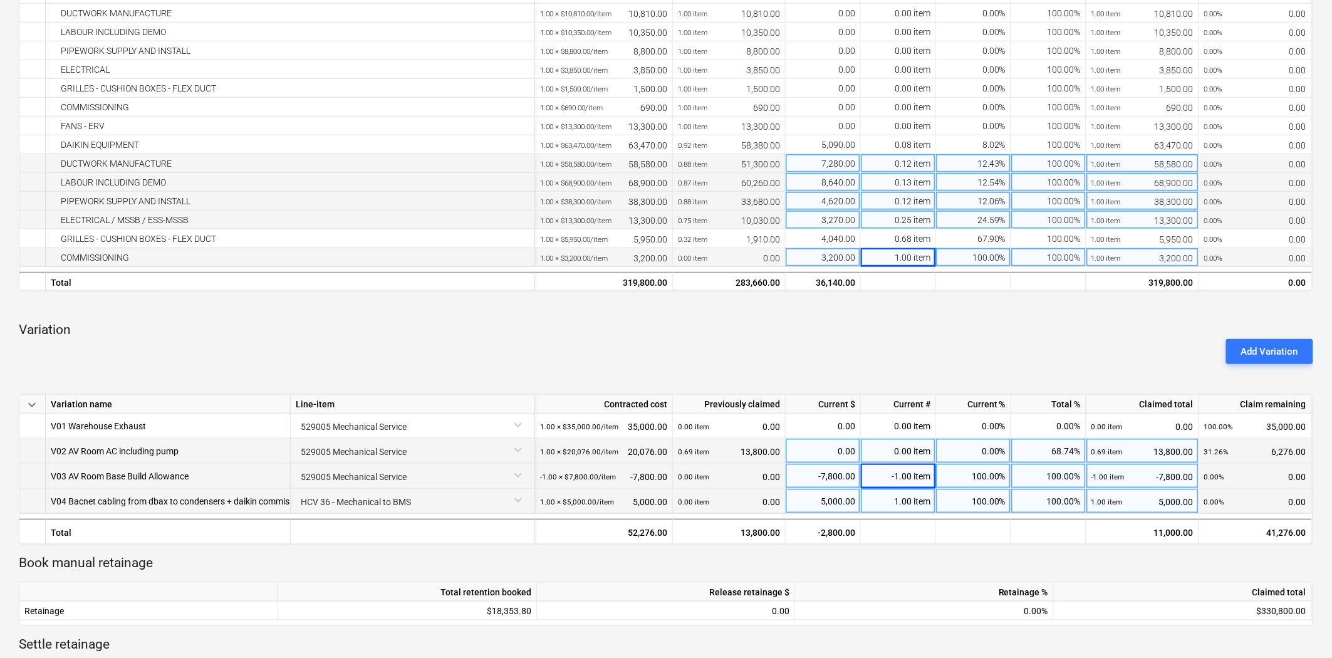
click at [918, 448] on div "0.00 item" at bounding box center [898, 450] width 75 height 25
type input "1"
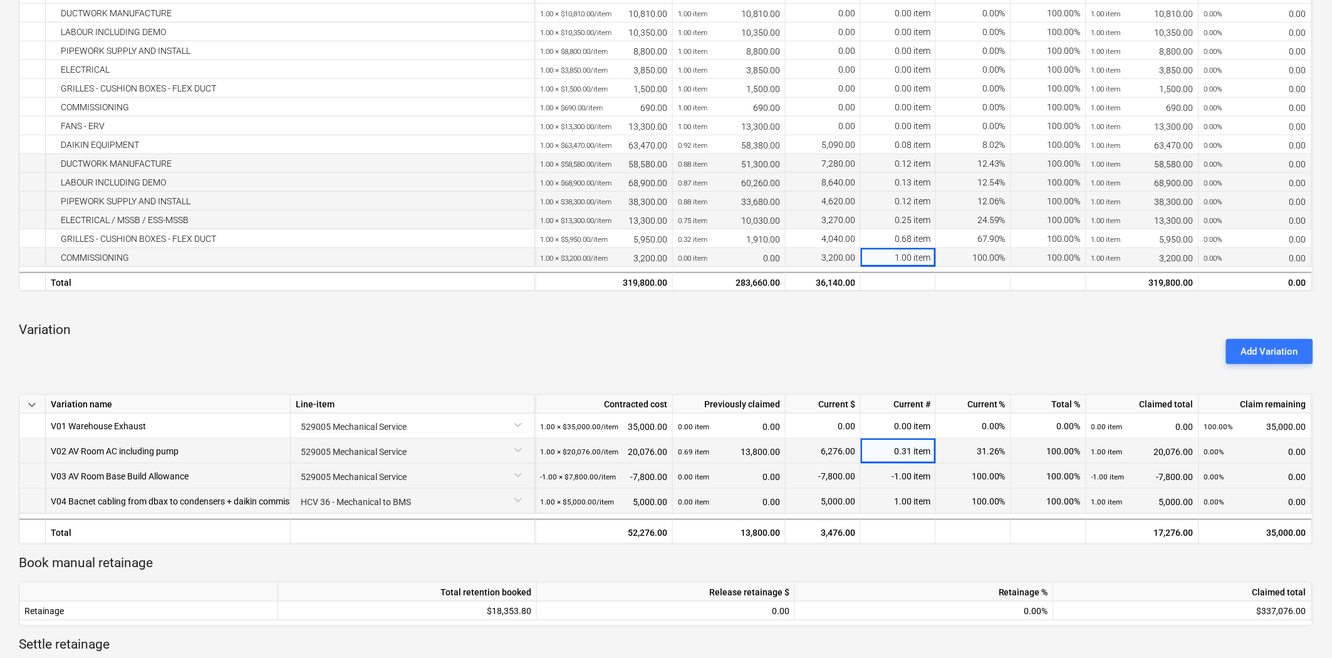
click at [925, 361] on div "Add Variation" at bounding box center [666, 351] width 1304 height 35
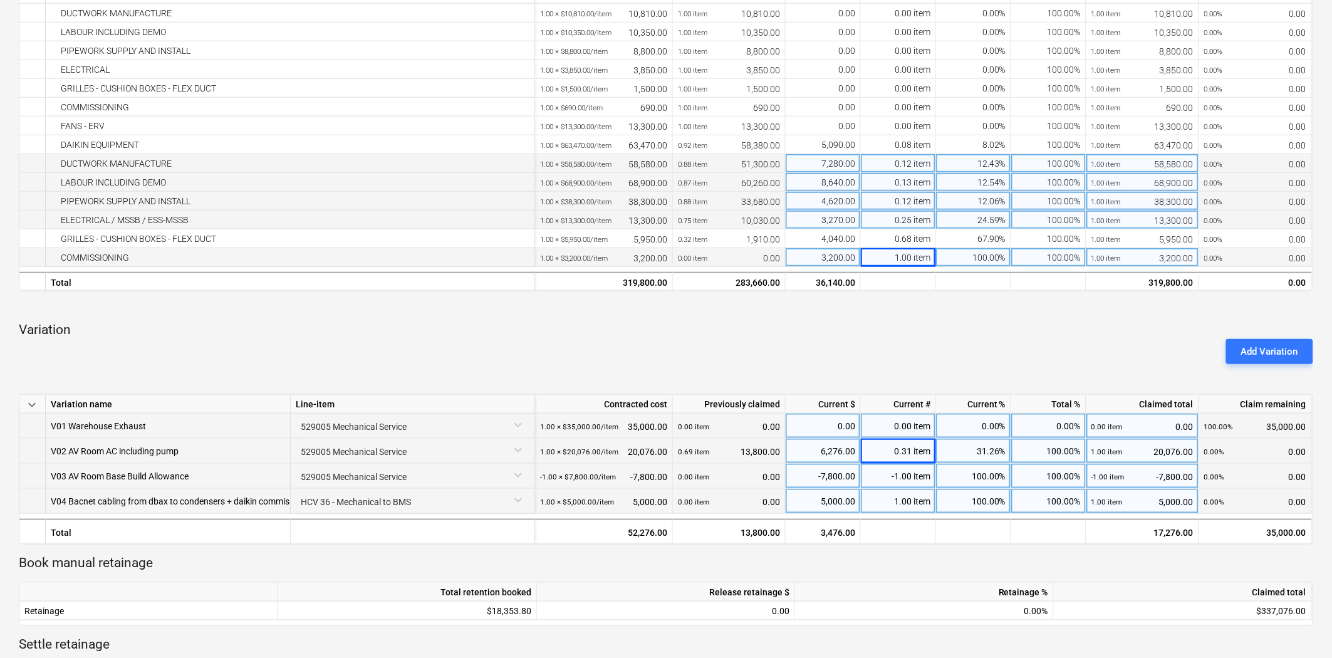
click at [905, 425] on div "0.00 item" at bounding box center [898, 425] width 75 height 25
type input "1"
click at [886, 328] on p "Variation" at bounding box center [666, 330] width 1294 height 18
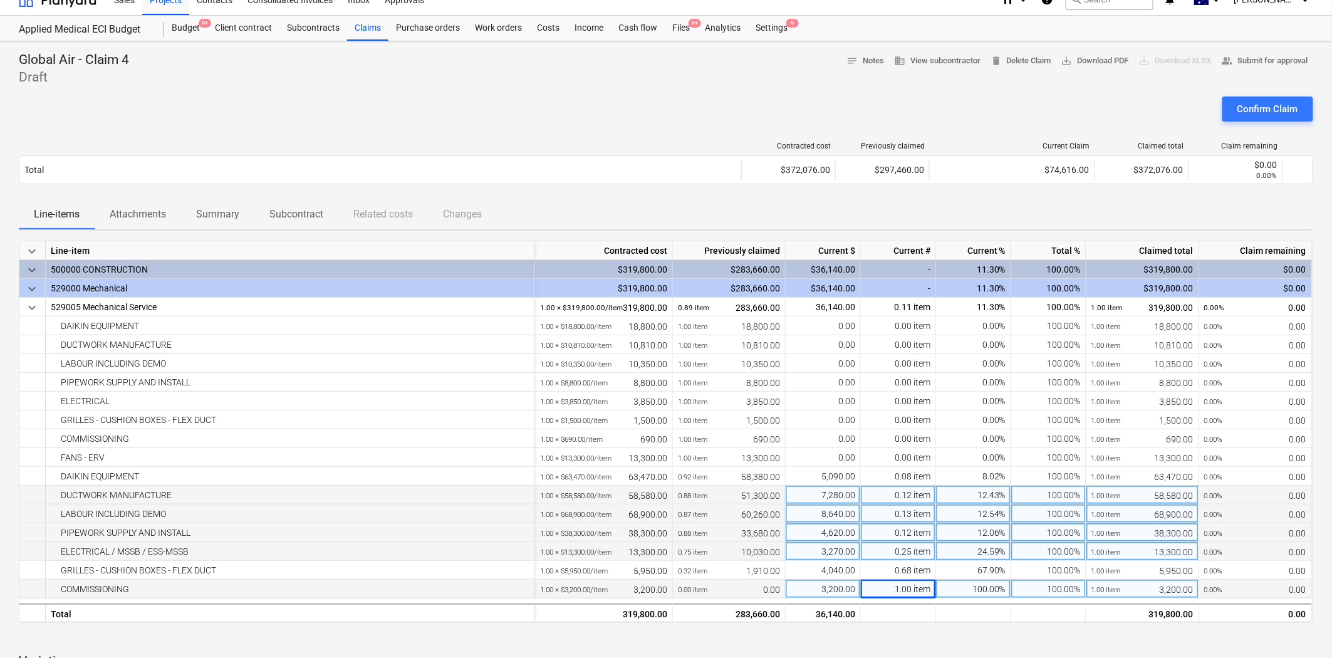
scroll to position [0, 0]
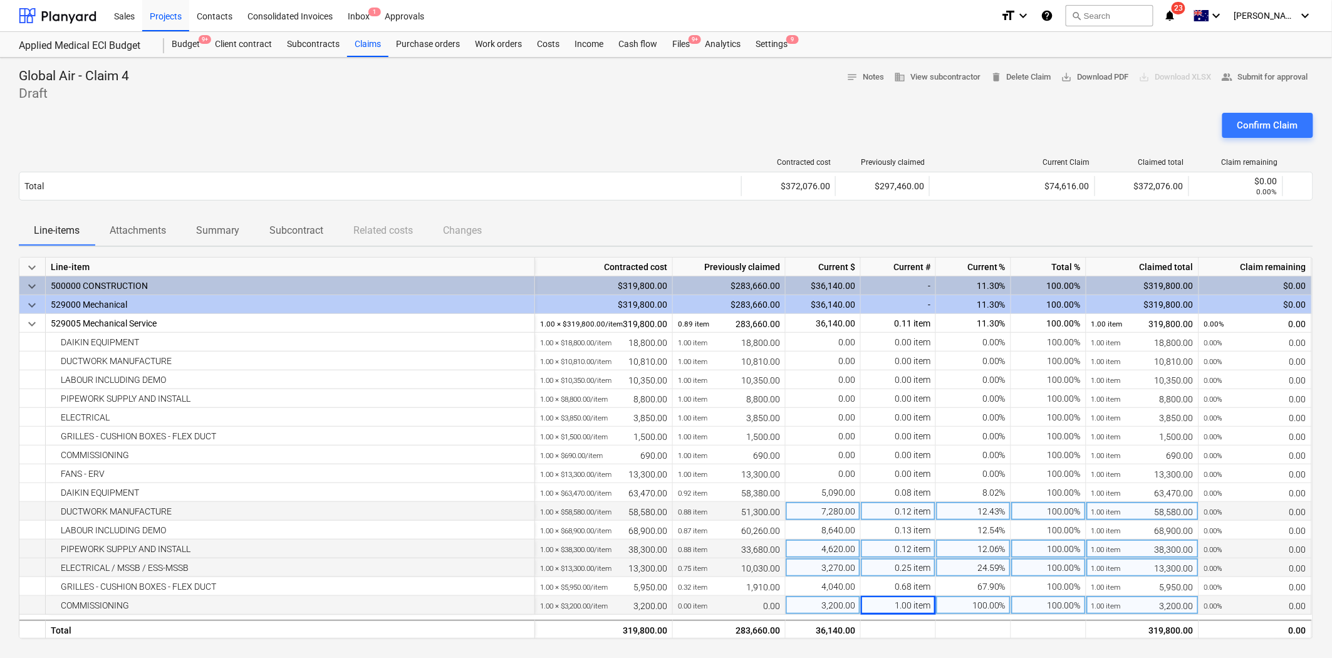
click at [708, 216] on div "Line-items Attachments Summary Subcontract Related costs Changes" at bounding box center [666, 230] width 1294 height 30
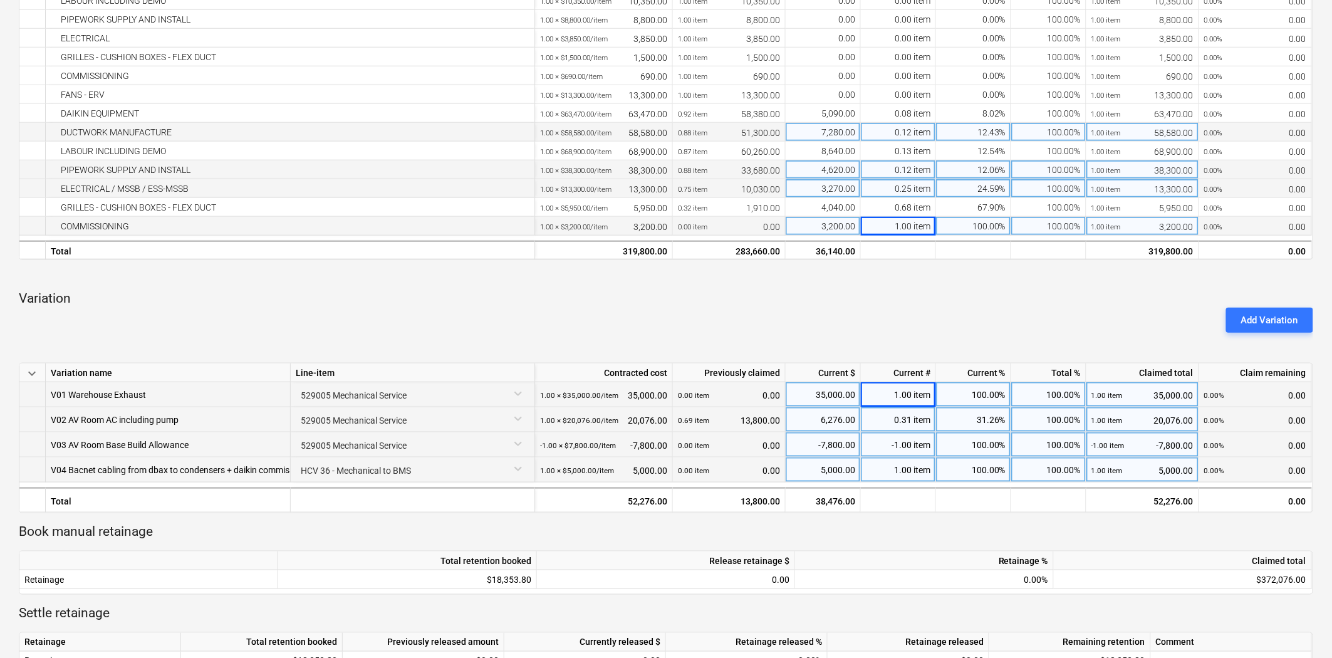
scroll to position [417, 0]
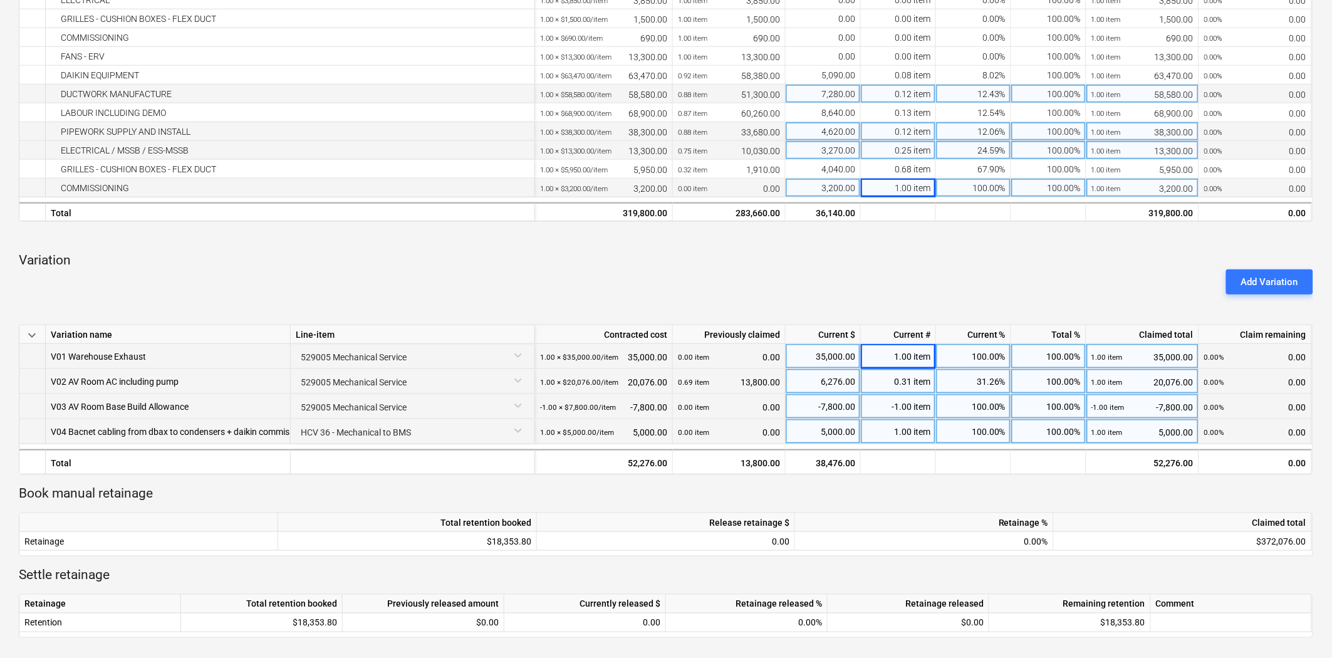
click at [758, 286] on div "Add Variation" at bounding box center [666, 281] width 1304 height 35
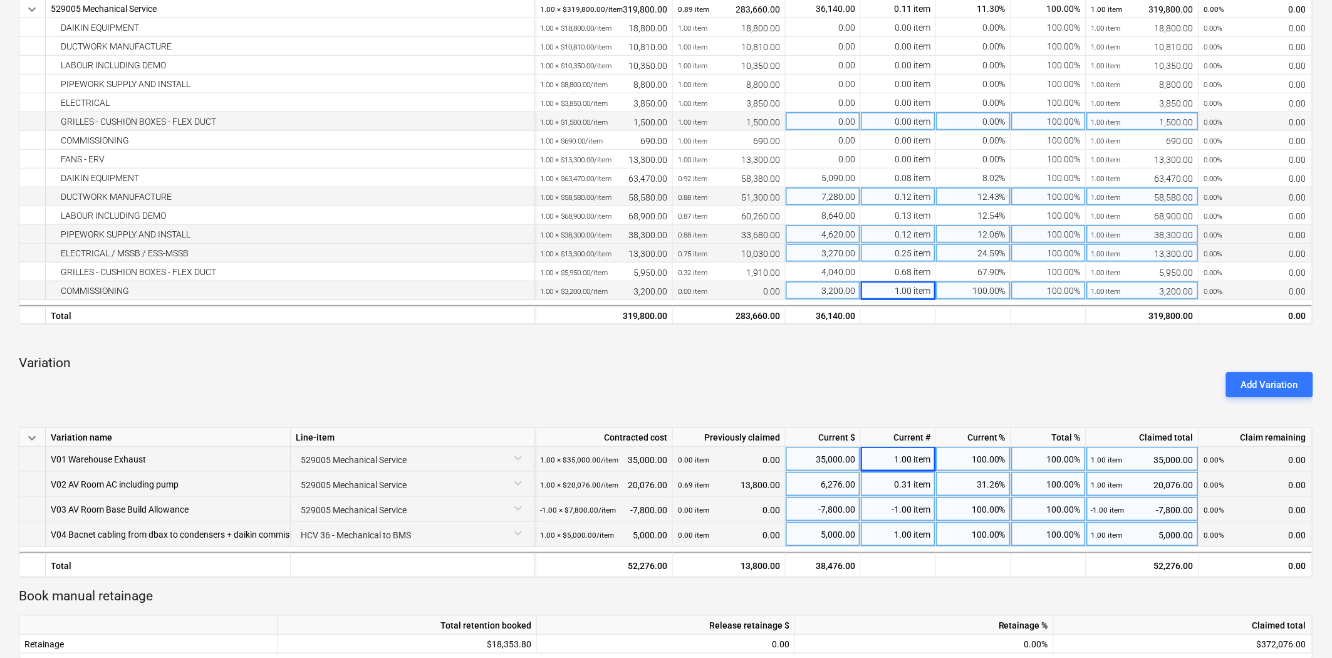
scroll to position [168, 0]
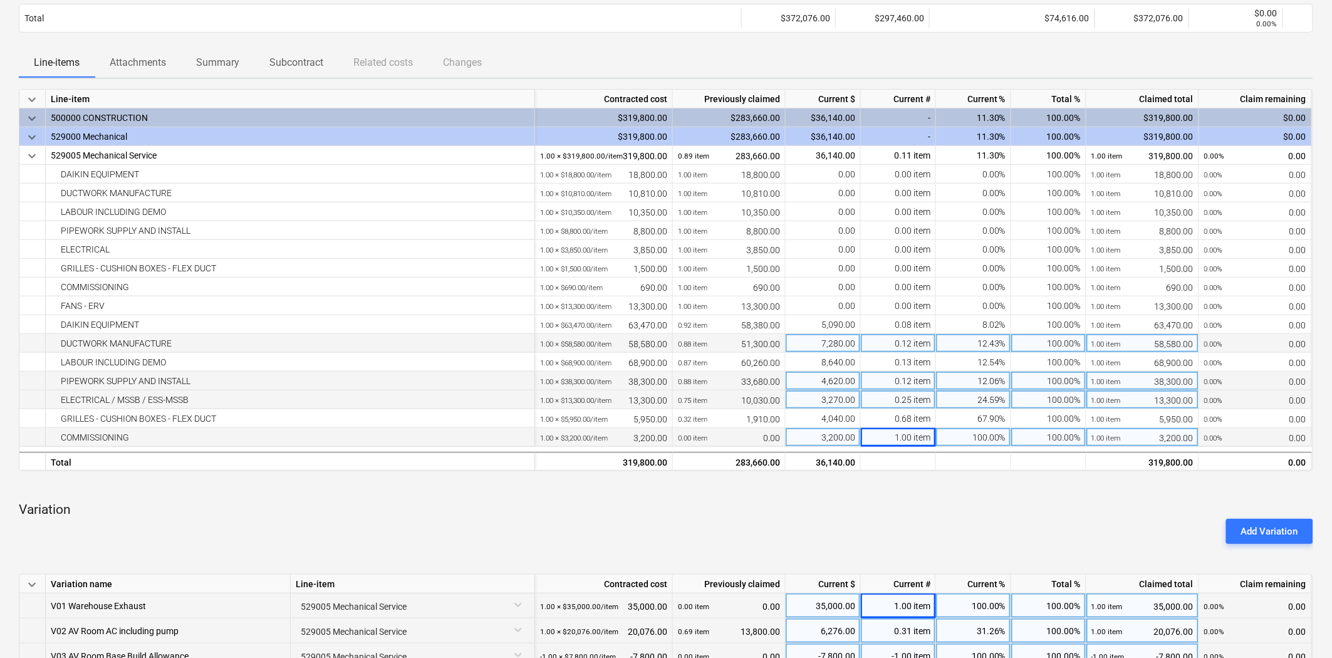
click at [854, 503] on p "Variation" at bounding box center [666, 510] width 1294 height 18
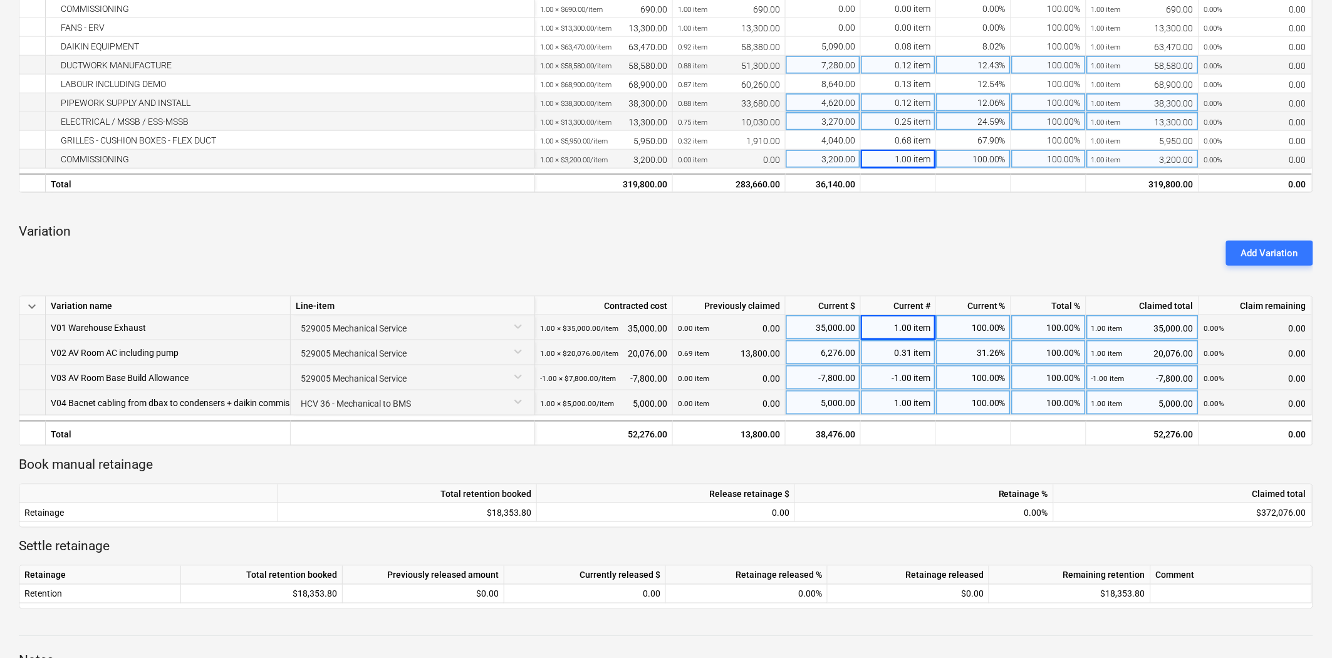
scroll to position [447, 0]
drag, startPoint x: 489, startPoint y: 474, endPoint x: 481, endPoint y: 472, distance: 7.7
click at [489, 474] on div at bounding box center [666, 478] width 1294 height 10
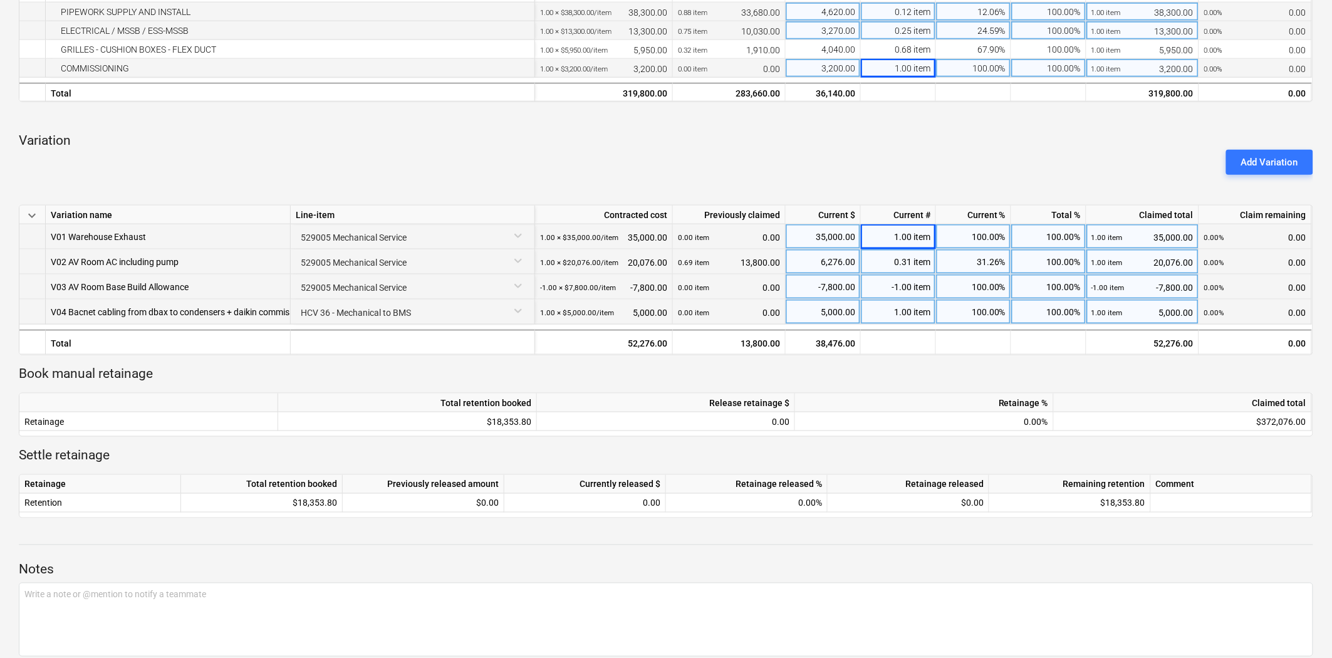
scroll to position [516, 0]
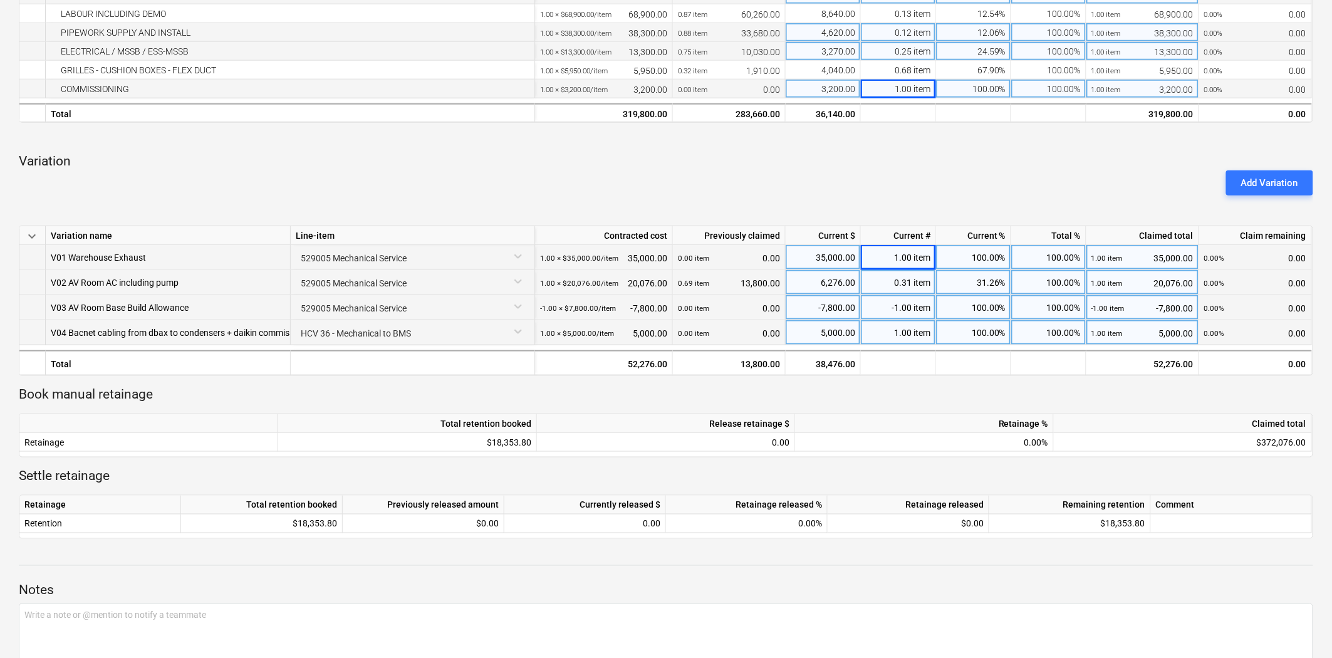
click at [589, 387] on p "Book manual retainage" at bounding box center [666, 395] width 1294 height 18
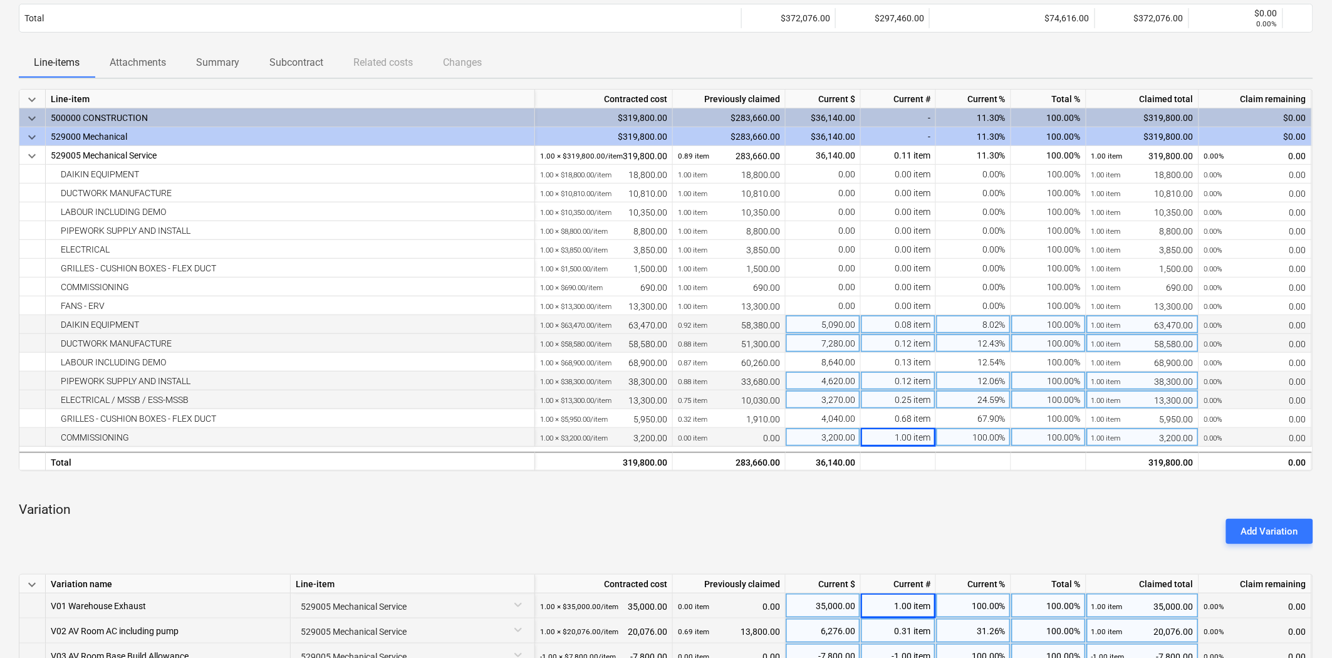
scroll to position [0, 0]
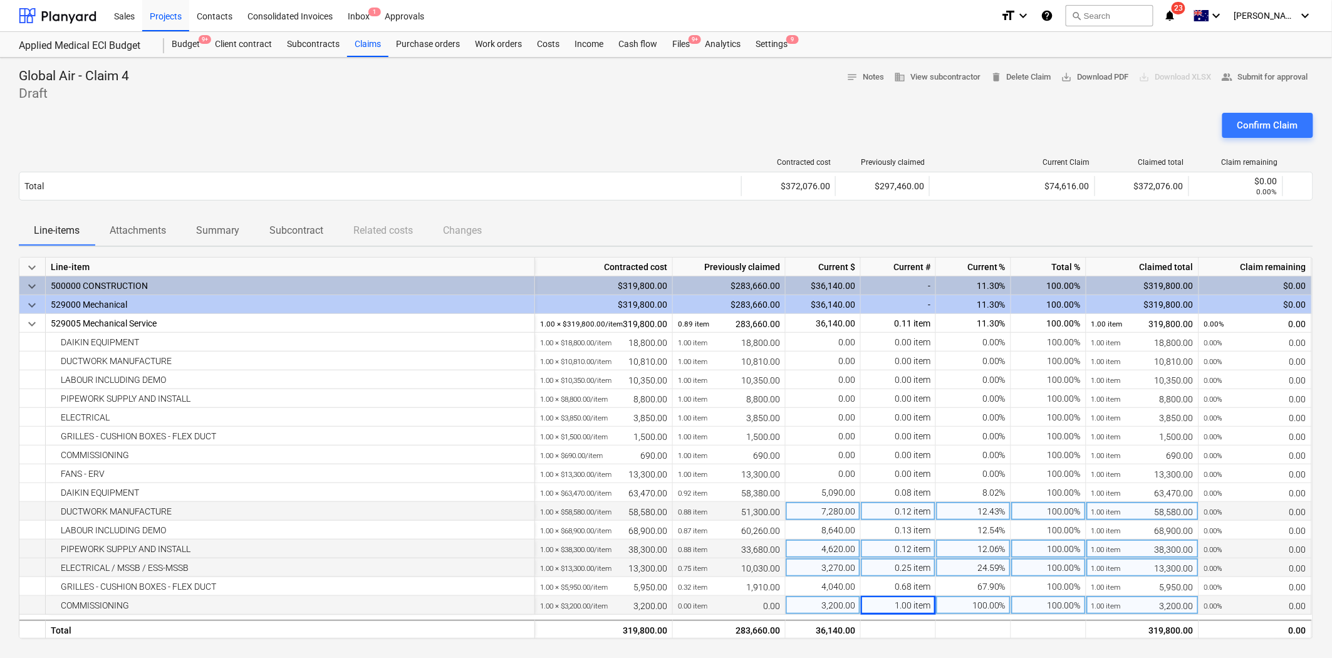
click at [133, 227] on p "Attachments" at bounding box center [138, 230] width 56 height 15
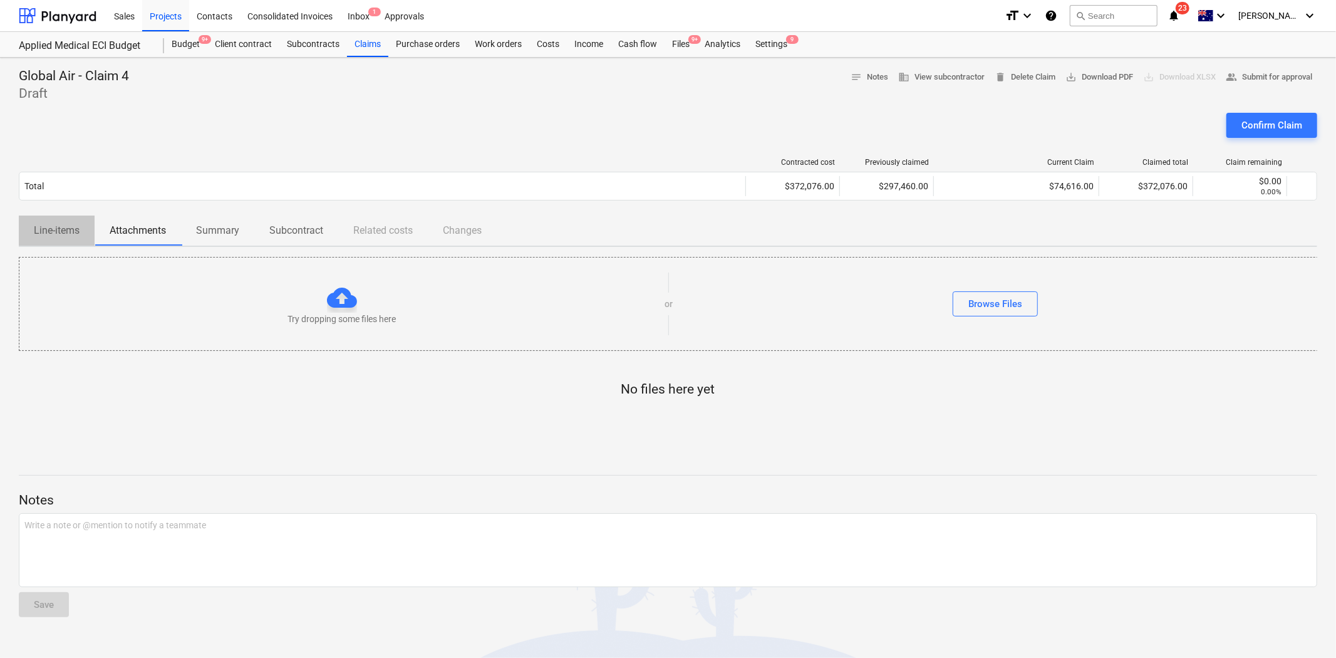
click at [61, 240] on span "Line-items" at bounding box center [57, 230] width 76 height 23
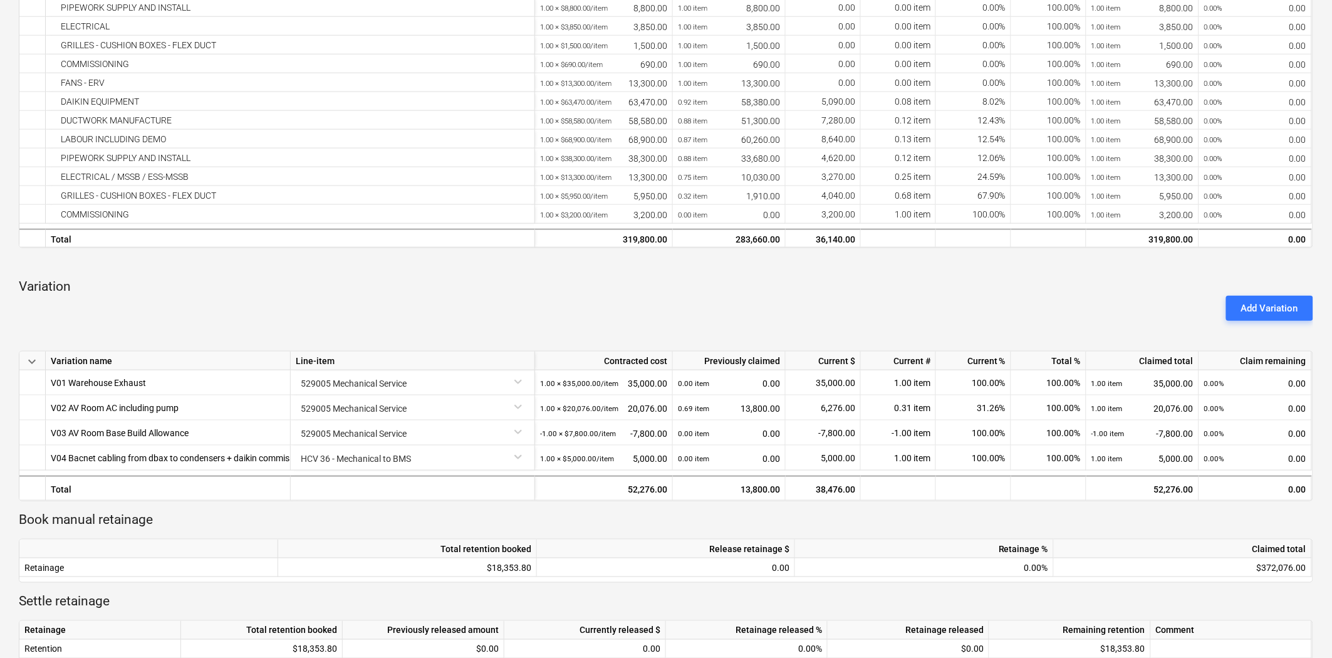
scroll to position [487, 0]
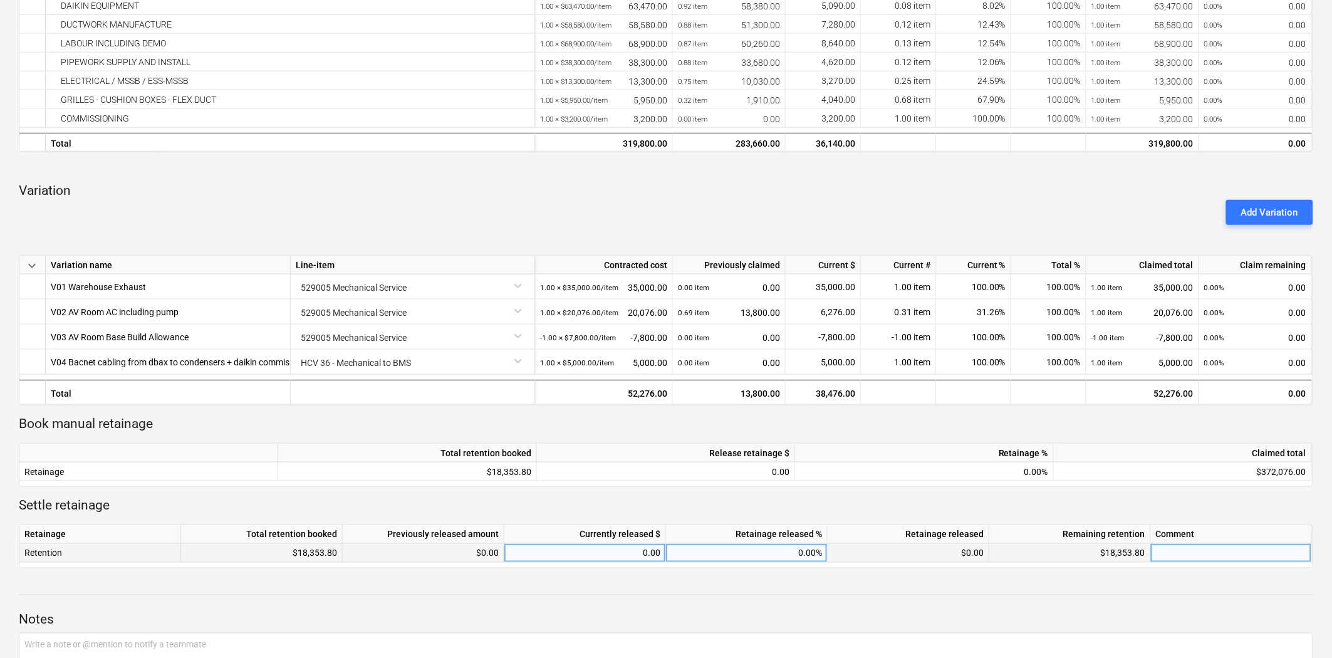
click at [584, 555] on div "0.00" at bounding box center [584, 553] width 151 height 19
drag, startPoint x: 301, startPoint y: 553, endPoint x: 311, endPoint y: 553, distance: 10.0
click at [311, 553] on div "$18,353.80" at bounding box center [262, 553] width 162 height 19
click at [301, 553] on div "$18,353.80" at bounding box center [262, 553] width 162 height 19
drag, startPoint x: 299, startPoint y: 553, endPoint x: 338, endPoint y: 553, distance: 38.8
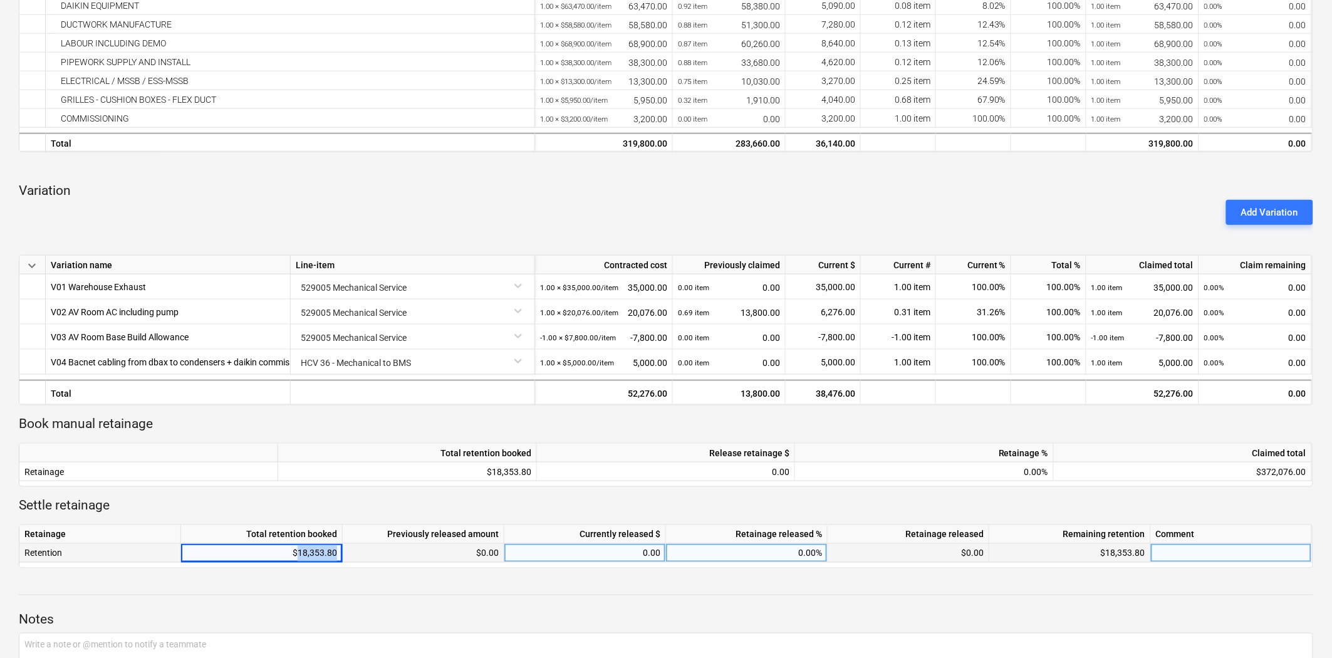
click at [338, 553] on div "$18,353.80" at bounding box center [262, 553] width 162 height 19
copy div "18,353.80"
click at [641, 547] on div "0.00" at bounding box center [584, 553] width 151 height 19
click at [599, 558] on input at bounding box center [584, 553] width 161 height 18
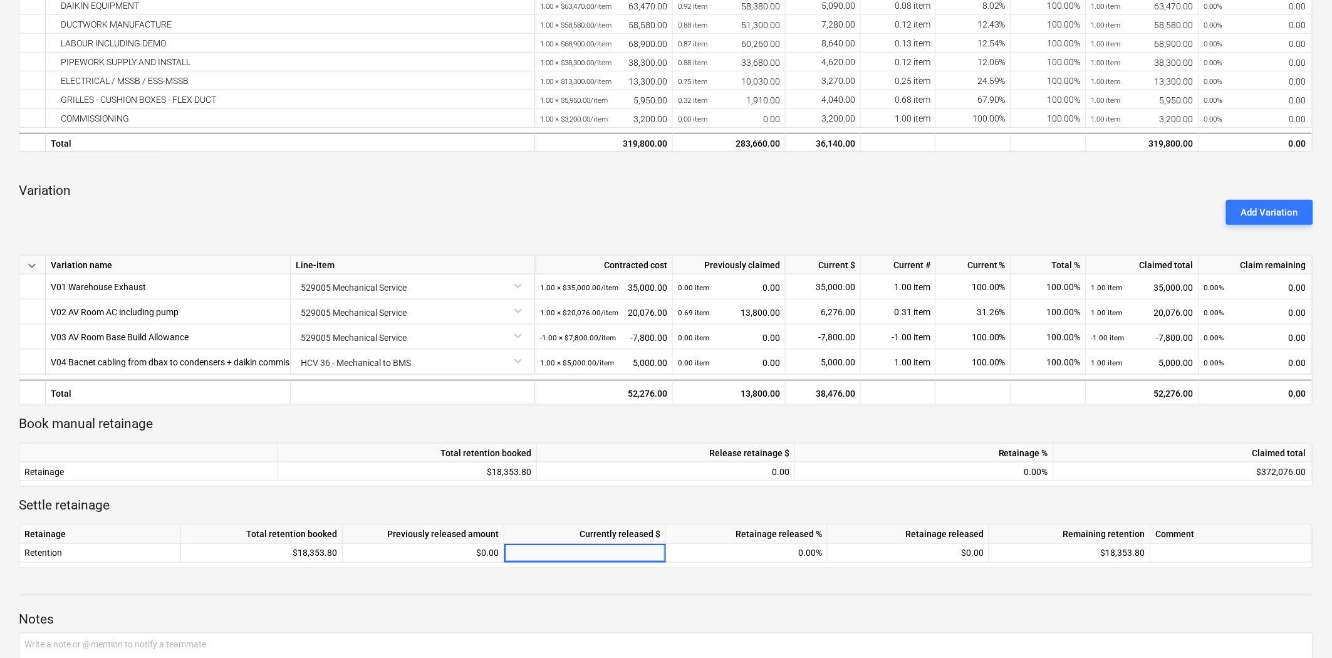
type input "18,353.80"
click at [598, 509] on p "Settle retainage" at bounding box center [666, 506] width 1294 height 18
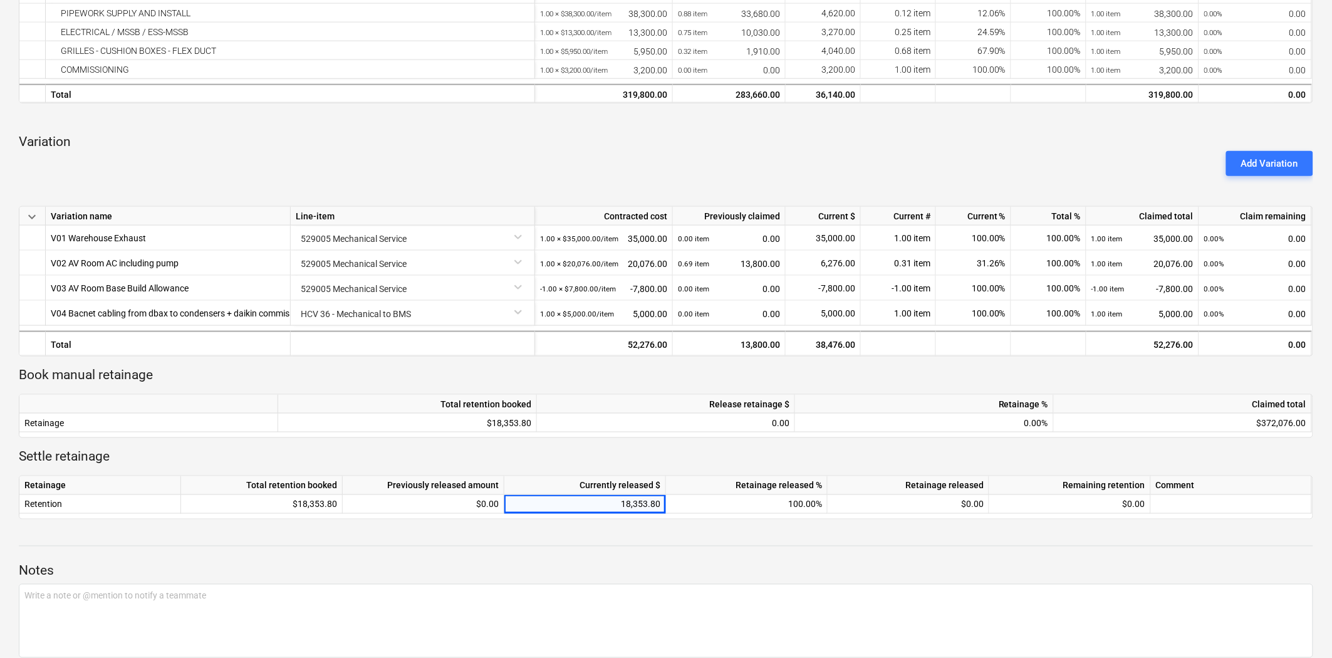
scroll to position [586, 0]
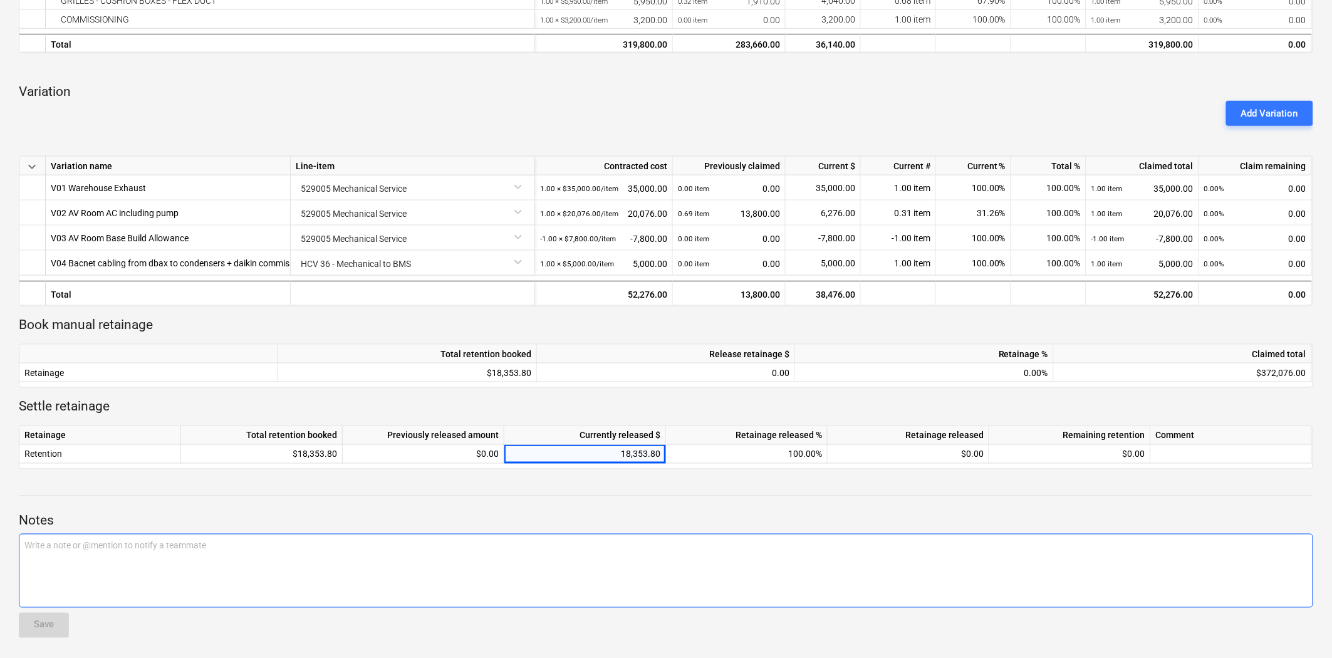
click at [510, 545] on p "Write a note or @mention to notify a teammate ﻿" at bounding box center [665, 545] width 1283 height 13
drag, startPoint x: 191, startPoint y: 548, endPoint x: 179, endPoint y: 544, distance: 13.3
click at [179, 544] on span "Retention release as Bank Guarantees recieved for full retention held." at bounding box center [157, 546] width 266 height 10
drag, startPoint x: 179, startPoint y: 544, endPoint x: 186, endPoint y: 546, distance: 7.9
click at [183, 546] on span "Retention release as Bank Guarantees recieved for full retention held." at bounding box center [157, 546] width 266 height 10
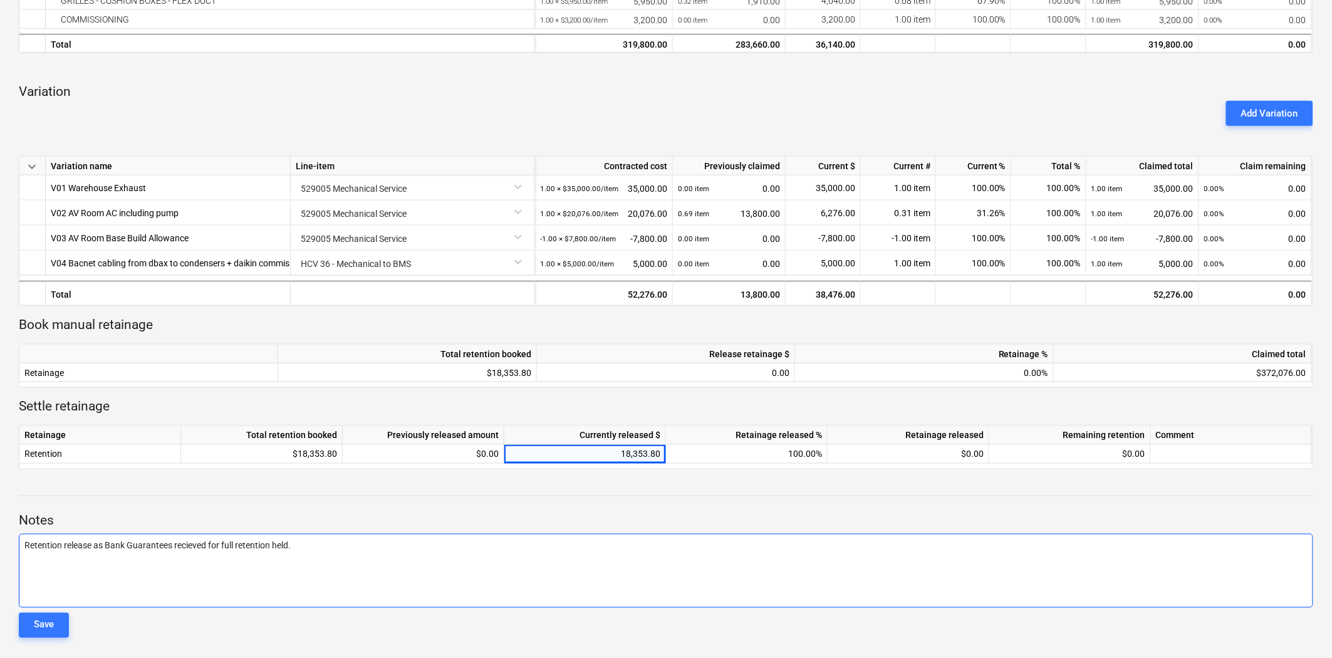
click at [311, 561] on div "Retention release as Bank Guarantees recieved for full retention held." at bounding box center [666, 571] width 1294 height 74
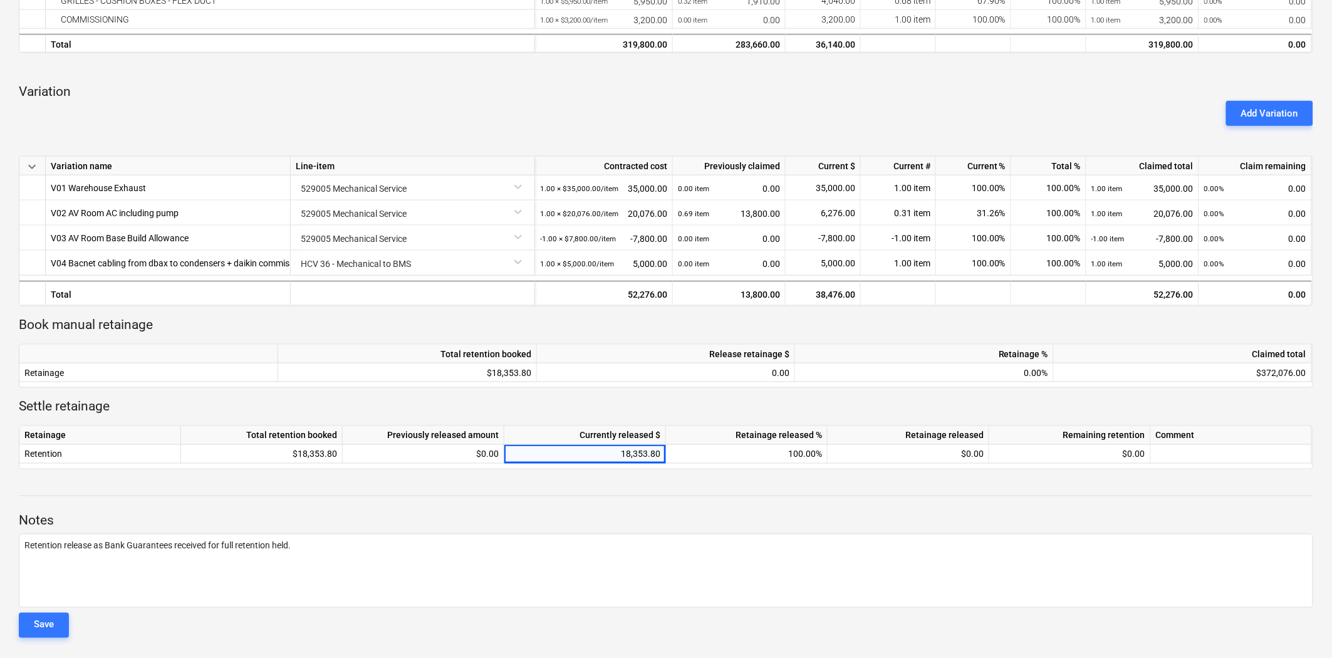
click at [452, 495] on div "Notes Retention release as Bank Guarantees received for full retention held. Sa…" at bounding box center [666, 563] width 1294 height 169
click at [59, 623] on button "Save" at bounding box center [44, 625] width 50 height 25
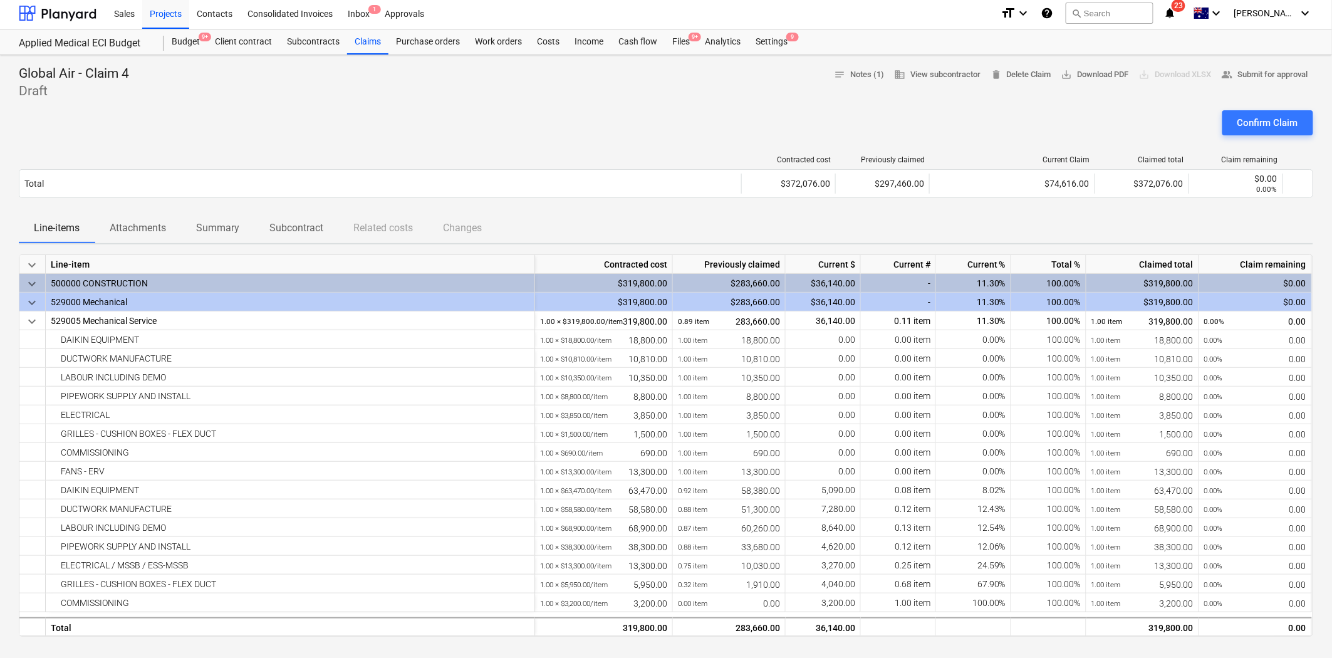
scroll to position [0, 0]
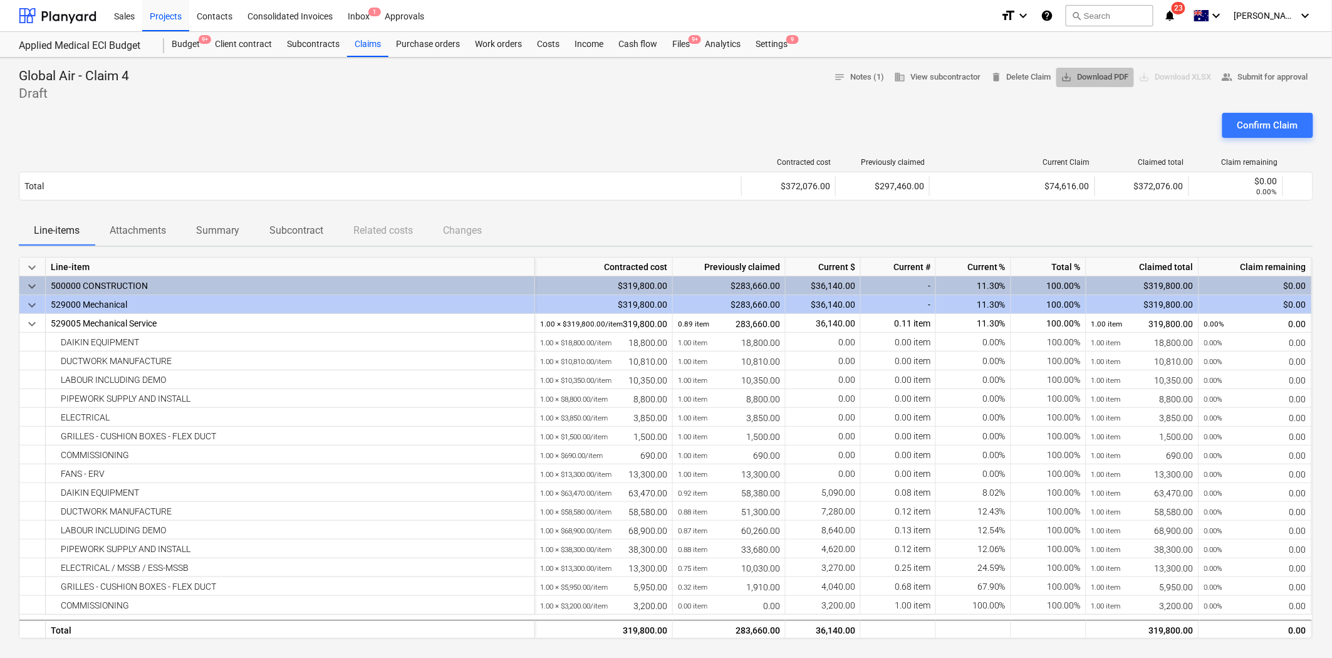
click at [1078, 77] on span "save_alt Download PDF" at bounding box center [1095, 77] width 68 height 14
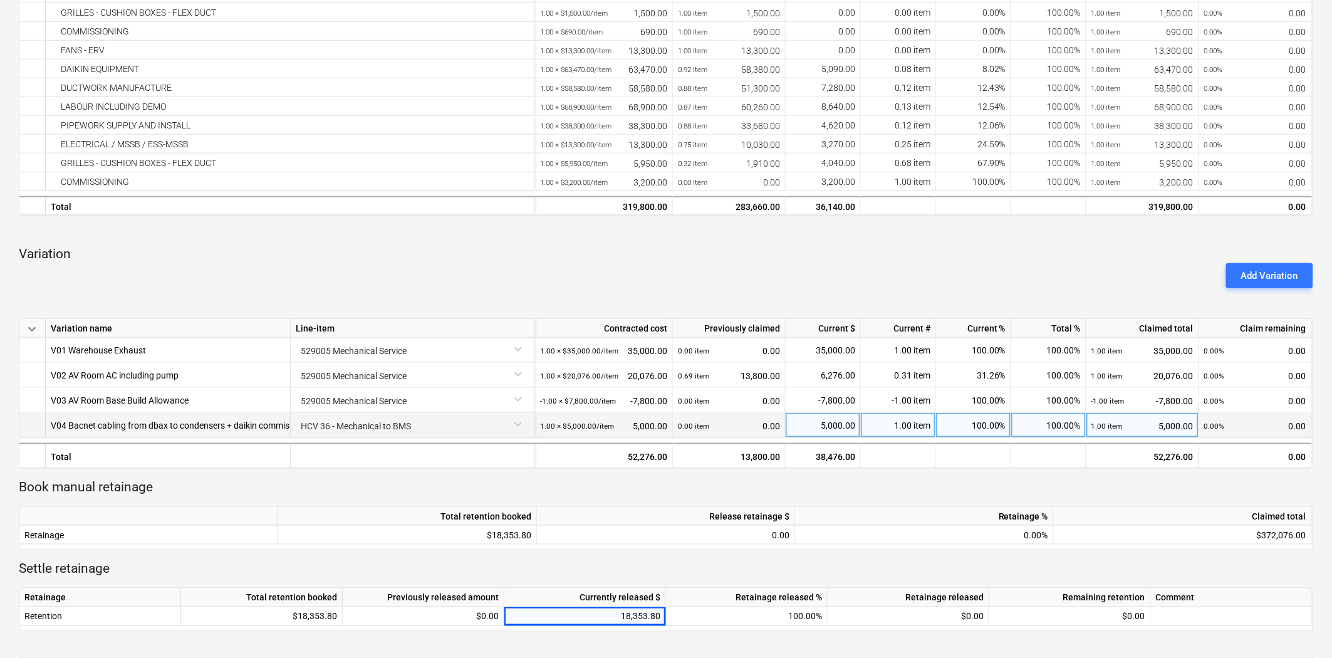
scroll to position [487, 0]
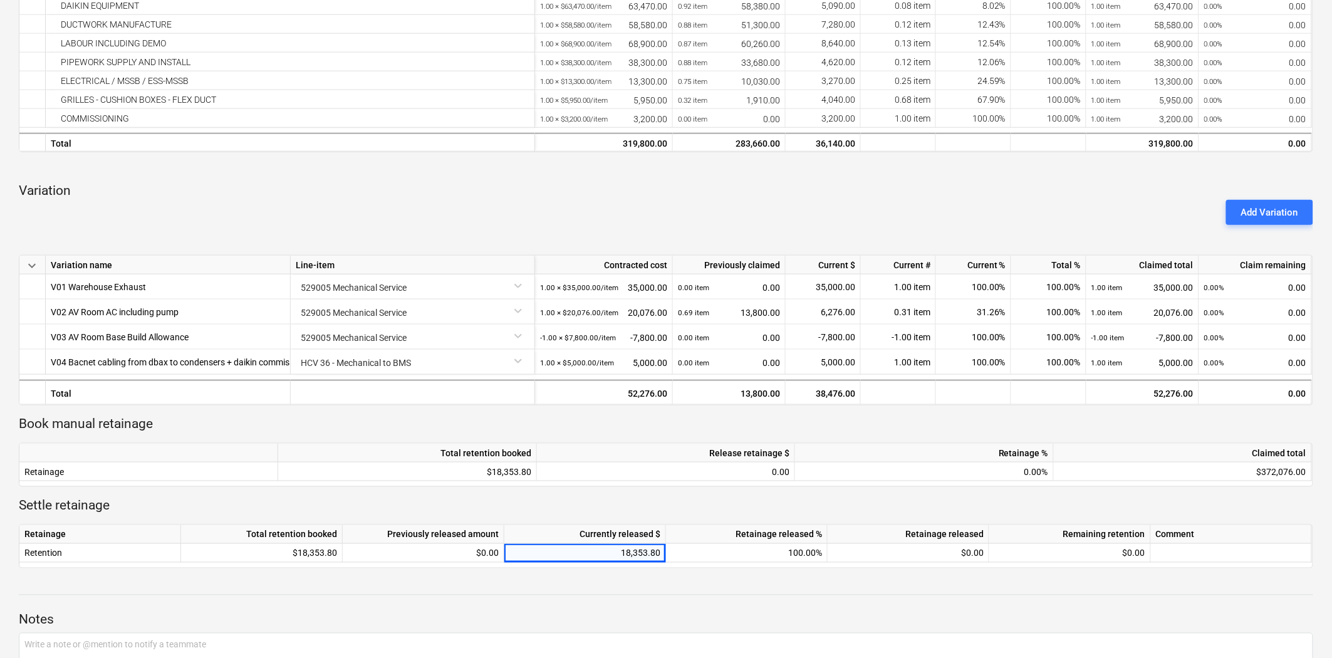
drag, startPoint x: 614, startPoint y: 212, endPoint x: 640, endPoint y: 213, distance: 25.7
click at [615, 211] on div "Add Variation" at bounding box center [666, 212] width 1304 height 35
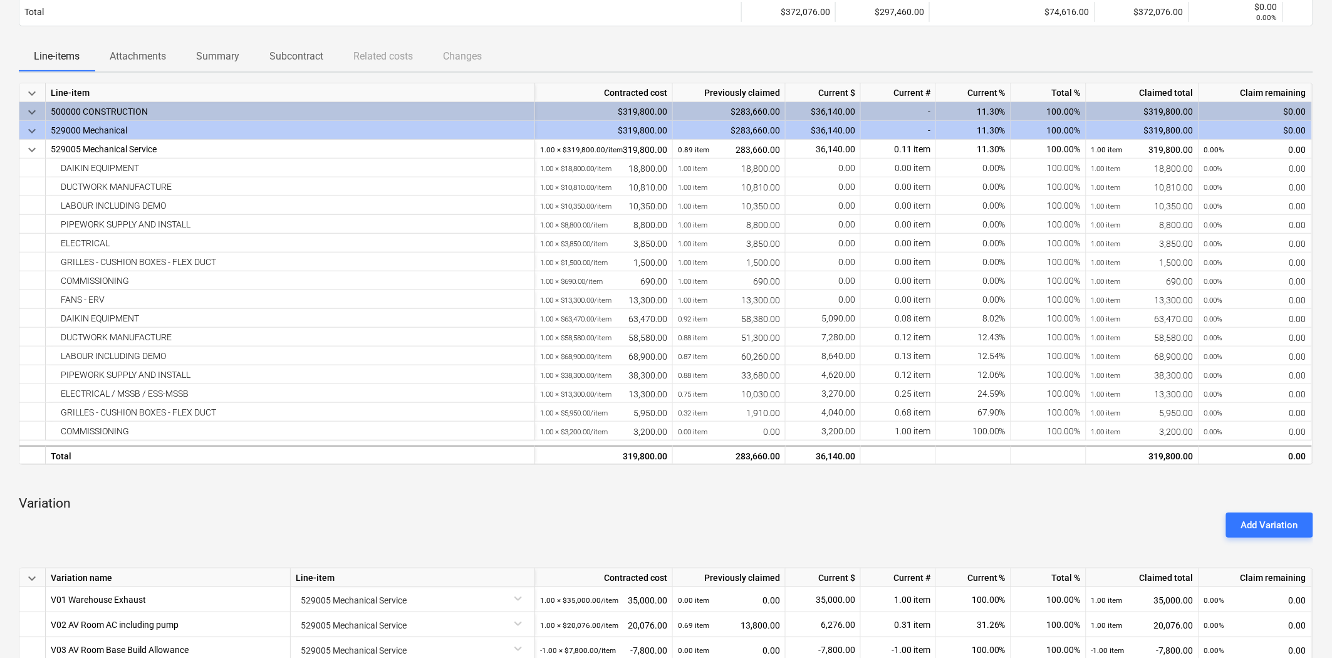
scroll to position [0, 0]
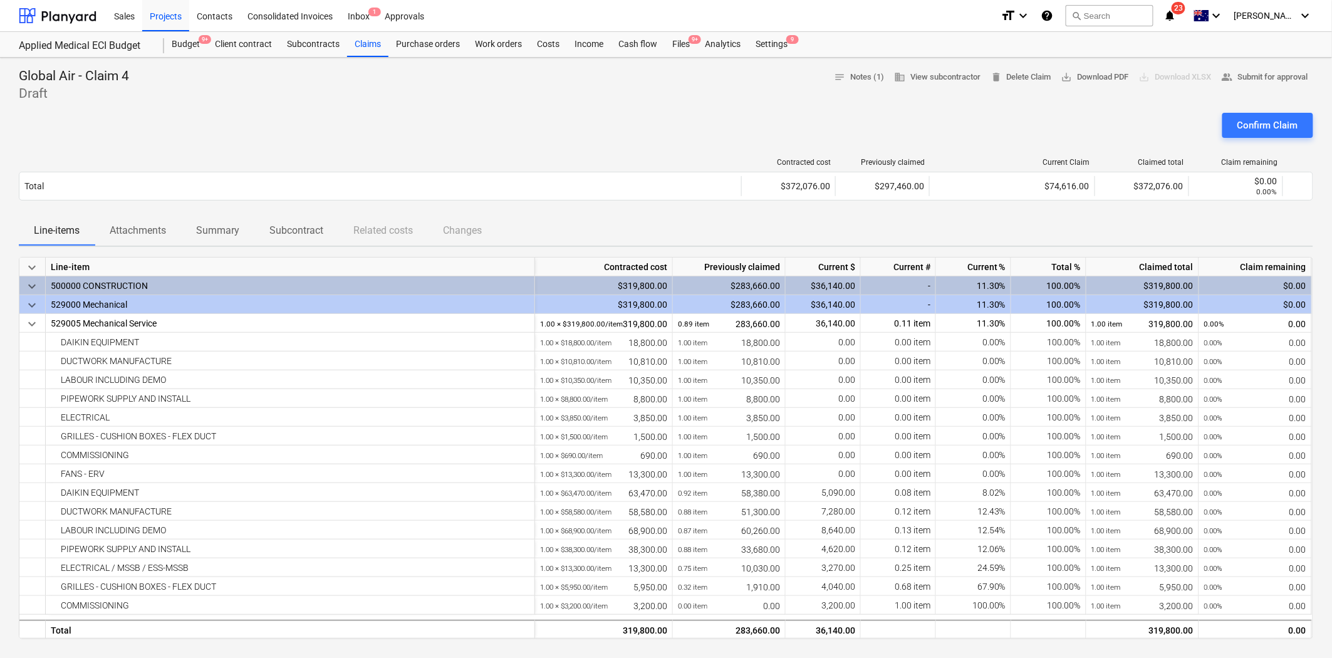
click at [522, 112] on div at bounding box center [666, 108] width 1294 height 10
click at [368, 42] on div "Claims" at bounding box center [367, 44] width 41 height 25
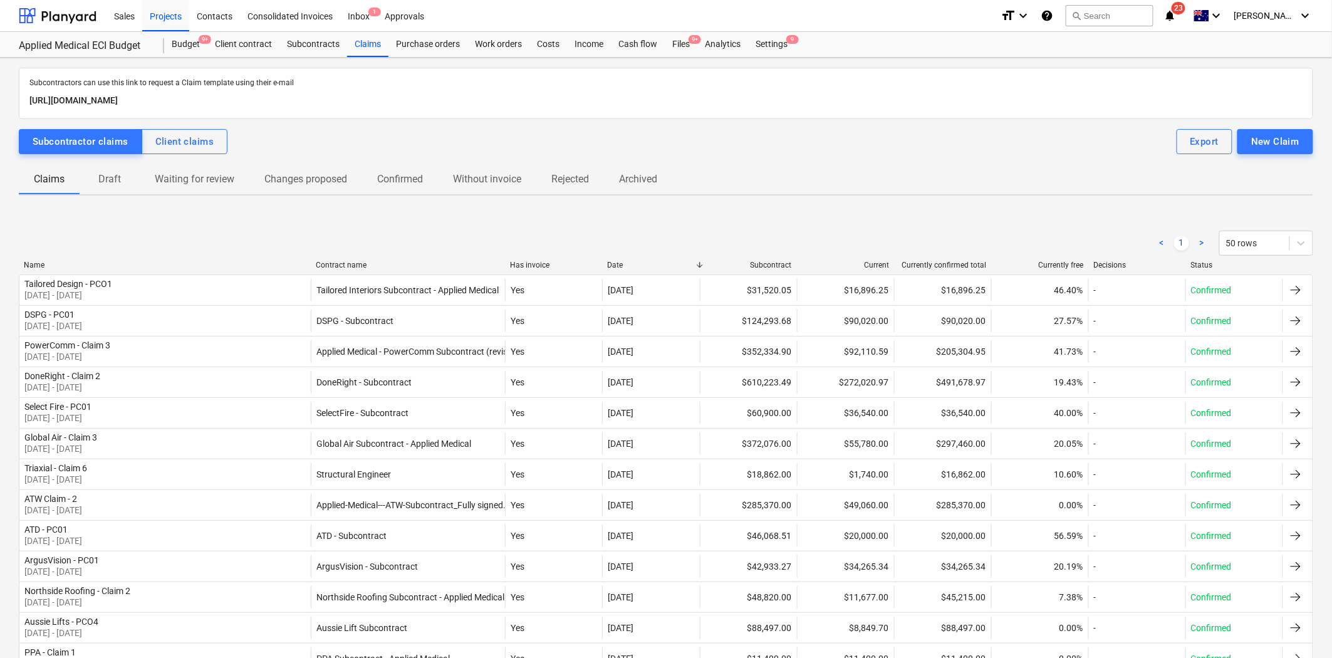
click at [110, 179] on p "Draft" at bounding box center [110, 179] width 30 height 15
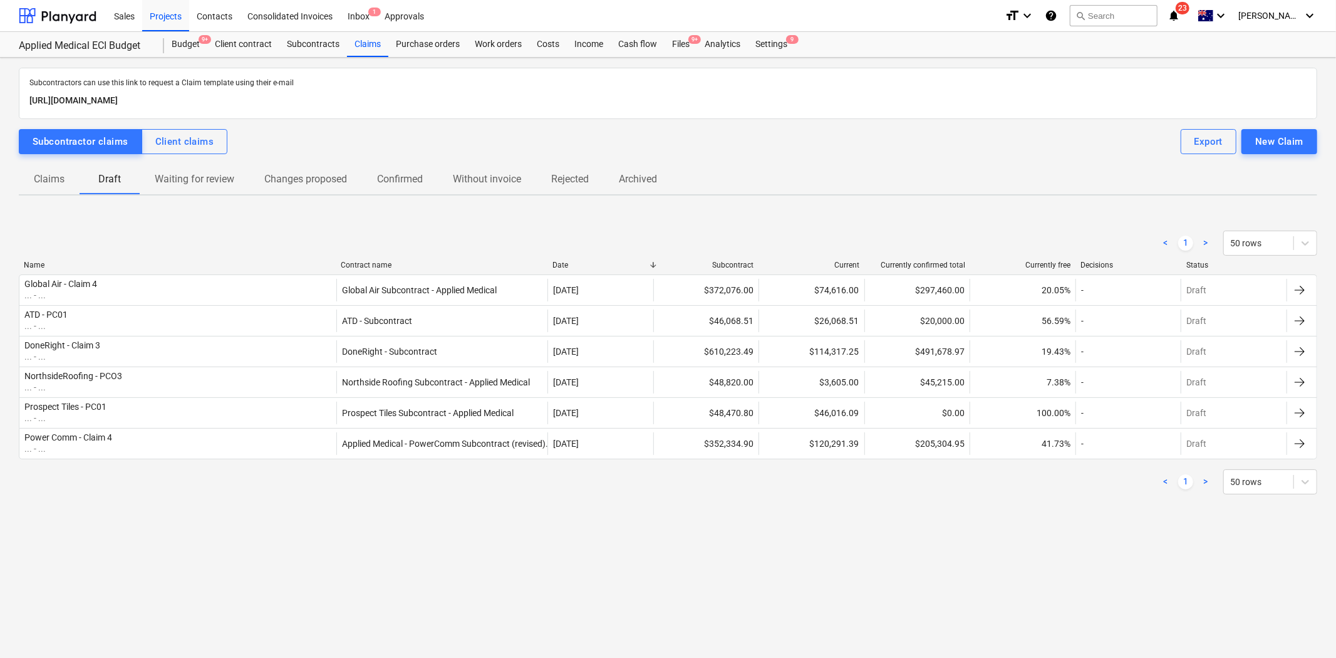
click at [468, 529] on div "Subcontractors can use this link to request a Claim template using their e-mail…" at bounding box center [668, 358] width 1336 height 600
click at [330, 236] on div "< 1 > 50 rows" at bounding box center [668, 243] width 1299 height 25
click at [680, 41] on div "Files 9+" at bounding box center [681, 44] width 33 height 25
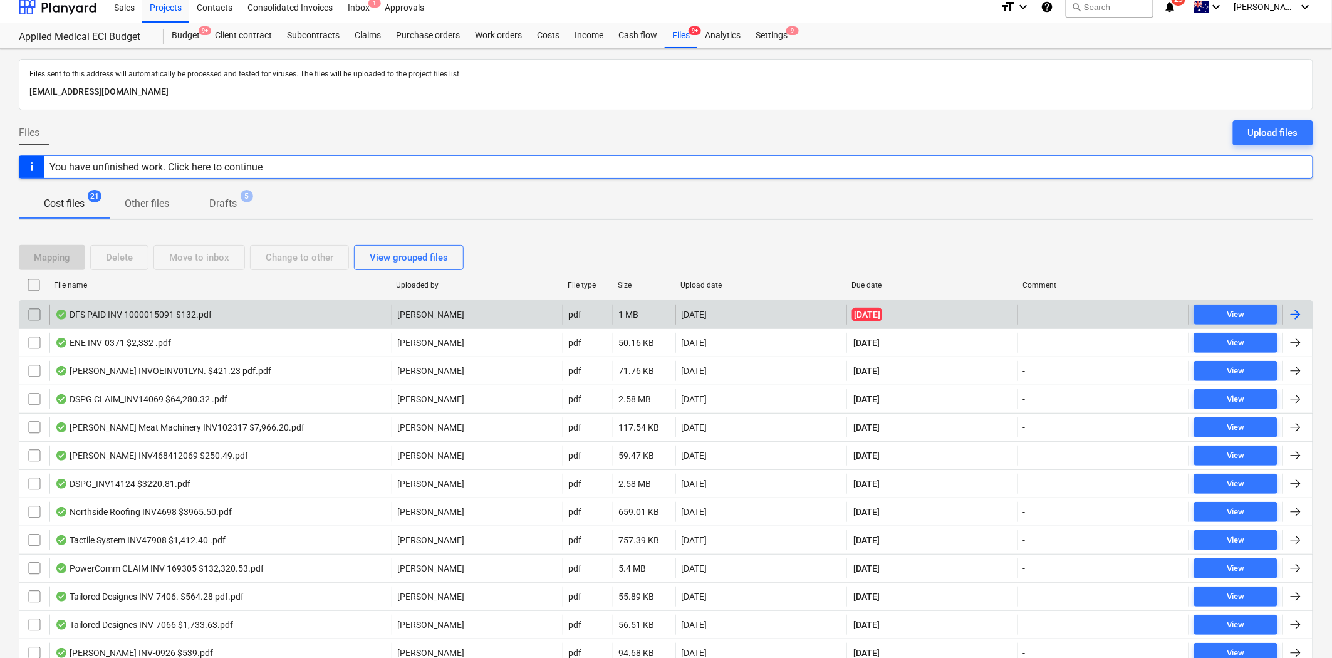
scroll to position [139, 0]
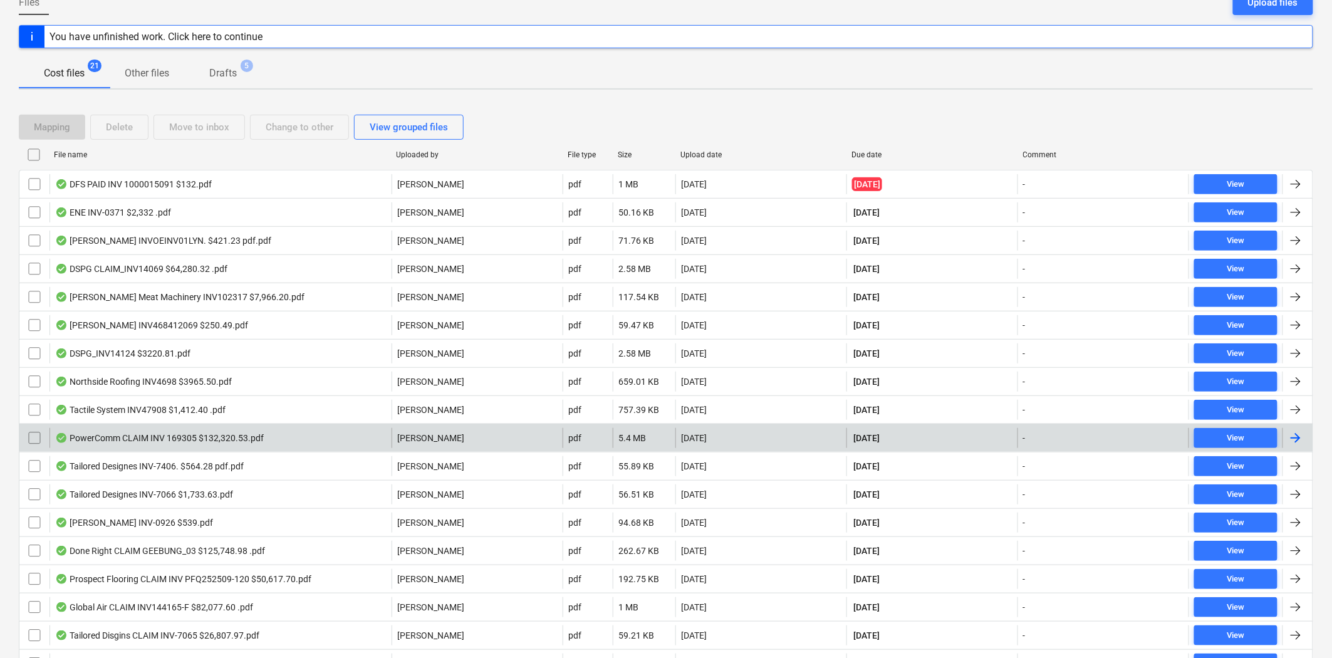
click at [259, 444] on div "PowerComm CLAIM INV 169305 $132,320.53.pdf" at bounding box center [220, 438] width 342 height 20
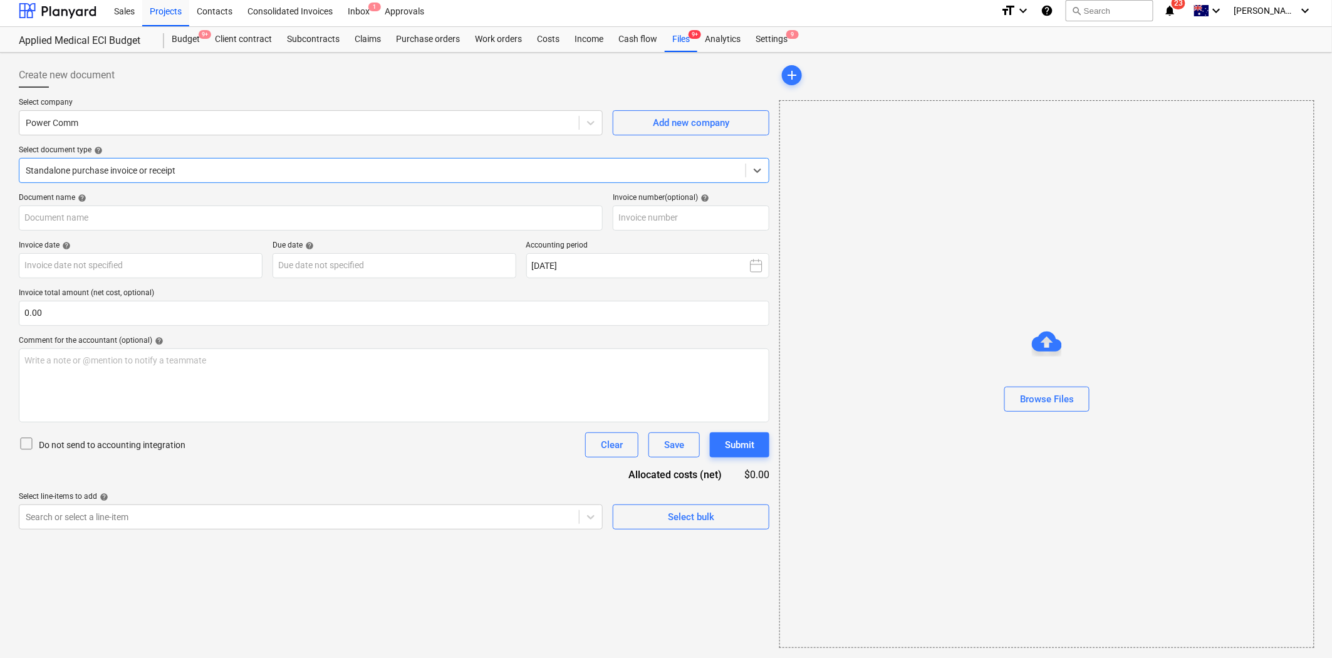
type input "169305"
type input "[DATE]"
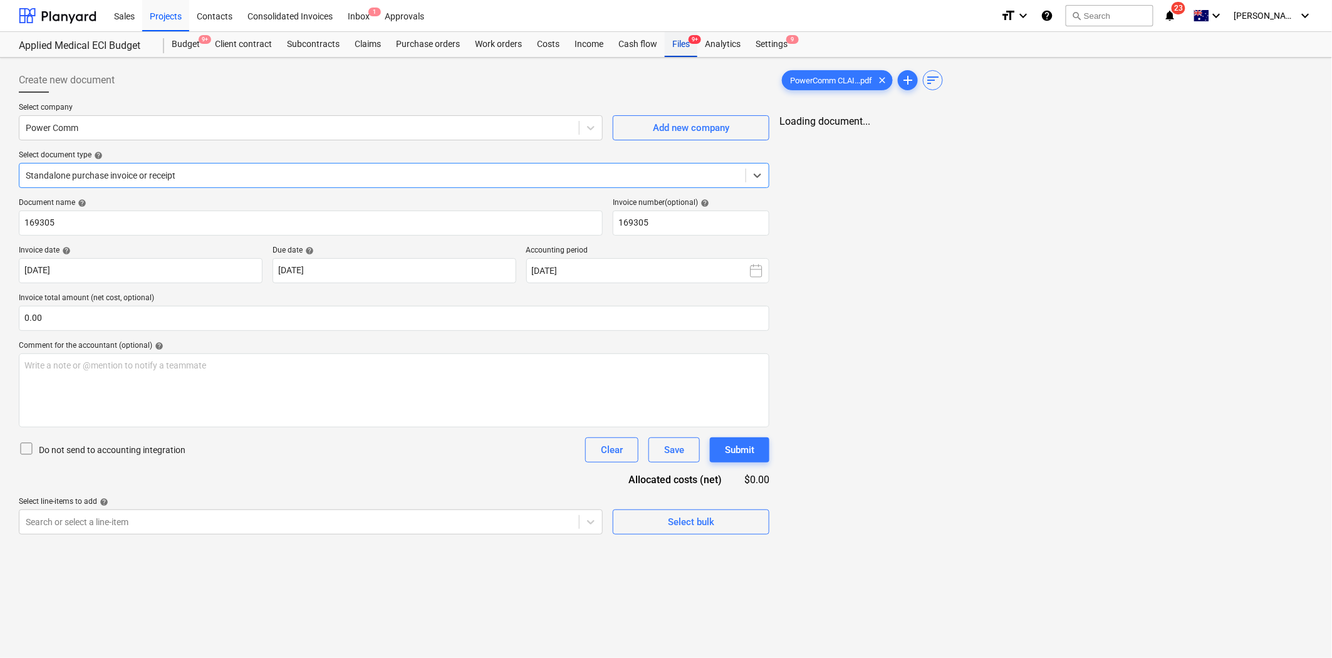
scroll to position [0, 0]
click at [692, 39] on span "9+" at bounding box center [694, 39] width 13 height 9
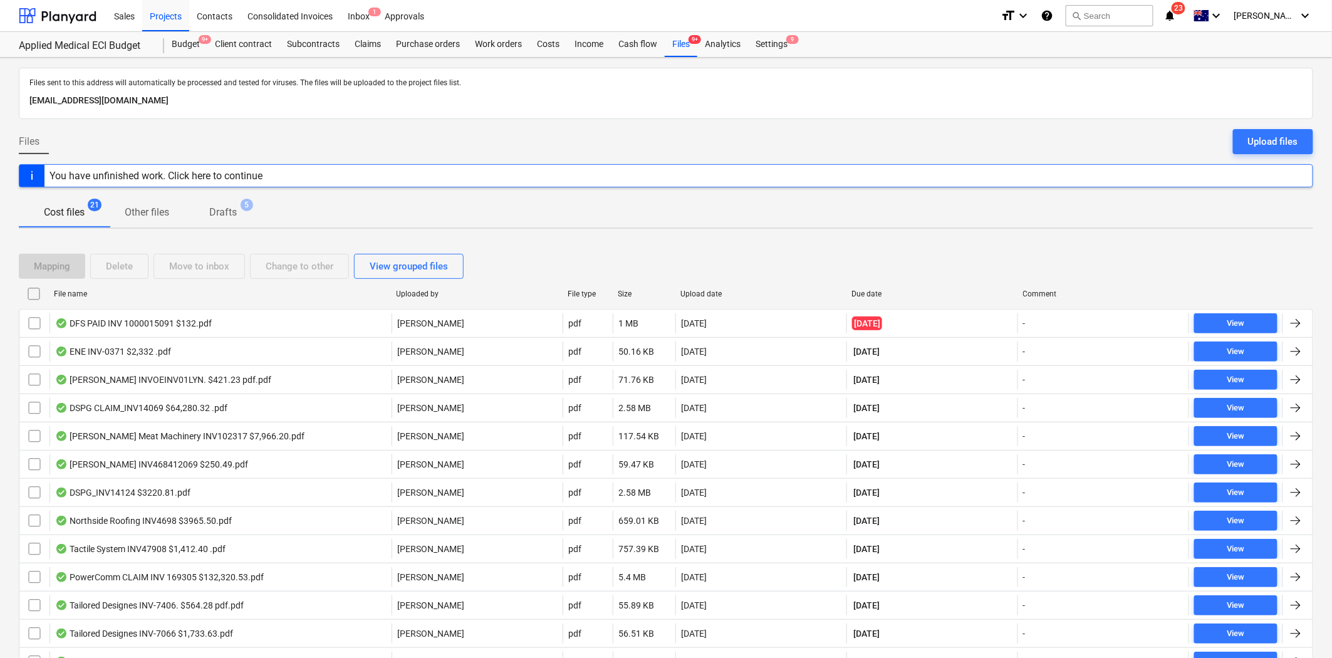
click at [85, 307] on div "File name Uploaded by File type Size Upload date Due date Comment" at bounding box center [666, 296] width 1294 height 25
click at [96, 298] on div "File name" at bounding box center [220, 293] width 333 height 9
checkbox input "false"
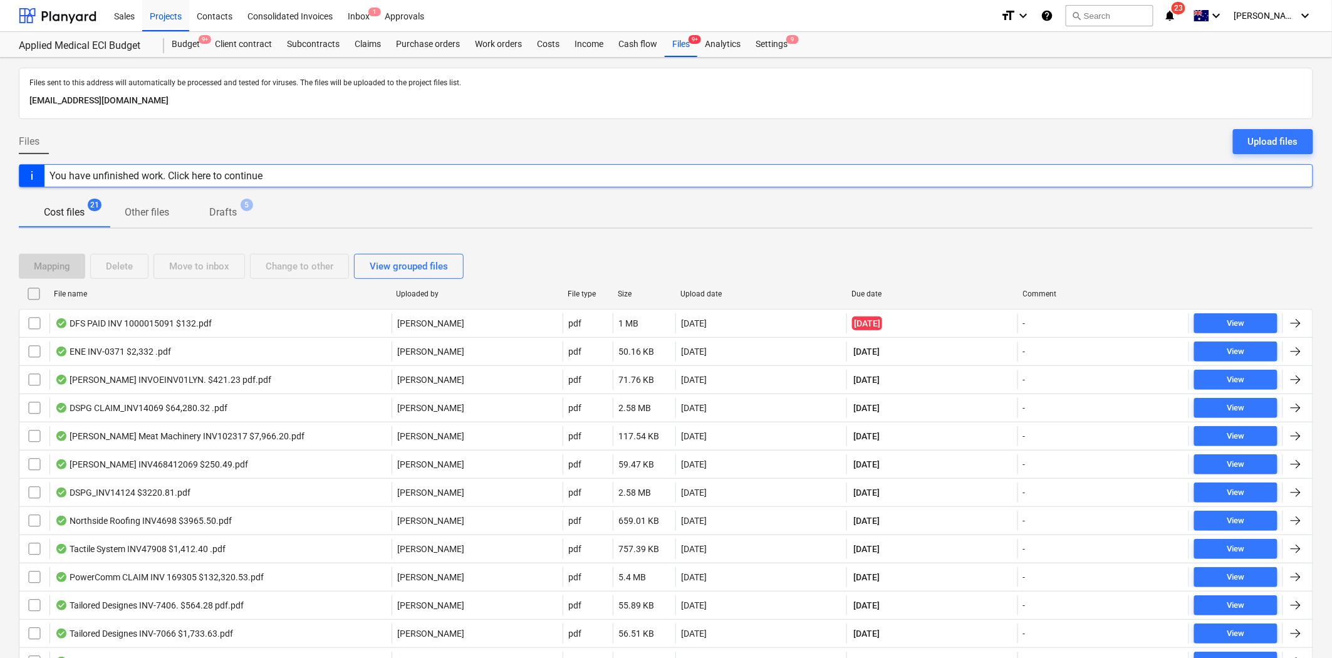
checkbox input "false"
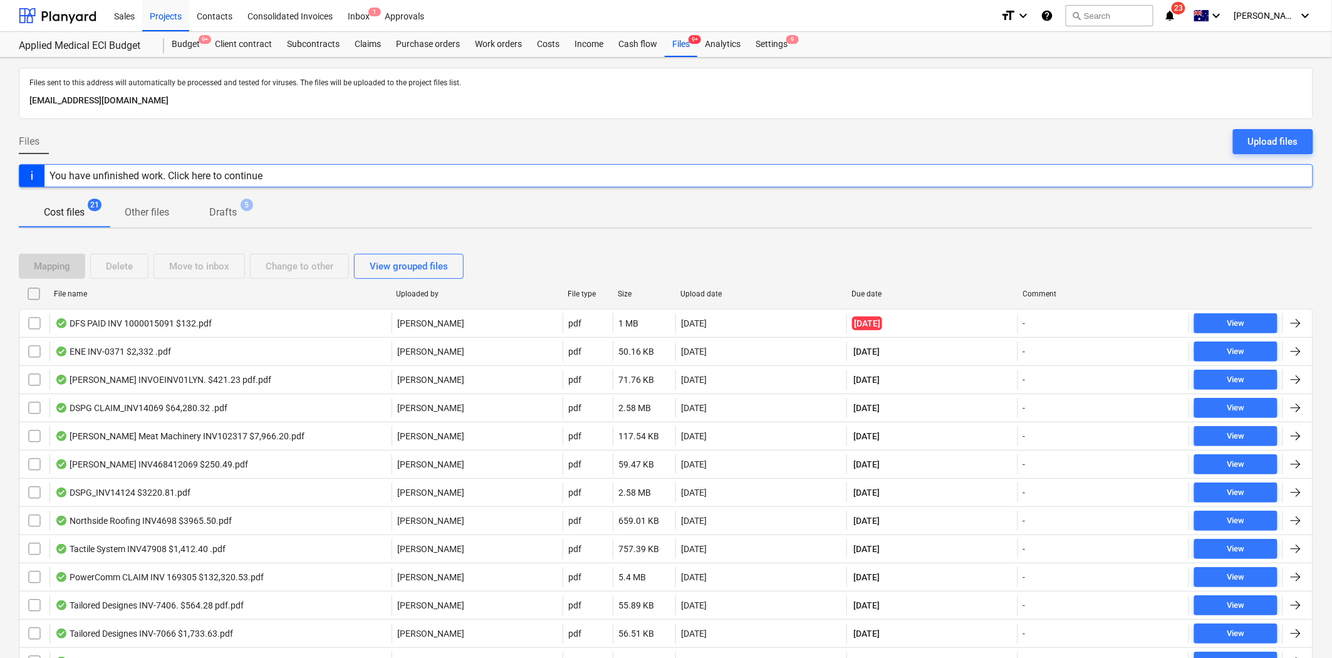
checkbox input "false"
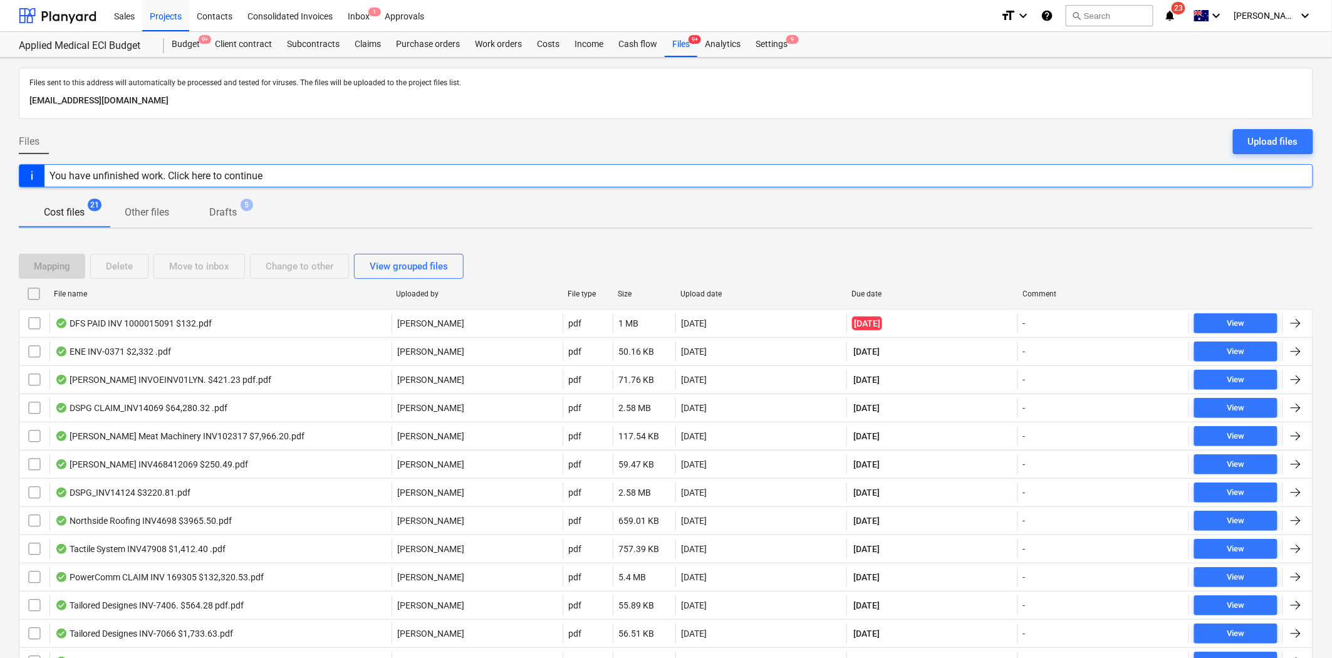
checkbox input "false"
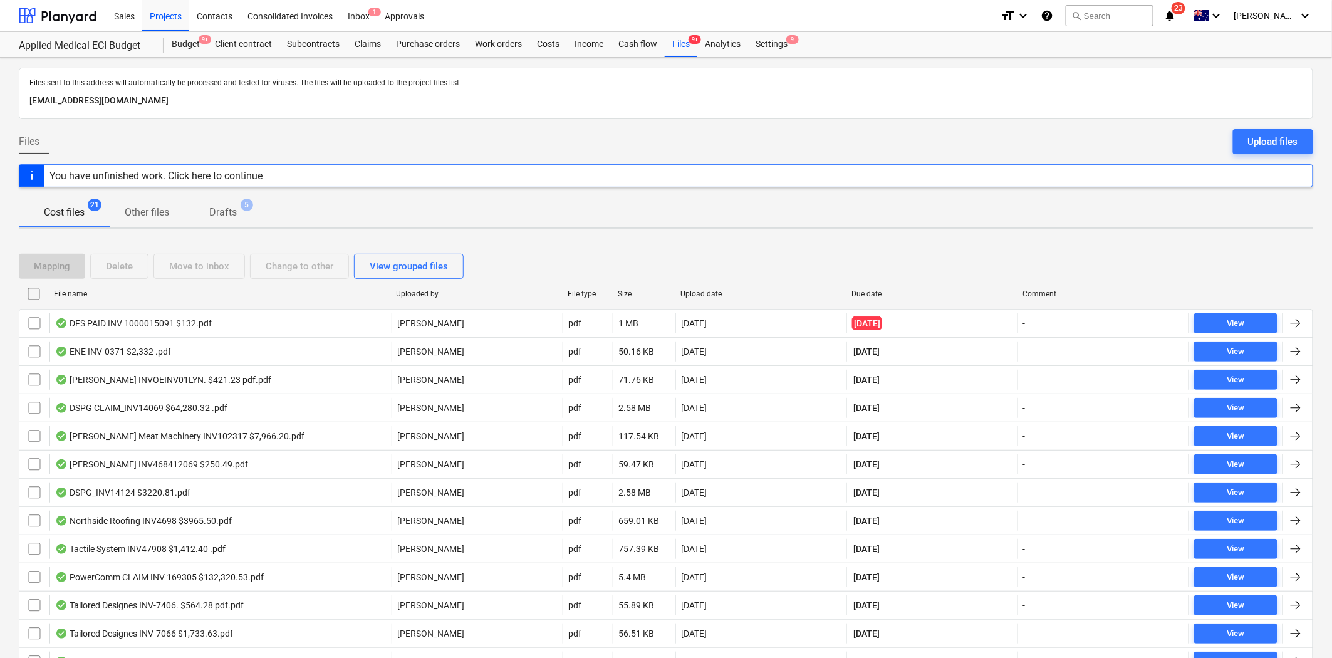
checkbox input "false"
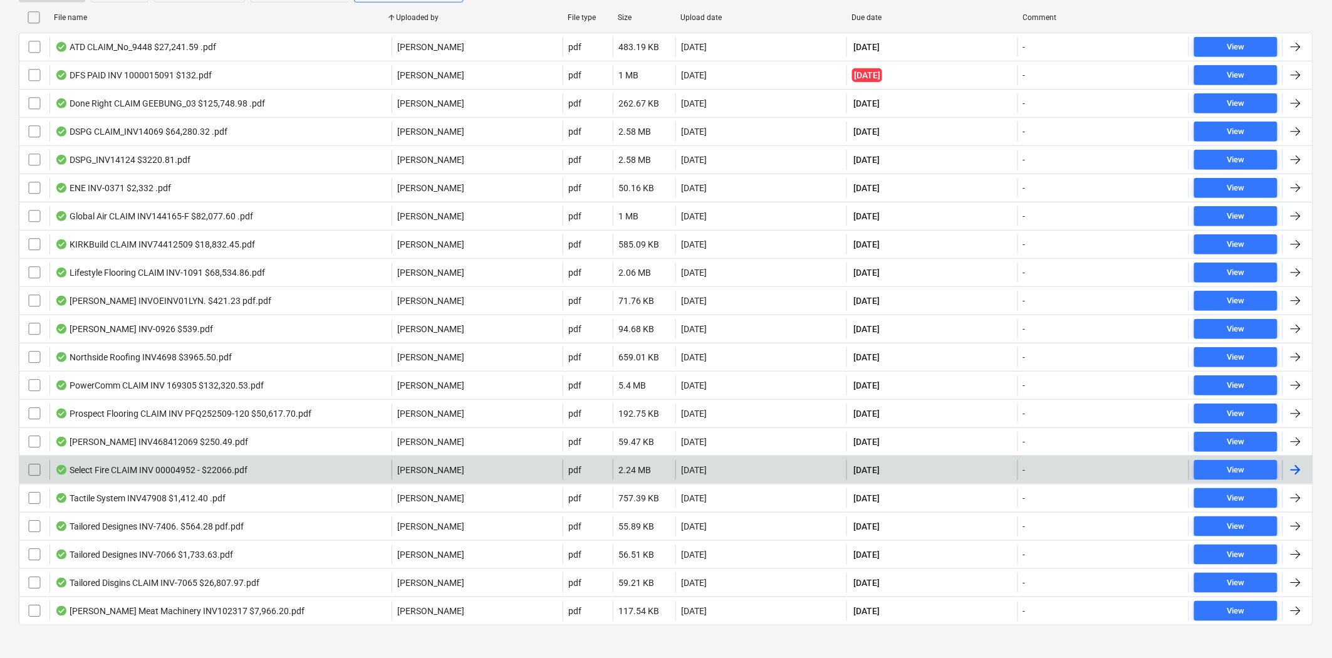
scroll to position [290, 0]
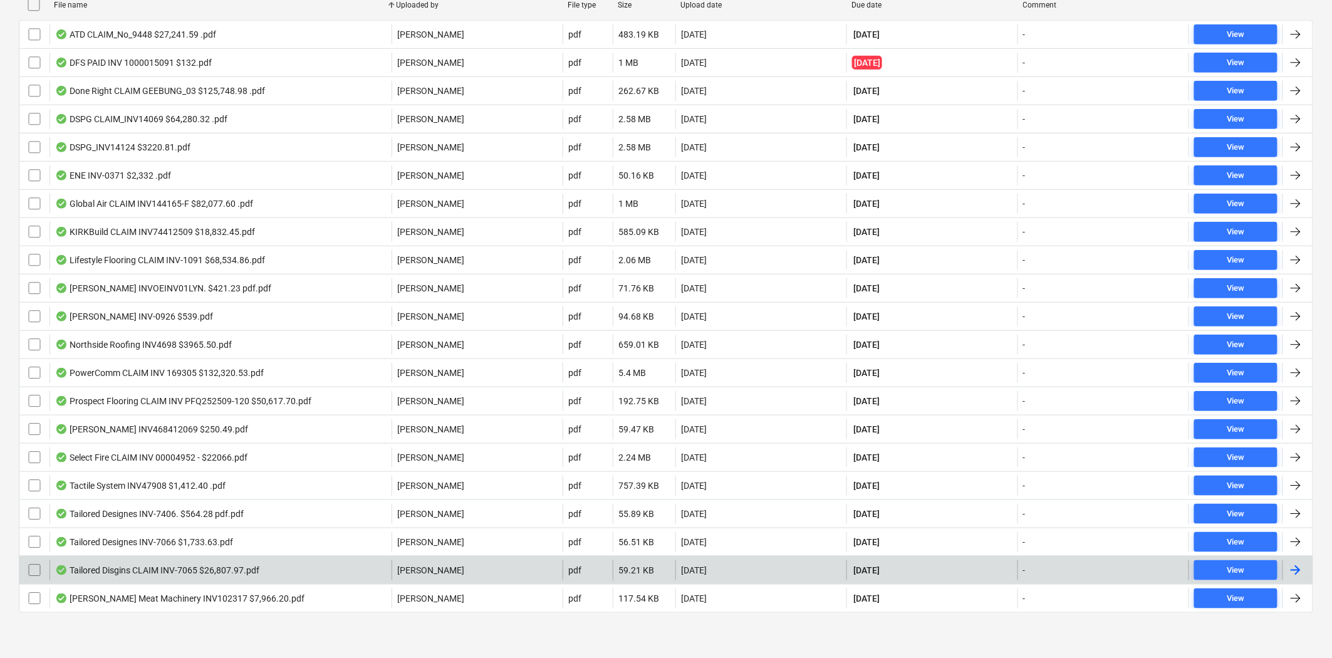
click at [257, 569] on div "Tailored Disgins CLAIM INV-7065 $26,807.97.pdf" at bounding box center [157, 570] width 204 height 10
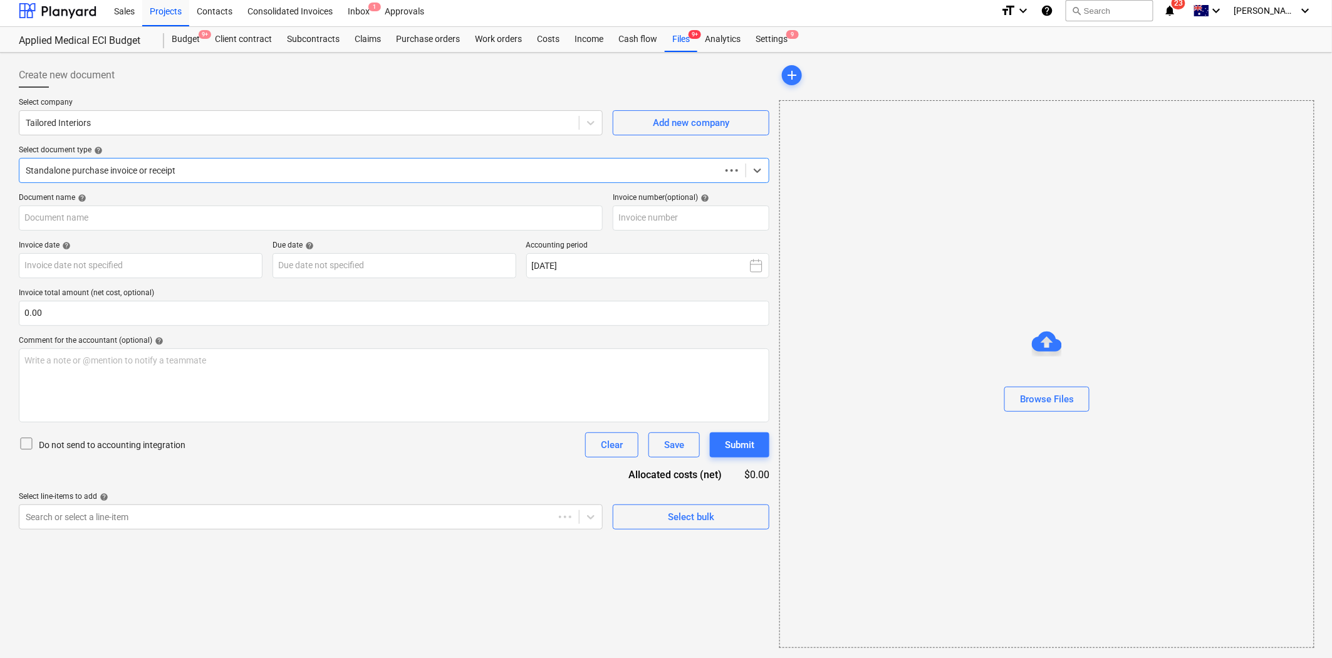
scroll to position [5, 0]
type input "INV-7065"
type input "[DATE]"
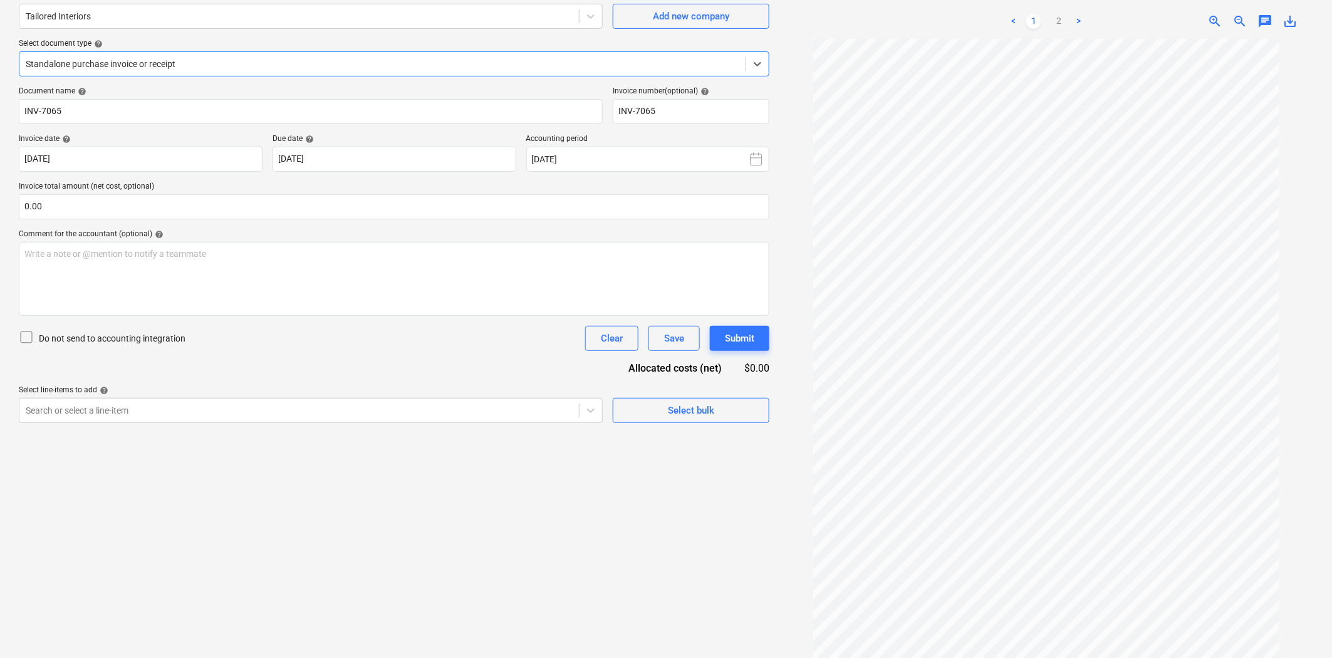
scroll to position [125, 0]
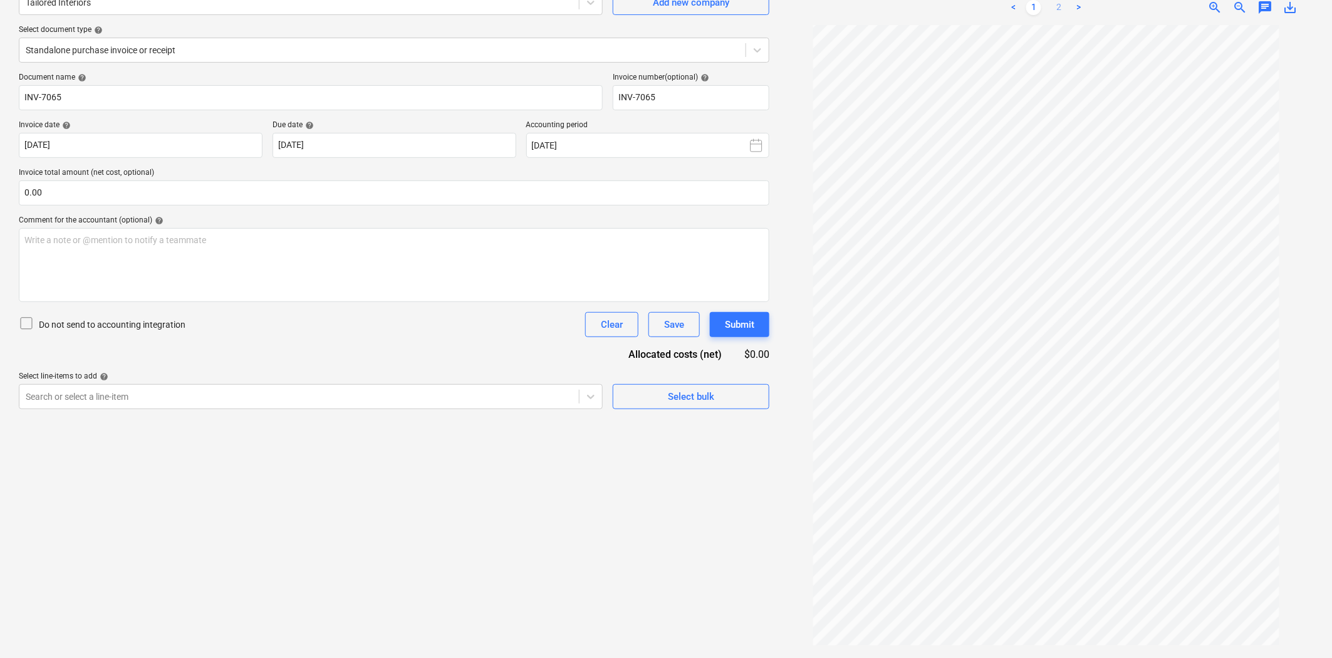
click at [1060, 6] on link "2" at bounding box center [1058, 7] width 15 height 15
click at [1030, 9] on link "1" at bounding box center [1033, 7] width 15 height 15
click at [1059, 9] on link "2" at bounding box center [1058, 7] width 15 height 15
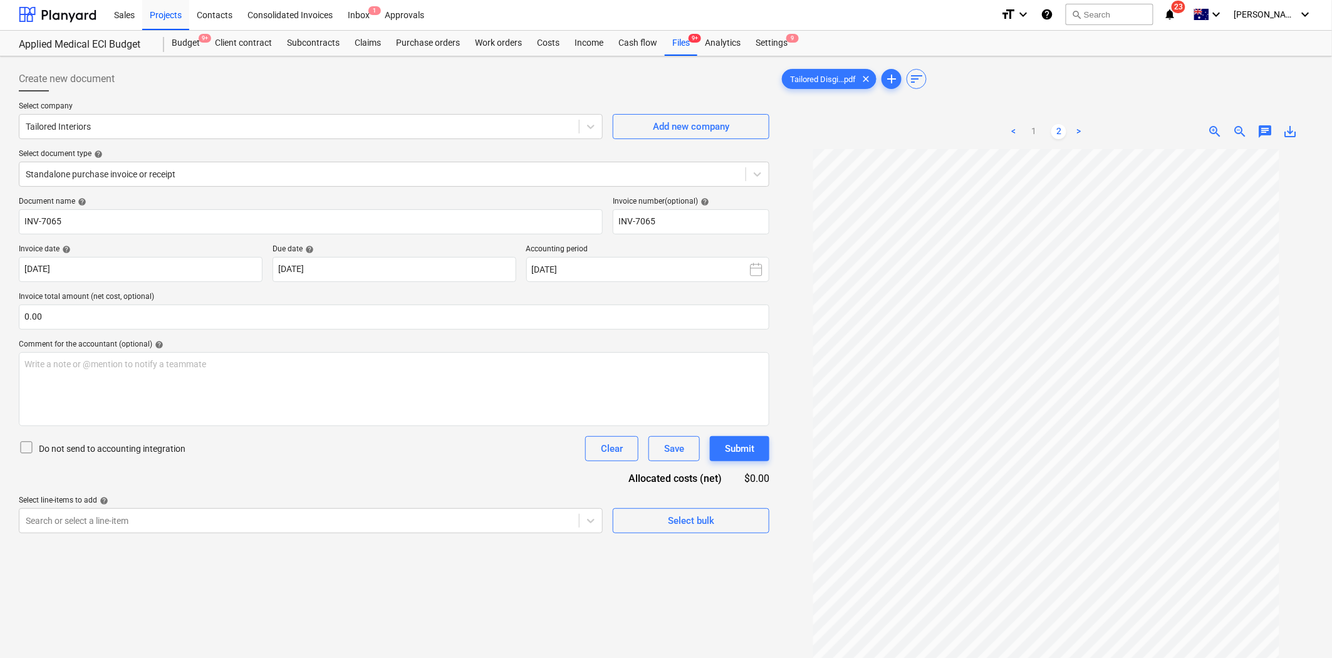
scroll to position [0, 0]
click at [1037, 135] on link "1" at bounding box center [1033, 132] width 15 height 15
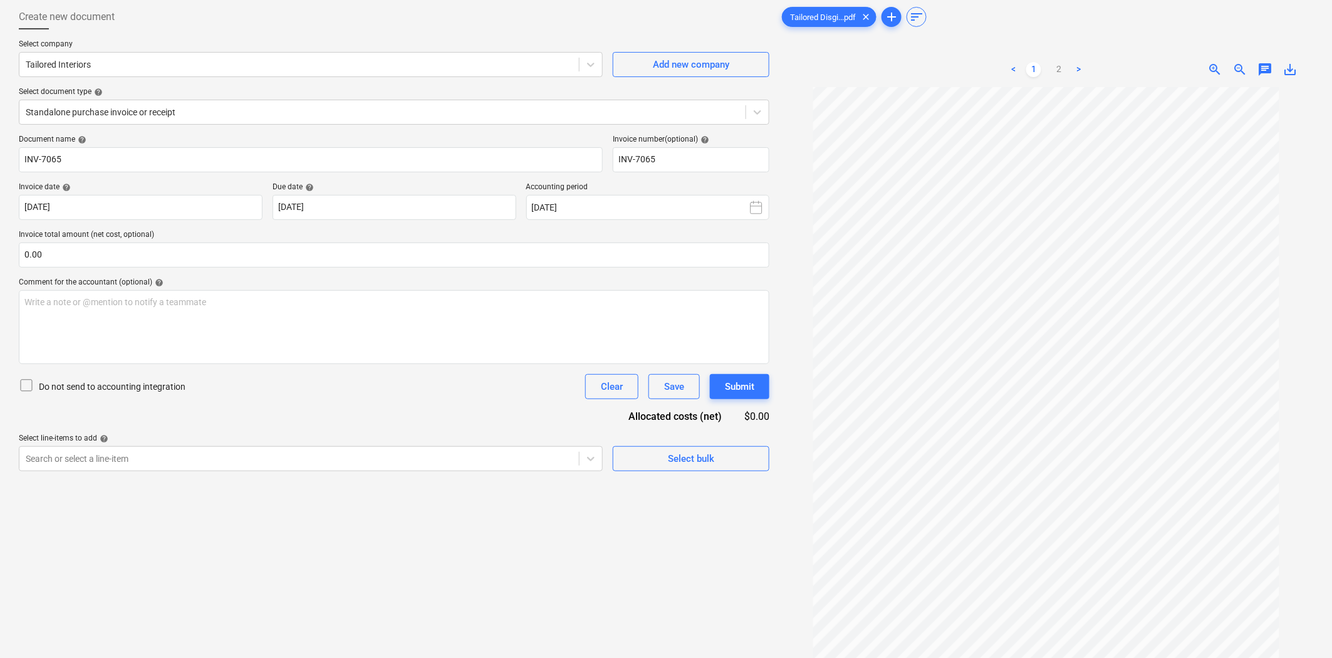
scroll to position [125, 0]
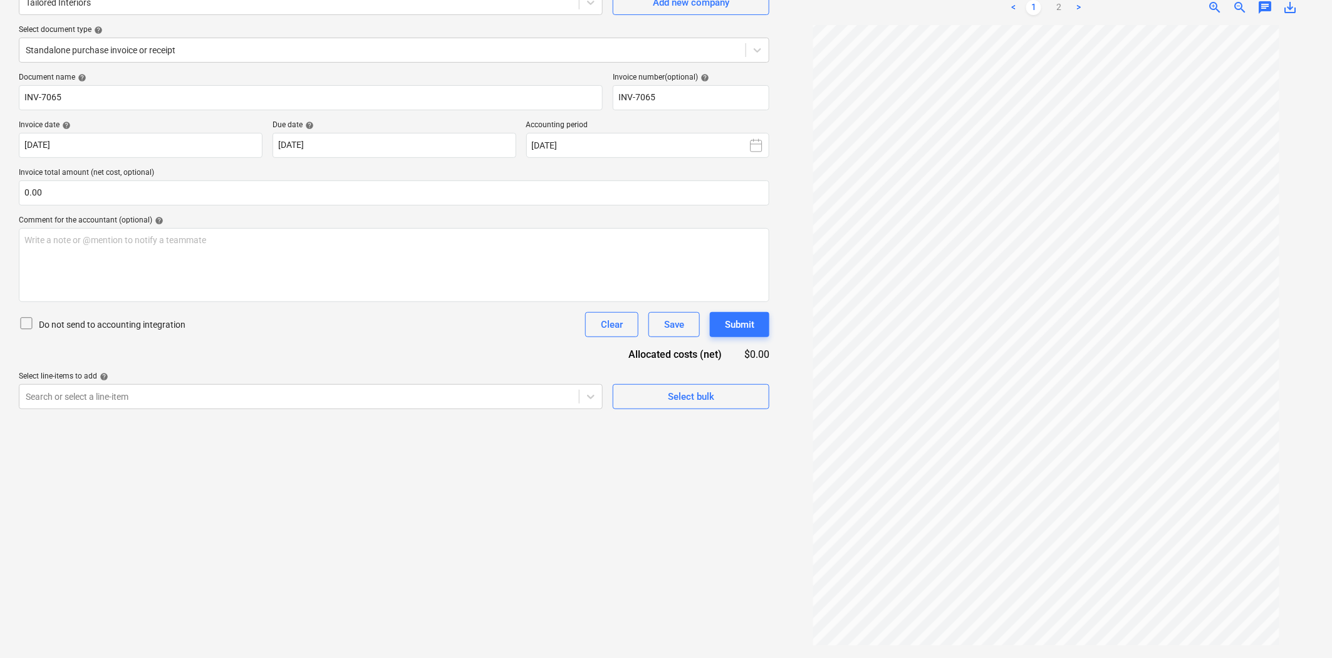
click at [139, 482] on div "Create new document Select company Tailored Interiors Add new company Select do…" at bounding box center [394, 294] width 760 height 715
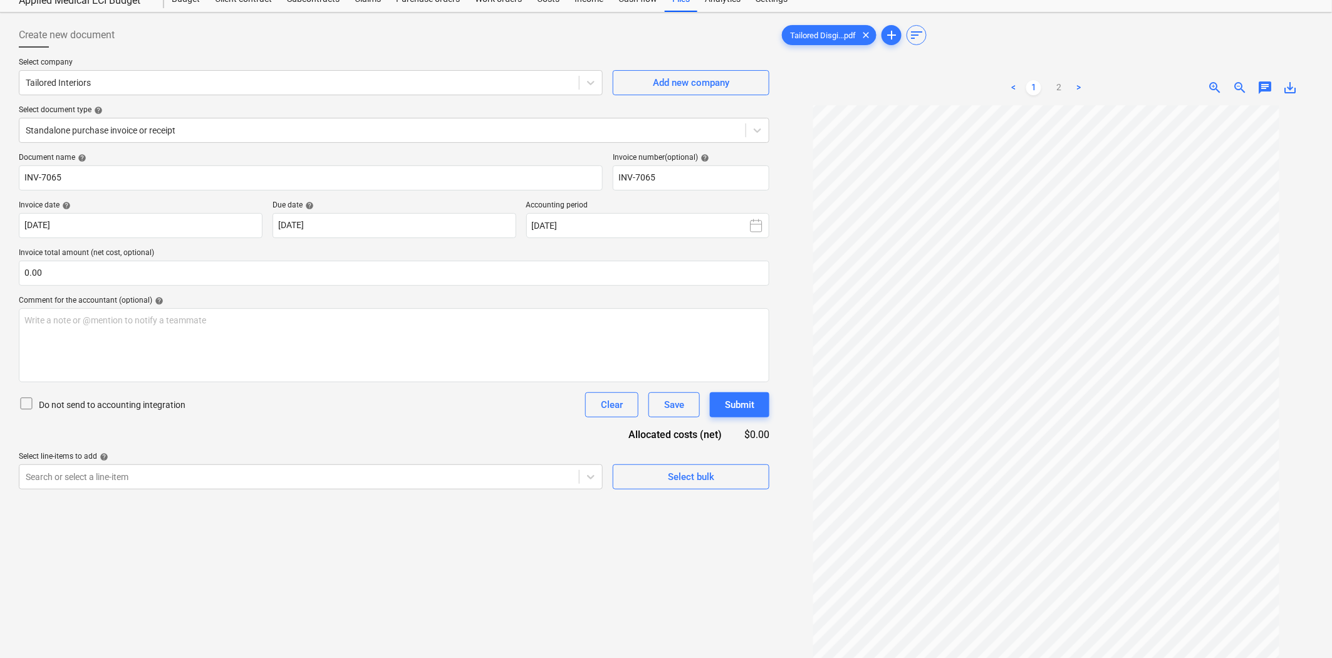
scroll to position [70, 0]
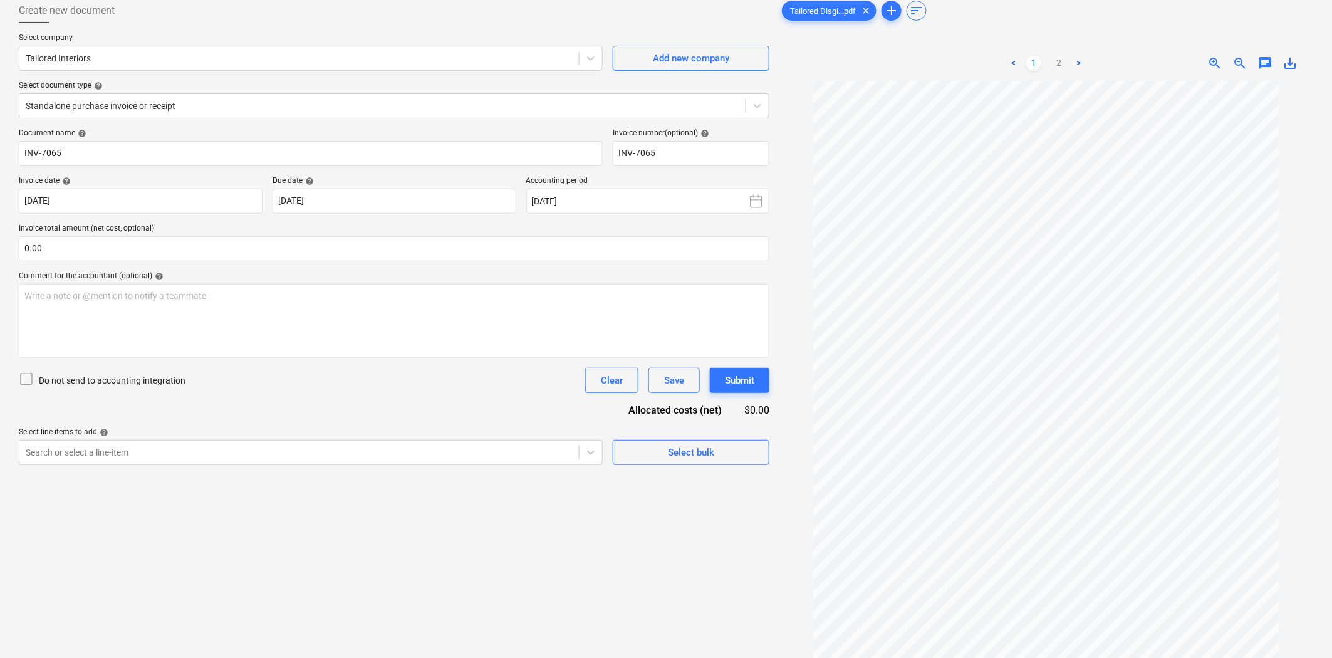
click at [537, 519] on div "Create new document Select company Tailored Interiors Add new company Select do…" at bounding box center [394, 350] width 760 height 715
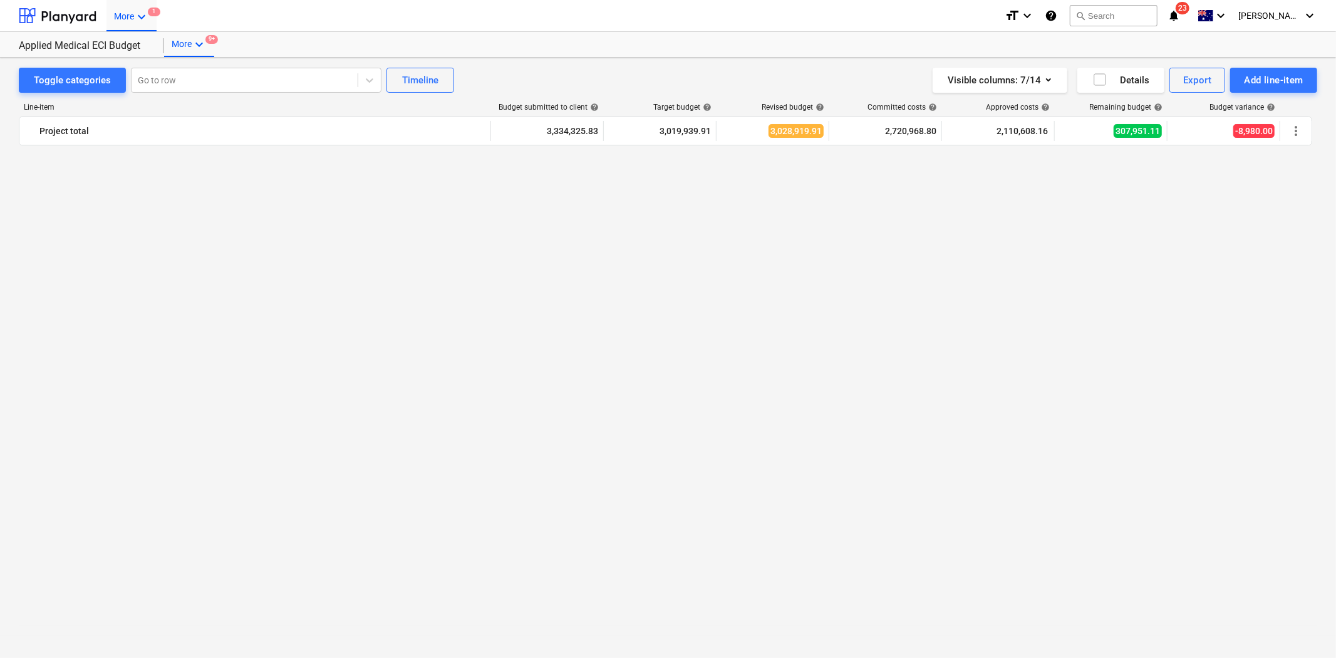
scroll to position [2742, 0]
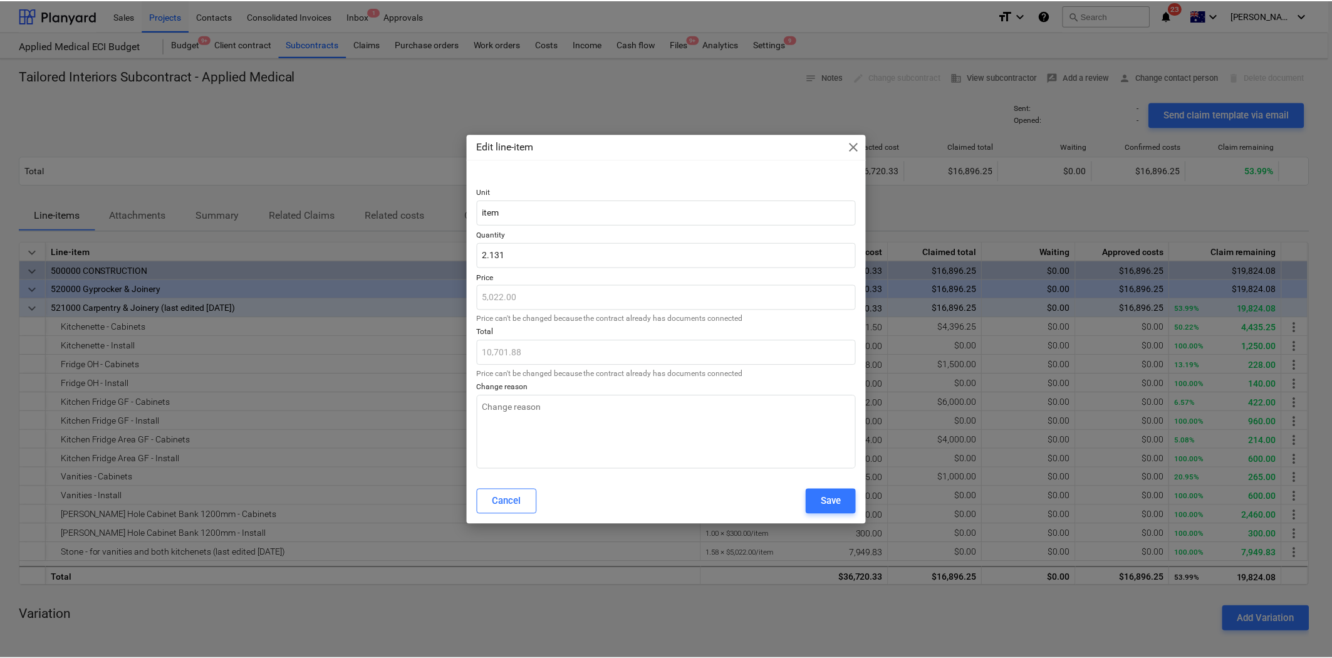
scroll to position [139, 0]
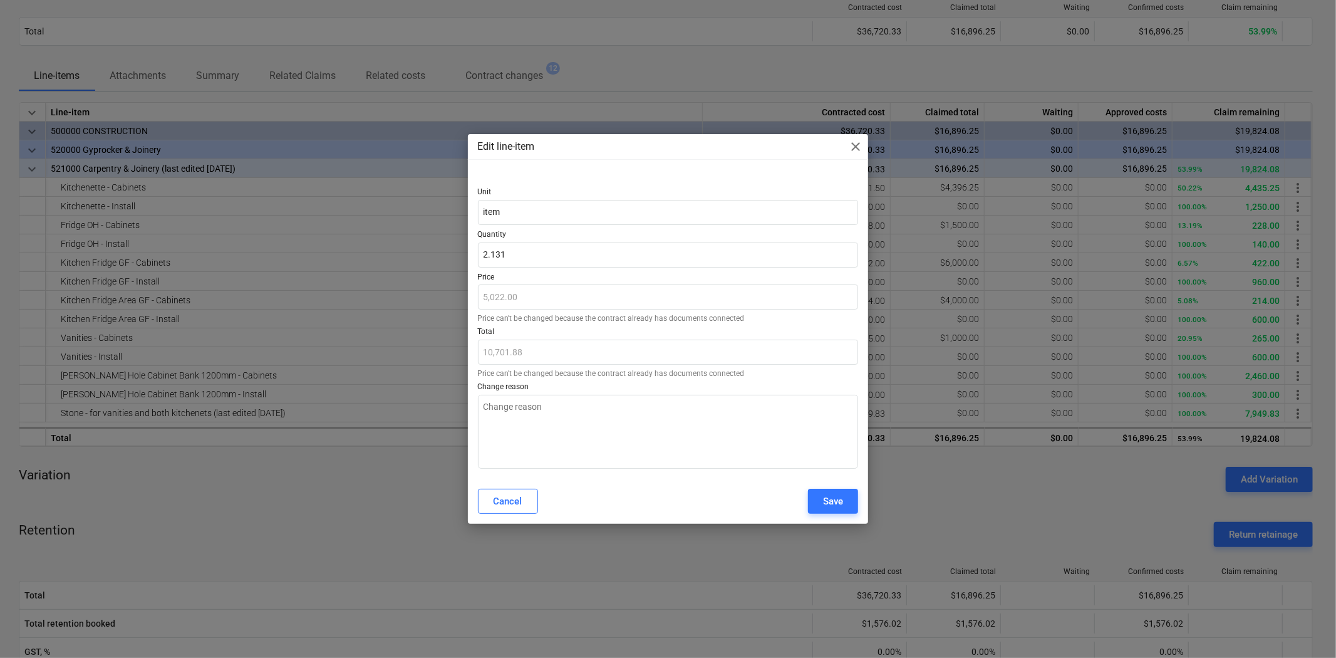
type input "2.131"
type textarea "x"
click at [548, 272] on p "Price" at bounding box center [668, 278] width 381 height 13
type input "2.131"
click at [521, 252] on input "2.131" at bounding box center [668, 254] width 381 height 25
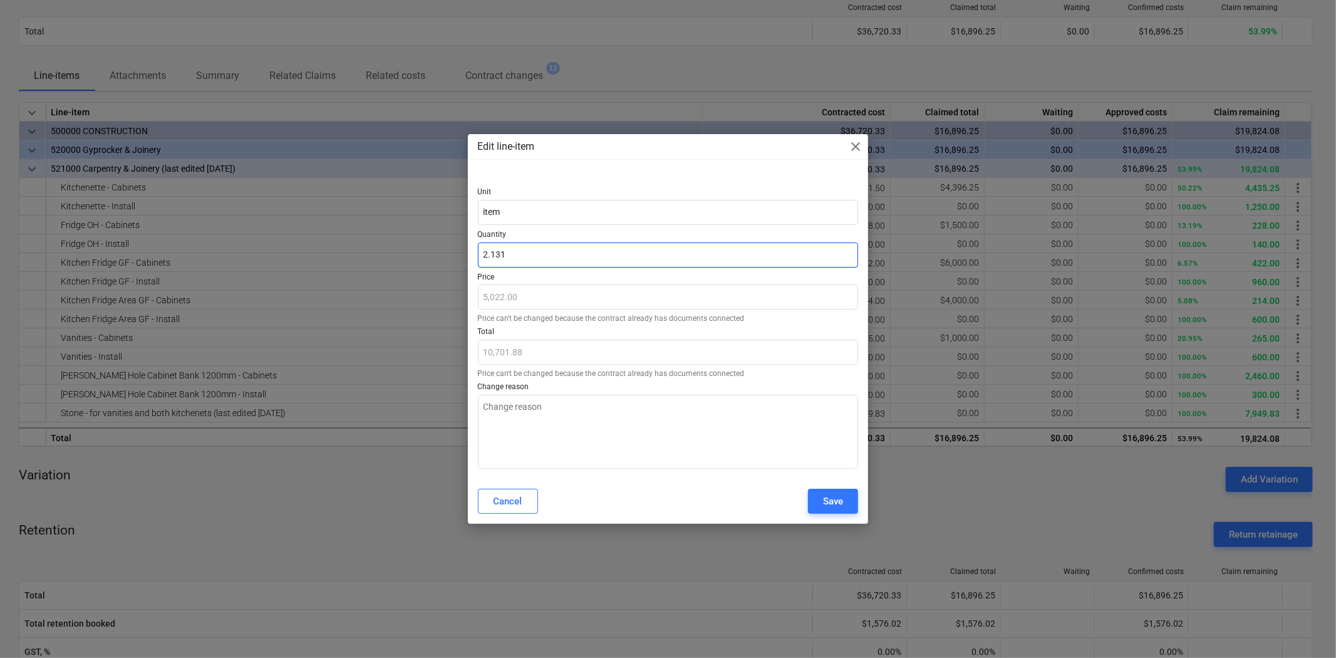
type textarea "x"
type input "2.13"
type input "10,696.86"
type input "2.13"
click at [564, 271] on div at bounding box center [668, 269] width 381 height 5
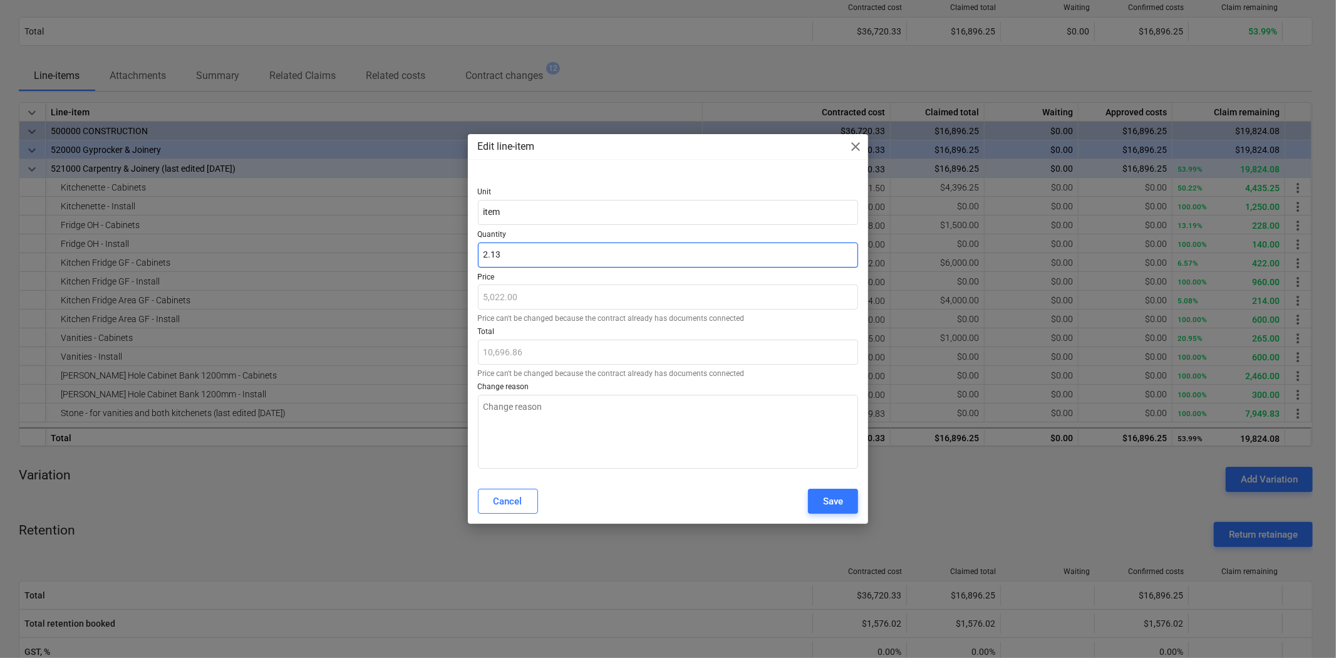
click at [511, 251] on input "2.13" at bounding box center [668, 254] width 381 height 25
type textarea "x"
type input "2.130"
type textarea "x"
type input "2.1301"
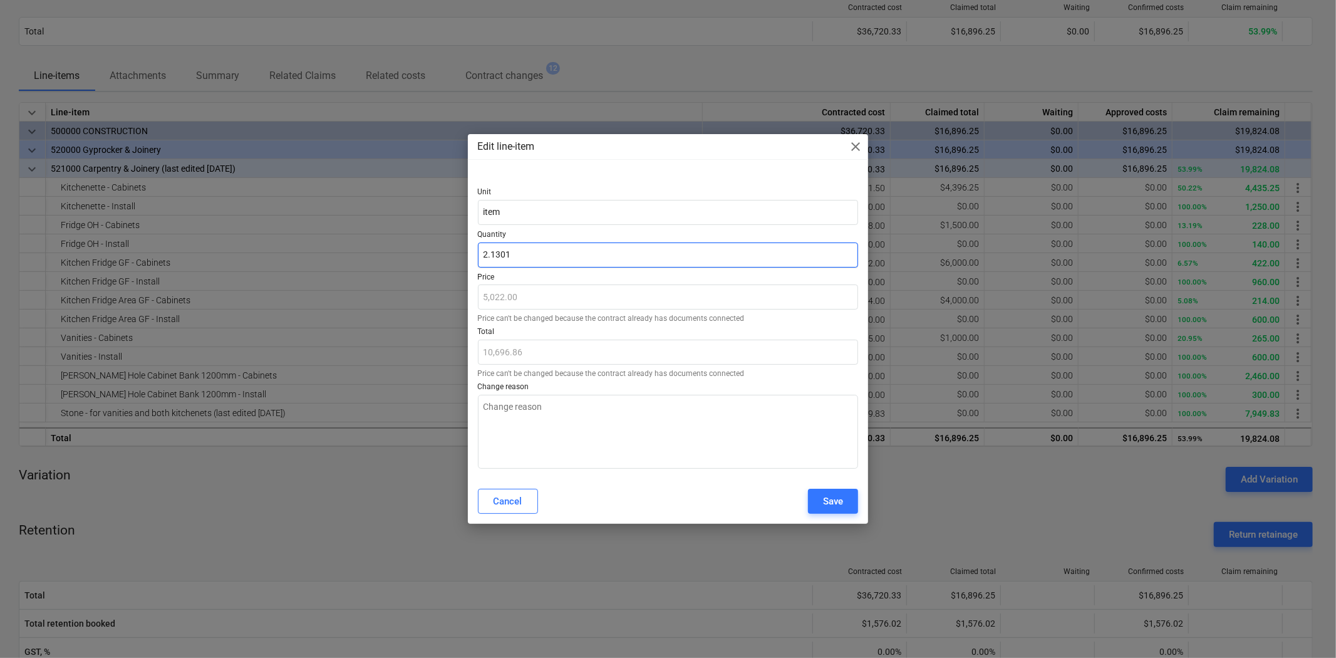
type input "10,697.36"
type input "2.1301"
type textarea "x"
click at [529, 274] on p "Price" at bounding box center [668, 278] width 381 height 13
type input "2.1301"
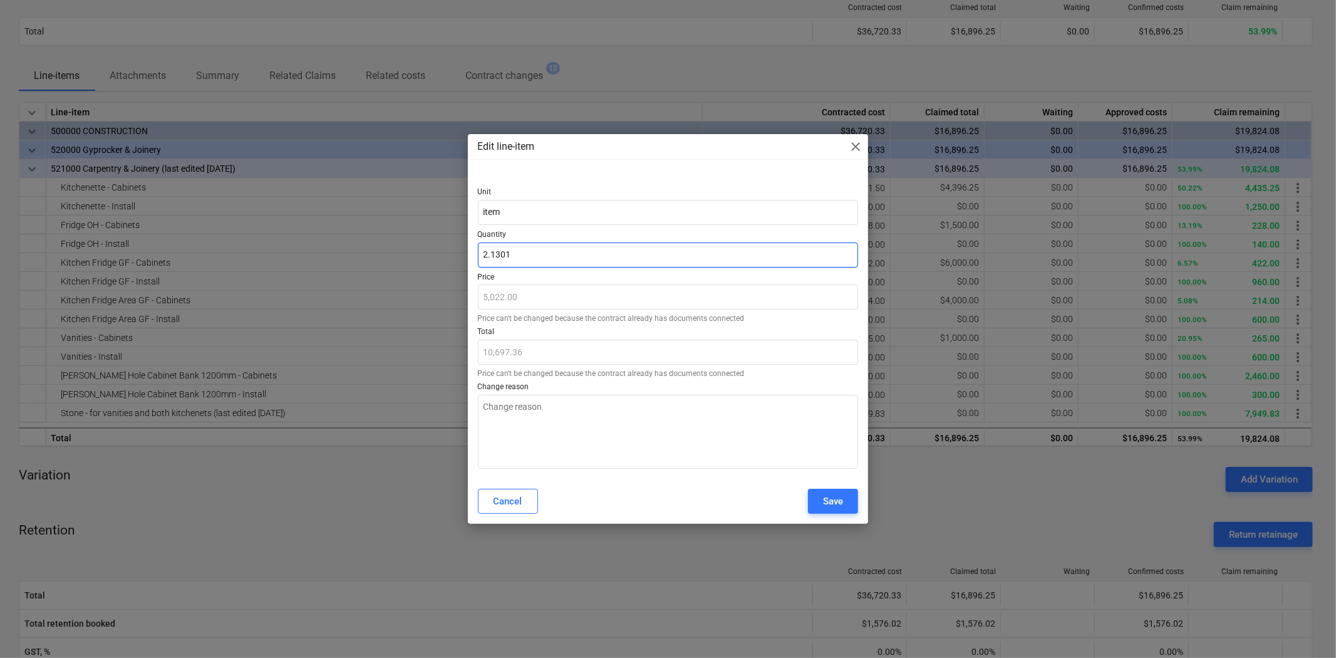
click at [515, 258] on input "2.1301" at bounding box center [668, 254] width 381 height 25
type textarea "x"
type input "2.130"
type input "10,696.86"
type textarea "x"
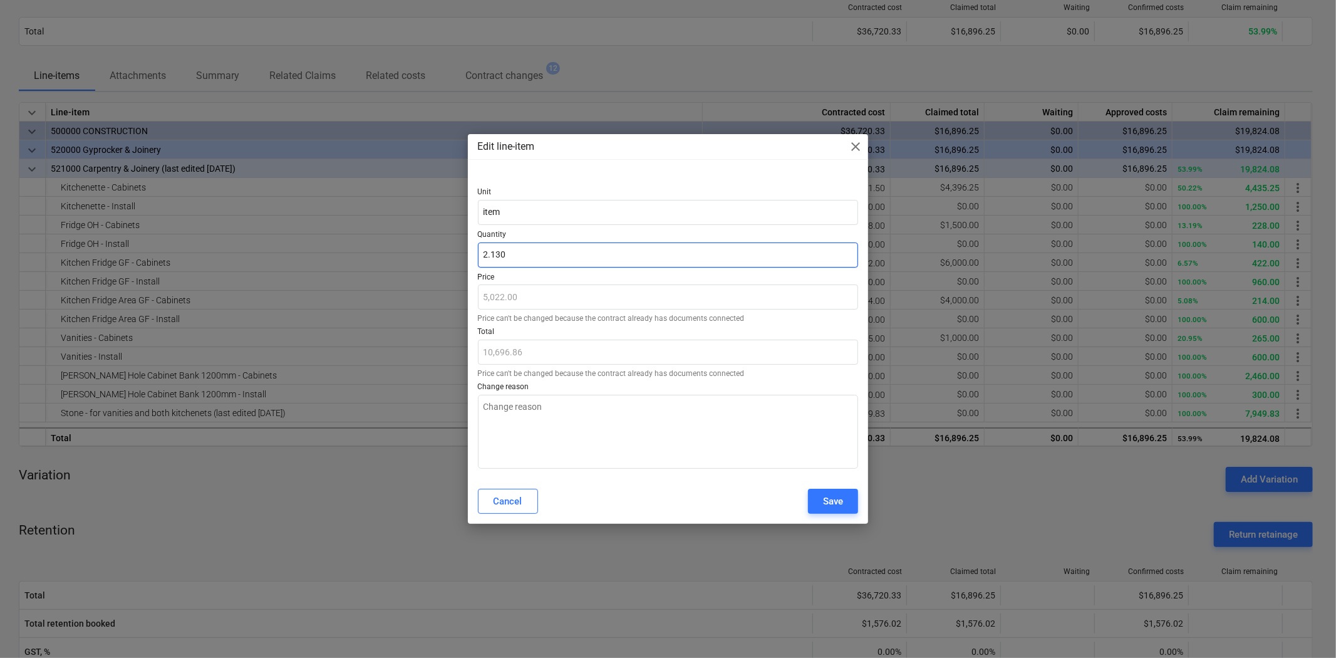
type input "2.1308"
type input "10,700.88"
type input "2.1308"
type textarea "x"
click at [527, 278] on p "Price" at bounding box center [668, 278] width 381 height 13
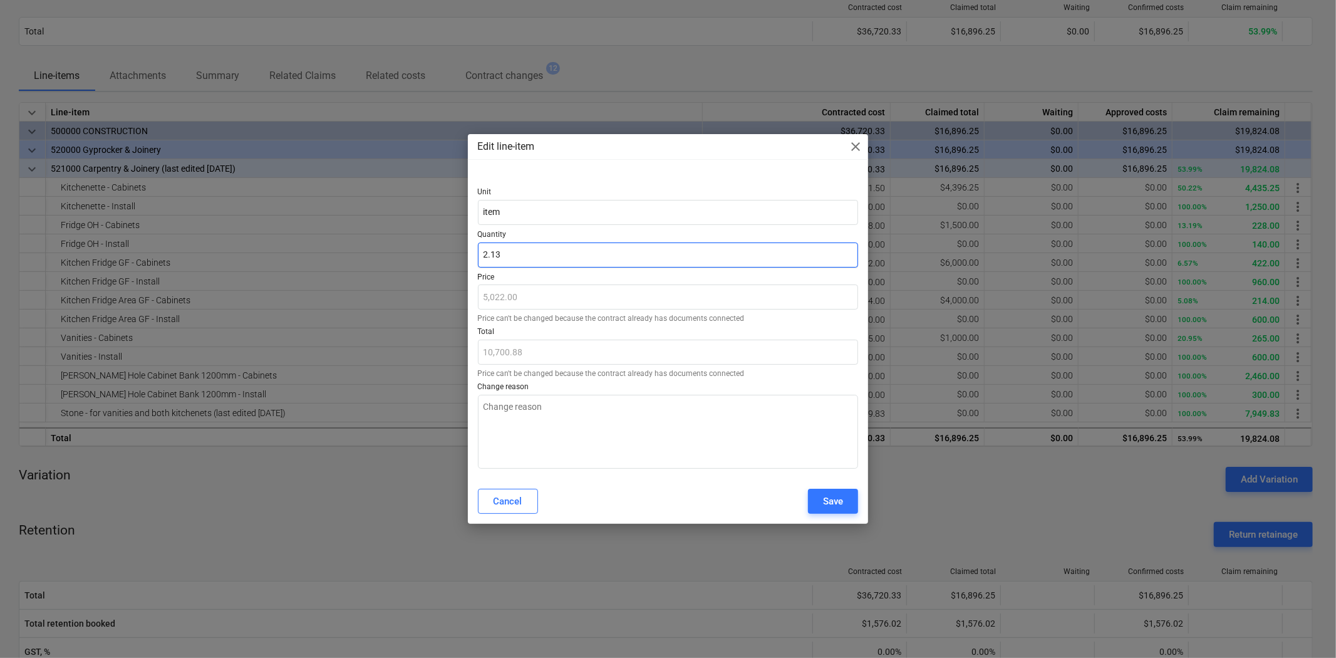
type input "2.1308"
click at [522, 247] on input "2.1308" at bounding box center [668, 254] width 381 height 25
type textarea "x"
type input "2.130"
type input "10,696.86"
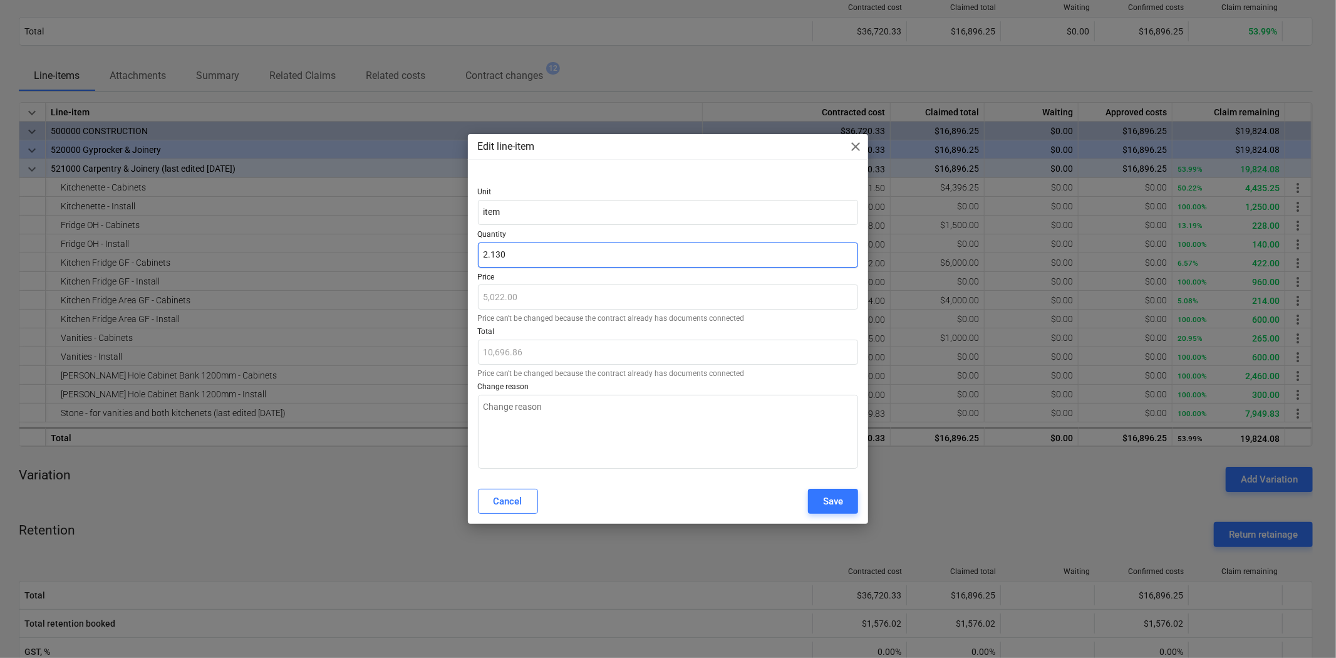
type textarea "x"
type input "2.1307"
type input "10,700.38"
type input "2.1307"
type textarea "x"
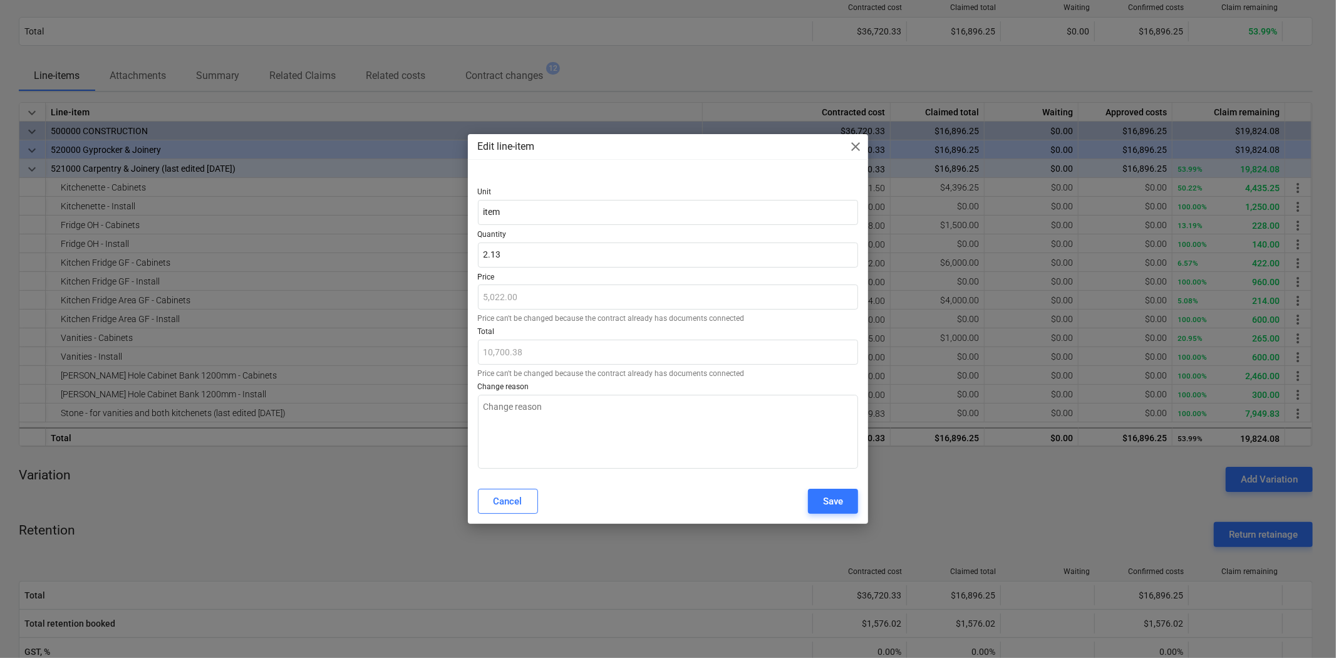
click at [549, 278] on p "Price" at bounding box center [668, 278] width 381 height 13
type input "2.1307"
click at [521, 251] on input "2.1307" at bounding box center [668, 254] width 381 height 25
type textarea "x"
type input "2.130"
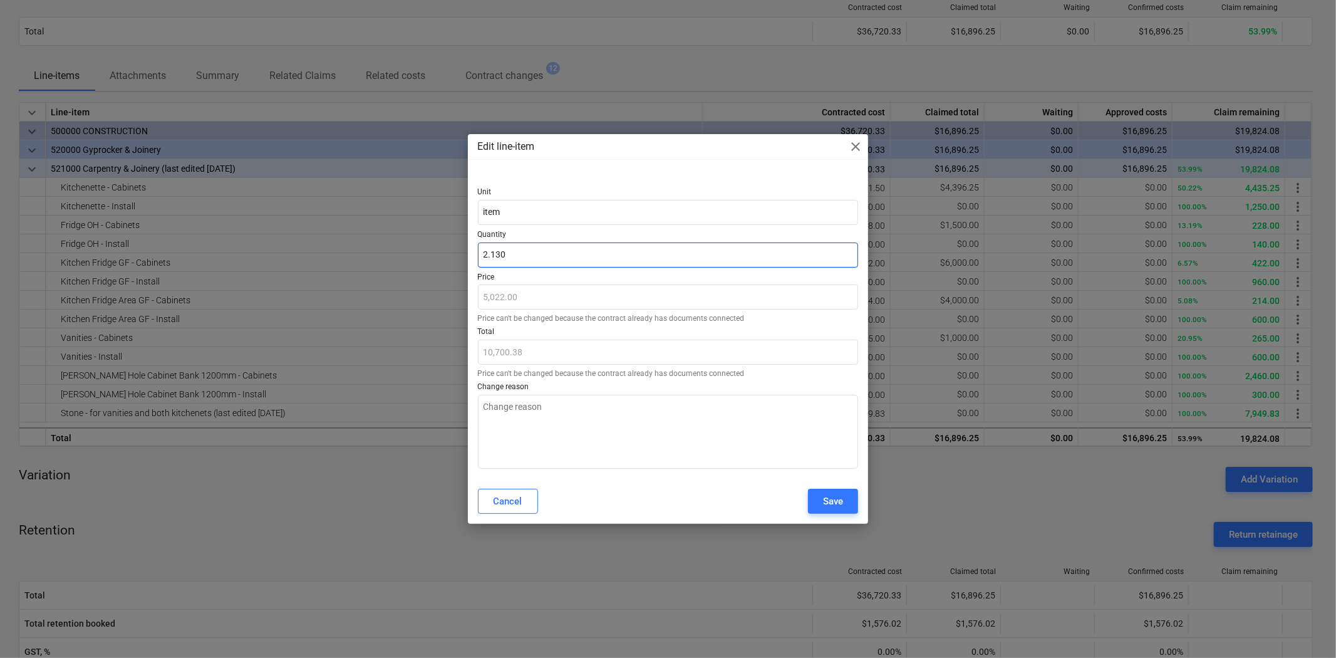
type input "10,696.86"
type textarea "x"
type input "2.1305"
type input "10,699.37"
click at [542, 249] on input "2.1305" at bounding box center [668, 254] width 381 height 25
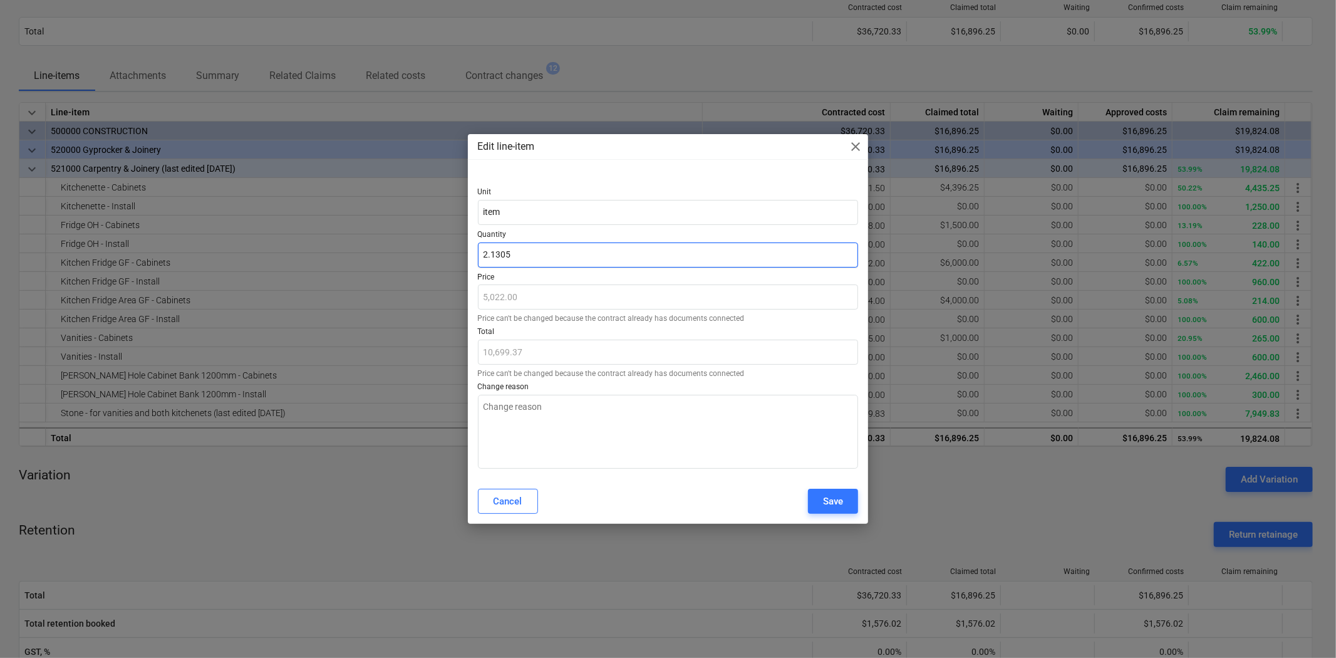
type textarea "x"
type input "2.130"
type input "10,696.86"
type textarea "x"
type input "2.1304"
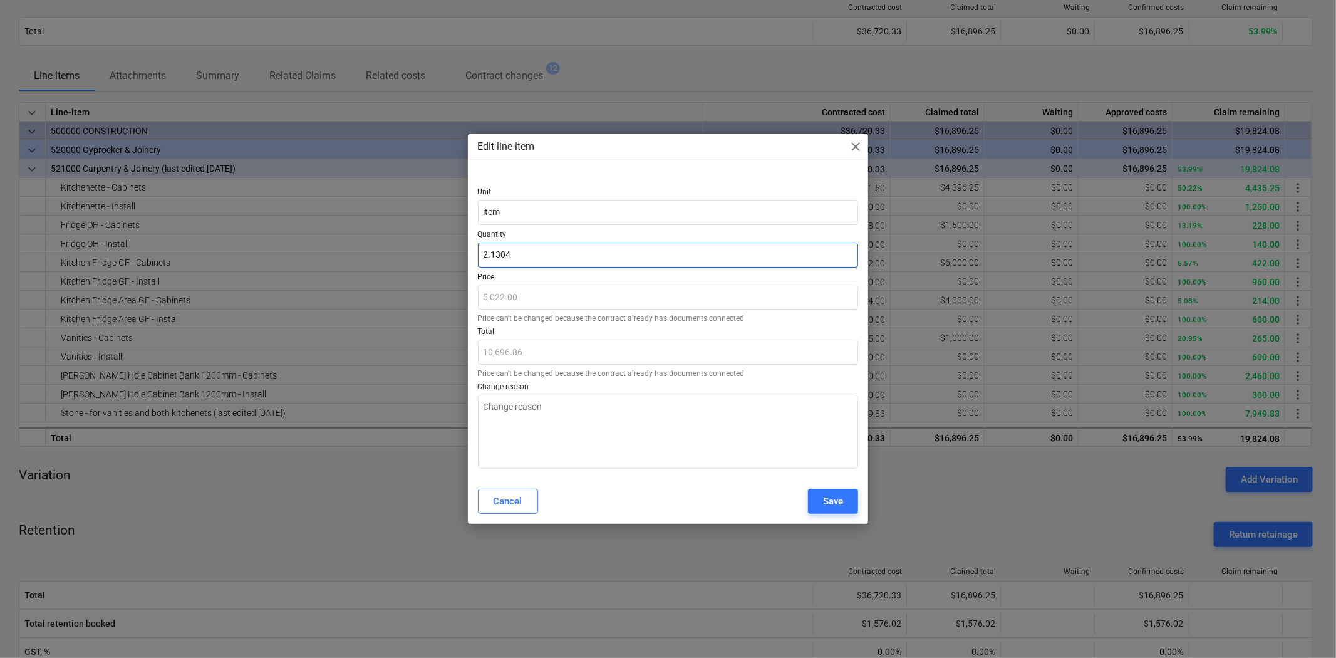
type input "10,698.87"
type textarea "x"
type input "2.130"
type input "10,696.86"
type textarea "x"
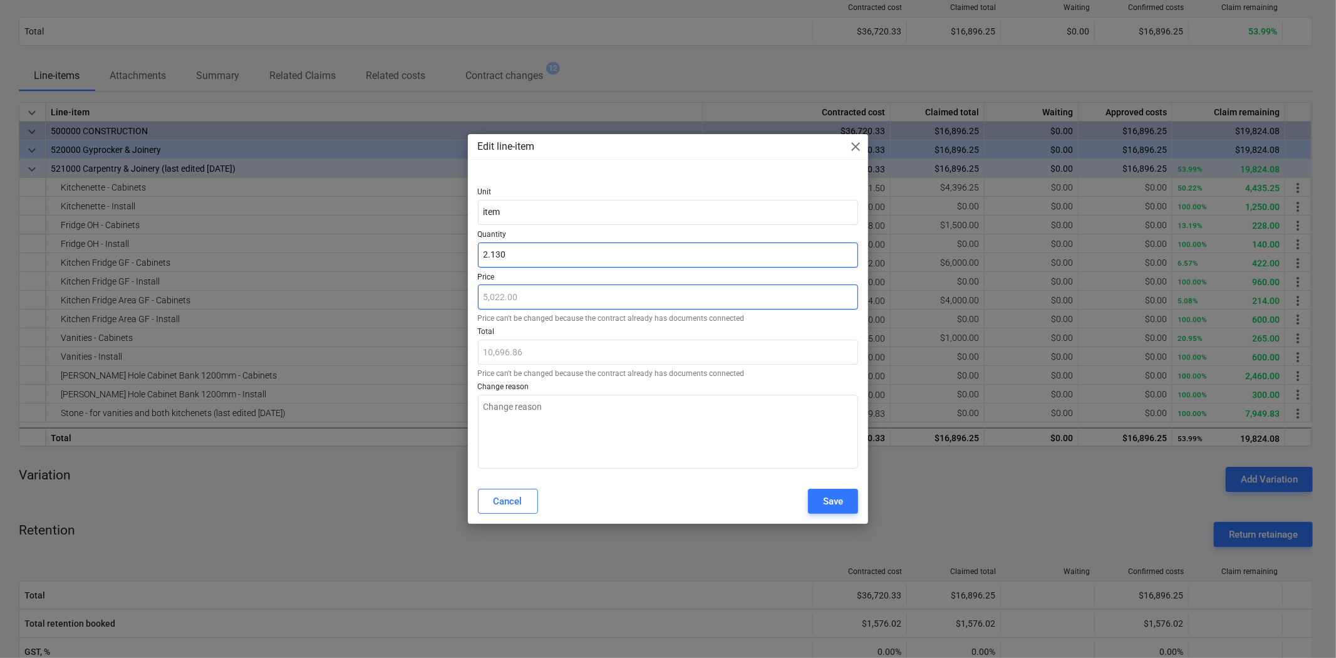
type input "2.1305"
type input "10,699.37"
type input "2.1305"
type textarea "x"
type input "2.13"
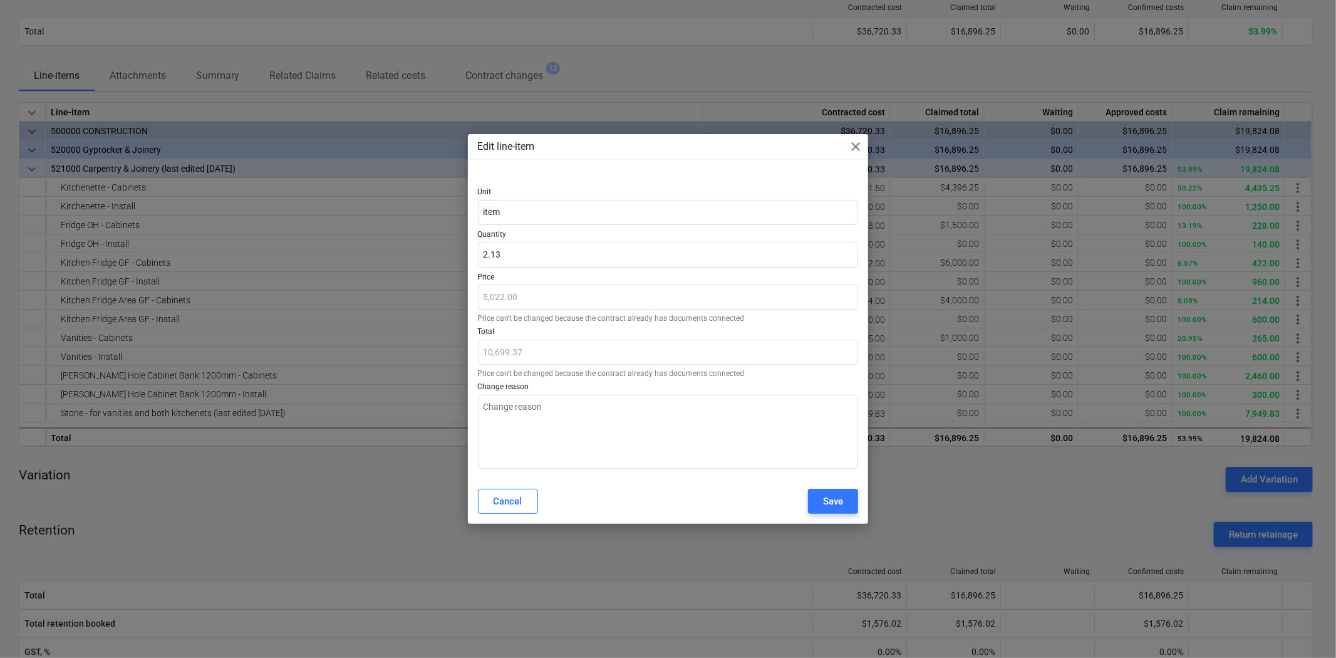
click at [552, 326] on div at bounding box center [668, 324] width 381 height 5
click at [825, 494] on div "Save" at bounding box center [833, 501] width 20 height 16
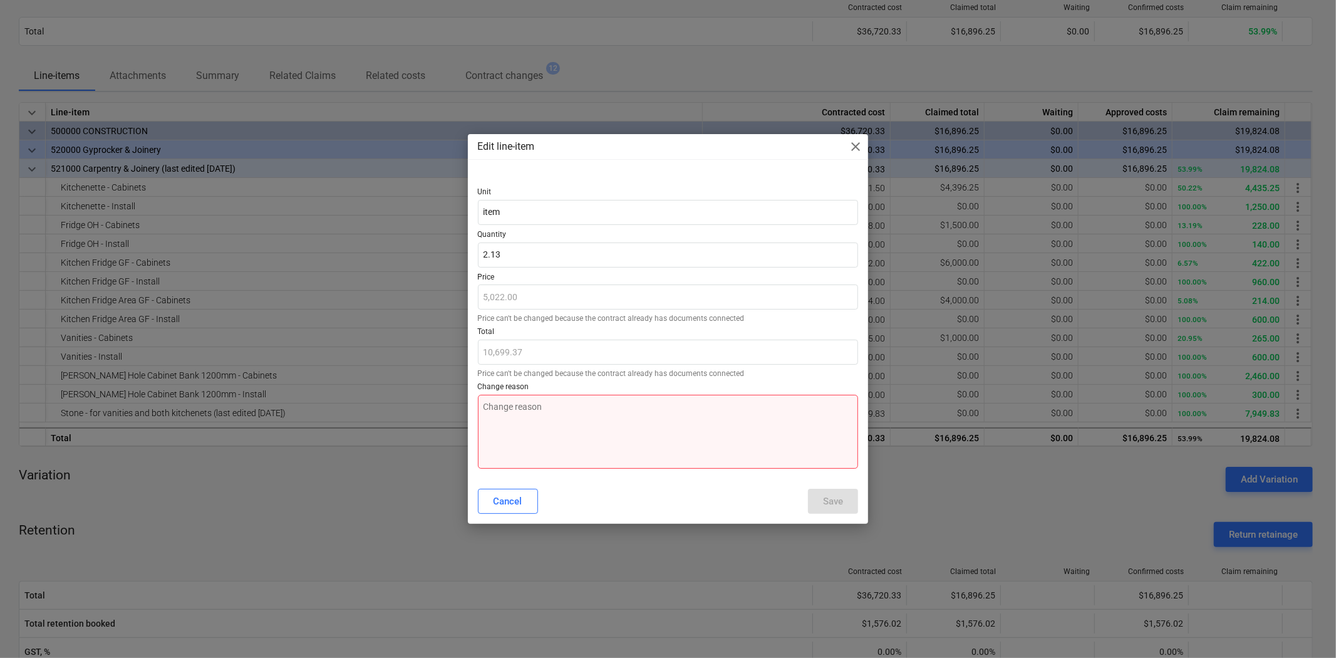
click at [645, 435] on textarea at bounding box center [668, 432] width 381 height 74
type textarea "x"
type textarea "c"
type textarea "x"
type textarea "co"
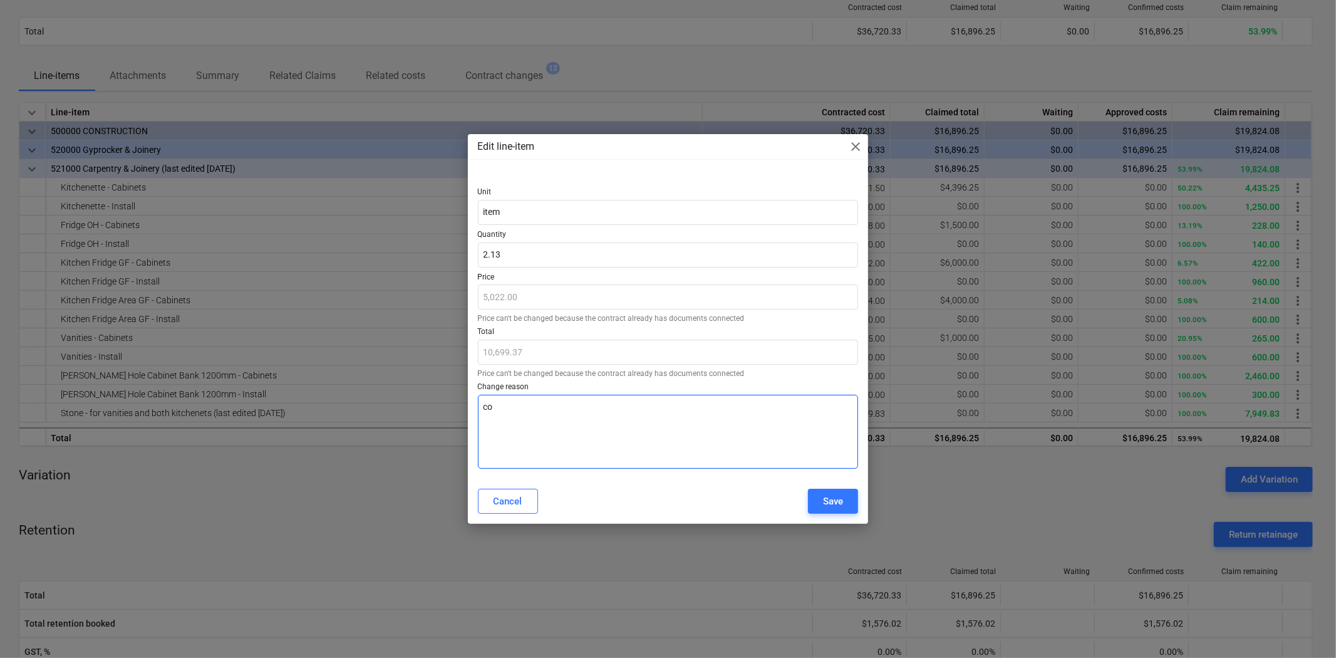
type textarea "x"
type textarea "cor"
type textarea "x"
type textarea "co"
type textarea "x"
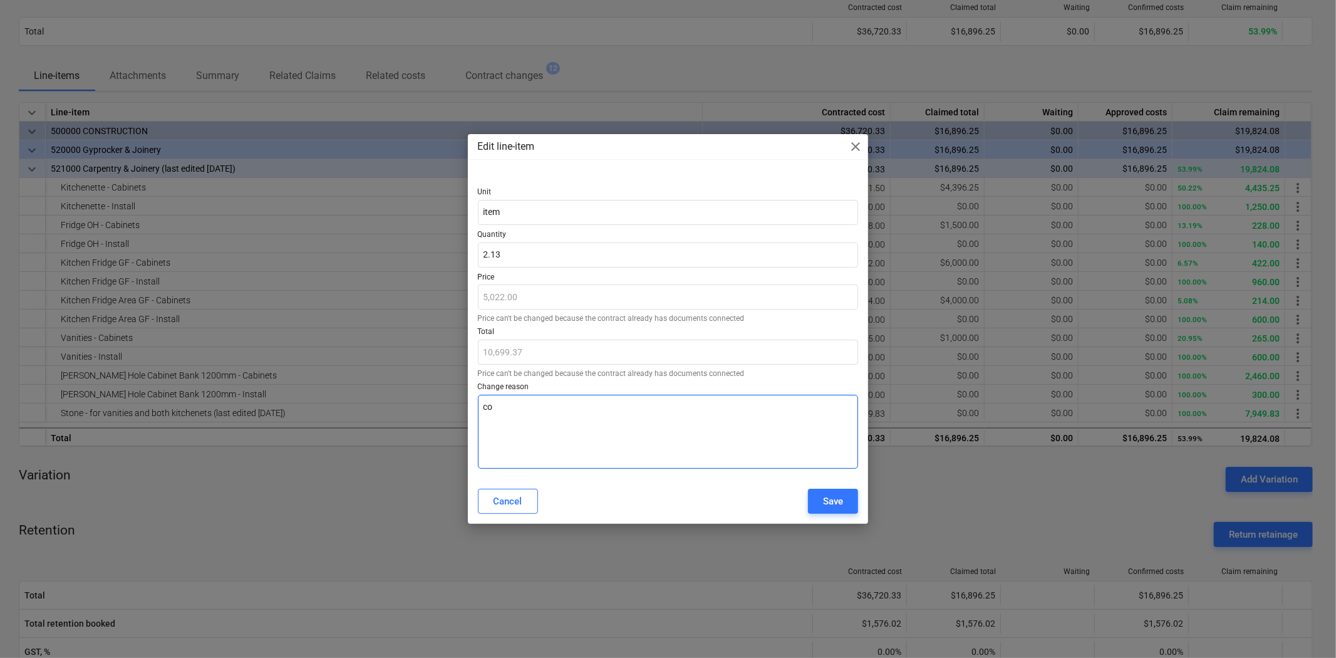
type textarea "c"
type textarea "x"
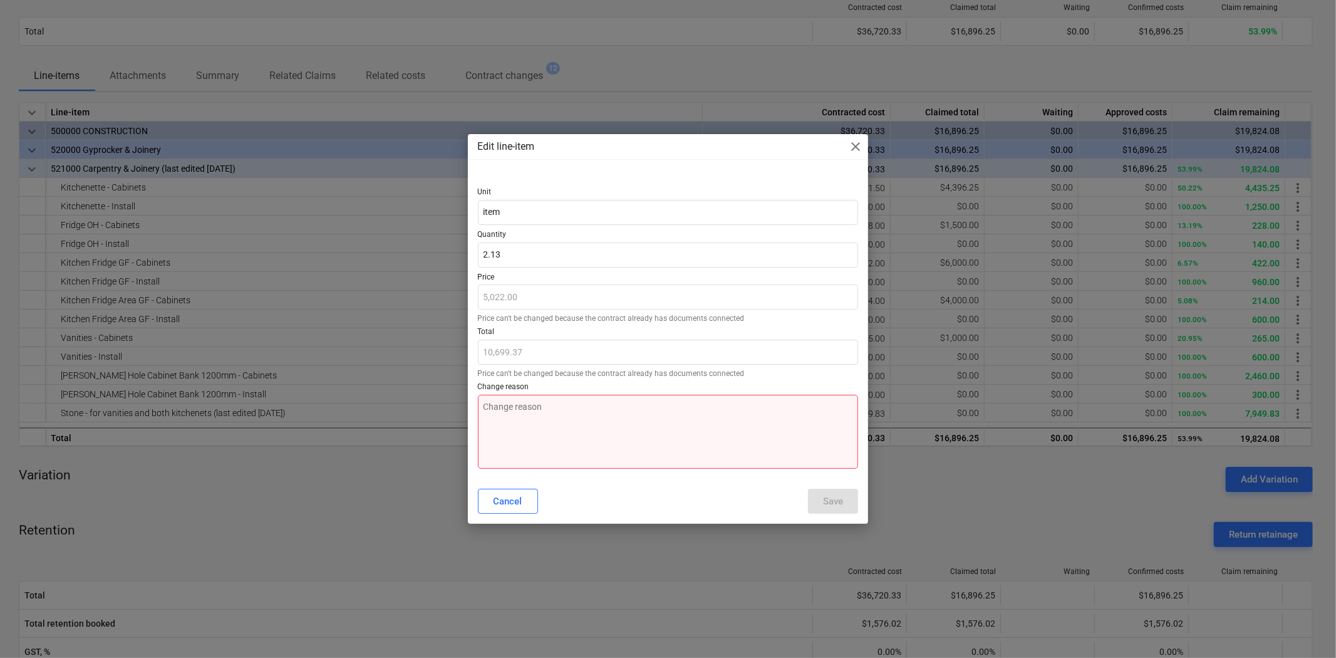
type textarea "x"
type textarea "m"
type textarea "x"
type textarea "ma"
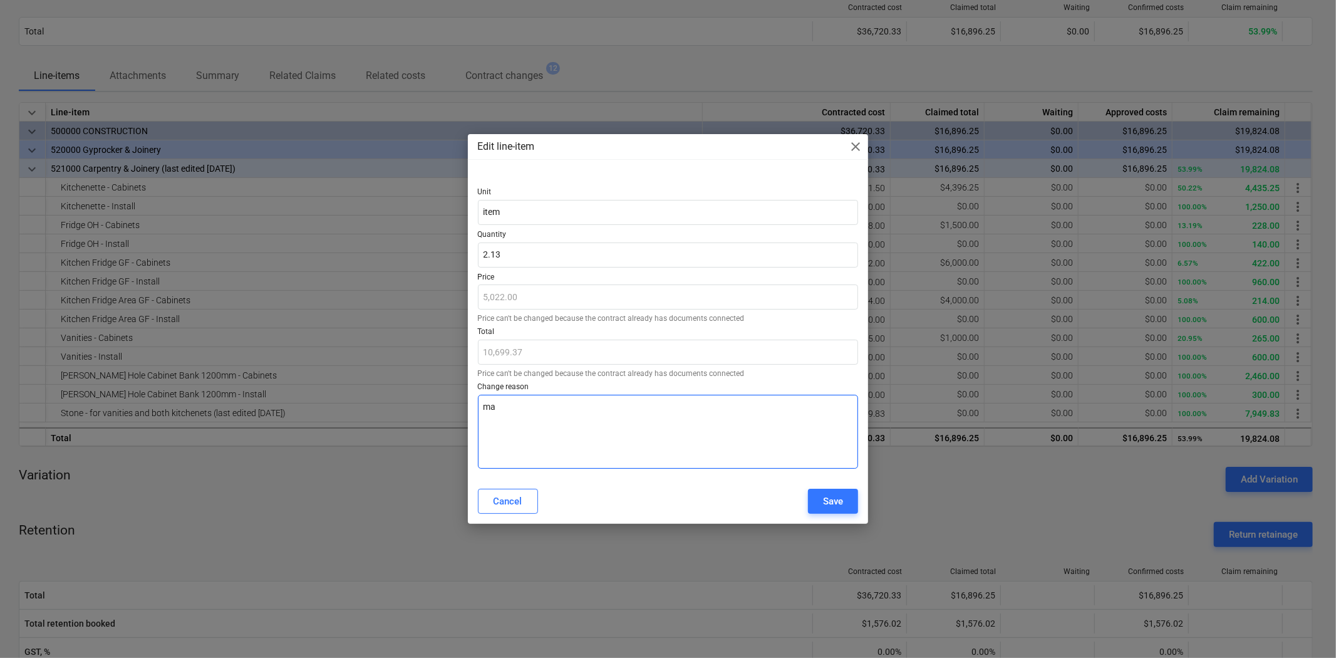
type textarea "x"
type textarea "mac"
type textarea "x"
type textarea "mact"
type textarea "x"
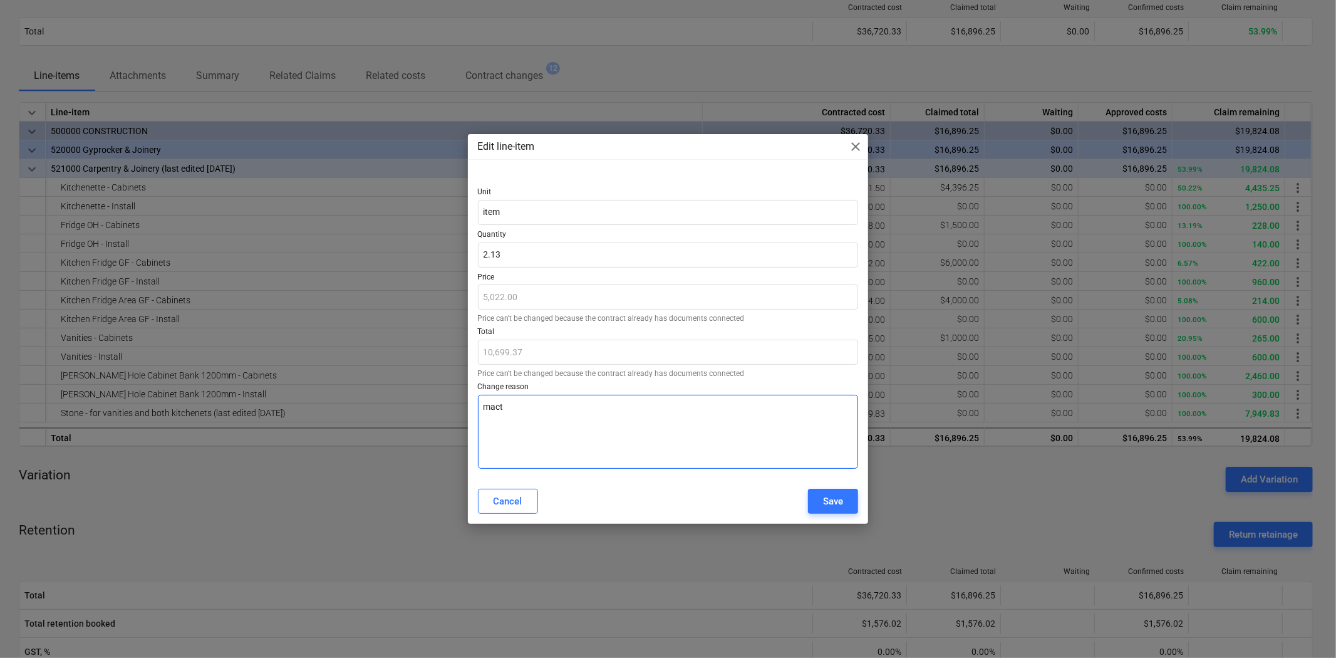
type textarea "macth"
type textarea "x"
type textarea "macth"
type textarea "x"
type textarea "macth p"
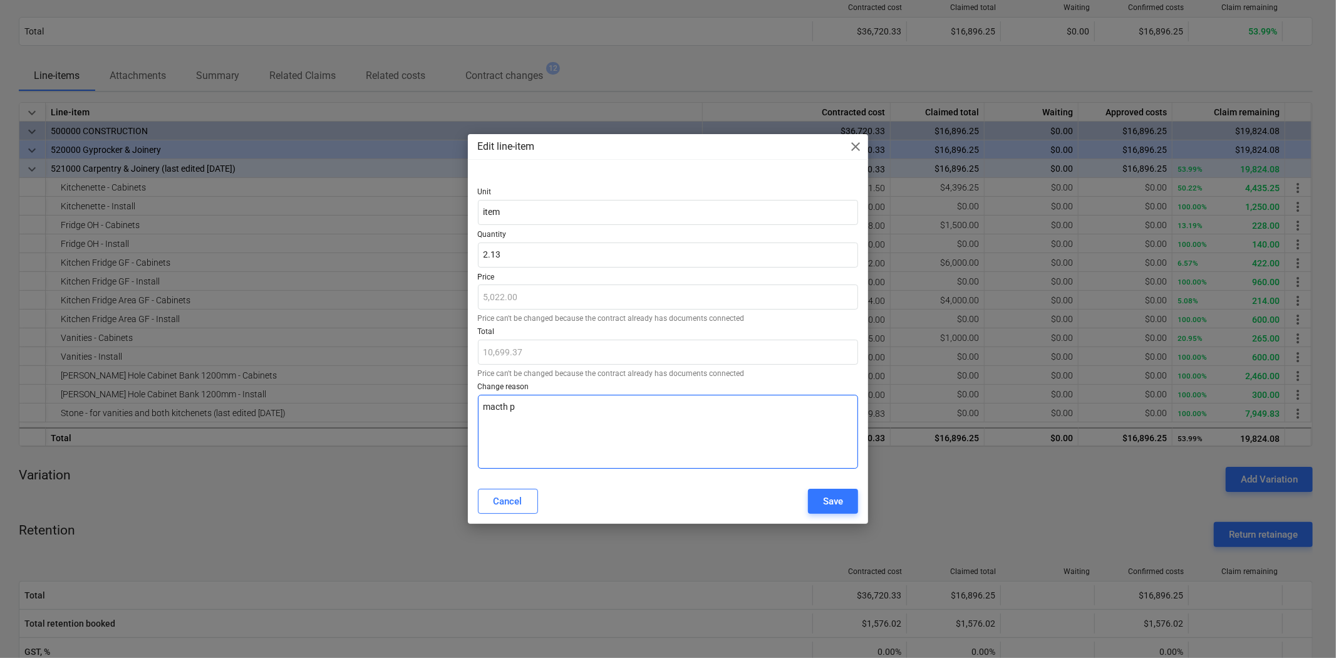
type textarea "x"
type textarea "macth pr"
type textarea "x"
type textarea "macth pri"
type textarea "x"
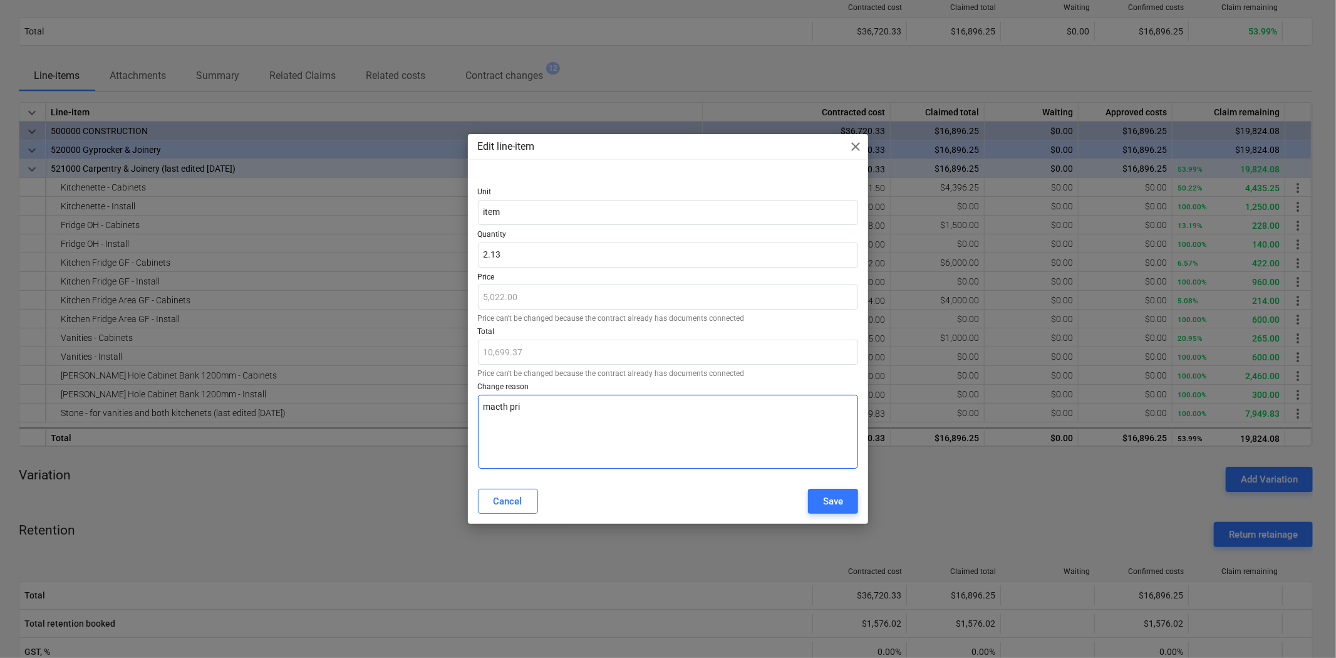
type textarea "macth pric"
type textarea "x"
type textarea "macth price"
type textarea "x"
type textarea "match price"
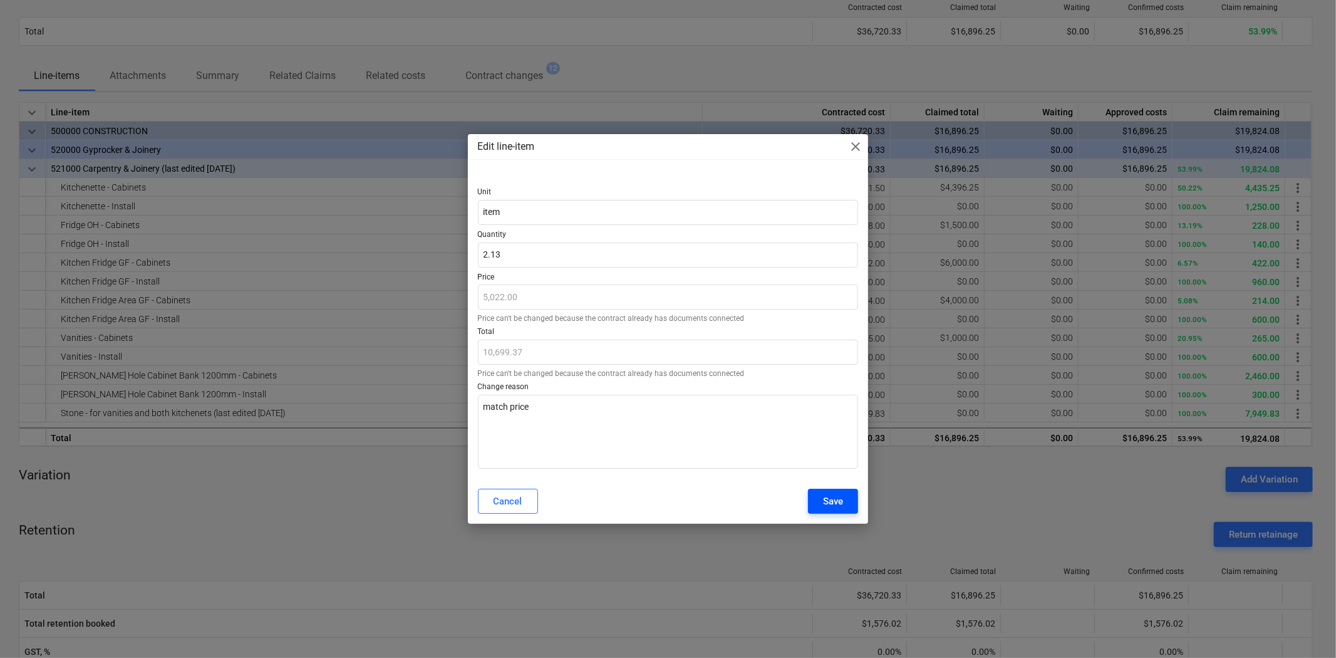
click at [828, 498] on div "Save" at bounding box center [833, 501] width 20 height 16
type textarea "x"
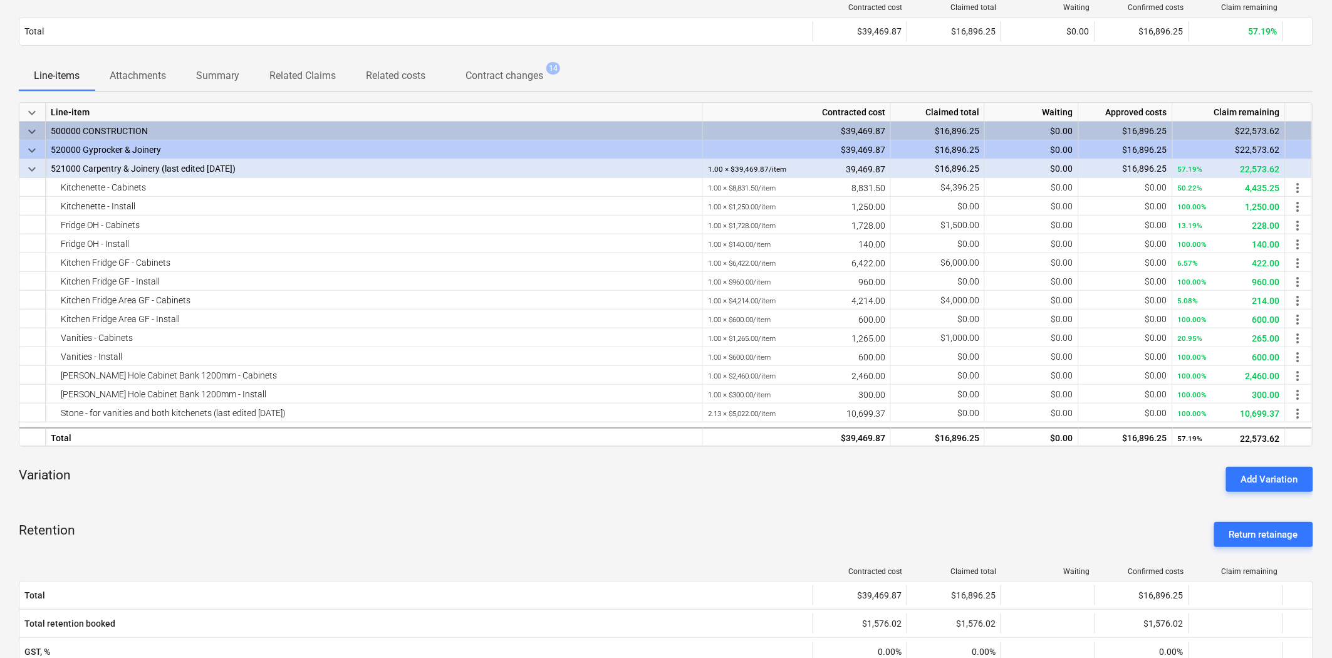
click at [1025, 470] on div "Variation Add Variation" at bounding box center [666, 479] width 1294 height 45
click at [1017, 471] on div "Variation Add Variation" at bounding box center [666, 479] width 1294 height 45
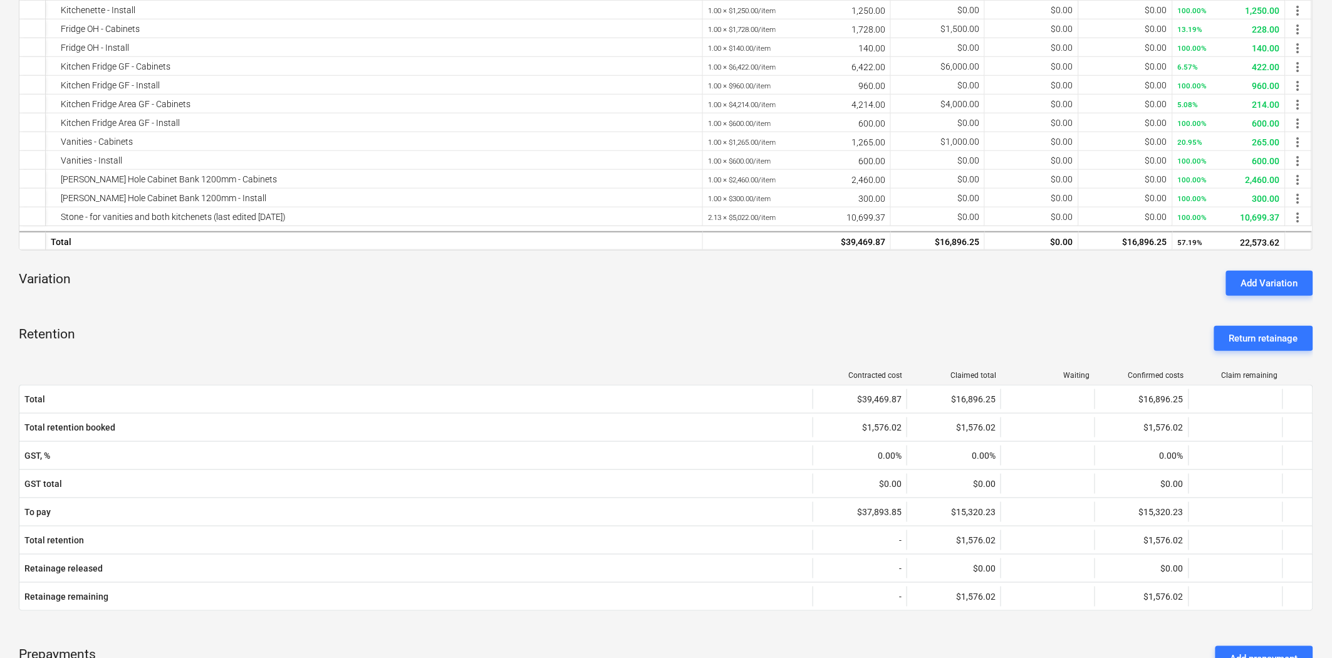
scroll to position [278, 0]
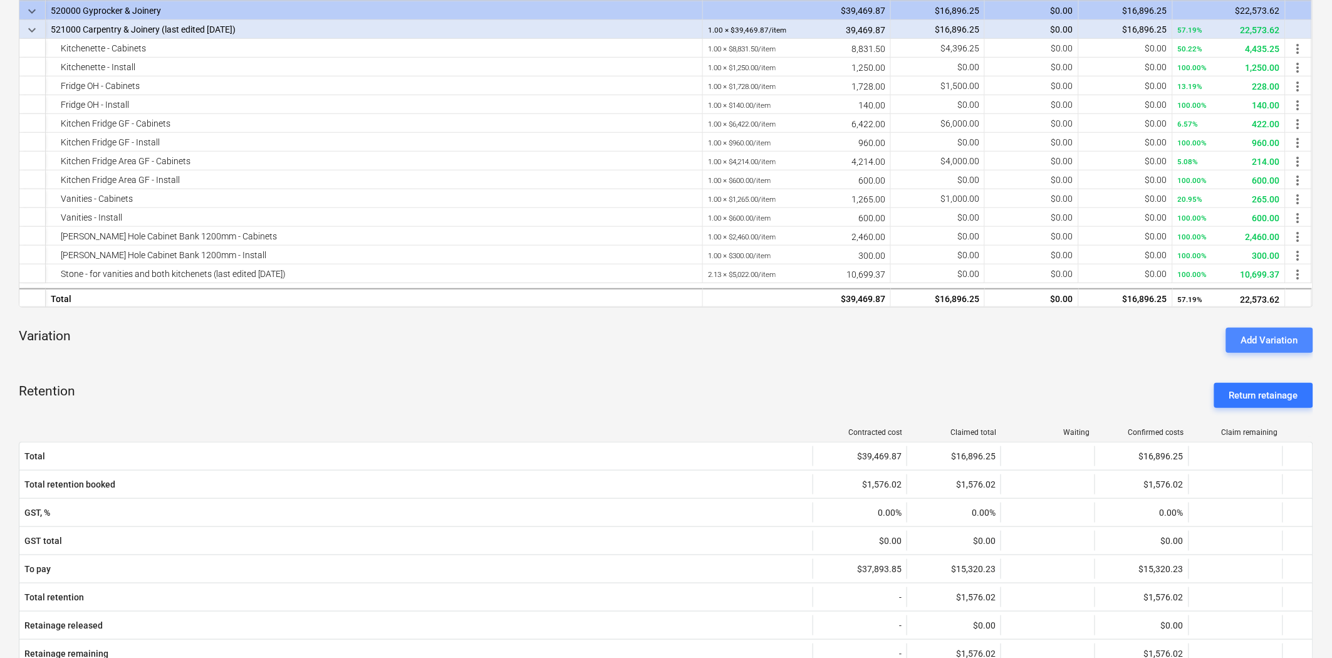
click at [1267, 332] on div "Add Variation" at bounding box center [1269, 340] width 57 height 16
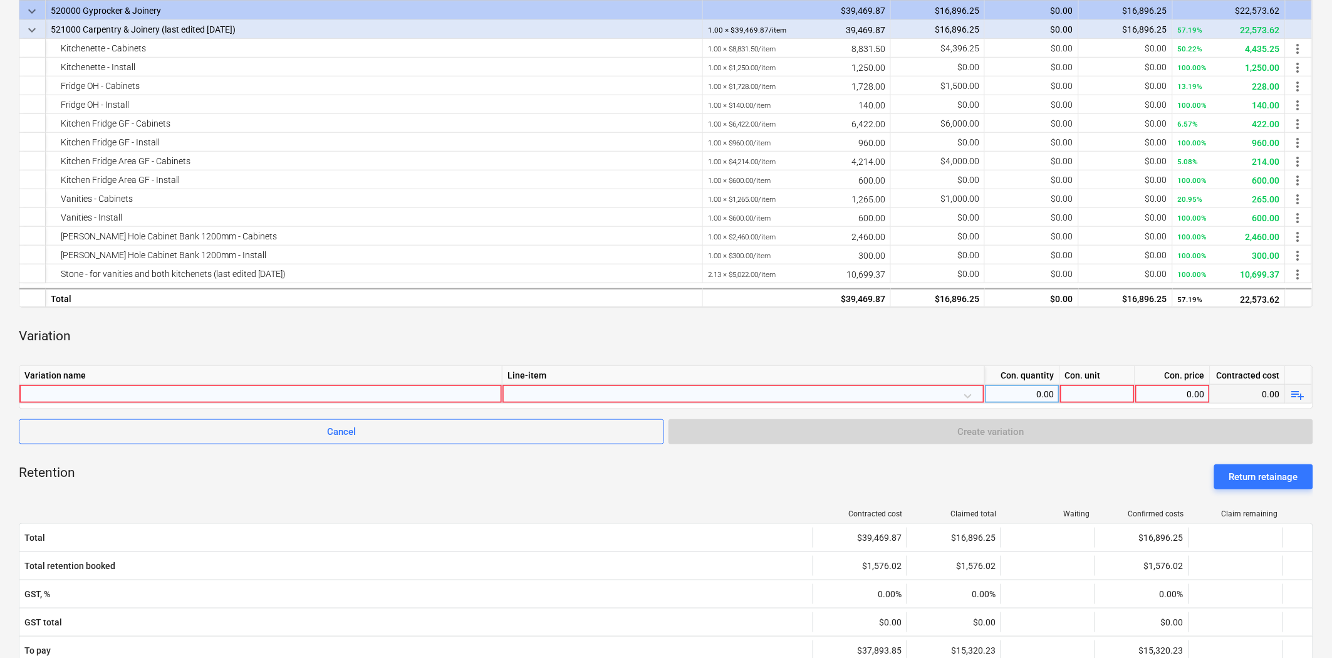
click at [140, 387] on div at bounding box center [260, 394] width 472 height 18
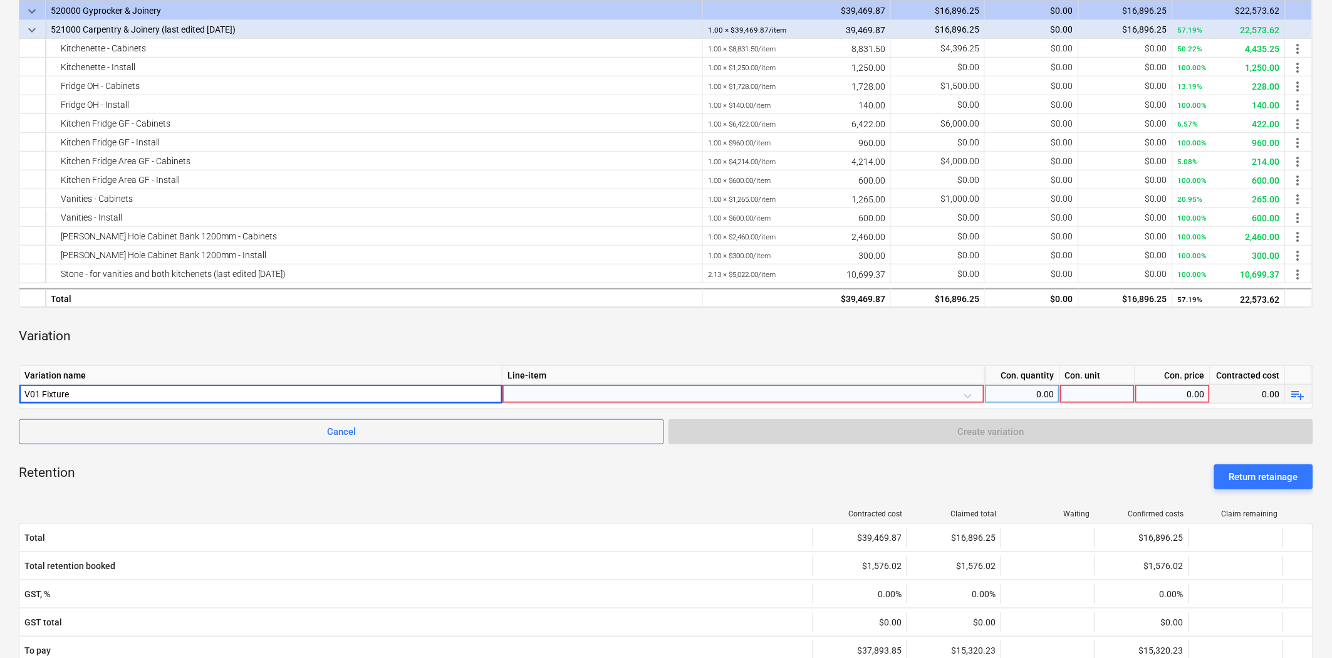
type input "V01 Fixtures"
click at [572, 348] on div "Variation" at bounding box center [666, 337] width 1294 height 38
click at [88, 392] on div "V01 Fixtures" at bounding box center [260, 394] width 472 height 18
click at [88, 392] on input "V01 Fixtures" at bounding box center [260, 394] width 482 height 18
type input "V01 Fixtures (Towel dispenser + Double sink + Benchtop soap dispenser)"
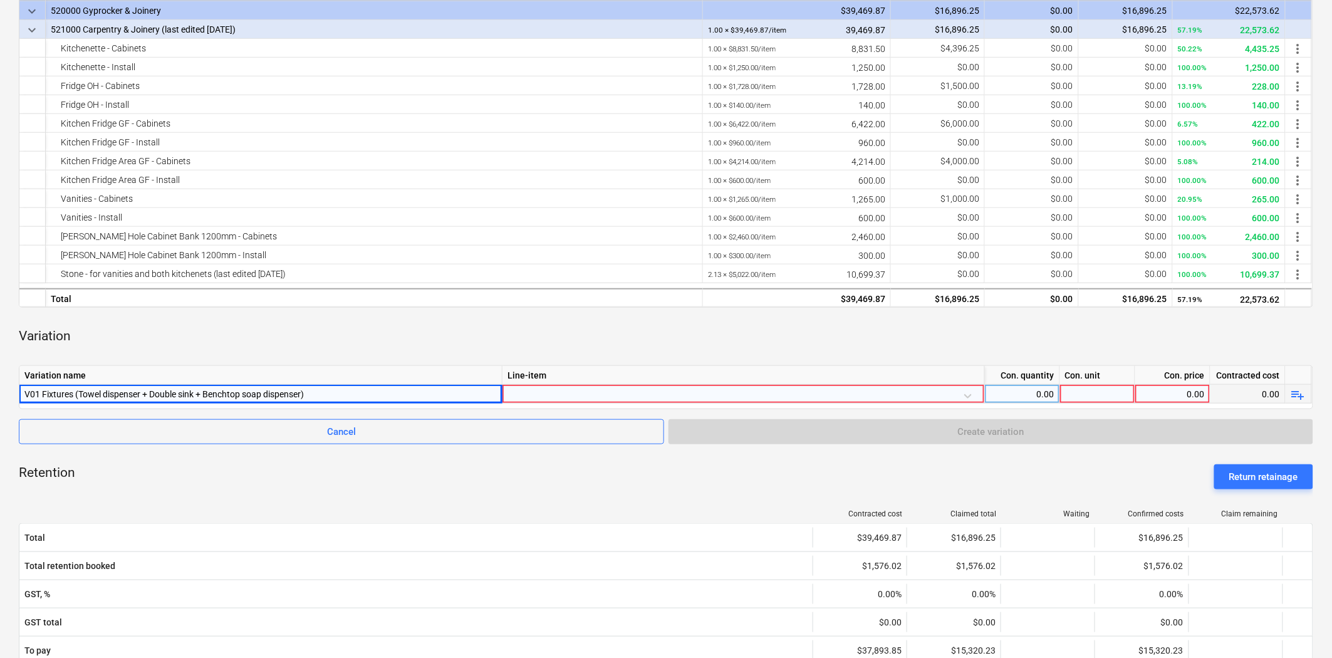
click at [566, 396] on div at bounding box center [743, 396] width 472 height 22
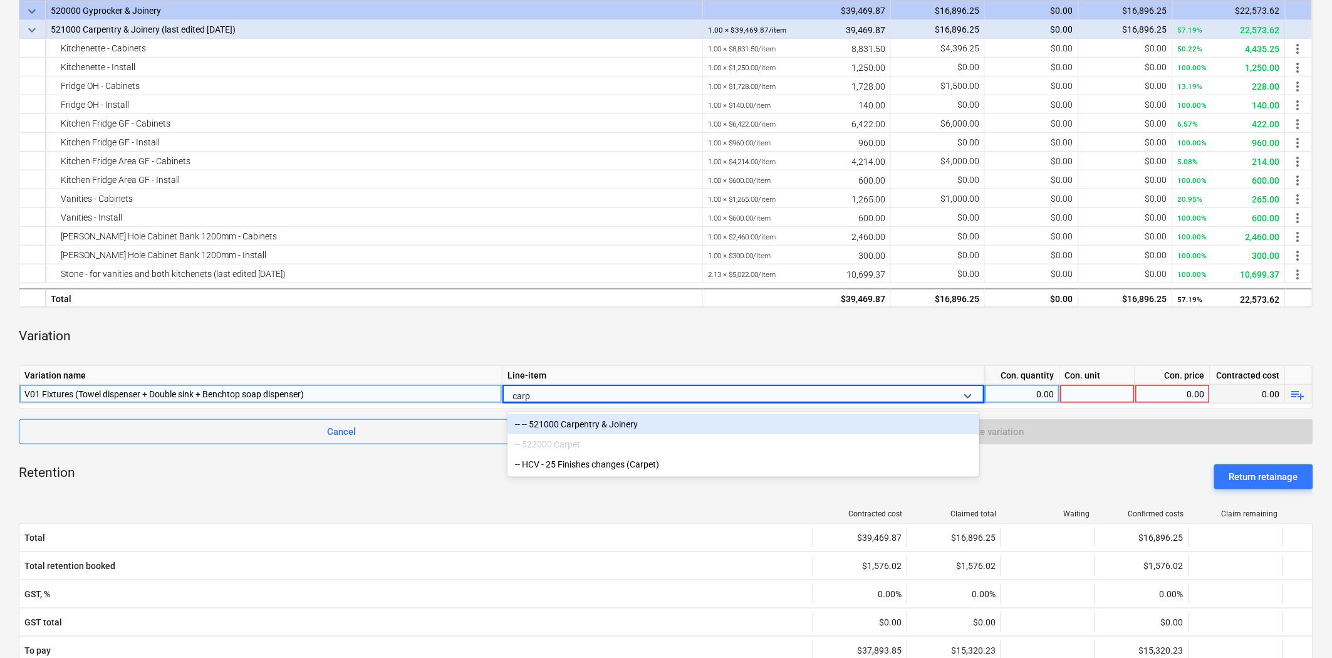
type input "carpe"
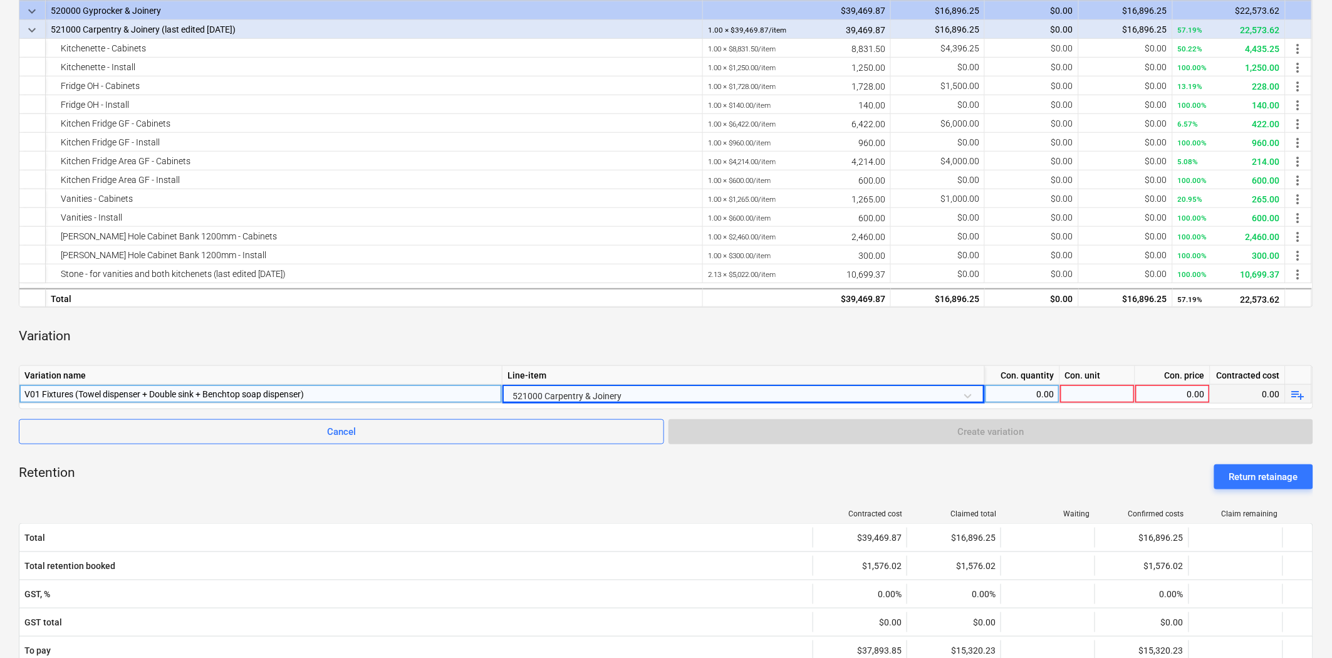
click at [1025, 399] on div "0.00" at bounding box center [1022, 394] width 65 height 19
type input "1"
click at [1118, 393] on div at bounding box center [1097, 394] width 75 height 19
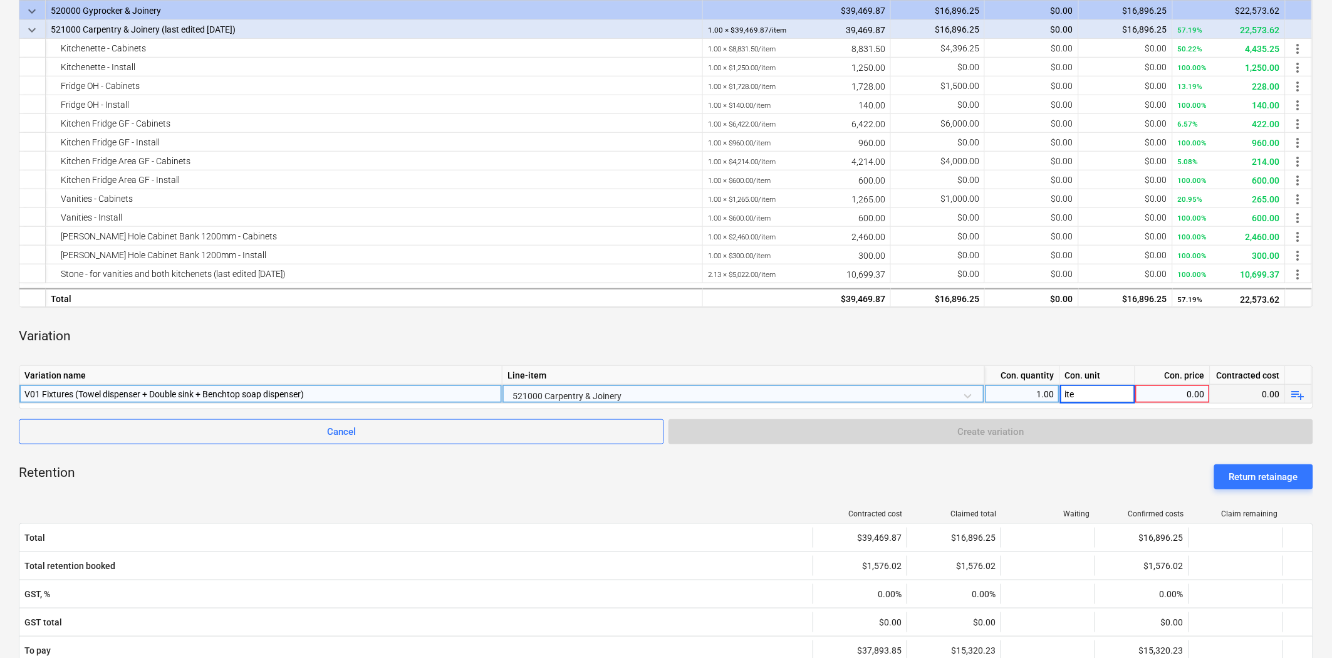
type input "item"
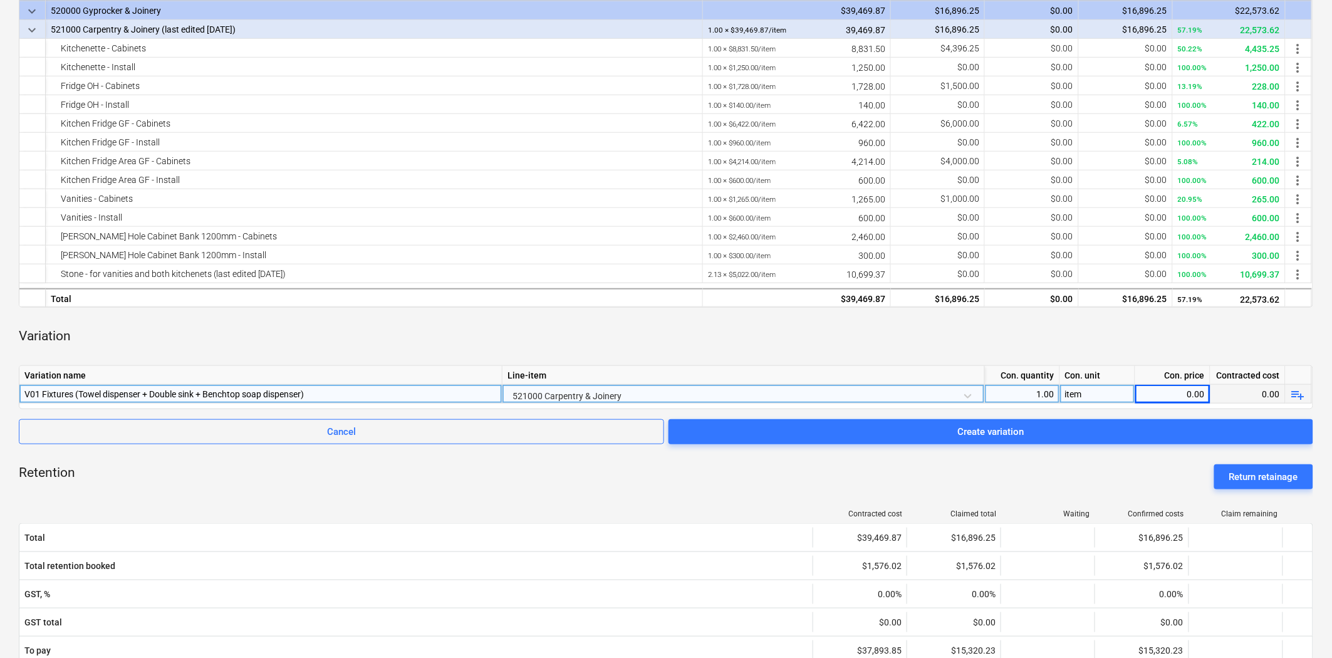
click at [1188, 395] on div "0.00" at bounding box center [1172, 394] width 65 height 19
type input "2310.54"
click at [1166, 324] on div "Variation" at bounding box center [666, 337] width 1294 height 38
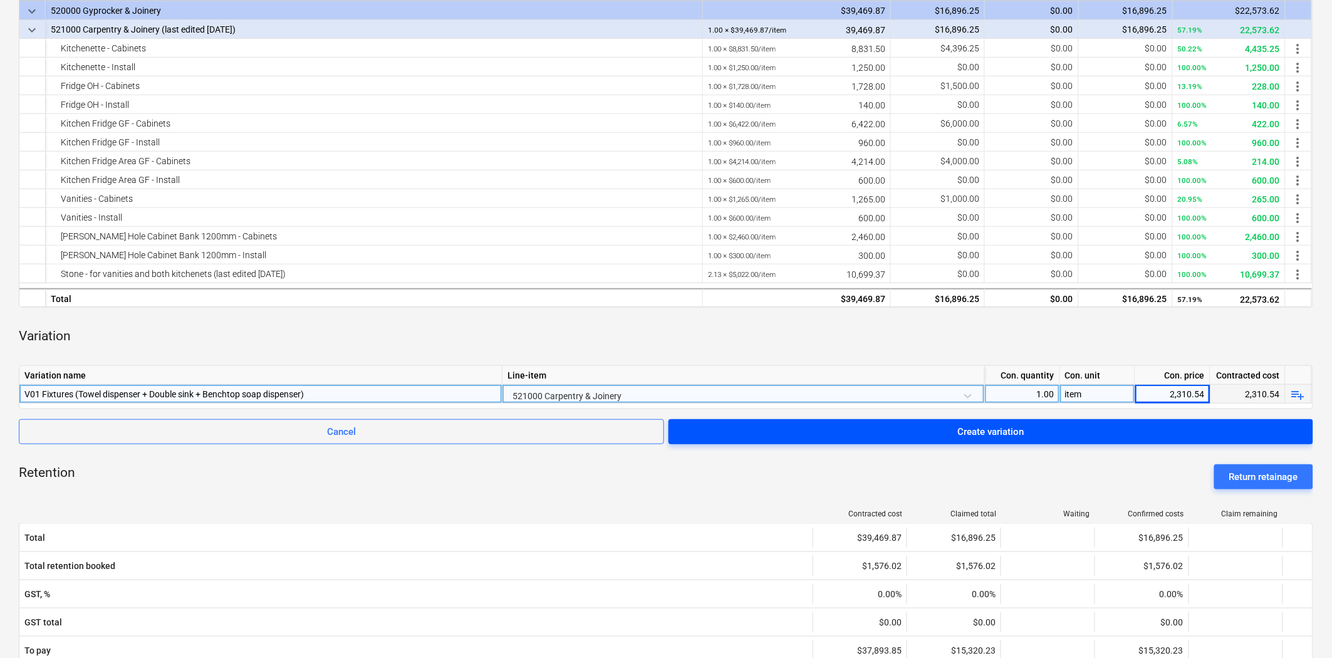
click at [997, 434] on div "Create variation" at bounding box center [991, 431] width 66 height 16
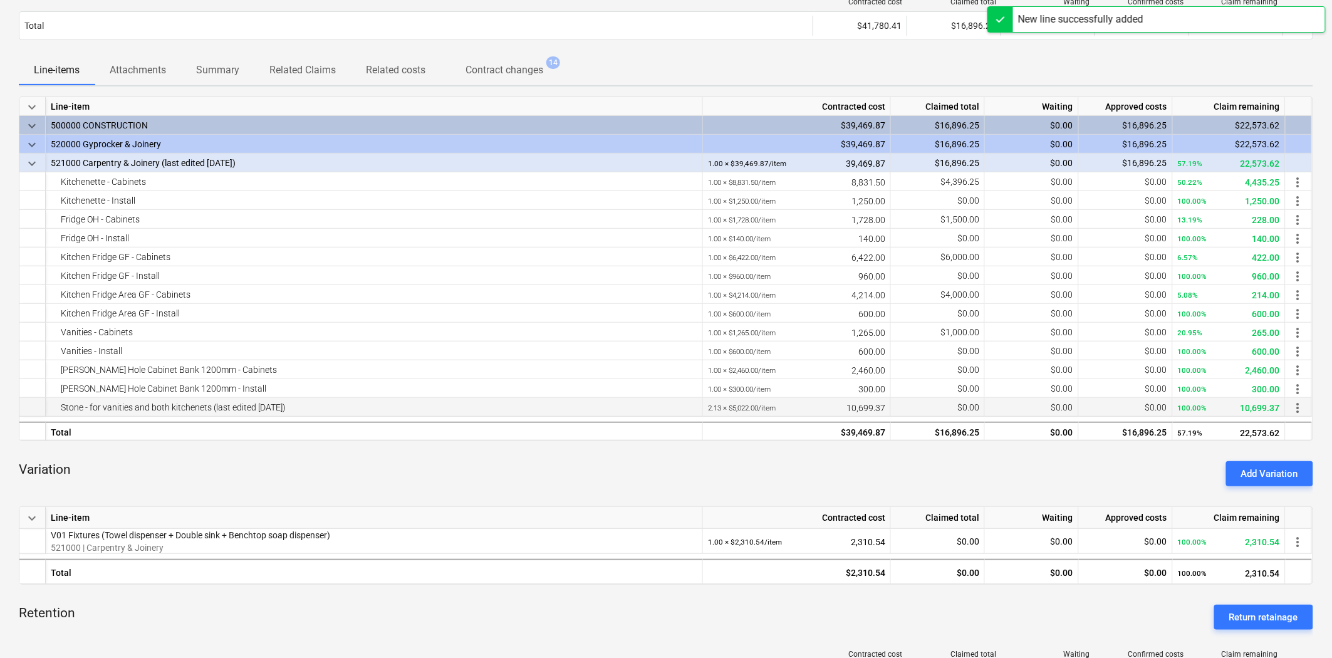
scroll to position [139, 0]
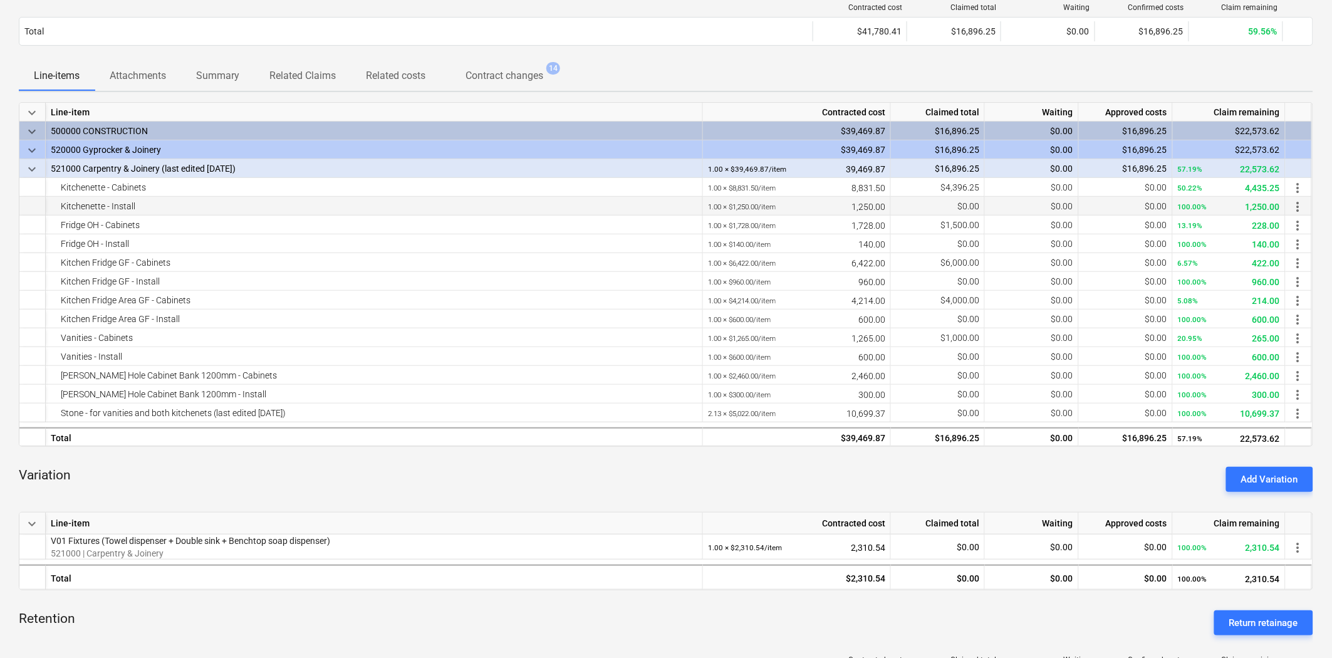
click at [935, 210] on div "$0.00" at bounding box center [938, 206] width 94 height 19
click at [915, 468] on div "Variation Add Variation" at bounding box center [666, 479] width 1294 height 45
click at [1009, 61] on div "Line-items Attachments Summary Related Claims Related costs Contract changes 14" at bounding box center [666, 76] width 1294 height 30
click at [813, 482] on div "Variation Add Variation" at bounding box center [666, 479] width 1294 height 45
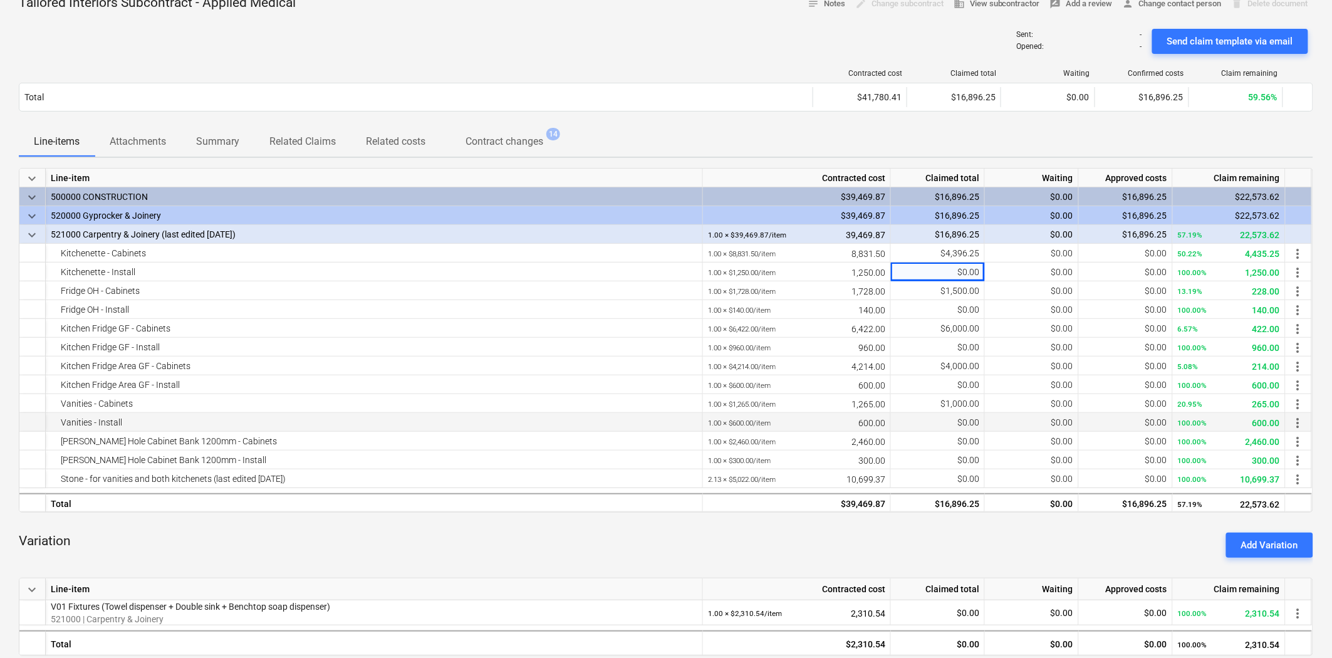
scroll to position [0, 0]
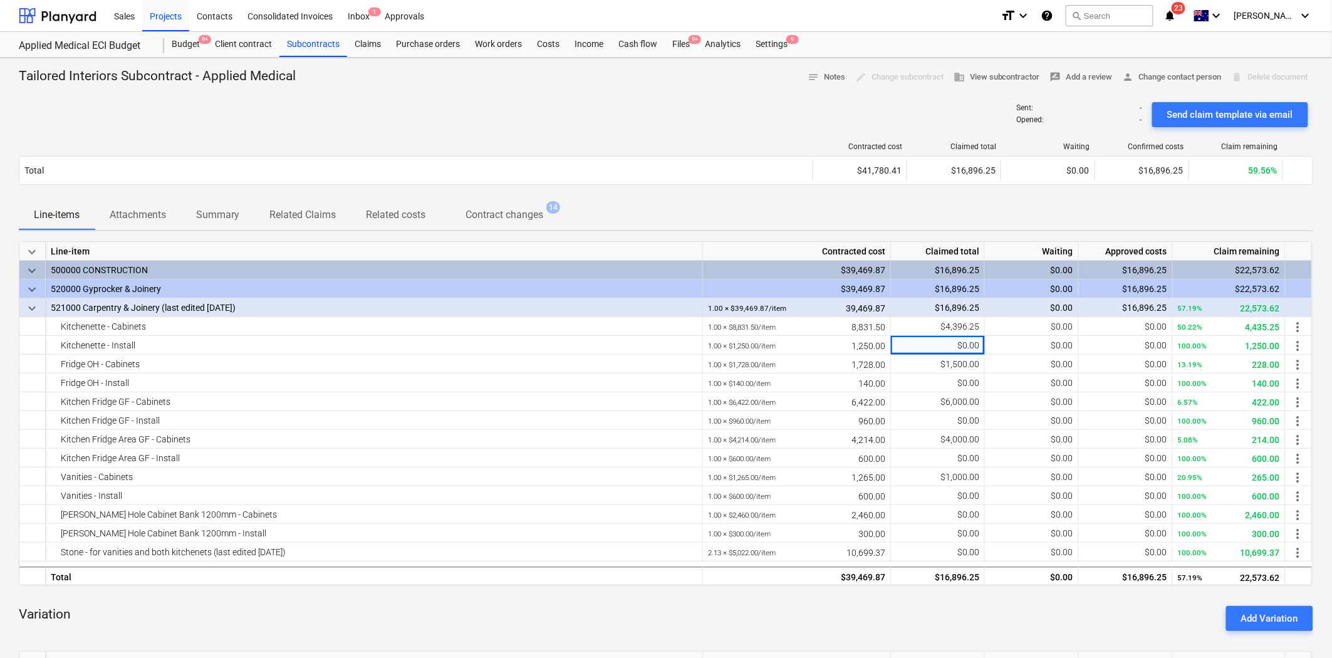
click at [725, 227] on div "Line-items Attachments Summary Related Claims Related costs Contract changes 14" at bounding box center [666, 215] width 1294 height 30
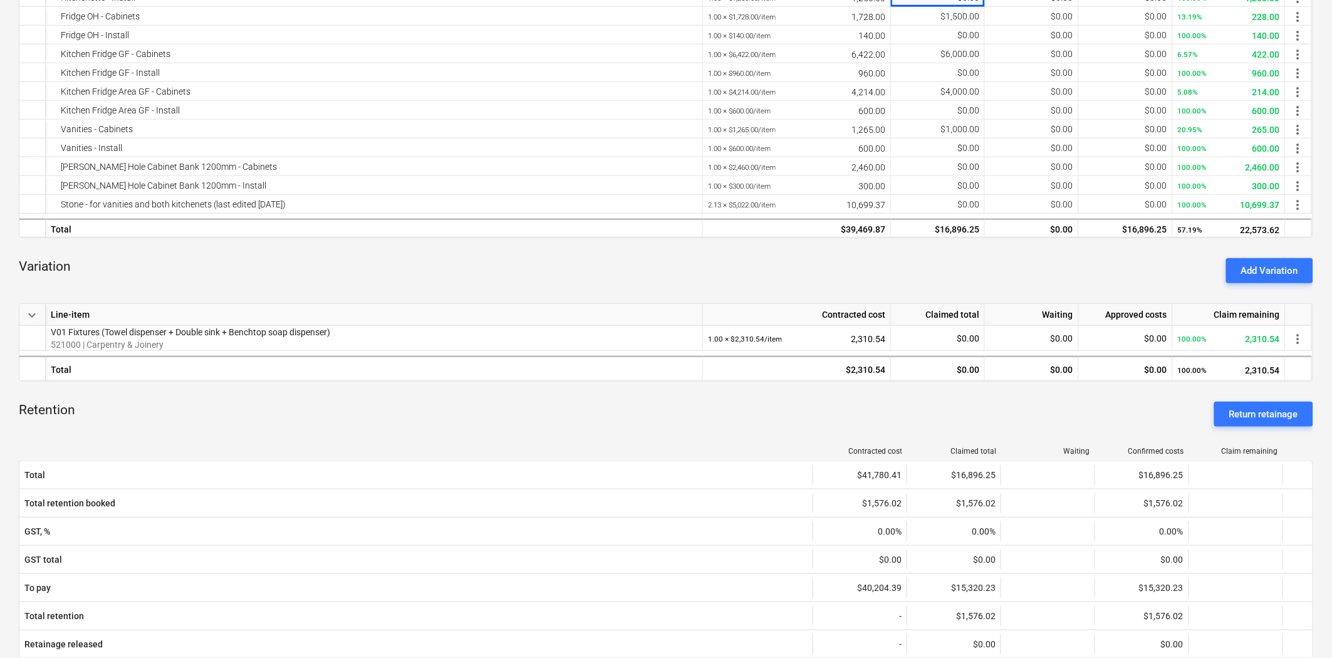
scroll to position [70, 0]
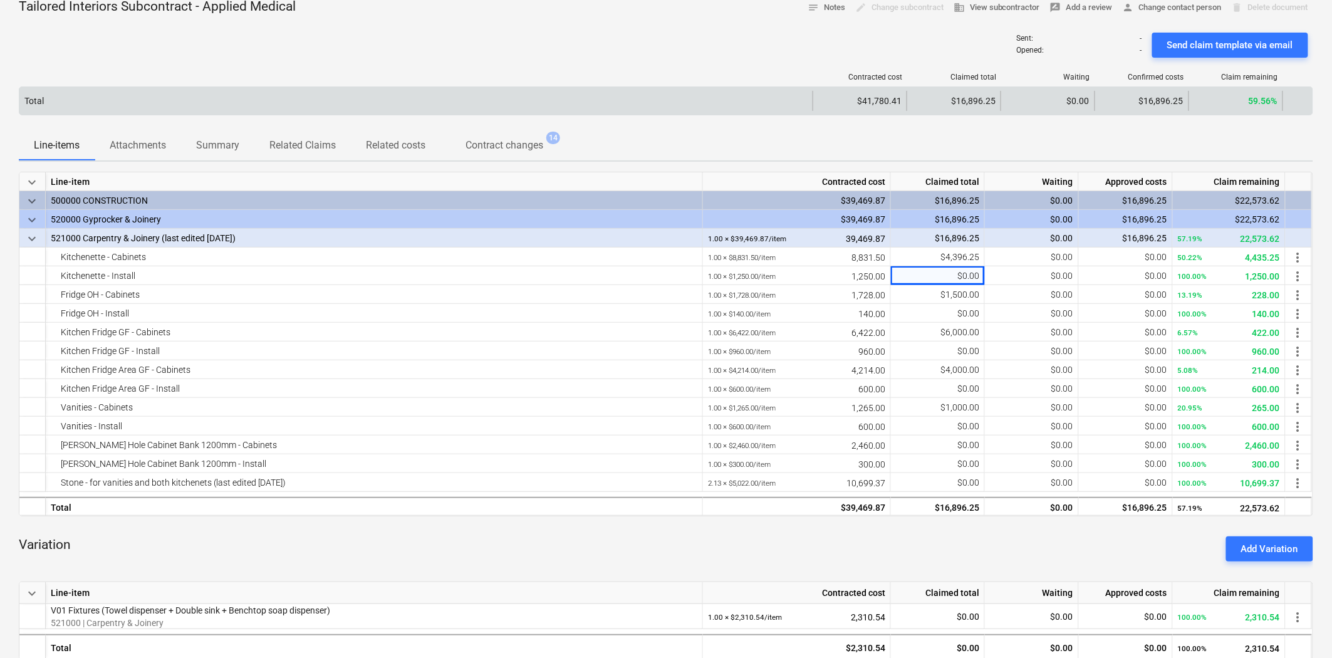
click at [667, 101] on div "Total" at bounding box center [415, 101] width 793 height 20
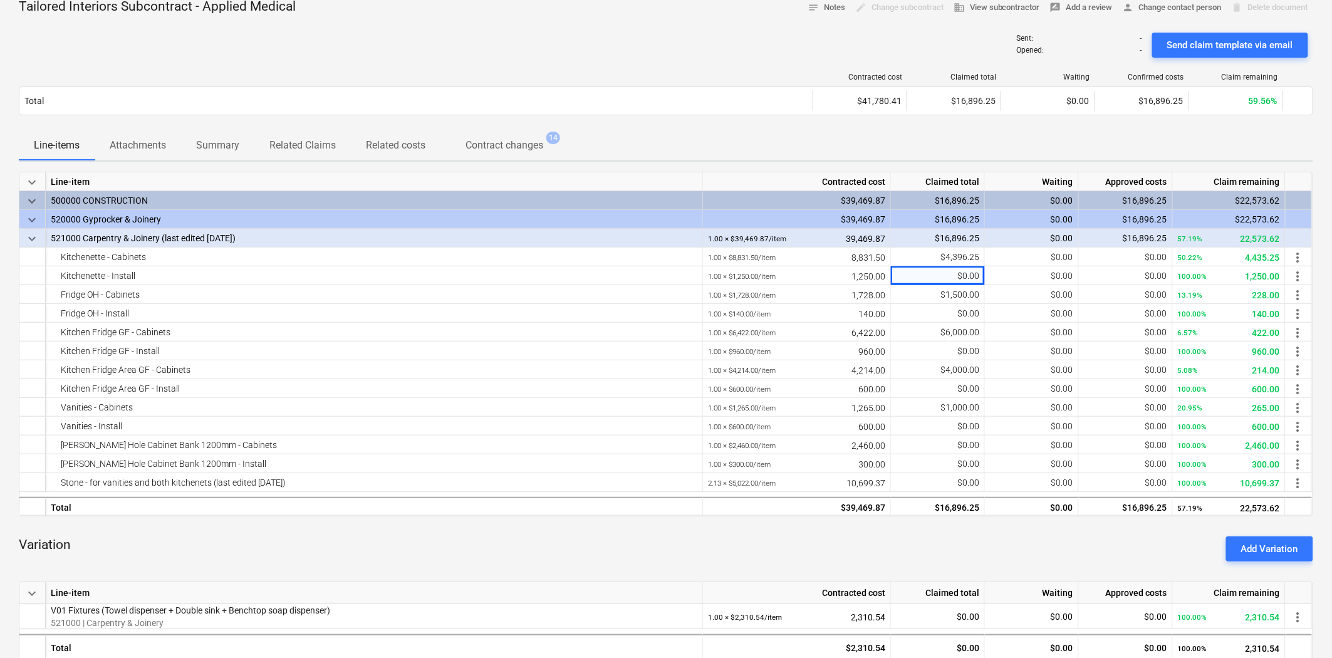
click at [662, 33] on div "Sent : - Opened : - Send claim template via email" at bounding box center [666, 45] width 1294 height 35
click at [690, 39] on div "Sent : - Opened : - Send claim template via email" at bounding box center [666, 45] width 1294 height 35
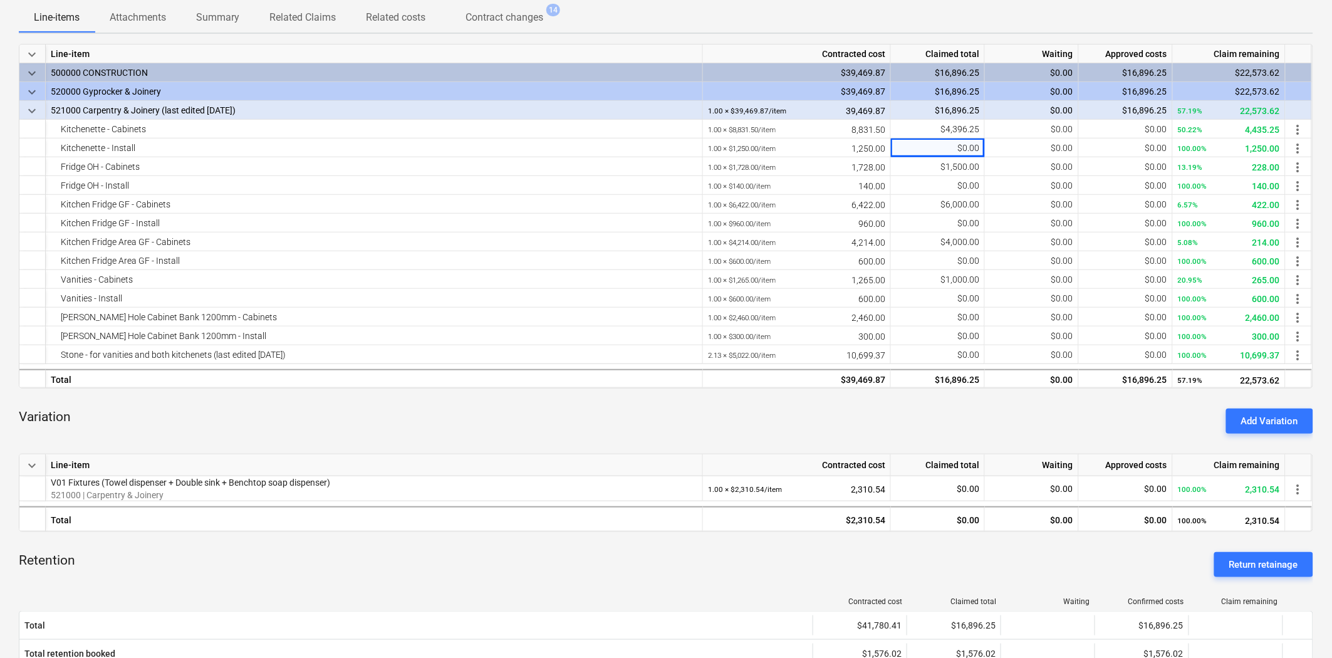
scroll to position [0, 0]
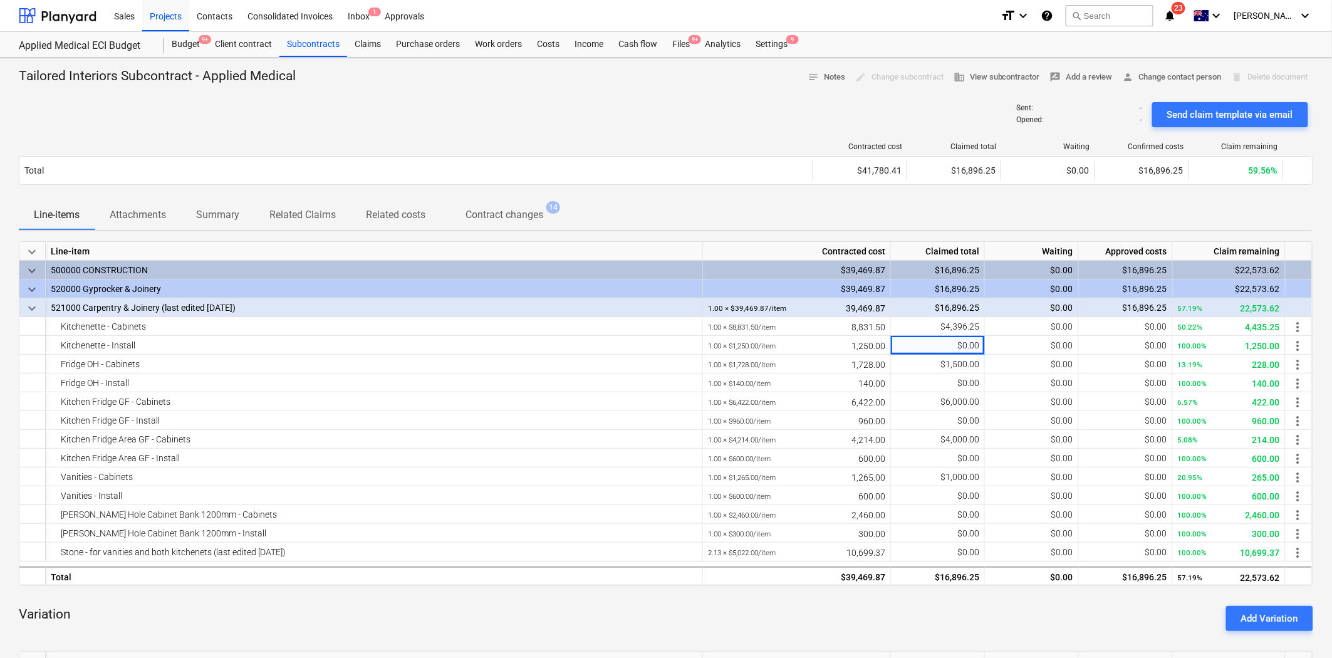
click at [981, 210] on div "Line-items Attachments Summary Related Claims Related costs Contract changes 14" at bounding box center [666, 215] width 1294 height 30
click at [360, 44] on div "Claims" at bounding box center [367, 44] width 41 height 25
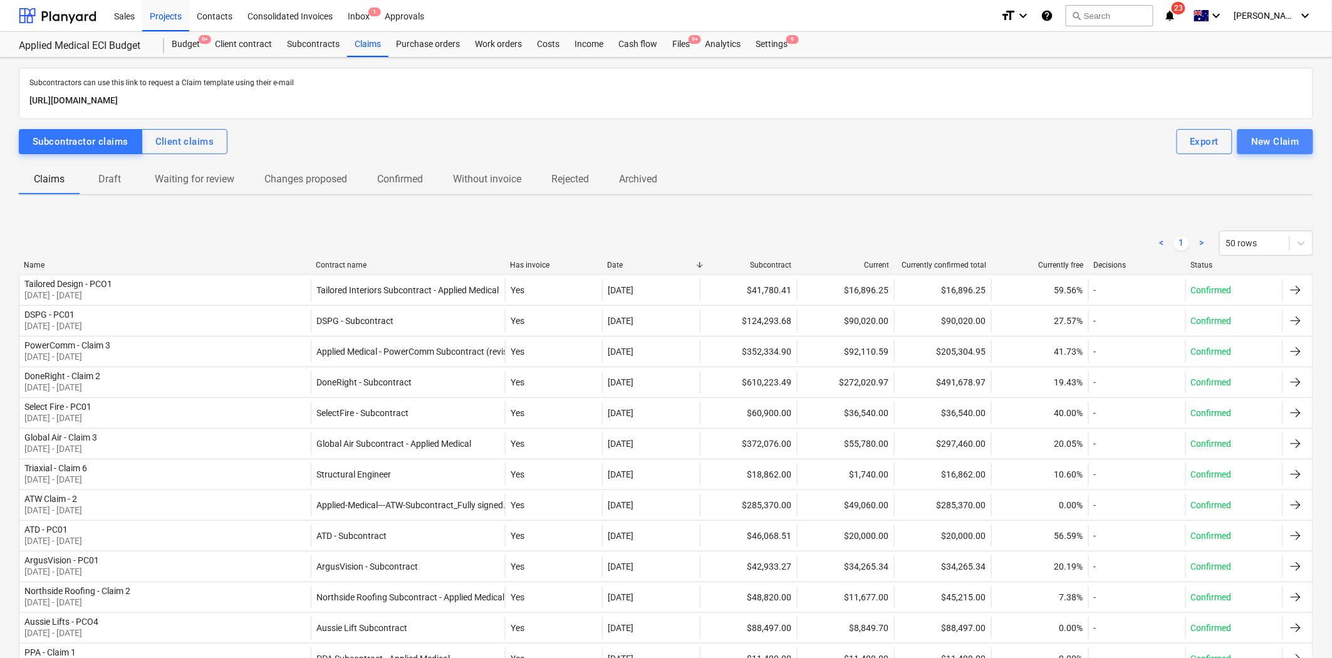
click at [1300, 142] on button "New Claim" at bounding box center [1275, 141] width 76 height 25
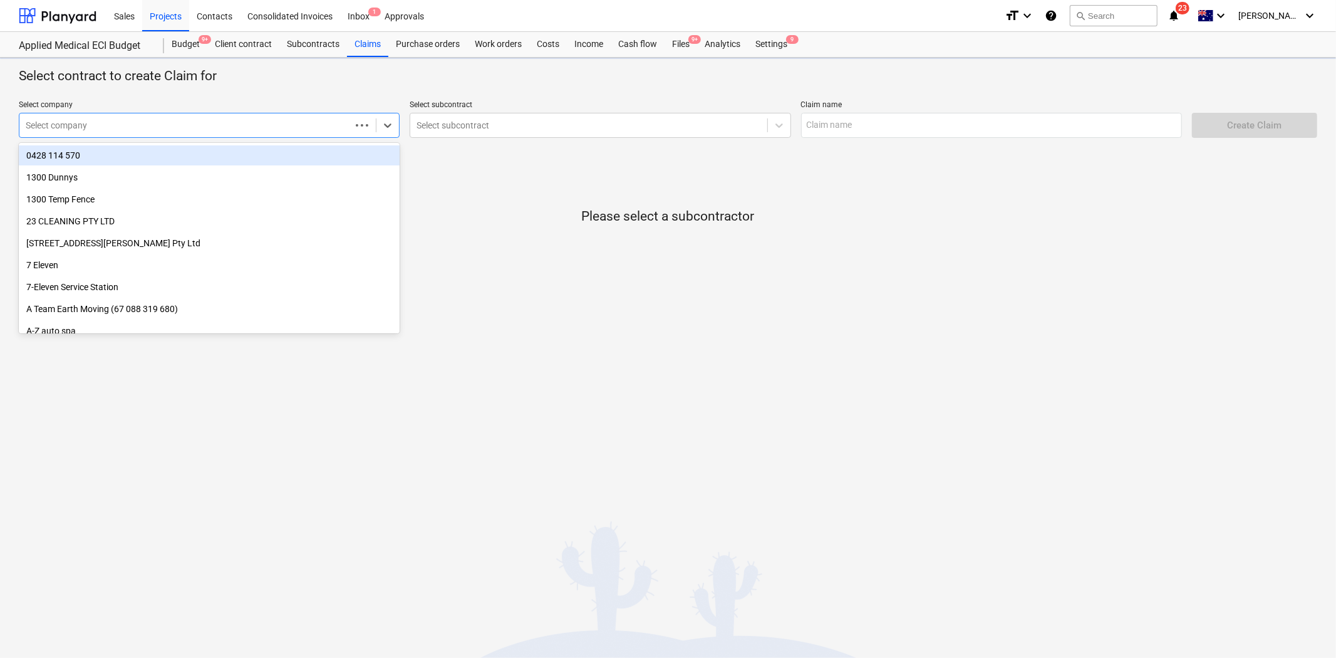
click at [204, 120] on div at bounding box center [185, 125] width 319 height 13
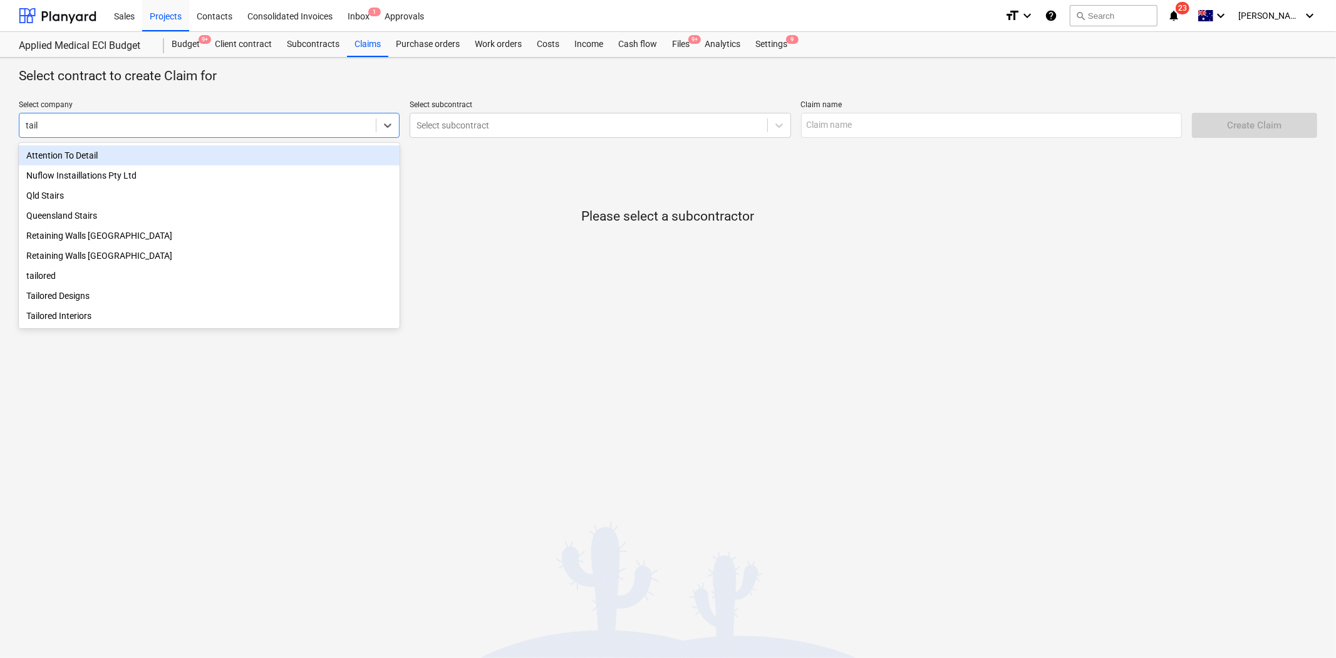
type input "tailo"
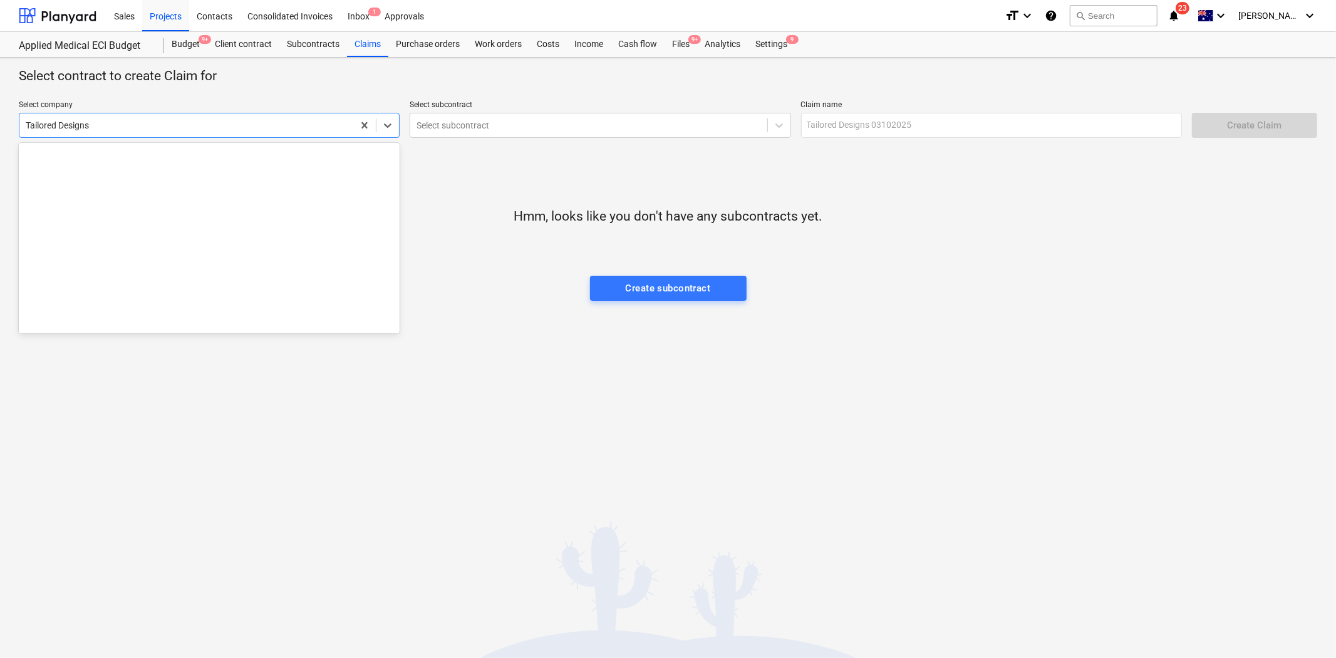
click at [204, 114] on div "Tailored Designs" at bounding box center [209, 125] width 381 height 25
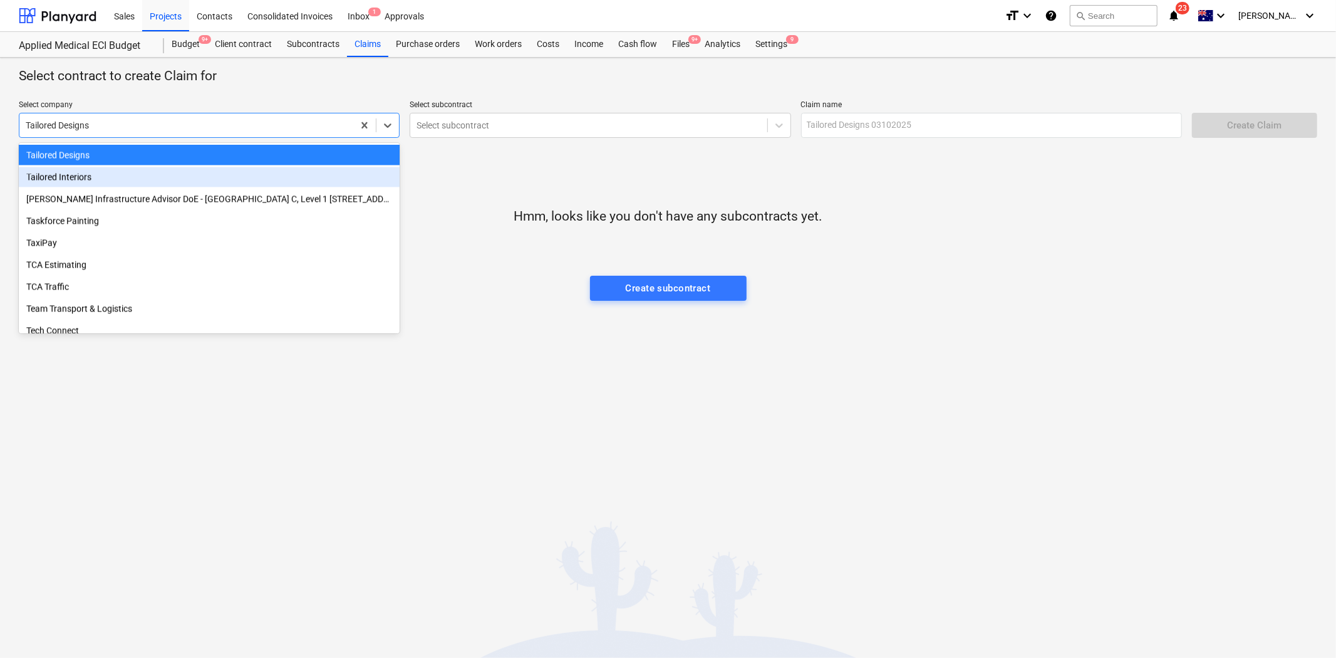
click at [127, 180] on div "Tailored Interiors" at bounding box center [209, 177] width 381 height 20
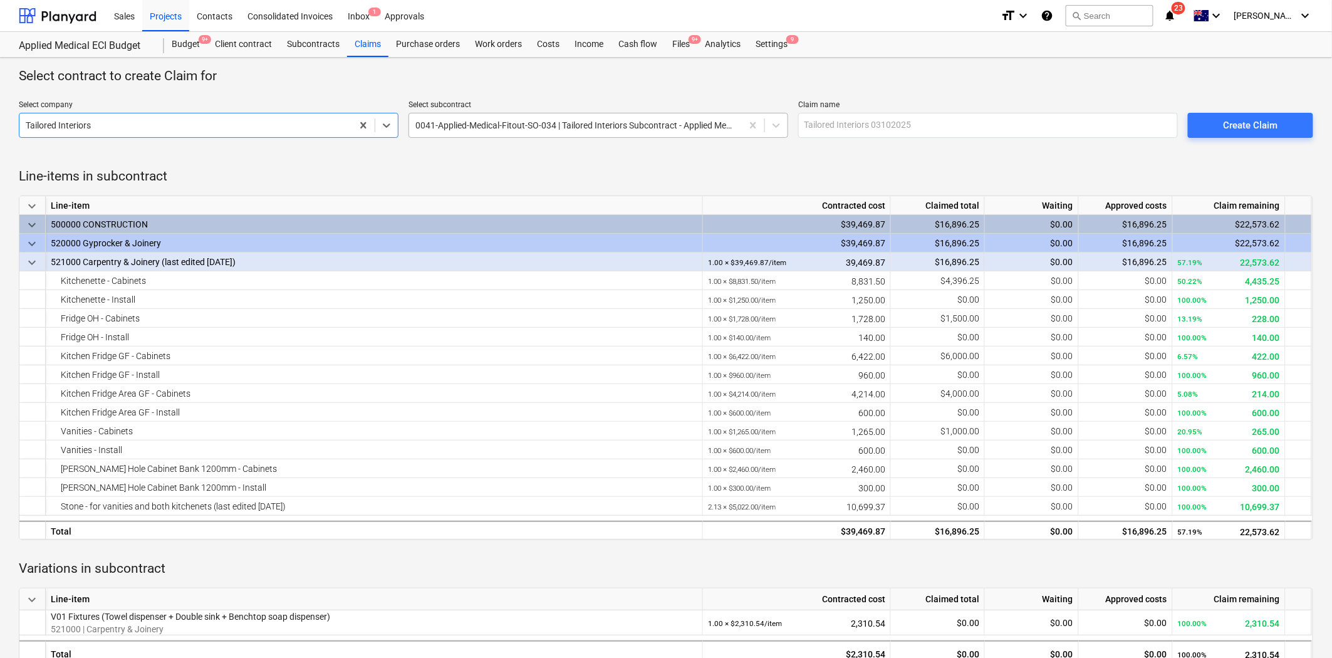
click at [499, 122] on div at bounding box center [575, 125] width 320 height 13
click at [831, 115] on input "text" at bounding box center [988, 125] width 380 height 25
click at [836, 125] on input "Tailored - PC02" at bounding box center [988, 125] width 380 height 25
type input "Tailored Interiors - PC02"
click at [937, 154] on div "Line-items in subcontract keyboard_arrow_down Line-item Contracted cost Claimed…" at bounding box center [666, 404] width 1294 height 523
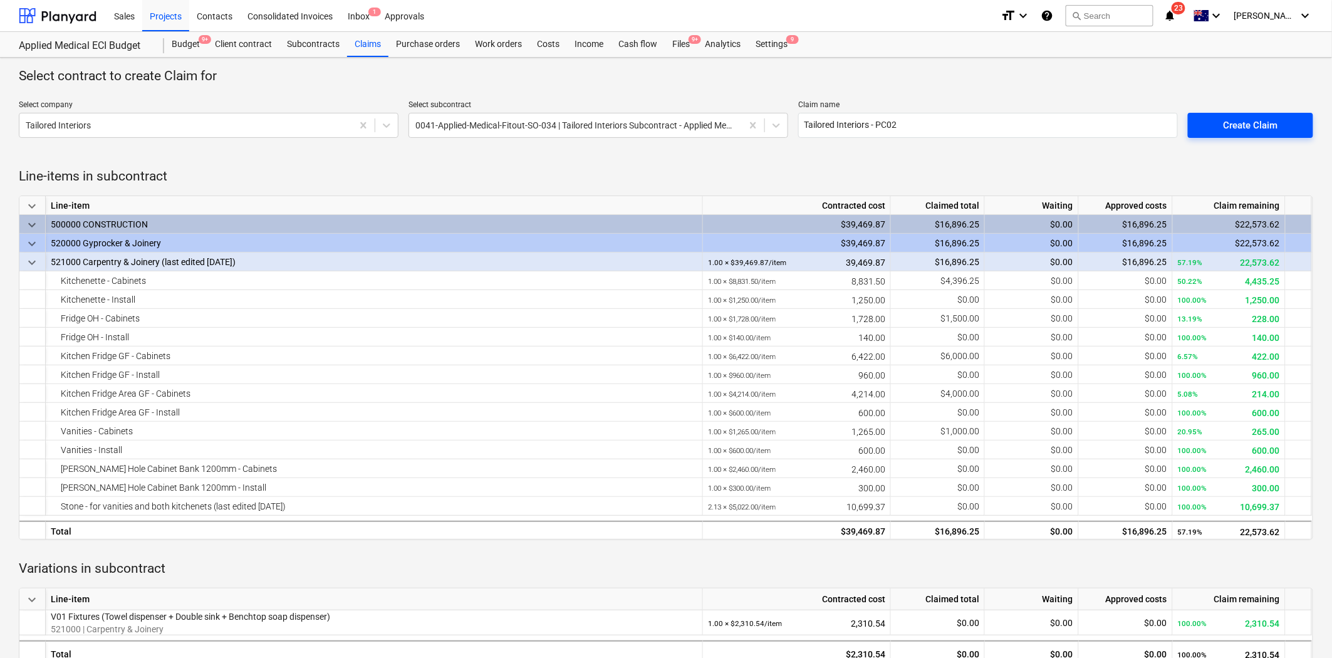
click at [1232, 127] on div "Create Claim" at bounding box center [1250, 125] width 54 height 16
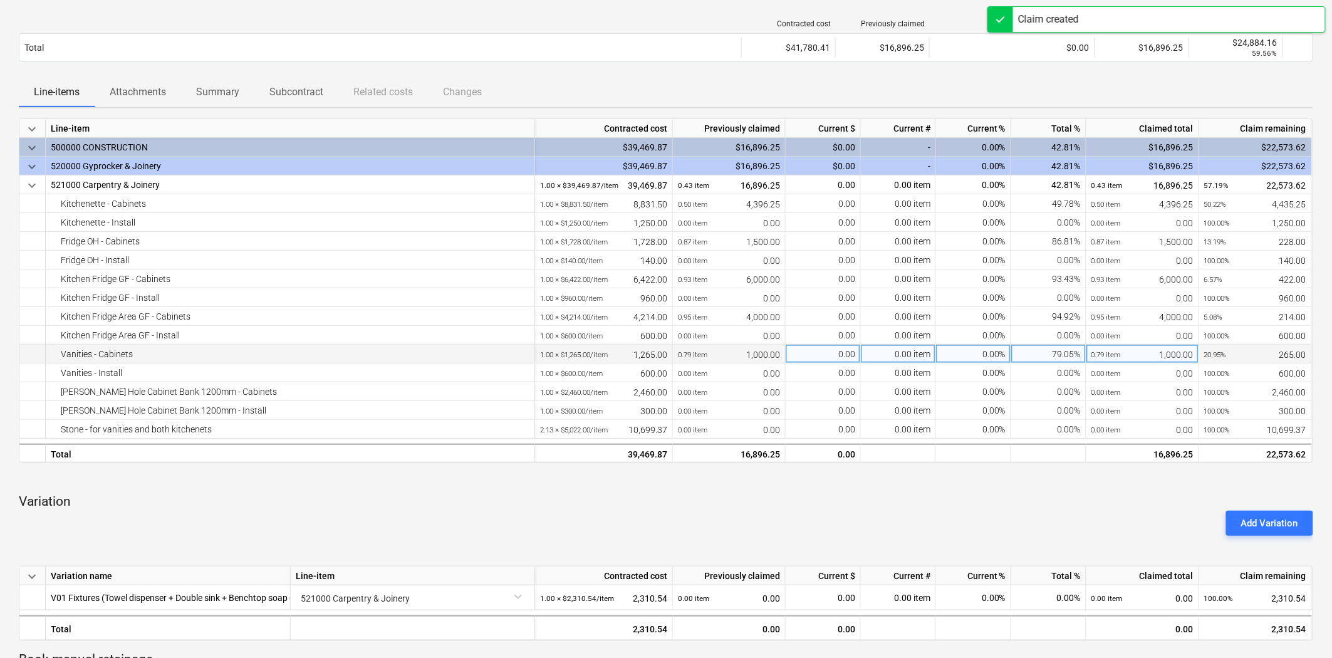
scroll to position [139, 0]
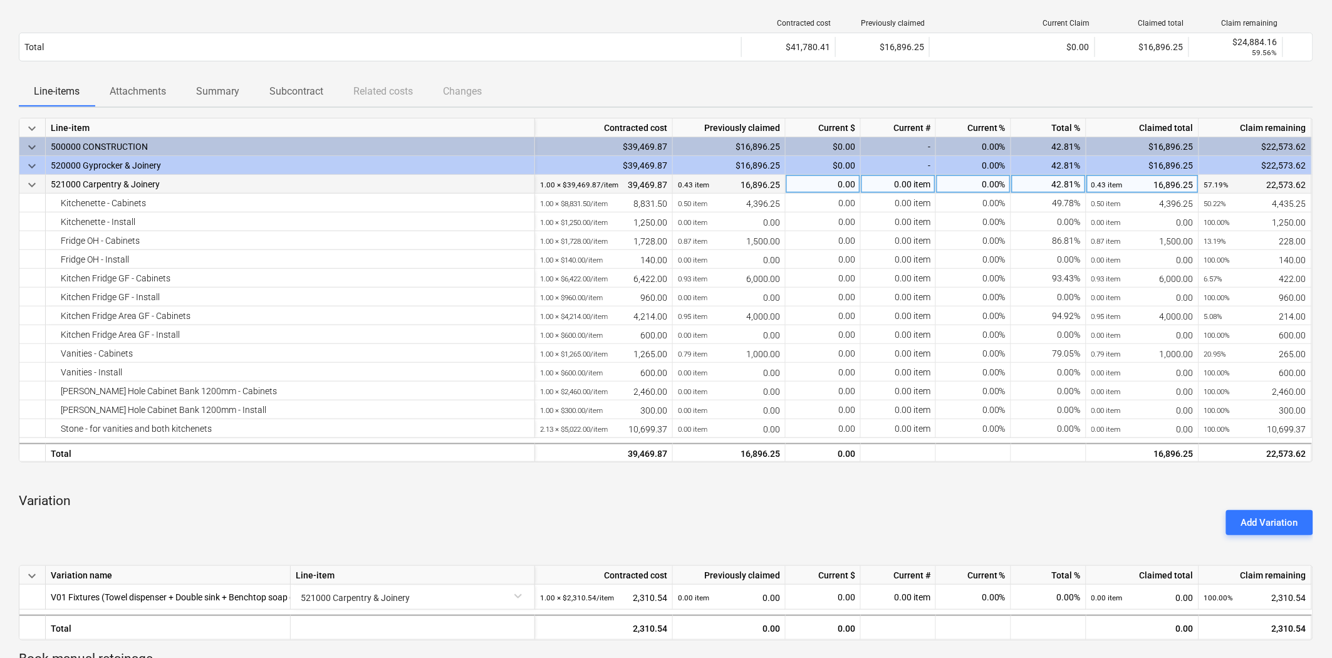
click at [855, 185] on div "0.00" at bounding box center [823, 184] width 75 height 19
click at [894, 182] on div "0.00 item" at bounding box center [898, 184] width 75 height 19
type input "1"
click at [885, 104] on div "Line-items Attachments Summary Subcontract Related costs Changes" at bounding box center [666, 91] width 1294 height 30
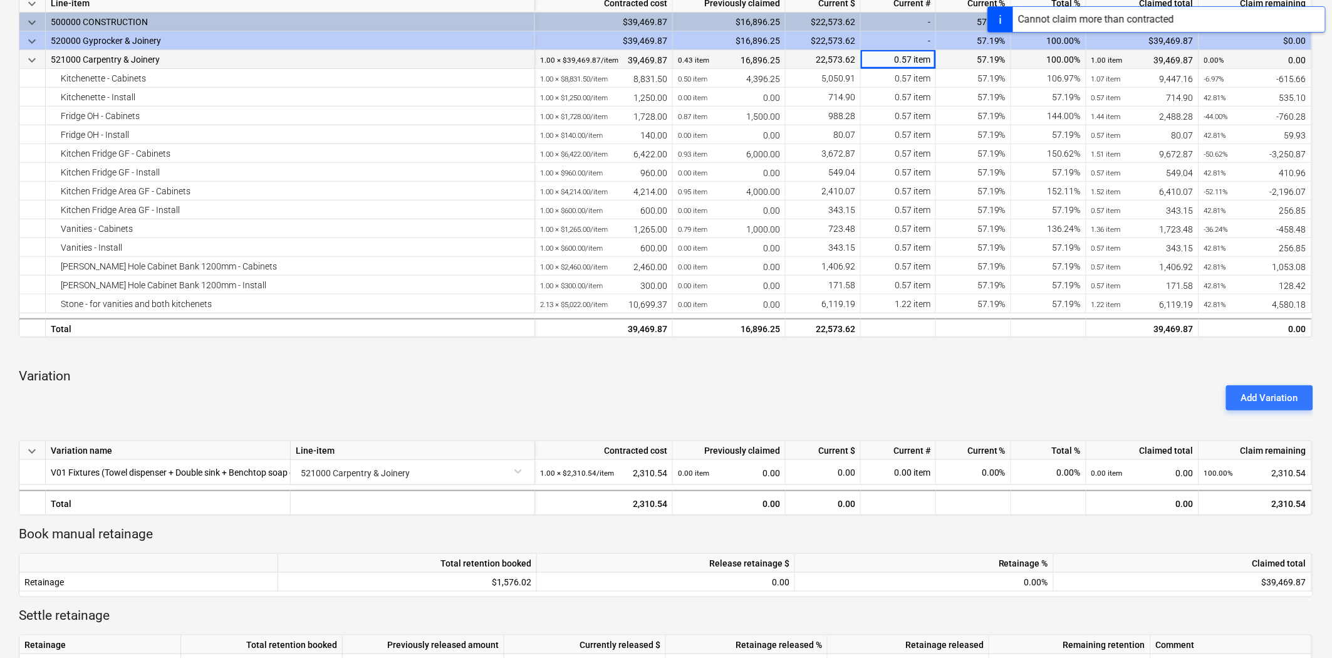
scroll to position [278, 0]
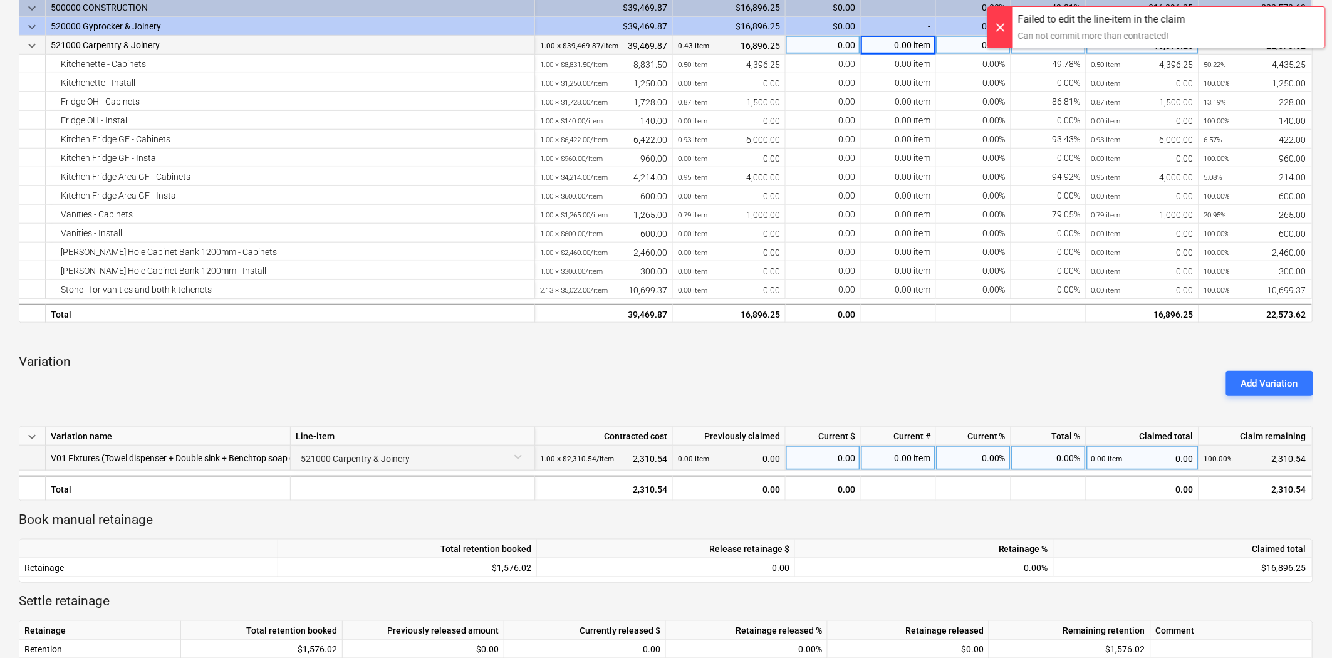
click at [888, 457] on div "0.00 item" at bounding box center [898, 457] width 75 height 25
type input "1"
click at [881, 391] on div "Add Variation" at bounding box center [666, 383] width 1304 height 35
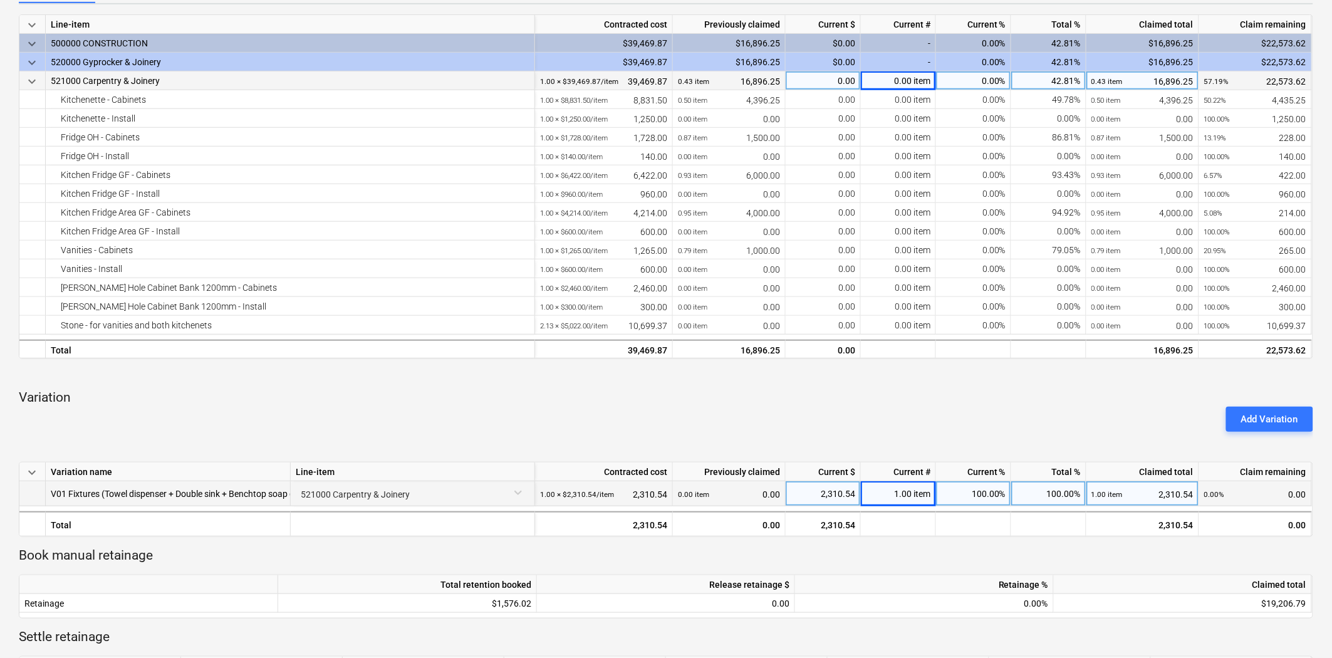
scroll to position [209, 0]
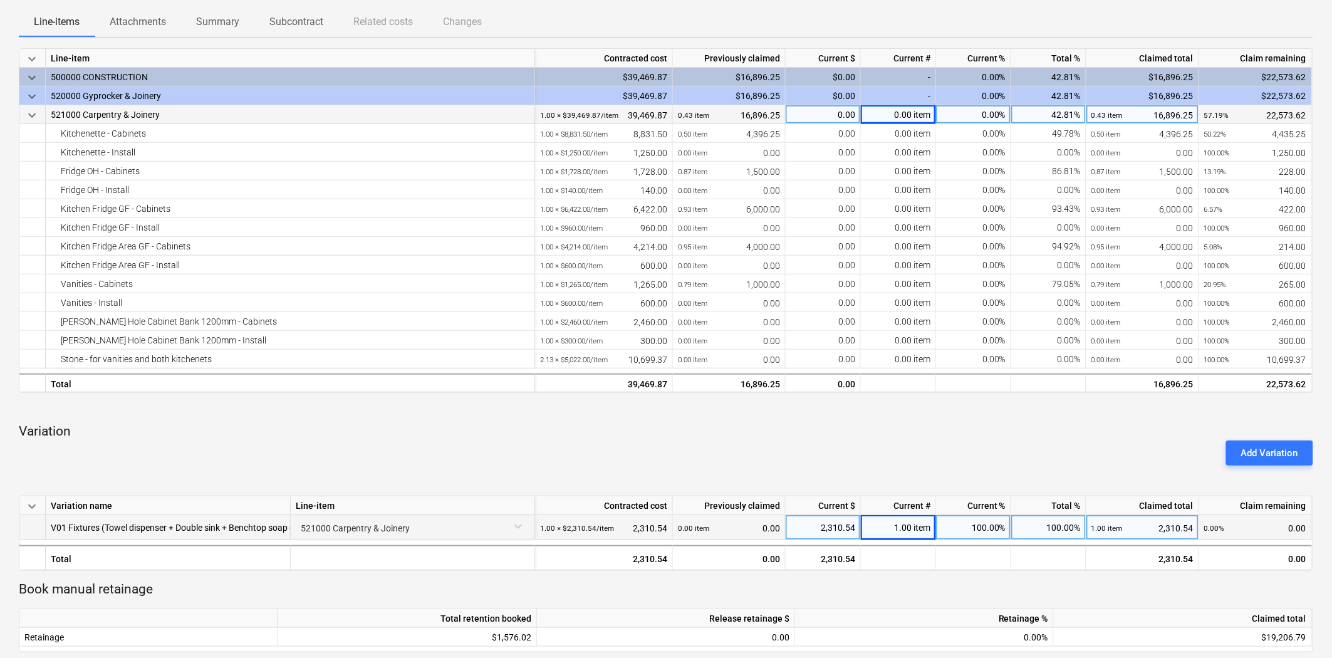
click at [1103, 428] on p "Variation" at bounding box center [666, 432] width 1294 height 18
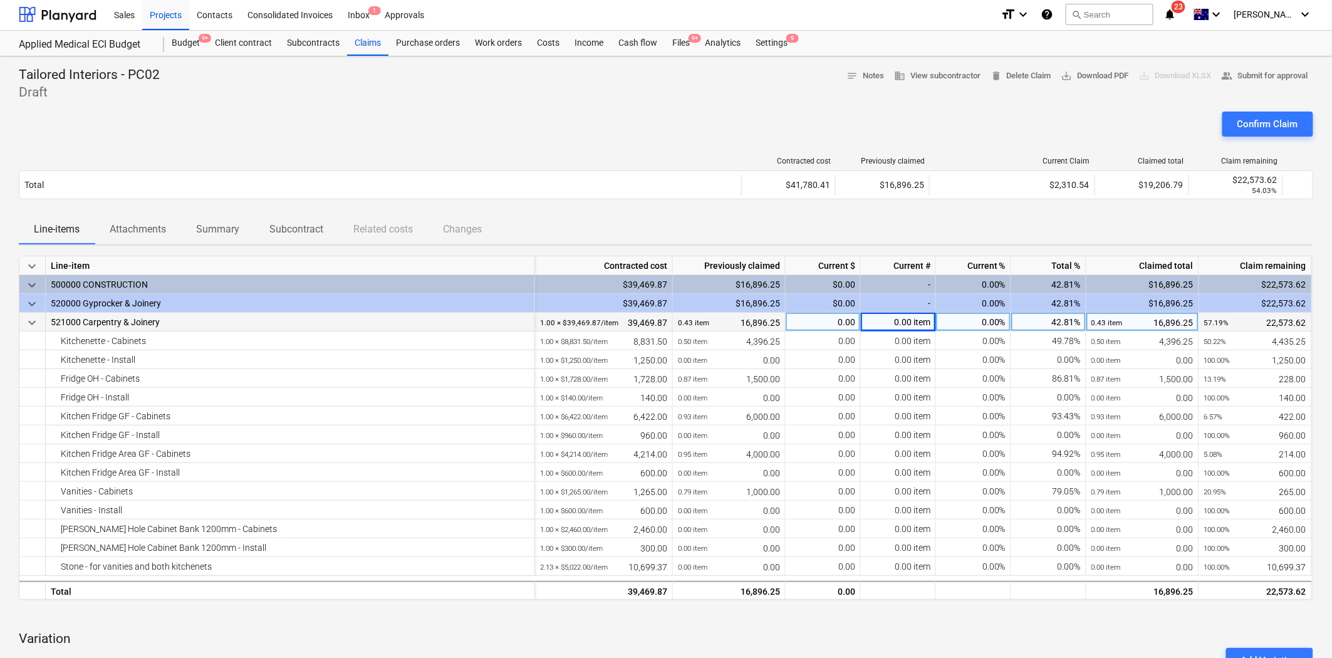
scroll to position [0, 0]
click at [1094, 73] on span "save_alt Download PDF" at bounding box center [1095, 77] width 68 height 14
click at [824, 98] on div "Tailored Interiors - PC02 Draft notes Notes business View subcontractor delete …" at bounding box center [666, 85] width 1294 height 35
click at [905, 320] on div "0.00 item" at bounding box center [898, 323] width 75 height 19
type input "111"
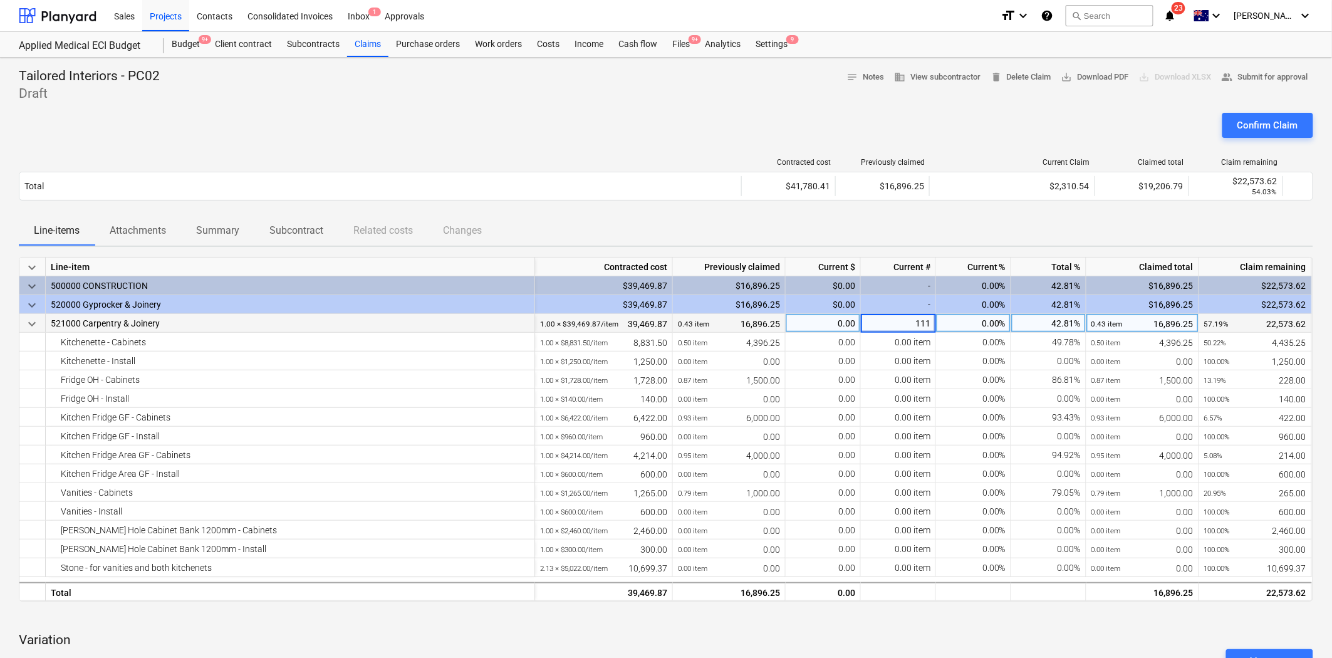
click at [962, 220] on div "Line-items Attachments Summary Subcontract Related costs Changes" at bounding box center [666, 230] width 1294 height 30
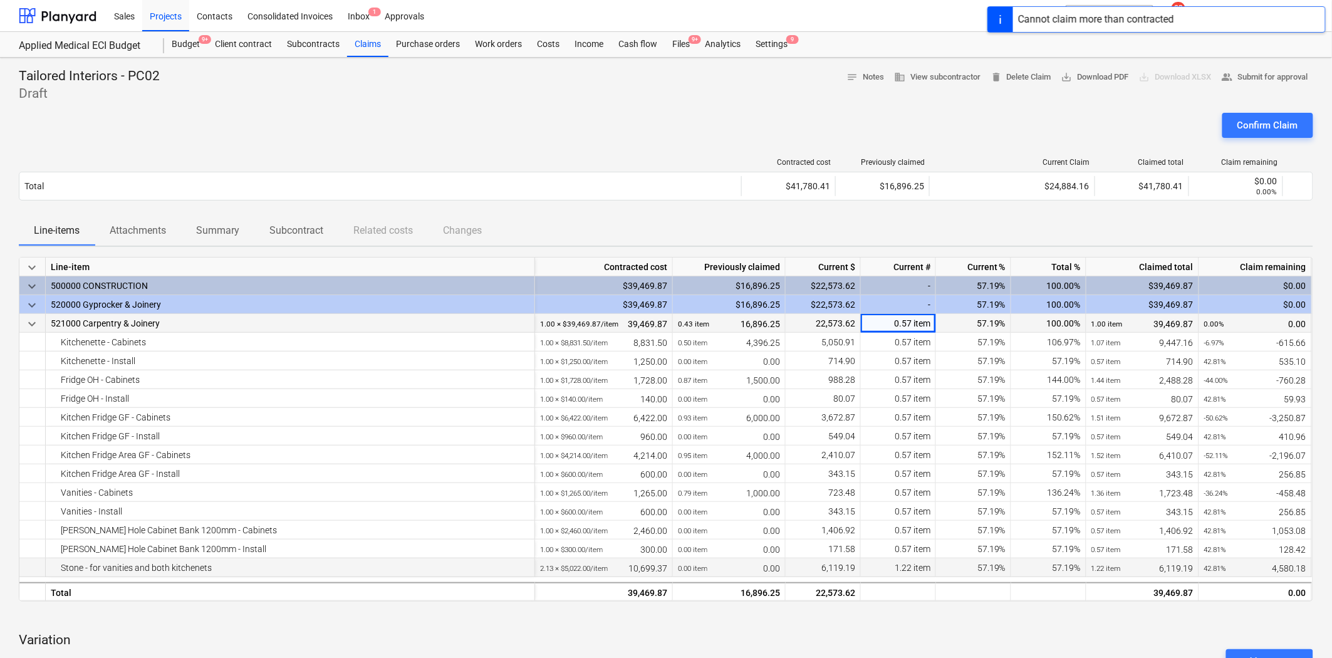
click at [903, 564] on div "1.22 item" at bounding box center [898, 567] width 75 height 19
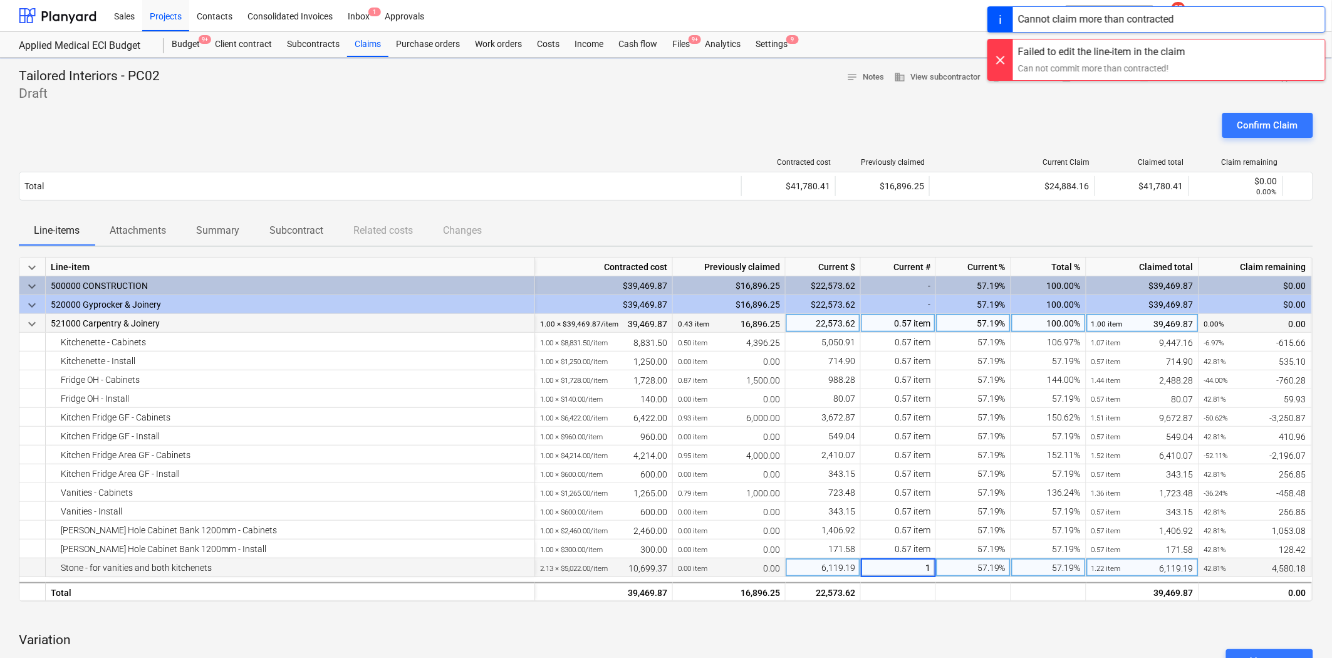
type input "11"
click at [924, 614] on div at bounding box center [666, 616] width 1294 height 10
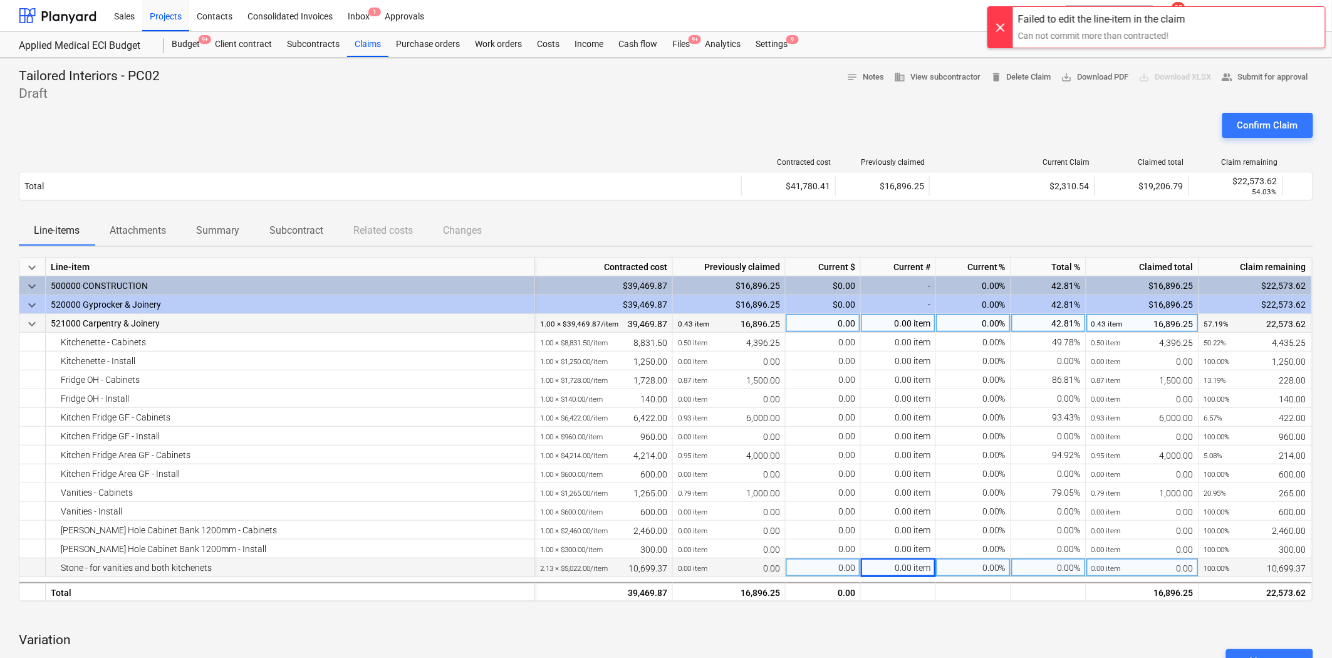
click at [906, 332] on div "0.00 item" at bounding box center [898, 323] width 75 height 19
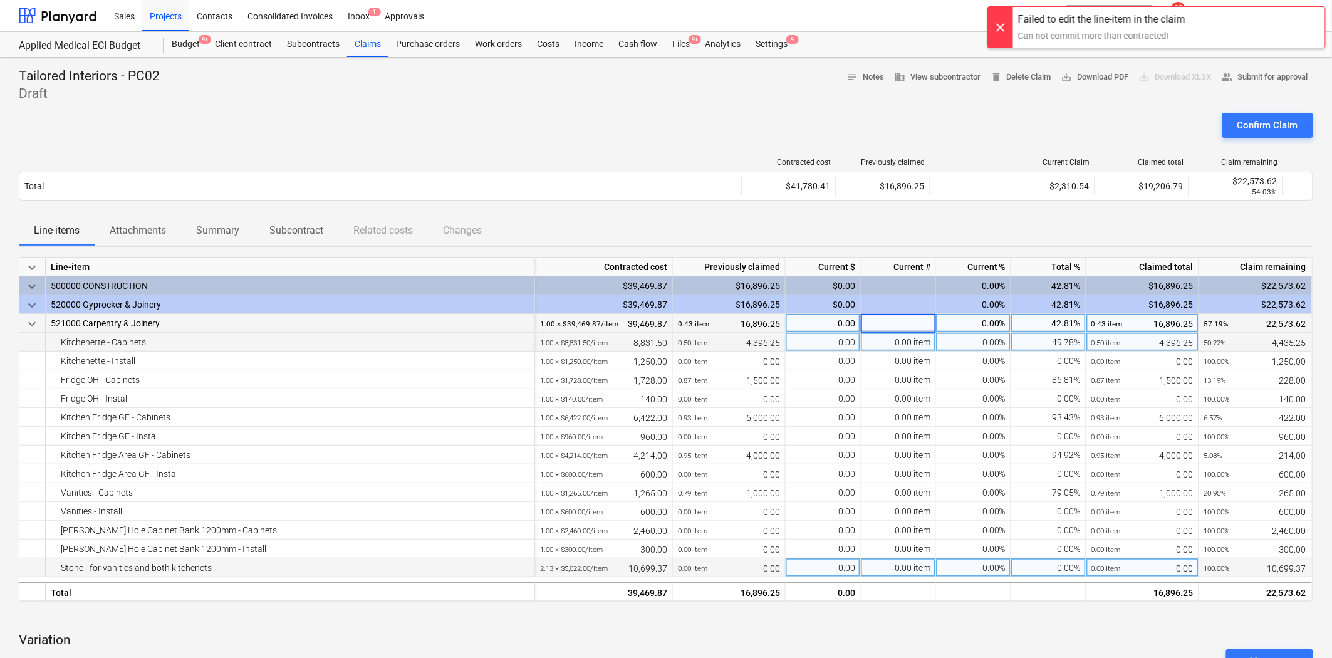
type input "1"
click at [913, 343] on div "0.00 item" at bounding box center [898, 342] width 75 height 19
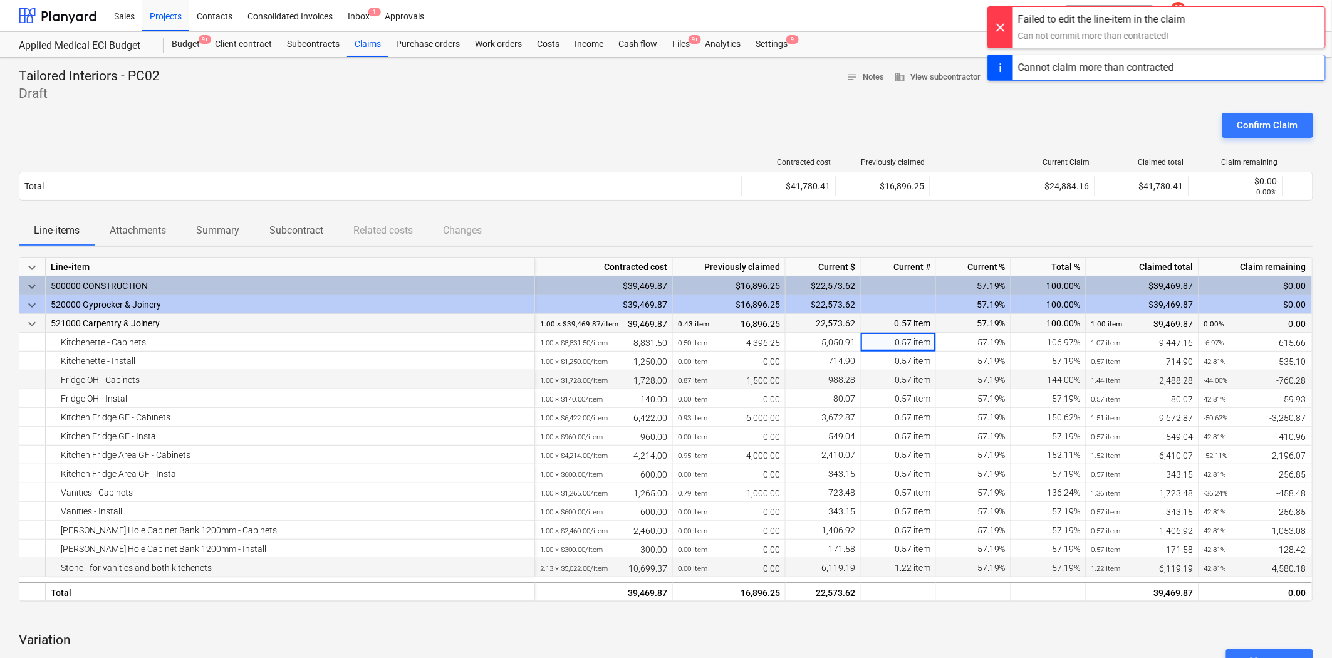
click at [913, 371] on div "0.57 item" at bounding box center [898, 379] width 75 height 19
click at [910, 386] on div "0.57 item" at bounding box center [898, 379] width 75 height 19
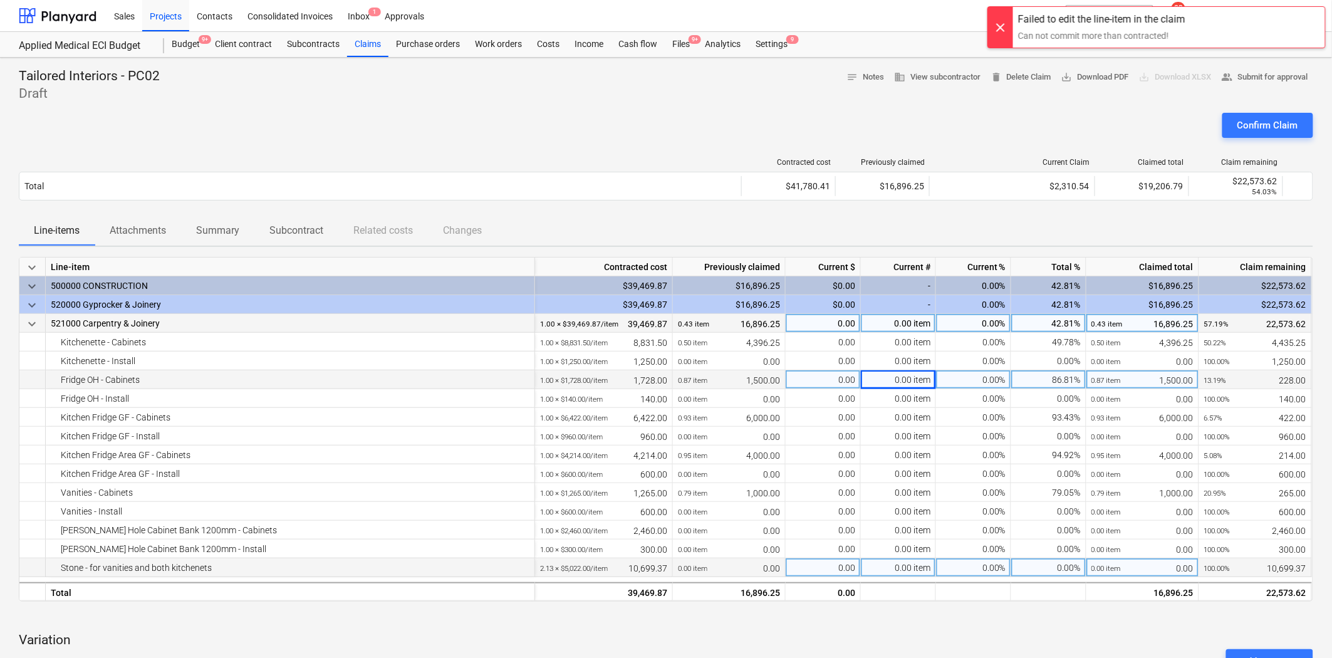
click at [965, 387] on div "0.00%" at bounding box center [973, 379] width 75 height 19
click at [987, 361] on div "0.00%" at bounding box center [973, 360] width 75 height 19
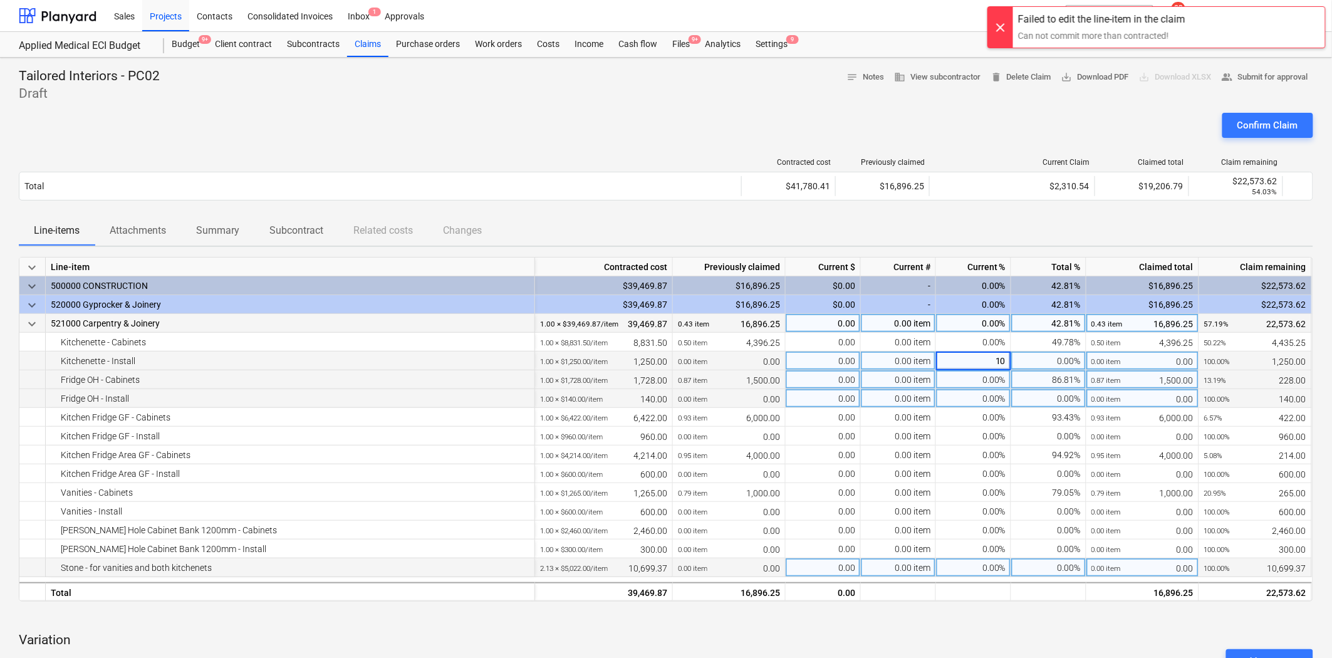
type input "100"
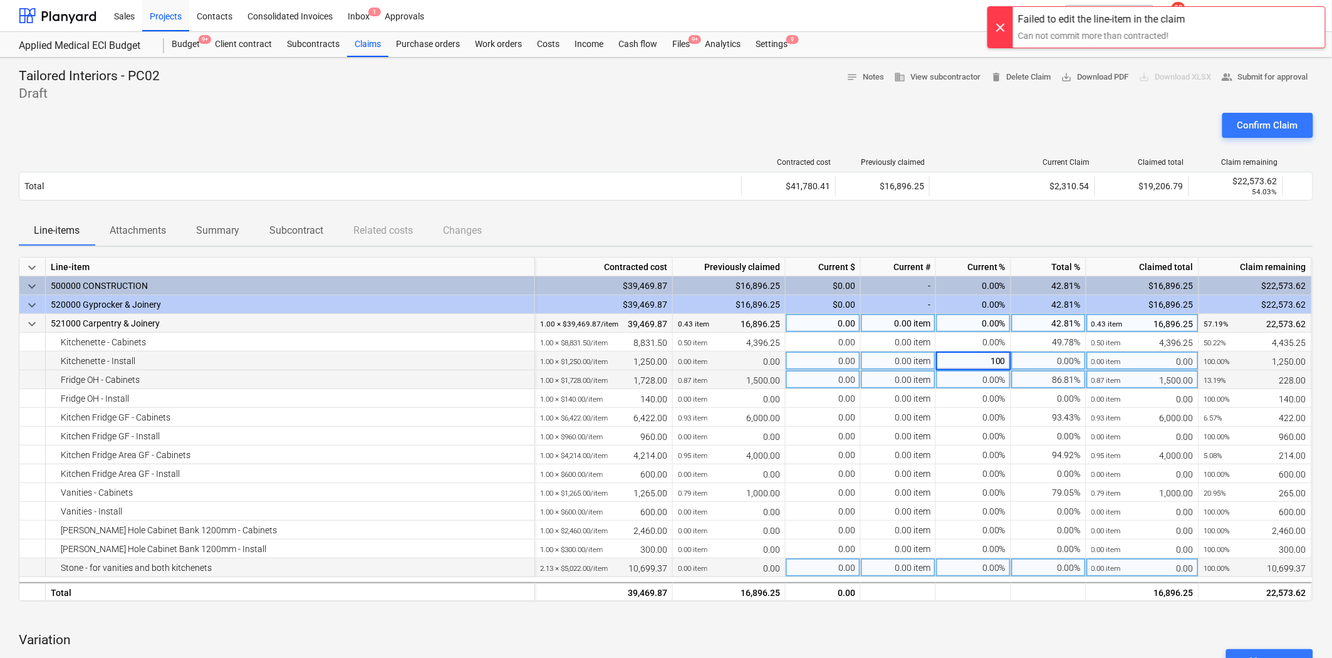
click at [987, 383] on div "0.00%" at bounding box center [973, 379] width 75 height 19
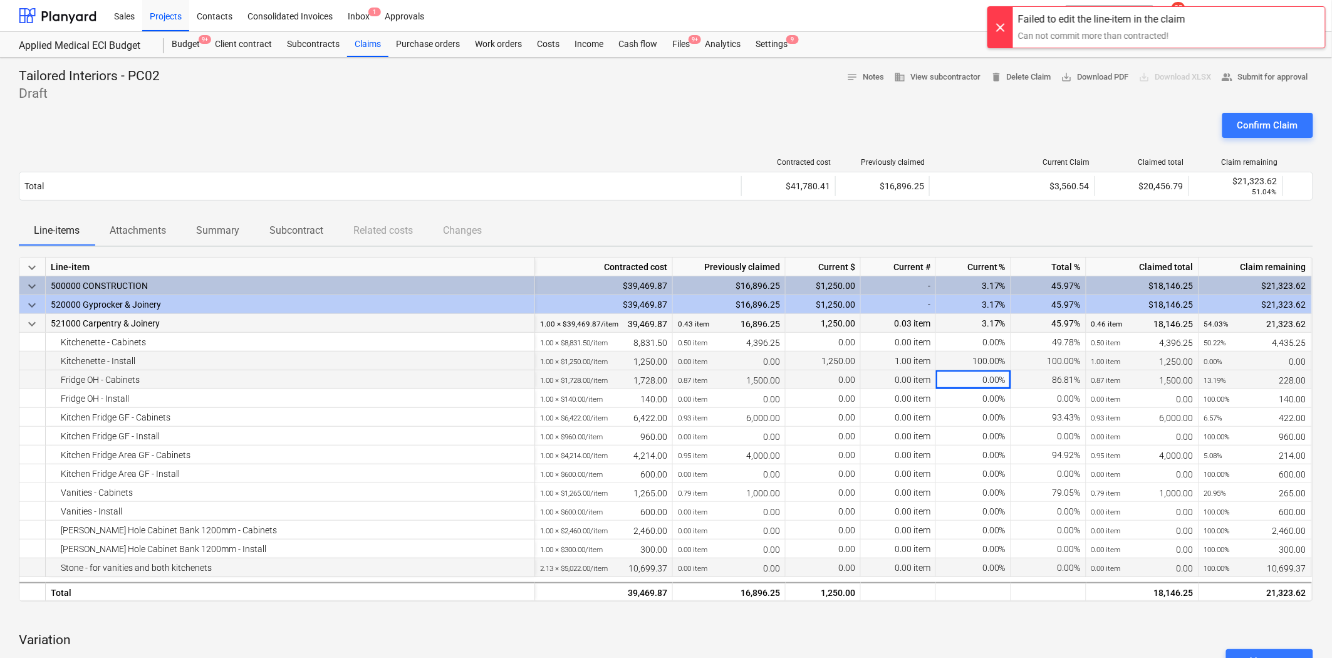
click at [986, 383] on div "0.00%" at bounding box center [973, 379] width 75 height 19
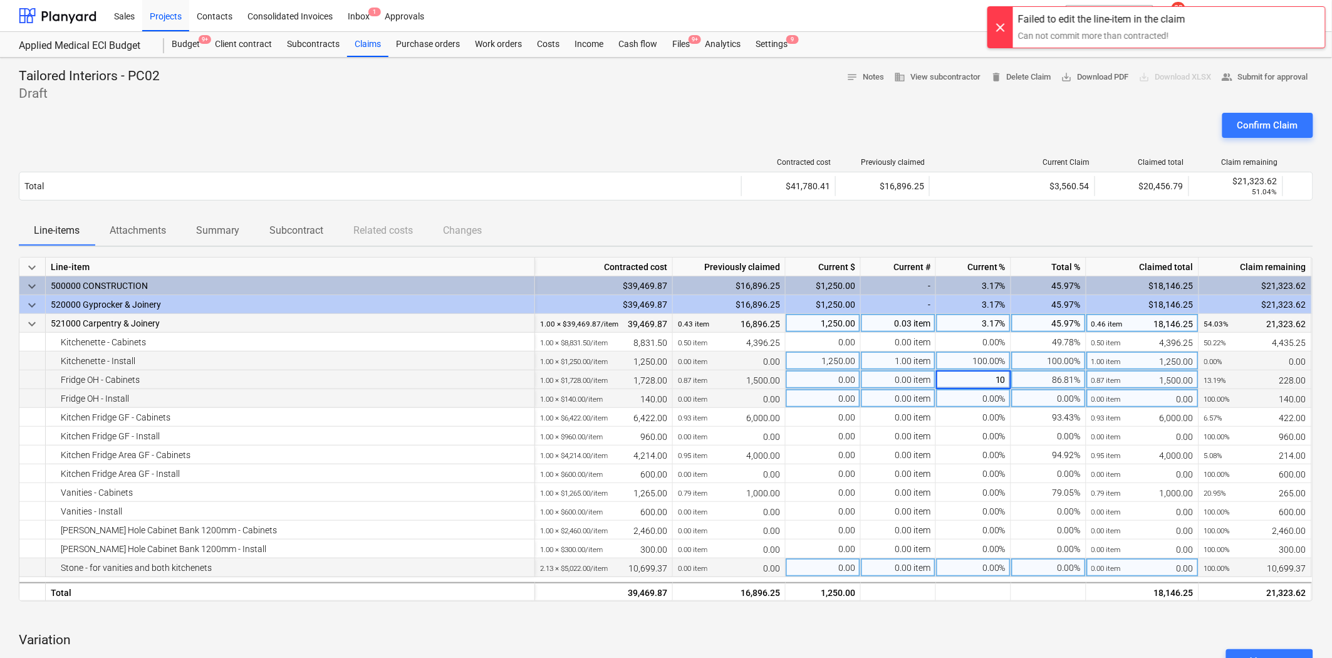
type input "100"
click at [995, 399] on div "0.00%" at bounding box center [973, 398] width 75 height 19
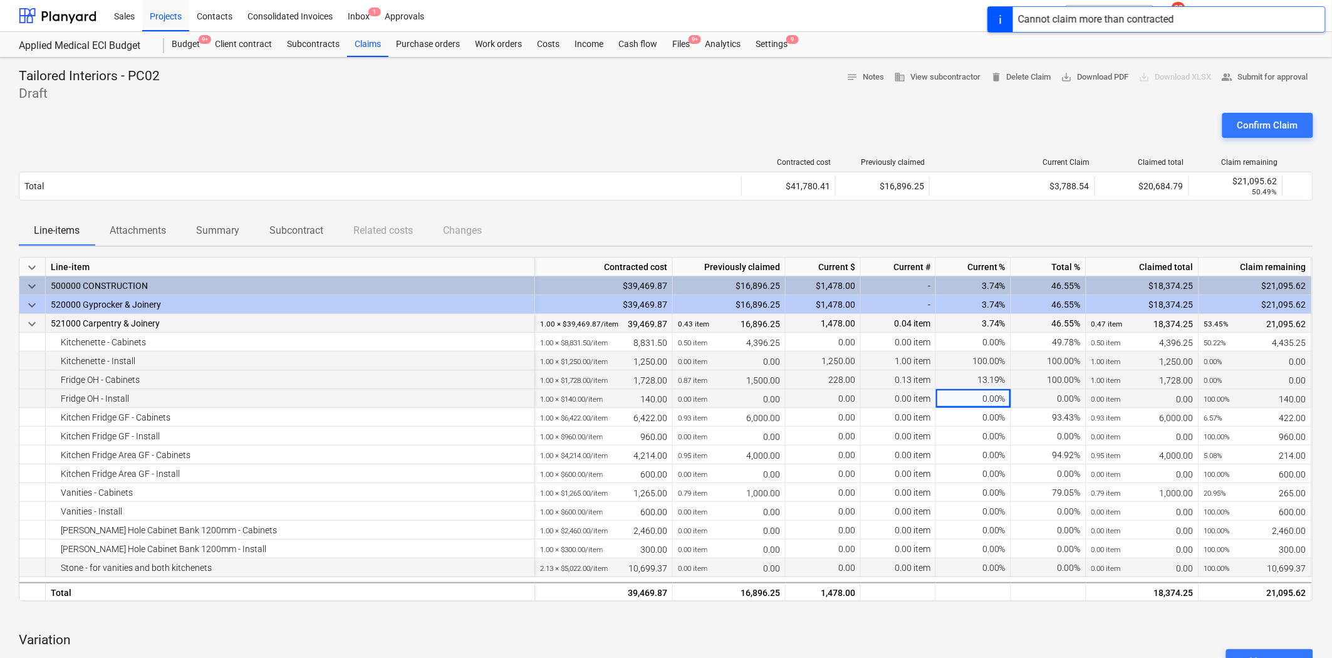
click at [992, 403] on div "0.00%" at bounding box center [973, 398] width 75 height 19
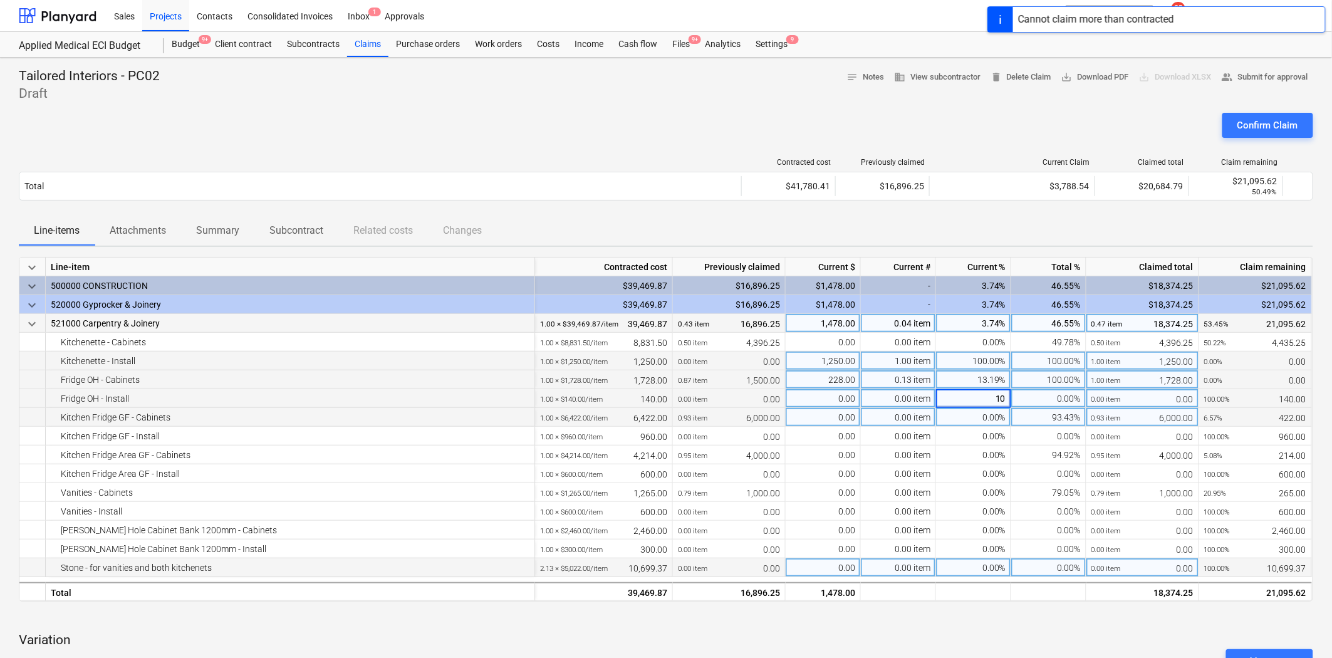
type input "100"
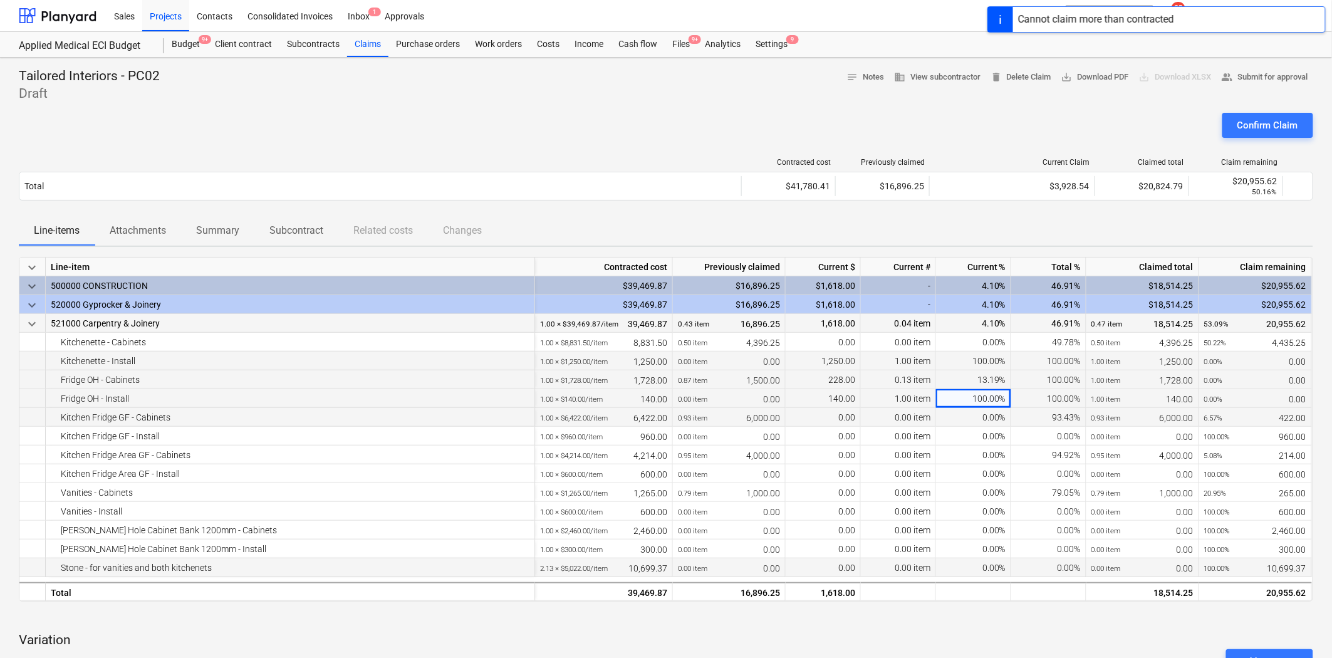
click at [992, 424] on div "0.00%" at bounding box center [973, 417] width 75 height 19
click at [992, 415] on div "0.00%" at bounding box center [973, 417] width 75 height 19
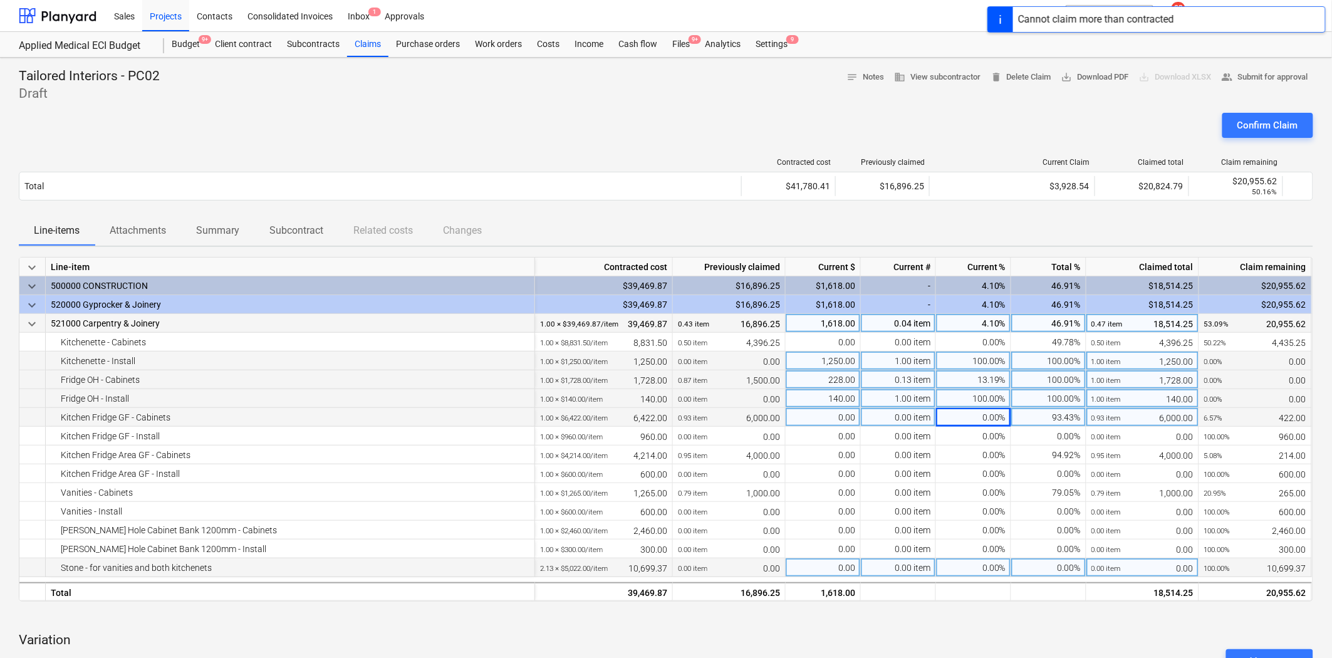
click at [992, 418] on div "0.00%" at bounding box center [973, 417] width 75 height 19
type input "100"
click at [984, 437] on div "0.00%" at bounding box center [973, 436] width 75 height 19
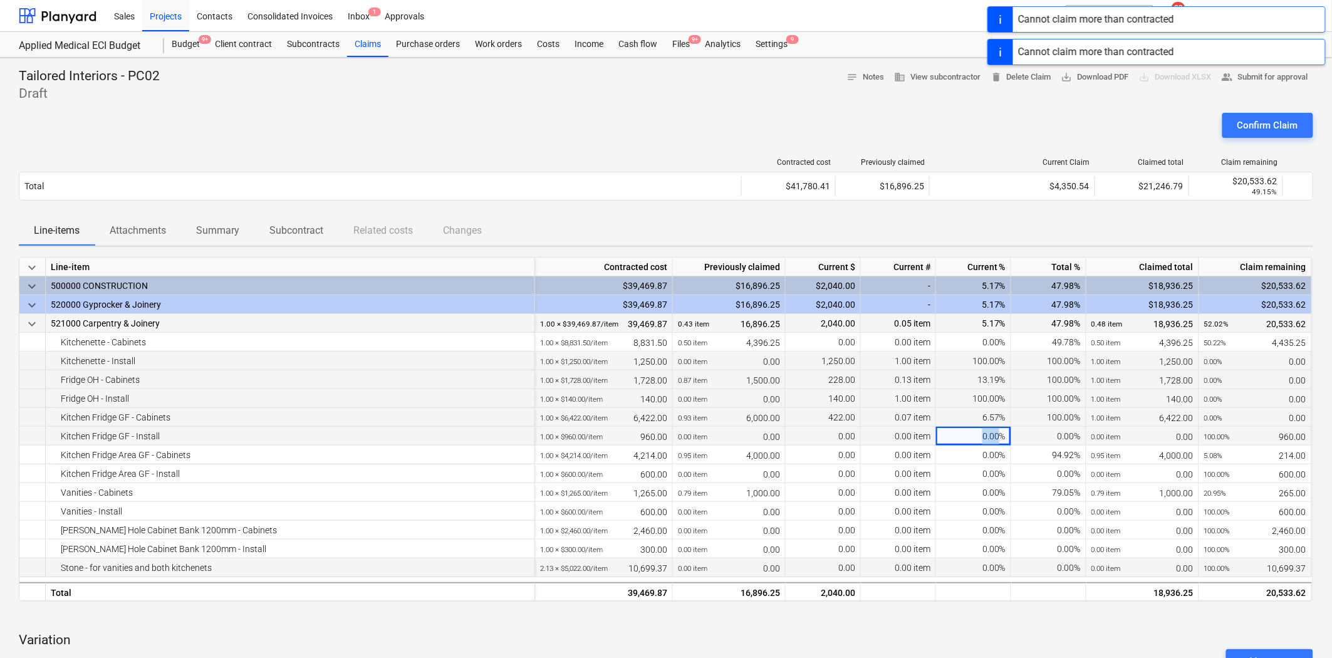
click at [984, 437] on div "0.00%" at bounding box center [973, 436] width 75 height 19
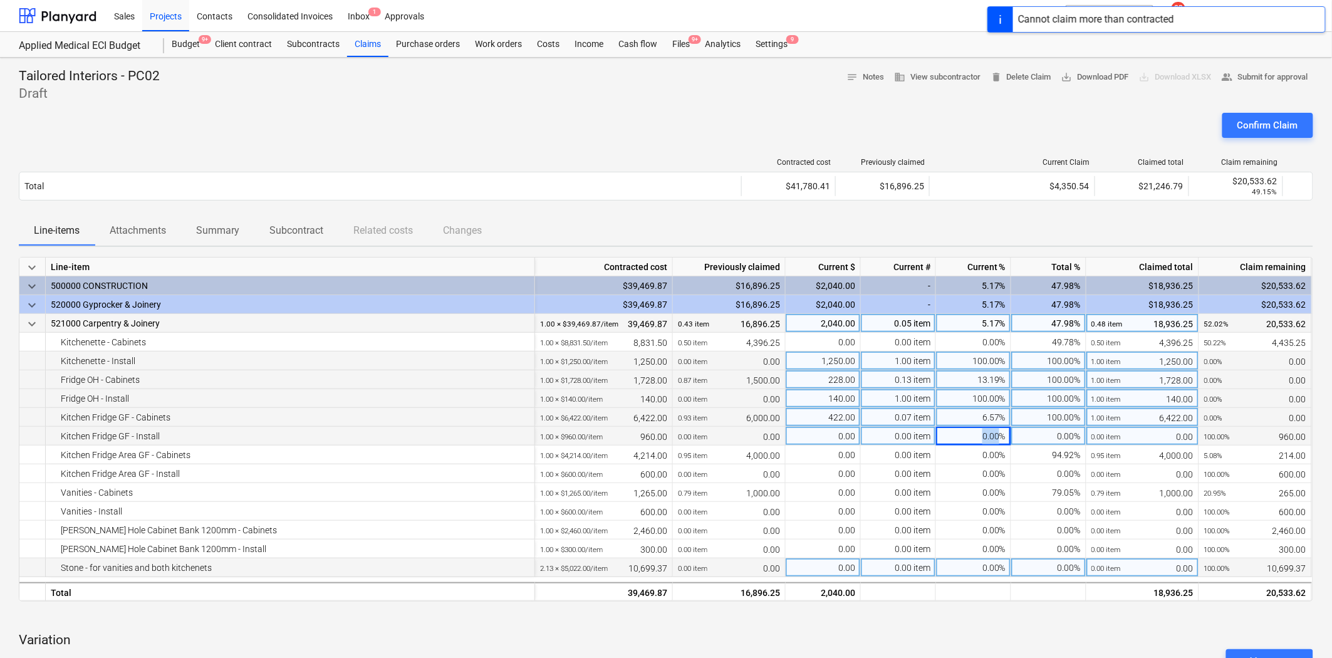
click at [989, 433] on div "0.00%" at bounding box center [973, 436] width 75 height 19
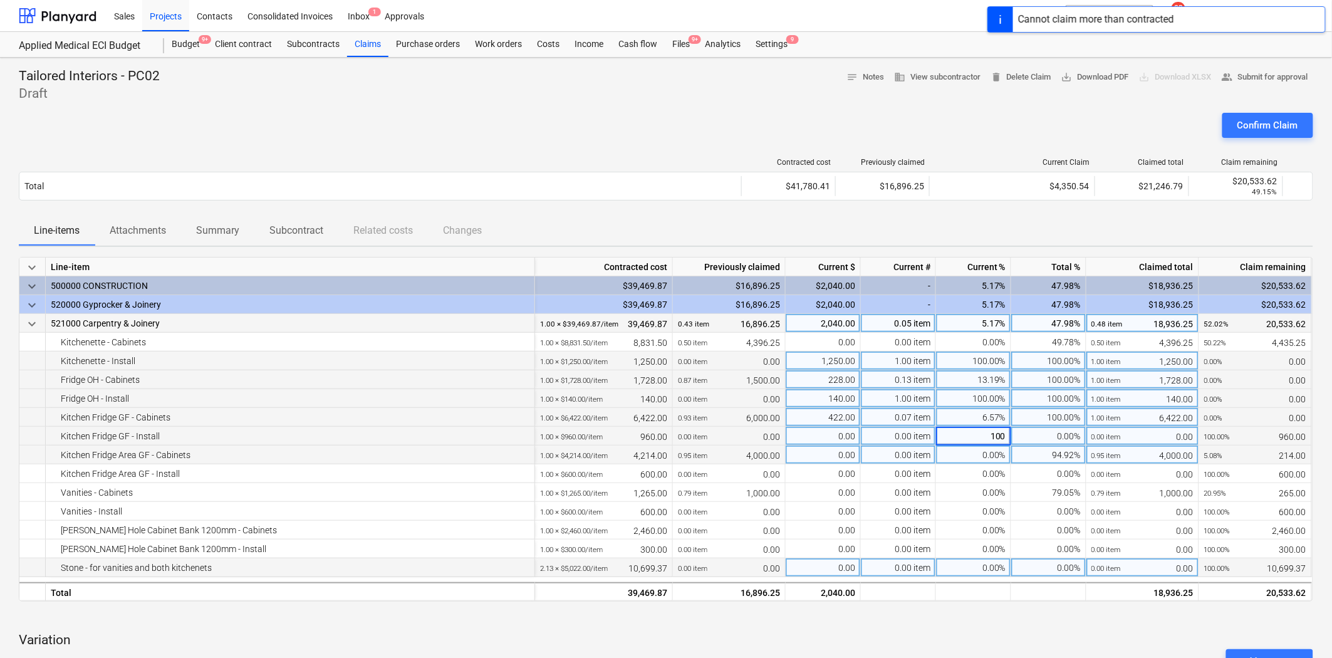
type input "1000"
click at [996, 452] on div "0.00%" at bounding box center [973, 454] width 75 height 19
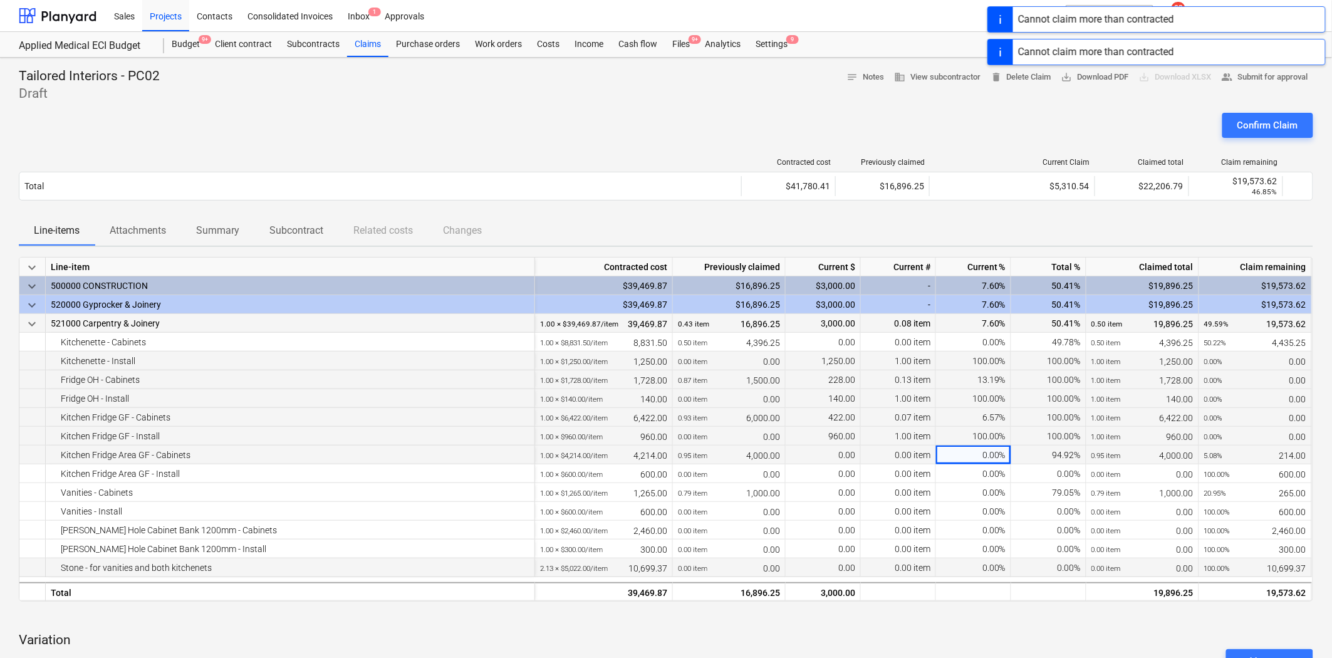
click at [994, 454] on div "0.00%" at bounding box center [973, 454] width 75 height 19
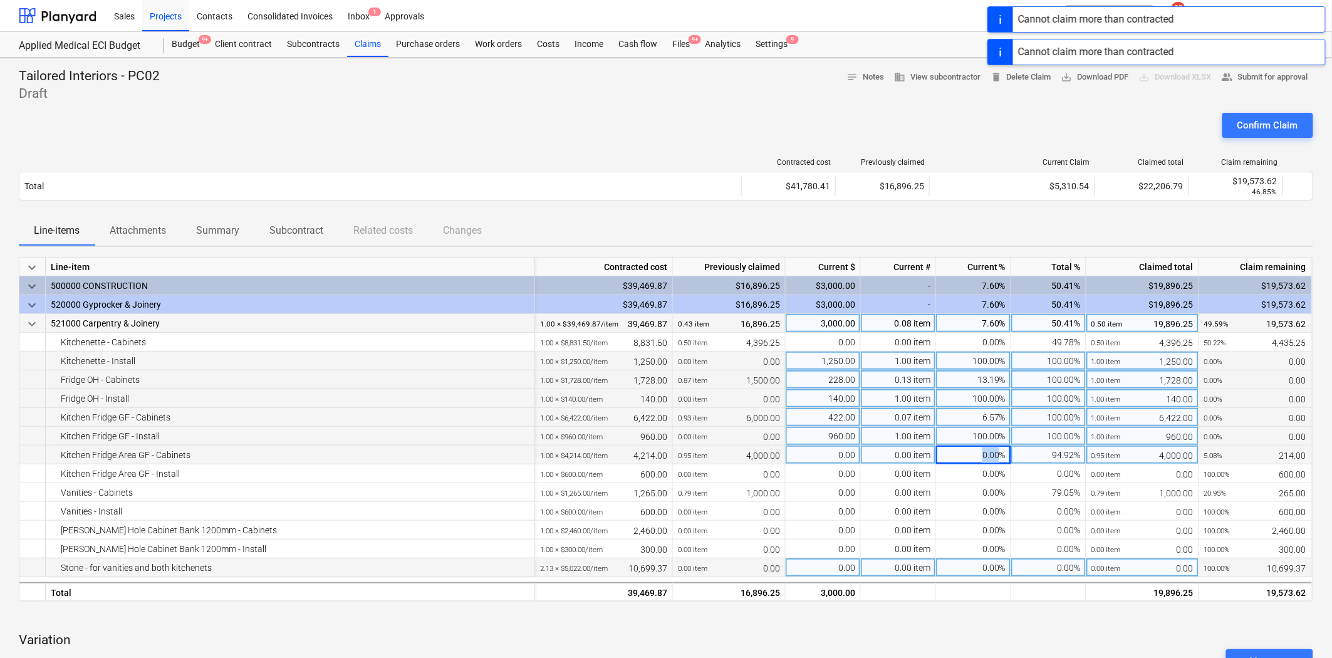
click at [994, 455] on div "0.00%" at bounding box center [973, 454] width 75 height 19
type input "100"
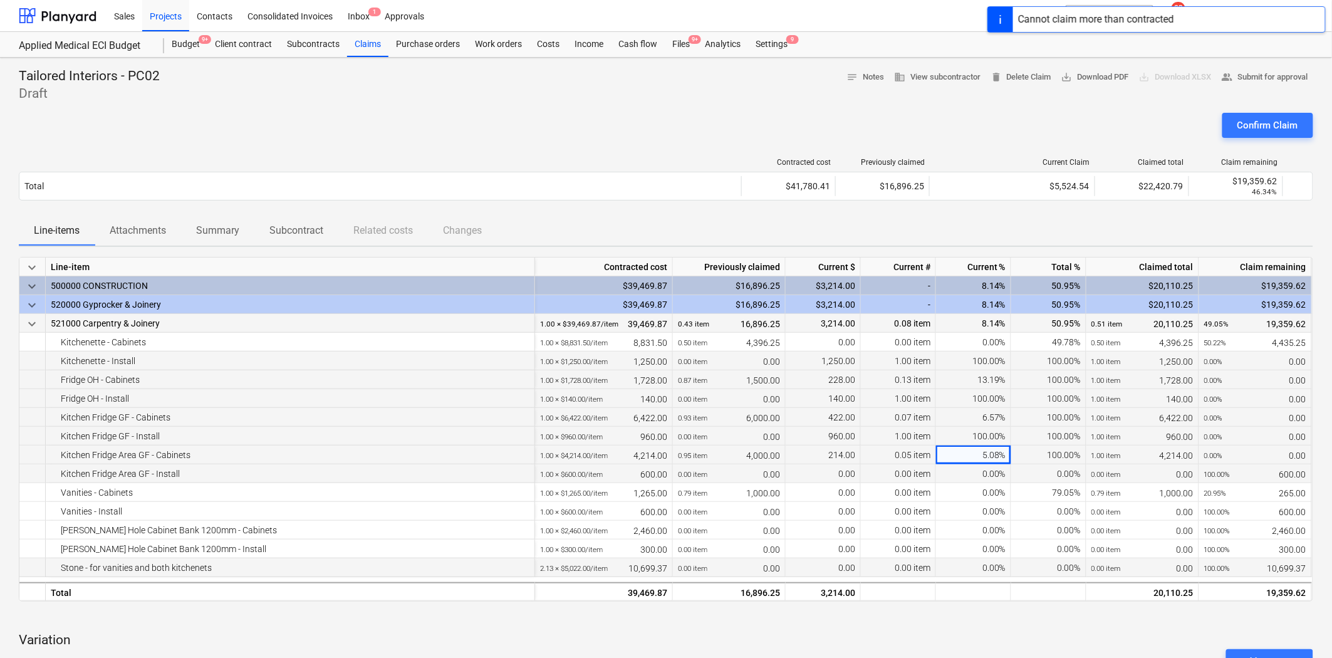
click at [992, 470] on div "0.00%" at bounding box center [973, 473] width 75 height 19
click at [990, 473] on div "0.00%" at bounding box center [973, 473] width 75 height 19
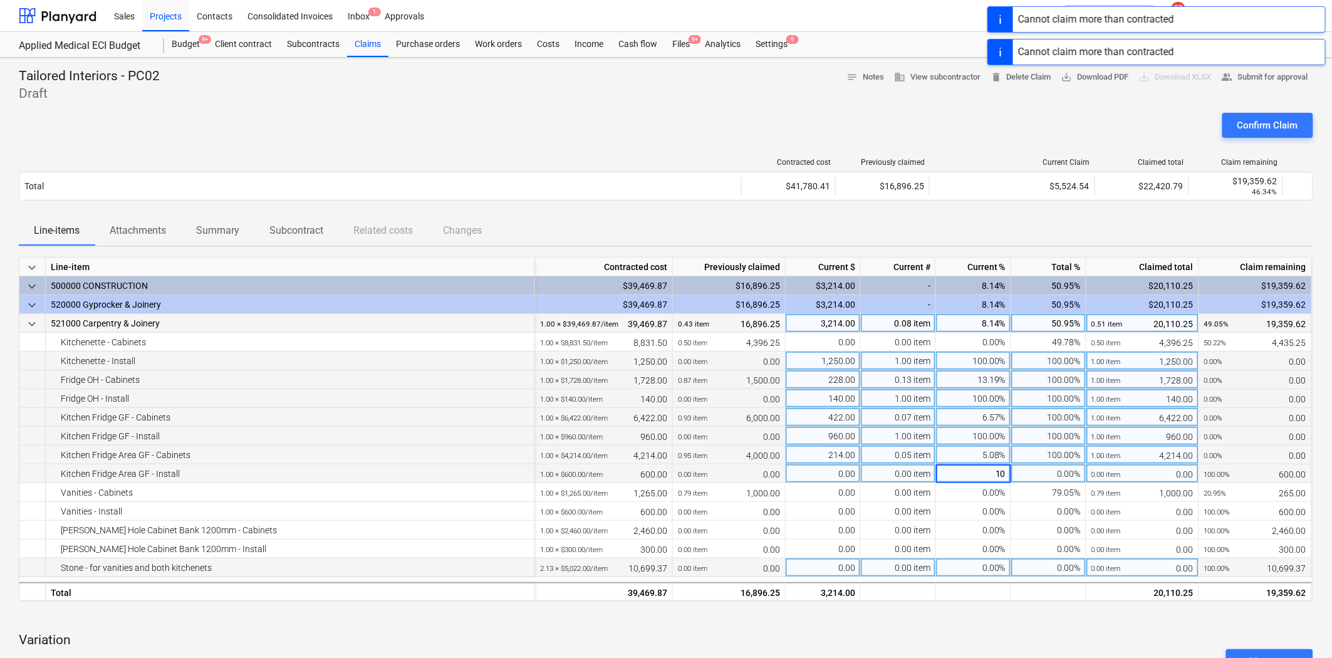
type input "100"
click at [990, 497] on div "0.00%" at bounding box center [973, 492] width 75 height 19
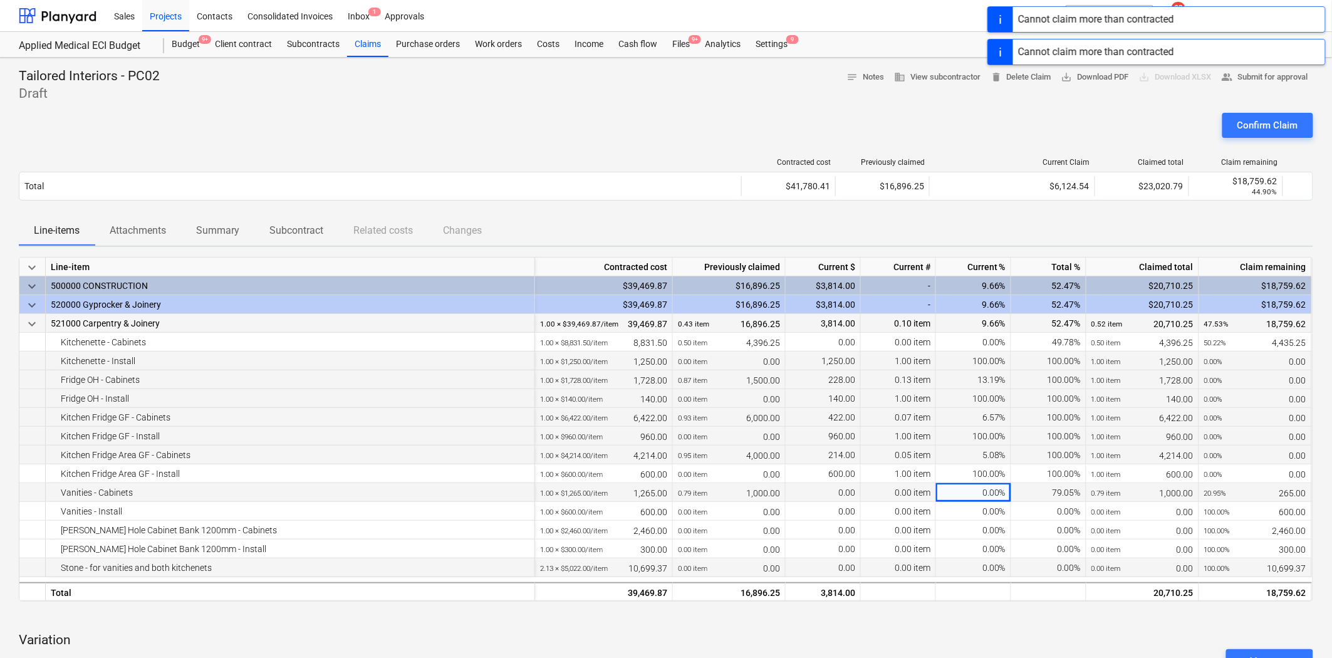
click at [987, 493] on div "0.00%" at bounding box center [973, 492] width 75 height 19
click at [982, 496] on div "0.00%" at bounding box center [973, 492] width 75 height 19
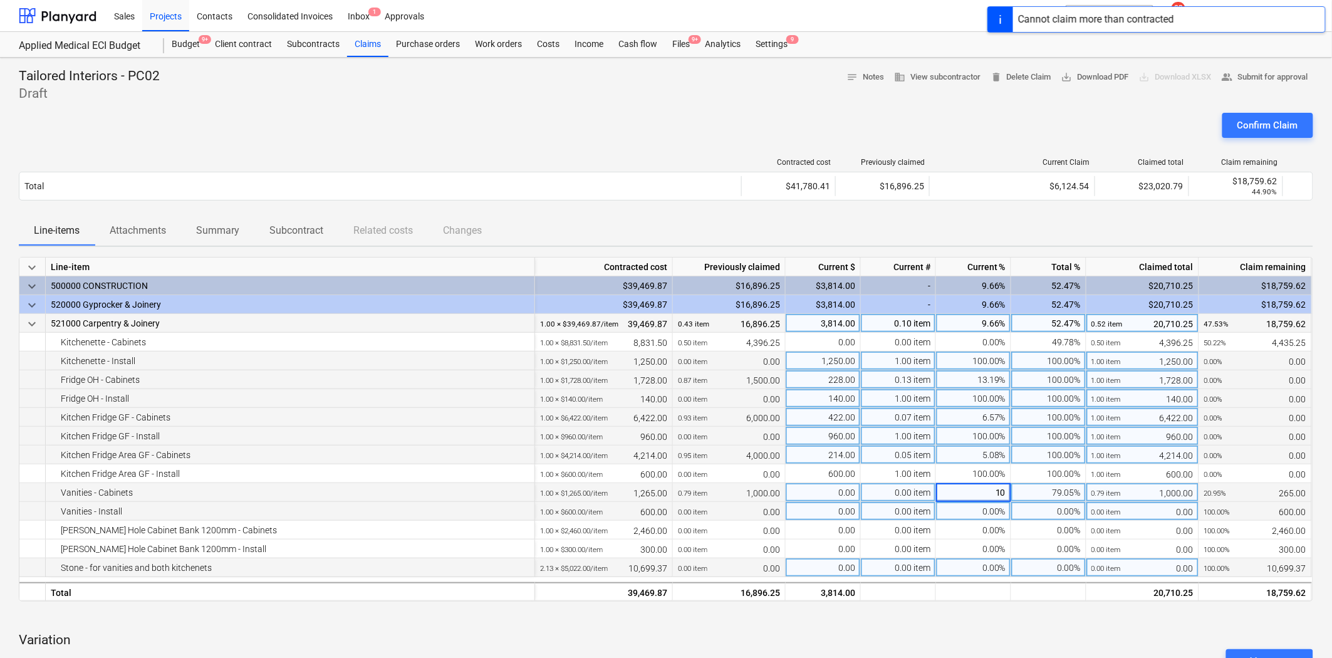
type input "100"
click at [987, 511] on div "0.00%" at bounding box center [973, 511] width 75 height 19
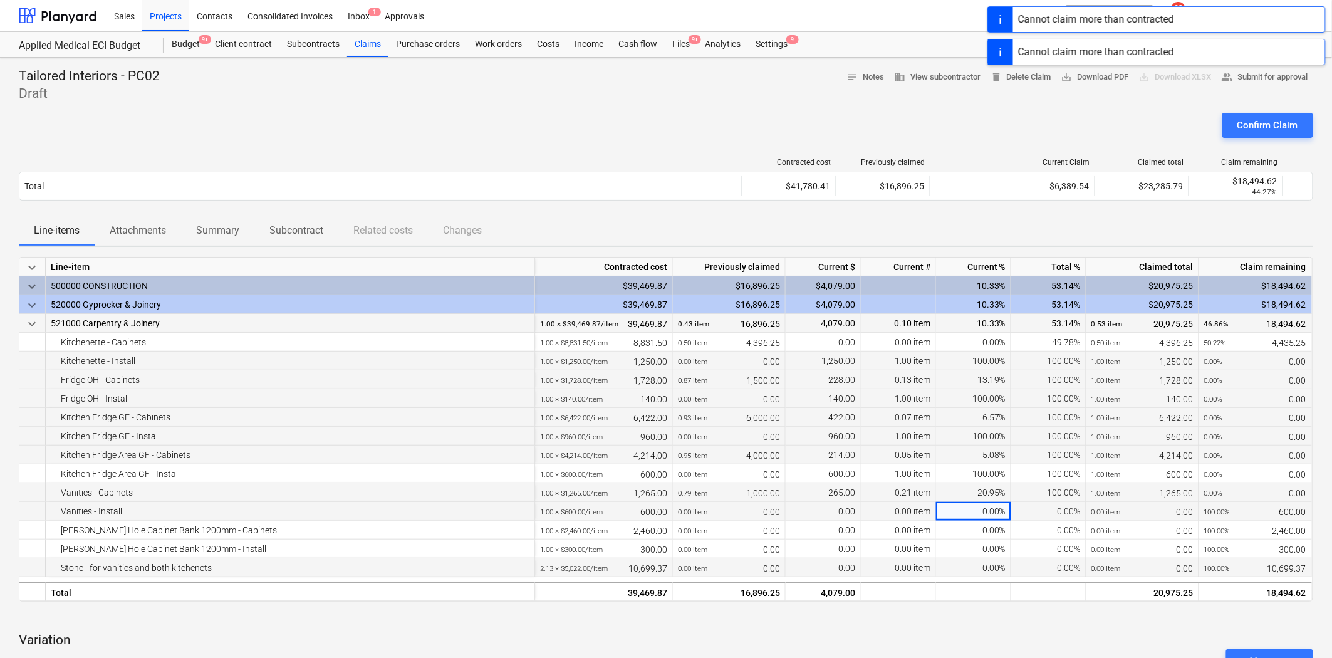
click at [982, 514] on div "0.00%" at bounding box center [973, 511] width 75 height 19
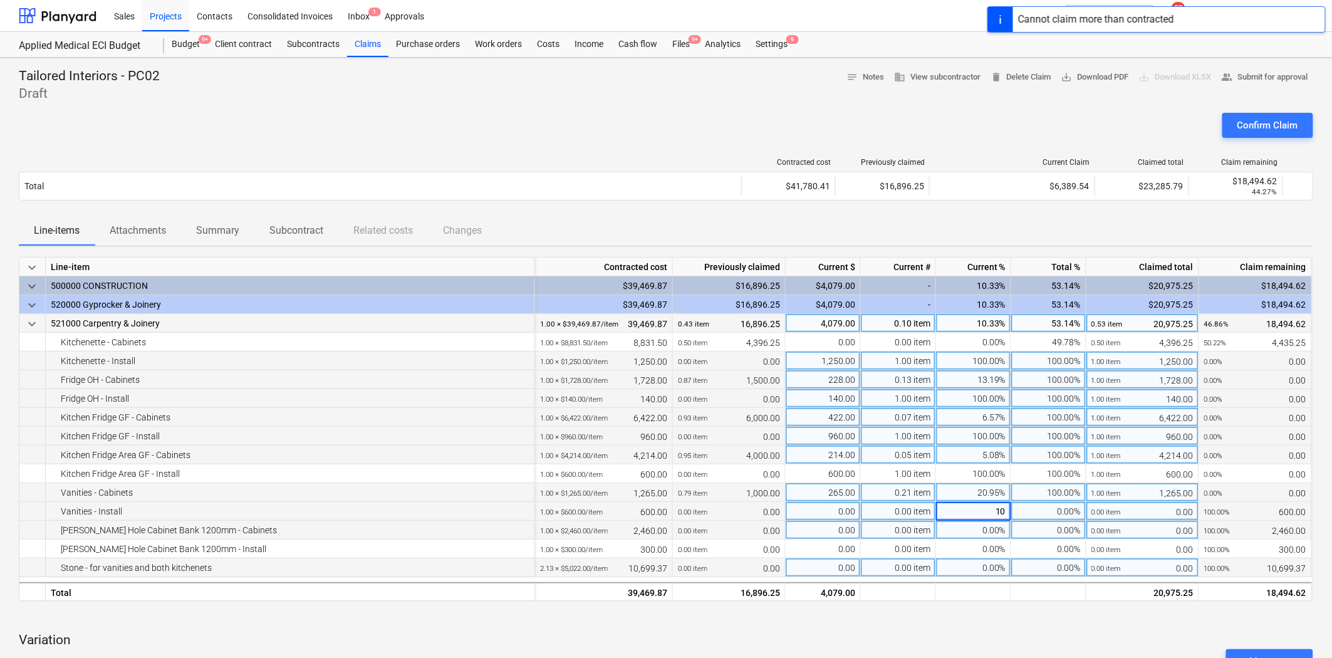
type input "100"
click at [988, 531] on div "0.00%" at bounding box center [973, 530] width 75 height 19
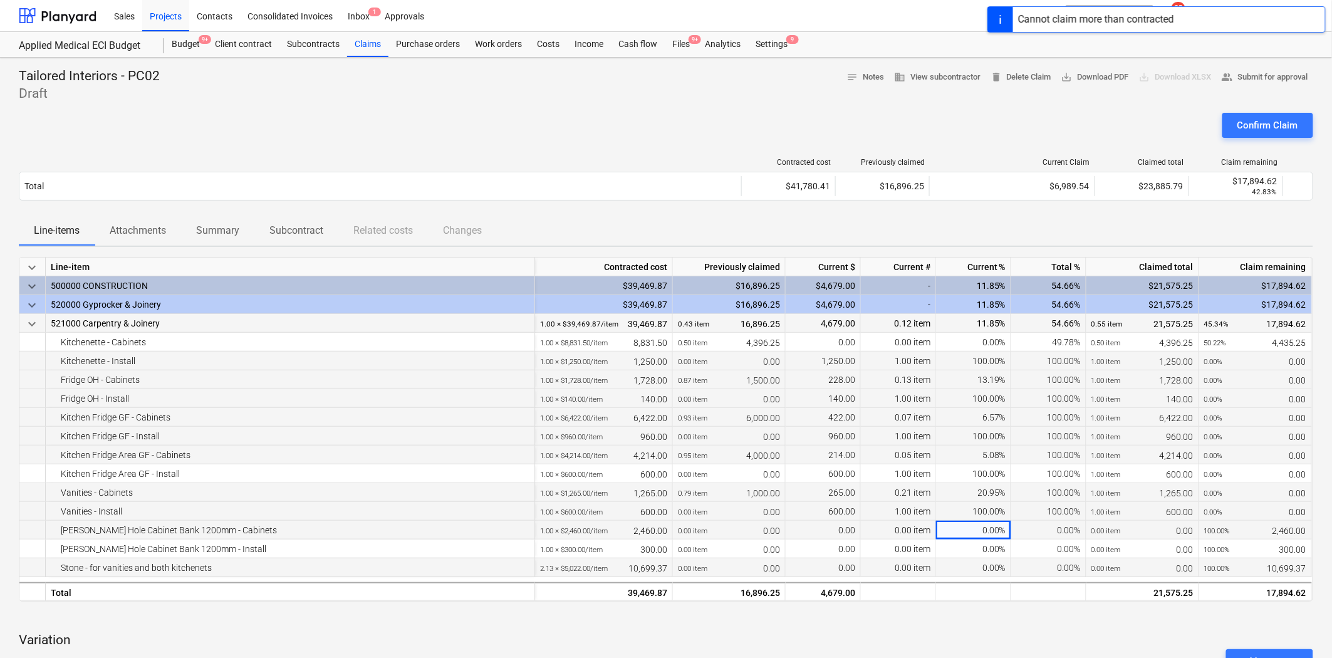
click at [985, 532] on div "0.00%" at bounding box center [973, 530] width 75 height 19
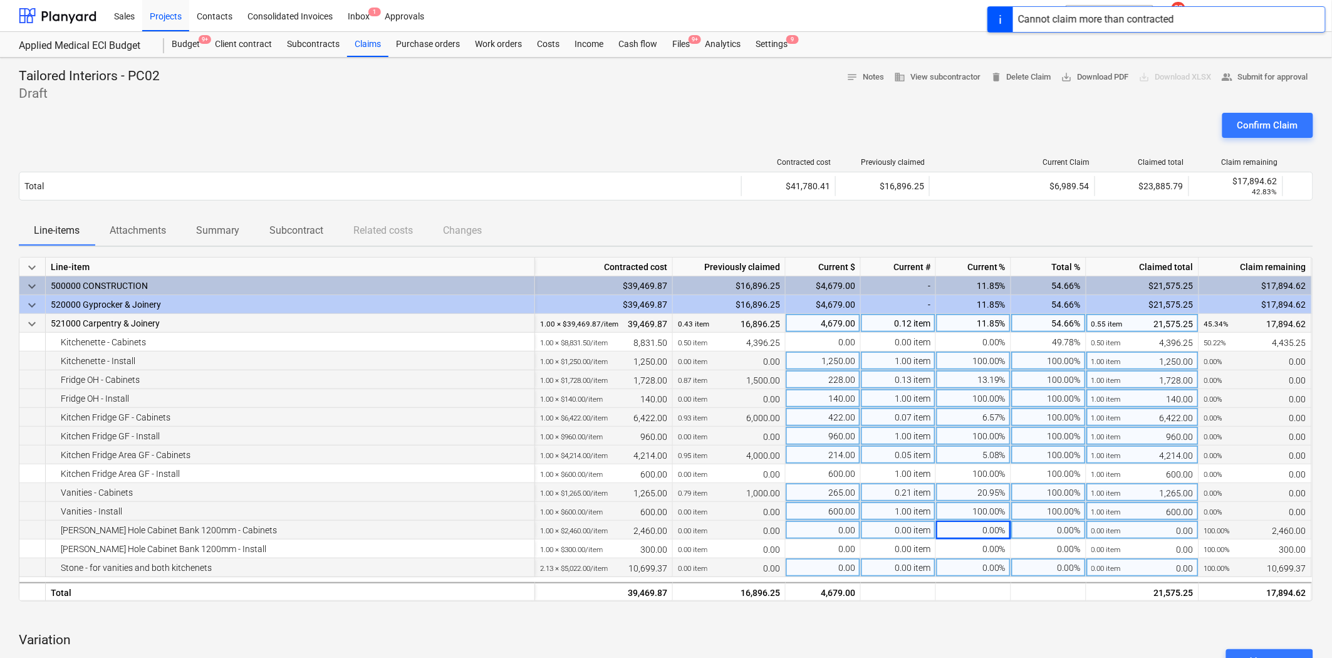
click at [986, 530] on div "0.00%" at bounding box center [973, 530] width 75 height 19
type input "1000"
click at [988, 548] on div "0.00%" at bounding box center [973, 548] width 75 height 19
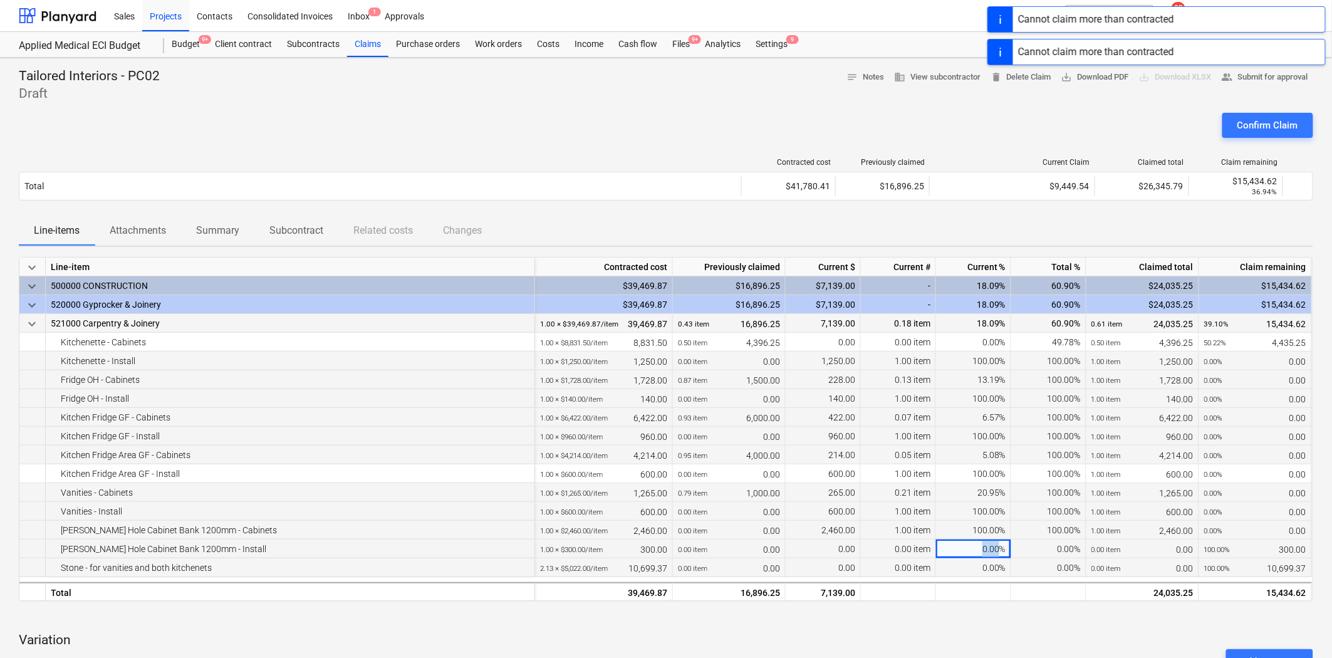
click at [988, 549] on div "0.00%" at bounding box center [973, 548] width 75 height 19
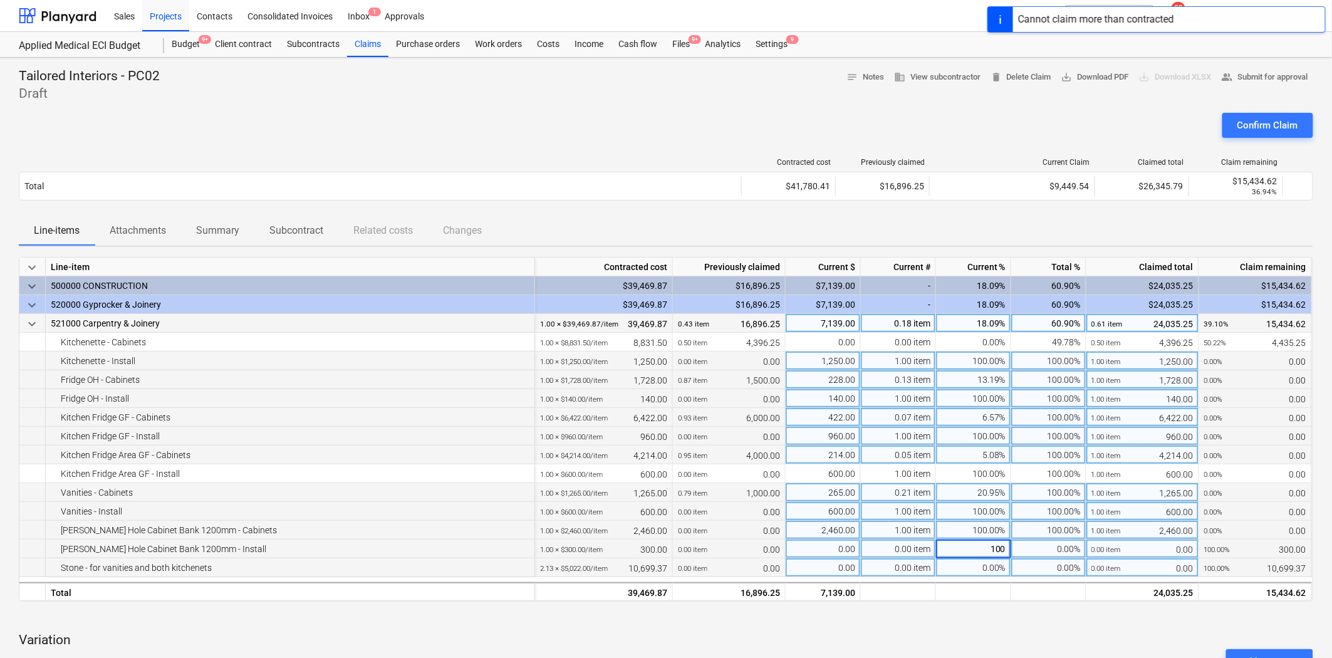
type input "1000"
click at [992, 568] on div "0.00%" at bounding box center [973, 567] width 75 height 19
click at [990, 568] on div "0.00%" at bounding box center [973, 567] width 75 height 19
type input "100"
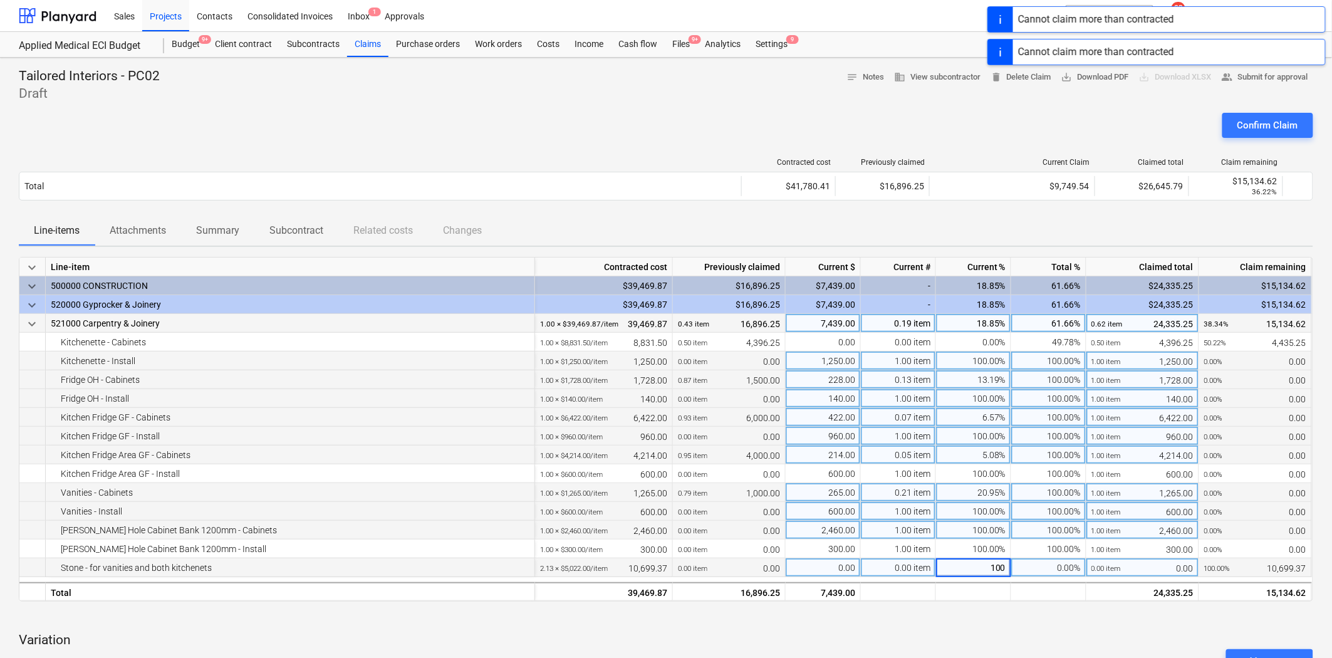
click at [978, 496] on div "20.95%" at bounding box center [973, 492] width 75 height 19
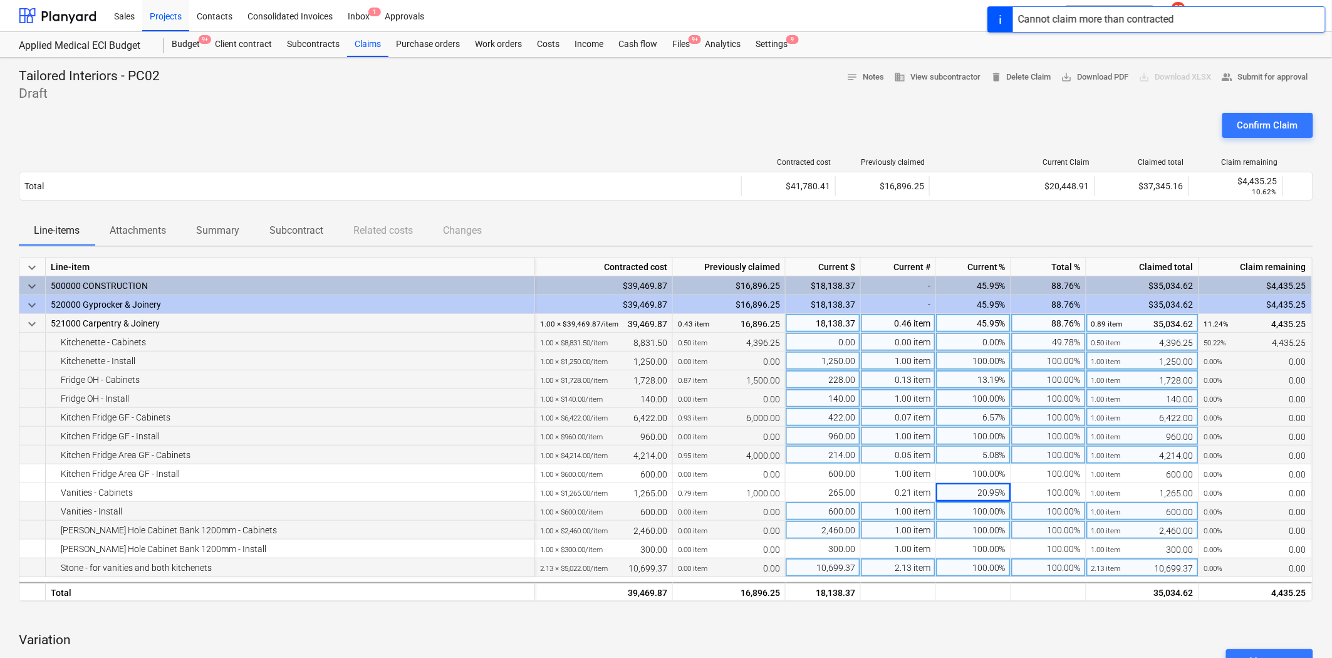
click at [985, 345] on div "0.00%" at bounding box center [973, 342] width 75 height 19
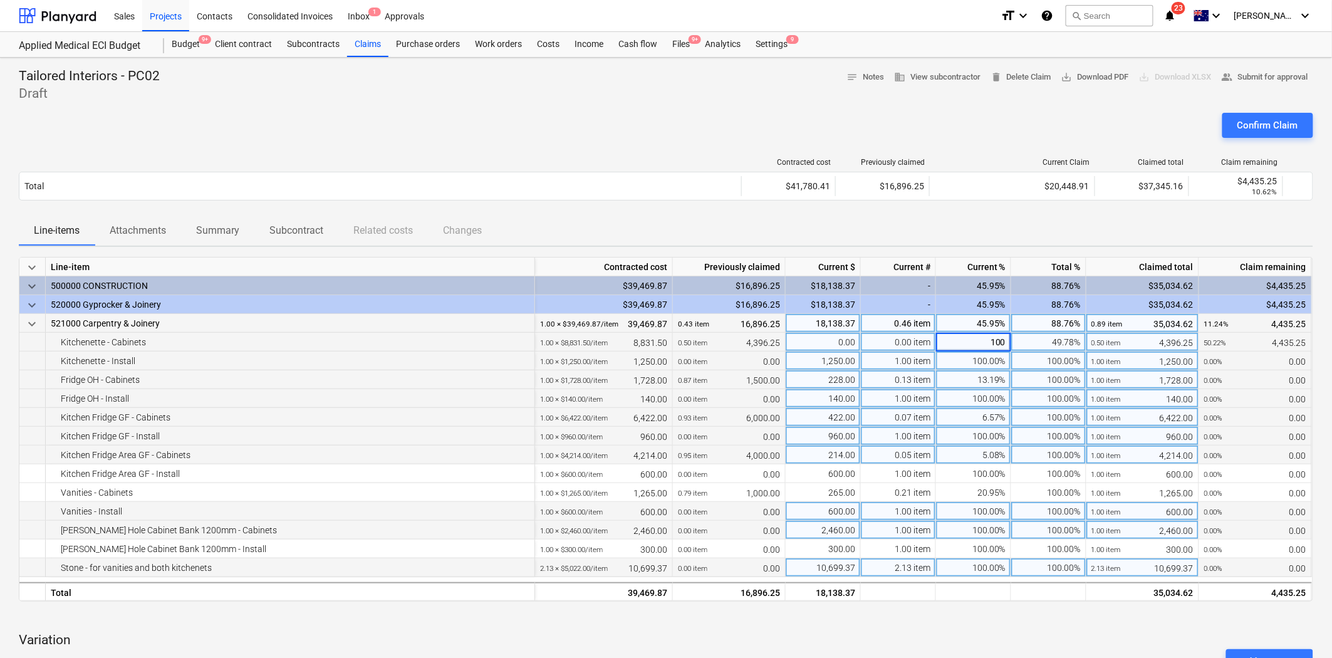
type input "1000"
click at [988, 392] on div "100.00%" at bounding box center [973, 398] width 75 height 19
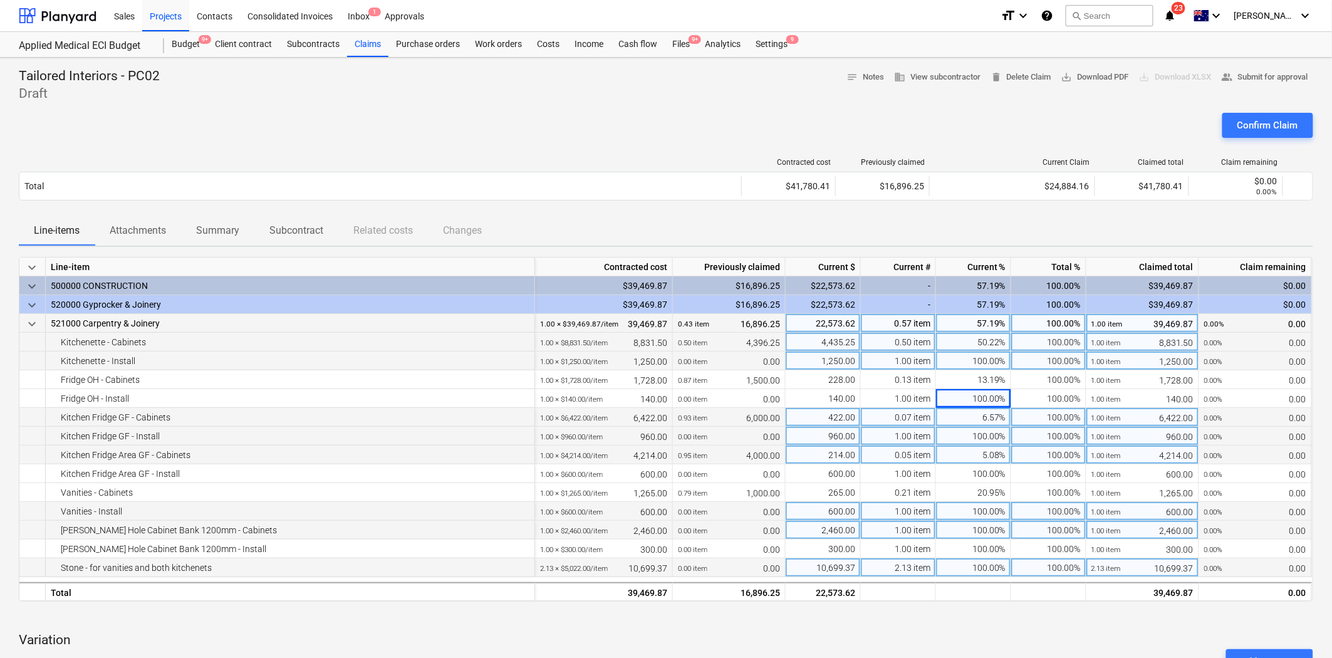
click at [1091, 215] on div "Contracted cost Previously claimed Current Claim Claimed total Claim remaining …" at bounding box center [666, 182] width 1294 height 68
click at [1014, 229] on div "Line-items Attachments Summary Subcontract Related costs Changes" at bounding box center [666, 230] width 1294 height 30
click at [925, 142] on div "Confirm Claim" at bounding box center [666, 130] width 1294 height 35
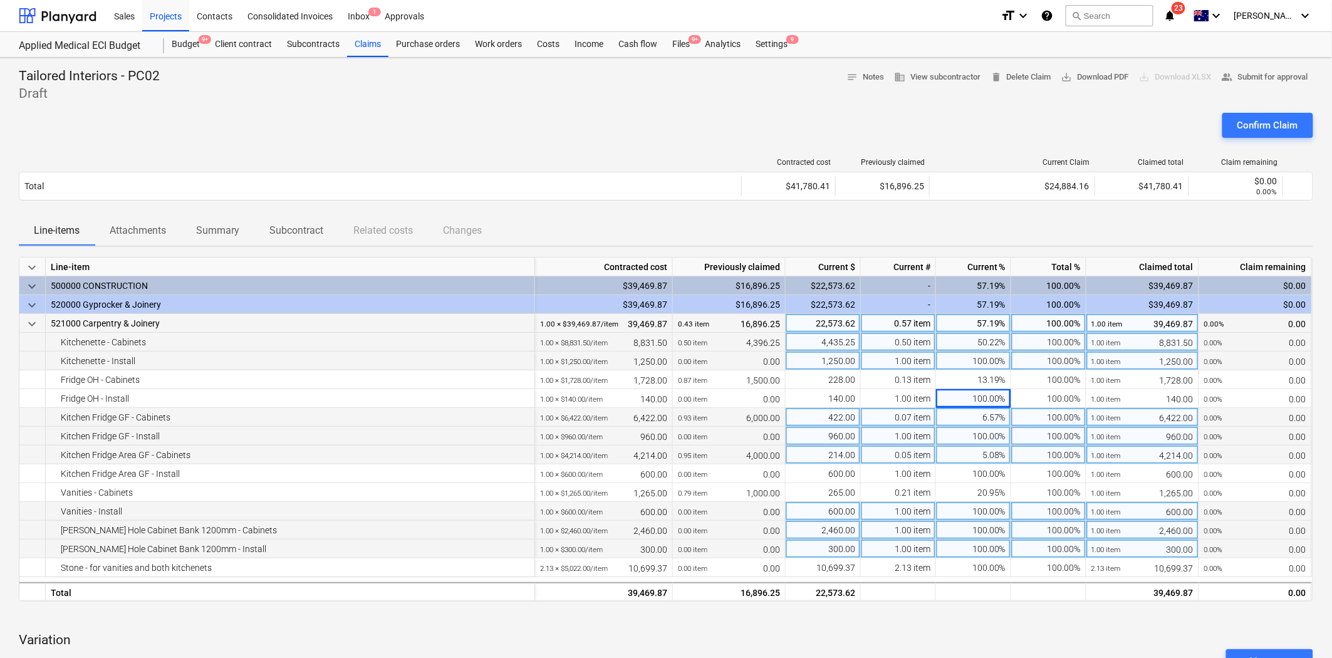
drag, startPoint x: 846, startPoint y: 567, endPoint x: 940, endPoint y: 555, distance: 94.1
click at [846, 567] on div "10,699.37" at bounding box center [823, 567] width 75 height 19
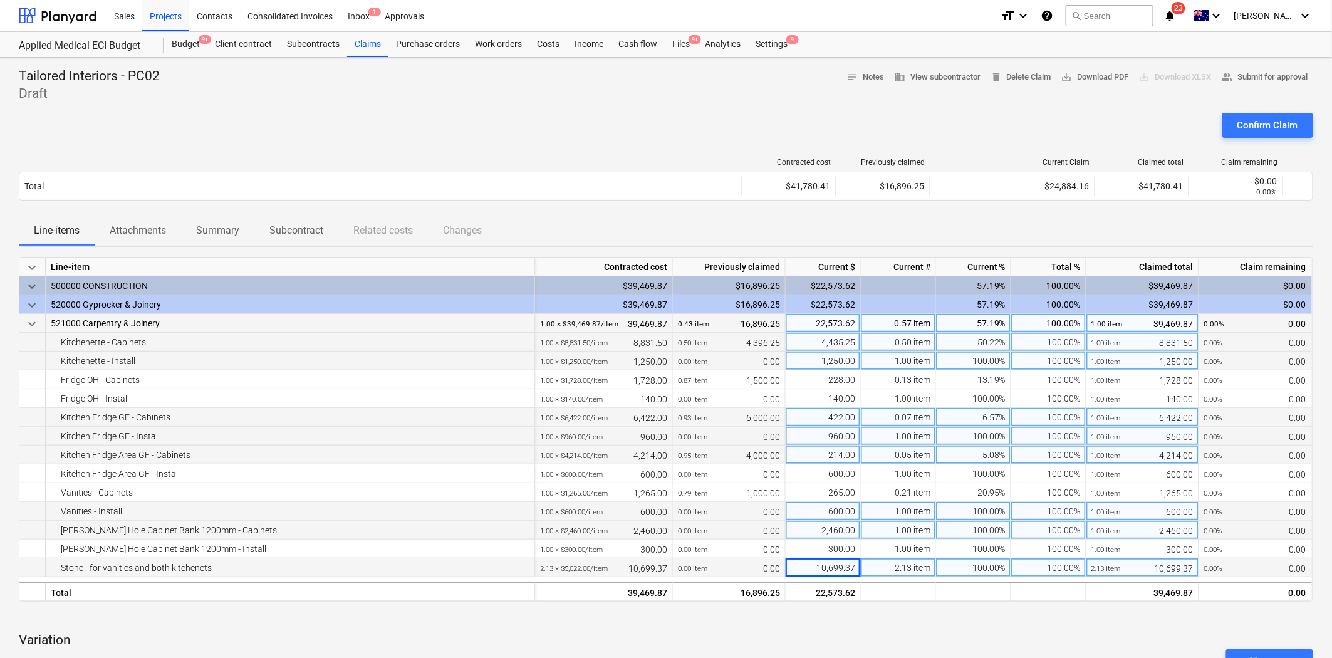
drag, startPoint x: 848, startPoint y: 571, endPoint x: 861, endPoint y: 571, distance: 13.8
click at [848, 571] on div "10,699.37" at bounding box center [823, 567] width 75 height 19
click at [853, 569] on input "10699.371" at bounding box center [823, 567] width 75 height 18
type input "10699.06"
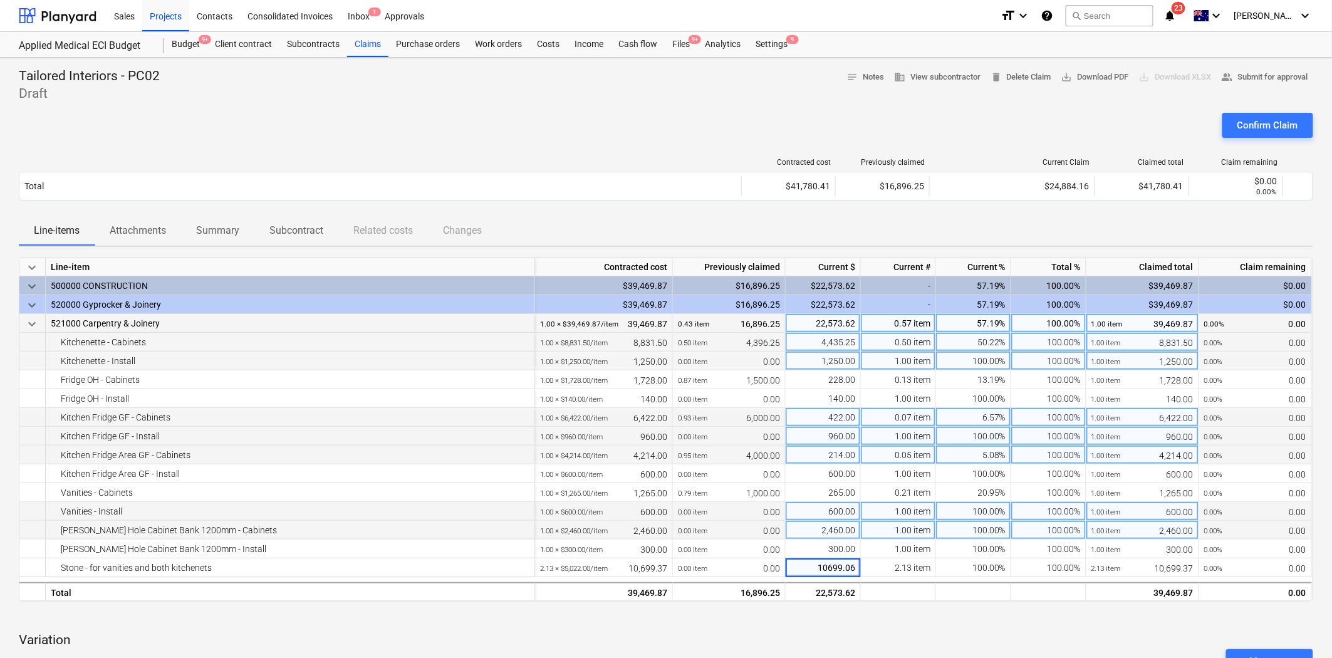
click at [755, 112] on div at bounding box center [666, 108] width 1294 height 10
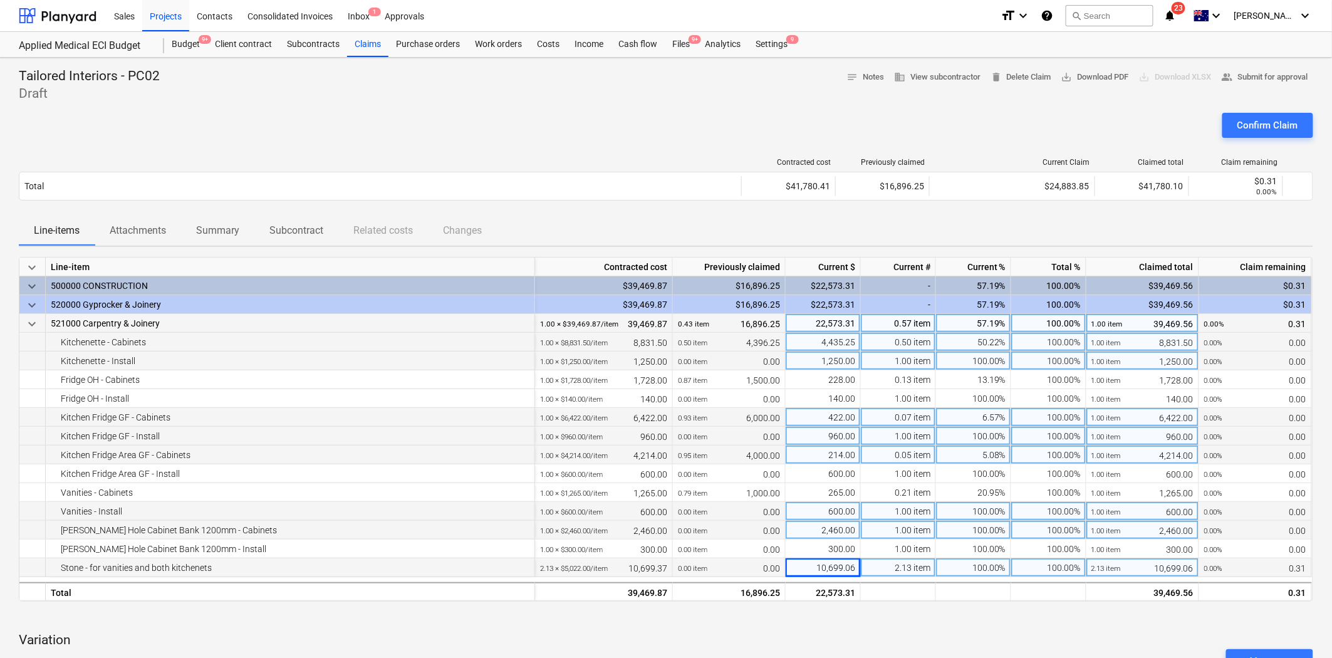
click at [849, 567] on div "10,699.06" at bounding box center [823, 567] width 75 height 19
click at [855, 570] on input "10699.06" at bounding box center [823, 567] width 75 height 18
click at [858, 569] on input "10699.06" at bounding box center [823, 567] width 75 height 18
type input "10699.07"
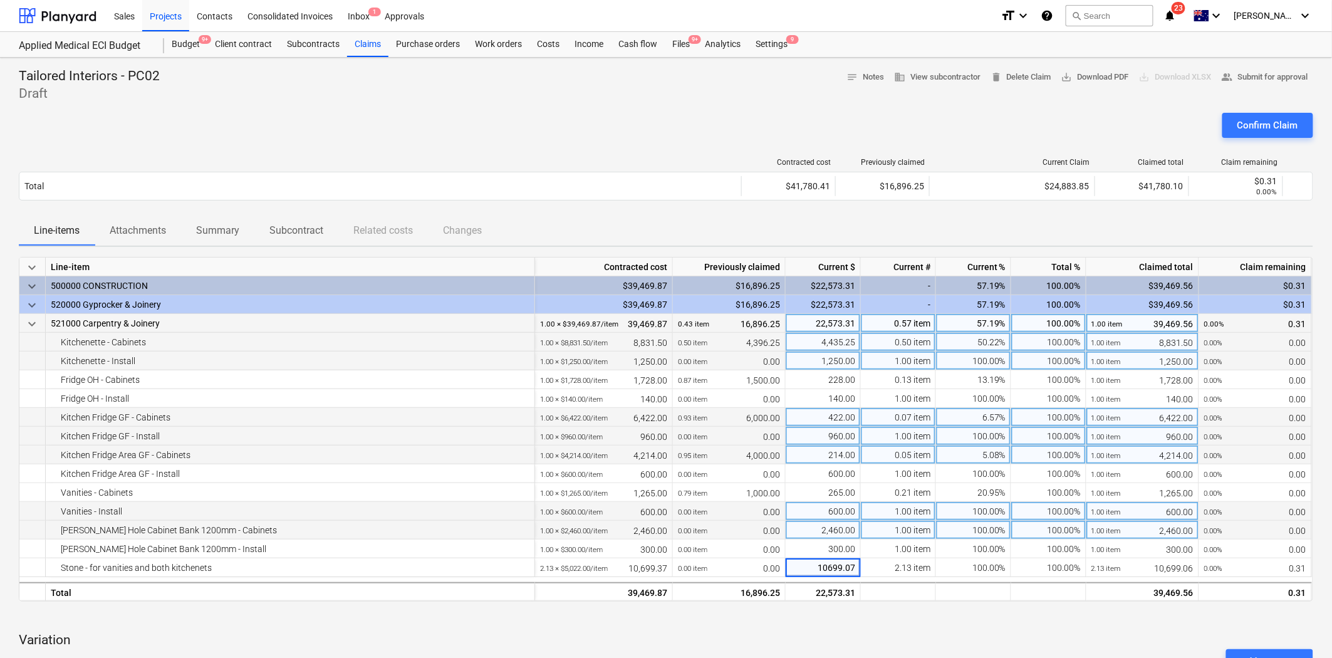
click at [717, 110] on div at bounding box center [666, 108] width 1294 height 10
click at [558, 119] on div "Confirm Claim" at bounding box center [666, 130] width 1294 height 35
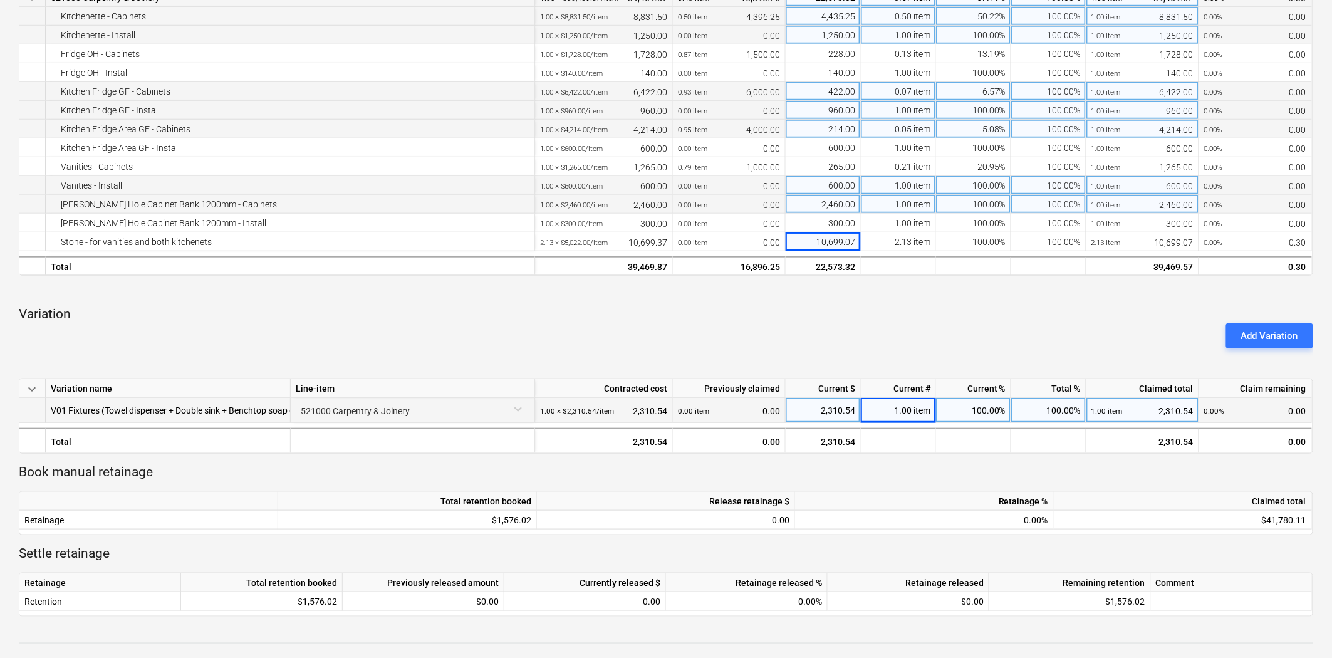
scroll to position [139, 0]
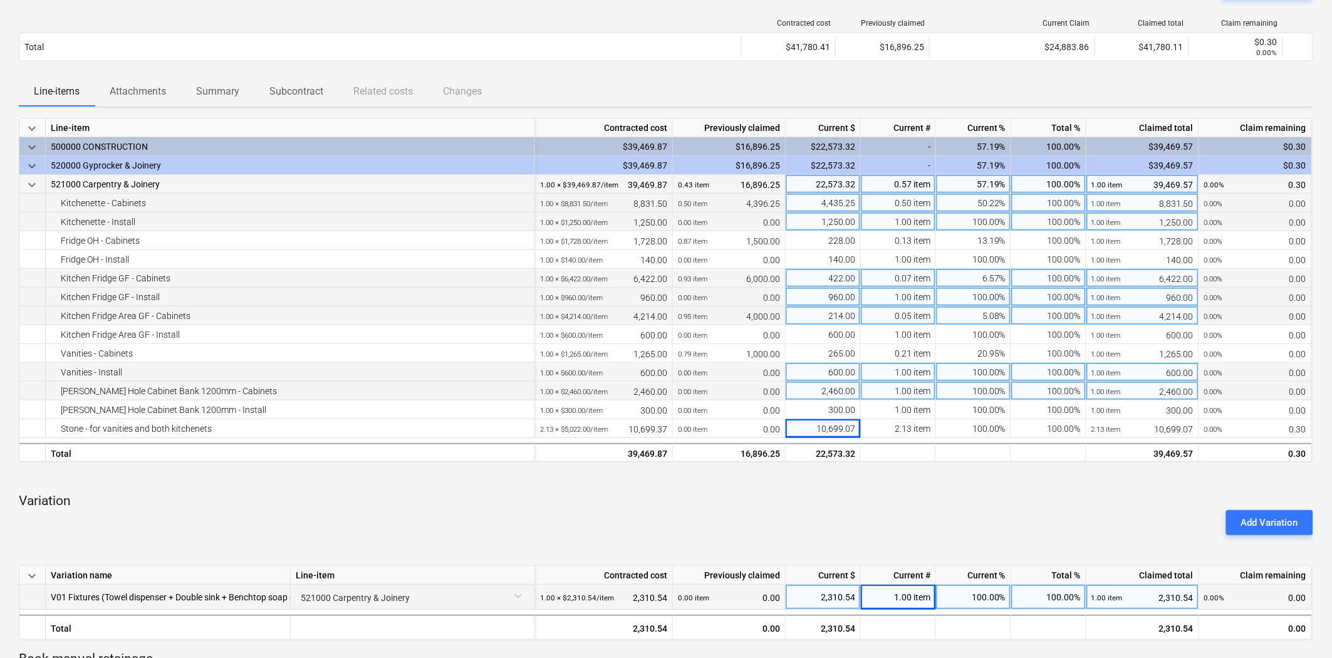
click at [631, 492] on div "keyboard_arrow_down Line-item Contracted cost Previously claimed Current $ Curr…" at bounding box center [666, 460] width 1294 height 685
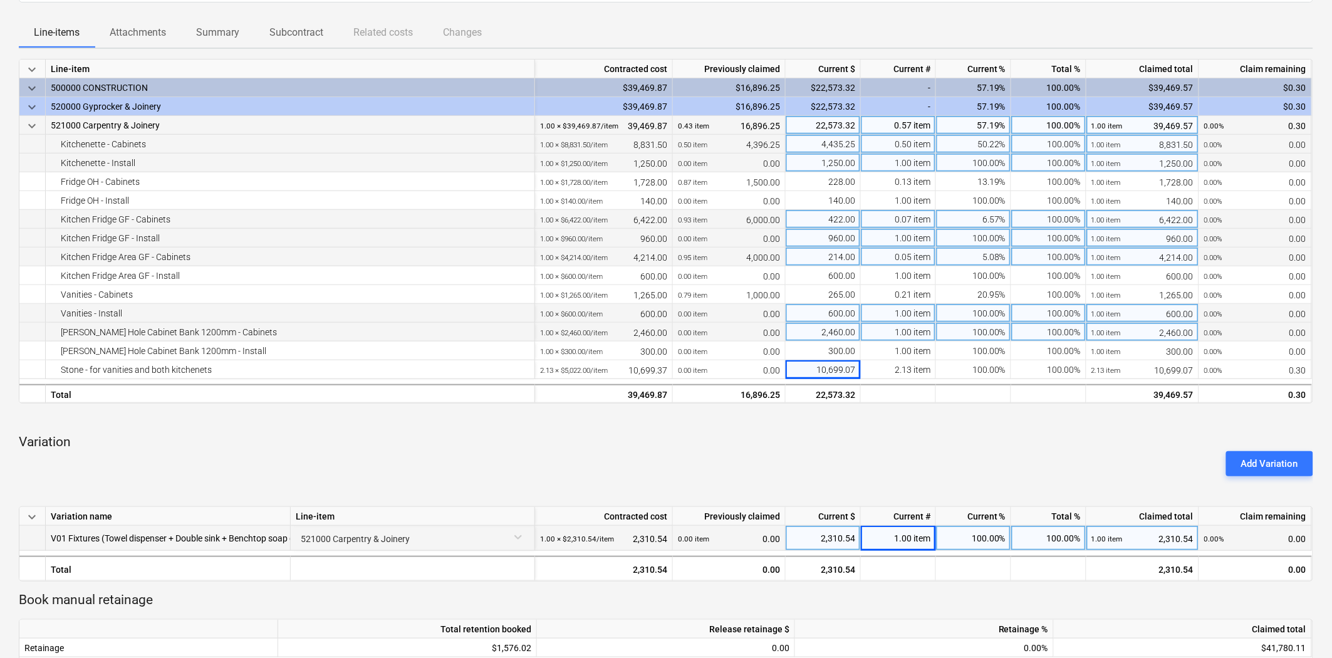
scroll to position [473, 0]
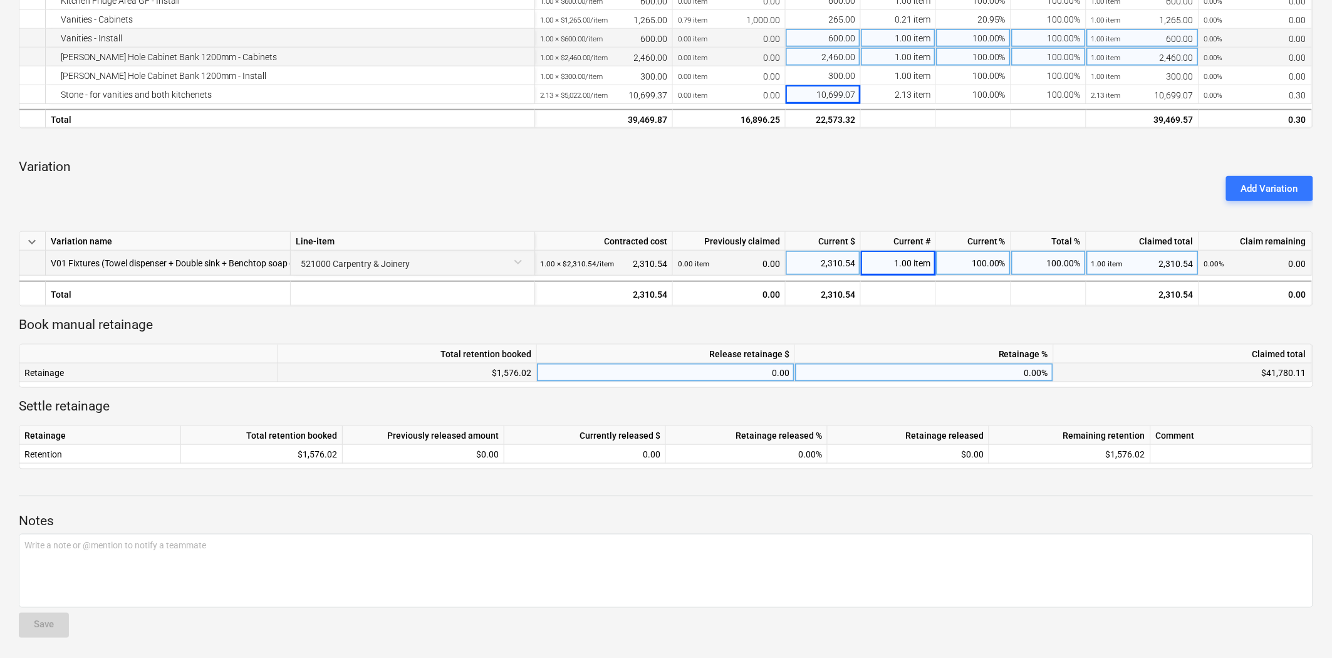
click at [743, 371] on div "0.00" at bounding box center [665, 372] width 247 height 19
type input "513"
click at [705, 402] on p "Settle retainage" at bounding box center [666, 407] width 1294 height 18
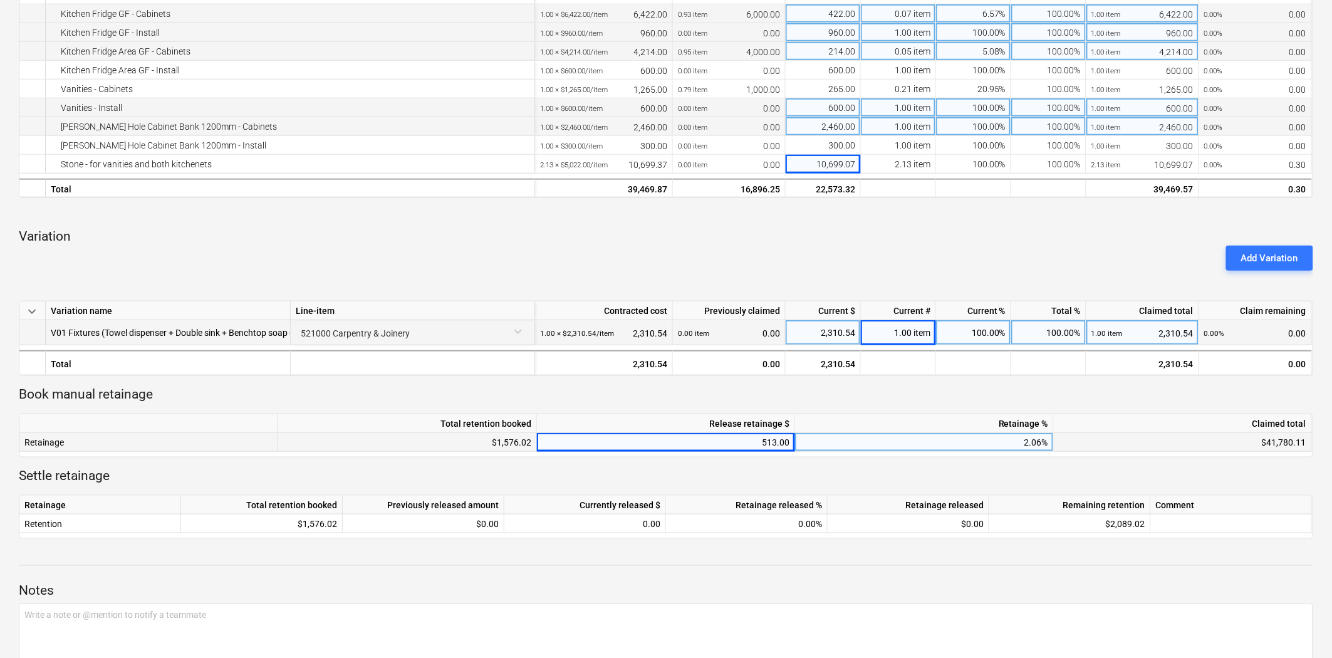
click at [798, 242] on div "Add Variation" at bounding box center [666, 258] width 1304 height 35
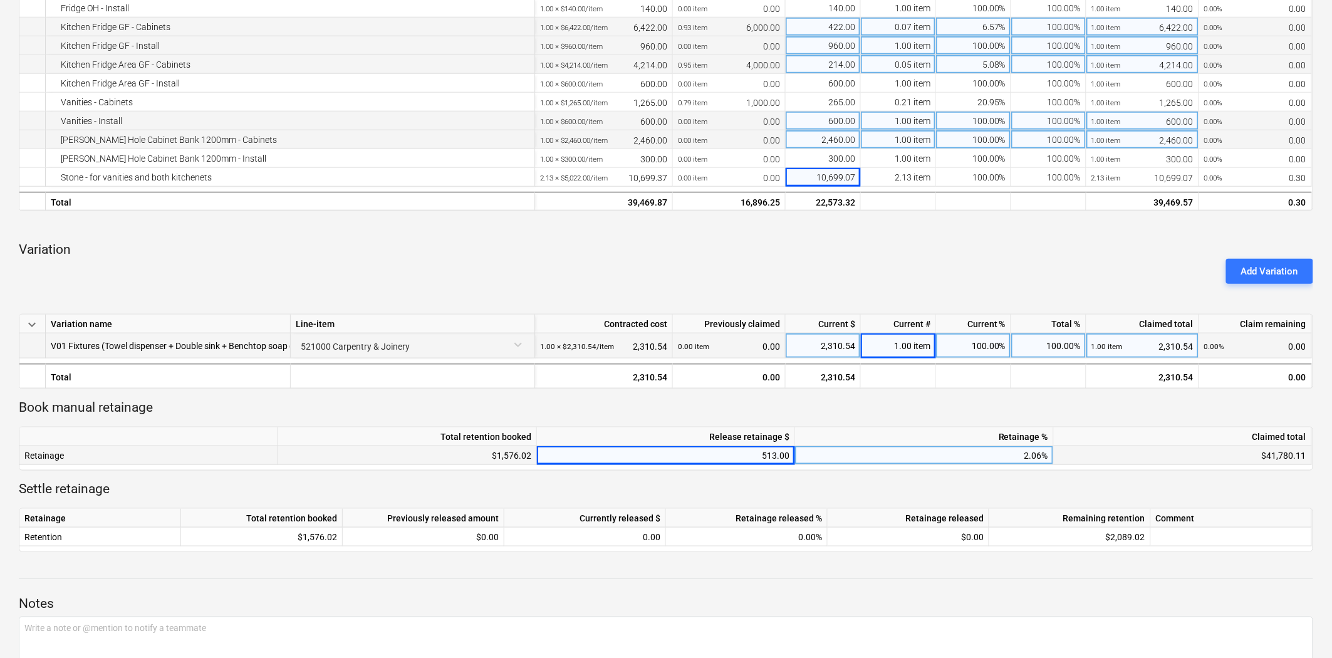
scroll to position [0, 0]
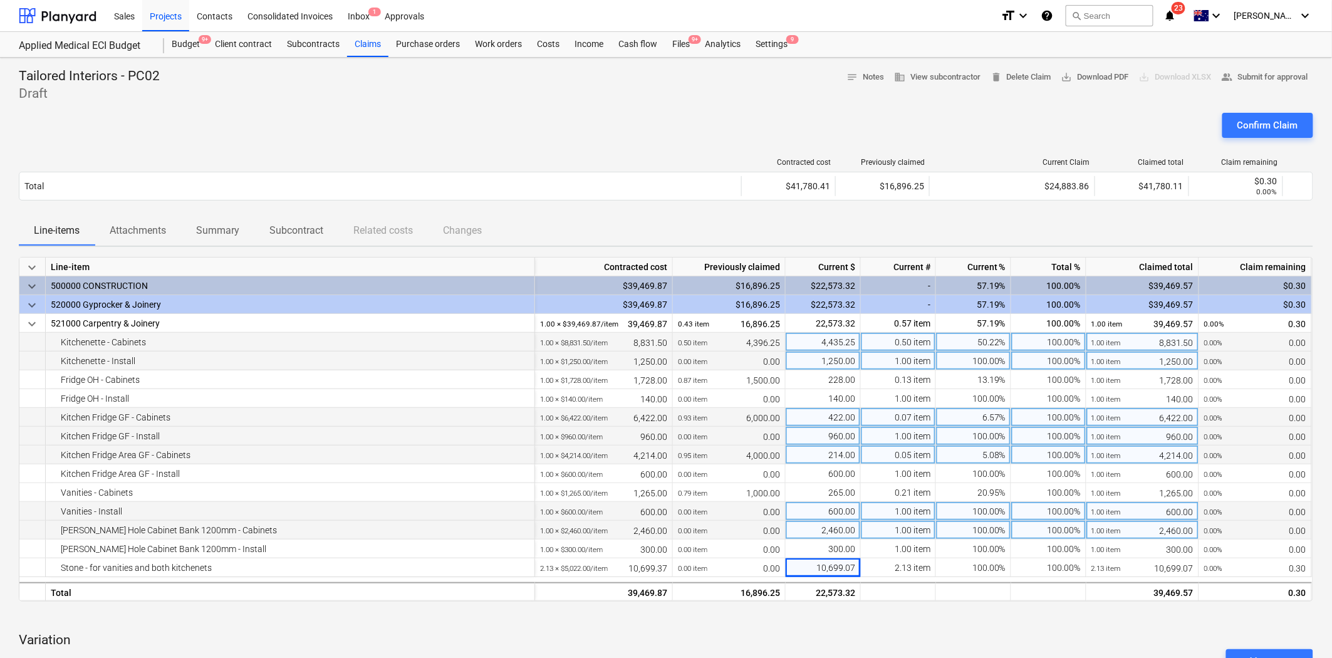
click at [789, 103] on div at bounding box center [666, 108] width 1294 height 10
click at [1079, 77] on span "save_alt Download PDF" at bounding box center [1095, 77] width 68 height 14
click at [654, 139] on div "Confirm Claim" at bounding box center [666, 130] width 1294 height 35
click at [688, 135] on div "Confirm Claim" at bounding box center [666, 130] width 1294 height 35
click at [374, 129] on div "Confirm Claim" at bounding box center [666, 130] width 1294 height 35
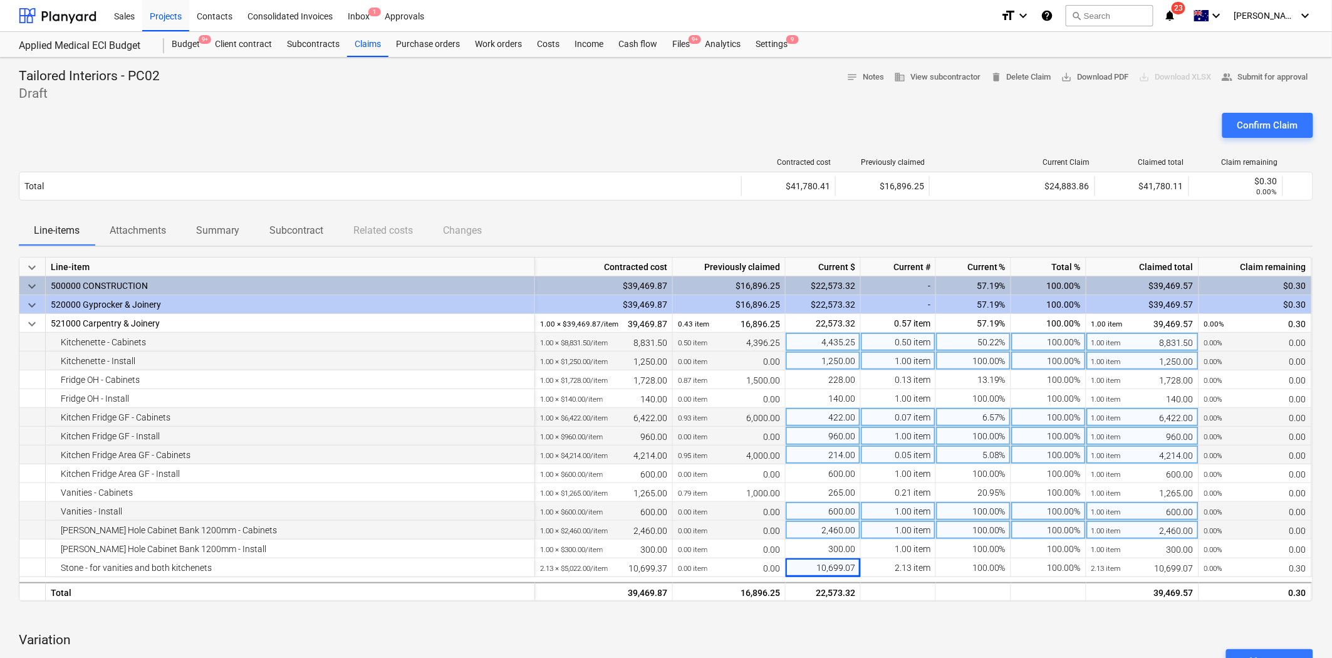
click at [772, 107] on div at bounding box center [666, 108] width 1294 height 10
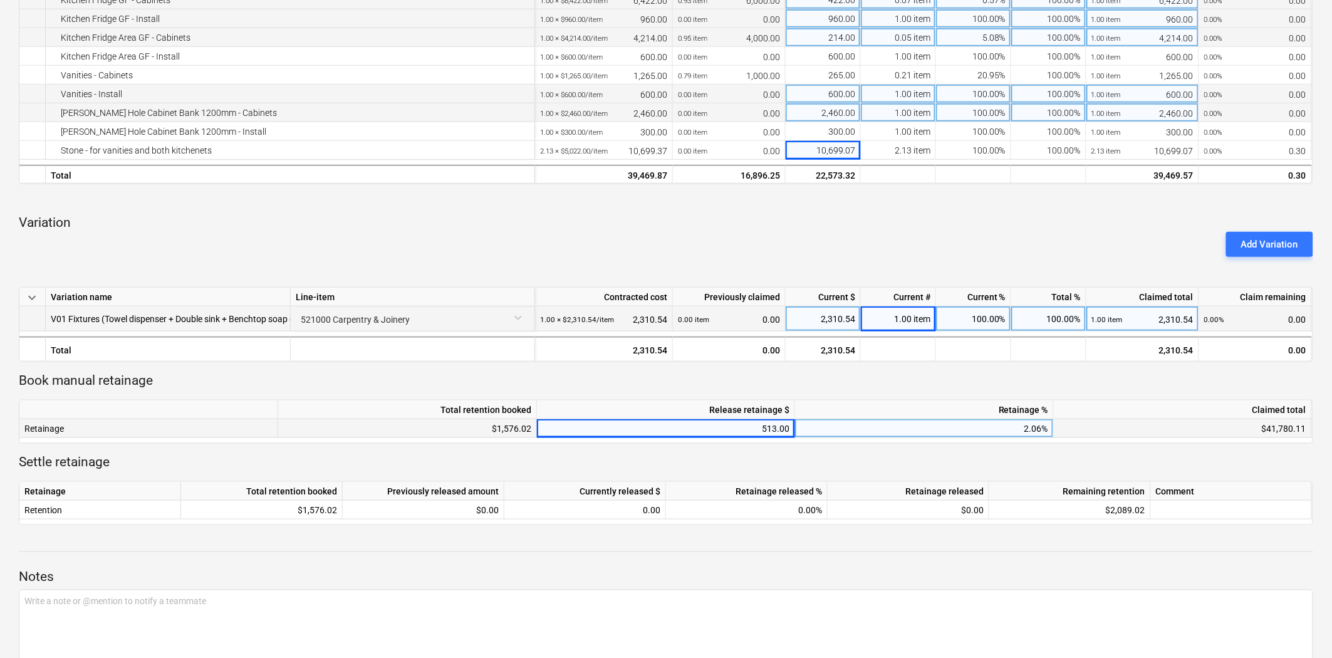
click at [860, 221] on p "Variation" at bounding box center [666, 223] width 1294 height 18
click at [867, 201] on div at bounding box center [666, 199] width 1294 height 10
click at [878, 215] on p "Variation" at bounding box center [666, 223] width 1294 height 18
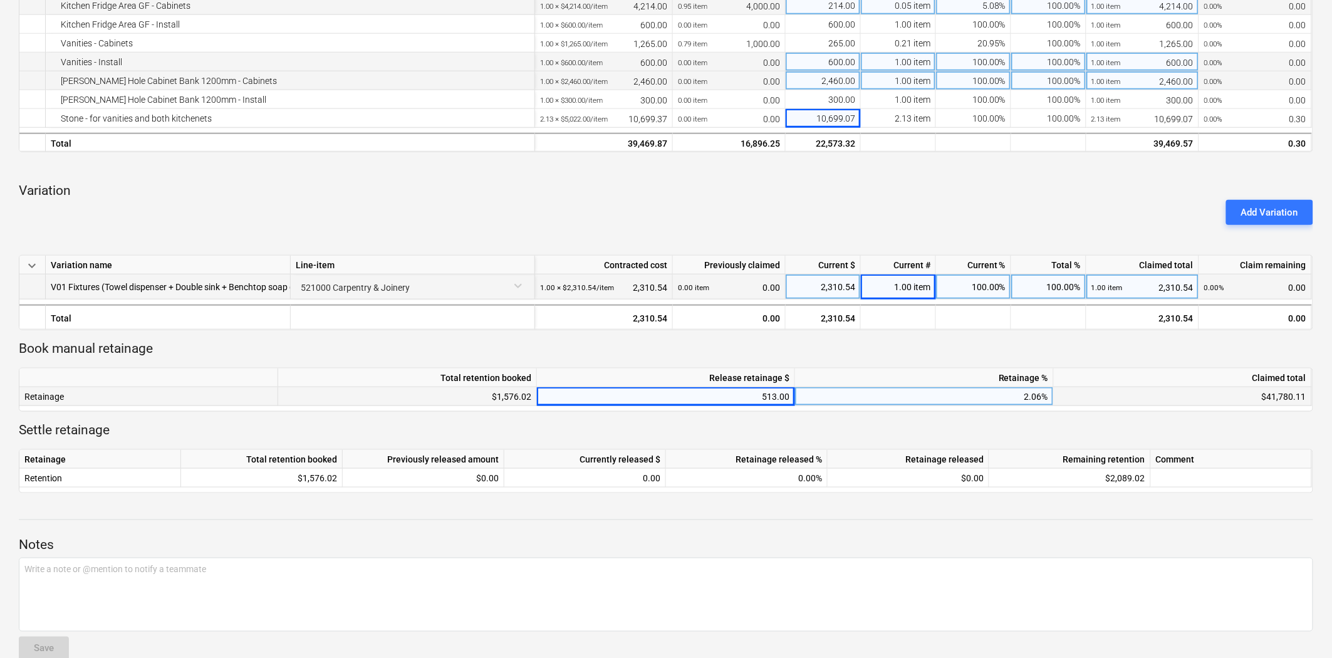
scroll to position [473, 0]
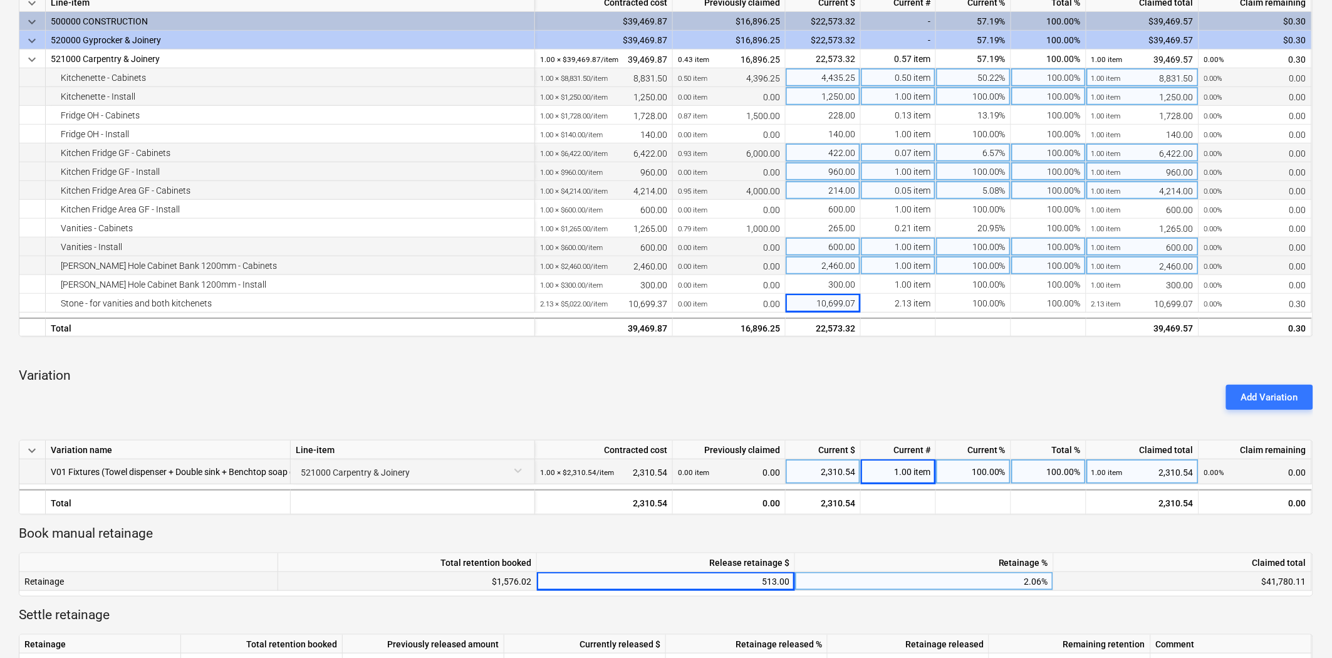
click at [888, 385] on div "Add Variation" at bounding box center [666, 397] width 1304 height 35
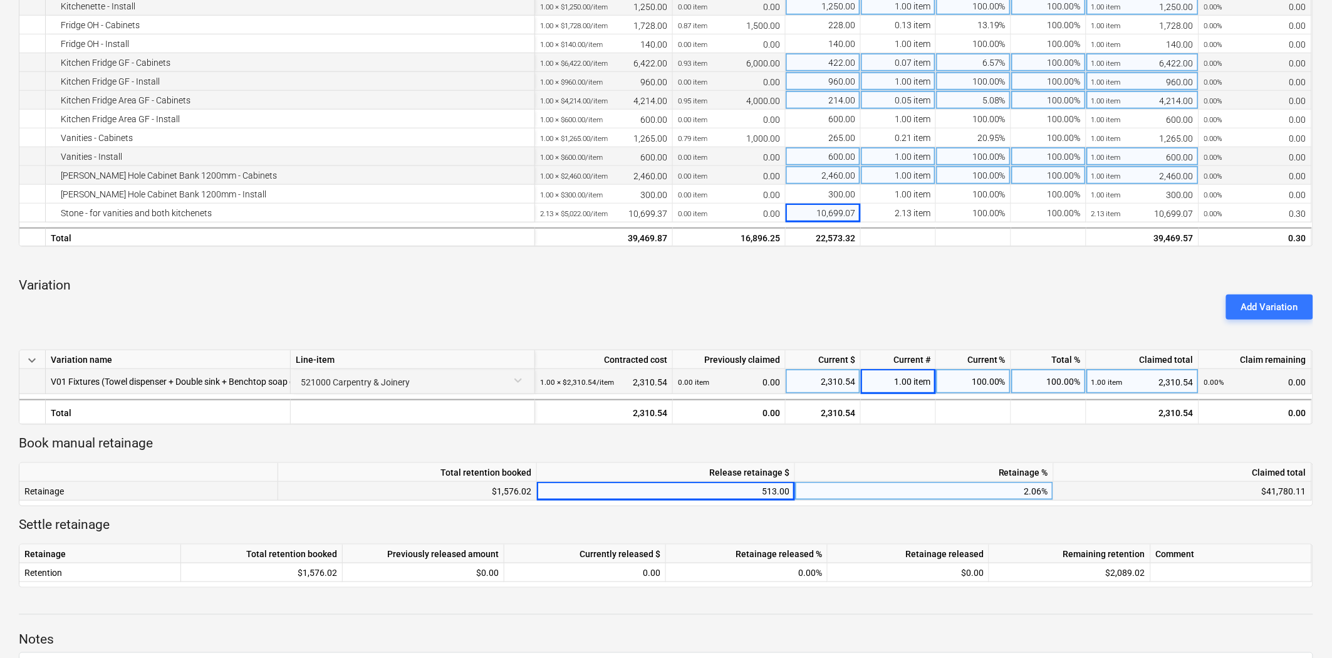
scroll to position [417, 0]
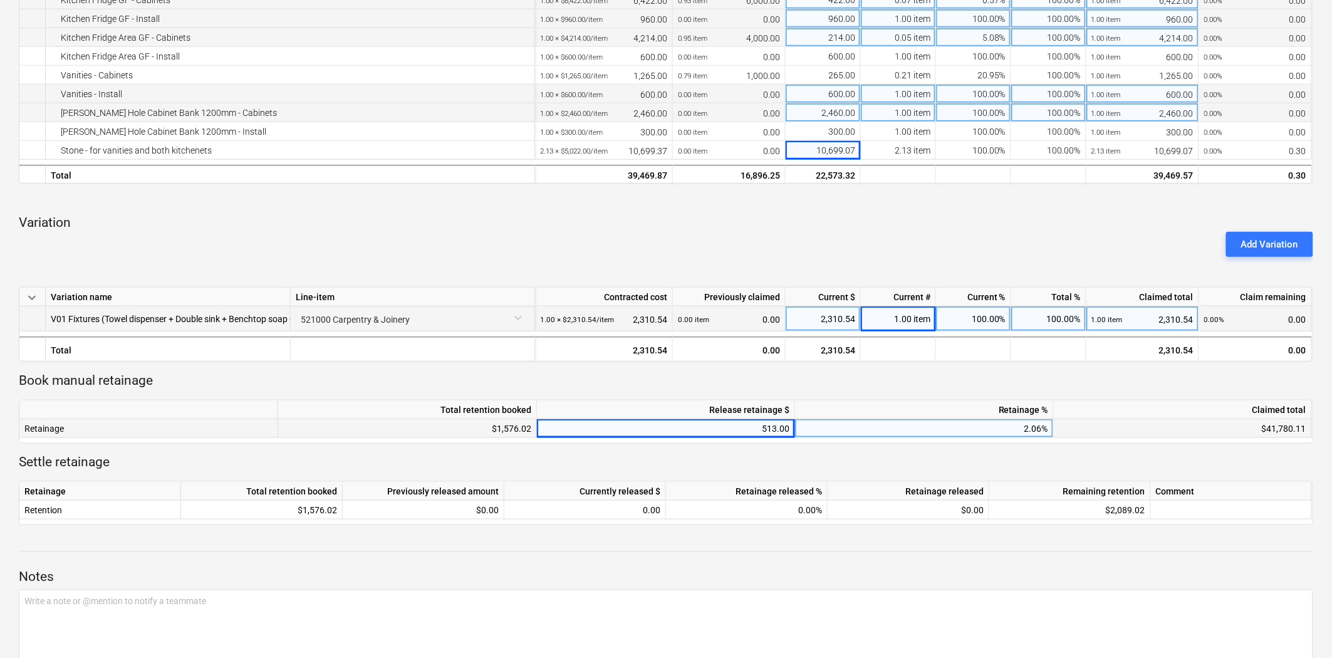
click at [1070, 201] on div at bounding box center [666, 199] width 1294 height 10
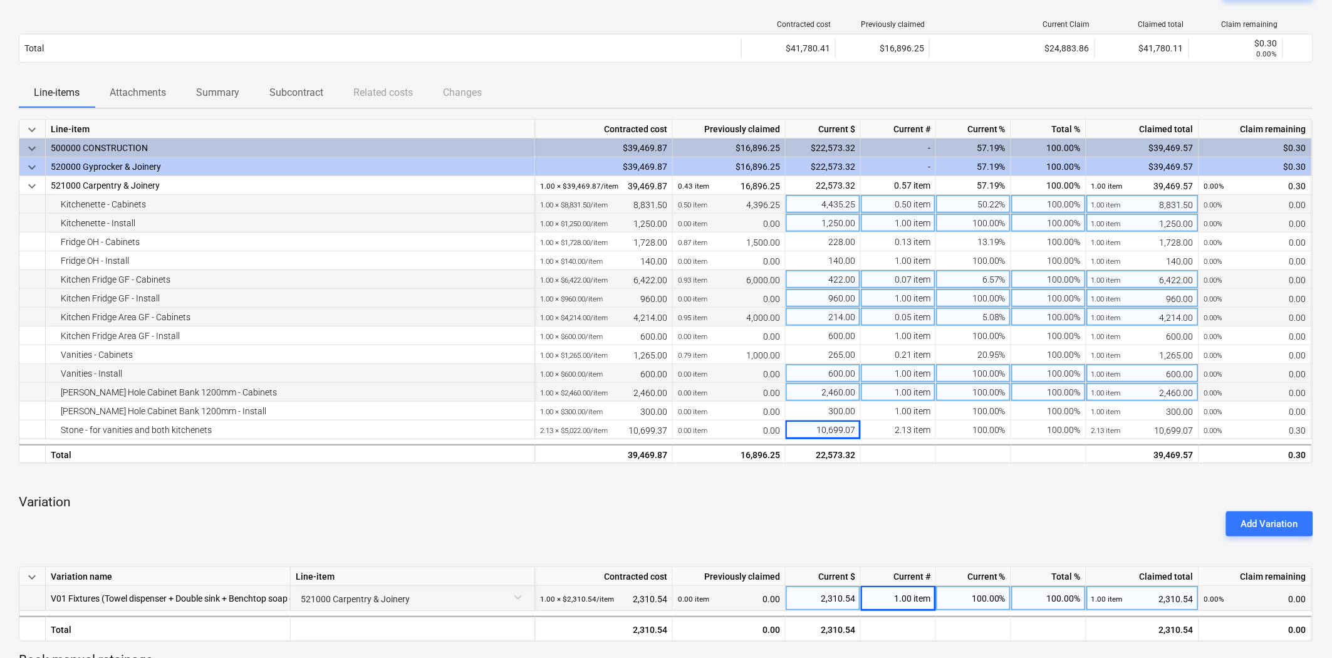
scroll to position [0, 0]
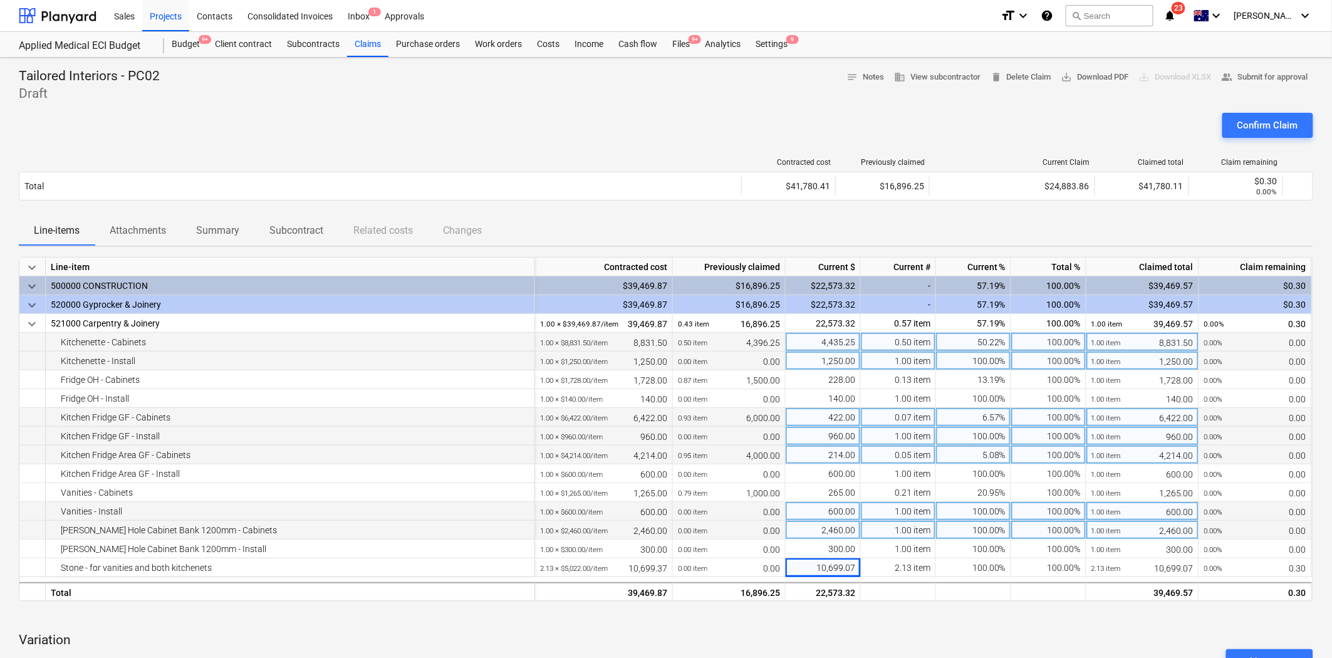
click at [762, 85] on div "Tailored Interiors - PC02 Draft notes Notes business View subcontractor delete …" at bounding box center [666, 85] width 1294 height 35
click at [365, 44] on div "Claims" at bounding box center [367, 44] width 41 height 25
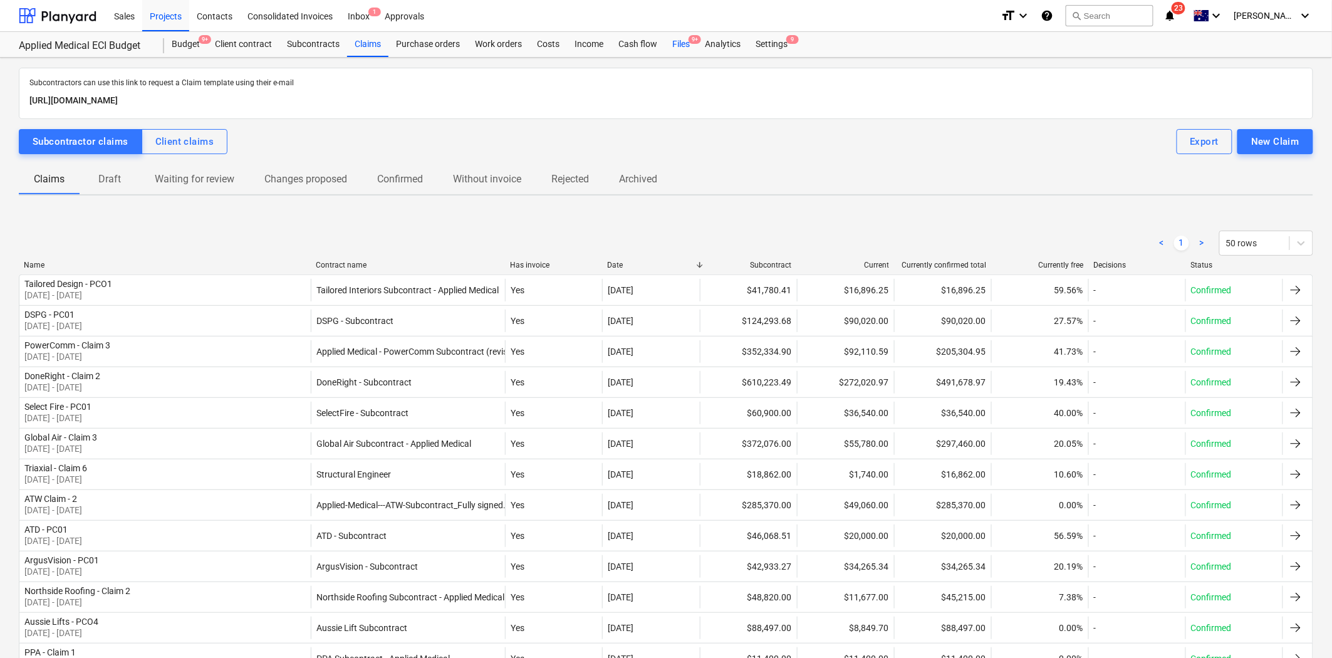
click at [683, 33] on div "Files 9+" at bounding box center [681, 44] width 33 height 25
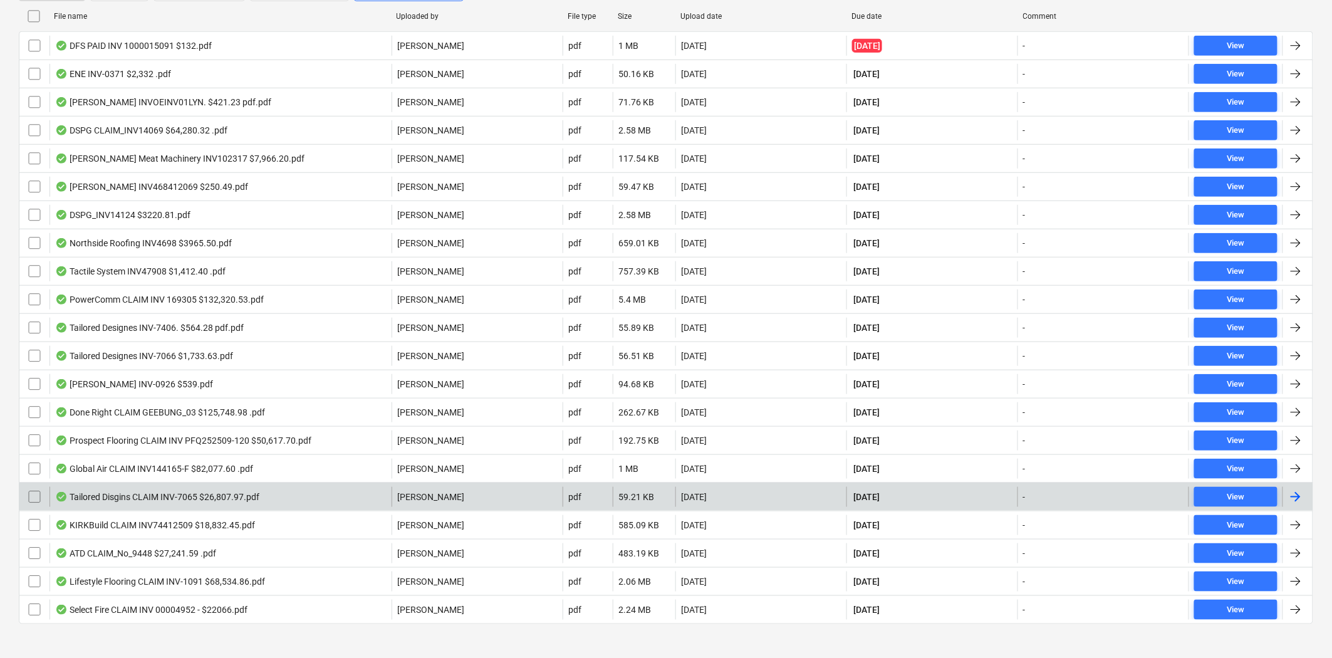
scroll to position [278, 0]
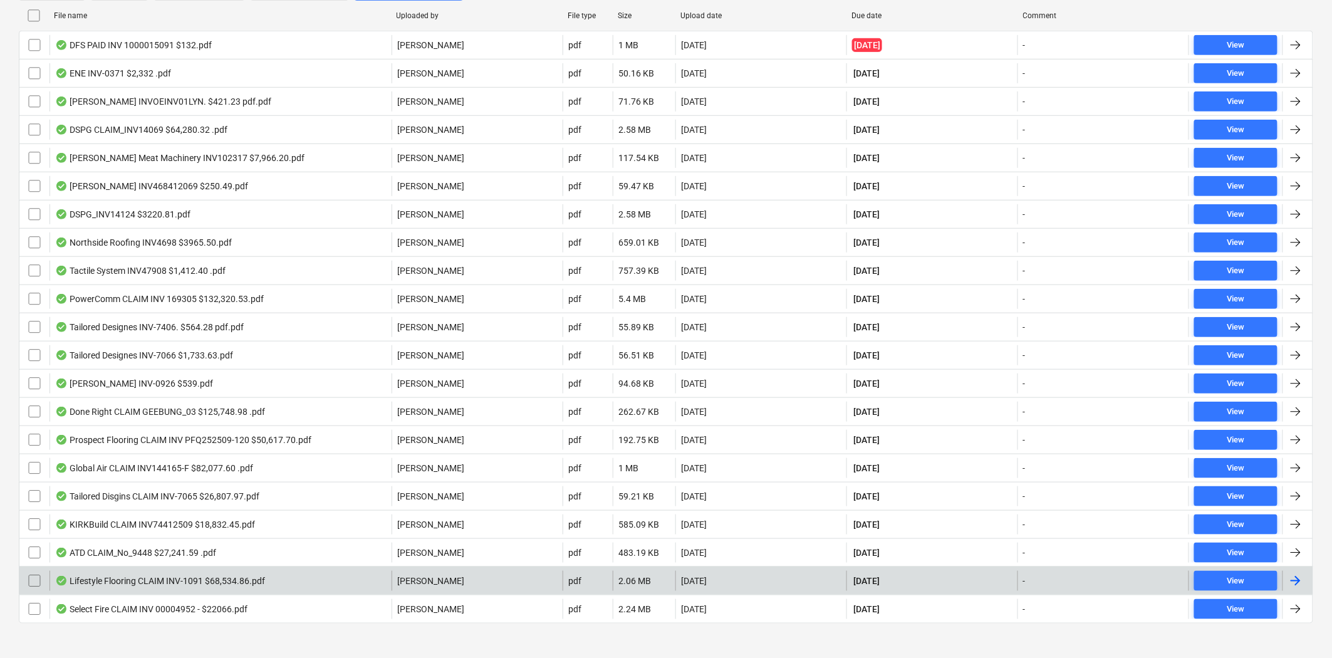
click at [155, 587] on div "Lifestyle Flooring CLAIM INV-1091 $68,534.86.pdf" at bounding box center [220, 581] width 342 height 20
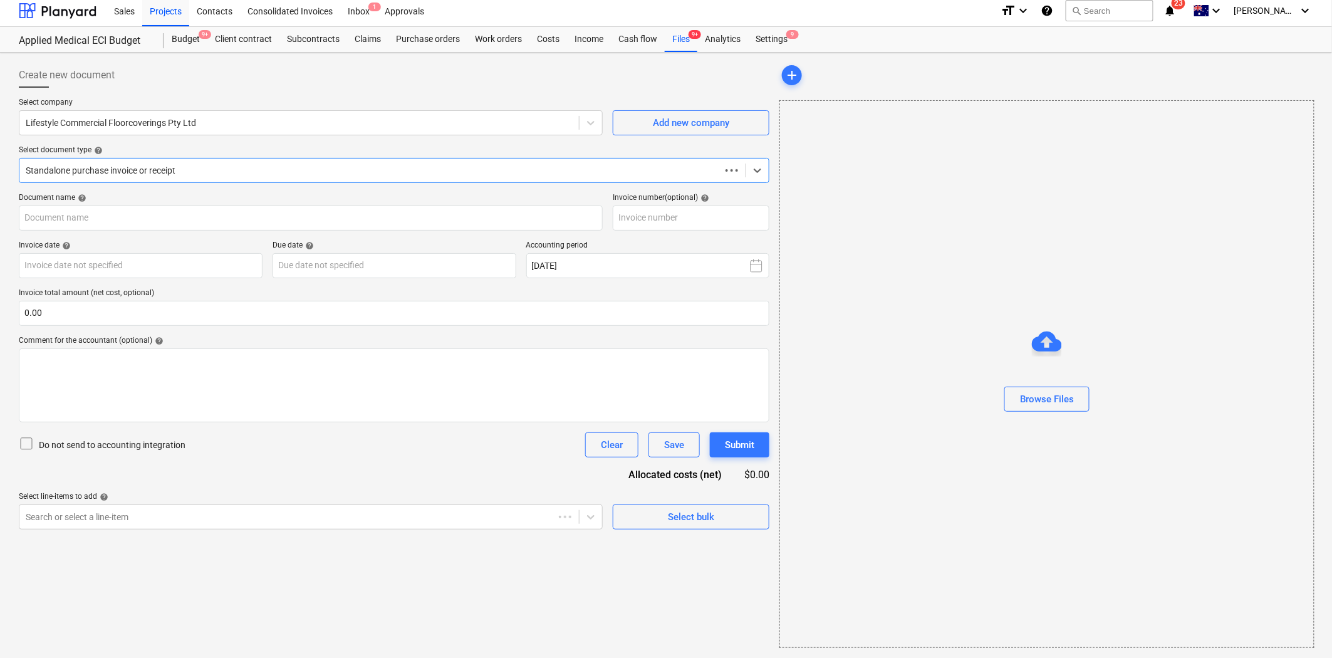
scroll to position [5, 0]
type input "INV-1091"
type input "[DATE]"
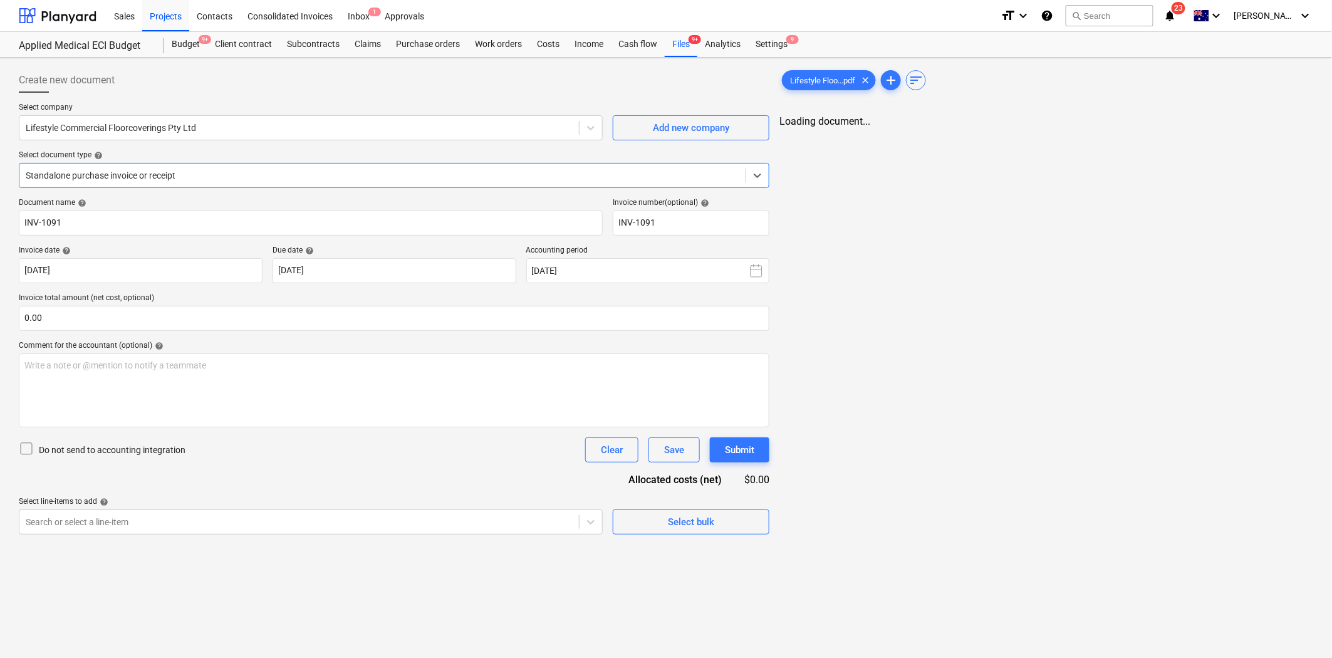
scroll to position [0, 0]
click at [986, 123] on div "< 1 2 3 ... 8 9 10 >" at bounding box center [1045, 132] width 205 height 35
click at [997, 132] on link "2" at bounding box center [996, 132] width 15 height 15
click at [1022, 133] on link "3" at bounding box center [1021, 132] width 15 height 15
click at [1029, 135] on link "4" at bounding box center [1033, 132] width 15 height 15
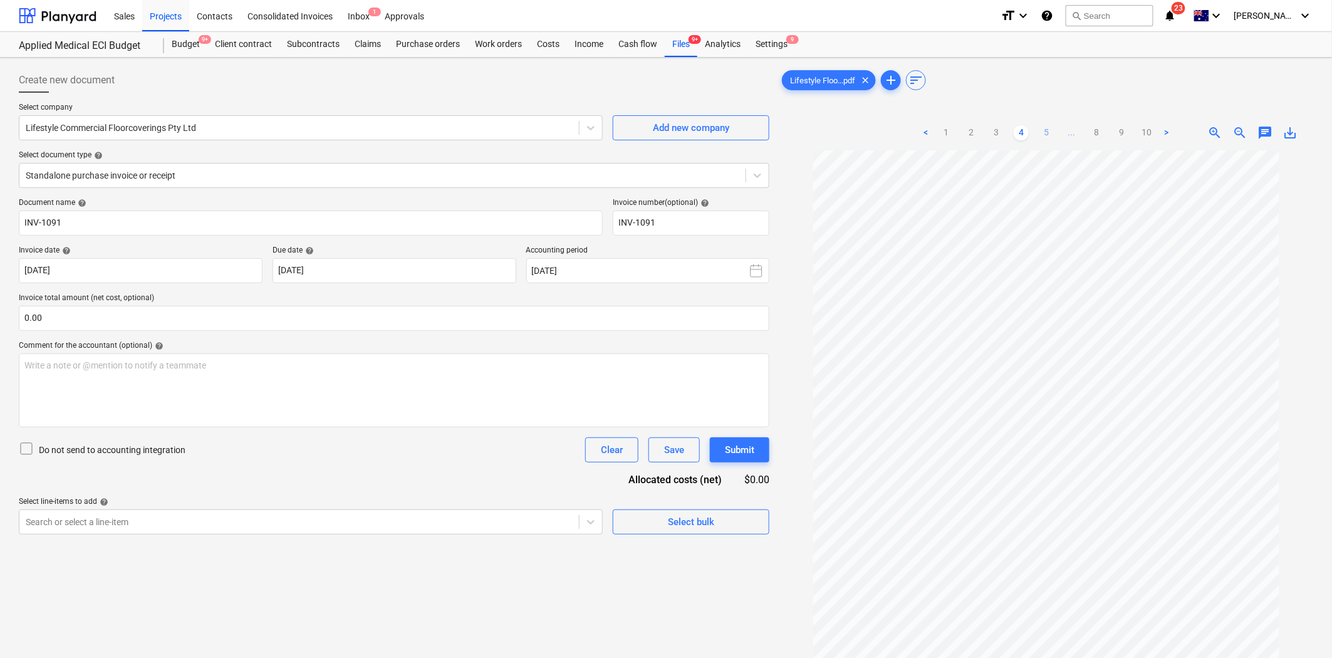
click at [1053, 137] on link "5" at bounding box center [1046, 132] width 15 height 15
click at [1062, 133] on link "6" at bounding box center [1058, 132] width 15 height 15
click at [1076, 133] on link "7" at bounding box center [1083, 132] width 15 height 15
click at [1093, 134] on link "8" at bounding box center [1096, 132] width 15 height 15
click at [1100, 133] on ul "< 1 2 3 ... 7 8 9 10 >" at bounding box center [1046, 132] width 231 height 15
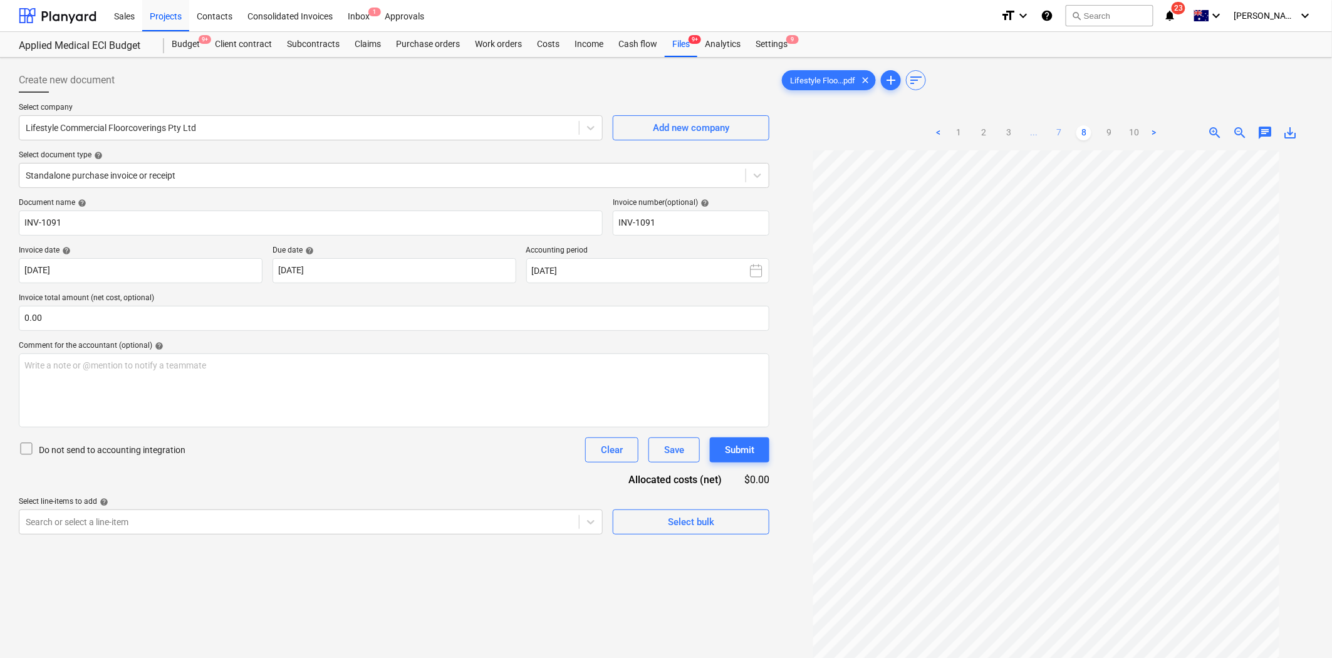
click at [1062, 134] on link "7" at bounding box center [1058, 132] width 15 height 15
click at [1048, 132] on link "6" at bounding box center [1046, 132] width 15 height 15
click at [316, 45] on div "Subcontracts" at bounding box center [313, 44] width 68 height 25
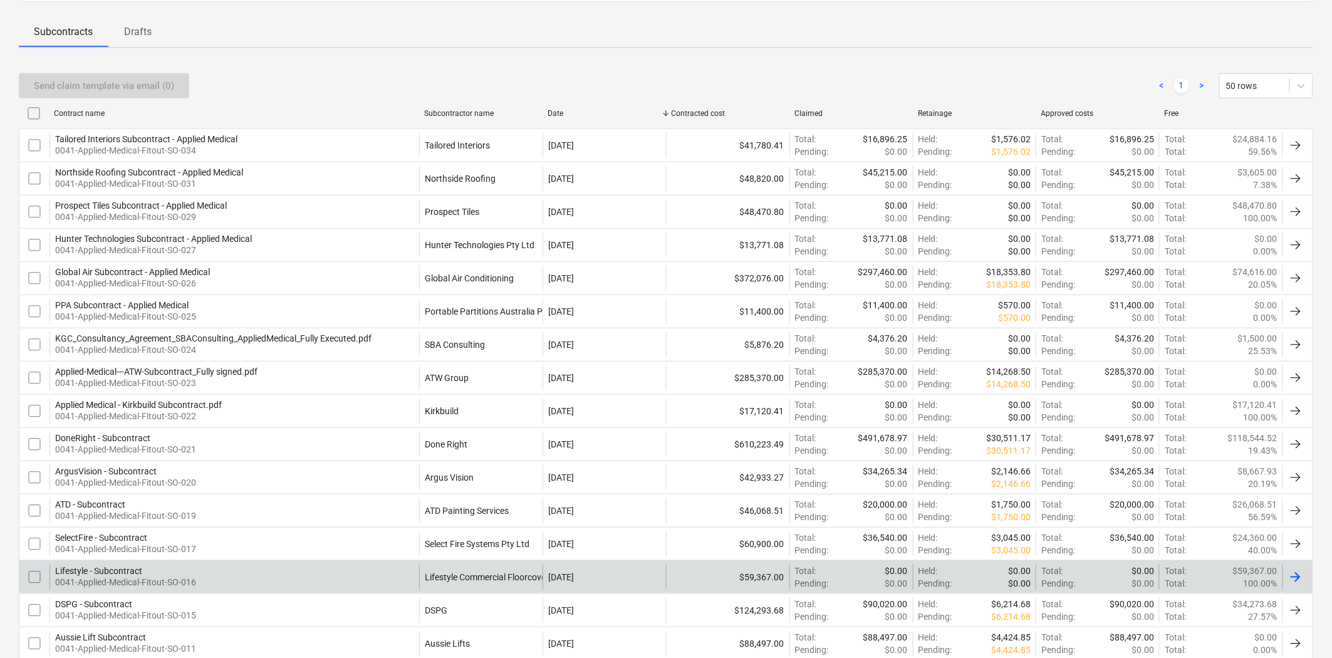
scroll to position [278, 0]
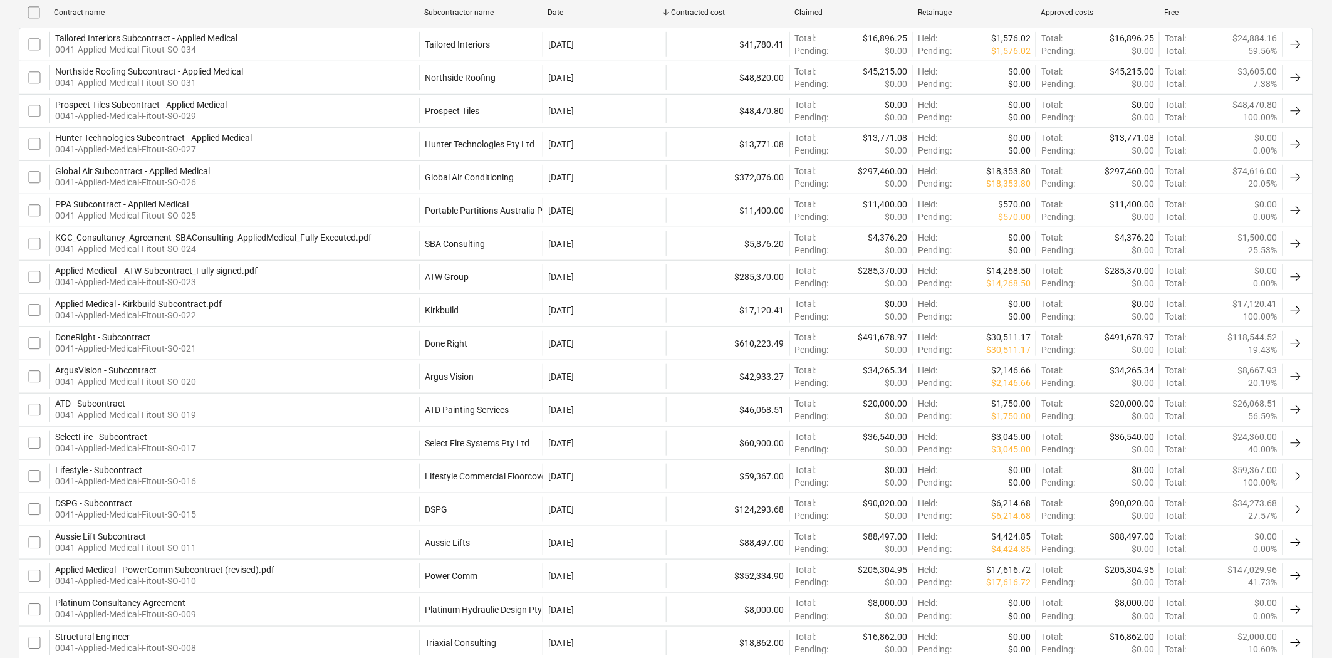
click at [345, 475] on div "Lifestyle - Subcontract 0041-Applied-Medical-Fitout-SO-016" at bounding box center [234, 476] width 370 height 25
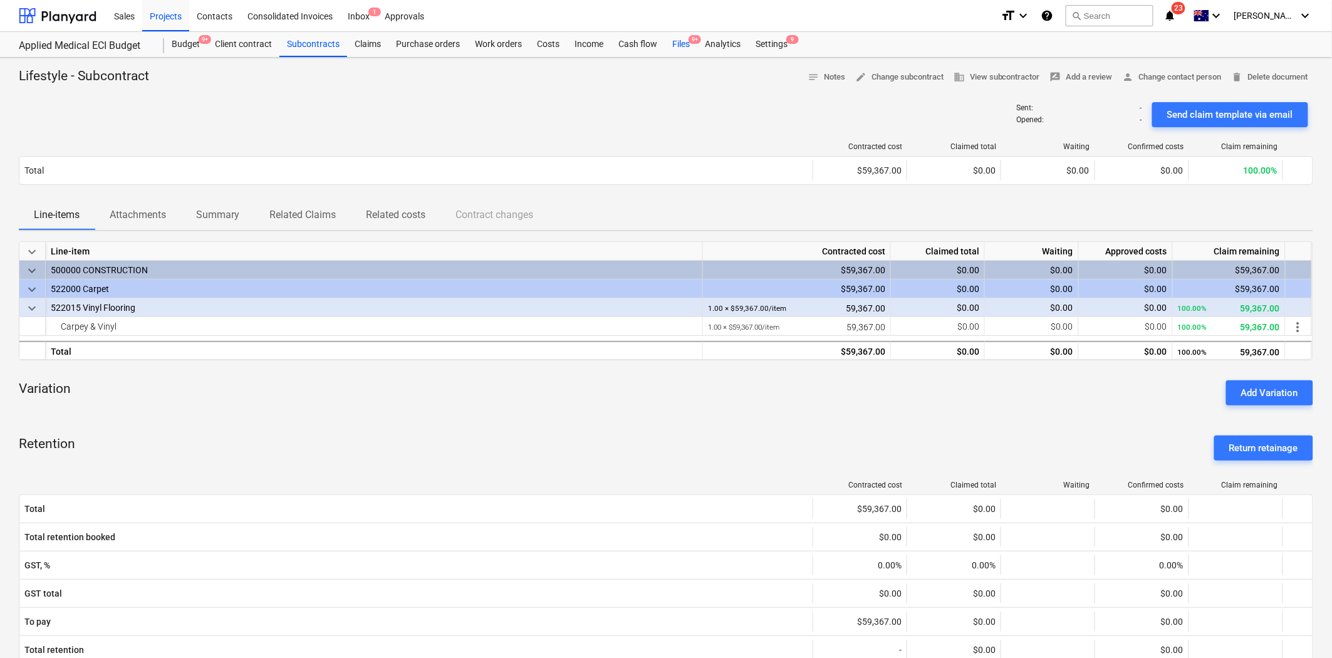
click at [684, 44] on div "Files 9+" at bounding box center [681, 44] width 33 height 25
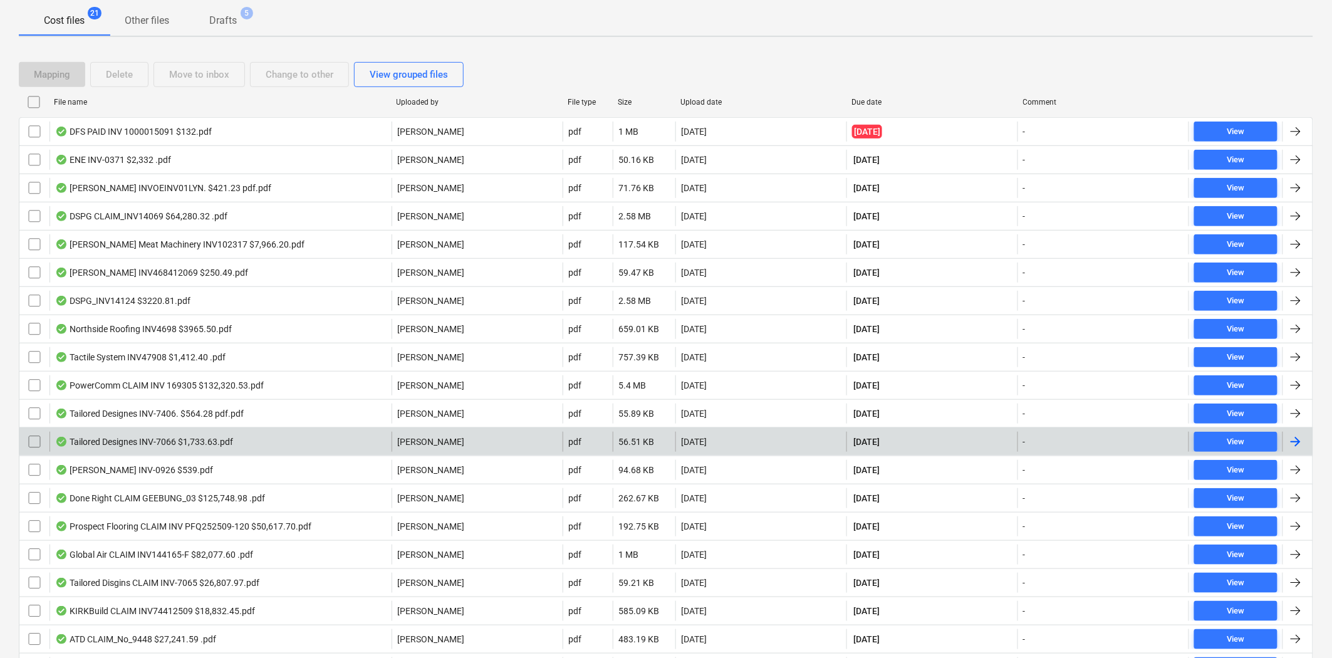
scroll to position [278, 0]
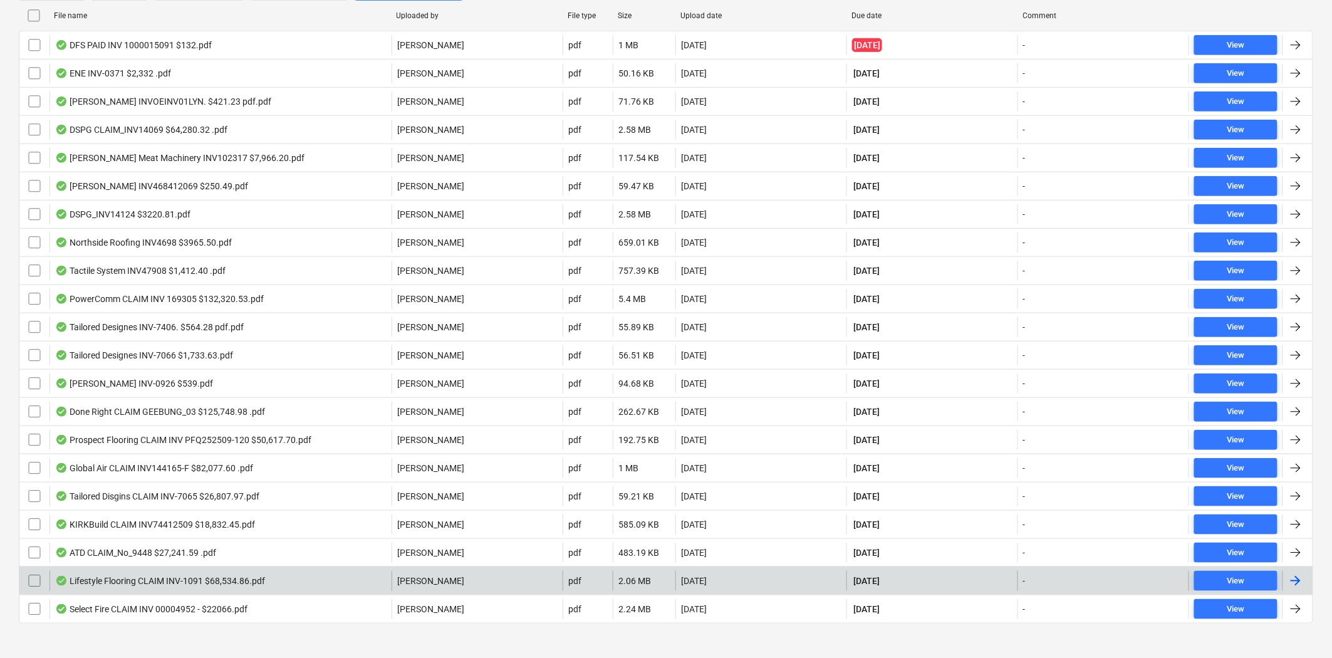
click at [184, 588] on div "Lifestyle Flooring CLAIM INV-1091 $68,534.86.pdf" at bounding box center [220, 581] width 342 height 20
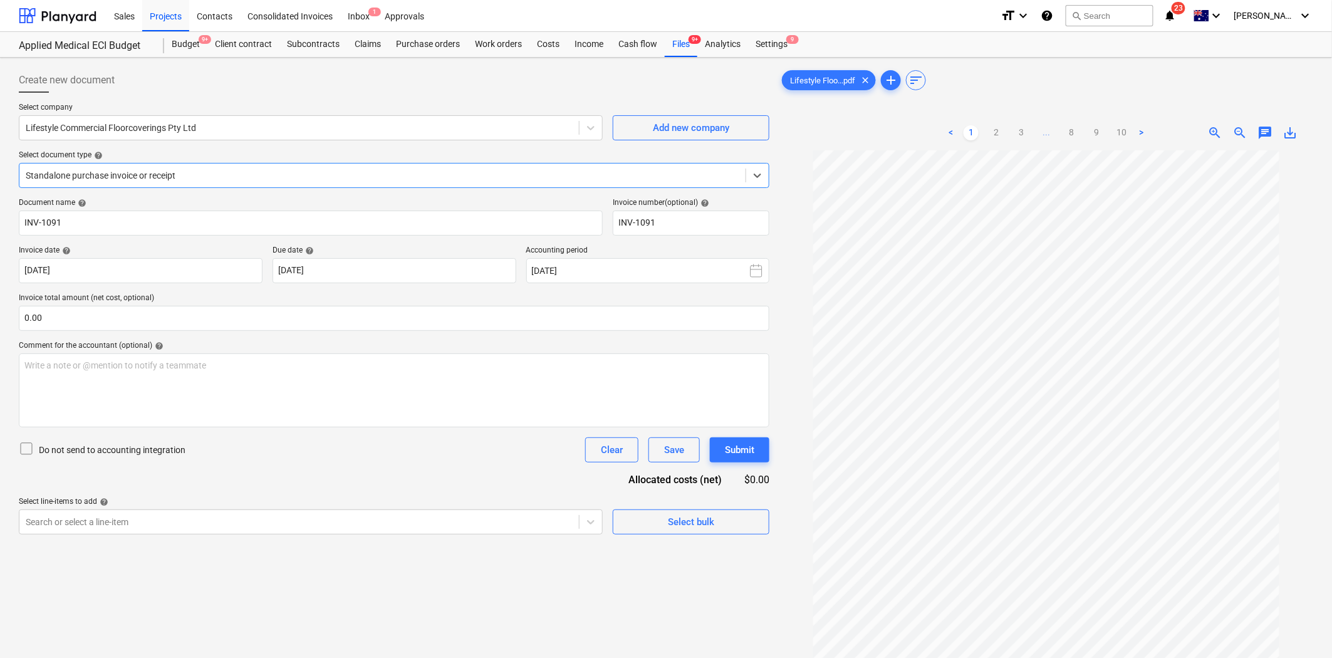
scroll to position [39, 0]
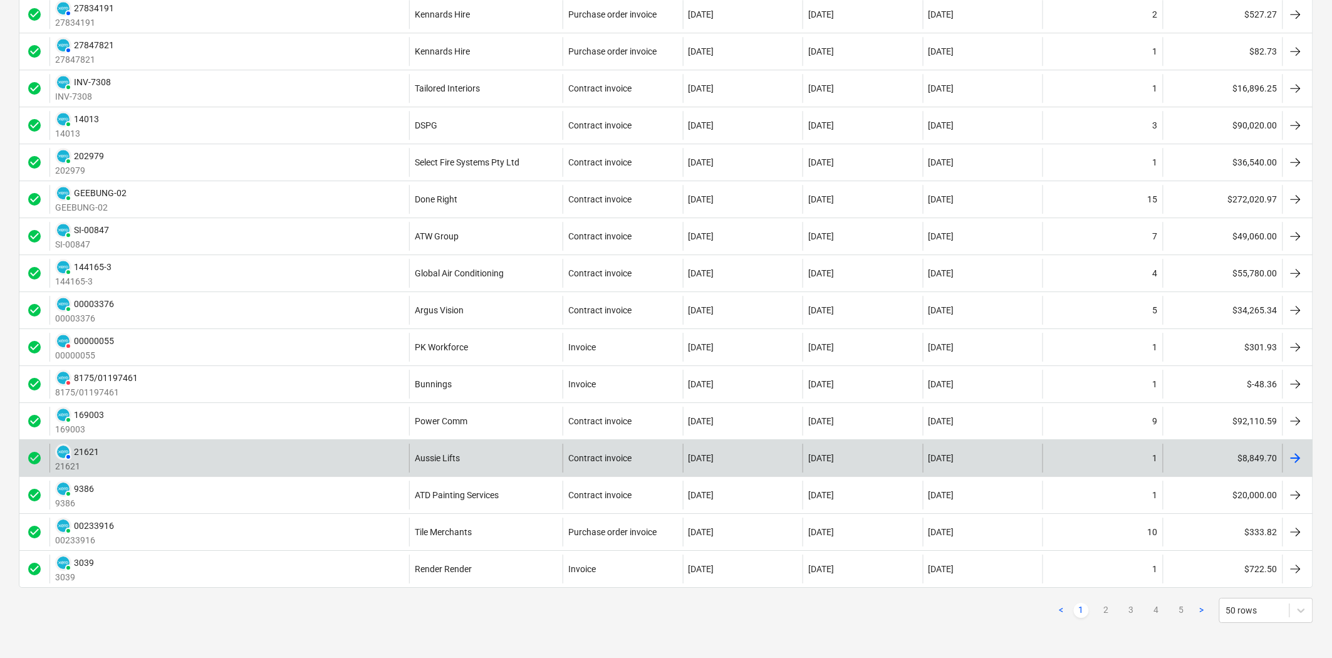
scroll to position [1409, 0]
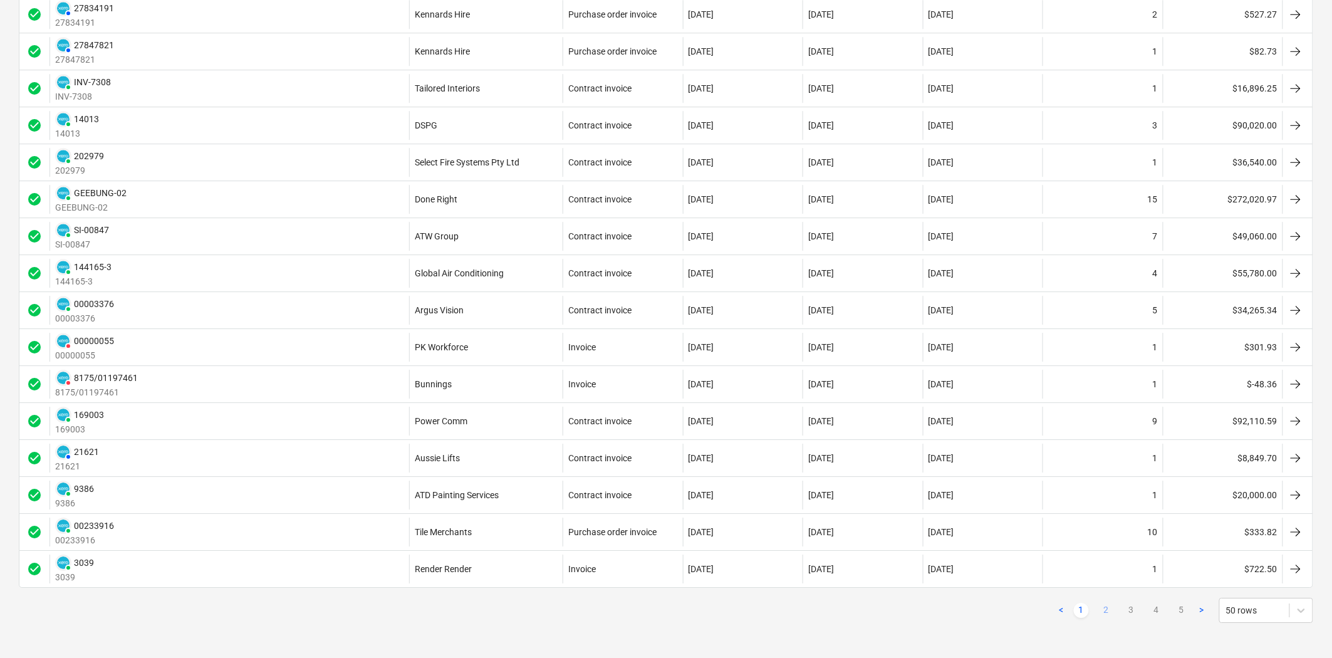
click at [1109, 606] on link "2" at bounding box center [1106, 610] width 15 height 15
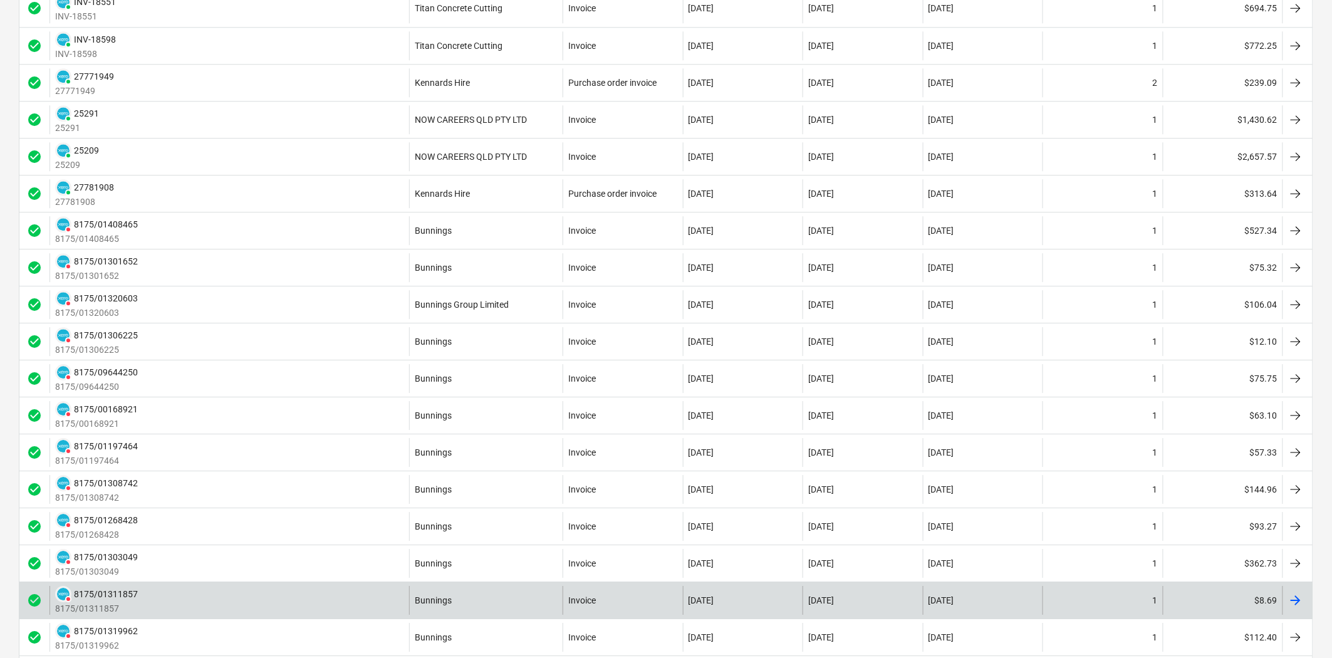
scroll to position [1500, 0]
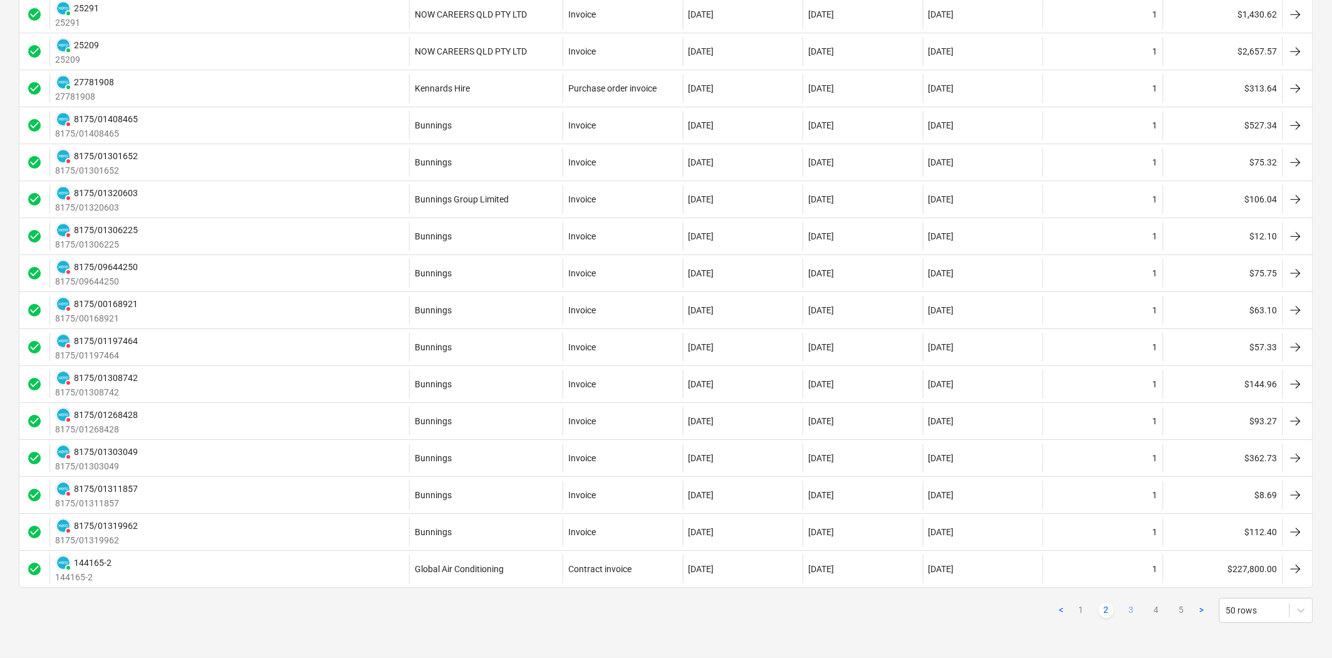
click at [1135, 612] on link "3" at bounding box center [1131, 610] width 15 height 15
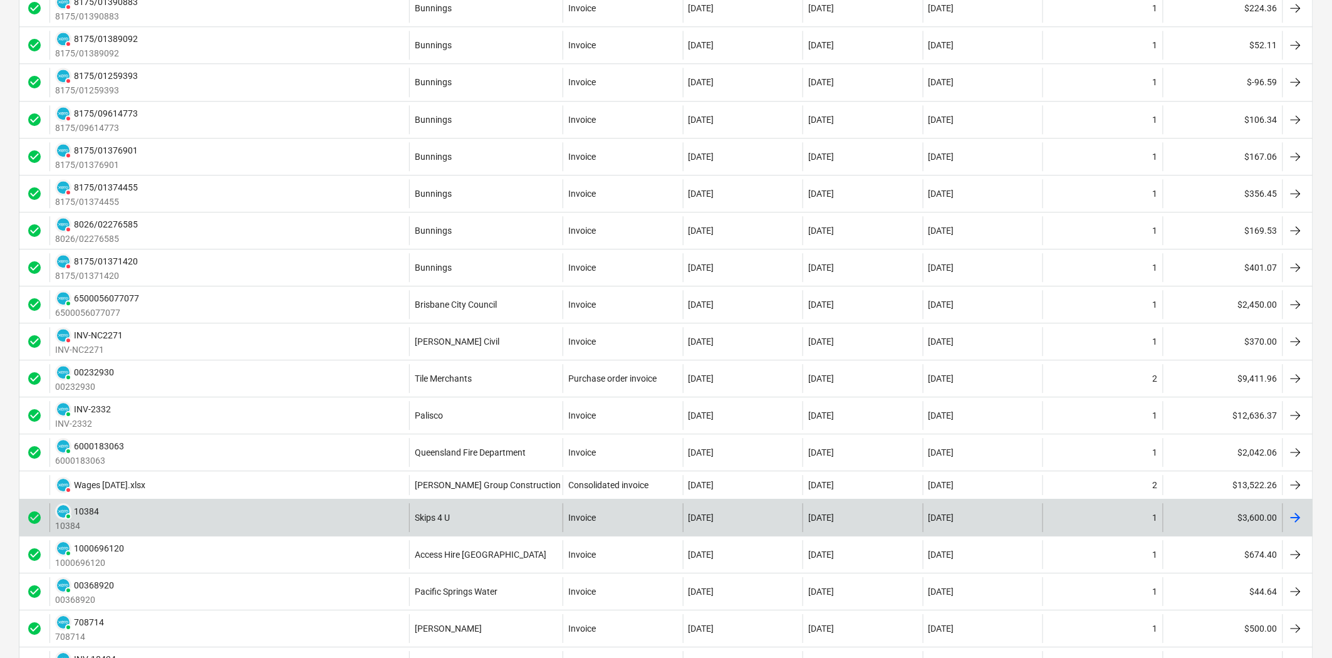
scroll to position [1482, 0]
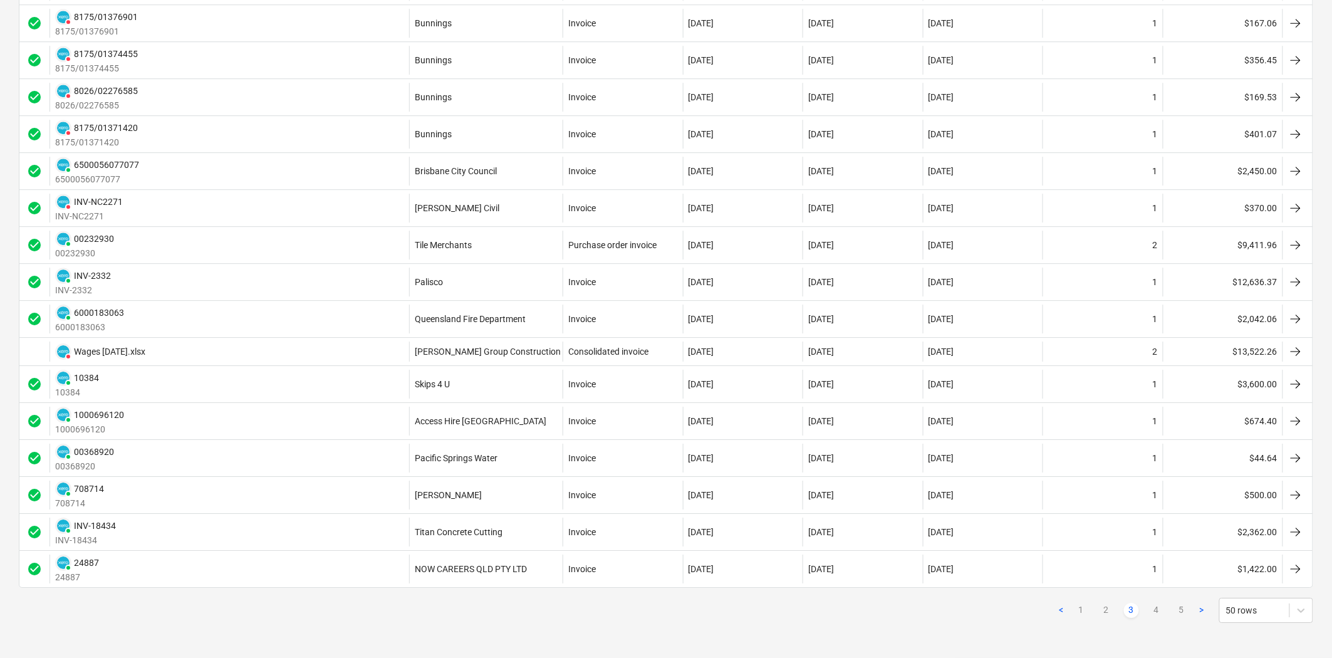
click at [1144, 608] on ul "< 1 2 3 4 5 >" at bounding box center [1131, 610] width 155 height 15
click at [1151, 610] on link "4" at bounding box center [1156, 610] width 15 height 15
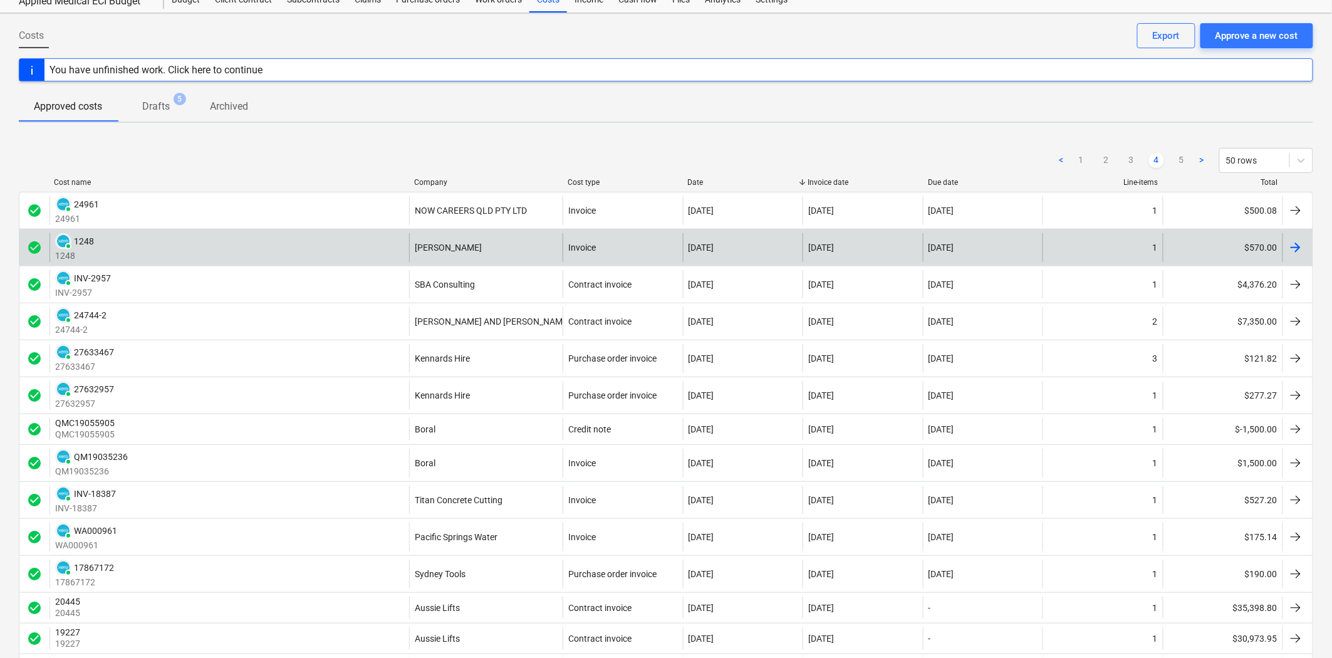
scroll to position [0, 0]
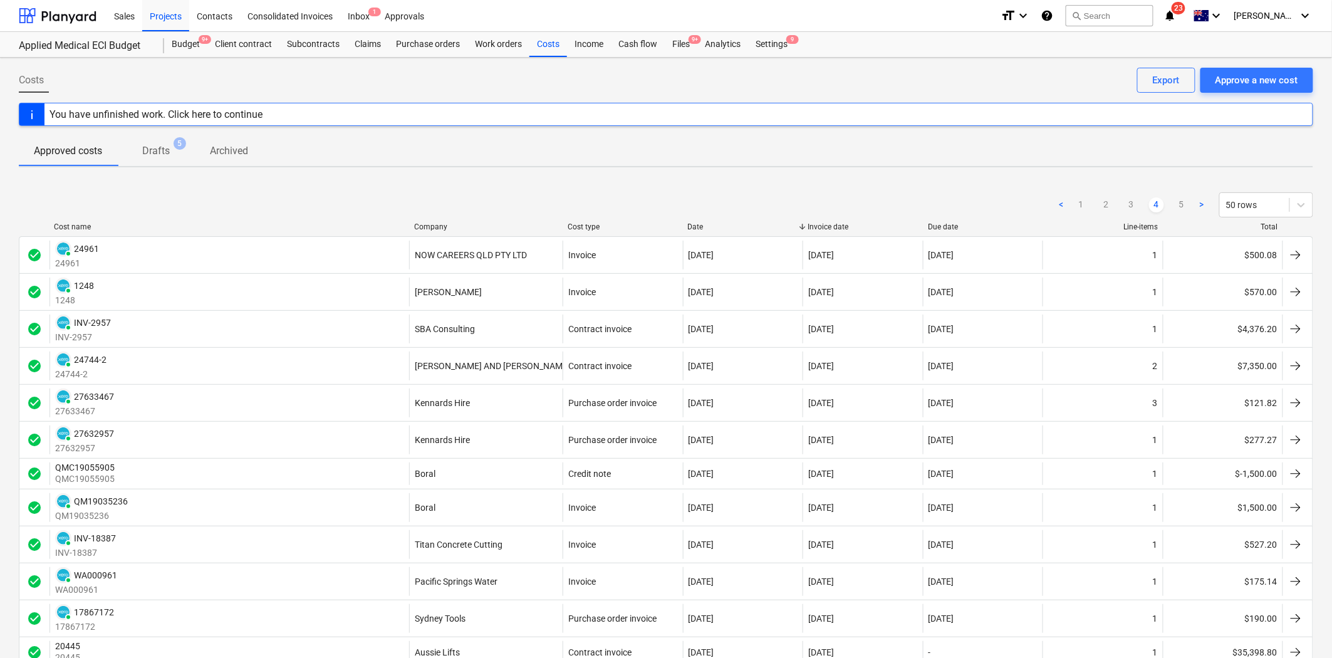
click at [442, 224] on div "Company" at bounding box center [485, 226] width 143 height 9
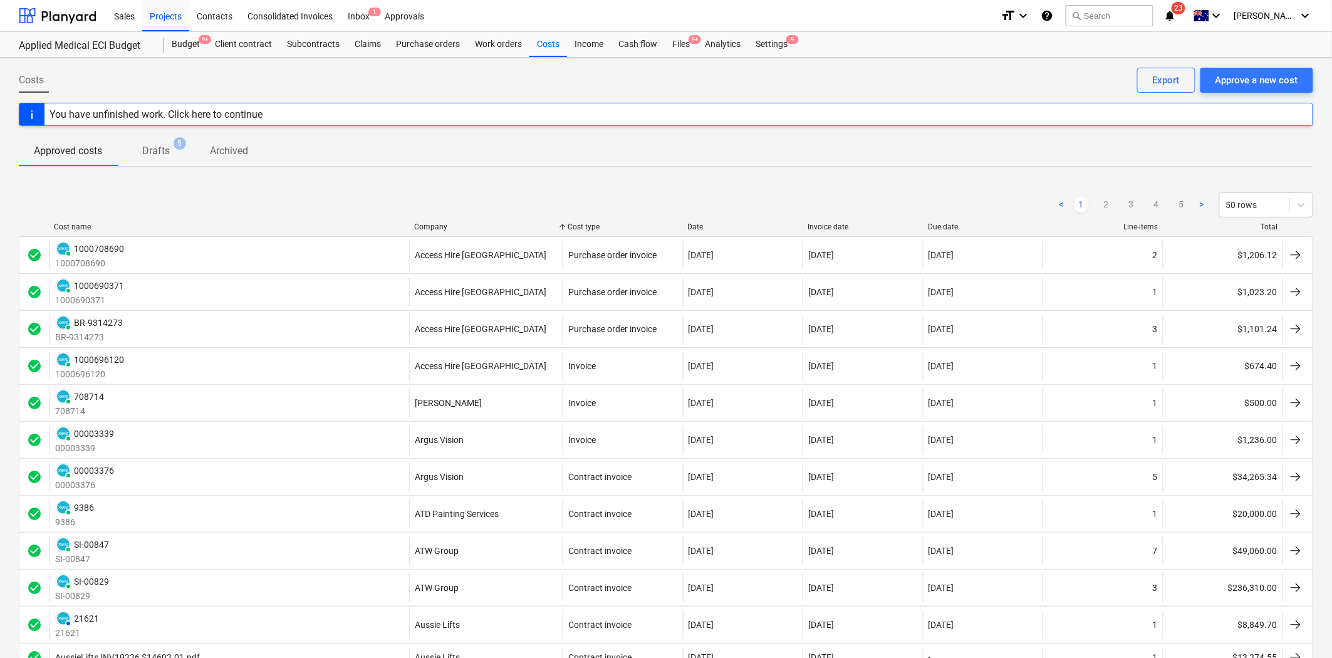
click at [440, 224] on div "Company" at bounding box center [485, 226] width 143 height 9
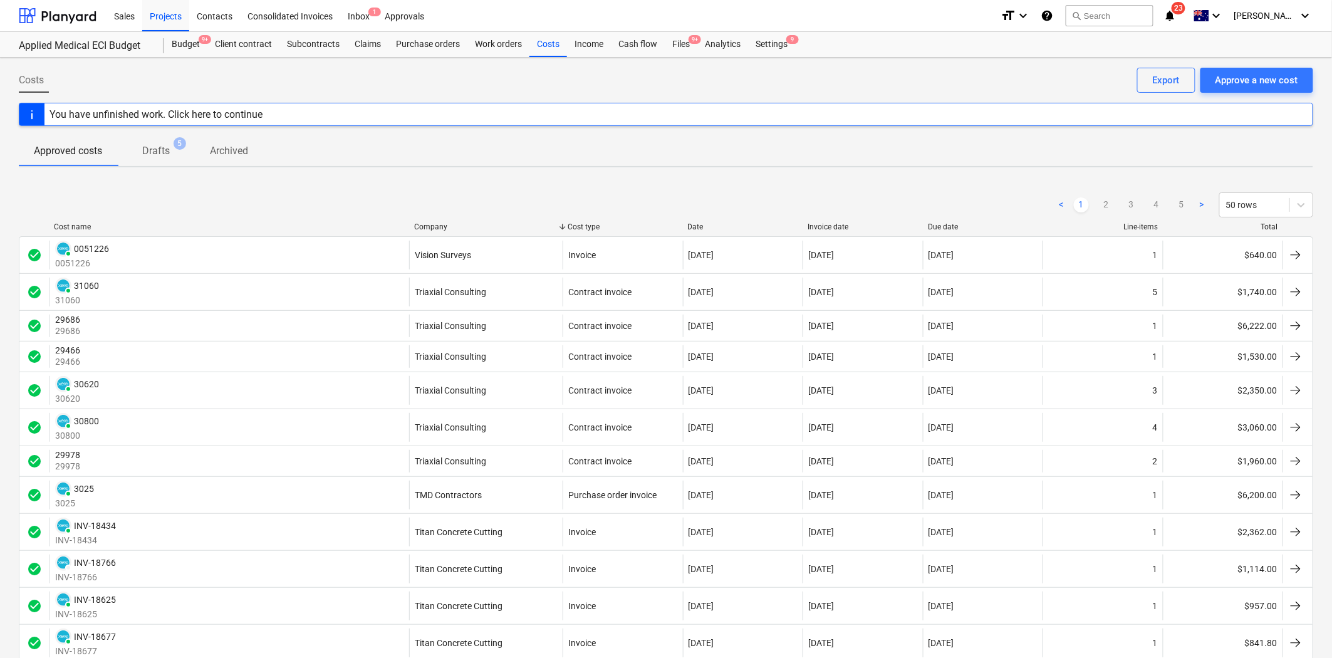
click at [324, 45] on div "Subcontracts" at bounding box center [313, 44] width 68 height 25
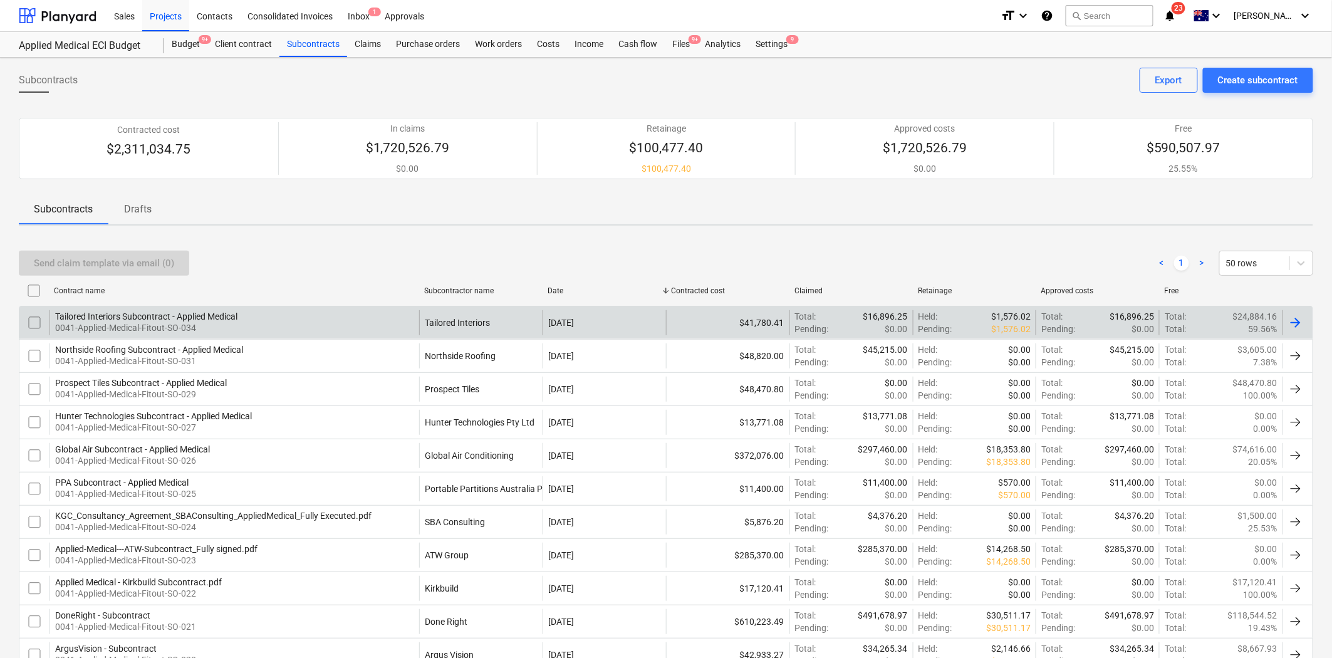
click at [296, 318] on div "Tailored Interiors Subcontract - Applied Medical 0041-Applied-Medical-Fitout-SO…" at bounding box center [234, 322] width 370 height 25
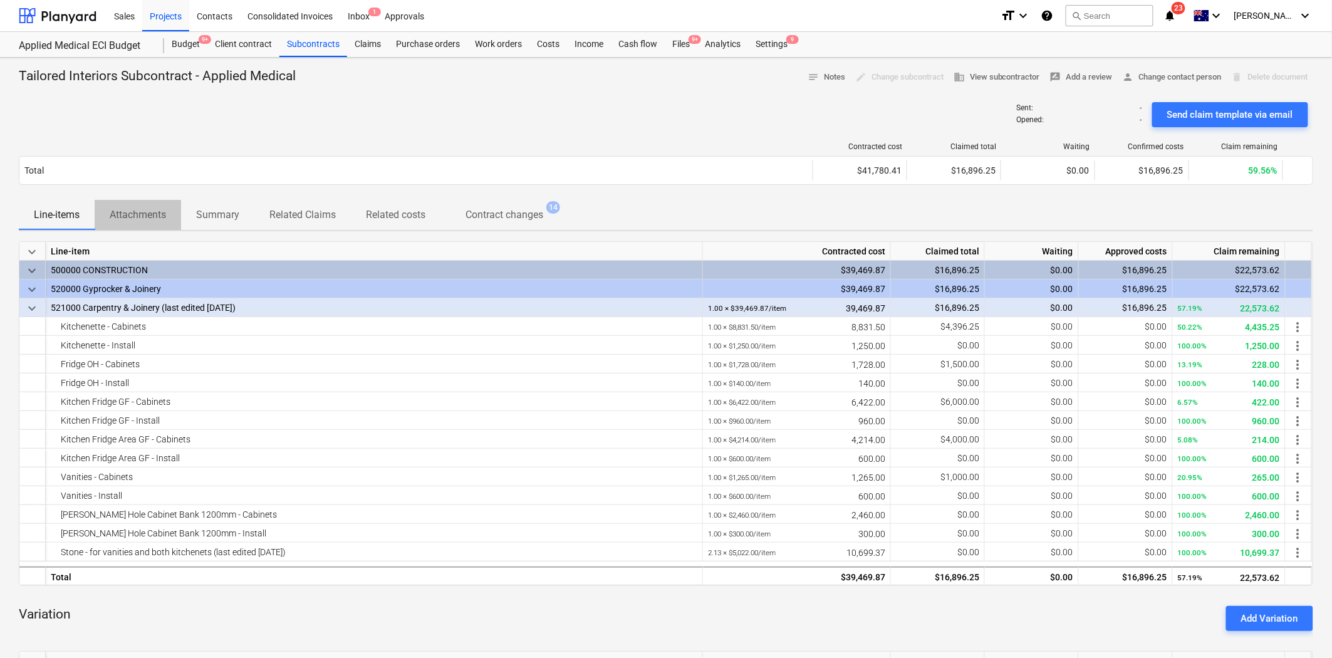
drag, startPoint x: 107, startPoint y: 227, endPoint x: 147, endPoint y: 224, distance: 40.3
click at [109, 227] on button "Attachments" at bounding box center [138, 215] width 86 height 30
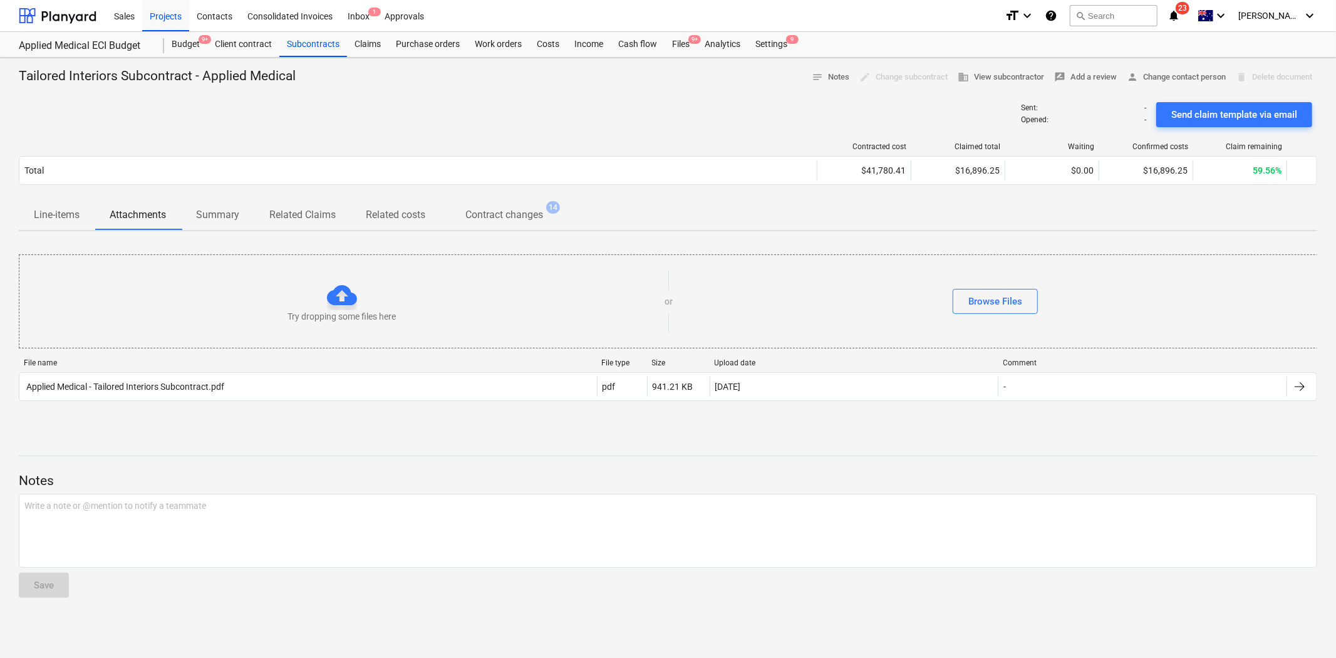
click at [411, 218] on p "Related costs" at bounding box center [396, 214] width 60 height 15
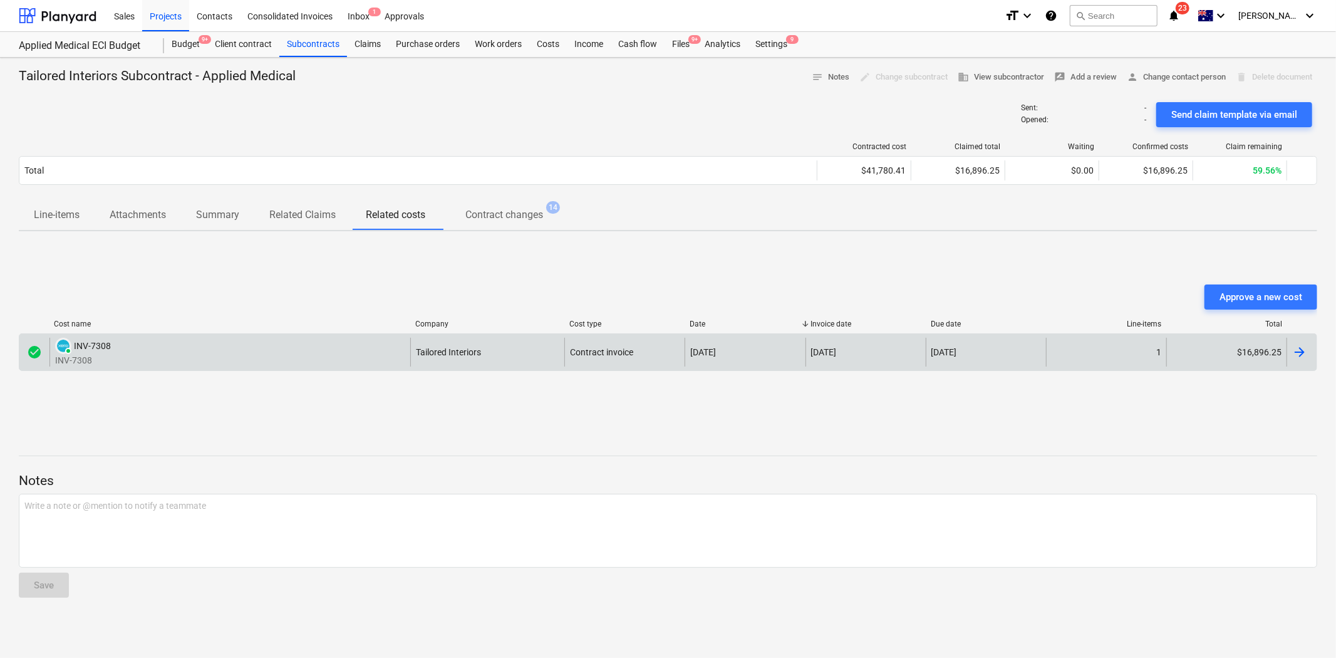
click at [305, 345] on div "PAID INV-7308 INV-7308" at bounding box center [229, 352] width 361 height 29
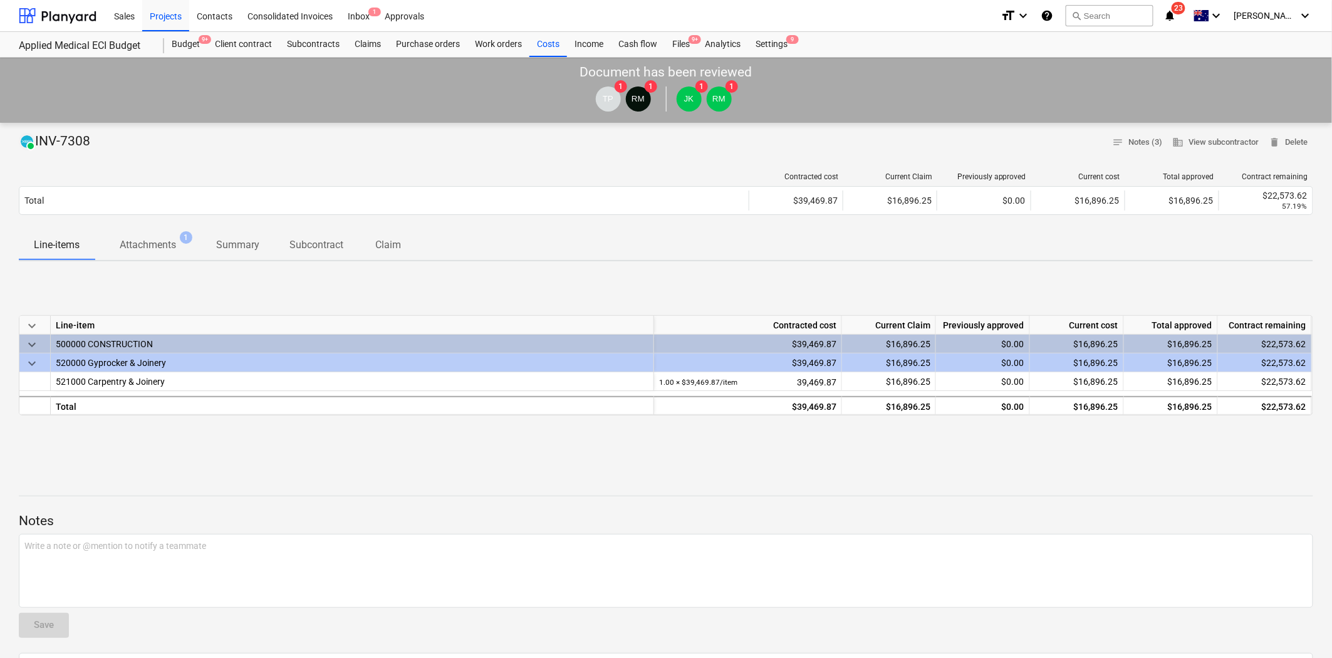
click at [152, 248] on p "Attachments" at bounding box center [148, 244] width 56 height 15
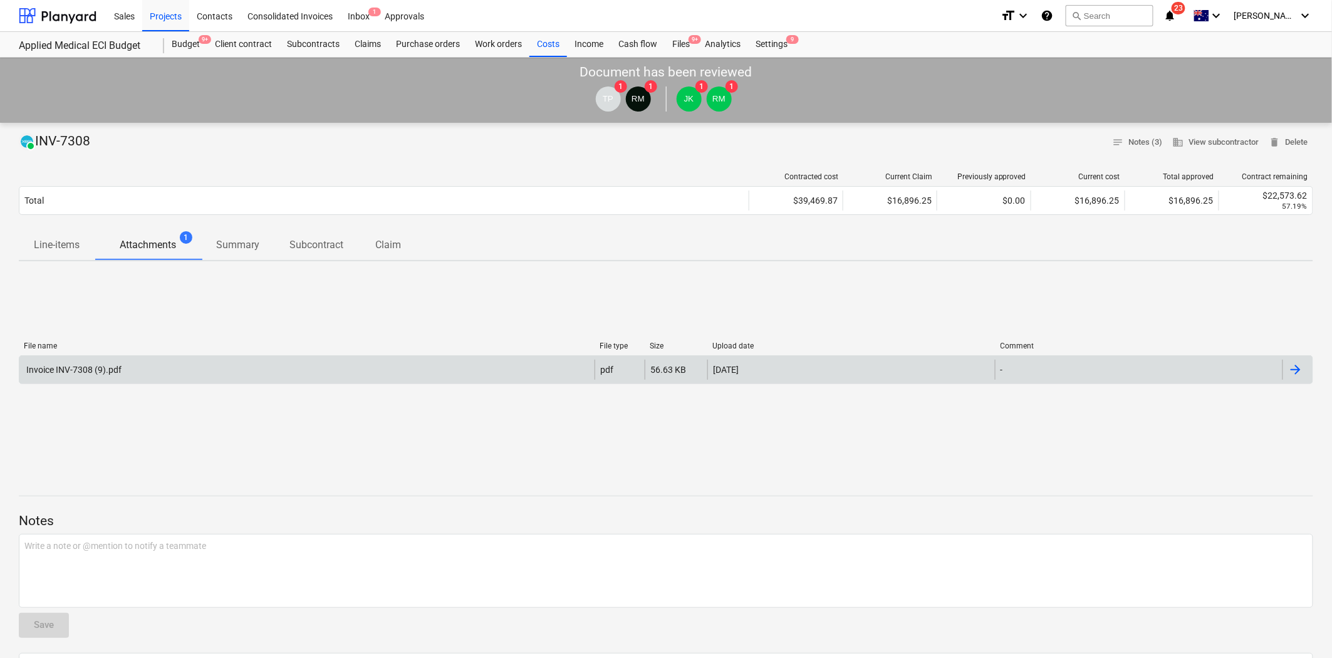
click at [202, 367] on div "Invoice INV-7308 (9).pdf" at bounding box center [306, 370] width 575 height 20
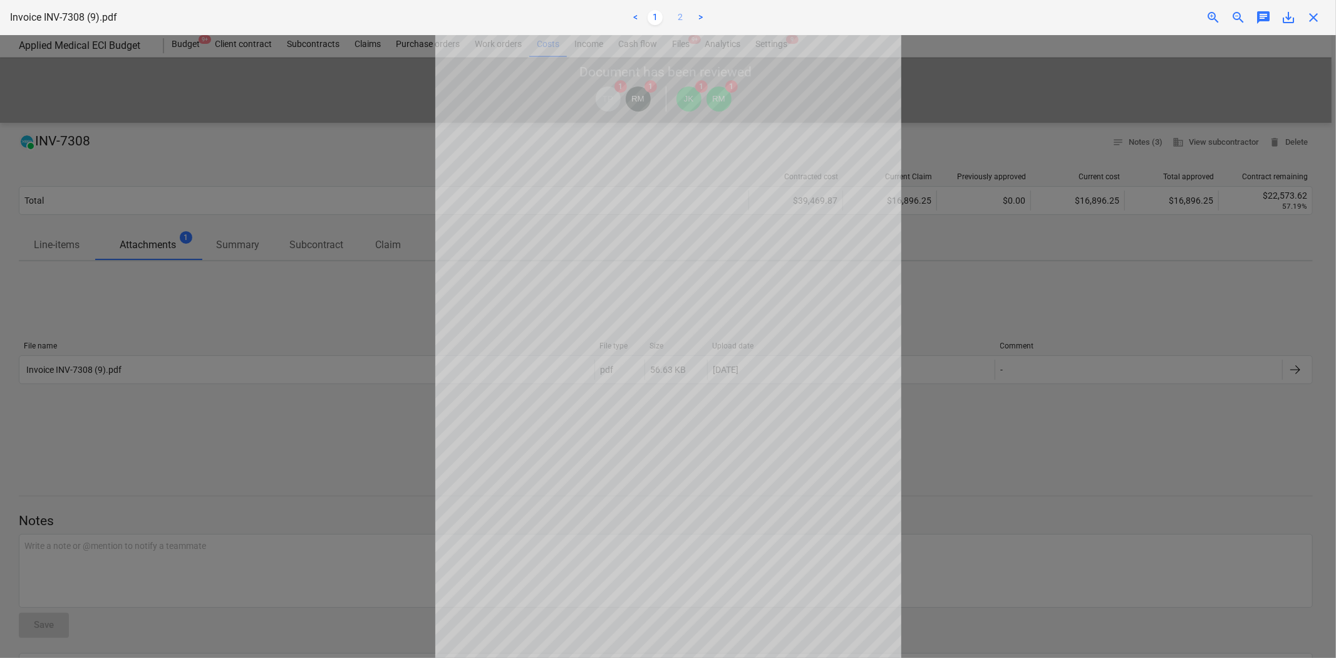
click at [679, 23] on link "2" at bounding box center [680, 17] width 15 height 15
click at [655, 18] on link "1" at bounding box center [655, 17] width 15 height 15
